Goal: Find specific page/section: Find specific page/section

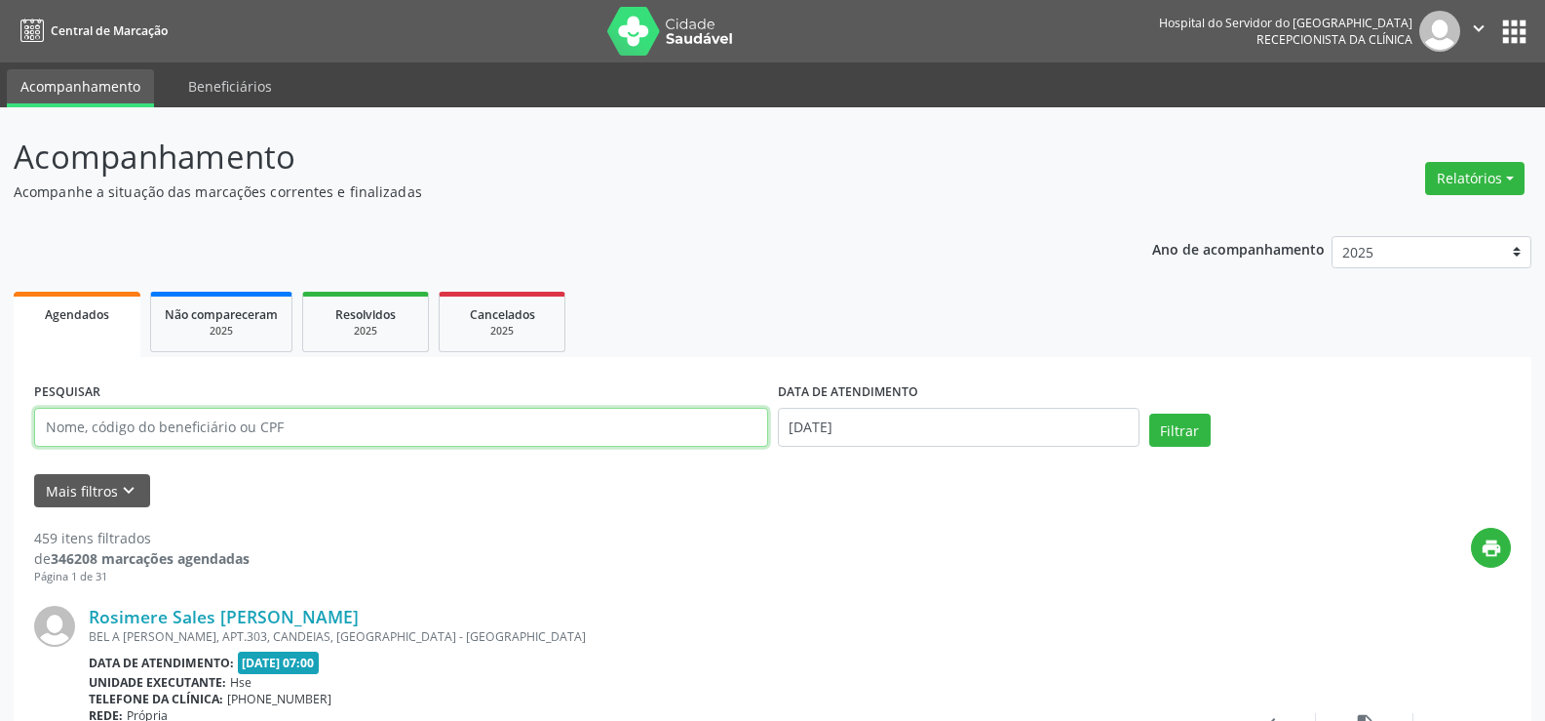
click at [272, 412] on input "text" at bounding box center [401, 427] width 734 height 39
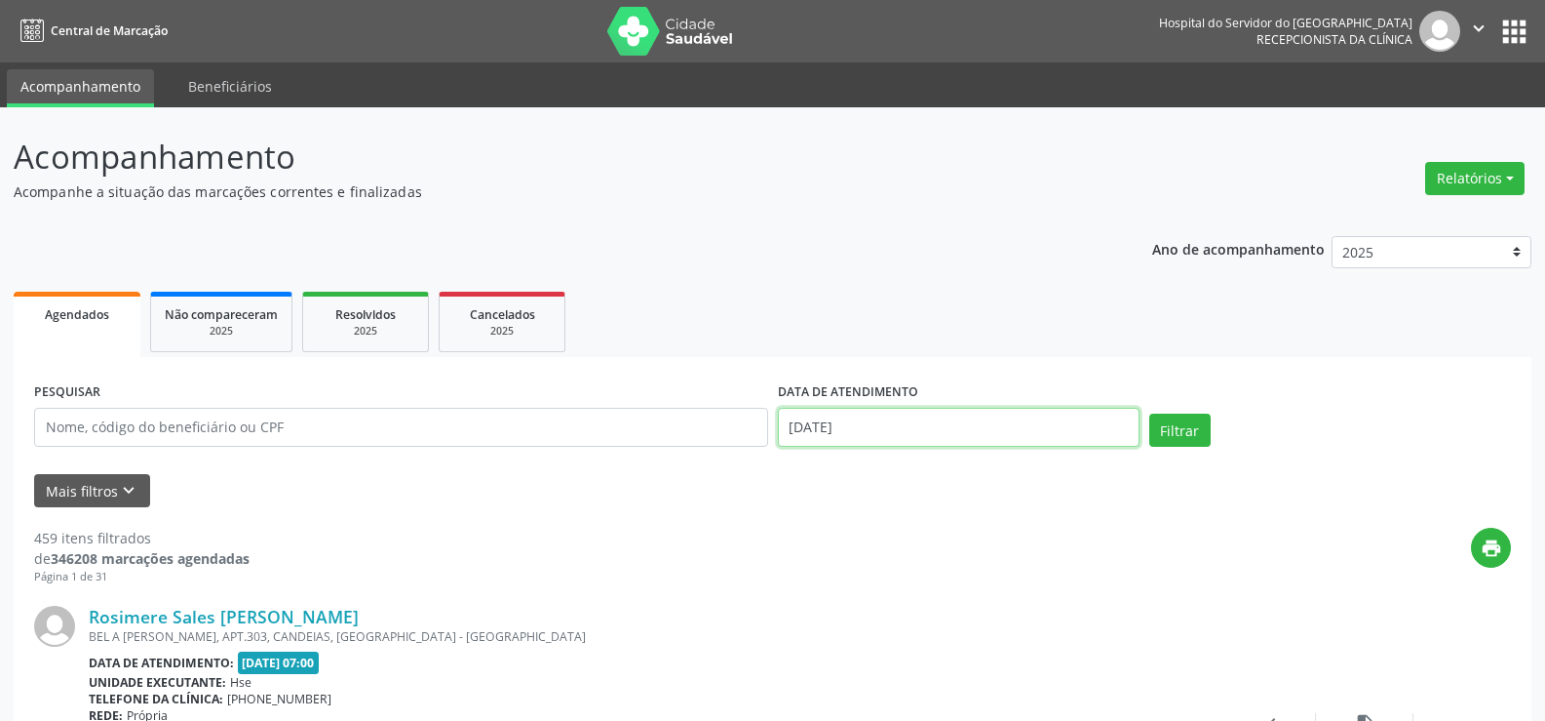
click at [945, 441] on input "[DATE]" at bounding box center [959, 427] width 362 height 39
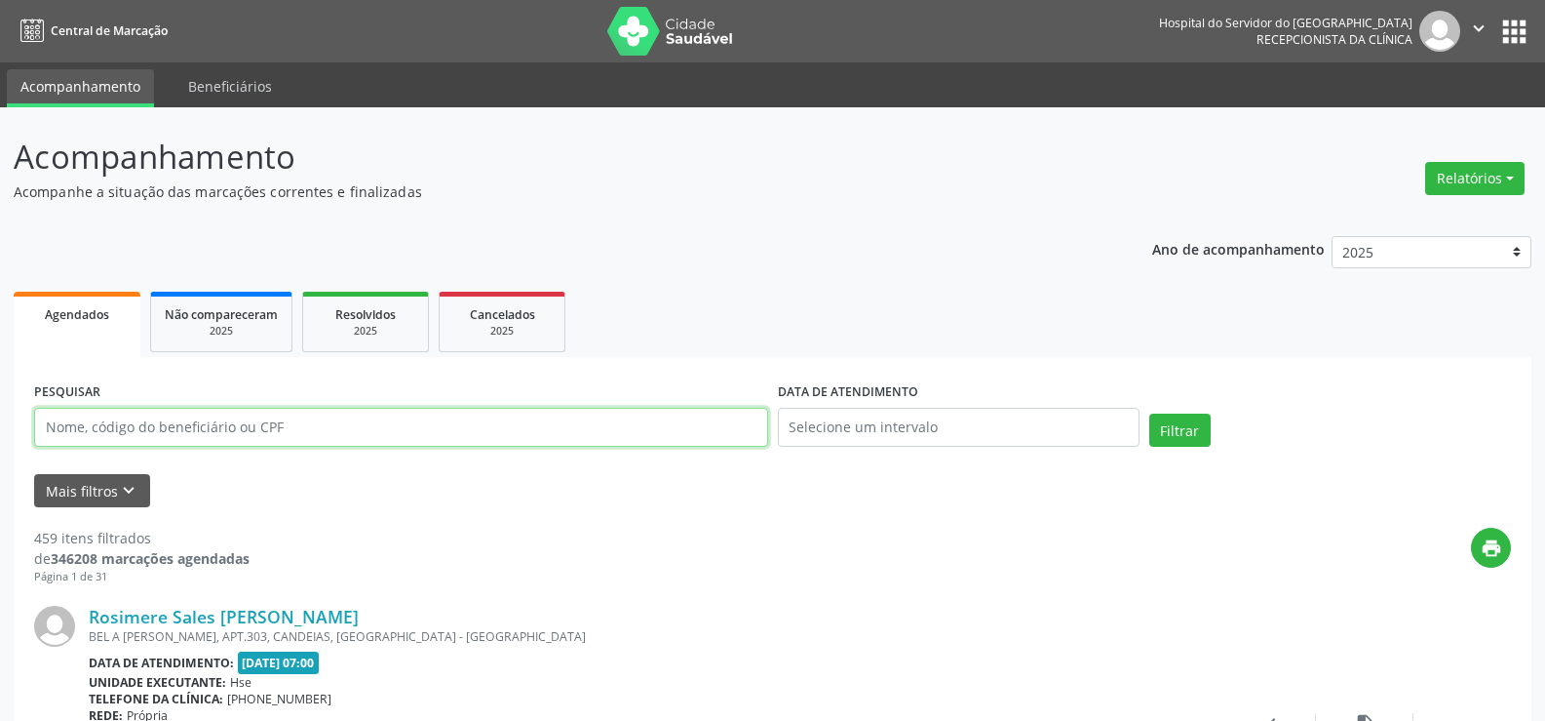
click at [495, 431] on input "text" at bounding box center [401, 427] width 734 height 39
paste input "[PERSON_NAME]"
click at [1150, 413] on button "Filtrar" at bounding box center [1180, 429] width 61 height 33
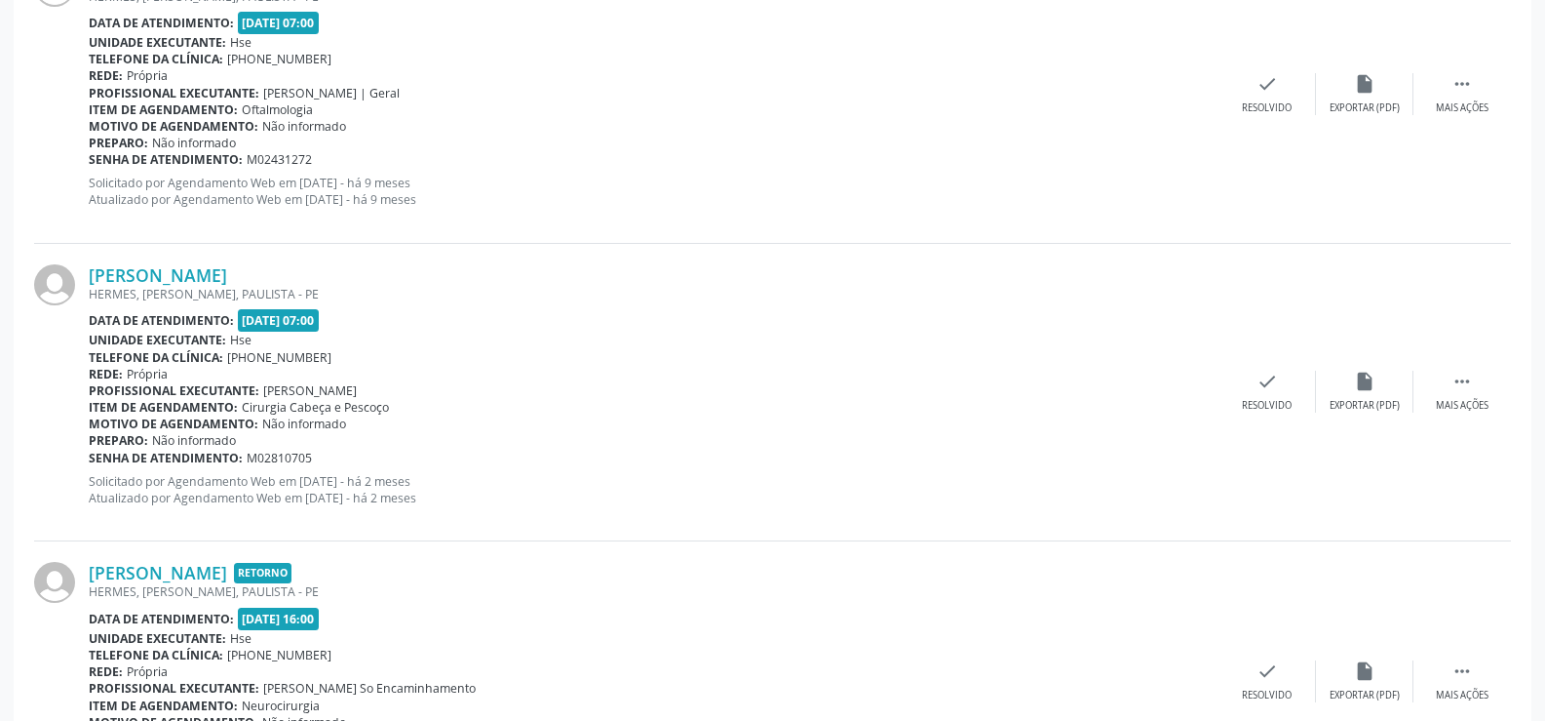
scroll to position [3752, 0]
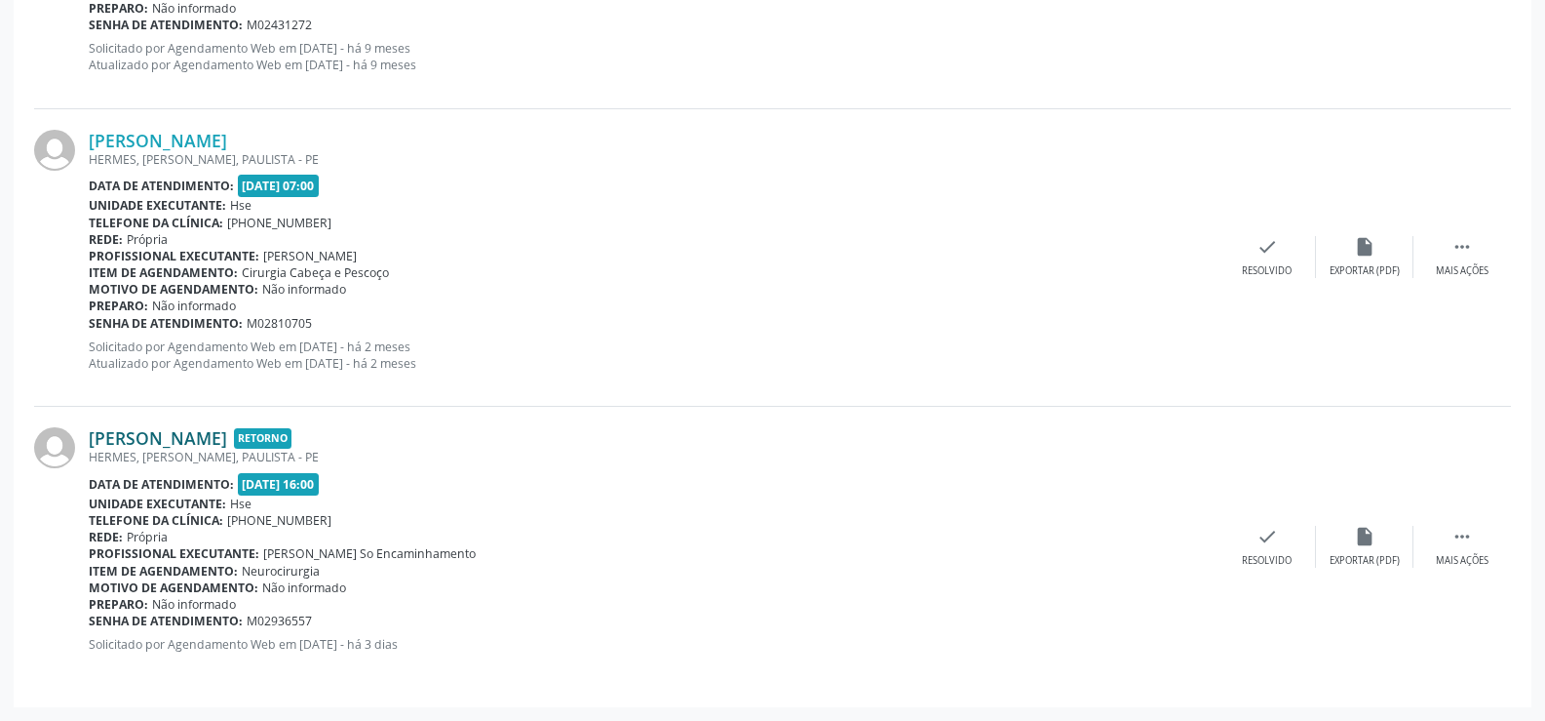
click at [223, 430] on link "[PERSON_NAME]" at bounding box center [158, 437] width 138 height 21
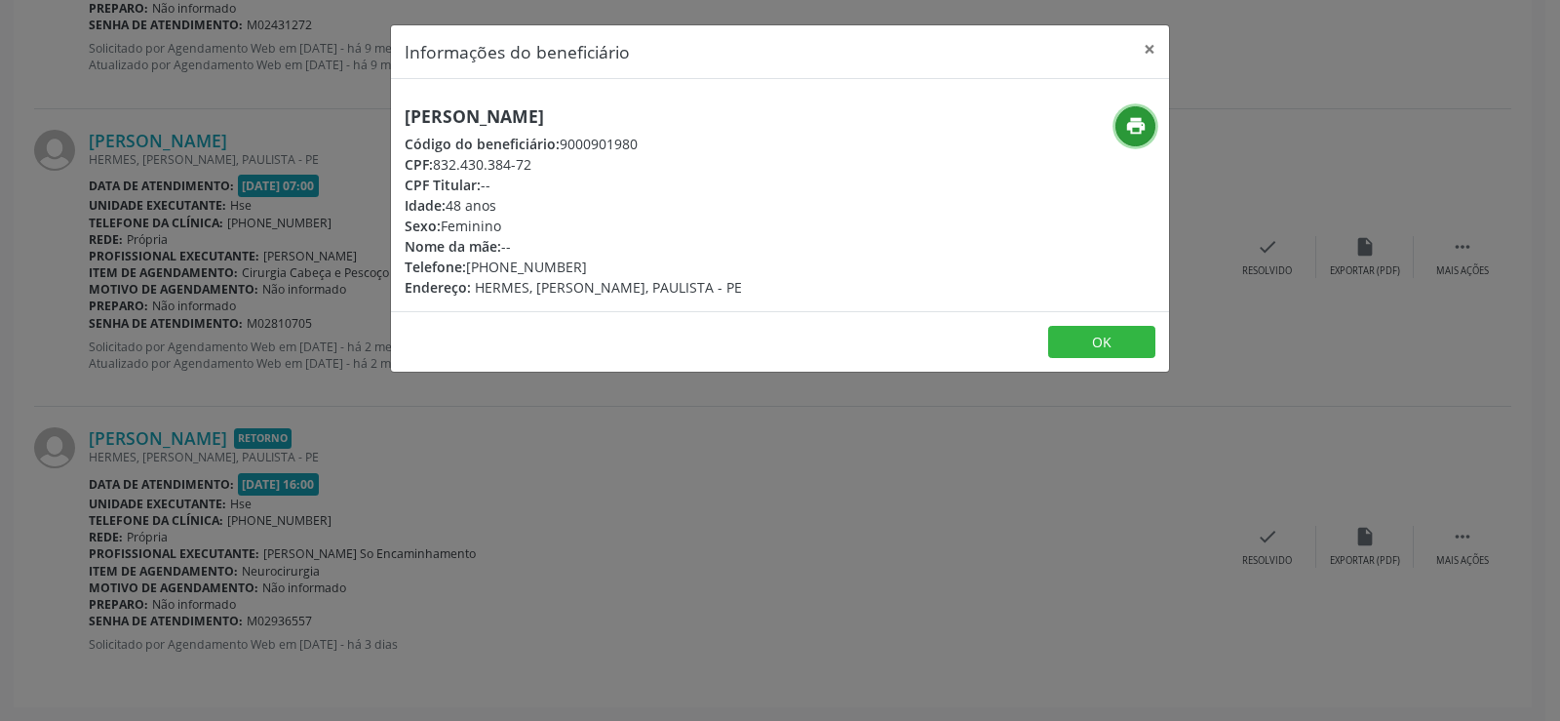
click at [1136, 116] on icon "print" at bounding box center [1135, 125] width 21 height 21
click at [230, 237] on div "Informações do beneficiário × [PERSON_NAME] Código do beneficiário: 9000901980 …" at bounding box center [780, 360] width 1560 height 721
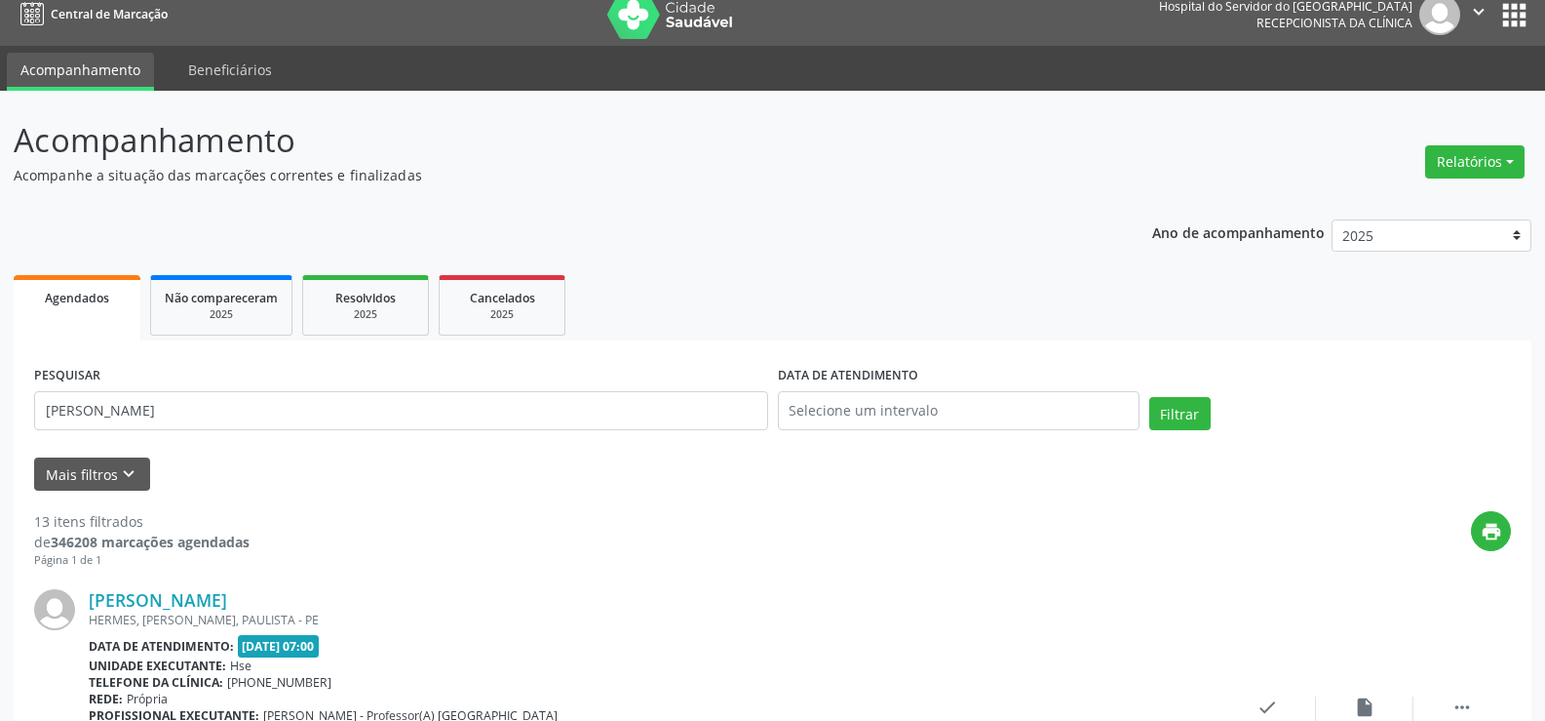
scroll to position [0, 0]
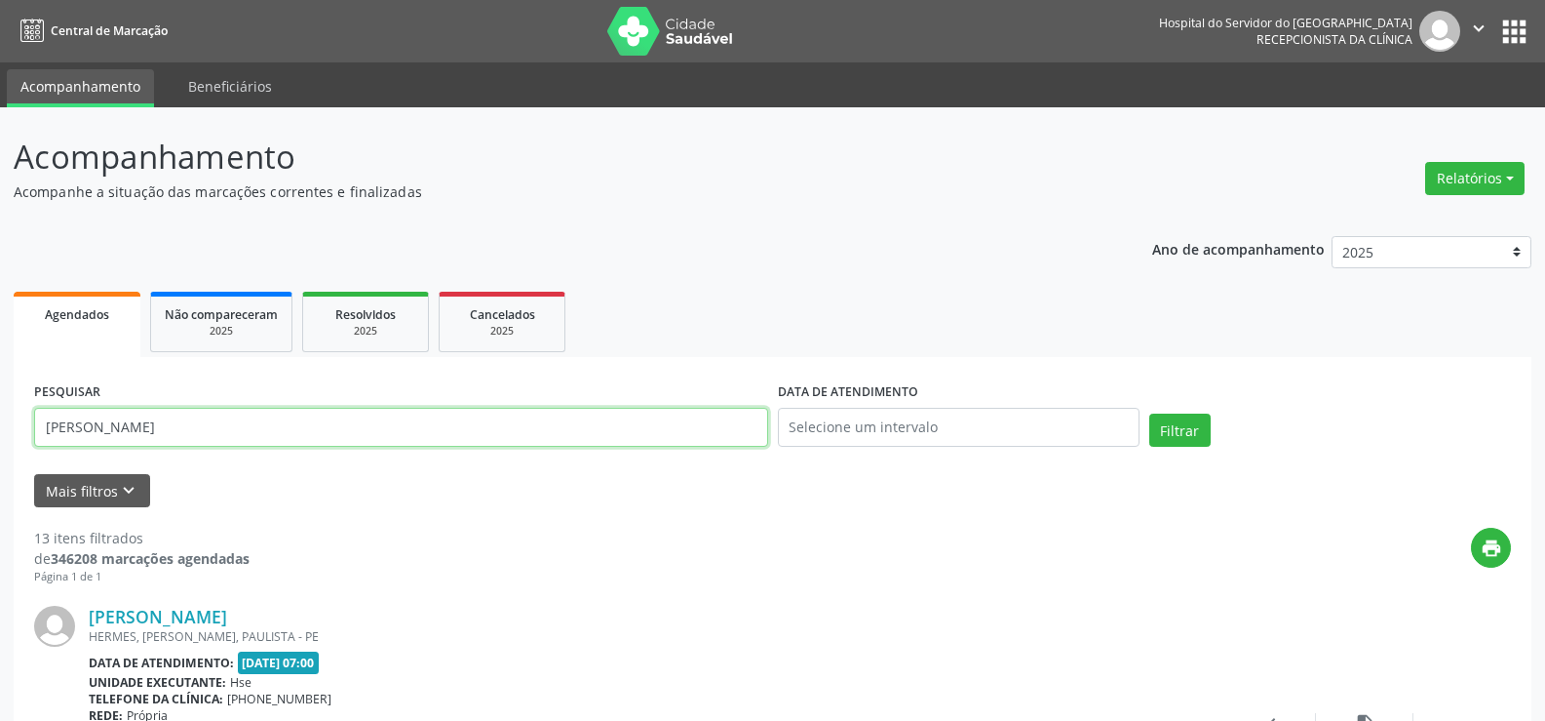
click at [226, 446] on input "[PERSON_NAME]" at bounding box center [401, 427] width 734 height 39
click at [1150, 413] on button "Filtrar" at bounding box center [1180, 429] width 61 height 33
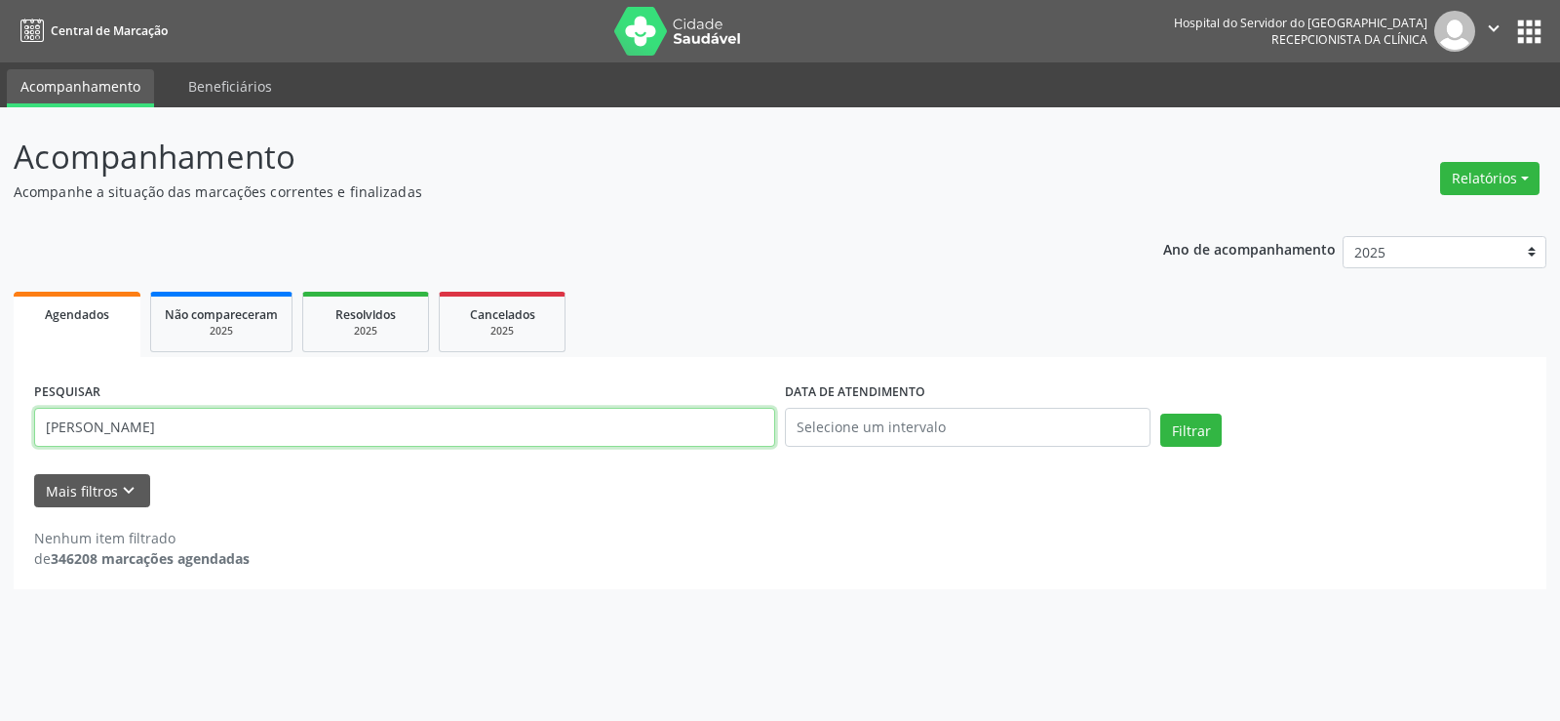
click at [226, 446] on input "[PERSON_NAME]" at bounding box center [404, 427] width 741 height 39
click at [1160, 413] on button "Filtrar" at bounding box center [1190, 429] width 61 height 33
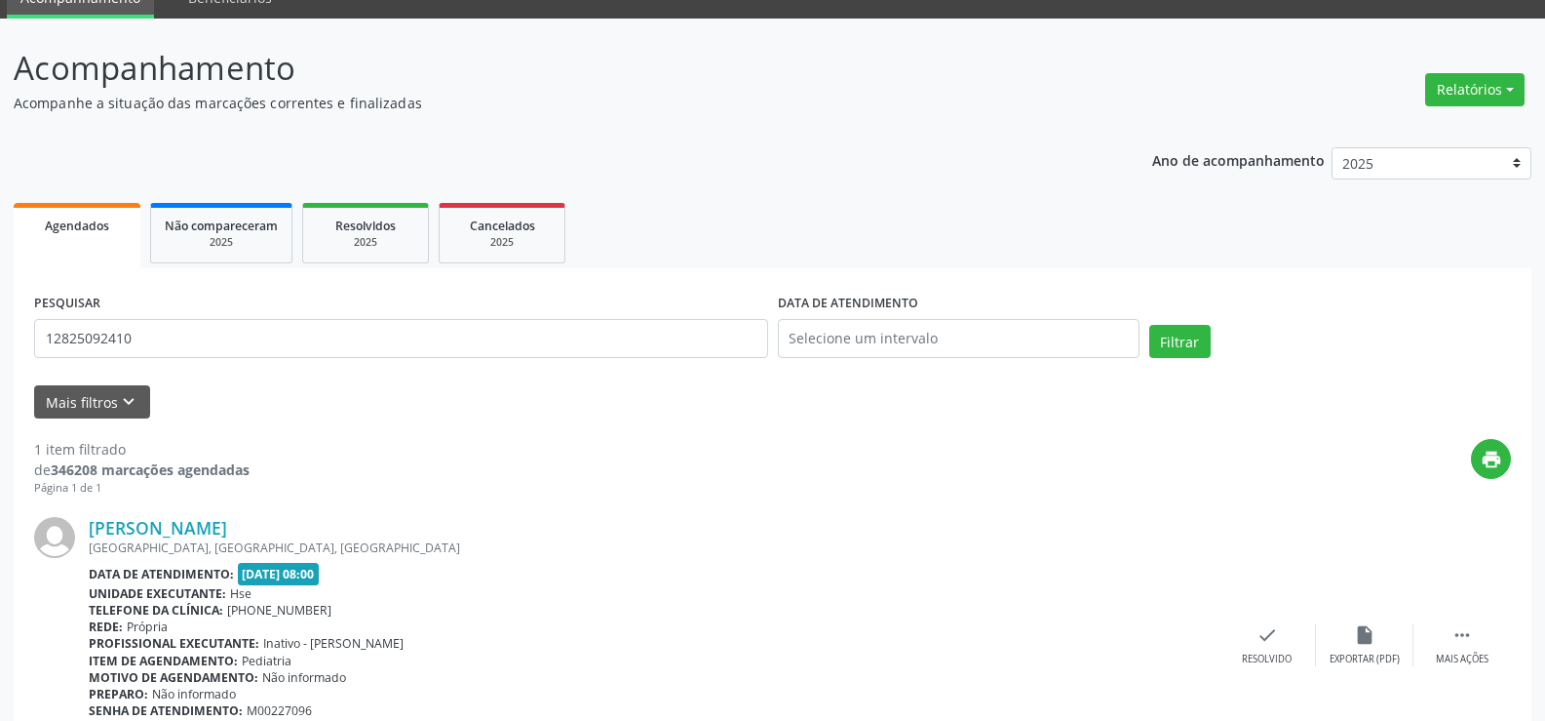
scroll to position [196, 0]
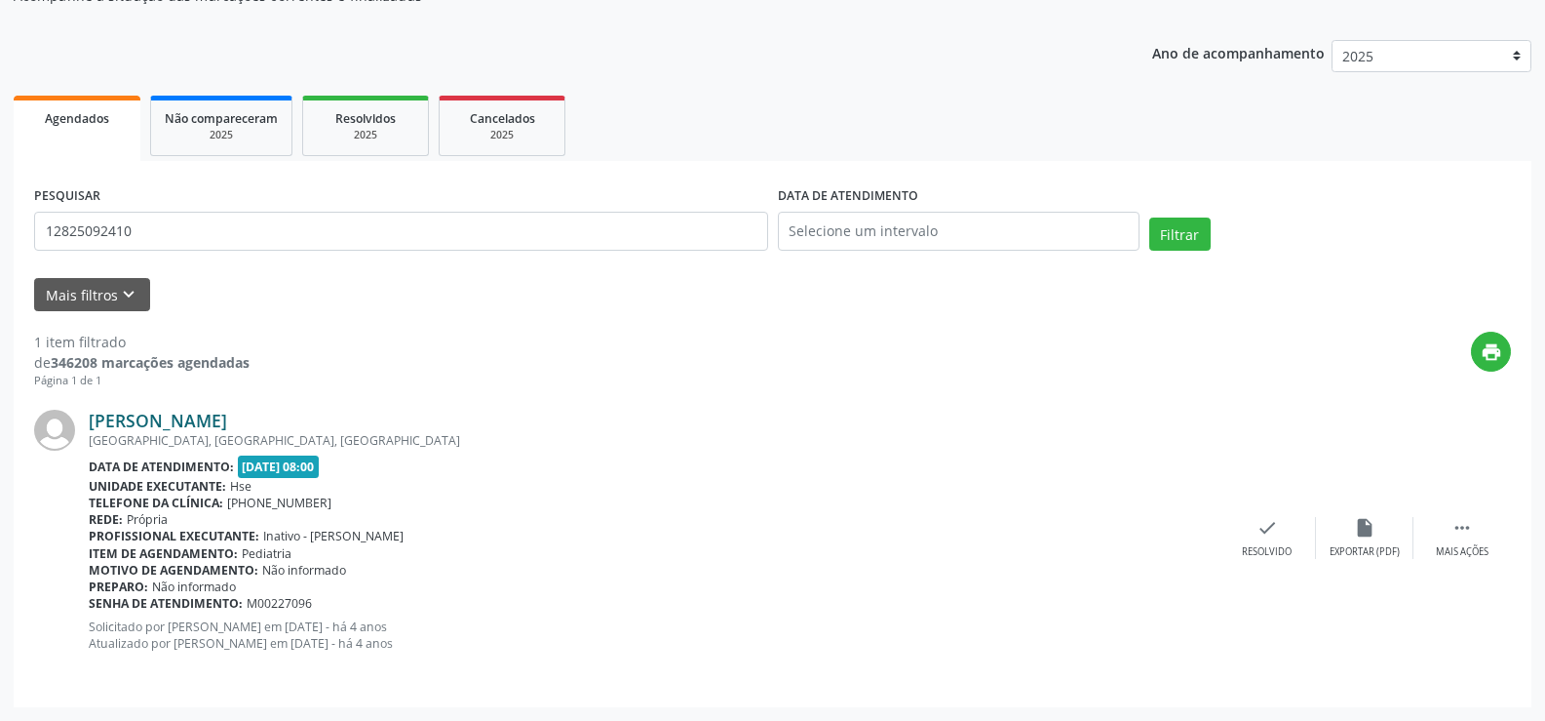
click at [179, 415] on link "[PERSON_NAME]" at bounding box center [158, 420] width 138 height 21
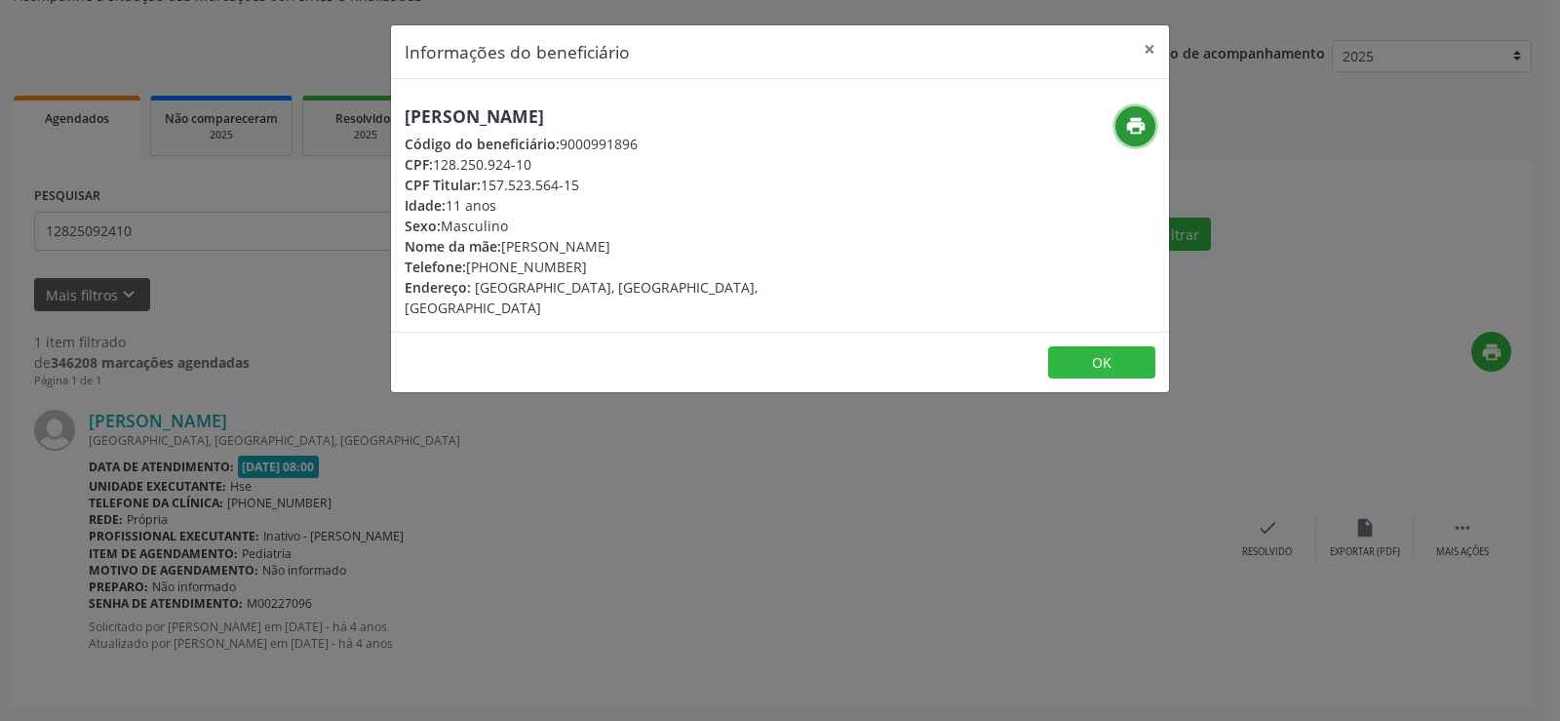
click at [1127, 125] on icon "print" at bounding box center [1135, 125] width 21 height 21
click at [1139, 59] on button "×" at bounding box center [1149, 49] width 39 height 48
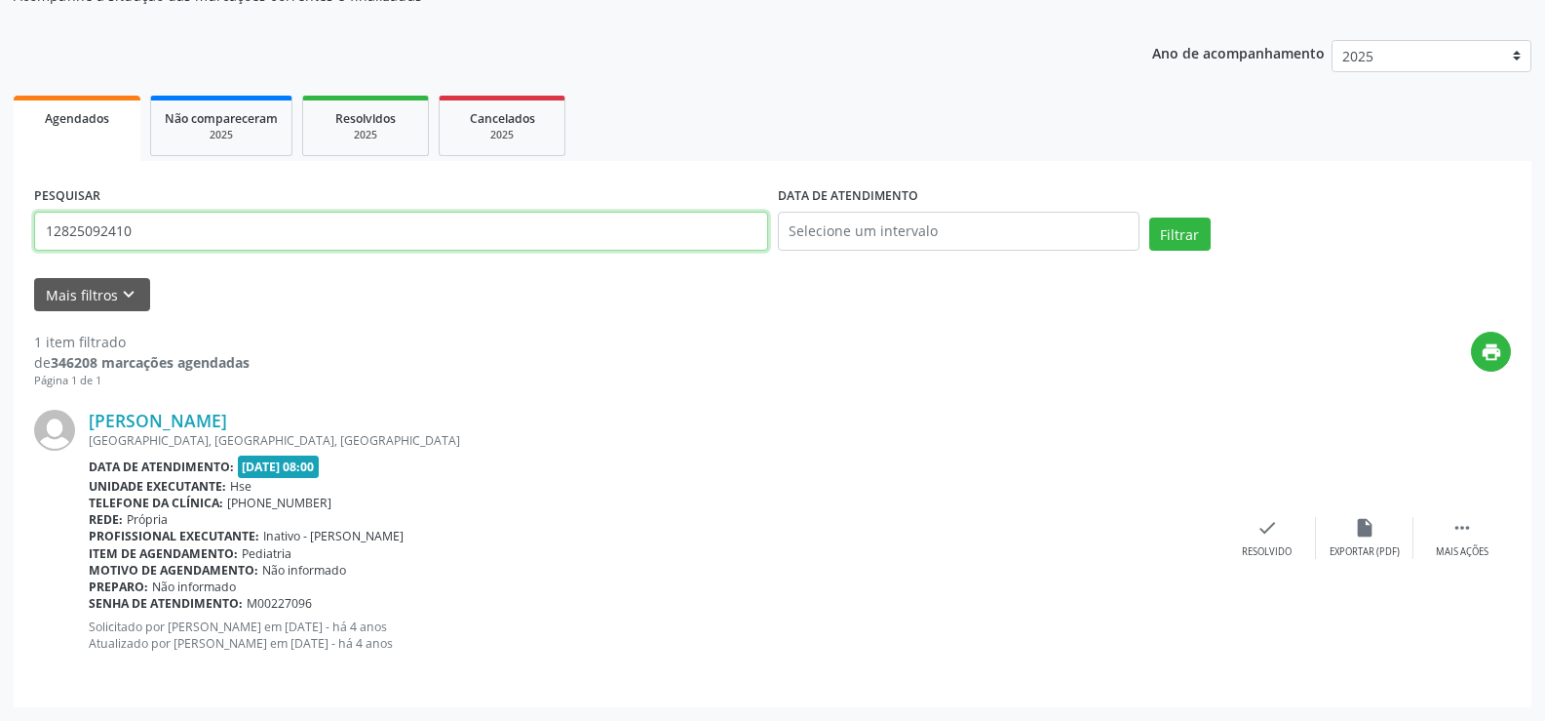
click at [215, 247] on input "12825092410" at bounding box center [401, 231] width 734 height 39
paste input "[PERSON_NAME]"
click at [1150, 217] on button "Filtrar" at bounding box center [1180, 233] width 61 height 33
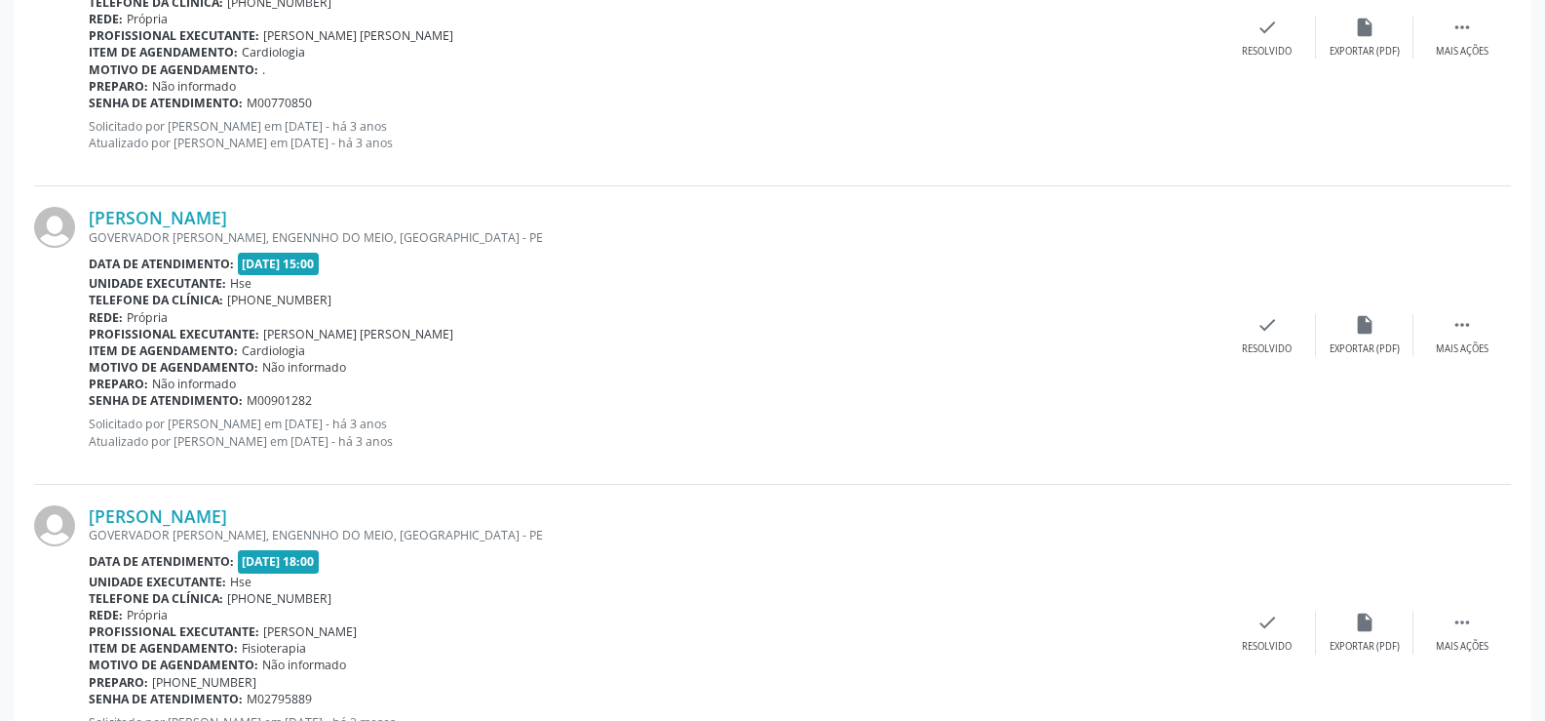
scroll to position [1387, 0]
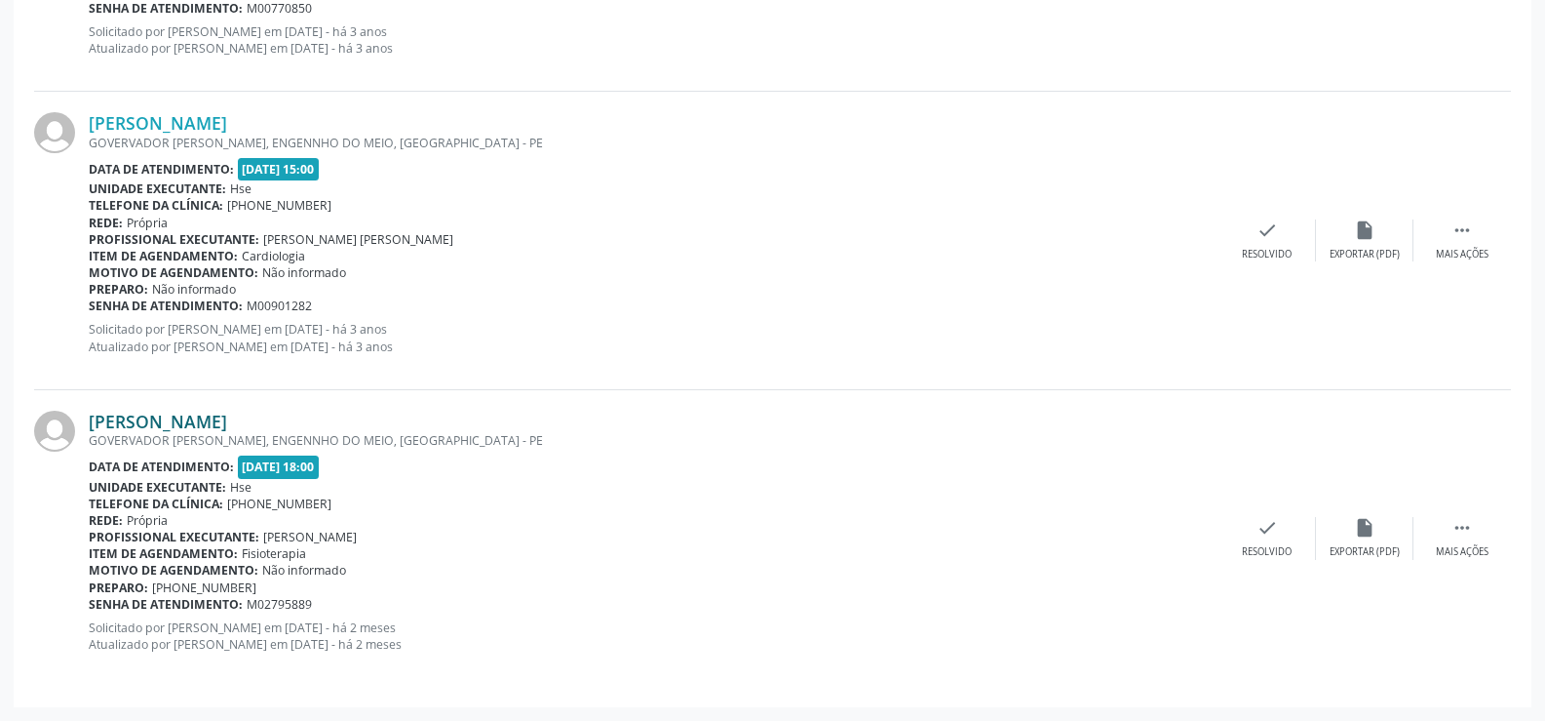
click at [227, 413] on link "[PERSON_NAME]" at bounding box center [158, 420] width 138 height 21
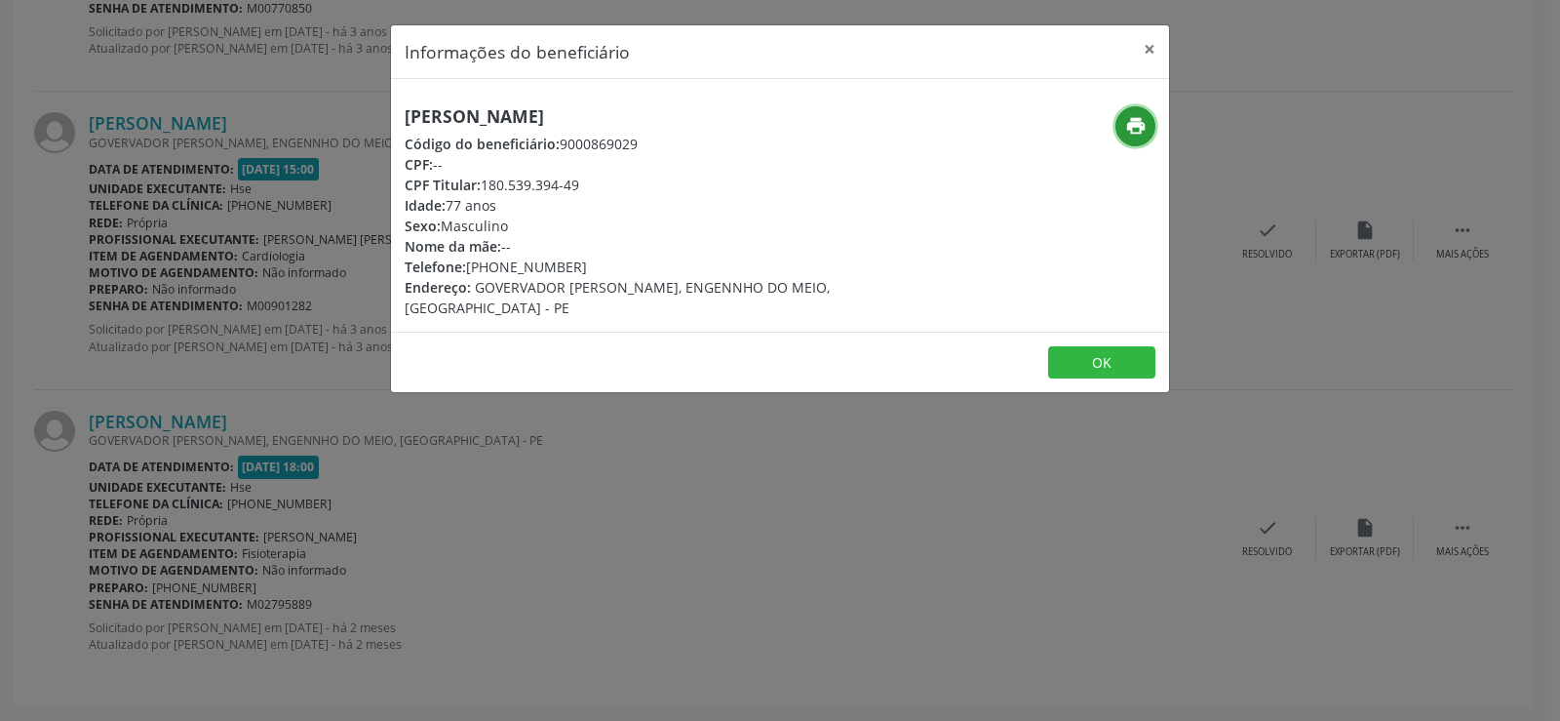
click at [1145, 141] on button "print" at bounding box center [1135, 126] width 40 height 40
click at [1154, 53] on button "×" at bounding box center [1149, 49] width 39 height 48
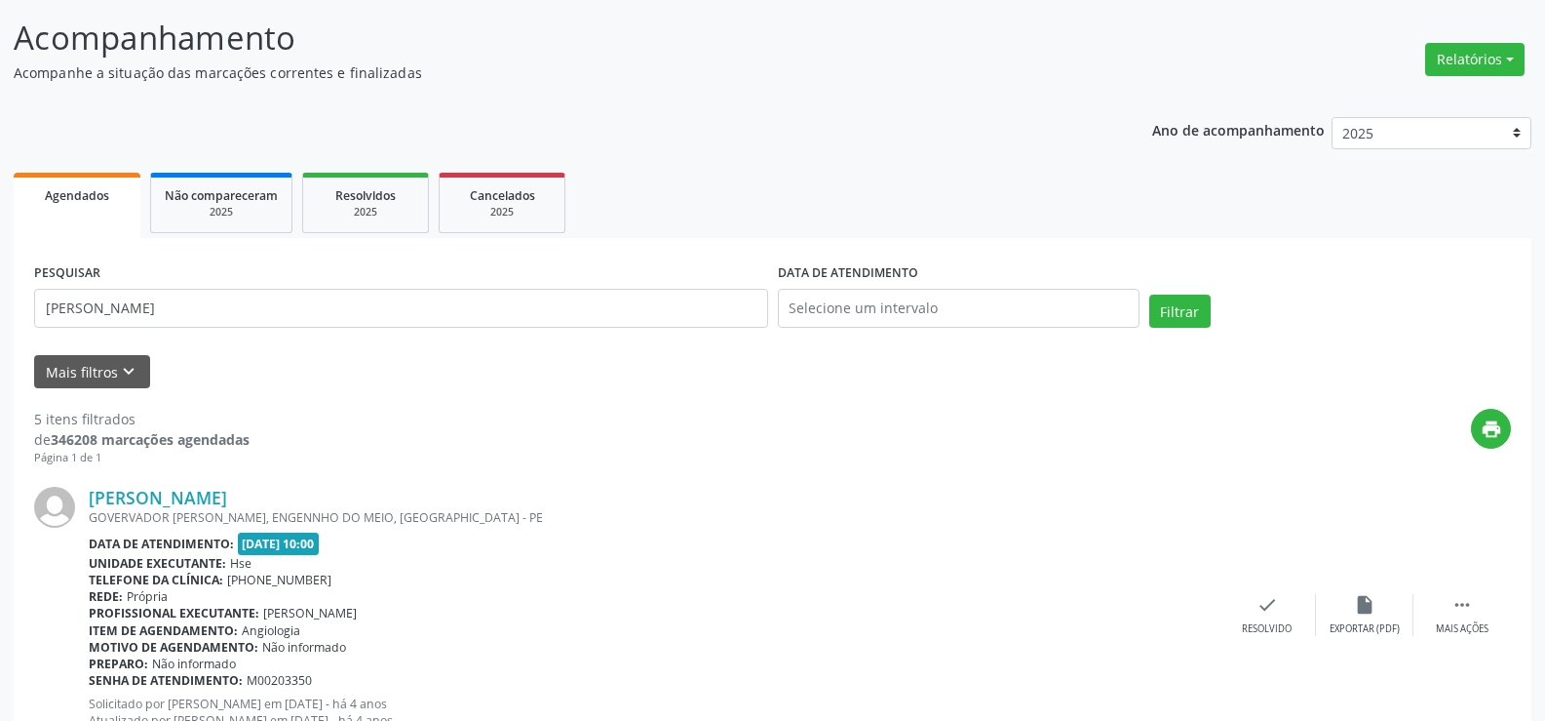
scroll to position [0, 0]
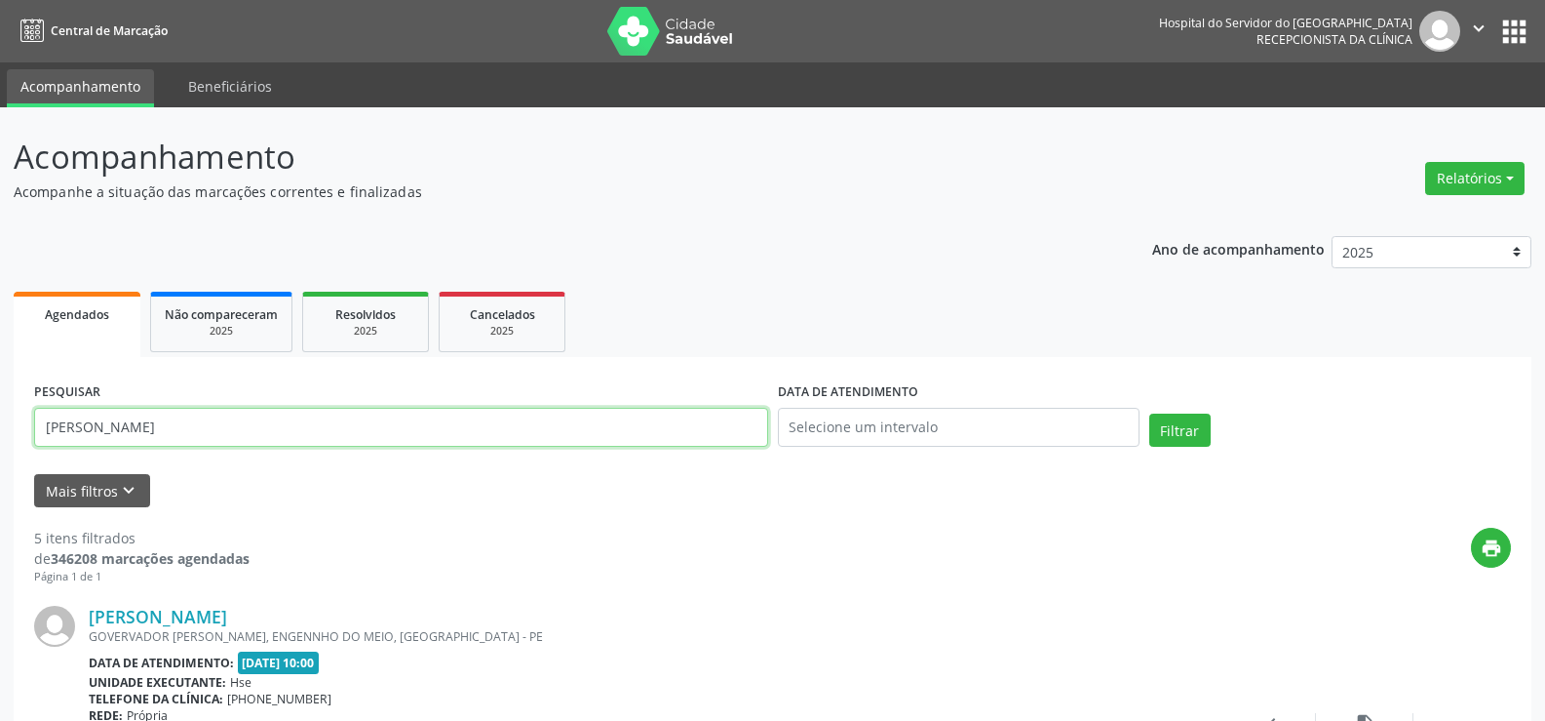
click at [298, 412] on input "[PERSON_NAME]" at bounding box center [401, 427] width 734 height 39
click at [1150, 413] on button "Filtrar" at bounding box center [1180, 429] width 61 height 33
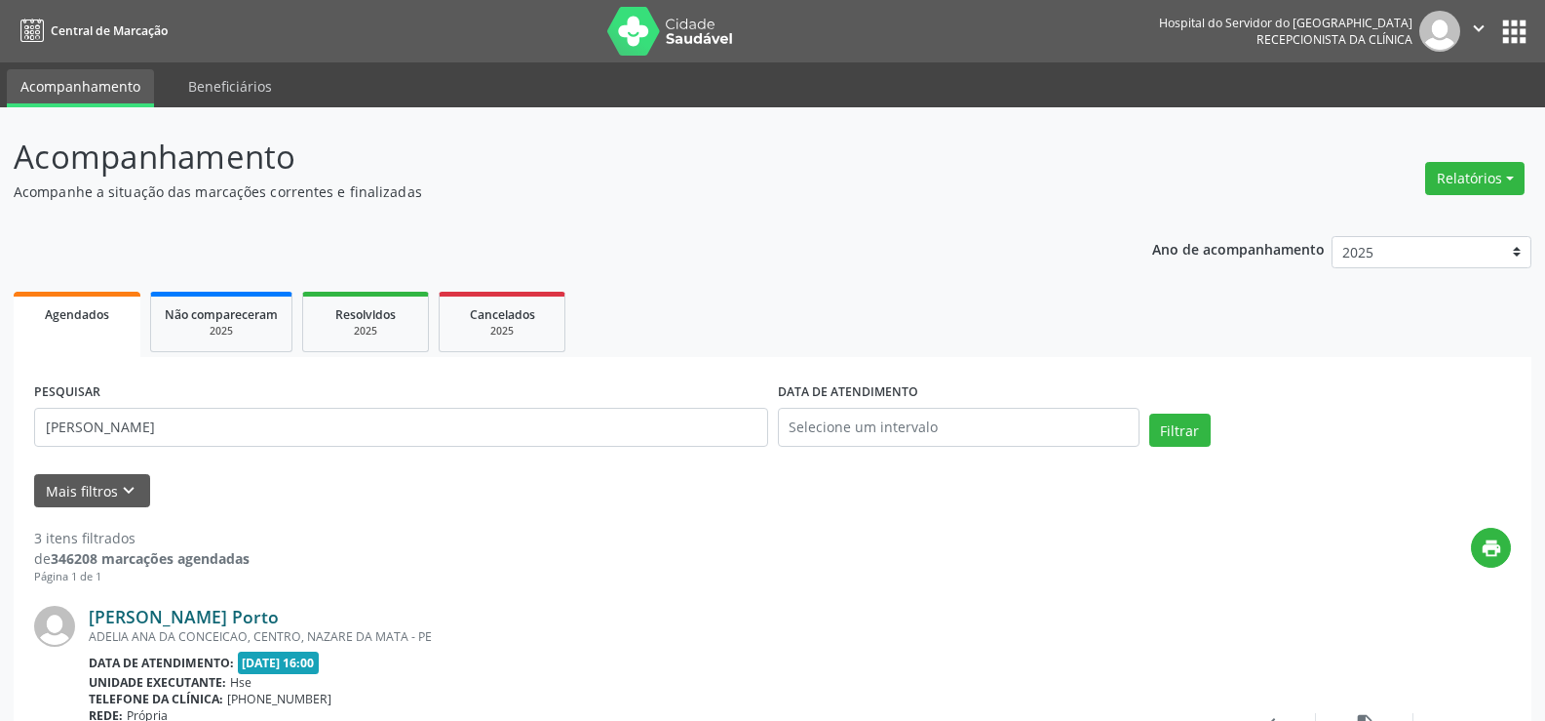
click at [224, 606] on link "[PERSON_NAME] Porto" at bounding box center [184, 616] width 190 height 21
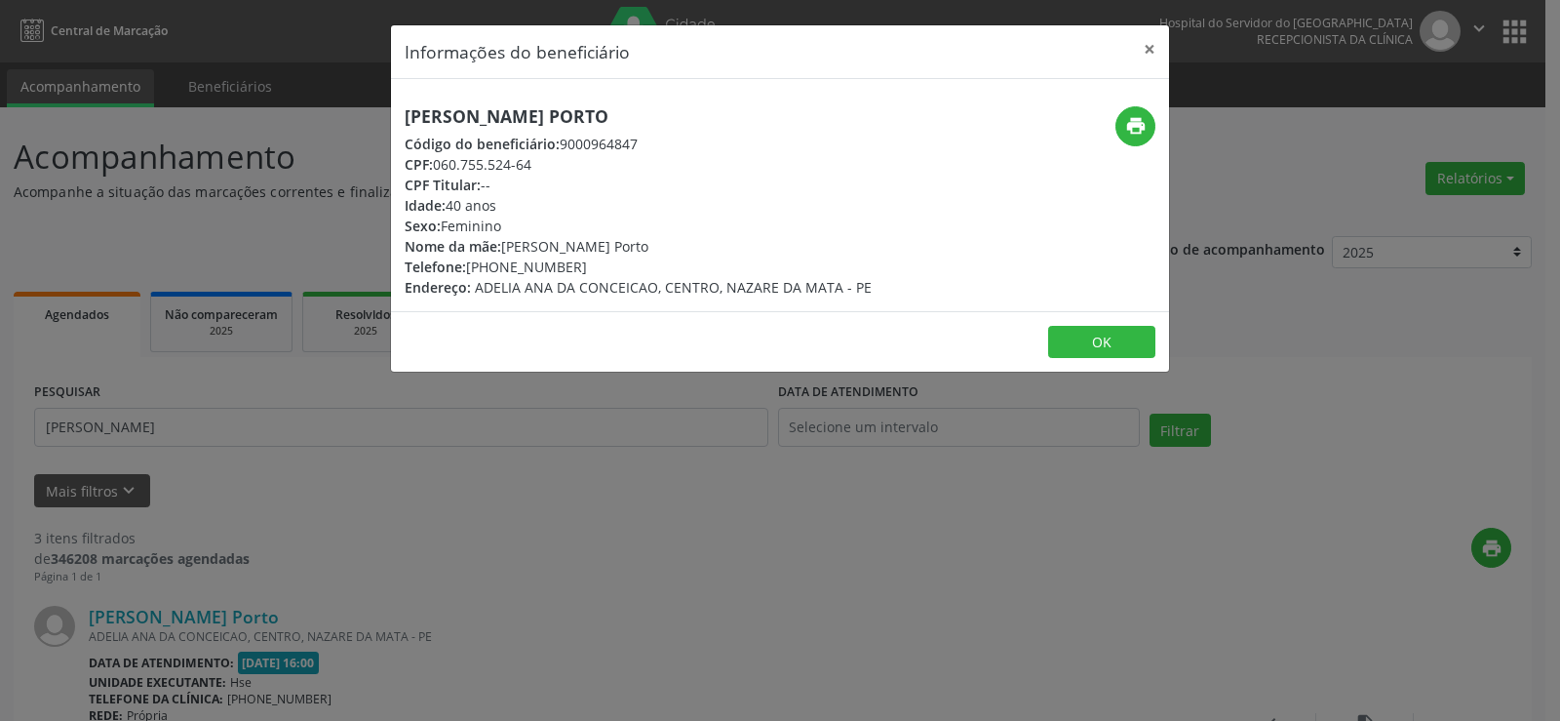
click at [510, 118] on h5 "[PERSON_NAME] Porto" at bounding box center [638, 116] width 467 height 20
copy div "[PERSON_NAME] Porto"
drag, startPoint x: 164, startPoint y: 245, endPoint x: 172, endPoint y: 307, distance: 62.9
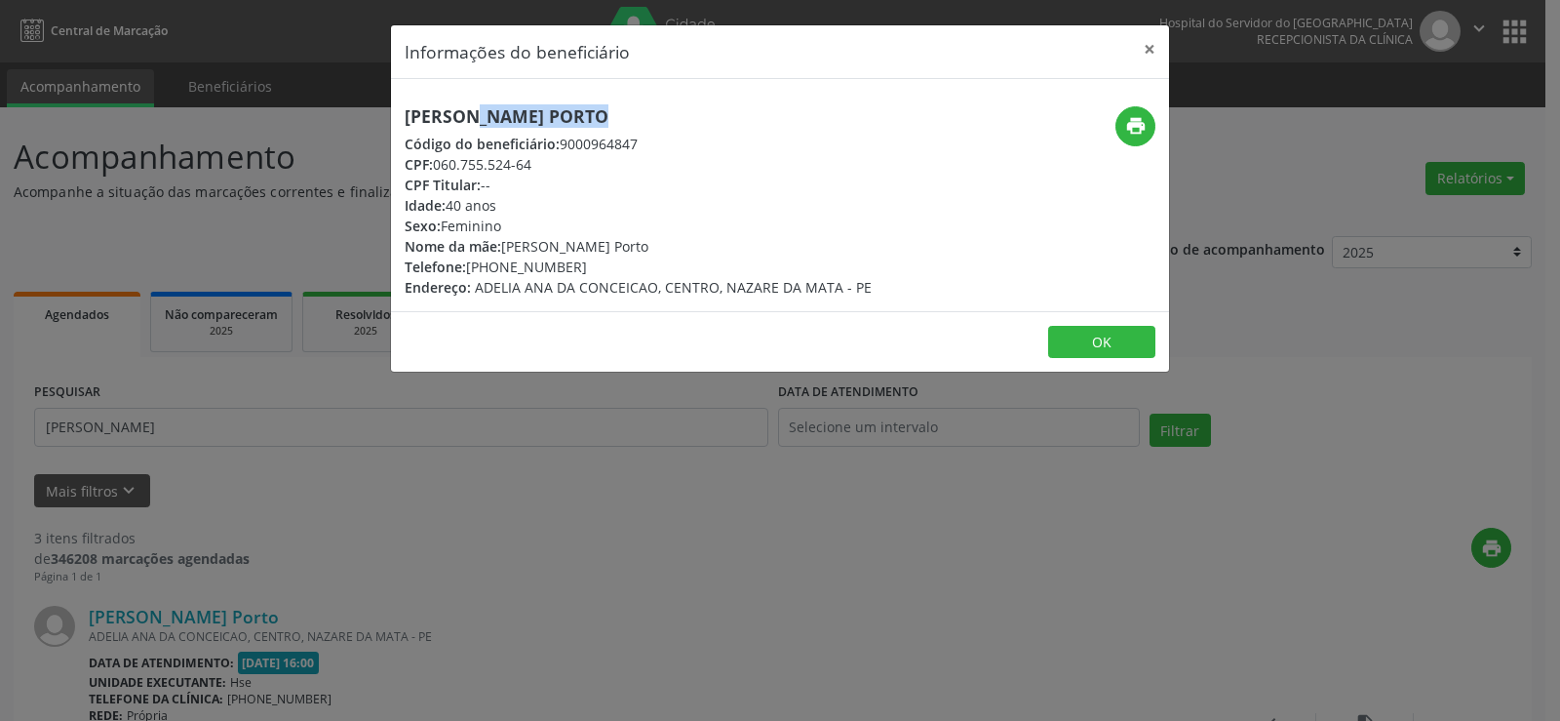
click at [165, 259] on div "Informações do beneficiário × [PERSON_NAME] Código do beneficiário: 9000964847 …" at bounding box center [780, 360] width 1560 height 721
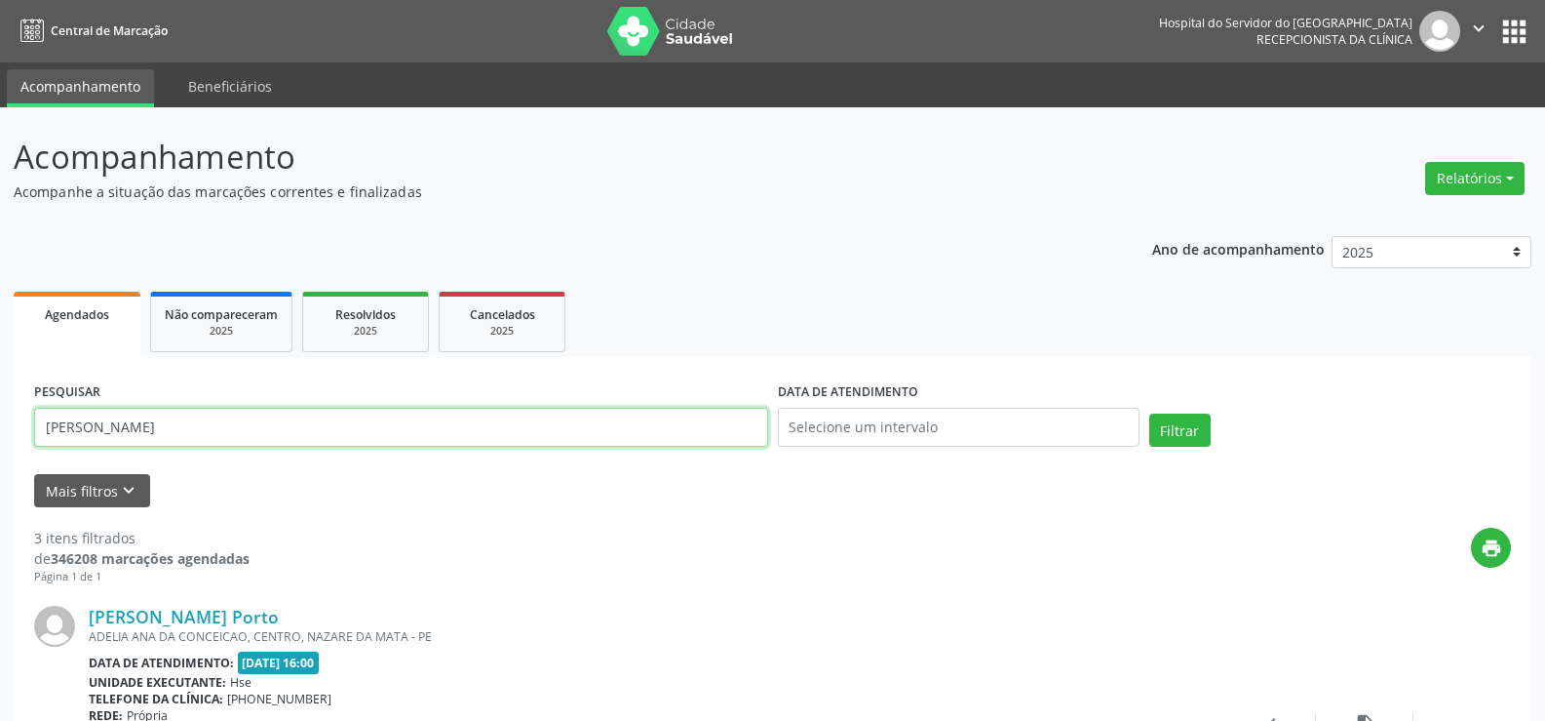
click at [185, 415] on input "[PERSON_NAME]" at bounding box center [401, 427] width 734 height 39
click at [1150, 413] on button "Filtrar" at bounding box center [1180, 429] width 61 height 33
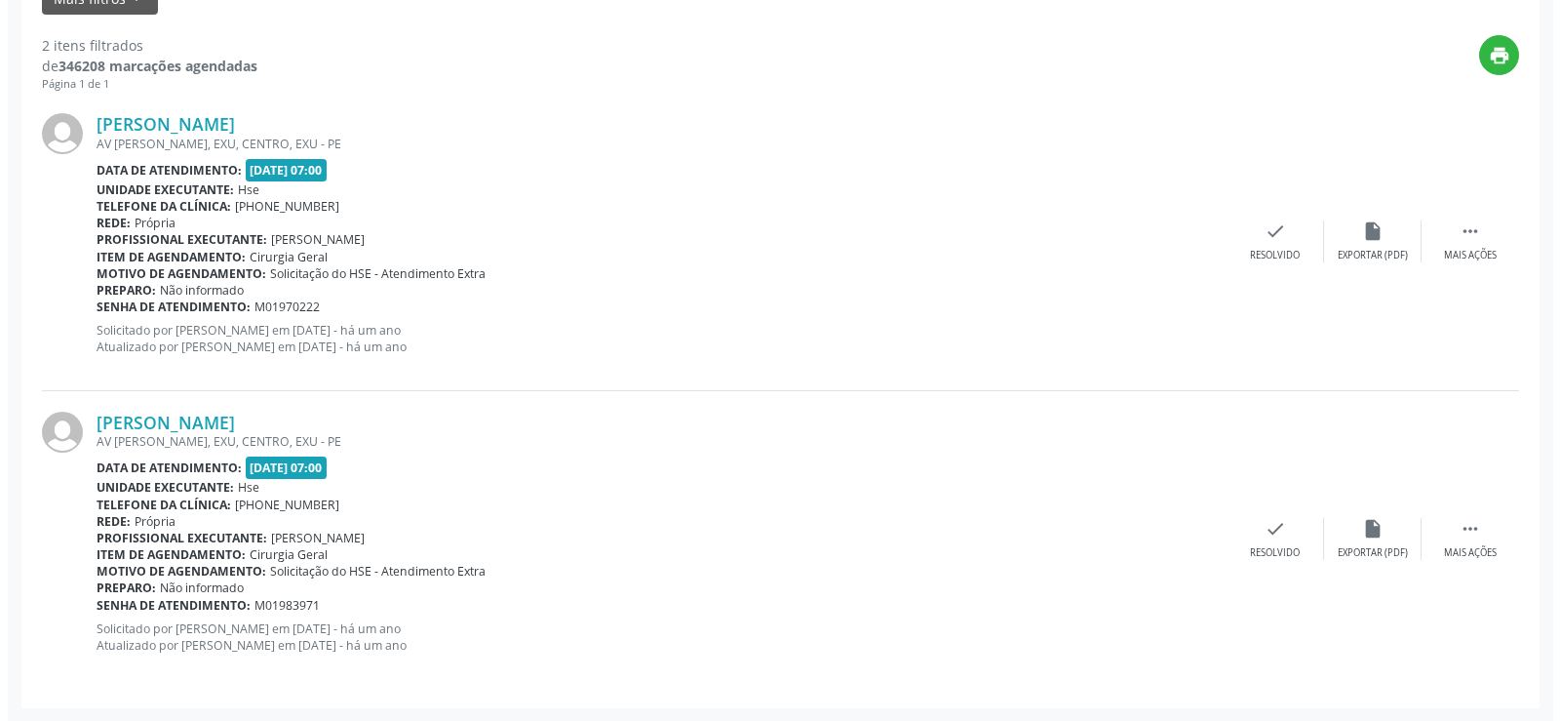
scroll to position [493, 0]
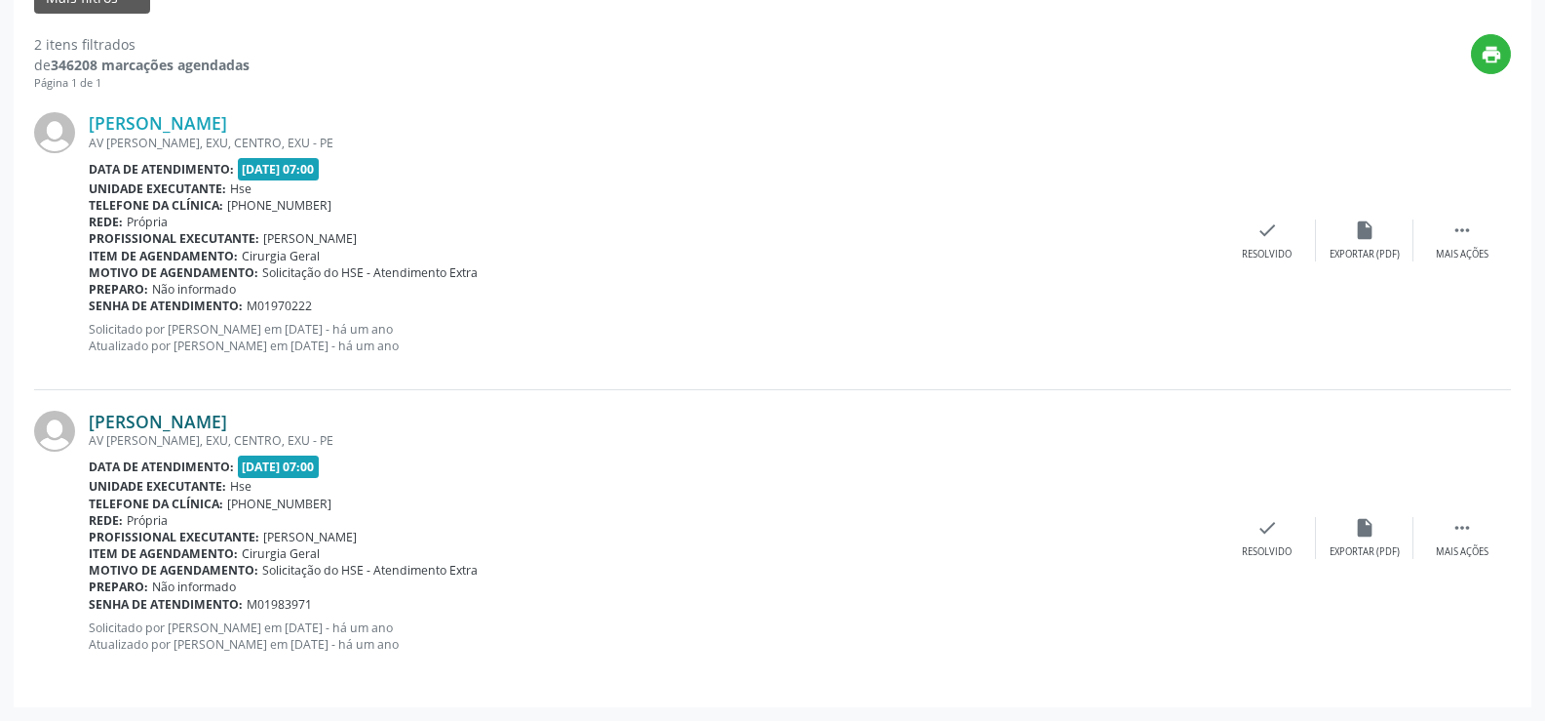
click at [227, 420] on link "[PERSON_NAME]" at bounding box center [158, 420] width 138 height 21
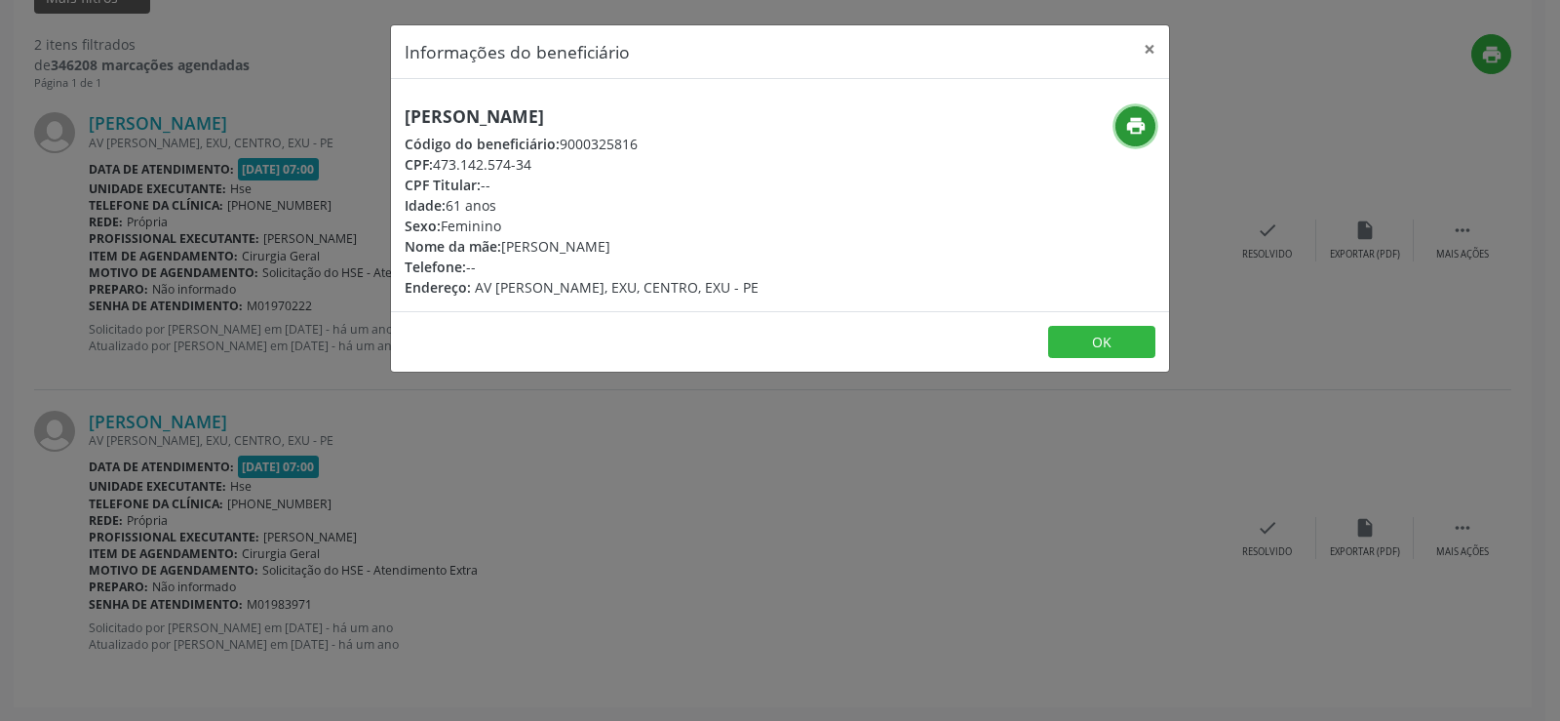
click at [1137, 127] on icon "print" at bounding box center [1135, 125] width 21 height 21
click at [204, 403] on div "Informações do beneficiário × [PERSON_NAME] Código do beneficiário: 9000325816 …" at bounding box center [780, 360] width 1560 height 721
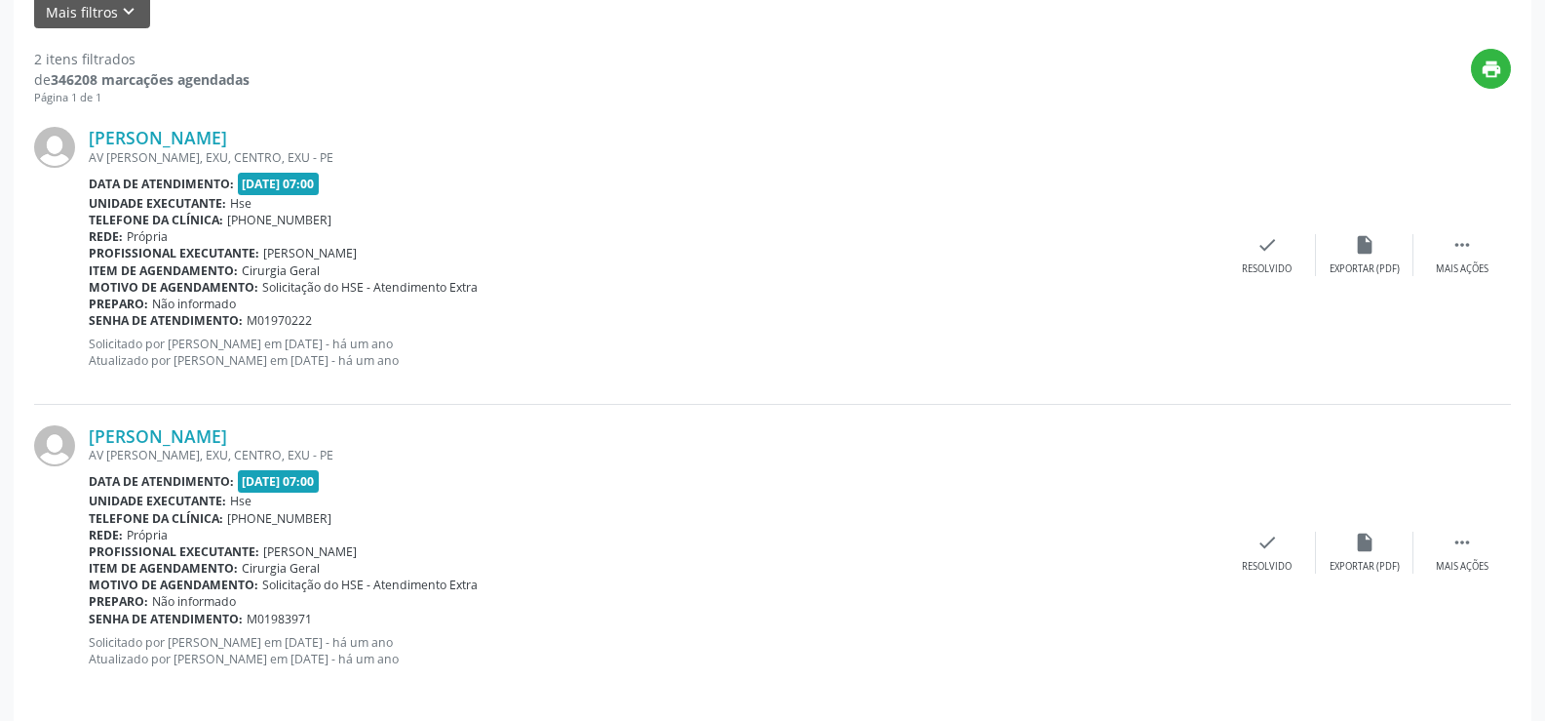
scroll to position [0, 0]
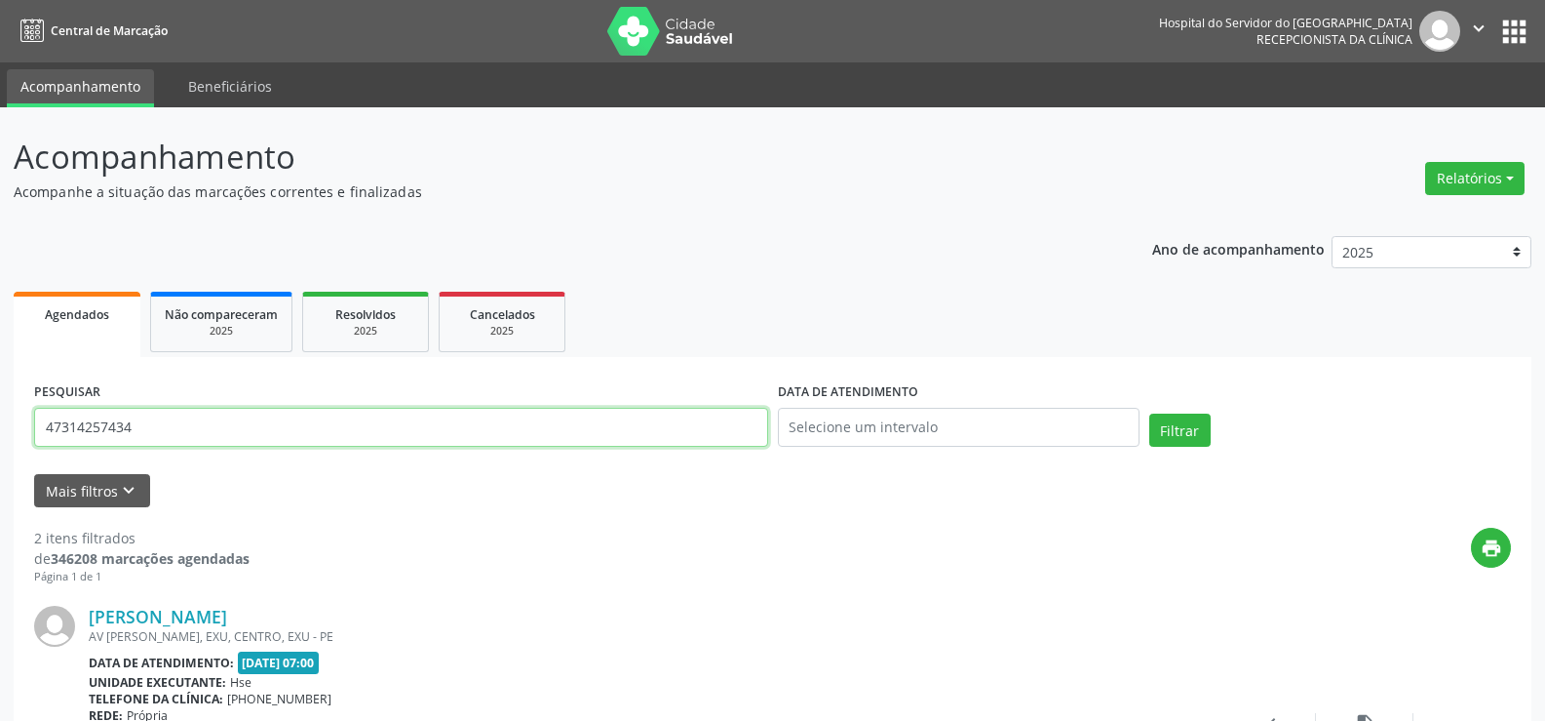
click at [323, 446] on input "47314257434" at bounding box center [401, 427] width 734 height 39
click at [1150, 413] on button "Filtrar" at bounding box center [1180, 429] width 61 height 33
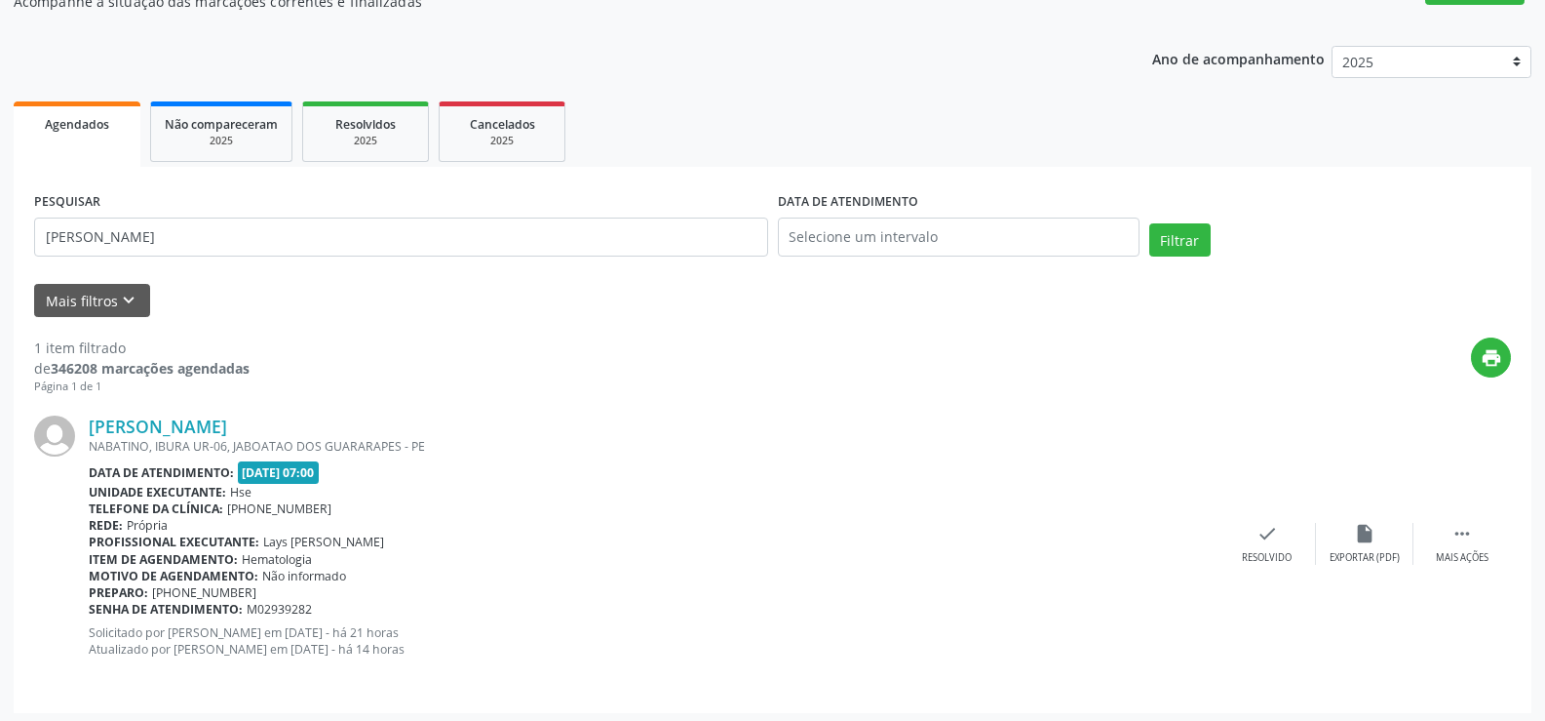
scroll to position [196, 0]
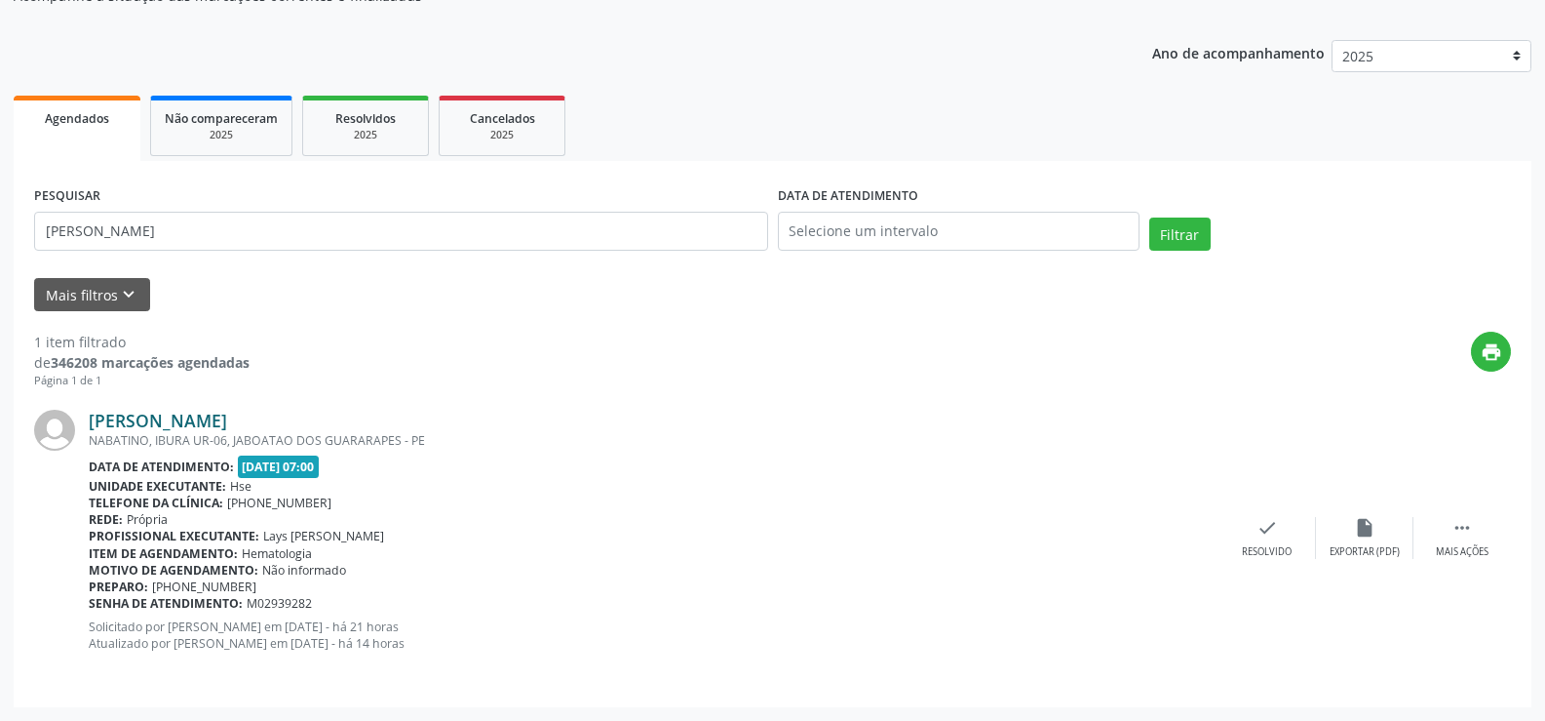
click at [227, 421] on link "[PERSON_NAME]" at bounding box center [158, 420] width 138 height 21
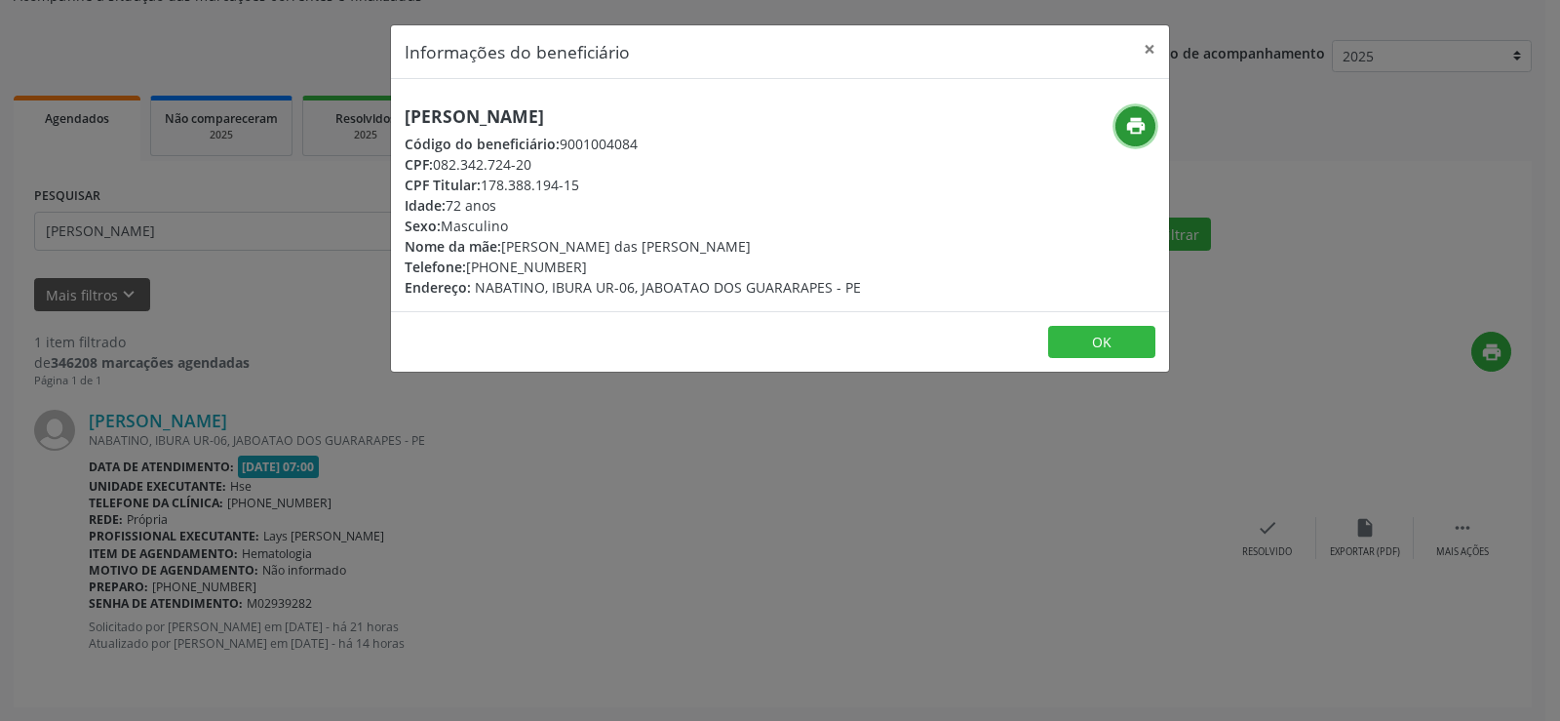
click at [1116, 131] on button "print" at bounding box center [1135, 126] width 40 height 40
click at [521, 114] on h5 "[PERSON_NAME]" at bounding box center [633, 116] width 456 height 20
copy div "[PERSON_NAME]"
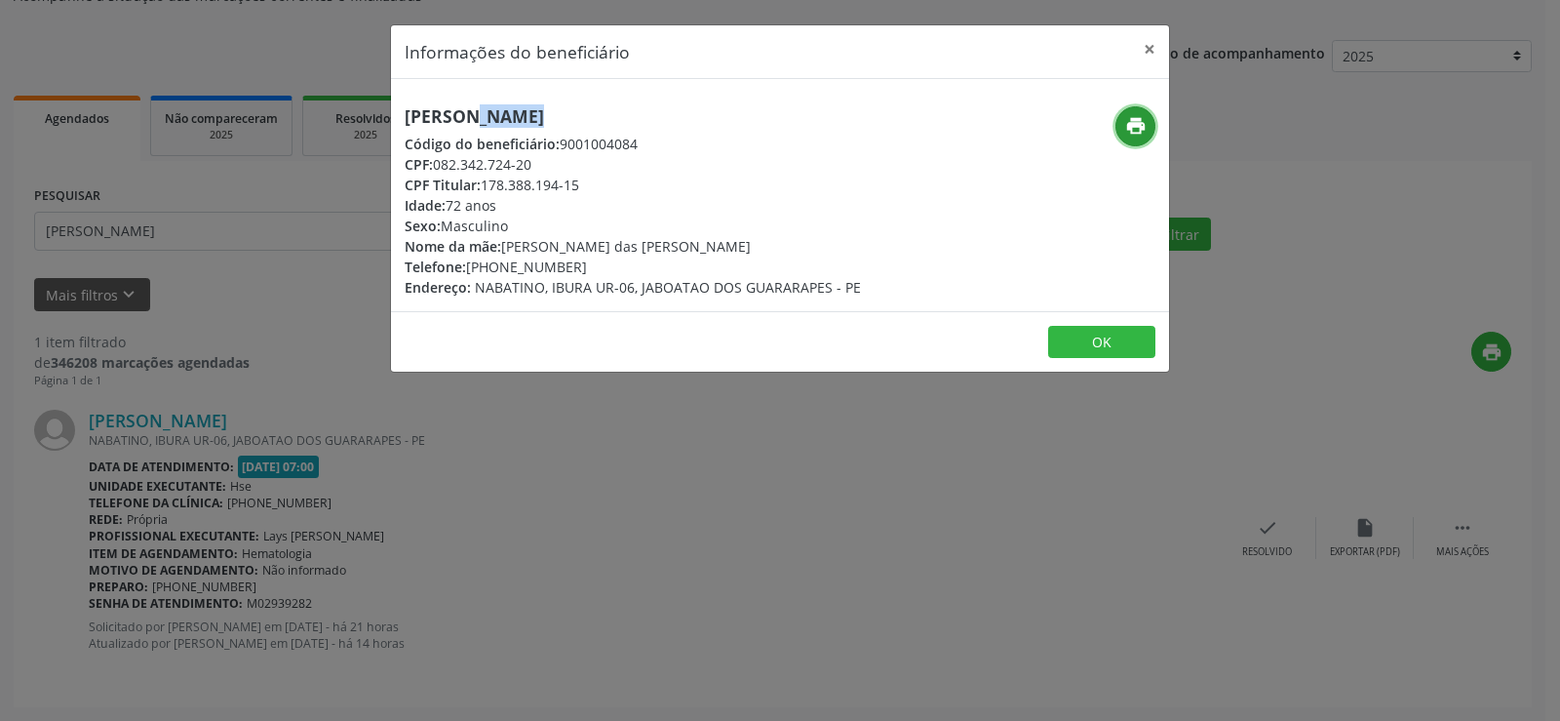
click at [1153, 127] on button "print" at bounding box center [1135, 126] width 40 height 40
click at [1146, 48] on button "×" at bounding box center [1149, 49] width 39 height 48
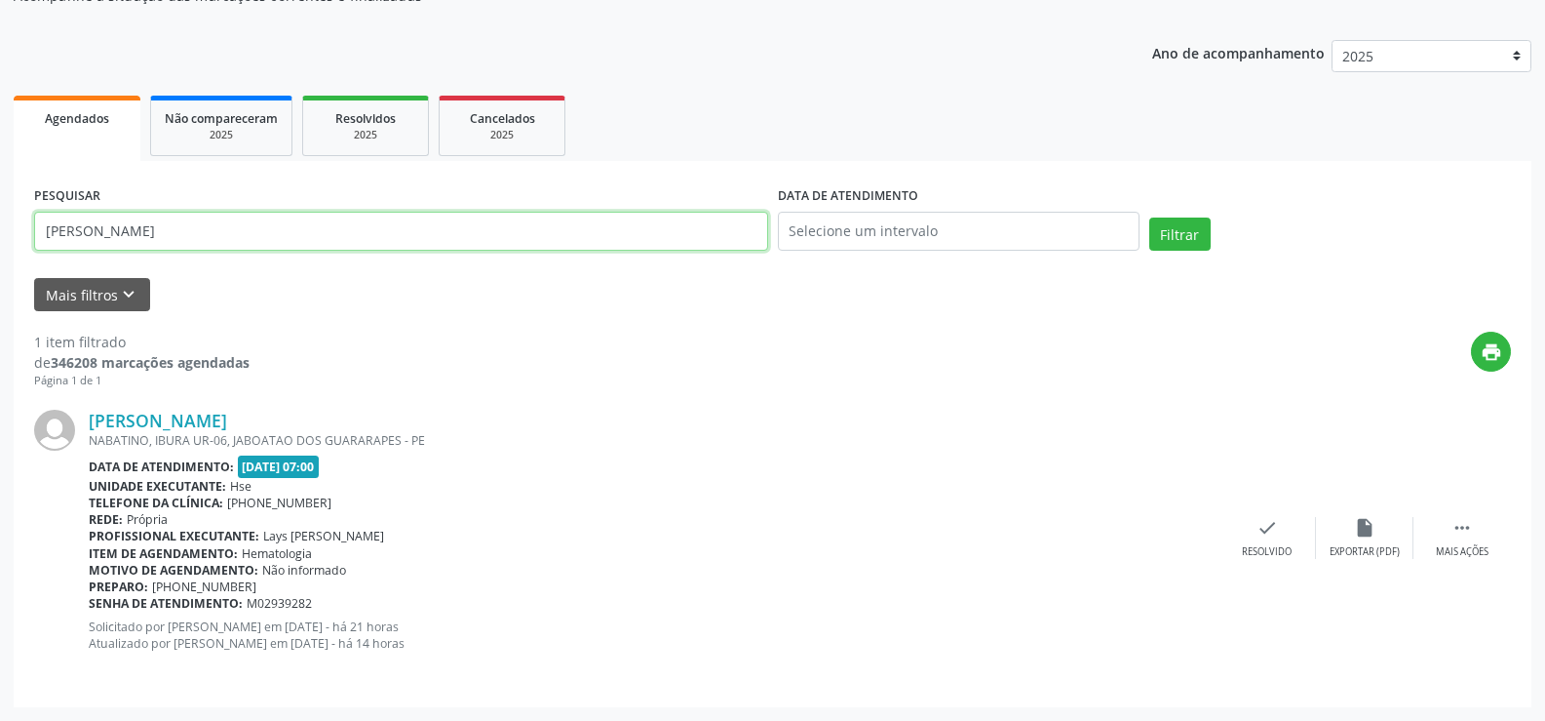
click at [233, 212] on input "[PERSON_NAME]" at bounding box center [401, 231] width 734 height 39
paste input "31384951415"
click at [1150, 217] on button "Filtrar" at bounding box center [1180, 233] width 61 height 33
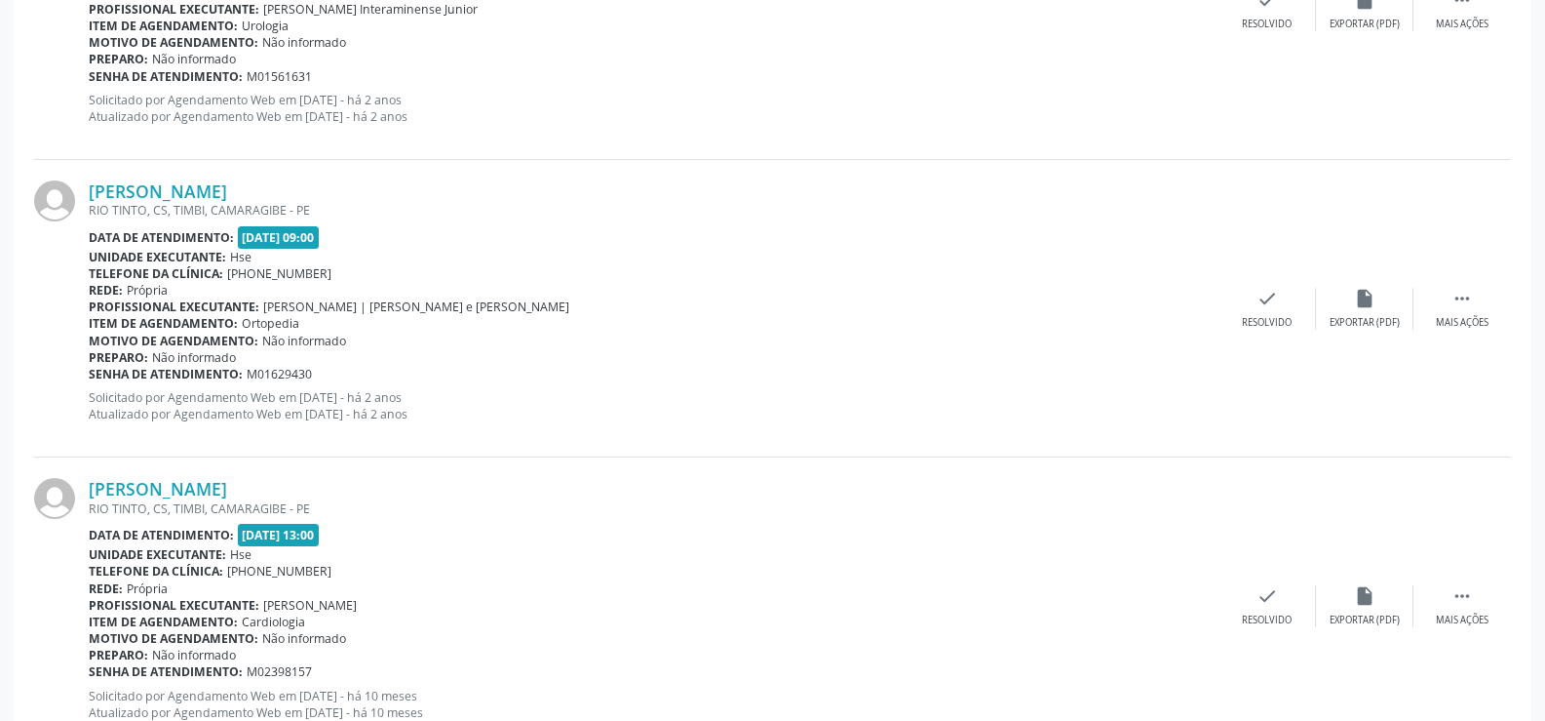
scroll to position [2578, 0]
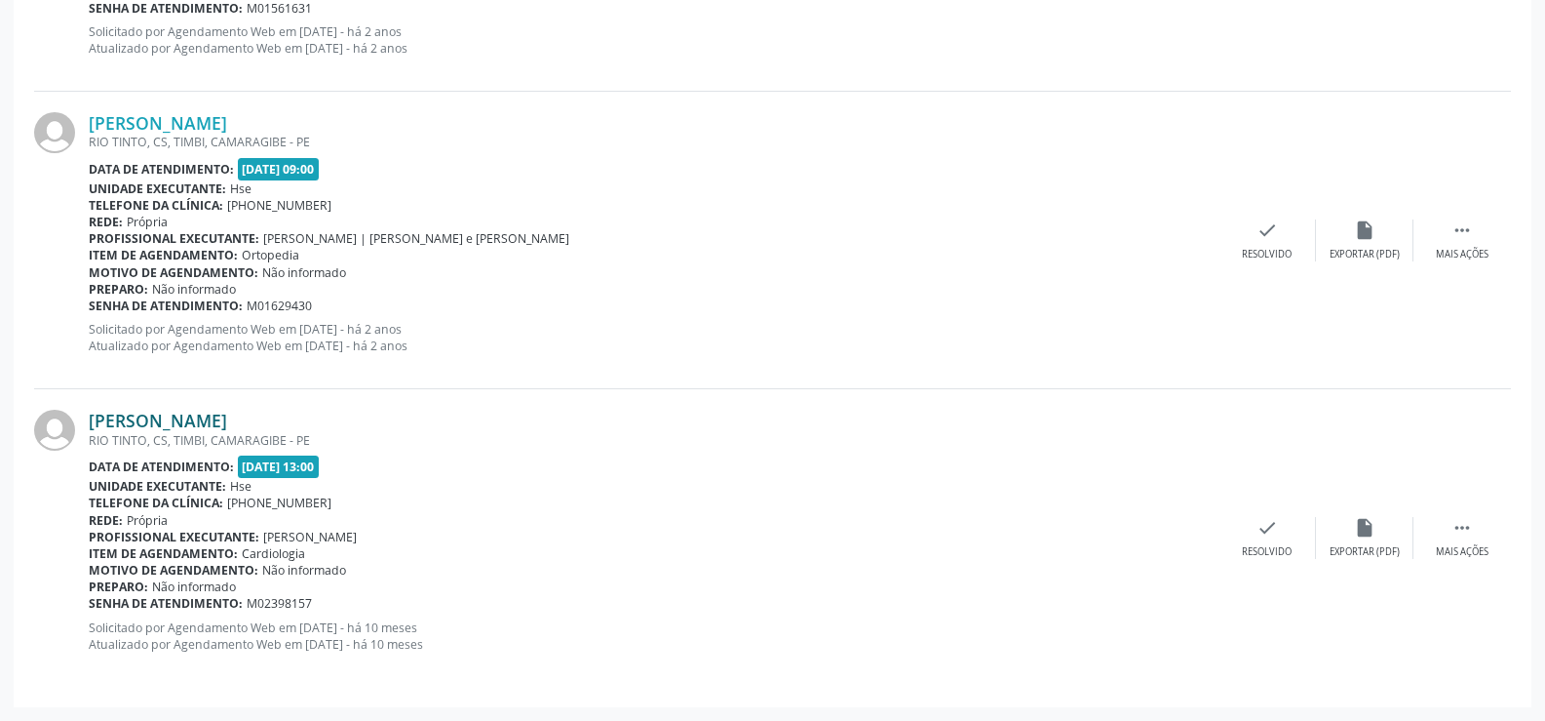
click at [227, 412] on link "[PERSON_NAME]" at bounding box center [158, 420] width 138 height 21
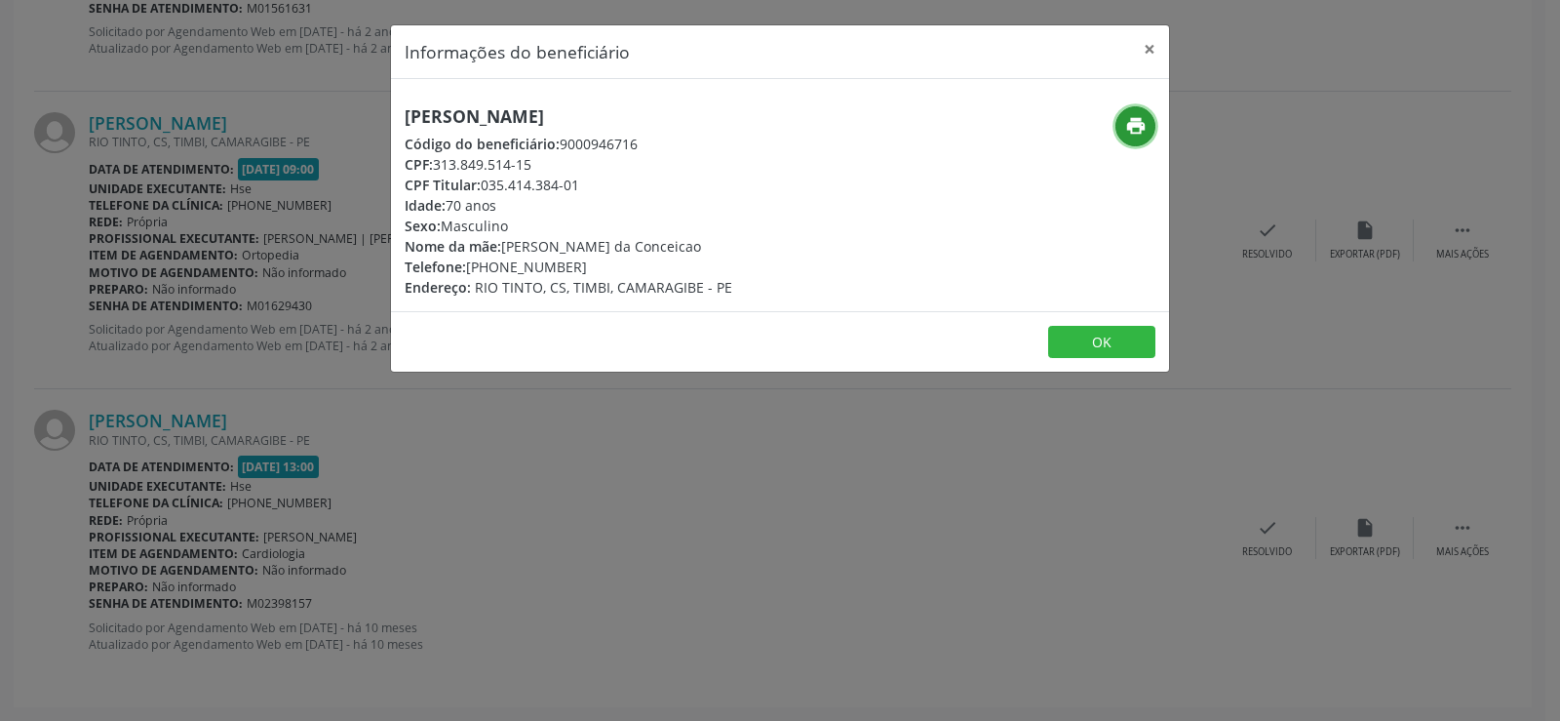
click at [1126, 117] on icon "print" at bounding box center [1135, 125] width 21 height 21
click at [231, 314] on div "Informações do beneficiário × [PERSON_NAME] Código do beneficiário: 9000946716 …" at bounding box center [780, 360] width 1560 height 721
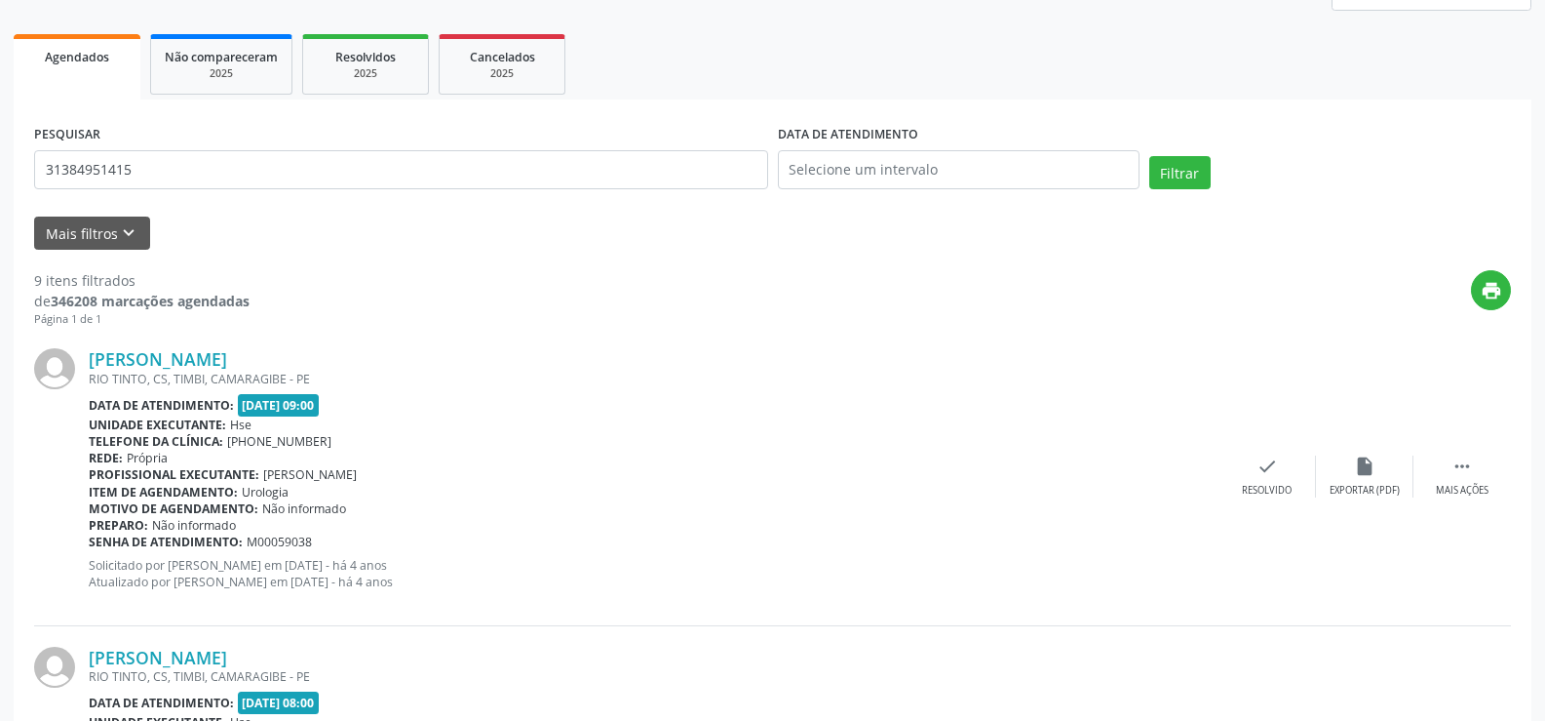
scroll to position [0, 0]
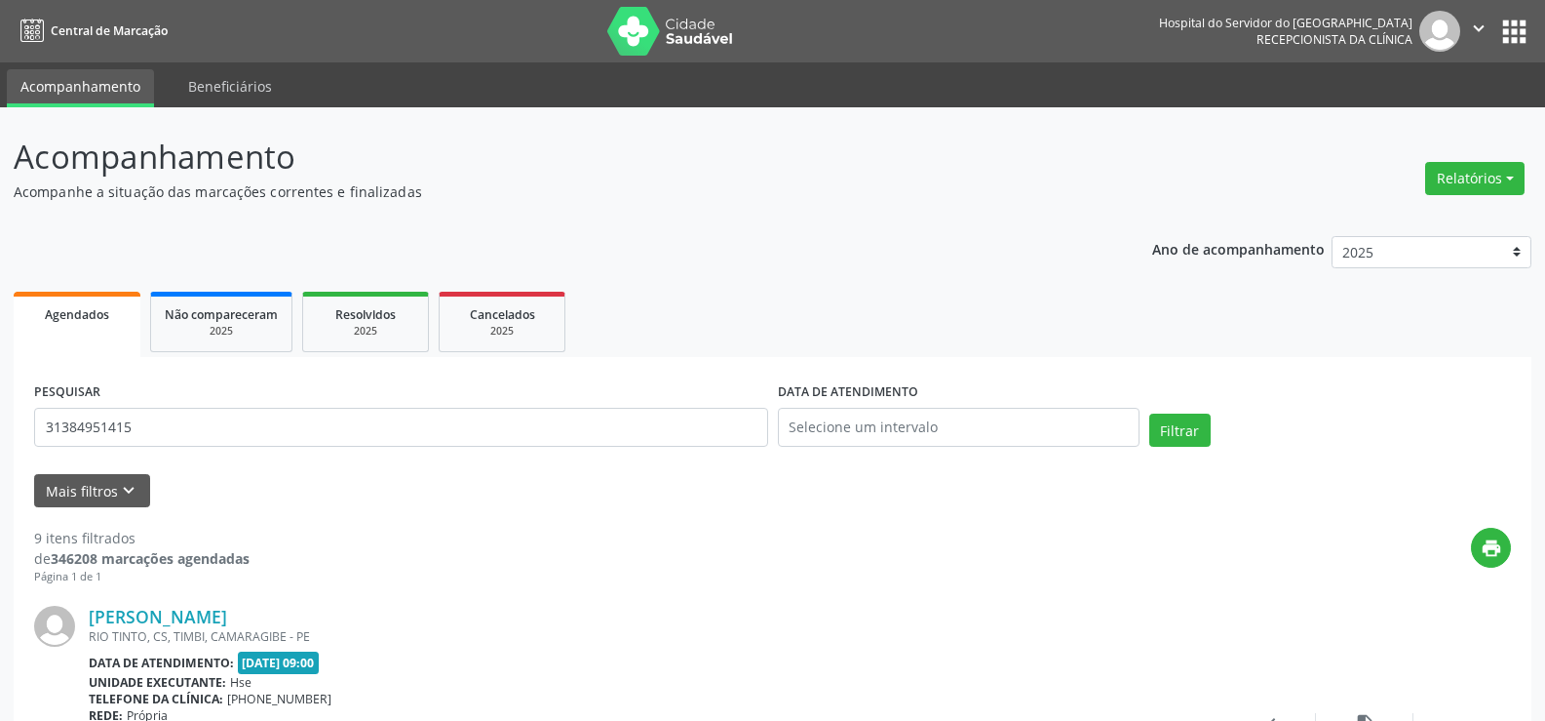
click at [410, 448] on div "PESQUISAR 31384951415" at bounding box center [401, 418] width 744 height 83
click at [412, 438] on input "31384951415" at bounding box center [401, 427] width 734 height 39
paste input "18484689468"
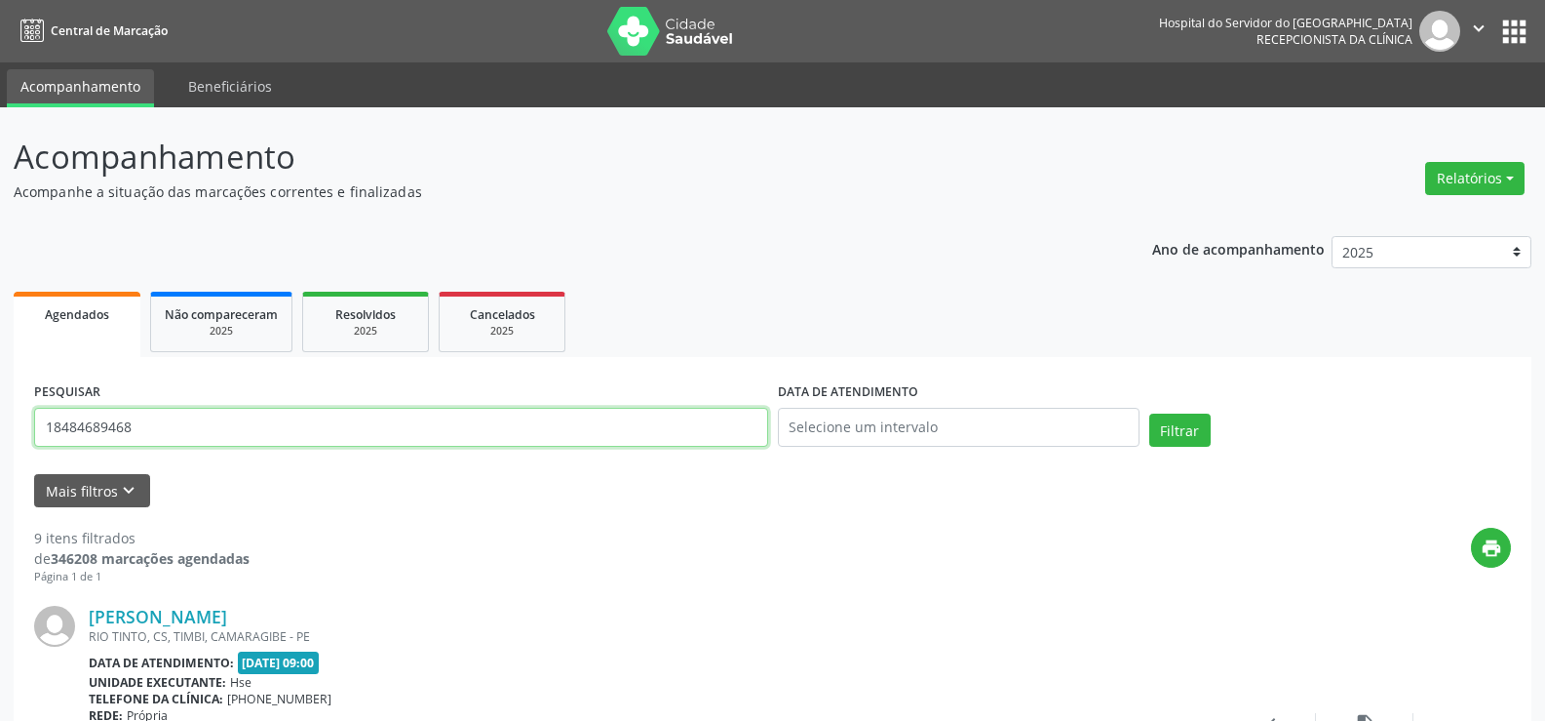
click at [1150, 413] on button "Filtrar" at bounding box center [1180, 429] width 61 height 33
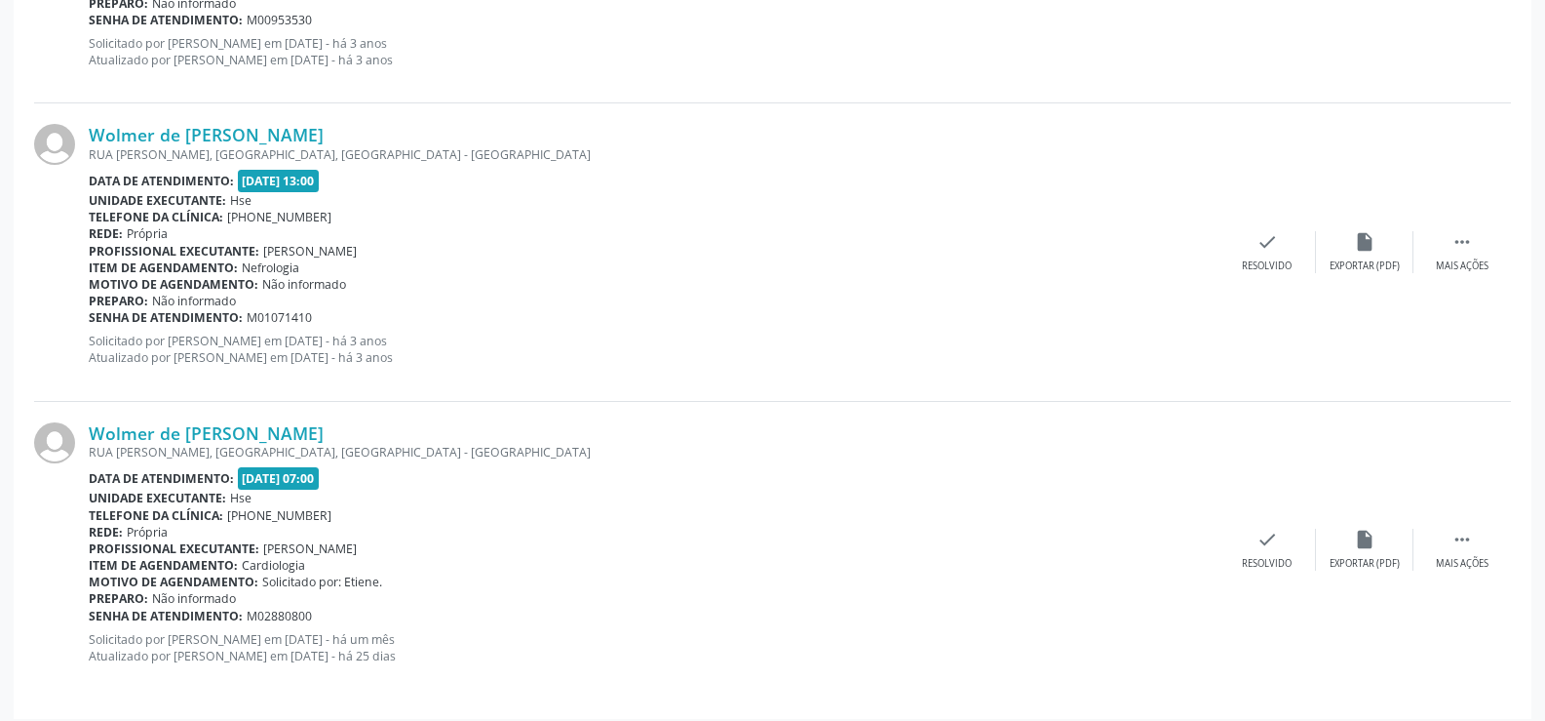
scroll to position [1982, 0]
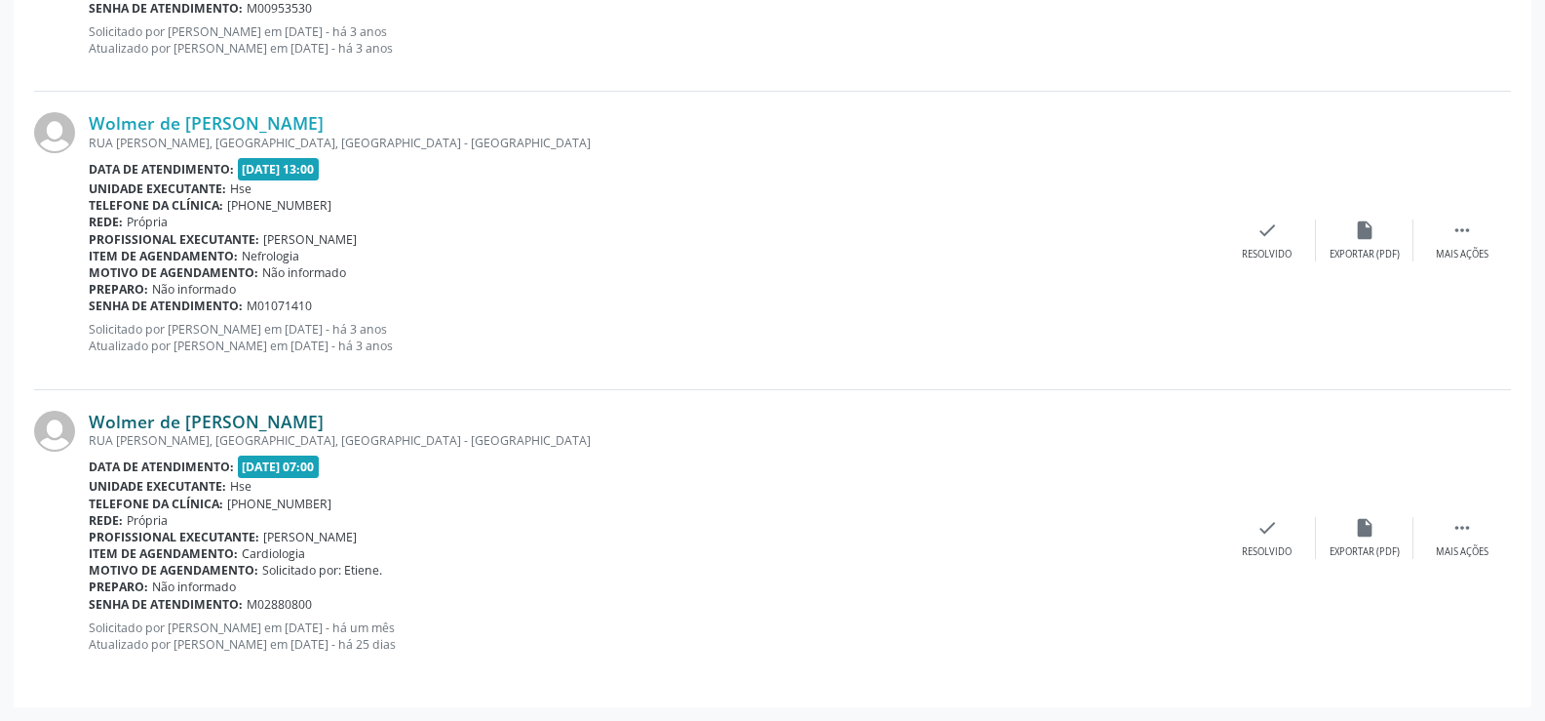
click at [256, 410] on link "Wolmer de [PERSON_NAME]" at bounding box center [206, 420] width 235 height 21
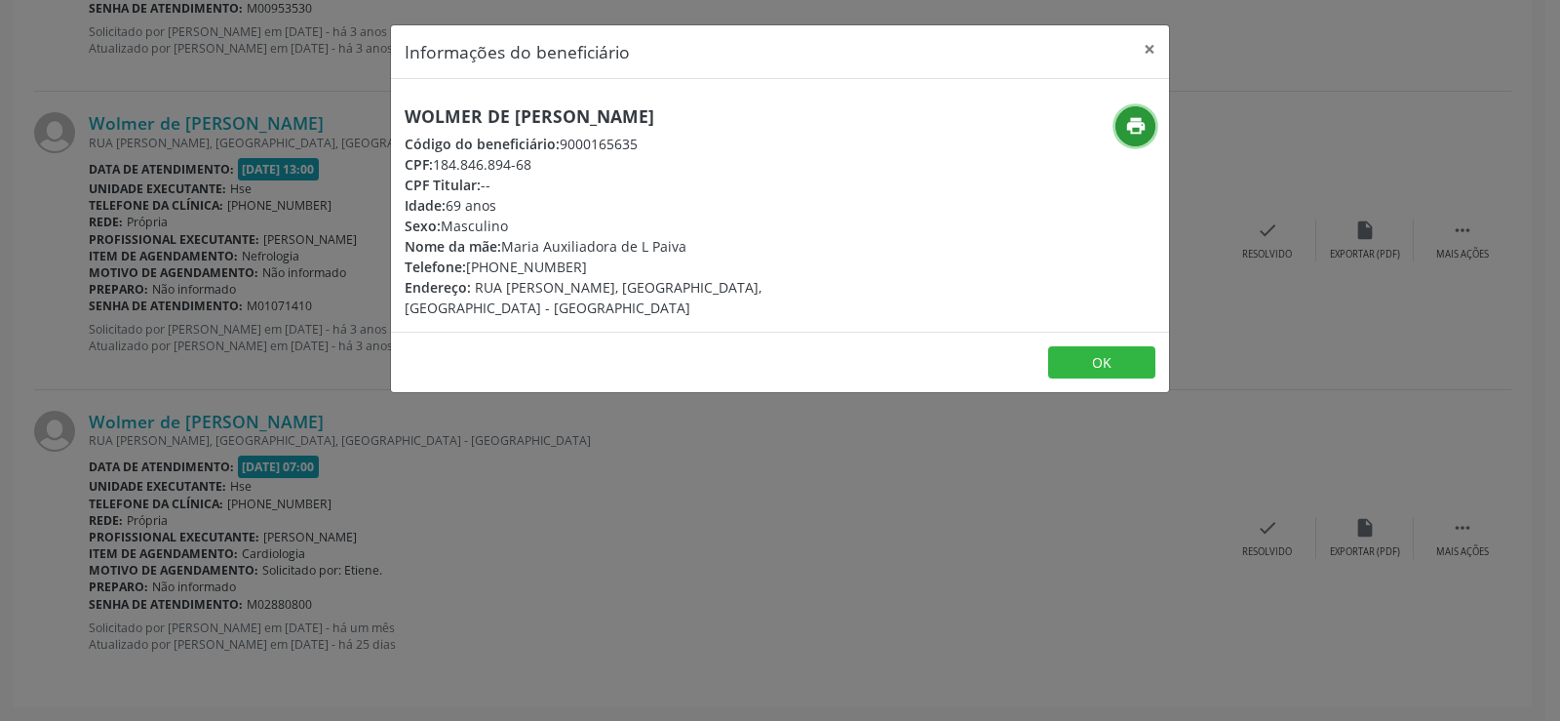
click at [1125, 126] on icon "print" at bounding box center [1135, 125] width 21 height 21
click at [130, 249] on div "Informações do beneficiário × Wolmer de [PERSON_NAME] Código do beneficiário: 9…" at bounding box center [780, 360] width 1560 height 721
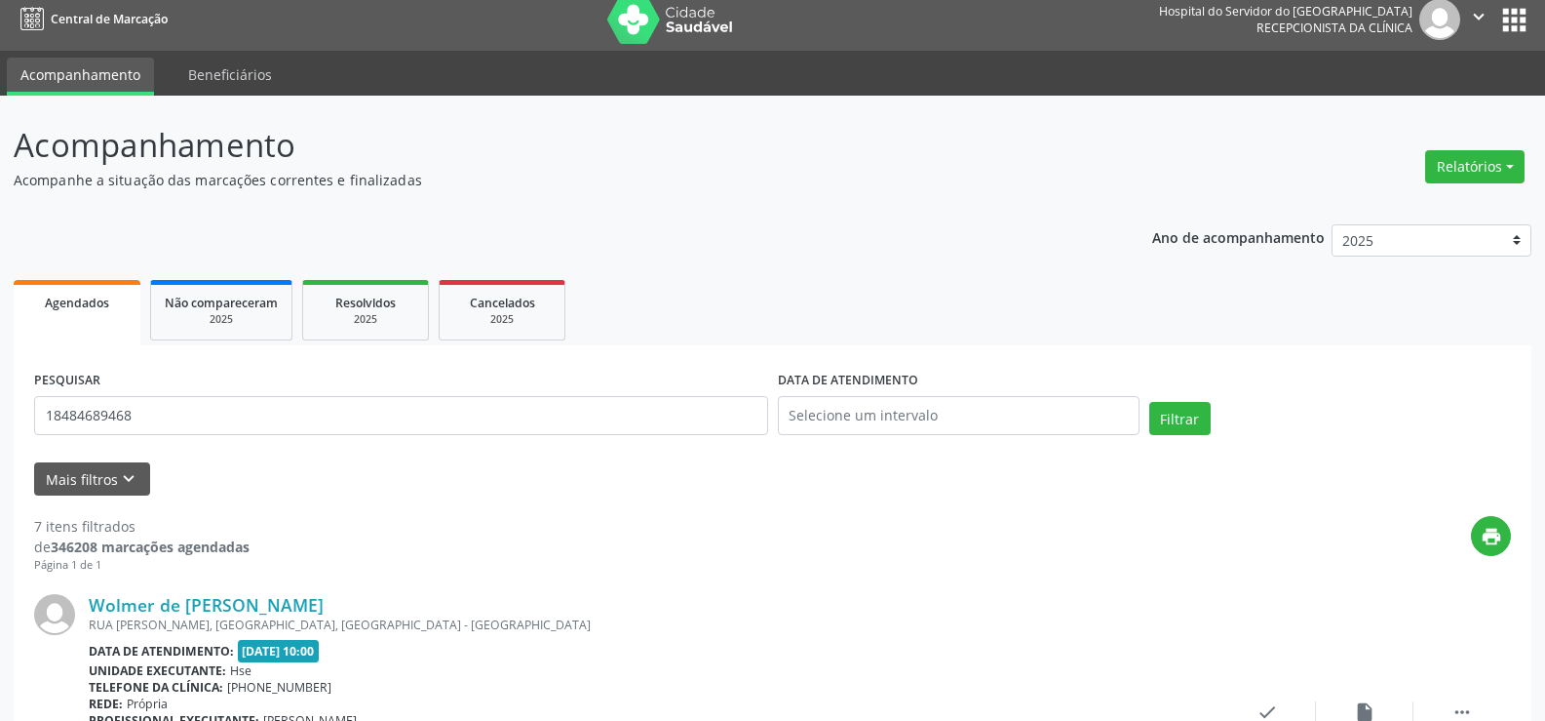
scroll to position [0, 0]
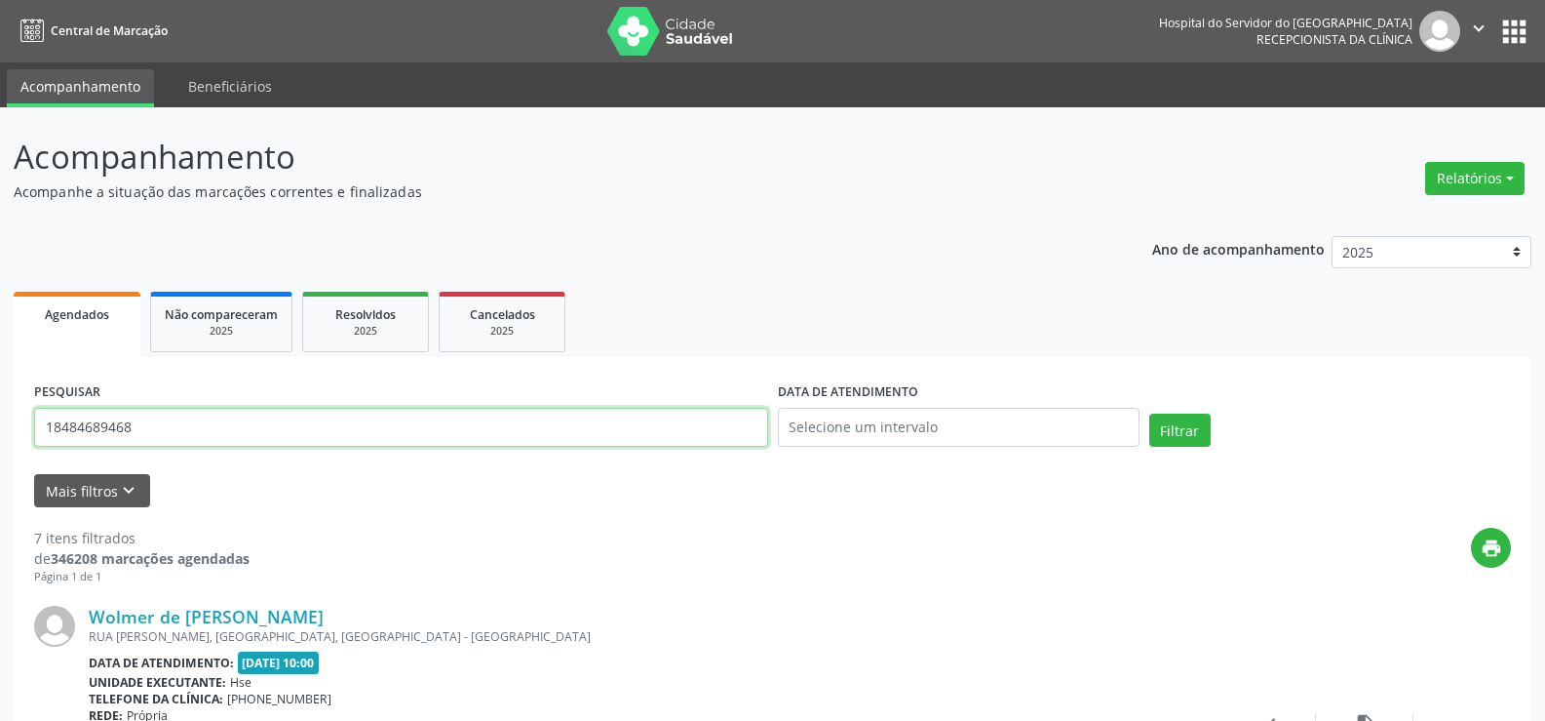
click at [293, 421] on input "18484689468" at bounding box center [401, 427] width 734 height 39
paste input "33520666472"
click at [1150, 413] on button "Filtrar" at bounding box center [1180, 429] width 61 height 33
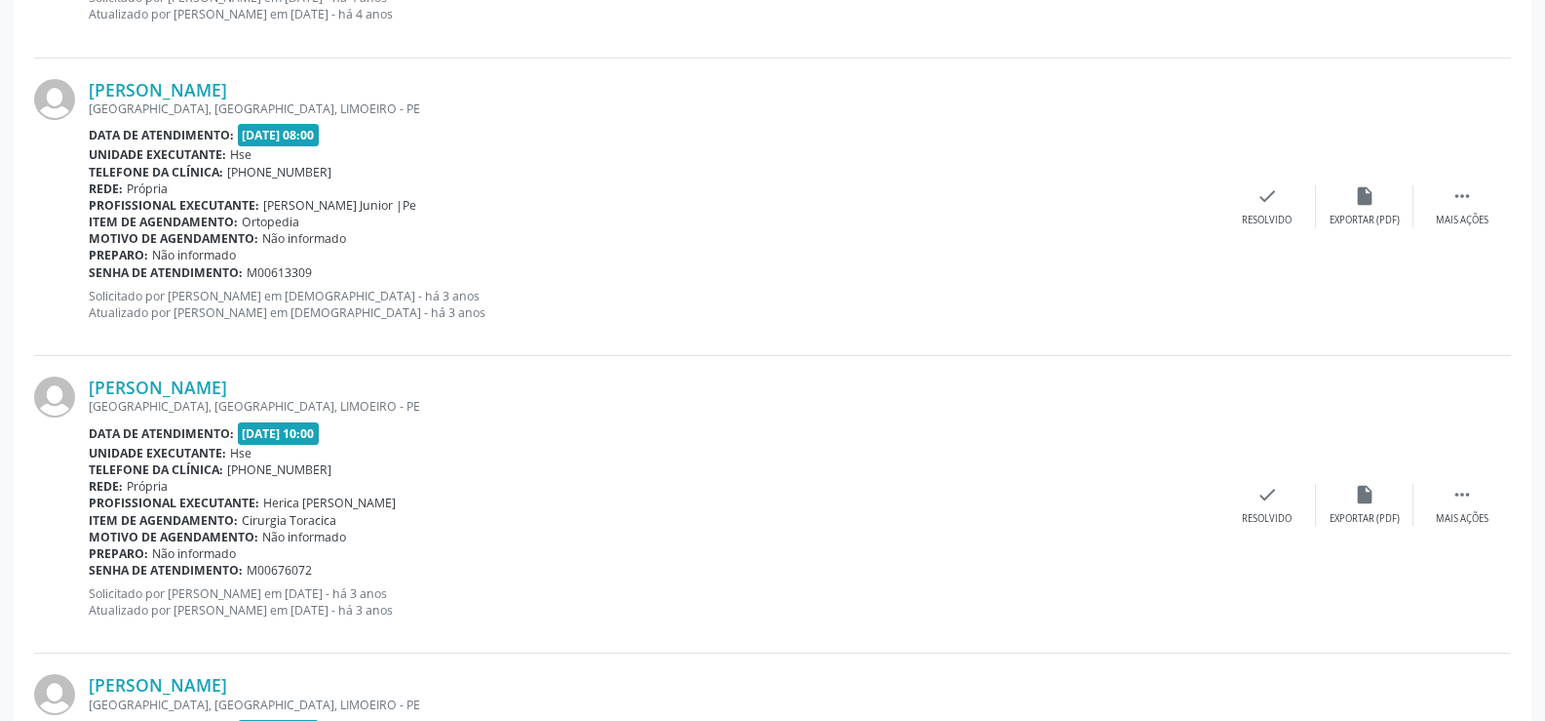
scroll to position [4421, 0]
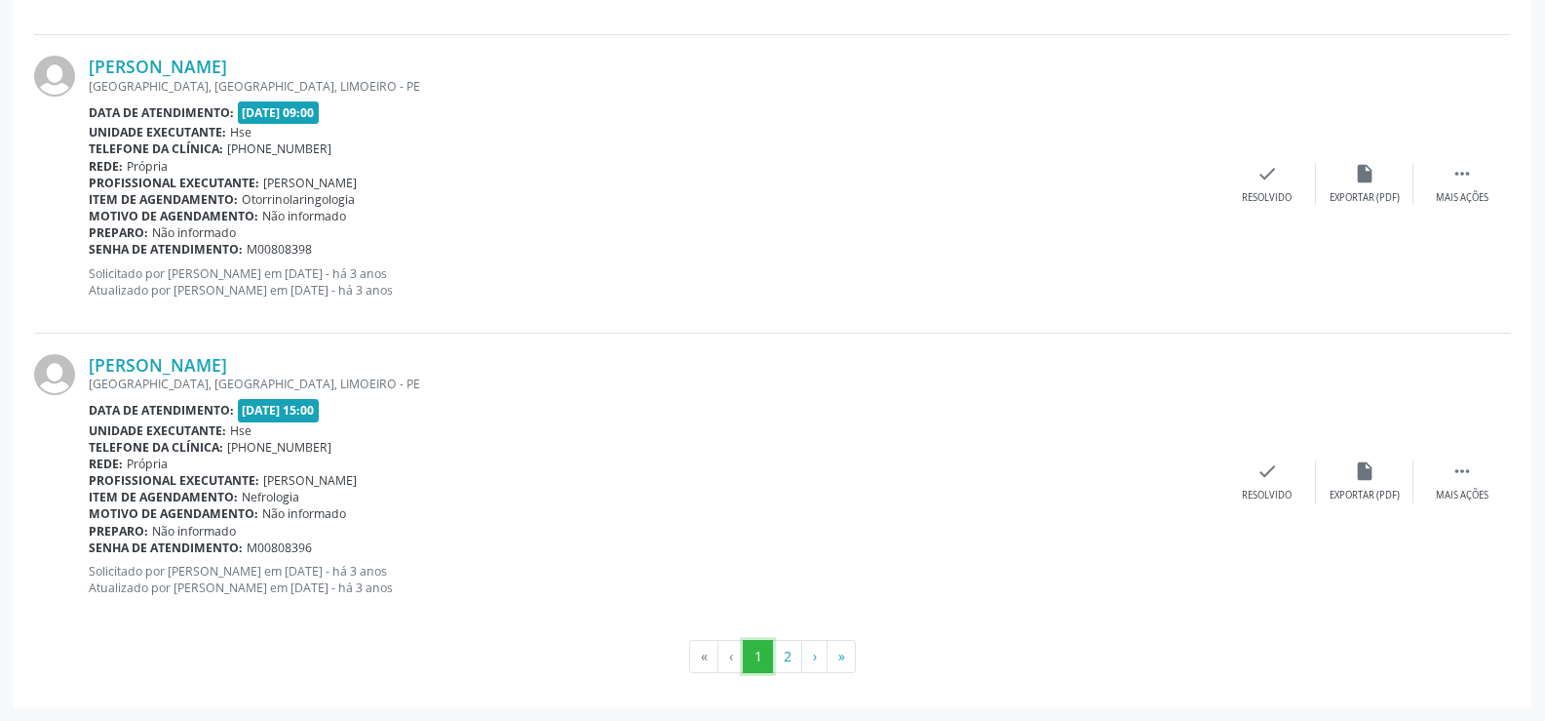
click at [766, 665] on button "1" at bounding box center [758, 656] width 30 height 33
click at [771, 664] on button "1" at bounding box center [758, 656] width 30 height 33
click at [783, 664] on button "2" at bounding box center [787, 656] width 30 height 33
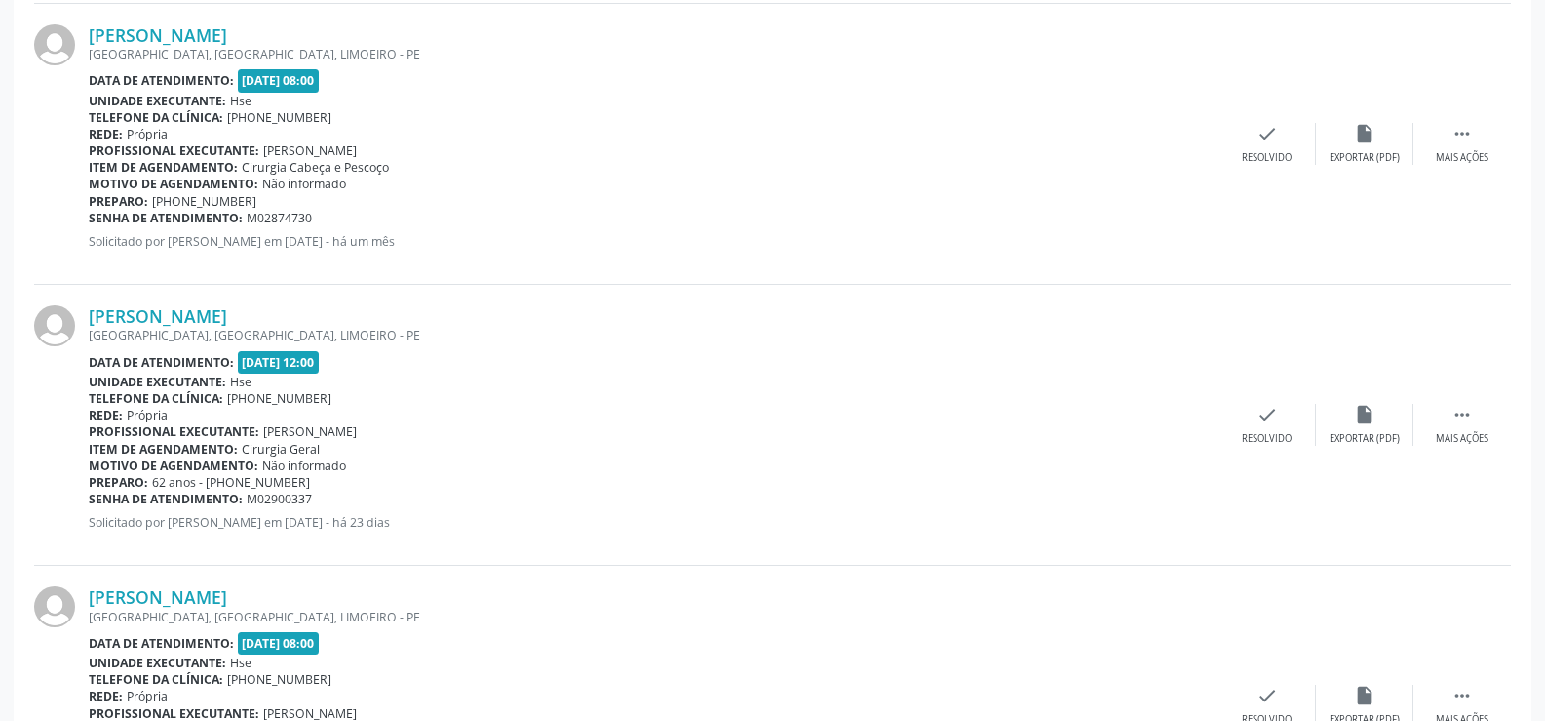
scroll to position [3413, 0]
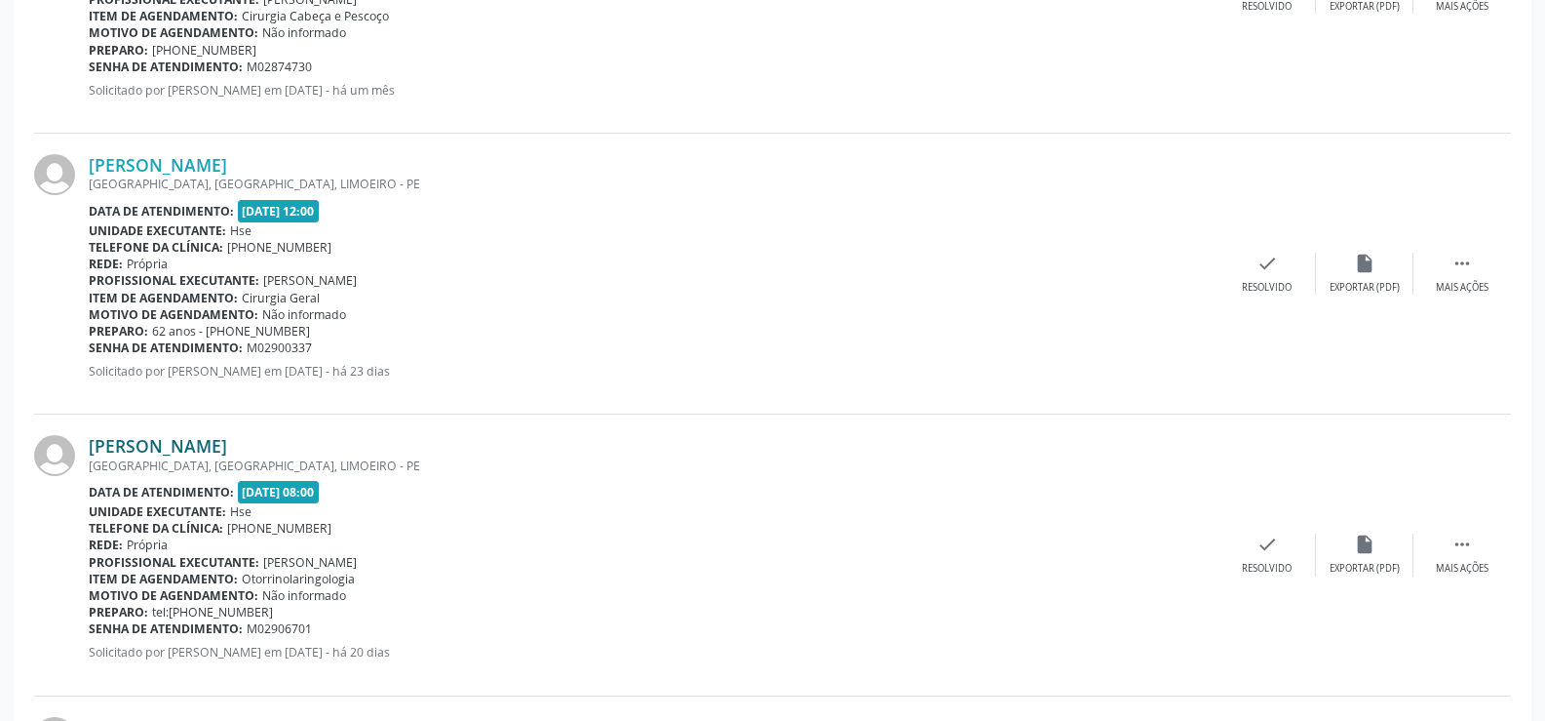
click at [227, 448] on link "[PERSON_NAME]" at bounding box center [158, 445] width 138 height 21
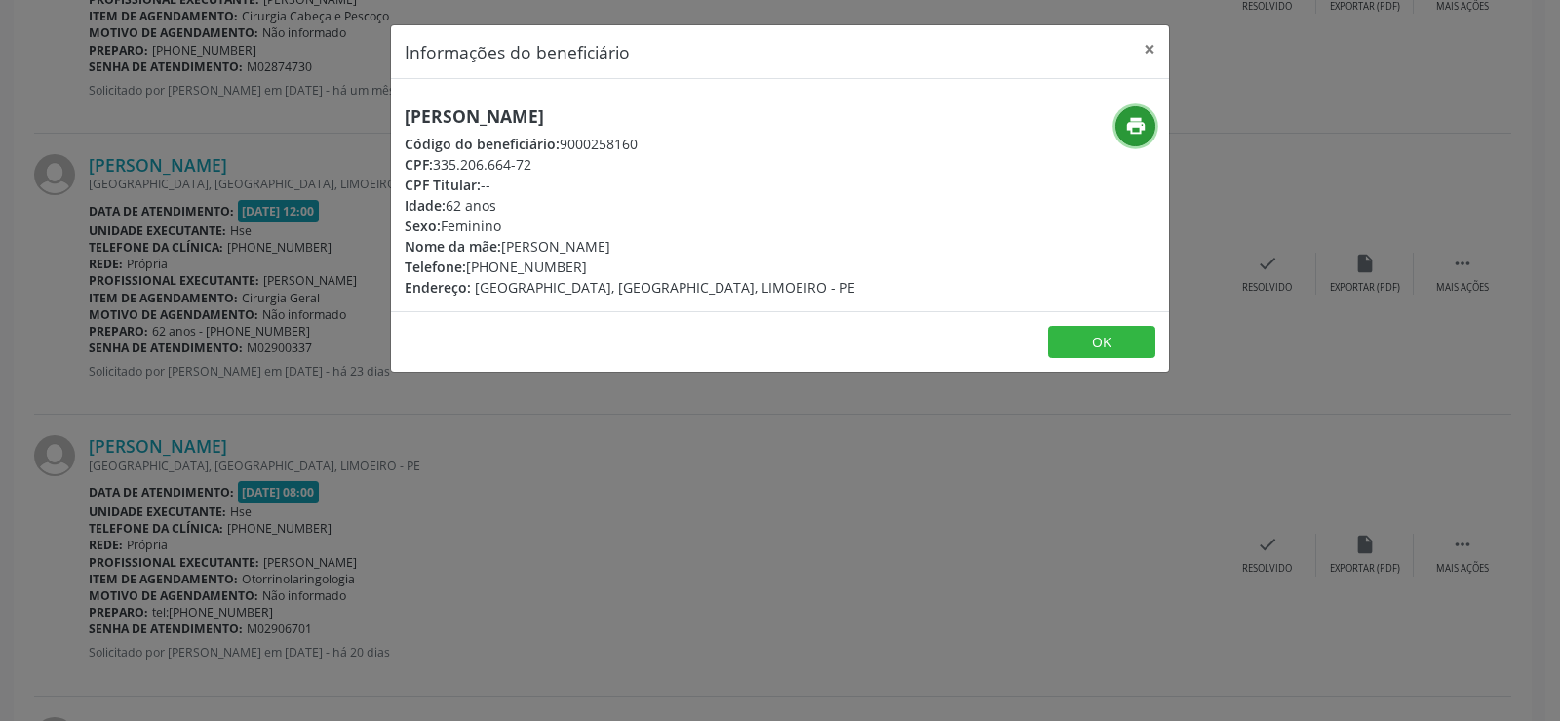
click at [1133, 129] on icon "print" at bounding box center [1135, 125] width 21 height 21
click at [1159, 54] on button "×" at bounding box center [1149, 49] width 39 height 48
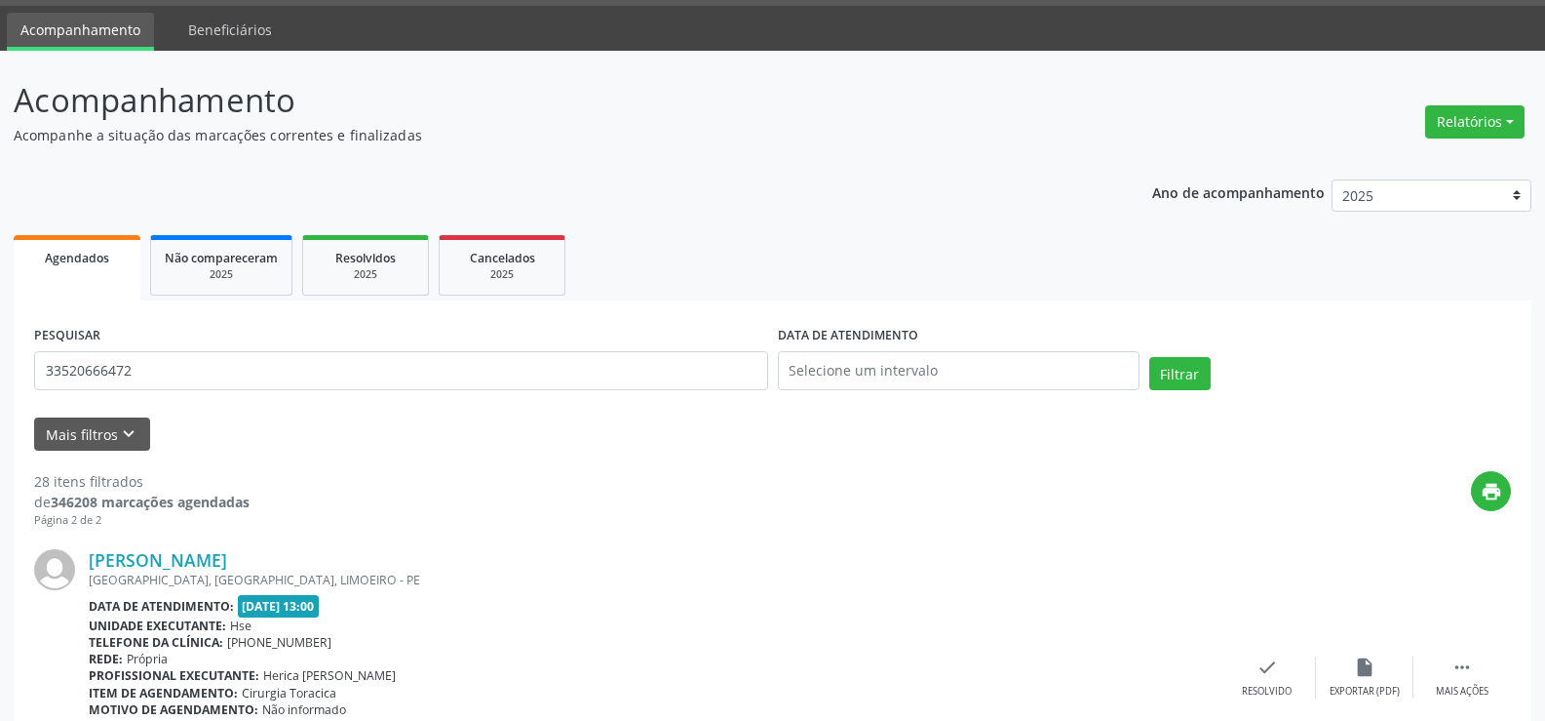
scroll to position [0, 0]
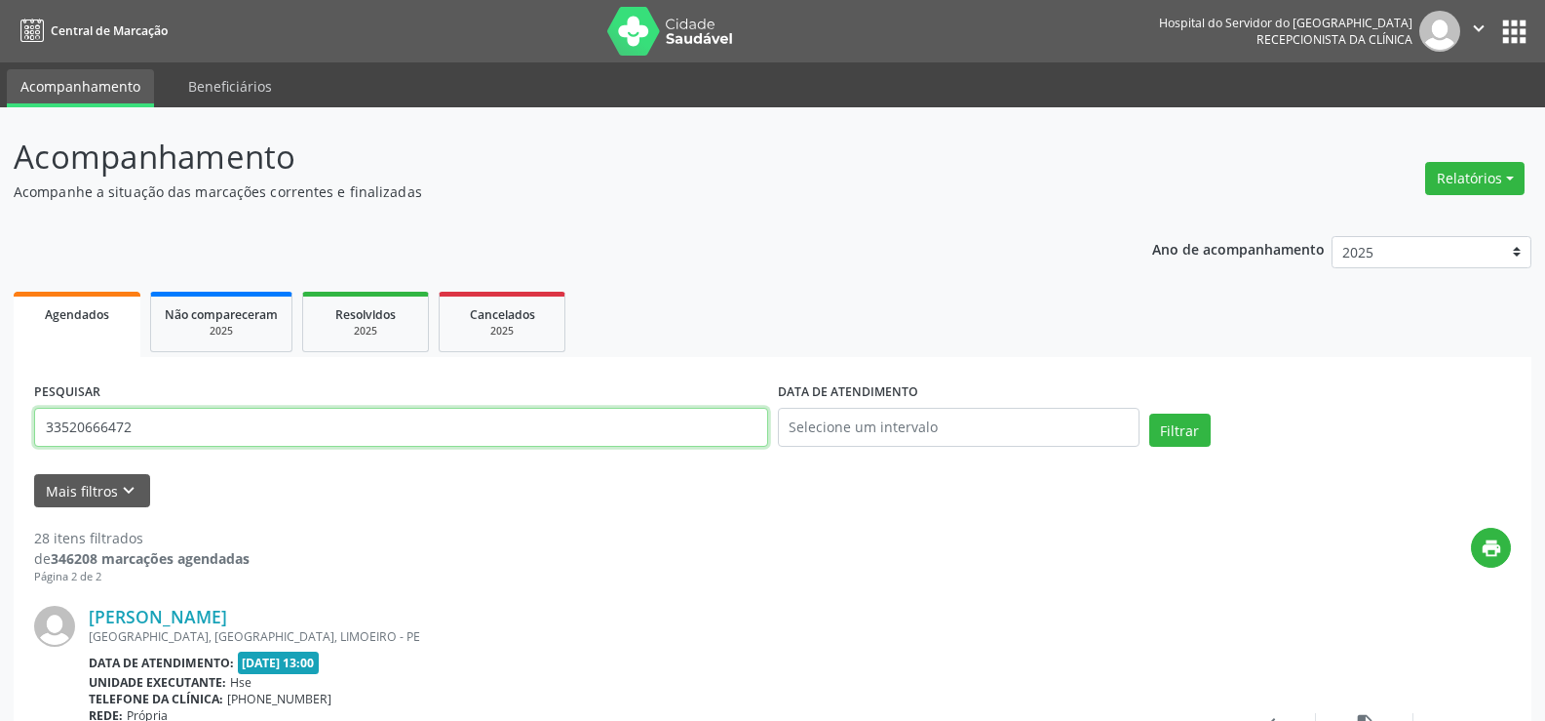
click at [319, 431] on input "33520666472" at bounding box center [401, 427] width 734 height 39
click at [1150, 413] on button "Filtrar" at bounding box center [1180, 429] width 61 height 33
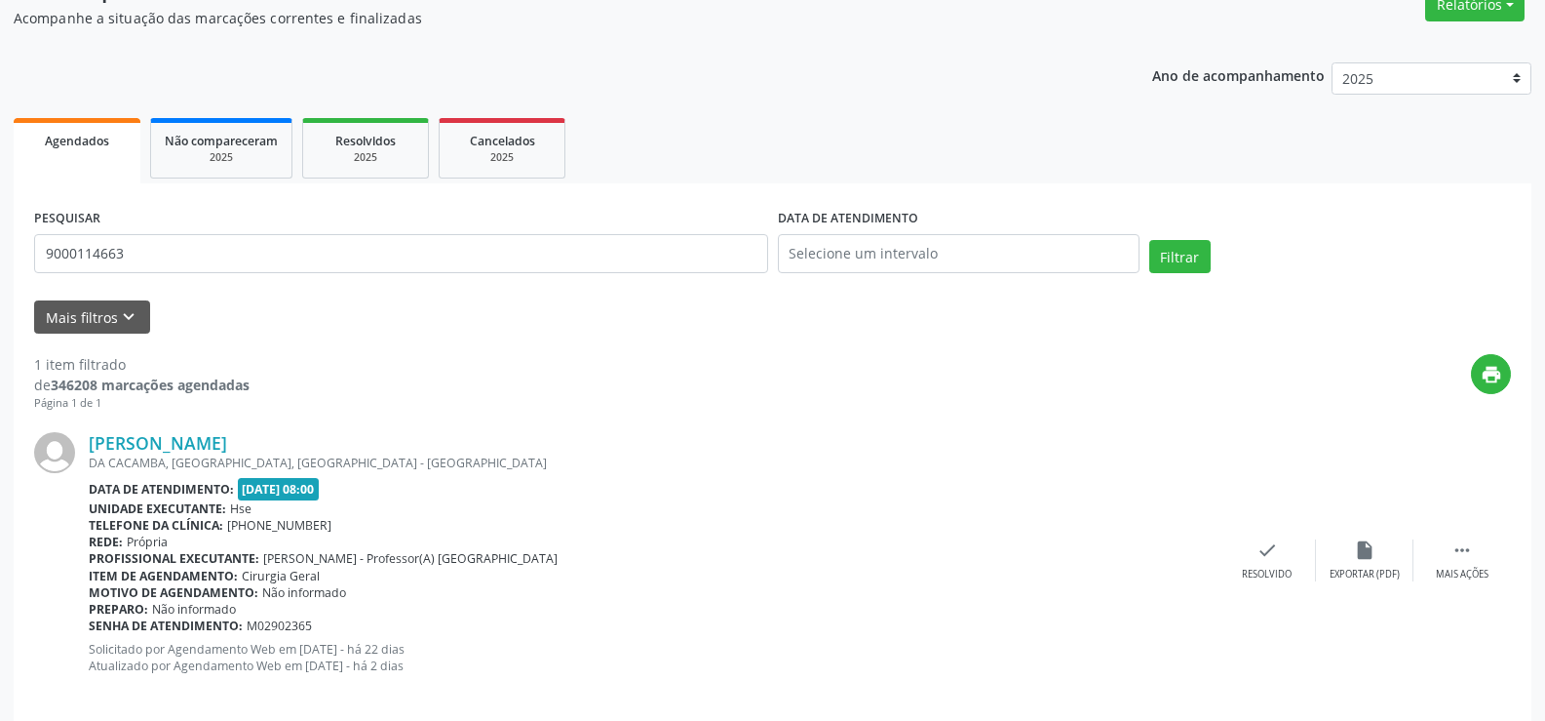
scroll to position [196, 0]
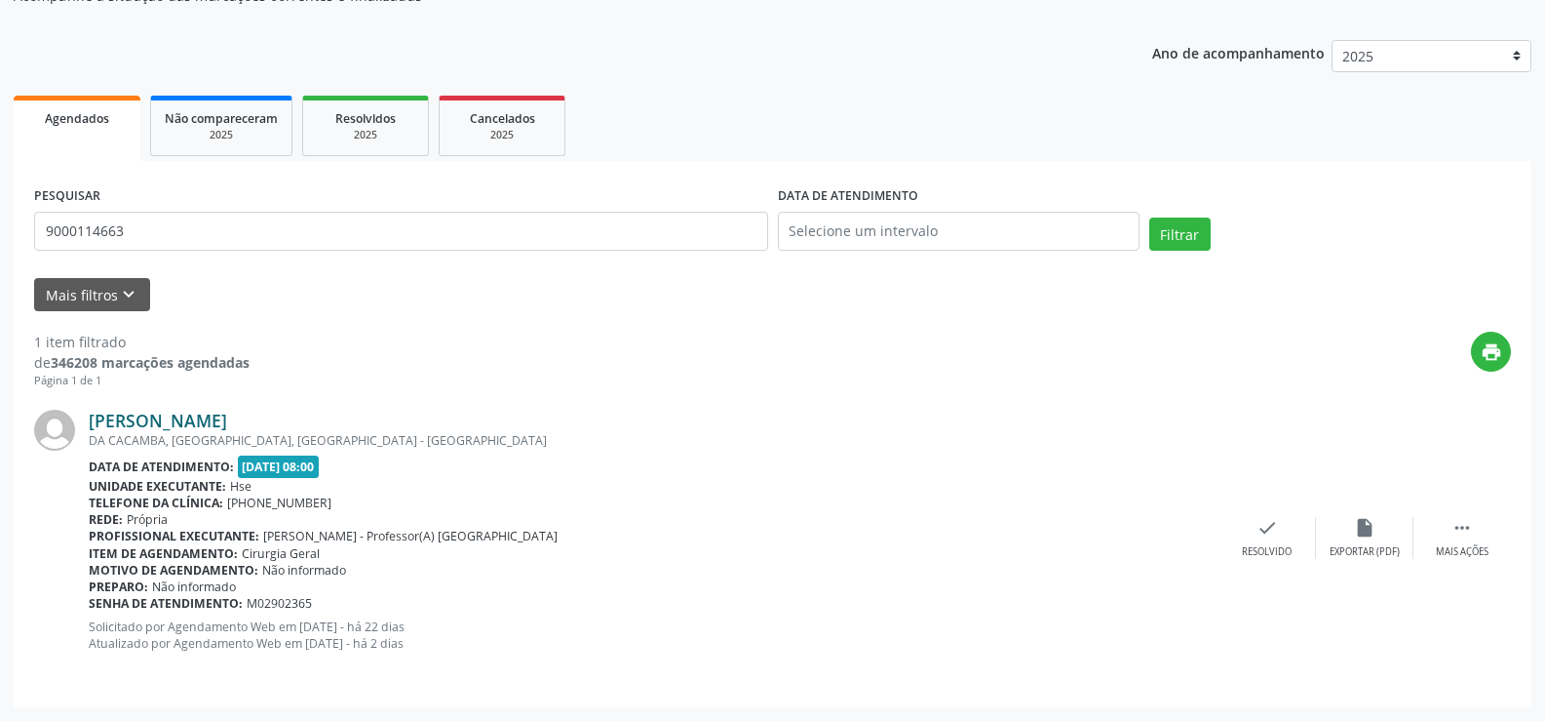
click at [227, 417] on link "[PERSON_NAME]" at bounding box center [158, 420] width 138 height 21
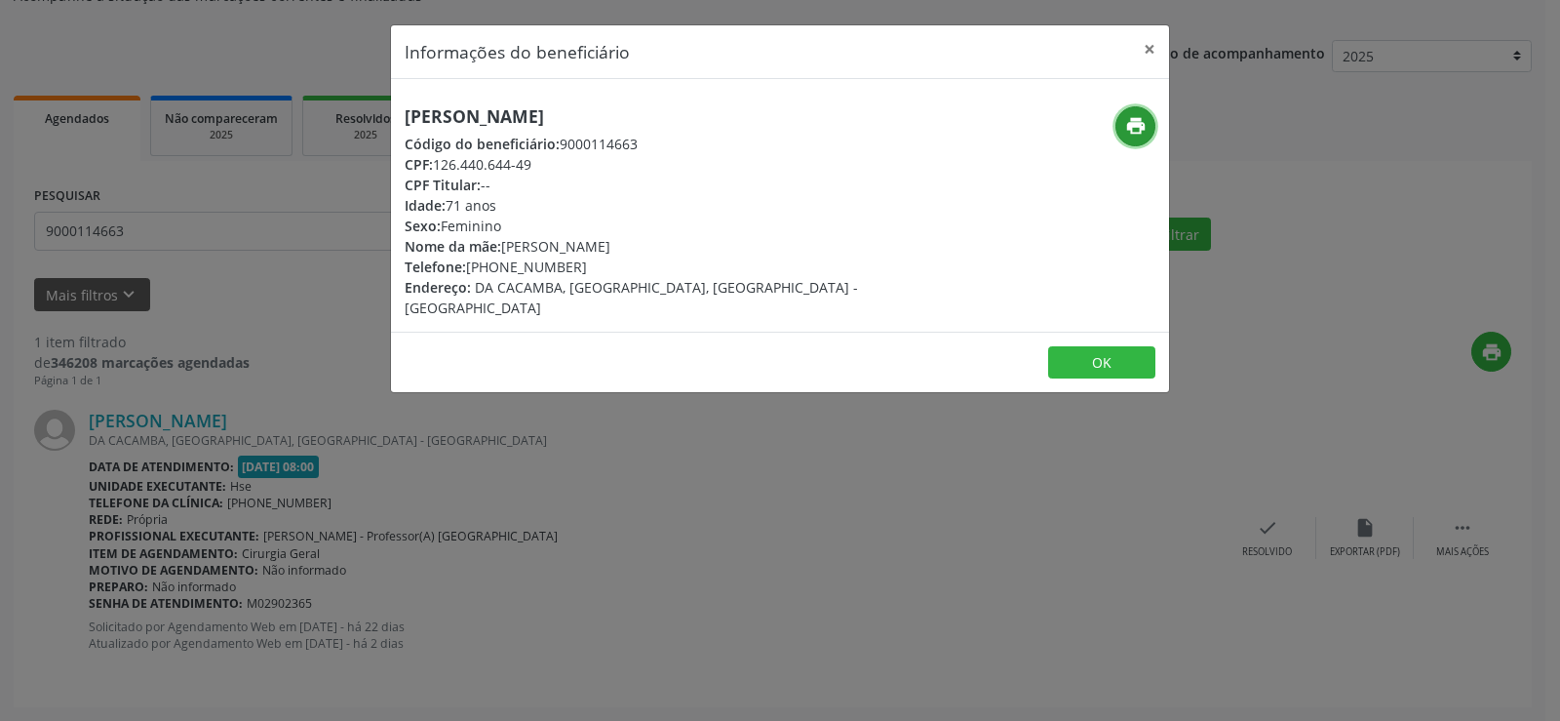
click at [1139, 126] on button "print" at bounding box center [1135, 126] width 40 height 40
click at [199, 396] on div "Informações do beneficiário × [PERSON_NAME] Código do beneficiário: 9000114663 …" at bounding box center [780, 360] width 1560 height 721
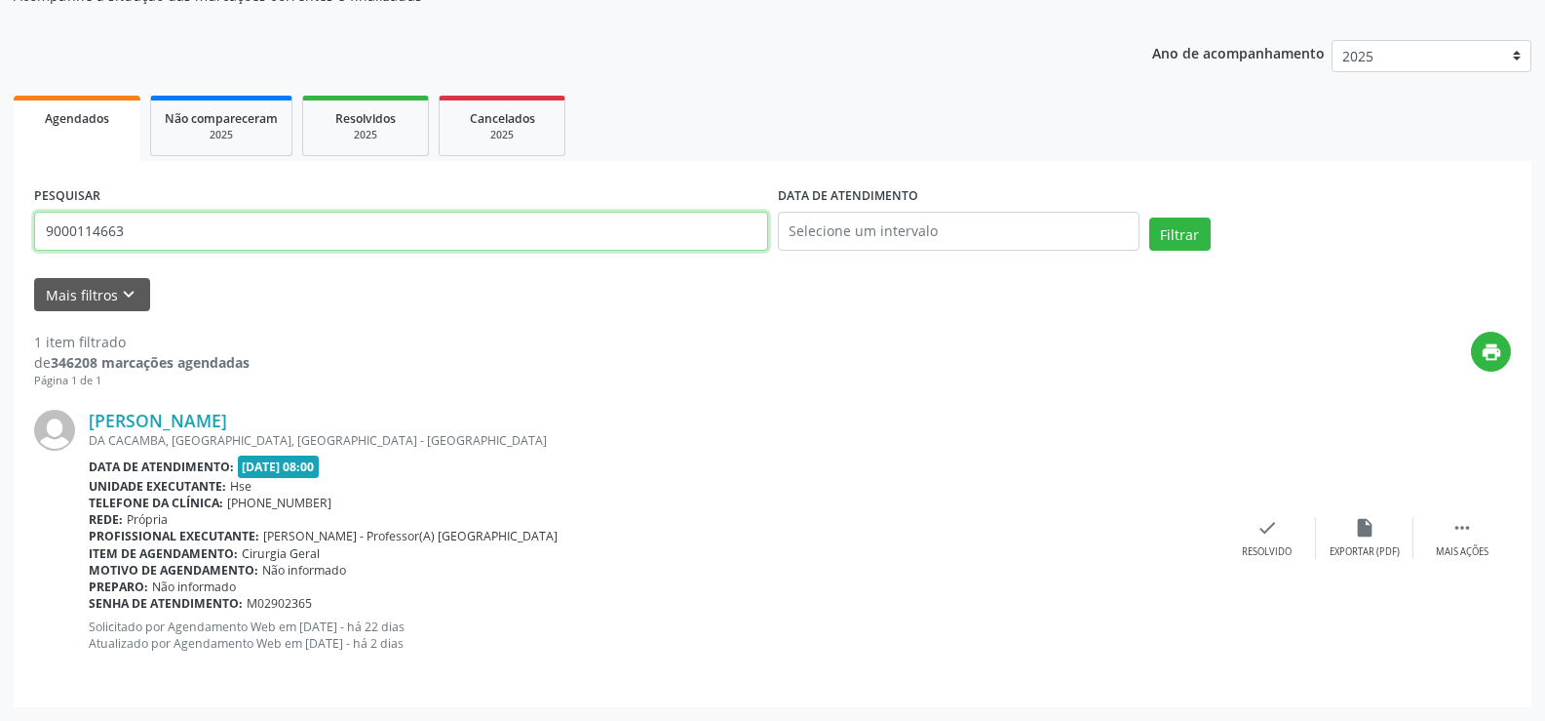
click at [223, 227] on input "9000114663" at bounding box center [401, 231] width 734 height 39
paste input "[PERSON_NAME]"
click at [1150, 217] on button "Filtrar" at bounding box center [1180, 233] width 61 height 33
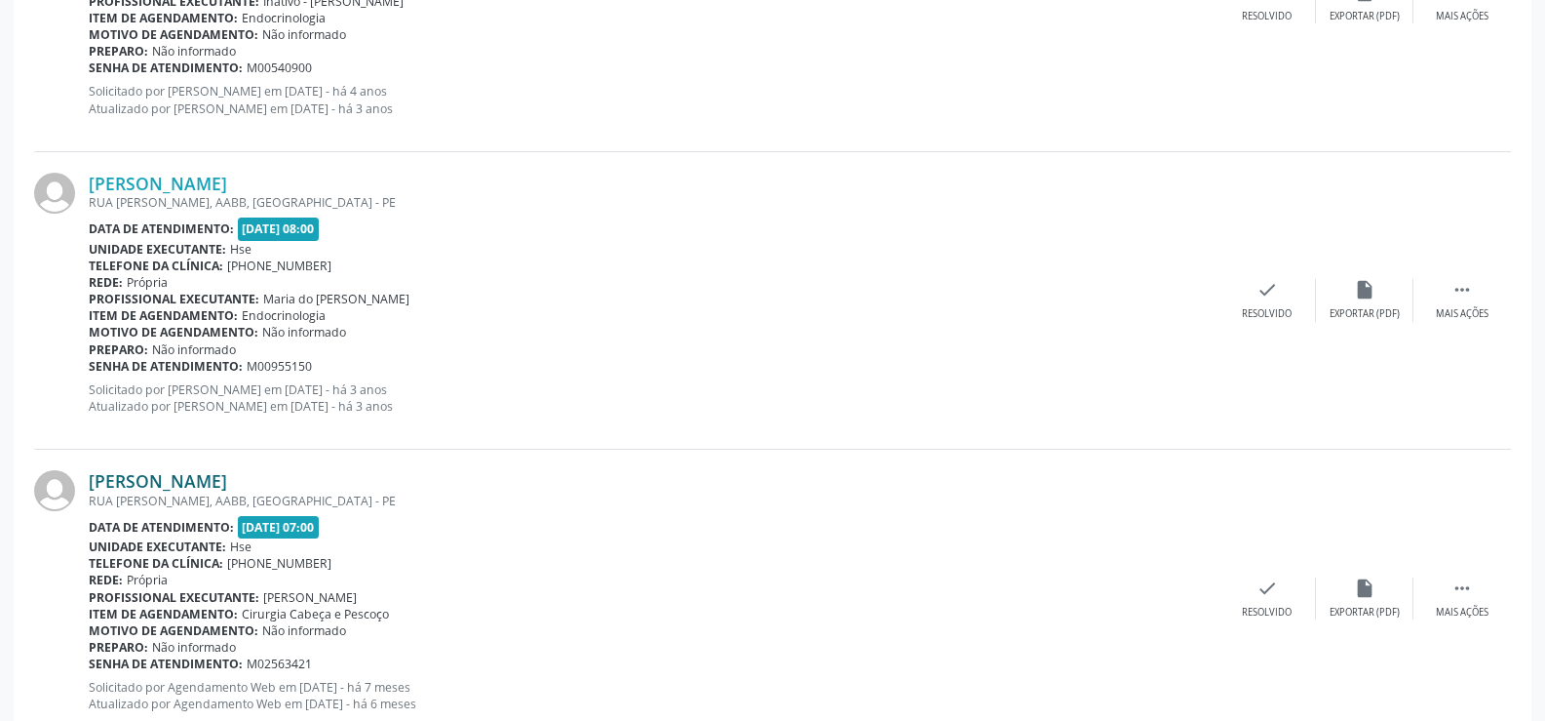
scroll to position [1685, 0]
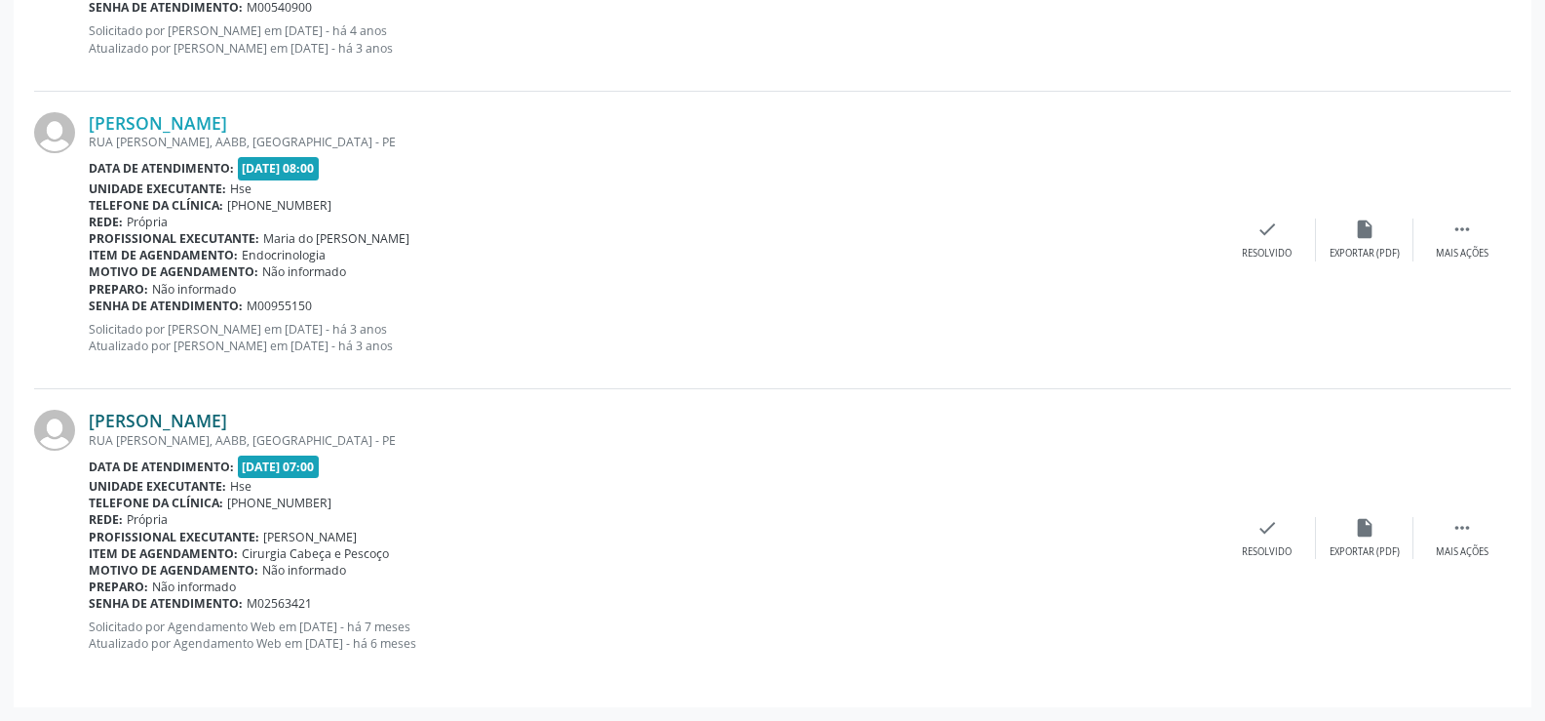
click at [227, 424] on link "[PERSON_NAME]" at bounding box center [158, 420] width 138 height 21
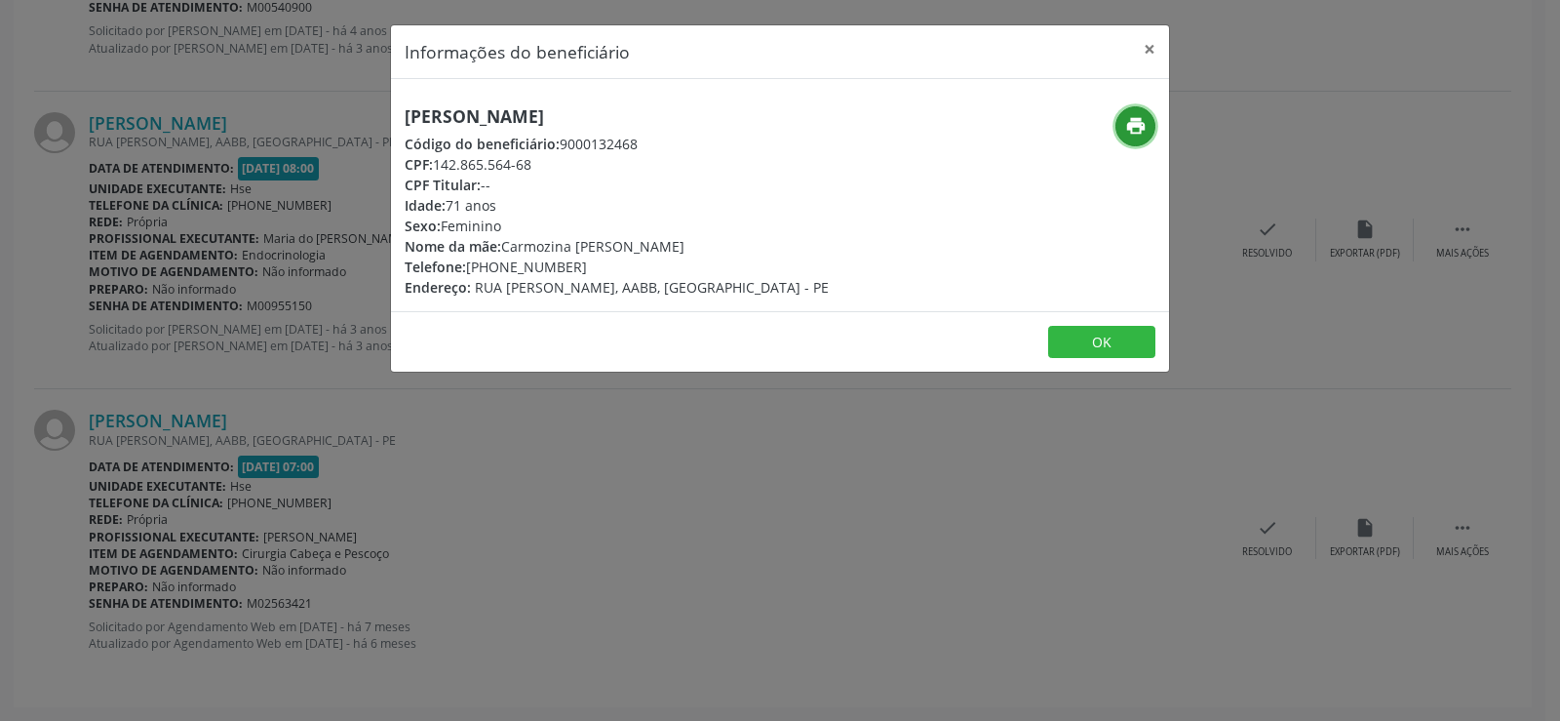
click at [1136, 125] on icon "print" at bounding box center [1135, 125] width 21 height 21
click at [1149, 37] on button "×" at bounding box center [1149, 49] width 39 height 48
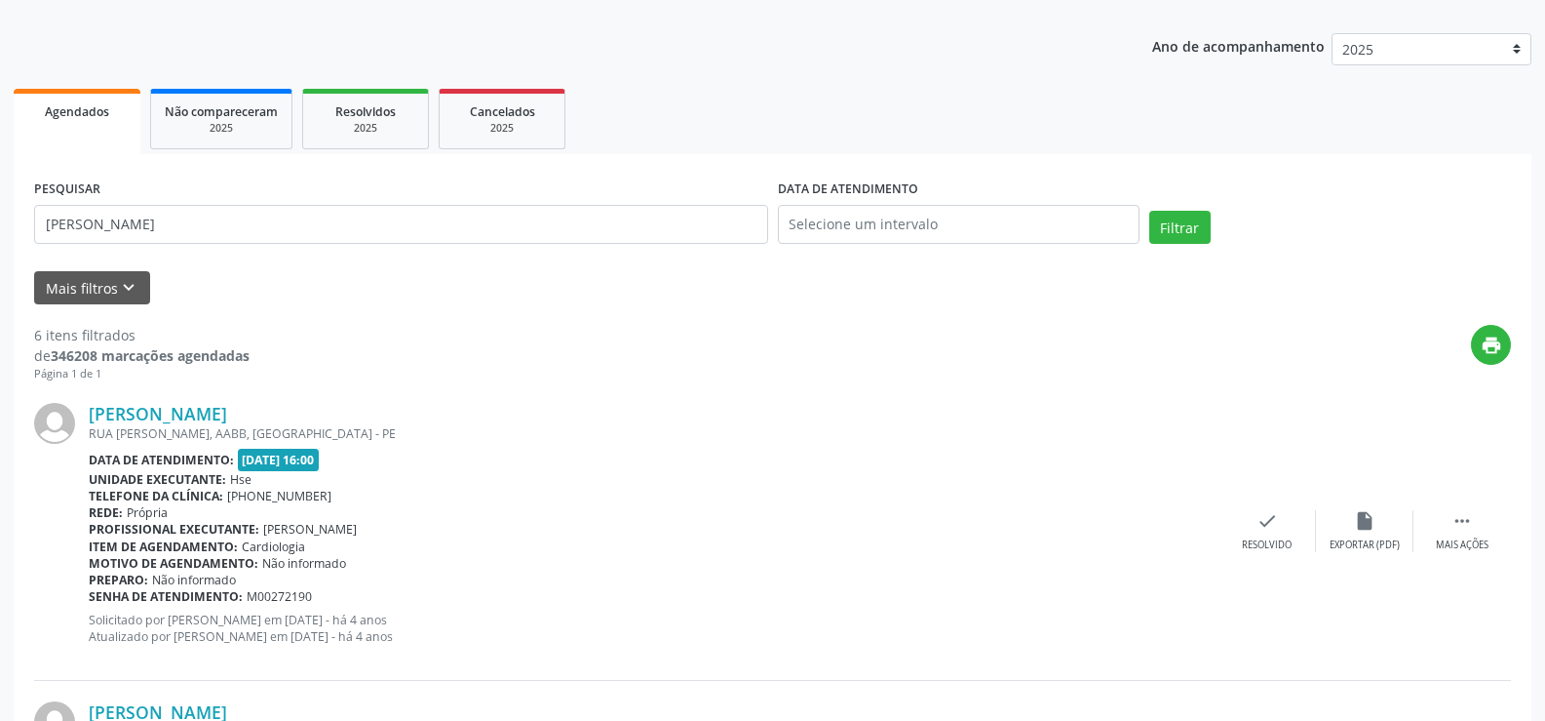
scroll to position [0, 0]
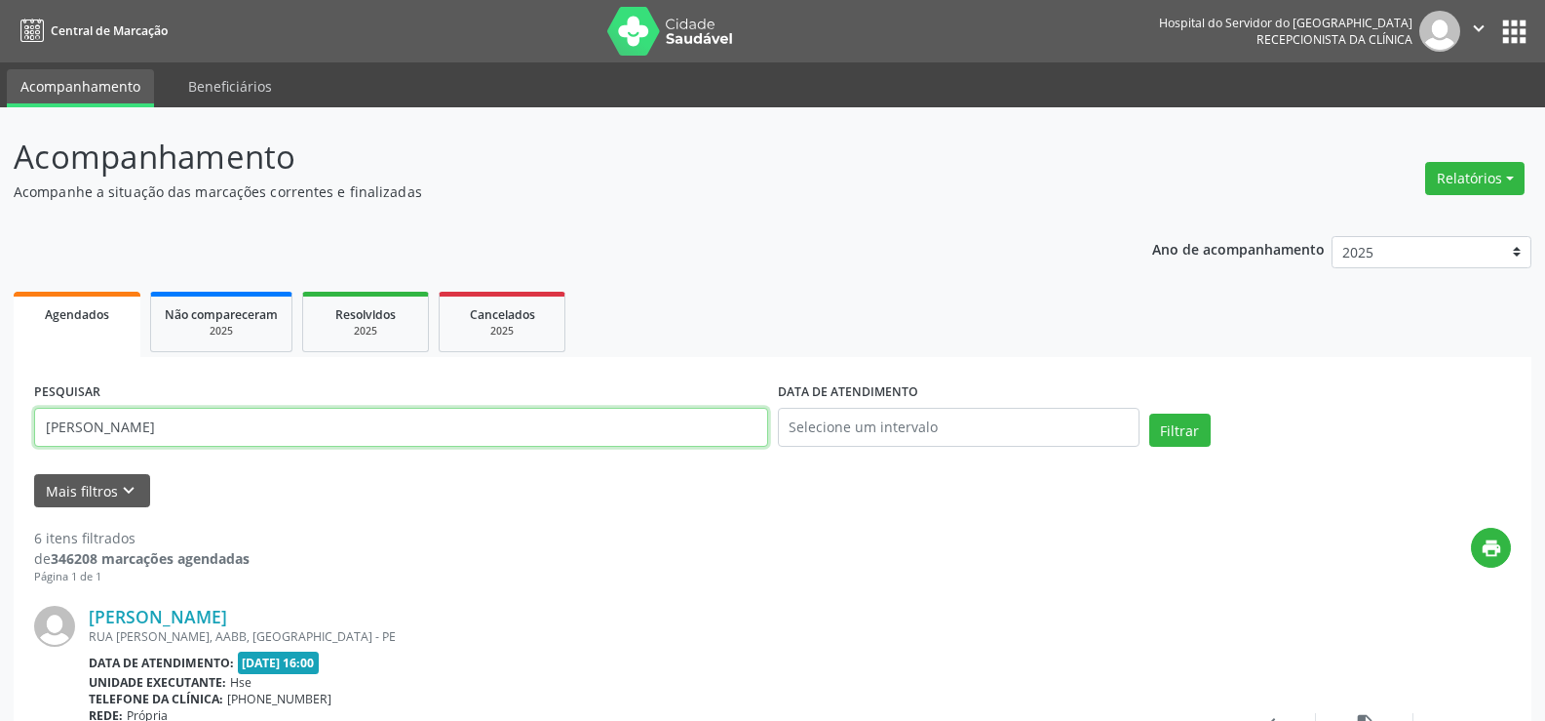
click at [232, 410] on input "[PERSON_NAME]" at bounding box center [401, 427] width 734 height 39
click at [1150, 413] on button "Filtrar" at bounding box center [1180, 429] width 61 height 33
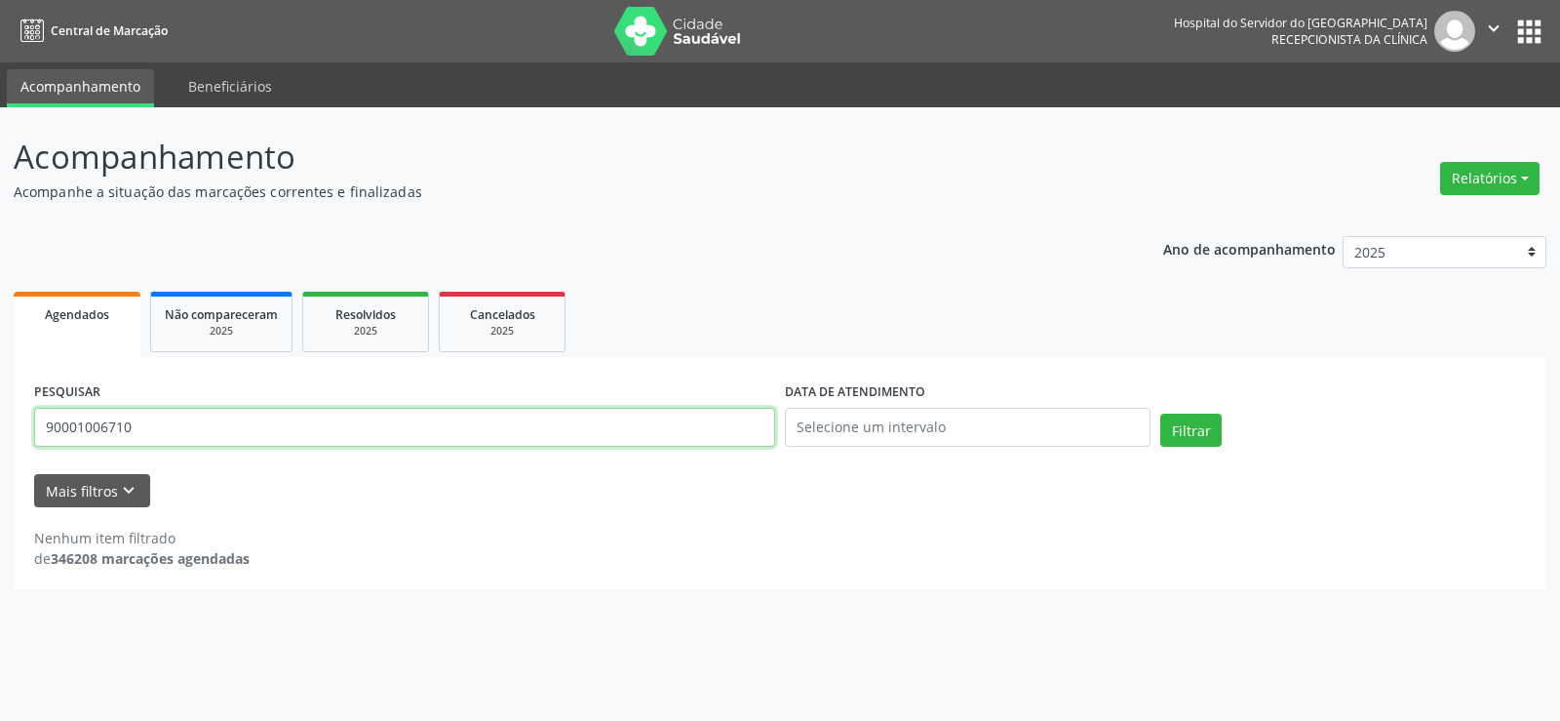
click at [198, 429] on input "90001006710" at bounding box center [404, 427] width 741 height 39
click at [1160, 413] on button "Filtrar" at bounding box center [1190, 429] width 61 height 33
click at [61, 429] on input "90001006710" at bounding box center [404, 427] width 741 height 39
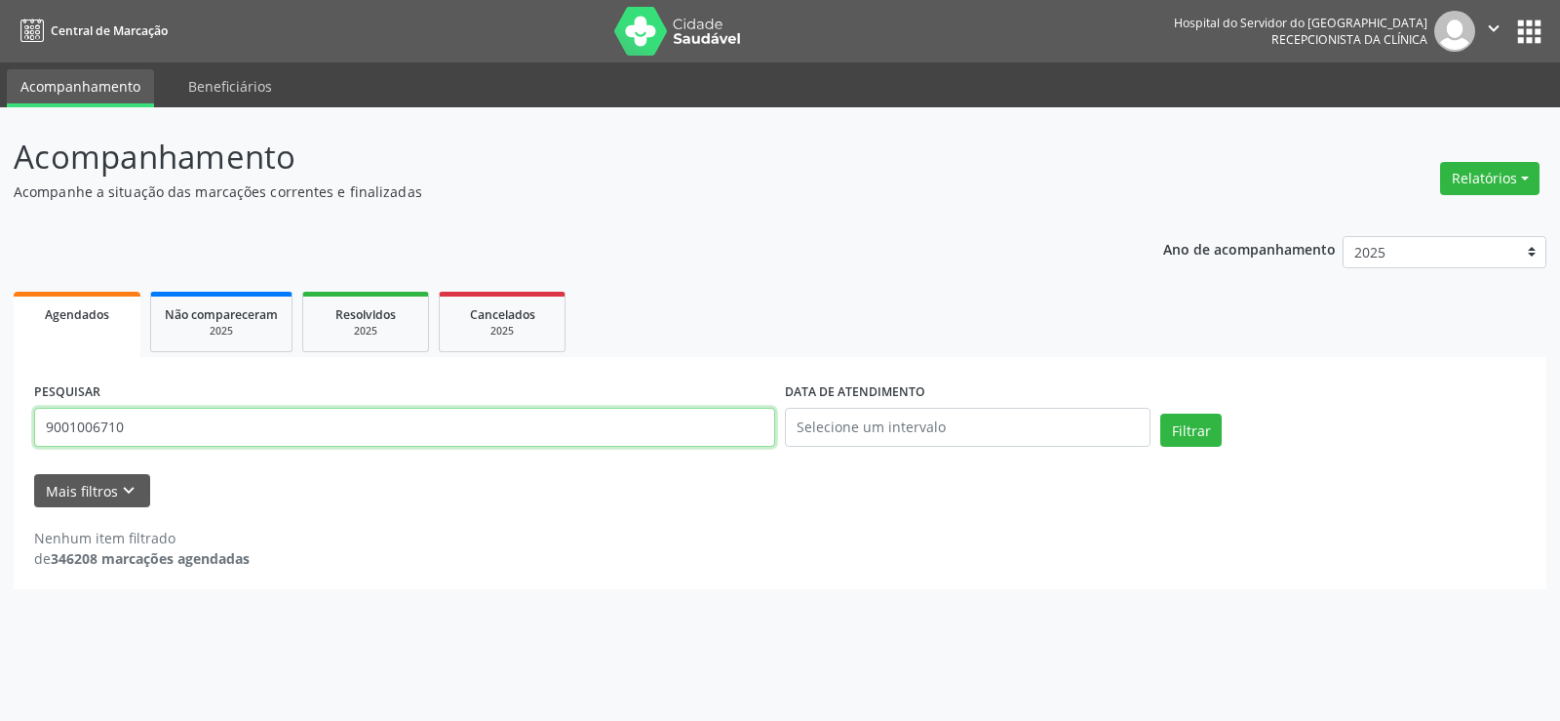
click at [1160, 413] on button "Filtrar" at bounding box center [1190, 429] width 61 height 33
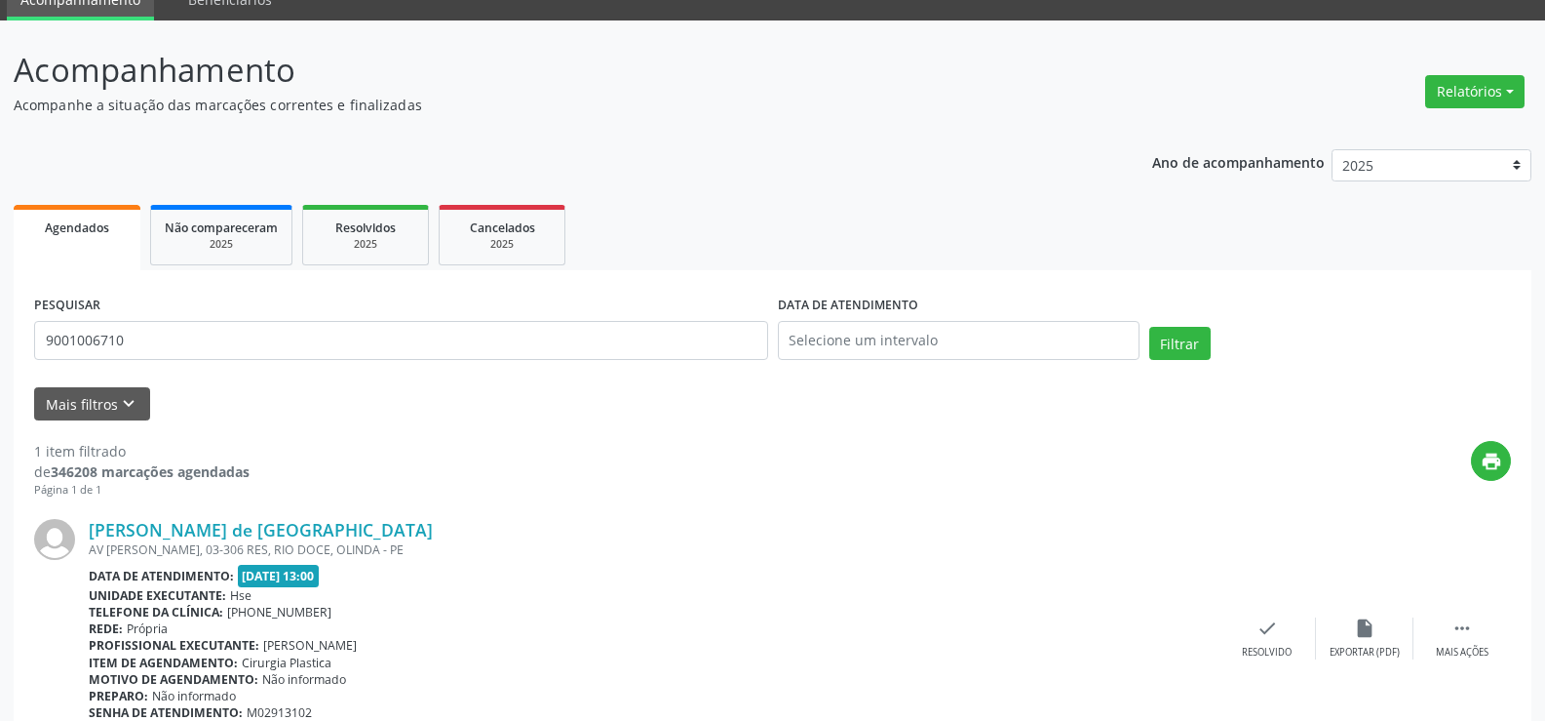
scroll to position [178, 0]
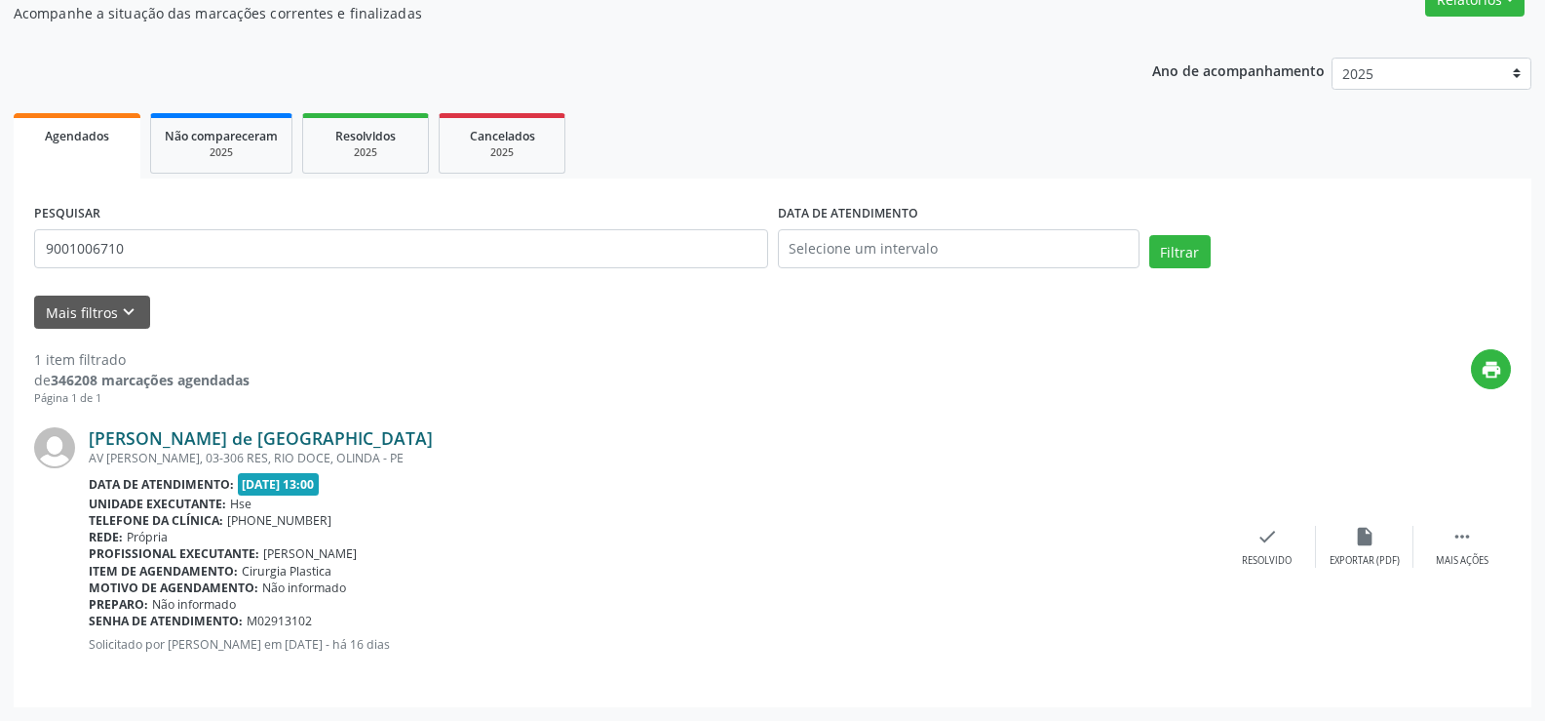
click at [231, 427] on link "[PERSON_NAME] de [GEOGRAPHIC_DATA]" at bounding box center [261, 437] width 344 height 21
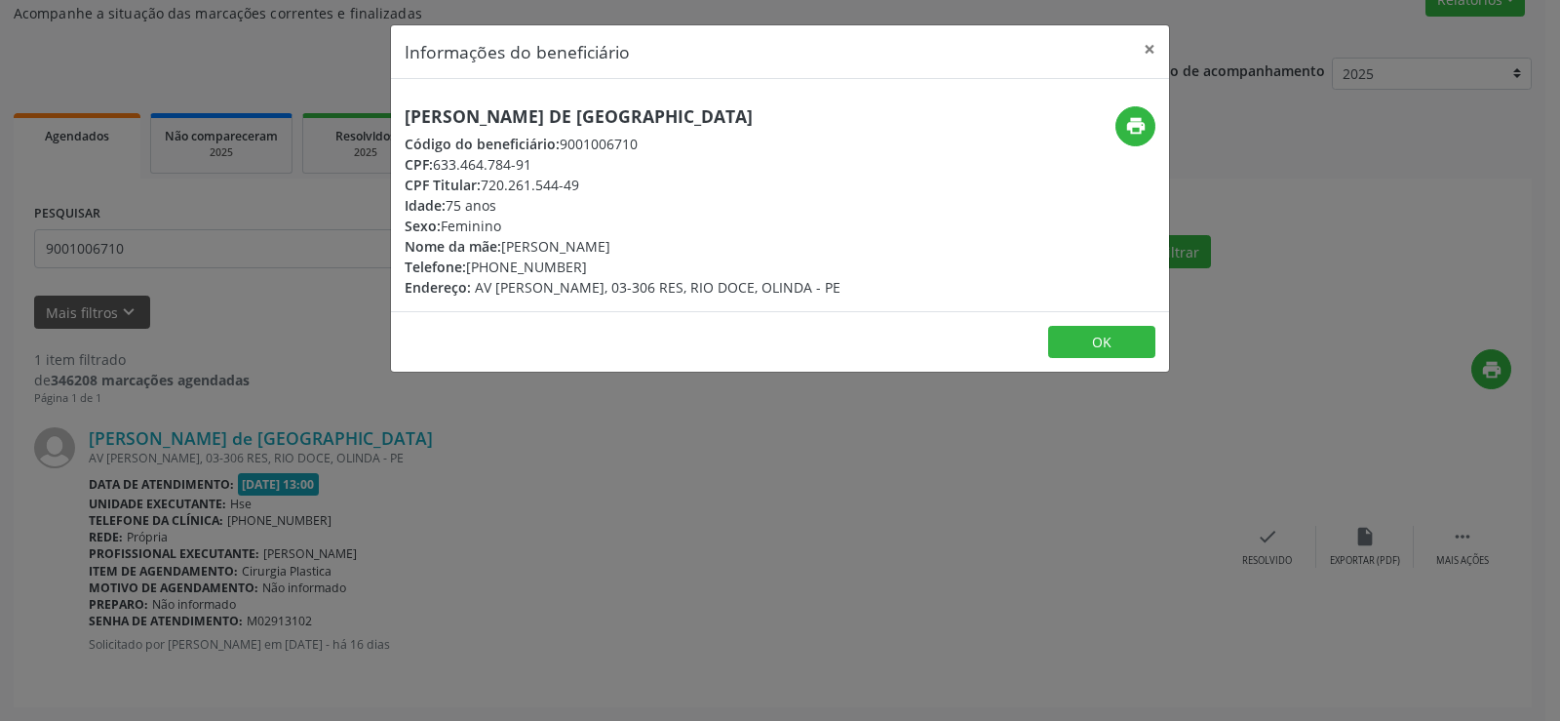
click at [552, 116] on h5 "[PERSON_NAME] de [GEOGRAPHIC_DATA]" at bounding box center [623, 116] width 436 height 20
drag, startPoint x: 552, startPoint y: 115, endPoint x: 586, endPoint y: 106, distance: 35.2
copy div "[PERSON_NAME] de [GEOGRAPHIC_DATA]"
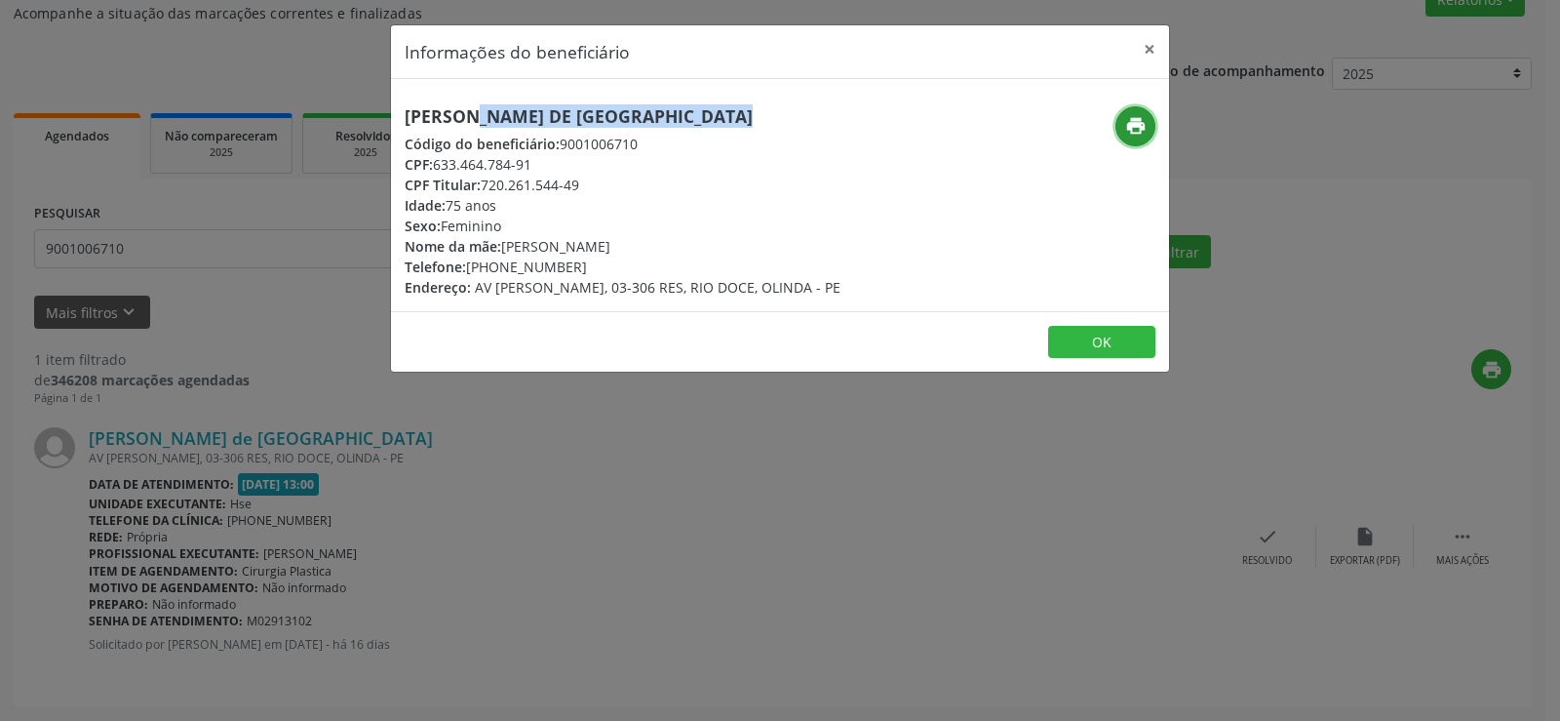
click at [1149, 124] on button "print" at bounding box center [1135, 126] width 40 height 40
click at [139, 264] on div "Informações do beneficiário × [PERSON_NAME] de [GEOGRAPHIC_DATA] Código do bene…" at bounding box center [780, 360] width 1560 height 721
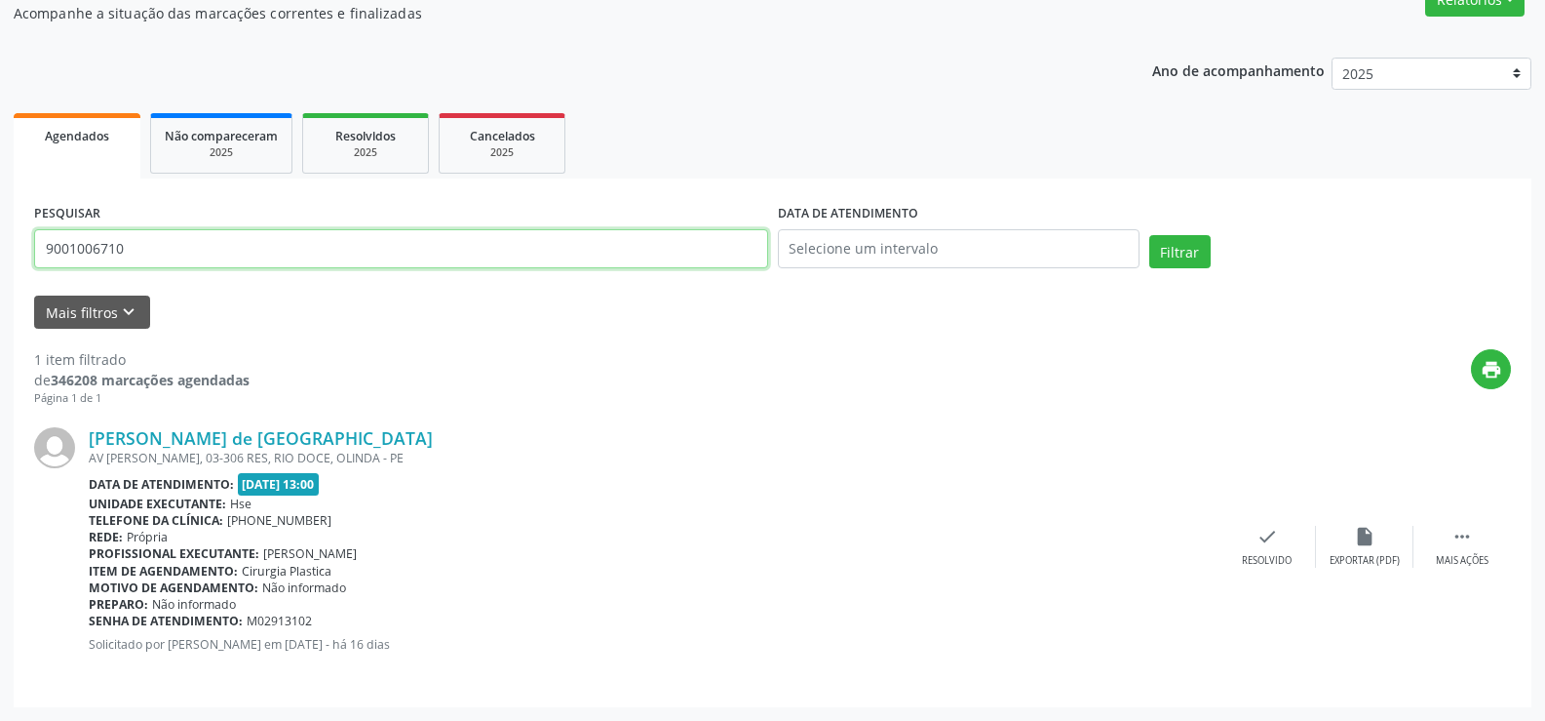
click at [139, 260] on input "9001006710" at bounding box center [401, 248] width 734 height 39
click at [1150, 235] on button "Filtrar" at bounding box center [1180, 251] width 61 height 33
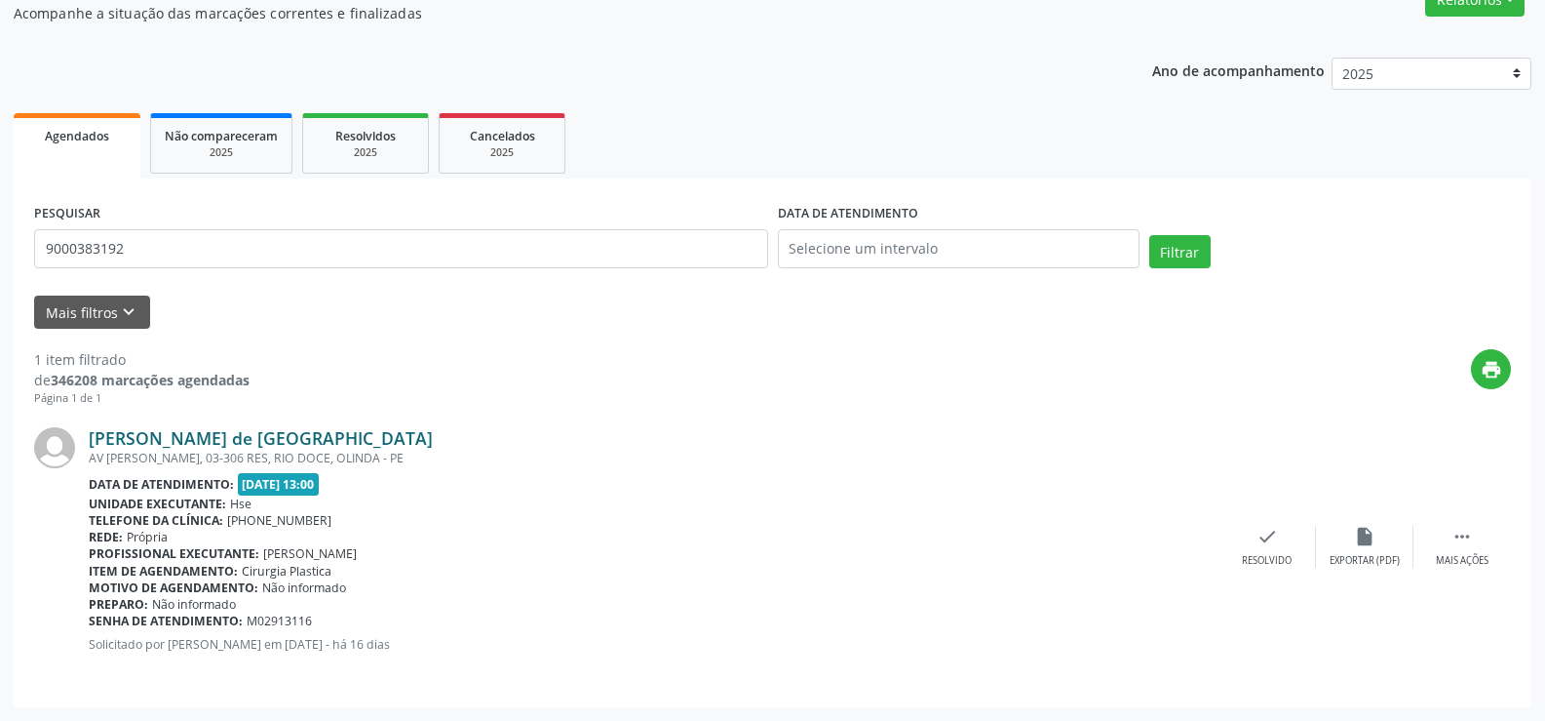
click at [116, 431] on link "[PERSON_NAME] de [GEOGRAPHIC_DATA]" at bounding box center [261, 437] width 344 height 21
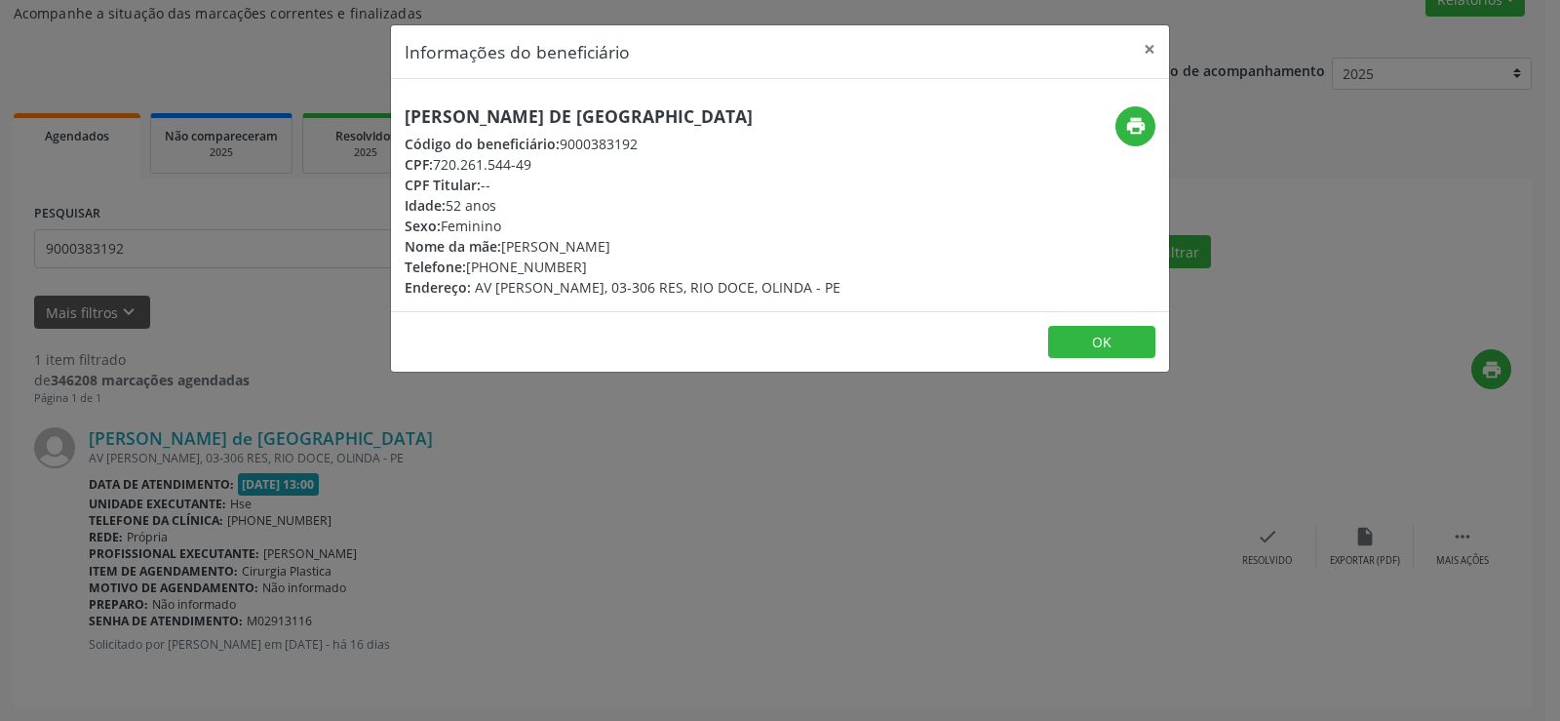
click at [486, 118] on h5 "[PERSON_NAME] de [GEOGRAPHIC_DATA]" at bounding box center [623, 116] width 436 height 20
click at [487, 119] on h5 "[PERSON_NAME] de [GEOGRAPHIC_DATA]" at bounding box center [623, 116] width 436 height 20
copy div "[PERSON_NAME] de [GEOGRAPHIC_DATA]"
click at [1122, 133] on button "print" at bounding box center [1135, 126] width 40 height 40
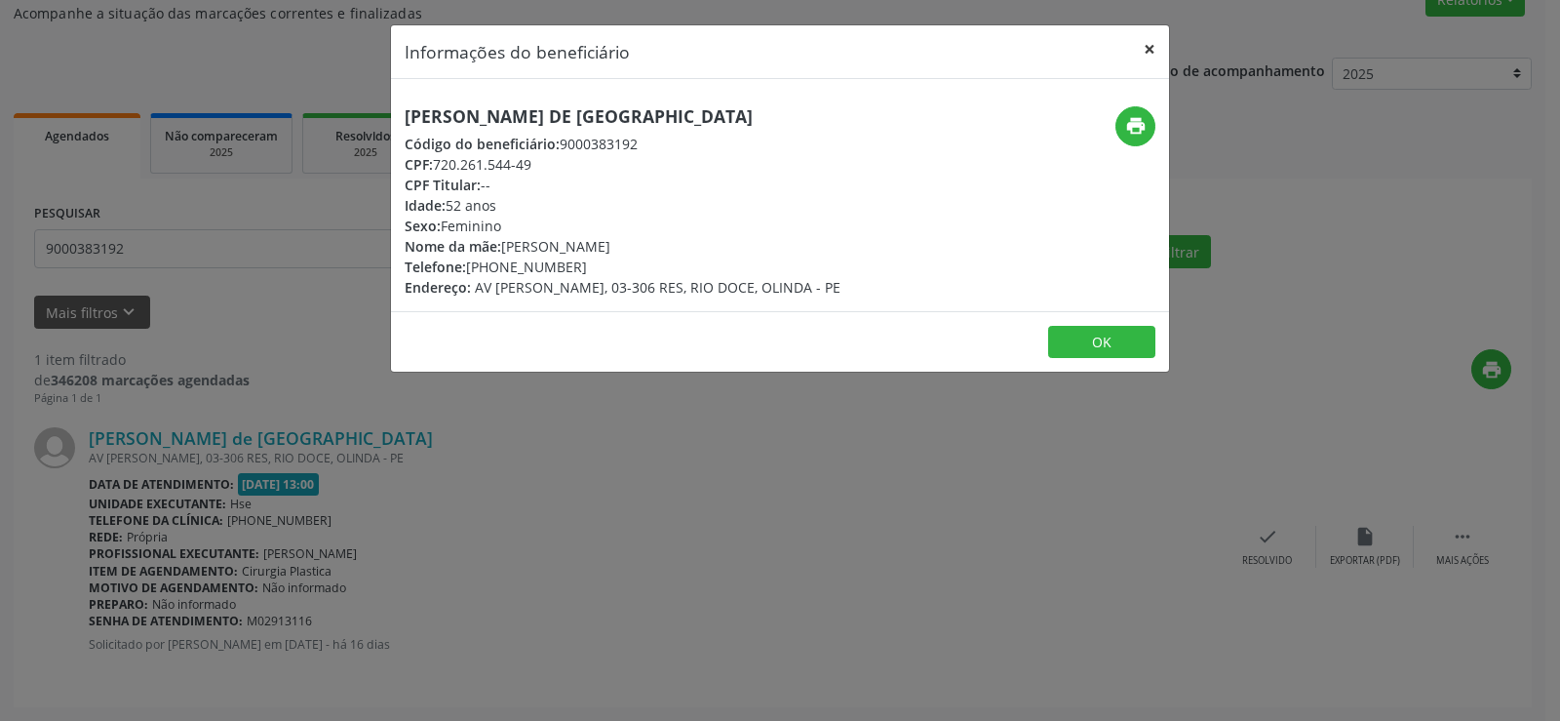
drag, startPoint x: 1180, startPoint y: 59, endPoint x: 1145, endPoint y: 44, distance: 38.0
click at [1181, 59] on div "Informações do beneficiário × [PERSON_NAME] de [GEOGRAPHIC_DATA] Código do bene…" at bounding box center [780, 360] width 1560 height 721
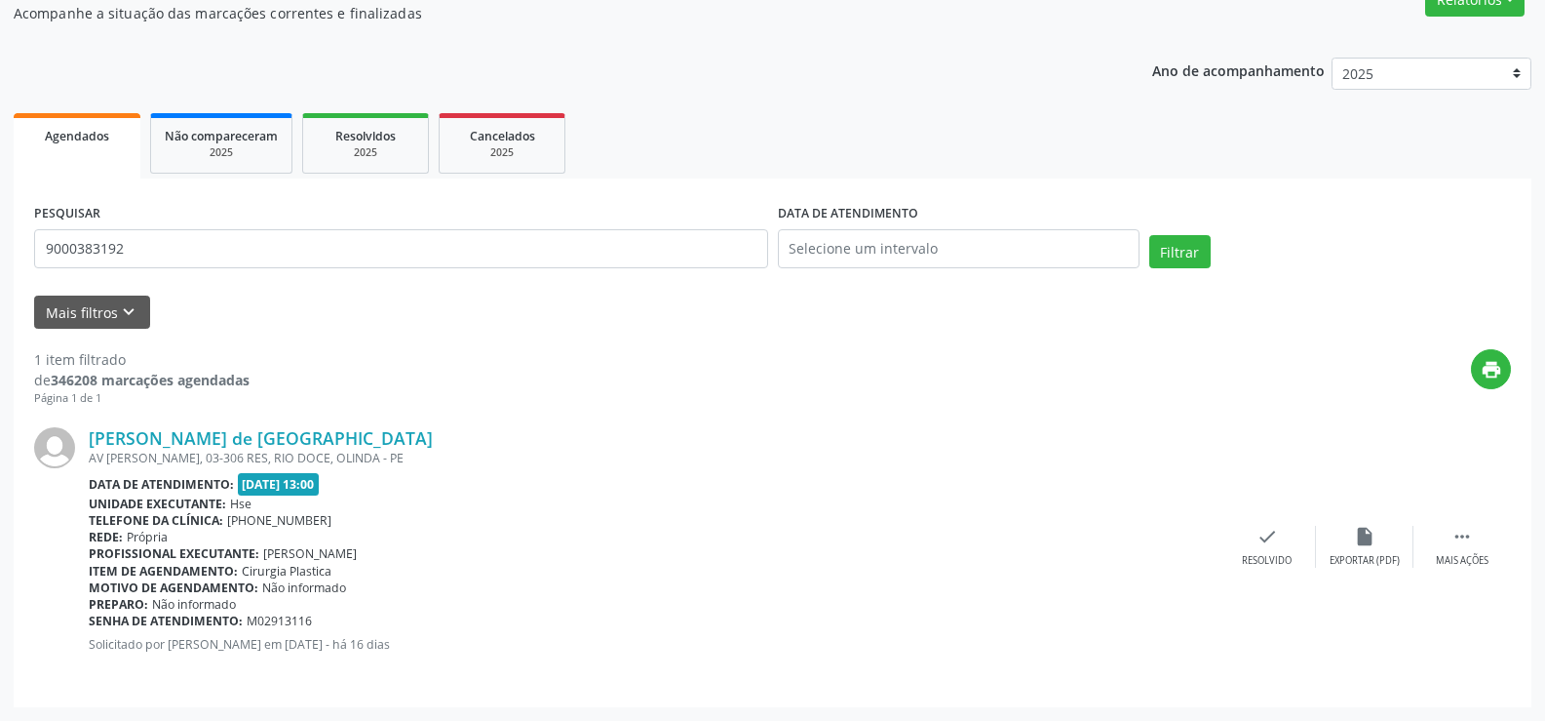
click at [384, 268] on div "PESQUISAR 9000383192" at bounding box center [401, 240] width 744 height 83
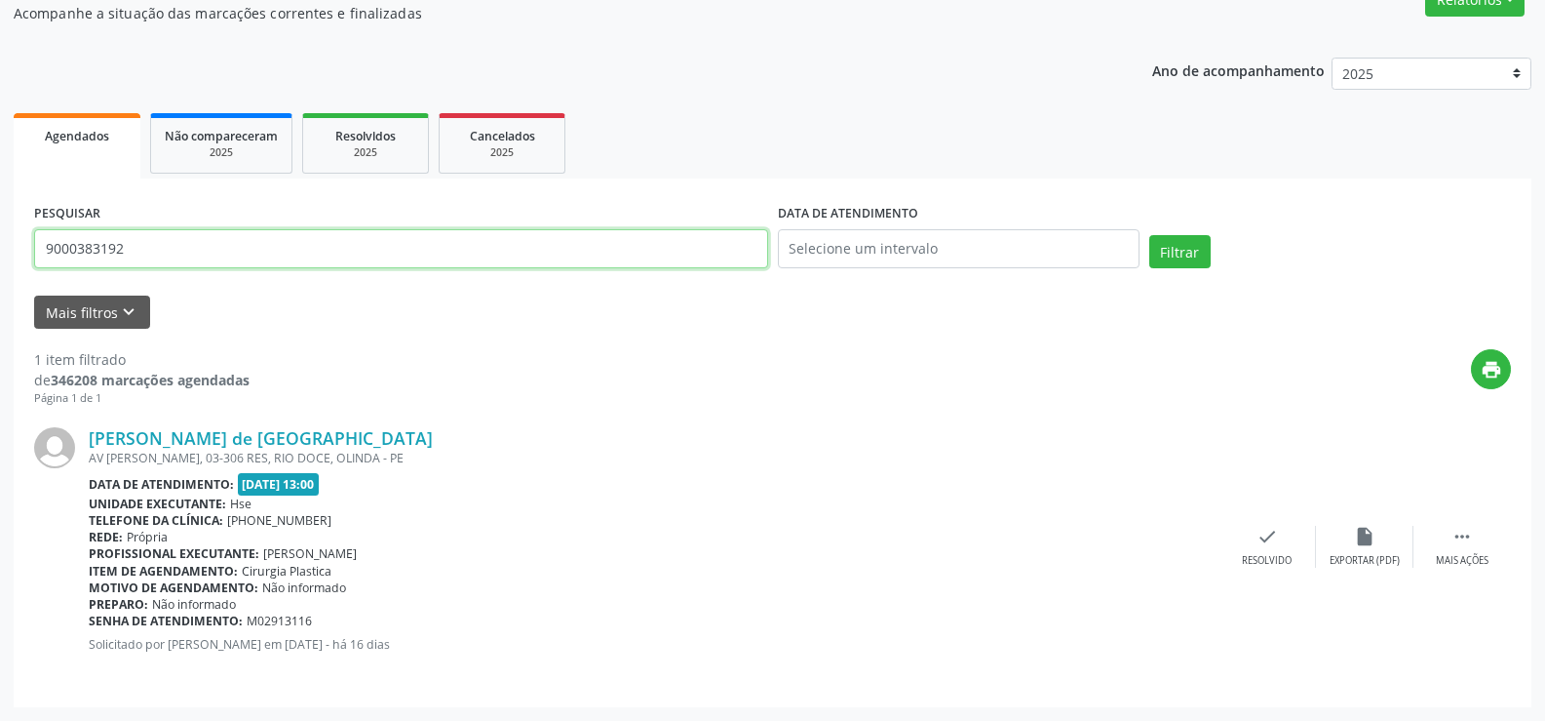
click at [387, 257] on input "9000383192" at bounding box center [401, 248] width 734 height 39
click at [1150, 235] on button "Filtrar" at bounding box center [1180, 251] width 61 height 33
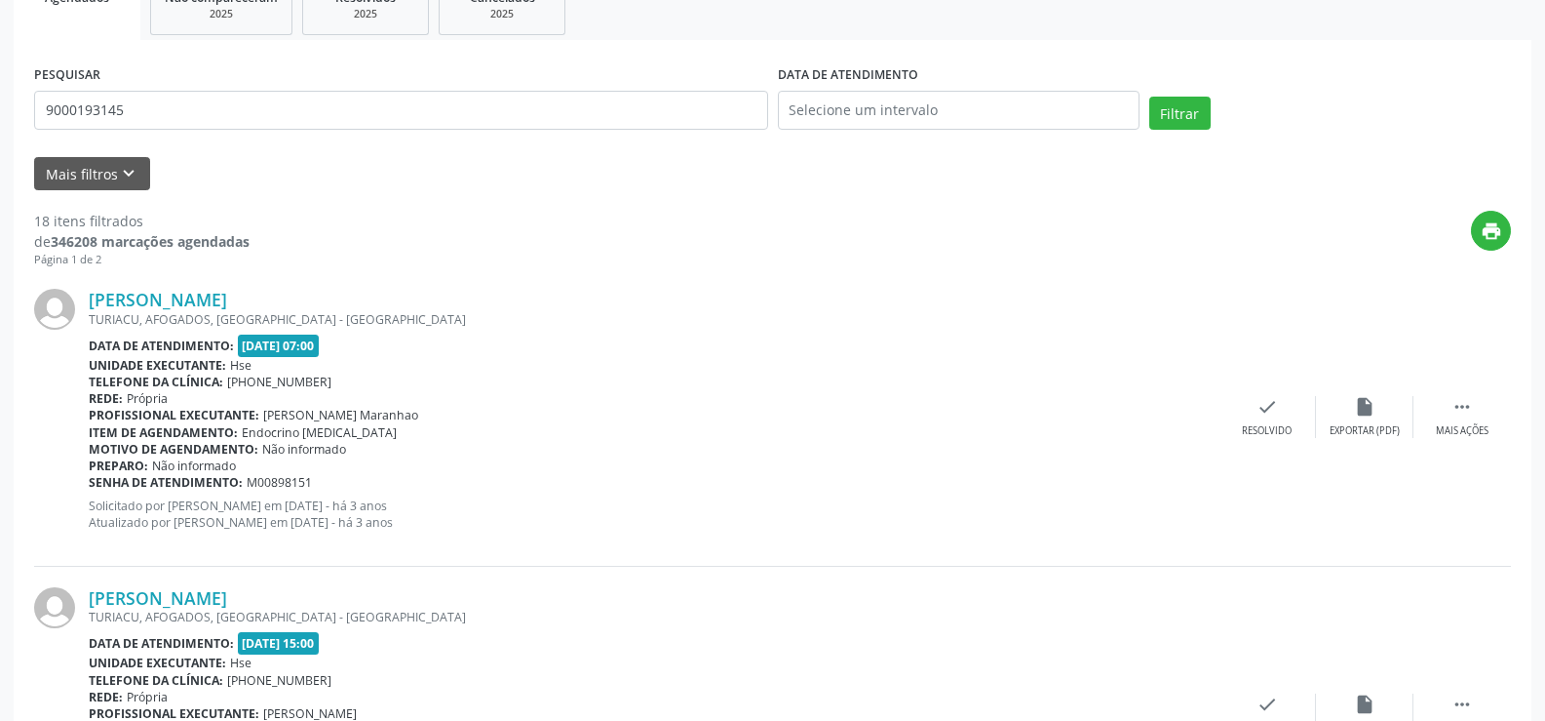
scroll to position [0, 0]
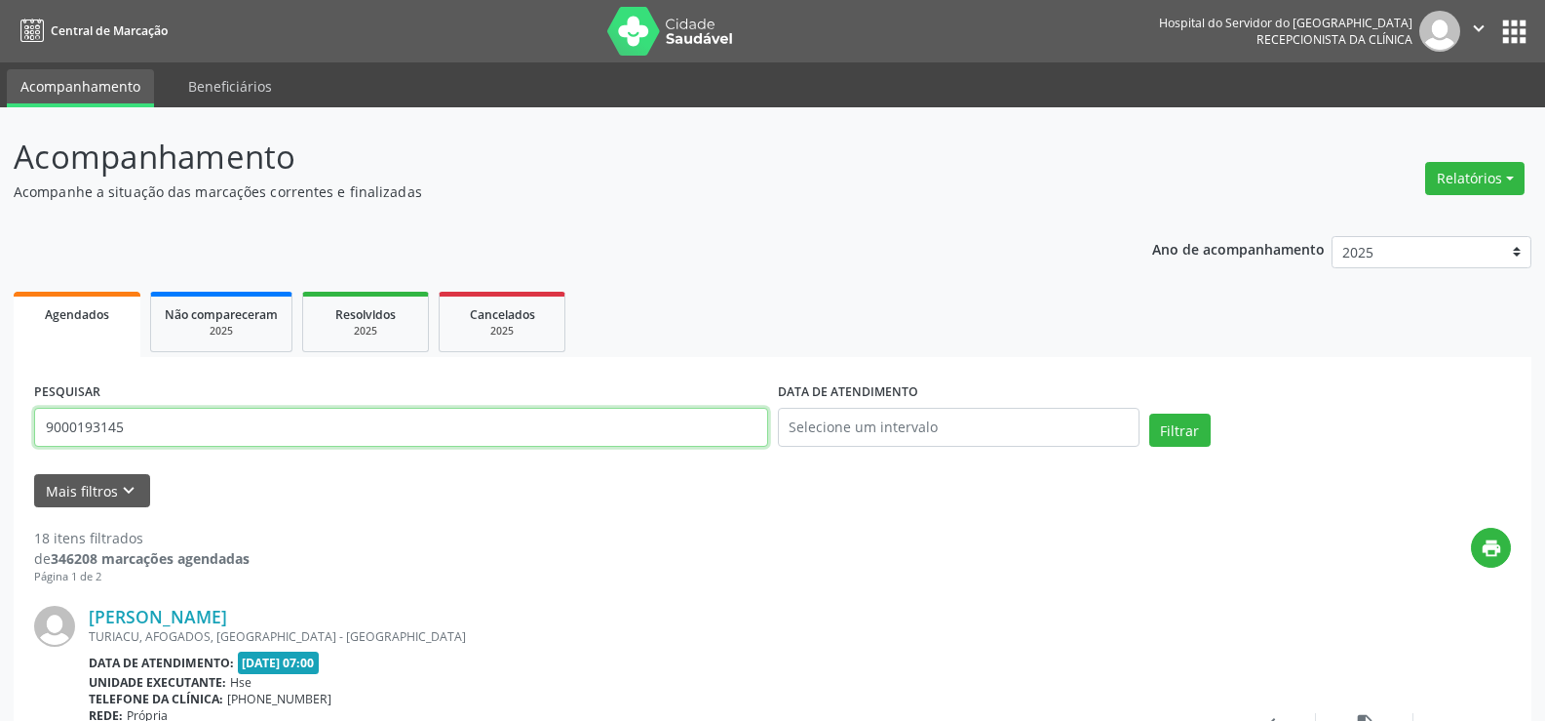
click at [310, 425] on input "9000193145" at bounding box center [401, 427] width 734 height 39
click at [1150, 413] on button "Filtrar" at bounding box center [1180, 429] width 61 height 33
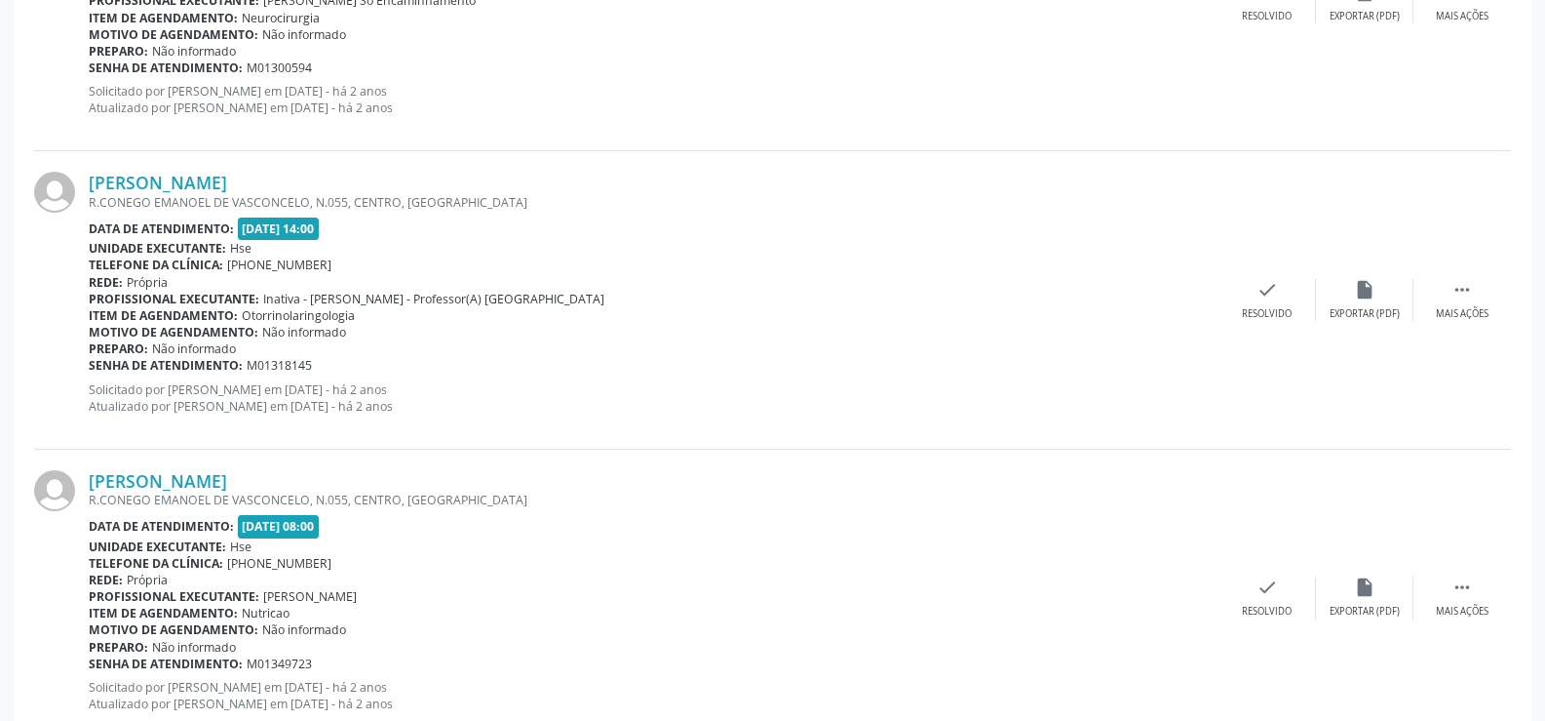
scroll to position [4421, 0]
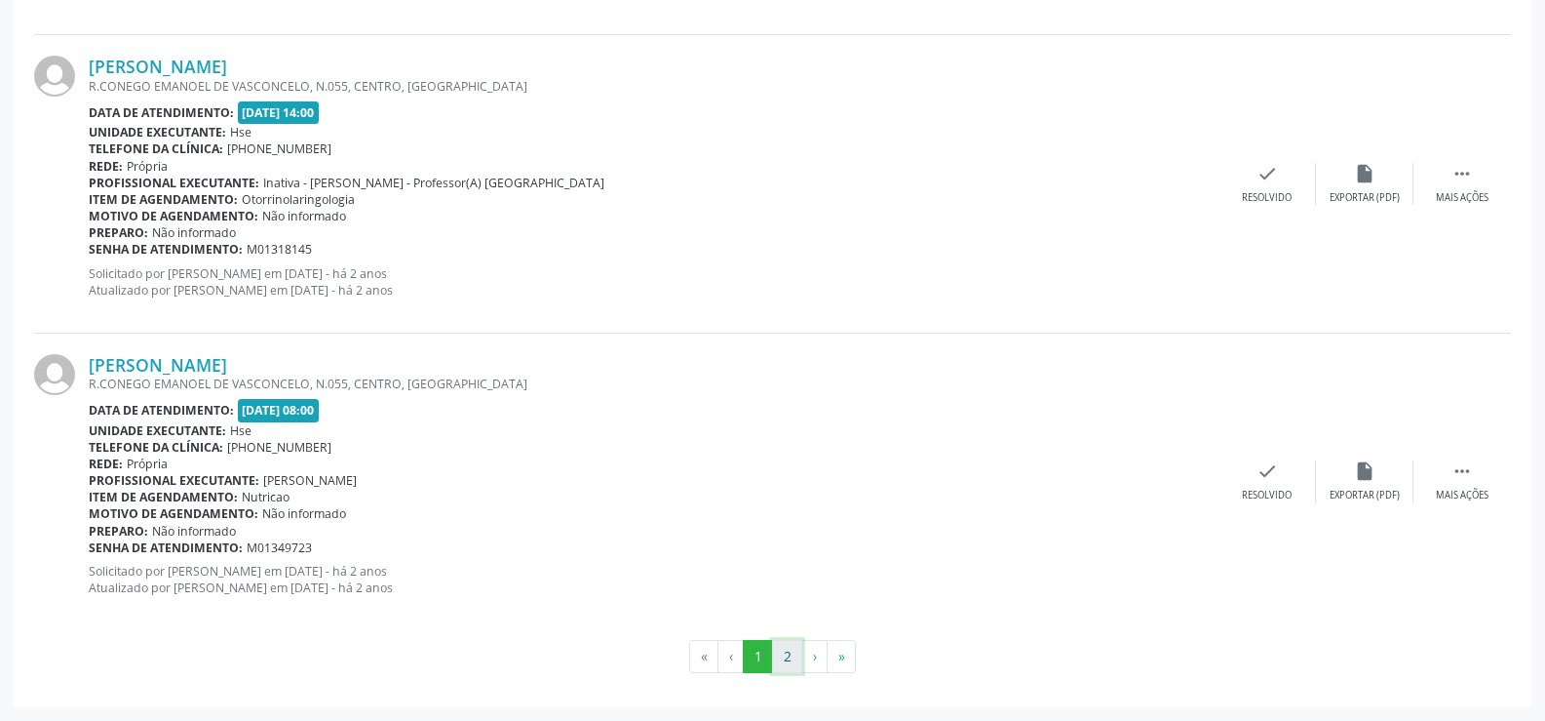
click at [776, 651] on button "2" at bounding box center [787, 656] width 30 height 33
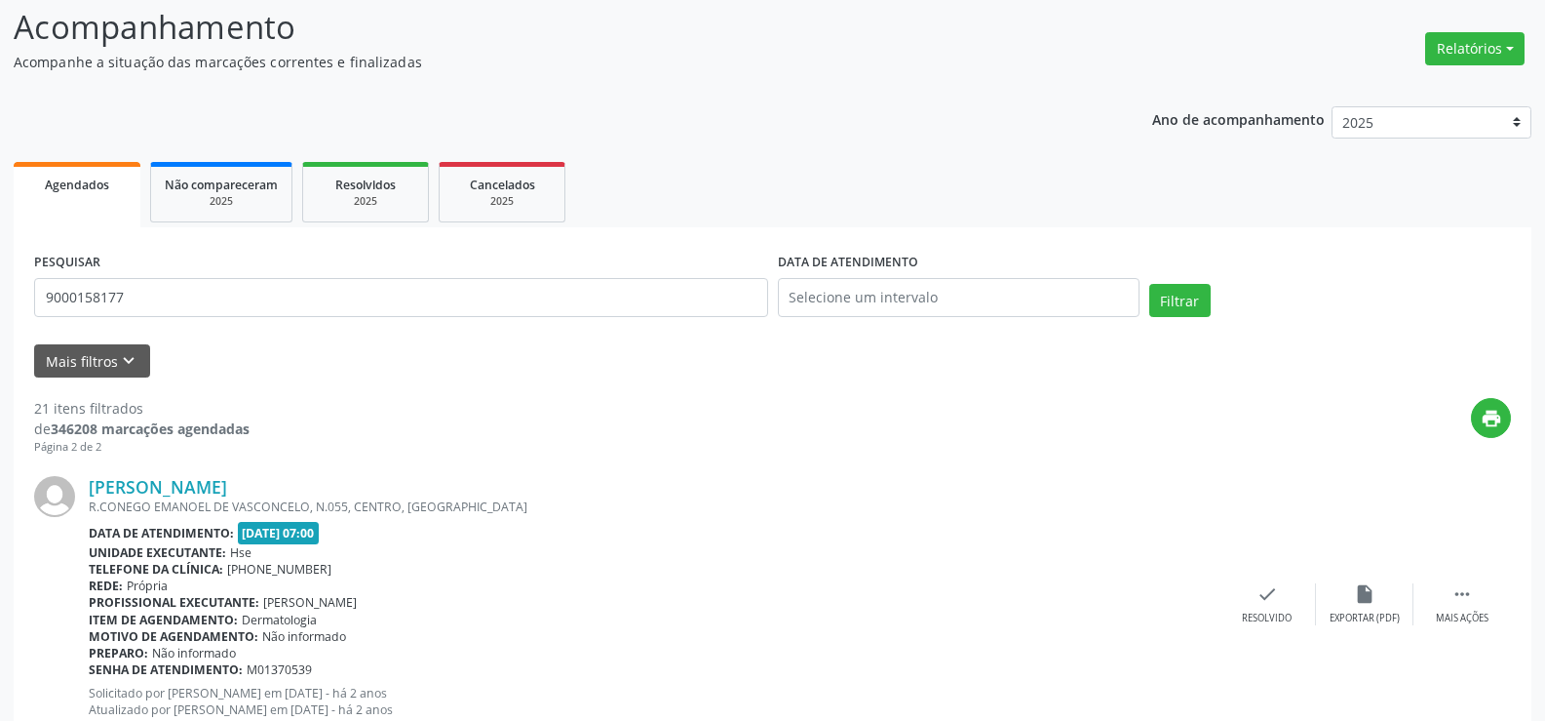
scroll to position [0, 0]
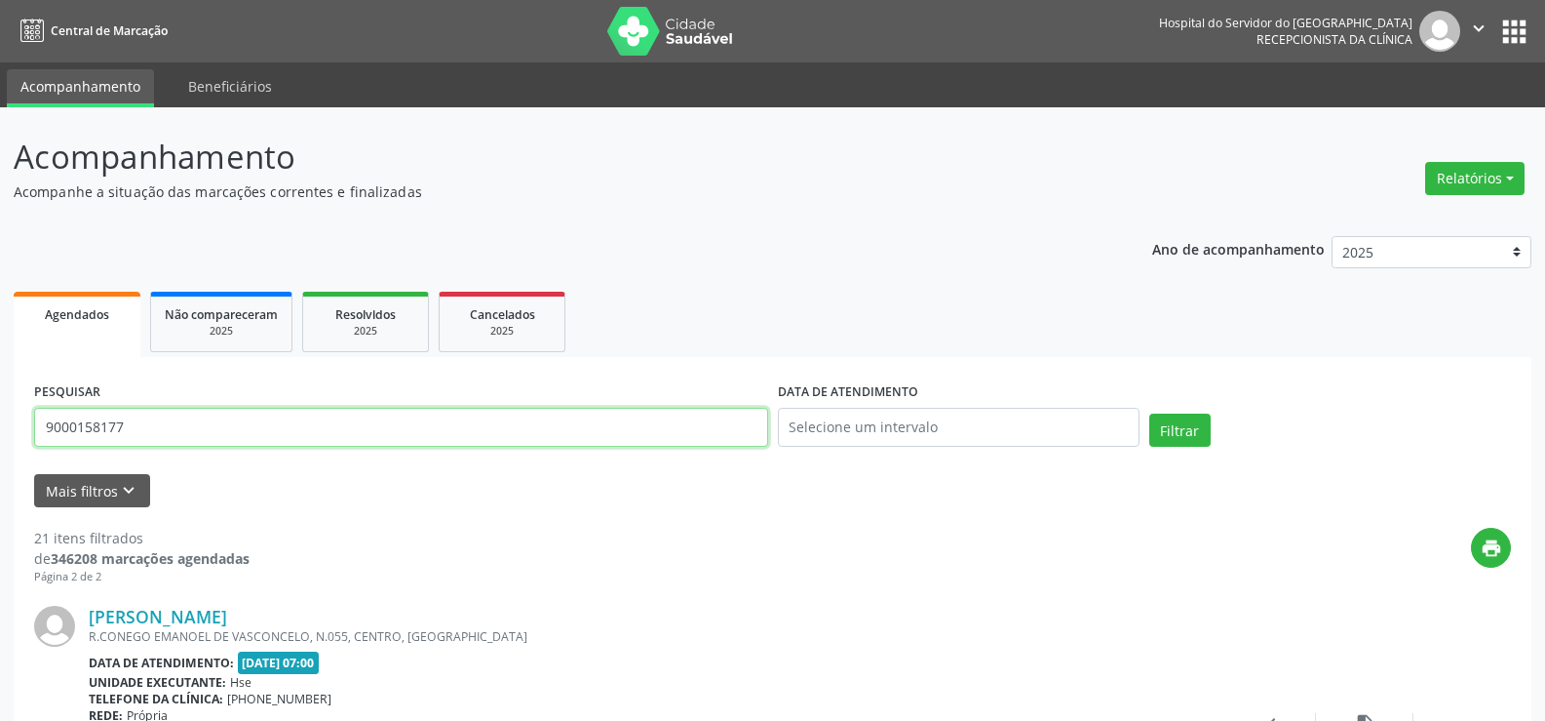
click at [310, 439] on input "9000158177" at bounding box center [401, 427] width 734 height 39
click at [1150, 413] on button "Filtrar" at bounding box center [1180, 429] width 61 height 33
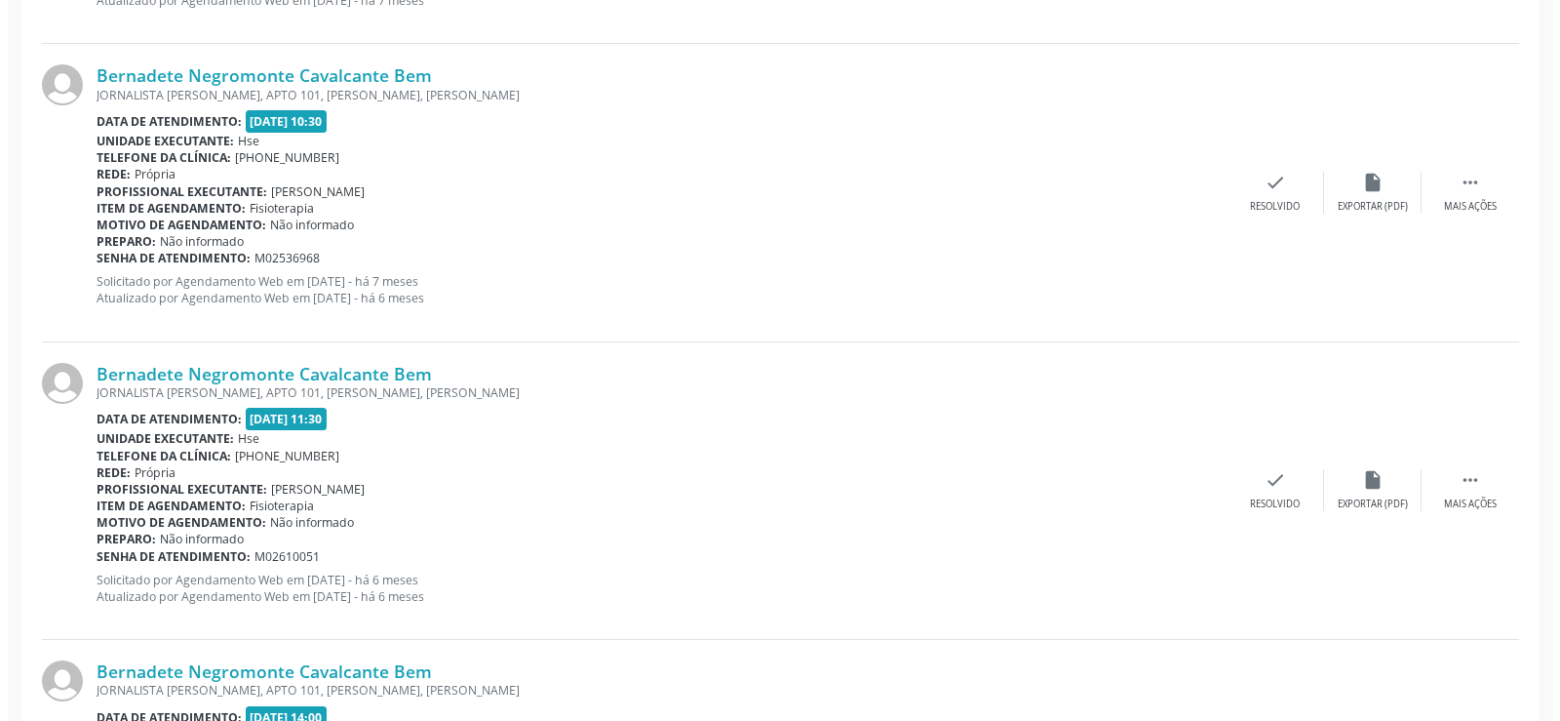
scroll to position [2438, 0]
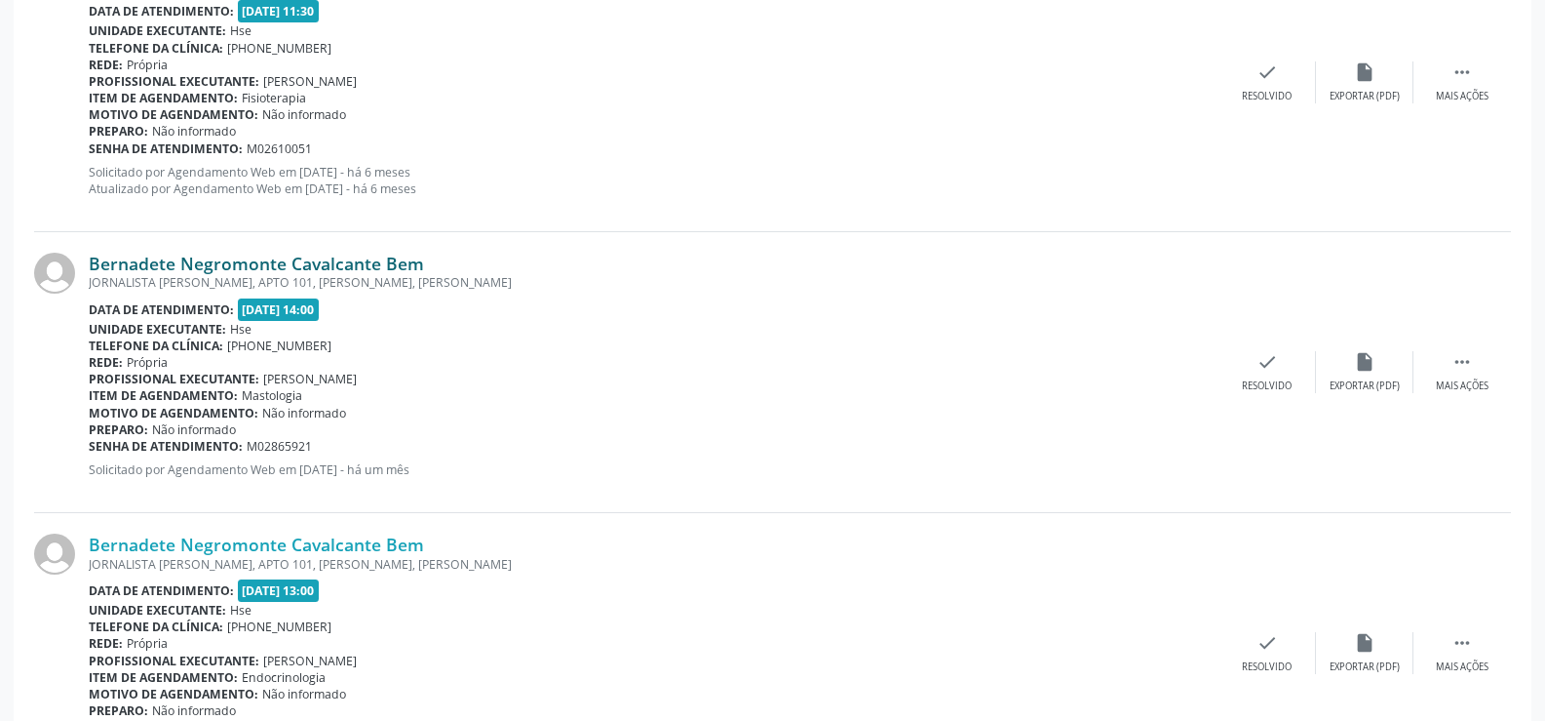
click at [311, 268] on link "Bernadete Negromonte Cavalcante Bem" at bounding box center [256, 263] width 335 height 21
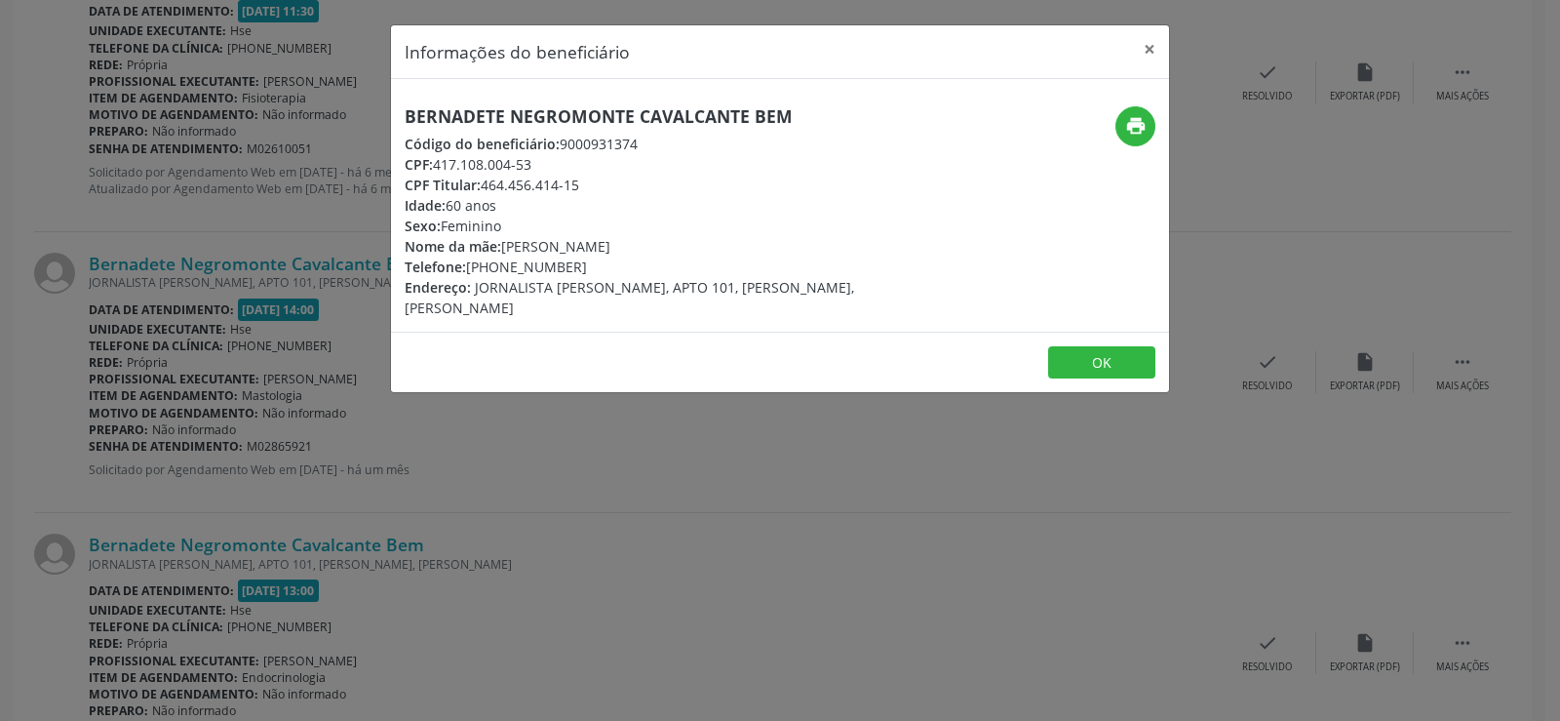
click at [614, 99] on div "Bernadete Negromonte Cavalcante Bem Código do beneficiário: 9000931374 CPF: 417…" at bounding box center [780, 205] width 778 height 253
copy div "Bernadete Negromonte Cavalcante Bem"
click at [277, 353] on div "Informações do beneficiário × Bernadete Negromonte Cavalcante Bem Código do ben…" at bounding box center [780, 360] width 1560 height 721
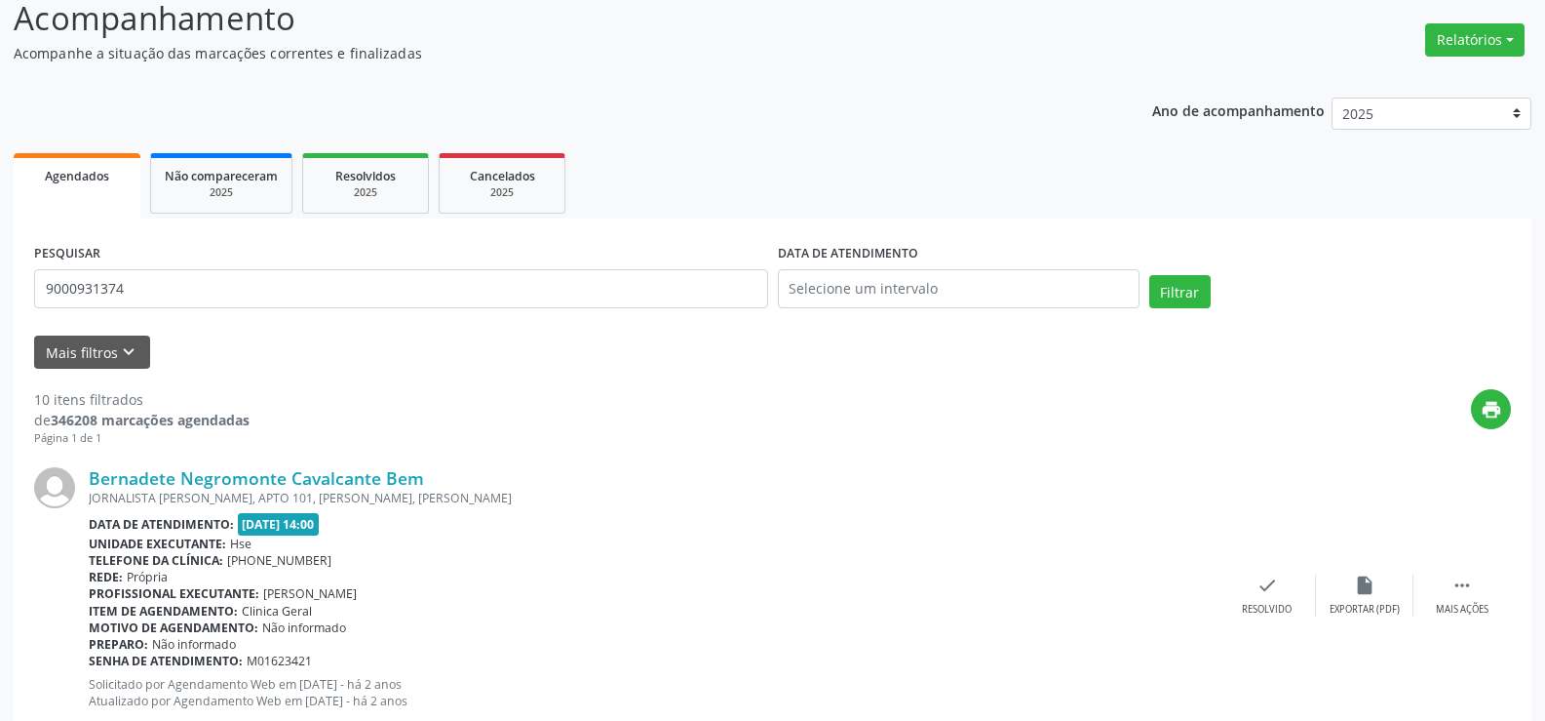
scroll to position [0, 0]
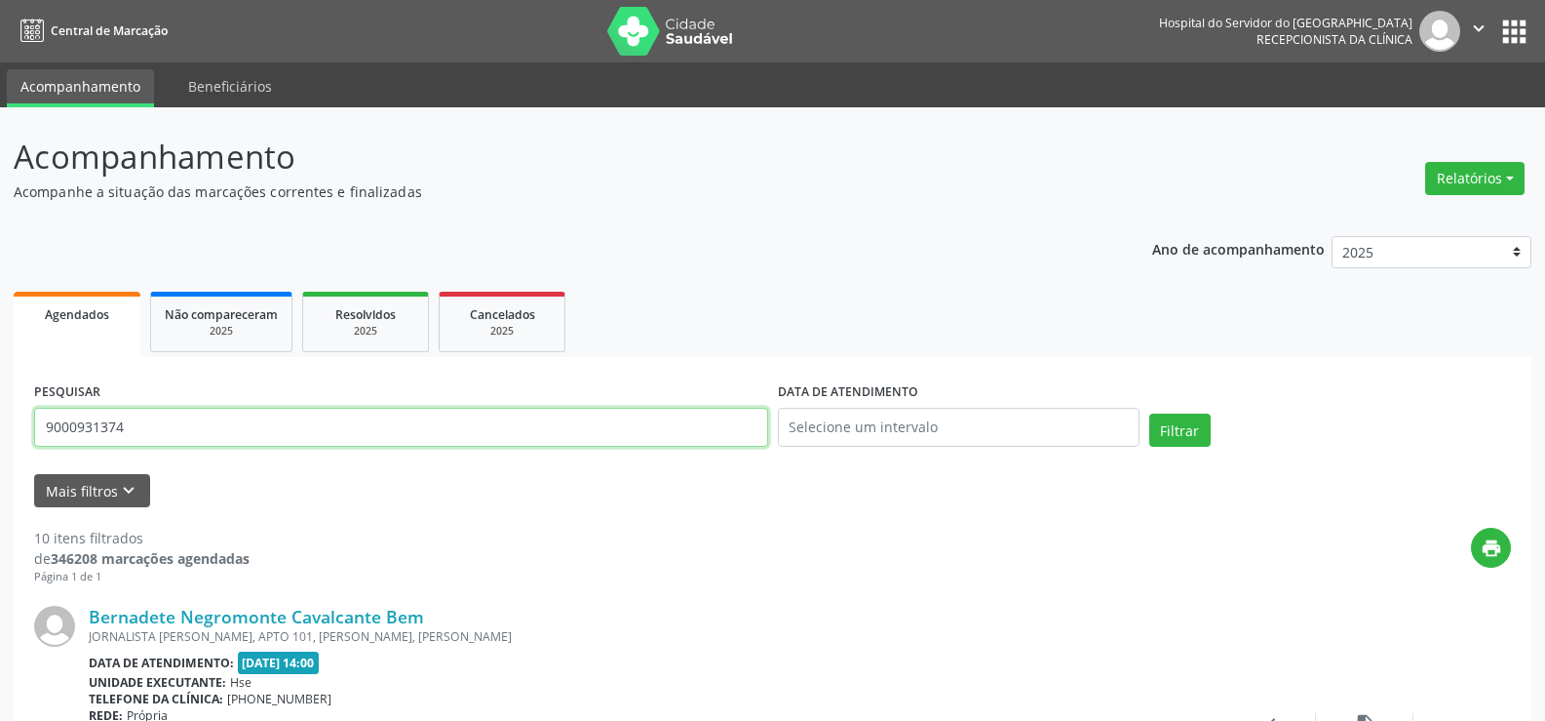
click at [303, 414] on input "9000931374" at bounding box center [401, 427] width 734 height 39
paste input "[PERSON_NAME]"
click at [1150, 413] on button "Filtrar" at bounding box center [1180, 429] width 61 height 33
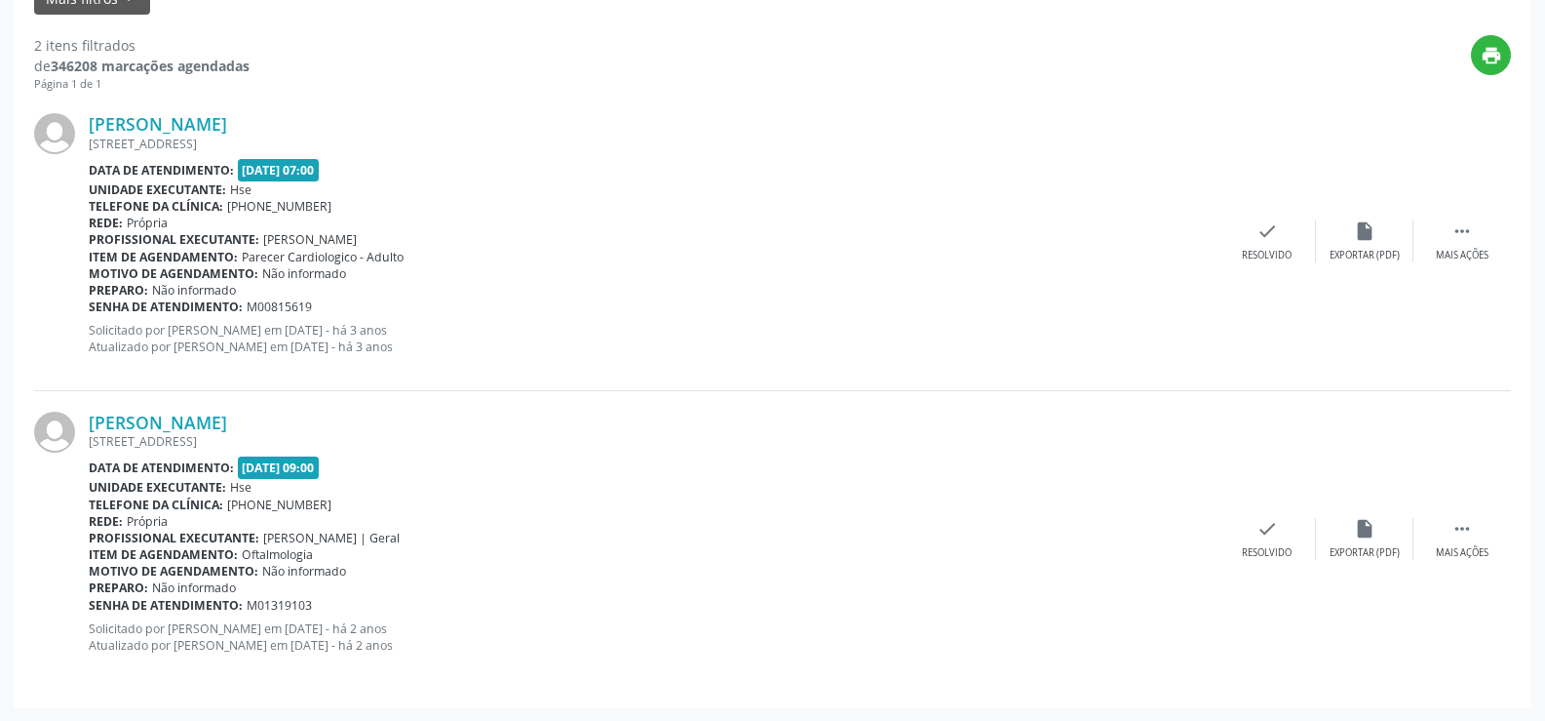
scroll to position [493, 0]
click at [207, 298] on b "Senha de atendimento:" at bounding box center [166, 305] width 154 height 17
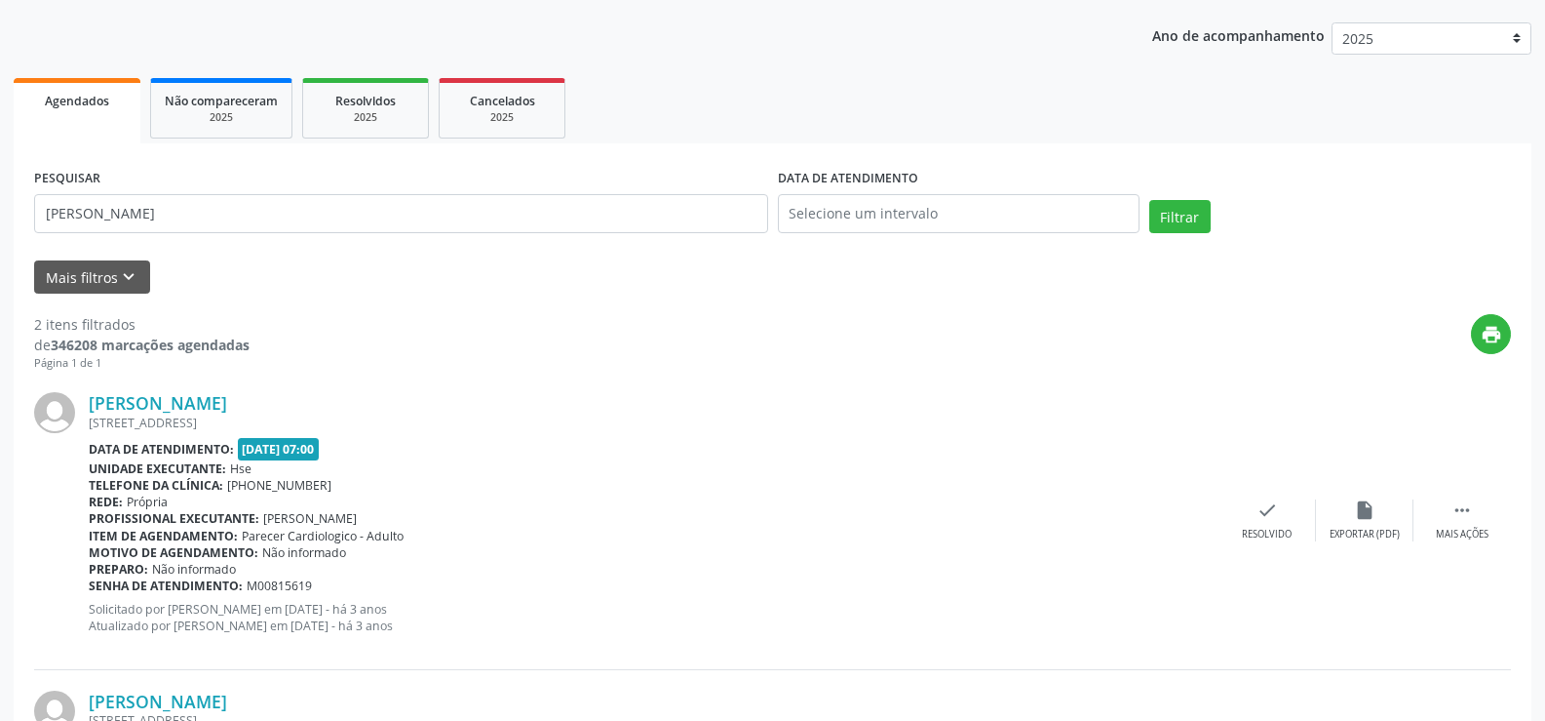
scroll to position [0, 0]
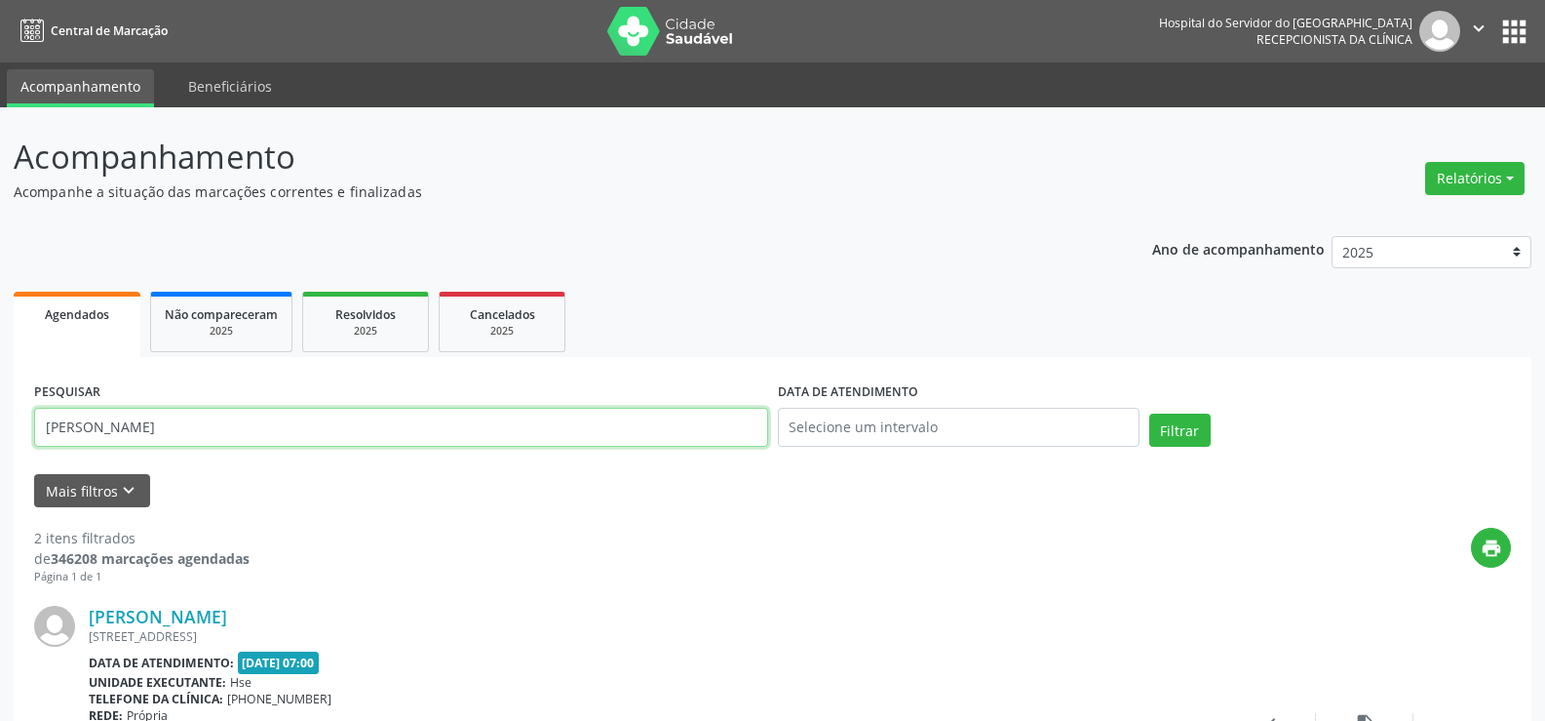
click at [198, 436] on input "[PERSON_NAME]" at bounding box center [401, 427] width 734 height 39
paste input "PERICLES [PERSON_NAME]"
click at [1150, 413] on button "Filtrar" at bounding box center [1180, 429] width 61 height 33
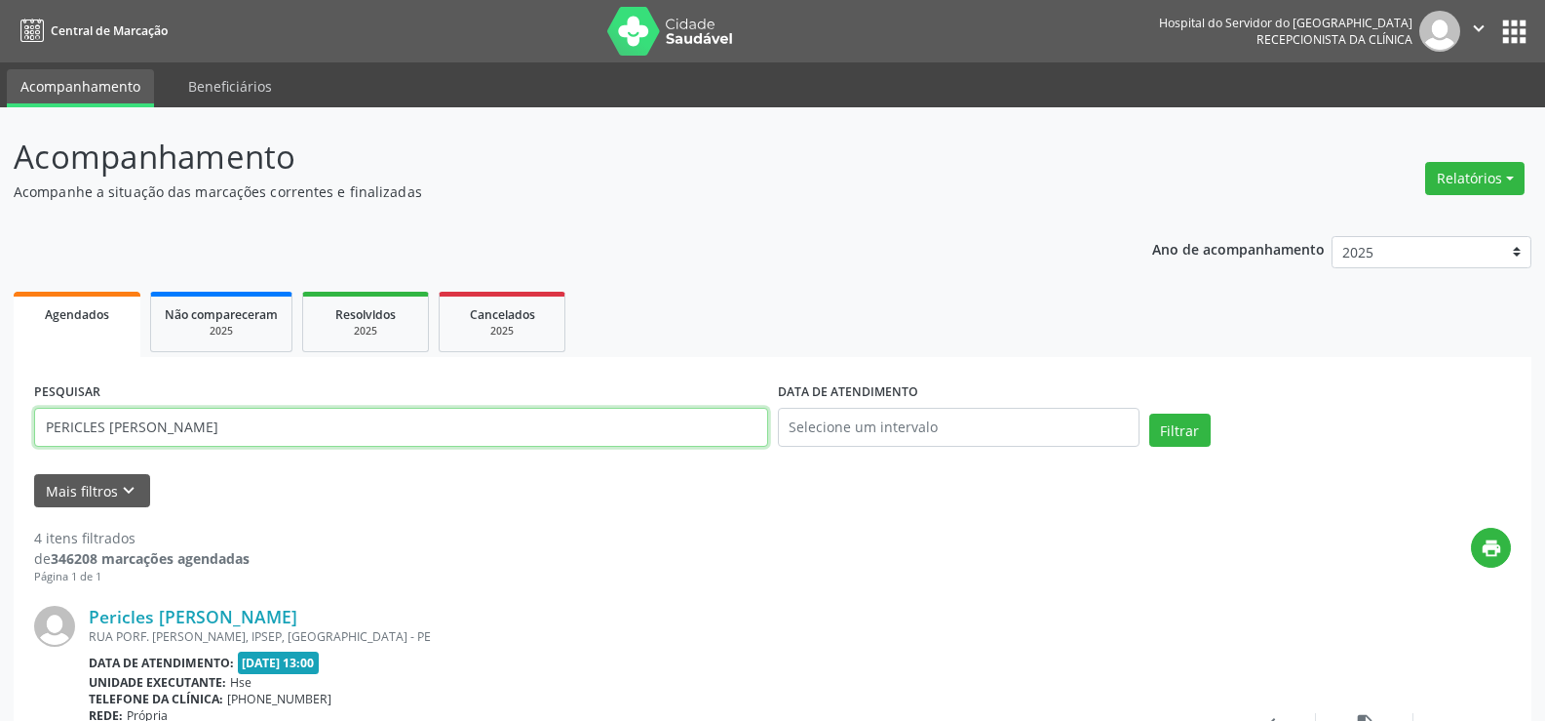
click at [394, 423] on input "PERICLES [PERSON_NAME]" at bounding box center [401, 427] width 734 height 39
click at [1150, 413] on button "Filtrar" at bounding box center [1180, 429] width 61 height 33
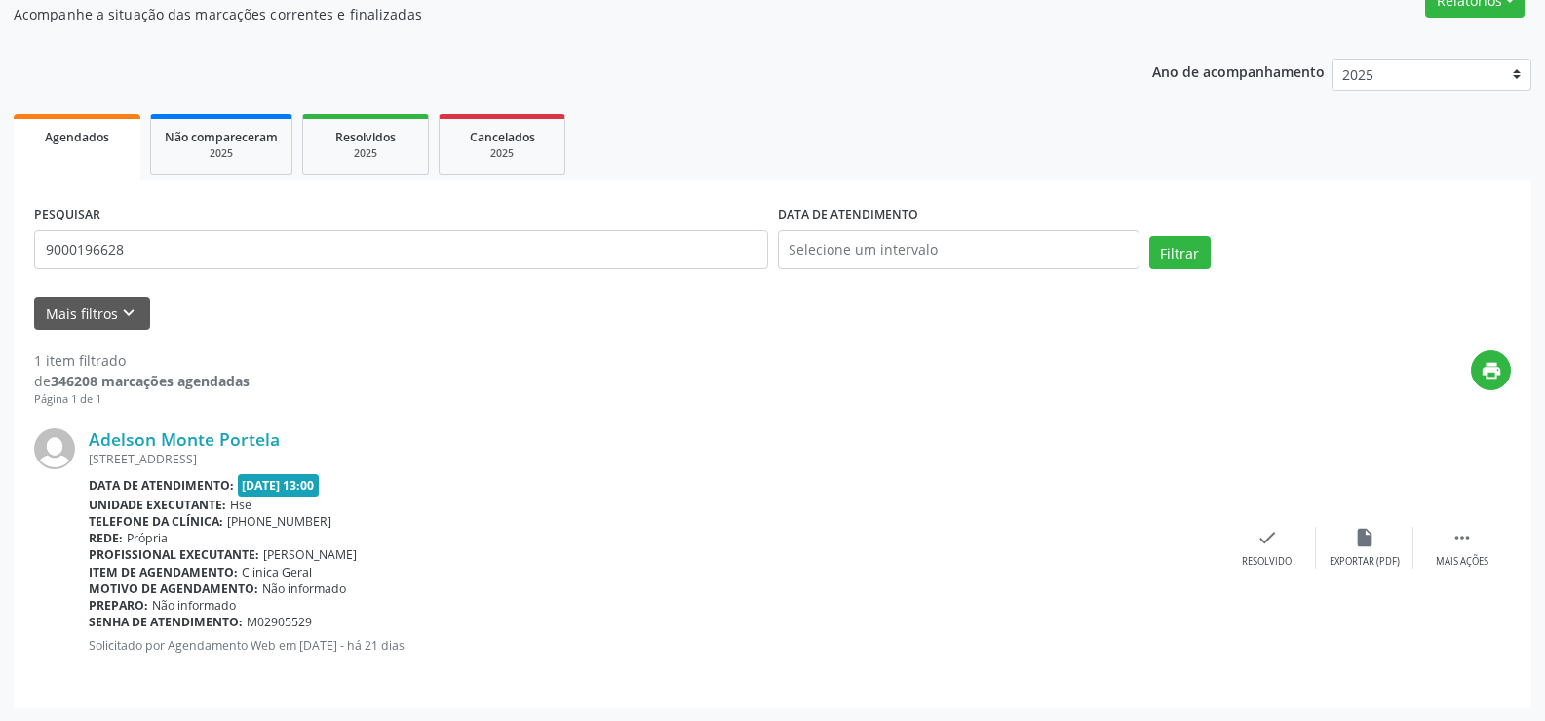
scroll to position [178, 0]
click at [172, 430] on link "Adelson Monte Portela" at bounding box center [184, 437] width 191 height 21
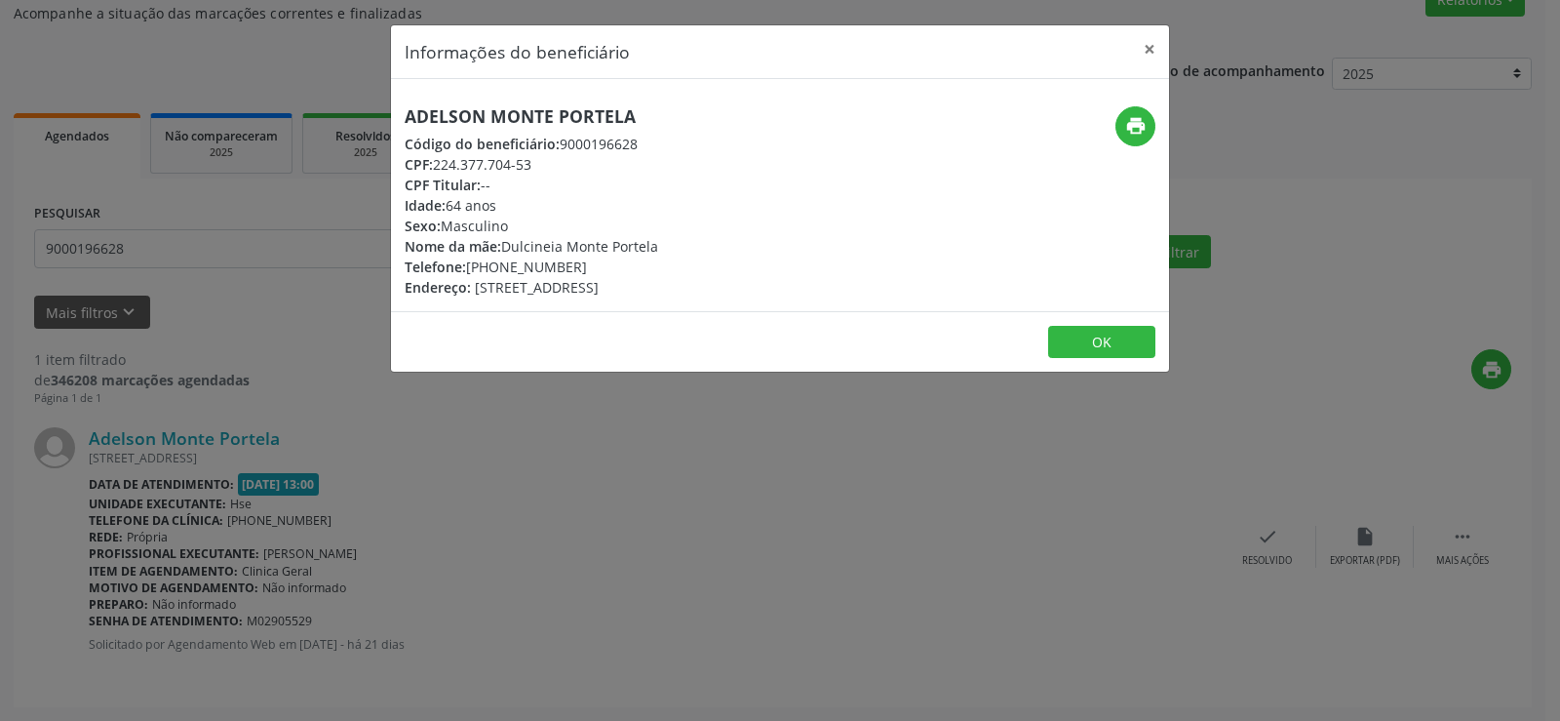
click at [496, 106] on h5 "Adelson Monte Portela" at bounding box center [532, 116] width 254 height 20
copy div "Adelson Monte Portela"
click at [247, 381] on div "Informações do beneficiário × Adelson Monte Portela Código do beneficiário: 900…" at bounding box center [780, 360] width 1560 height 721
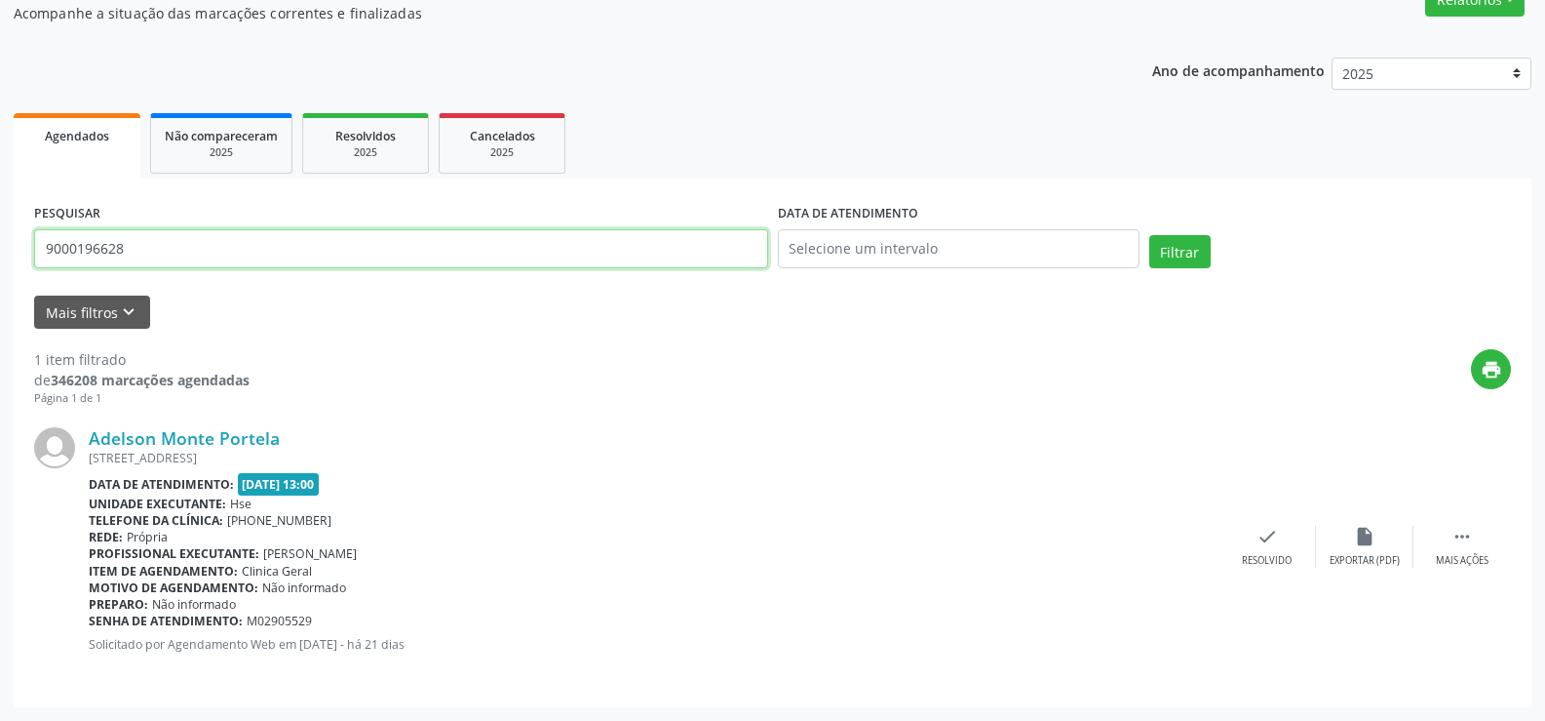
click at [213, 266] on input "9000196628" at bounding box center [401, 248] width 734 height 39
click at [1150, 235] on button "Filtrar" at bounding box center [1180, 251] width 61 height 33
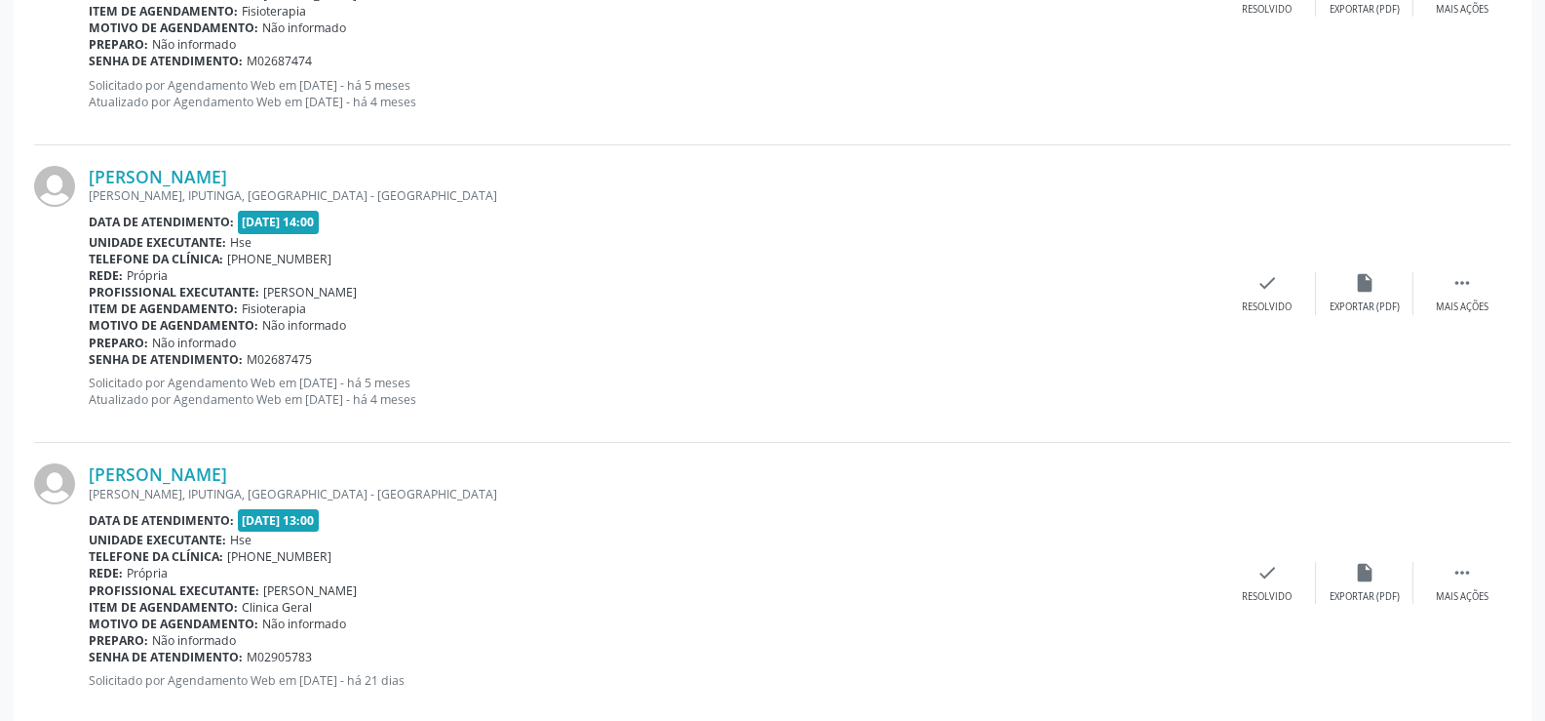
scroll to position [3156, 0]
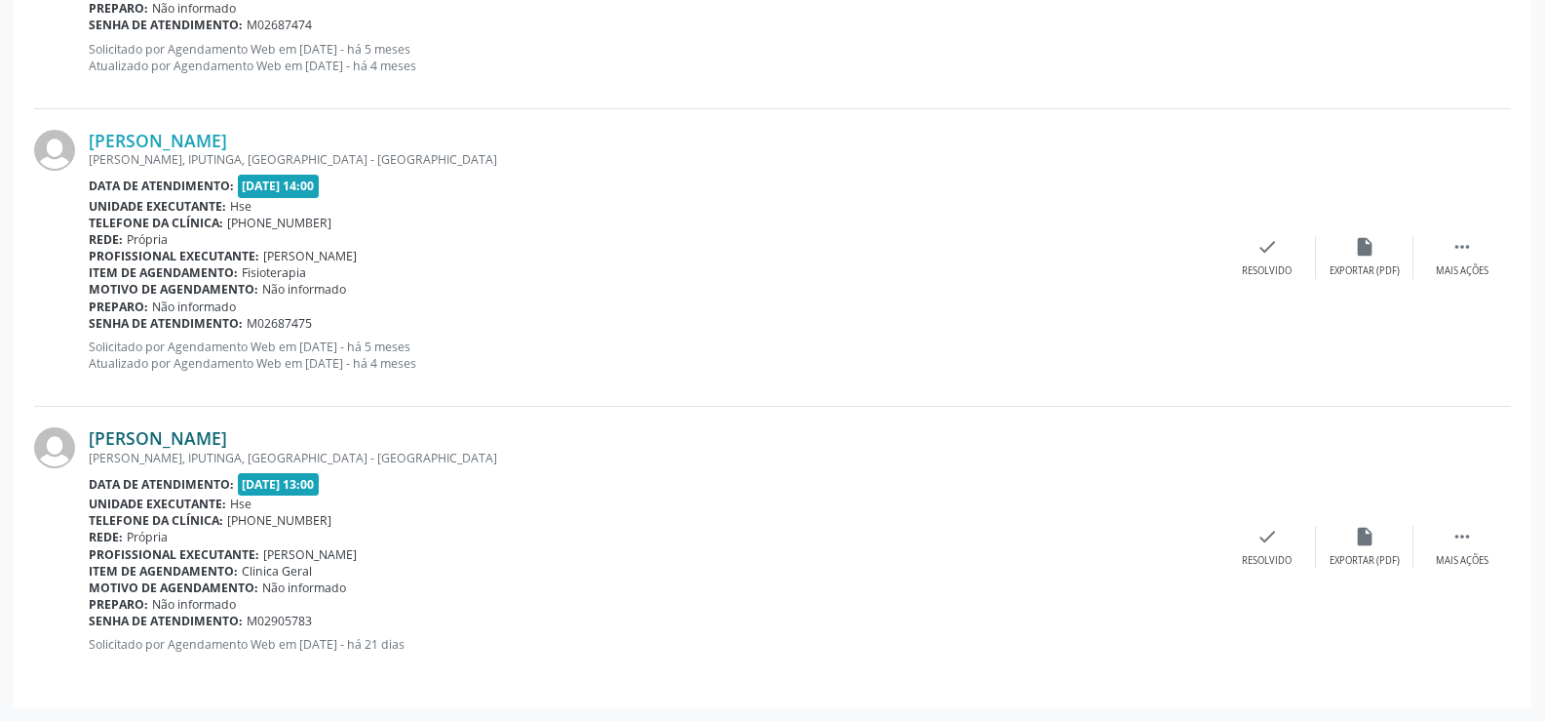
click at [227, 441] on link "[PERSON_NAME]" at bounding box center [158, 437] width 138 height 21
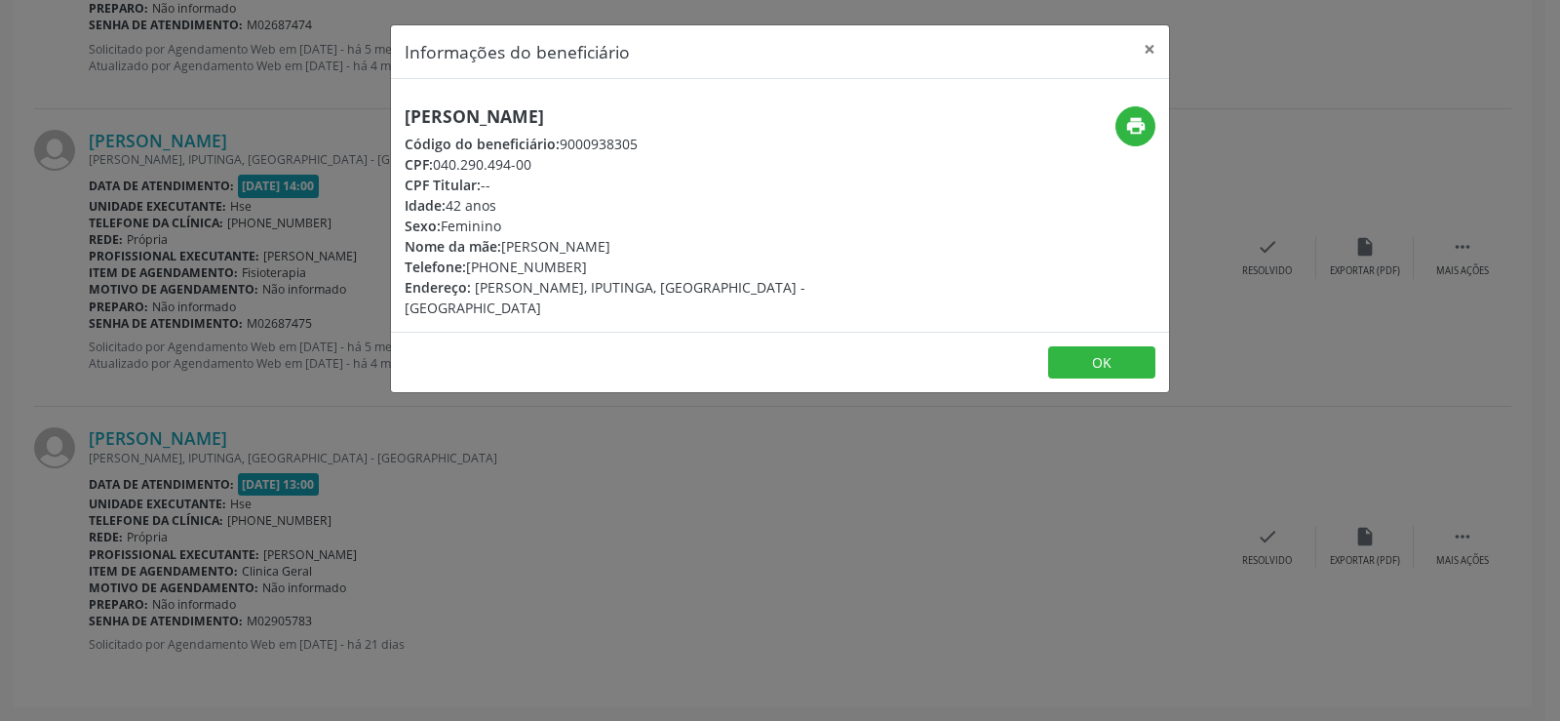
click at [602, 118] on h5 "[PERSON_NAME]" at bounding box center [650, 116] width 491 height 20
copy div "[PERSON_NAME]"
click at [23, 622] on div "Informações do beneficiário × [PERSON_NAME] Código do beneficiário: 9000938305 …" at bounding box center [780, 360] width 1560 height 721
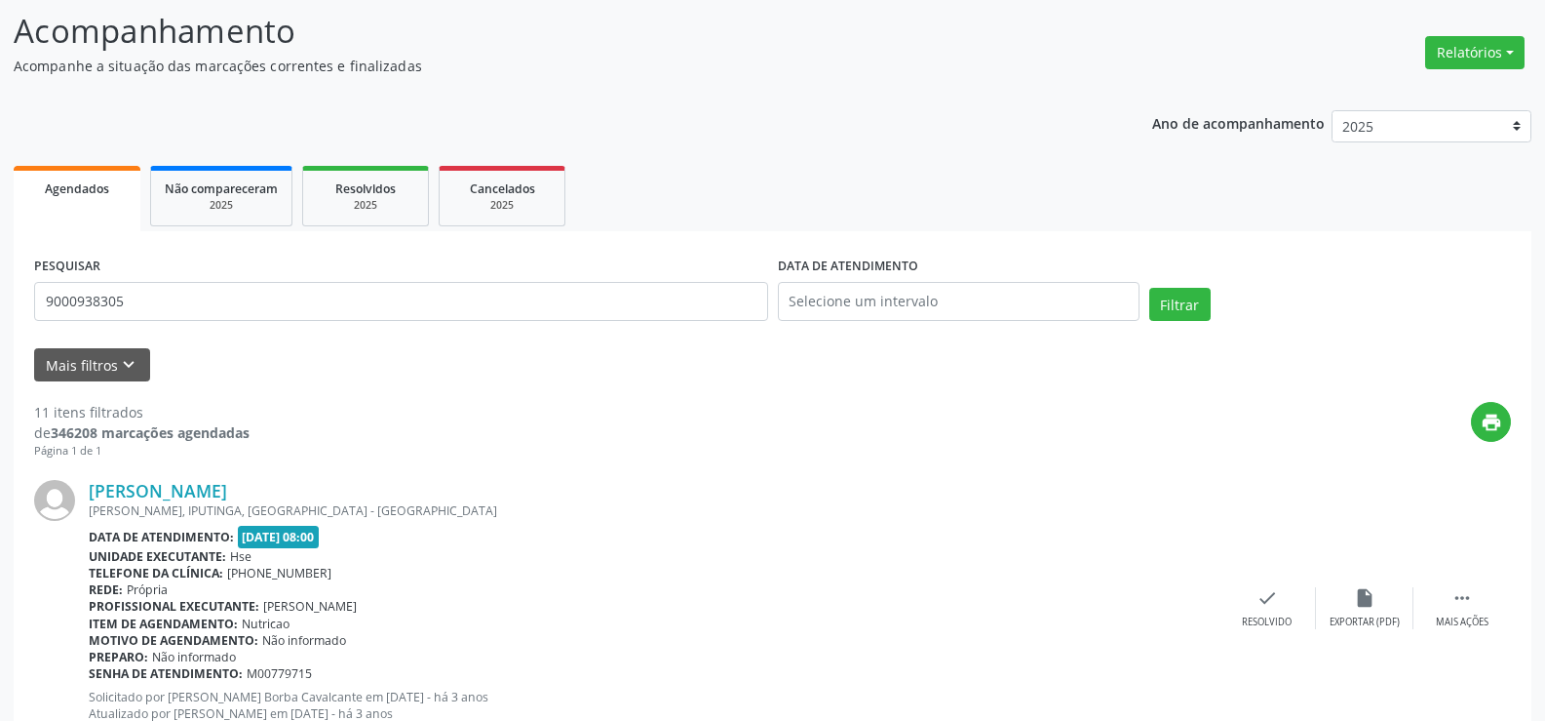
scroll to position [0, 0]
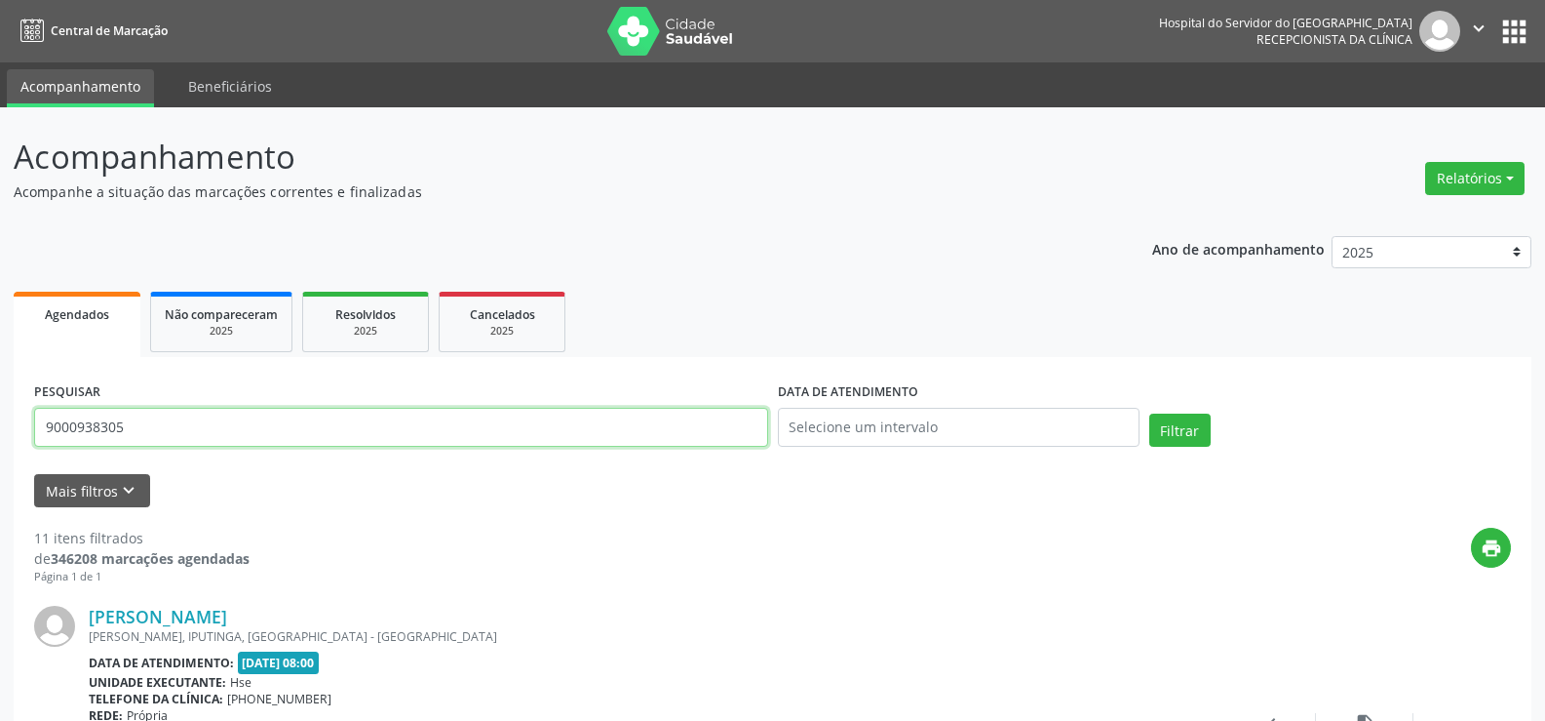
click at [245, 434] on input "9000938305" at bounding box center [401, 427] width 734 height 39
click at [1150, 413] on button "Filtrar" at bounding box center [1180, 429] width 61 height 33
click at [333, 419] on input "9000994801" at bounding box center [401, 427] width 734 height 39
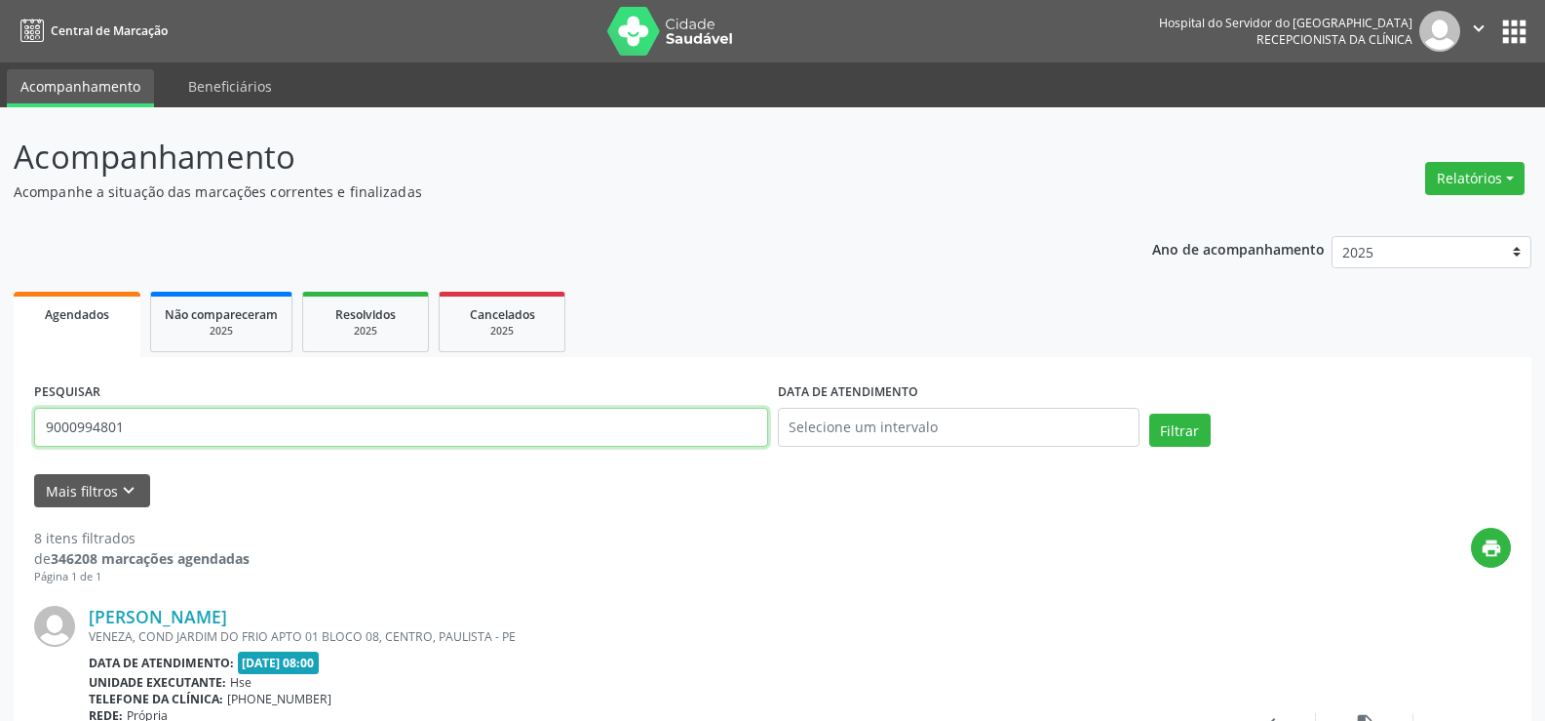
click at [333, 419] on input "9000994801" at bounding box center [401, 427] width 734 height 39
click at [1150, 413] on button "Filtrar" at bounding box center [1180, 429] width 61 height 33
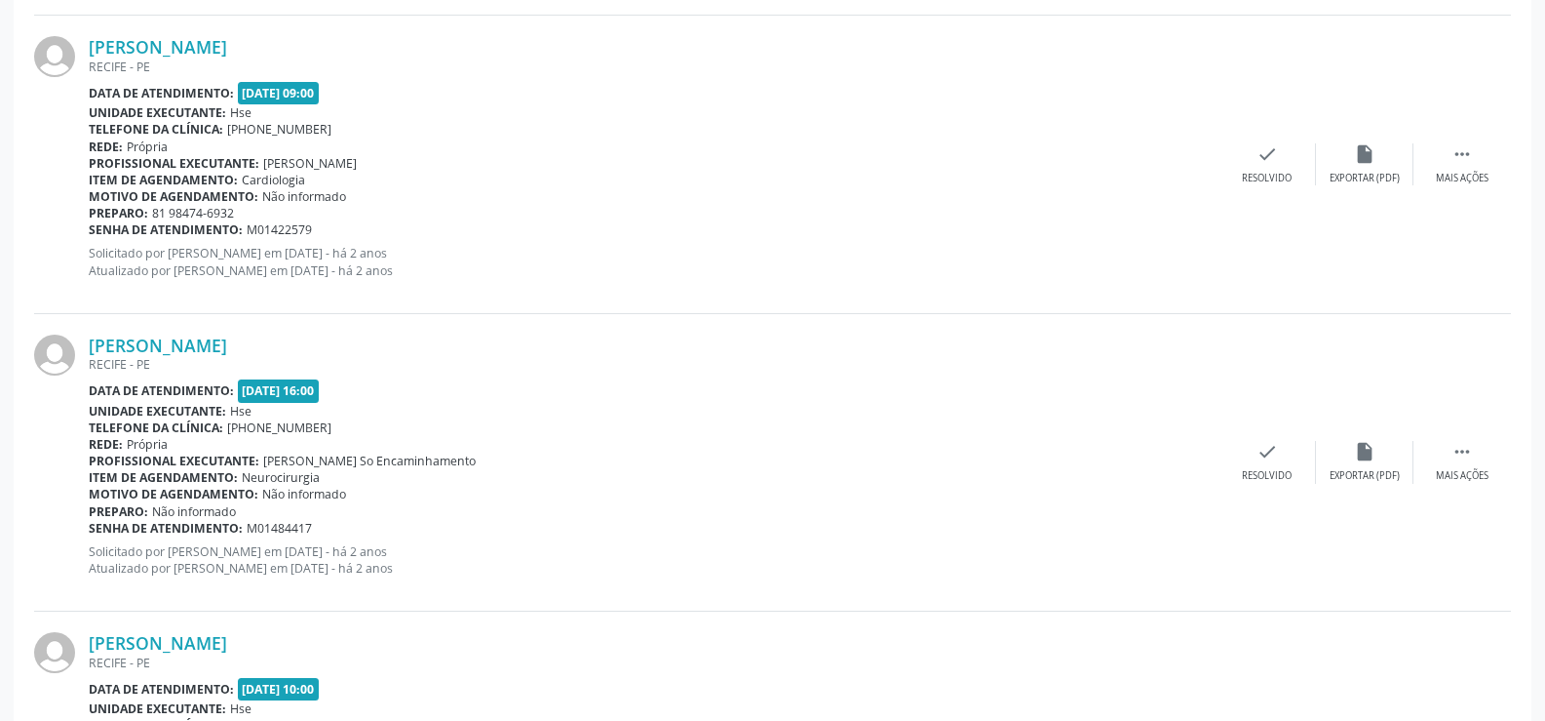
scroll to position [1966, 0]
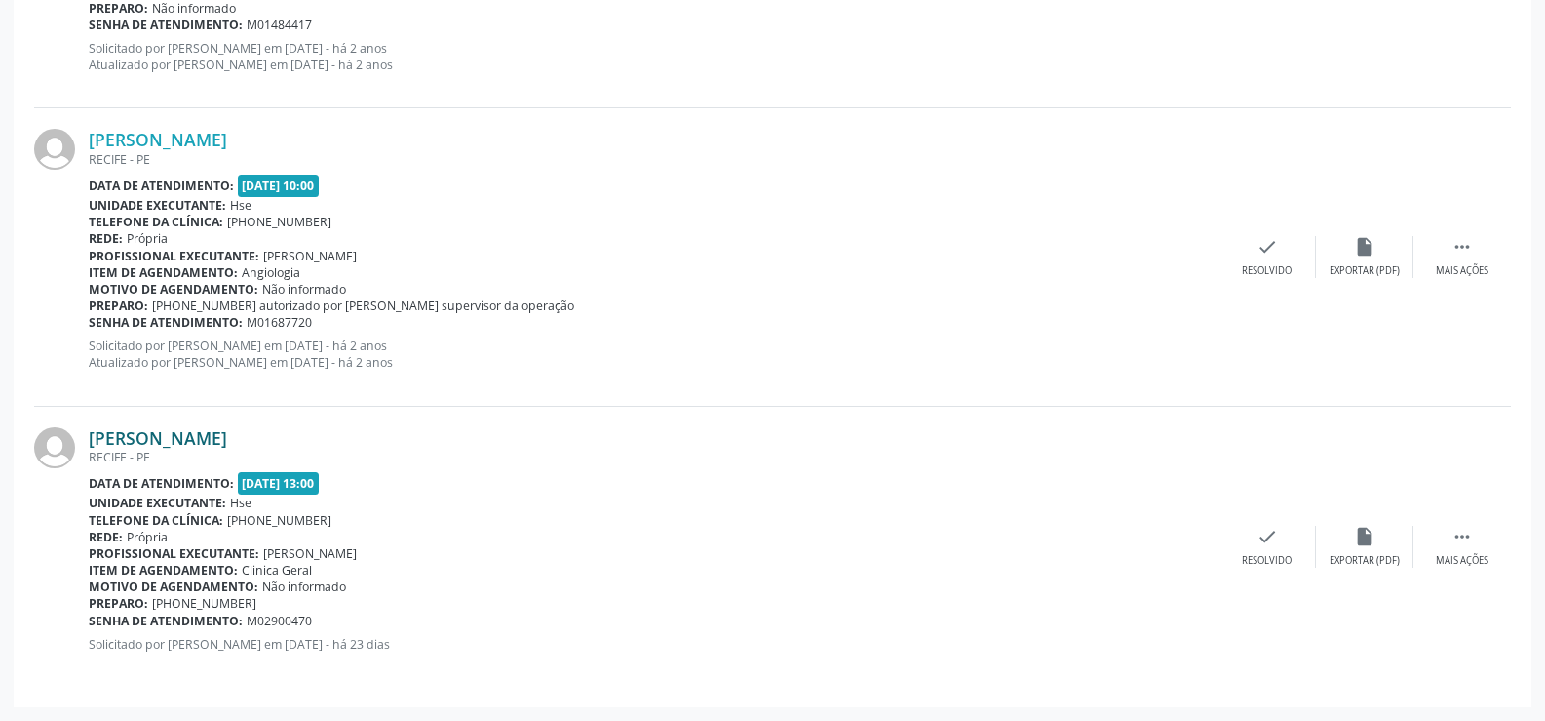
click at [198, 439] on link "[PERSON_NAME]" at bounding box center [158, 437] width 138 height 21
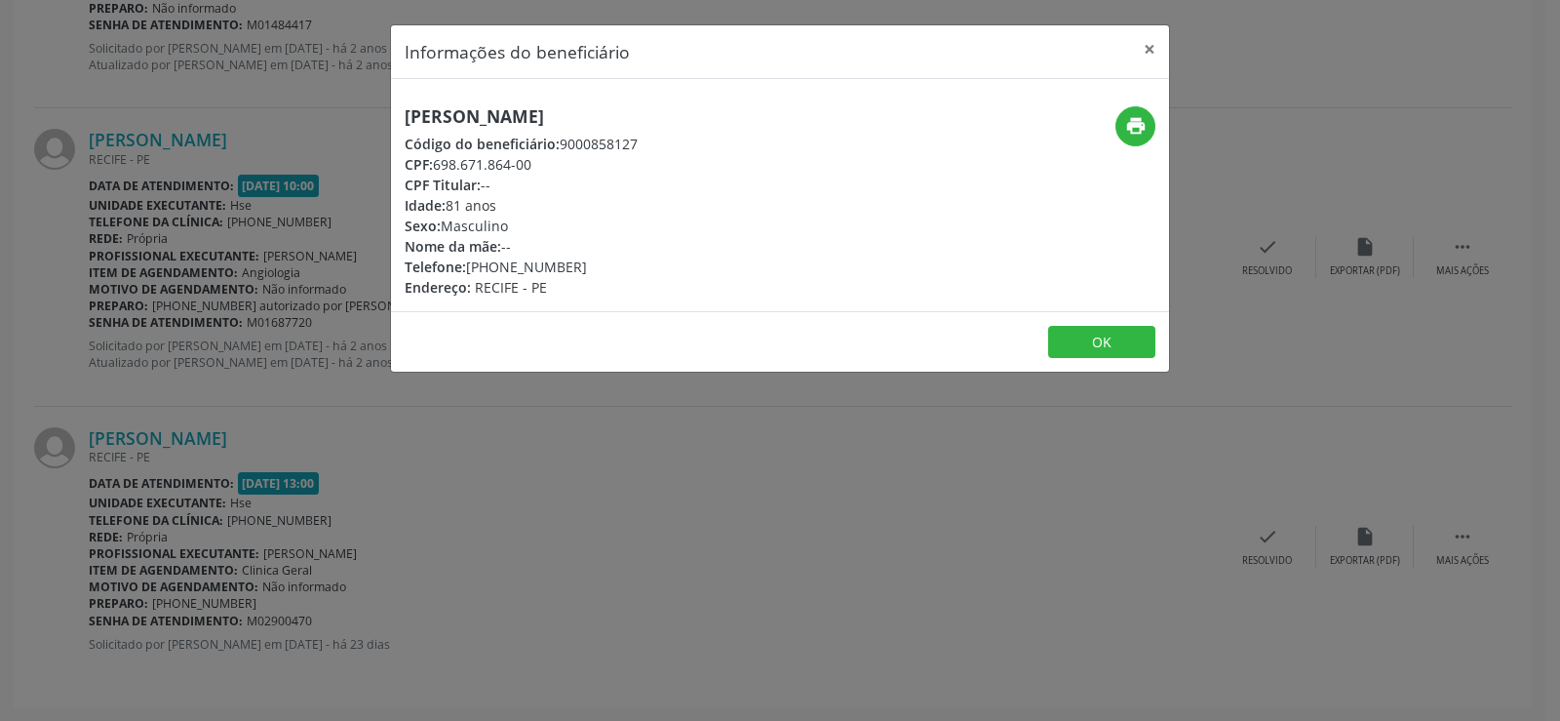
click at [442, 106] on h5 "[PERSON_NAME]" at bounding box center [521, 116] width 233 height 20
copy div "[PERSON_NAME]"
click at [220, 225] on div "Informações do beneficiário × [PERSON_NAME] Código do beneficiário: 9000858127 …" at bounding box center [780, 360] width 1560 height 721
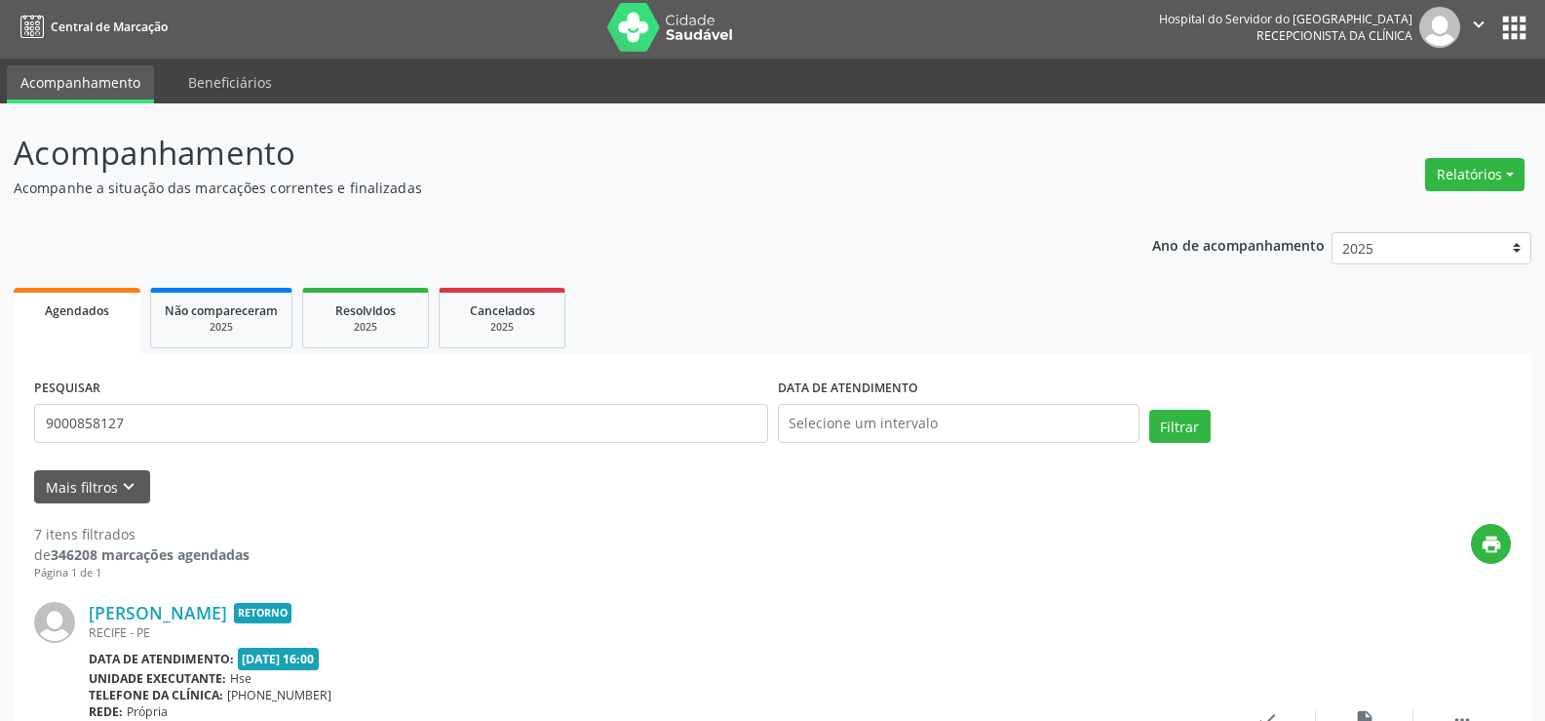
scroll to position [0, 0]
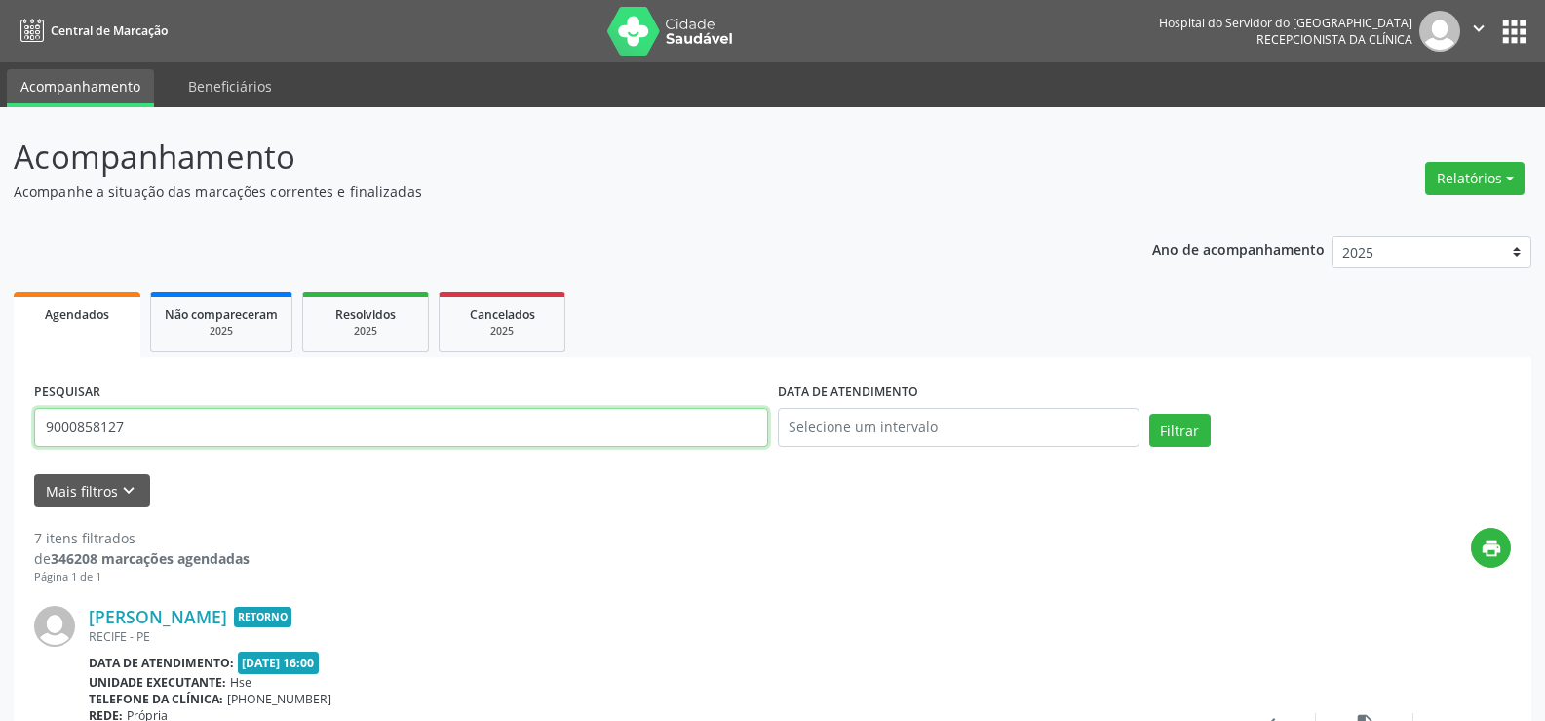
click at [268, 423] on input "9000858127" at bounding box center [401, 427] width 734 height 39
click at [1150, 413] on button "Filtrar" at bounding box center [1180, 429] width 61 height 33
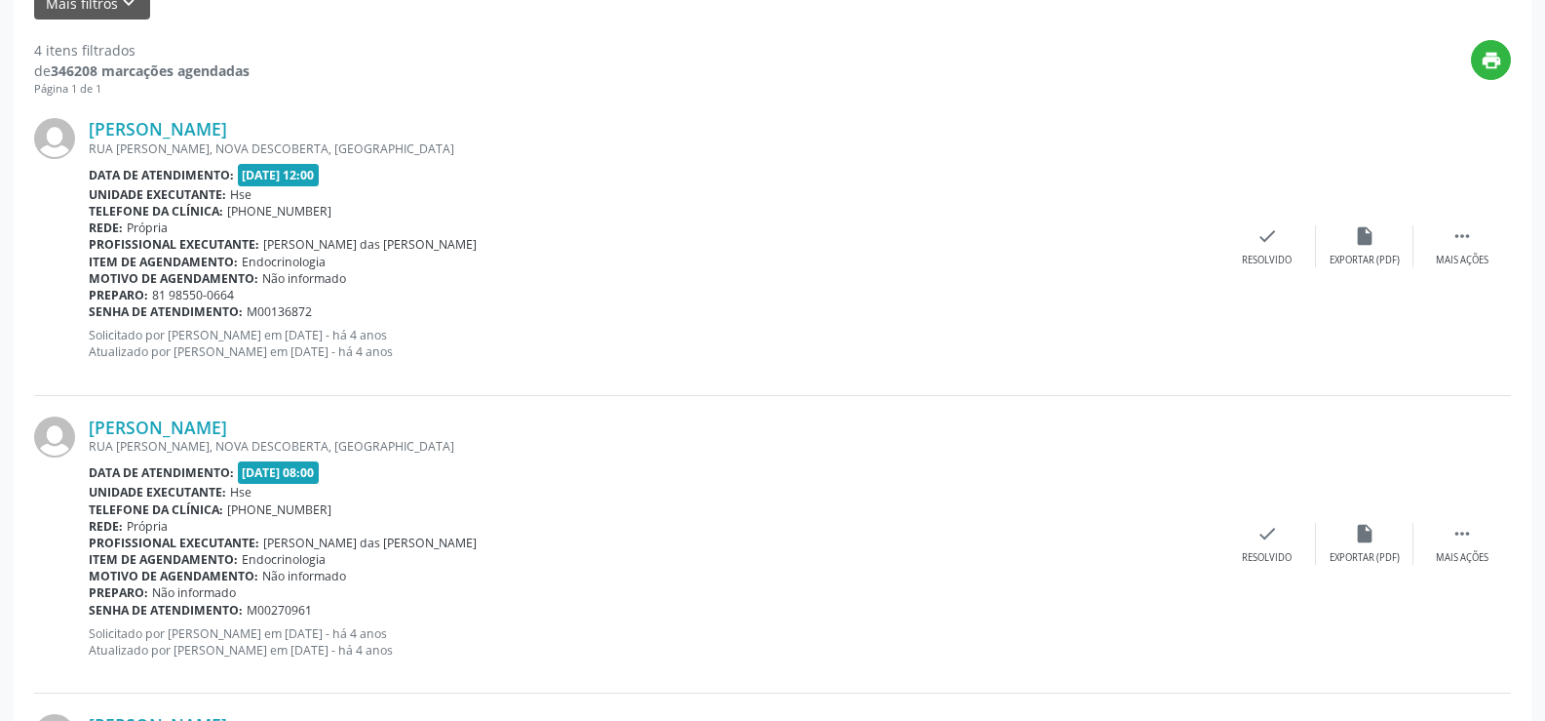
scroll to position [1073, 0]
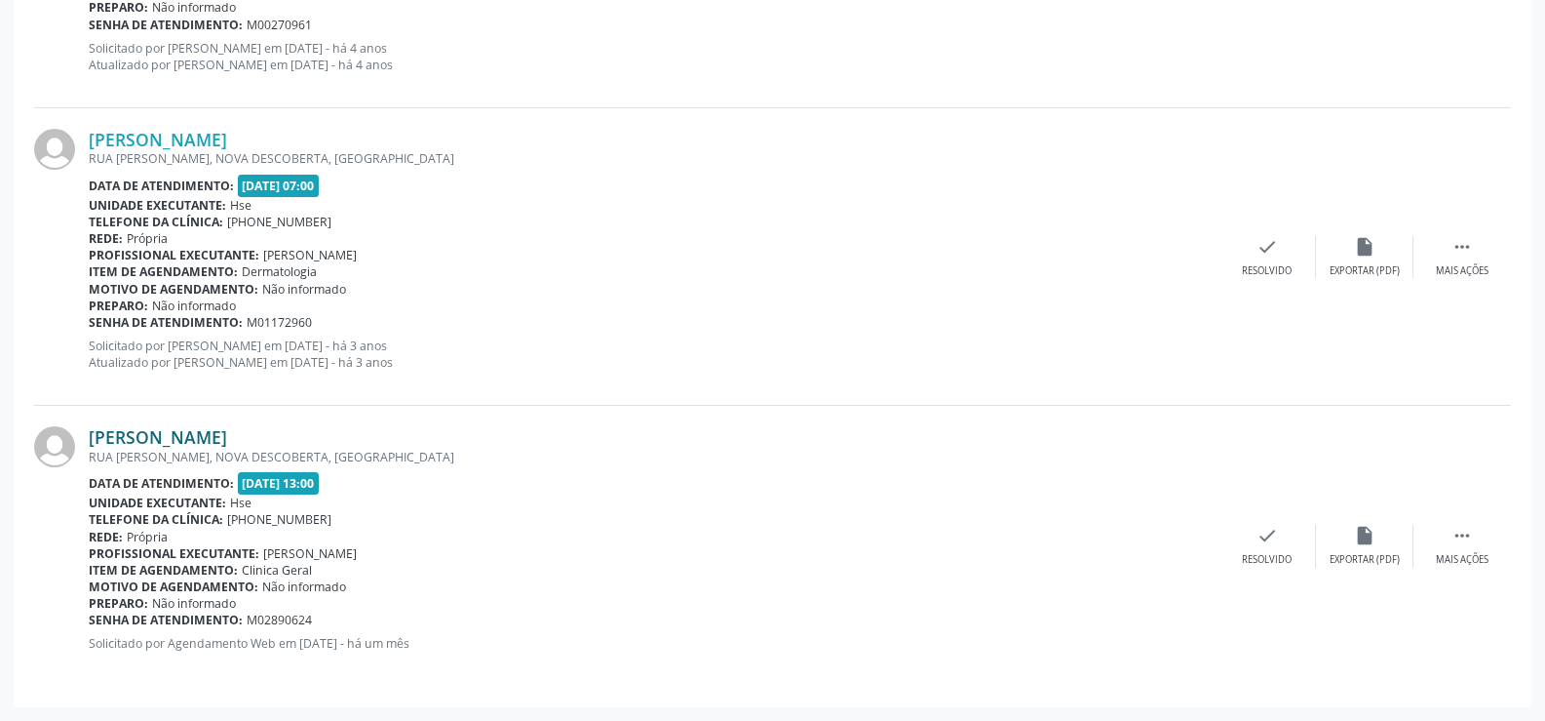
click at [227, 439] on link "[PERSON_NAME]" at bounding box center [158, 436] width 138 height 21
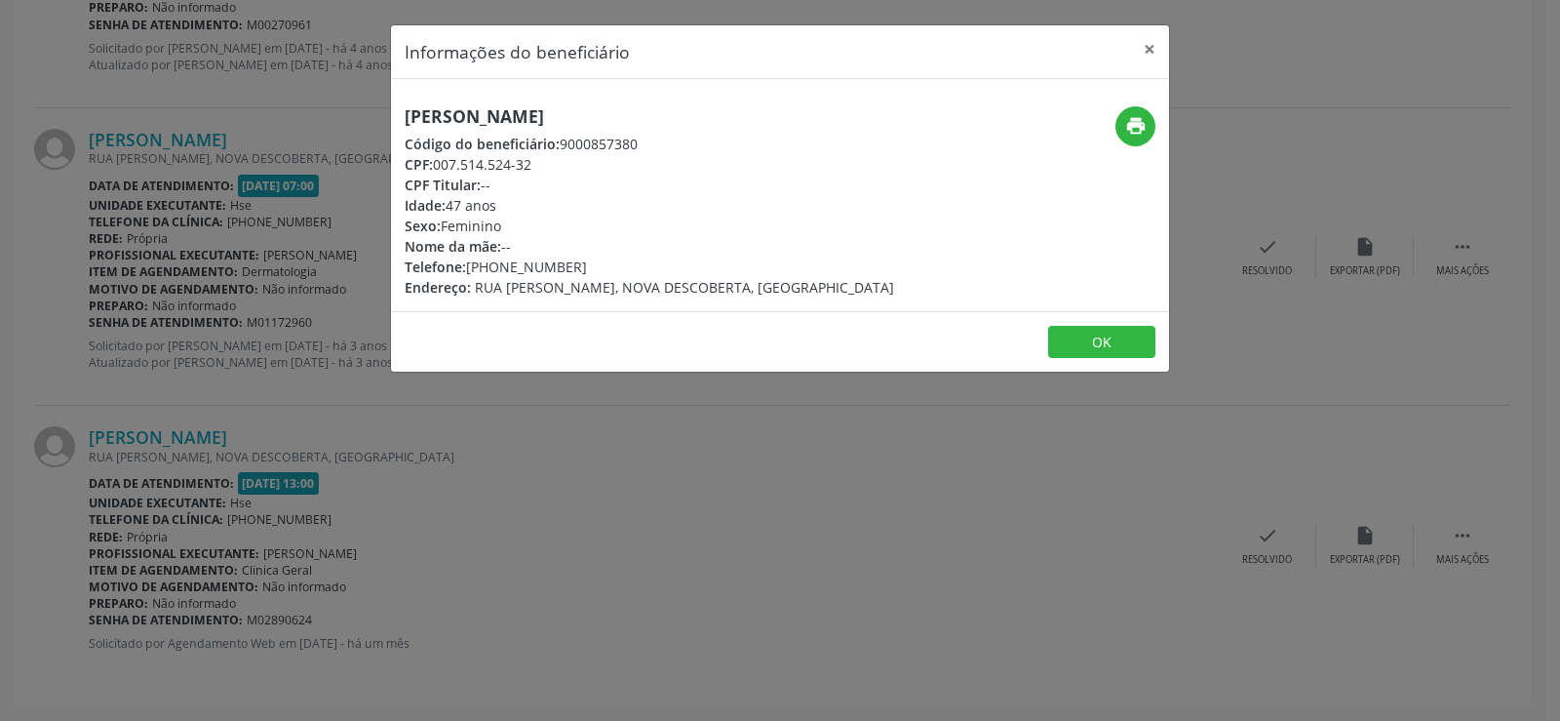
click at [530, 114] on h5 "[PERSON_NAME]" at bounding box center [649, 116] width 489 height 20
copy div "[PERSON_NAME]"
click at [197, 388] on div "Informações do beneficiário × [PERSON_NAME] Código do beneficiário: 9000857380 …" at bounding box center [780, 360] width 1560 height 721
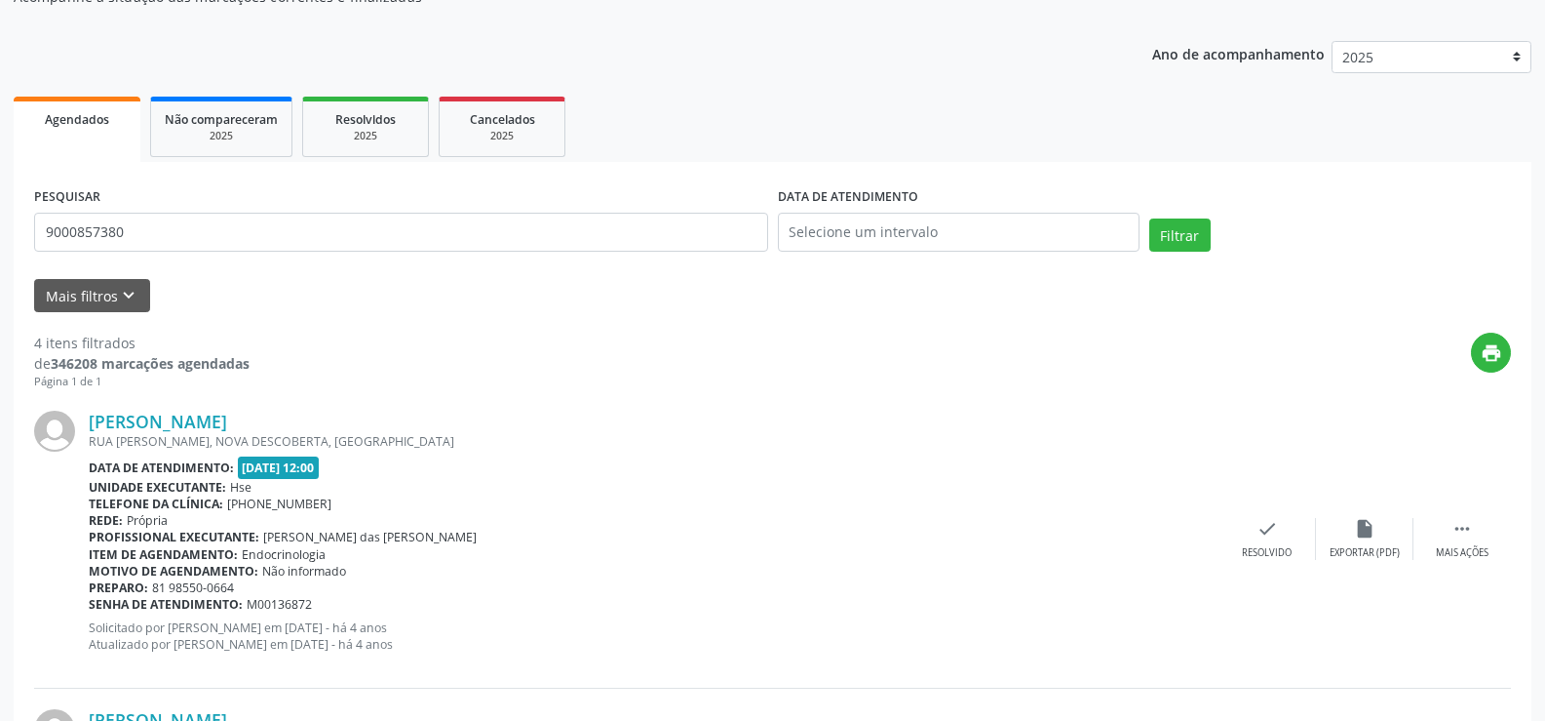
scroll to position [0, 0]
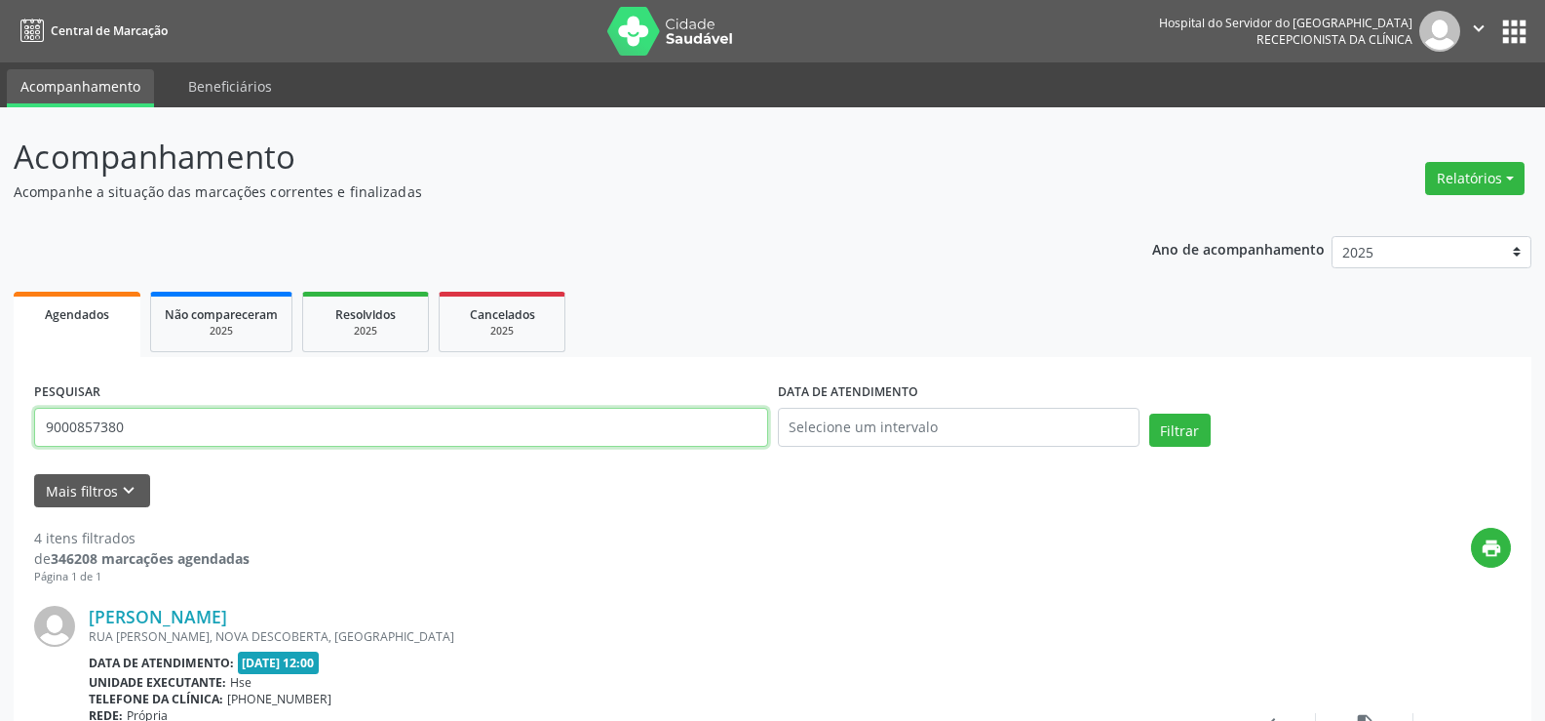
click at [316, 422] on input "9000857380" at bounding box center [401, 427] width 734 height 39
click at [1150, 413] on button "Filtrar" at bounding box center [1180, 429] width 61 height 33
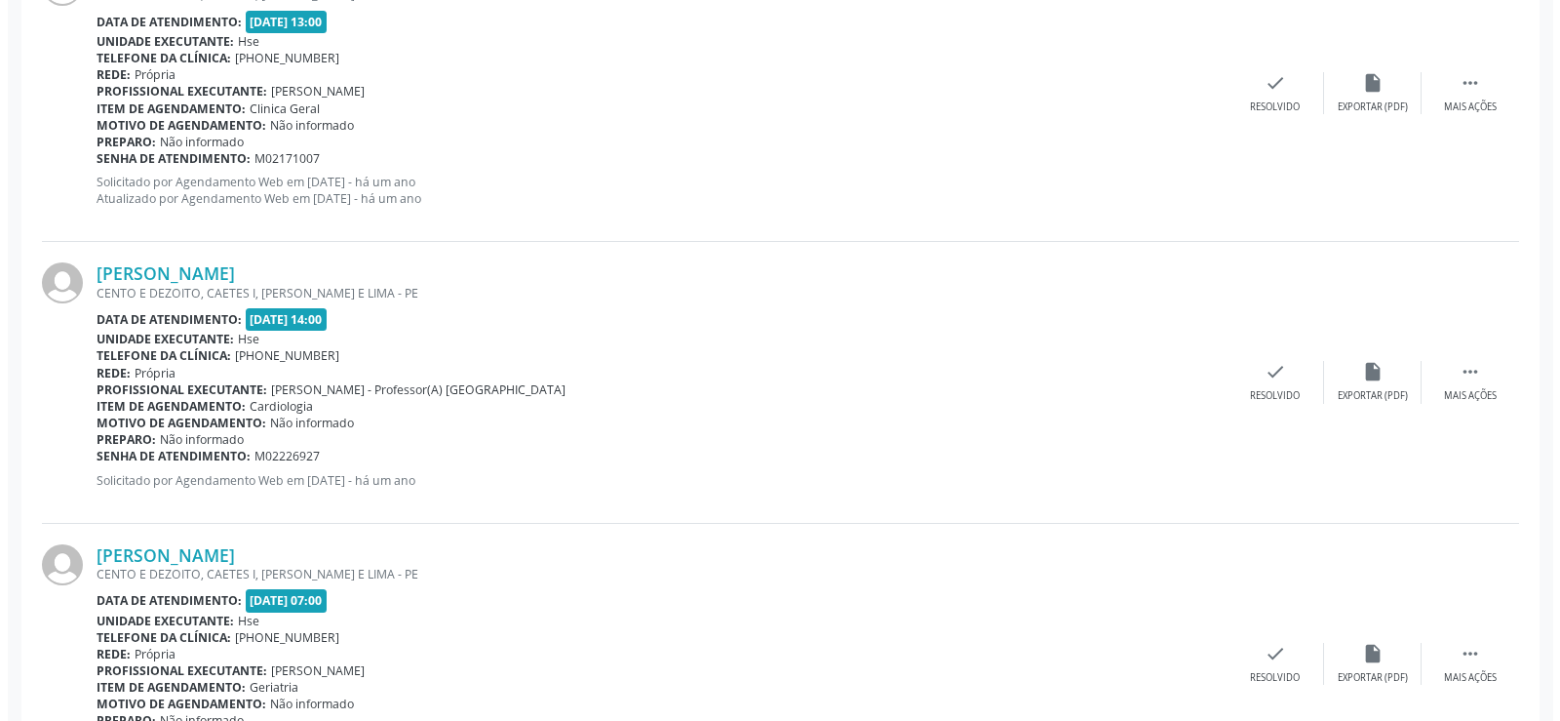
scroll to position [4387, 0]
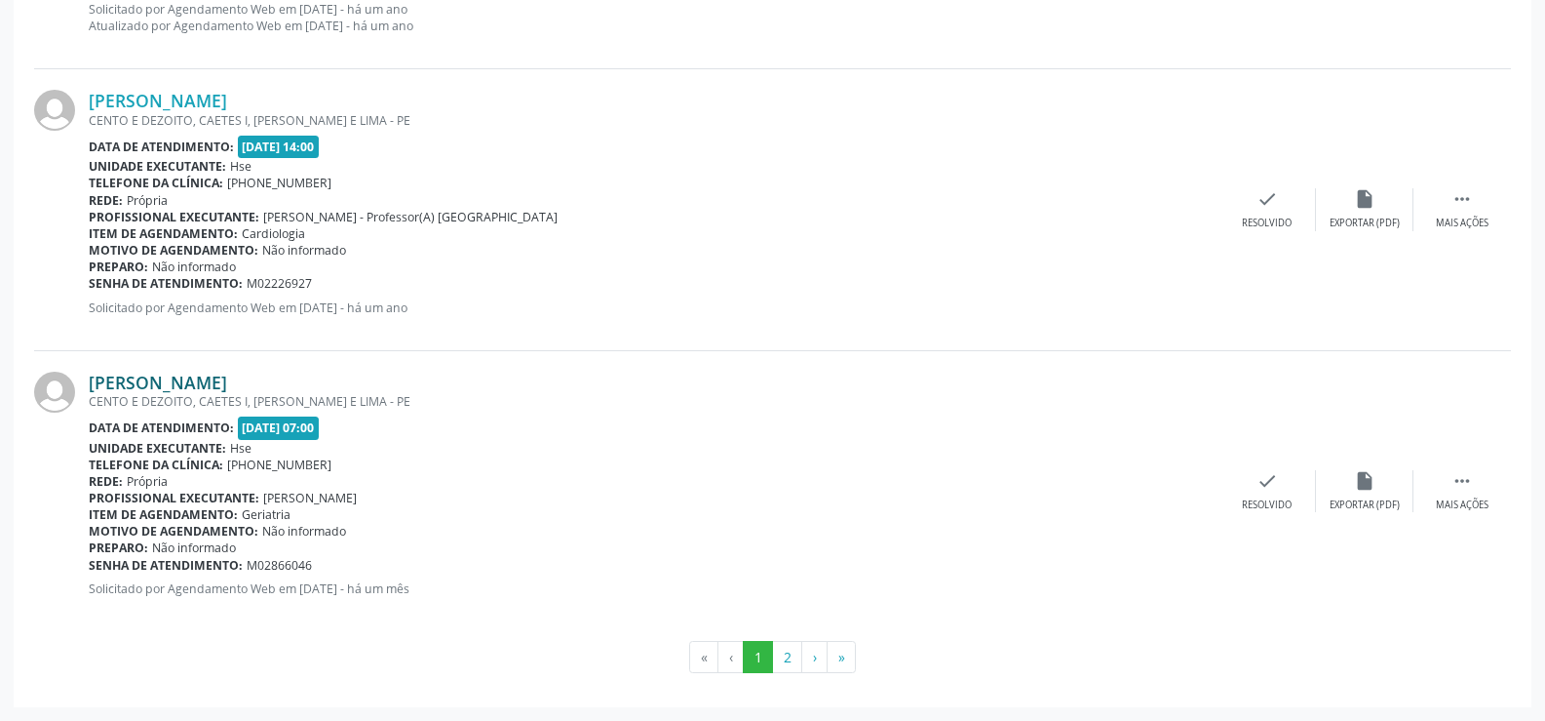
click at [227, 392] on link "[PERSON_NAME]" at bounding box center [158, 381] width 138 height 21
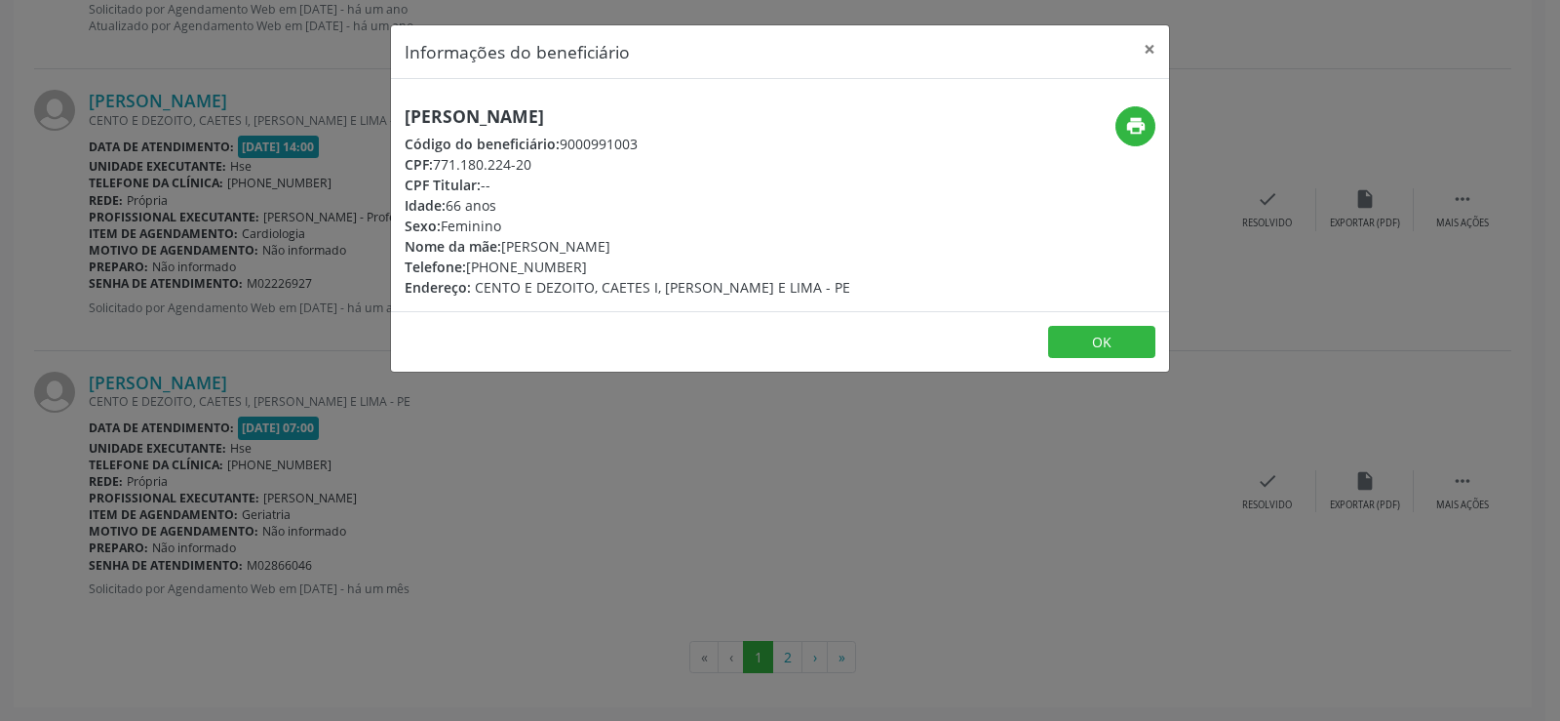
click at [577, 109] on h5 "[PERSON_NAME]" at bounding box center [628, 116] width 446 height 20
copy div "[PERSON_NAME]"
click at [173, 199] on div "Informações do beneficiário × [PERSON_NAME] Código do beneficiário: 9000991003 …" at bounding box center [780, 360] width 1560 height 721
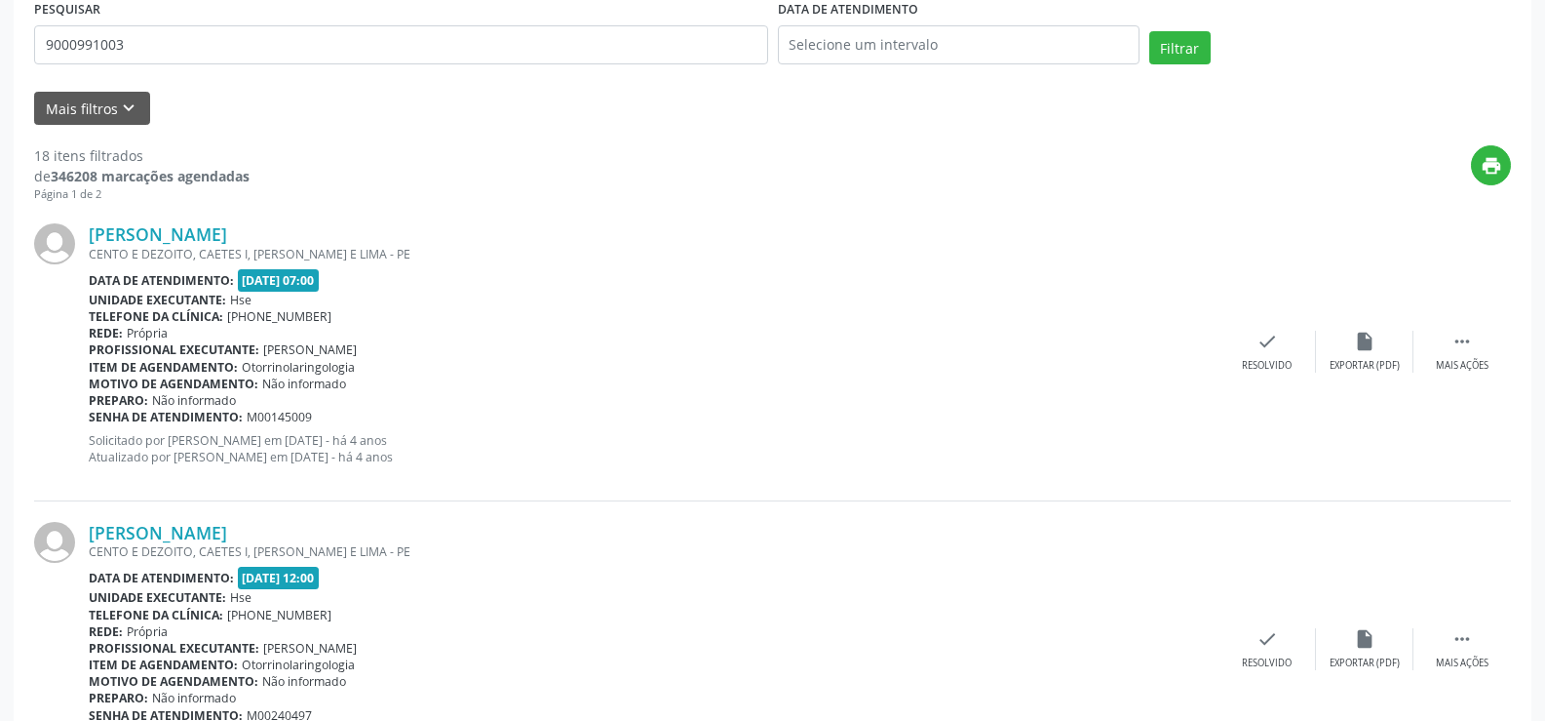
scroll to position [0, 0]
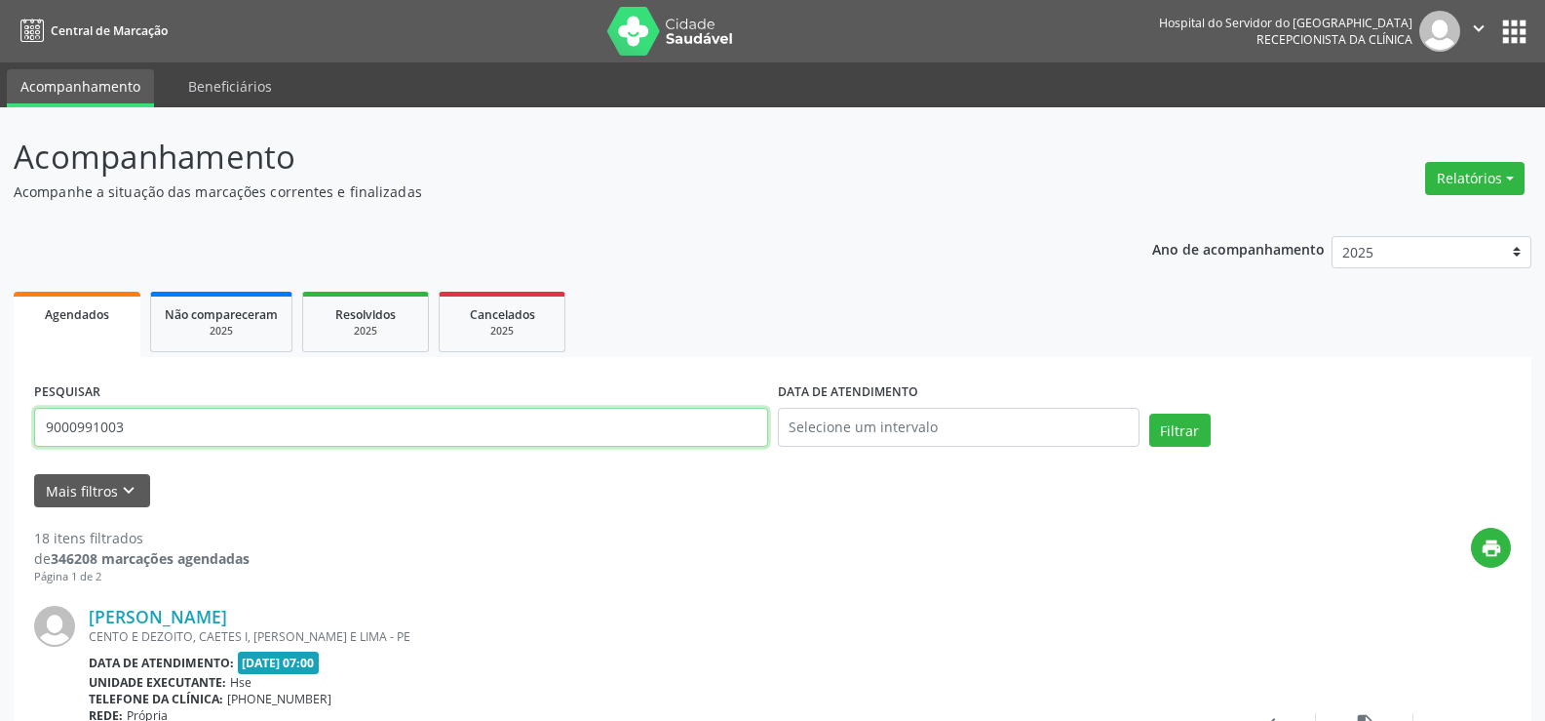
click at [260, 437] on input "9000991003" at bounding box center [401, 427] width 734 height 39
click at [1150, 413] on button "Filtrar" at bounding box center [1180, 429] width 61 height 33
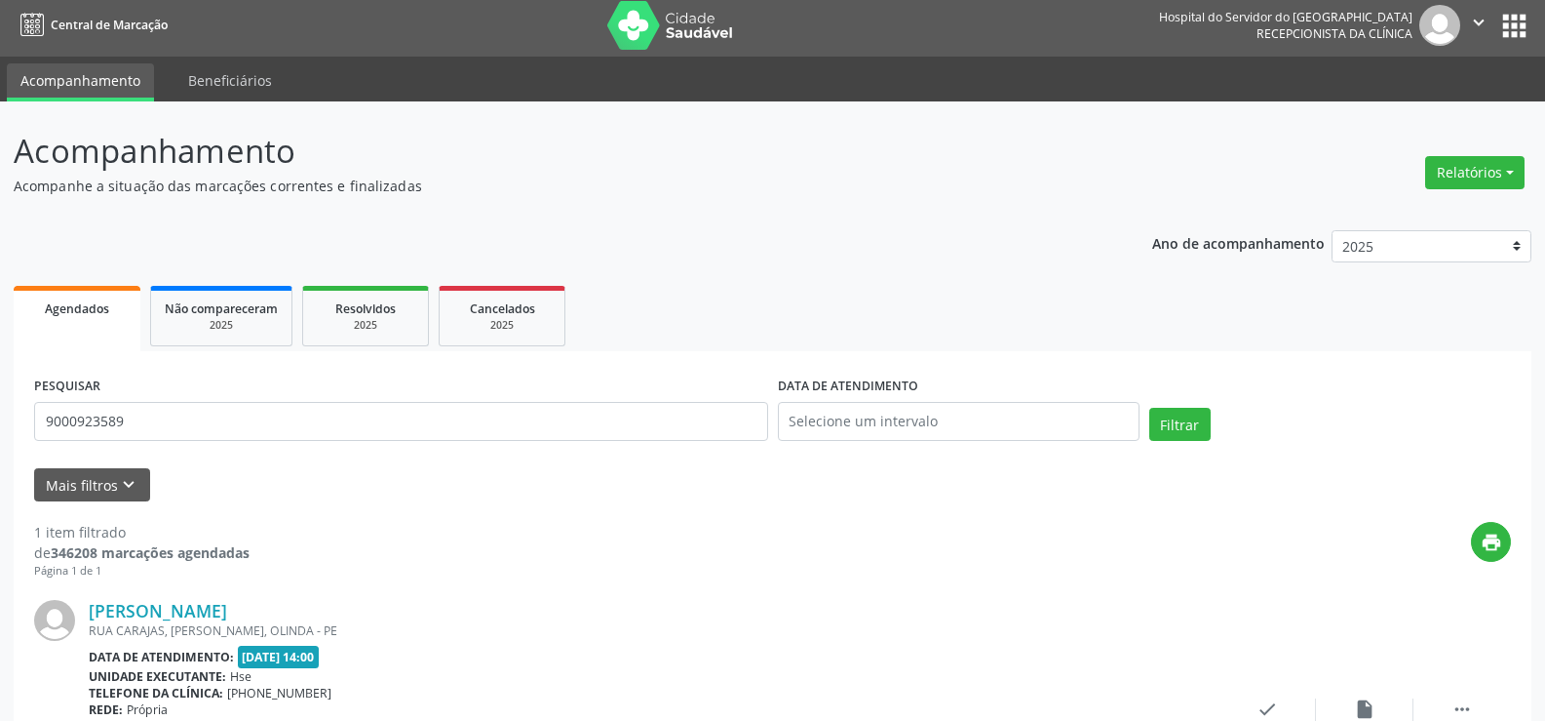
scroll to position [178, 0]
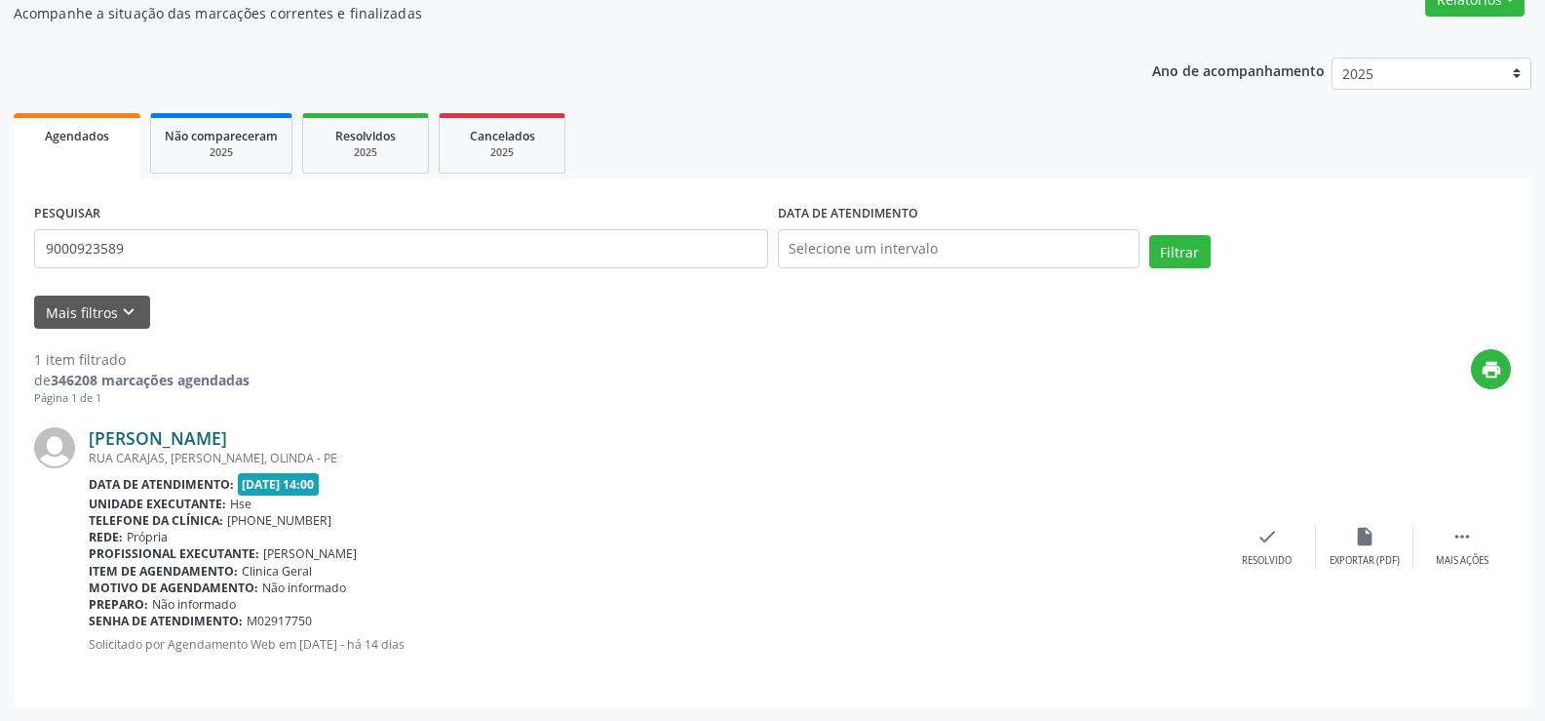
click at [216, 437] on link "[PERSON_NAME]" at bounding box center [158, 437] width 138 height 21
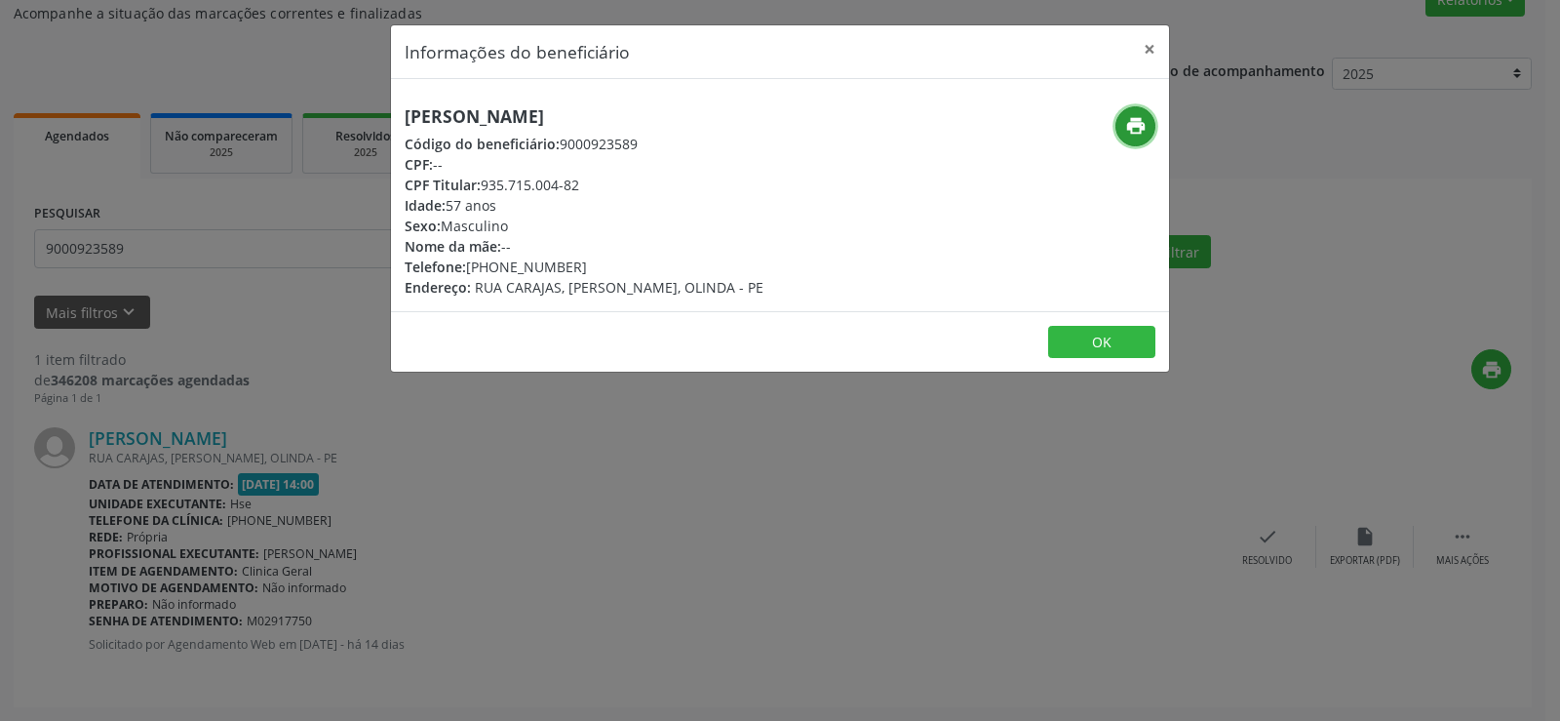
click at [1130, 115] on icon "print" at bounding box center [1135, 125] width 21 height 21
click at [132, 358] on div "Informações do beneficiário × [PERSON_NAME] Código do beneficiário: 9000923589 …" at bounding box center [780, 360] width 1560 height 721
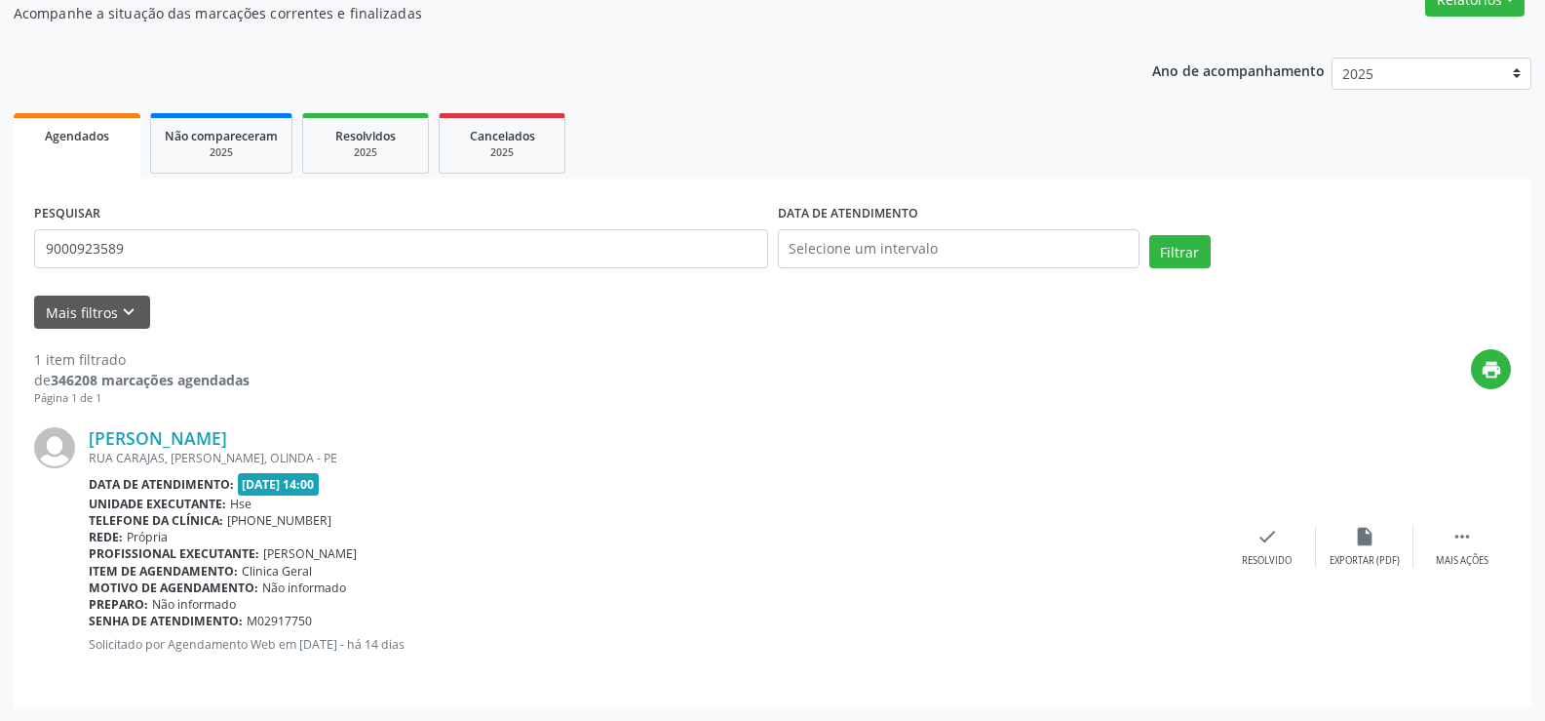
click at [166, 269] on div "PESQUISAR 9000923589" at bounding box center [401, 240] width 744 height 83
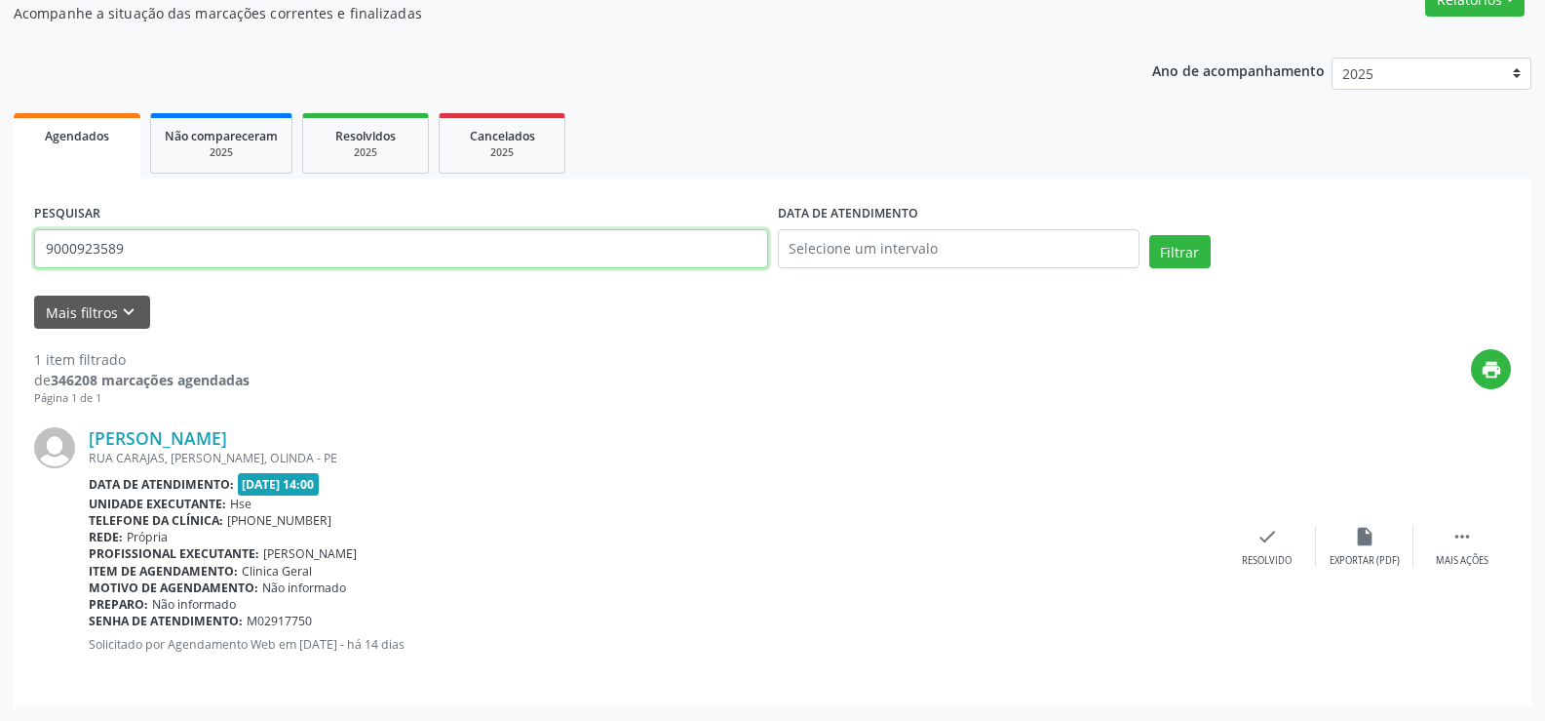
click at [169, 258] on input "9000923589" at bounding box center [401, 248] width 734 height 39
click at [1150, 235] on button "Filtrar" at bounding box center [1180, 251] width 61 height 33
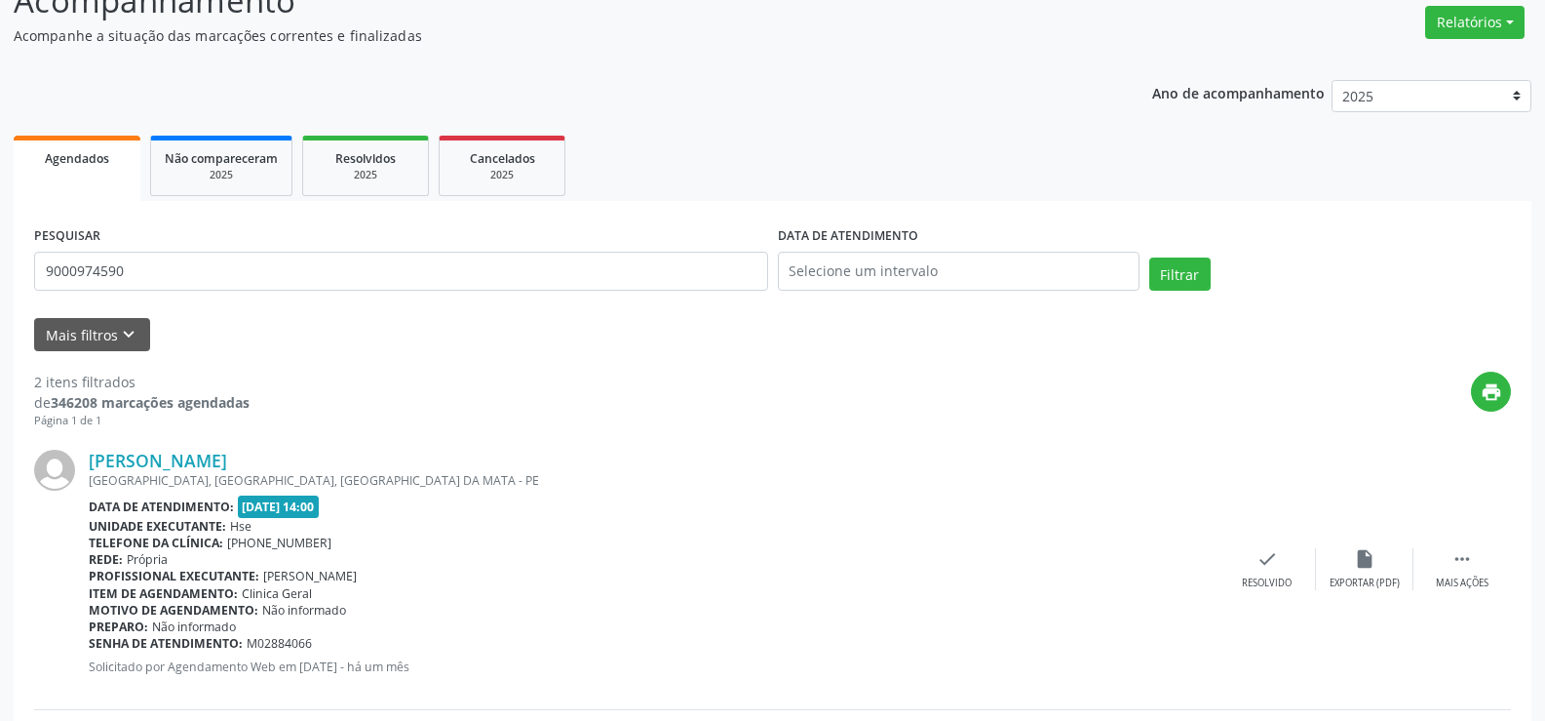
scroll to position [460, 0]
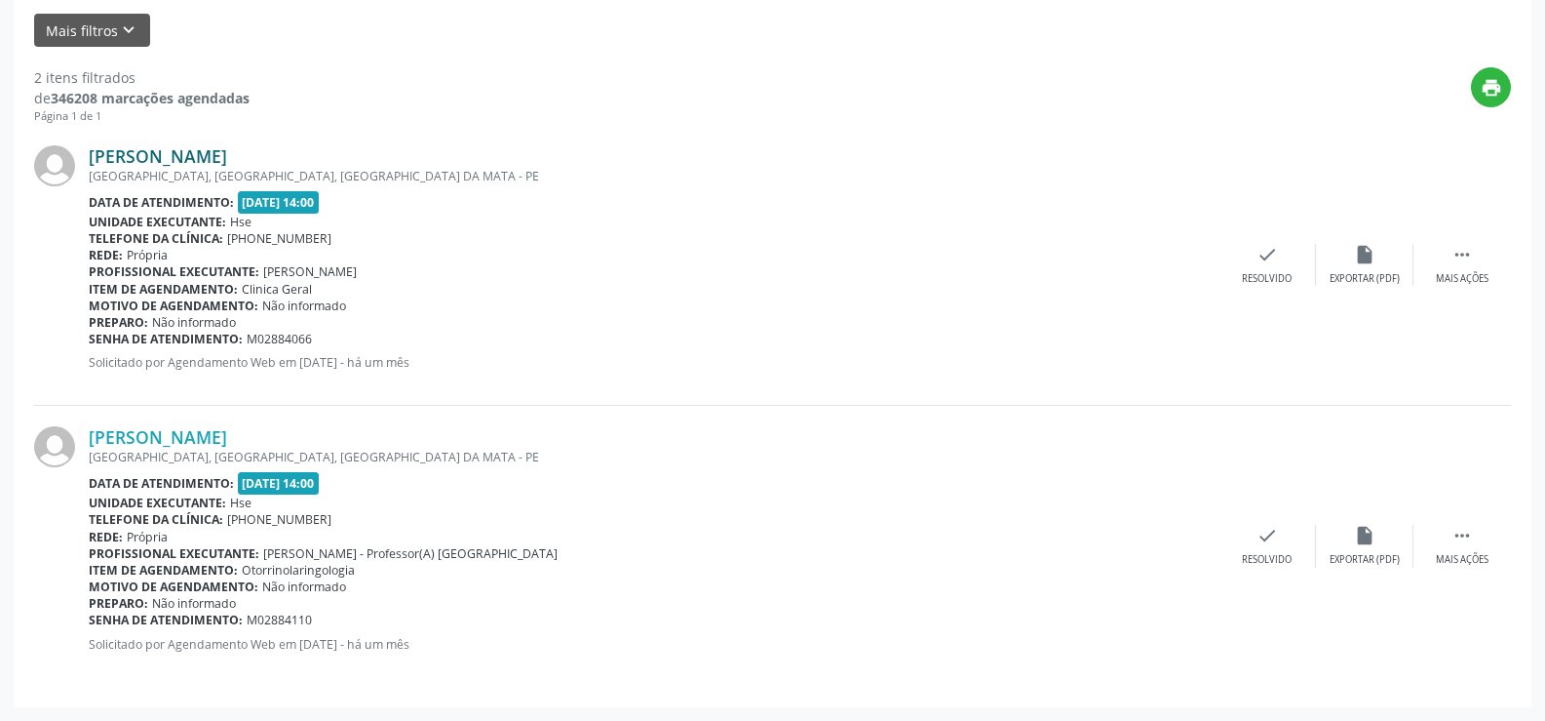
click at [226, 159] on link "[PERSON_NAME]" at bounding box center [158, 155] width 138 height 21
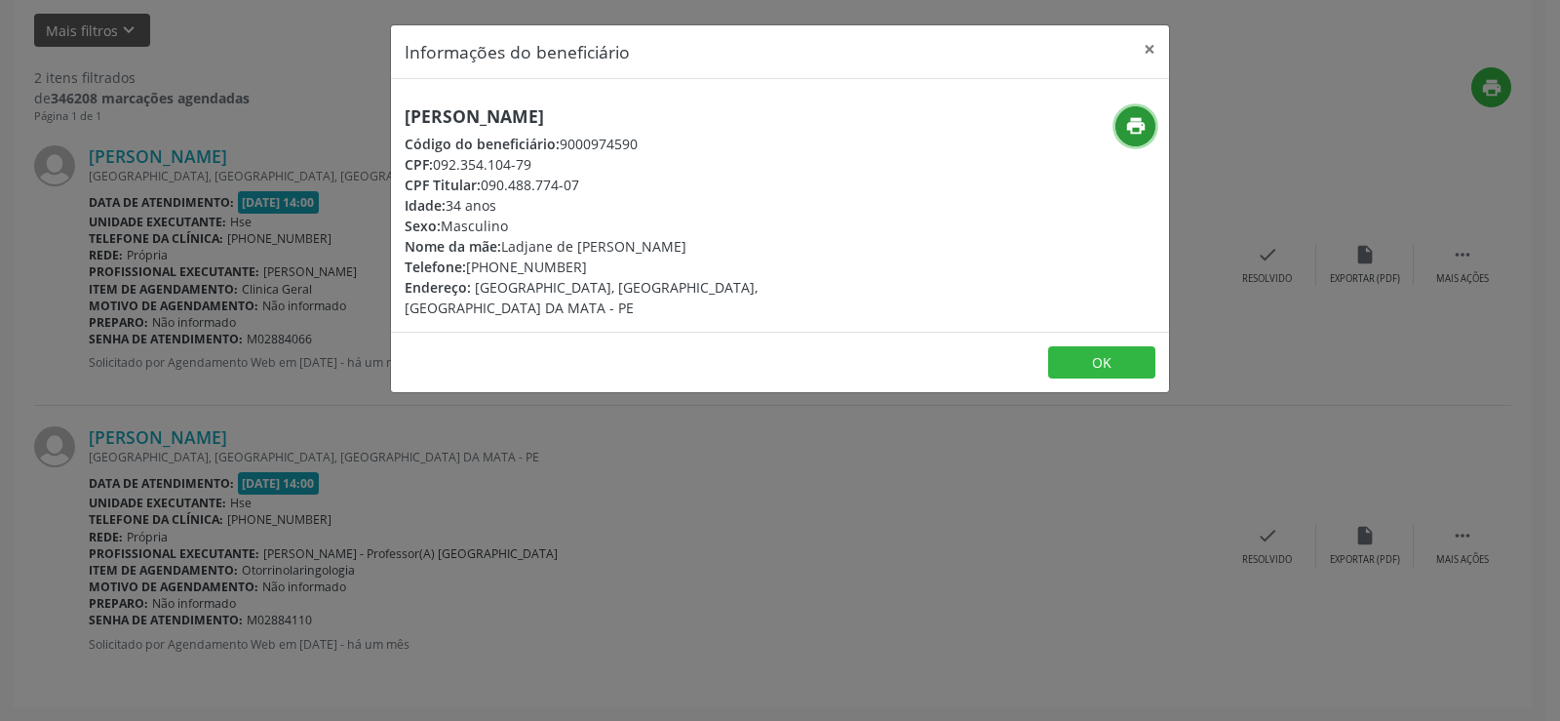
click at [1136, 123] on icon "print" at bounding box center [1135, 125] width 21 height 21
click at [168, 223] on div "Informações do beneficiário × [PERSON_NAME] Código do beneficiário: 9000974590 …" at bounding box center [780, 360] width 1560 height 721
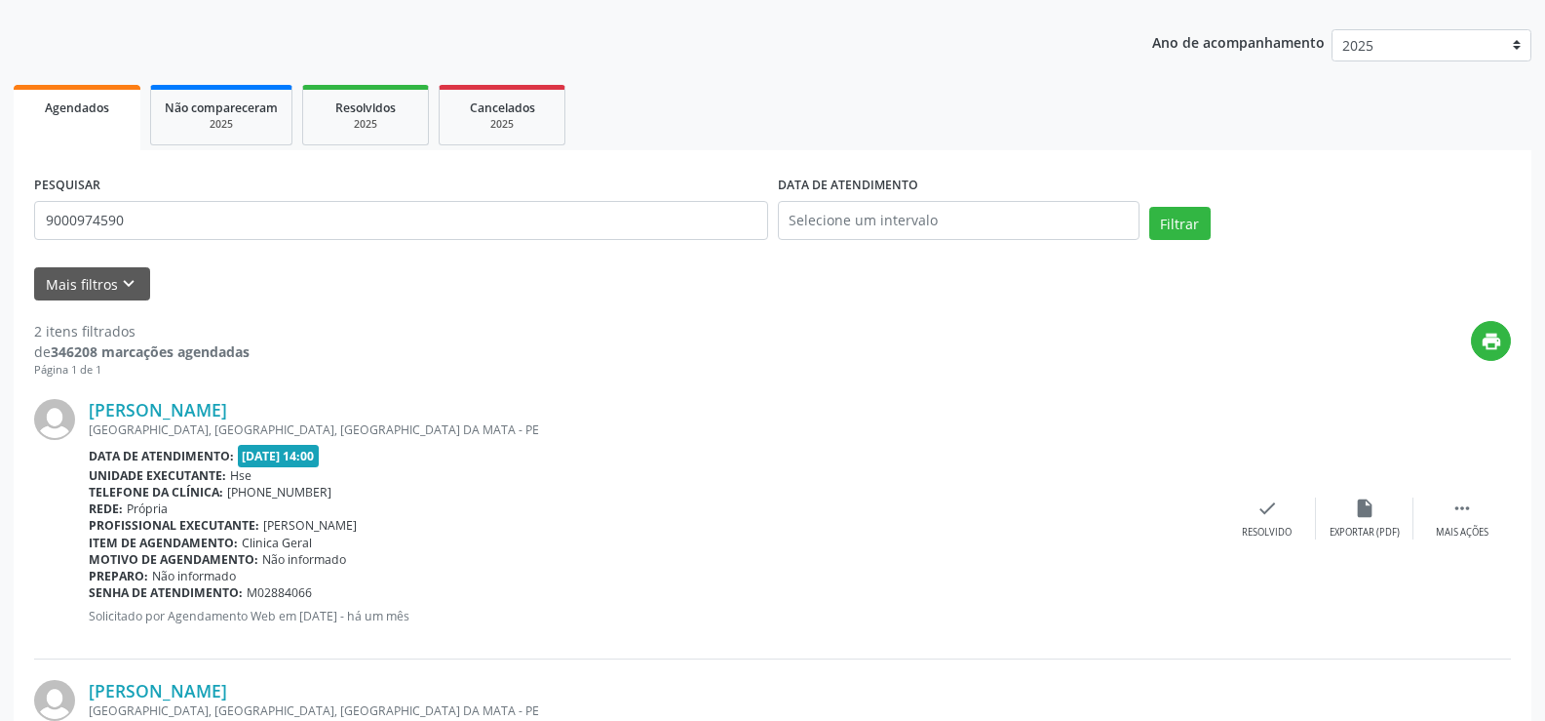
scroll to position [0, 0]
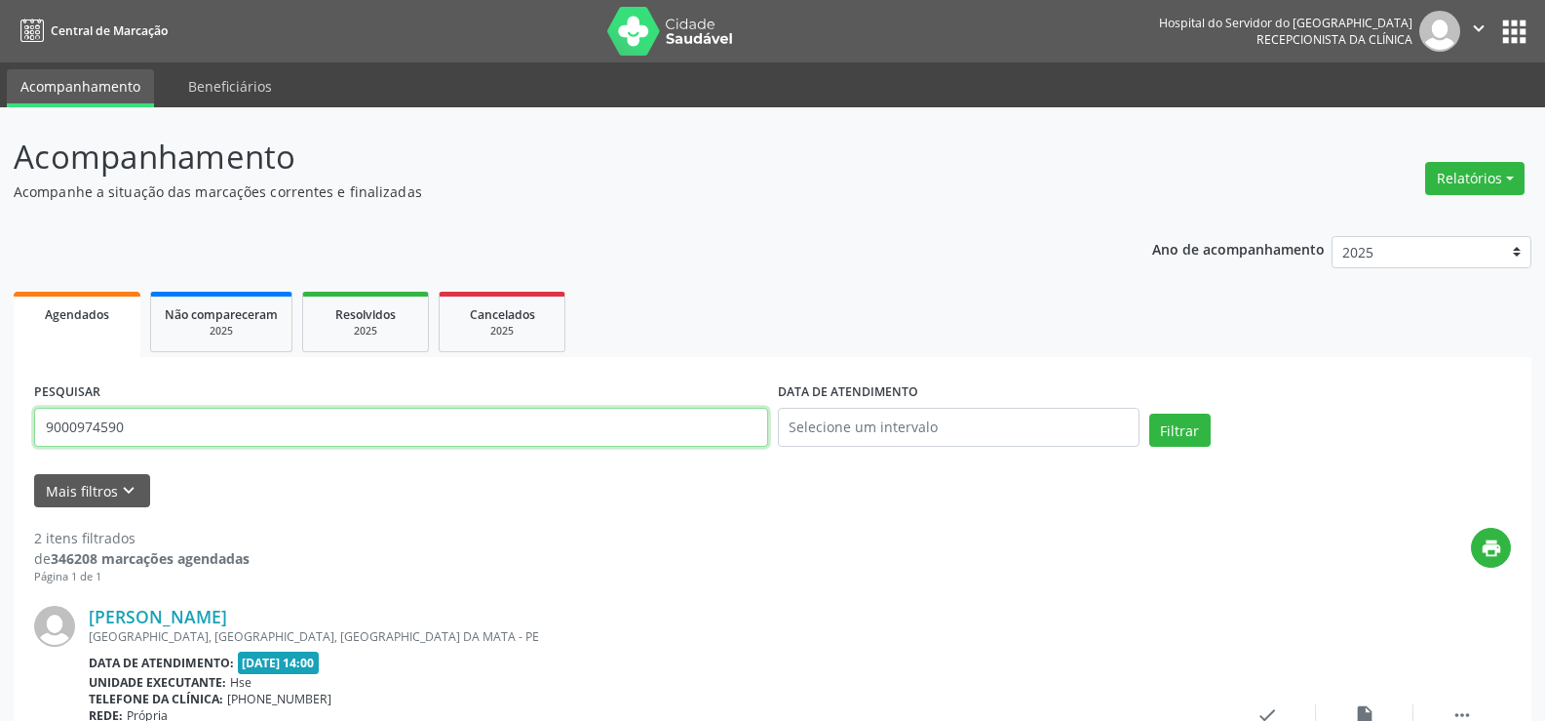
click at [228, 442] on input "9000974590" at bounding box center [401, 427] width 734 height 39
click at [1150, 413] on button "Filtrar" at bounding box center [1180, 429] width 61 height 33
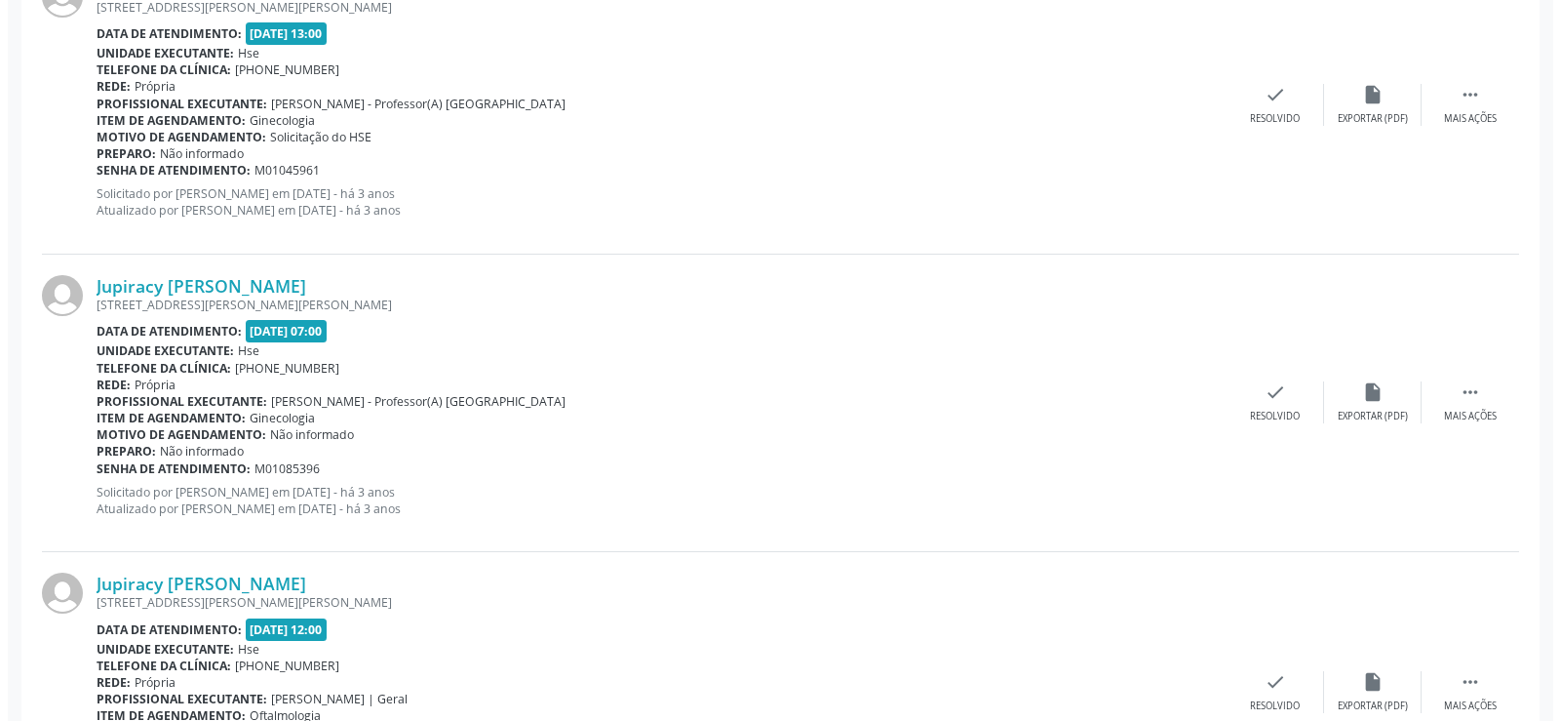
scroll to position [2263, 0]
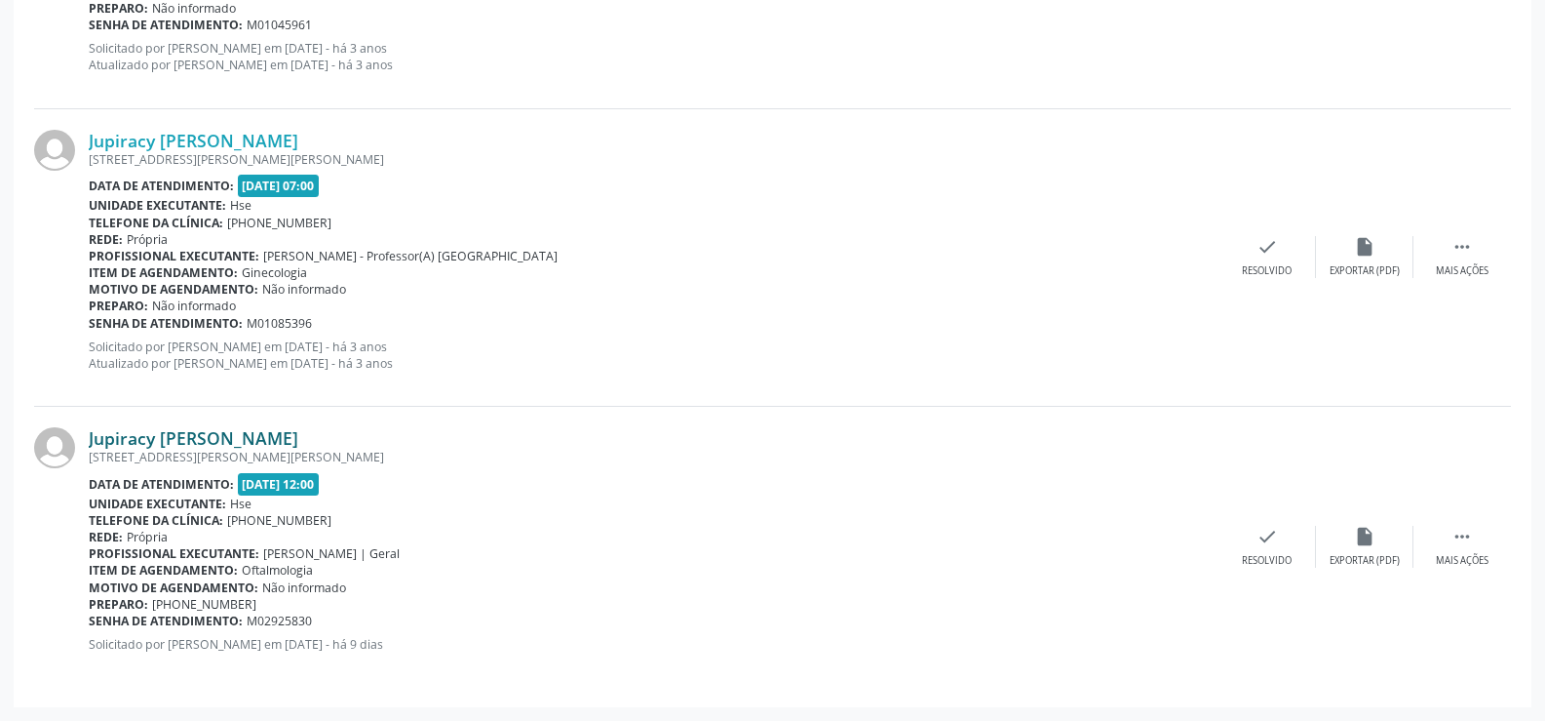
click at [278, 445] on link "Jupiracy [PERSON_NAME]" at bounding box center [194, 437] width 210 height 21
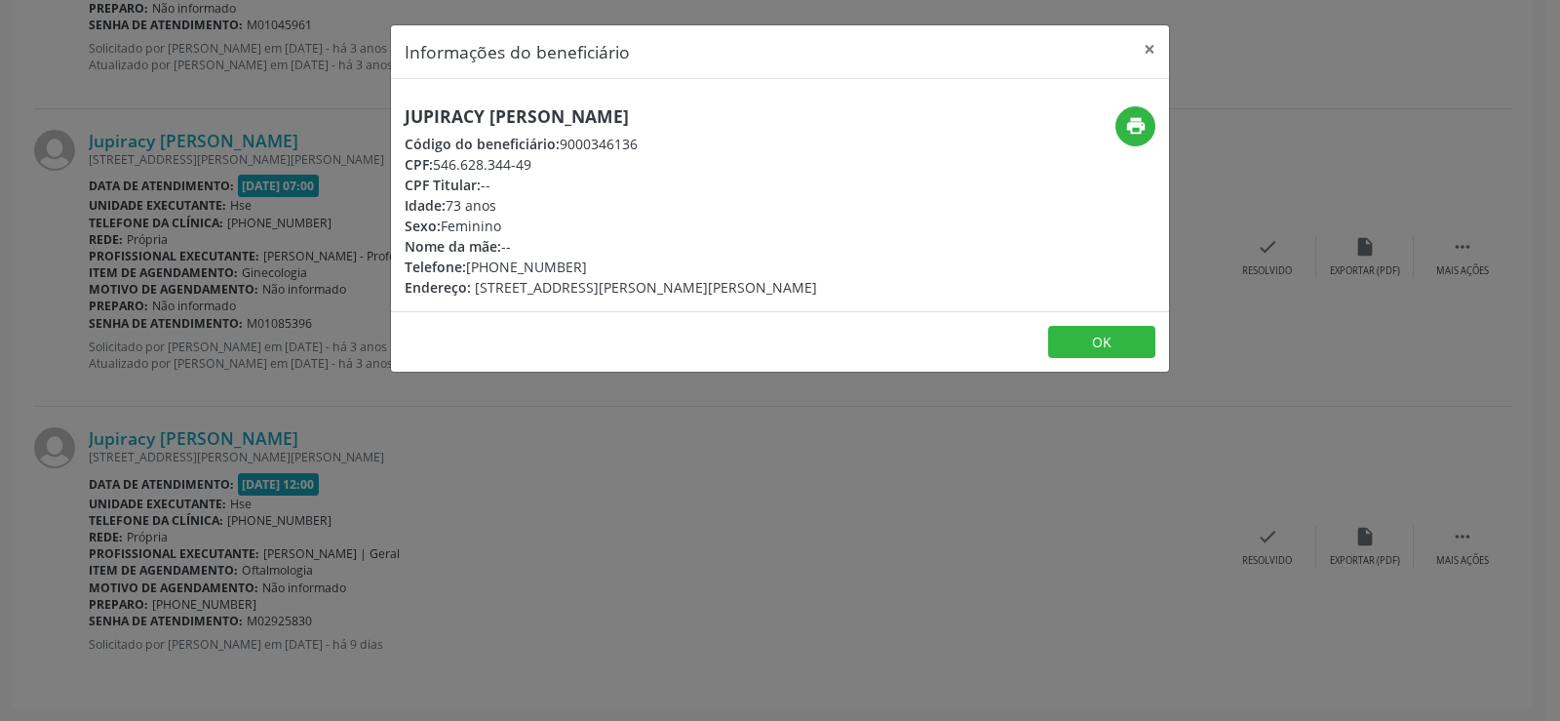
click at [484, 114] on h5 "Jupiracy [PERSON_NAME]" at bounding box center [611, 116] width 412 height 20
click at [267, 326] on div "Informações do beneficiário × Jupiracy [PERSON_NAME] Código do beneficiário: 90…" at bounding box center [780, 360] width 1560 height 721
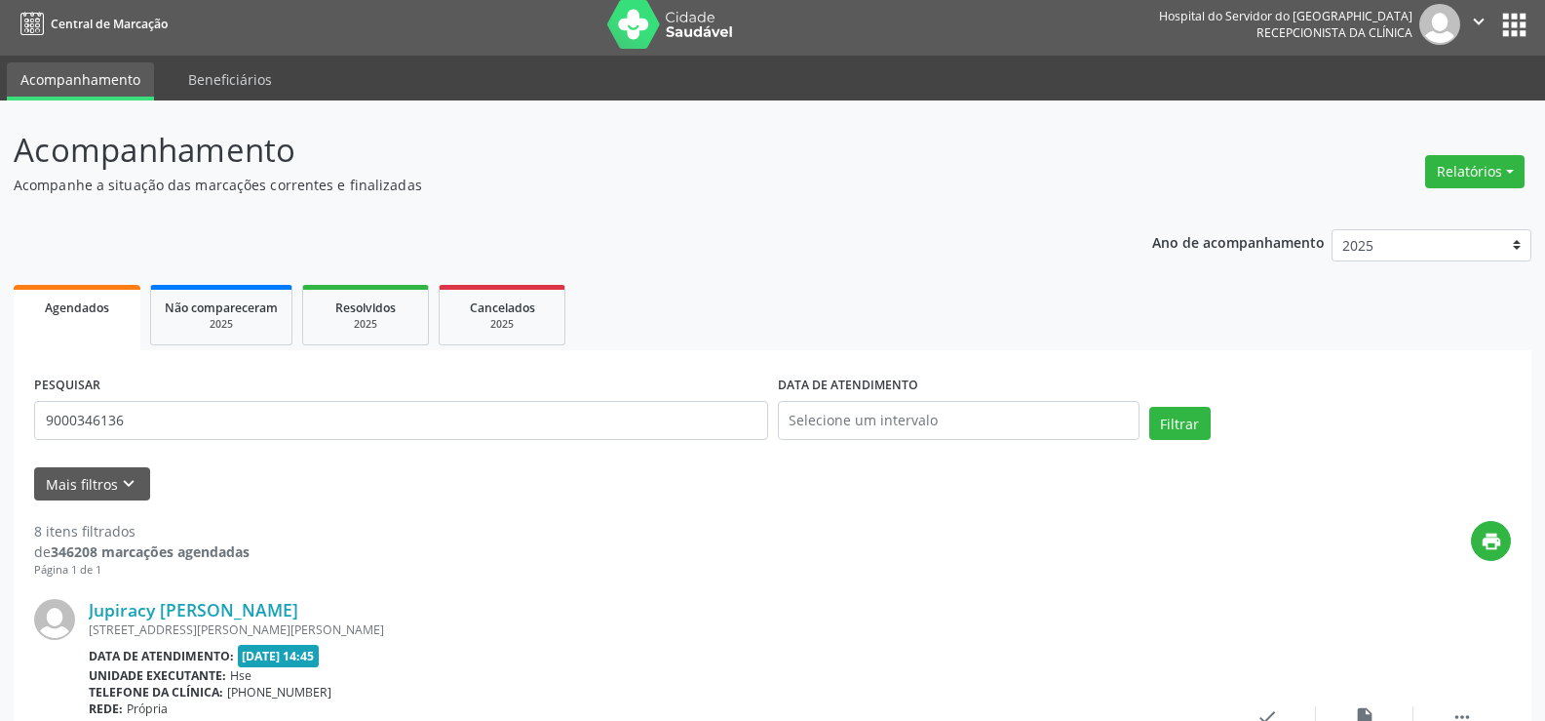
scroll to position [0, 0]
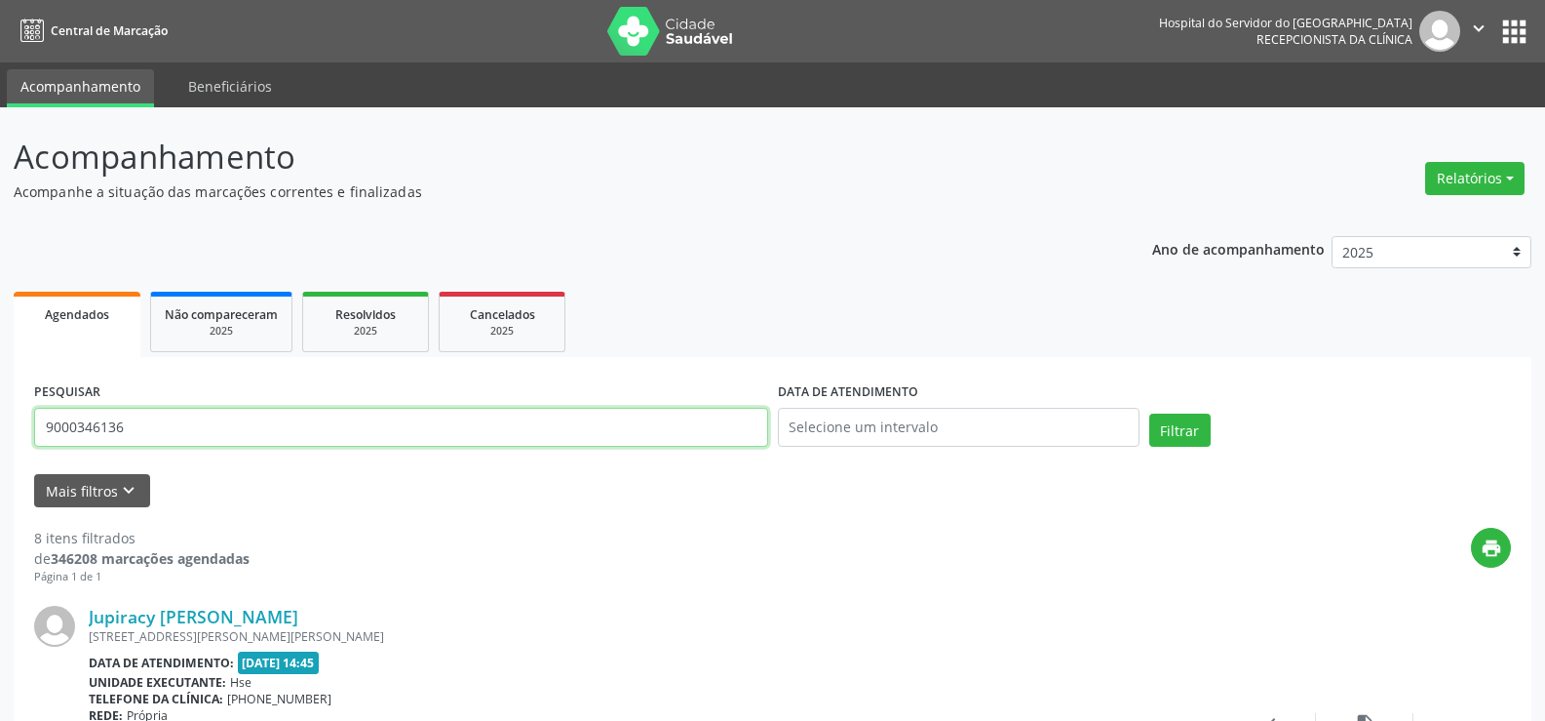
click at [321, 409] on input "9000346136" at bounding box center [401, 427] width 734 height 39
paste input "05444799472"
click at [1150, 413] on button "Filtrar" at bounding box center [1180, 429] width 61 height 33
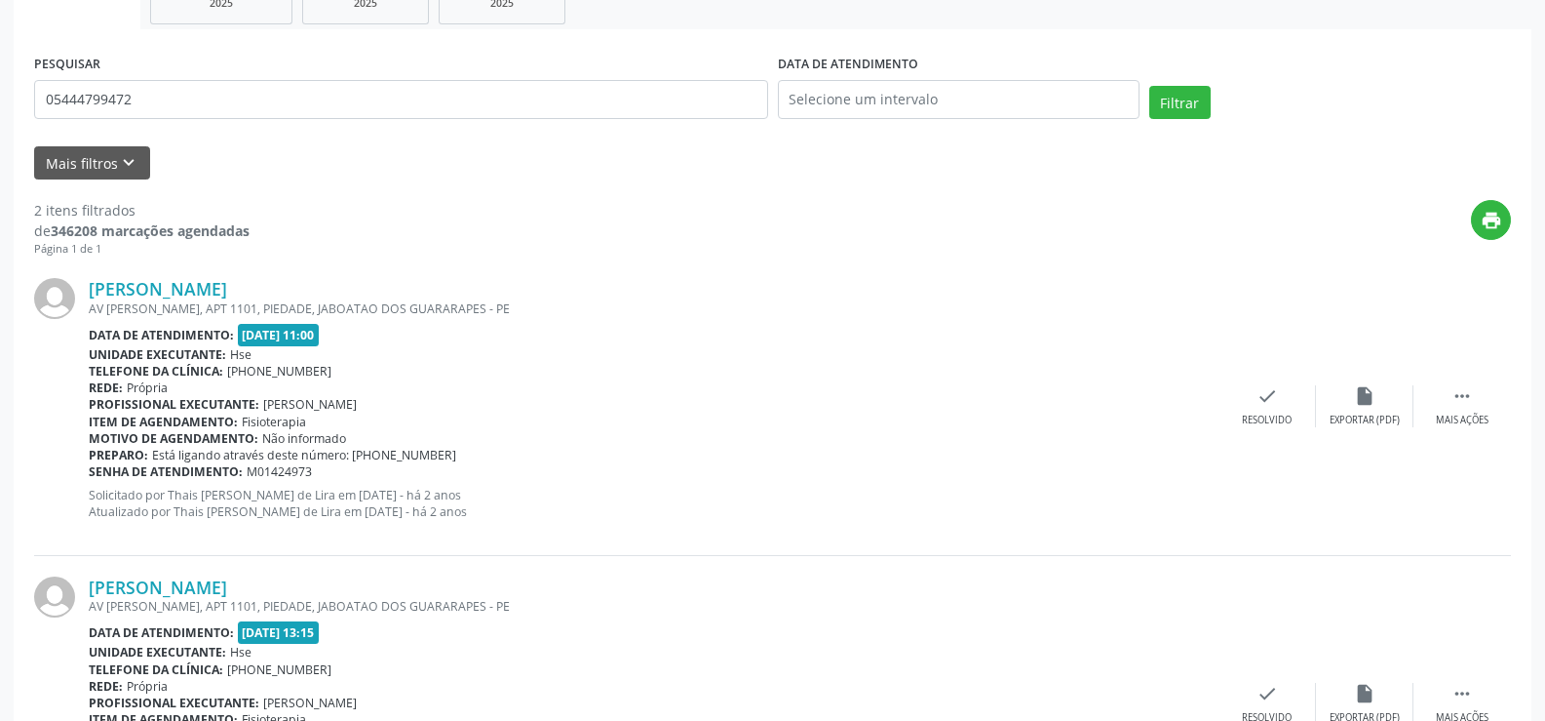
scroll to position [493, 0]
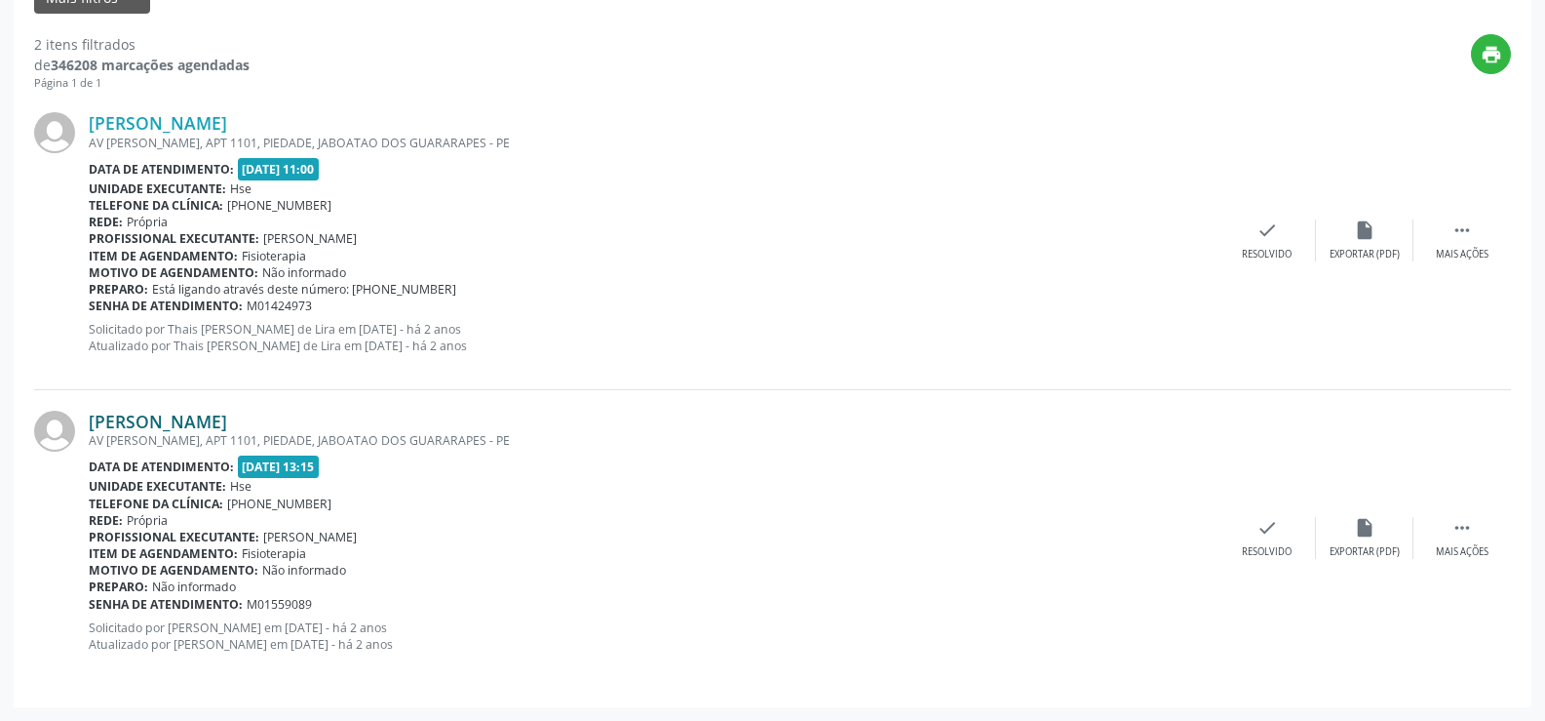
click at [227, 411] on link "[PERSON_NAME]" at bounding box center [158, 420] width 138 height 21
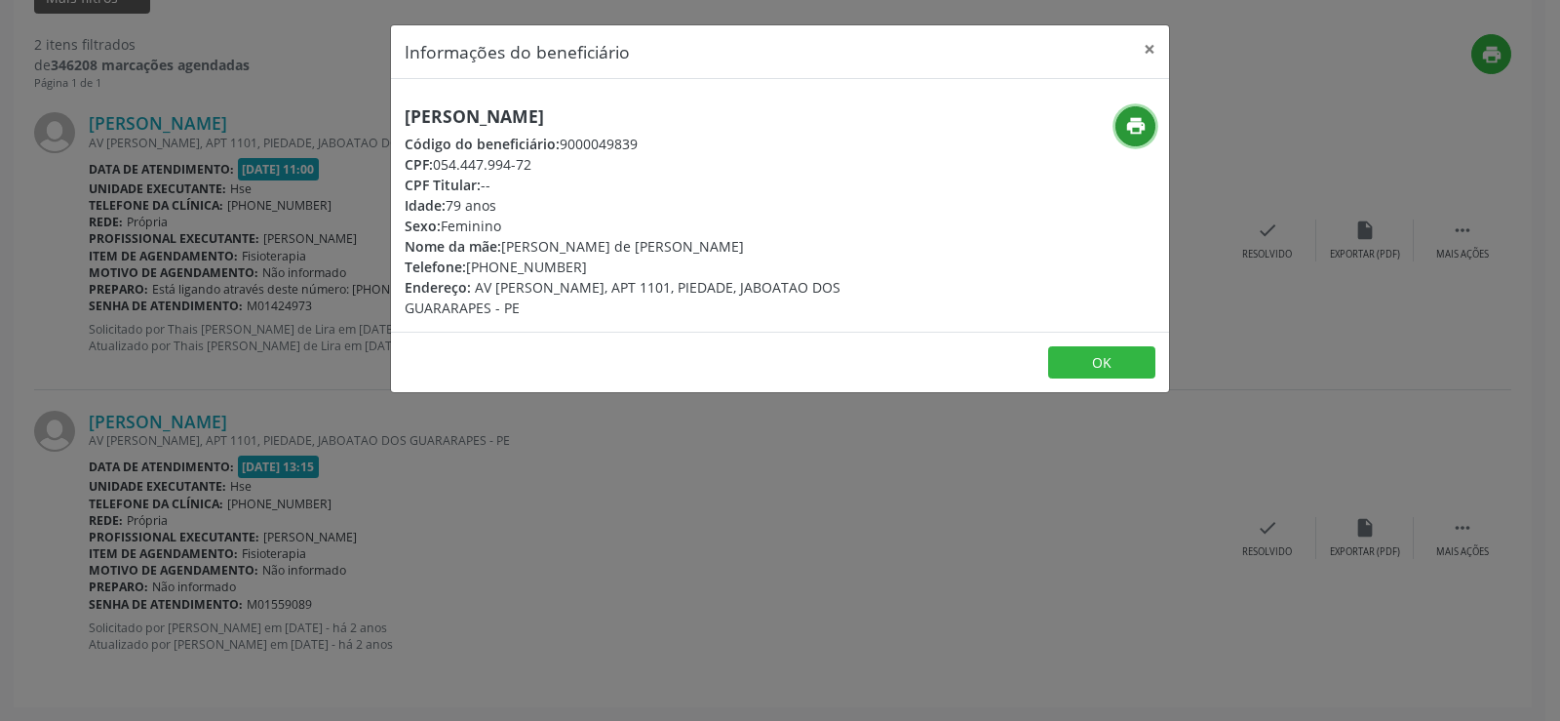
click at [1145, 121] on icon "print" at bounding box center [1135, 125] width 21 height 21
click at [1147, 17] on div "Informações do beneficiário × [PERSON_NAME] Código do beneficiário: 9000049839 …" at bounding box center [780, 360] width 1560 height 721
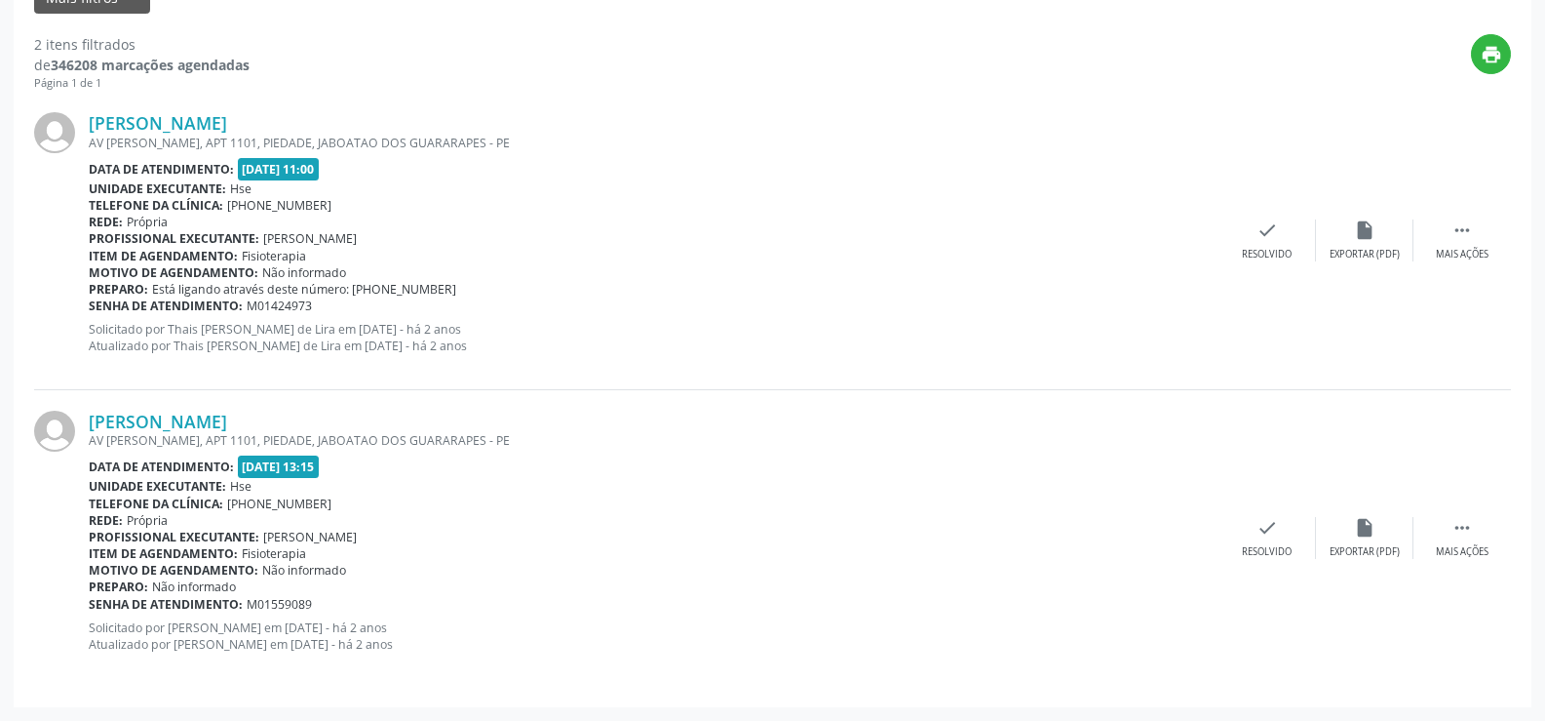
click at [1148, 45] on div "print" at bounding box center [881, 63] width 1262 height 58
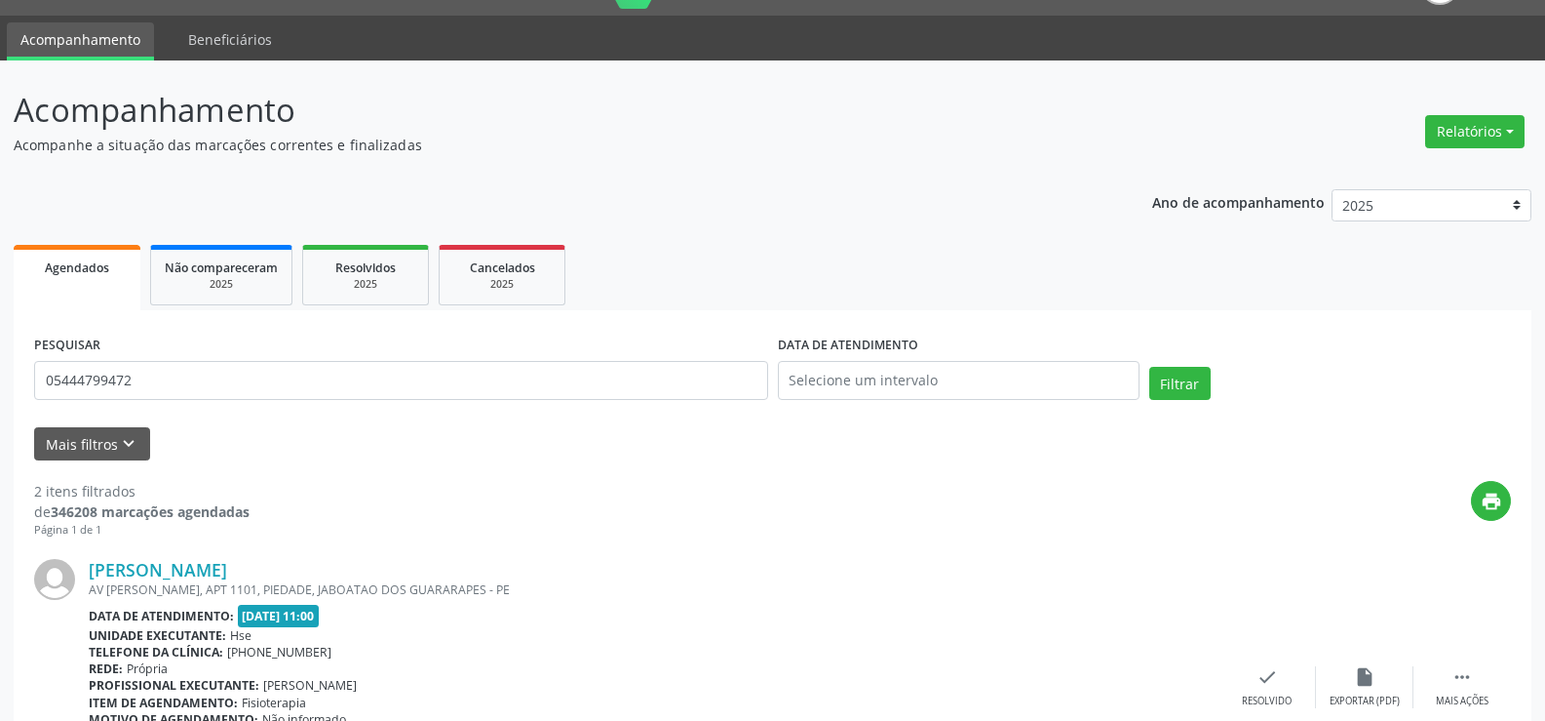
scroll to position [0, 0]
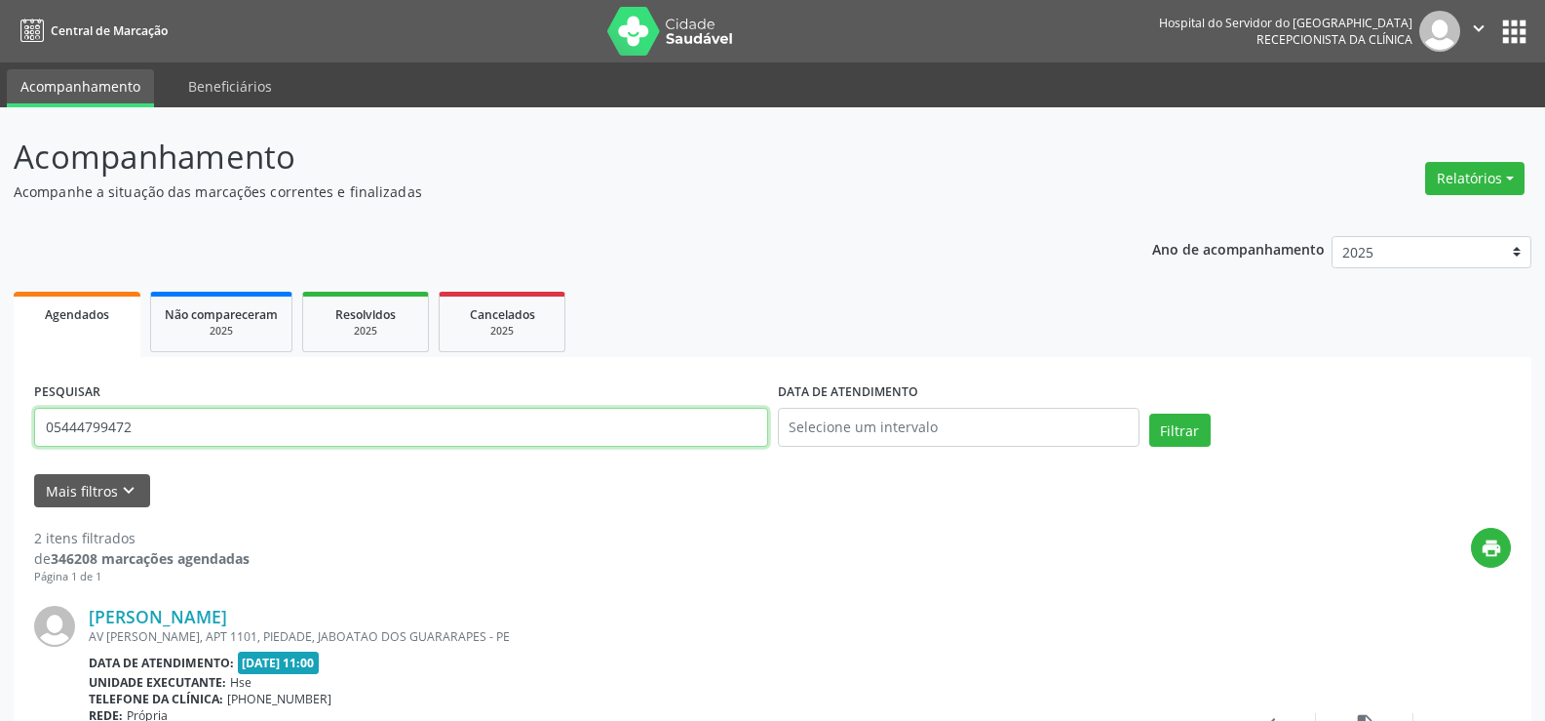
click at [293, 420] on input "05444799472" at bounding box center [401, 427] width 734 height 39
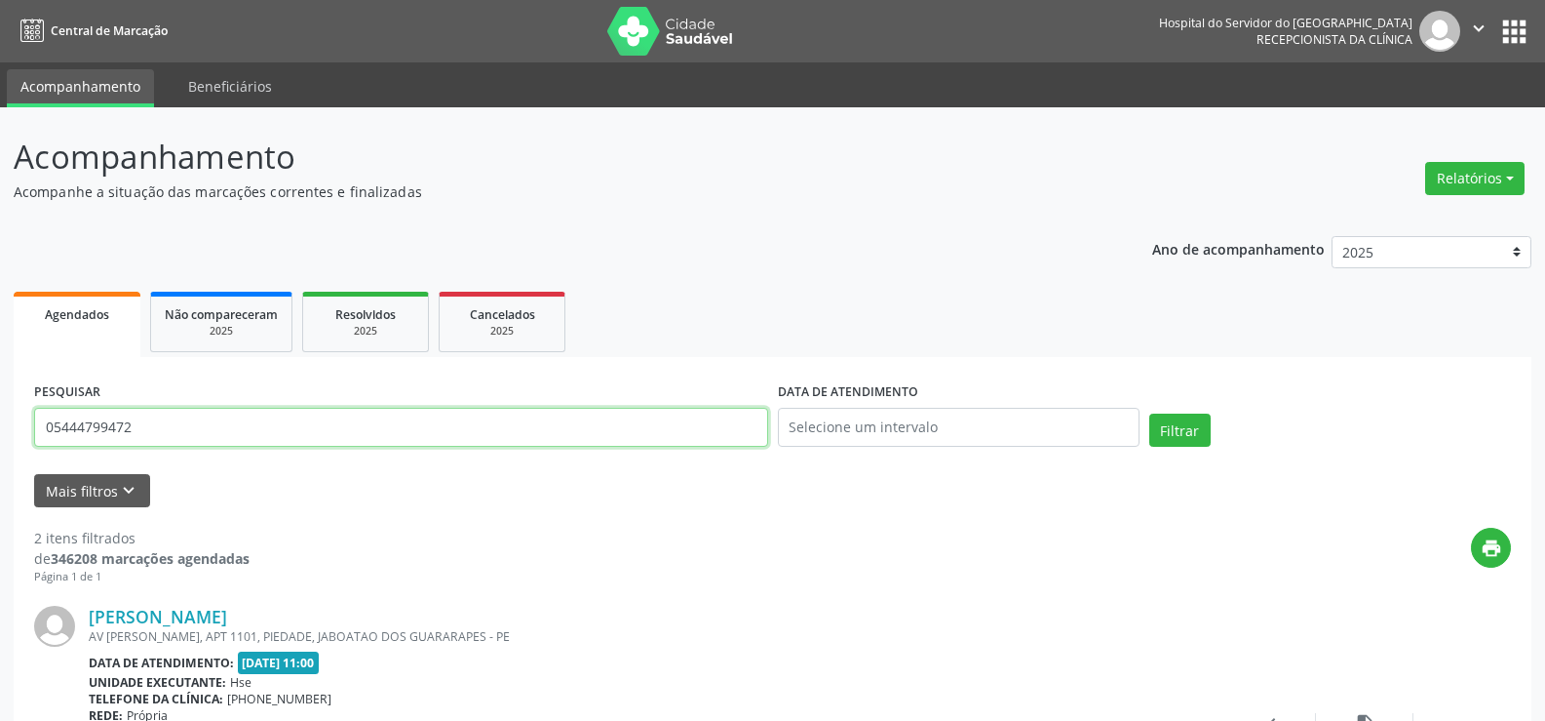
click at [293, 420] on input "05444799472" at bounding box center [401, 427] width 734 height 39
click at [1150, 413] on button "Filtrar" at bounding box center [1180, 429] width 61 height 33
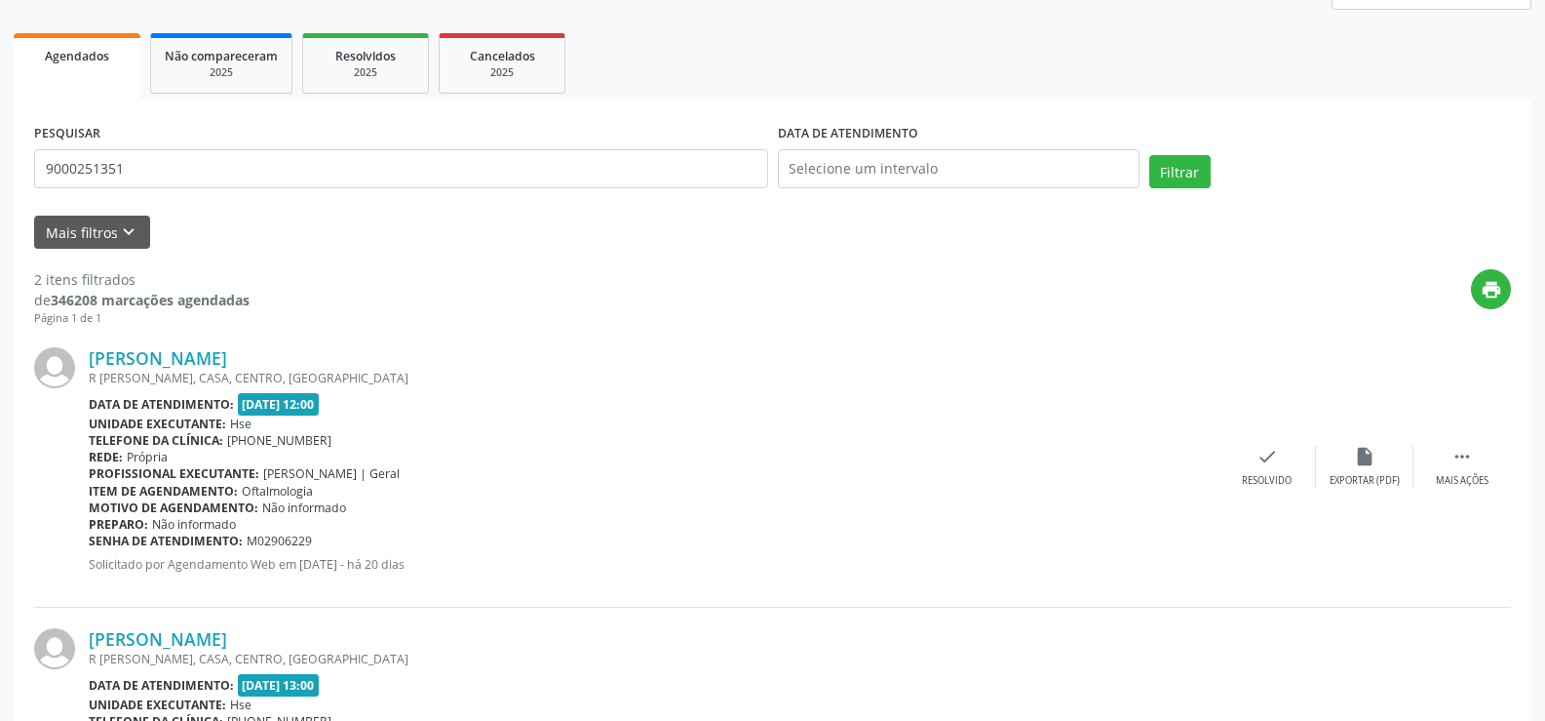
scroll to position [390, 0]
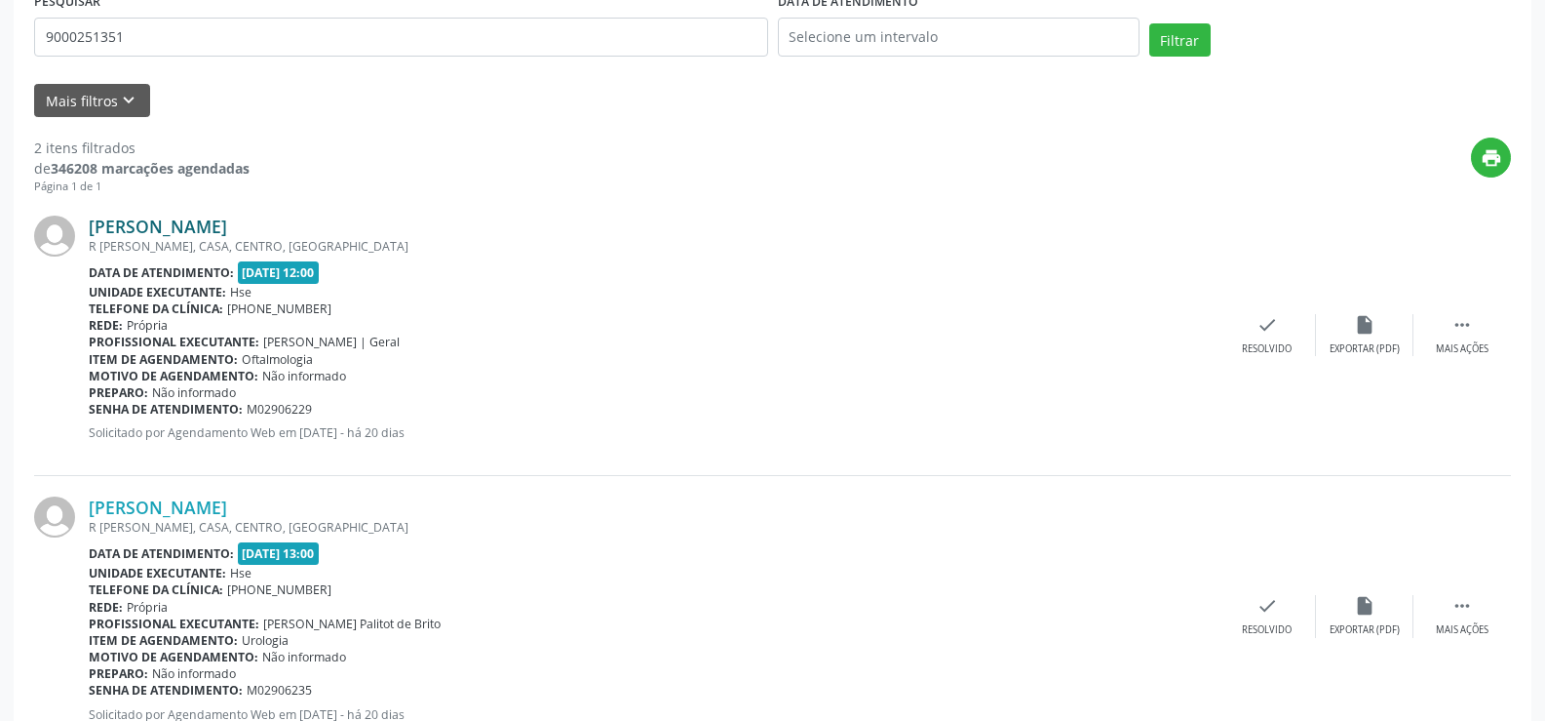
click at [220, 224] on link "[PERSON_NAME]" at bounding box center [158, 225] width 138 height 21
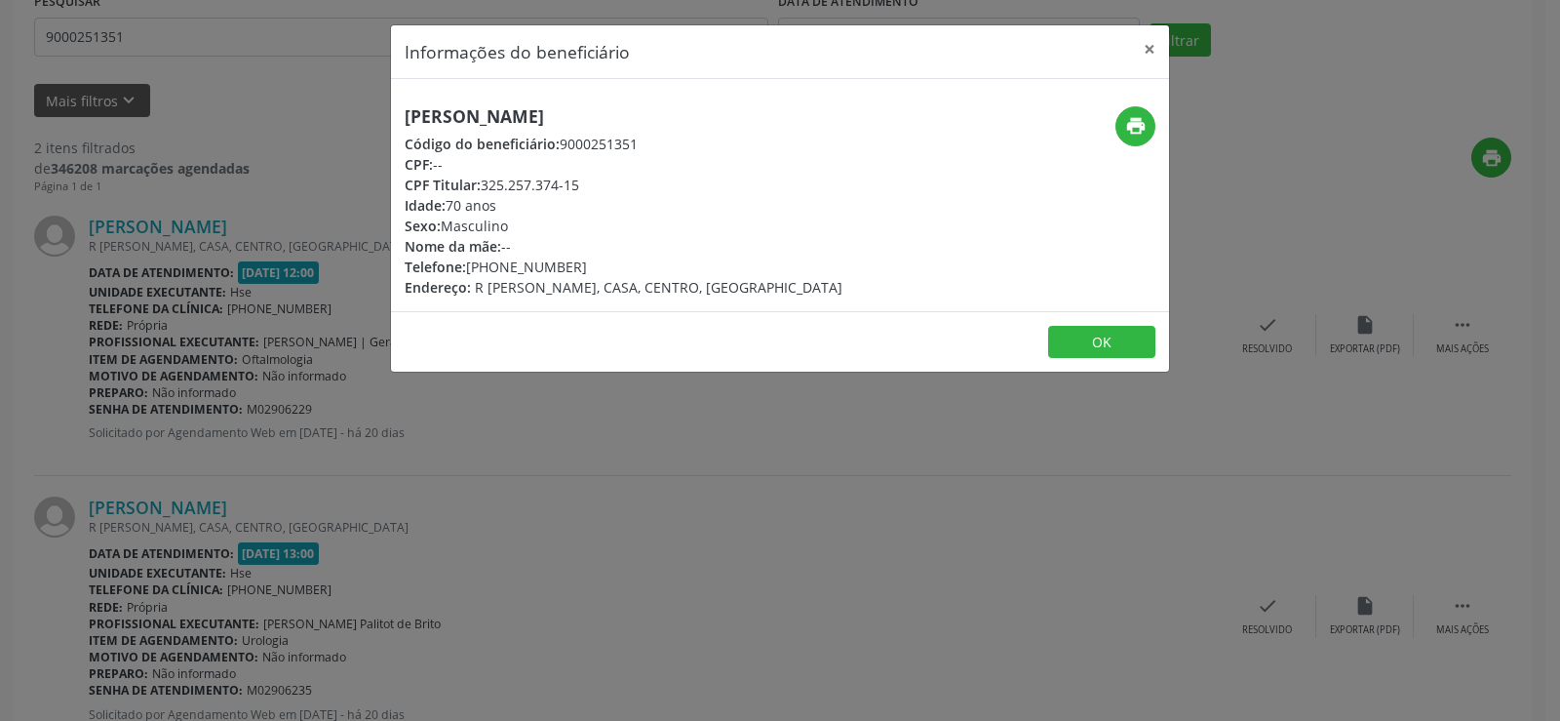
click at [603, 117] on h5 "[PERSON_NAME]" at bounding box center [624, 116] width 438 height 20
click at [1129, 131] on icon "print" at bounding box center [1135, 125] width 21 height 21
click at [167, 299] on div "Informações do beneficiário × [PERSON_NAME] Código do beneficiário: 9000251351 …" at bounding box center [780, 360] width 1560 height 721
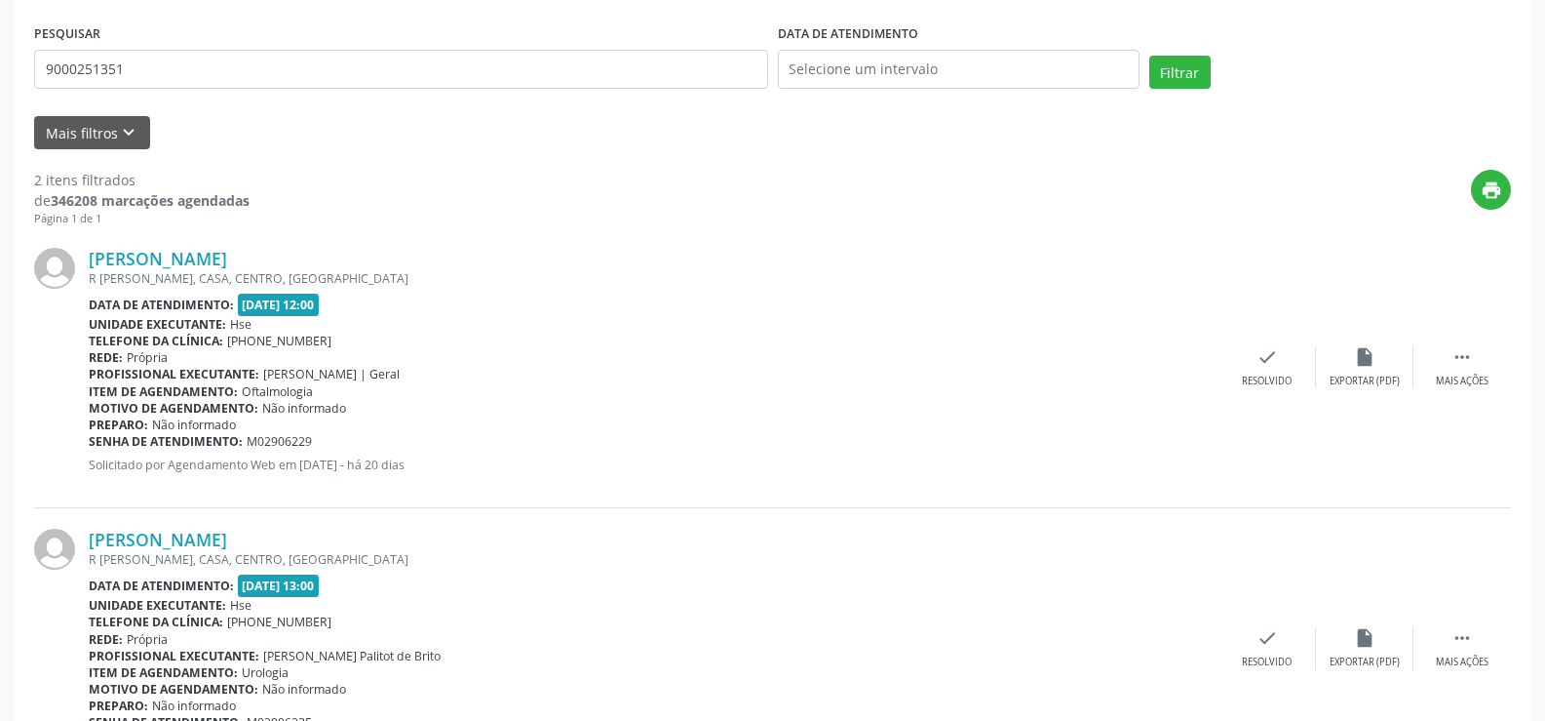
scroll to position [0, 0]
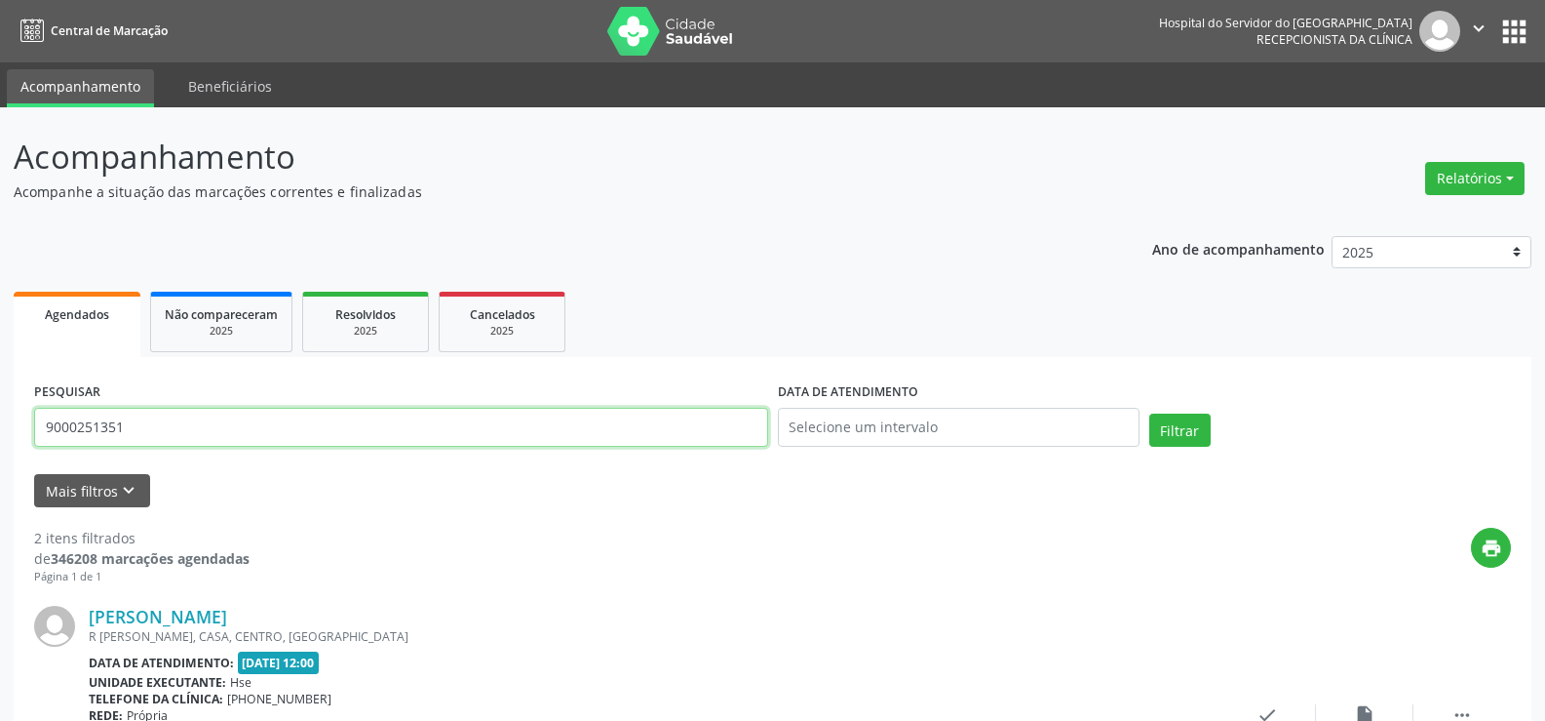
click at [223, 433] on input "9000251351" at bounding box center [401, 427] width 734 height 39
click at [1150, 413] on button "Filtrar" at bounding box center [1180, 429] width 61 height 33
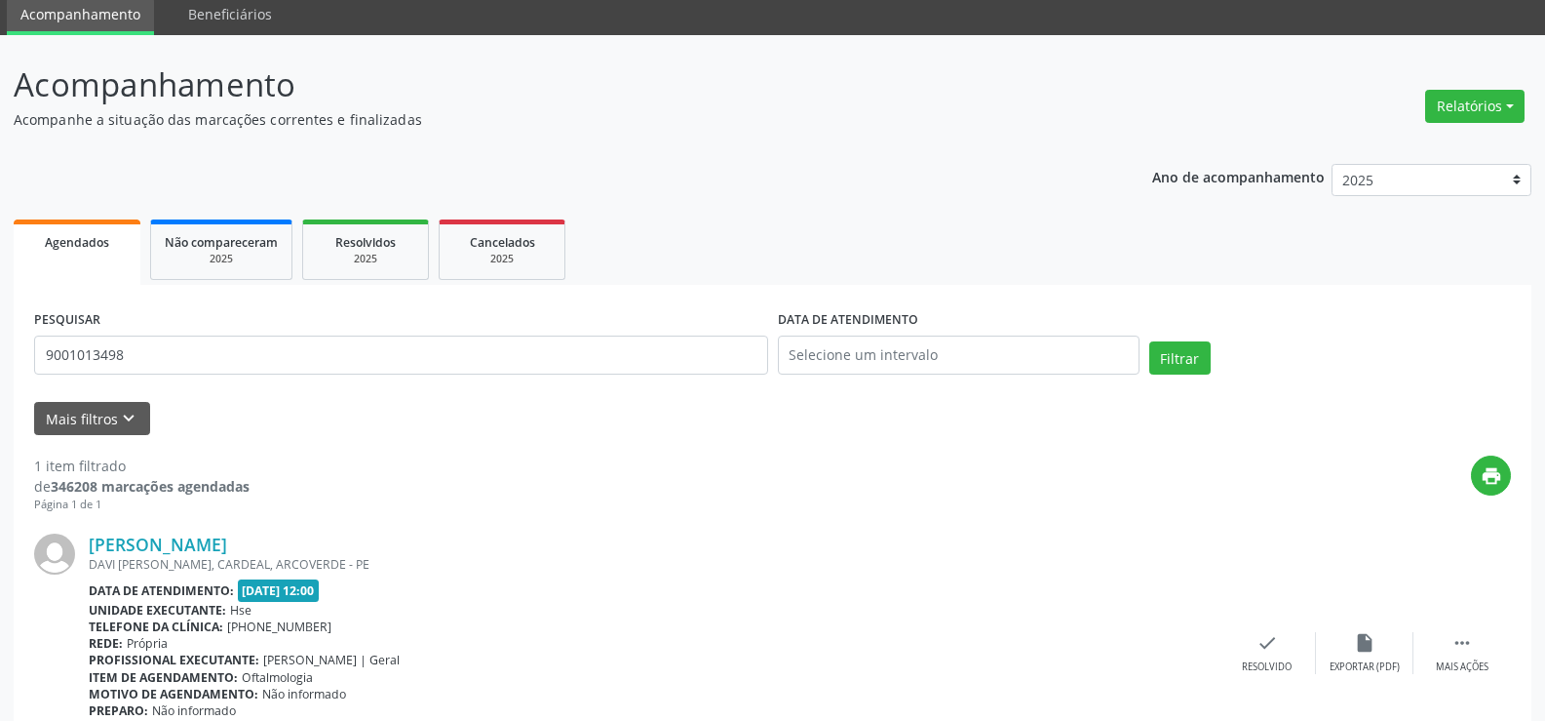
scroll to position [178, 0]
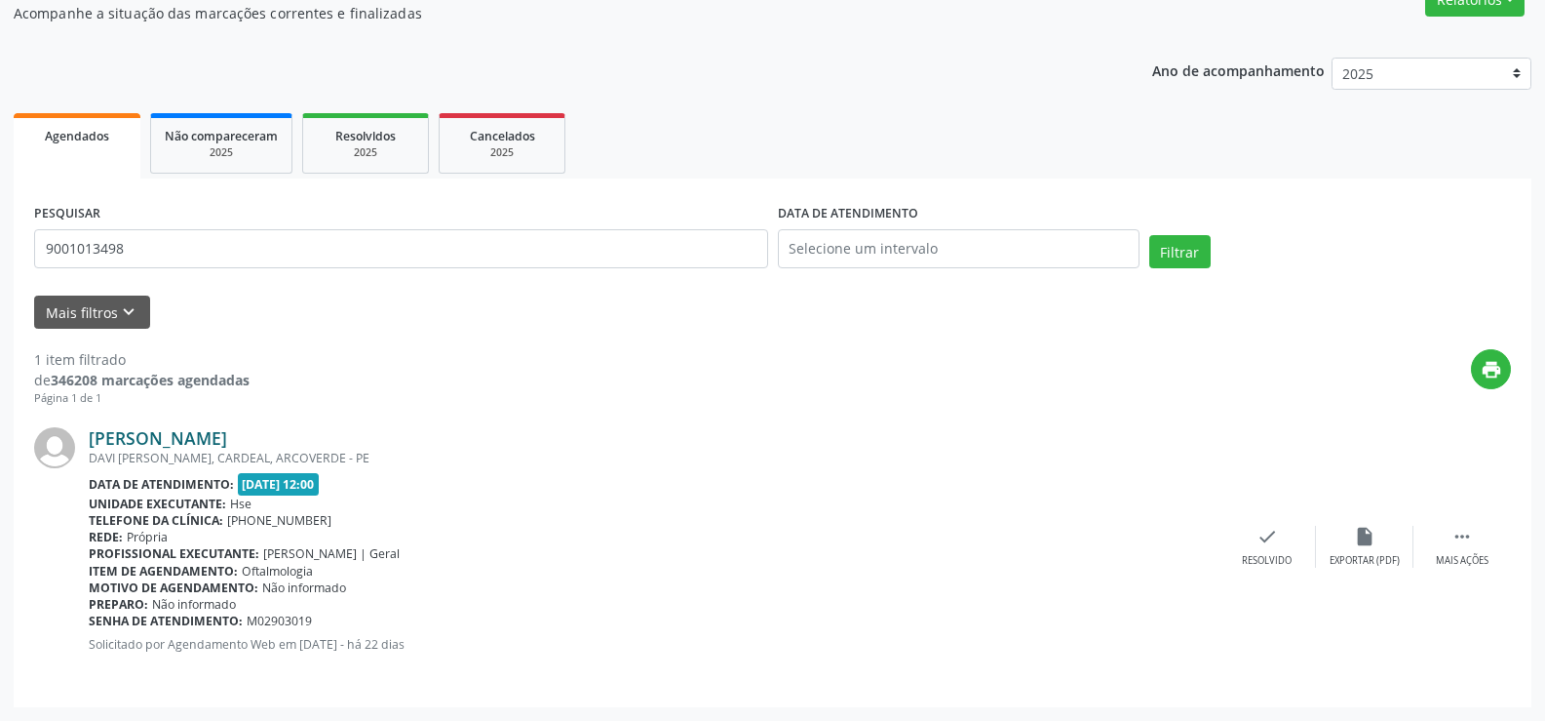
click at [206, 429] on link "[PERSON_NAME]" at bounding box center [158, 437] width 138 height 21
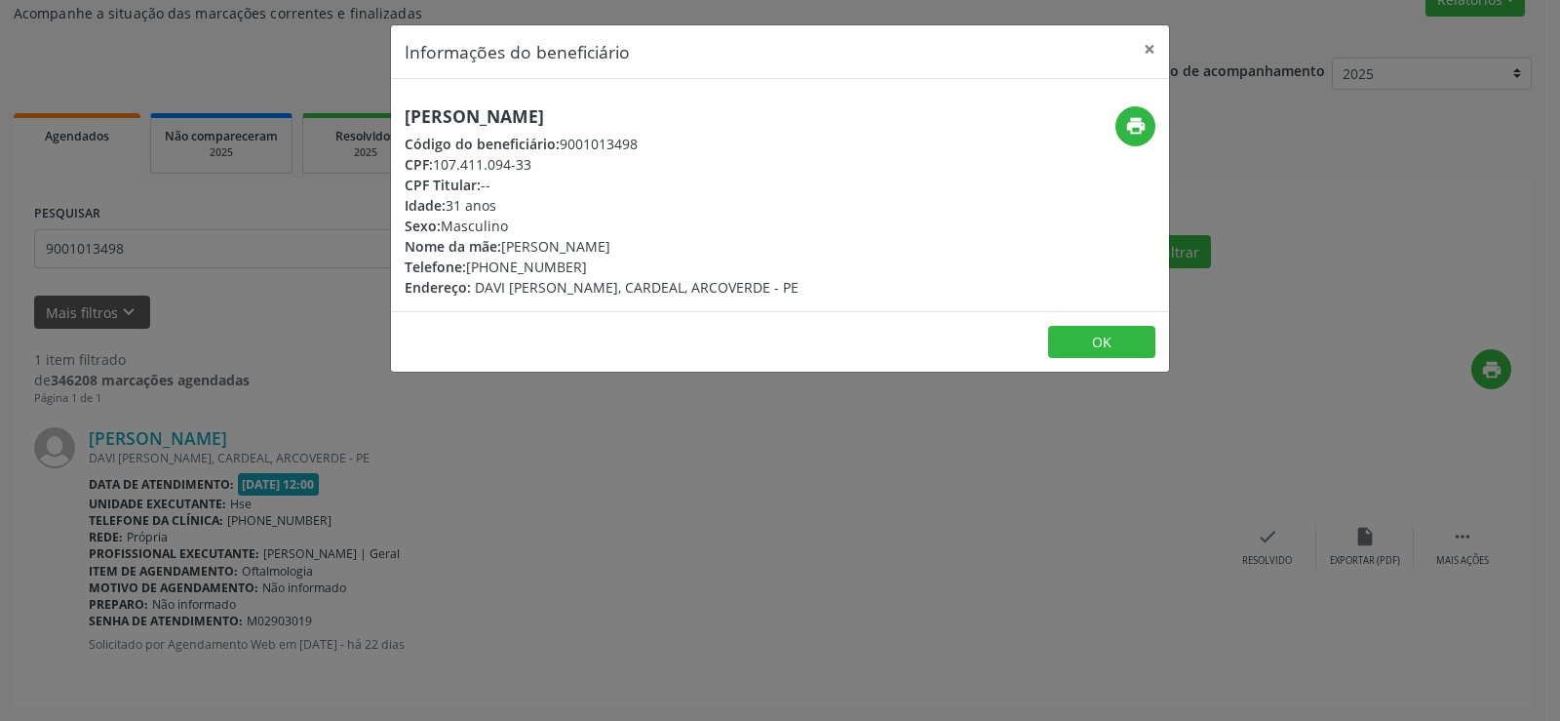
click at [1163, 121] on div "print" at bounding box center [1039, 201] width 259 height 191
click at [1113, 134] on div "print" at bounding box center [1039, 126] width 232 height 40
click at [1135, 122] on icon "print" at bounding box center [1135, 125] width 21 height 21
click at [236, 293] on div "Informações do beneficiário × [PERSON_NAME] Código do beneficiário: 9001013498 …" at bounding box center [780, 360] width 1560 height 721
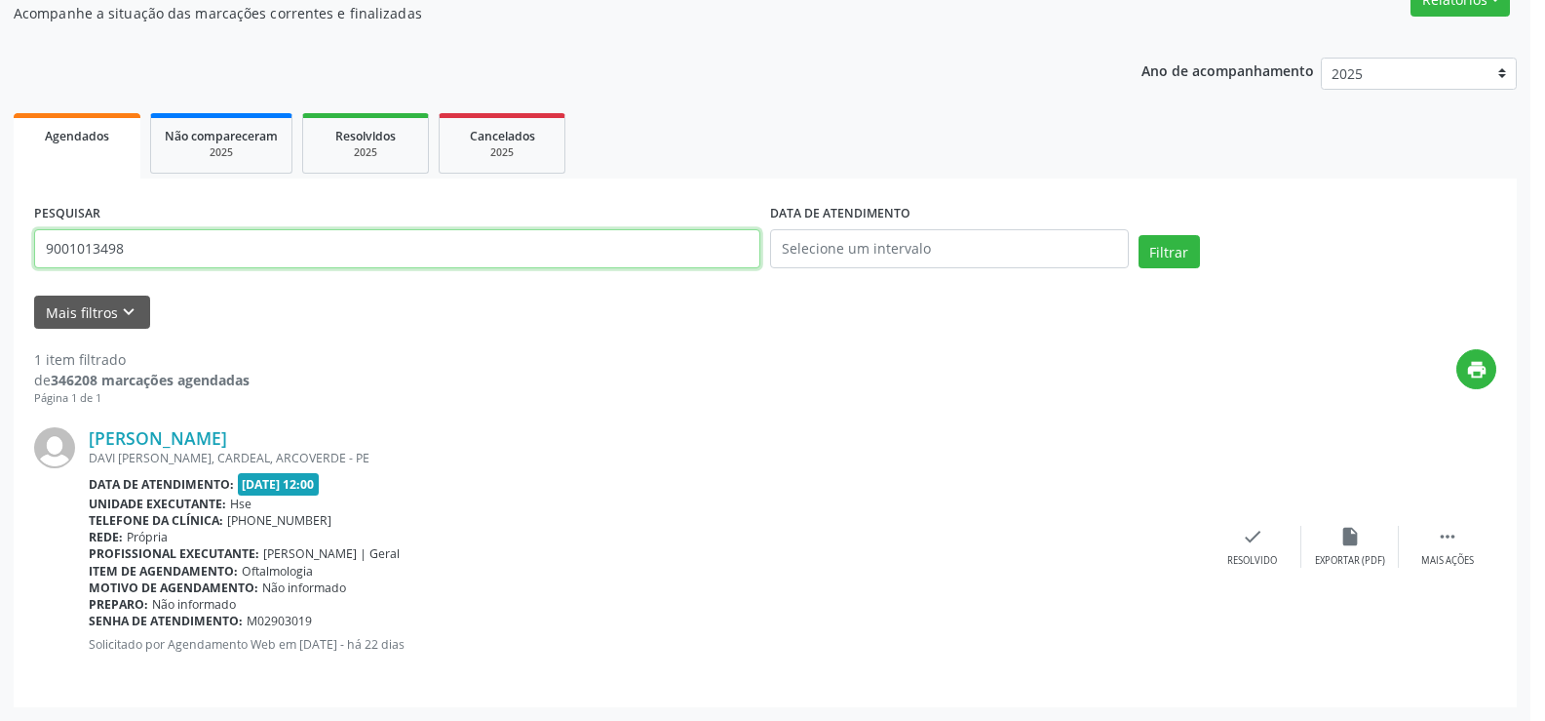
click at [218, 250] on input "9001013498" at bounding box center [397, 248] width 726 height 39
click at [218, 250] on input "9001013498" at bounding box center [401, 248] width 734 height 39
click at [1150, 235] on button "Filtrar" at bounding box center [1180, 251] width 61 height 33
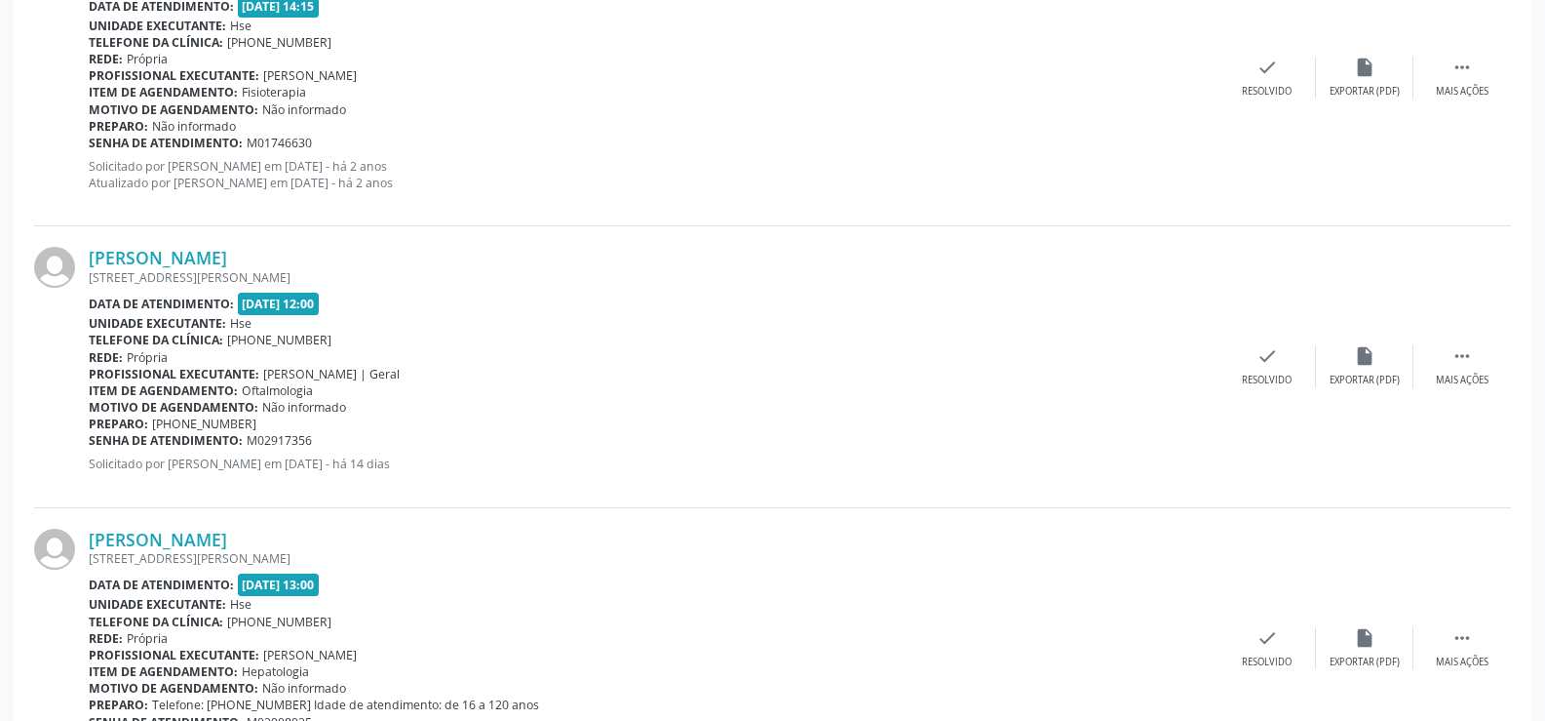
scroll to position [1244, 0]
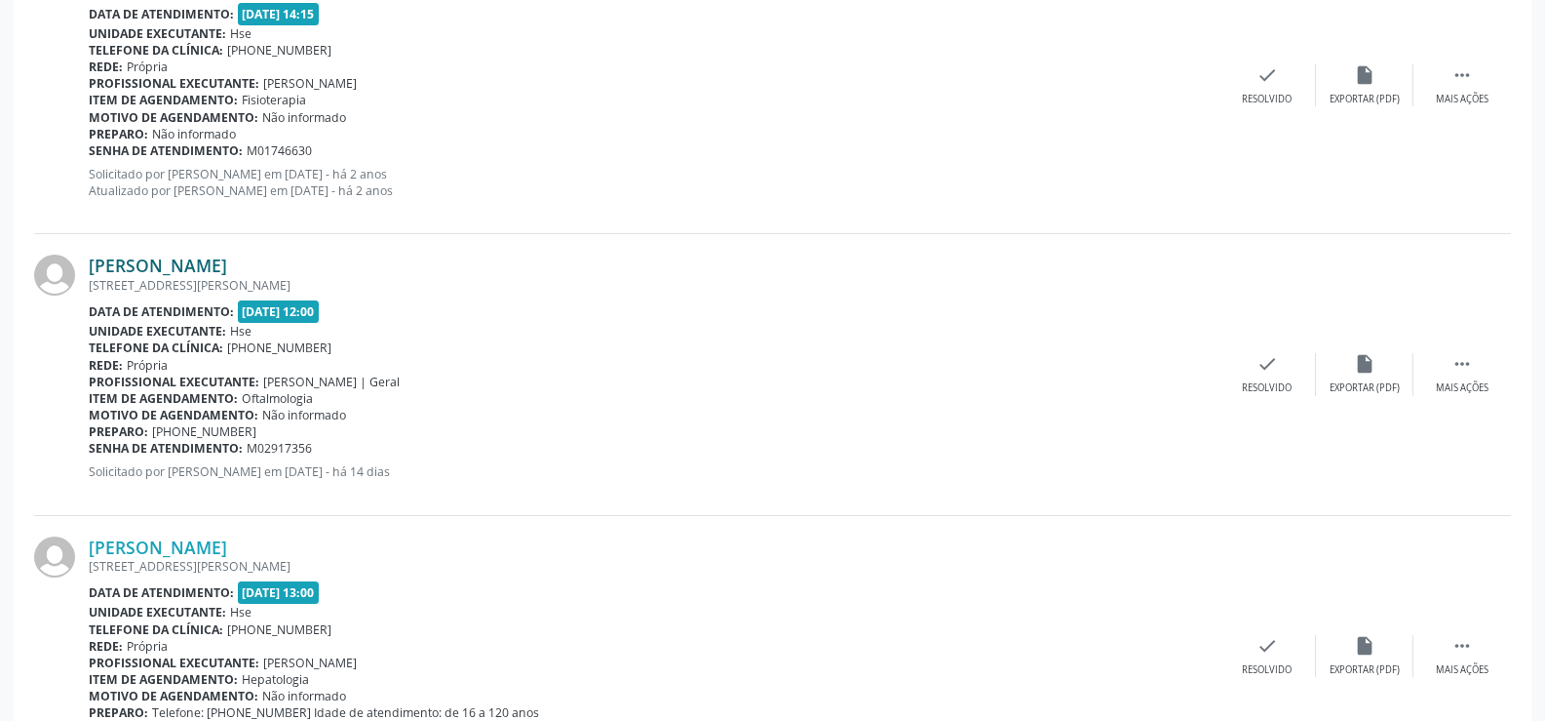
click at [216, 270] on link "[PERSON_NAME]" at bounding box center [158, 264] width 138 height 21
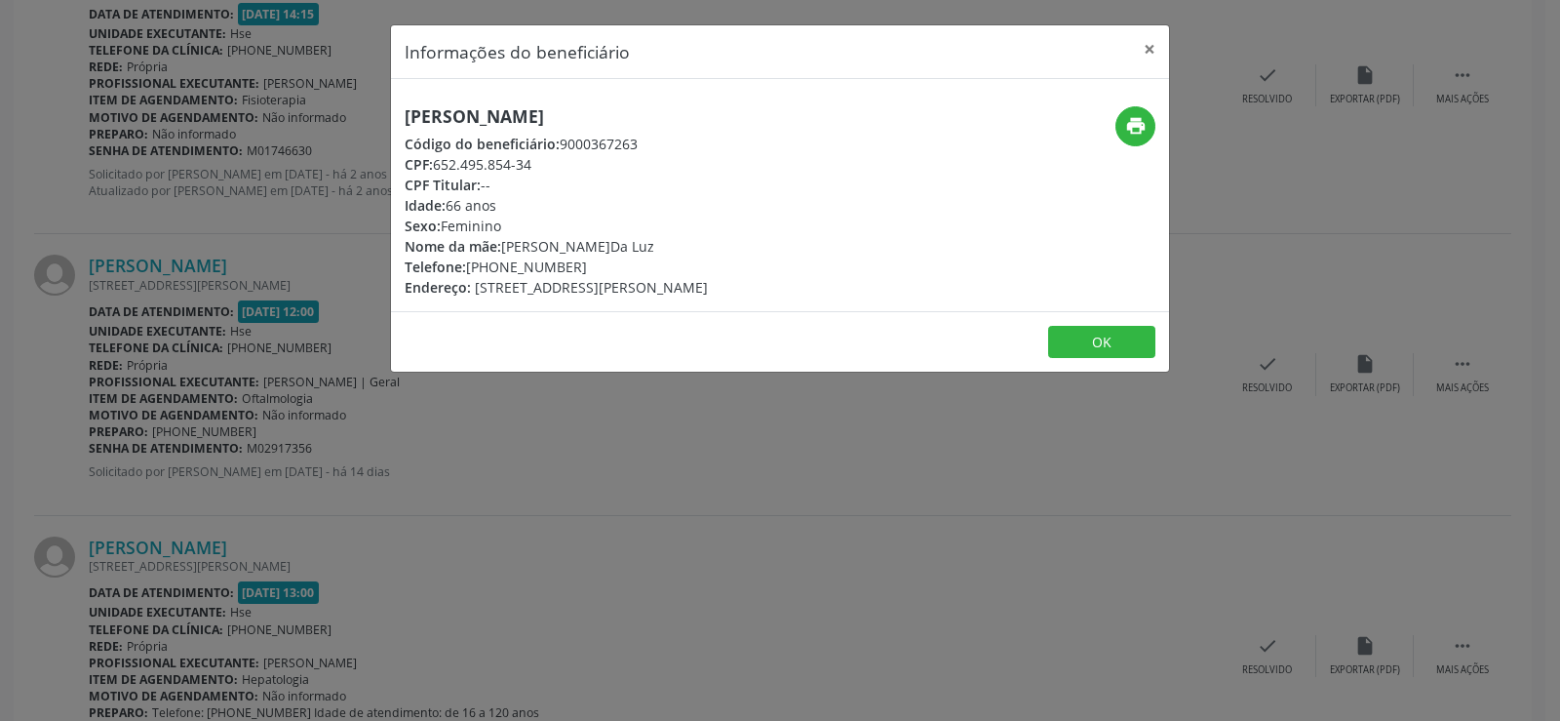
click at [465, 111] on h5 "[PERSON_NAME]" at bounding box center [556, 116] width 303 height 20
click at [114, 214] on div "Informações do beneficiário × [PERSON_NAME] Código do beneficiário: 9000367263 …" at bounding box center [780, 360] width 1560 height 721
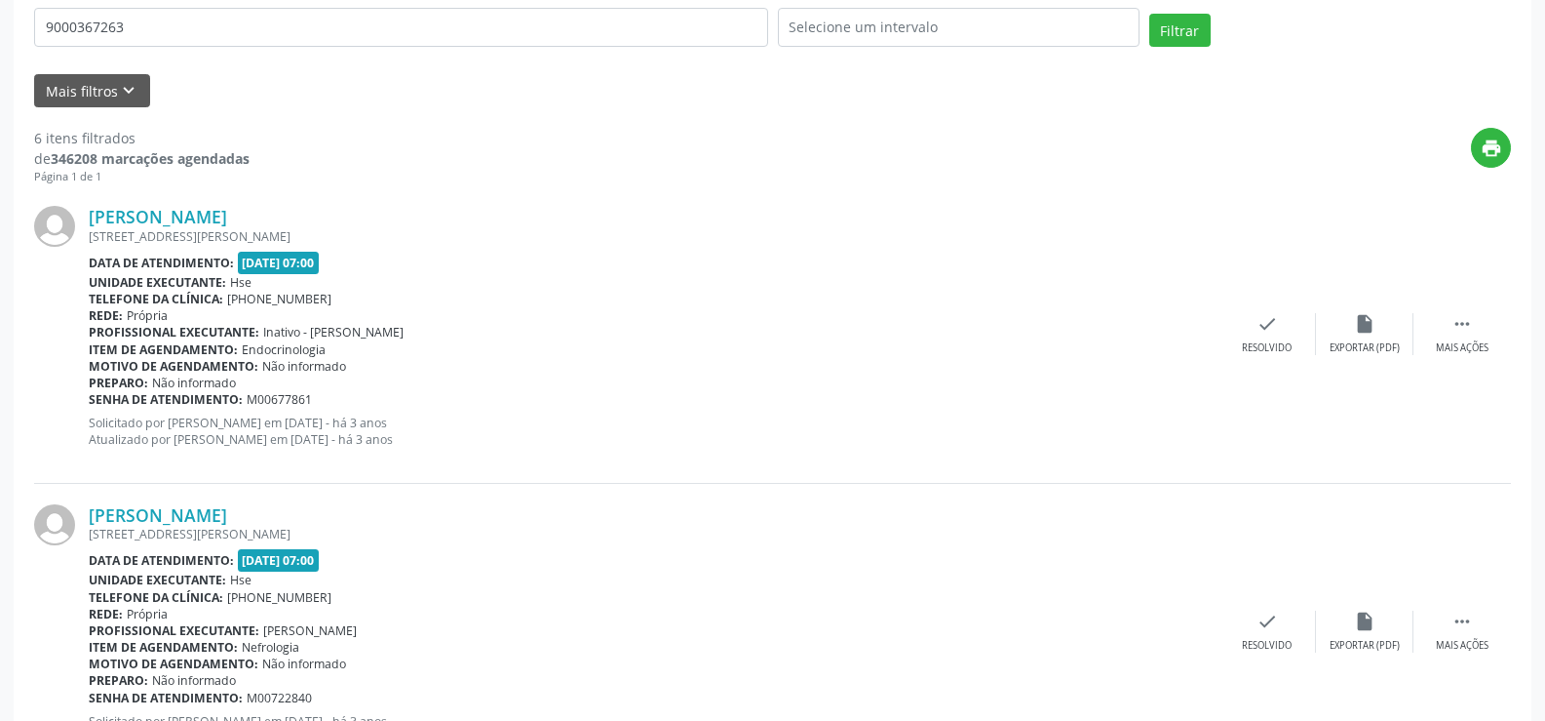
scroll to position [269, 0]
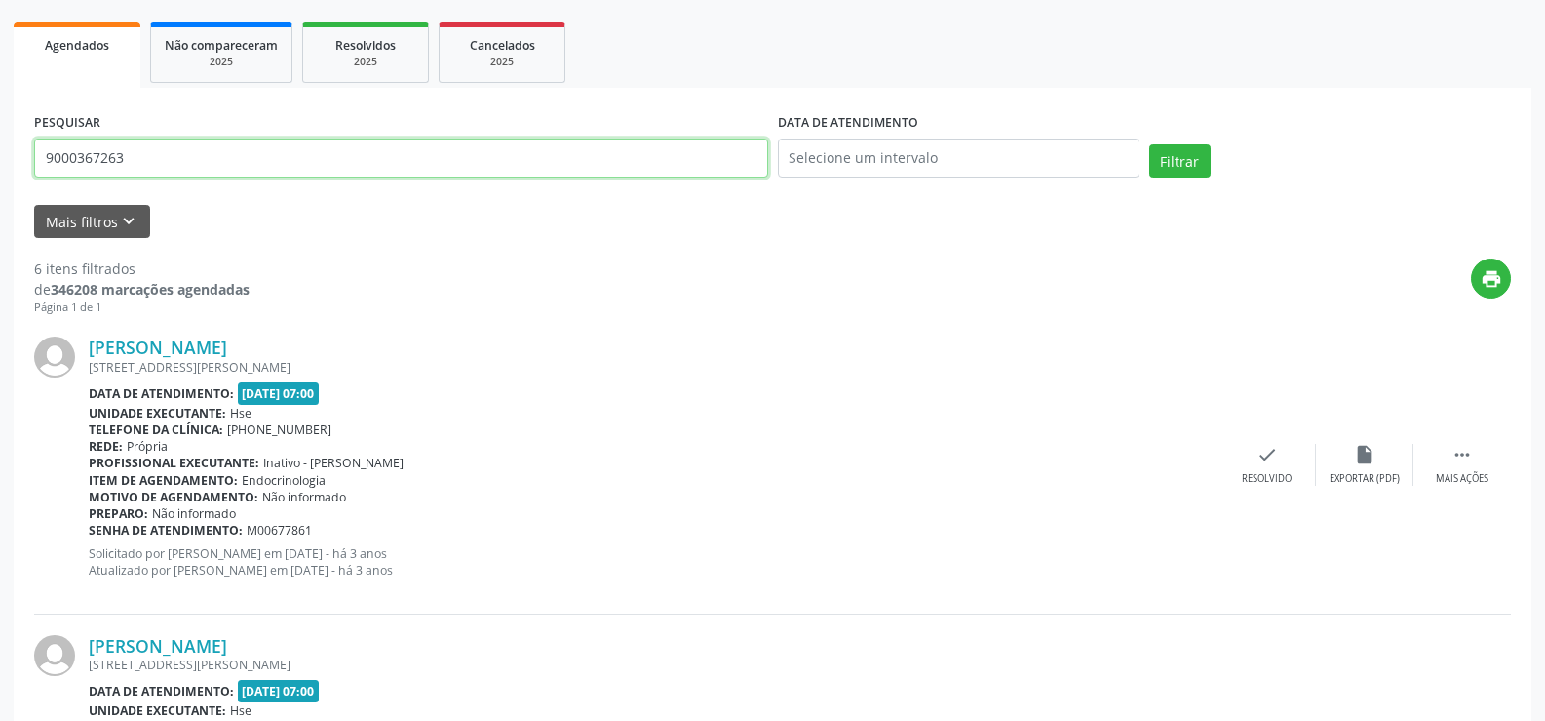
click at [278, 156] on input "9000367263" at bounding box center [401, 157] width 734 height 39
click at [1150, 144] on button "Filtrar" at bounding box center [1180, 160] width 61 height 33
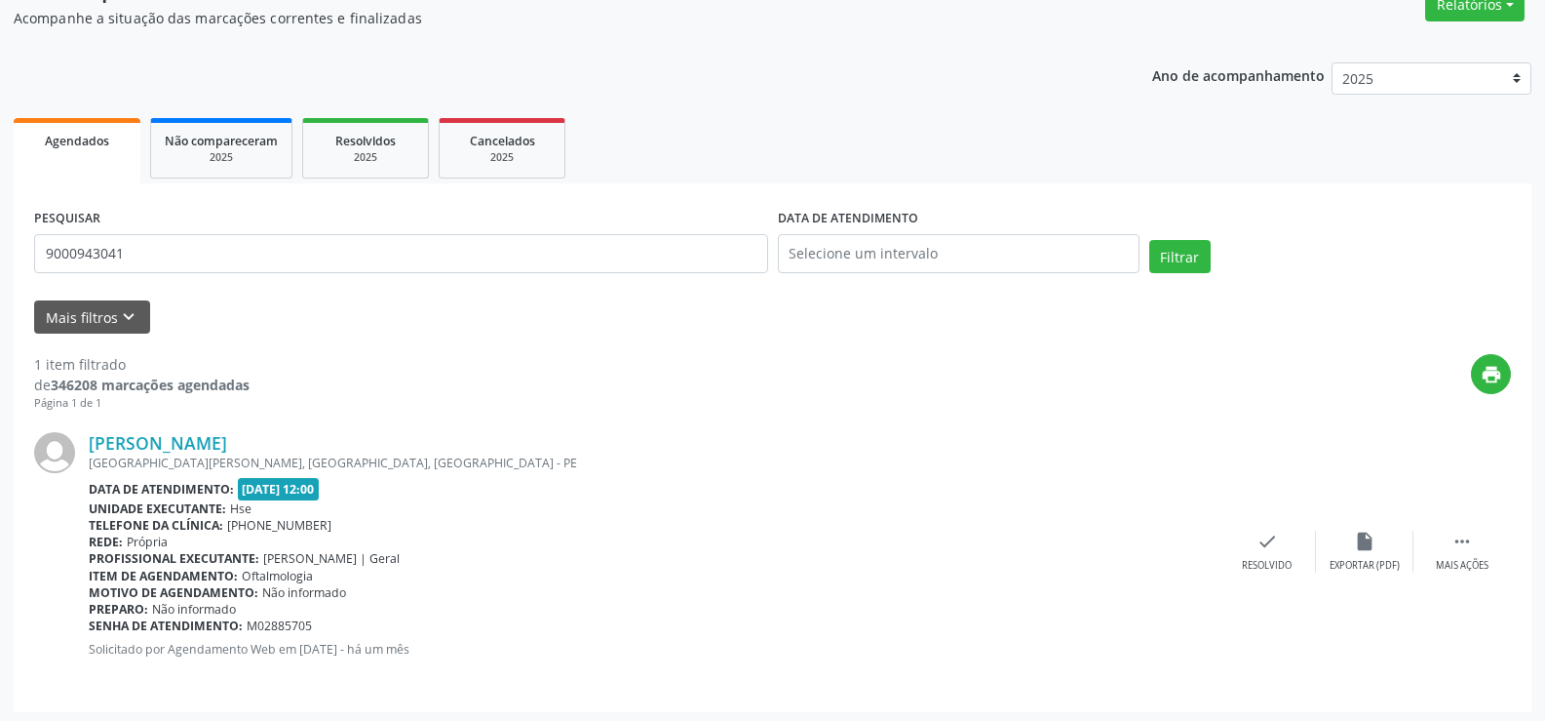
scroll to position [178, 0]
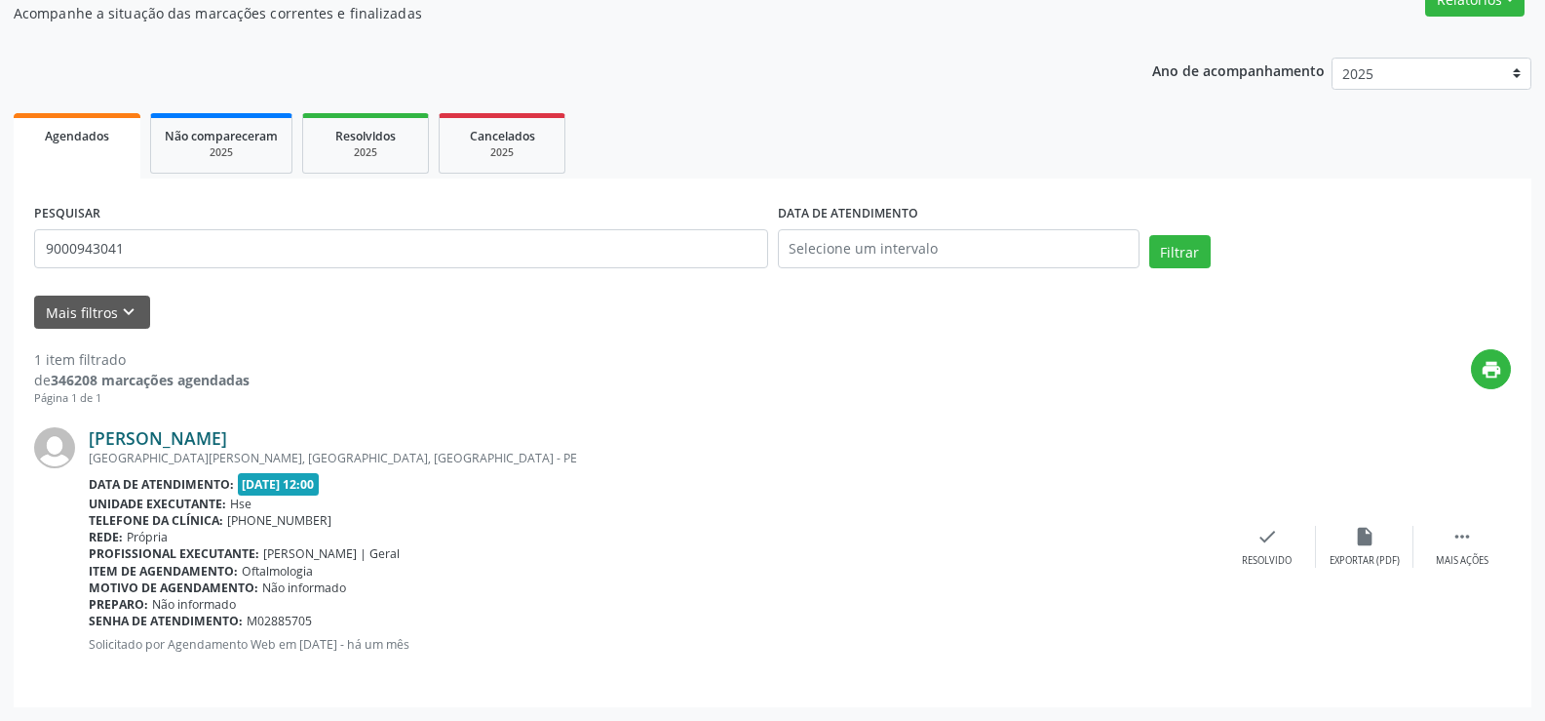
click at [227, 437] on link "[PERSON_NAME]" at bounding box center [158, 437] width 138 height 21
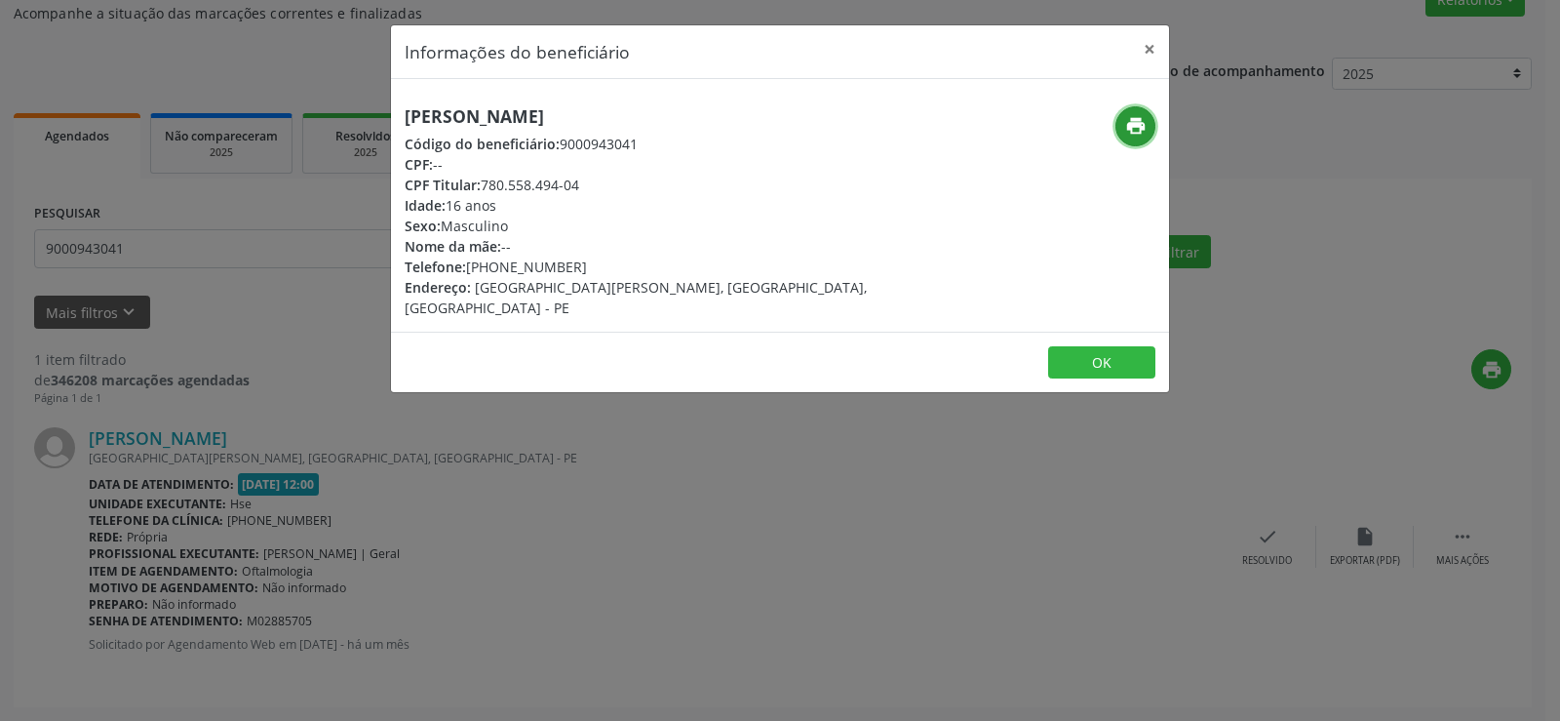
click at [1146, 128] on icon "print" at bounding box center [1135, 125] width 21 height 21
click at [193, 232] on div "Informações do beneficiário × [PERSON_NAME] Código do beneficiário: 9000943041 …" at bounding box center [780, 360] width 1560 height 721
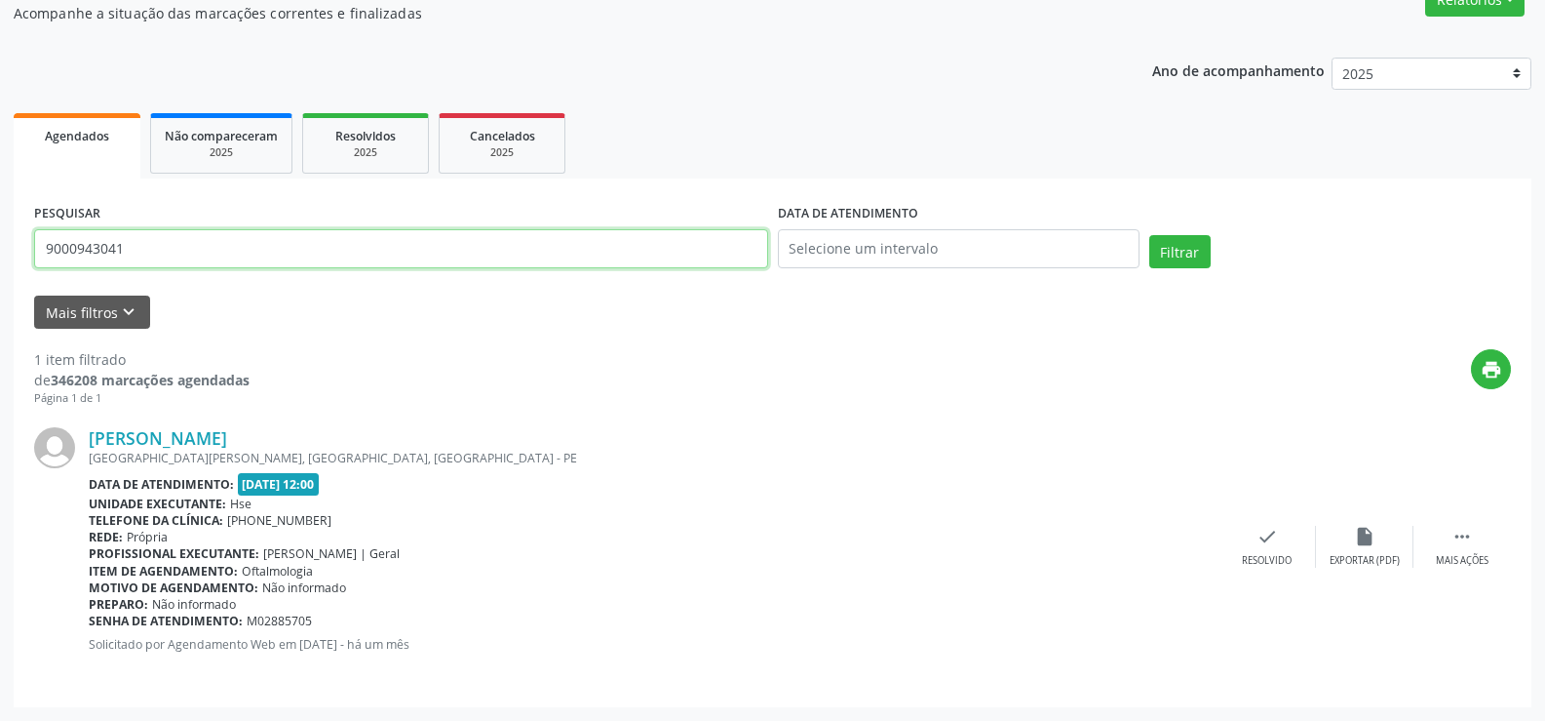
click at [180, 254] on input "9000943041" at bounding box center [401, 248] width 734 height 39
click at [1150, 235] on button "Filtrar" at bounding box center [1180, 251] width 61 height 33
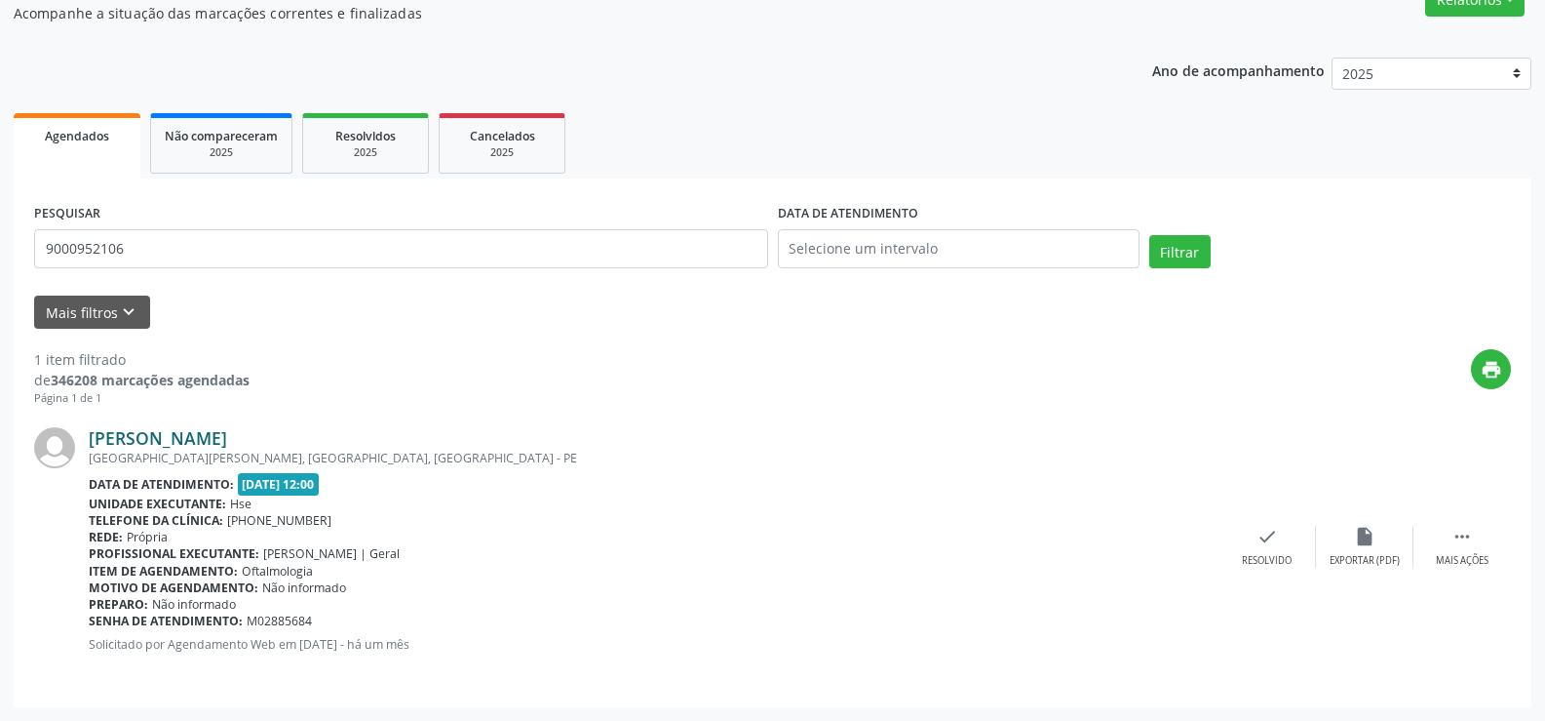
click at [213, 445] on link "[PERSON_NAME]" at bounding box center [158, 437] width 138 height 21
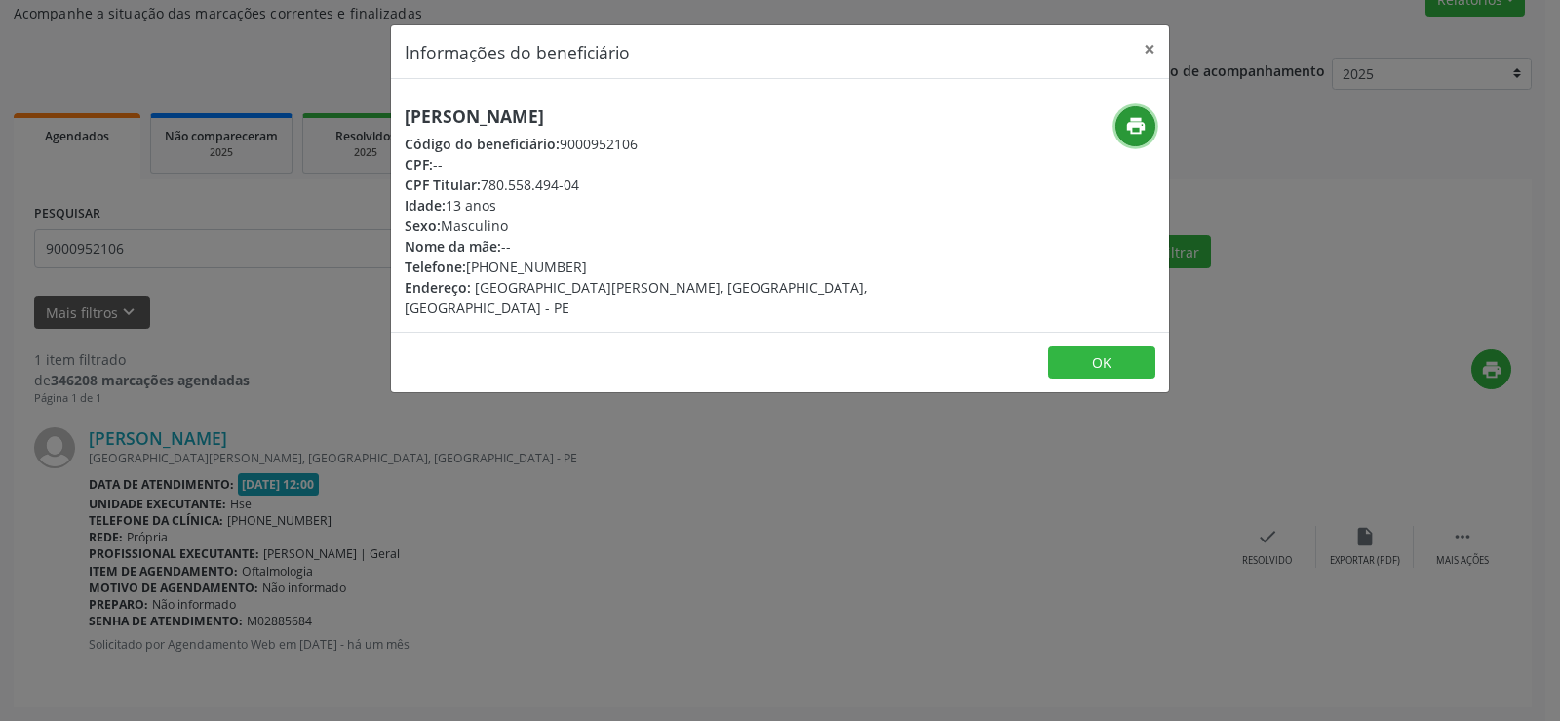
click at [1142, 127] on icon "print" at bounding box center [1135, 125] width 21 height 21
click at [1155, 41] on button "×" at bounding box center [1149, 49] width 39 height 48
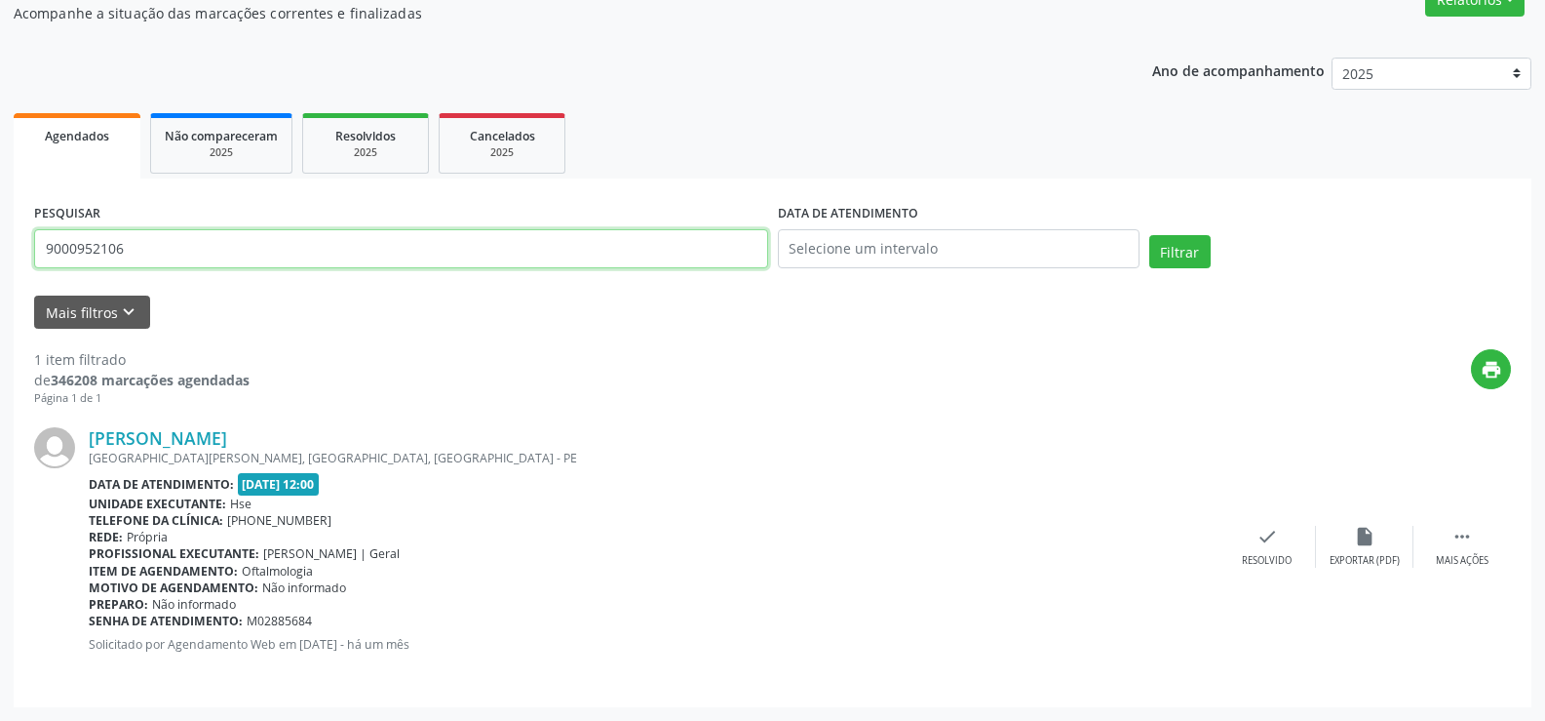
click at [256, 251] on input "9000952106" at bounding box center [401, 248] width 734 height 39
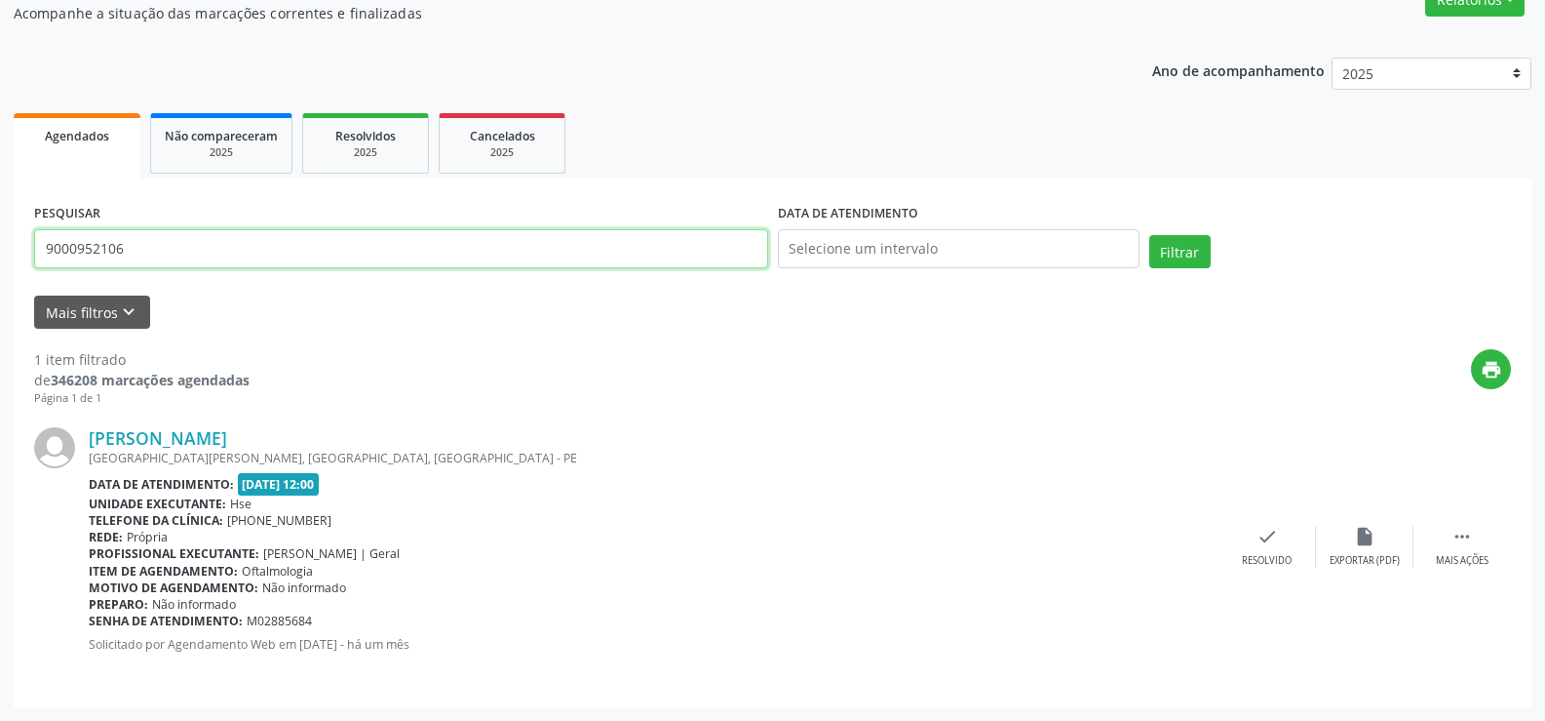
click at [256, 251] on input "9000952106" at bounding box center [401, 248] width 734 height 39
click at [1150, 235] on button "Filtrar" at bounding box center [1180, 251] width 61 height 33
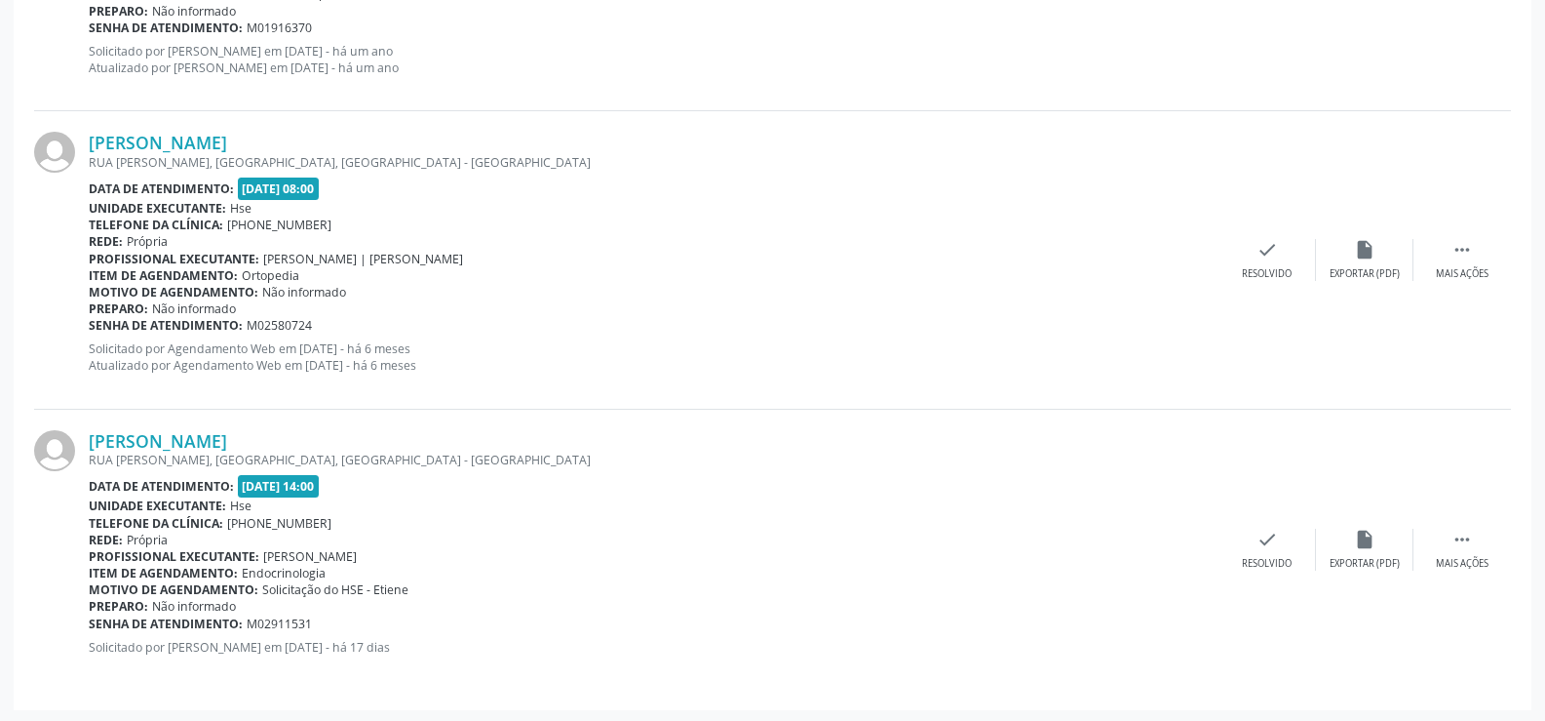
scroll to position [1966, 0]
click at [227, 428] on link "[PERSON_NAME]" at bounding box center [158, 437] width 138 height 21
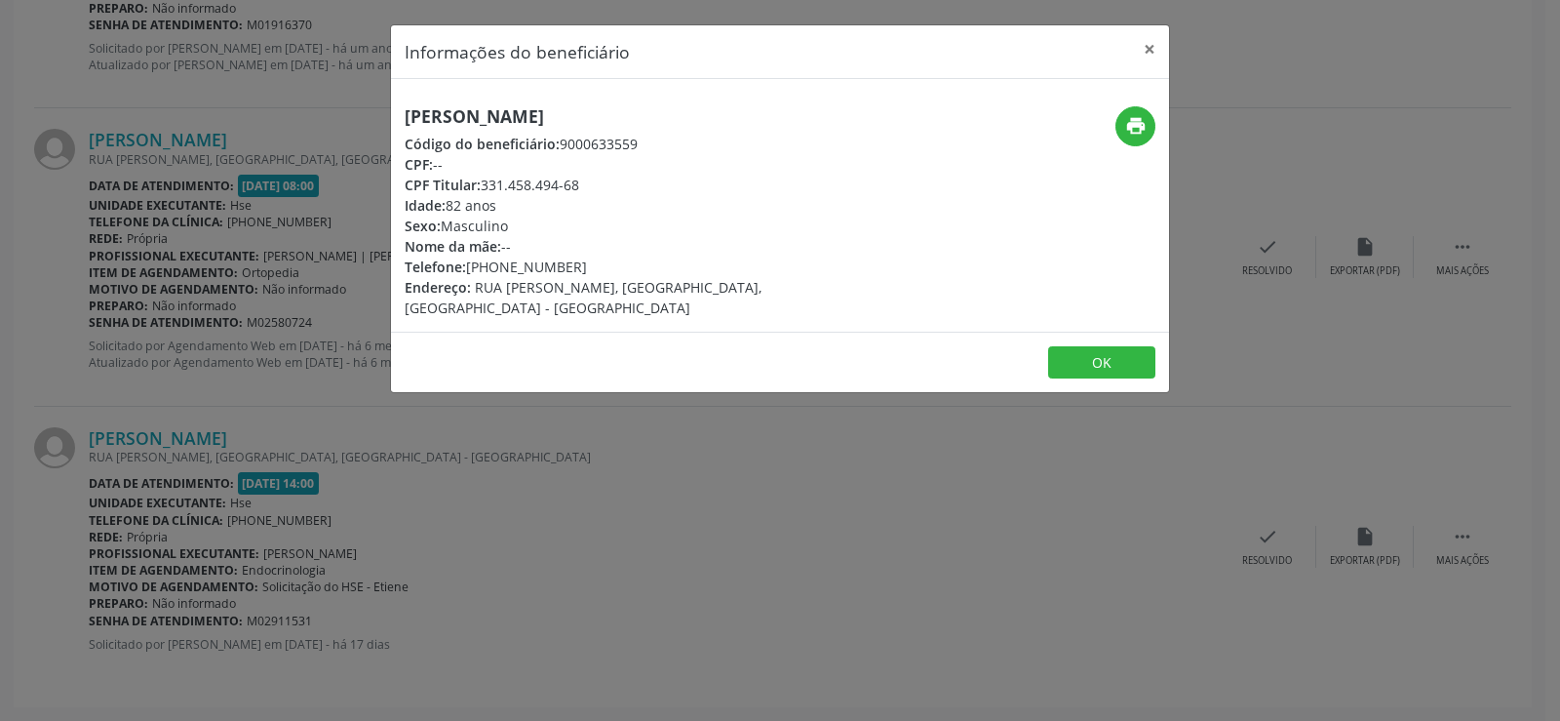
click at [519, 112] on h5 "[PERSON_NAME]" at bounding box center [650, 116] width 491 height 20
click at [204, 280] on div "Informações do beneficiário × [PERSON_NAME] Código do beneficiário: 9000633559 …" at bounding box center [780, 360] width 1560 height 721
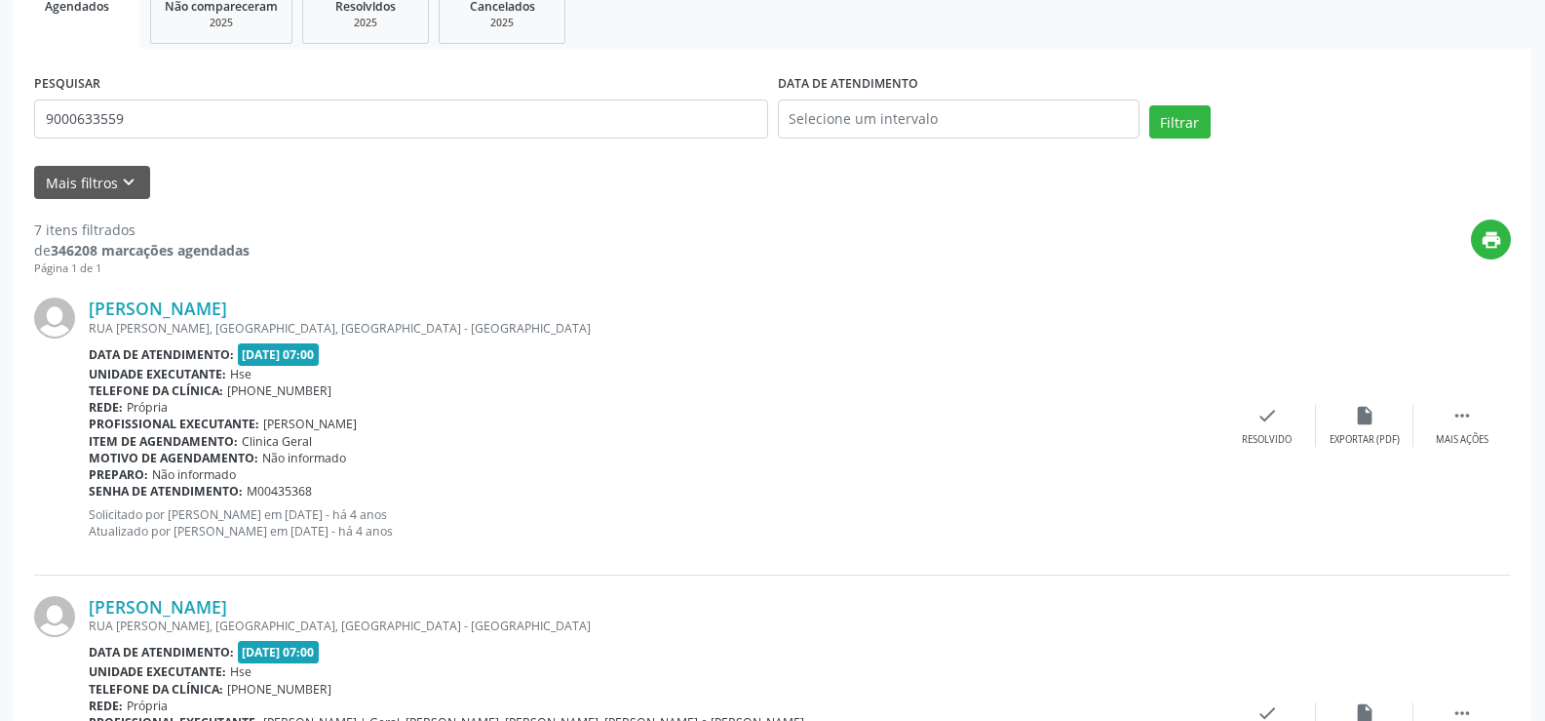
scroll to position [0, 0]
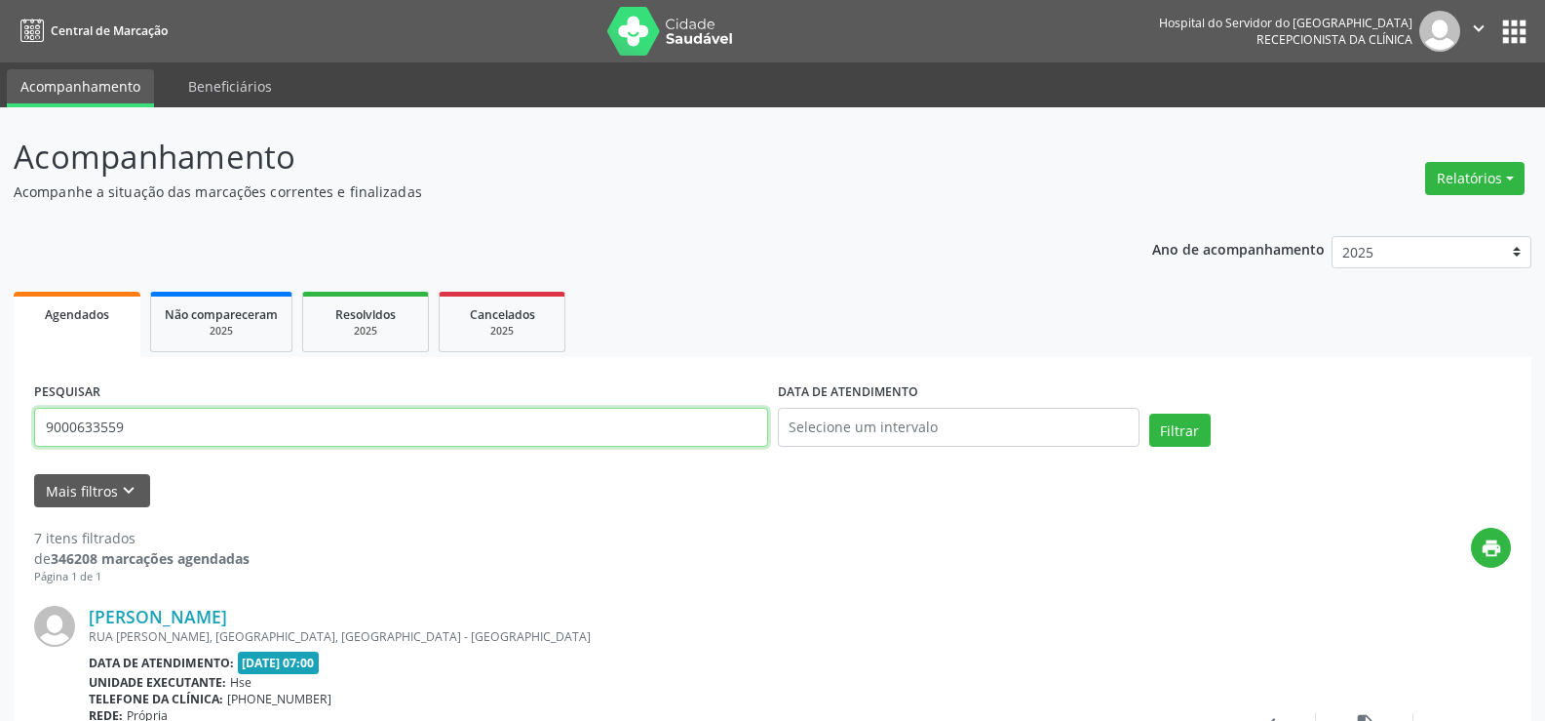
click at [311, 431] on input "9000633559" at bounding box center [401, 427] width 734 height 39
click at [1150, 413] on button "Filtrar" at bounding box center [1180, 429] width 61 height 33
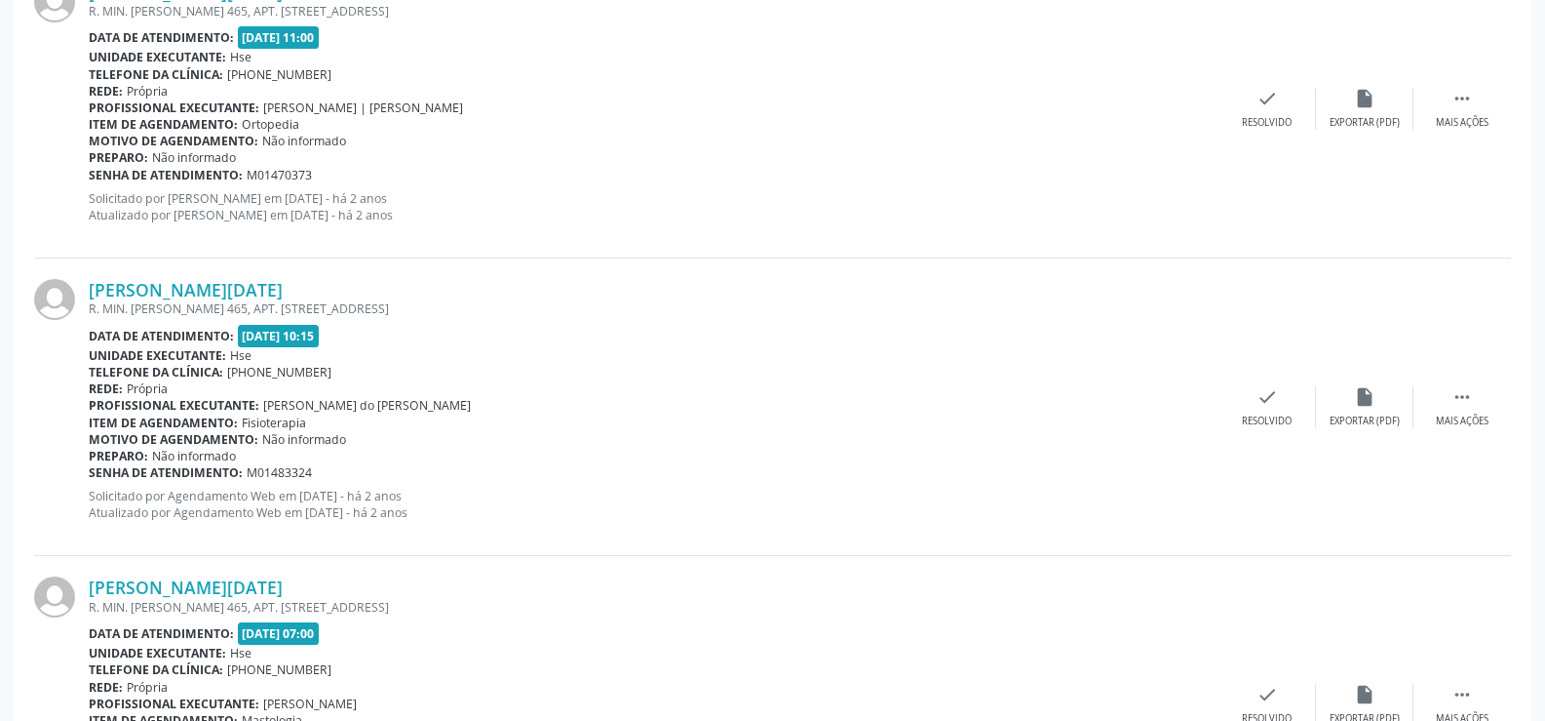
scroll to position [4421, 0]
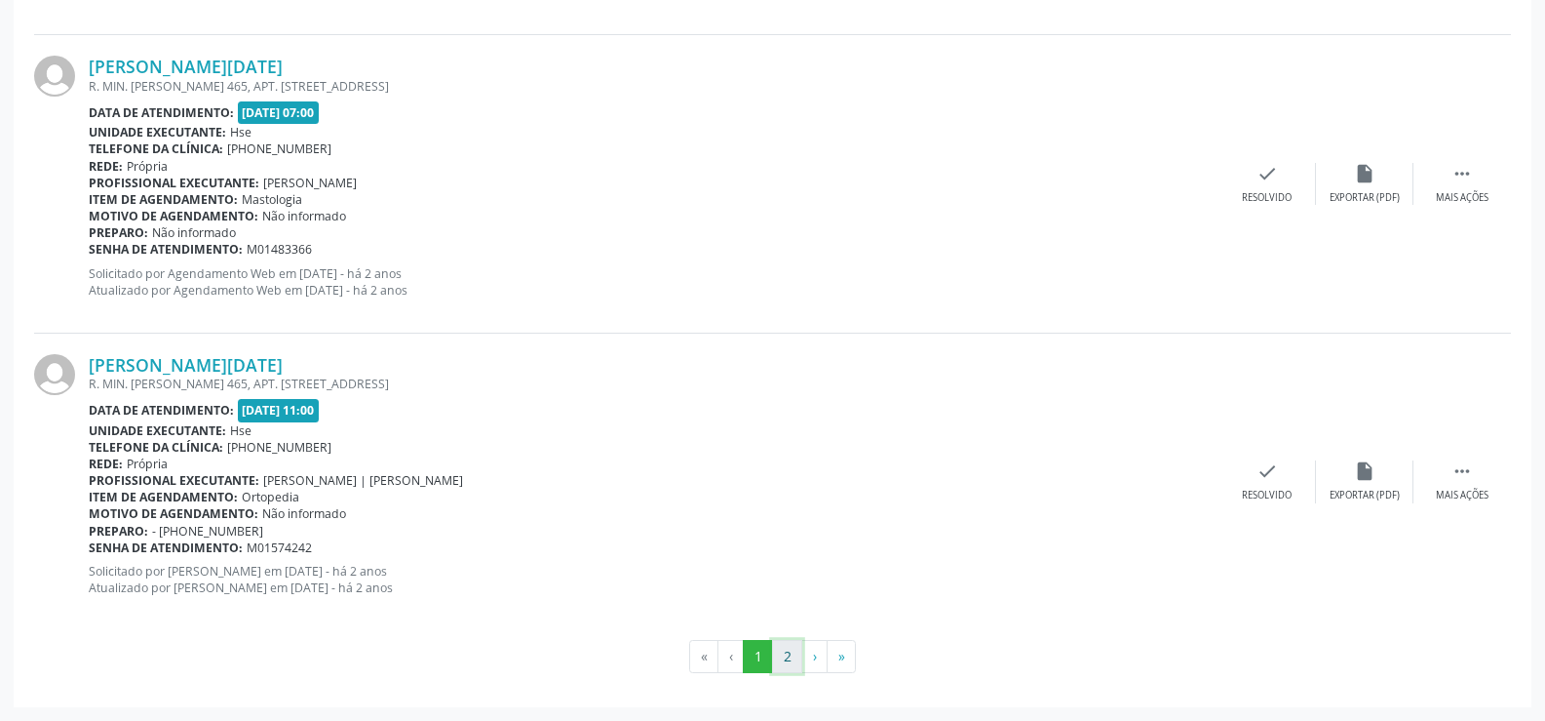
click at [795, 651] on button "2" at bounding box center [787, 656] width 30 height 33
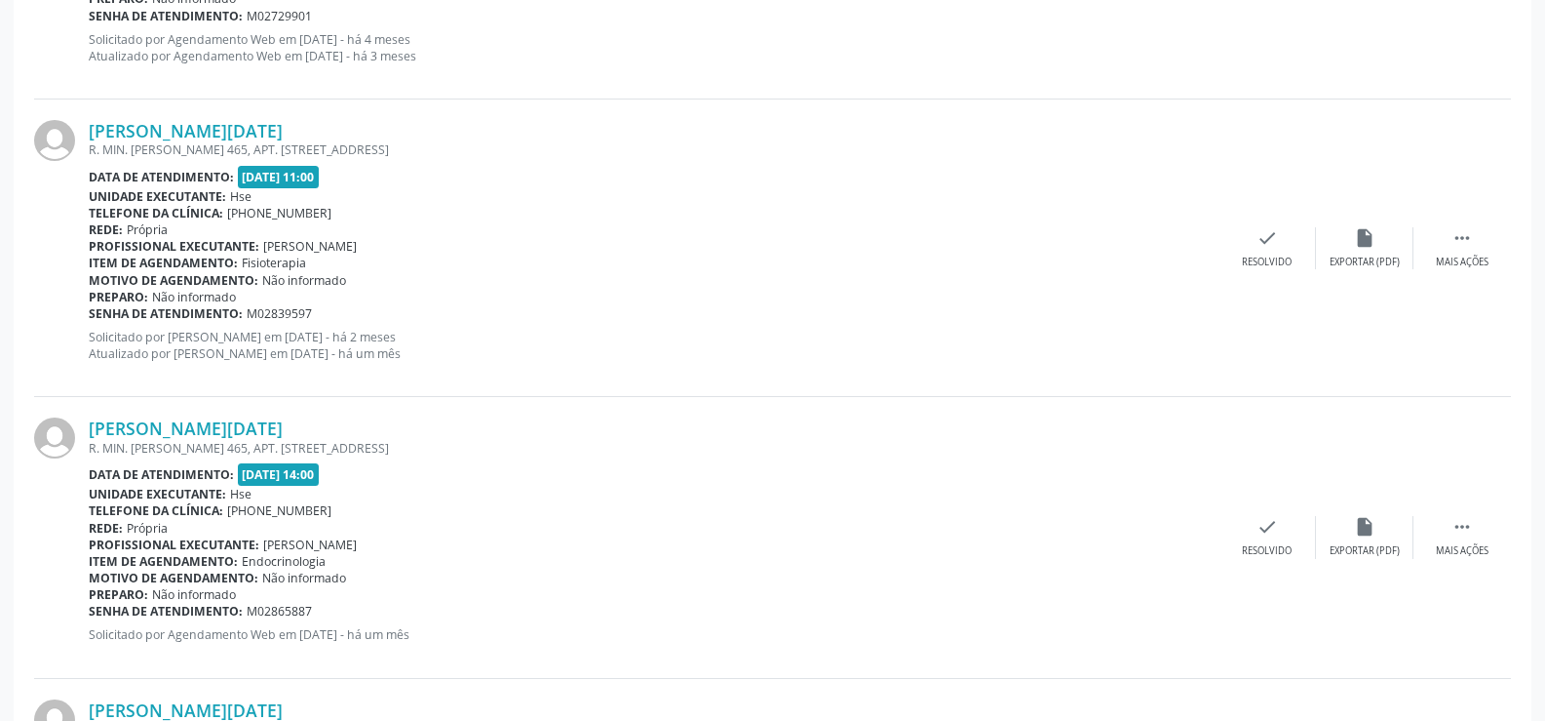
scroll to position [1073, 0]
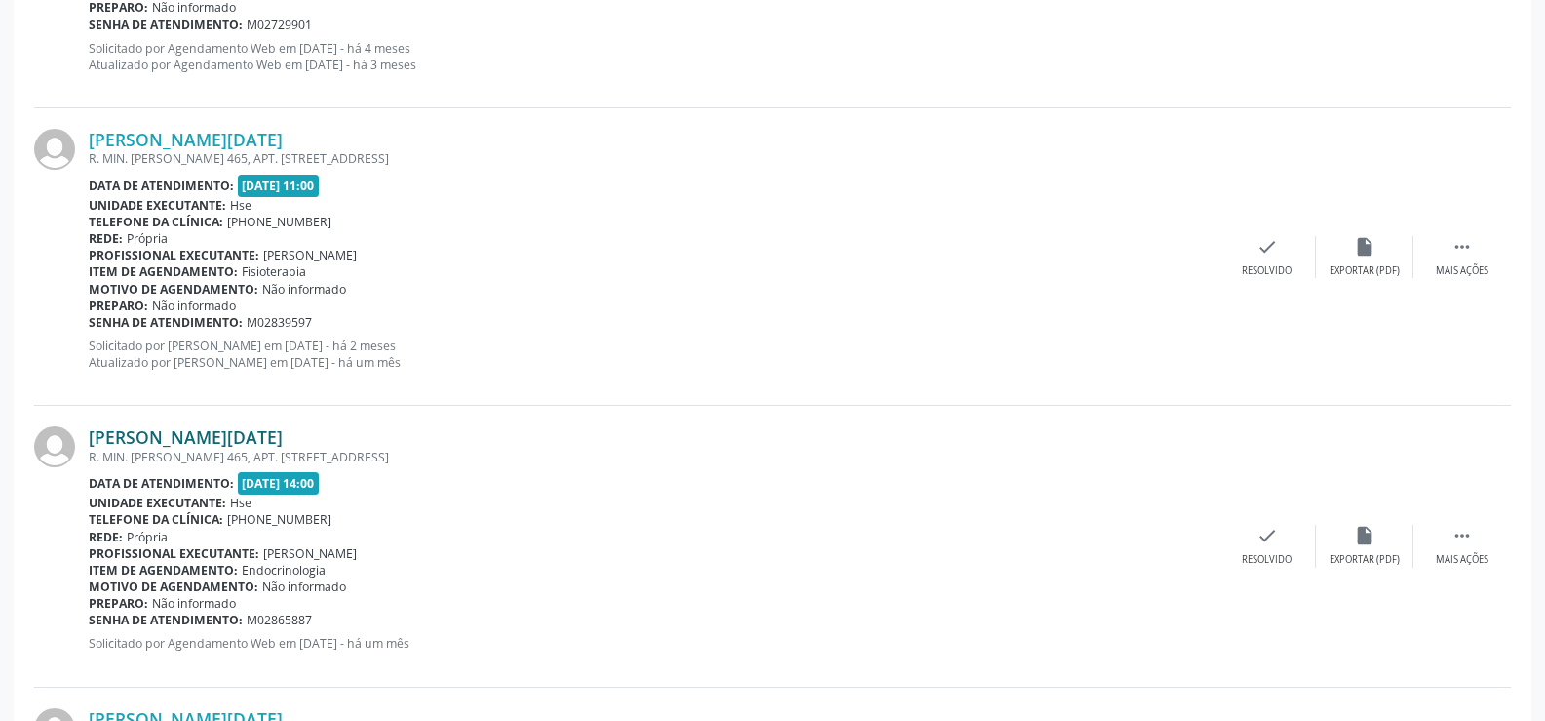
click at [272, 436] on link "[PERSON_NAME][DATE]" at bounding box center [186, 436] width 194 height 21
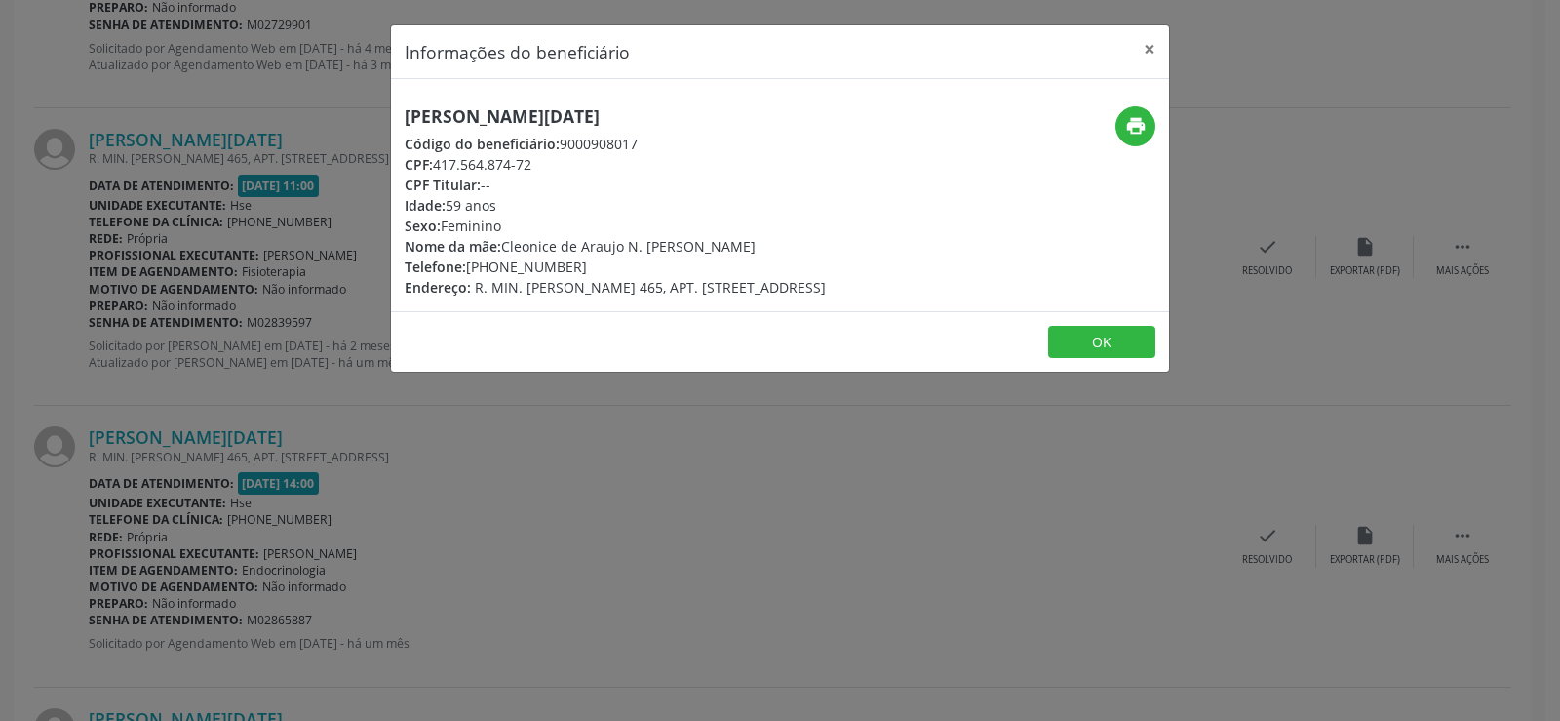
click at [516, 106] on h5 "[PERSON_NAME][DATE]" at bounding box center [615, 116] width 421 height 20
click at [212, 440] on div "Informações do beneficiário × [PERSON_NAME][DATE] Código do beneficiário: 90009…" at bounding box center [780, 360] width 1560 height 721
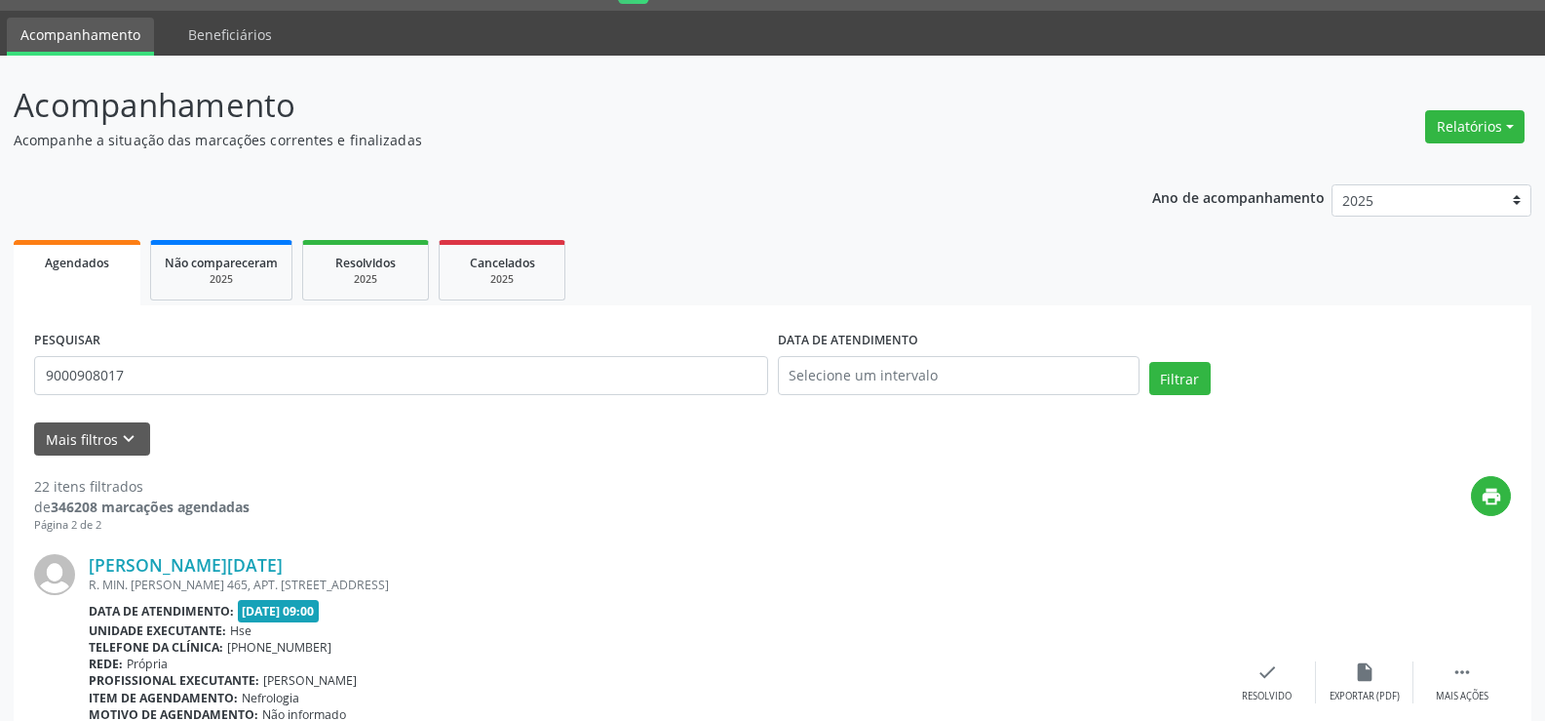
scroll to position [0, 0]
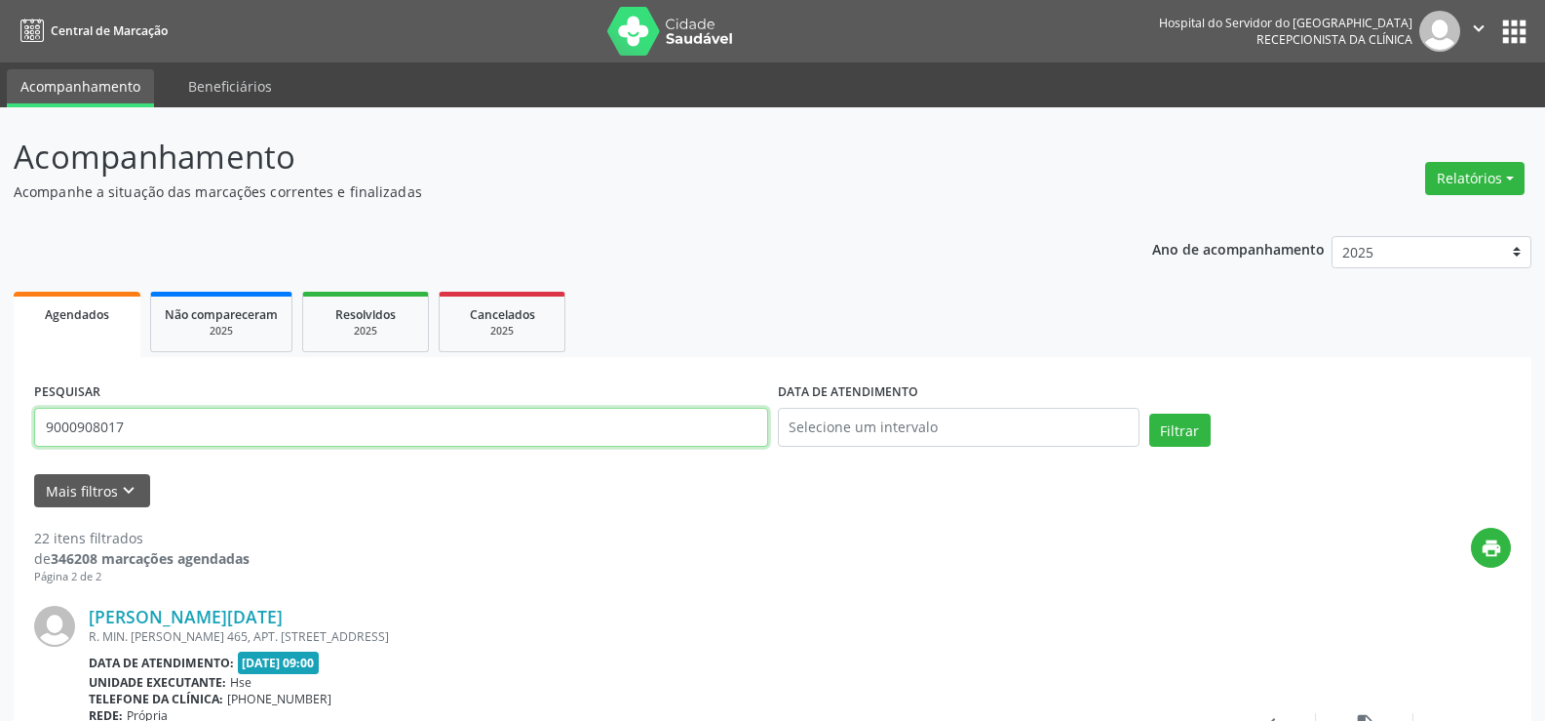
click at [228, 441] on input "9000908017" at bounding box center [401, 427] width 734 height 39
click at [1150, 413] on button "Filtrar" at bounding box center [1180, 429] width 61 height 33
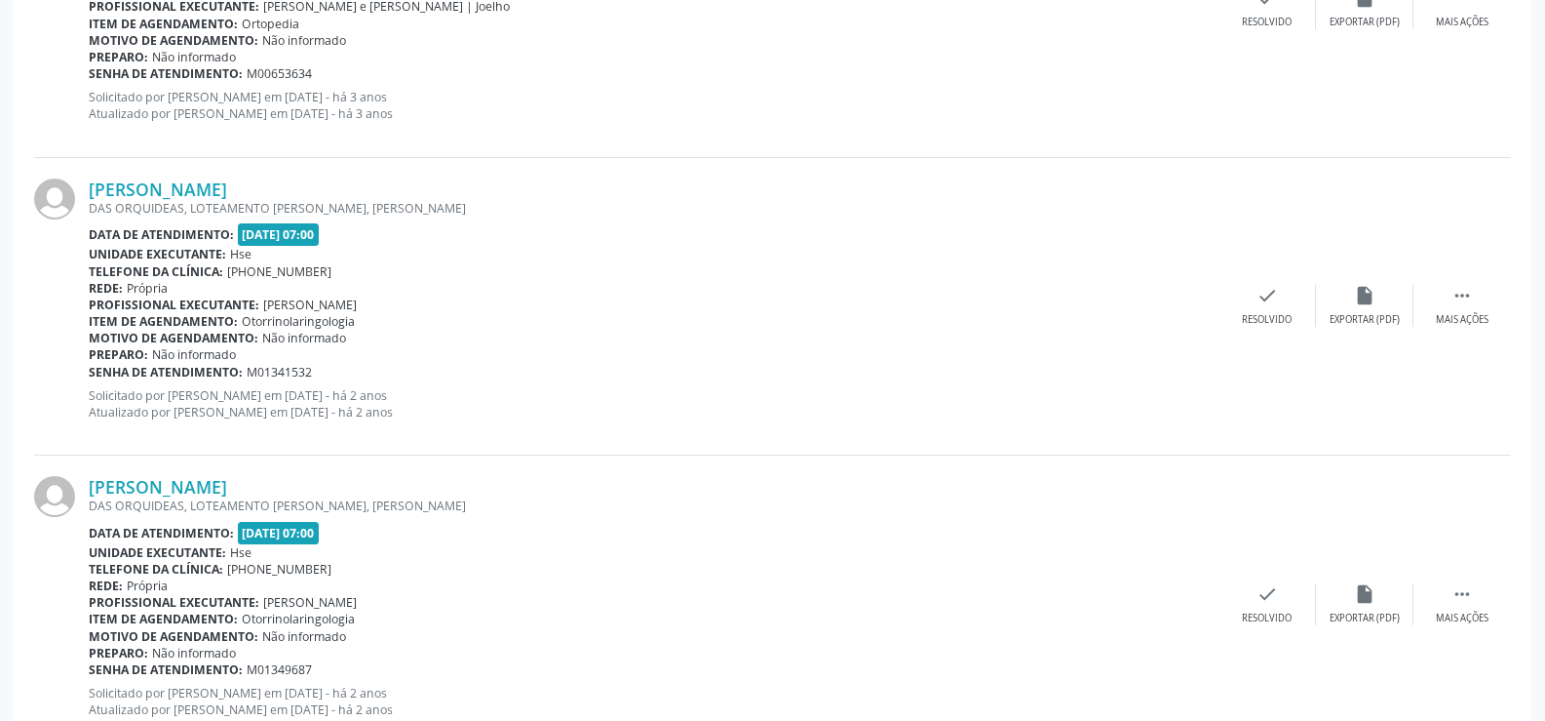
scroll to position [683, 0]
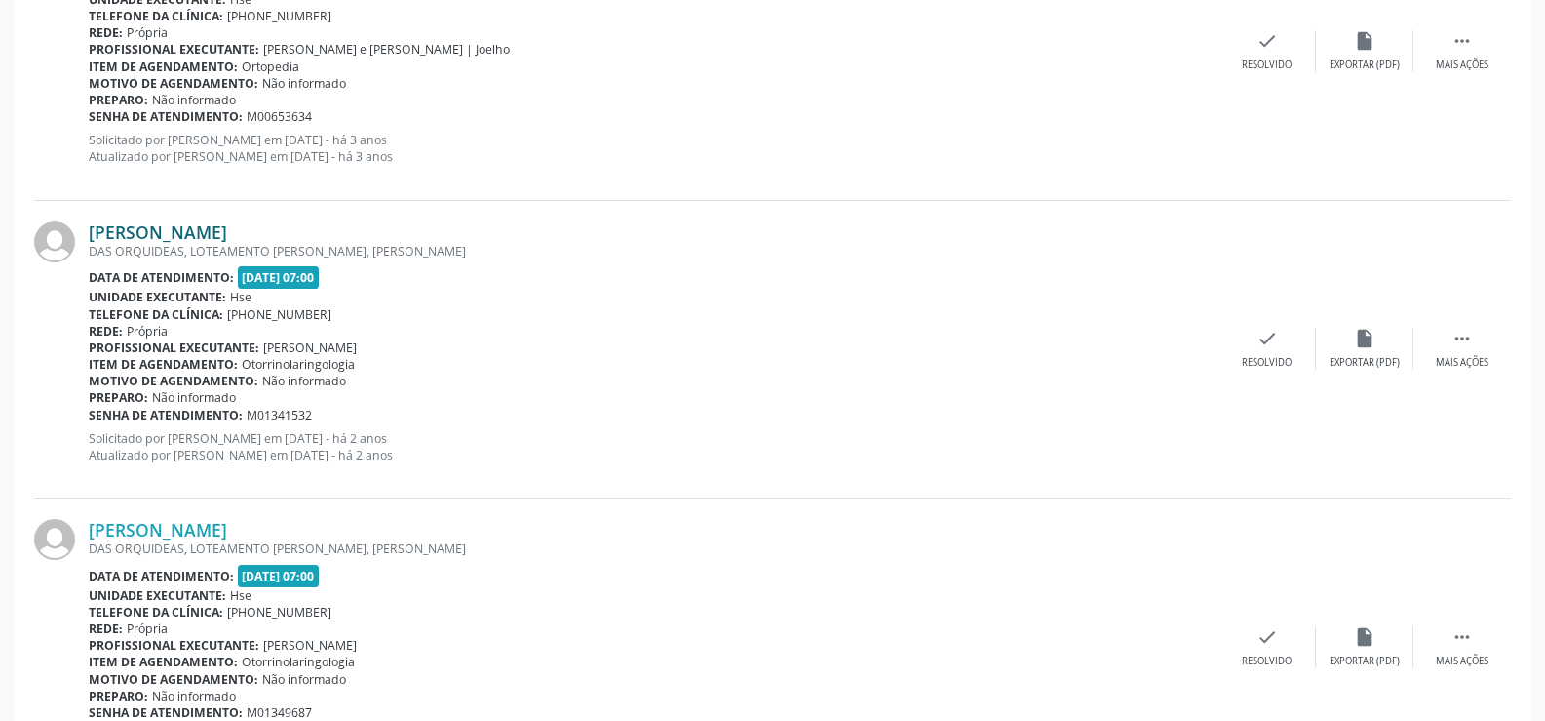
click at [227, 235] on link "[PERSON_NAME]" at bounding box center [158, 231] width 138 height 21
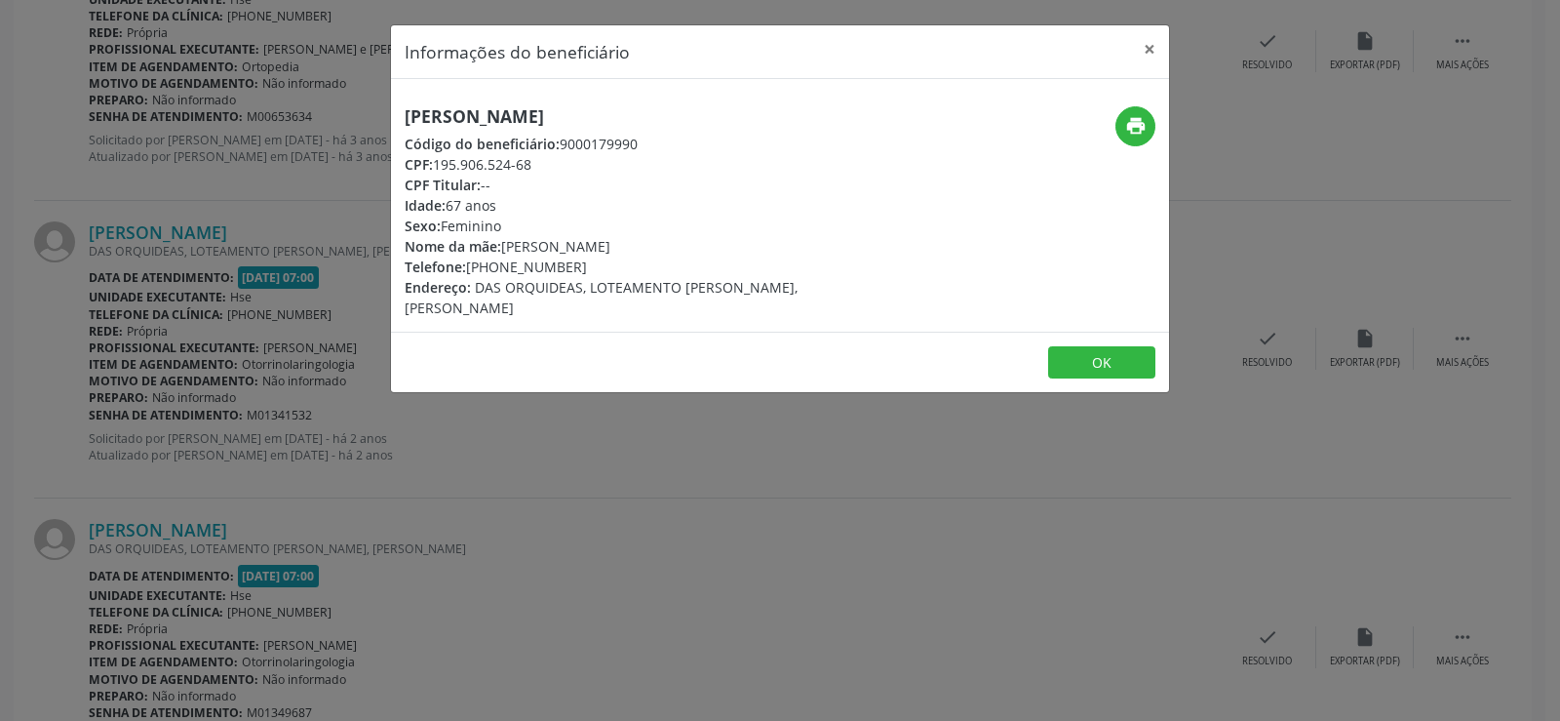
click at [581, 473] on div "Informações do beneficiário × [PERSON_NAME] Código do beneficiário: 9000179990 …" at bounding box center [780, 360] width 1560 height 721
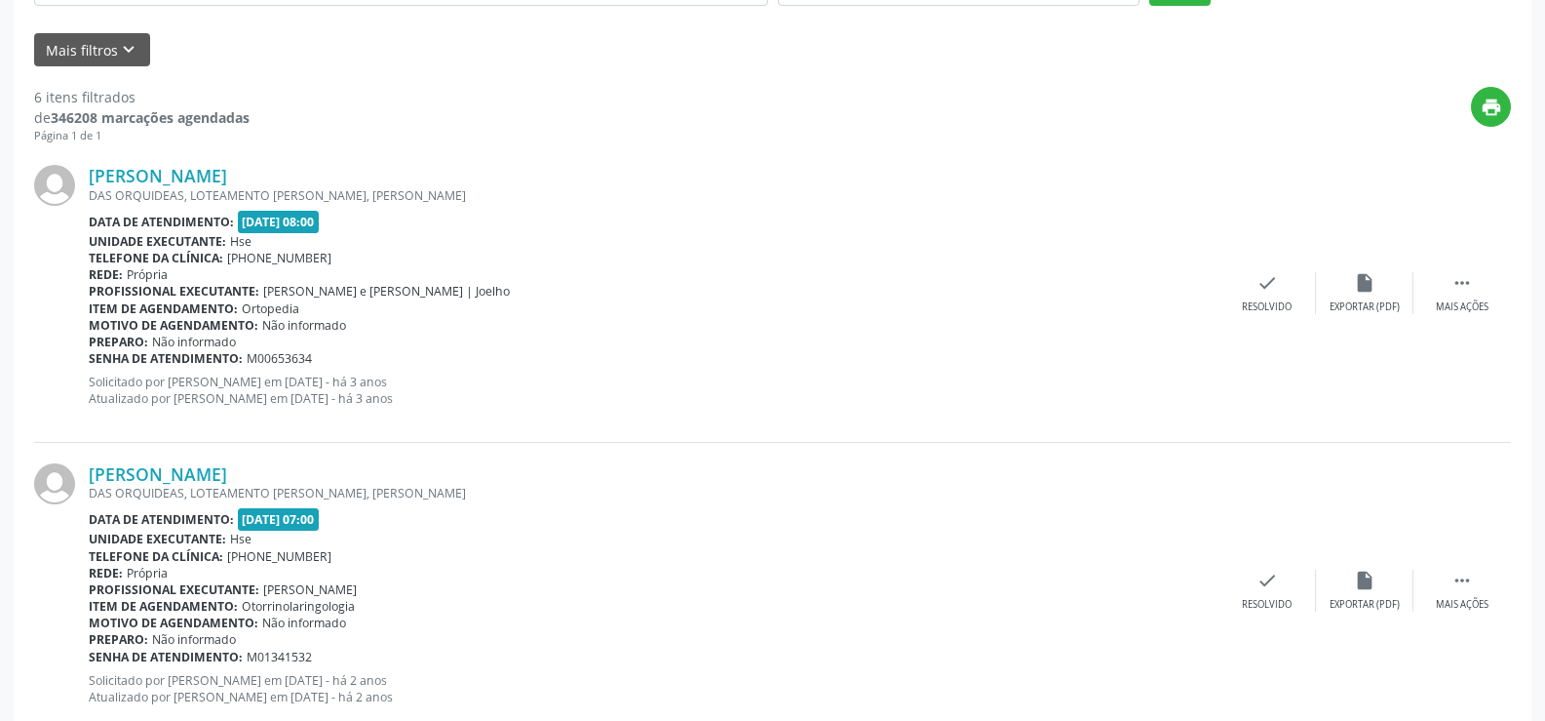
scroll to position [390, 0]
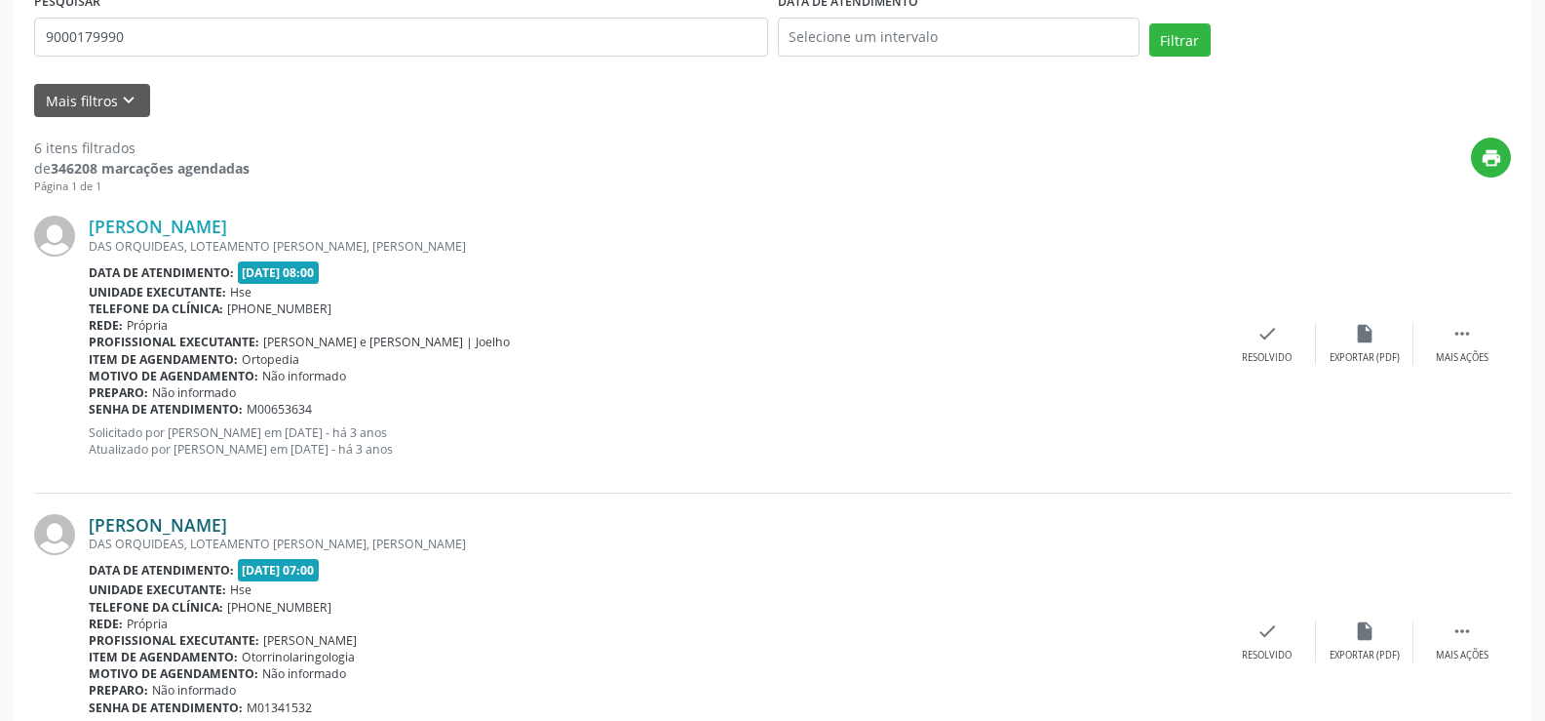
click at [227, 519] on link "[PERSON_NAME]" at bounding box center [158, 524] width 138 height 21
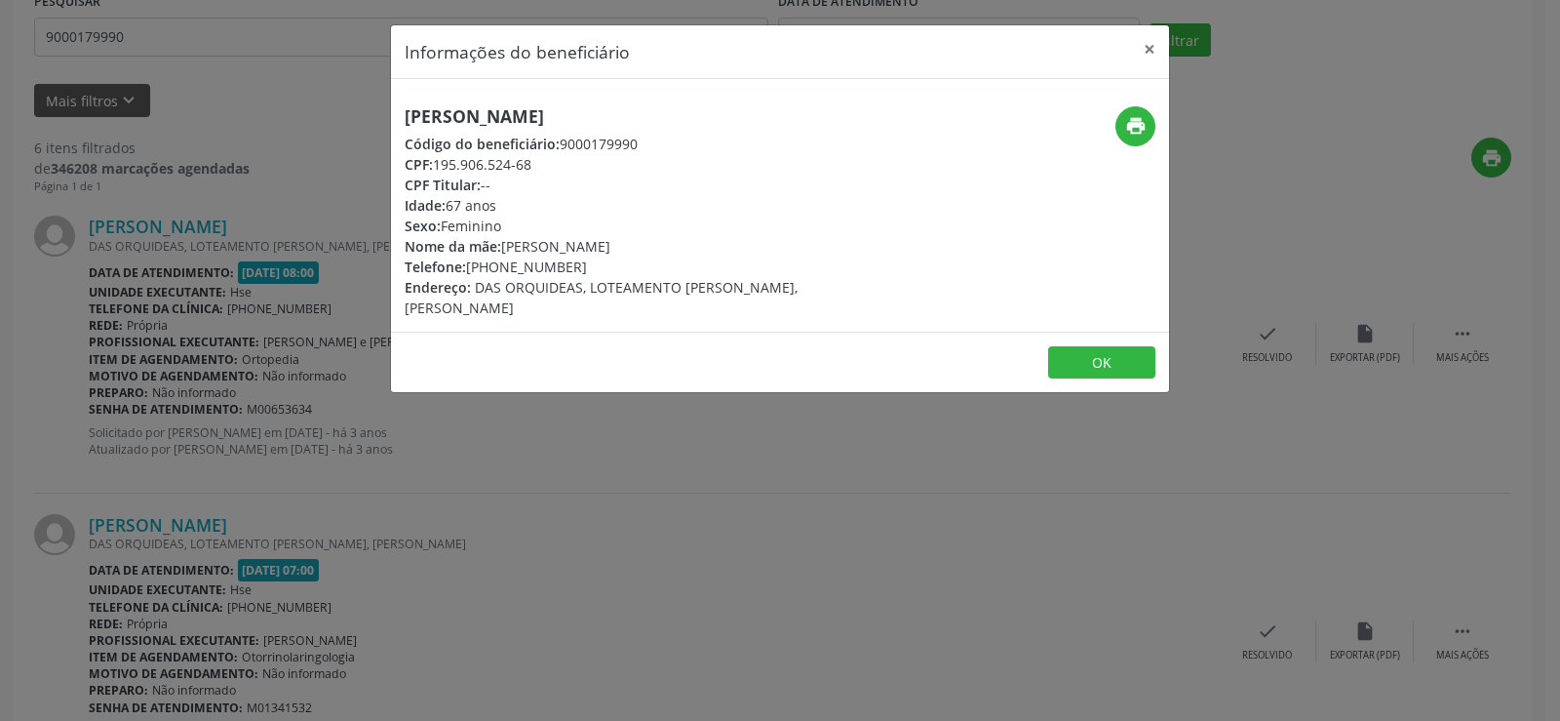
click at [636, 685] on div "Informações do beneficiário × [PERSON_NAME] Código do beneficiário: 9000179990 …" at bounding box center [780, 360] width 1560 height 721
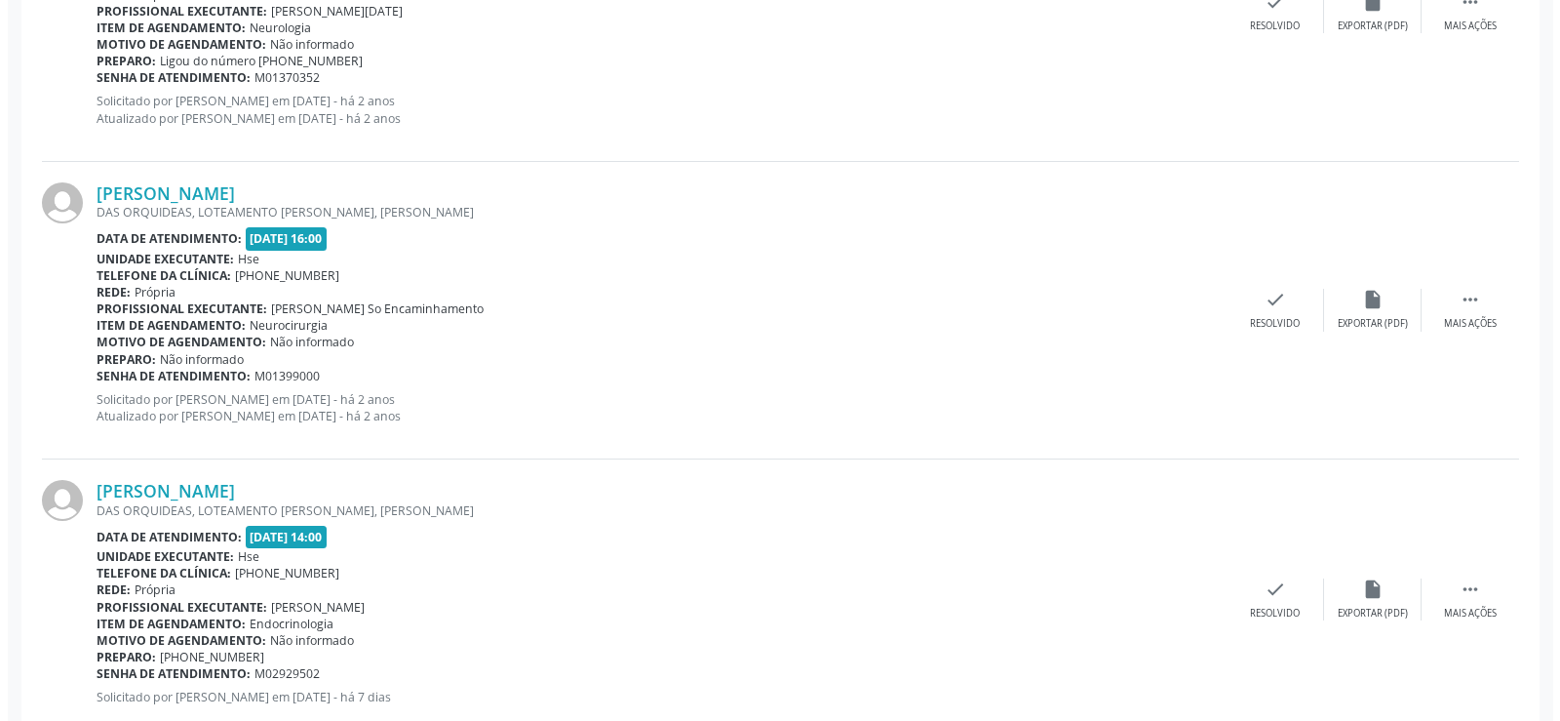
scroll to position [1667, 0]
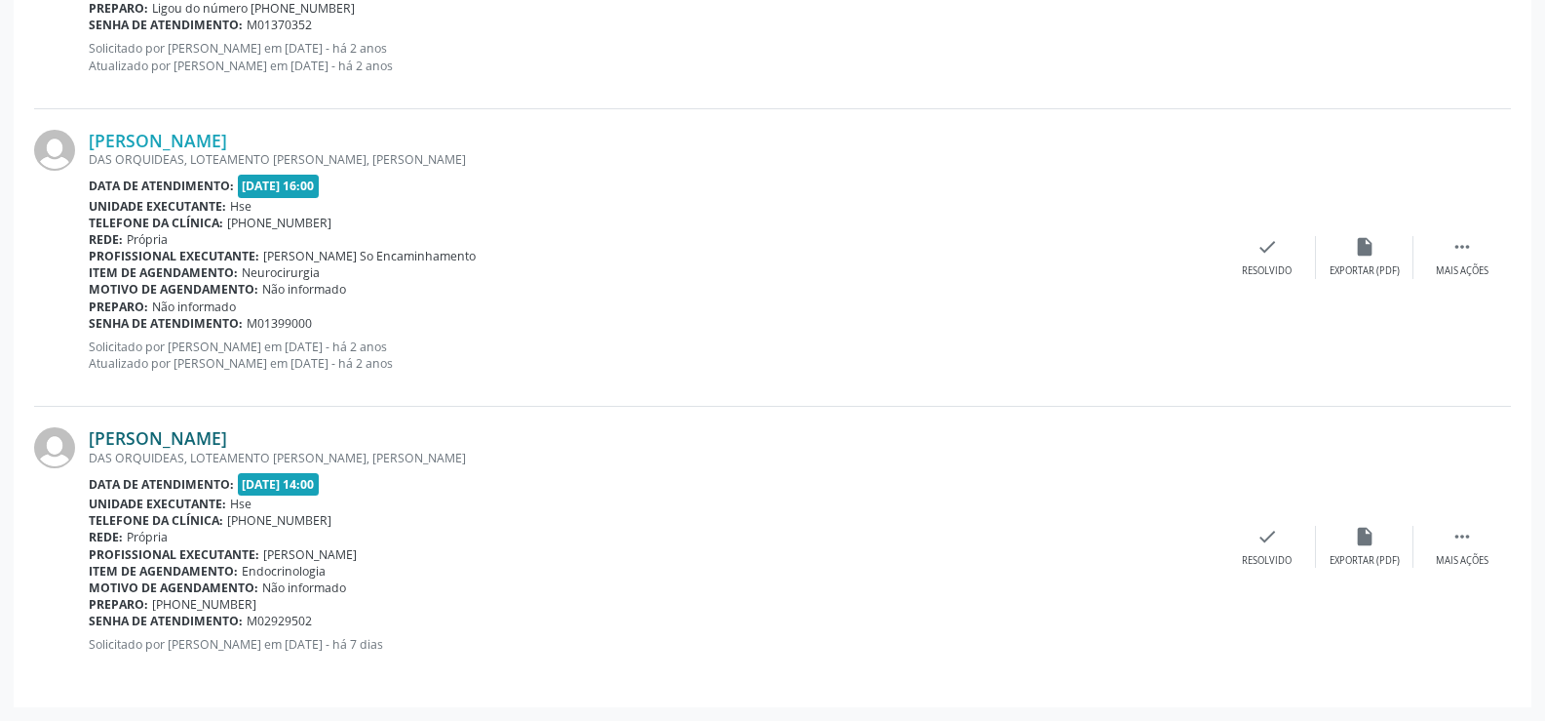
click at [227, 439] on link "[PERSON_NAME]" at bounding box center [158, 437] width 138 height 21
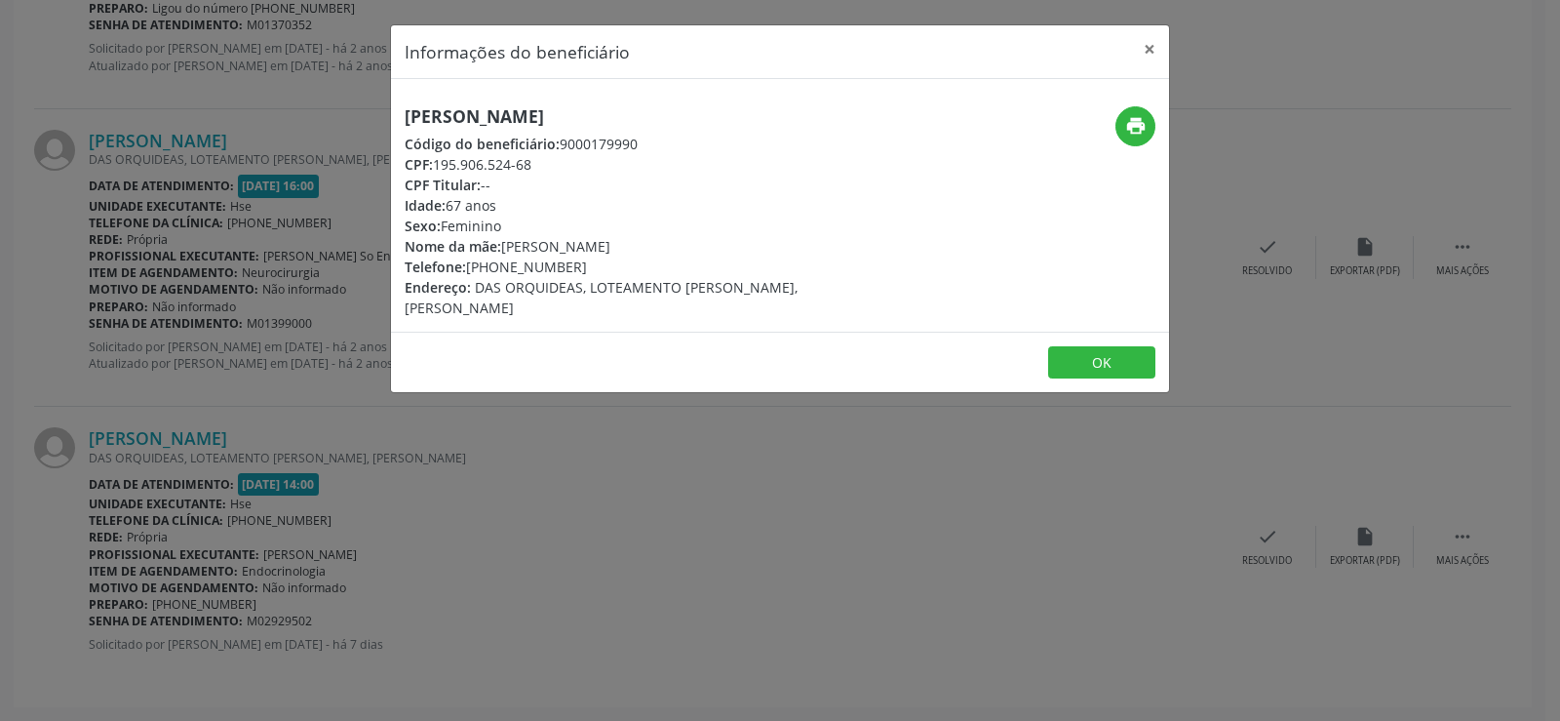
click at [549, 125] on h5 "[PERSON_NAME]" at bounding box center [650, 116] width 491 height 20
click at [176, 283] on div "Informações do beneficiário × [PERSON_NAME] Código do beneficiário: 9000179990 …" at bounding box center [780, 360] width 1560 height 721
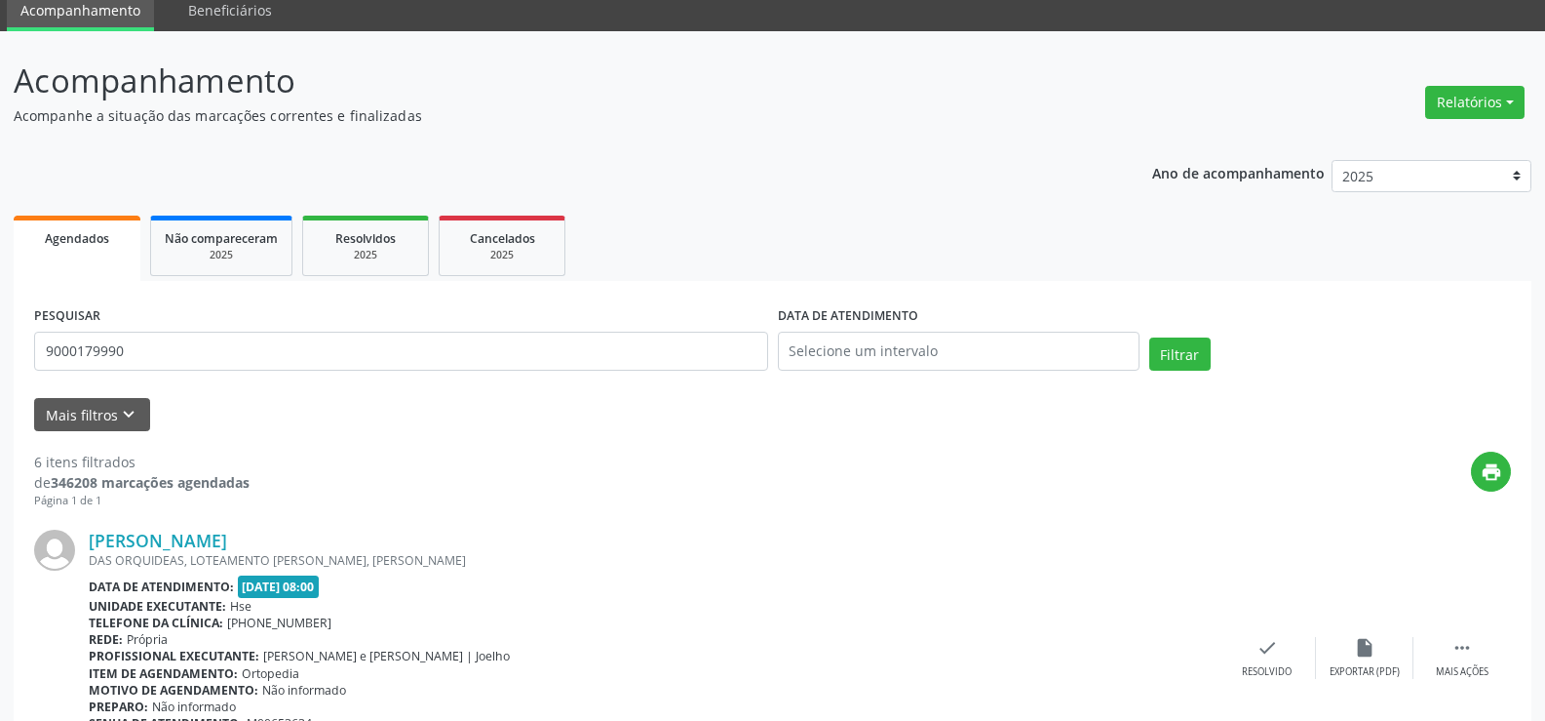
scroll to position [0, 0]
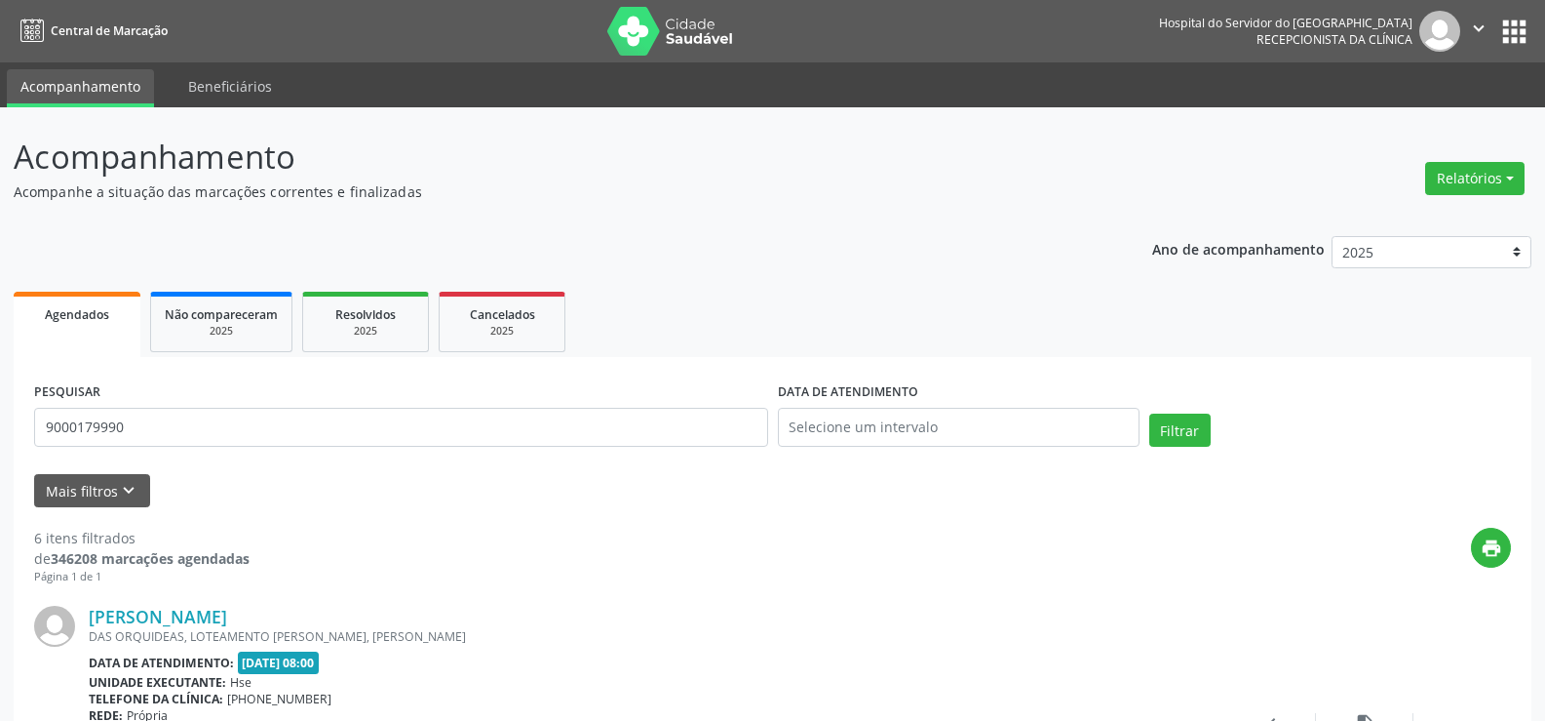
click at [167, 405] on div "PESQUISAR 9000179990" at bounding box center [401, 418] width 744 height 83
click at [173, 418] on input "9000179990" at bounding box center [401, 427] width 734 height 39
click at [1150, 413] on button "Filtrar" at bounding box center [1180, 429] width 61 height 33
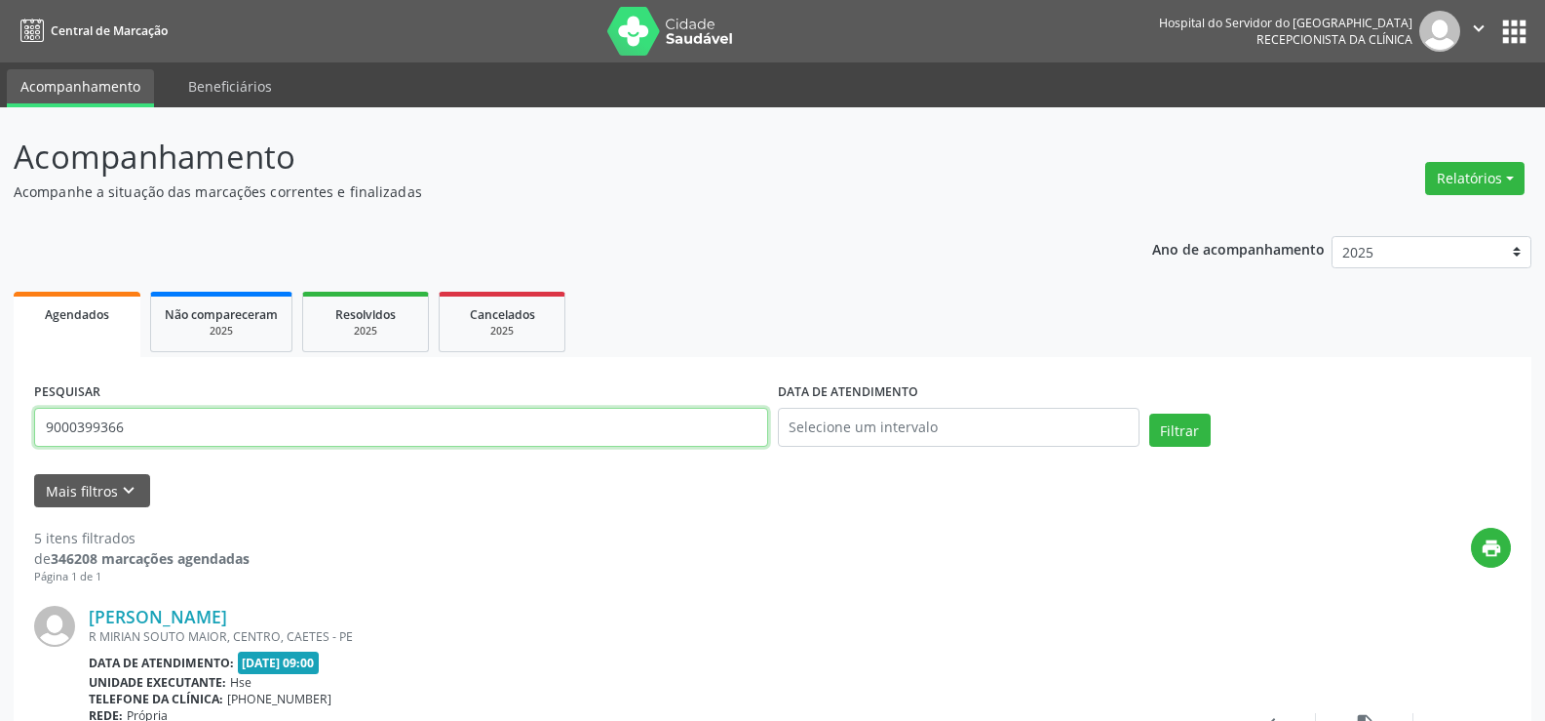
click at [171, 437] on input "9000399366" at bounding box center [401, 427] width 734 height 39
click at [1150, 413] on button "Filtrar" at bounding box center [1180, 429] width 61 height 33
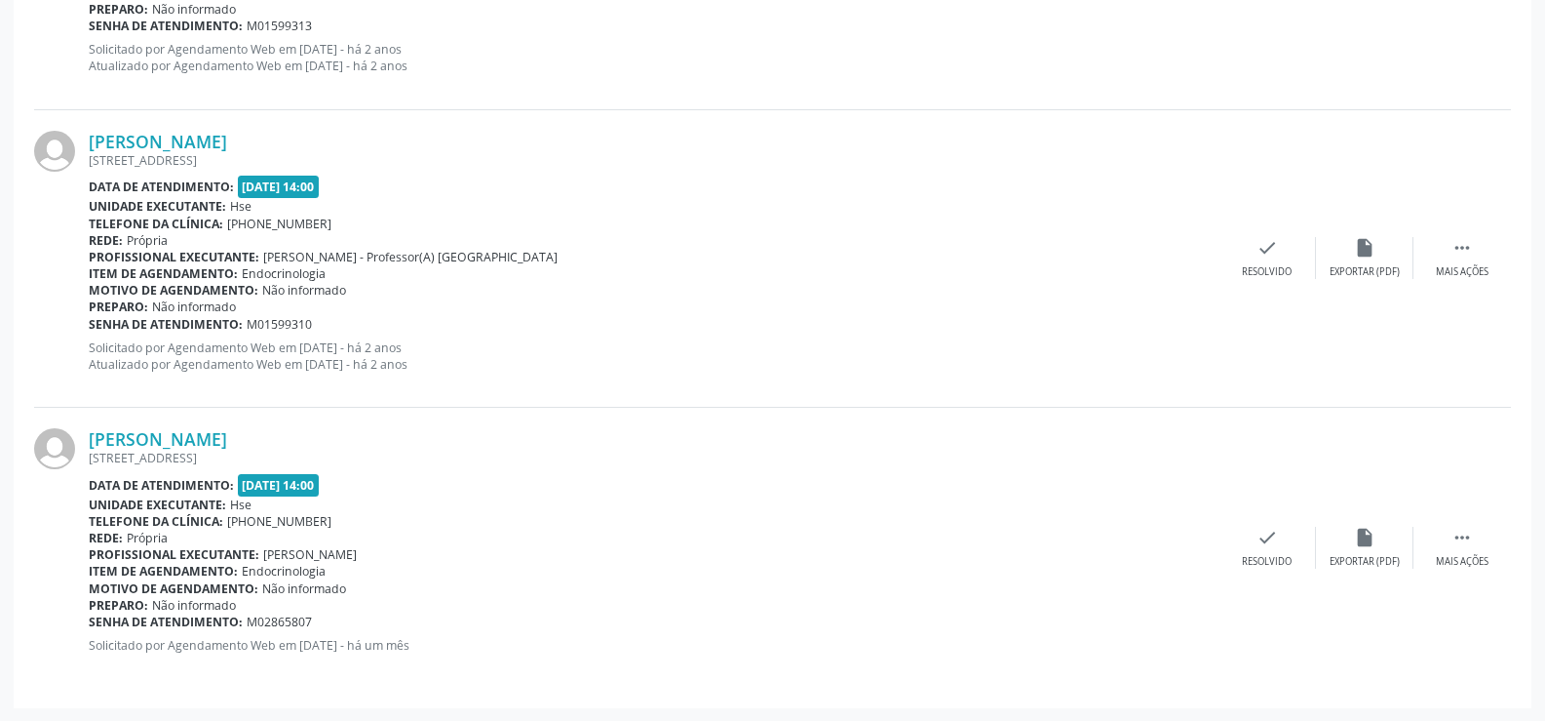
scroll to position [2263, 0]
click at [227, 431] on link "[PERSON_NAME]" at bounding box center [158, 437] width 138 height 21
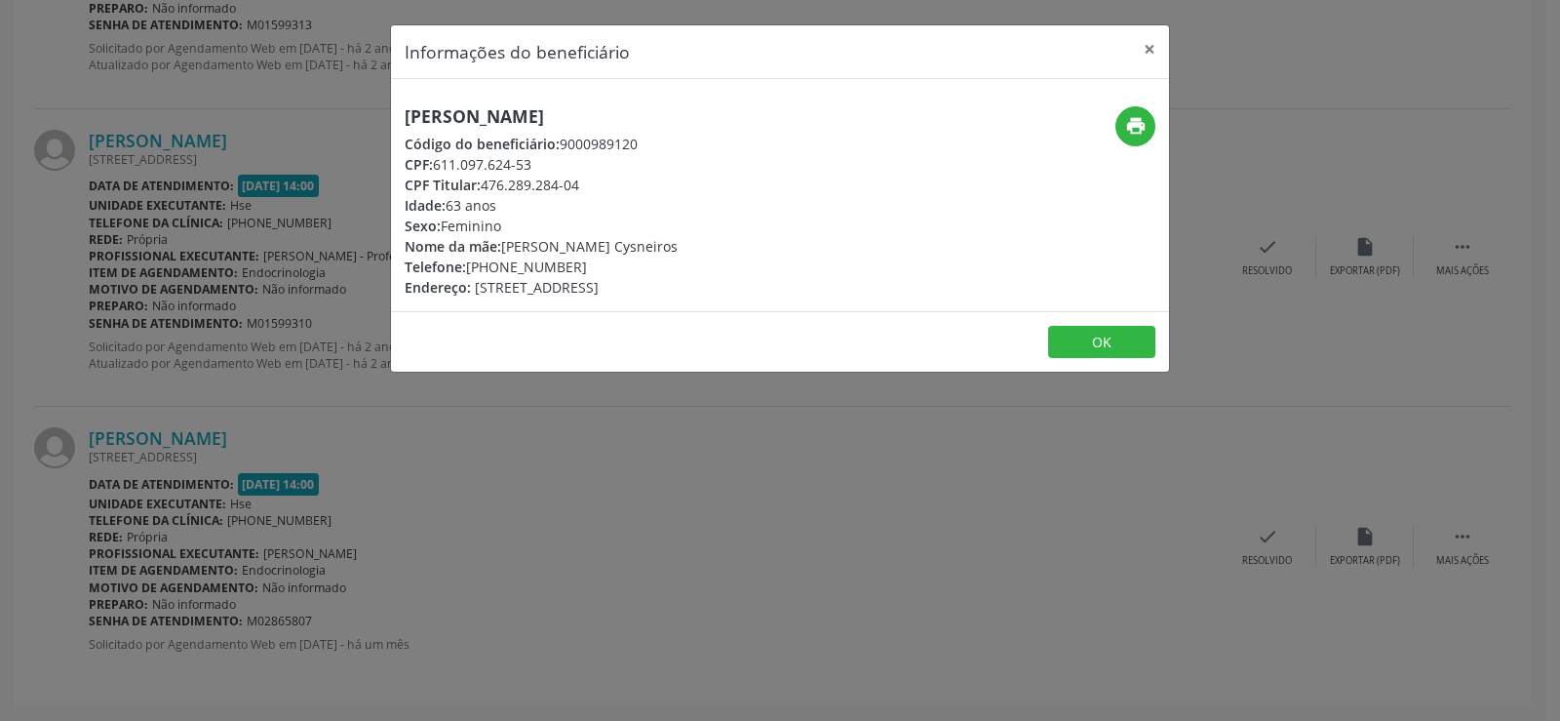
click at [516, 106] on h5 "[PERSON_NAME]" at bounding box center [541, 116] width 273 height 20
click at [183, 415] on div "Informações do beneficiário × [PERSON_NAME] Código do beneficiário: 9000989120 …" at bounding box center [780, 360] width 1560 height 721
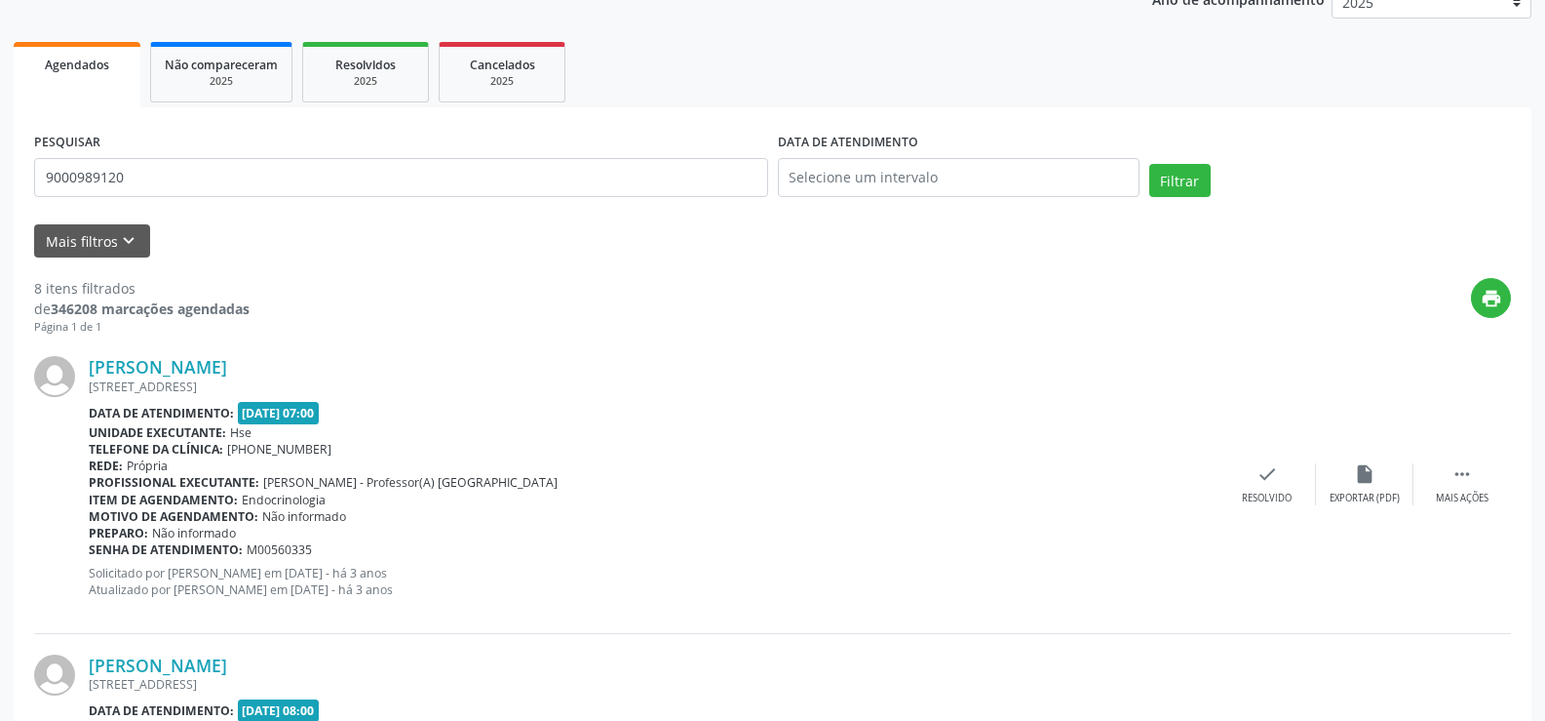
scroll to position [0, 0]
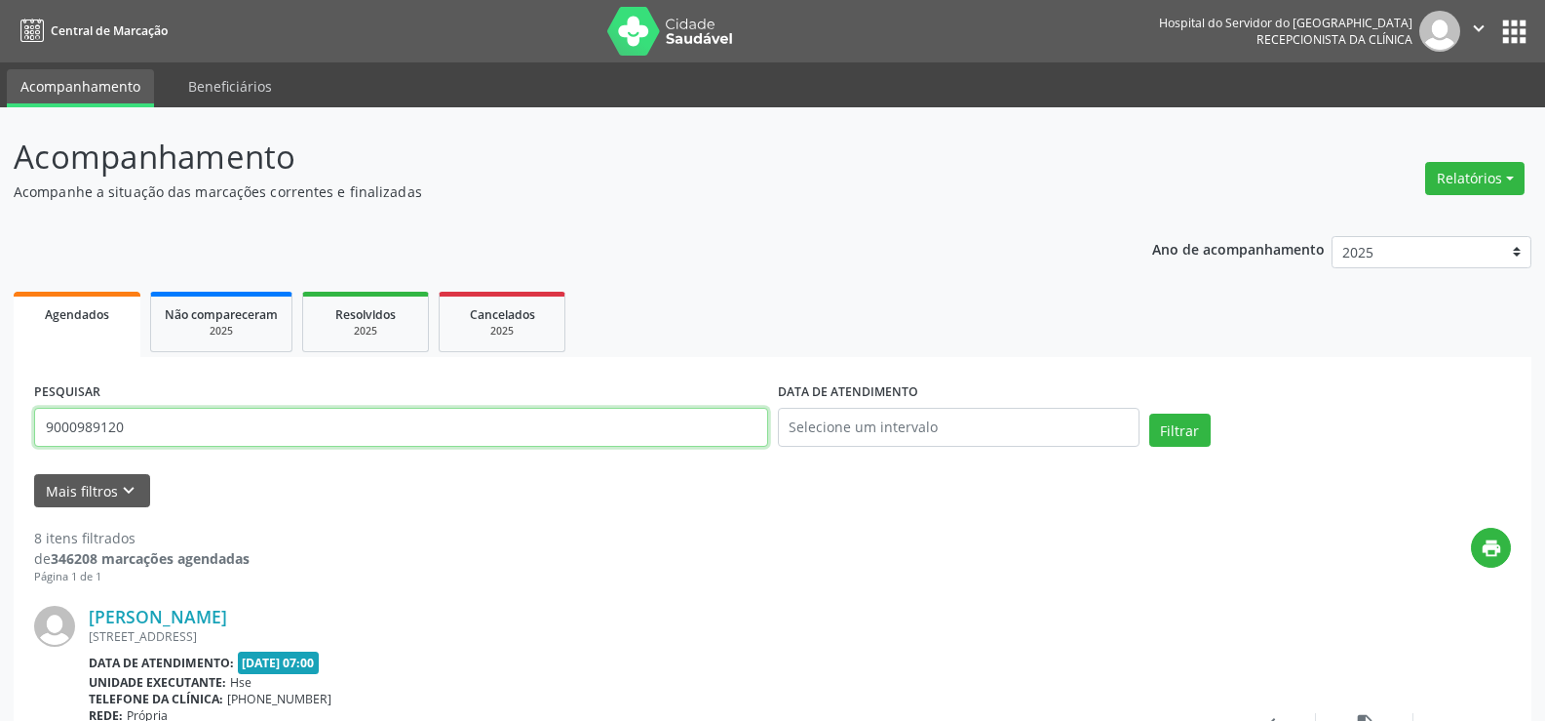
click at [180, 440] on input "9000989120" at bounding box center [401, 427] width 734 height 39
click at [180, 441] on input "9000989120" at bounding box center [401, 427] width 734 height 39
click at [1150, 413] on button "Filtrar" at bounding box center [1180, 429] width 61 height 33
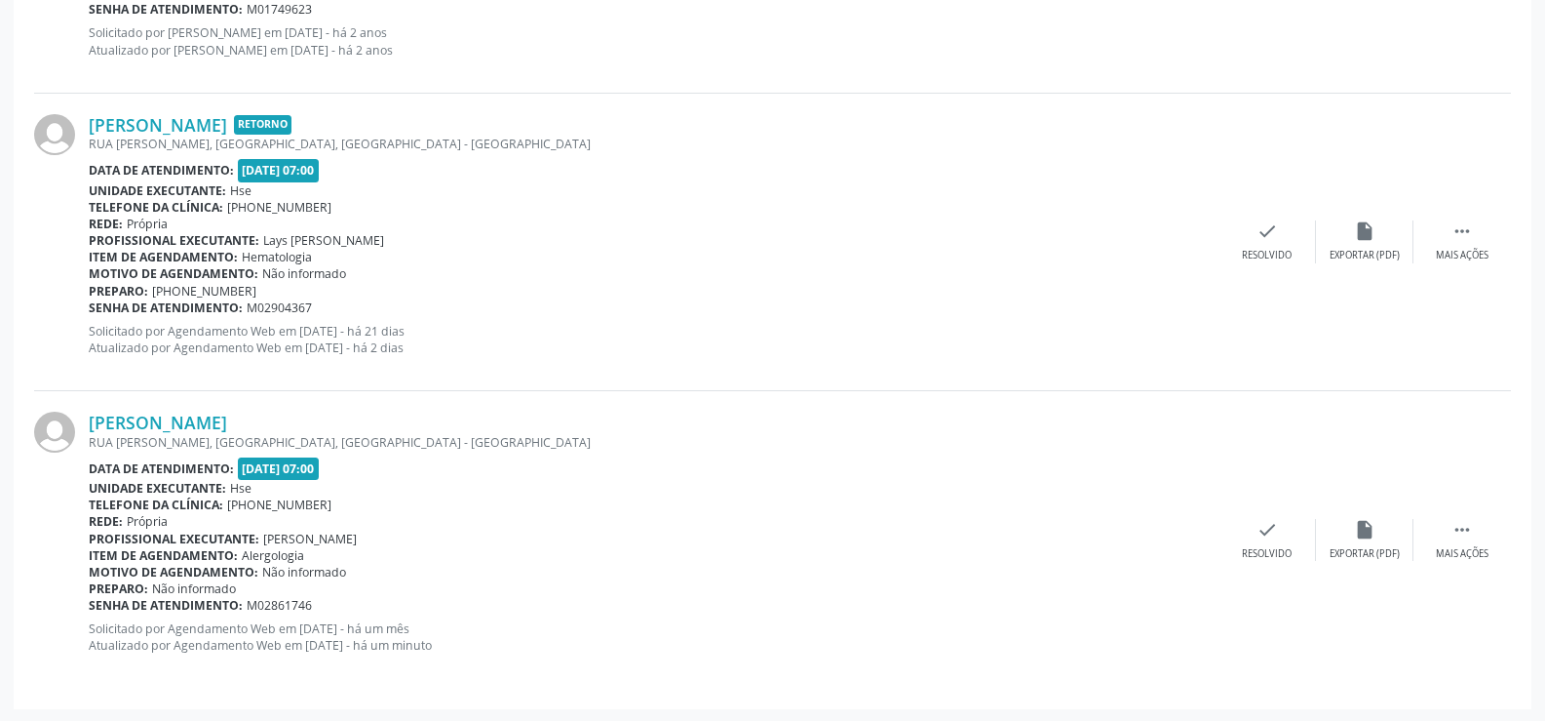
scroll to position [1685, 0]
click at [227, 425] on link "[PERSON_NAME]" at bounding box center [158, 420] width 138 height 21
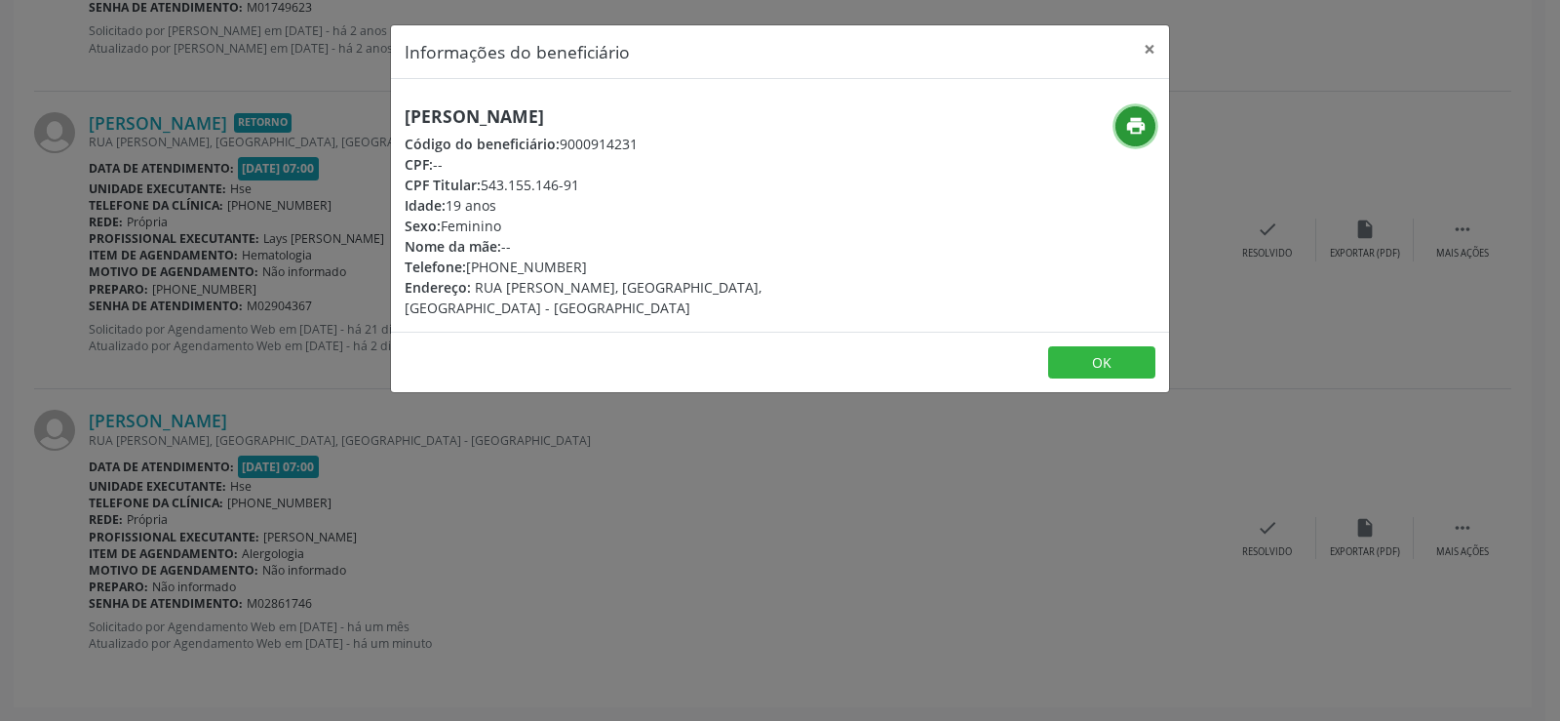
click at [1145, 129] on icon "print" at bounding box center [1135, 125] width 21 height 21
click at [1155, 51] on button "×" at bounding box center [1149, 49] width 39 height 48
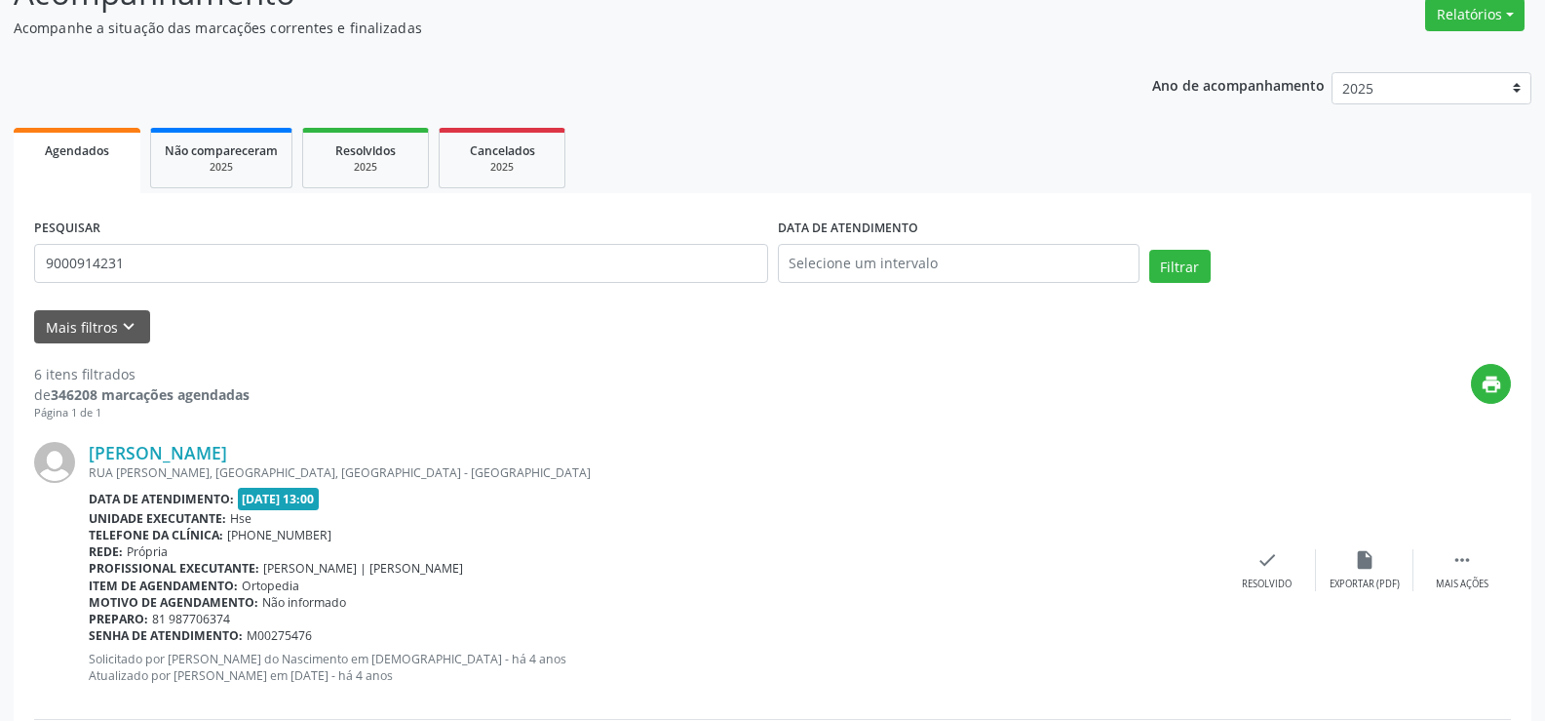
scroll to position [0, 0]
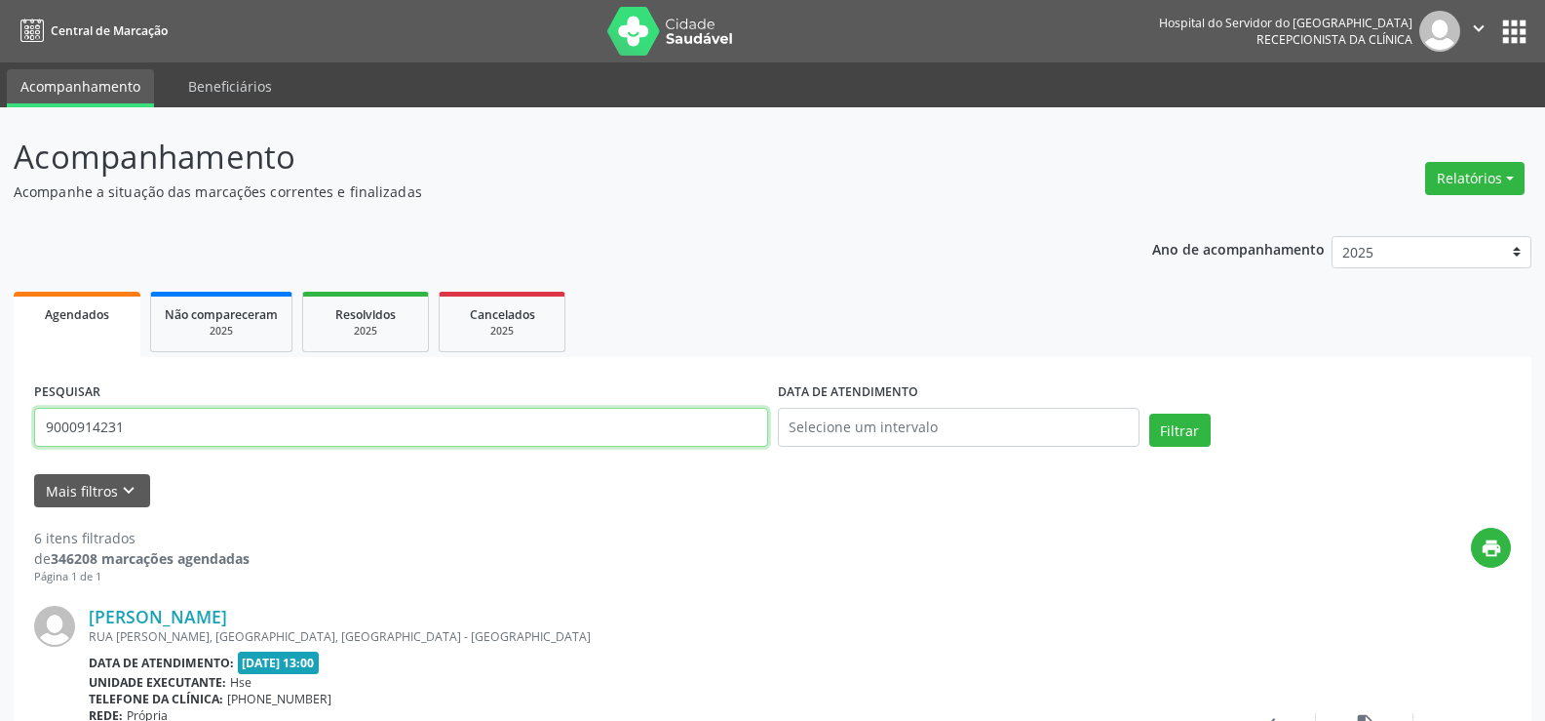
click at [278, 423] on input "9000914231" at bounding box center [401, 427] width 734 height 39
click at [1150, 413] on button "Filtrar" at bounding box center [1180, 429] width 61 height 33
click at [191, 428] on input "9001007303" at bounding box center [401, 427] width 734 height 39
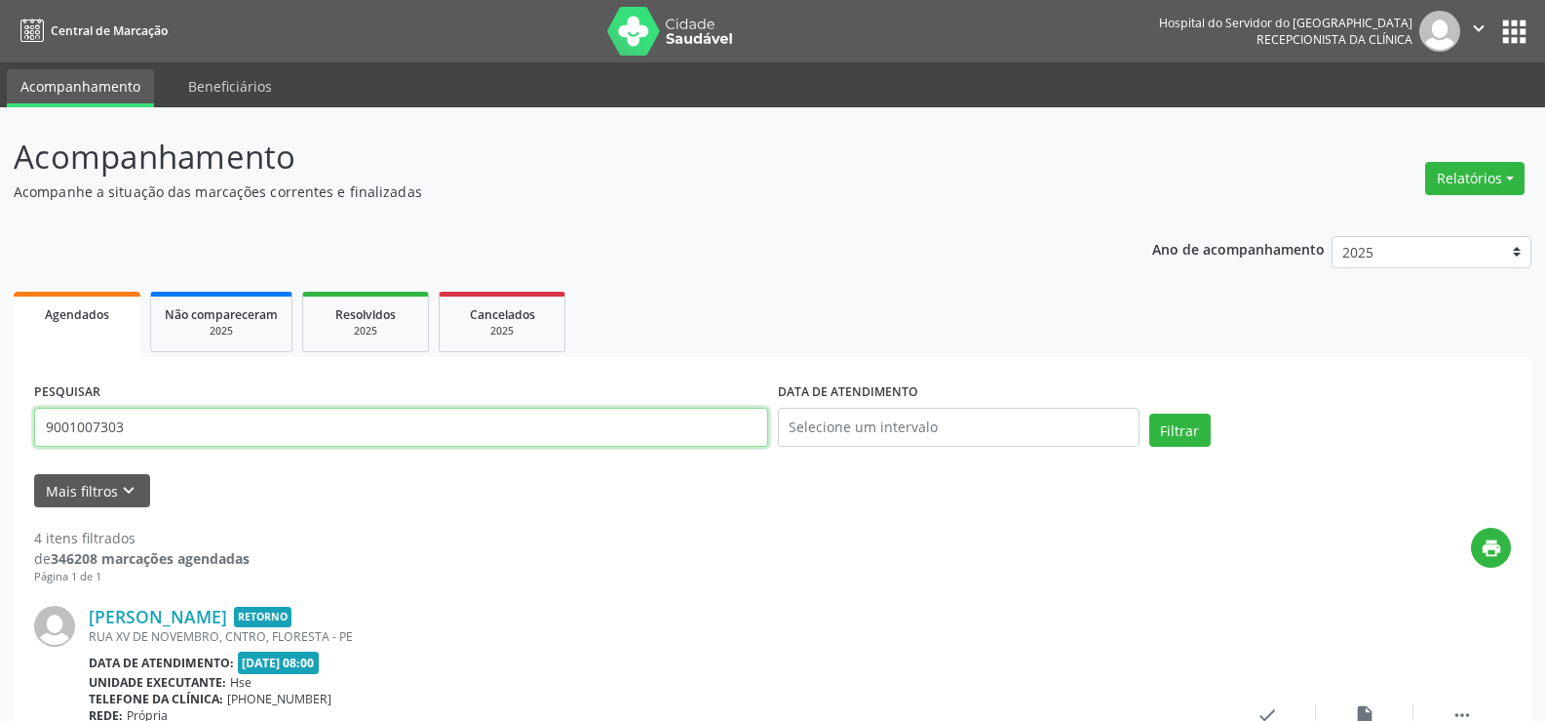
click at [191, 428] on input "9001007303" at bounding box center [401, 427] width 734 height 39
paste input "[PERSON_NAME][DATE]"
click at [1150, 413] on button "Filtrar" at bounding box center [1180, 429] width 61 height 33
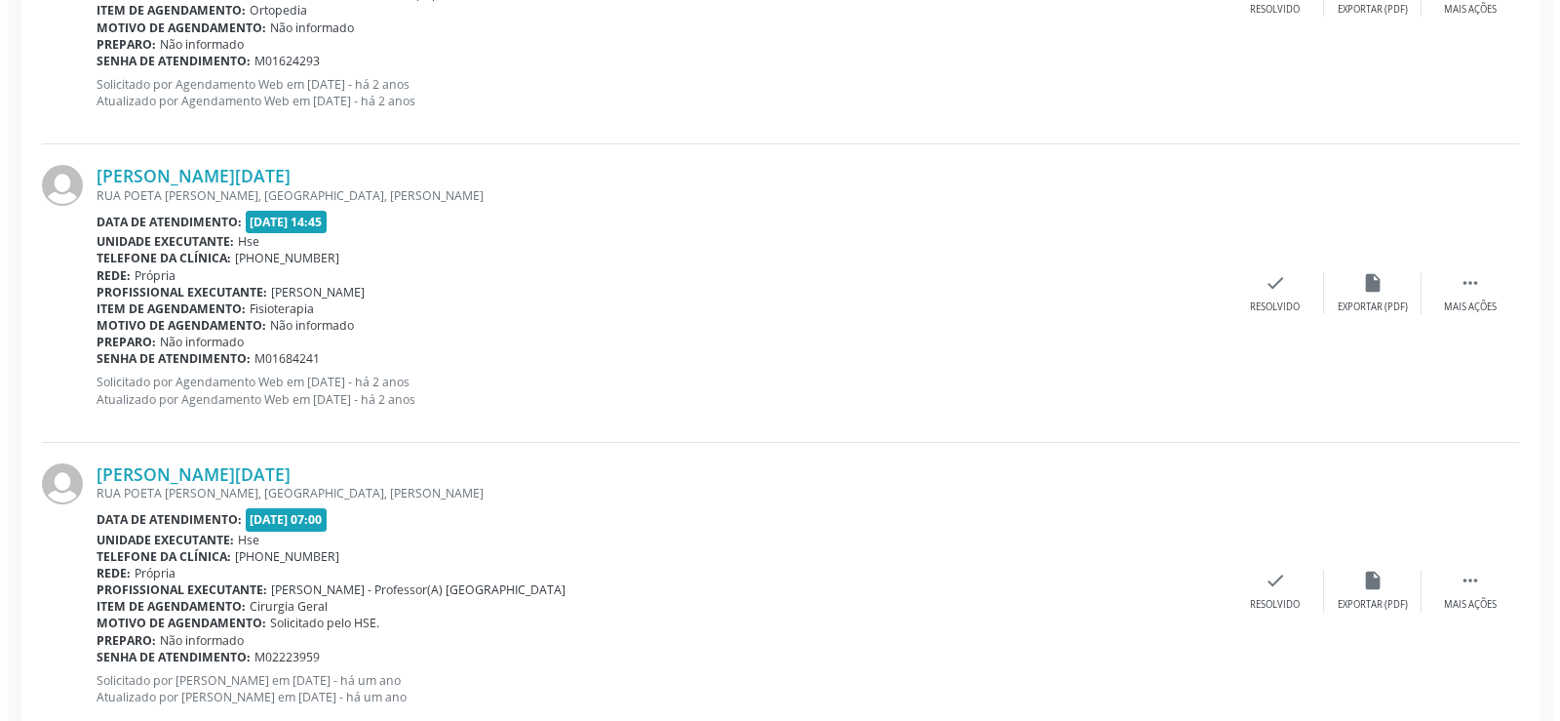
scroll to position [1305, 0]
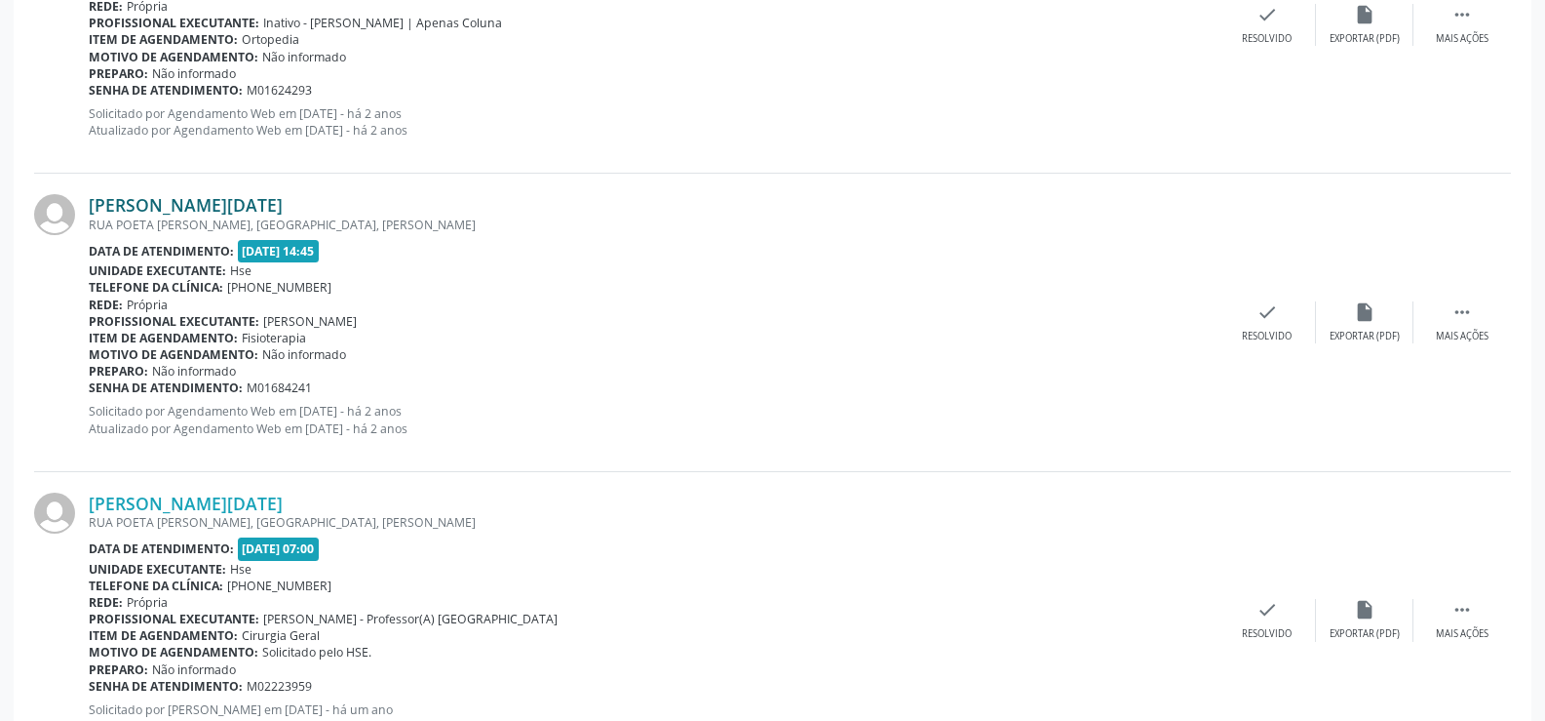
click at [199, 210] on link "[PERSON_NAME][DATE]" at bounding box center [186, 204] width 194 height 21
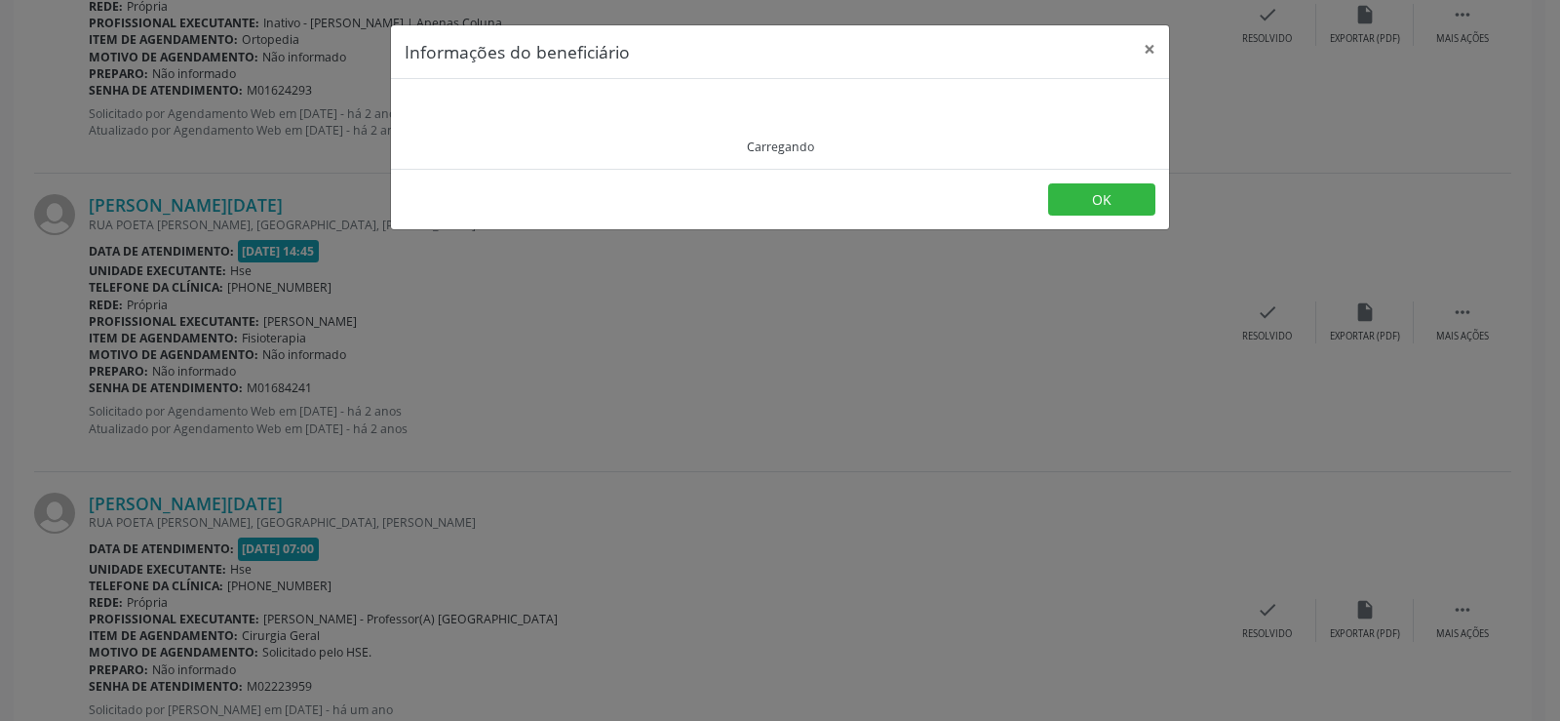
click at [540, 481] on div "Informações do beneficiário × Carregando OK" at bounding box center [780, 360] width 1560 height 721
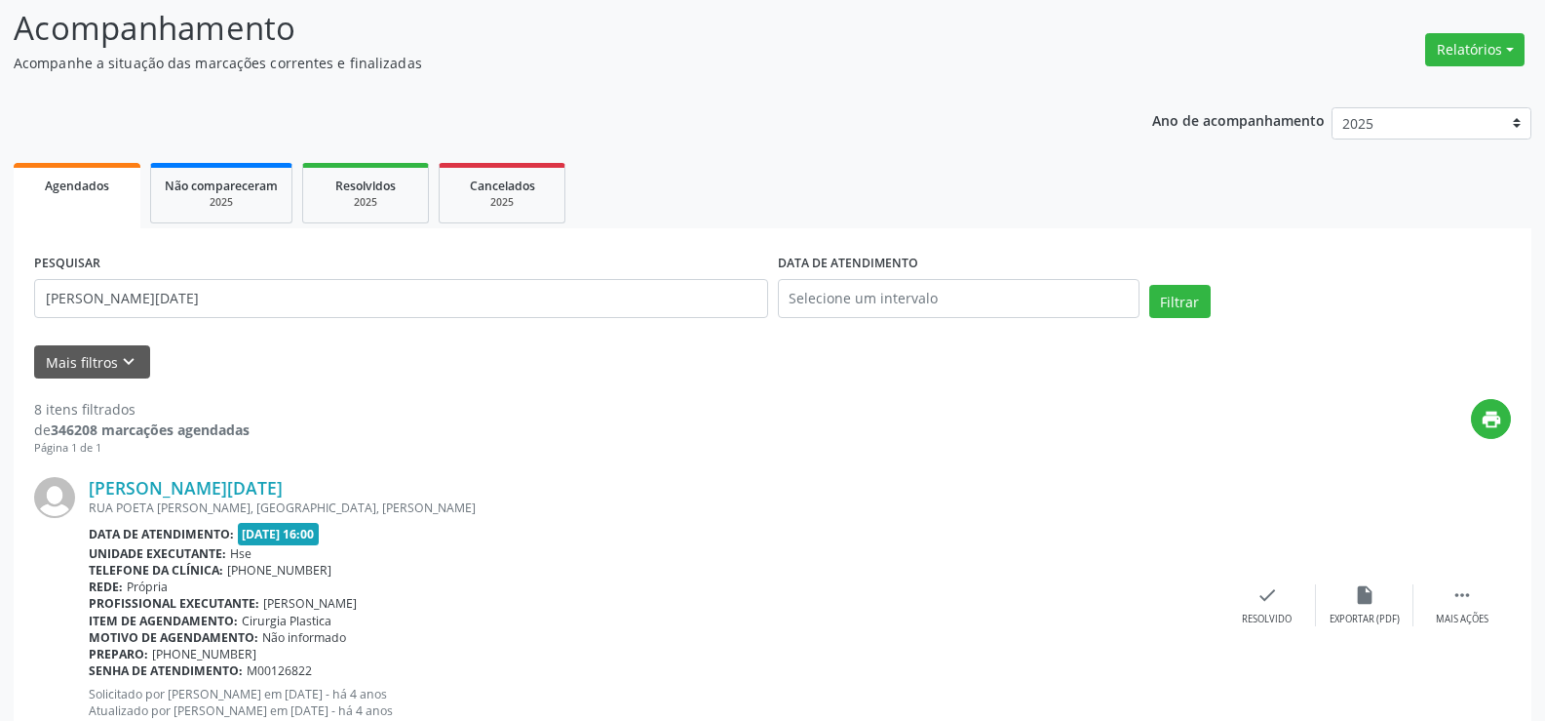
scroll to position [0, 0]
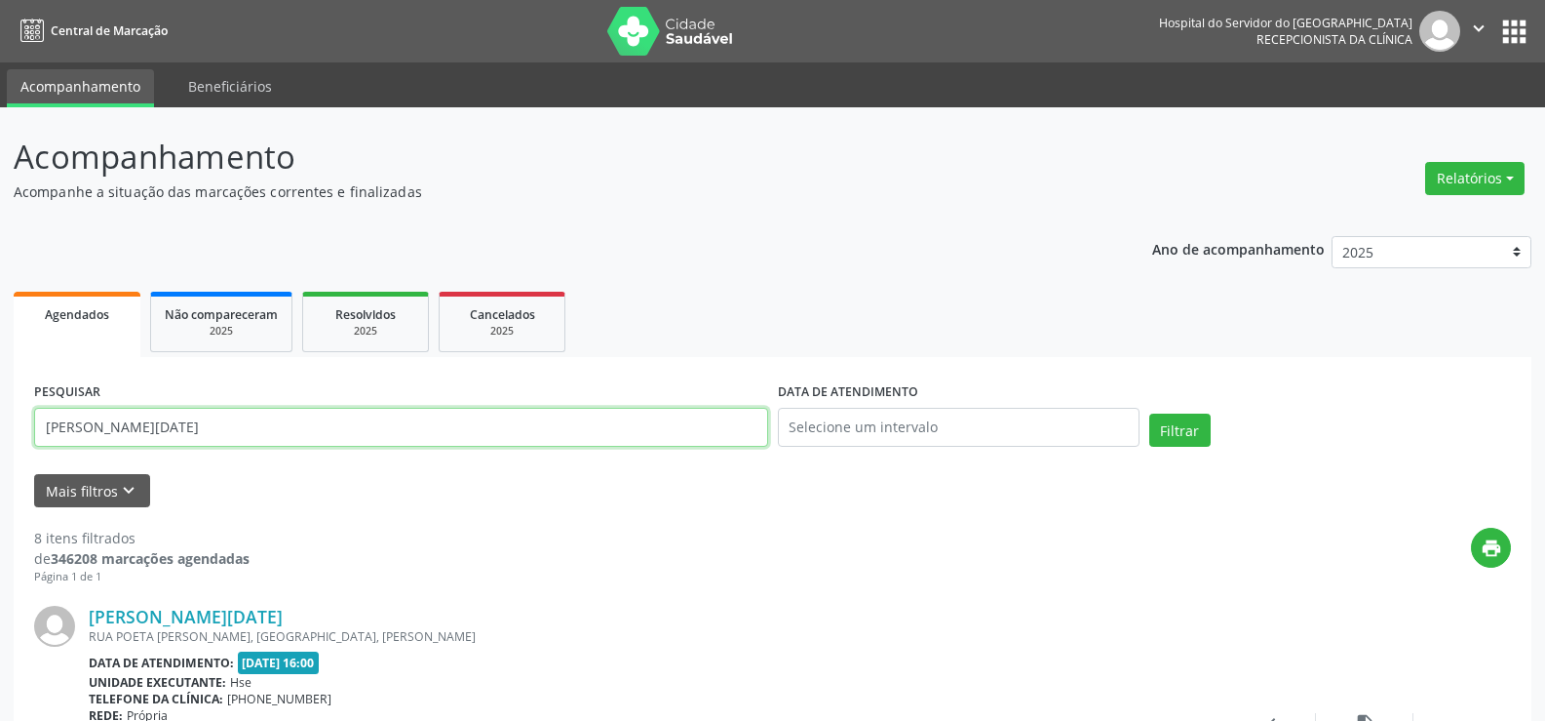
click at [332, 423] on input "[PERSON_NAME][DATE]" at bounding box center [401, 427] width 734 height 39
click at [1150, 413] on button "Filtrar" at bounding box center [1180, 429] width 61 height 33
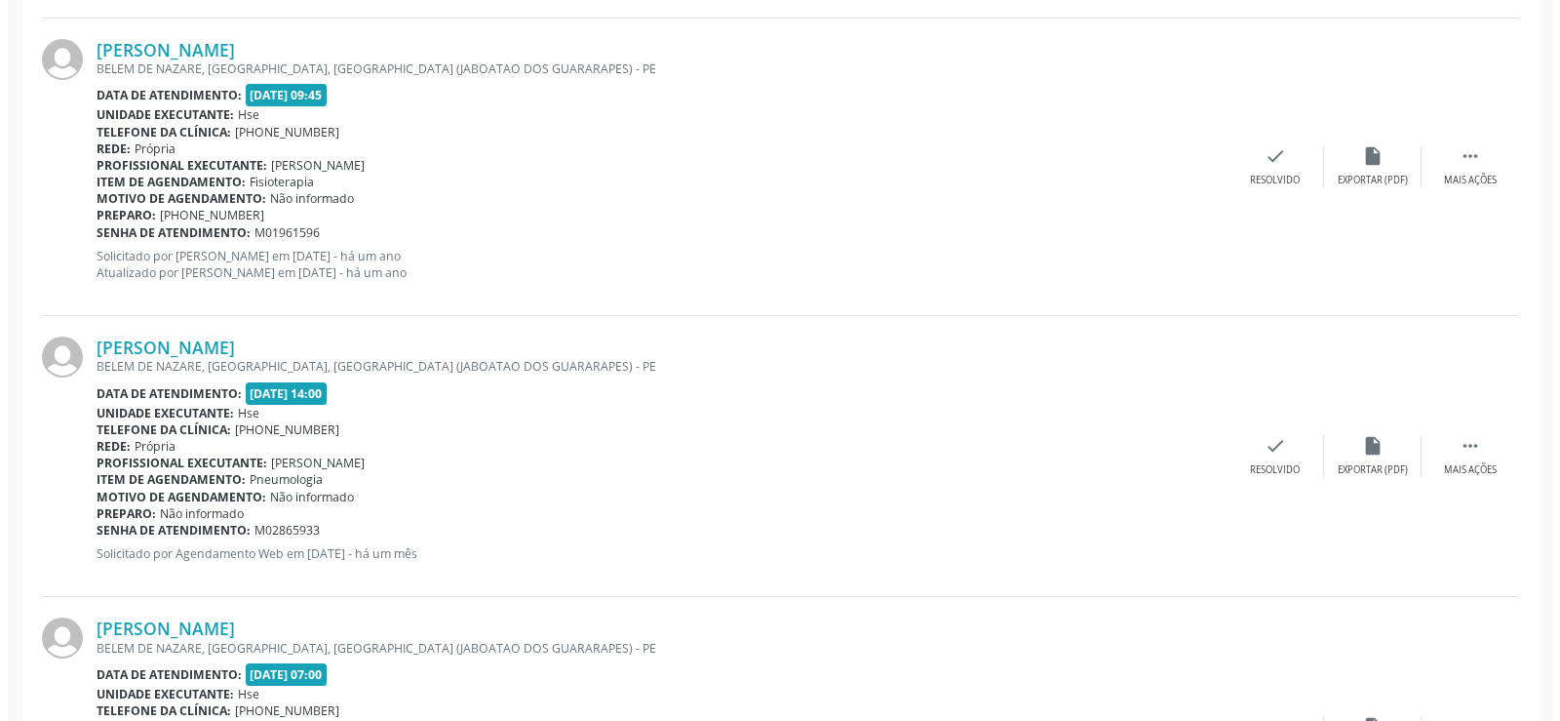
scroll to position [2350, 0]
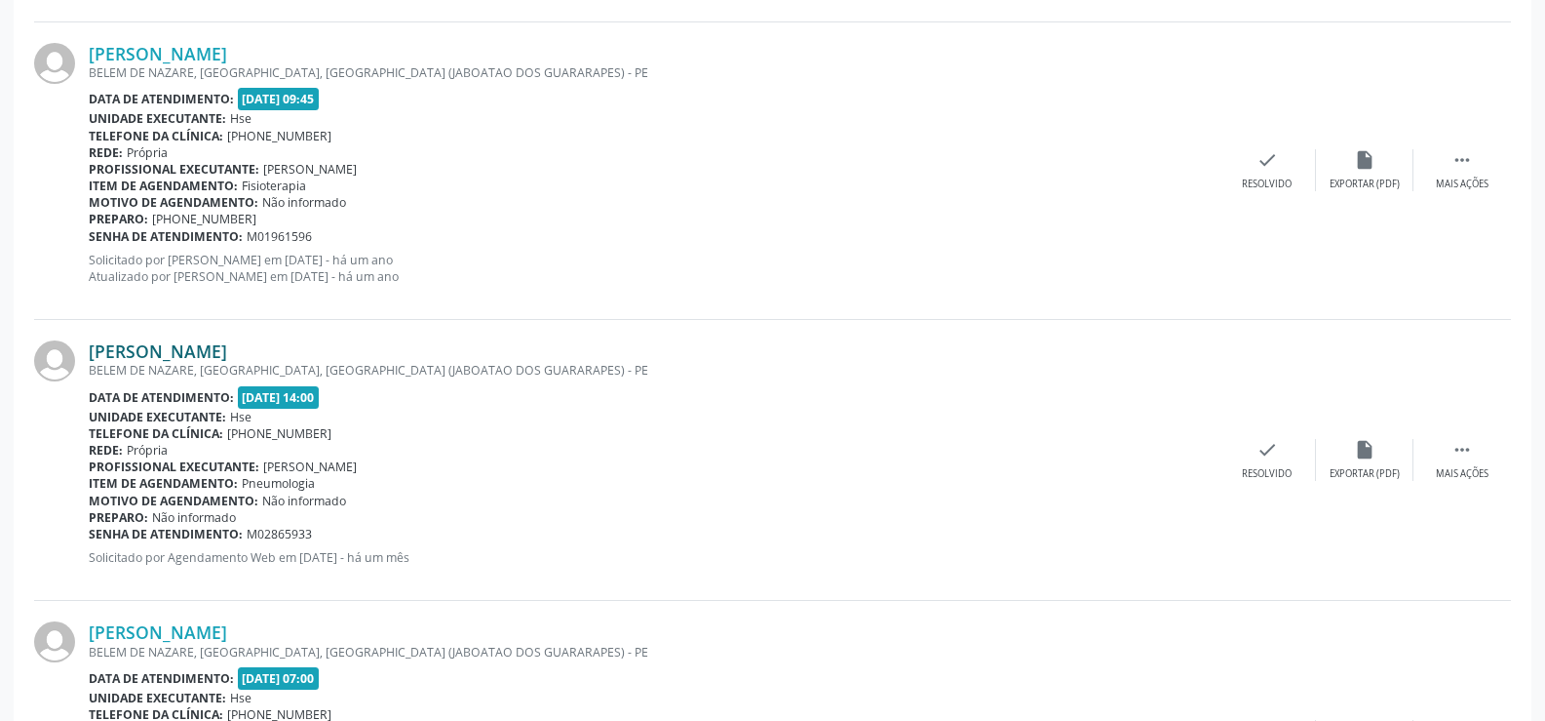
click at [205, 349] on link "[PERSON_NAME]" at bounding box center [158, 350] width 138 height 21
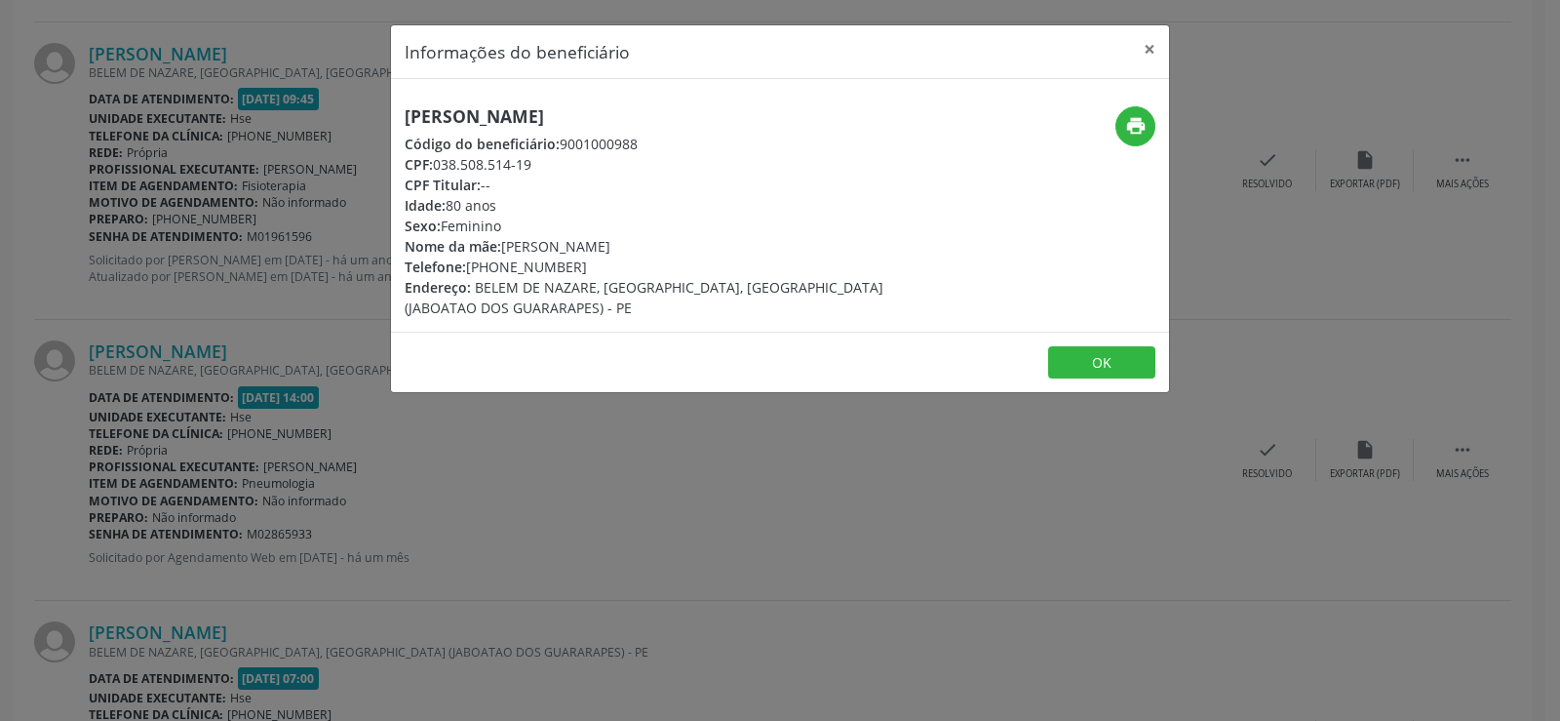
click at [448, 113] on h5 "[PERSON_NAME]" at bounding box center [650, 116] width 491 height 20
click at [134, 355] on div "Informações do beneficiário × [PERSON_NAME] Código do beneficiário: 9001000988 …" at bounding box center [780, 360] width 1560 height 721
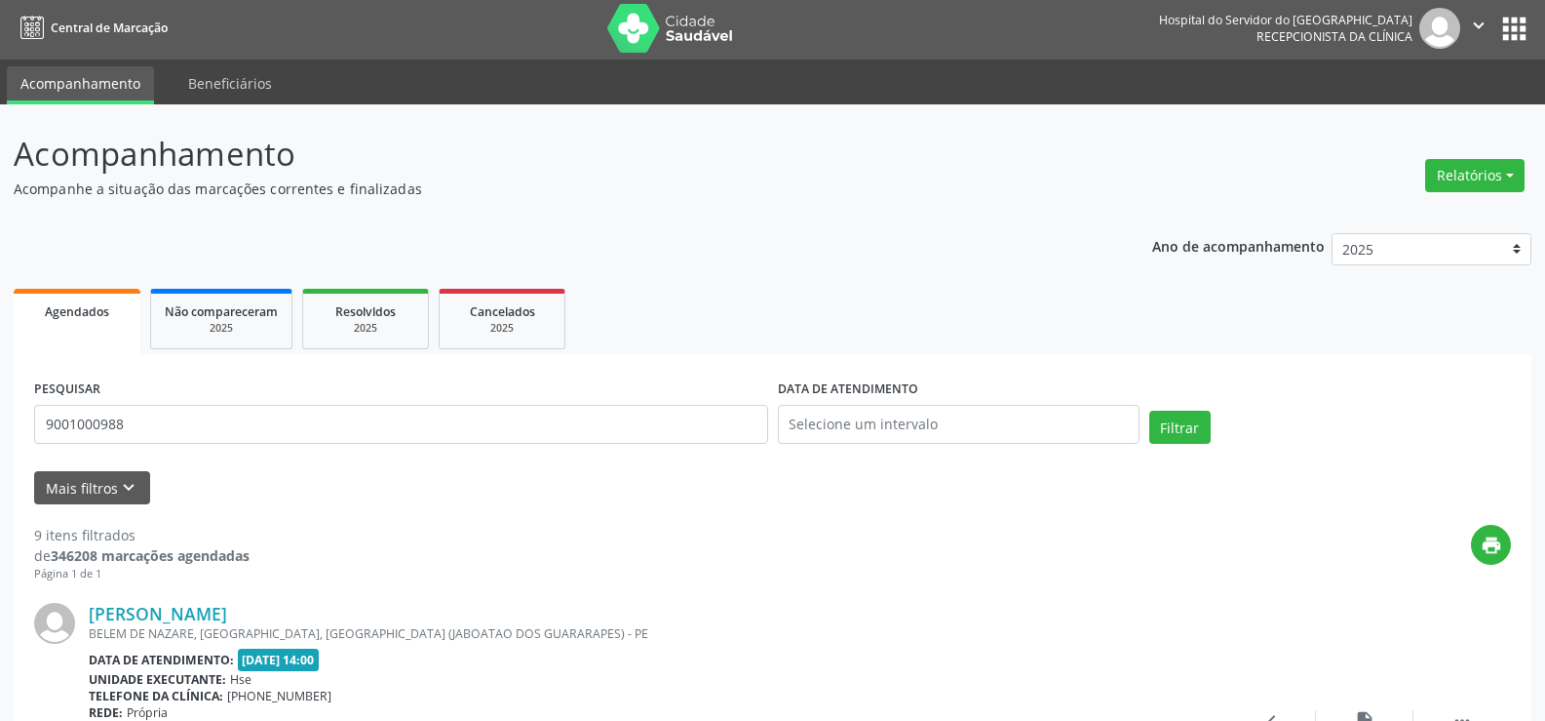
scroll to position [0, 0]
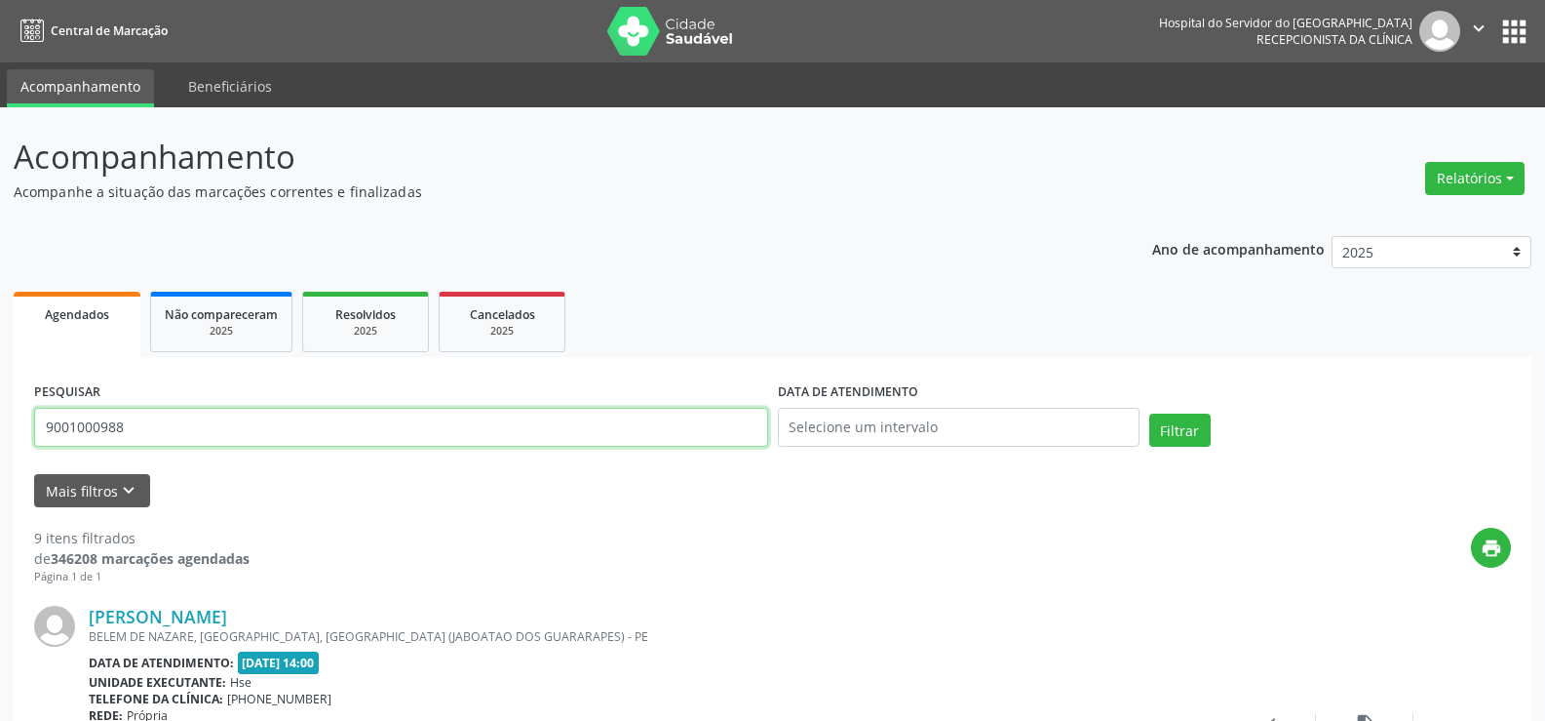
click at [201, 444] on input "9001000988" at bounding box center [401, 427] width 734 height 39
paste input "[PERSON_NAME][DATE]"
click at [1150, 413] on button "Filtrar" at bounding box center [1180, 429] width 61 height 33
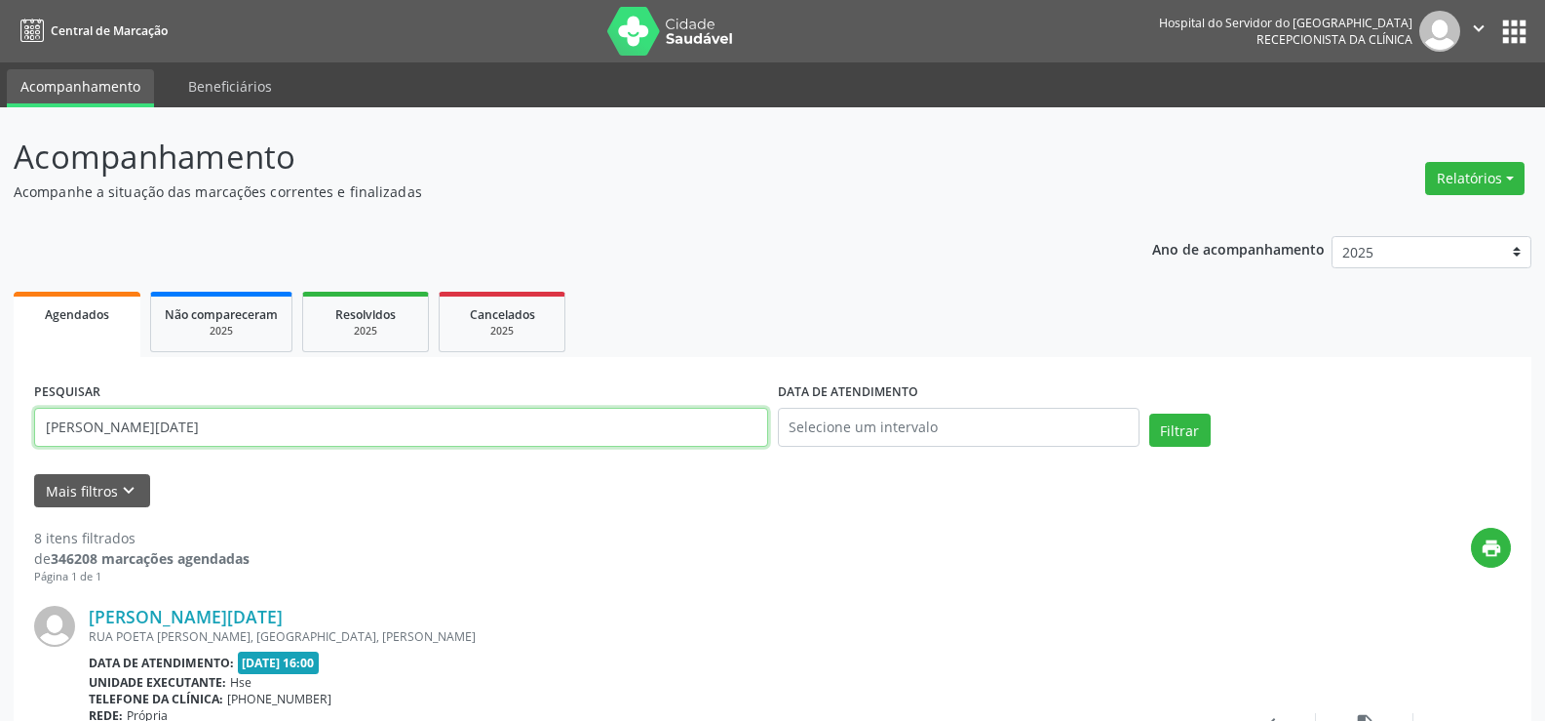
click at [204, 421] on input "[PERSON_NAME][DATE]" at bounding box center [401, 427] width 734 height 39
click at [1150, 413] on button "Filtrar" at bounding box center [1180, 429] width 61 height 33
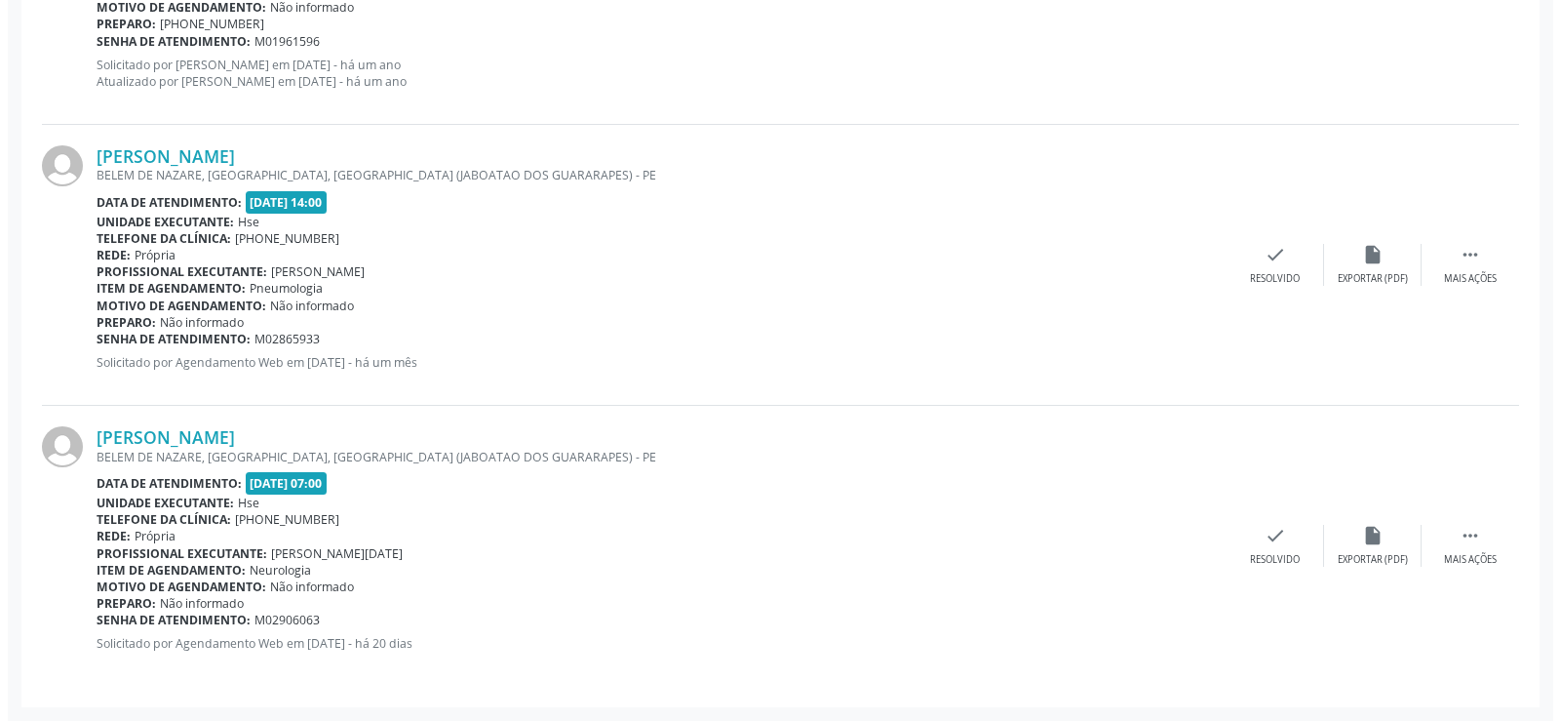
scroll to position [2252, 0]
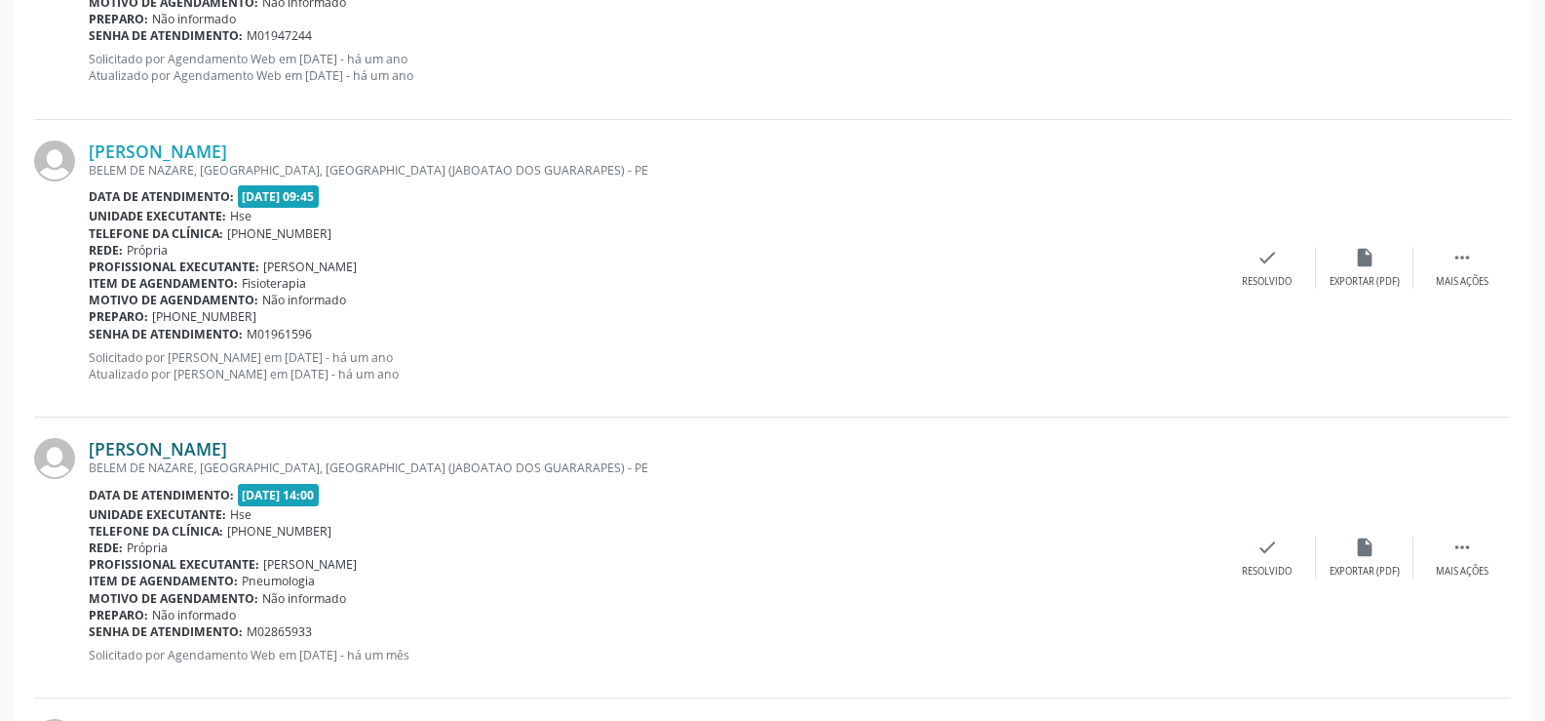
click at [227, 447] on link "[PERSON_NAME]" at bounding box center [158, 448] width 138 height 21
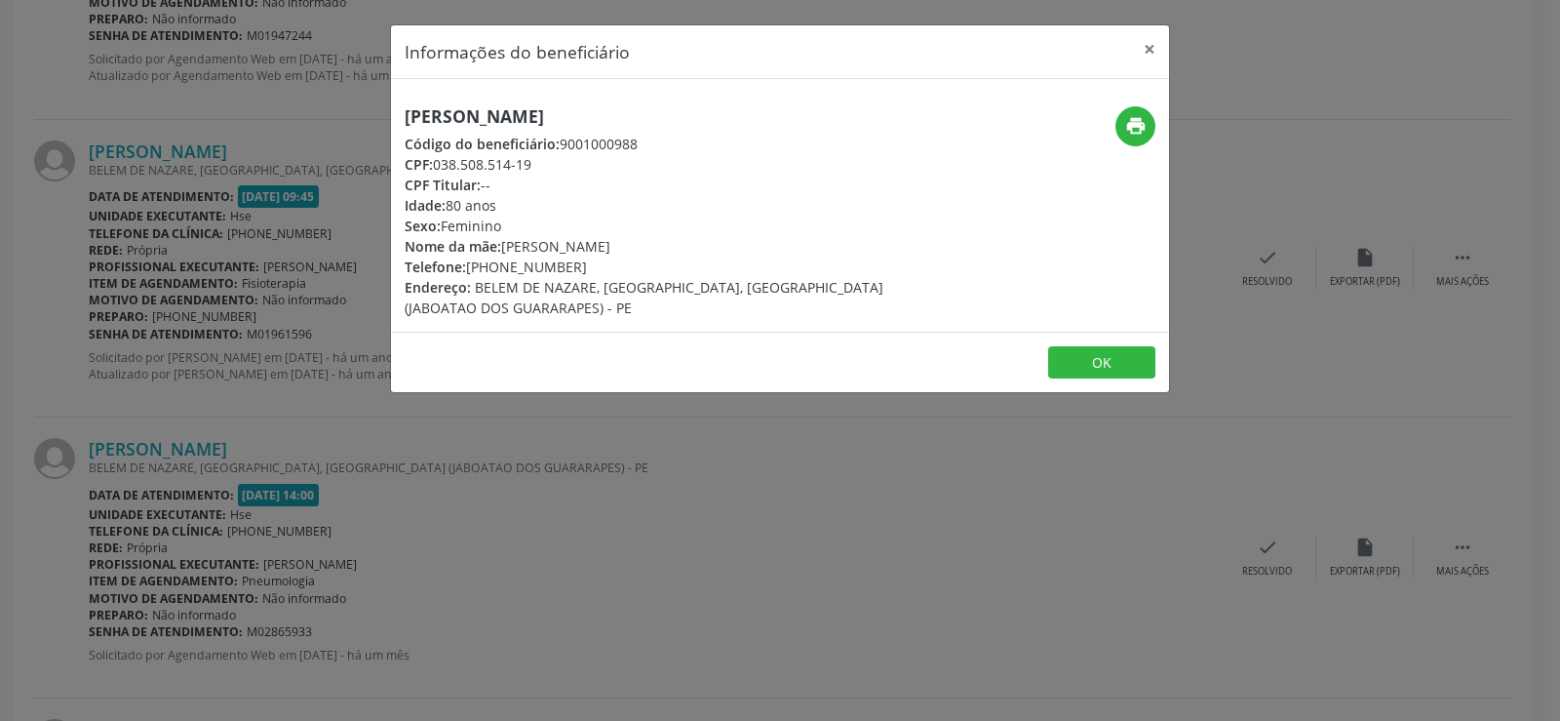
click at [512, 131] on div "[PERSON_NAME] Código do beneficiário: 9001000988 CPF: 038.508.514-19 CPF Titula…" at bounding box center [650, 212] width 491 height 212
click at [520, 111] on h5 "[PERSON_NAME]" at bounding box center [650, 116] width 491 height 20
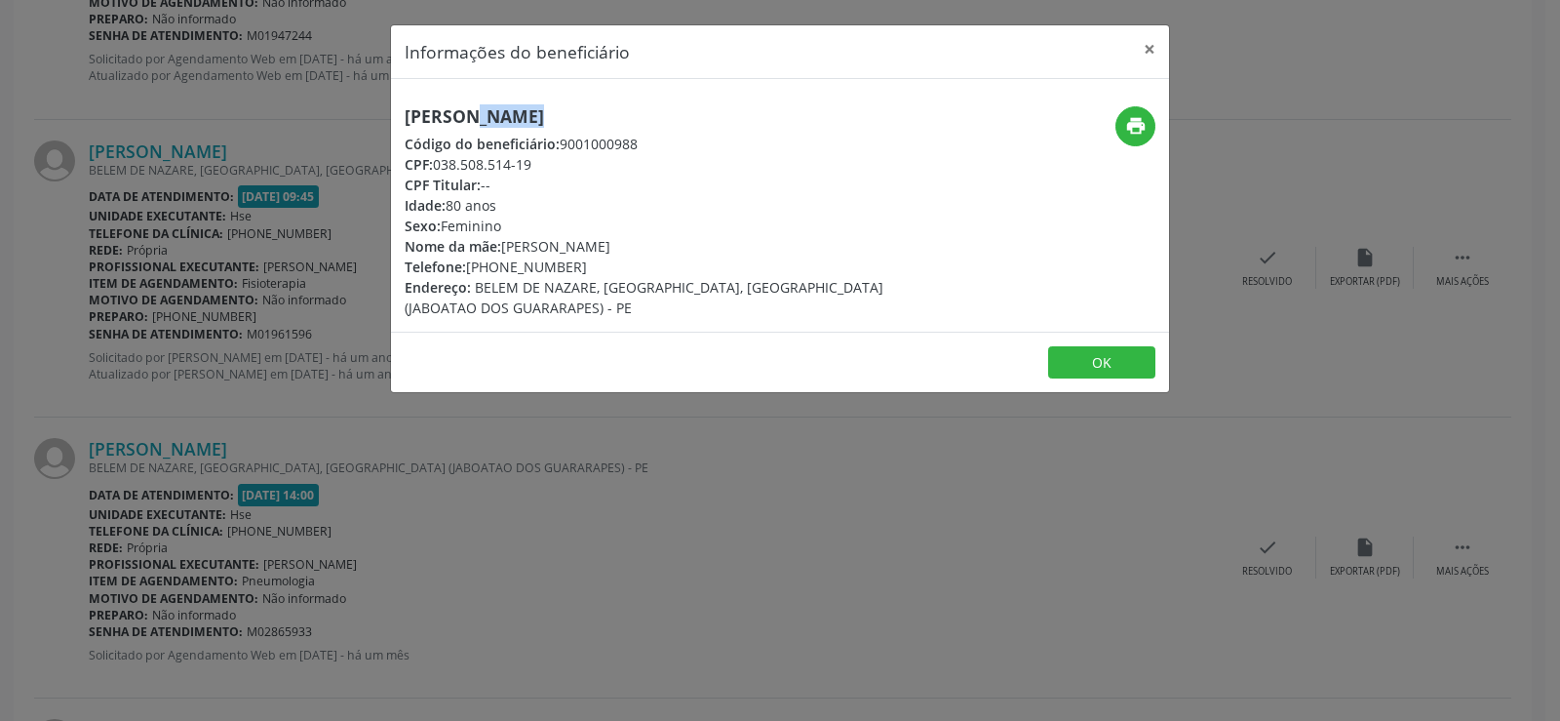
click at [520, 111] on h5 "[PERSON_NAME]" at bounding box center [650, 116] width 491 height 20
click at [274, 446] on div "Informações do beneficiário × [PERSON_NAME] Código do beneficiário: 9001000988 …" at bounding box center [780, 360] width 1560 height 721
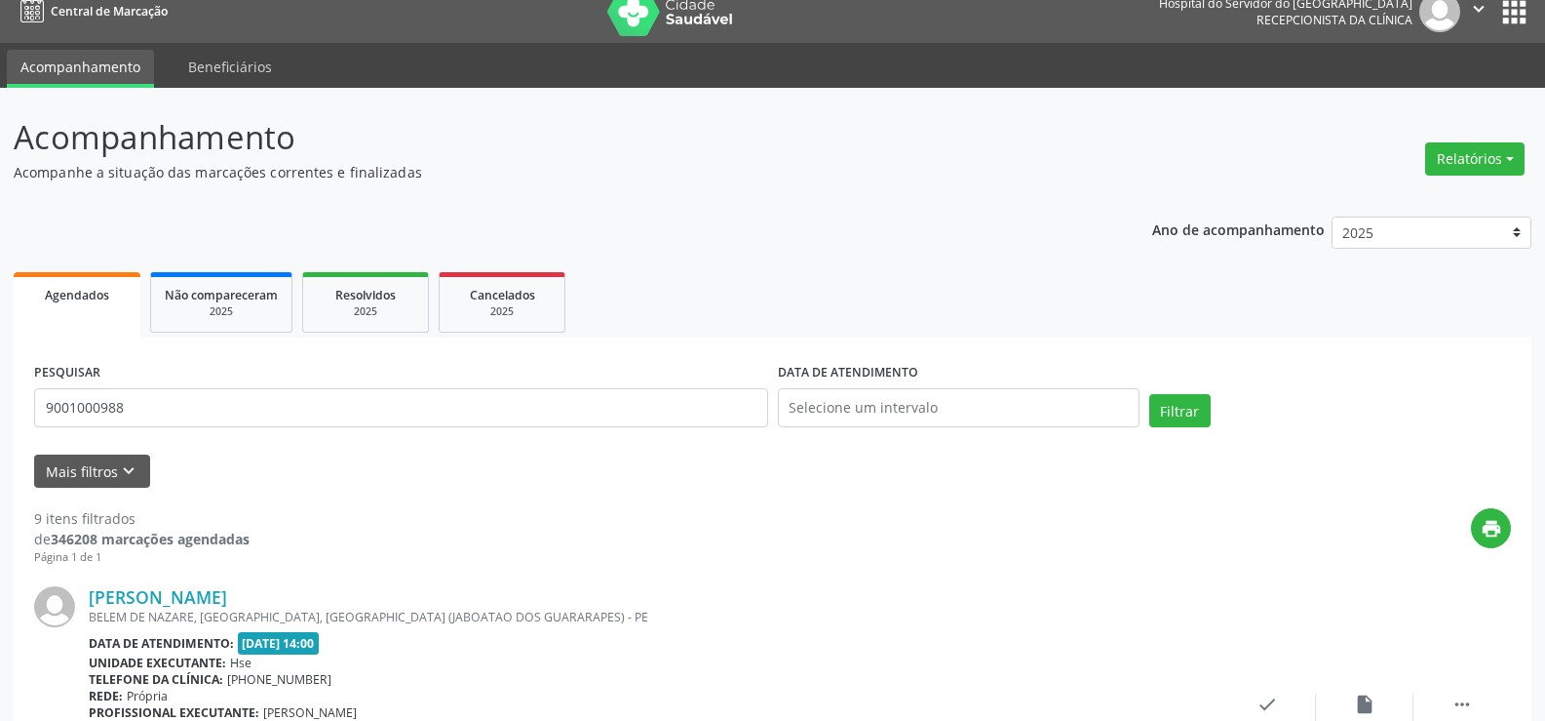
scroll to position [0, 0]
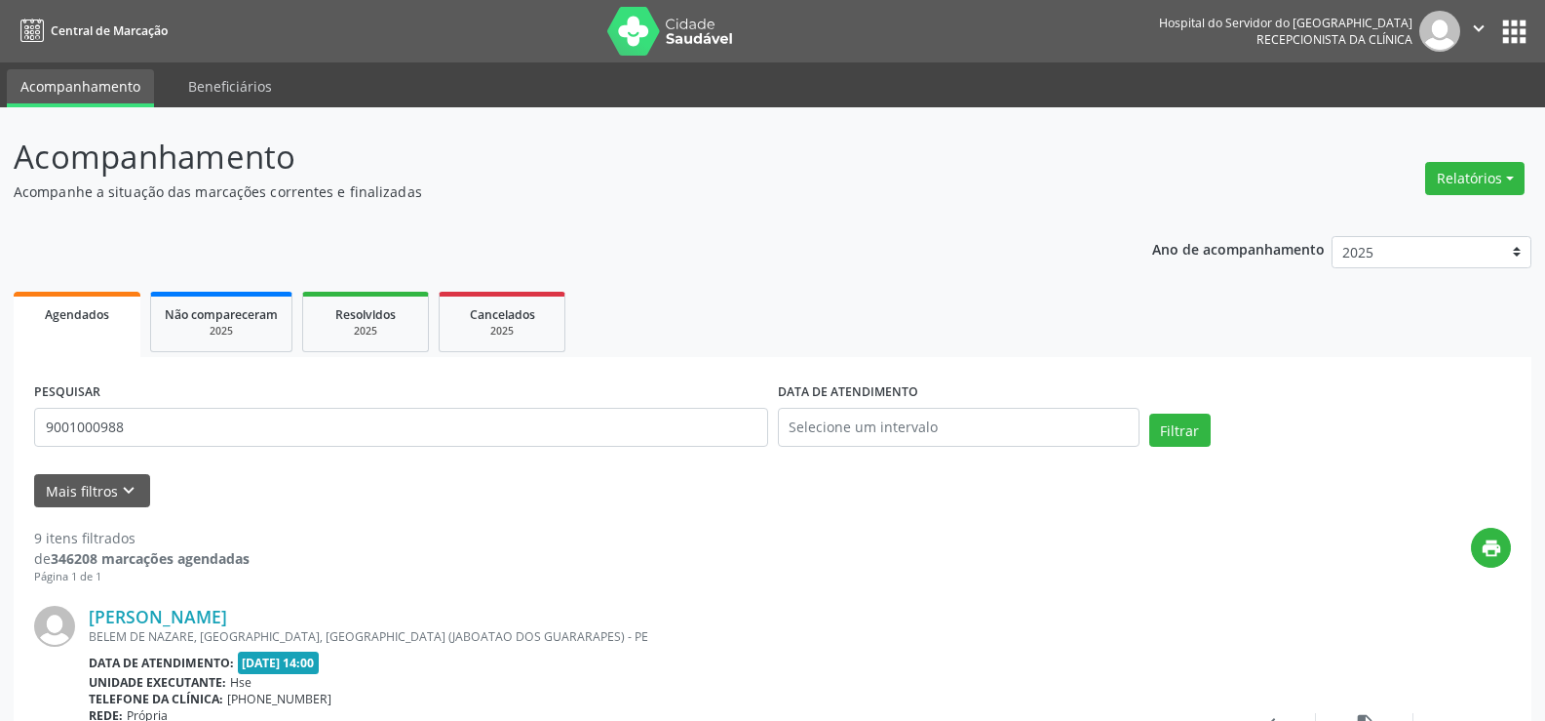
click at [301, 393] on div "PESQUISAR 9001000988" at bounding box center [401, 418] width 744 height 83
drag, startPoint x: 301, startPoint y: 393, endPoint x: 308, endPoint y: 410, distance: 18.8
click at [301, 398] on div "PESQUISAR 9001000988" at bounding box center [401, 418] width 744 height 83
click at [308, 410] on input "9001000988" at bounding box center [401, 427] width 734 height 39
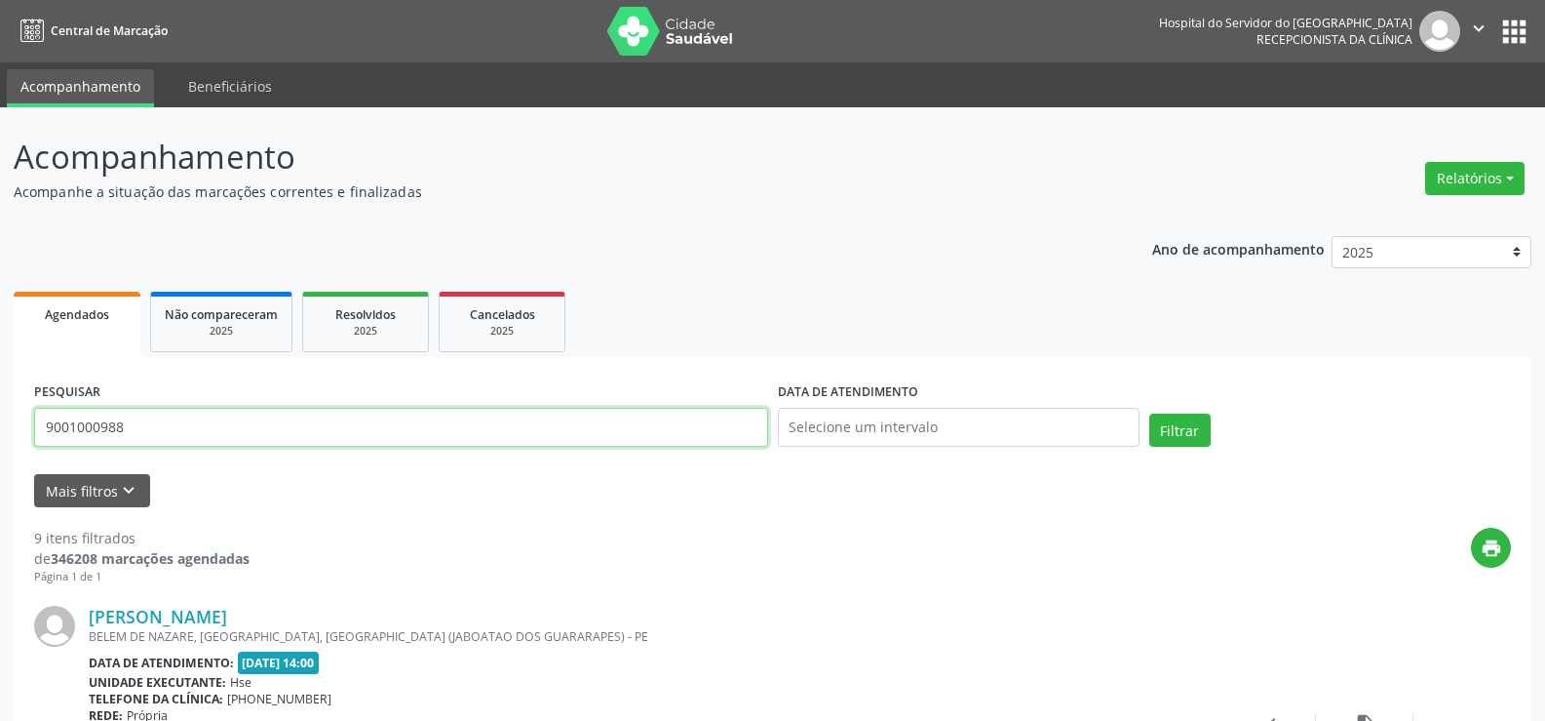
click at [308, 410] on input "9001000988" at bounding box center [401, 427] width 734 height 39
click at [1150, 413] on button "Filtrar" at bounding box center [1180, 429] width 61 height 33
click at [273, 421] on input "9000940513" at bounding box center [401, 427] width 734 height 39
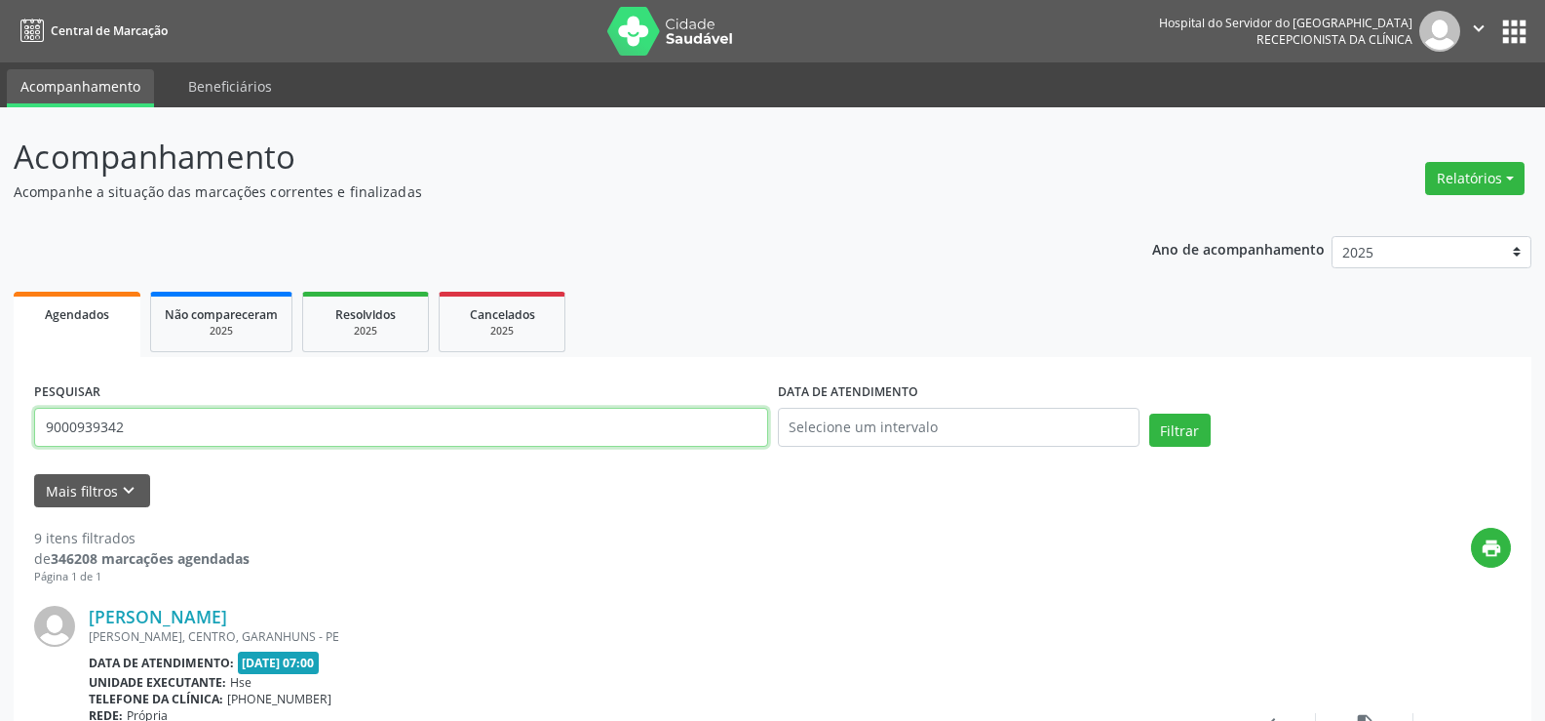
click at [1150, 413] on button "Filtrar" at bounding box center [1180, 429] width 61 height 33
click at [269, 408] on input "9000939342" at bounding box center [401, 427] width 734 height 39
click at [1150, 413] on button "Filtrar" at bounding box center [1180, 429] width 61 height 33
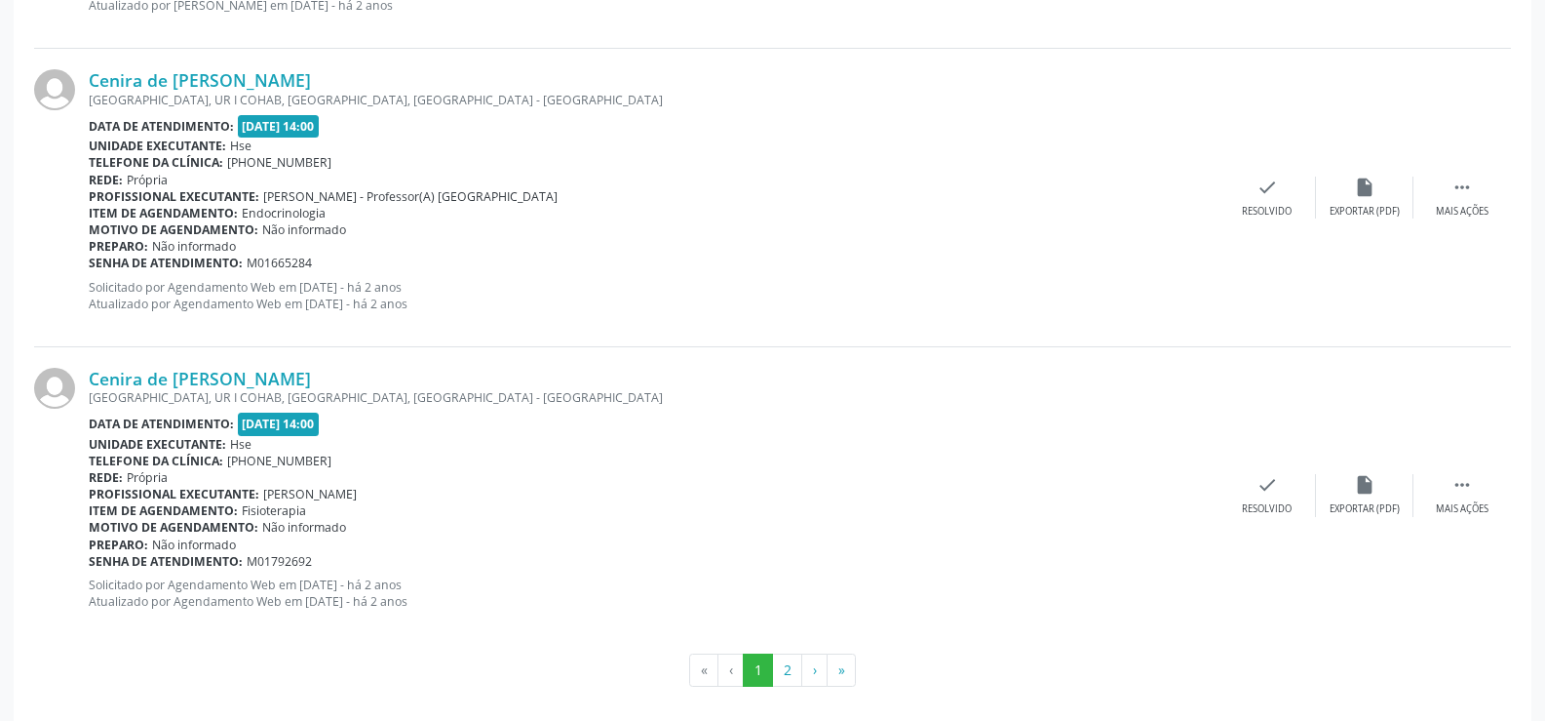
scroll to position [4421, 0]
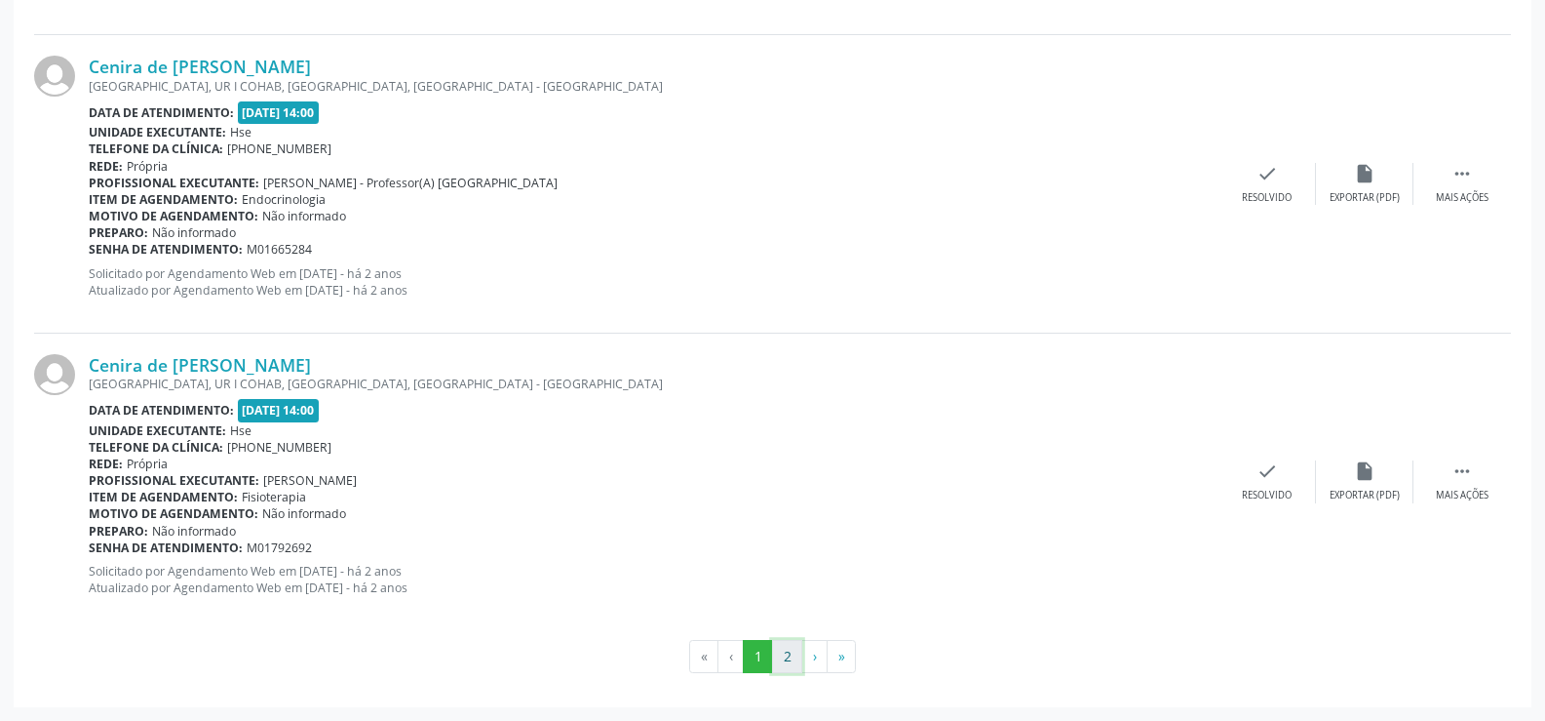
click at [790, 648] on button "2" at bounding box center [787, 656] width 30 height 33
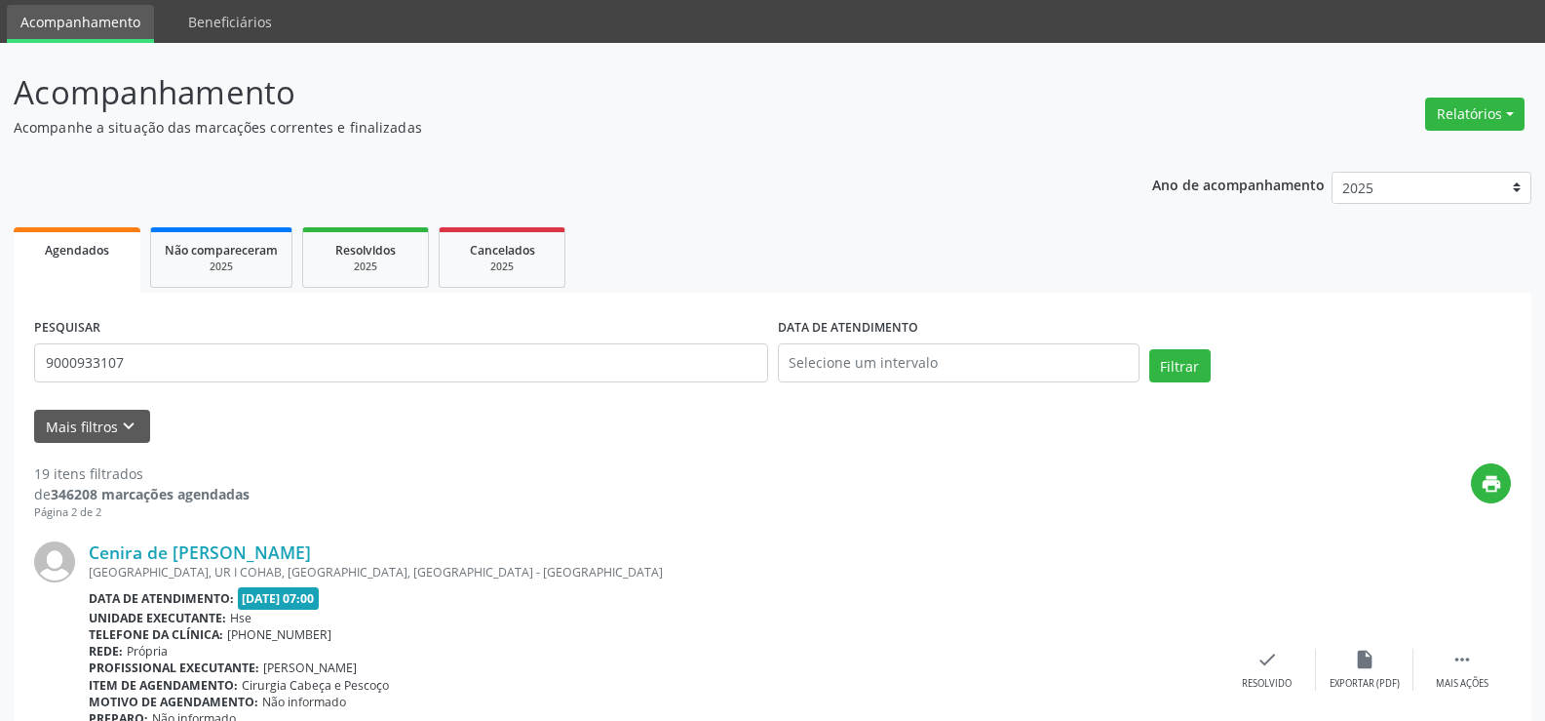
scroll to position [0, 0]
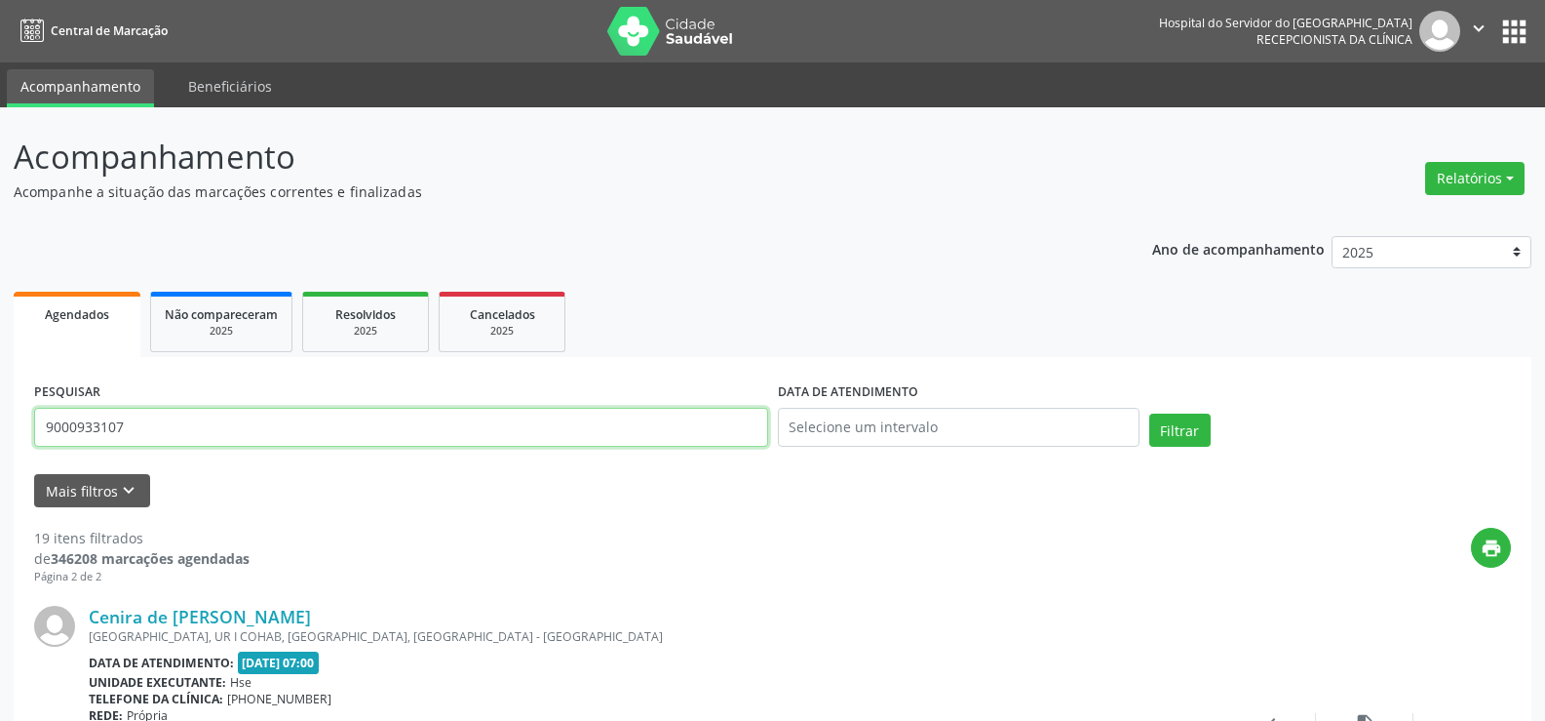
click at [393, 433] on input "9000933107" at bounding box center [401, 427] width 734 height 39
click at [1150, 413] on button "Filtrar" at bounding box center [1180, 429] width 61 height 33
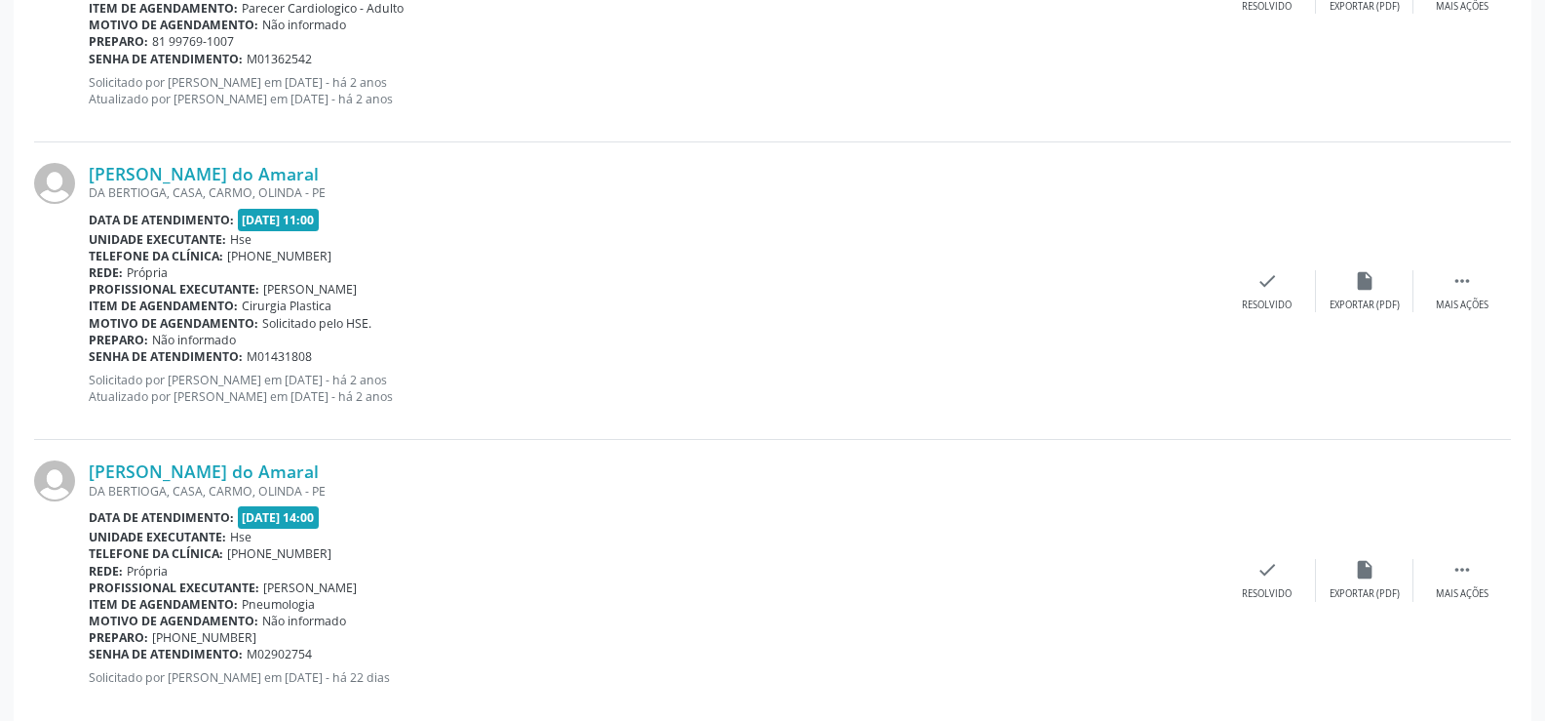
scroll to position [1073, 0]
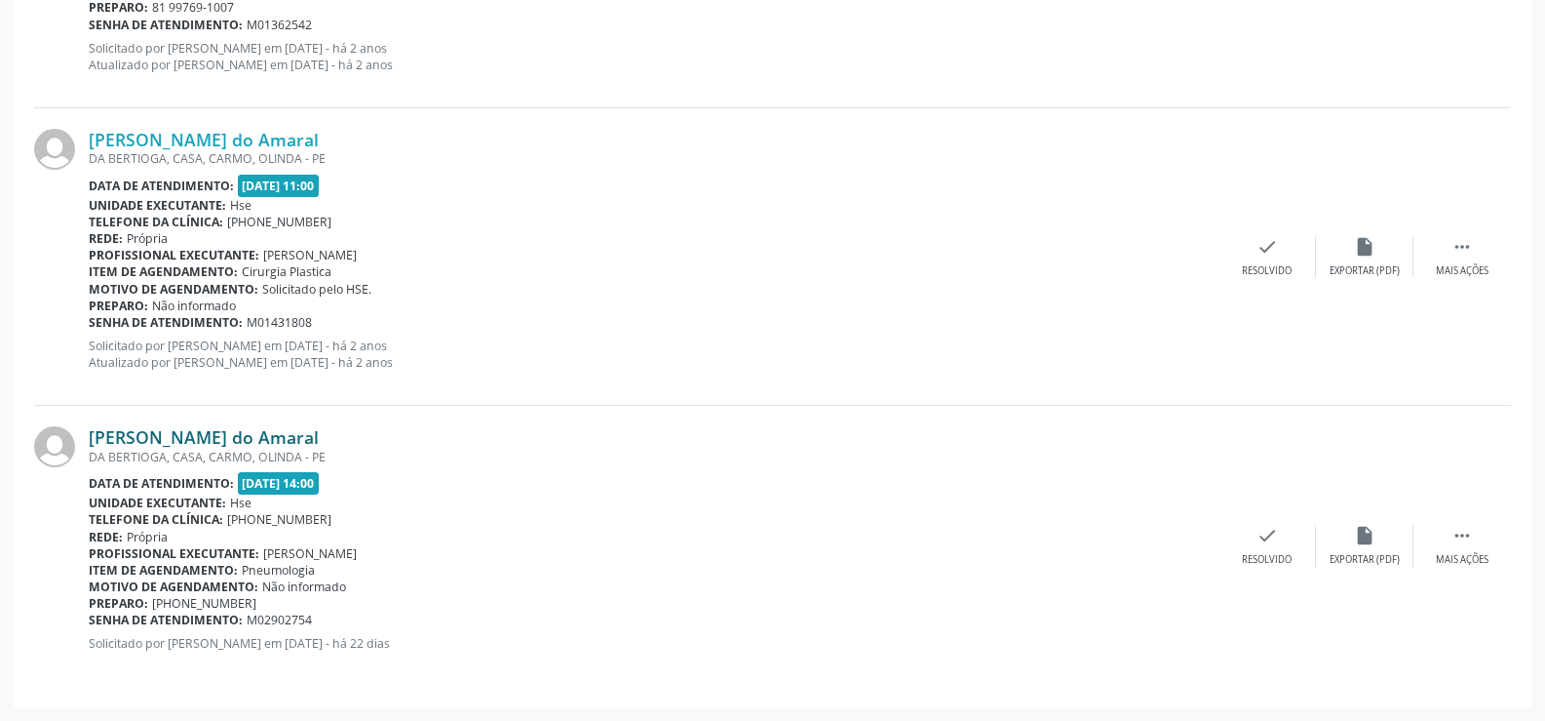
click at [254, 430] on link "[PERSON_NAME] do Amaral" at bounding box center [204, 436] width 230 height 21
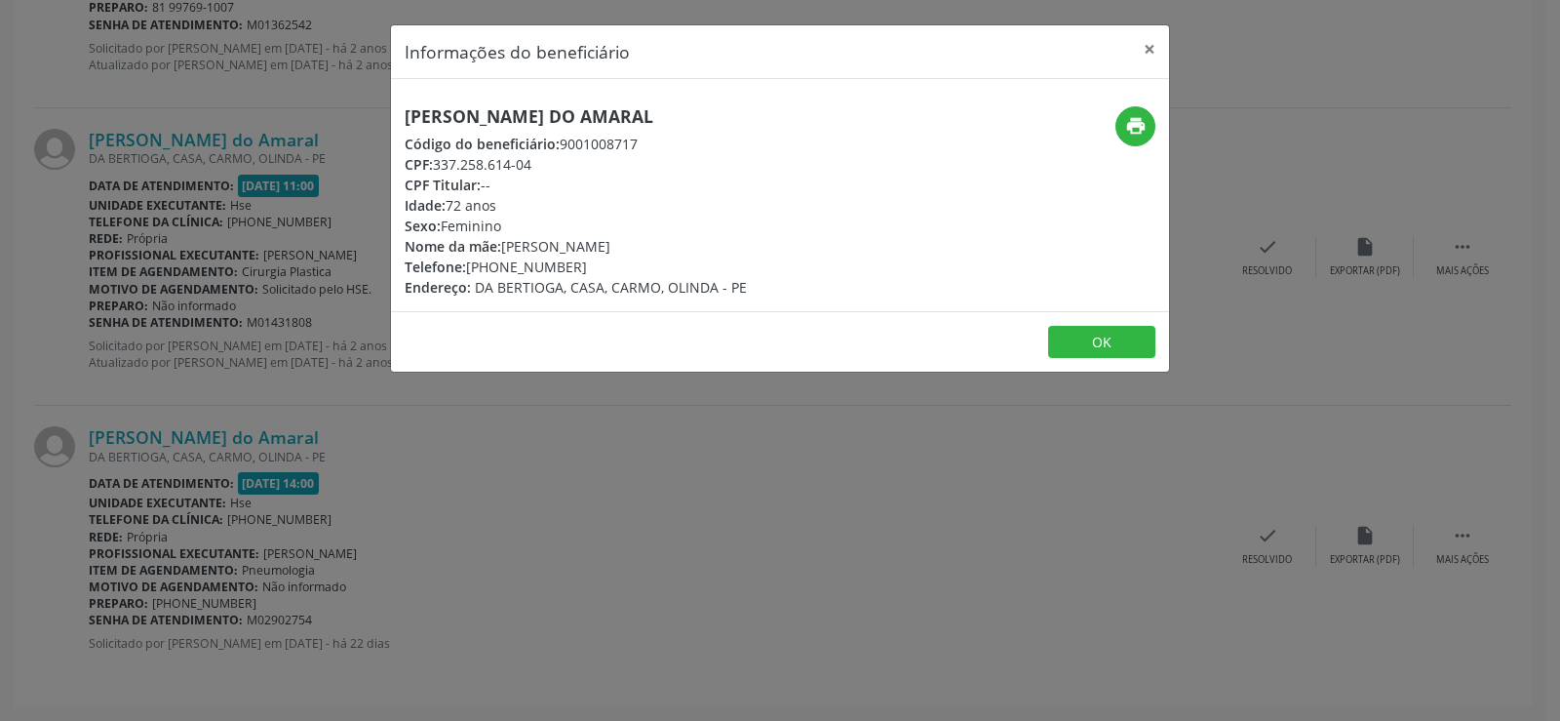
click at [542, 119] on h5 "[PERSON_NAME] do Amaral" at bounding box center [576, 116] width 342 height 20
click at [305, 265] on div "Informações do beneficiário × [PERSON_NAME] do Amaral Código do beneficiário: 9…" at bounding box center [780, 360] width 1560 height 721
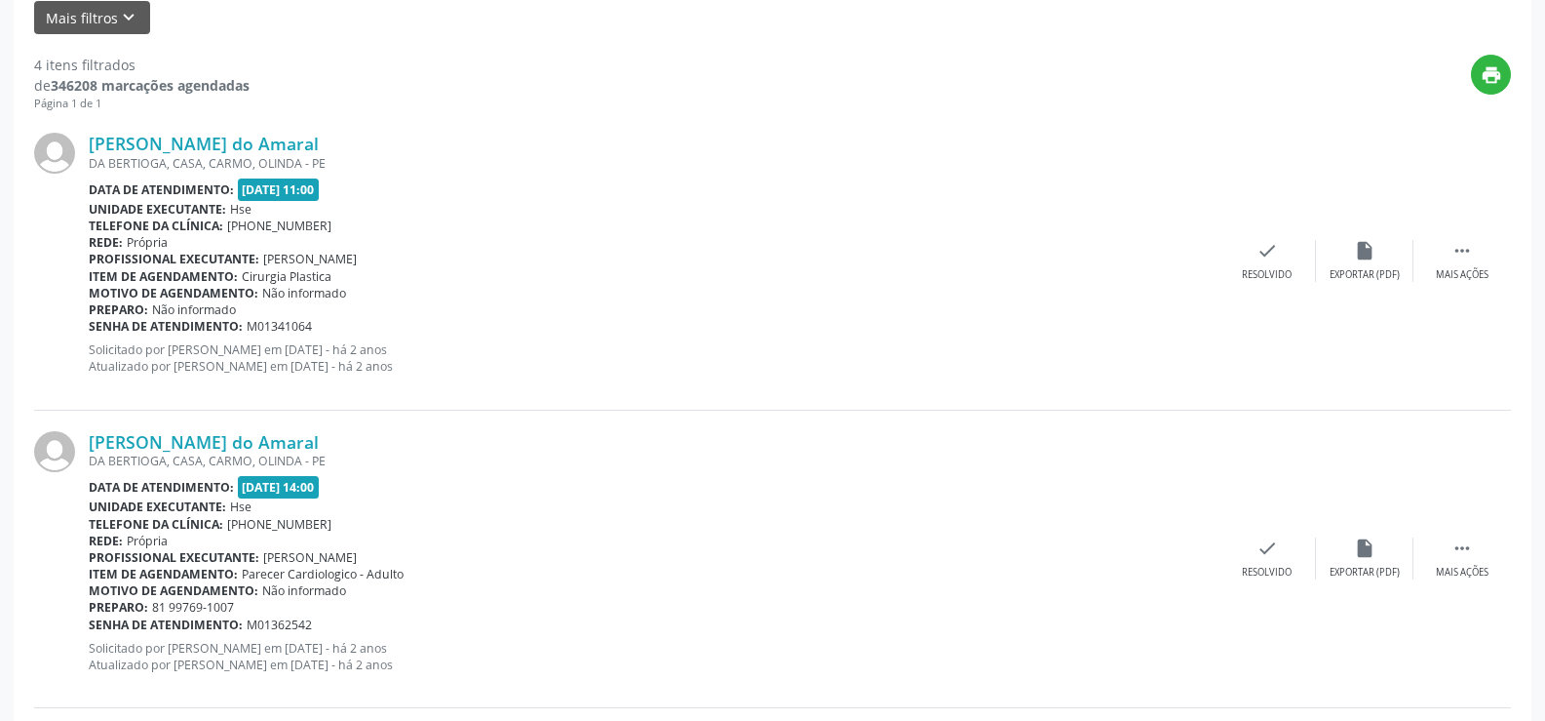
scroll to position [0, 0]
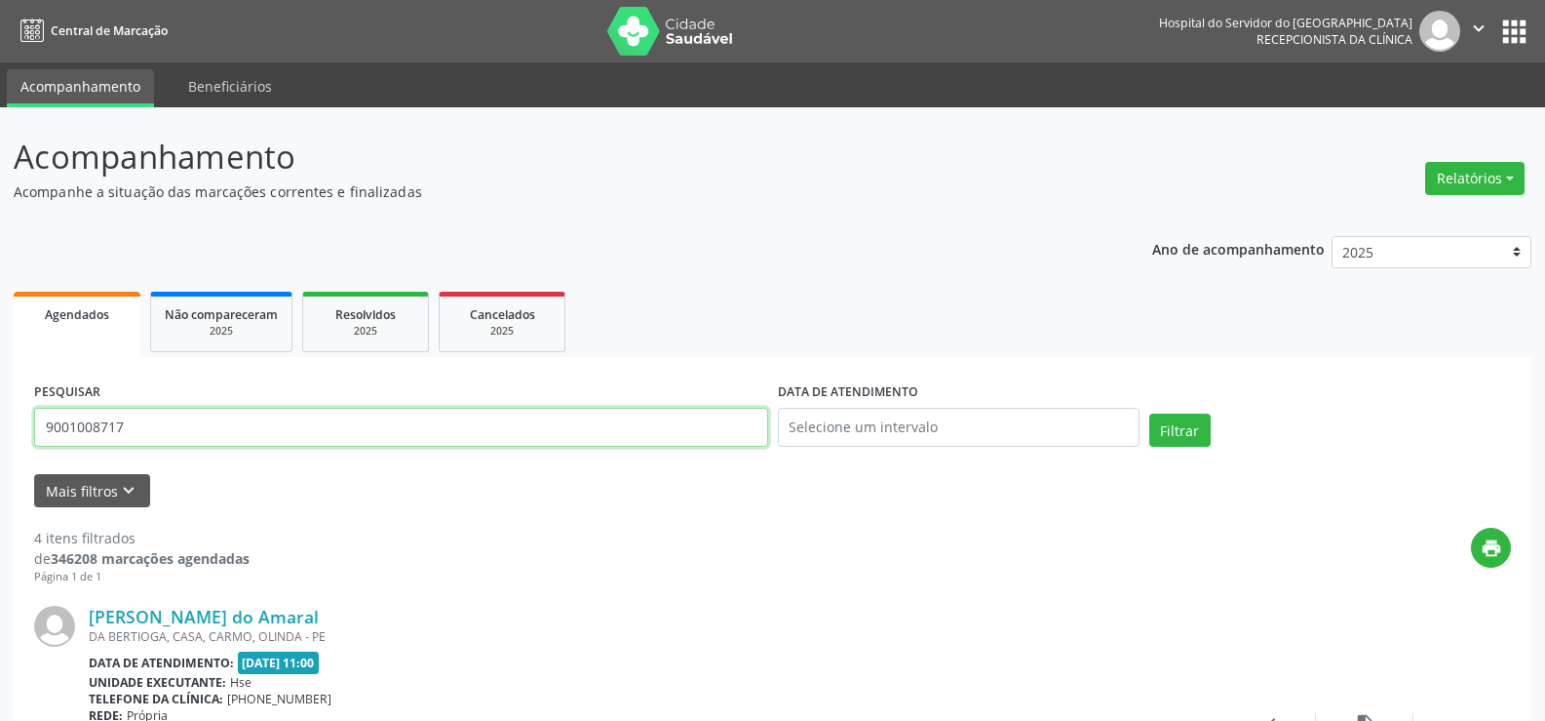
click at [260, 419] on input "9001008717" at bounding box center [401, 427] width 734 height 39
click at [1150, 413] on button "Filtrar" at bounding box center [1180, 429] width 61 height 33
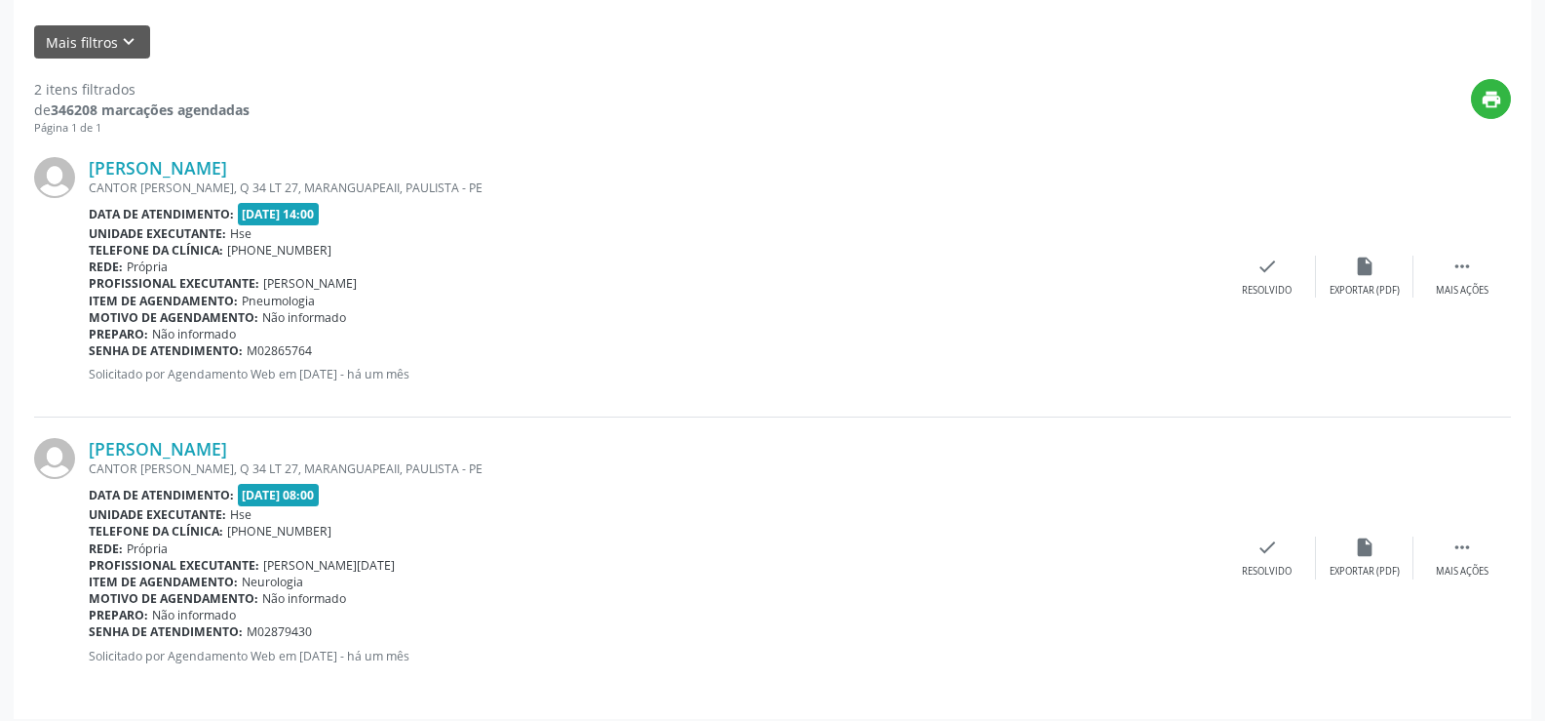
scroll to position [460, 0]
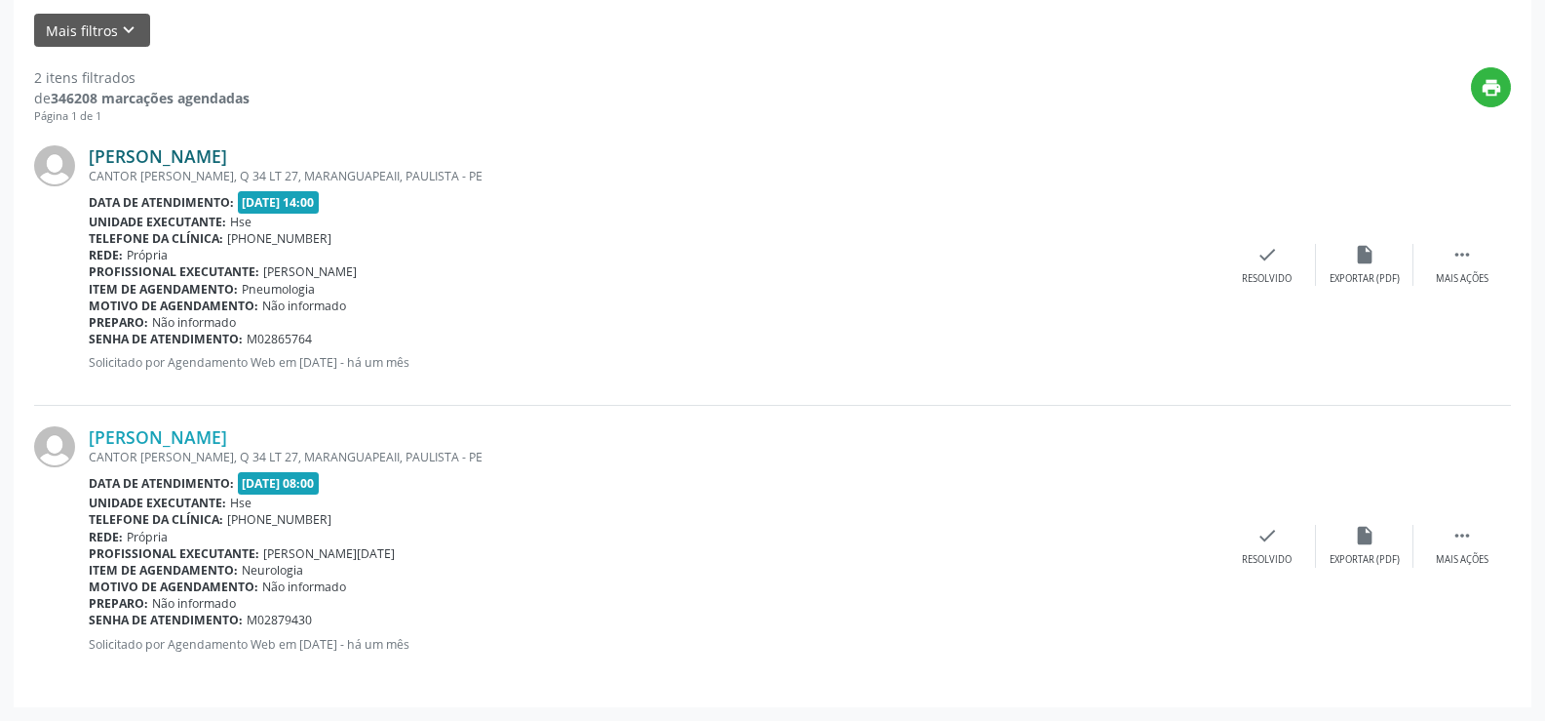
click at [168, 146] on link "[PERSON_NAME]" at bounding box center [158, 155] width 138 height 21
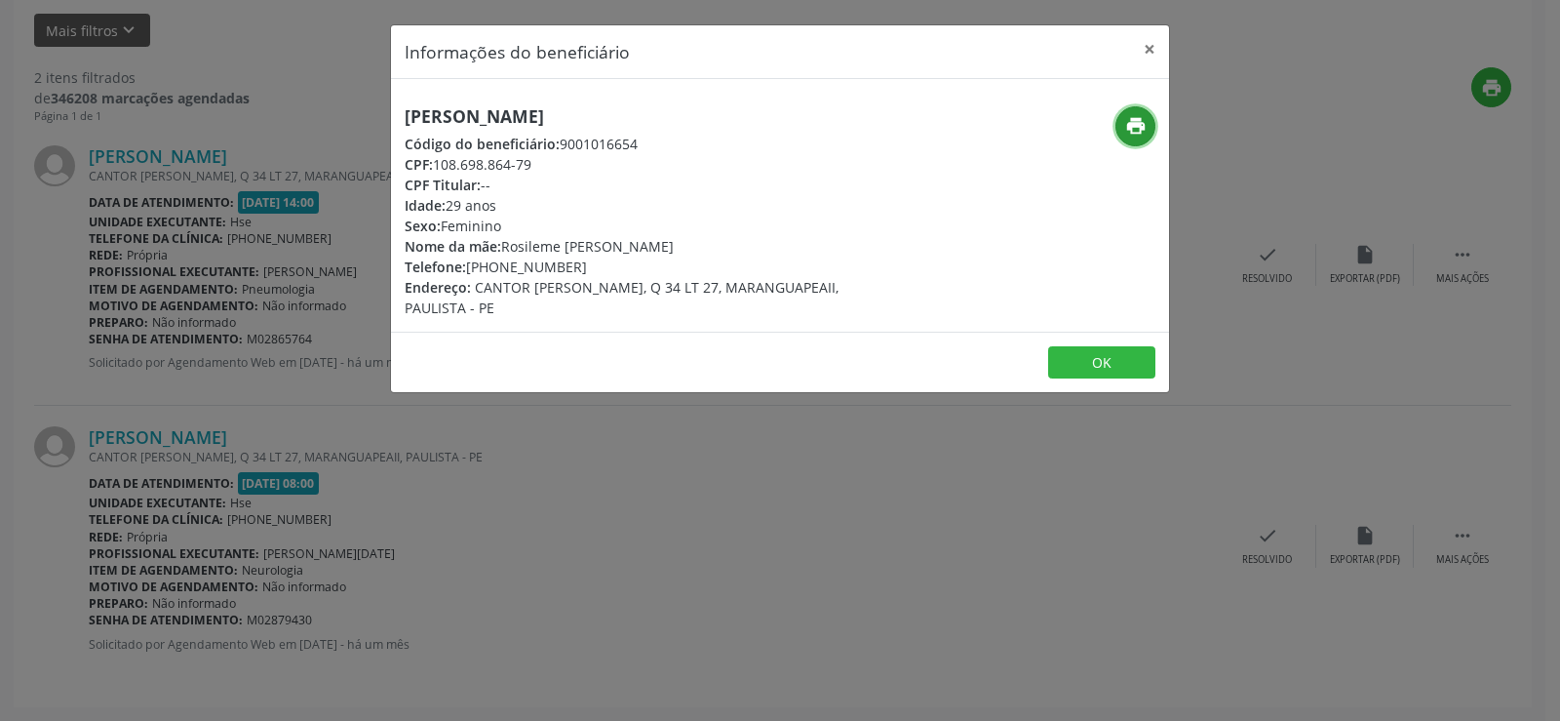
click at [1141, 125] on icon "print" at bounding box center [1135, 125] width 21 height 21
click at [1135, 45] on button "×" at bounding box center [1149, 49] width 39 height 48
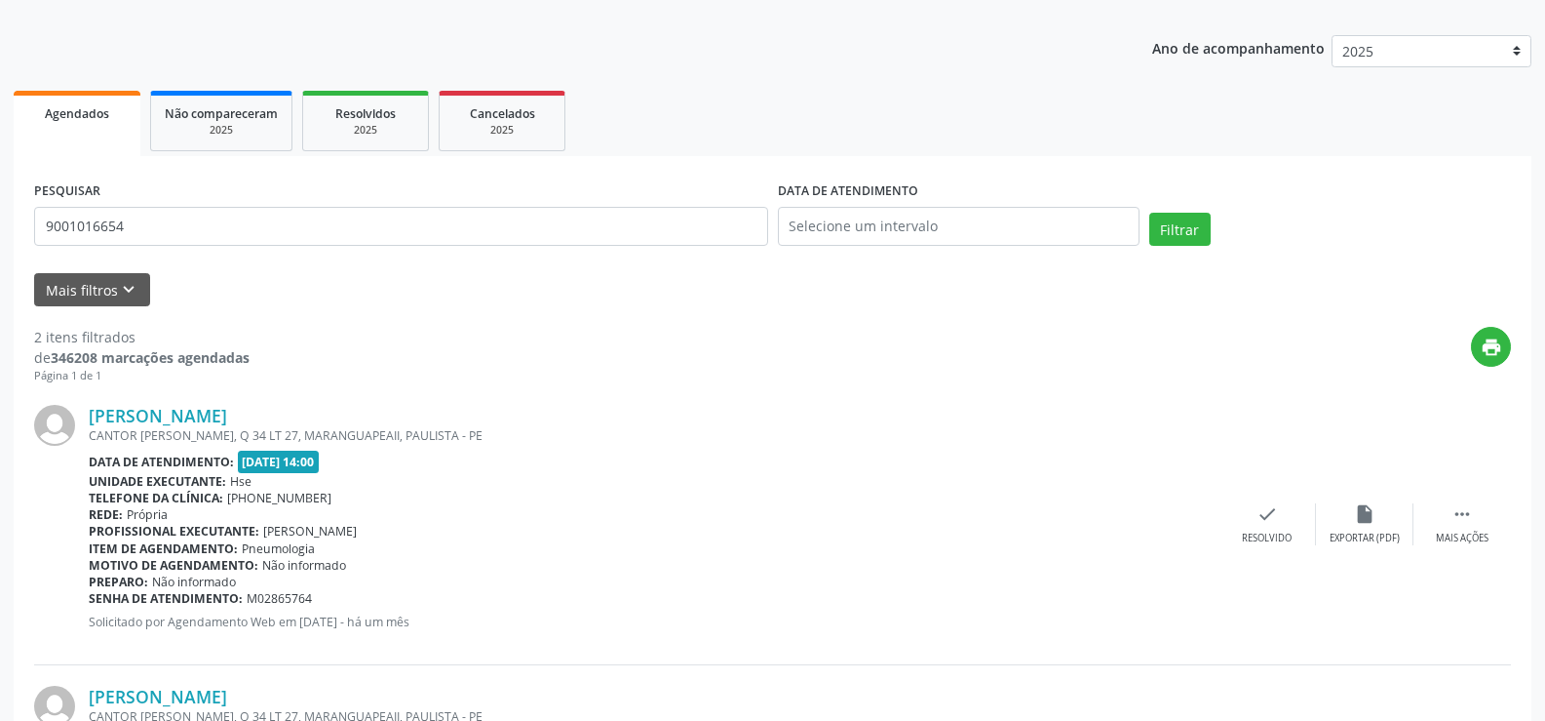
scroll to position [0, 0]
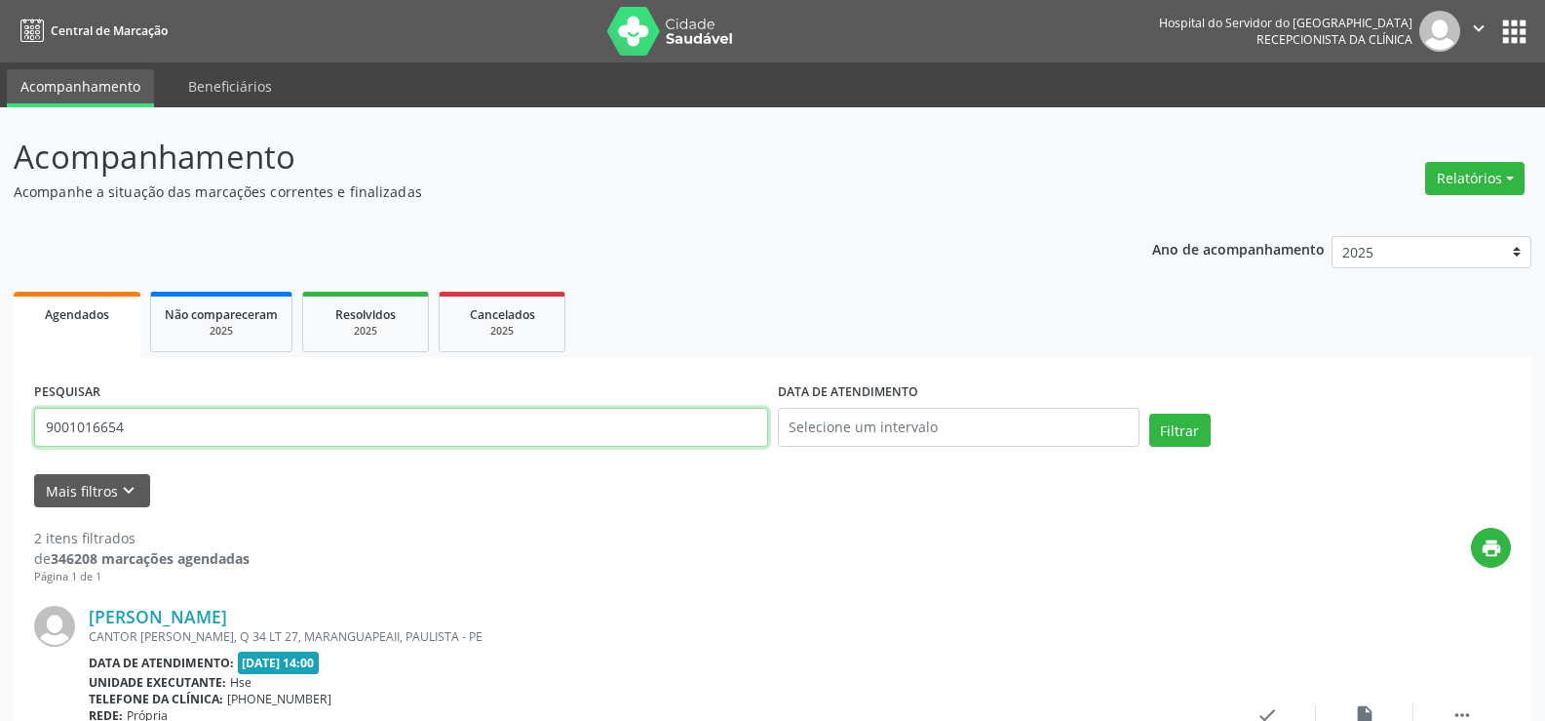
click at [316, 431] on input "9001016654" at bounding box center [401, 427] width 734 height 39
click at [1150, 413] on button "Filtrar" at bounding box center [1180, 429] width 61 height 33
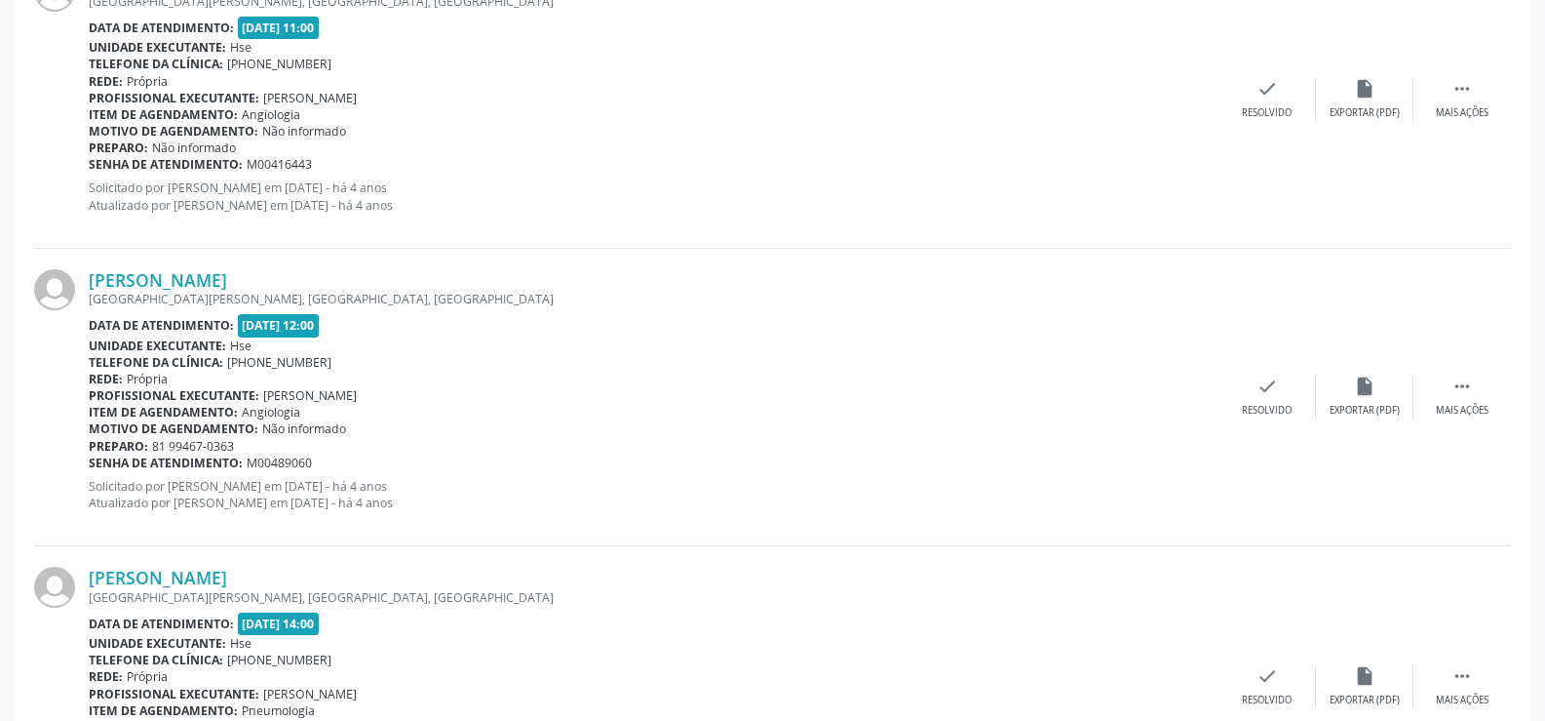
scroll to position [1667, 0]
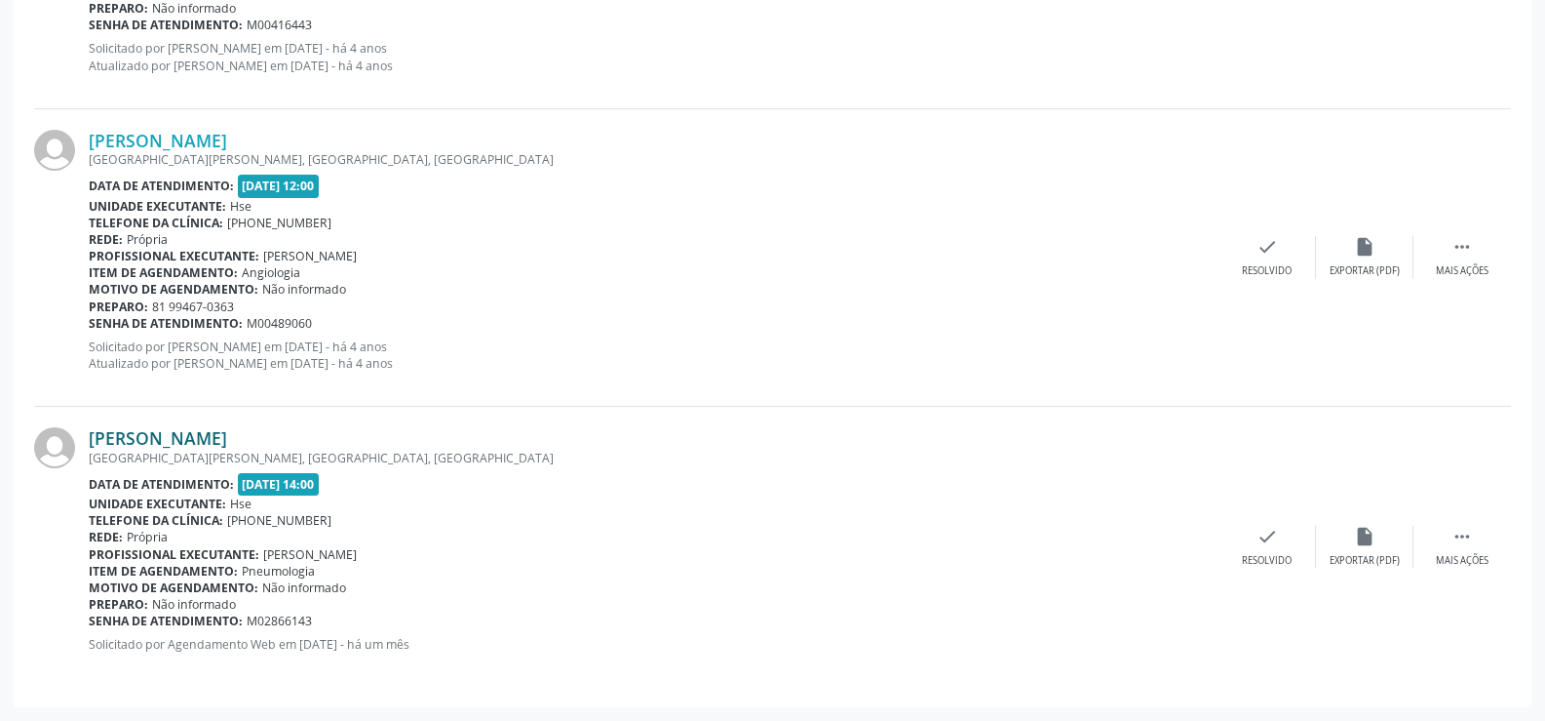
click at [216, 440] on link "[PERSON_NAME]" at bounding box center [158, 437] width 138 height 21
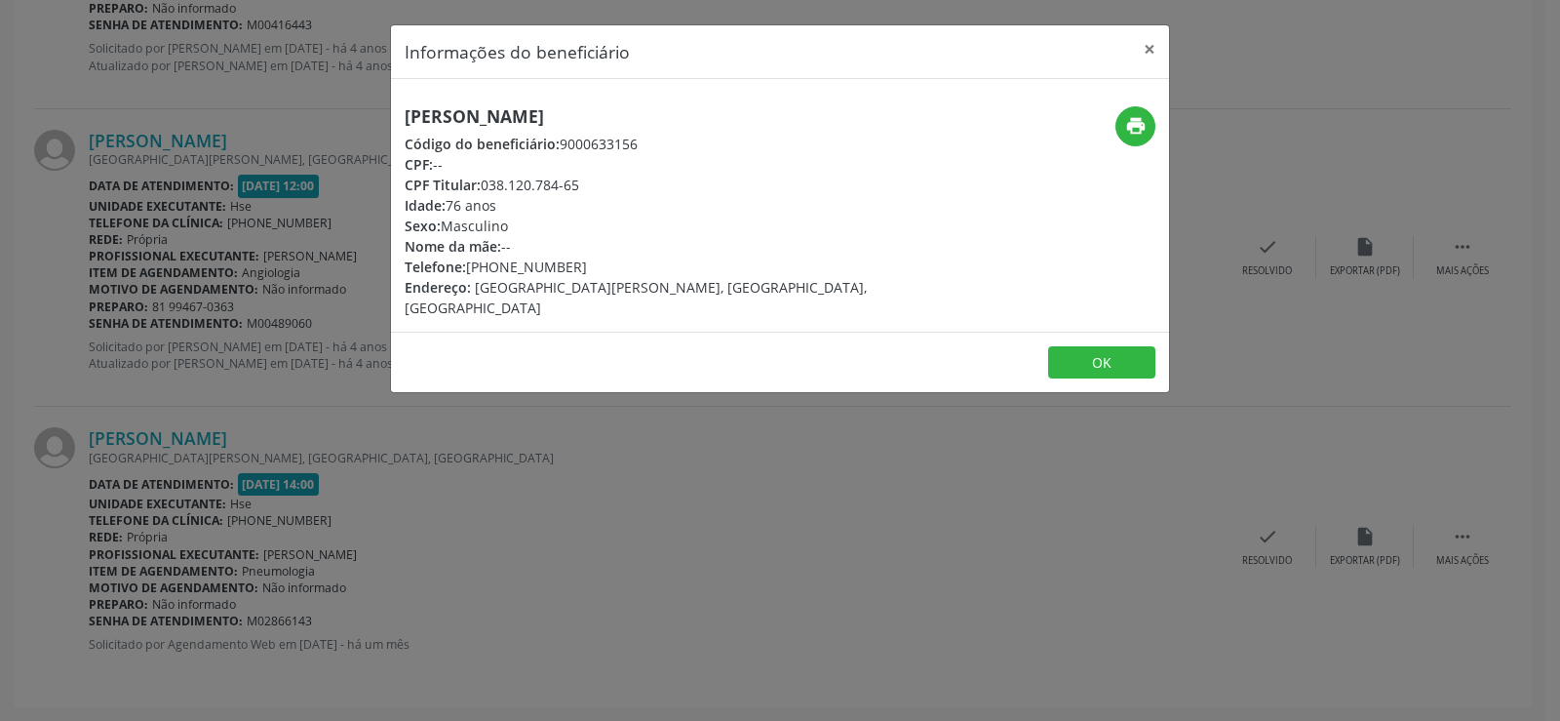
click at [562, 112] on h5 "[PERSON_NAME]" at bounding box center [650, 116] width 491 height 20
drag, startPoint x: 1139, startPoint y: 22, endPoint x: 1144, endPoint y: 63, distance: 41.2
click at [1138, 31] on div "Informações do beneficiário × [PERSON_NAME] Código do beneficiário: 9000633156 …" at bounding box center [780, 360] width 1560 height 721
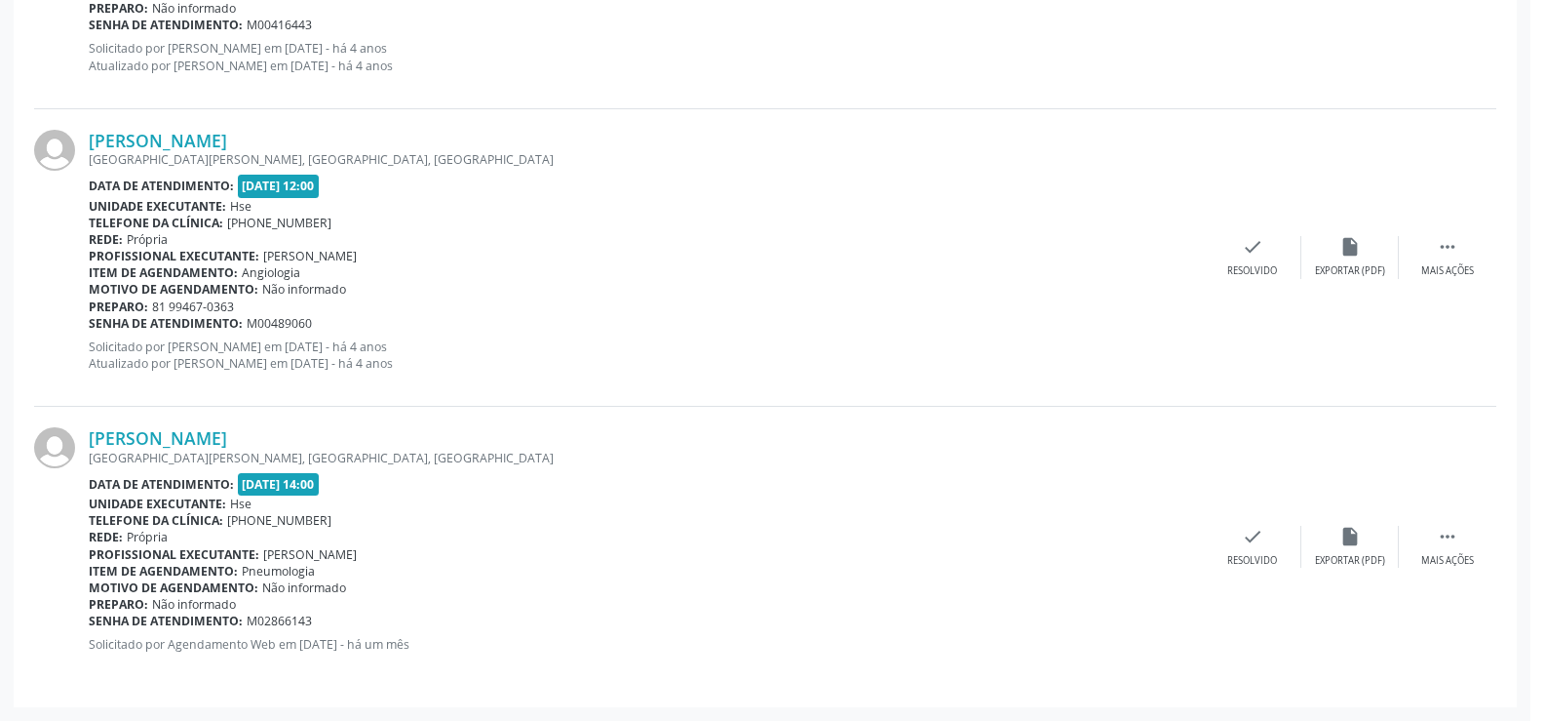
click at [1144, 63] on p "Solicitado por [PERSON_NAME] em [DATE] - há 4 anos Atualizado por [PERSON_NAME]…" at bounding box center [646, 56] width 1115 height 33
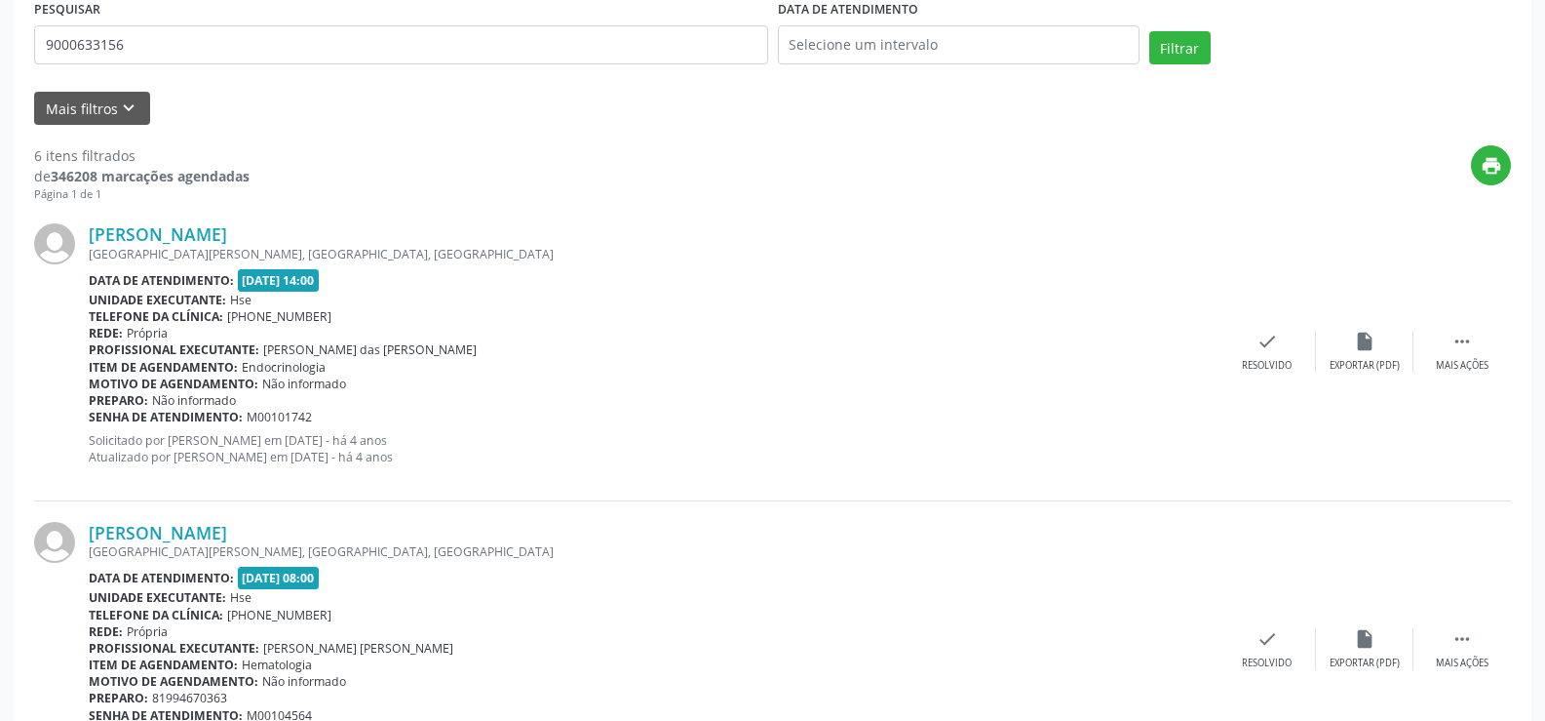
scroll to position [0, 0]
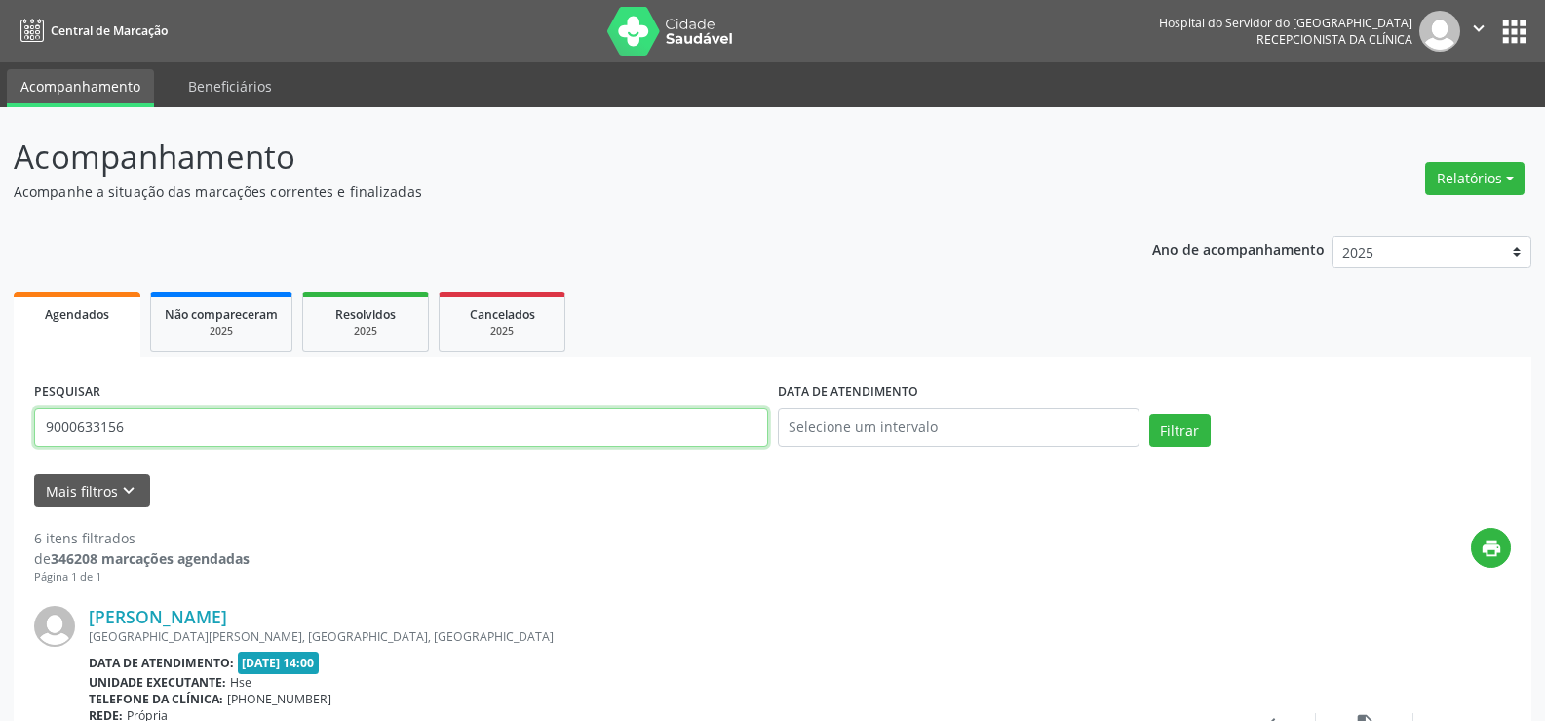
click at [204, 425] on input "9000633156" at bounding box center [401, 427] width 734 height 39
click at [1150, 413] on button "Filtrar" at bounding box center [1180, 429] width 61 height 33
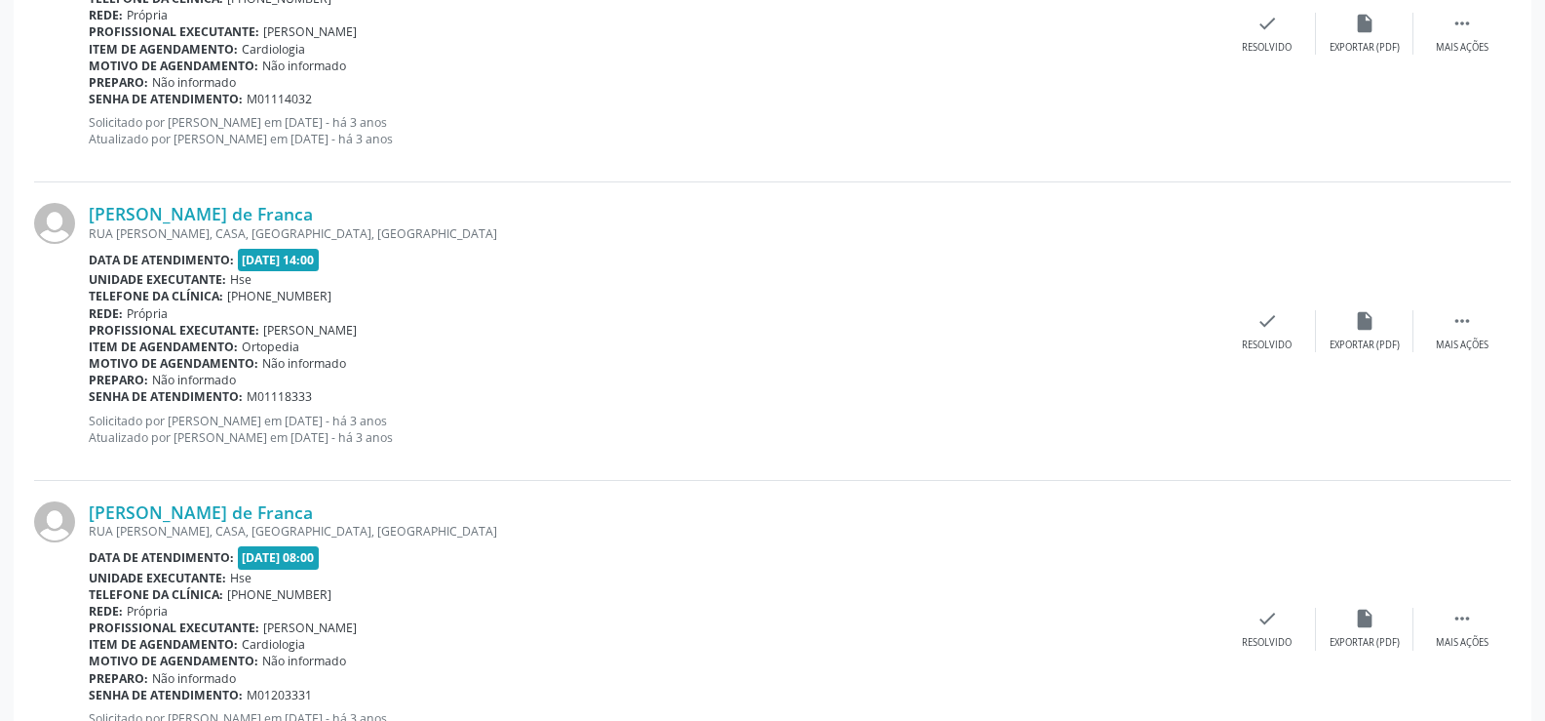
scroll to position [4421, 0]
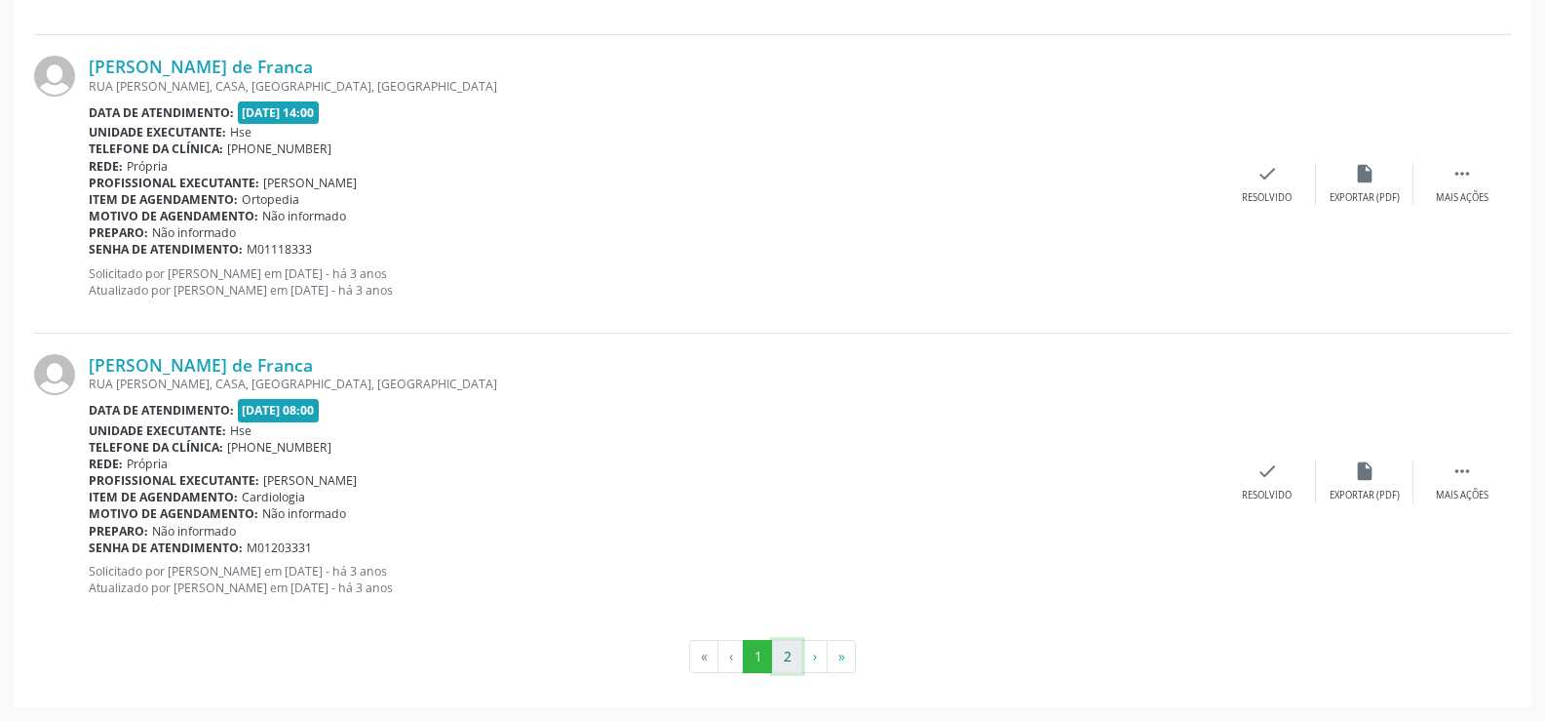
click at [788, 665] on button "2" at bounding box center [787, 656] width 30 height 33
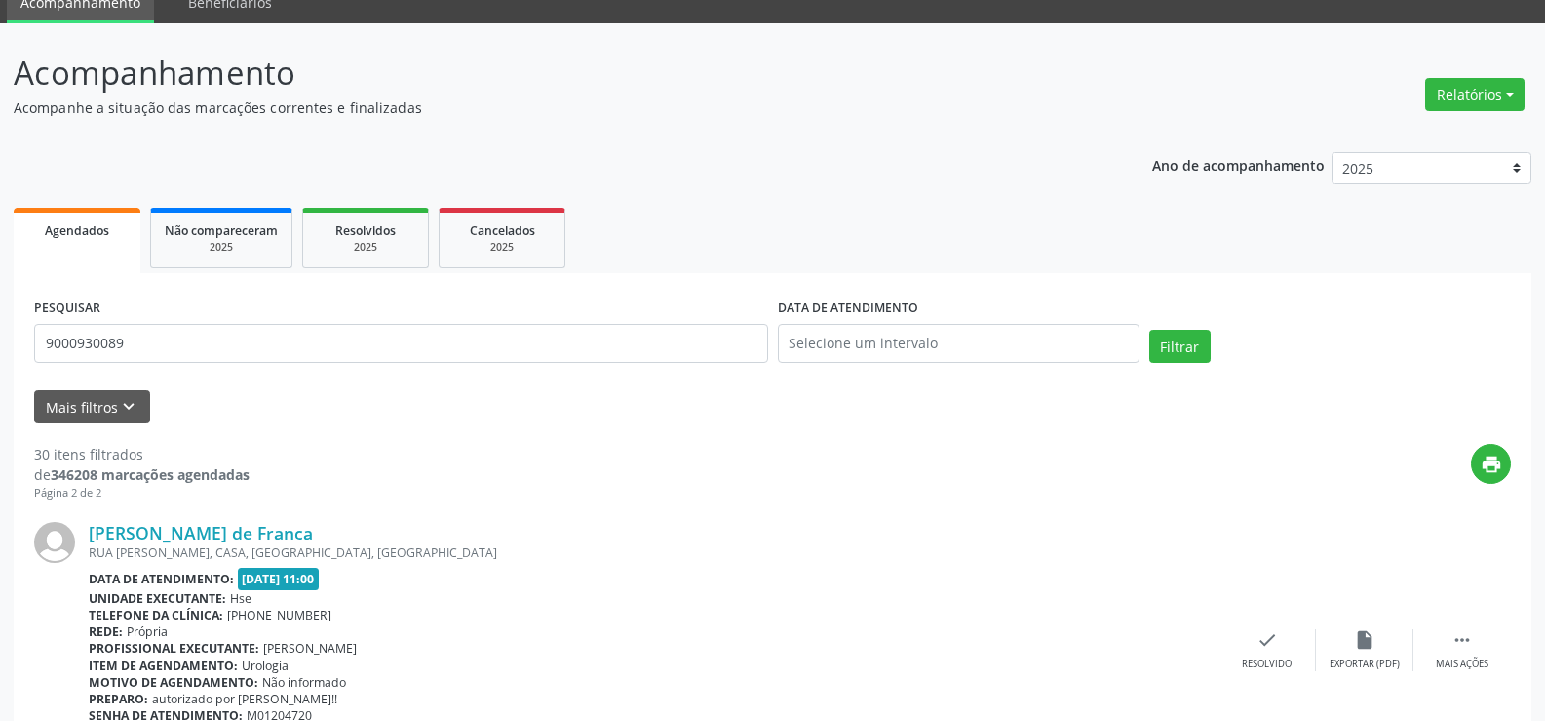
scroll to position [0, 0]
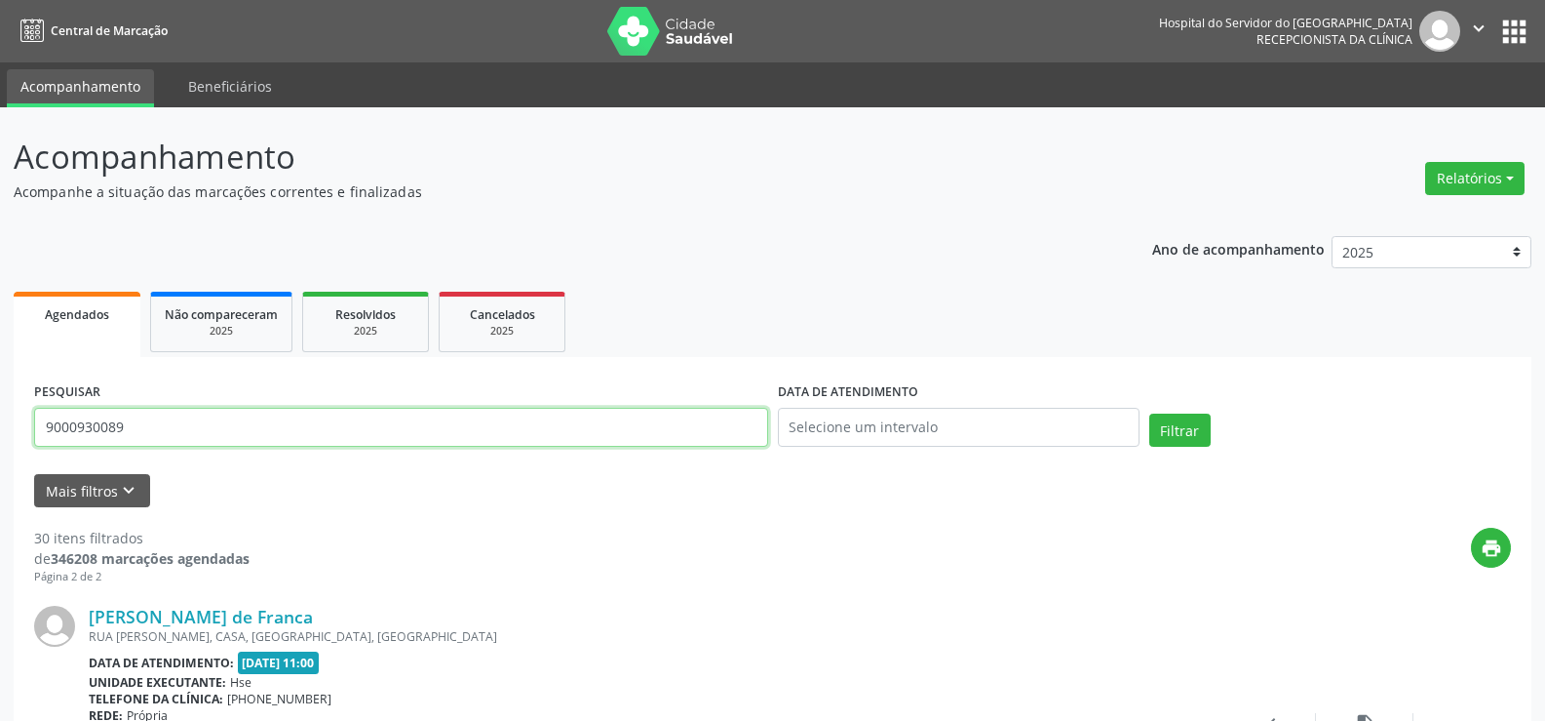
click at [182, 426] on input "9000930089" at bounding box center [401, 427] width 734 height 39
click at [183, 426] on input "9000930089" at bounding box center [401, 427] width 734 height 39
click at [1150, 413] on button "Filtrar" at bounding box center [1180, 429] width 61 height 33
click at [186, 436] on input "9000003342" at bounding box center [401, 427] width 734 height 39
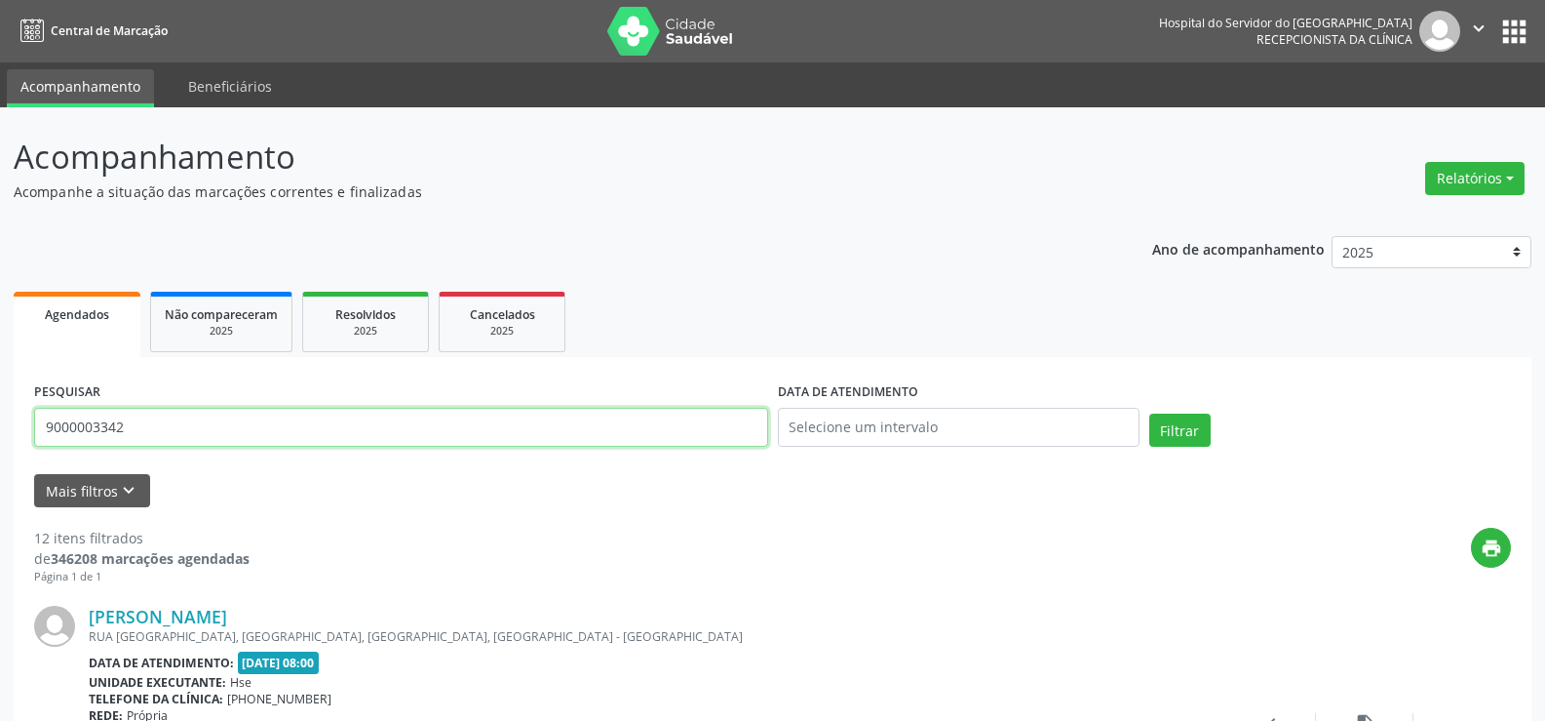
click at [186, 436] on input "9000003342" at bounding box center [401, 427] width 734 height 39
click at [1150, 413] on button "Filtrar" at bounding box center [1180, 429] width 61 height 33
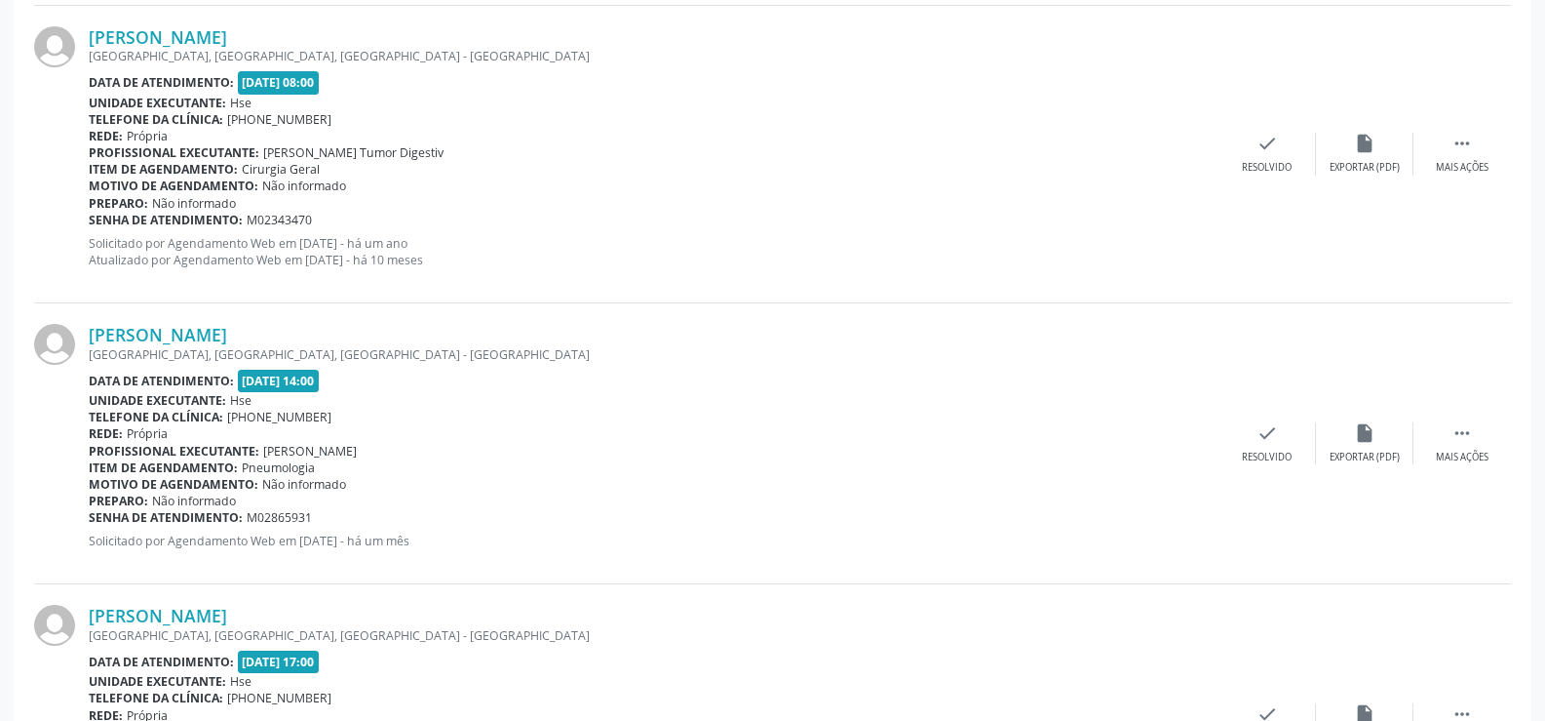
scroll to position [1754, 0]
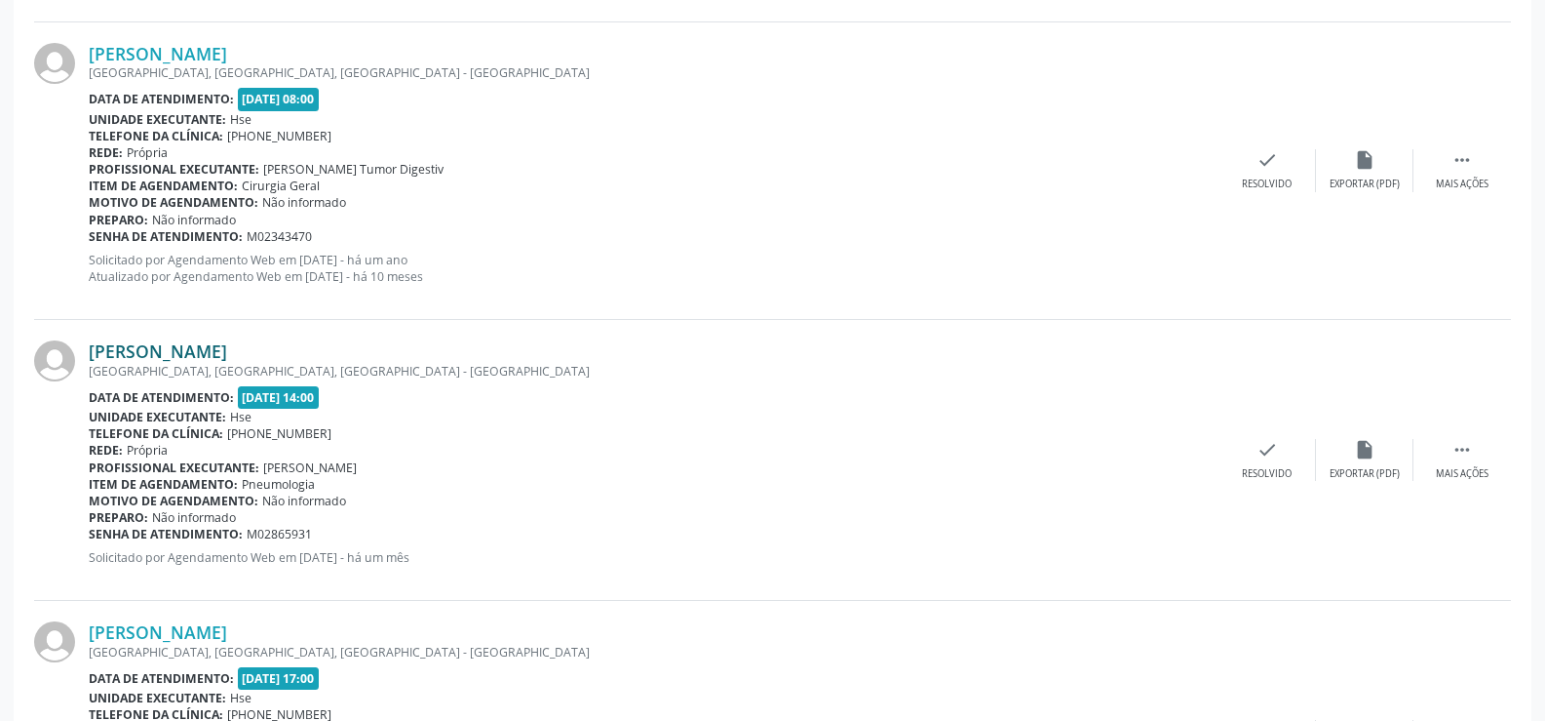
click at [215, 347] on link "[PERSON_NAME]" at bounding box center [158, 350] width 138 height 21
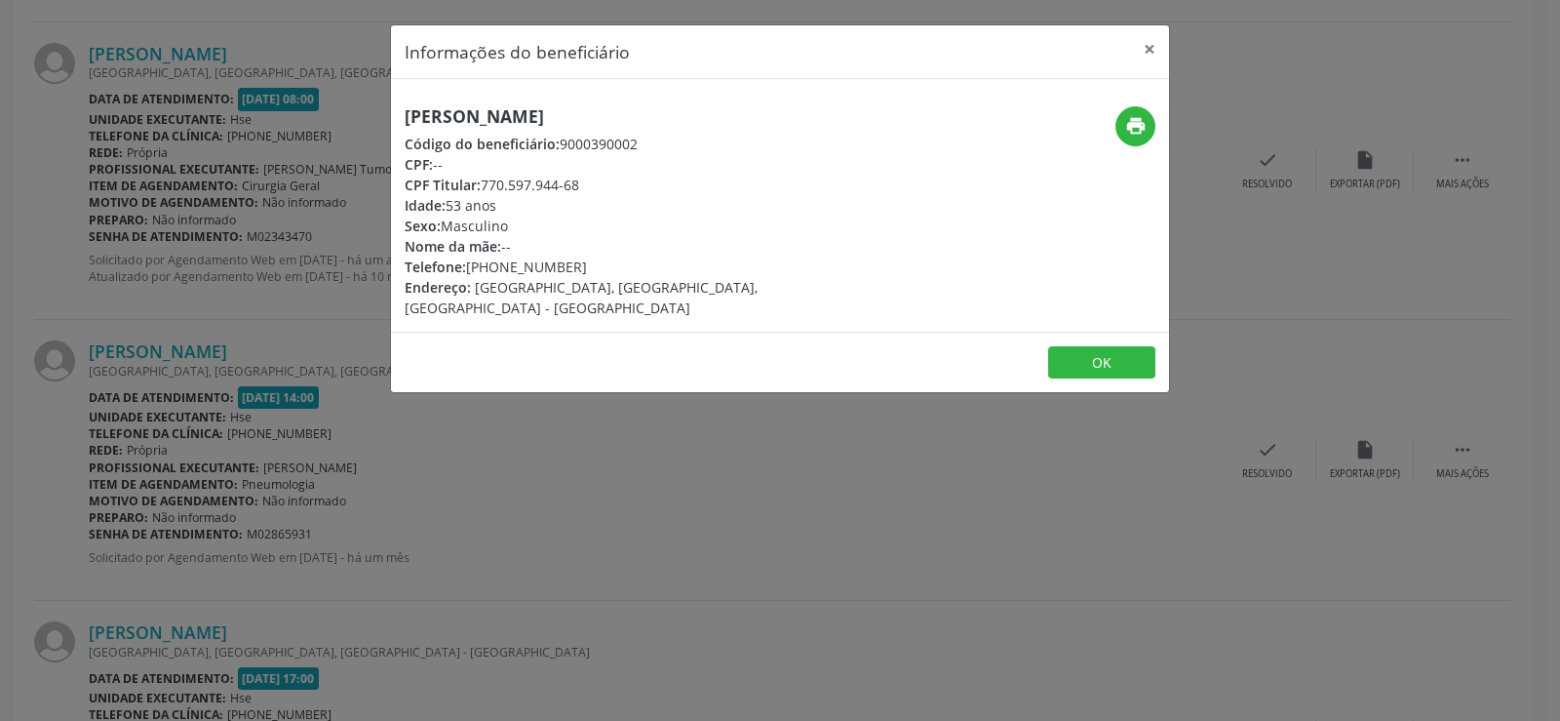
click at [601, 106] on h5 "[PERSON_NAME]" at bounding box center [650, 116] width 491 height 20
click at [183, 356] on div "Informações do beneficiário × [PERSON_NAME] Código do beneficiário: 9000390002 …" at bounding box center [780, 360] width 1560 height 721
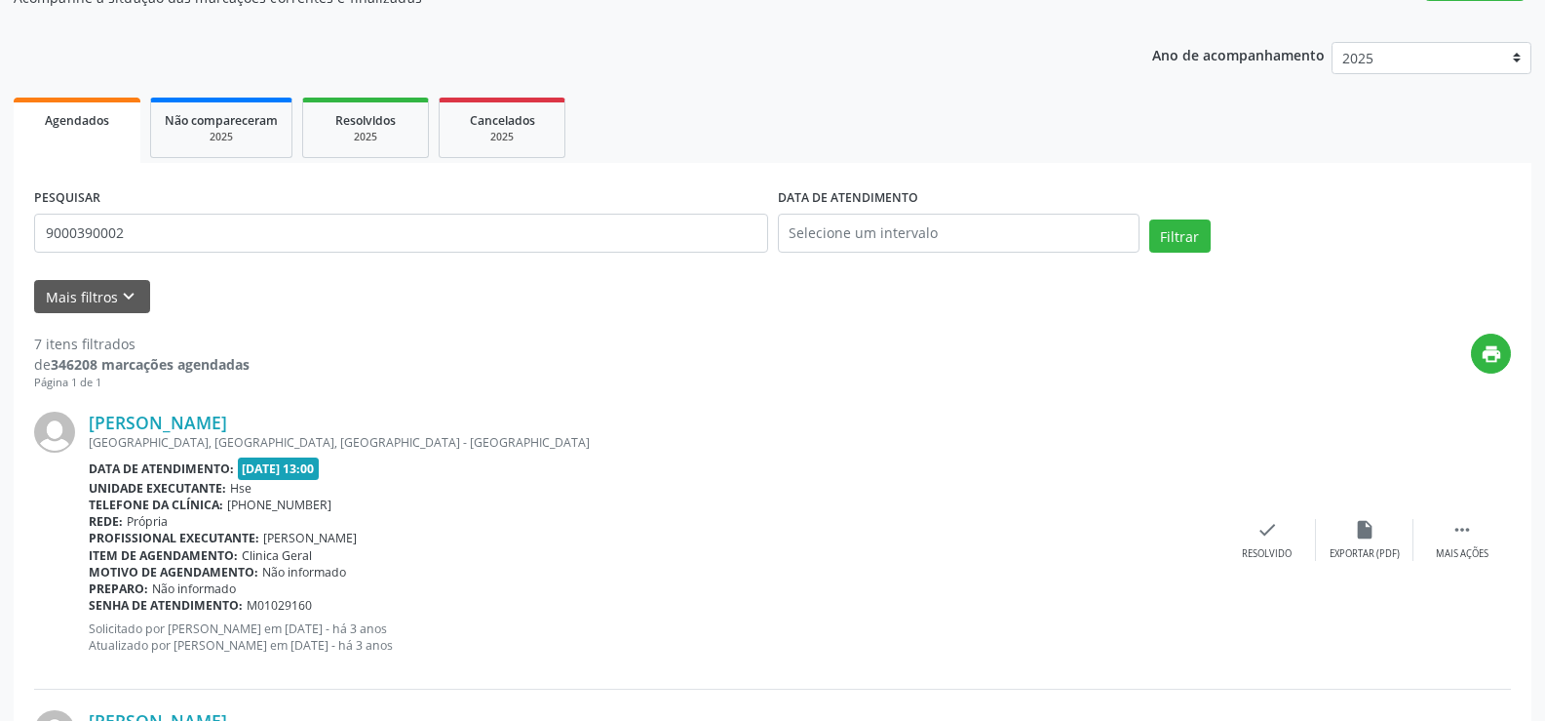
scroll to position [0, 0]
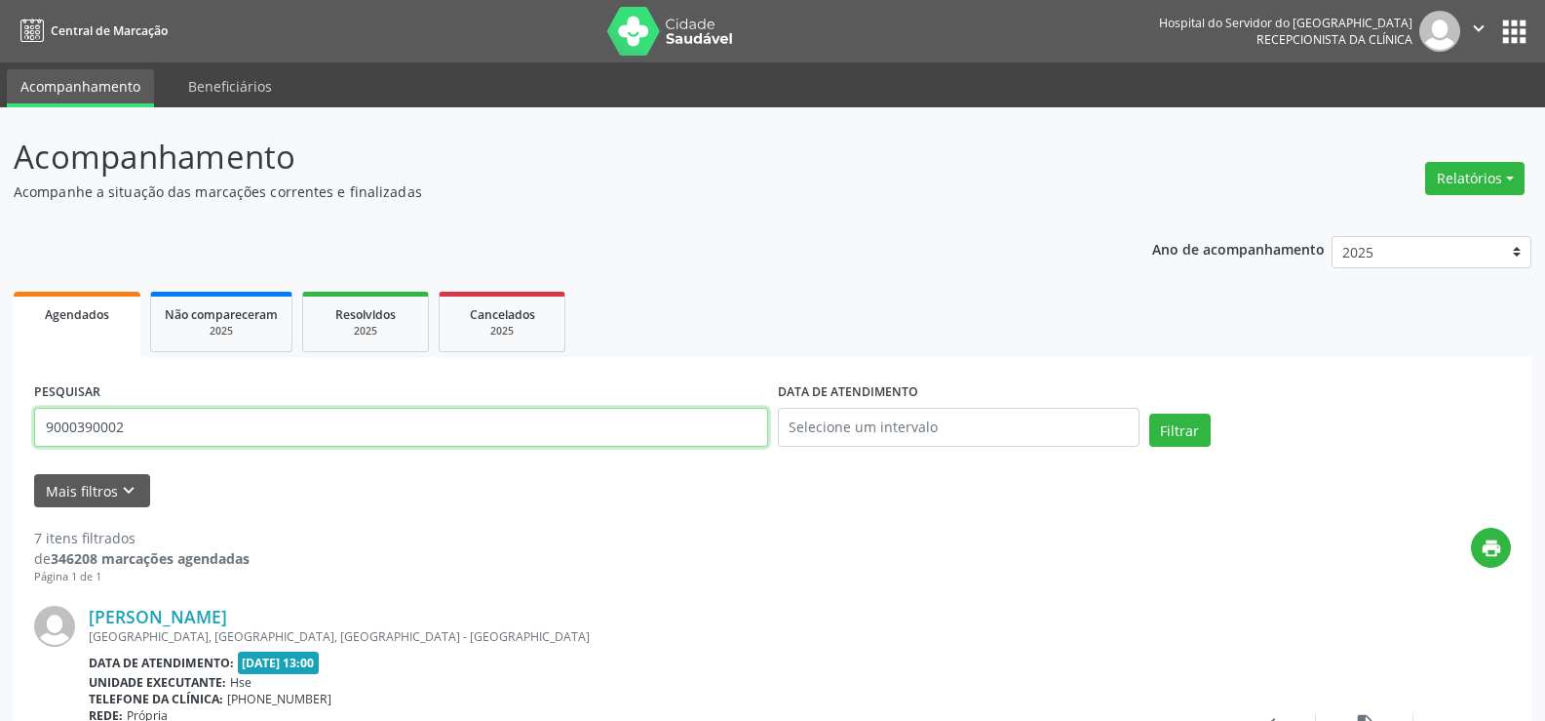
click at [263, 440] on input "9000390002" at bounding box center [401, 427] width 734 height 39
click at [1150, 413] on button "Filtrar" at bounding box center [1180, 429] width 61 height 33
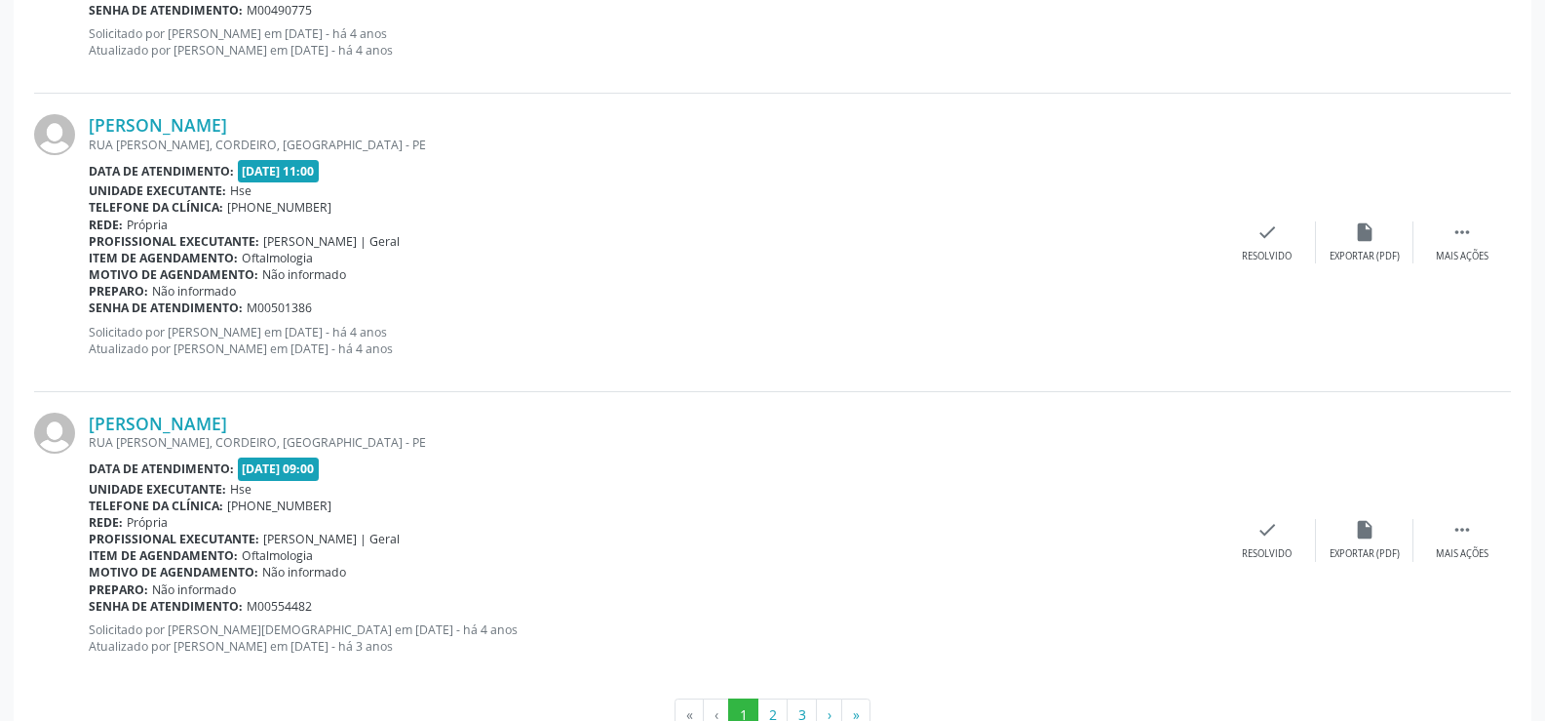
scroll to position [4421, 0]
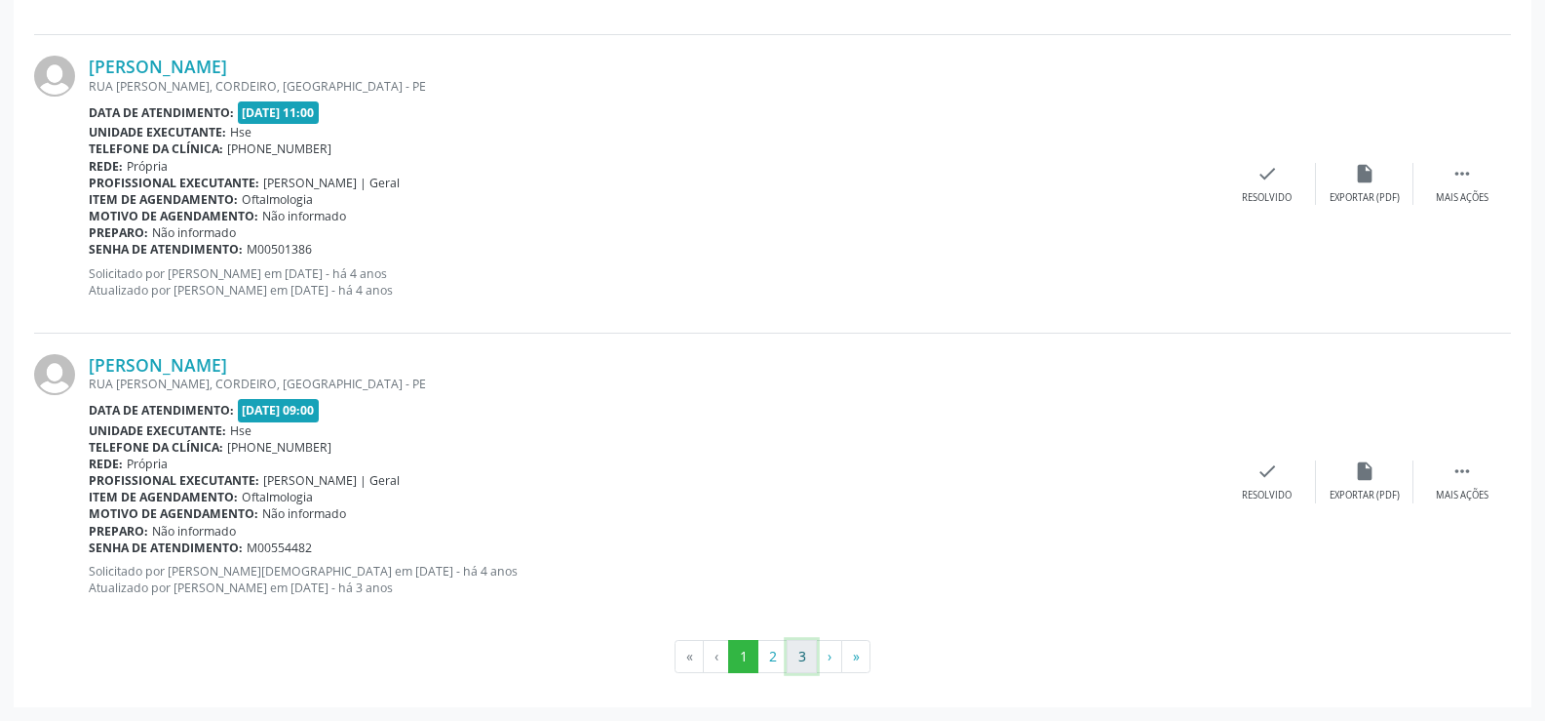
click at [788, 651] on button "3" at bounding box center [802, 656] width 30 height 33
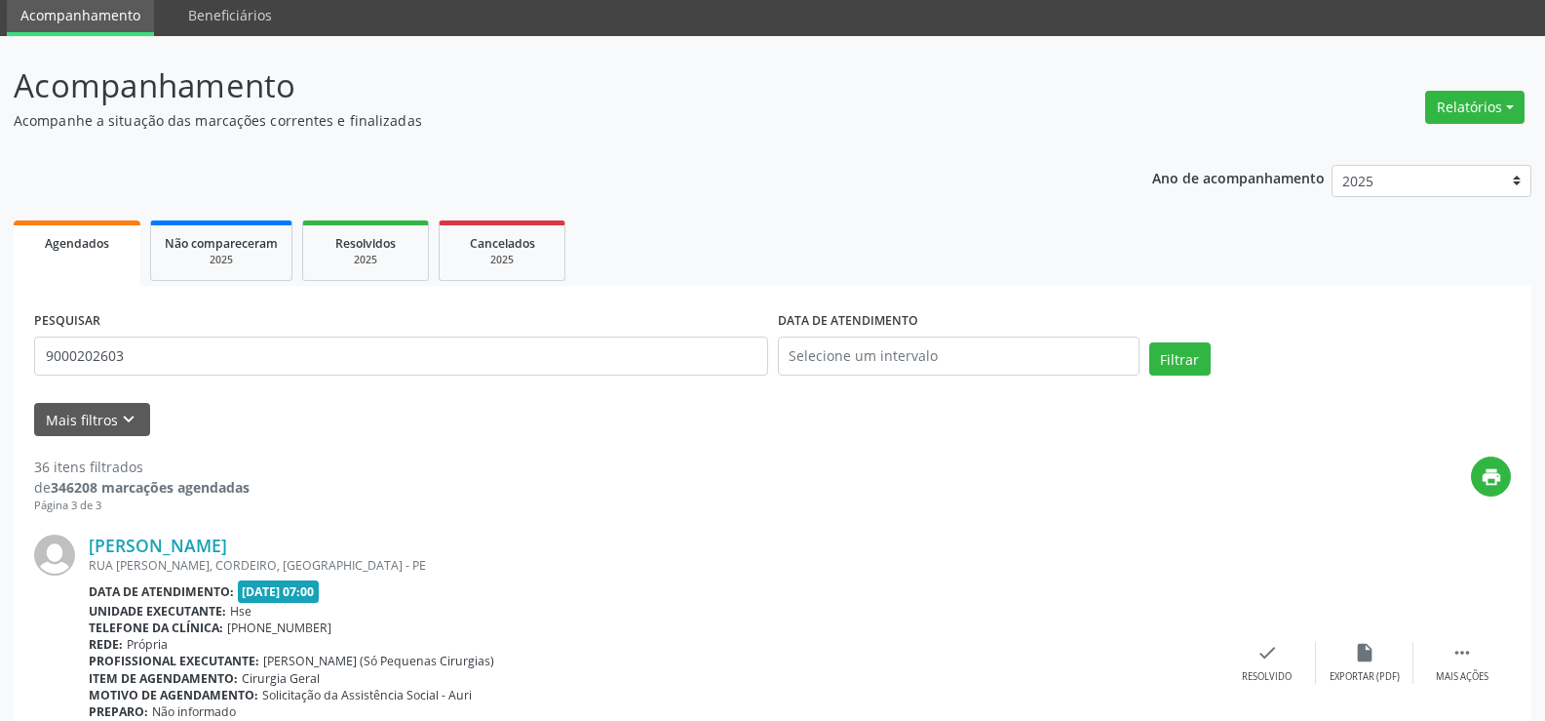
scroll to position [0, 0]
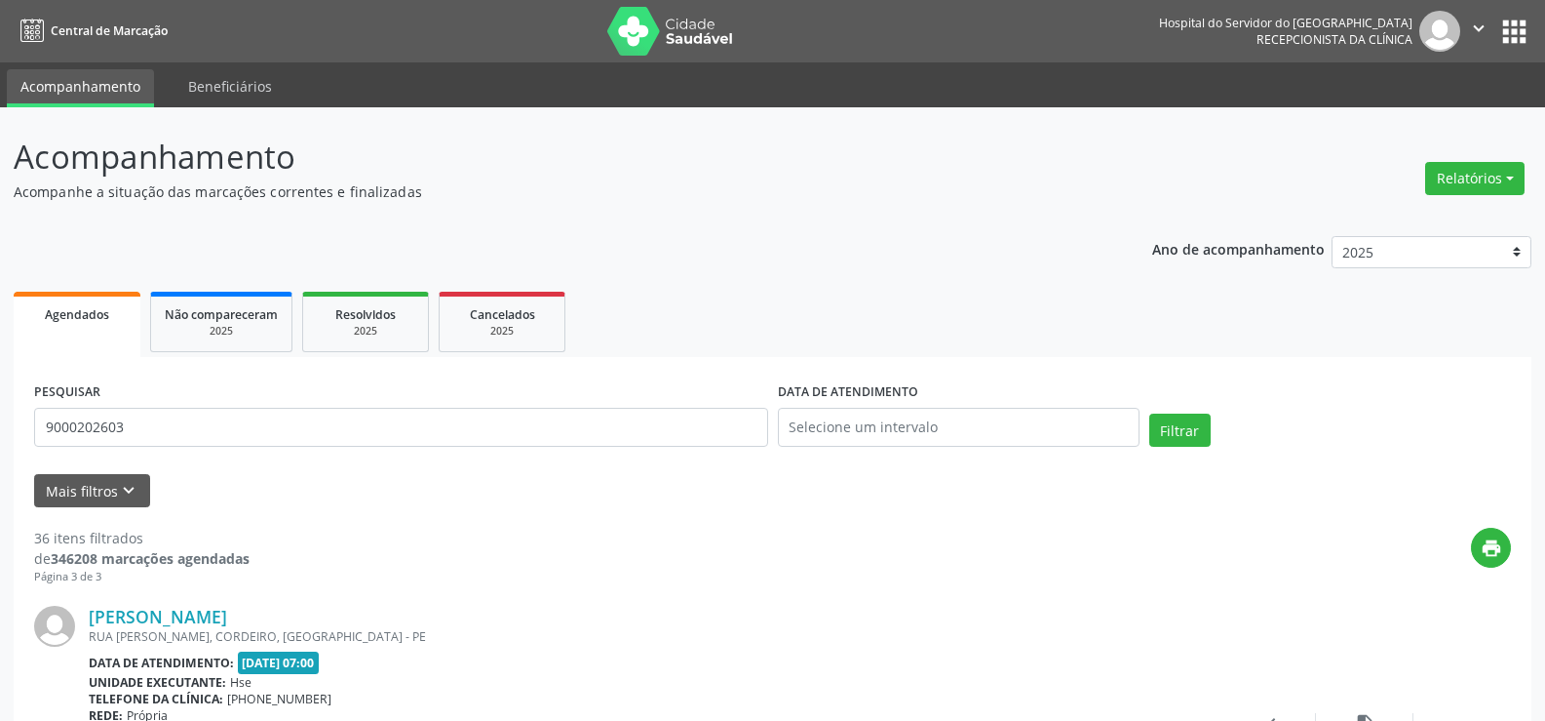
click at [220, 450] on div "PESQUISAR 9000202603" at bounding box center [401, 418] width 744 height 83
click at [215, 426] on input "9000202603" at bounding box center [401, 427] width 734 height 39
click at [1150, 413] on button "Filtrar" at bounding box center [1180, 429] width 61 height 33
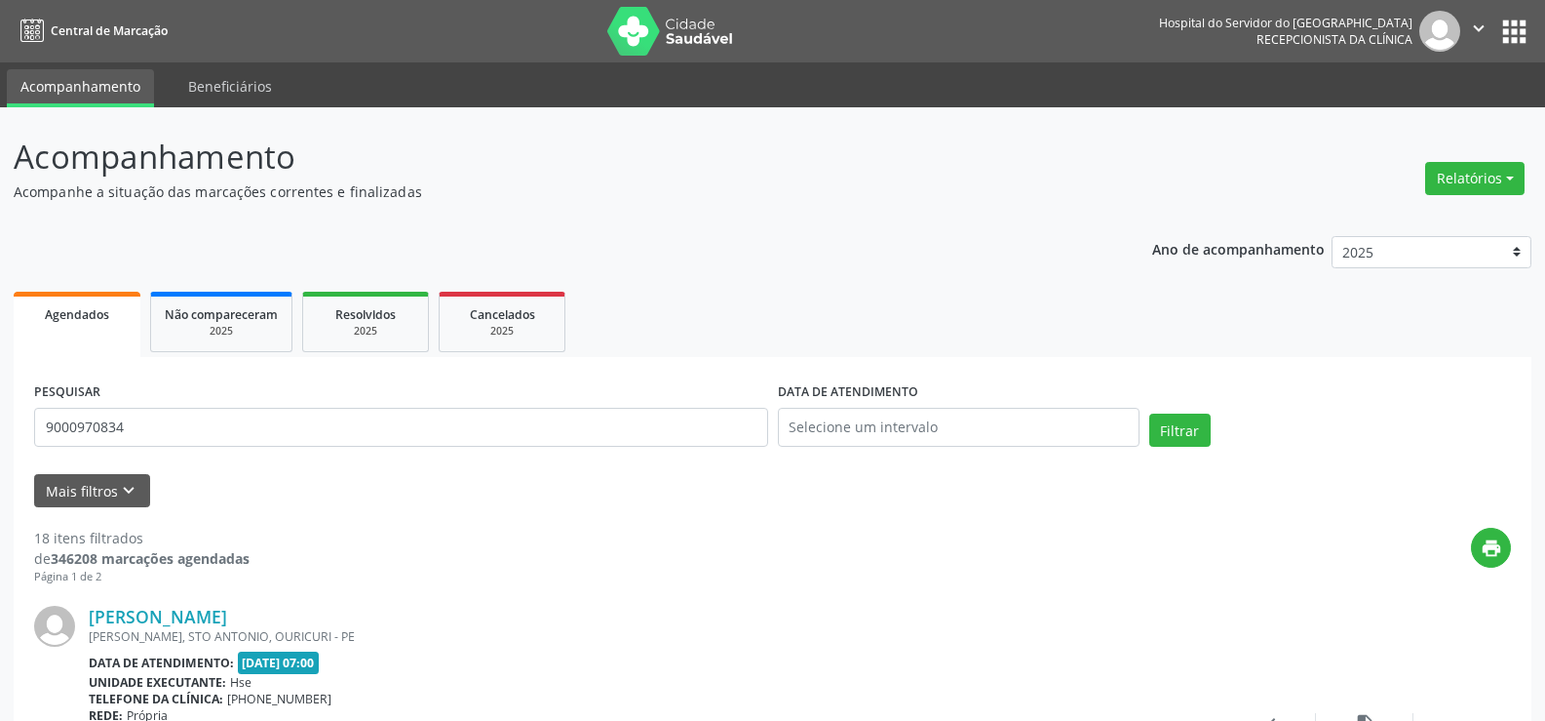
click at [166, 397] on div "PESQUISAR 9000970834" at bounding box center [401, 418] width 744 height 83
click at [170, 427] on input "9000970834" at bounding box center [401, 427] width 734 height 39
click at [1150, 413] on button "Filtrar" at bounding box center [1180, 429] width 61 height 33
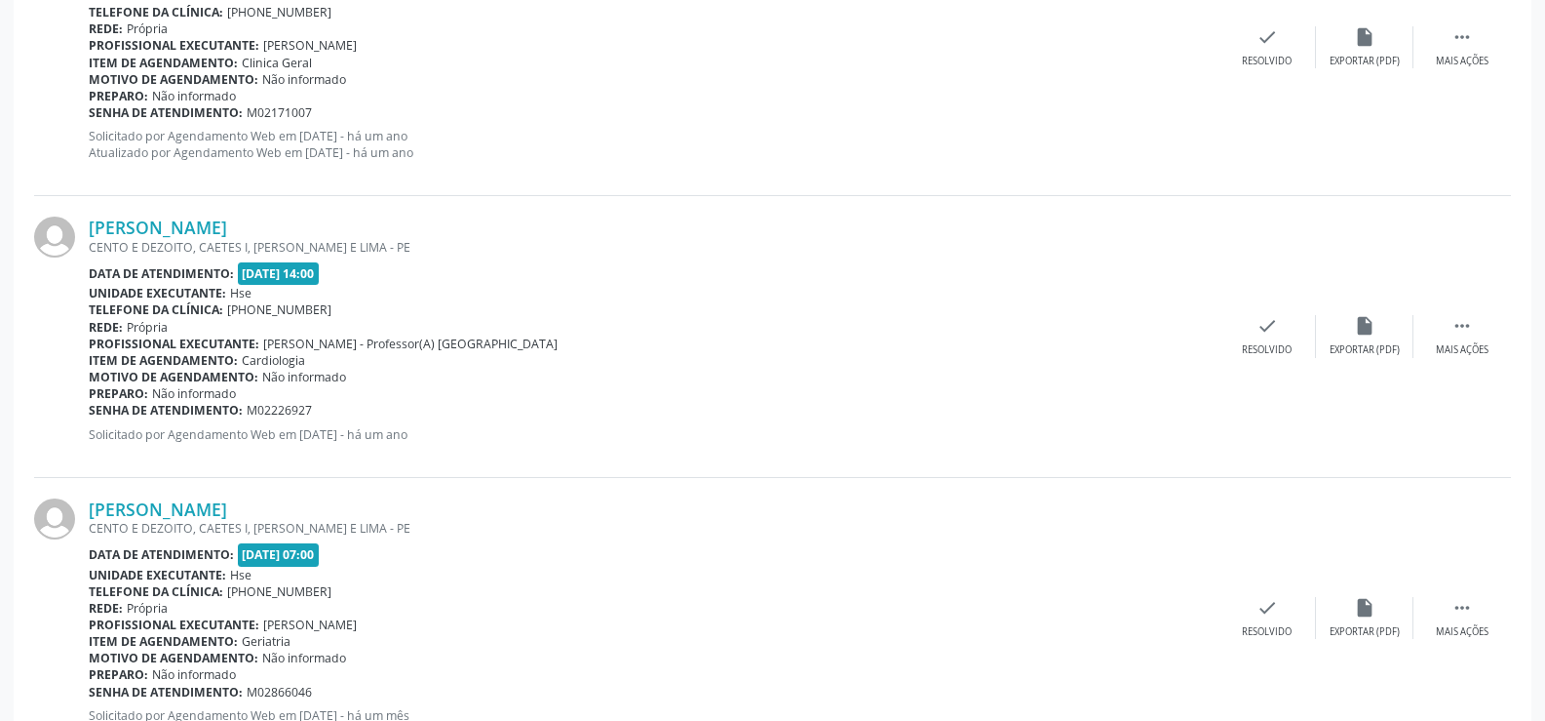
scroll to position [4387, 0]
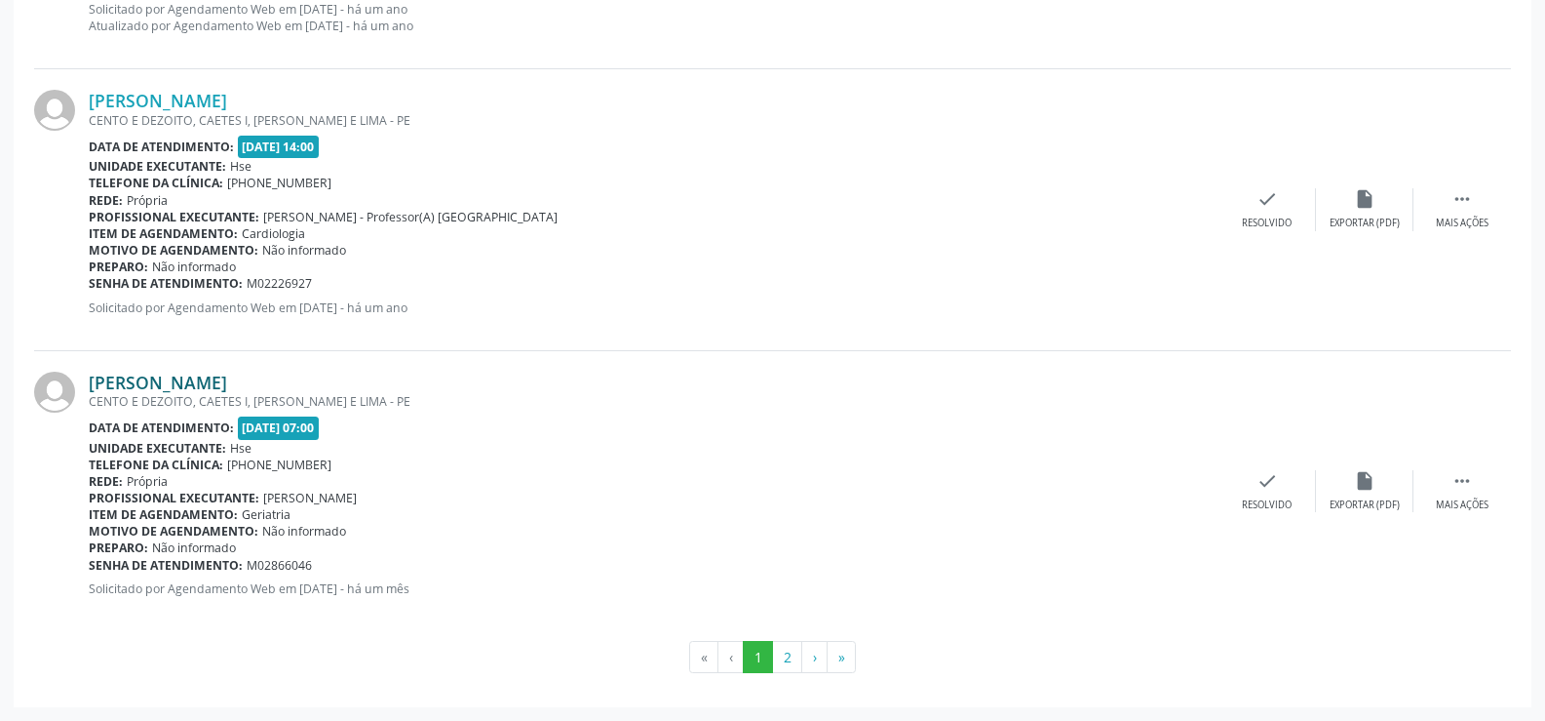
click at [222, 376] on link "[PERSON_NAME]" at bounding box center [158, 381] width 138 height 21
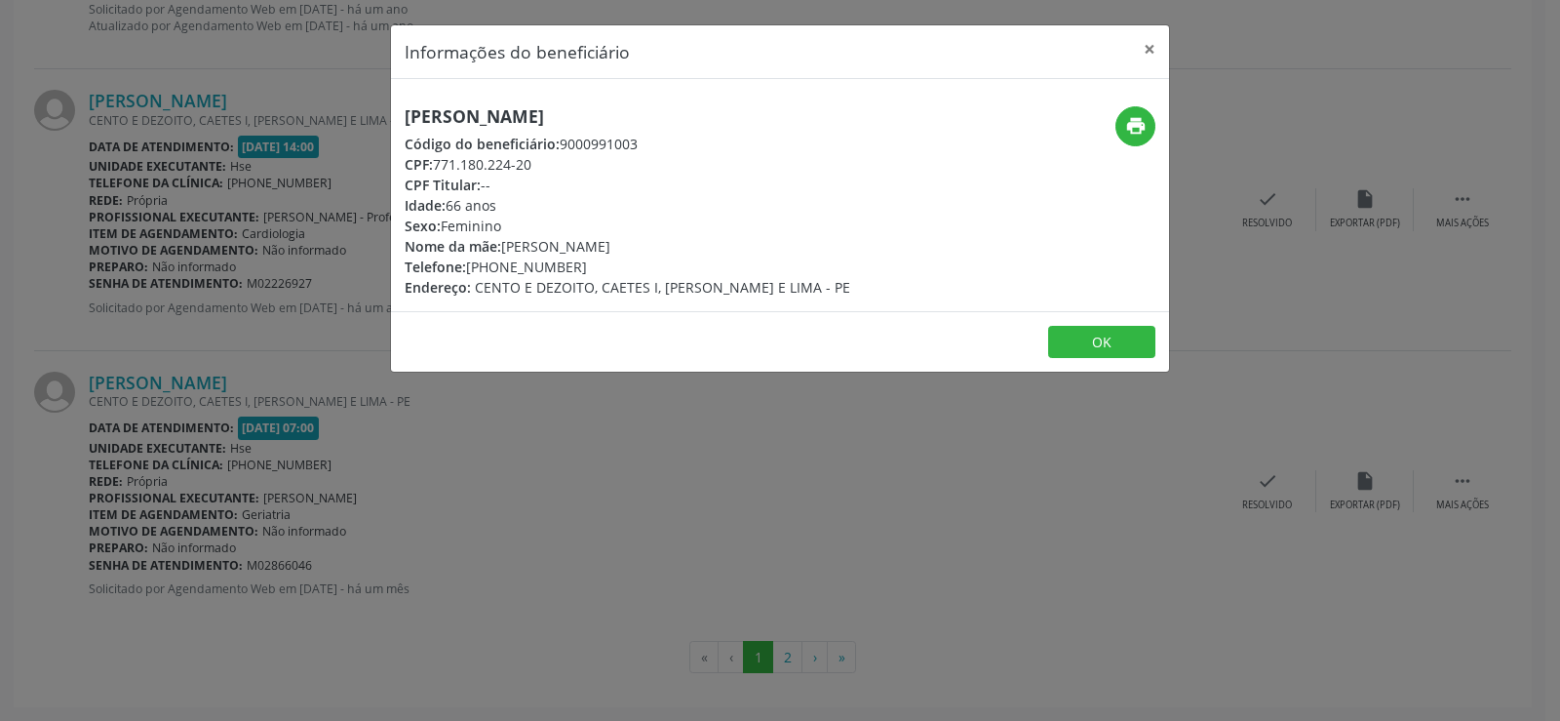
click at [497, 106] on h5 "[PERSON_NAME]" at bounding box center [628, 116] width 446 height 20
click at [217, 558] on div "Informações do beneficiário × [PERSON_NAME] Código do beneficiário: 9000991003 …" at bounding box center [780, 360] width 1560 height 721
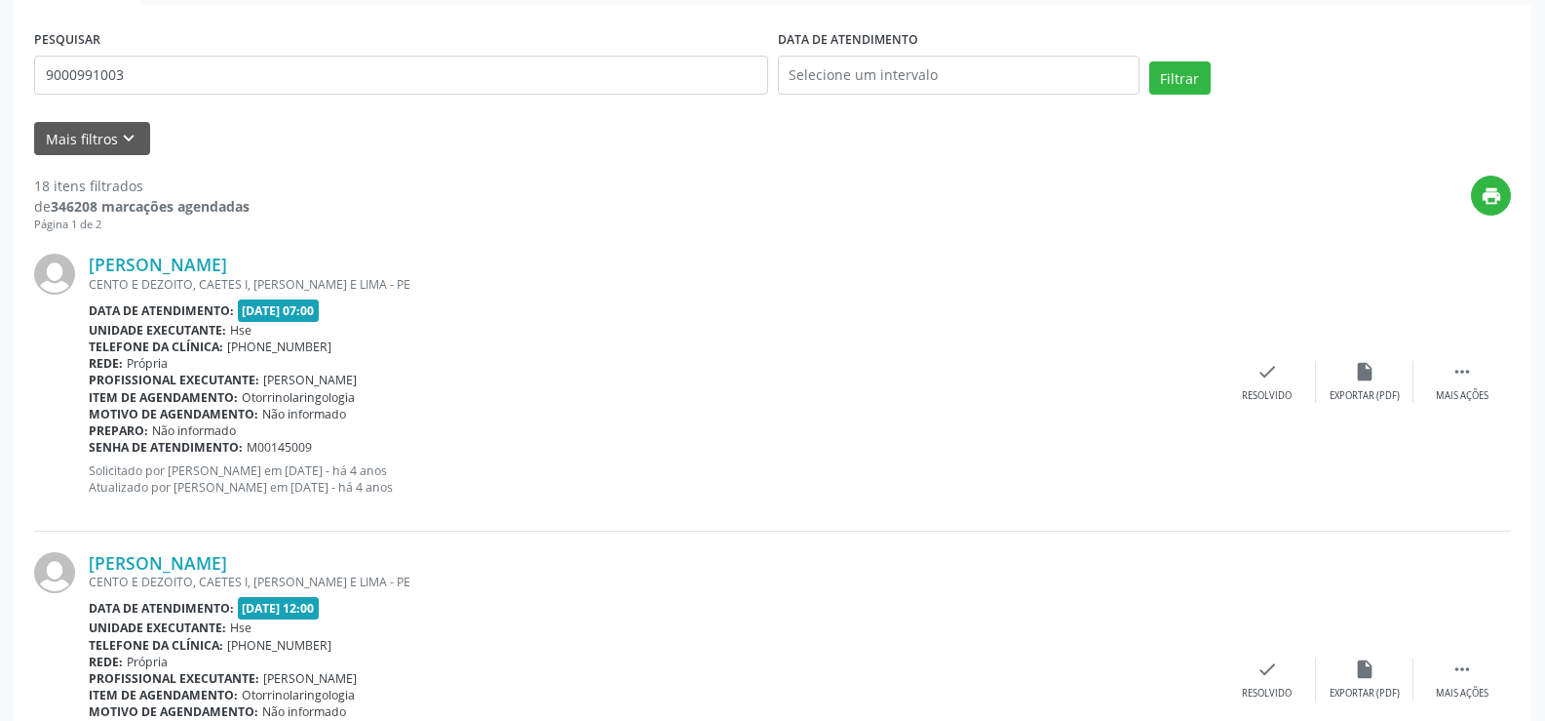
scroll to position [0, 0]
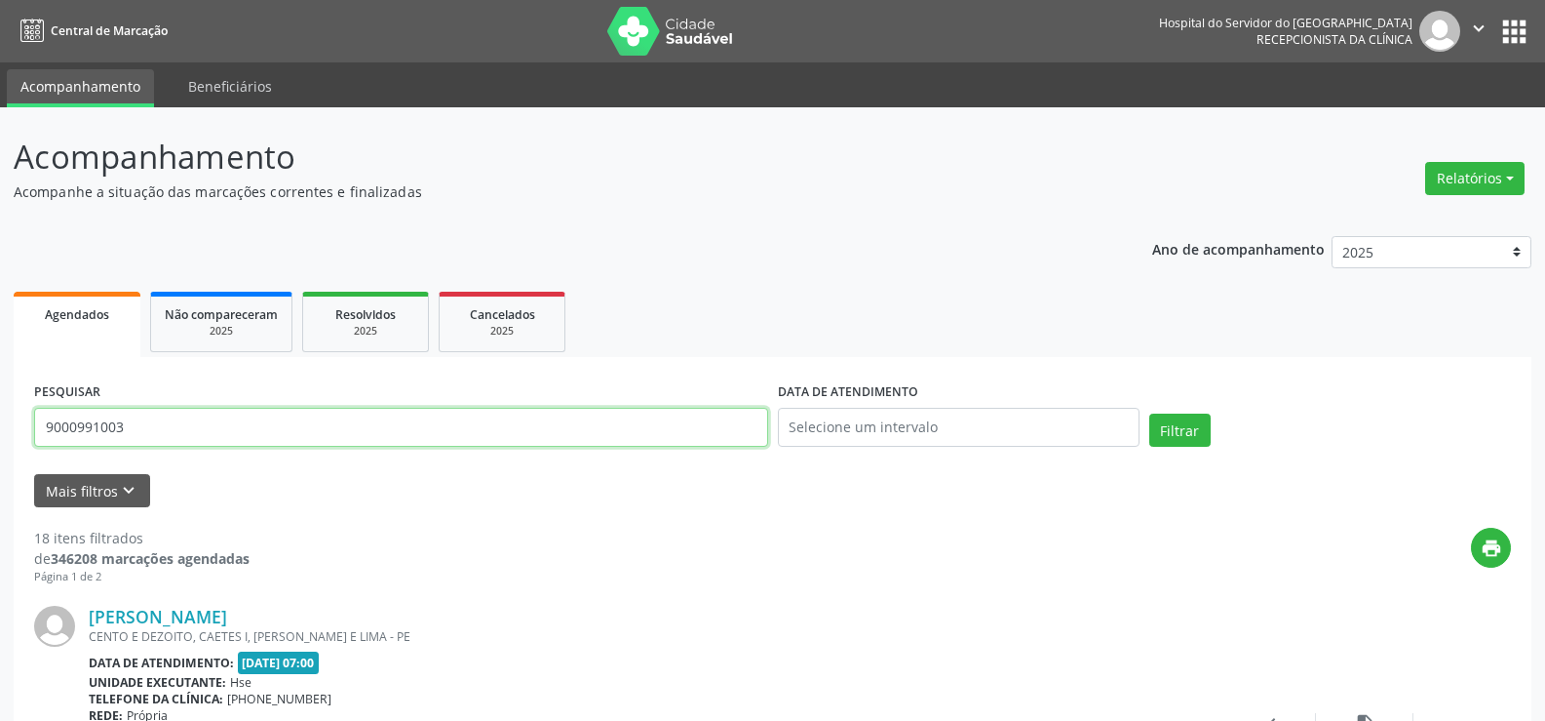
click at [242, 426] on input "9000991003" at bounding box center [401, 427] width 734 height 39
click at [1150, 413] on button "Filtrar" at bounding box center [1180, 429] width 61 height 33
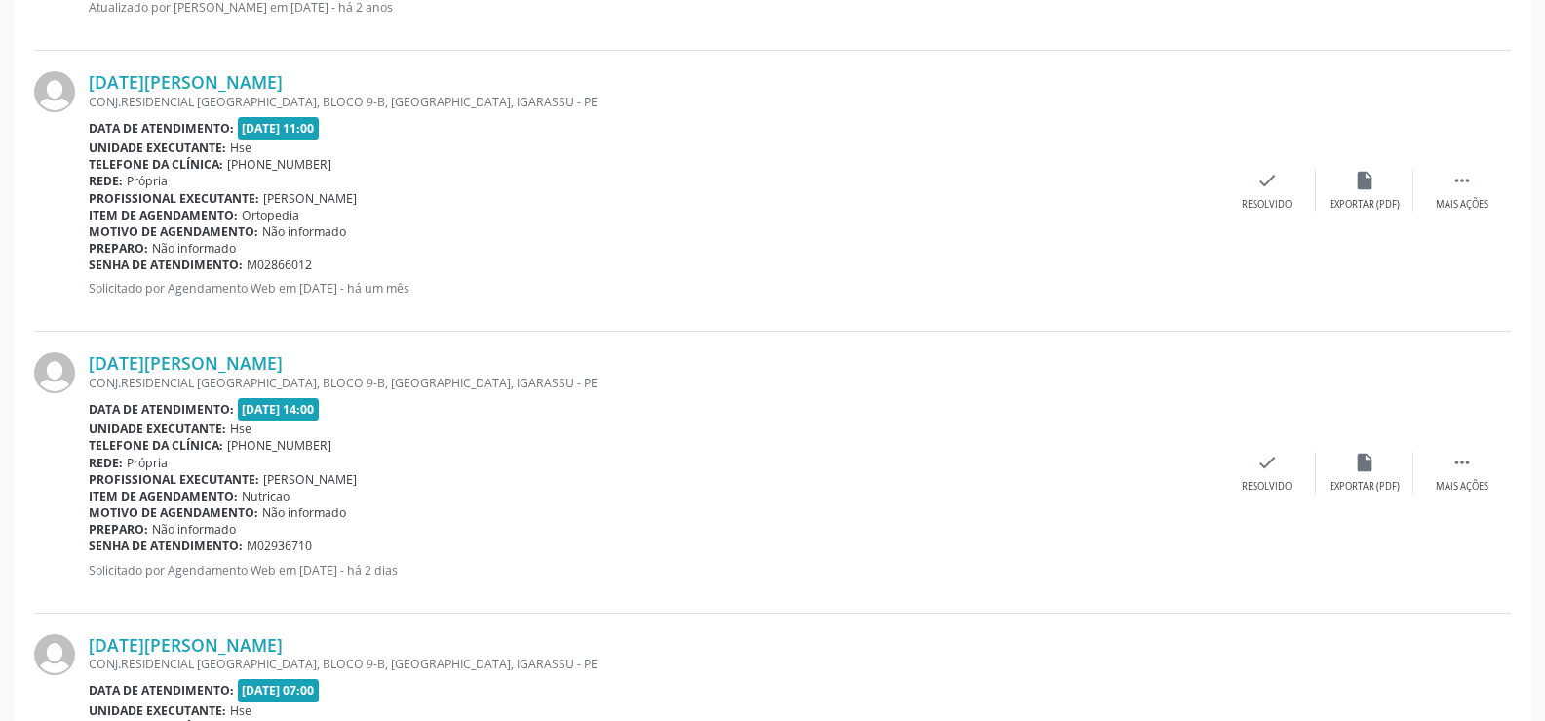
scroll to position [3220, 0]
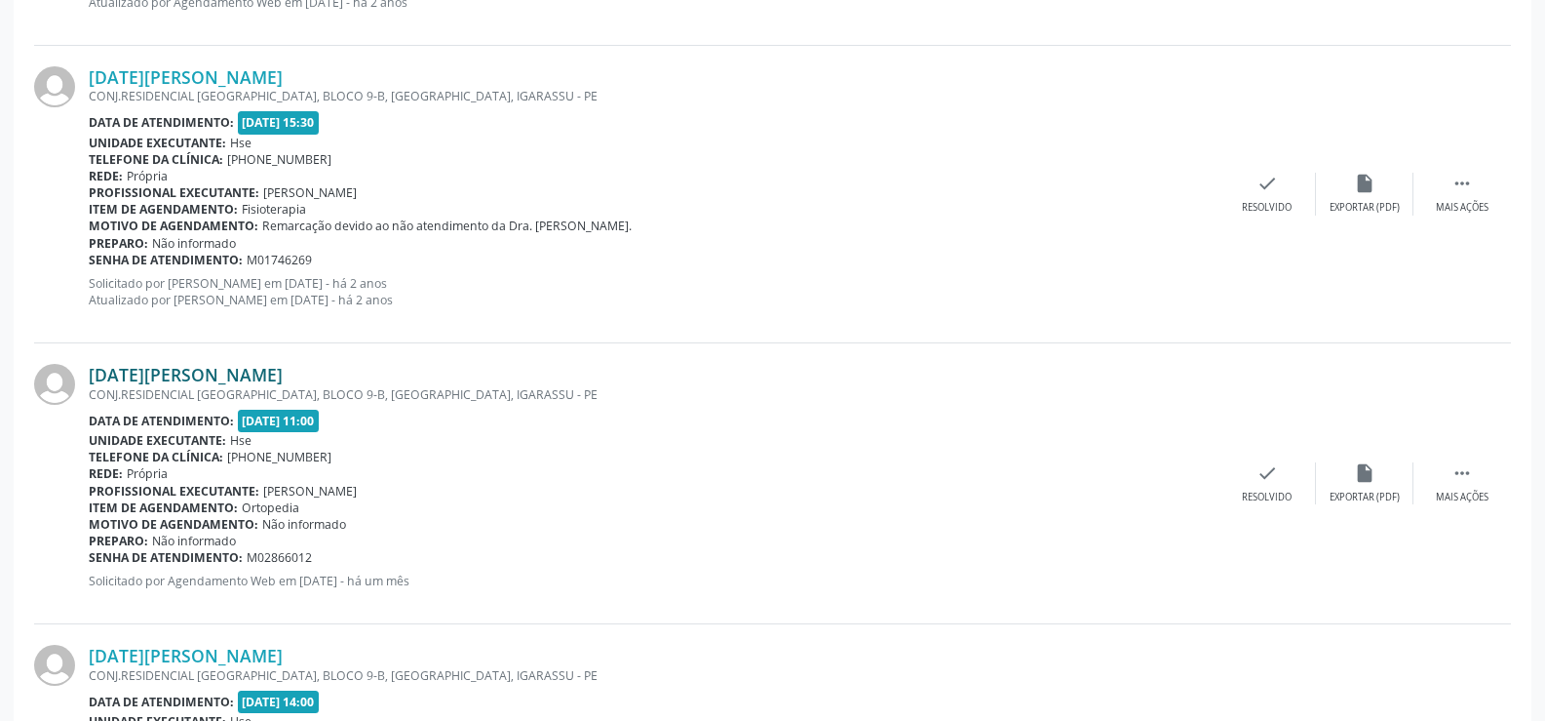
click at [262, 367] on link "[DATE][PERSON_NAME]" at bounding box center [186, 374] width 194 height 21
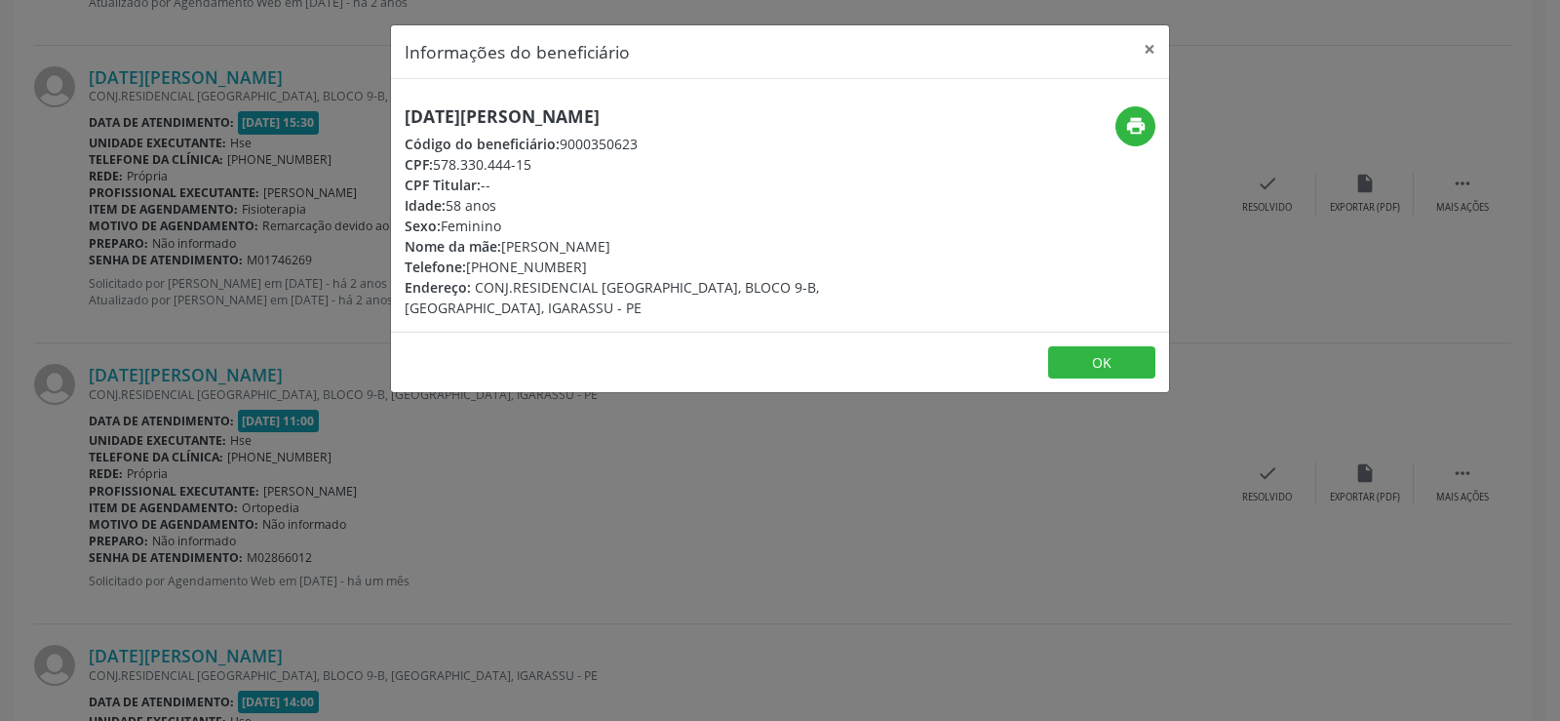
click at [586, 98] on div "[DATE][PERSON_NAME] Código do beneficiário: 9000350623 CPF: 578.330.444-15 CPF …" at bounding box center [780, 205] width 778 height 253
click at [224, 388] on div "Informações do beneficiário × [DATE][PERSON_NAME] Código do beneficiário: 90003…" at bounding box center [780, 360] width 1560 height 721
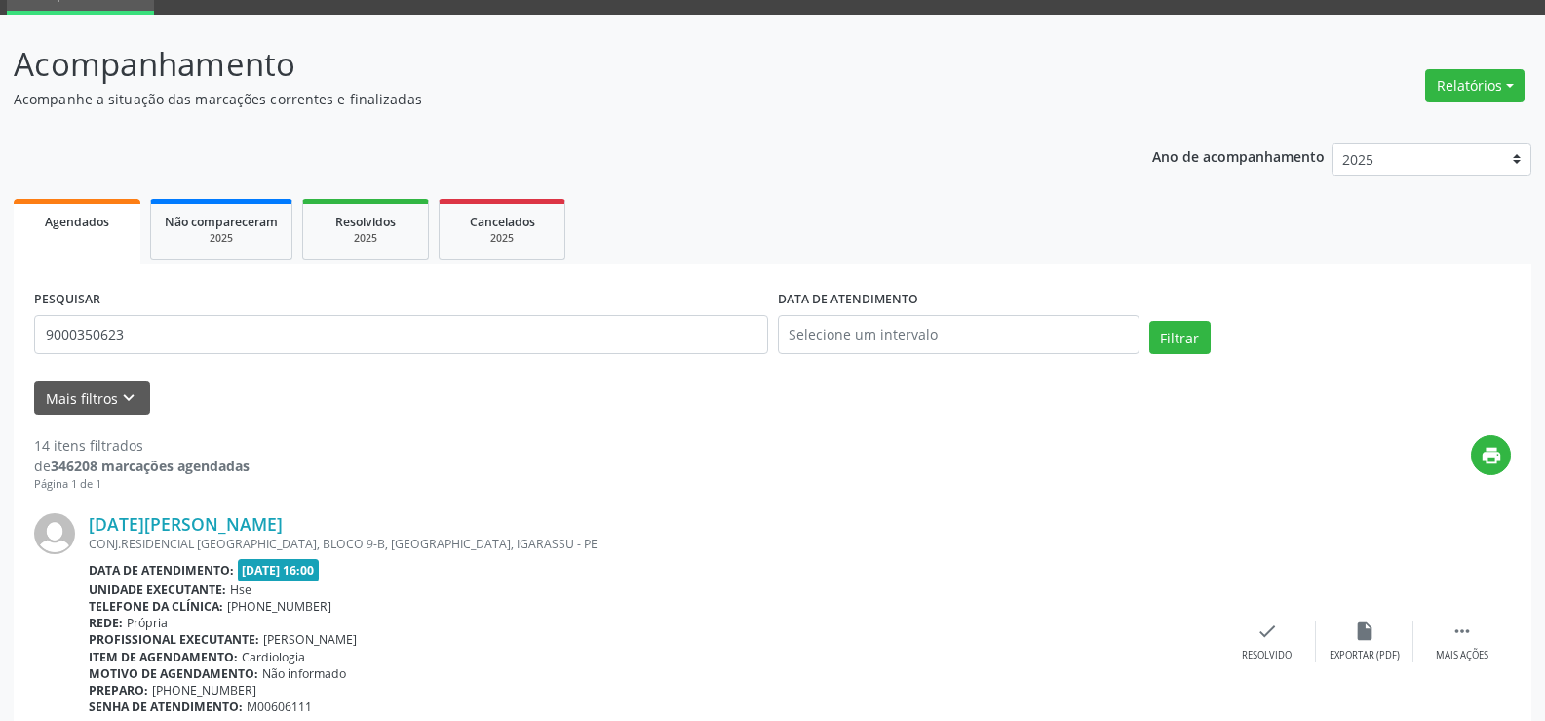
scroll to position [0, 0]
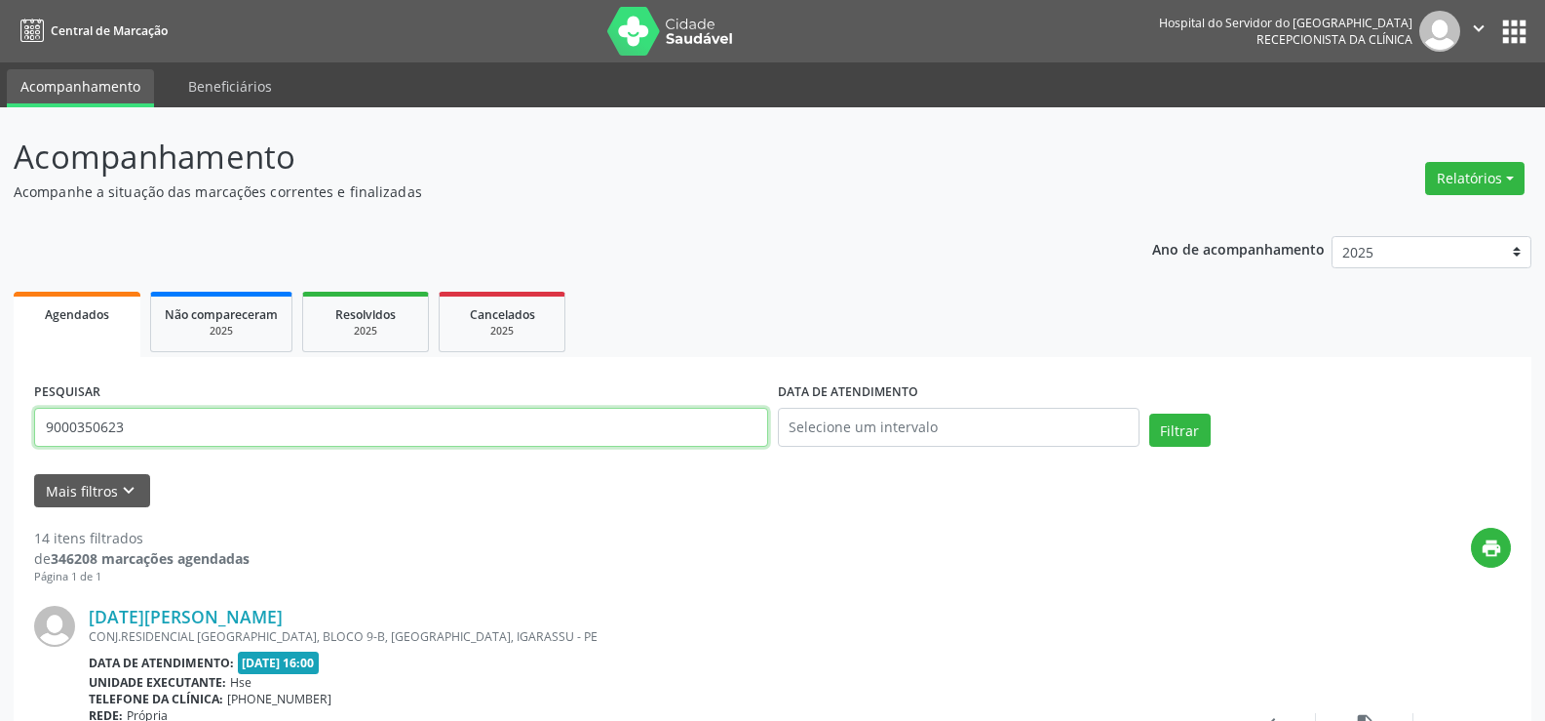
click at [191, 431] on input "9000350623" at bounding box center [401, 427] width 734 height 39
click at [1150, 413] on button "Filtrar" at bounding box center [1180, 429] width 61 height 33
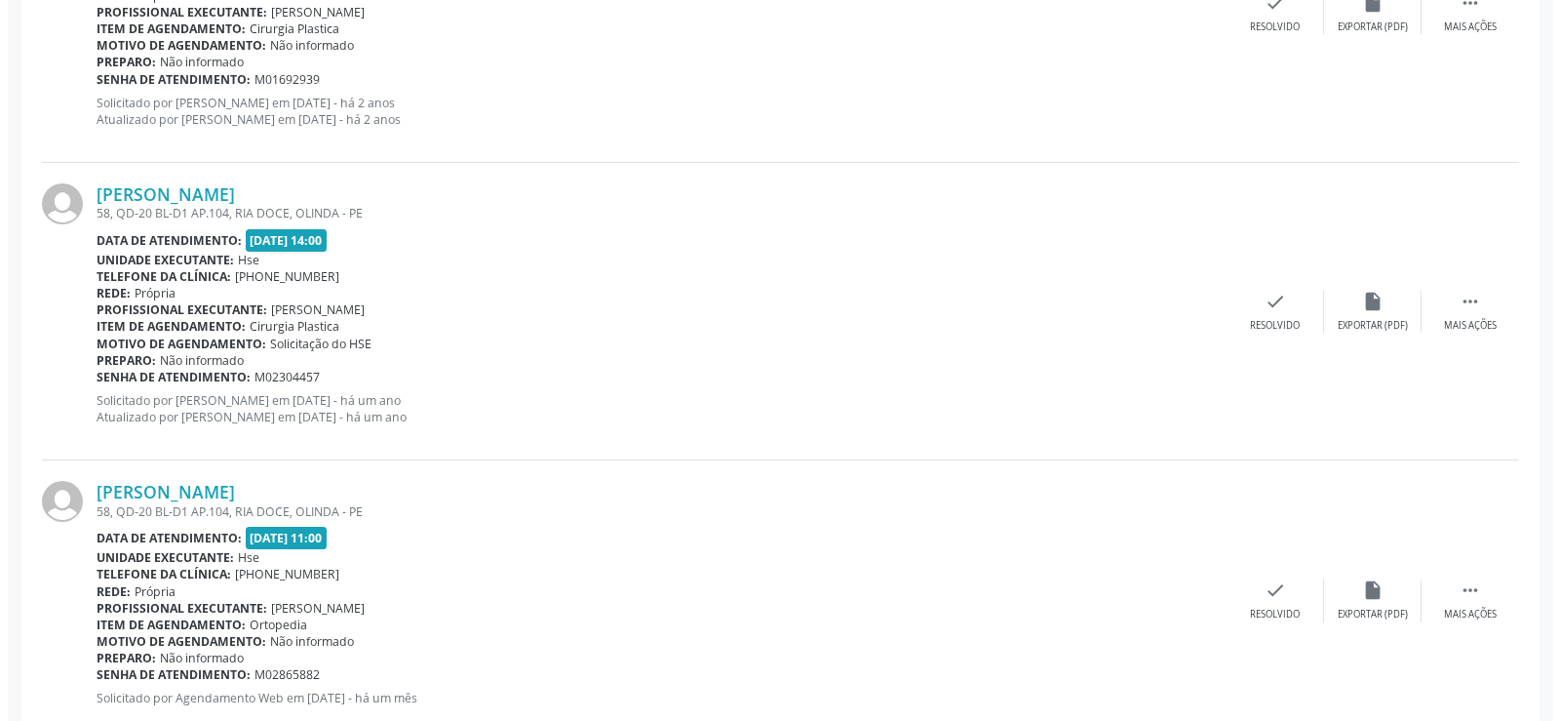
scroll to position [963, 0]
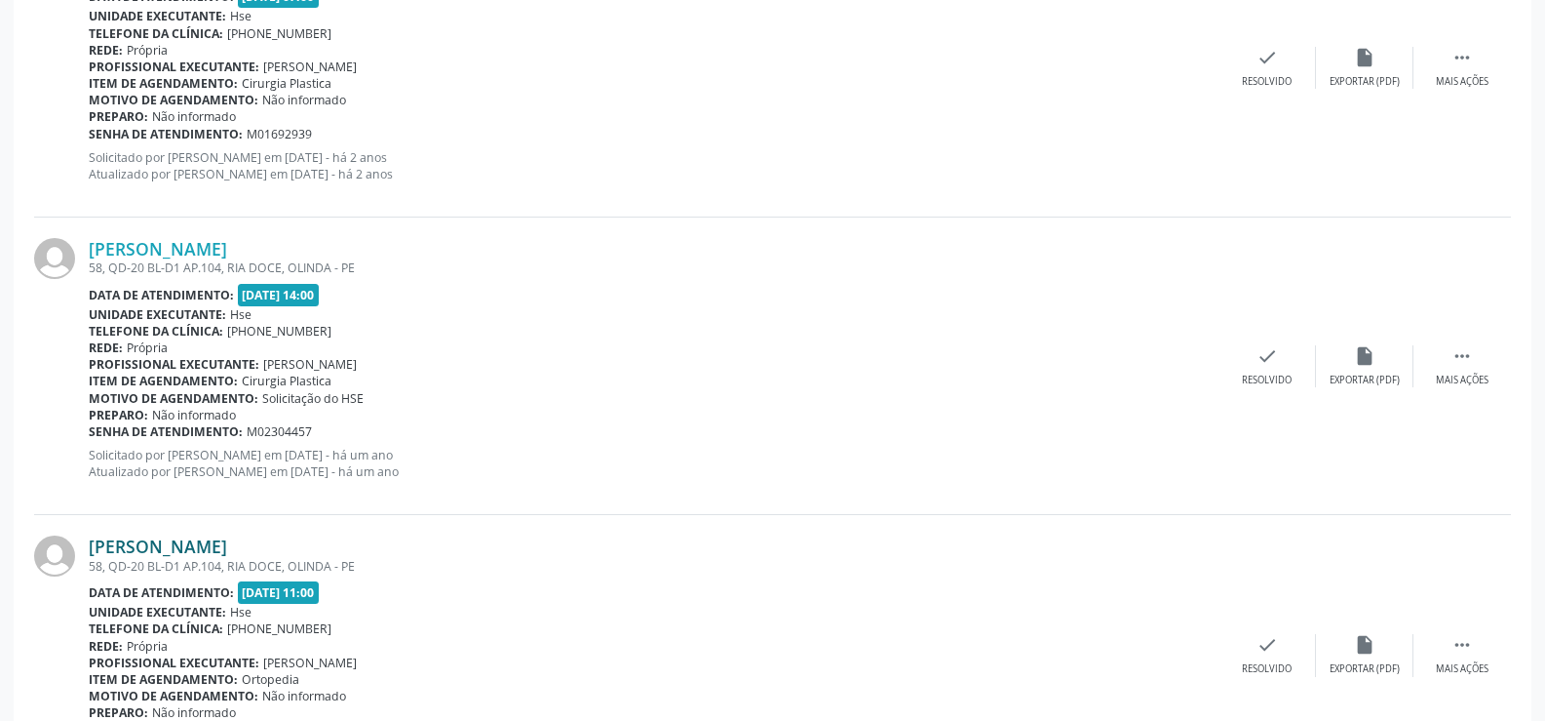
click at [215, 545] on link "[PERSON_NAME]" at bounding box center [158, 545] width 138 height 21
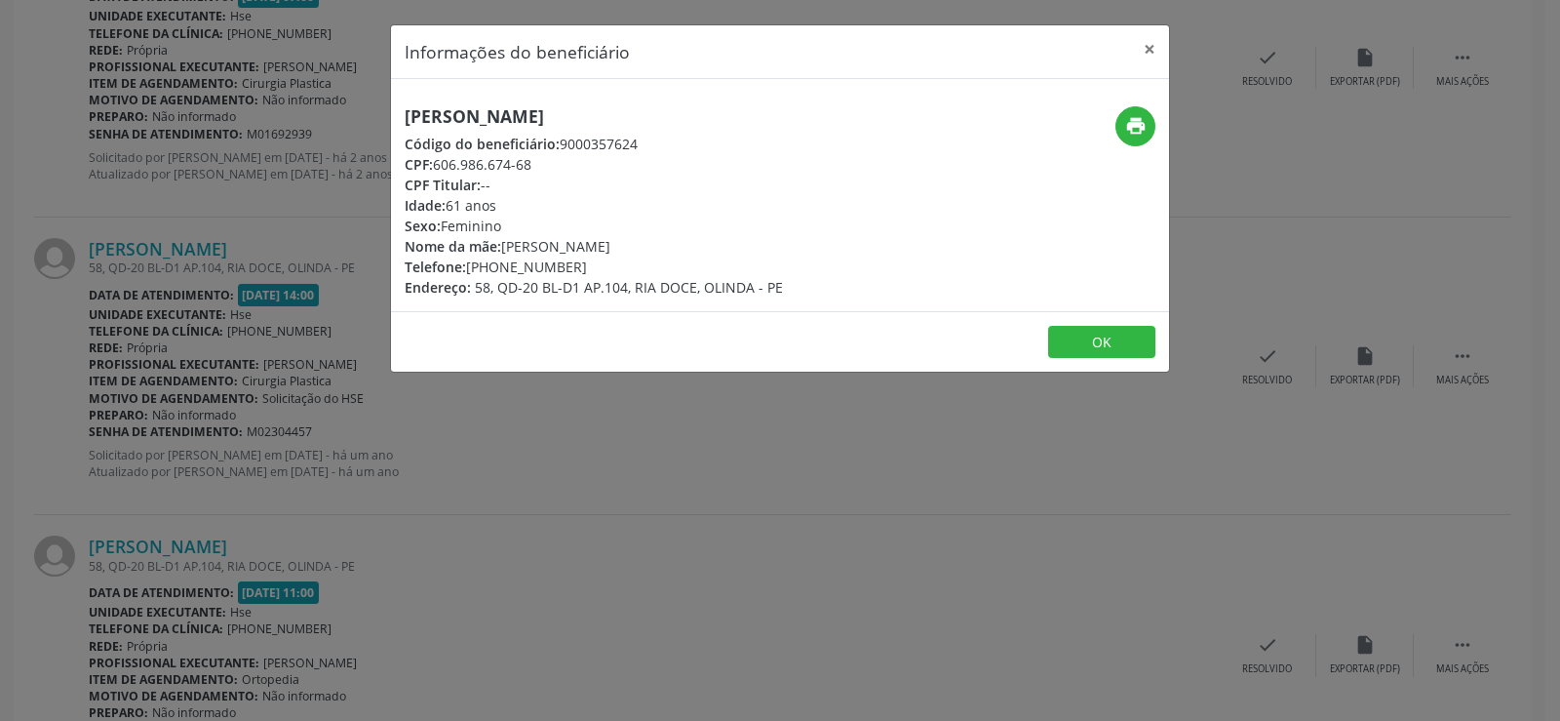
click at [505, 112] on h5 "[PERSON_NAME]" at bounding box center [594, 116] width 378 height 20
click at [184, 182] on div "Informações do beneficiário × [PERSON_NAME] Código do beneficiário: 9000357624 …" at bounding box center [780, 360] width 1560 height 721
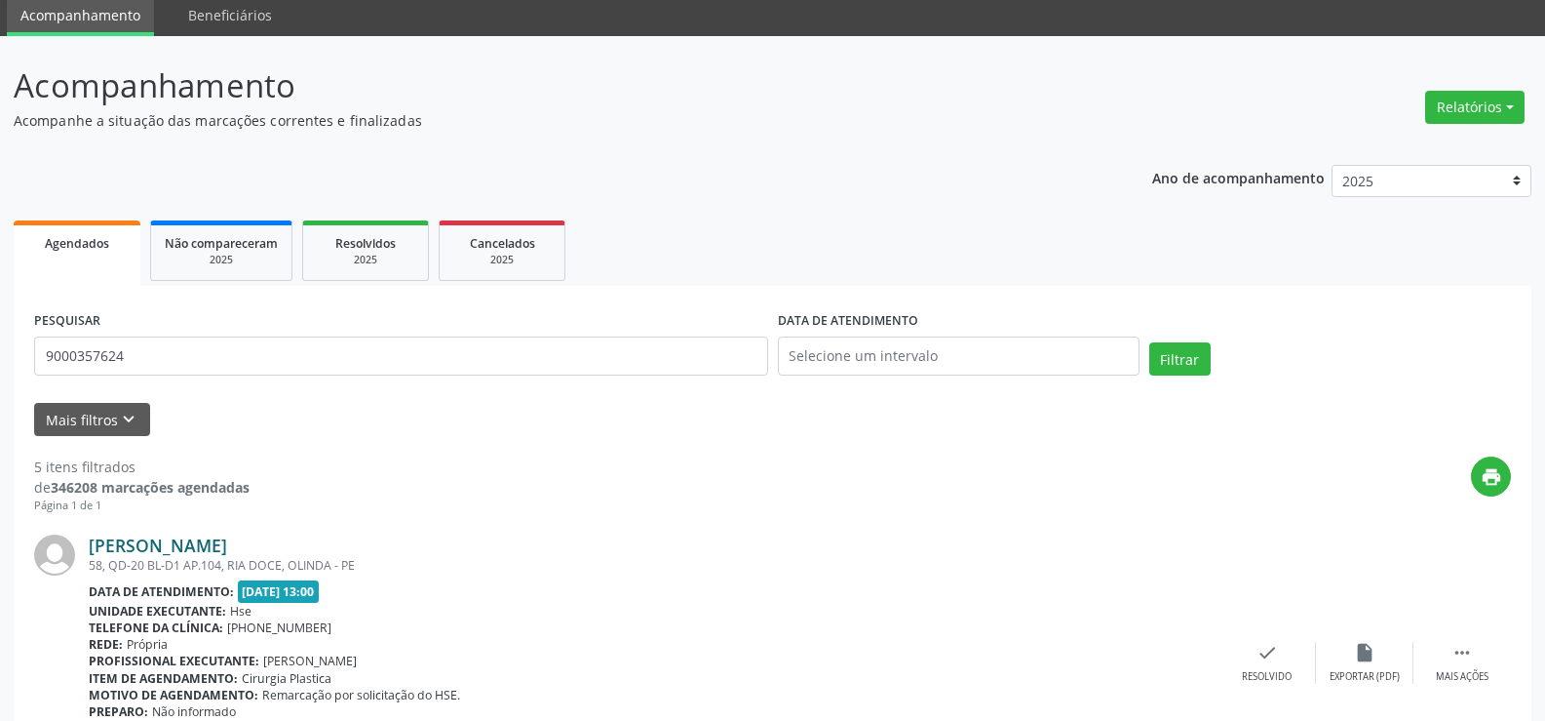
scroll to position [0, 0]
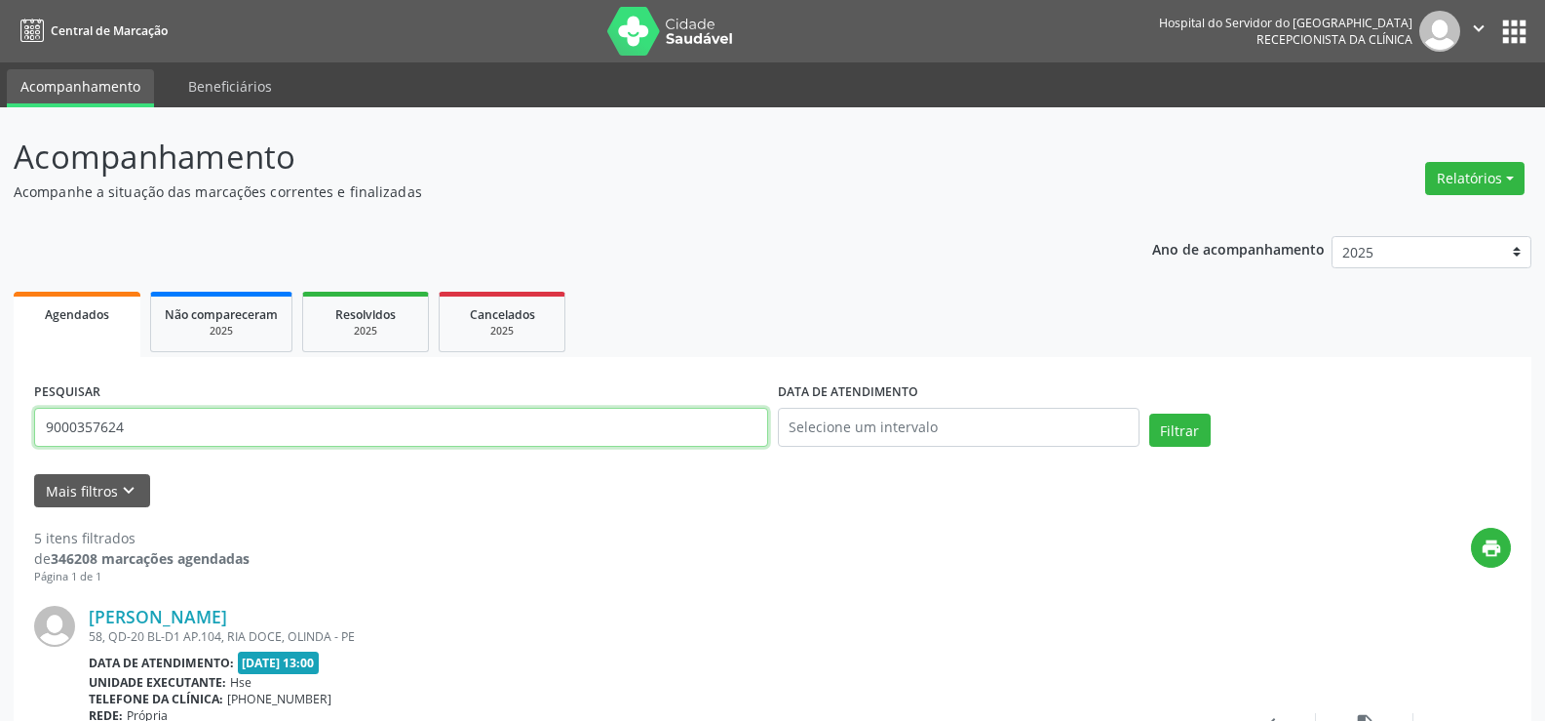
click at [230, 413] on input "9000357624" at bounding box center [401, 427] width 734 height 39
click at [1150, 413] on button "Filtrar" at bounding box center [1180, 429] width 61 height 33
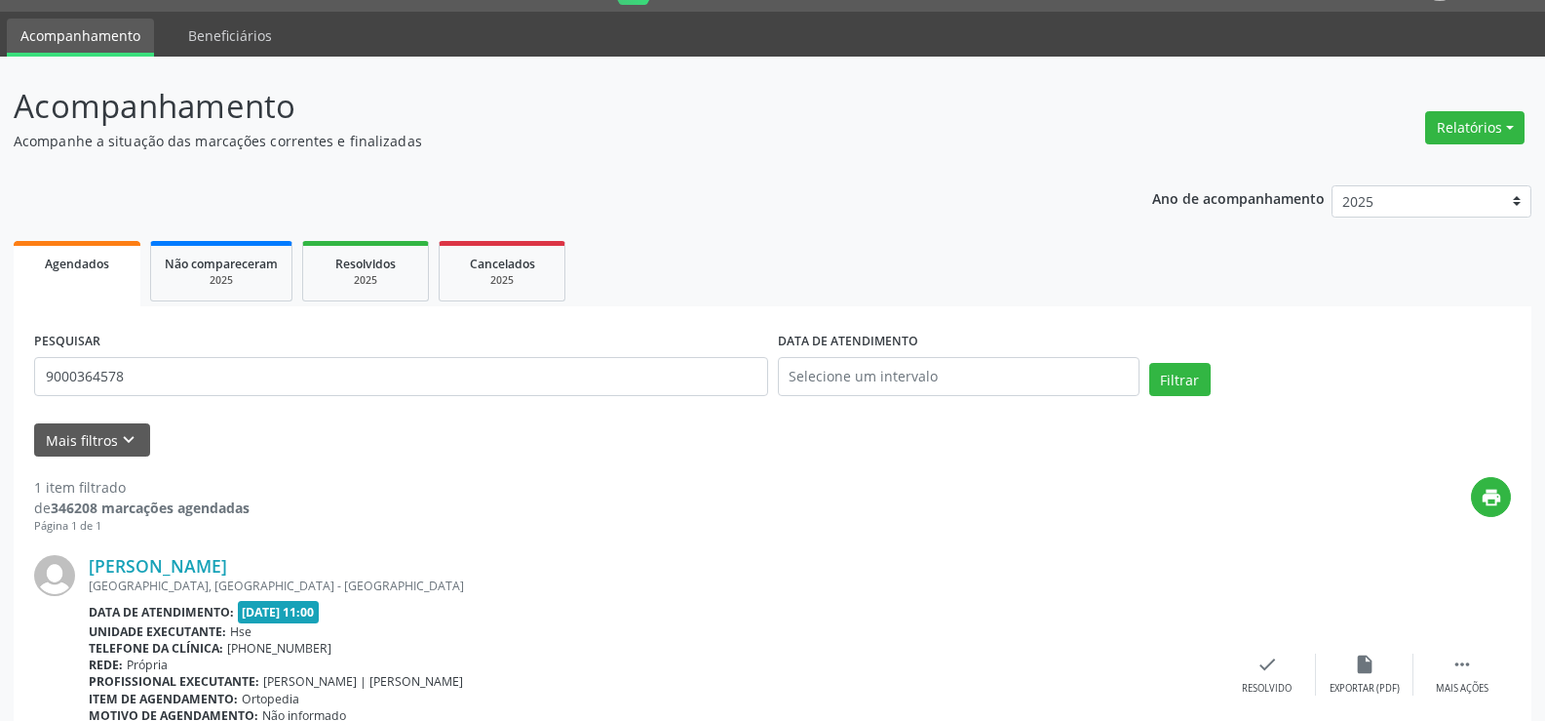
scroll to position [178, 0]
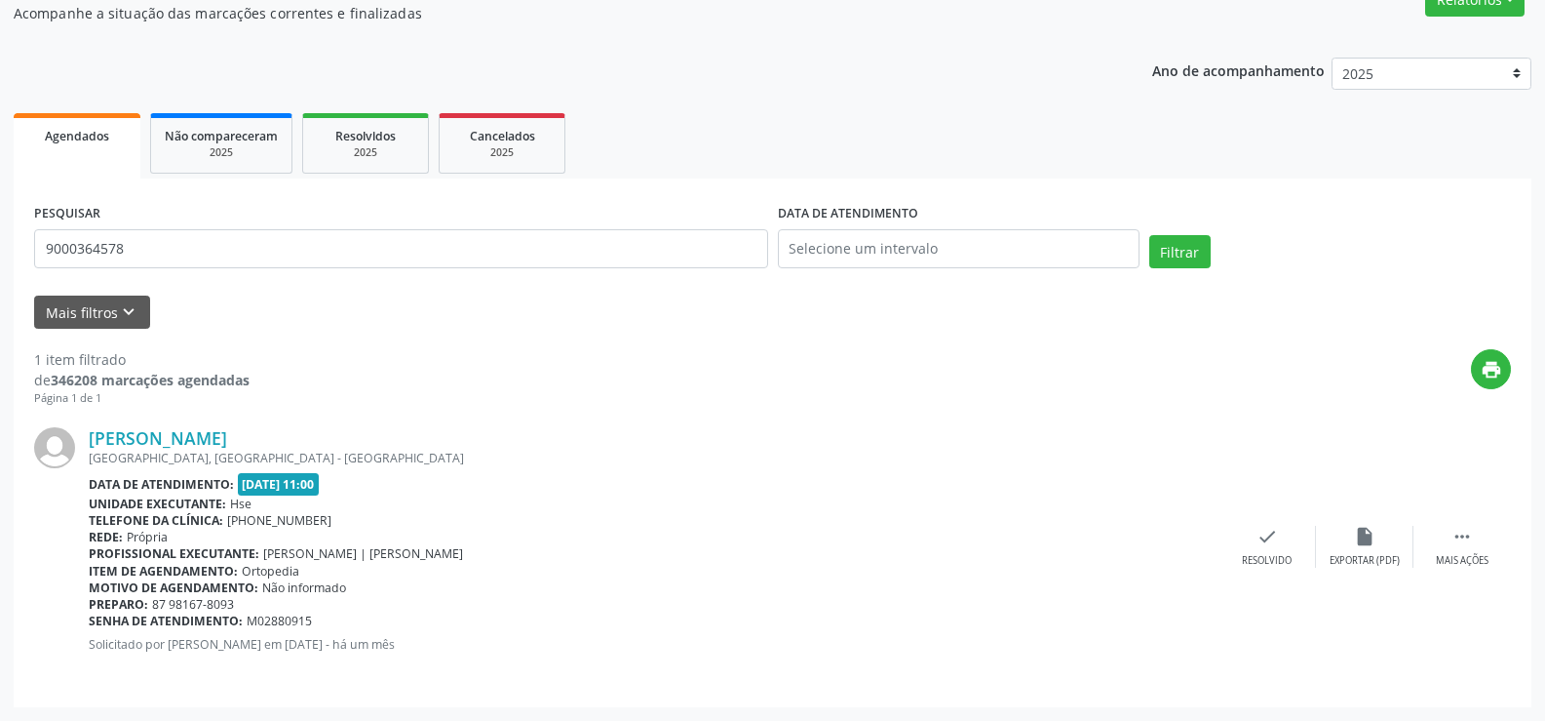
click at [290, 419] on div "[PERSON_NAME] [GEOGRAPHIC_DATA], [GEOGRAPHIC_DATA] - [GEOGRAPHIC_DATA] Data de …" at bounding box center [772, 547] width 1477 height 280
click at [227, 439] on link "[PERSON_NAME]" at bounding box center [158, 437] width 138 height 21
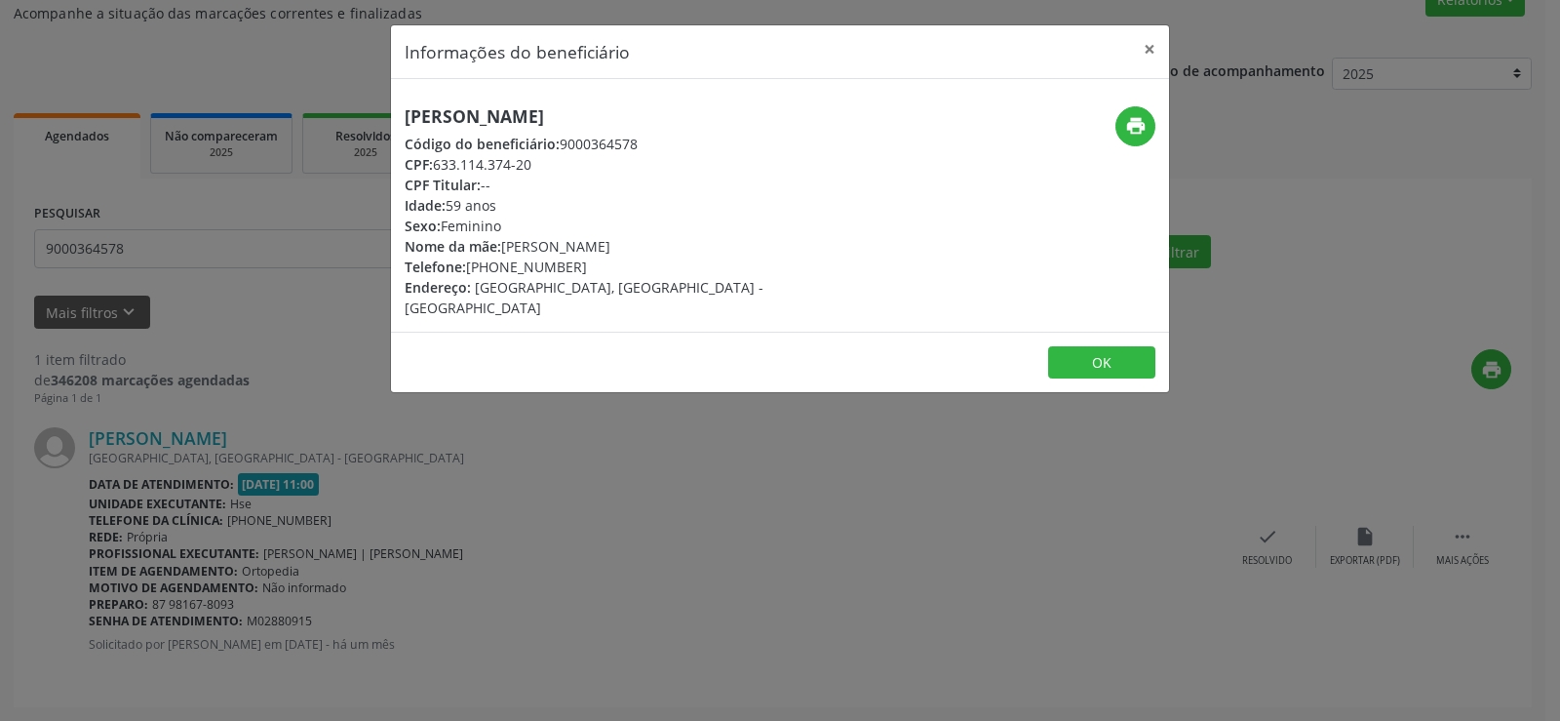
click at [556, 115] on h5 "[PERSON_NAME]" at bounding box center [650, 116] width 491 height 20
click at [255, 336] on div "Informações do beneficiário × [PERSON_NAME] Código do beneficiário: 9000364578 …" at bounding box center [780, 360] width 1560 height 721
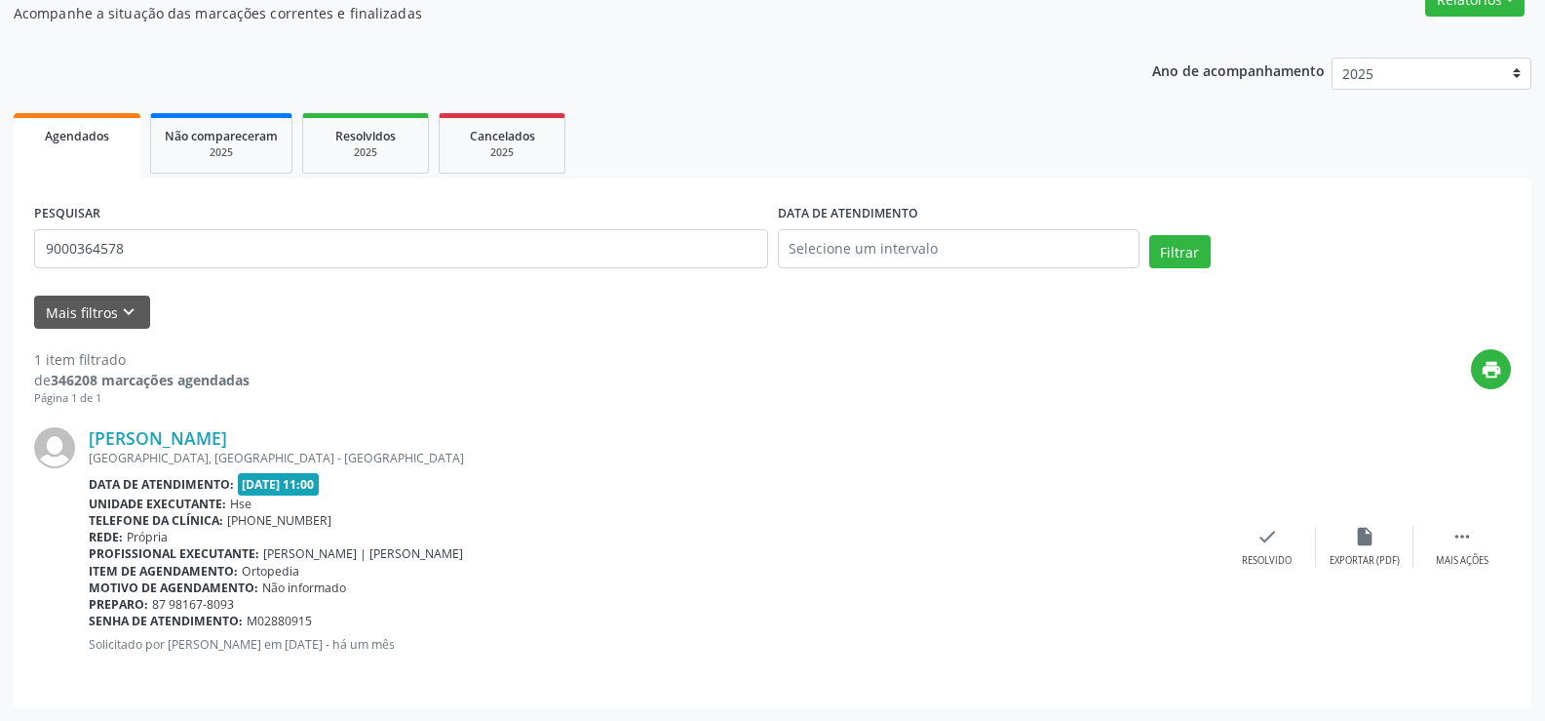
click at [587, 492] on div "Data de atendimento: [DATE] 11:00" at bounding box center [654, 484] width 1130 height 22
click at [227, 435] on link "[PERSON_NAME]" at bounding box center [158, 437] width 138 height 21
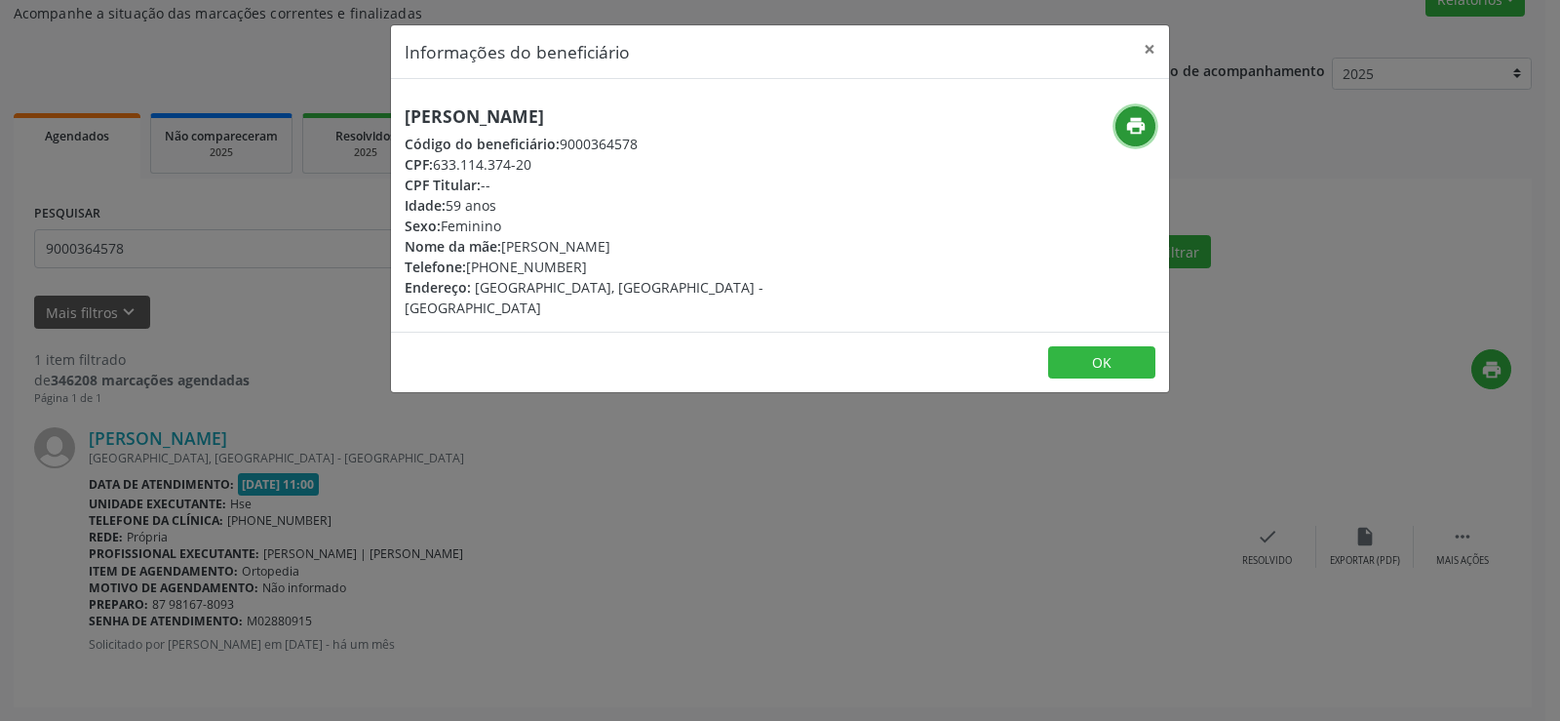
click at [1130, 135] on icon "print" at bounding box center [1135, 125] width 21 height 21
click at [207, 371] on div "Informações do beneficiário × [PERSON_NAME] Código do beneficiário: 9000364578 …" at bounding box center [780, 360] width 1560 height 721
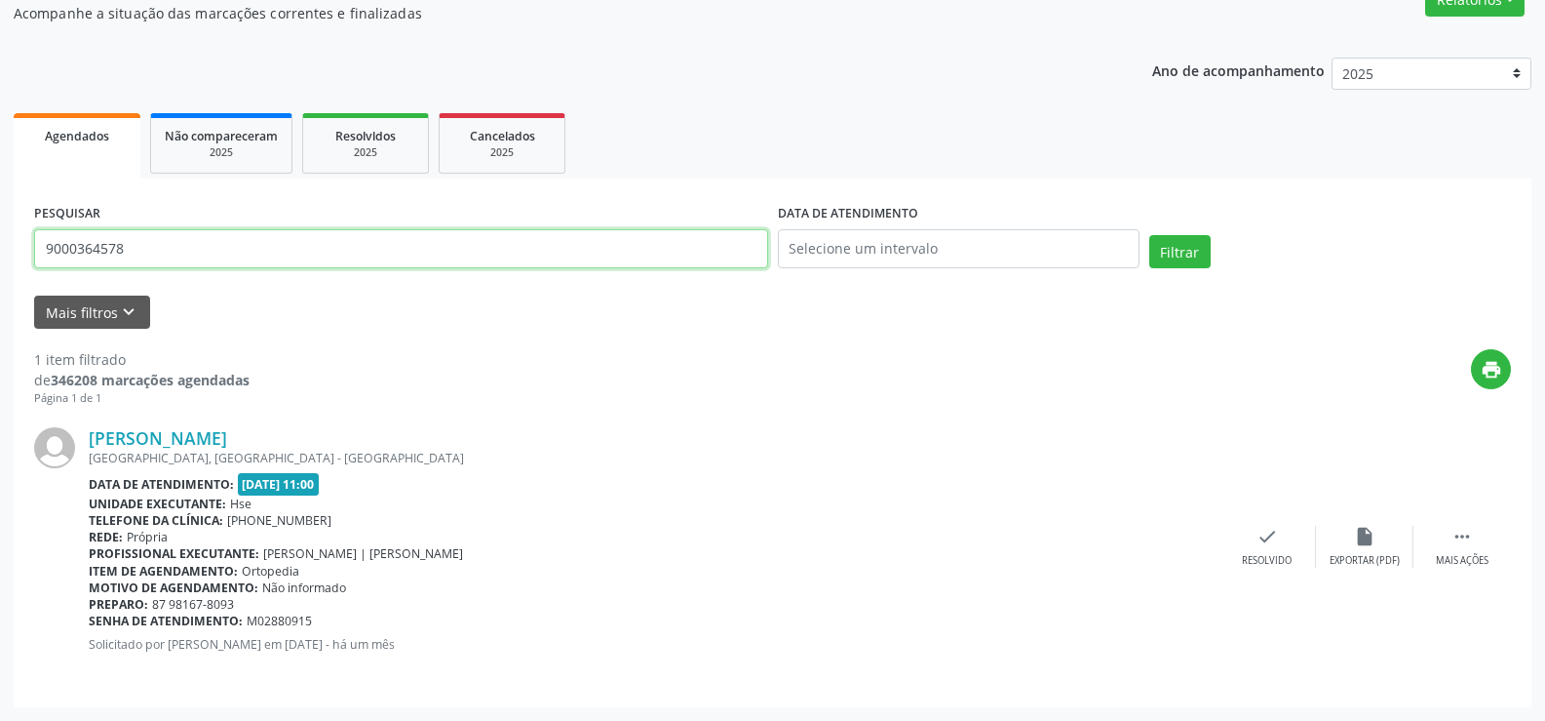
click at [201, 251] on input "9000364578" at bounding box center [401, 248] width 734 height 39
click at [1150, 235] on button "Filtrar" at bounding box center [1180, 251] width 61 height 33
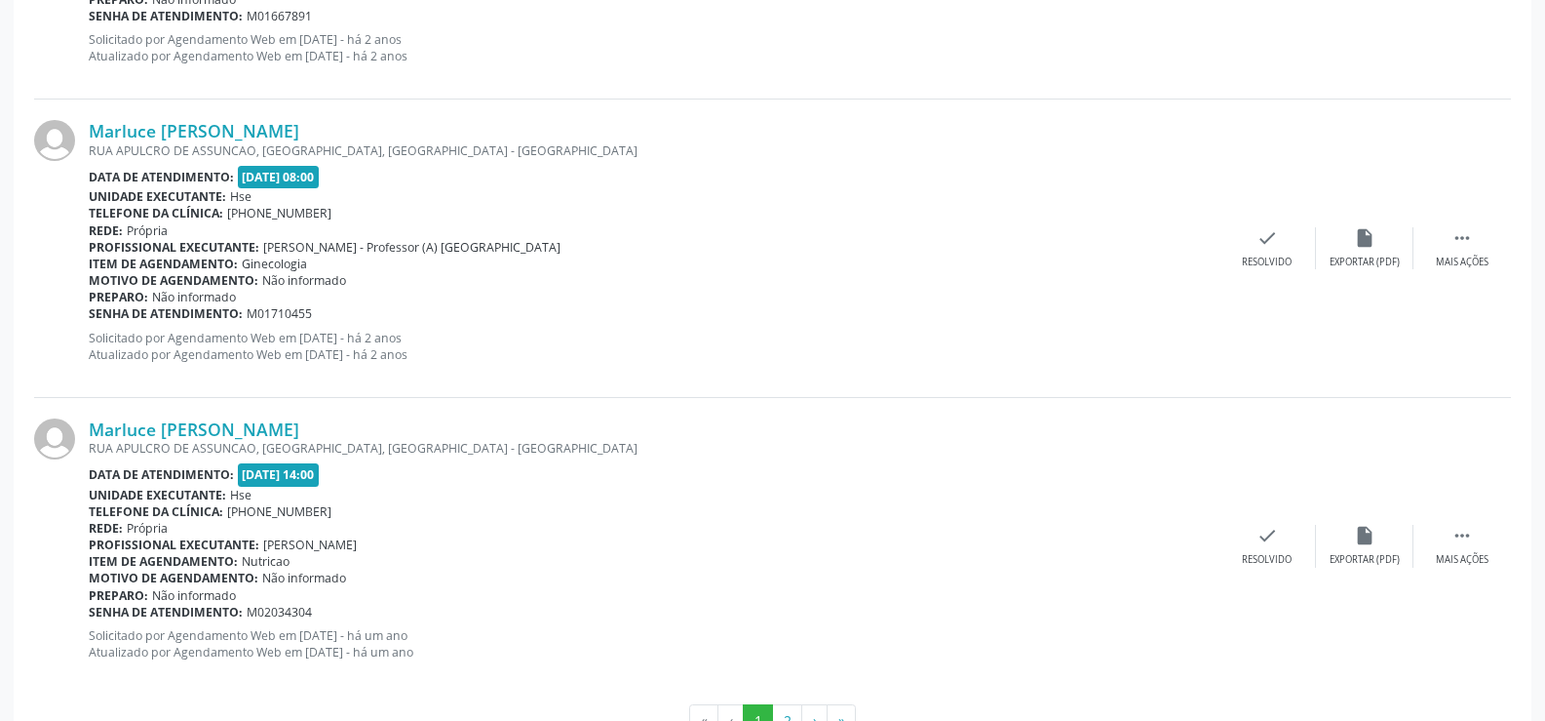
scroll to position [4421, 0]
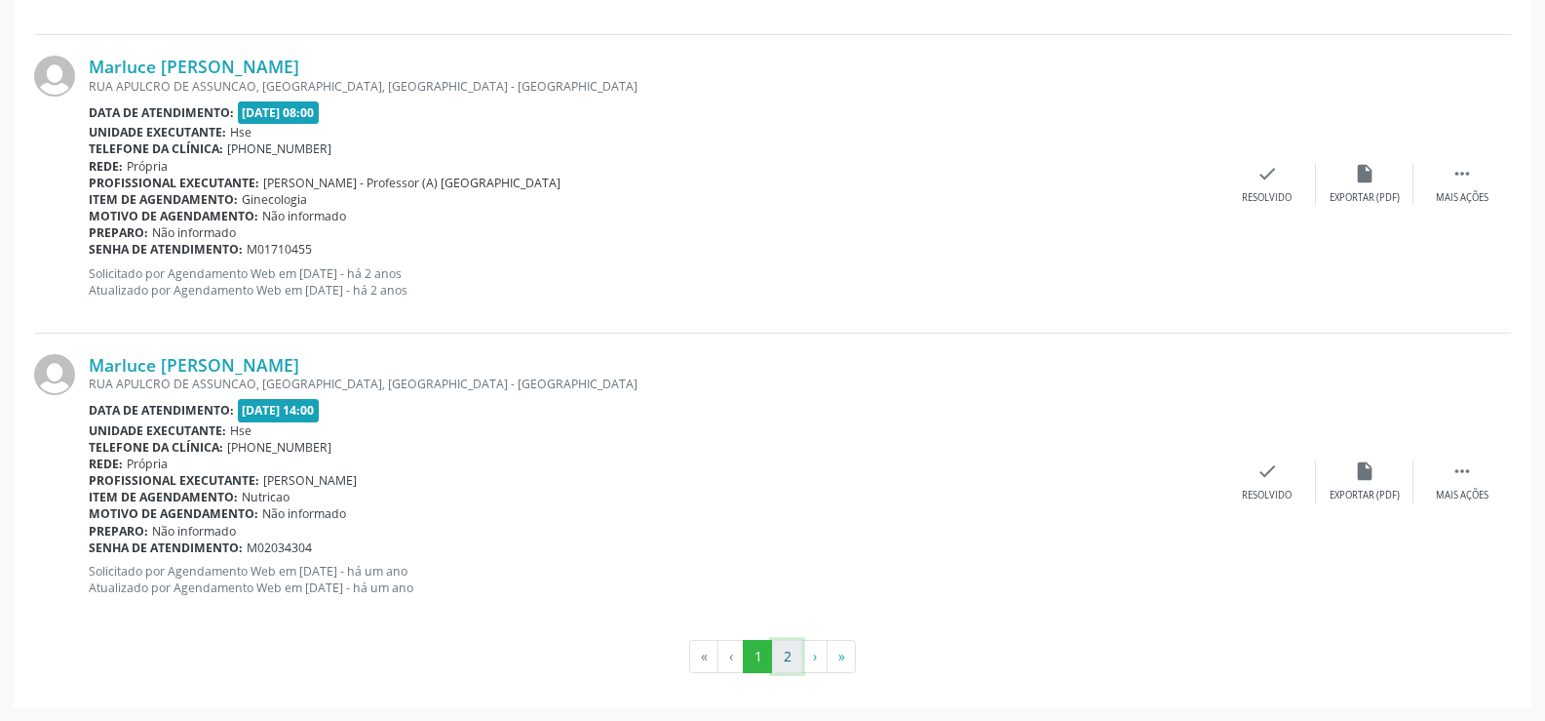
click at [773, 654] on button "2" at bounding box center [787, 656] width 30 height 33
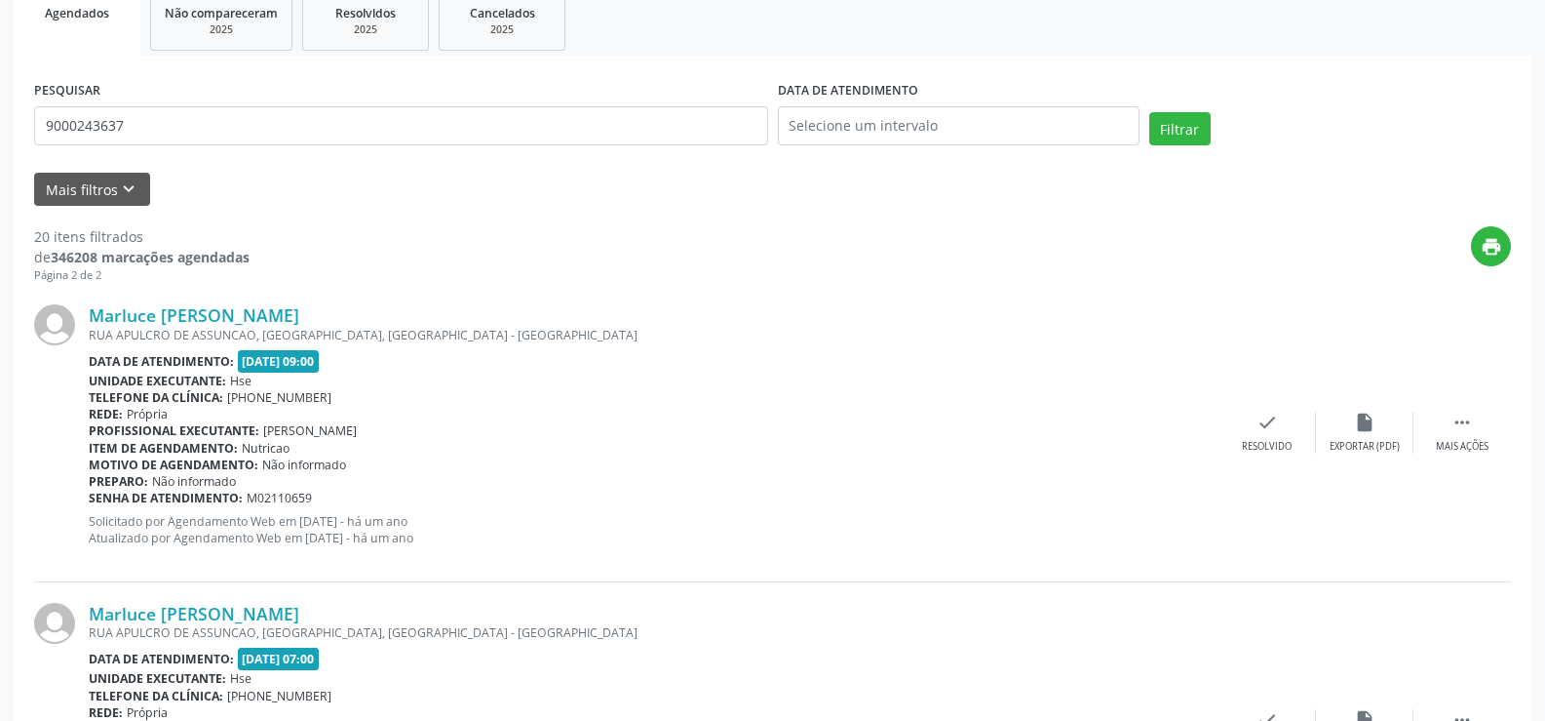
scroll to position [0, 0]
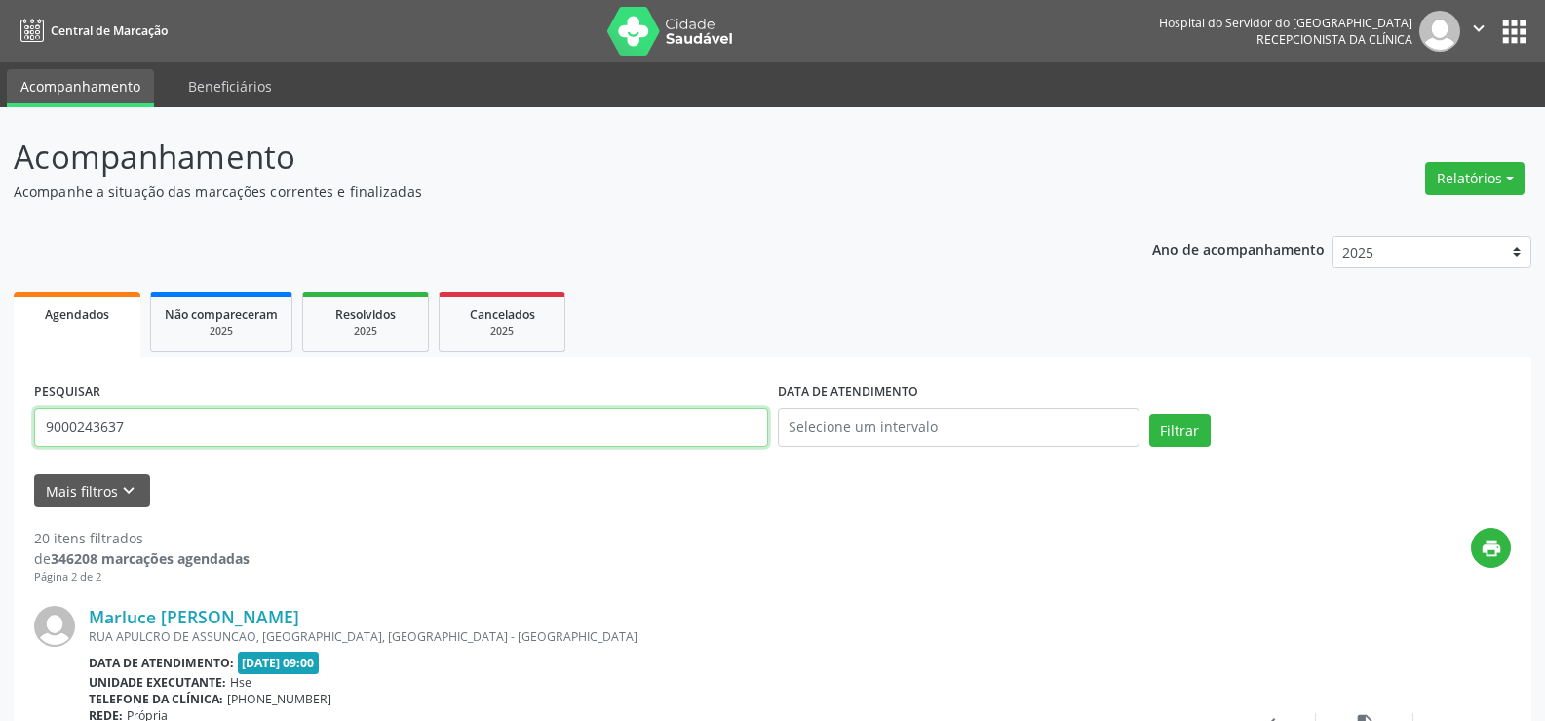
click at [275, 413] on input "9000243637" at bounding box center [401, 427] width 734 height 39
click at [1150, 413] on button "Filtrar" at bounding box center [1180, 429] width 61 height 33
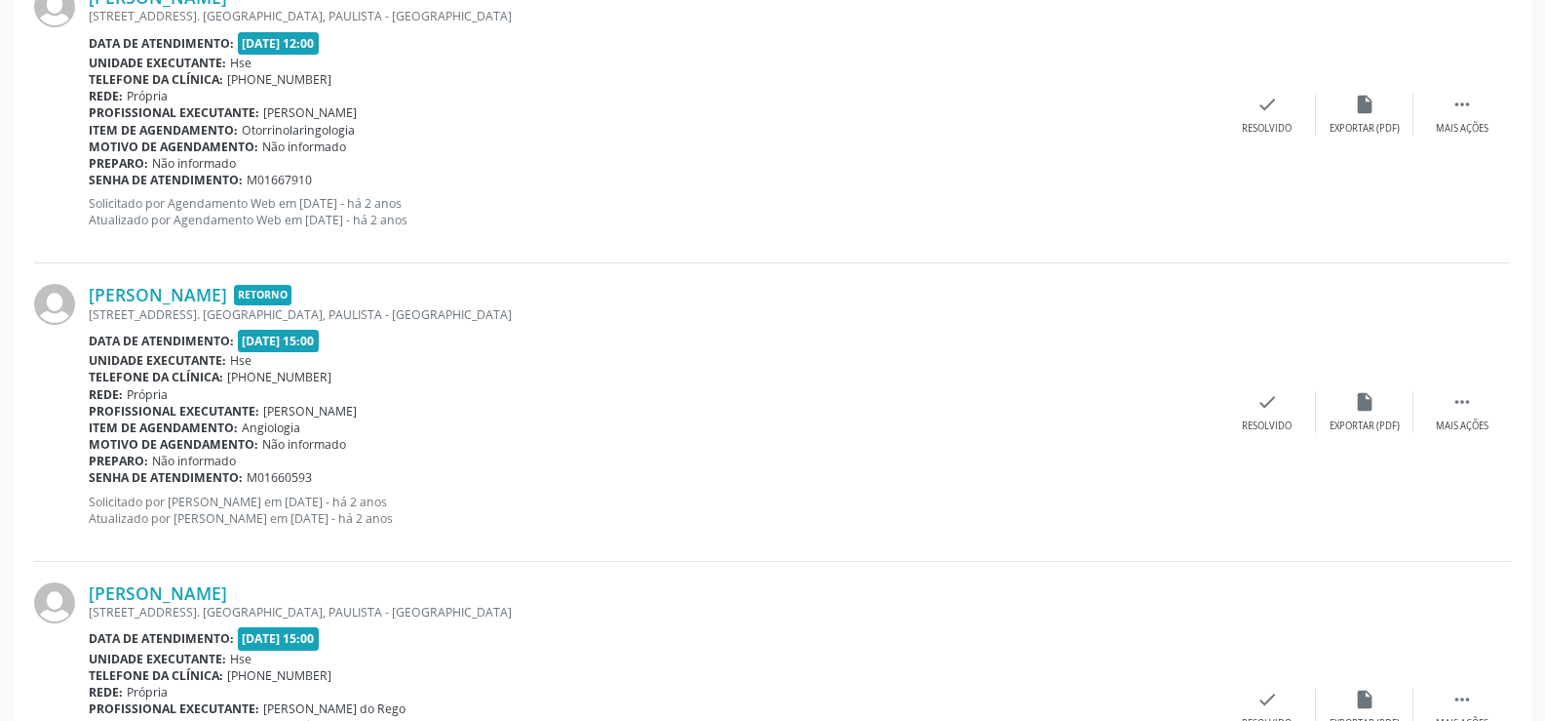
scroll to position [4421, 0]
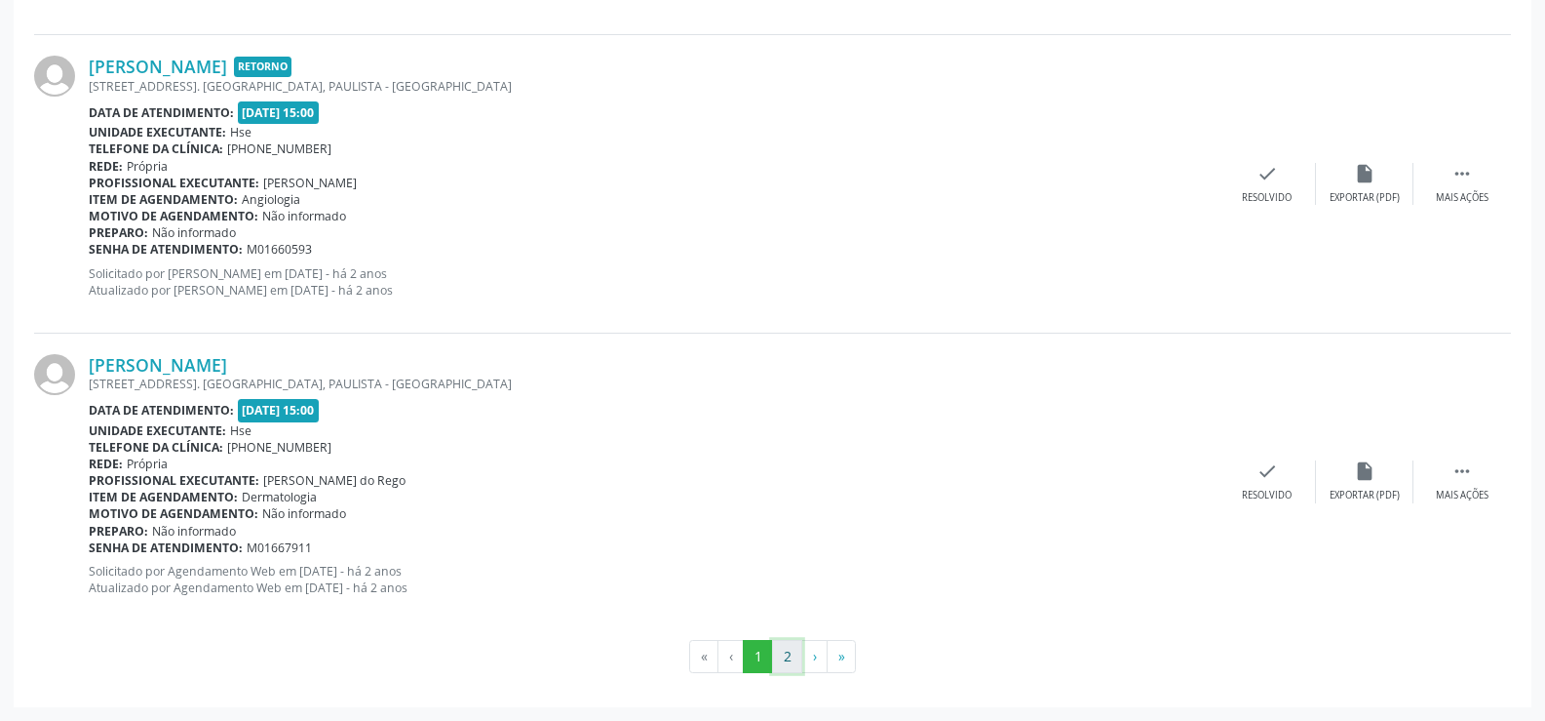
click at [797, 657] on button "2" at bounding box center [787, 656] width 30 height 33
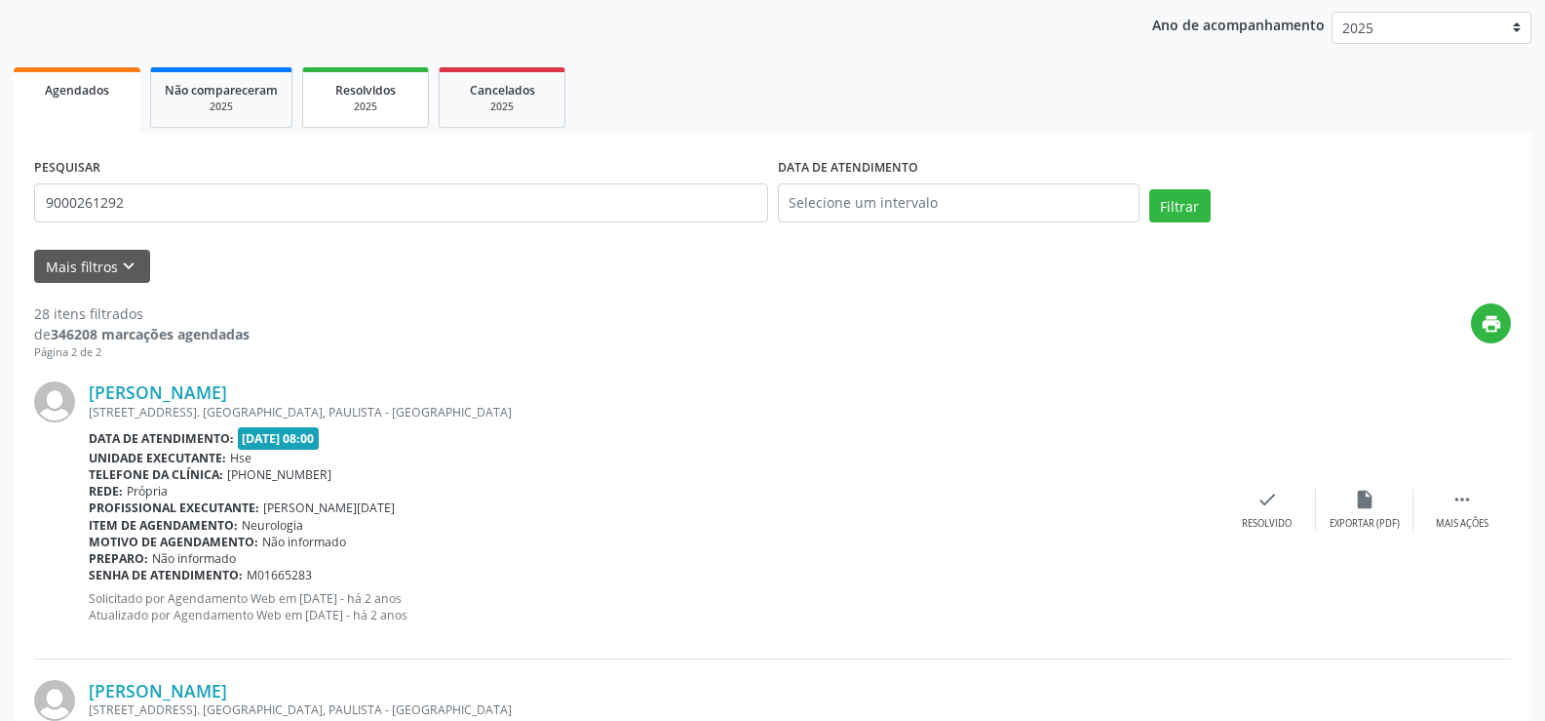
scroll to position [0, 0]
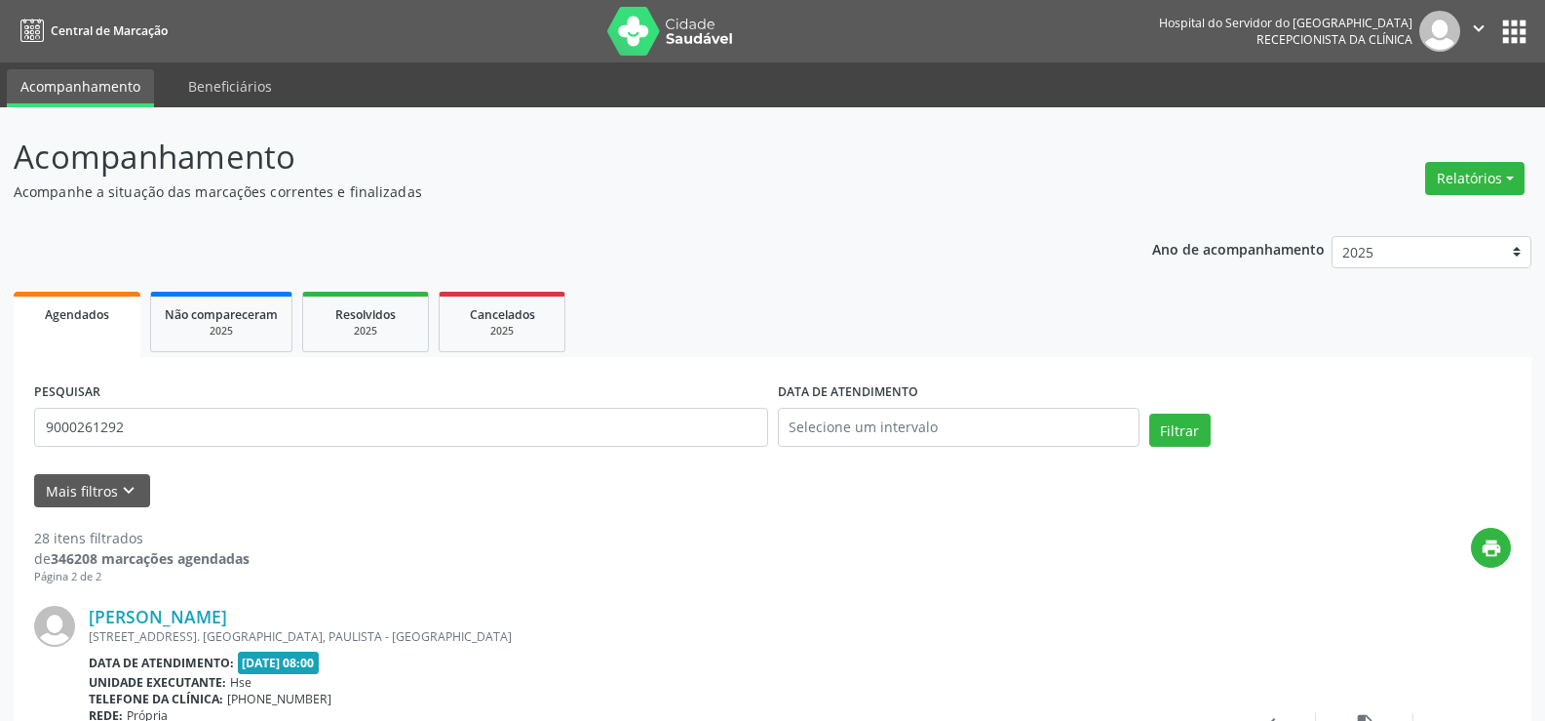
click at [287, 457] on div "PESQUISAR 9000261292" at bounding box center [401, 418] width 744 height 83
click at [285, 431] on input "9000261292" at bounding box center [401, 427] width 734 height 39
click at [1150, 413] on button "Filtrar" at bounding box center [1180, 429] width 61 height 33
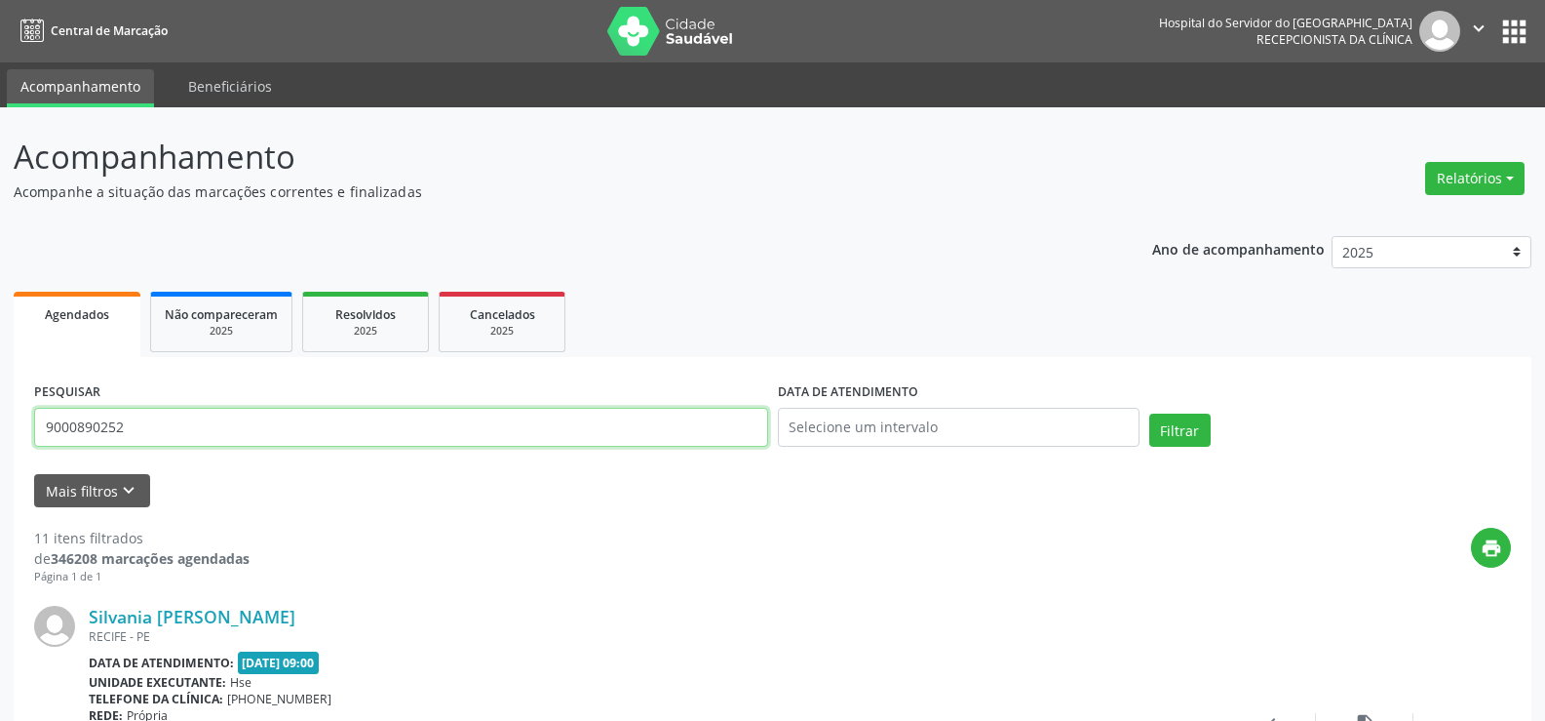
click at [268, 438] on input "9000890252" at bounding box center [401, 427] width 734 height 39
paste input "[PERSON_NAME]"
click at [1150, 413] on button "Filtrar" at bounding box center [1180, 429] width 61 height 33
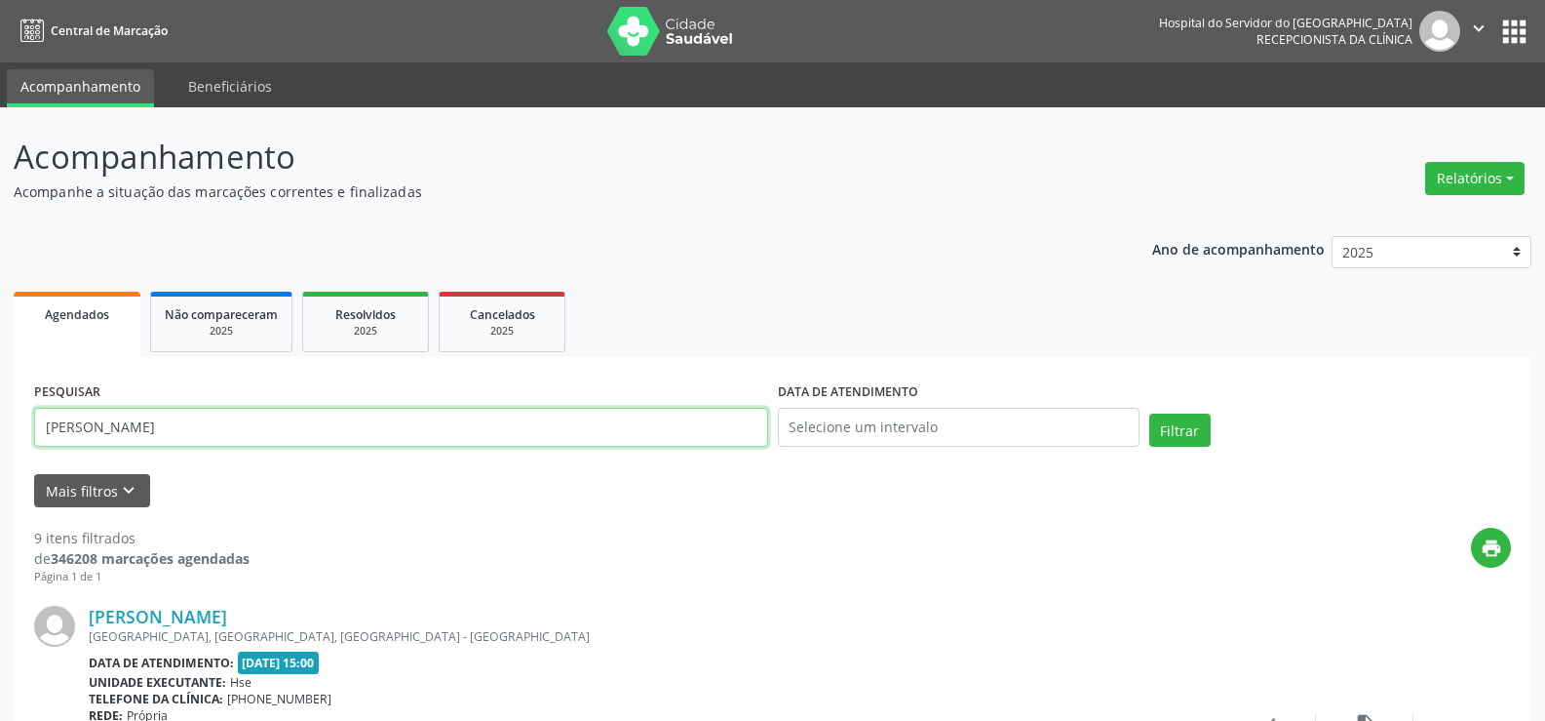
click at [274, 437] on input "[PERSON_NAME]" at bounding box center [401, 427] width 734 height 39
click at [1150, 413] on button "Filtrar" at bounding box center [1180, 429] width 61 height 33
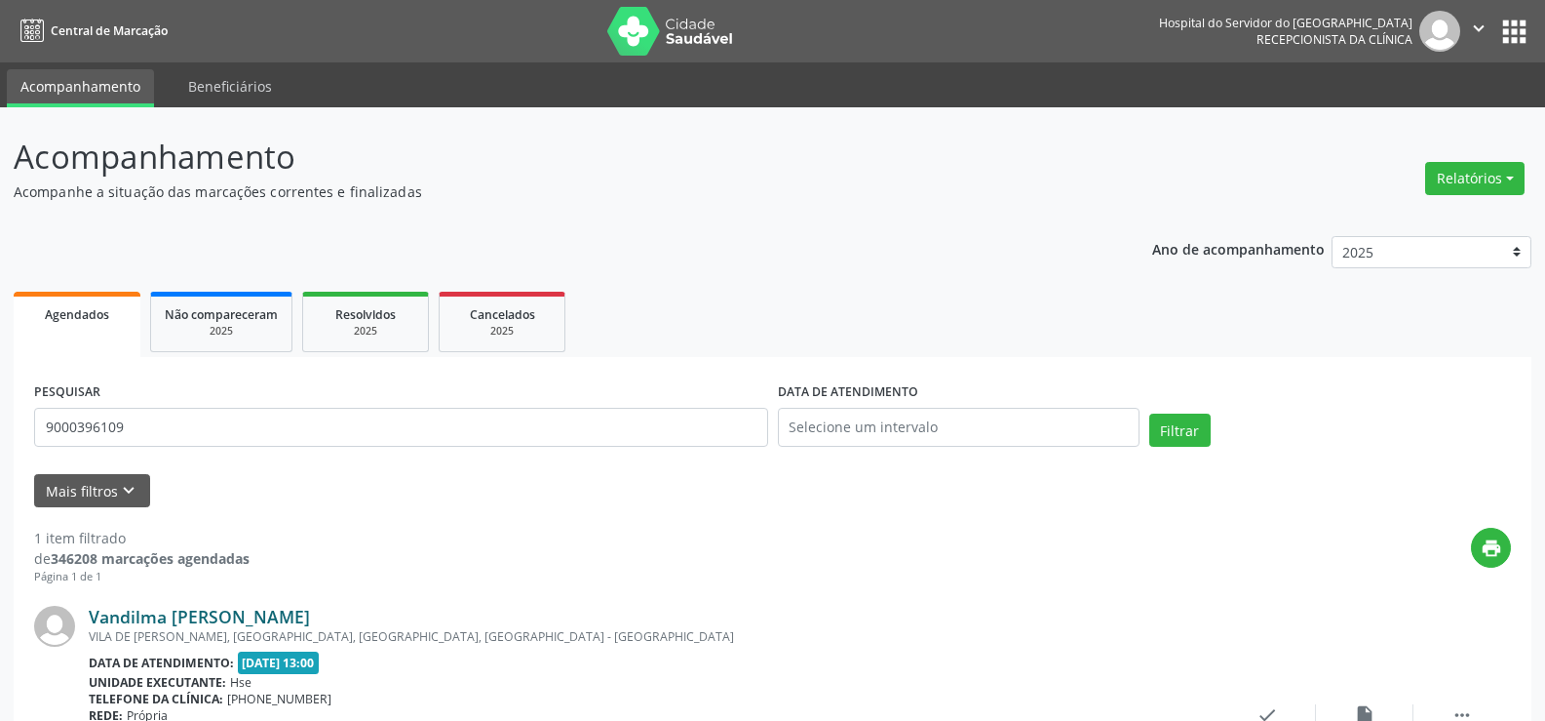
click at [135, 623] on link "Vandilma [PERSON_NAME]" at bounding box center [199, 616] width 221 height 21
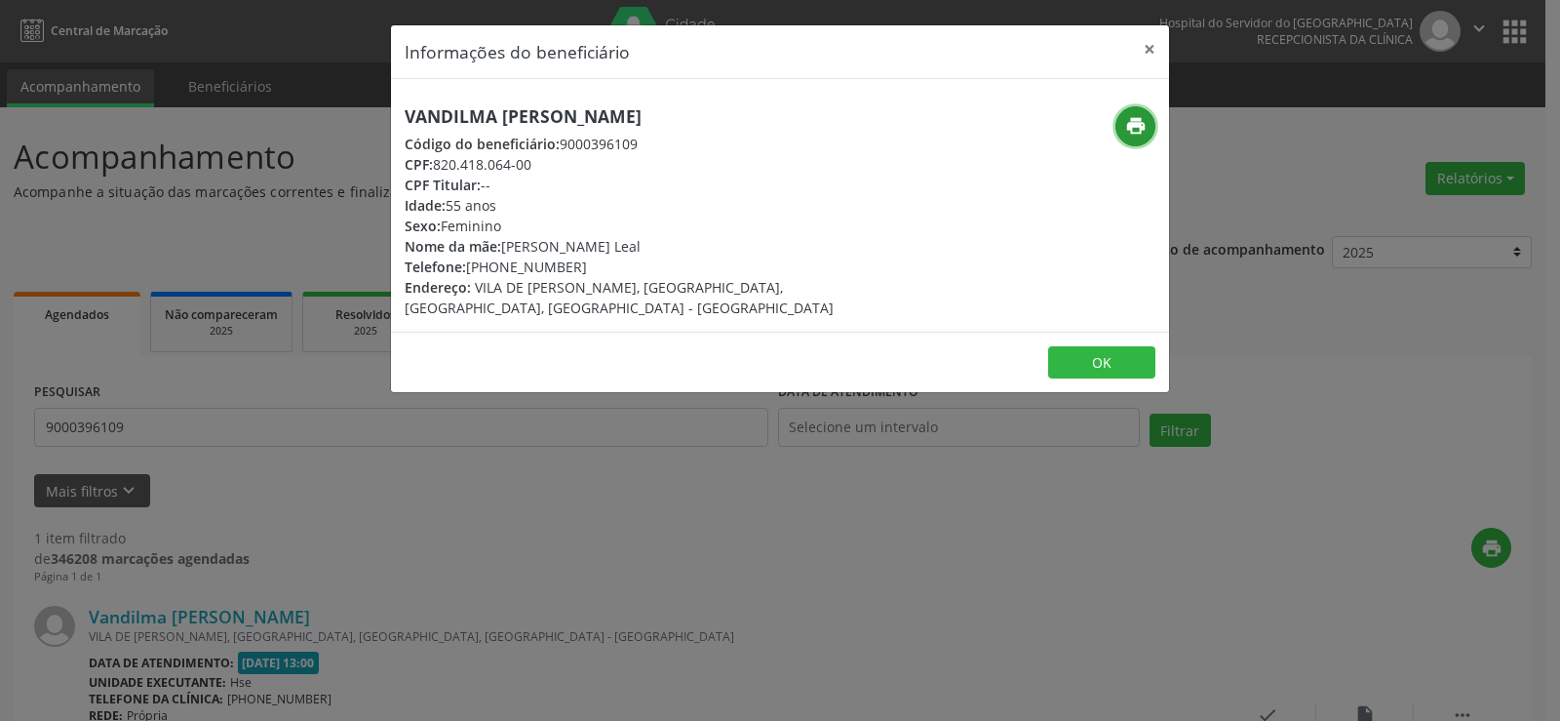
click at [1135, 131] on icon "print" at bounding box center [1135, 125] width 21 height 21
click at [222, 200] on div "Informações do beneficiário × Vandilma [PERSON_NAME] Código do beneficiário: 90…" at bounding box center [780, 360] width 1560 height 721
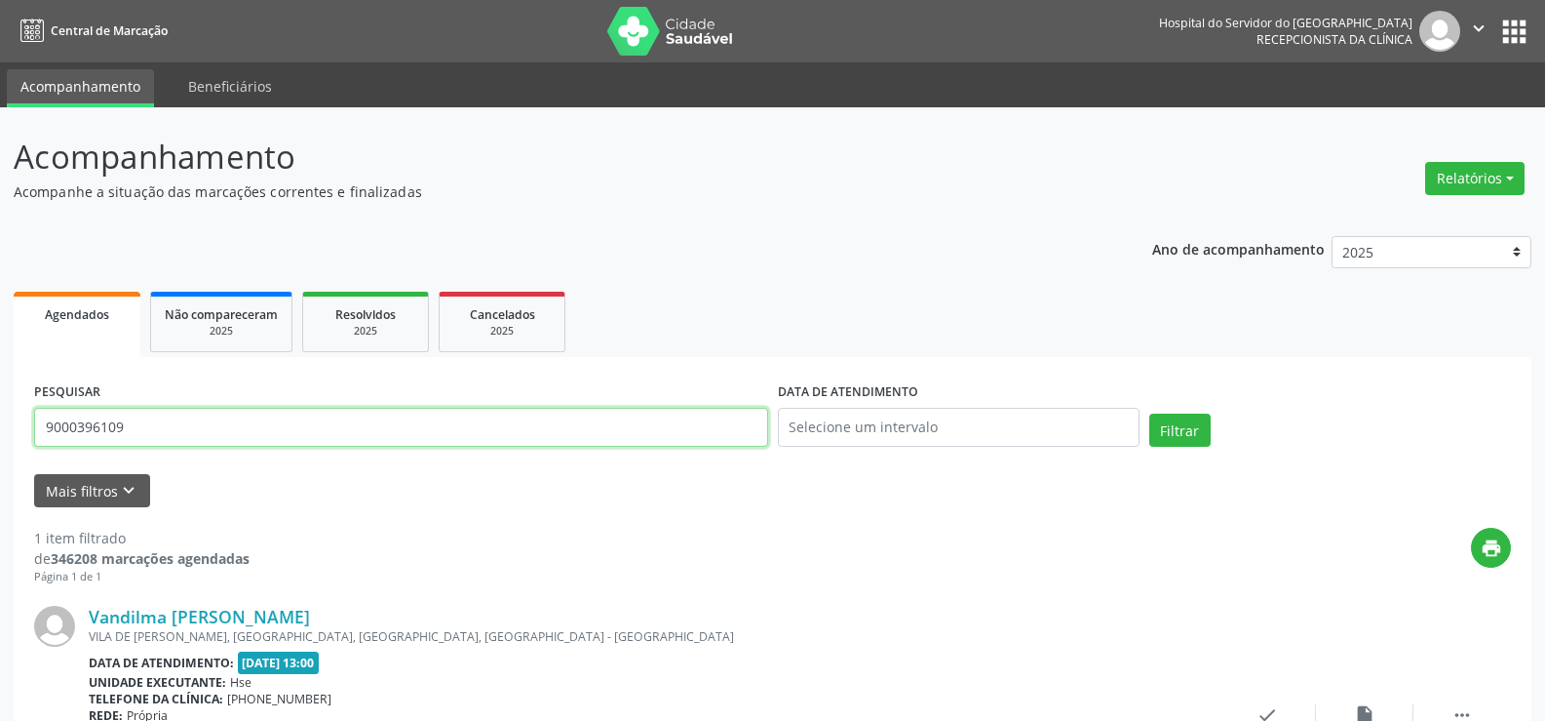
click at [165, 442] on input "9000396109" at bounding box center [401, 427] width 734 height 39
click at [1150, 413] on button "Filtrar" at bounding box center [1180, 429] width 61 height 33
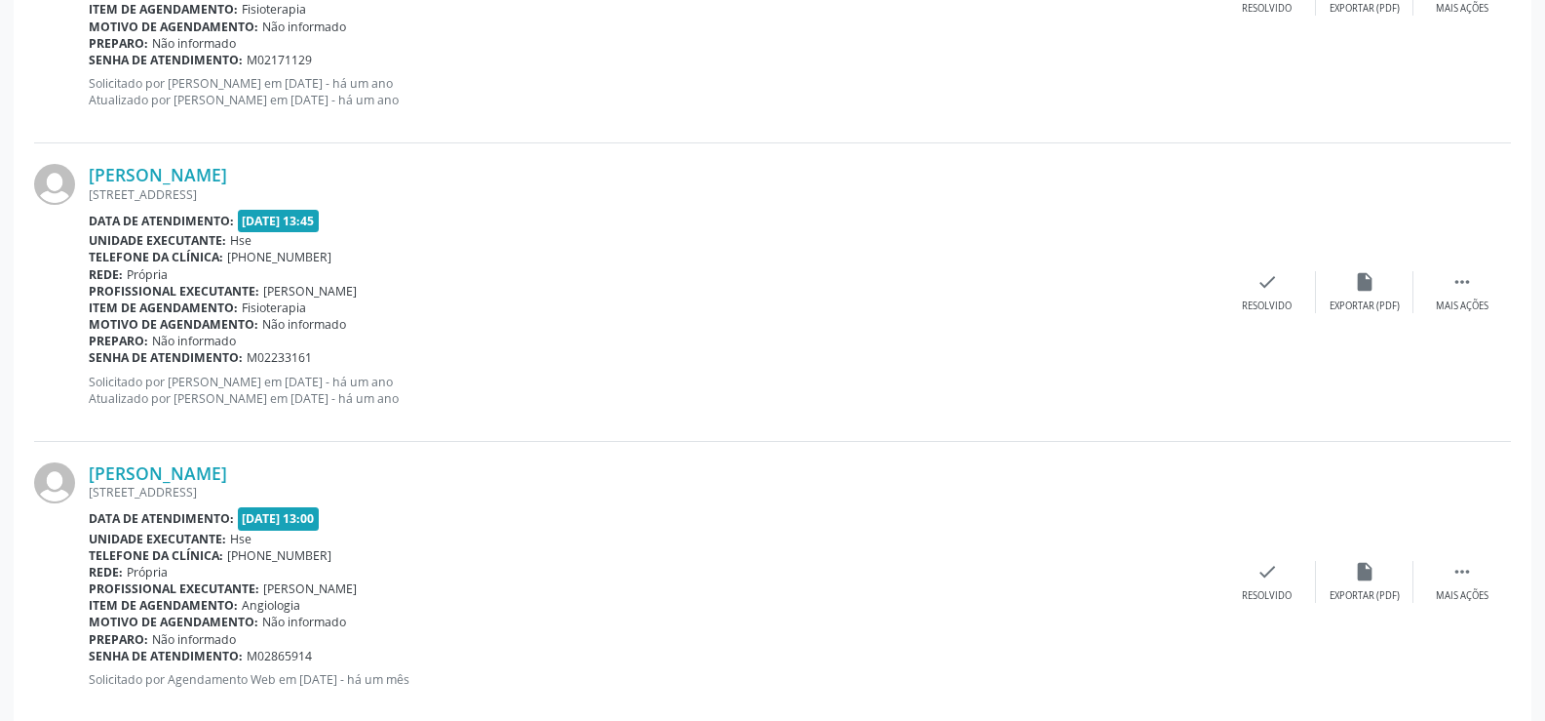
scroll to position [2859, 0]
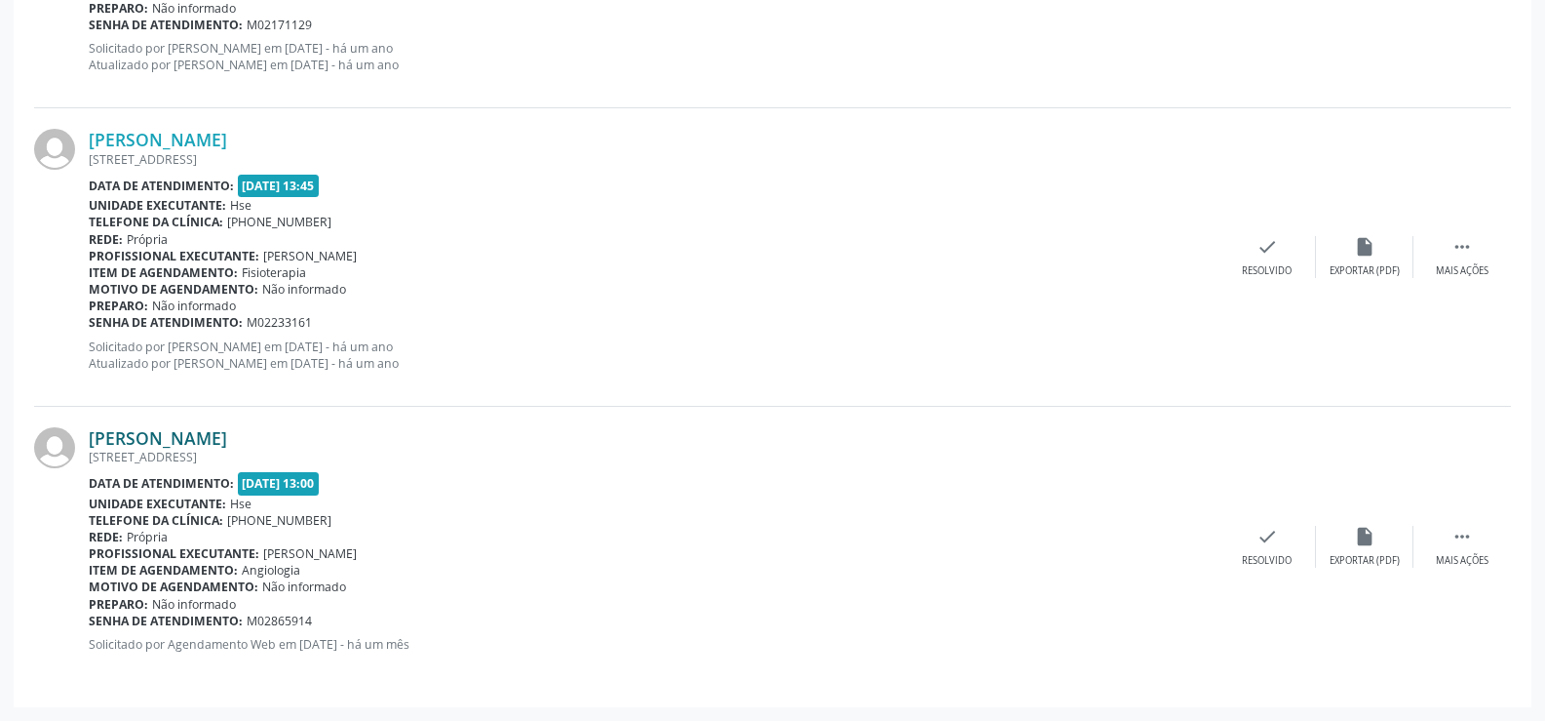
click at [169, 437] on link "[PERSON_NAME]" at bounding box center [158, 437] width 138 height 21
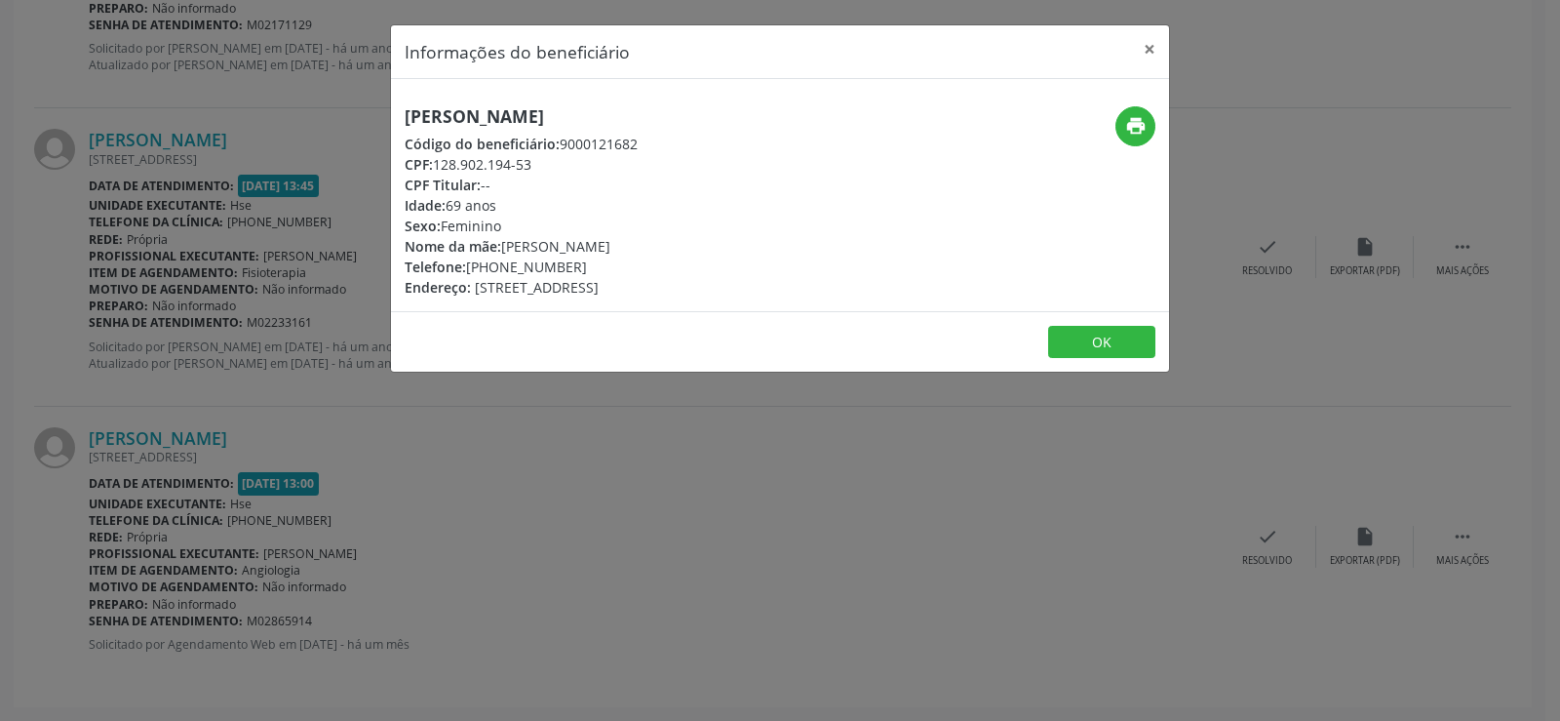
click at [543, 111] on h5 "[PERSON_NAME]" at bounding box center [521, 116] width 233 height 20
click at [182, 316] on div "Informações do beneficiário × [PERSON_NAME] Código do beneficiário: 9000121682 …" at bounding box center [780, 360] width 1560 height 721
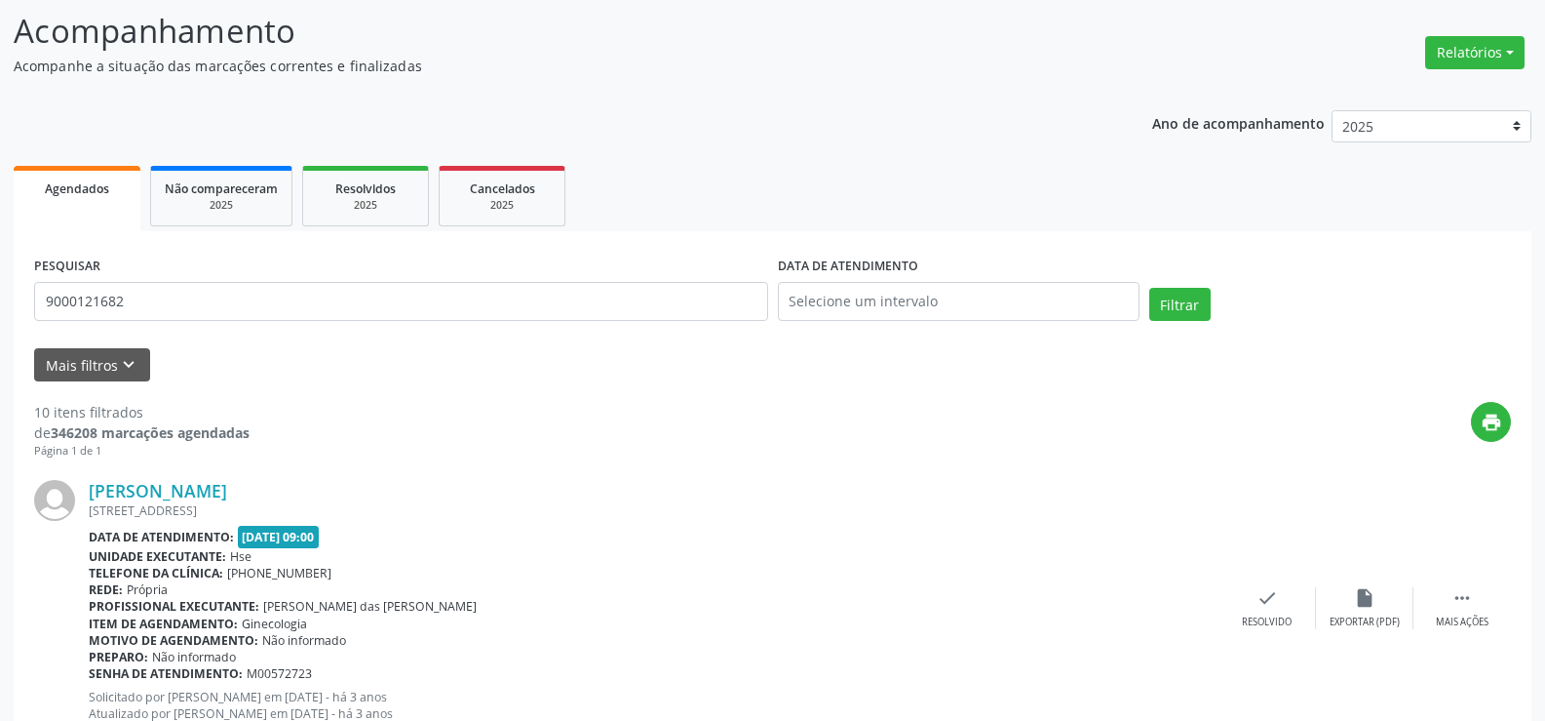
scroll to position [0, 0]
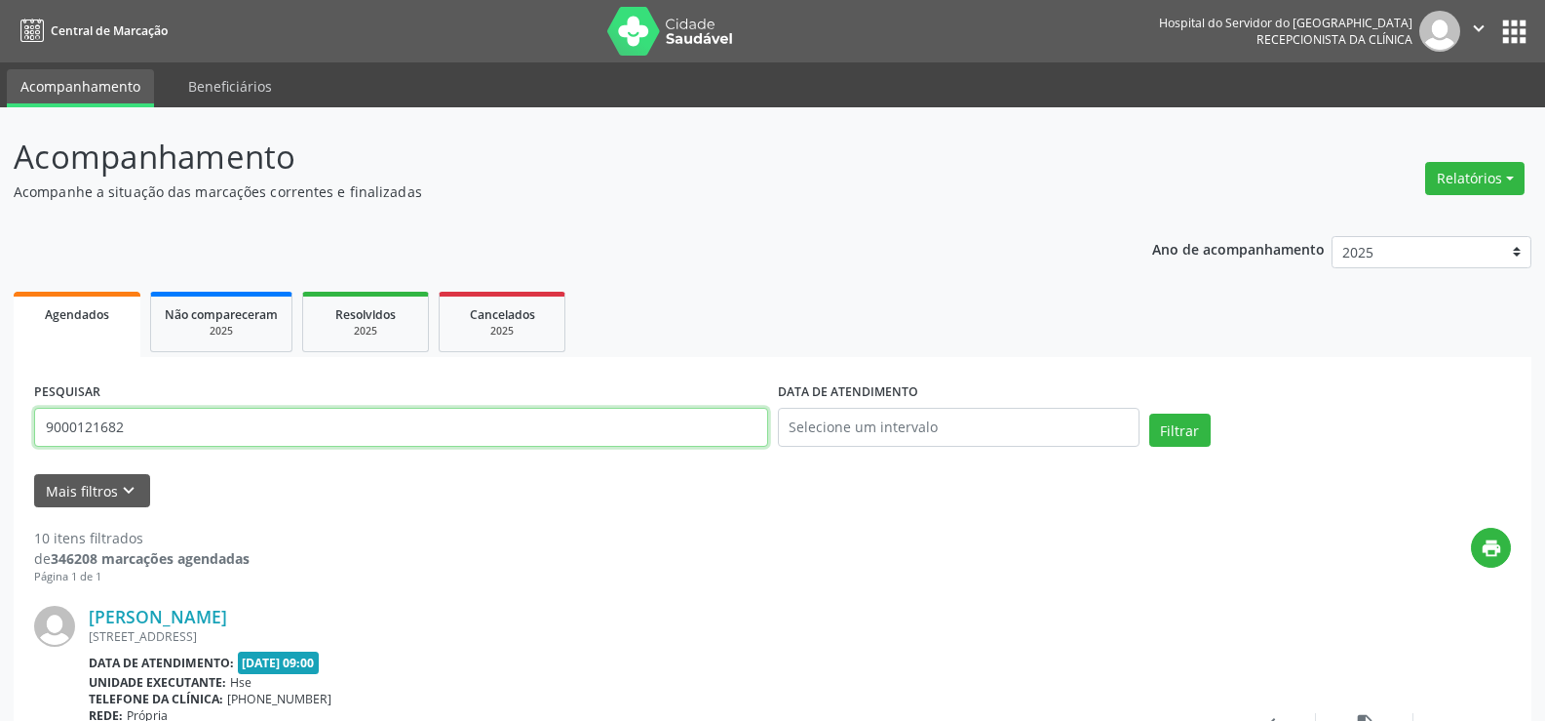
click at [277, 441] on input "9000121682" at bounding box center [401, 427] width 734 height 39
click at [1150, 413] on button "Filtrar" at bounding box center [1180, 429] width 61 height 33
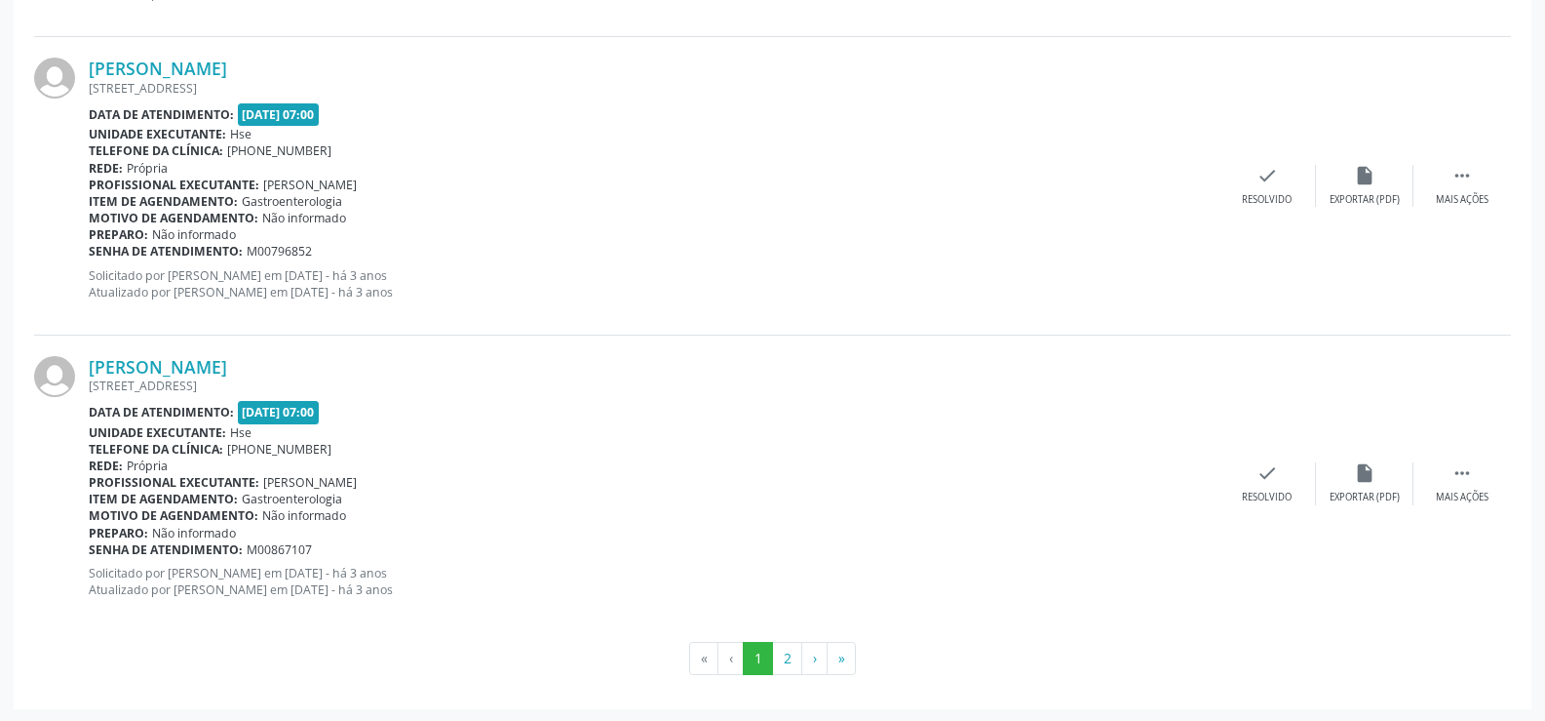
scroll to position [4421, 0]
click at [794, 659] on button "2" at bounding box center [787, 656] width 30 height 33
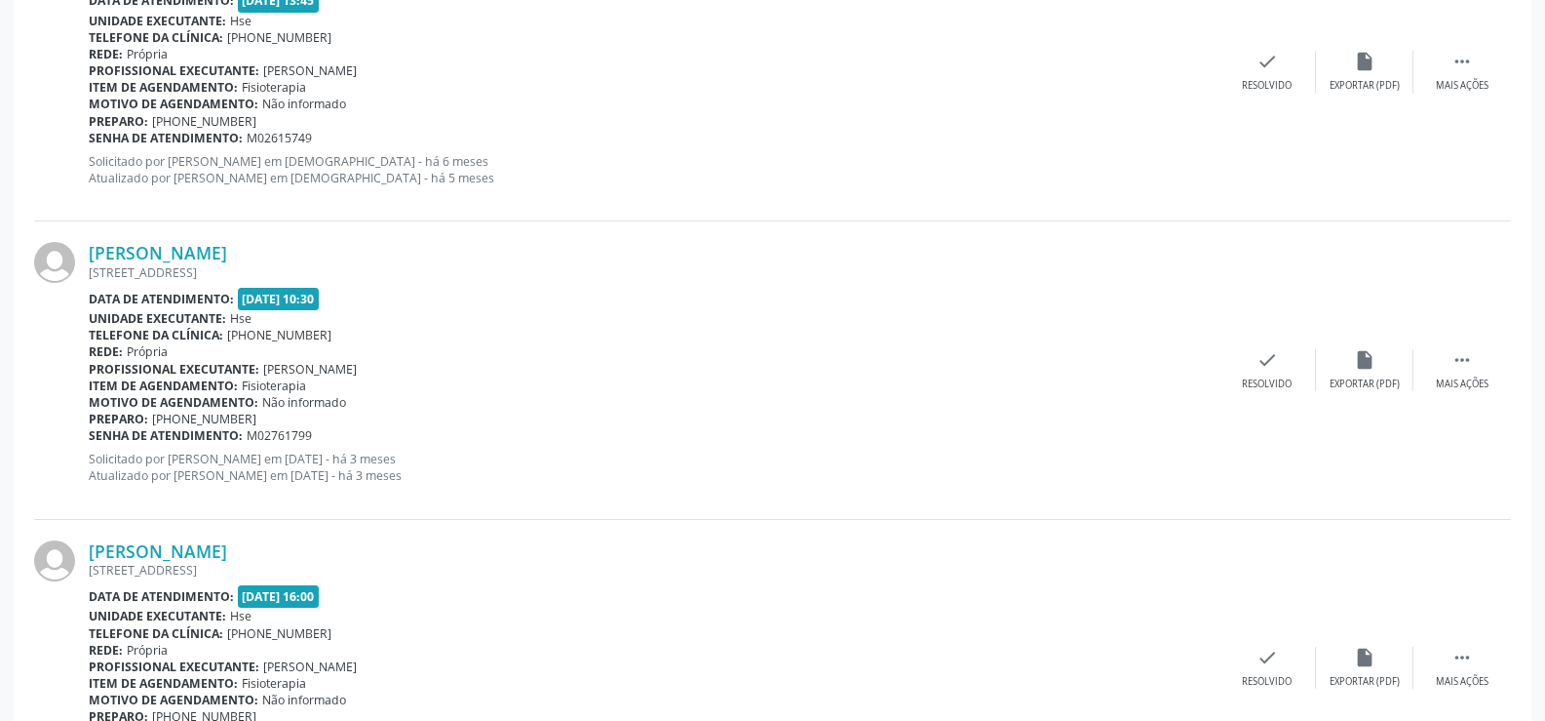
scroll to position [2320, 0]
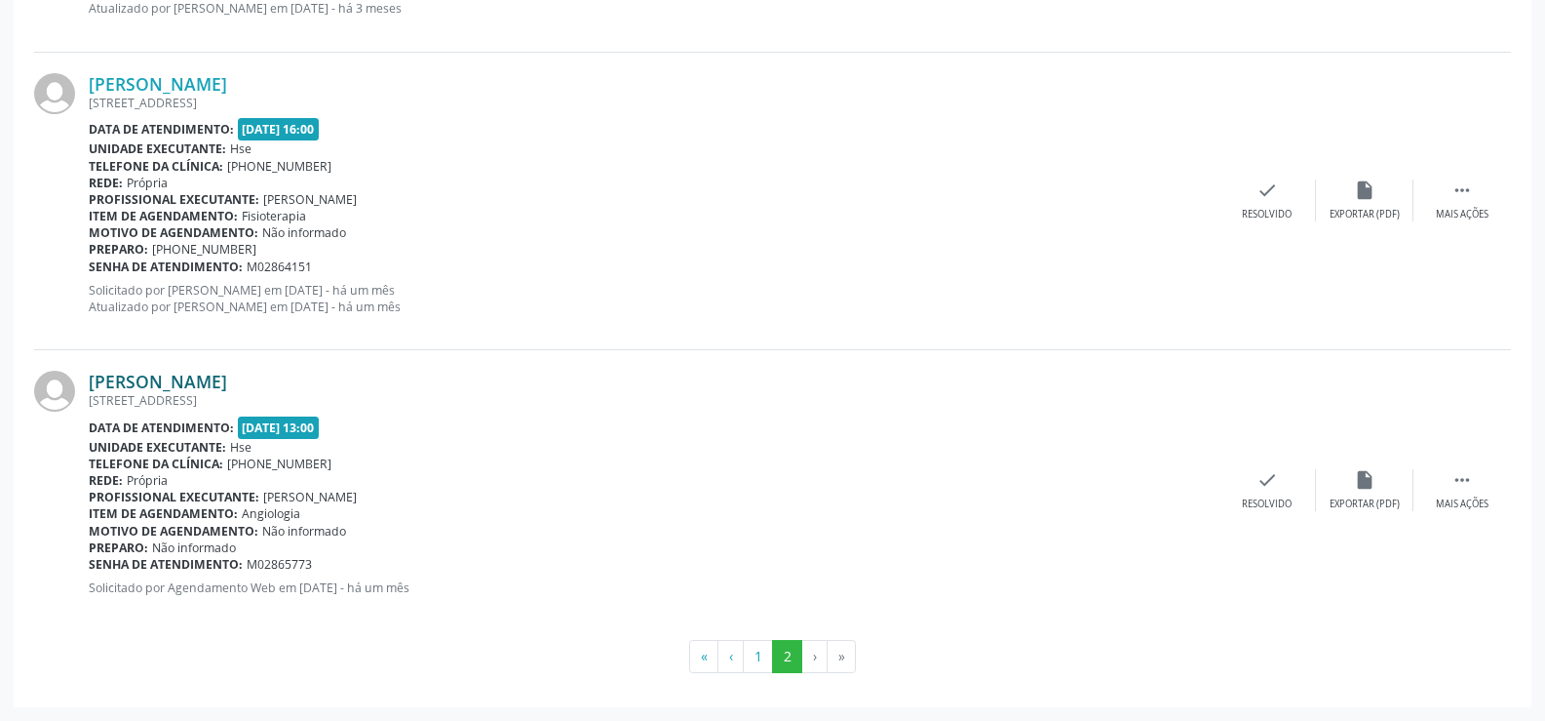
click at [227, 380] on link "[PERSON_NAME]" at bounding box center [158, 381] width 138 height 21
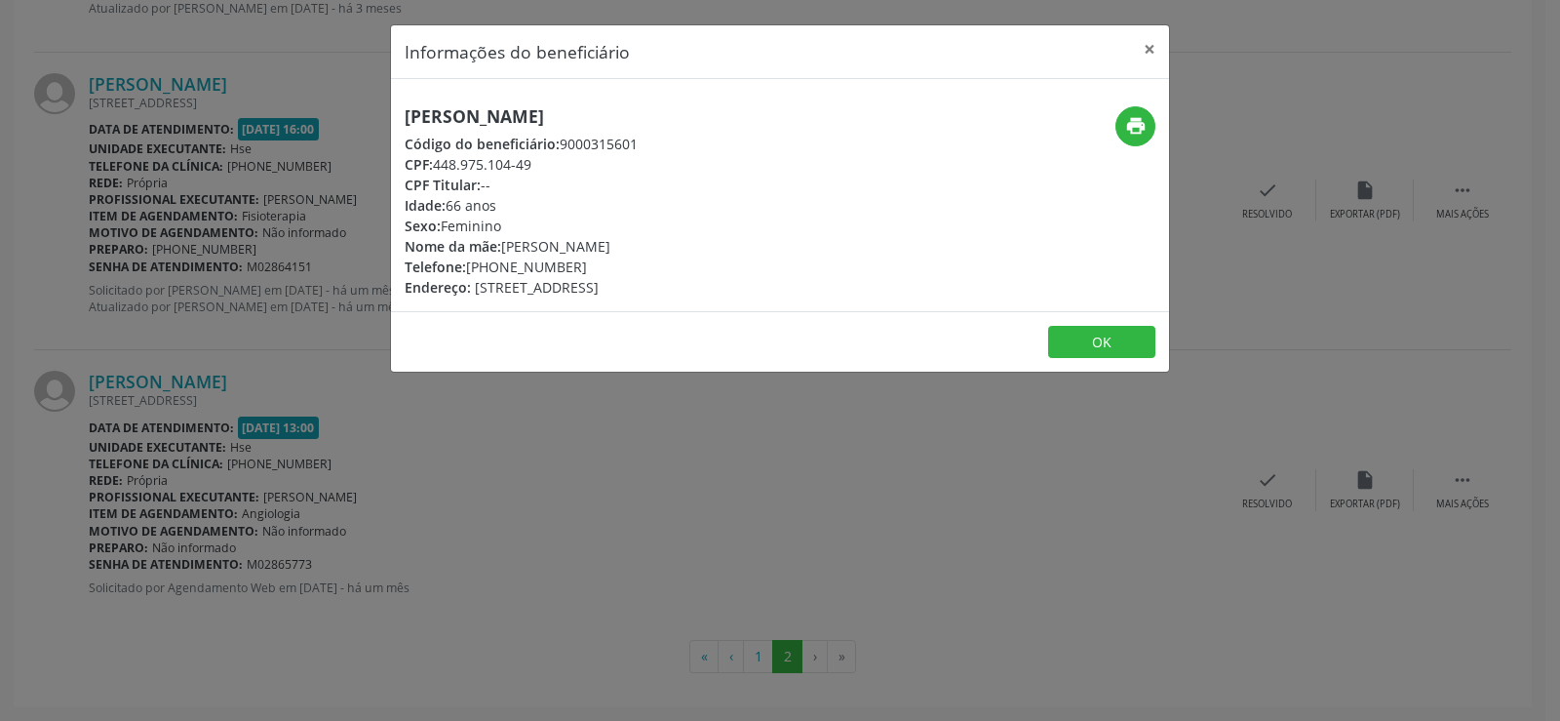
click at [557, 114] on h5 "[PERSON_NAME]" at bounding box center [521, 116] width 233 height 20
click at [219, 329] on div "Informações do beneficiário × [PERSON_NAME] Código do beneficiário: 9000315601 …" at bounding box center [780, 360] width 1560 height 721
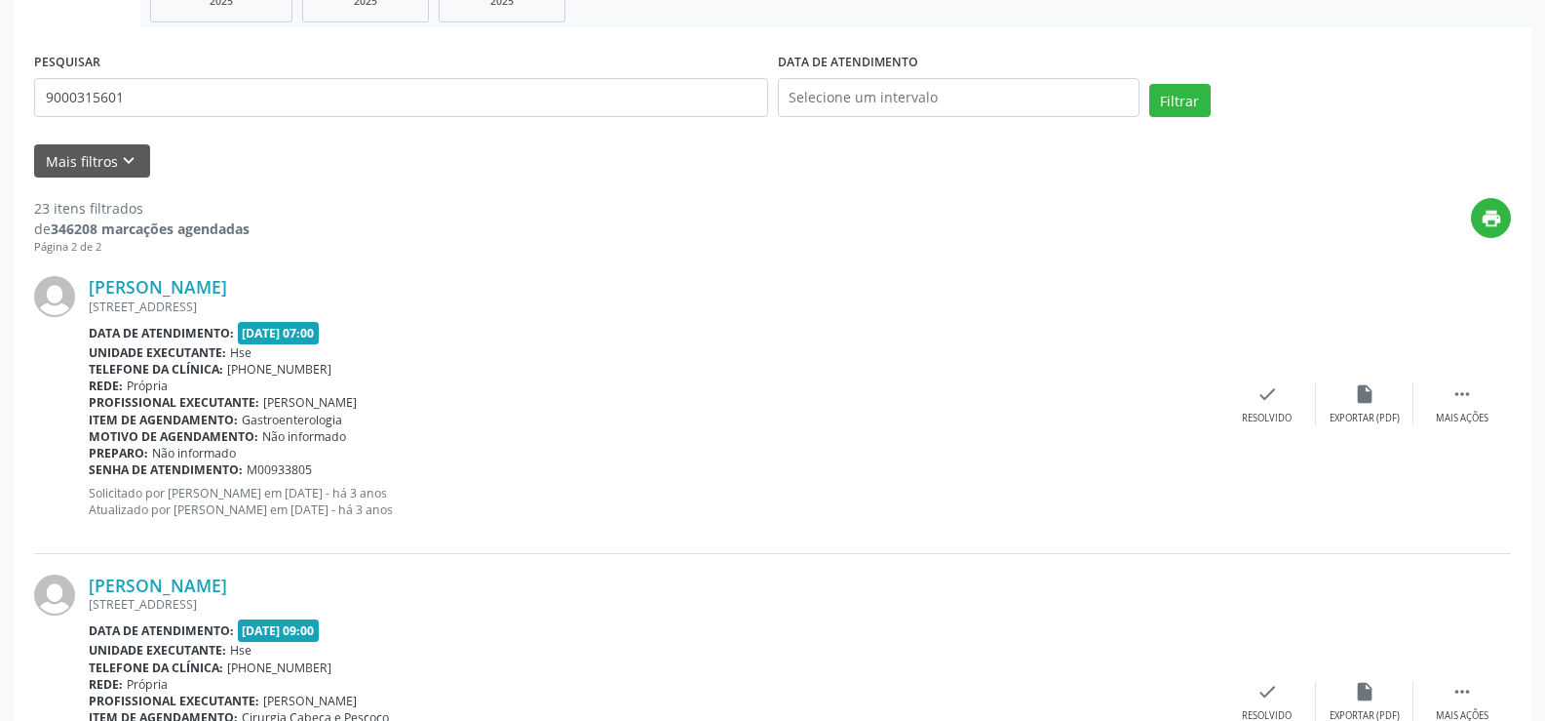
scroll to position [0, 0]
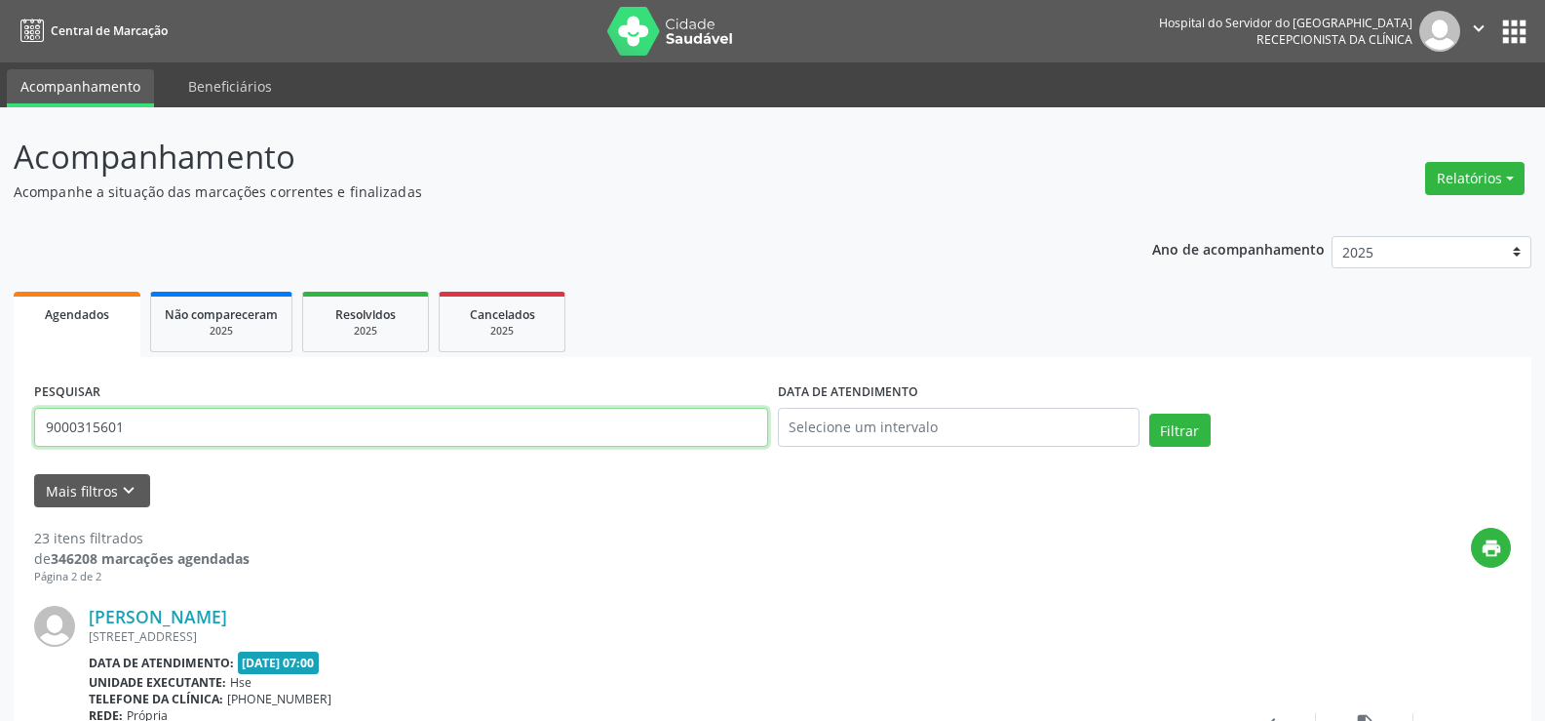
click at [325, 427] on input "9000315601" at bounding box center [401, 427] width 734 height 39
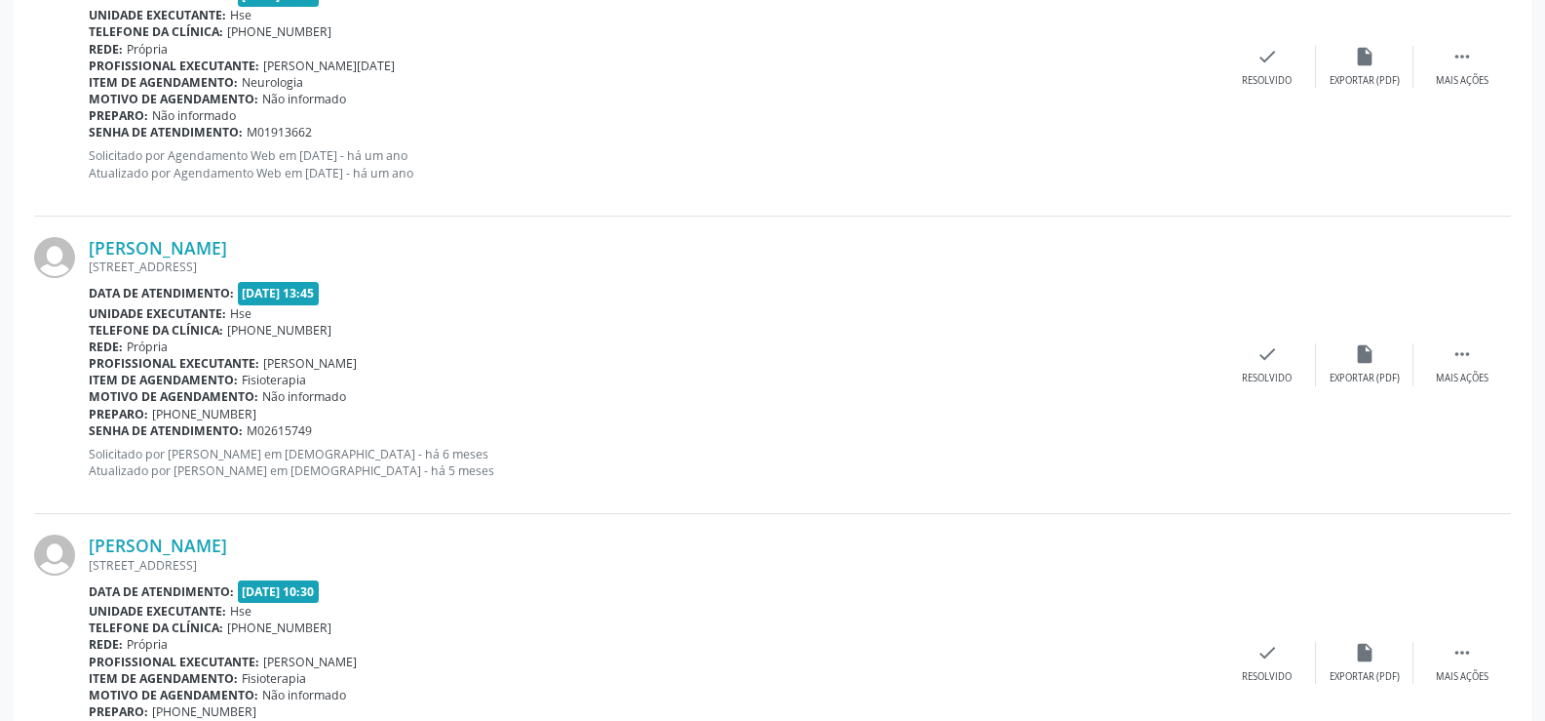
scroll to position [2243, 0]
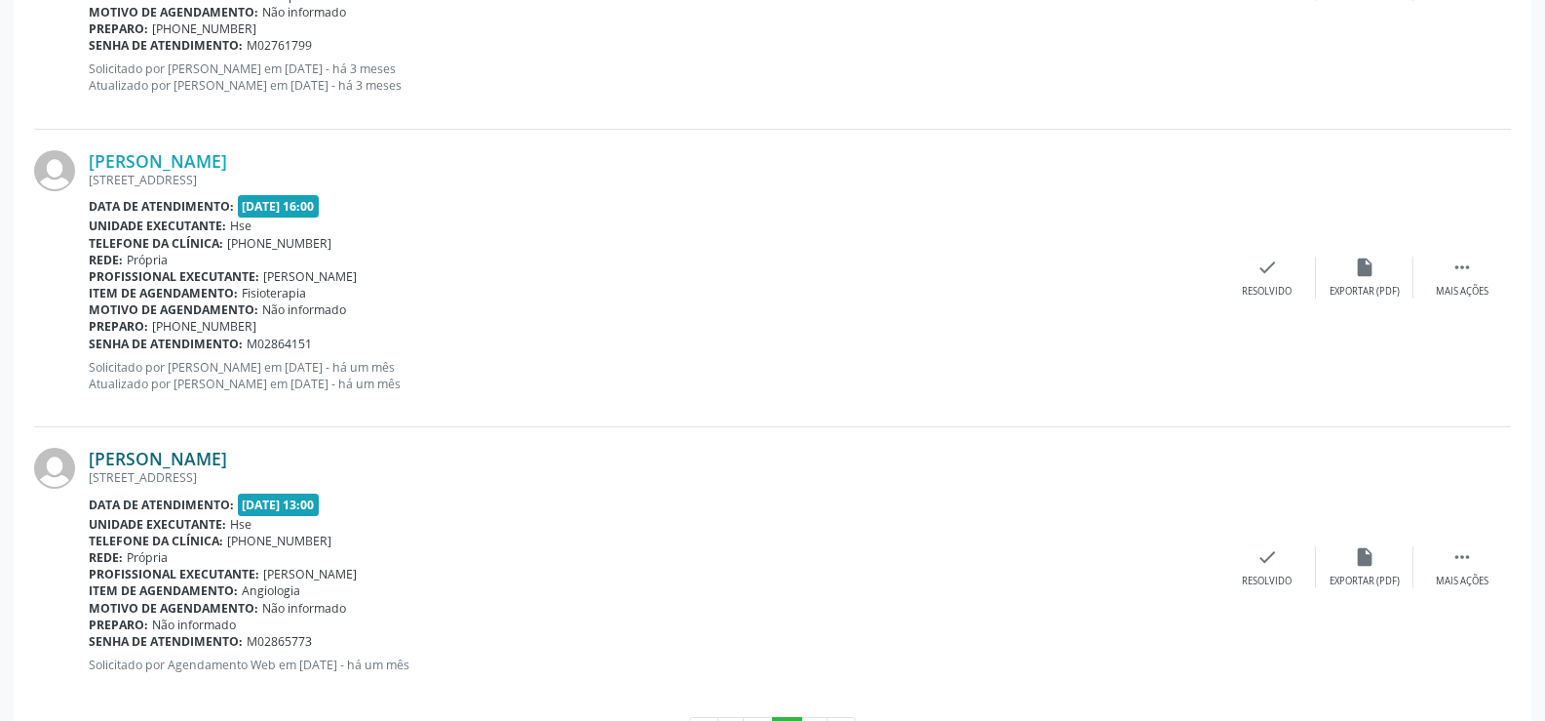
click at [227, 452] on link "[PERSON_NAME]" at bounding box center [158, 458] width 138 height 21
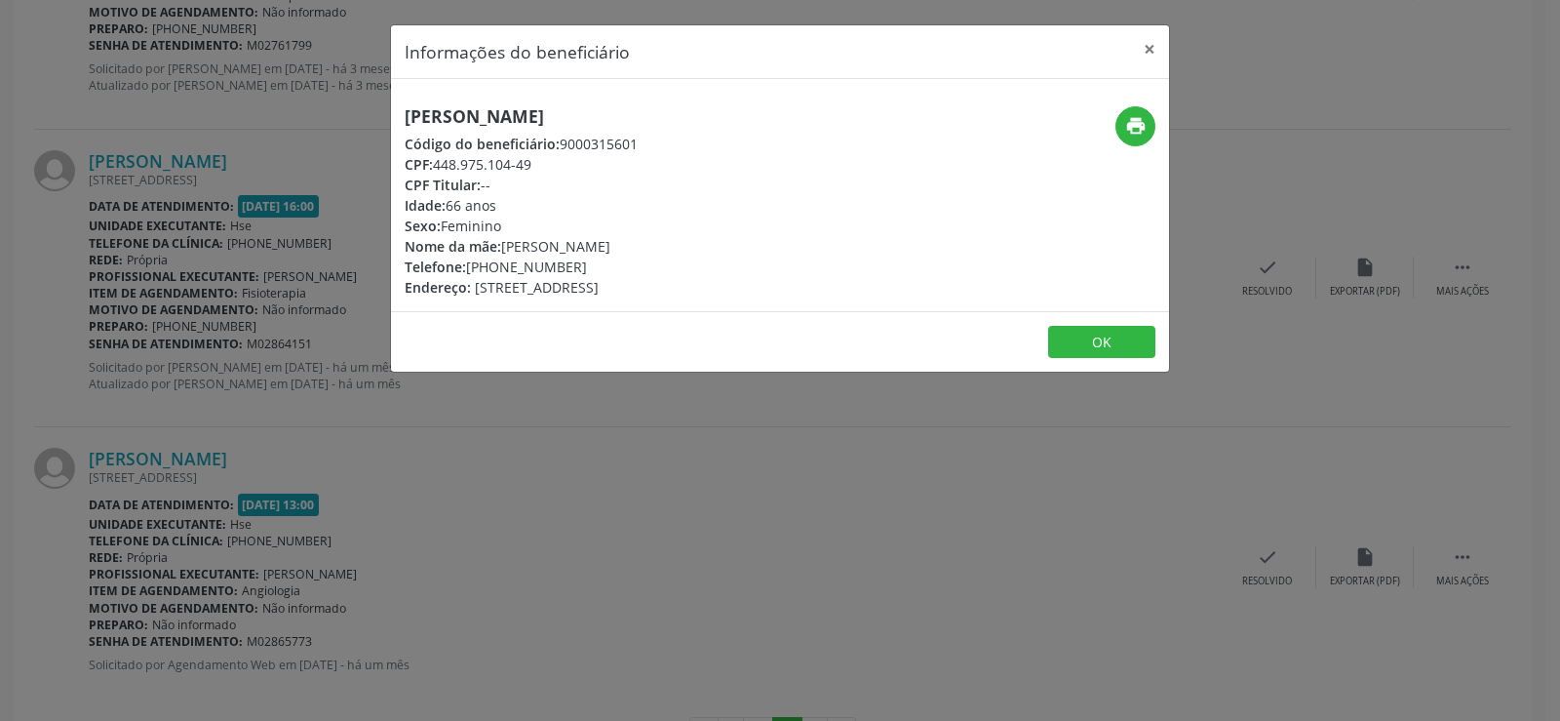
click at [512, 119] on h5 "[PERSON_NAME]" at bounding box center [521, 116] width 233 height 20
click at [174, 297] on div "Informações do beneficiário × [PERSON_NAME] Código do beneficiário: 9000315601 …" at bounding box center [780, 360] width 1560 height 721
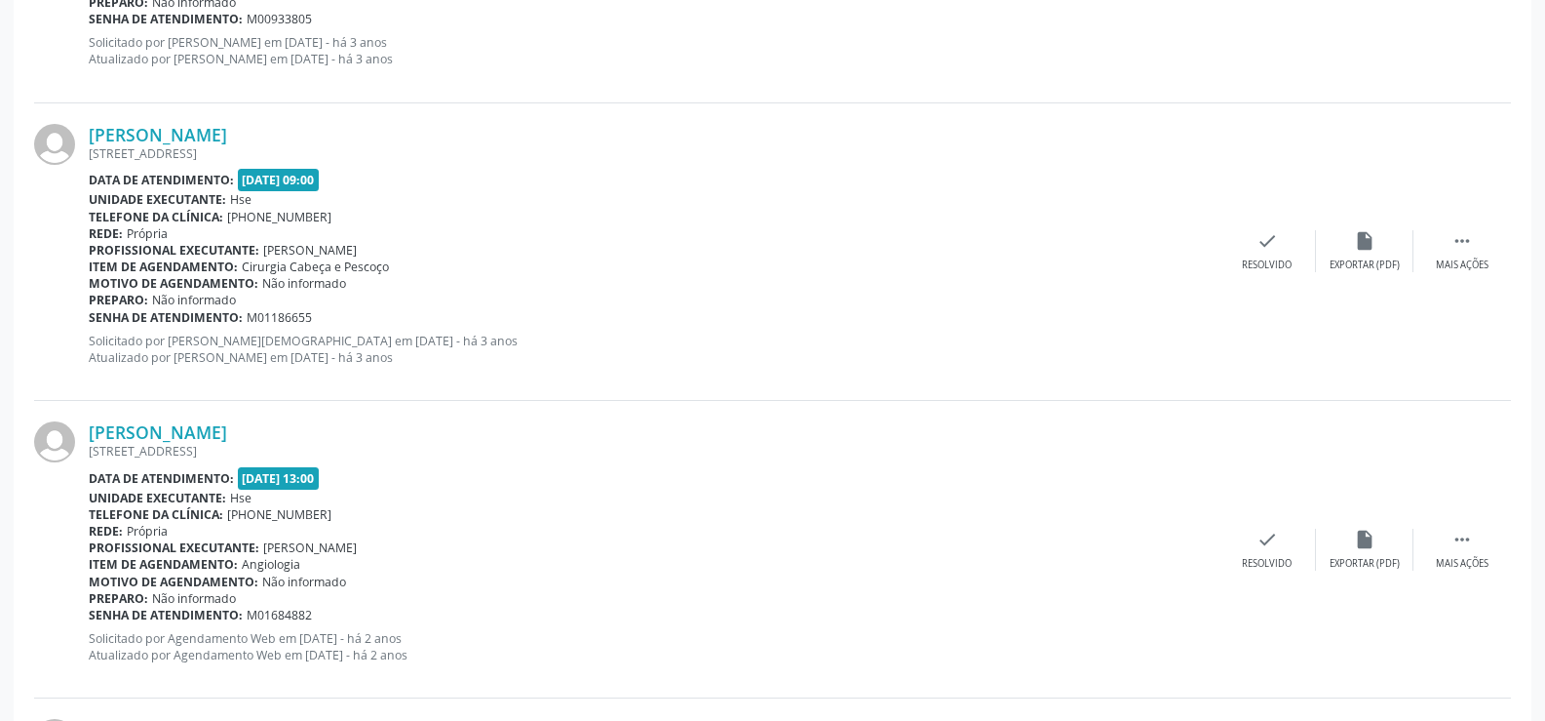
scroll to position [0, 0]
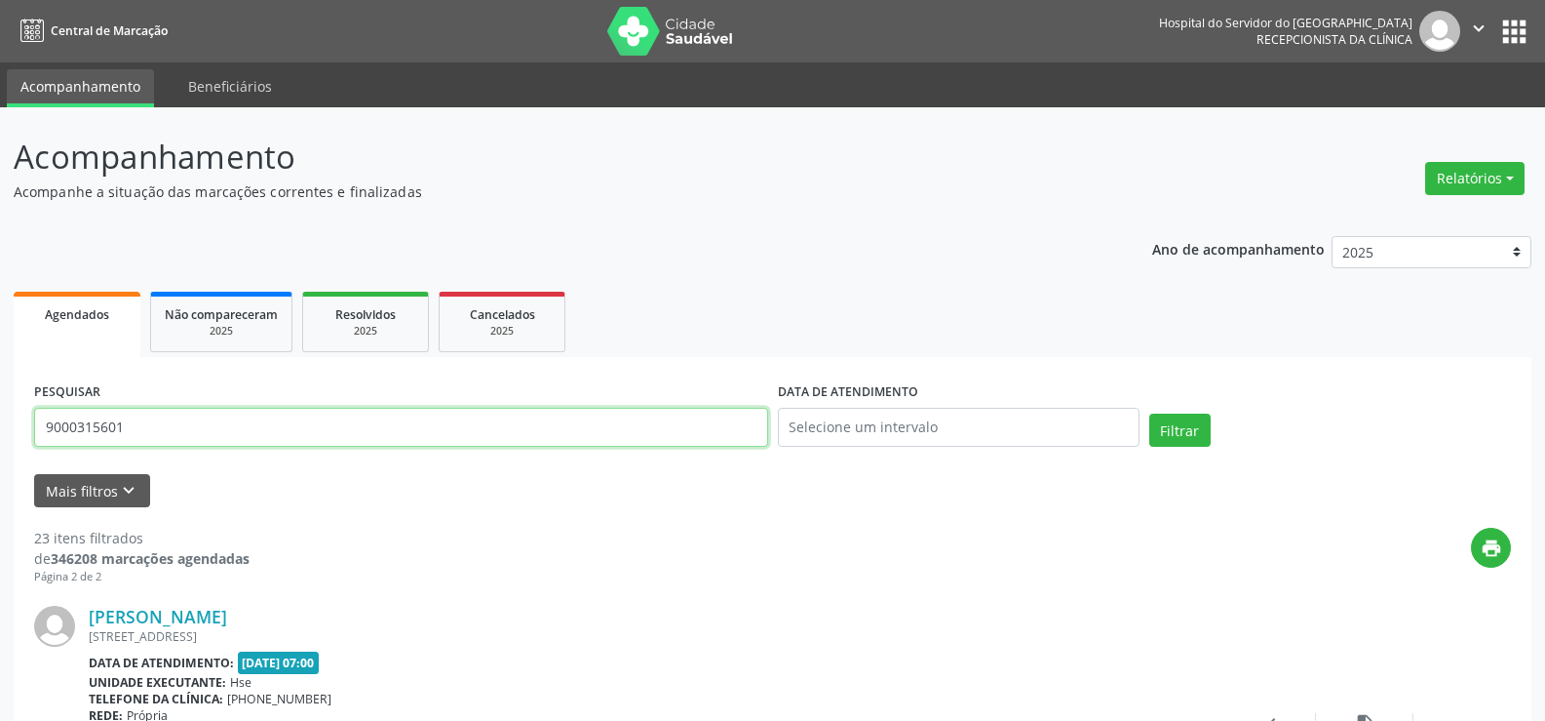
click at [238, 431] on input "9000315601" at bounding box center [401, 427] width 734 height 39
click at [1150, 413] on button "Filtrar" at bounding box center [1180, 429] width 61 height 33
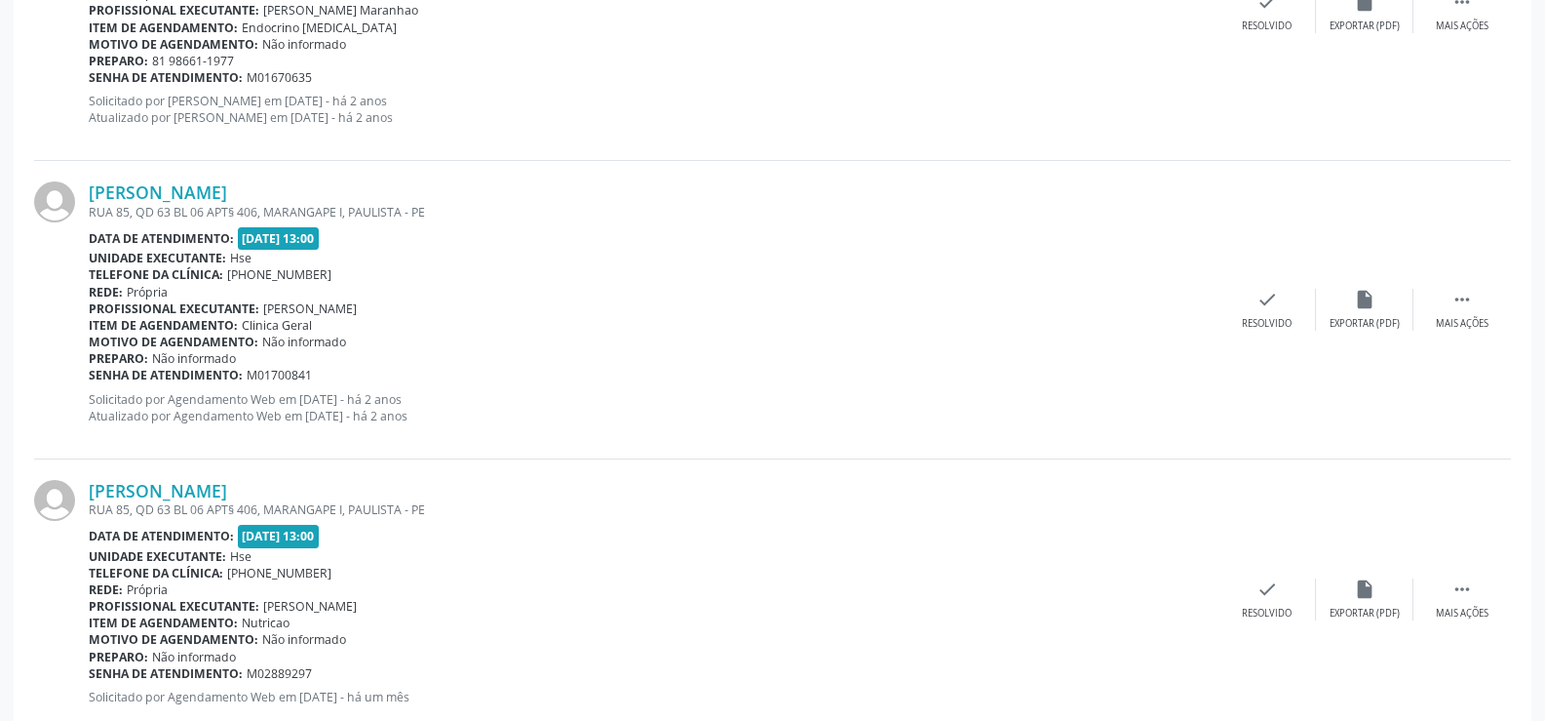
scroll to position [4404, 0]
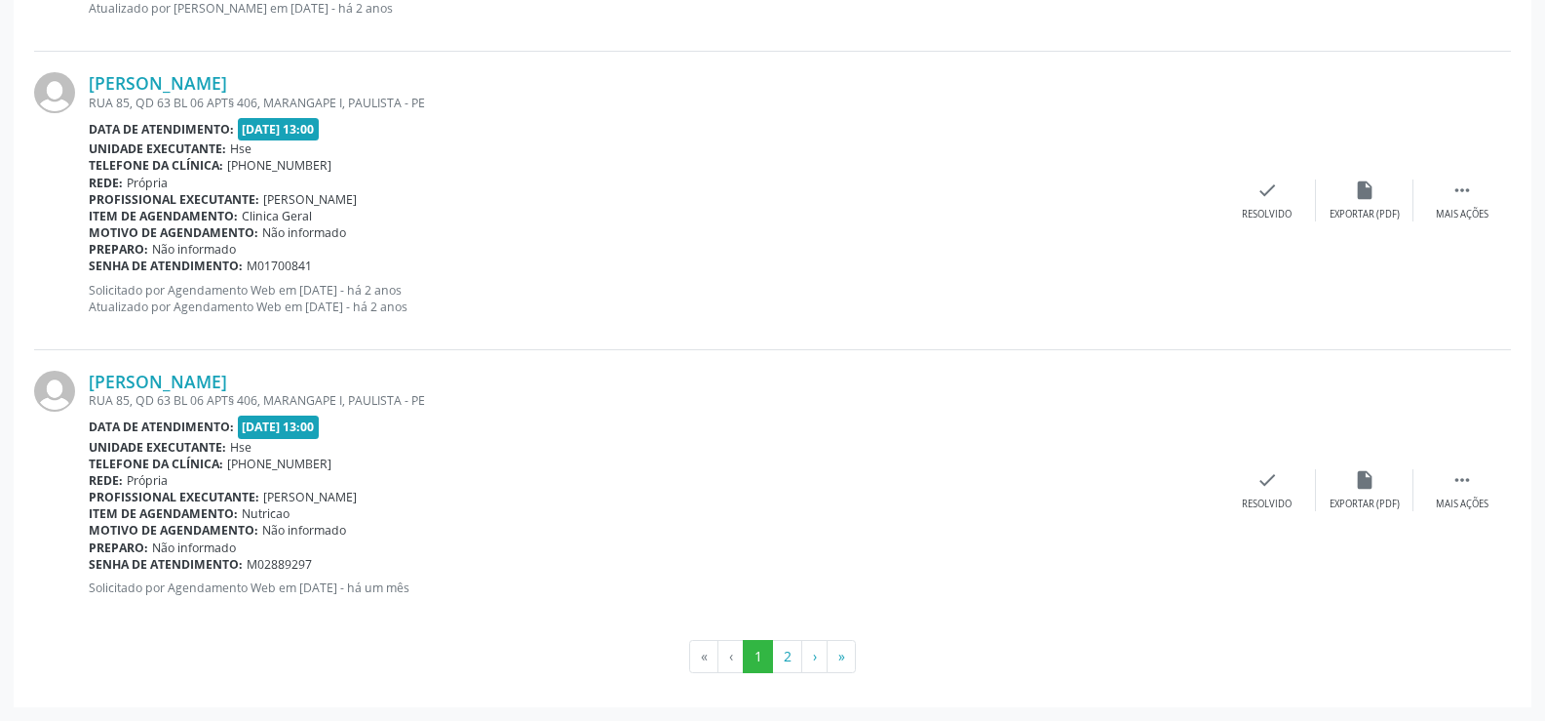
click at [198, 392] on div "RUA 85, QD 63 BL 06 APT§ 406, MARANGAPE I, PAULISTA - PE" at bounding box center [654, 400] width 1130 height 17
click at [188, 378] on link "[PERSON_NAME]" at bounding box center [158, 381] width 138 height 21
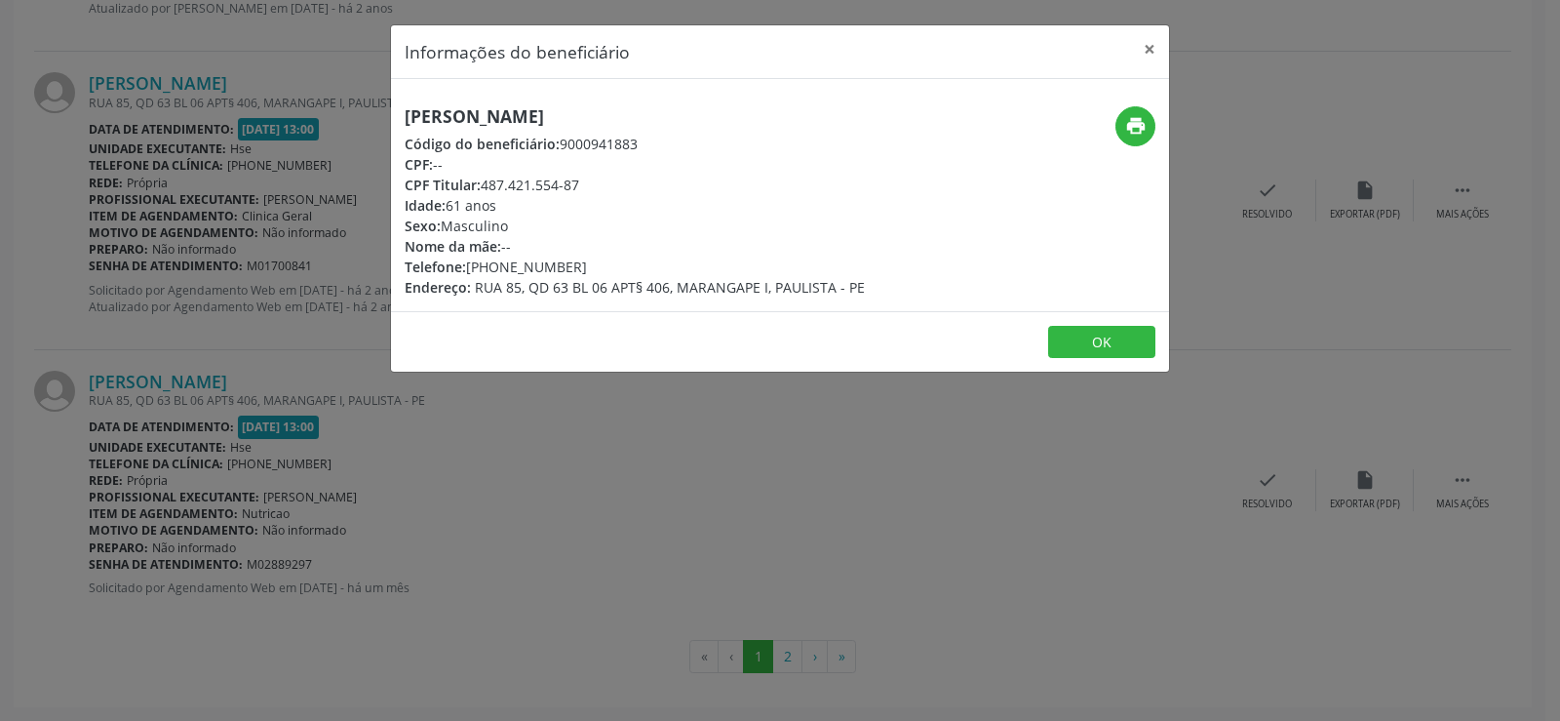
click at [502, 120] on h5 "[PERSON_NAME]" at bounding box center [635, 116] width 460 height 20
click at [253, 277] on div "Informações do beneficiário × [PERSON_NAME] Código do beneficiário: 9000941883 …" at bounding box center [780, 360] width 1560 height 721
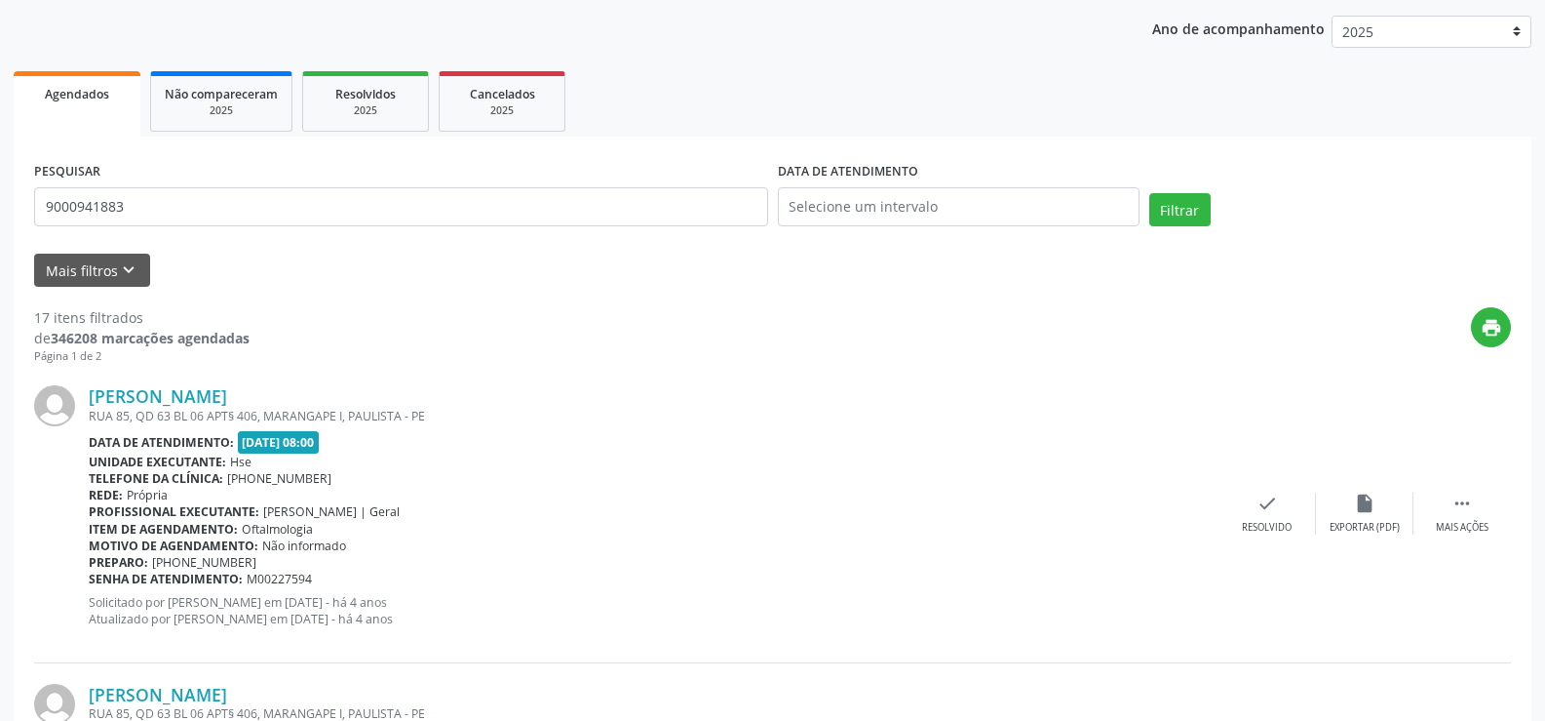
scroll to position [0, 0]
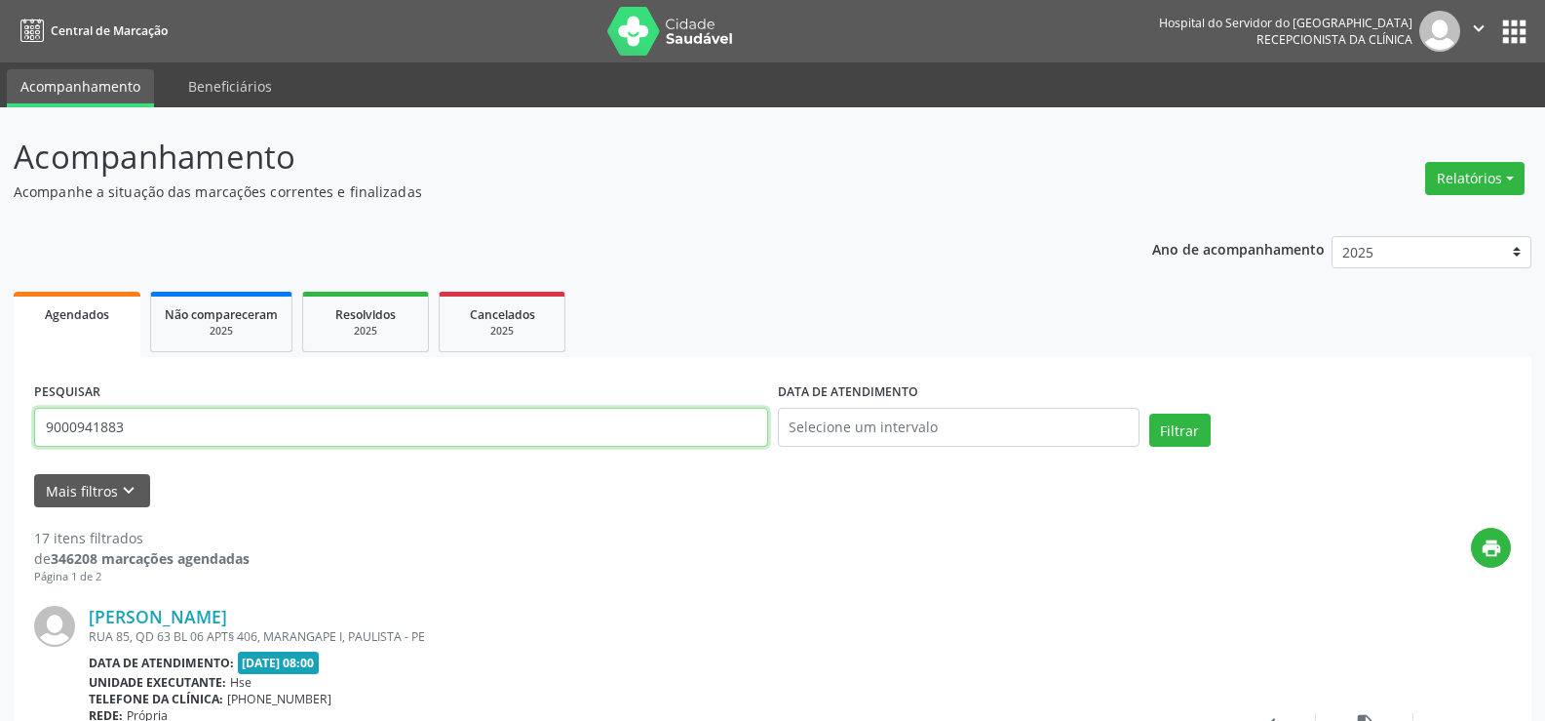
click at [388, 423] on input "9000941883" at bounding box center [401, 427] width 734 height 39
click at [387, 423] on input "9000941883" at bounding box center [401, 427] width 734 height 39
click at [1150, 413] on button "Filtrar" at bounding box center [1180, 429] width 61 height 33
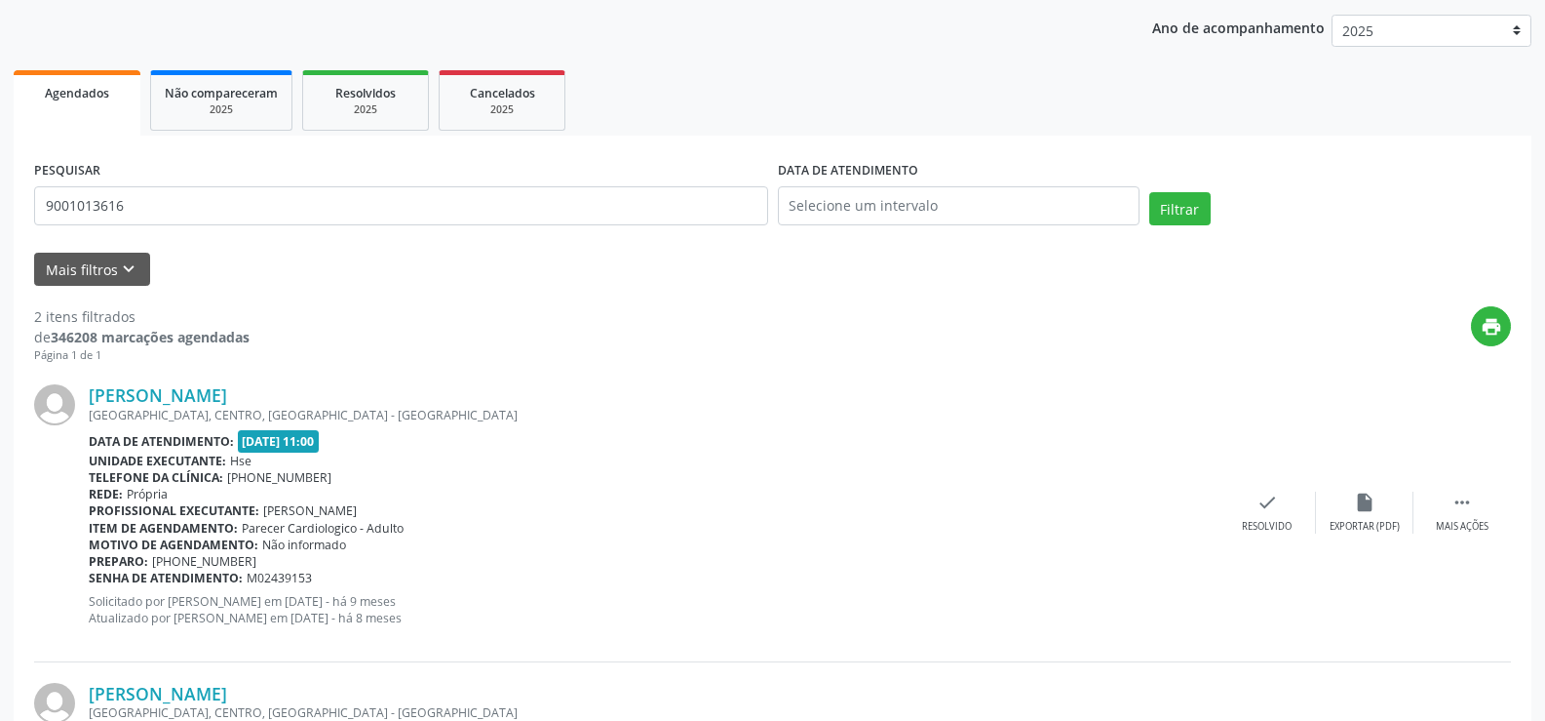
scroll to position [477, 0]
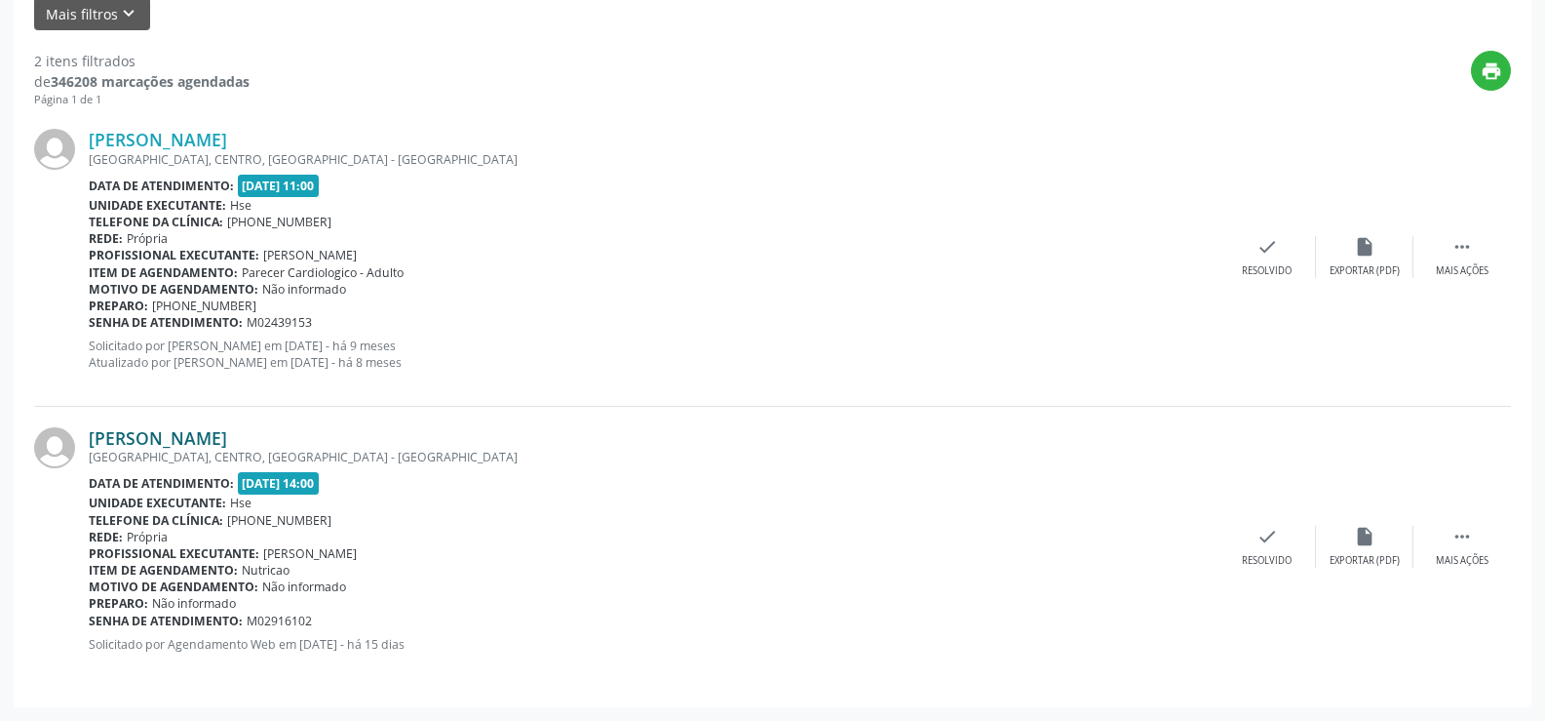
click at [227, 445] on link "[PERSON_NAME]" at bounding box center [158, 437] width 138 height 21
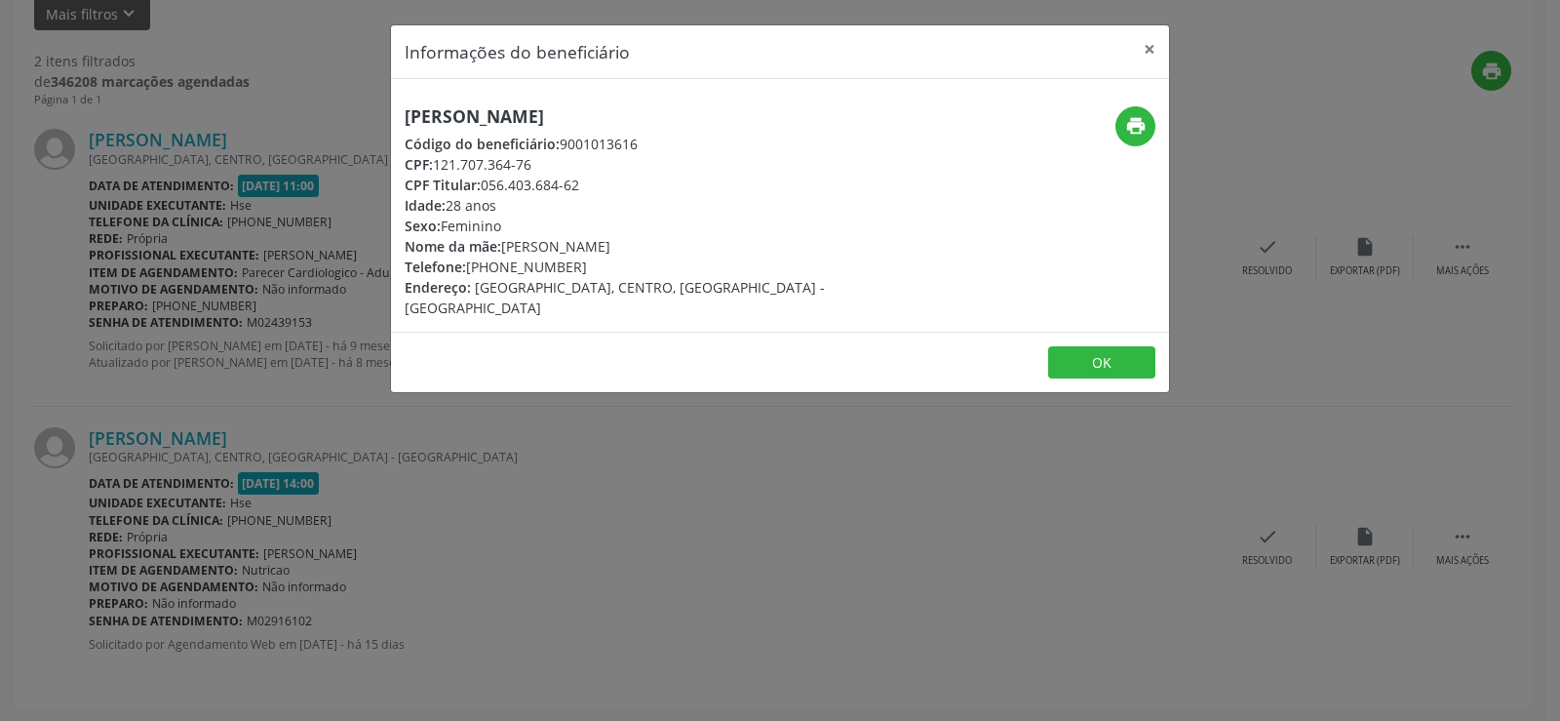
click at [618, 117] on h5 "[PERSON_NAME]" at bounding box center [650, 116] width 491 height 20
click at [279, 410] on div "Informações do beneficiário × [PERSON_NAME] Código do beneficiário: 9001013616 …" at bounding box center [780, 360] width 1560 height 721
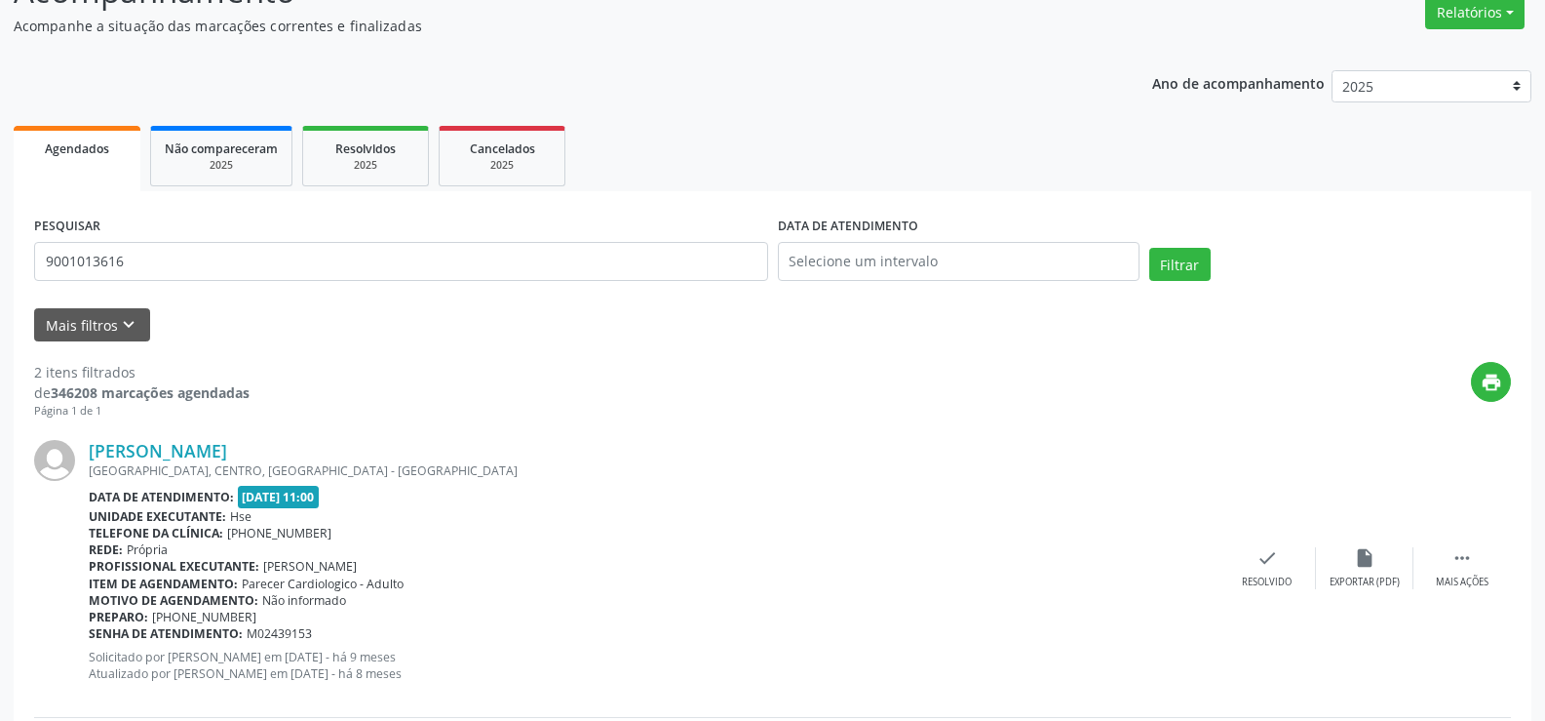
scroll to position [0, 0]
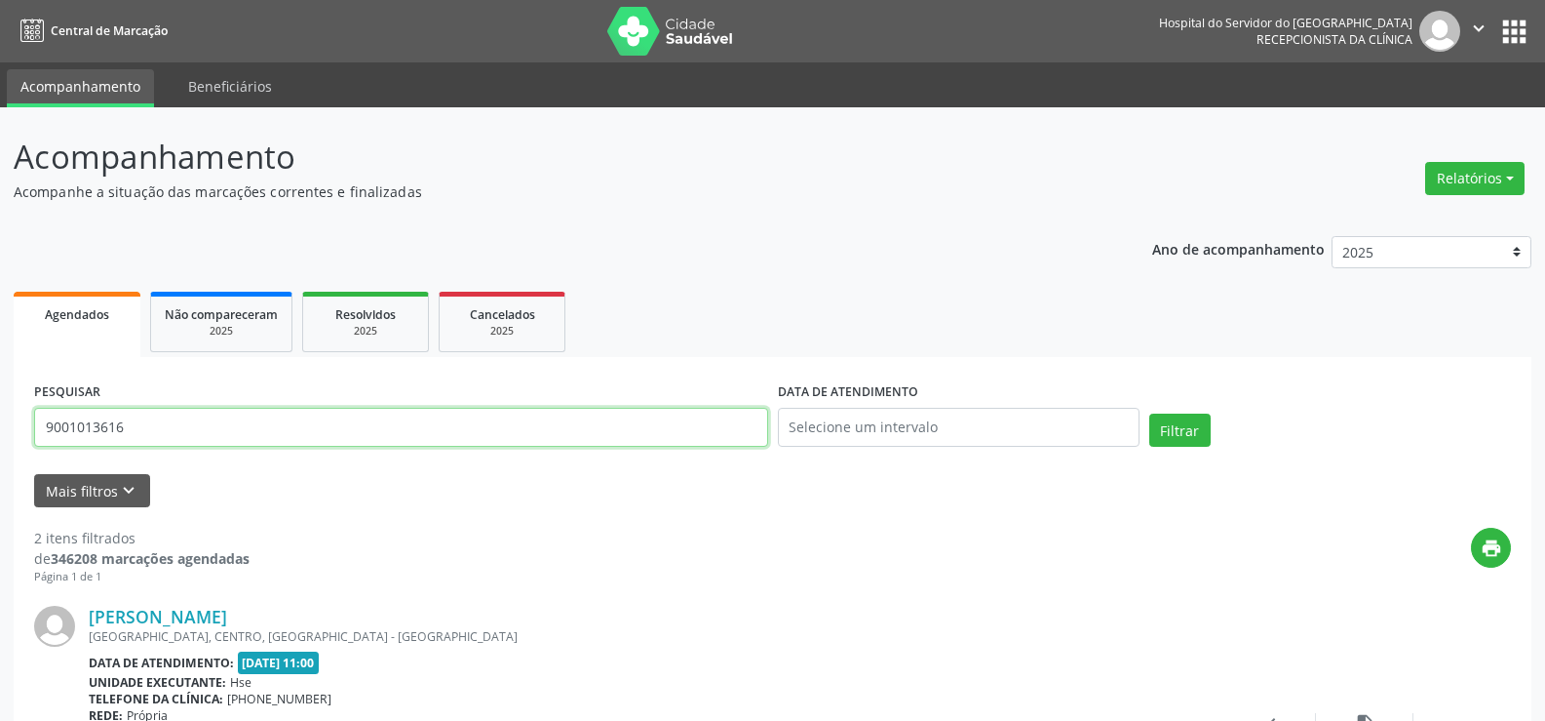
click at [297, 422] on input "9001013616" at bounding box center [401, 427] width 734 height 39
click at [1150, 413] on button "Filtrar" at bounding box center [1180, 429] width 61 height 33
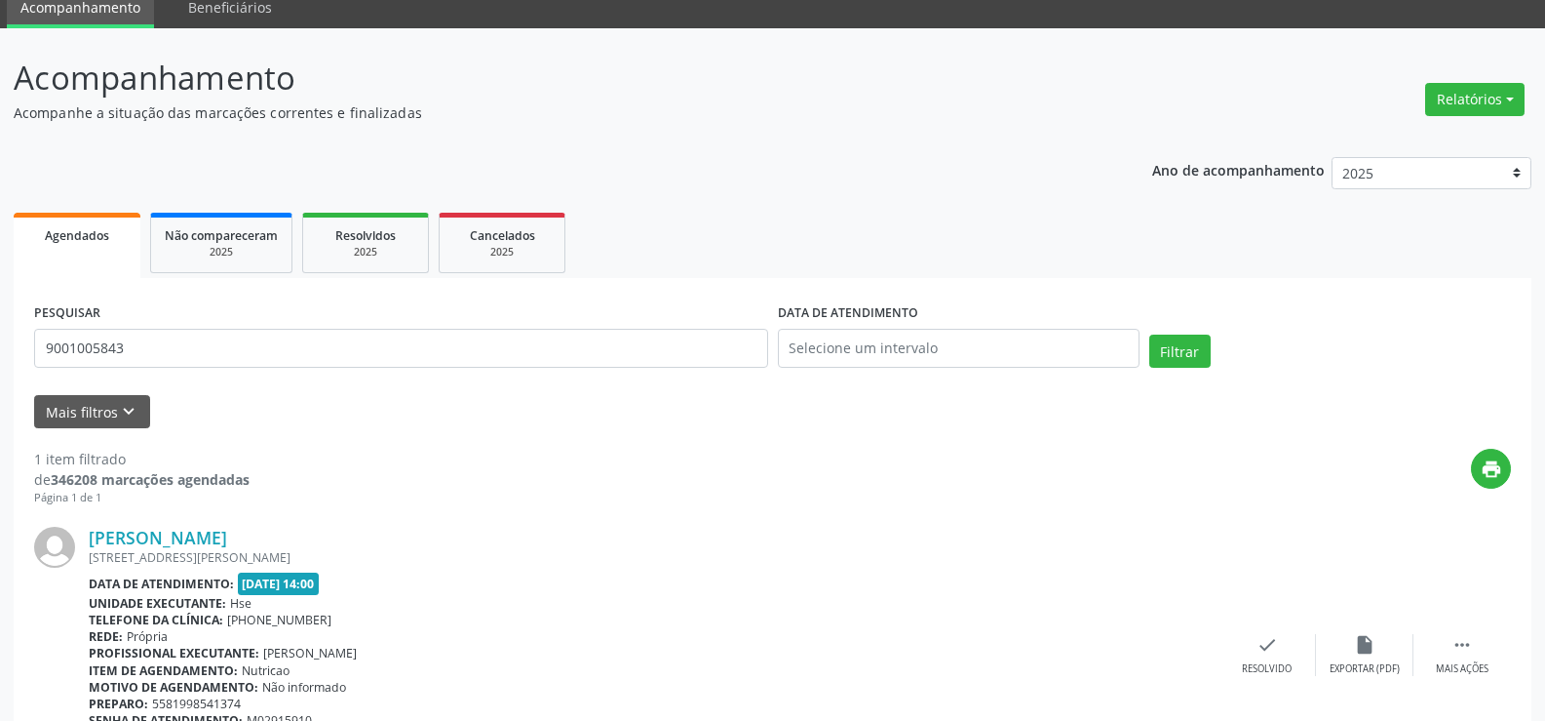
scroll to position [196, 0]
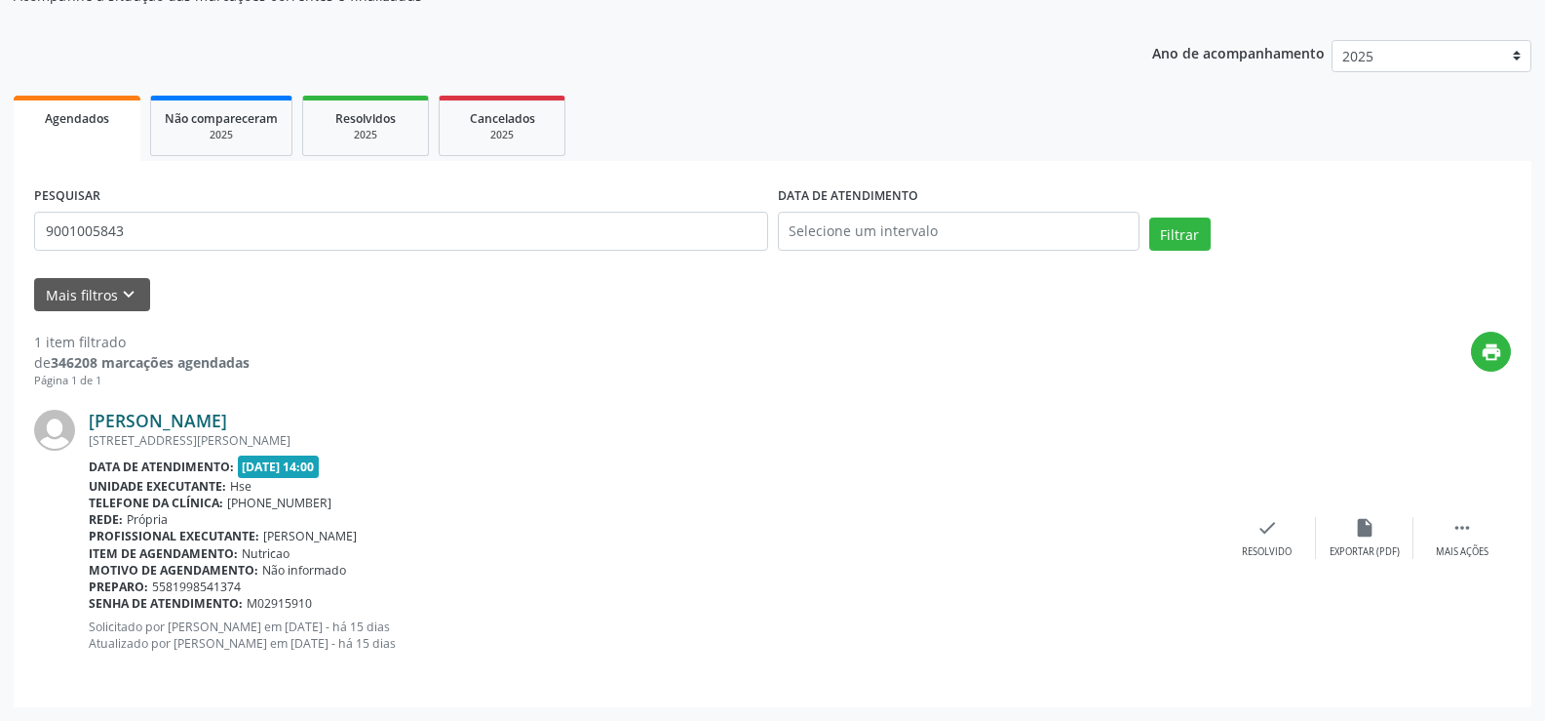
click at [227, 419] on link "[PERSON_NAME]" at bounding box center [158, 420] width 138 height 21
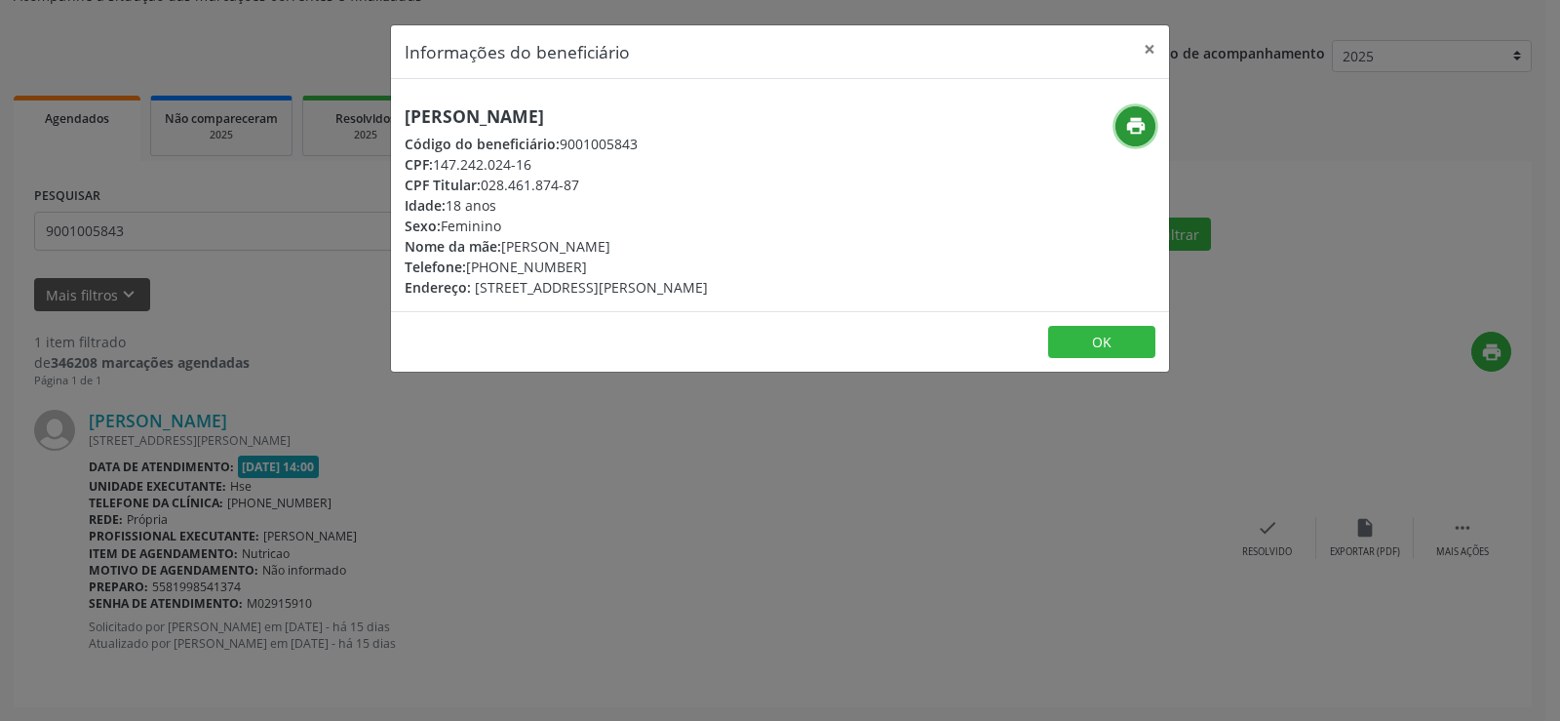
click at [1124, 113] on button "print" at bounding box center [1135, 126] width 40 height 40
click at [203, 411] on div "Informações do beneficiário × [PERSON_NAME] Código do beneficiário: 9001005843 …" at bounding box center [780, 360] width 1560 height 721
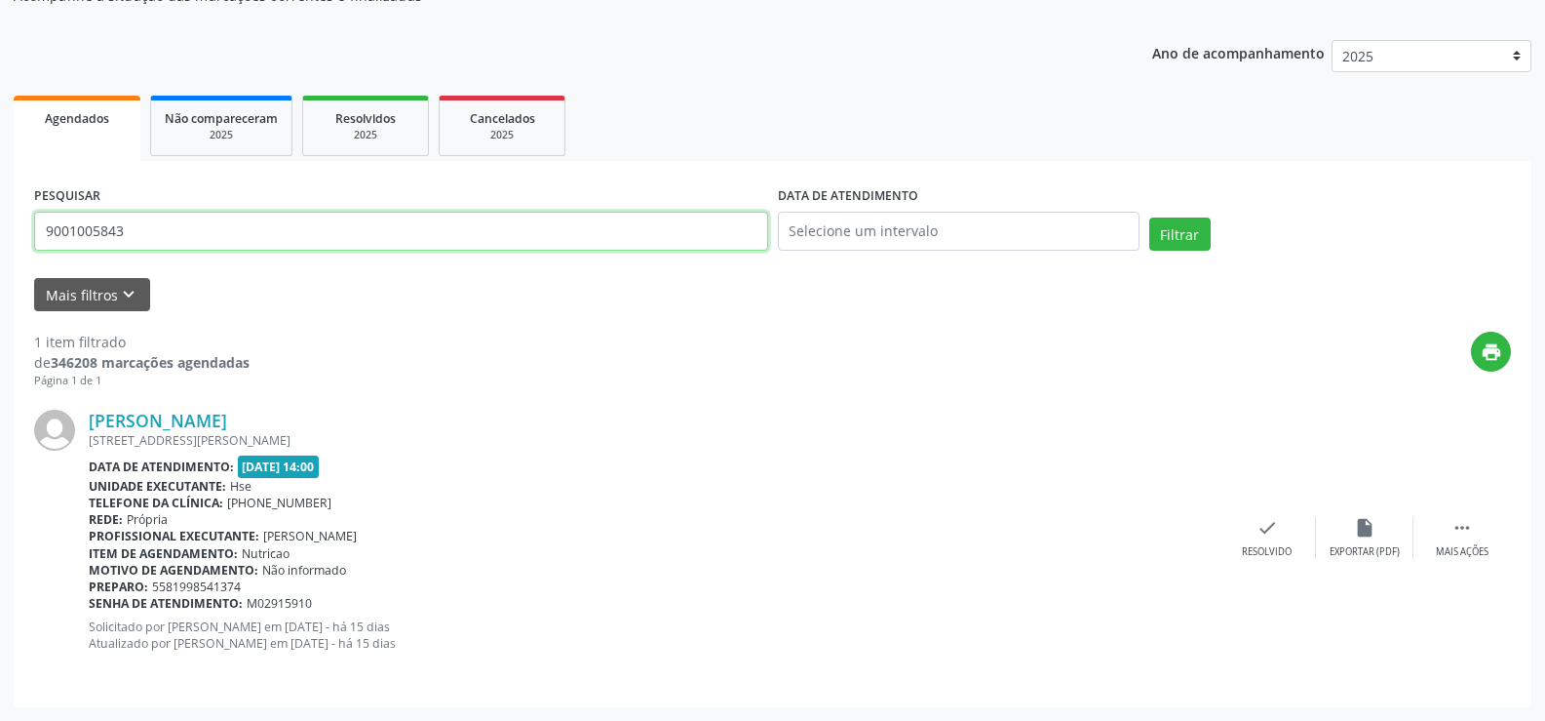
click at [173, 248] on input "9001005843" at bounding box center [401, 231] width 734 height 39
click at [1150, 217] on button "Filtrar" at bounding box center [1180, 233] width 61 height 33
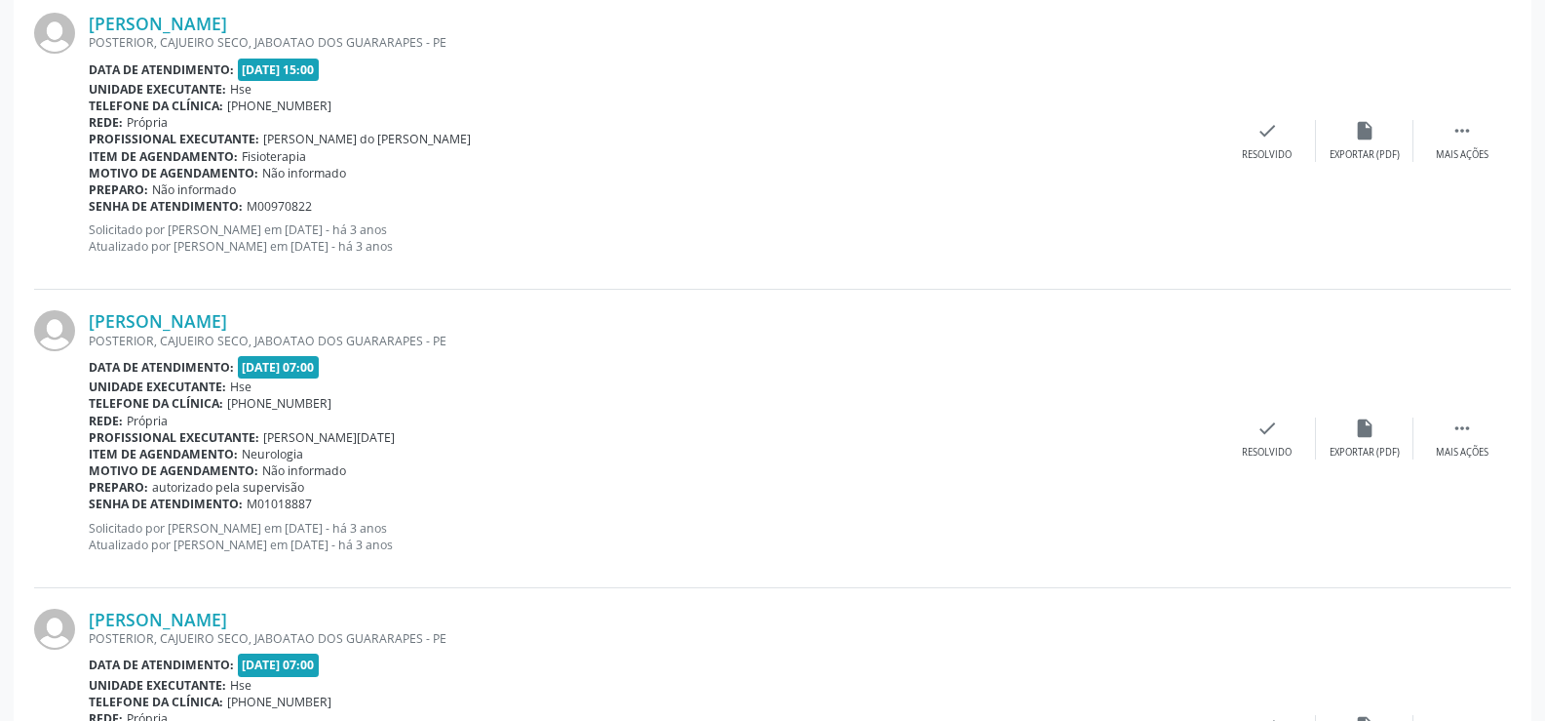
scroll to position [4421, 0]
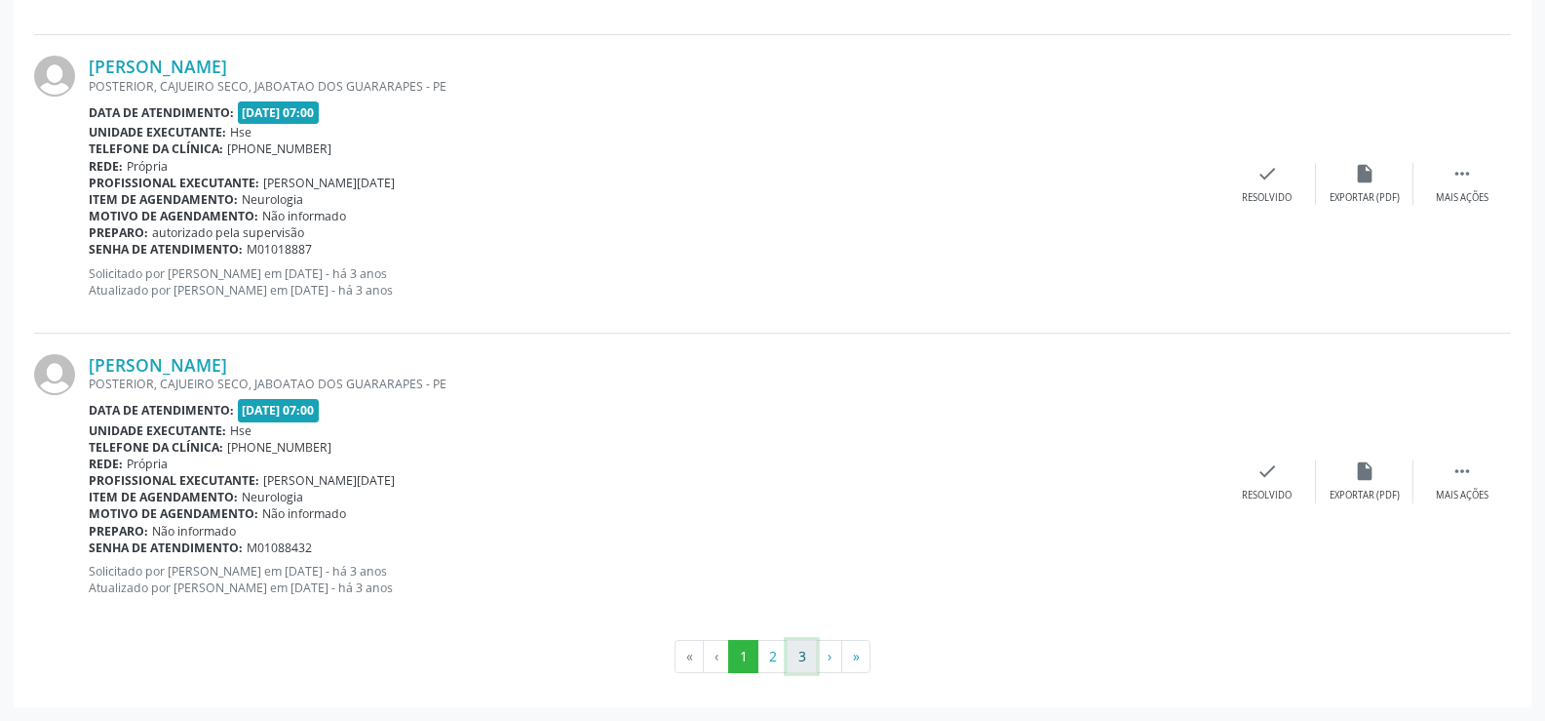
click at [796, 653] on button "3" at bounding box center [802, 656] width 30 height 33
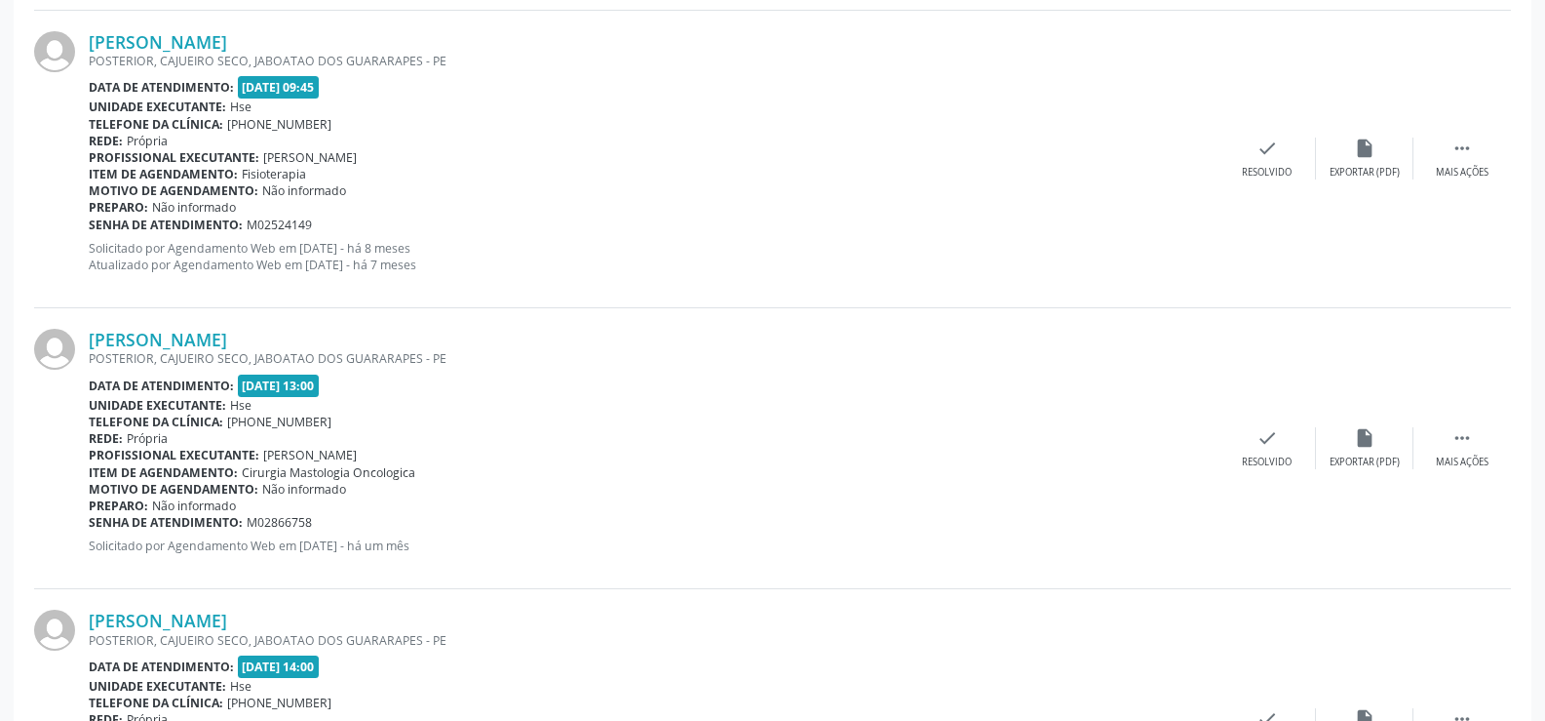
scroll to position [3785, 0]
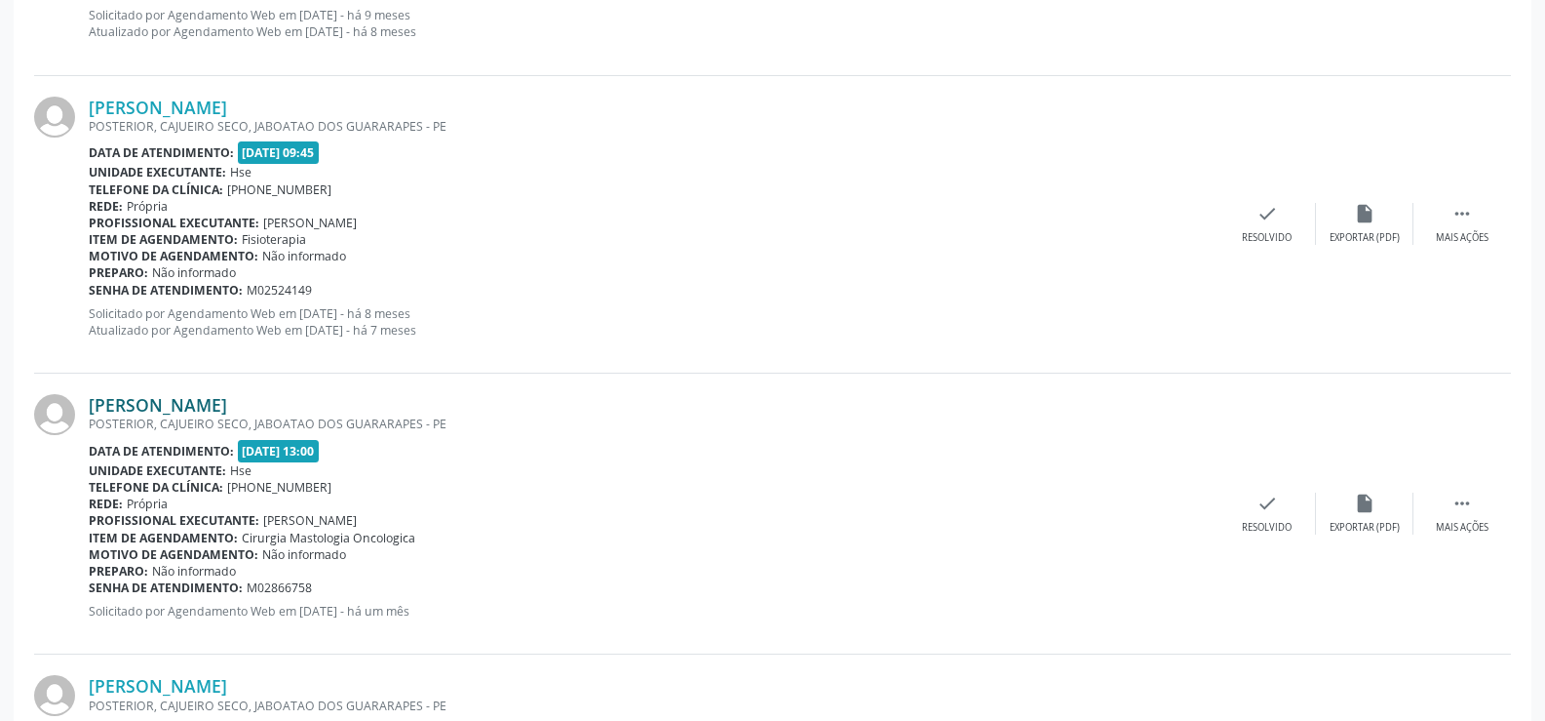
click at [224, 410] on link "[PERSON_NAME]" at bounding box center [158, 404] width 138 height 21
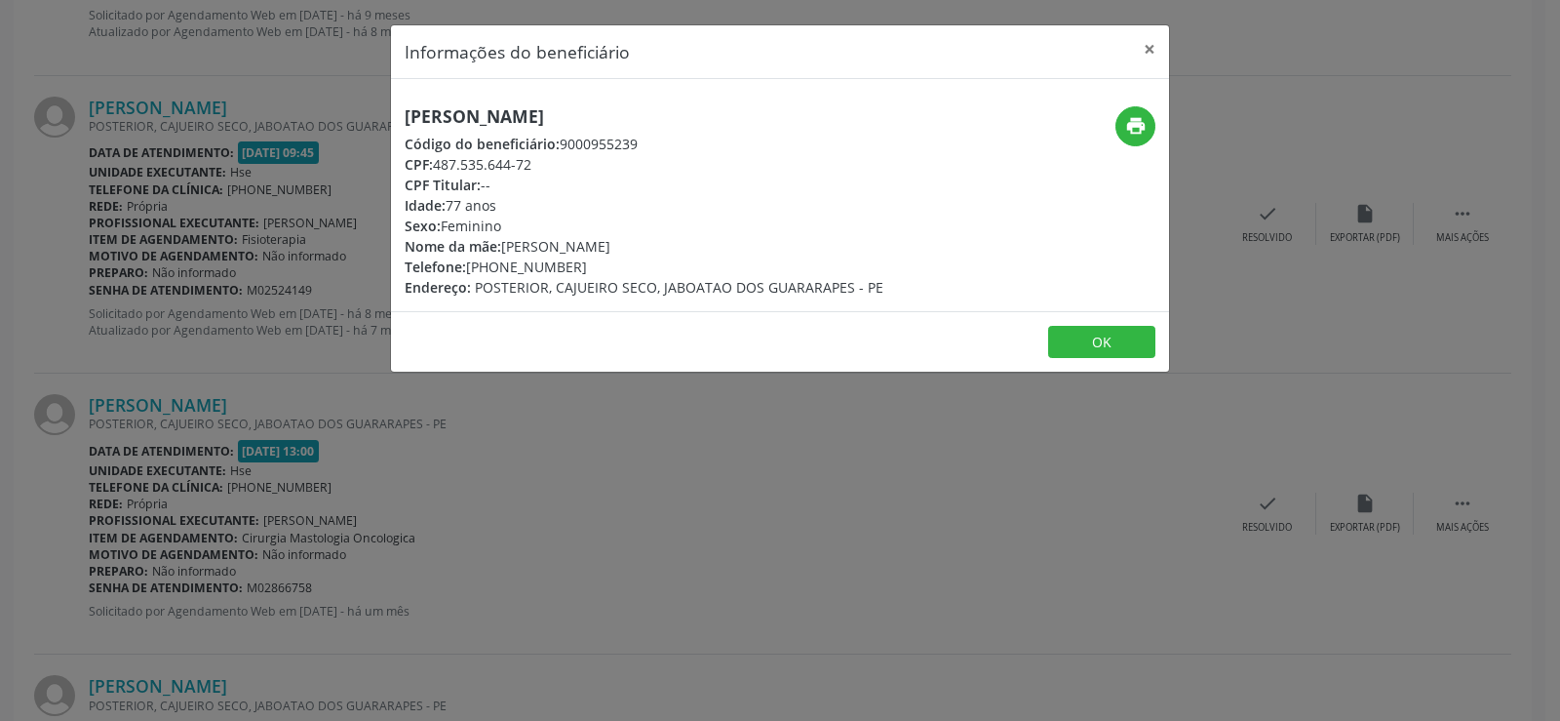
click at [455, 110] on h5 "[PERSON_NAME]" at bounding box center [644, 116] width 479 height 20
click at [144, 533] on div "Informações do beneficiário × [PERSON_NAME] Código do beneficiário: 9000955239 …" at bounding box center [780, 360] width 1560 height 721
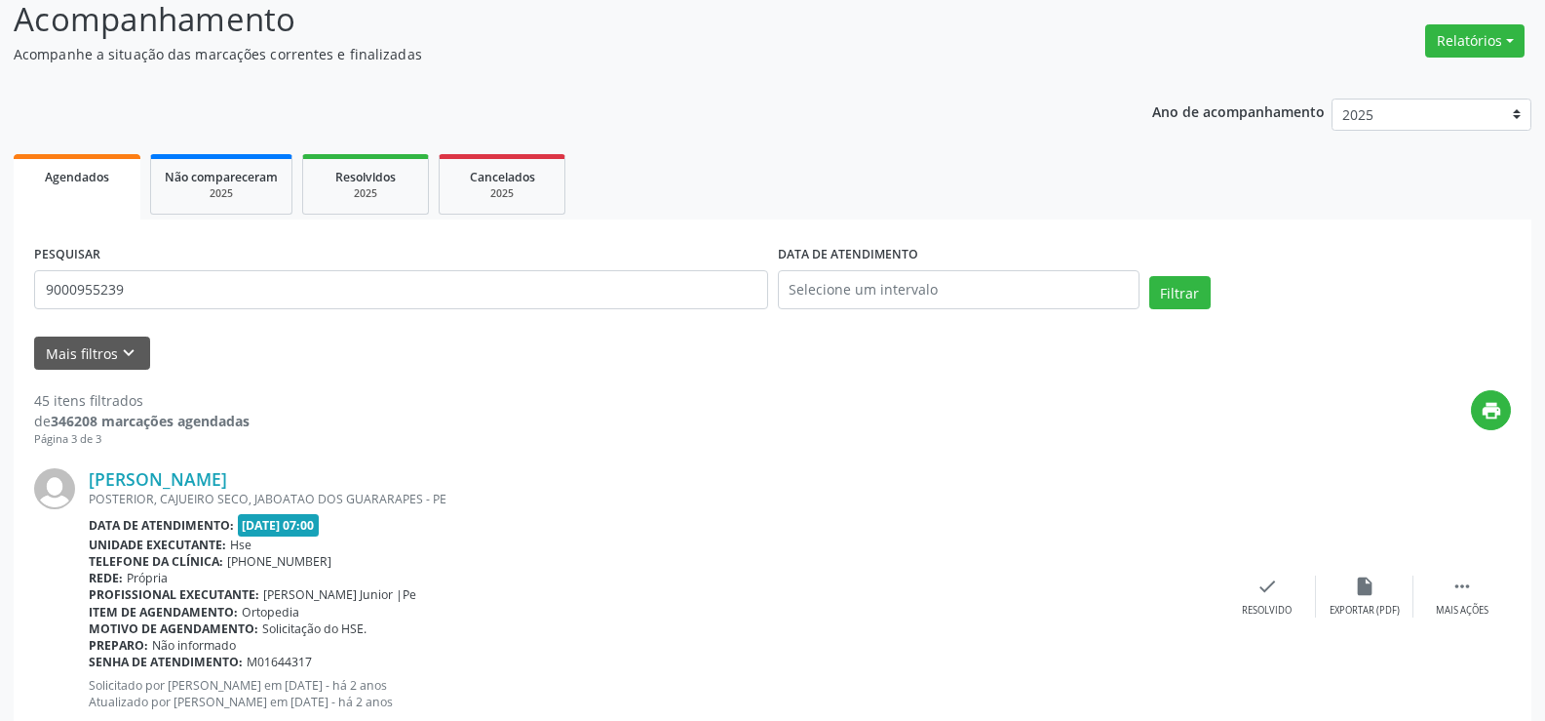
scroll to position [0, 0]
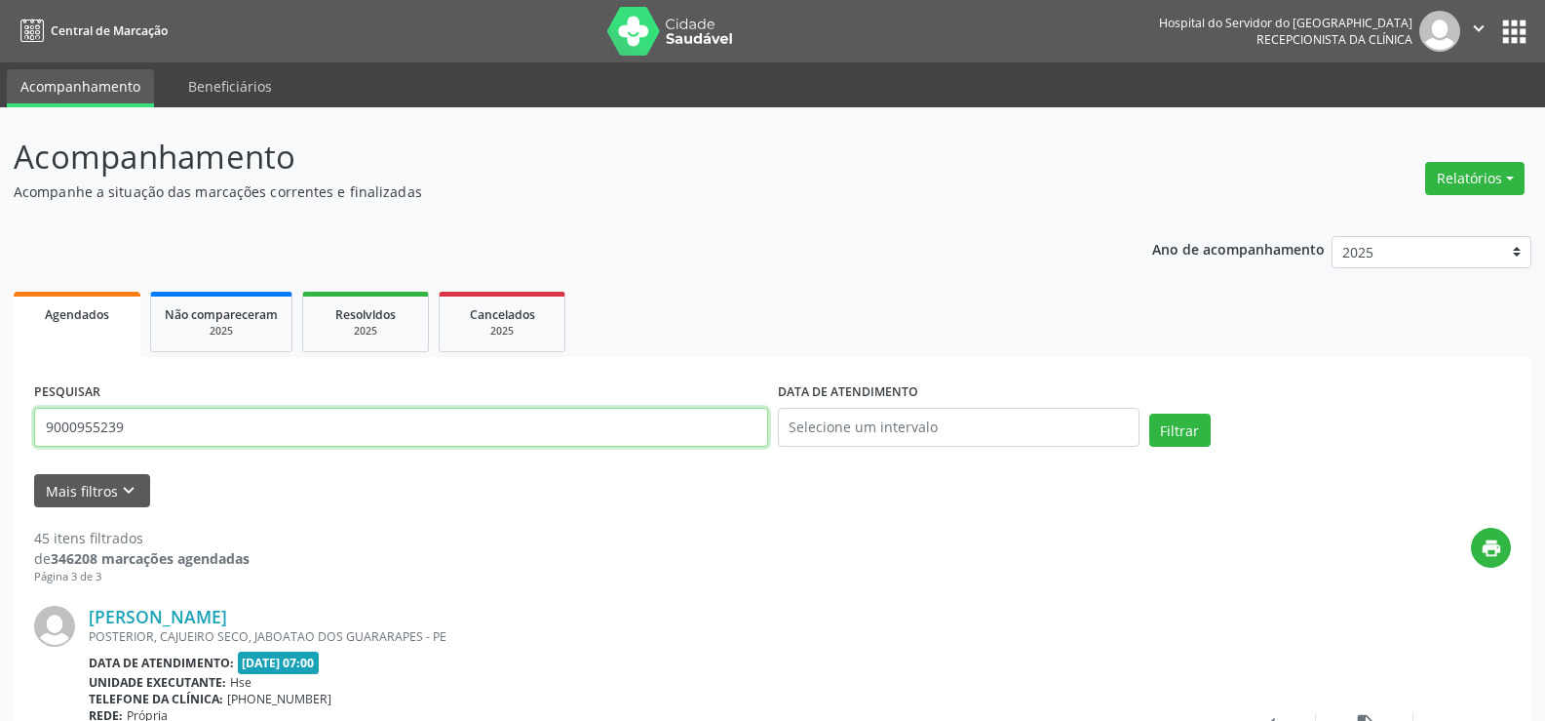
click at [217, 424] on input "9000955239" at bounding box center [401, 427] width 734 height 39
click at [1150, 413] on button "Filtrar" at bounding box center [1180, 429] width 61 height 33
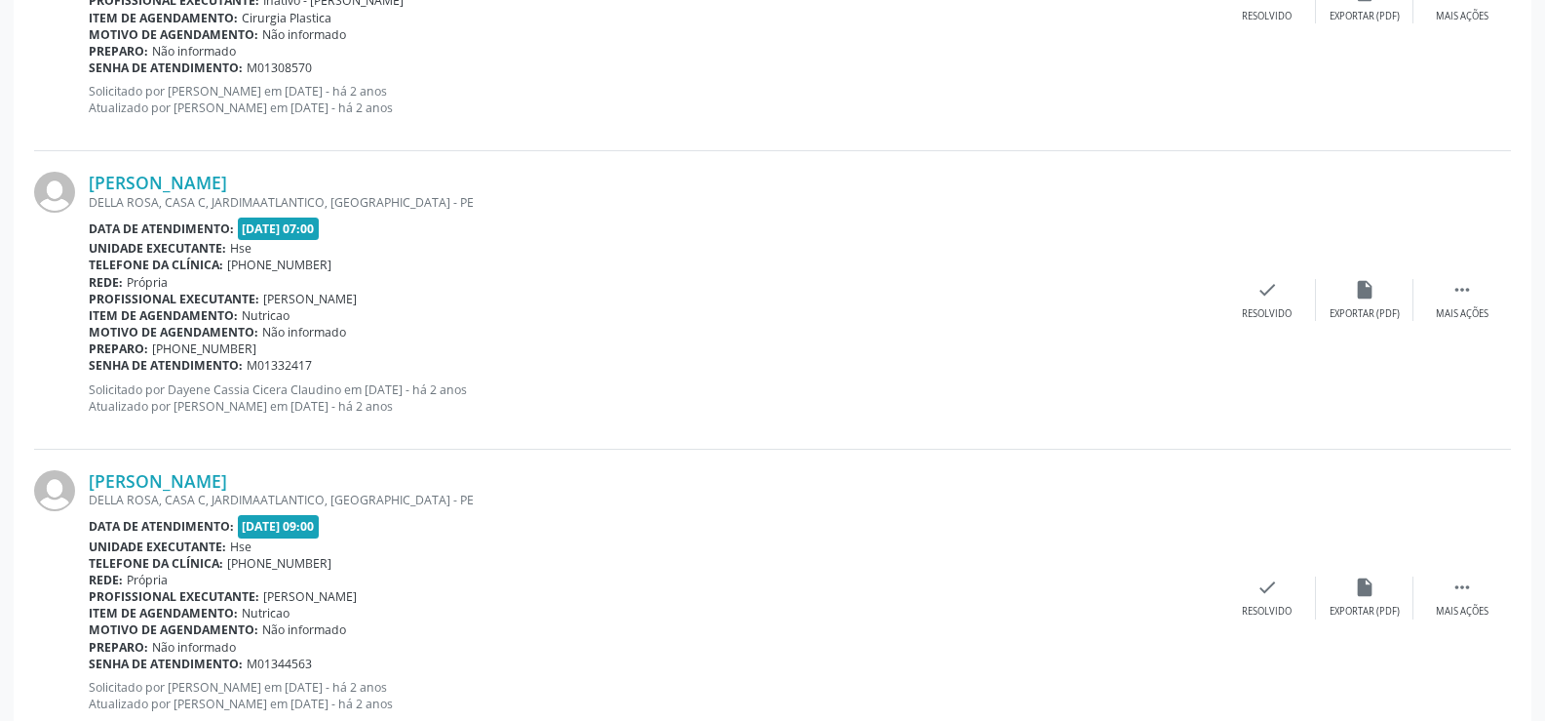
scroll to position [4421, 0]
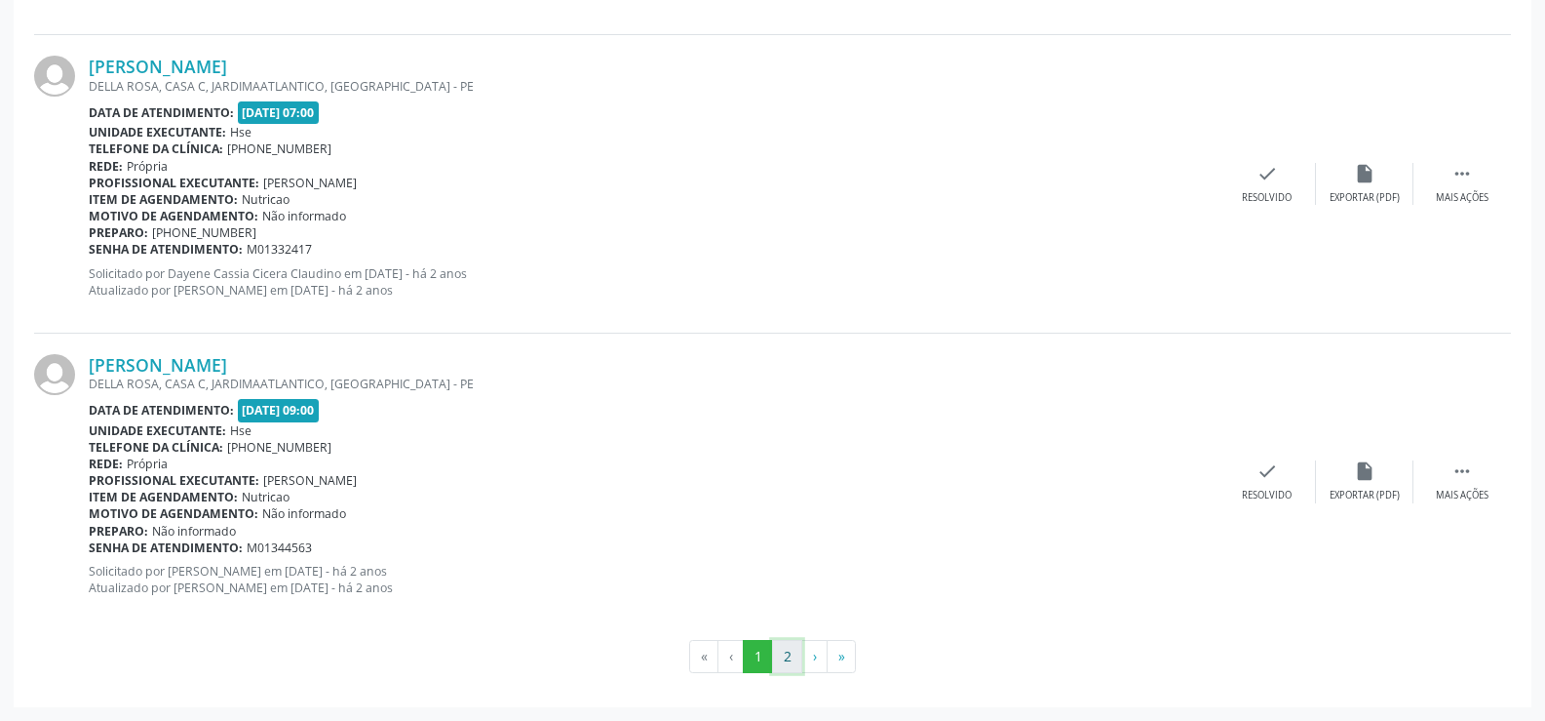
click at [789, 657] on button "2" at bounding box center [787, 656] width 30 height 33
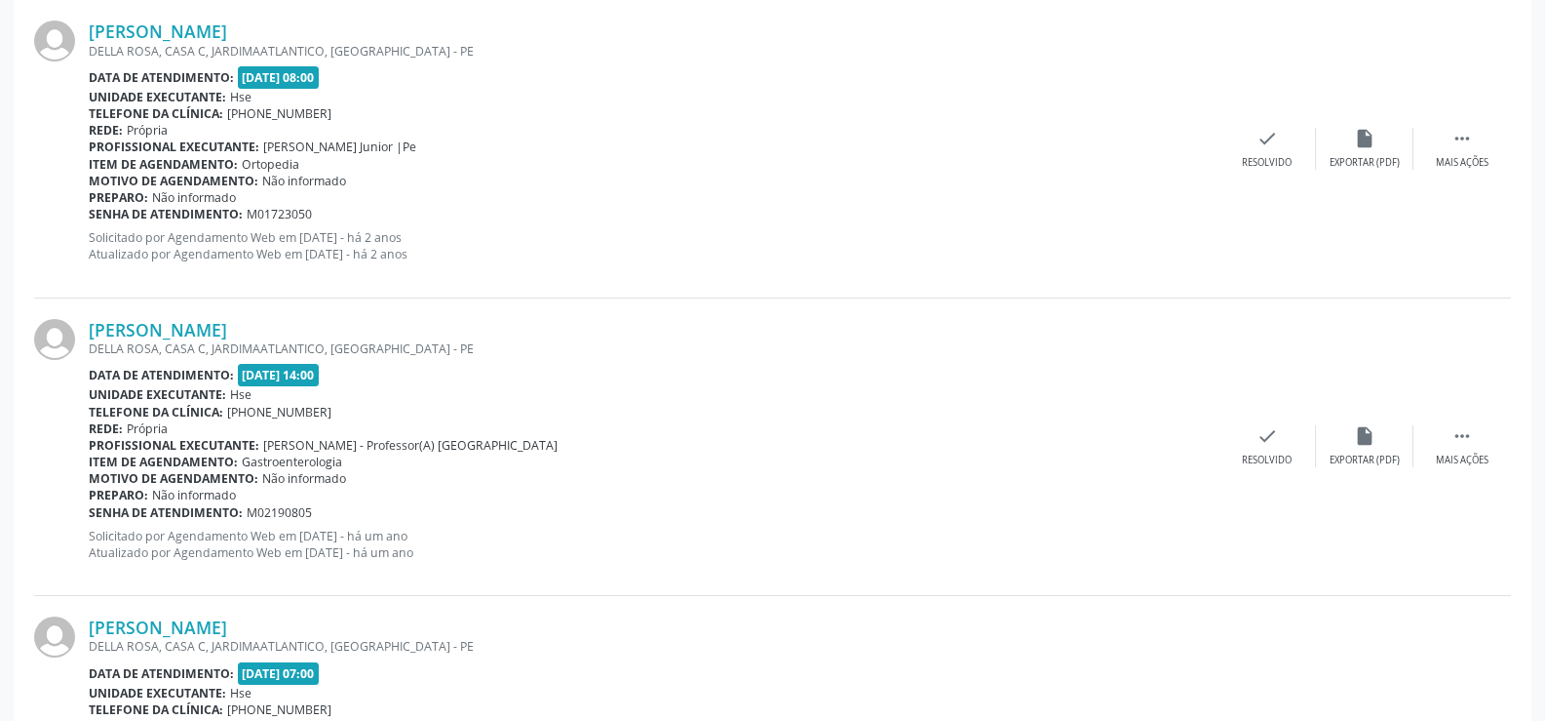
scroll to position [0, 0]
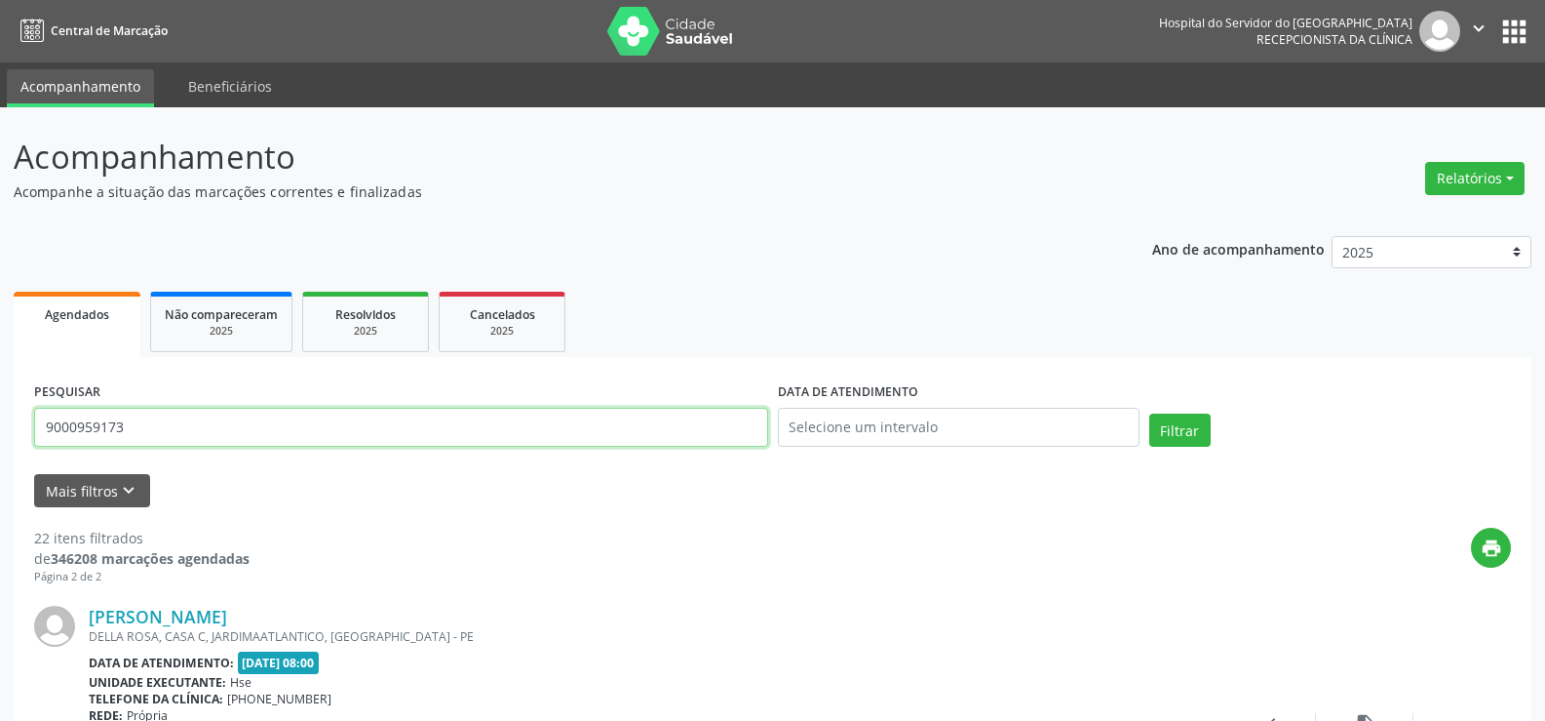
click at [214, 412] on input "9000959173" at bounding box center [401, 427] width 734 height 39
click at [1150, 413] on button "Filtrar" at bounding box center [1180, 429] width 61 height 33
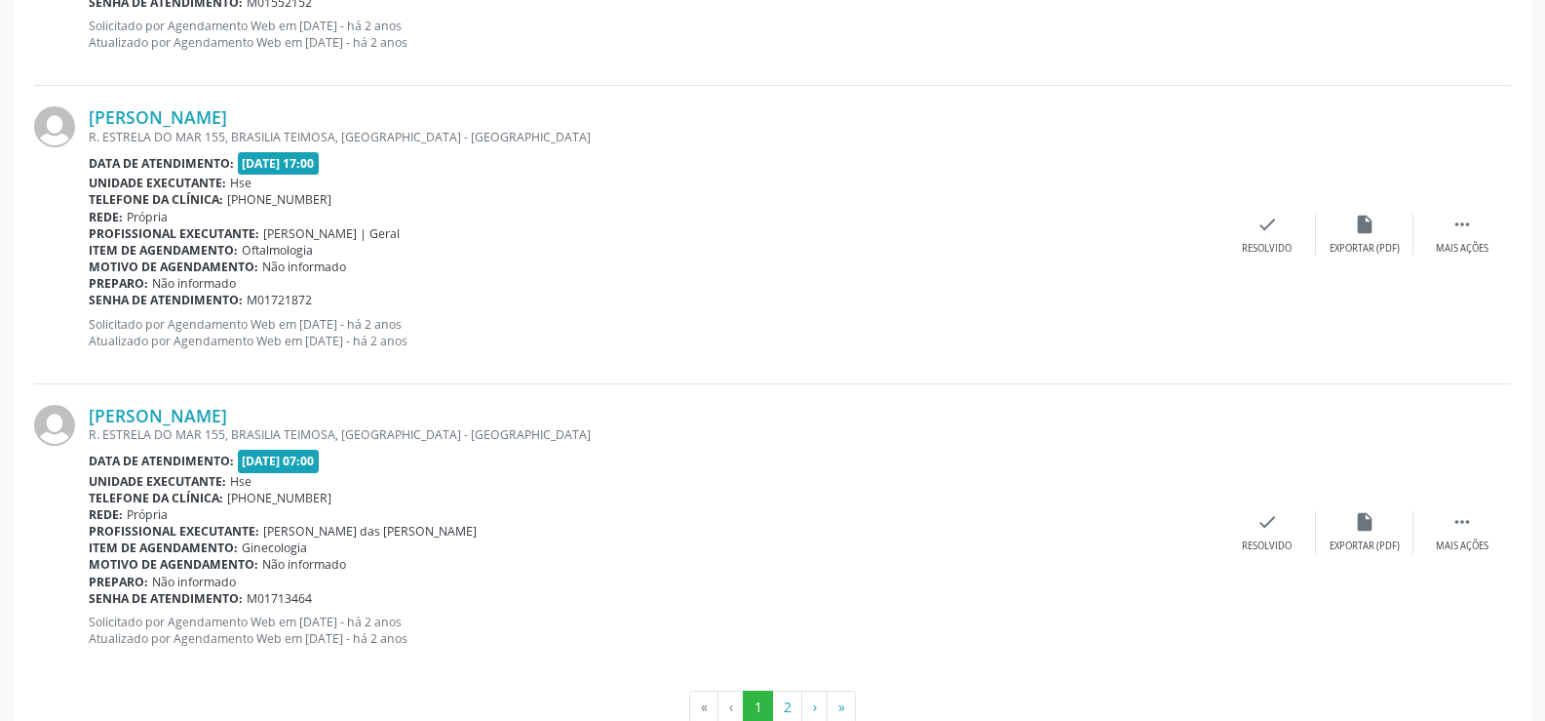
scroll to position [4421, 0]
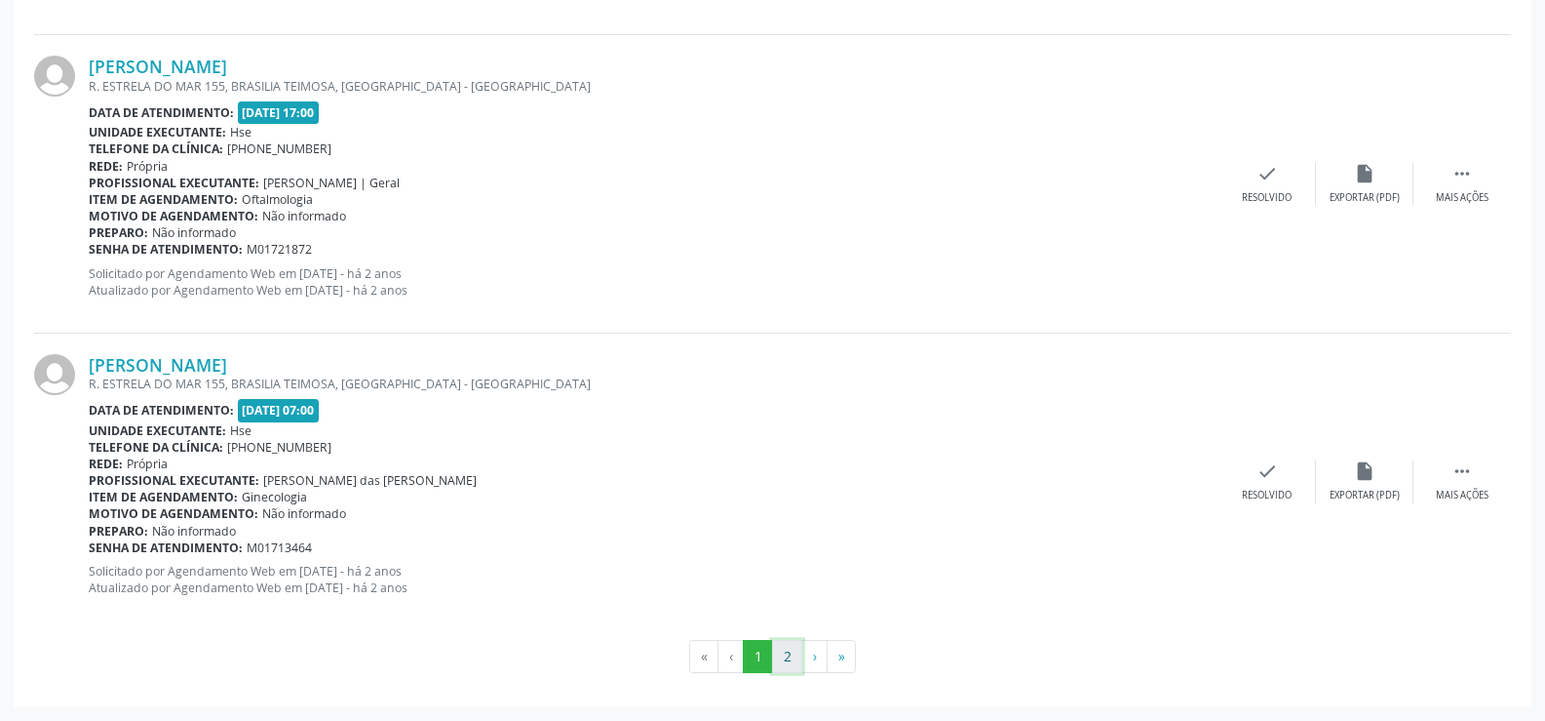
click at [787, 649] on button "2" at bounding box center [787, 656] width 30 height 33
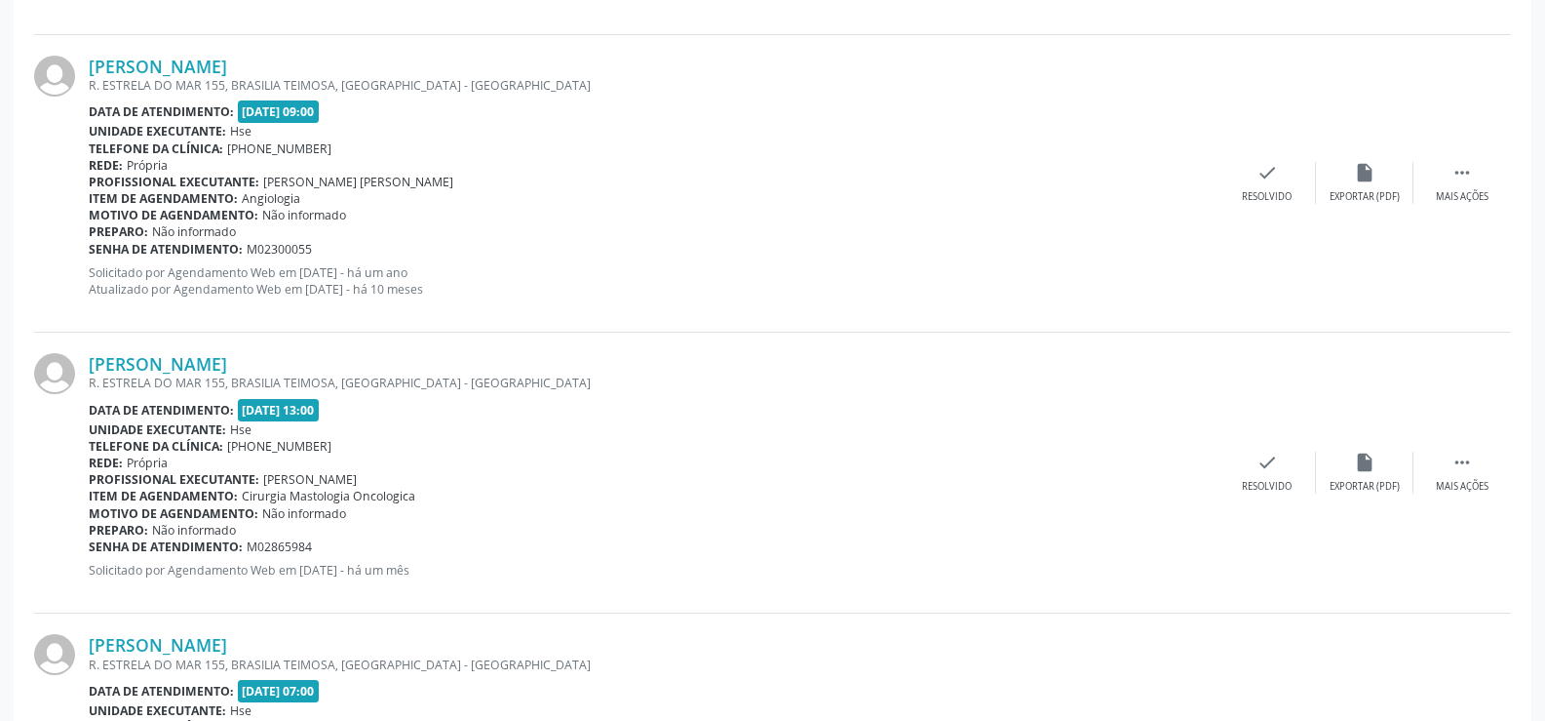
scroll to position [585, 0]
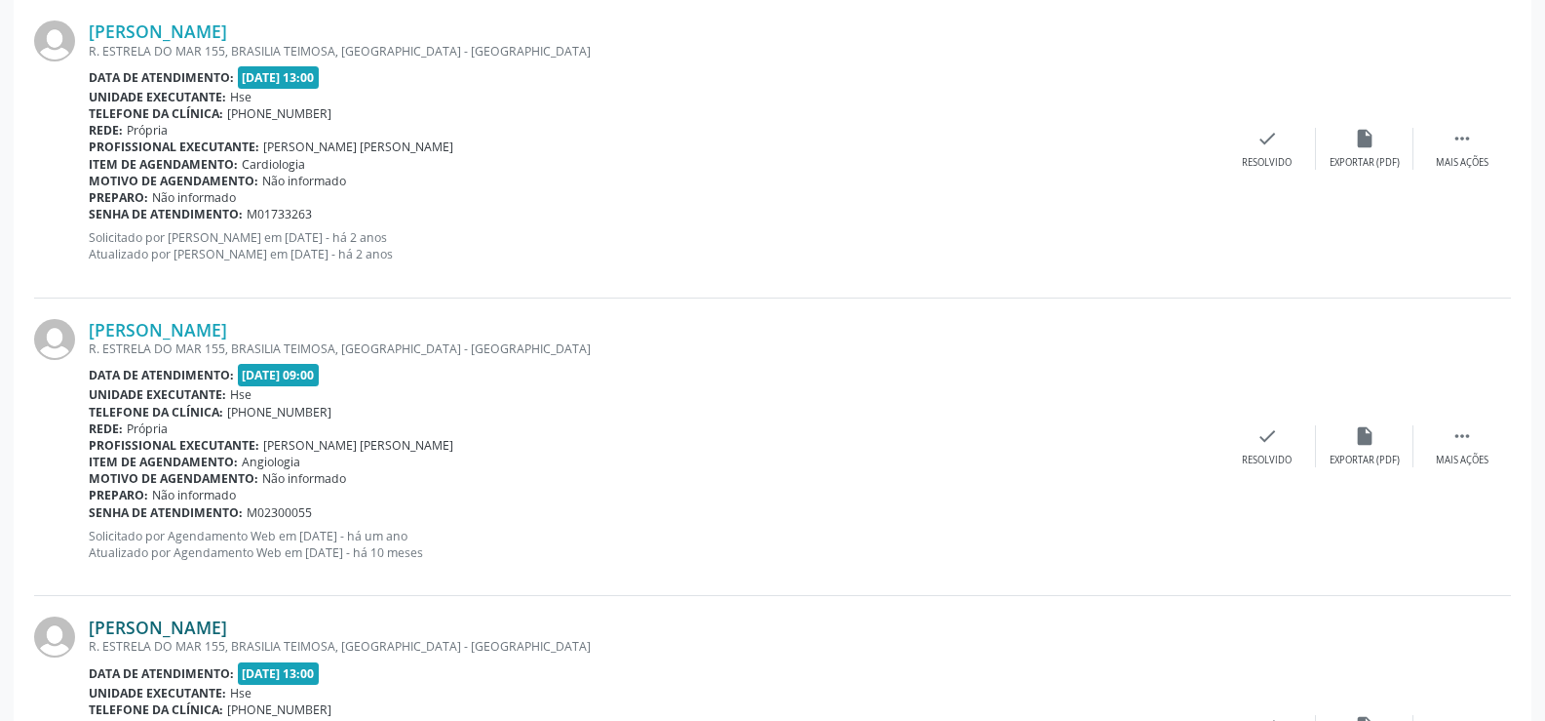
click at [227, 631] on link "[PERSON_NAME]" at bounding box center [158, 626] width 138 height 21
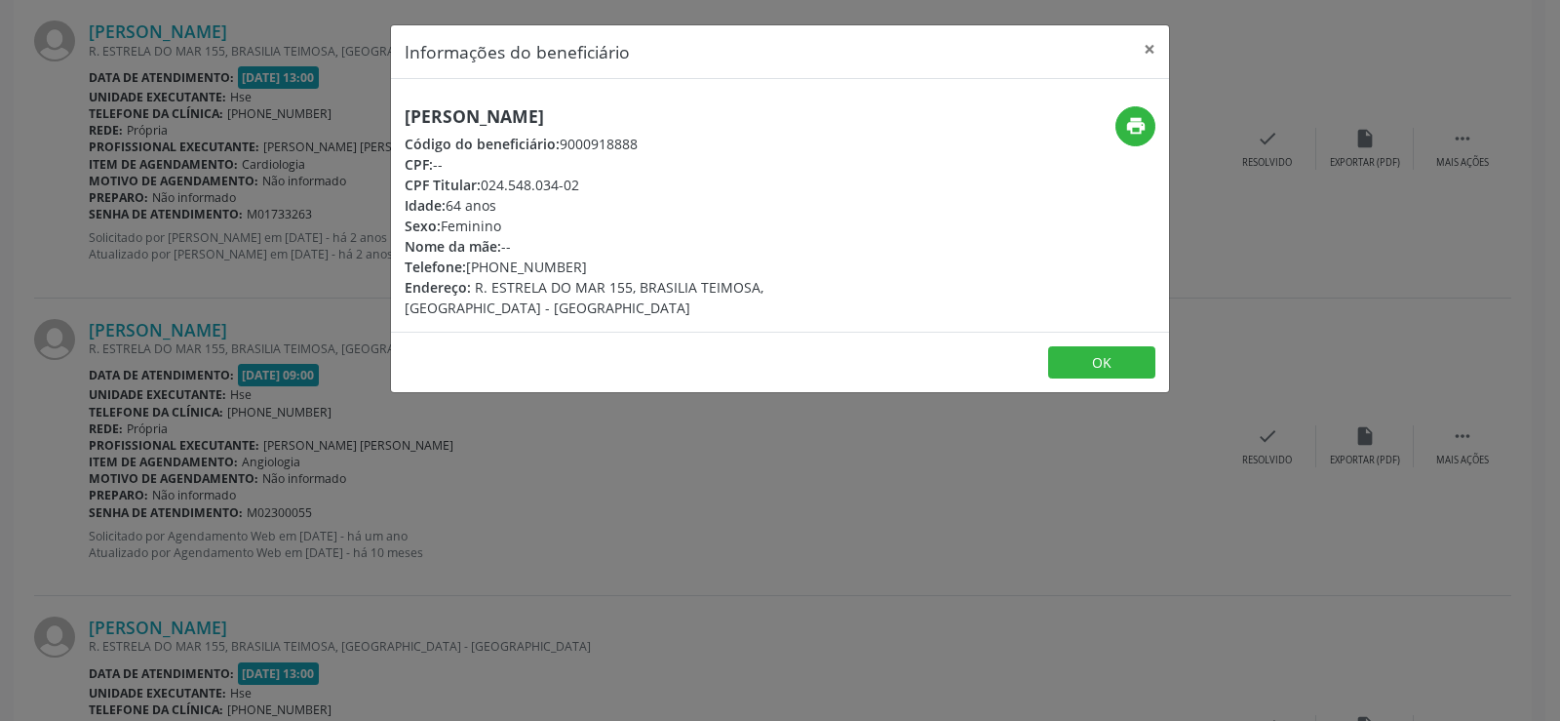
click at [578, 119] on h5 "[PERSON_NAME]" at bounding box center [650, 116] width 491 height 20
click at [488, 523] on div "Informações do beneficiário × [PERSON_NAME] Código do beneficiário: 9000918888 …" at bounding box center [780, 360] width 1560 height 721
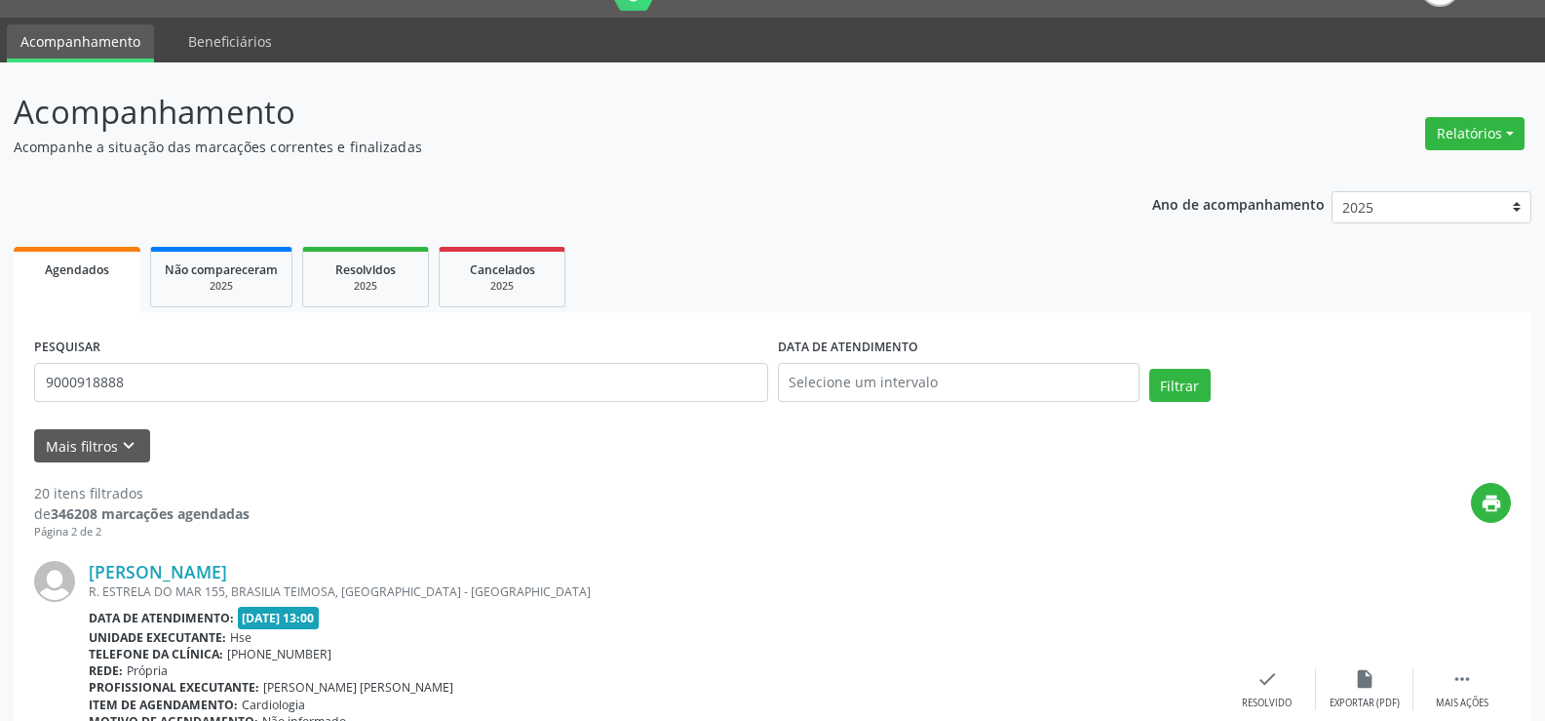
scroll to position [0, 0]
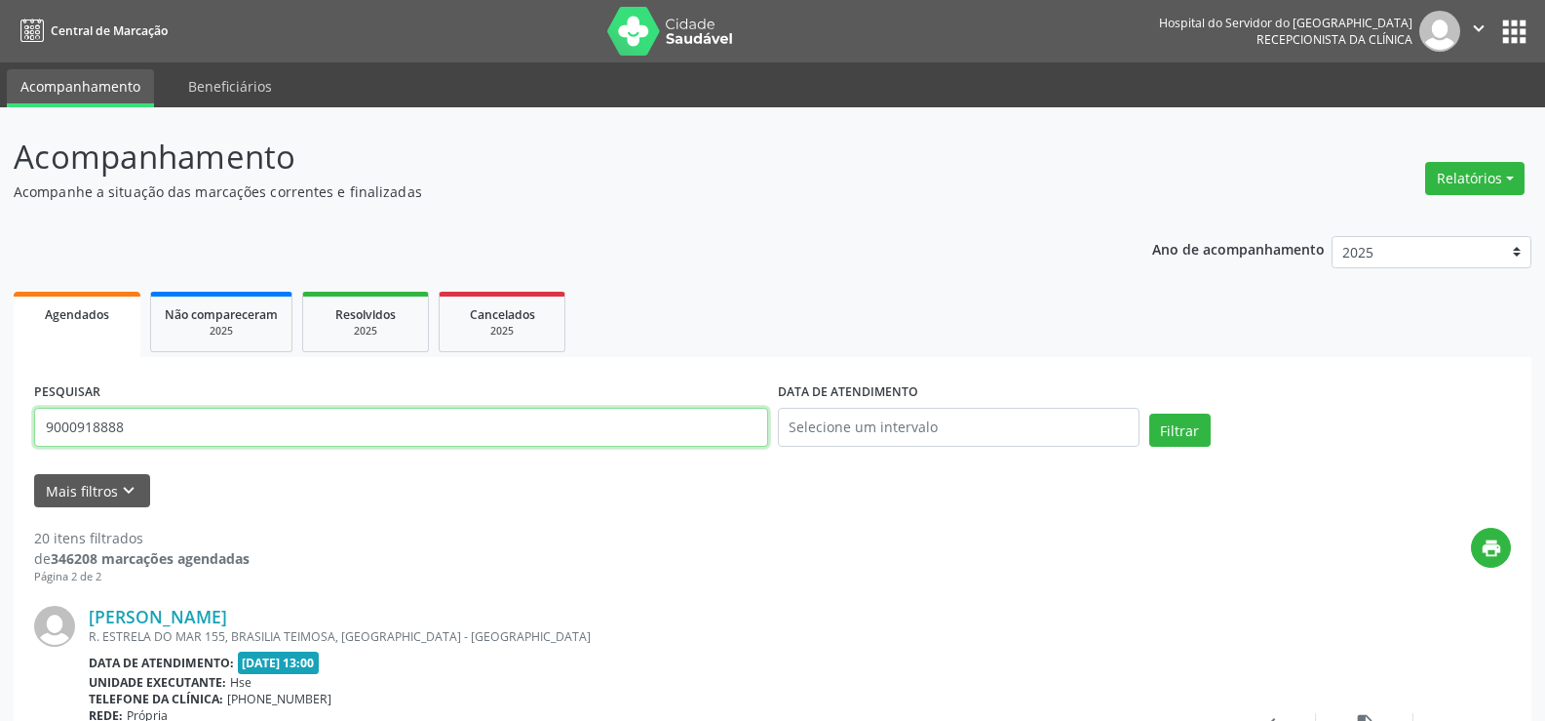
click at [398, 420] on input "9000918888" at bounding box center [401, 427] width 734 height 39
click at [1150, 413] on button "Filtrar" at bounding box center [1180, 429] width 61 height 33
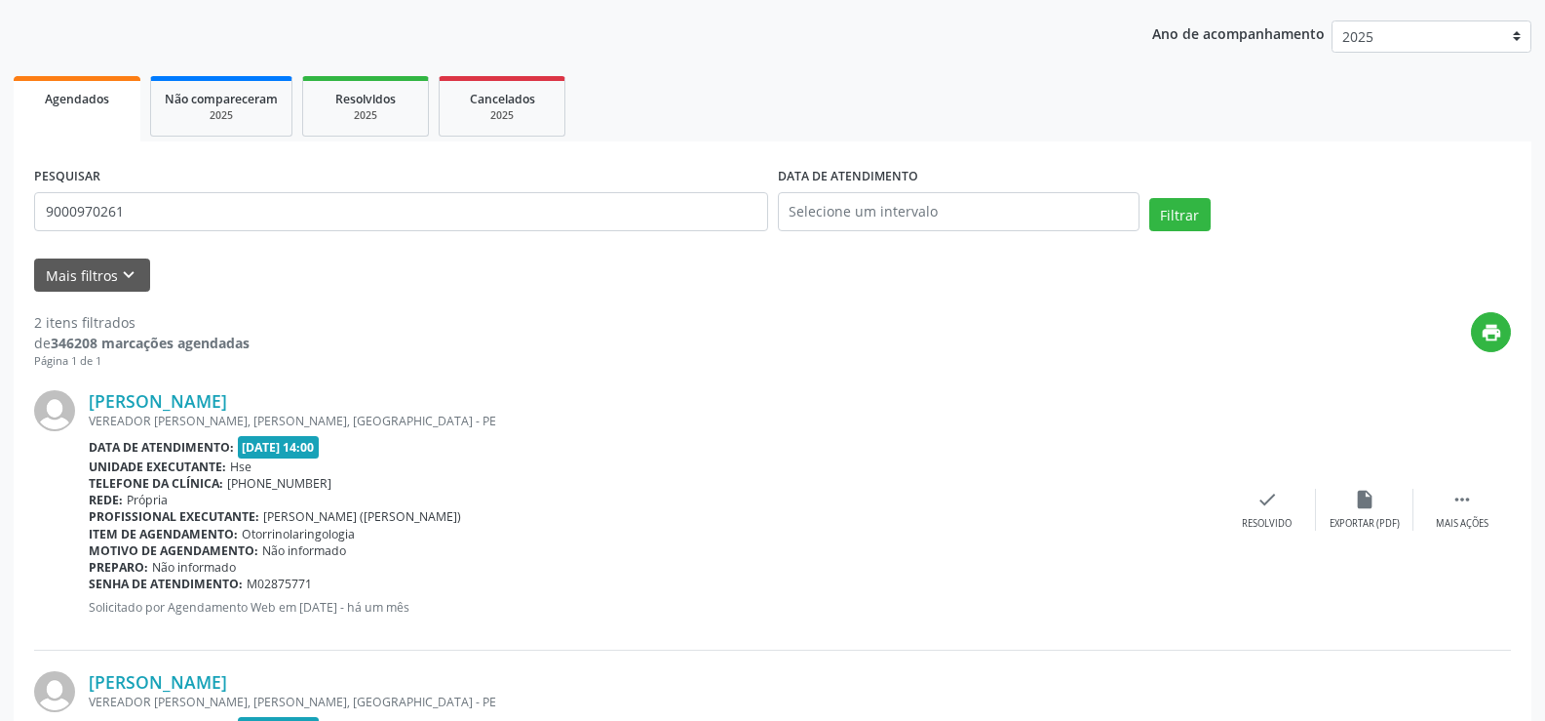
scroll to position [460, 0]
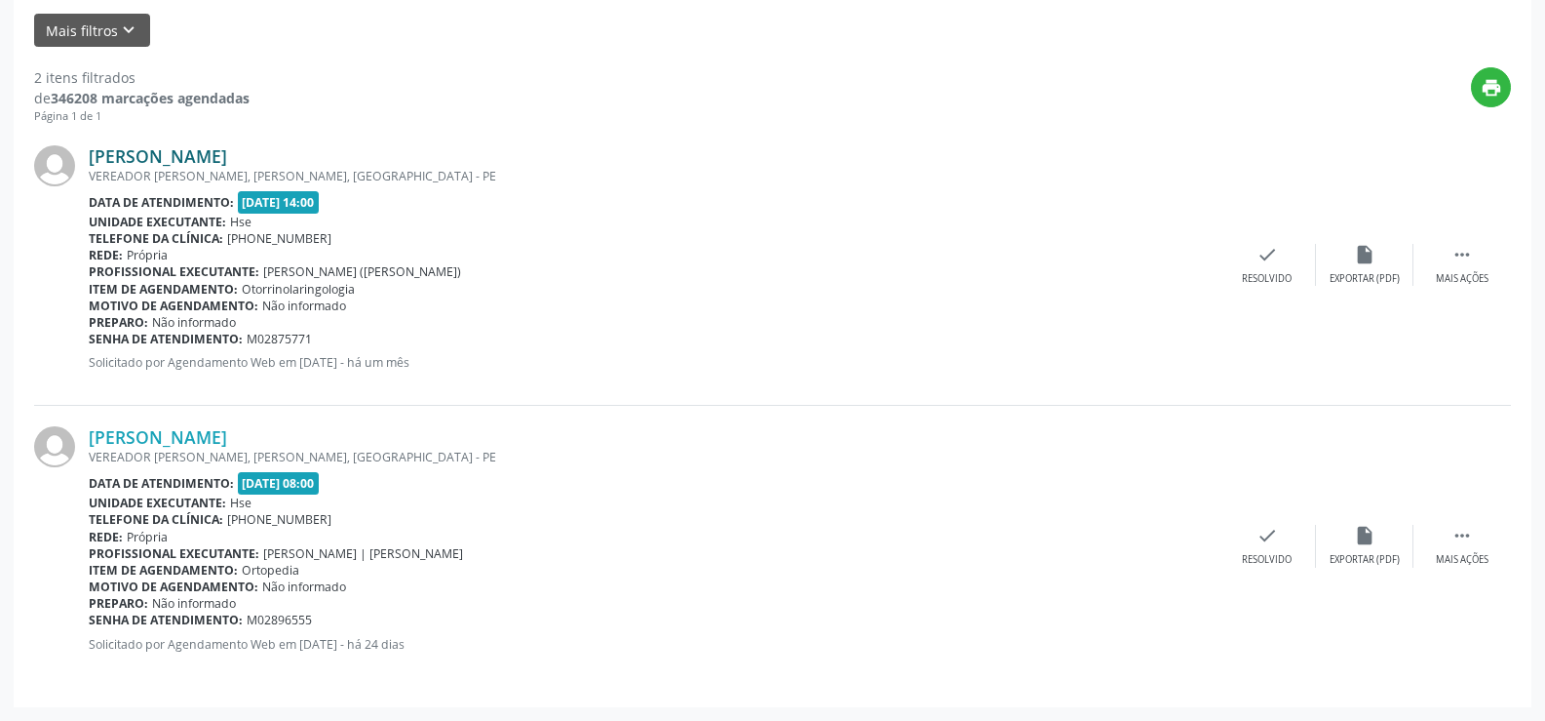
click at [194, 162] on link "[PERSON_NAME]" at bounding box center [158, 155] width 138 height 21
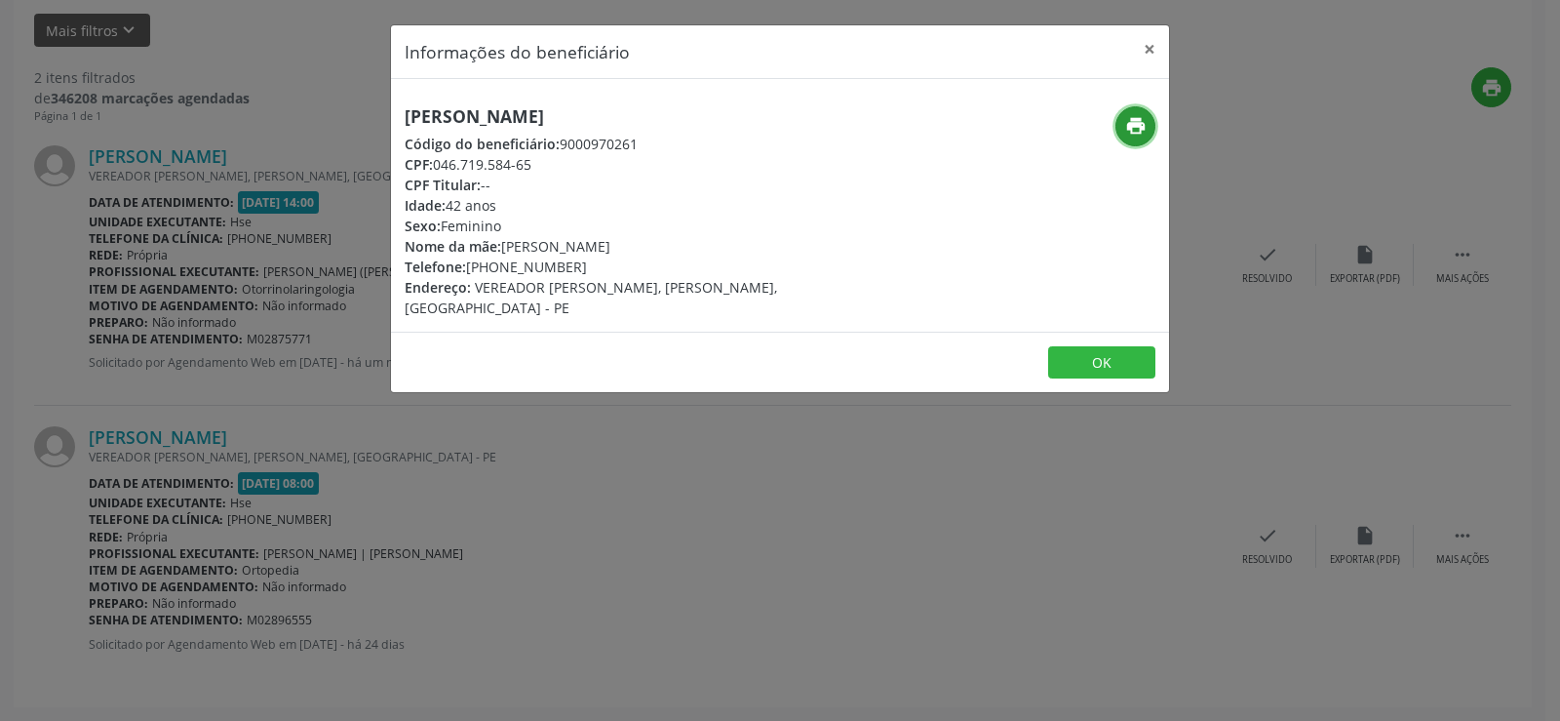
click at [1141, 125] on icon "print" at bounding box center [1135, 125] width 21 height 21
click at [175, 299] on div "Informações do beneficiário × [PERSON_NAME] Código do beneficiário: 9000970261 …" at bounding box center [780, 360] width 1560 height 721
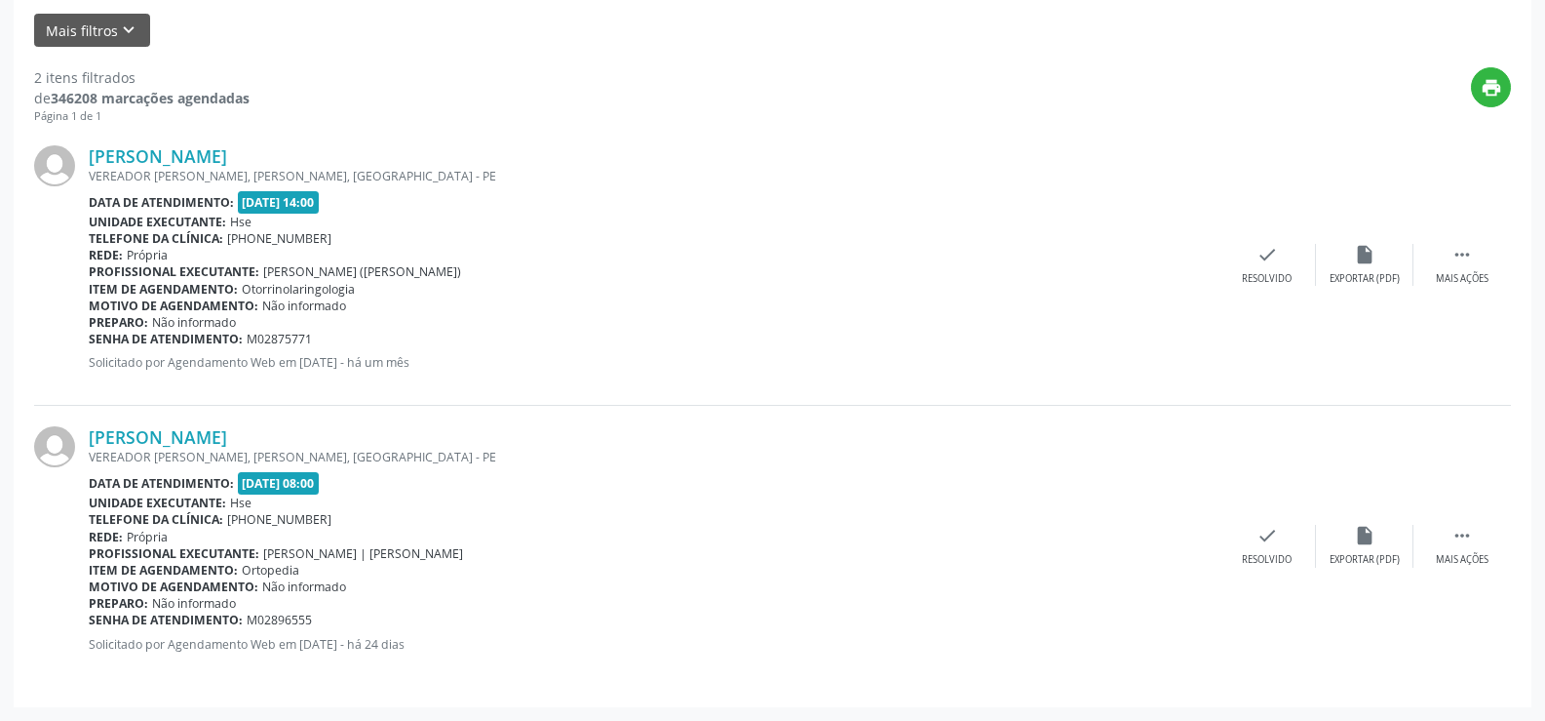
scroll to position [168, 0]
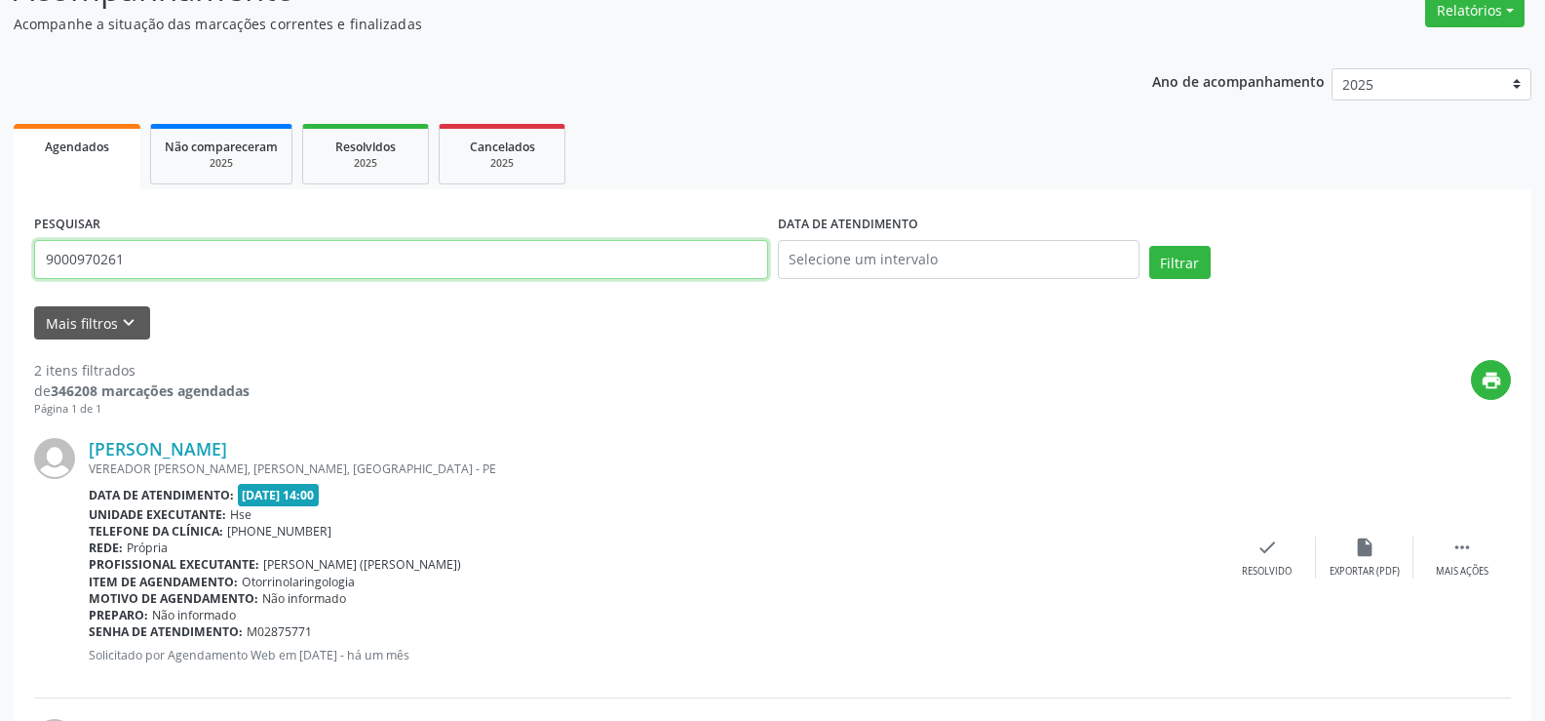
click at [218, 274] on input "9000970261" at bounding box center [401, 259] width 734 height 39
click at [1150, 246] on button "Filtrar" at bounding box center [1180, 262] width 61 height 33
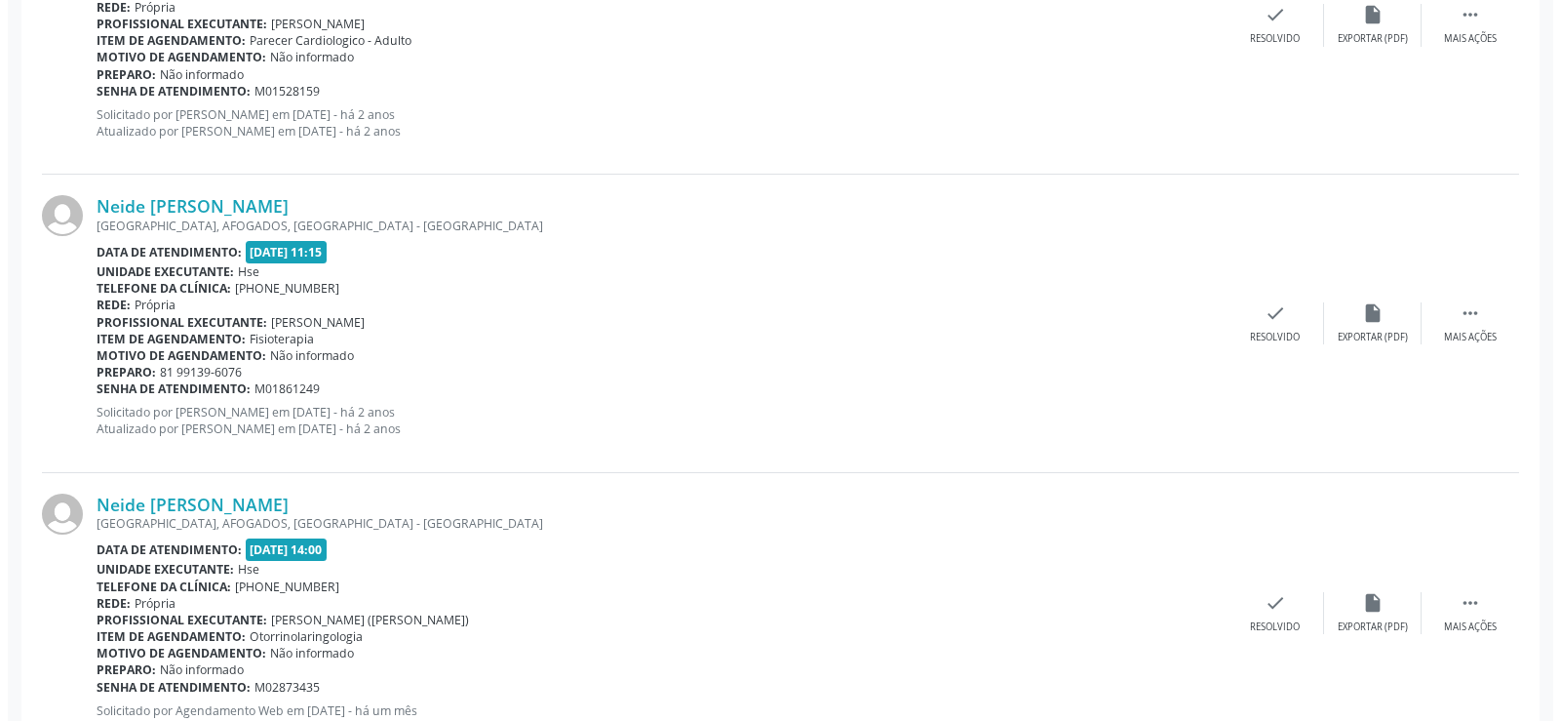
scroll to position [1966, 0]
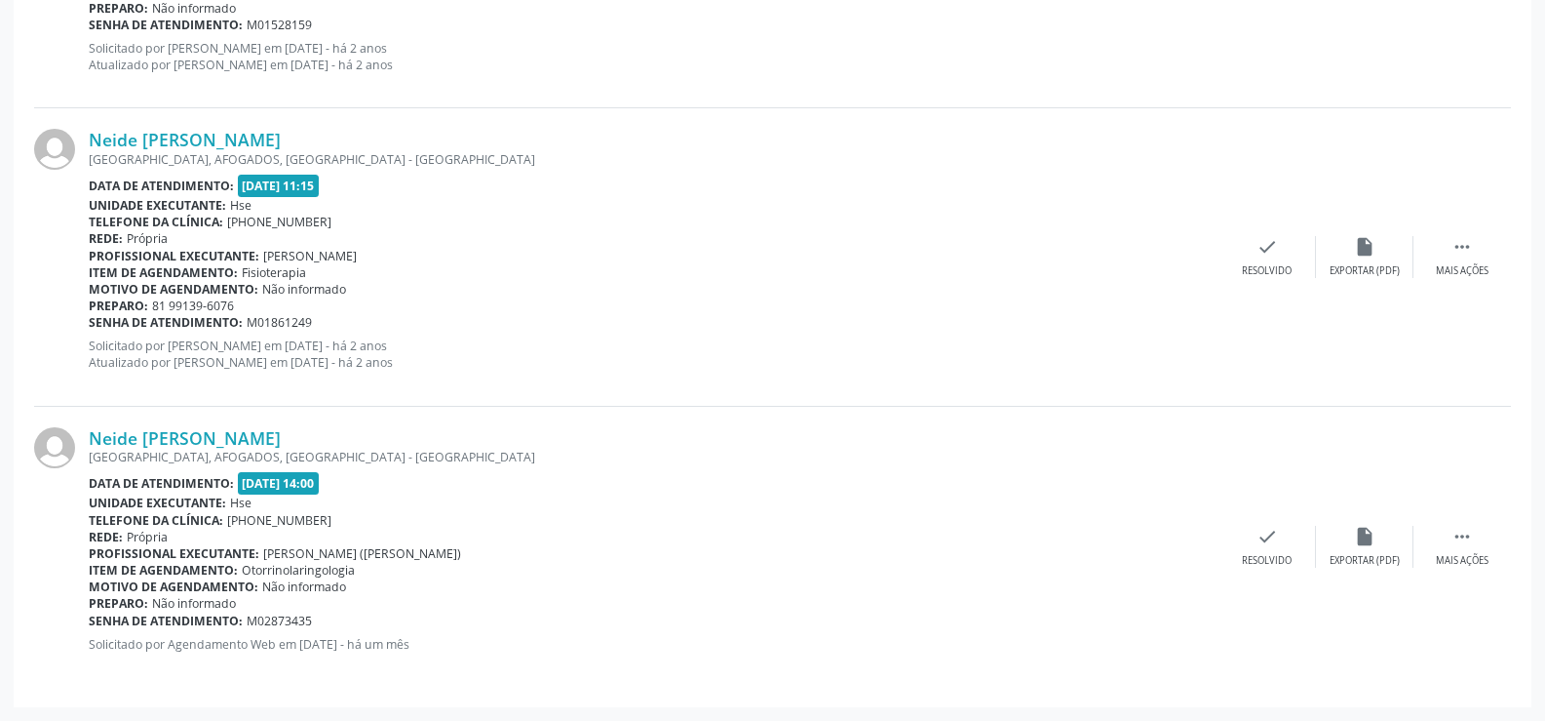
click at [172, 449] on div "[GEOGRAPHIC_DATA], AFOGADOS, [GEOGRAPHIC_DATA] - [GEOGRAPHIC_DATA]" at bounding box center [654, 457] width 1130 height 17
click at [172, 427] on link "Neide [PERSON_NAME]" at bounding box center [185, 437] width 192 height 21
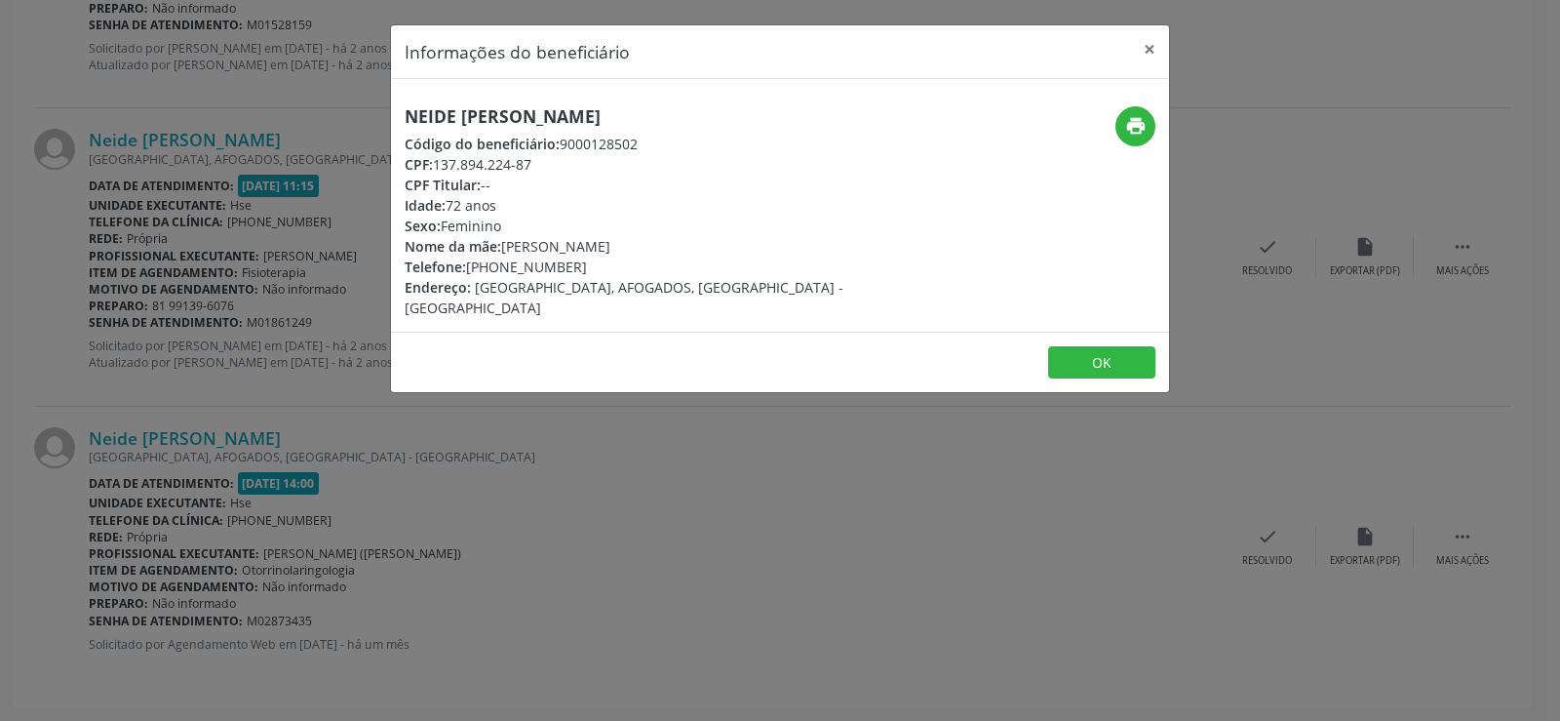
click at [572, 119] on h5 "Neide [PERSON_NAME]" at bounding box center [650, 116] width 491 height 20
click at [303, 280] on div "Informações do beneficiário × Neide [PERSON_NAME] Código do beneficiário: 90001…" at bounding box center [780, 360] width 1560 height 721
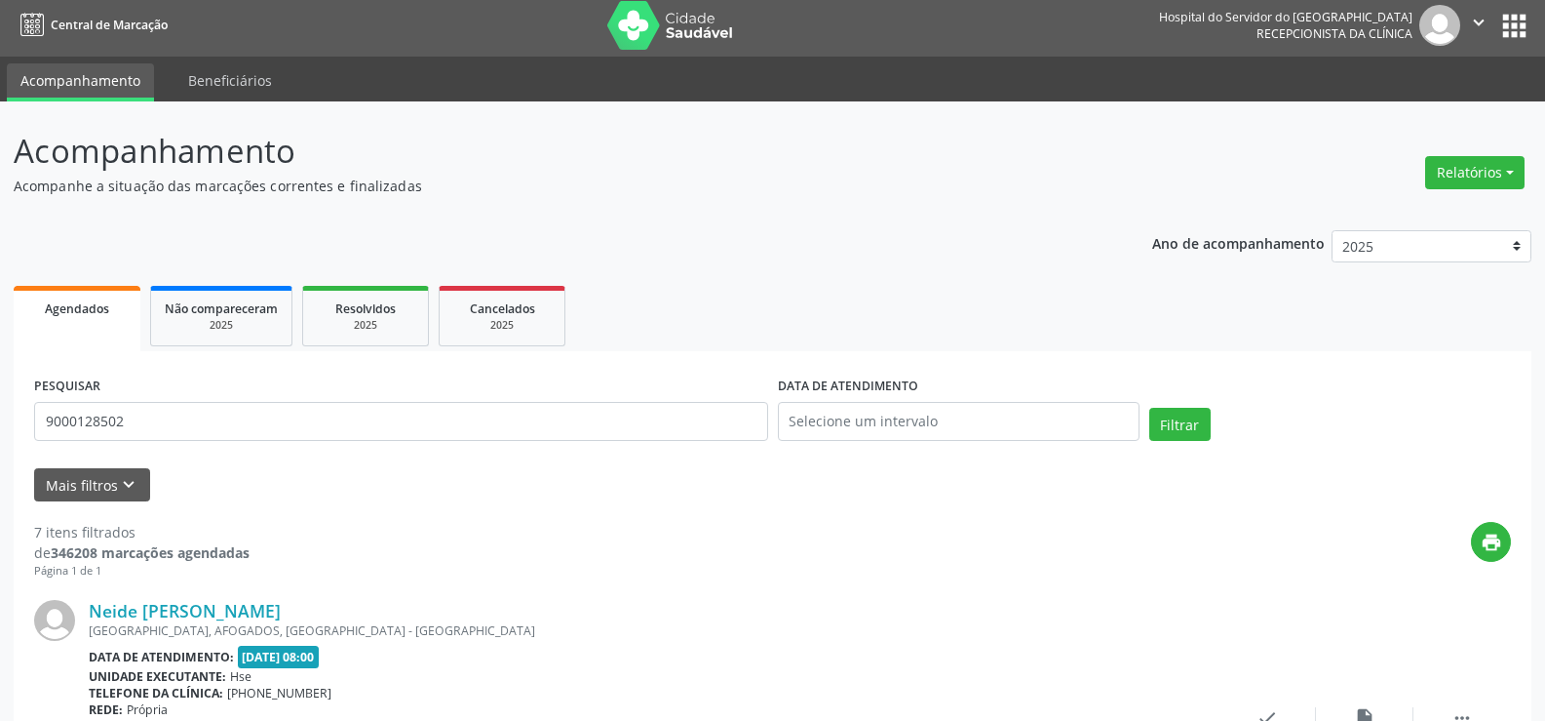
scroll to position [0, 0]
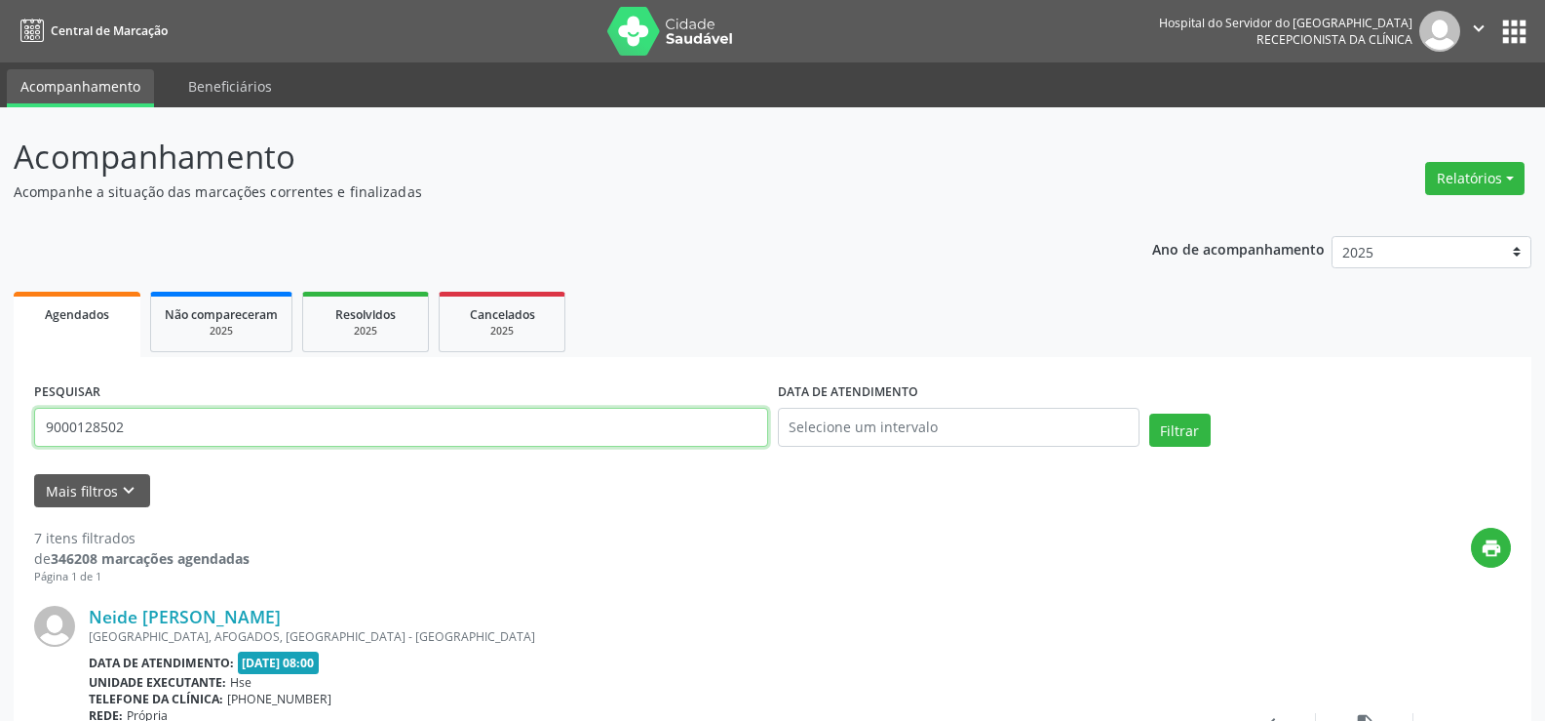
click at [321, 414] on input "9000128502" at bounding box center [401, 427] width 734 height 39
click at [1150, 413] on button "Filtrar" at bounding box center [1180, 429] width 61 height 33
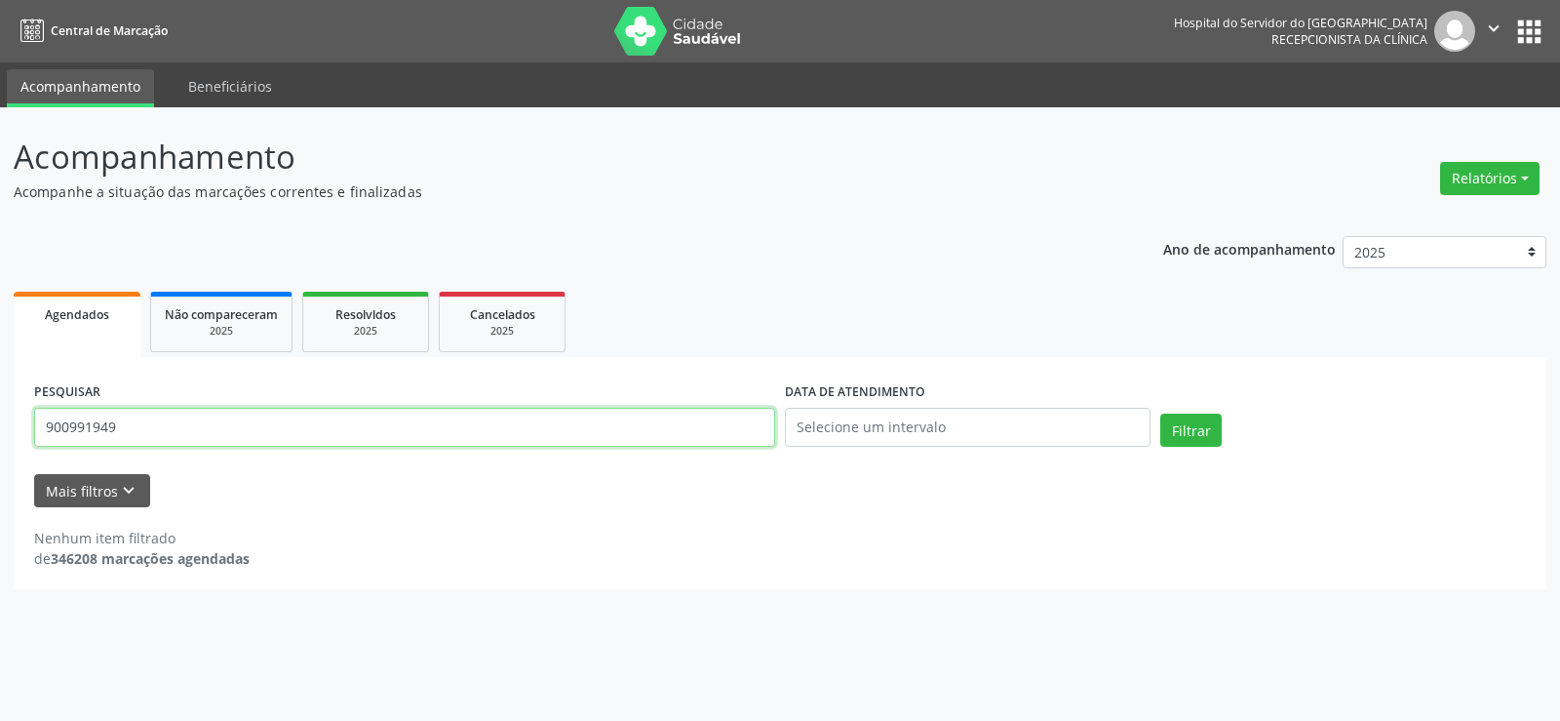
click at [66, 438] on input "900991949" at bounding box center [404, 427] width 741 height 39
click at [1160, 413] on button "Filtrar" at bounding box center [1190, 429] width 61 height 33
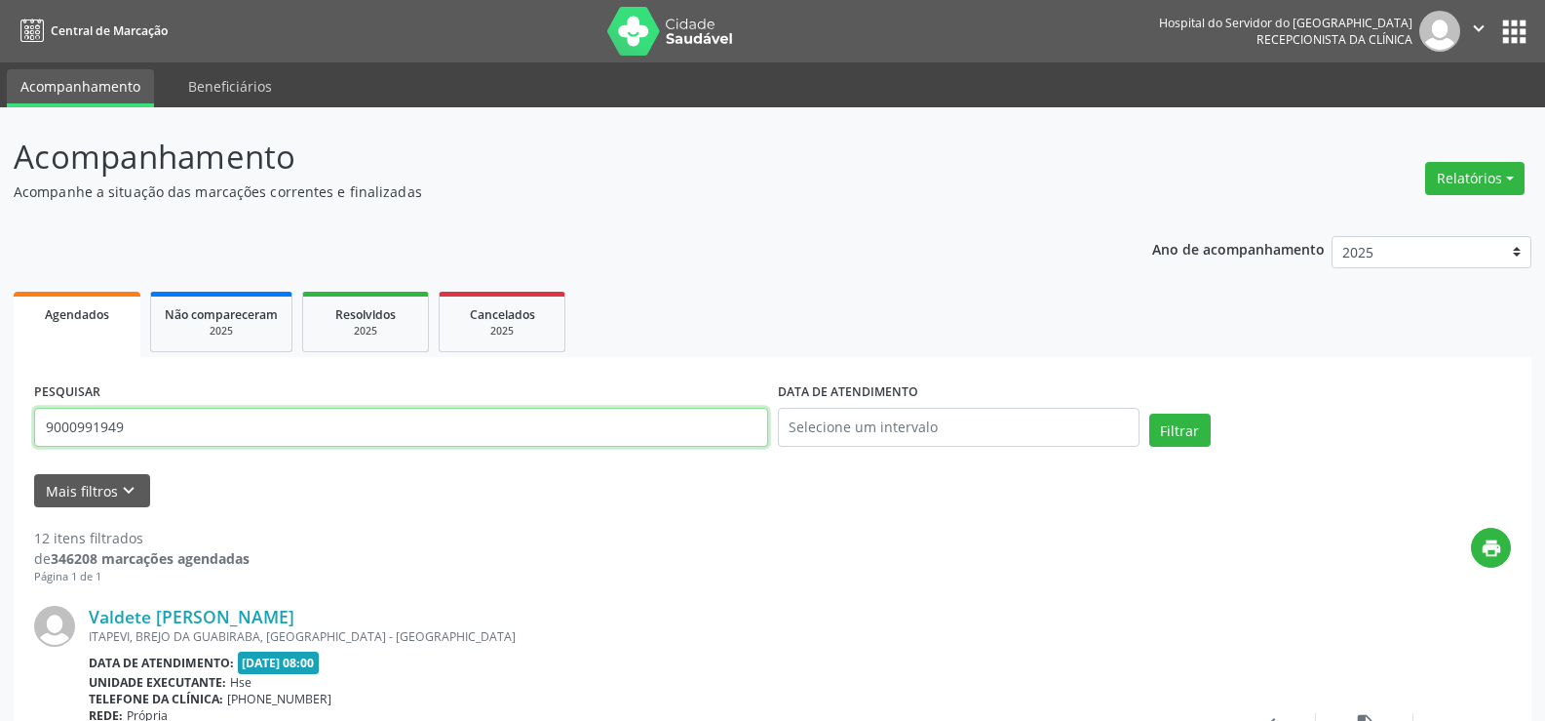
click at [399, 432] on input "9000991949" at bounding box center [401, 427] width 734 height 39
click at [1150, 413] on button "Filtrar" at bounding box center [1180, 429] width 61 height 33
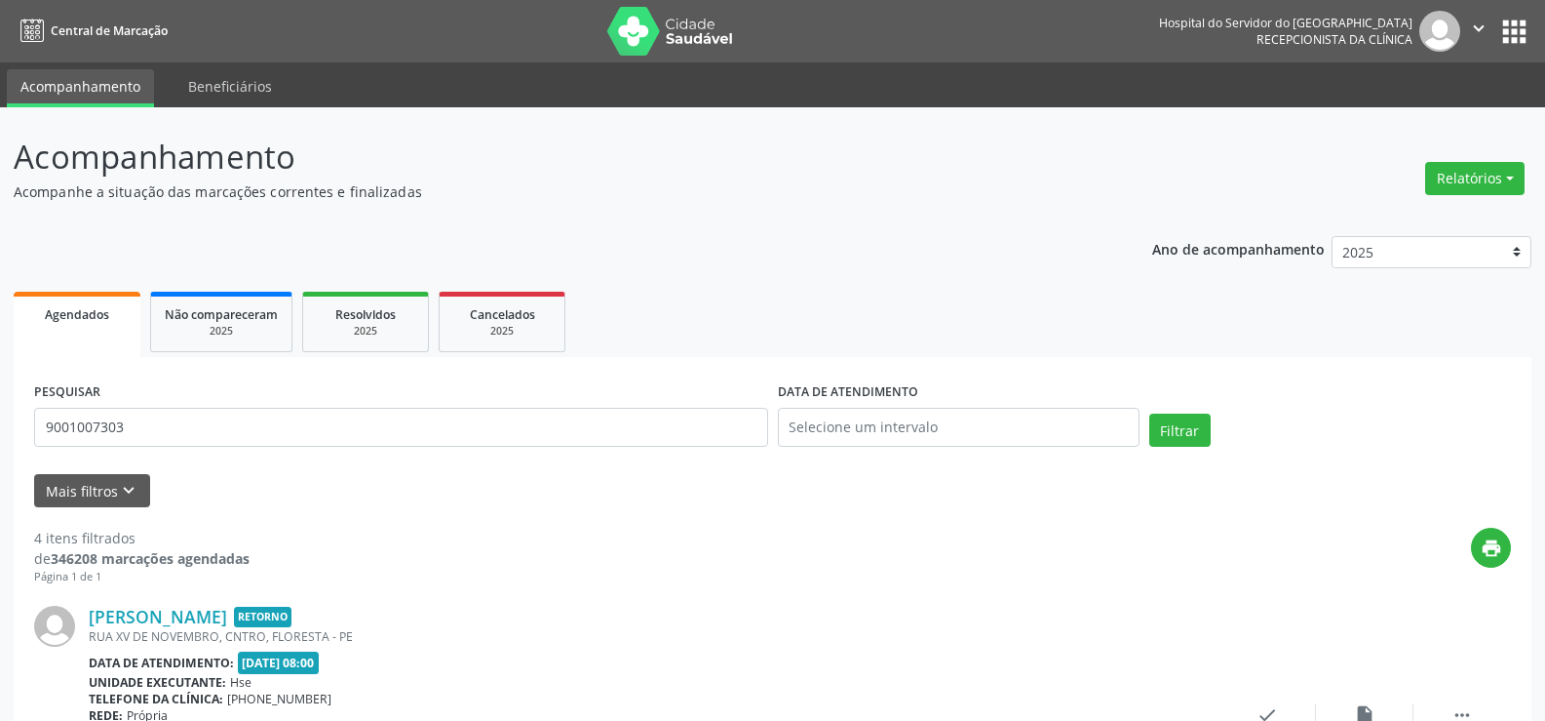
click at [346, 406] on div "PESQUISAR 9001007303" at bounding box center [401, 418] width 744 height 83
click at [347, 421] on input "9001007303" at bounding box center [401, 427] width 734 height 39
click at [1150, 413] on button "Filtrar" at bounding box center [1180, 429] width 61 height 33
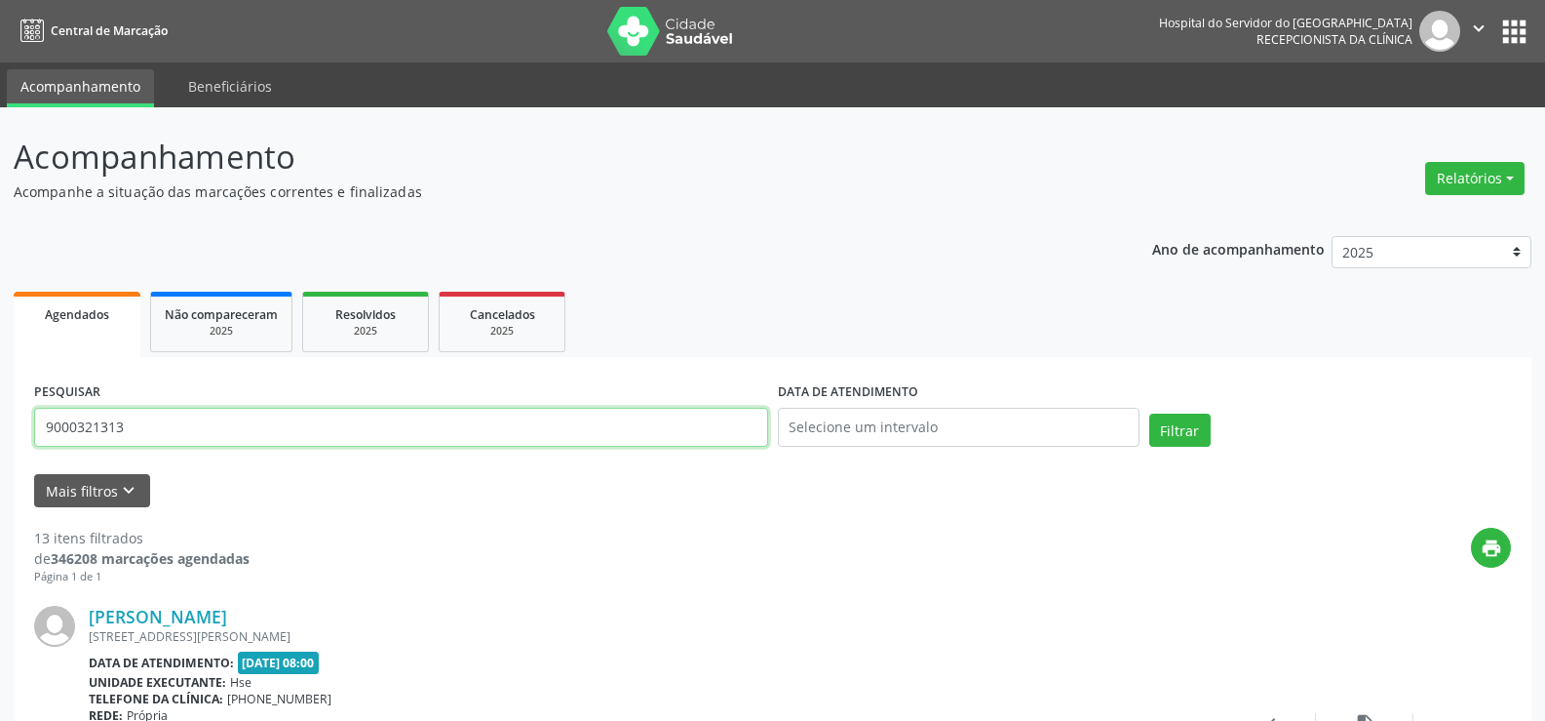
click at [229, 430] on input "9000321313" at bounding box center [401, 427] width 734 height 39
click at [1150, 413] on button "Filtrar" at bounding box center [1180, 429] width 61 height 33
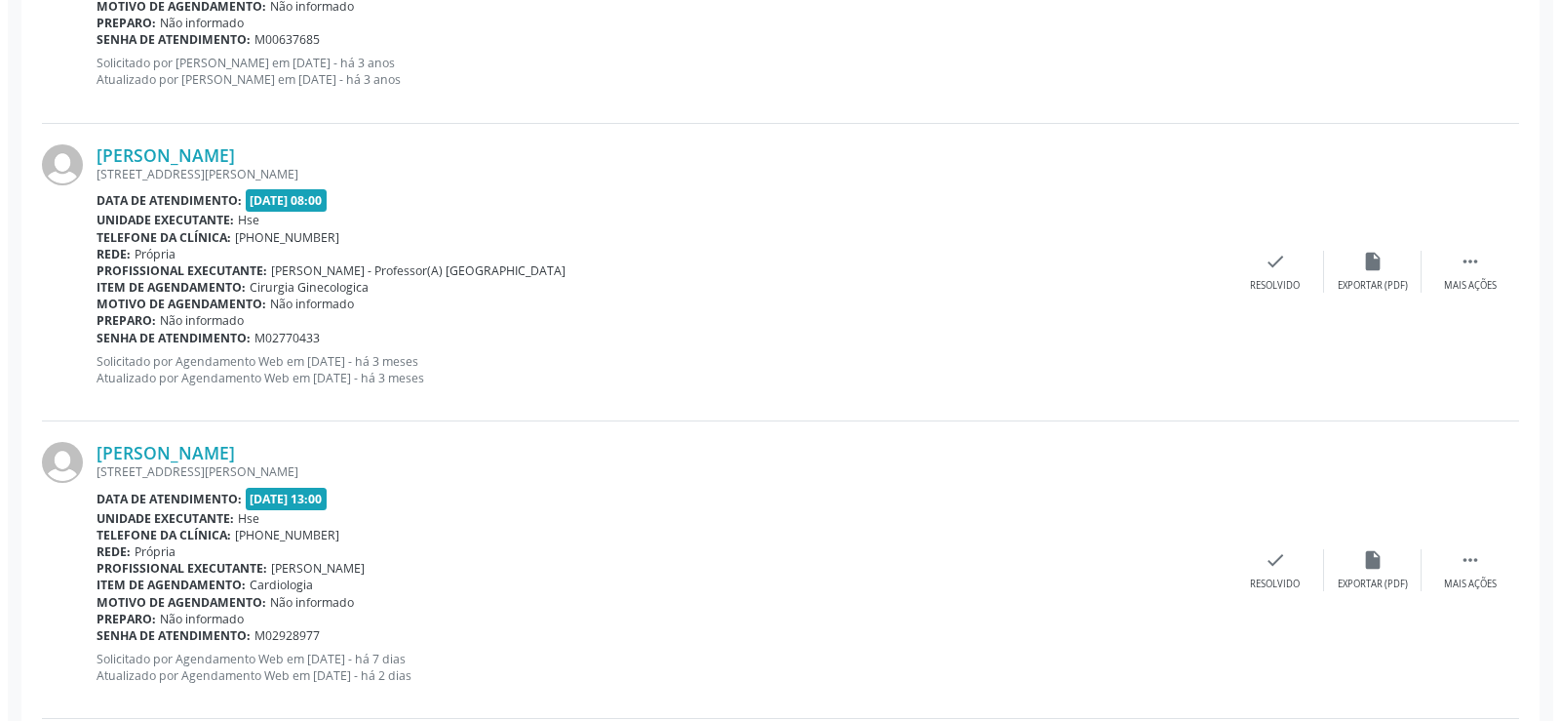
scroll to position [1073, 0]
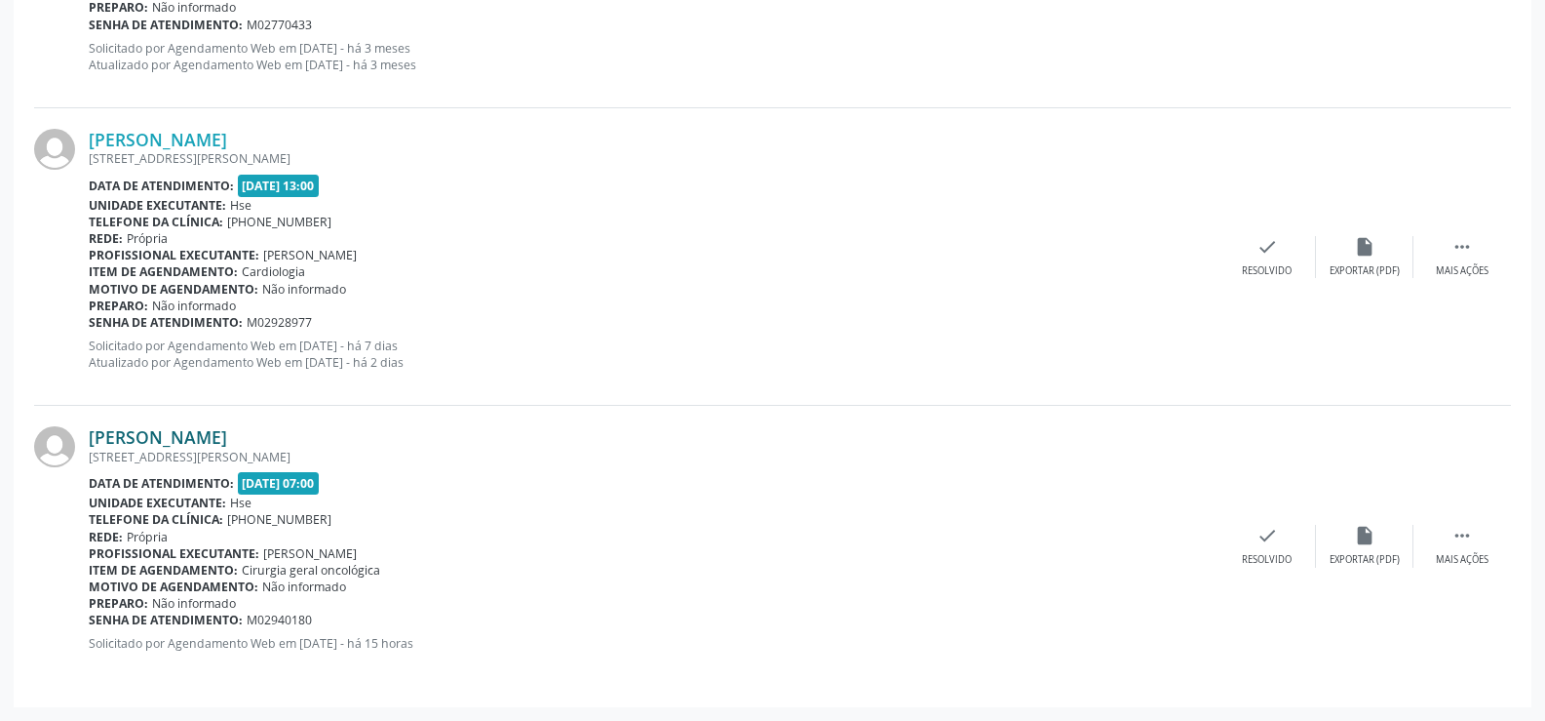
click at [167, 429] on link "[PERSON_NAME]" at bounding box center [158, 436] width 138 height 21
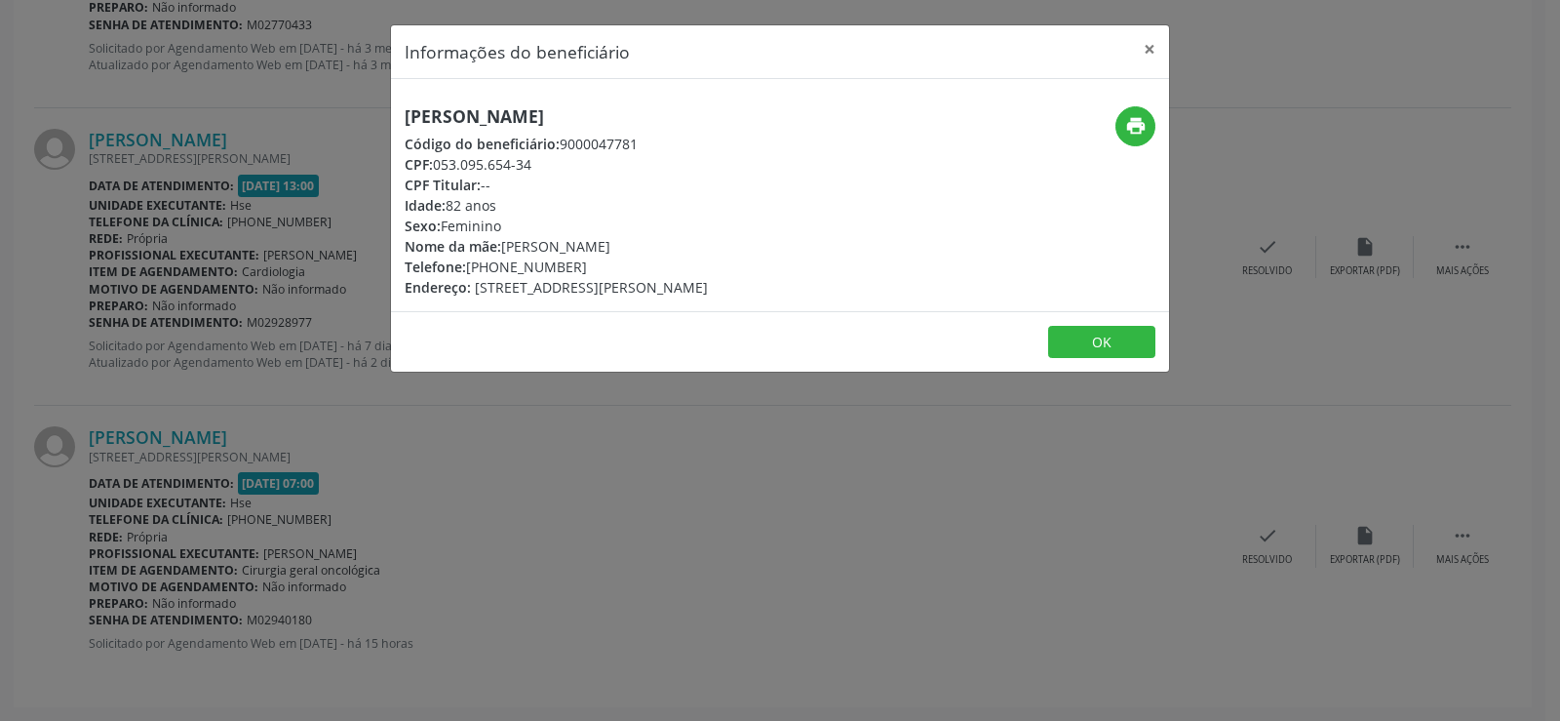
click at [520, 118] on h5 "[PERSON_NAME]" at bounding box center [556, 116] width 303 height 20
click at [278, 326] on div "Informações do beneficiário × [PERSON_NAME] Código do beneficiário: 9000047781 …" at bounding box center [780, 360] width 1560 height 721
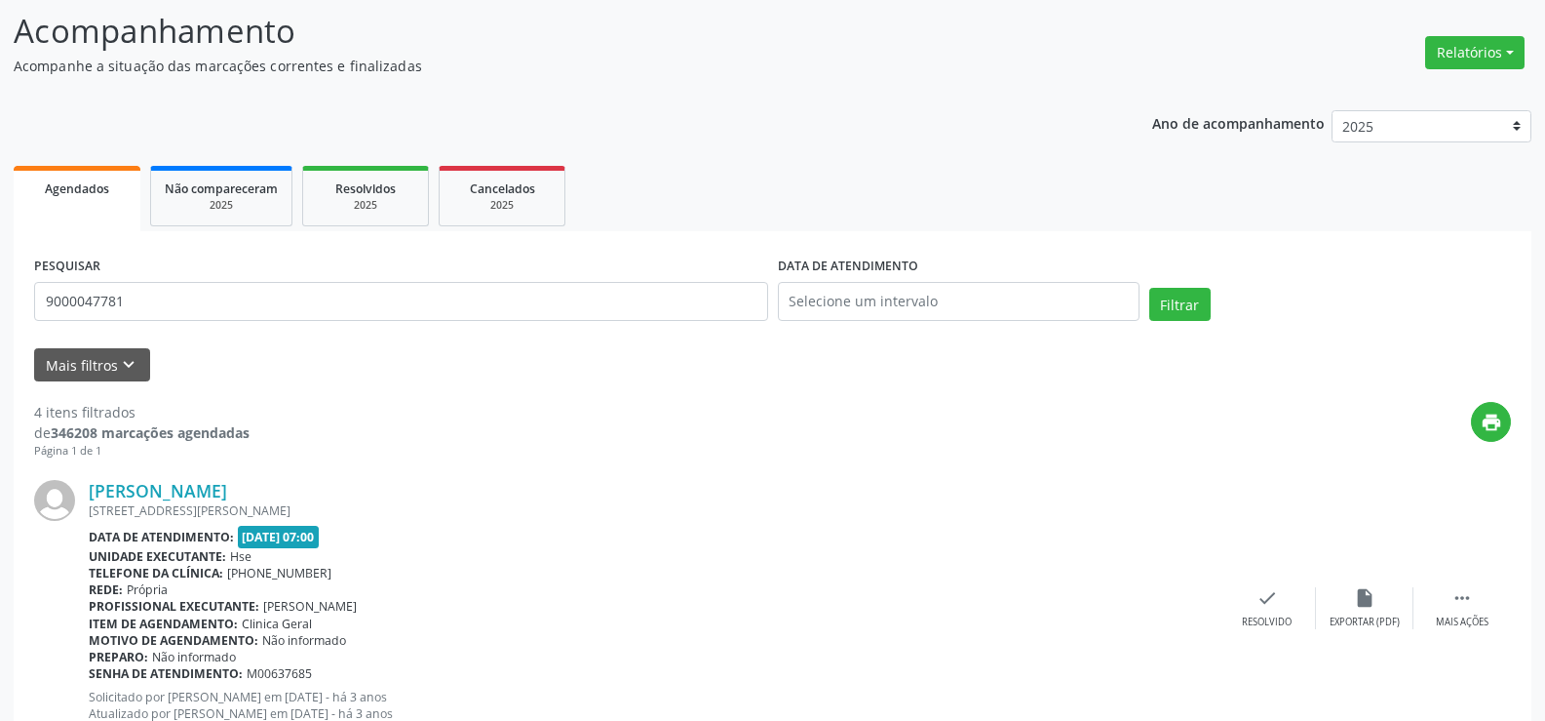
scroll to position [0, 0]
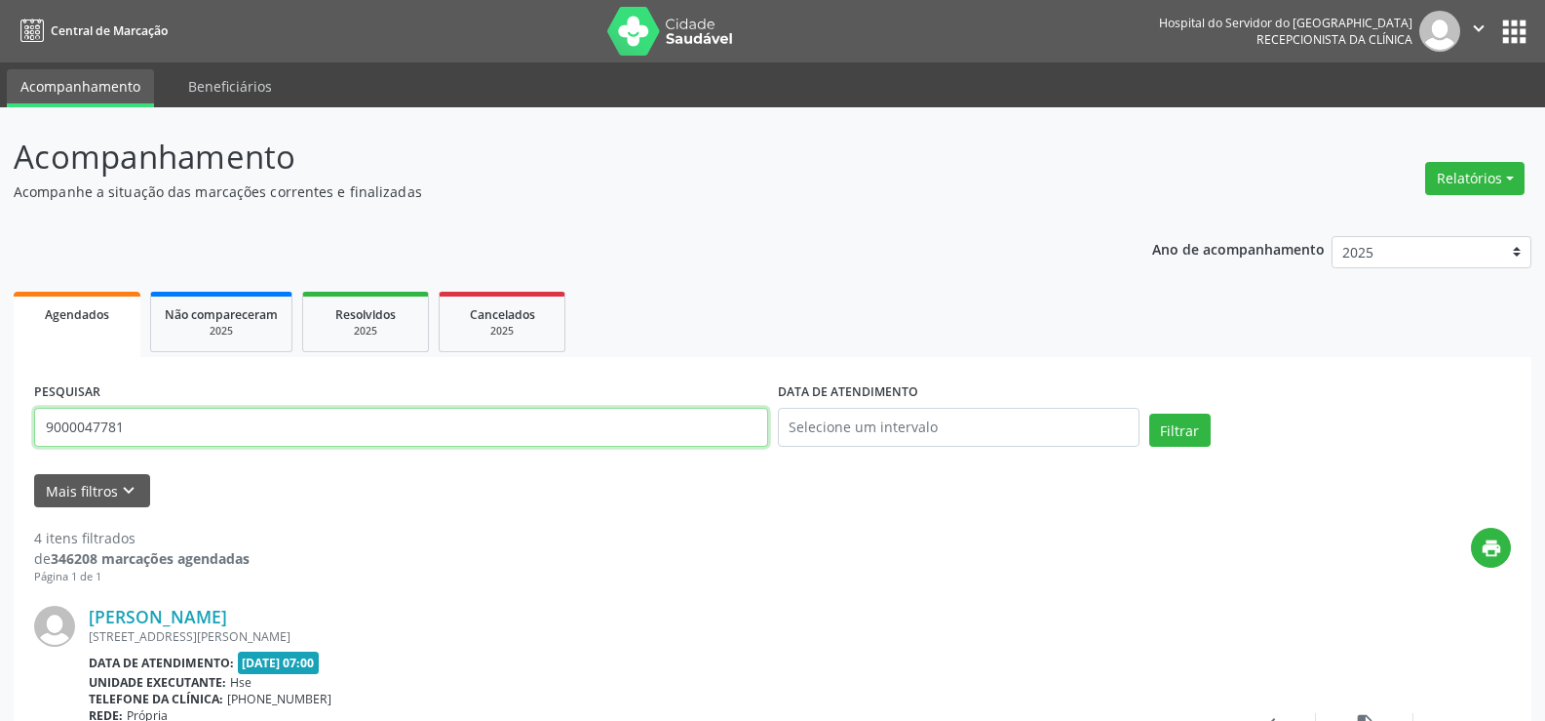
click at [241, 442] on input "9000047781" at bounding box center [401, 427] width 734 height 39
click at [1150, 413] on button "Filtrar" at bounding box center [1180, 429] width 61 height 33
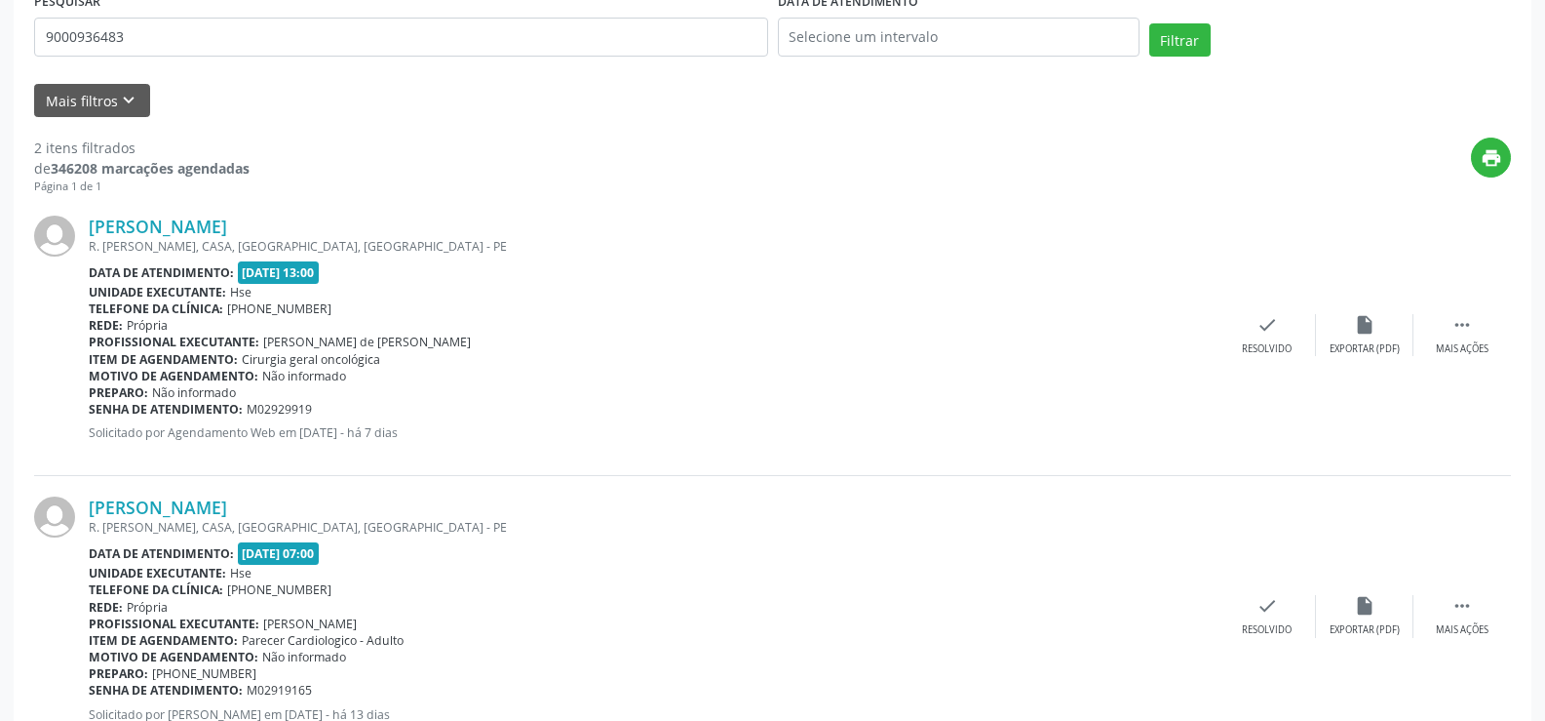
scroll to position [460, 0]
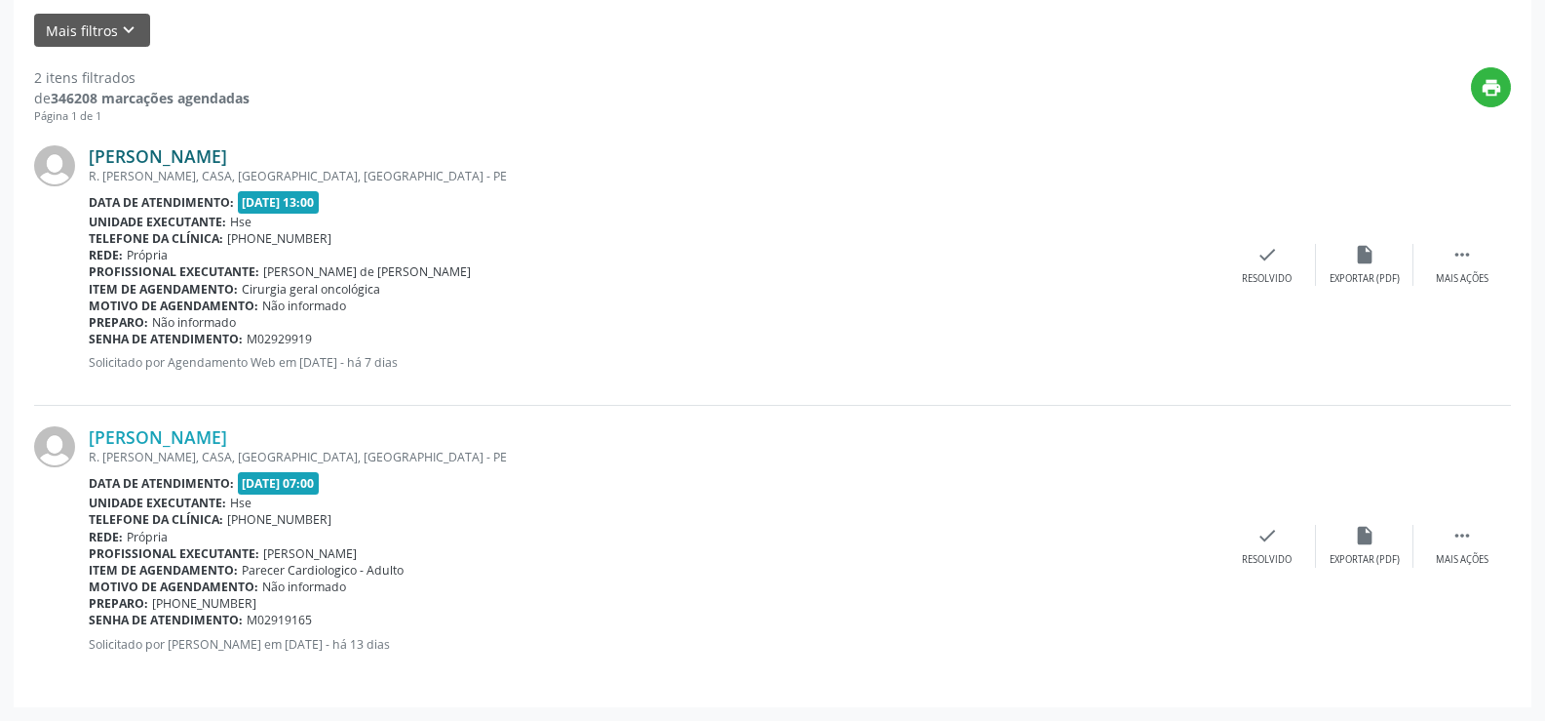
click at [227, 157] on link "[PERSON_NAME]" at bounding box center [158, 155] width 138 height 21
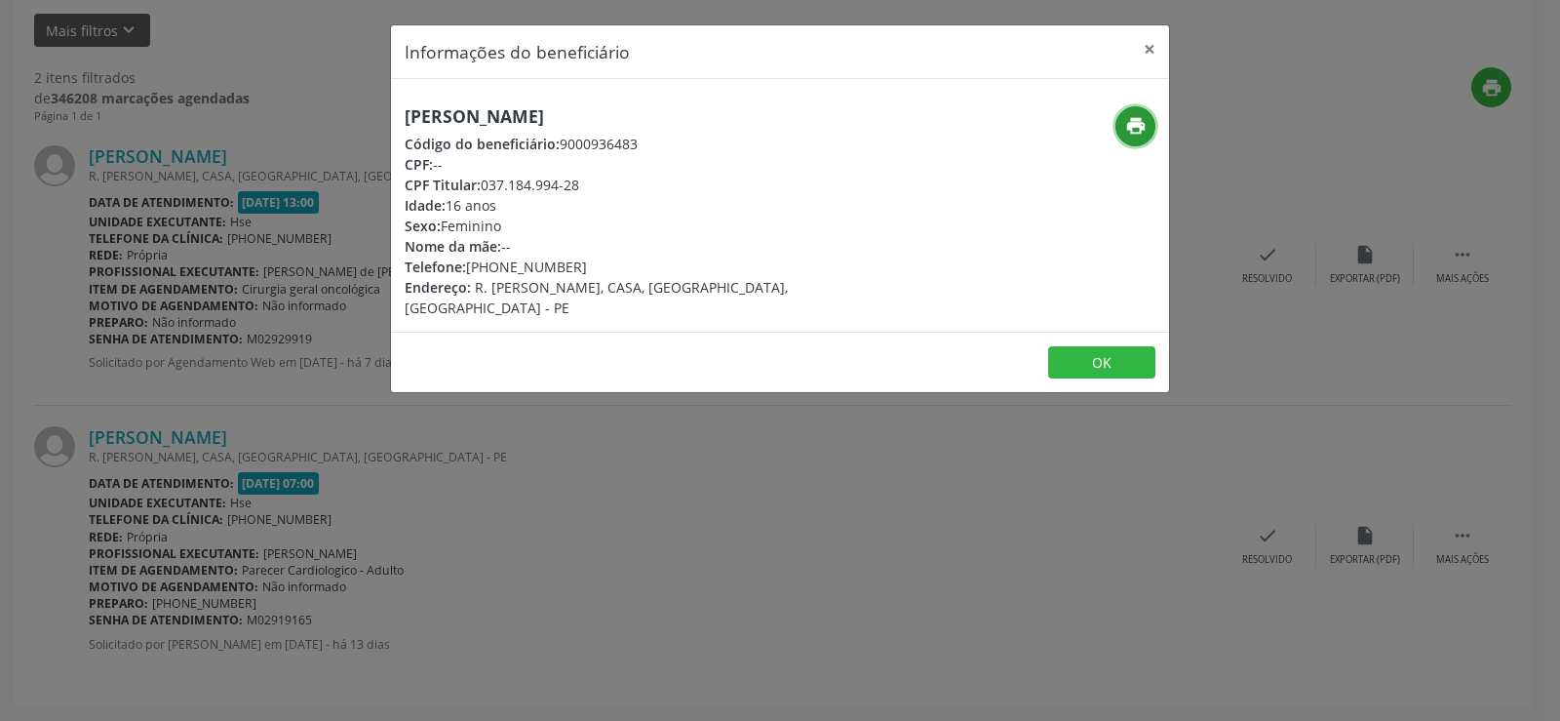
click at [1136, 141] on button "print" at bounding box center [1135, 126] width 40 height 40
click at [1140, 47] on button "×" at bounding box center [1149, 49] width 39 height 48
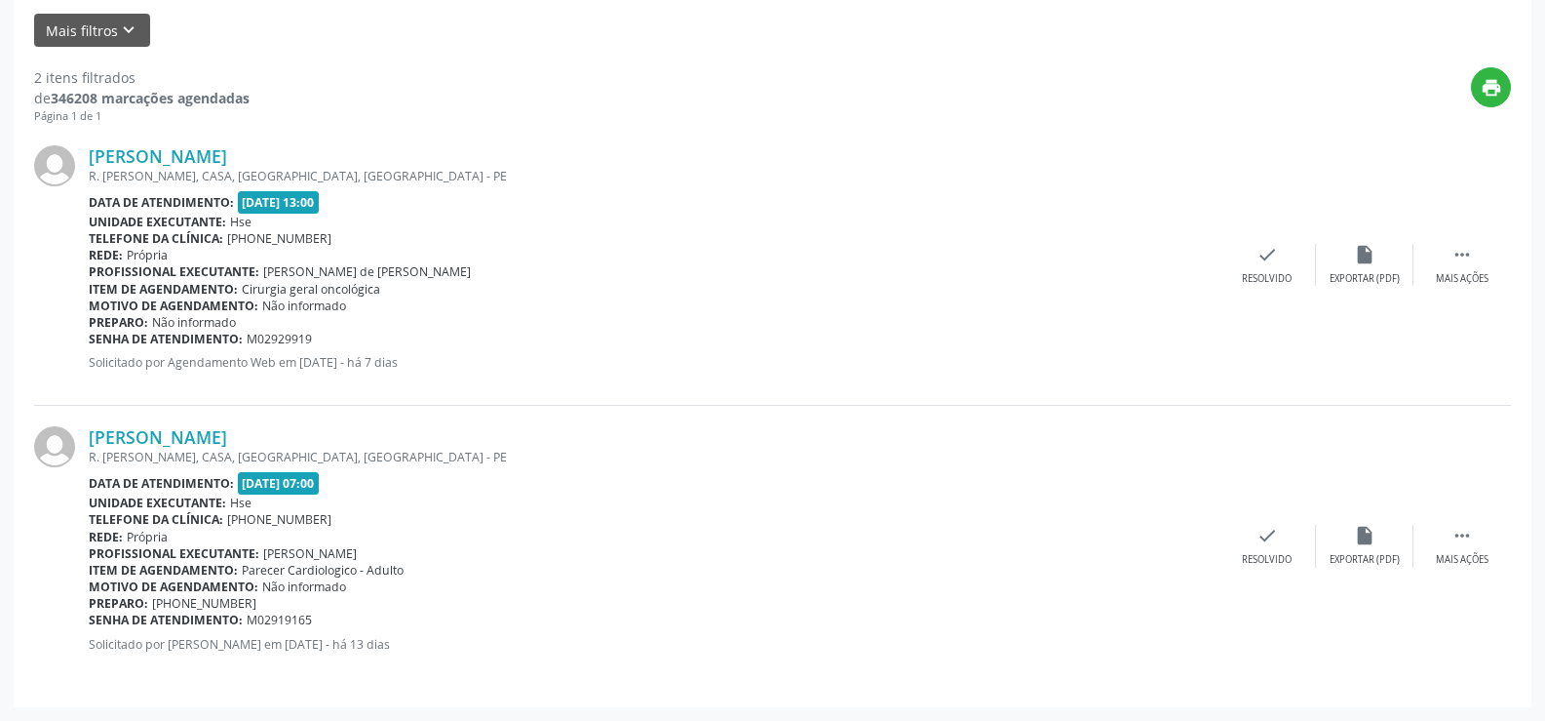
scroll to position [0, 0]
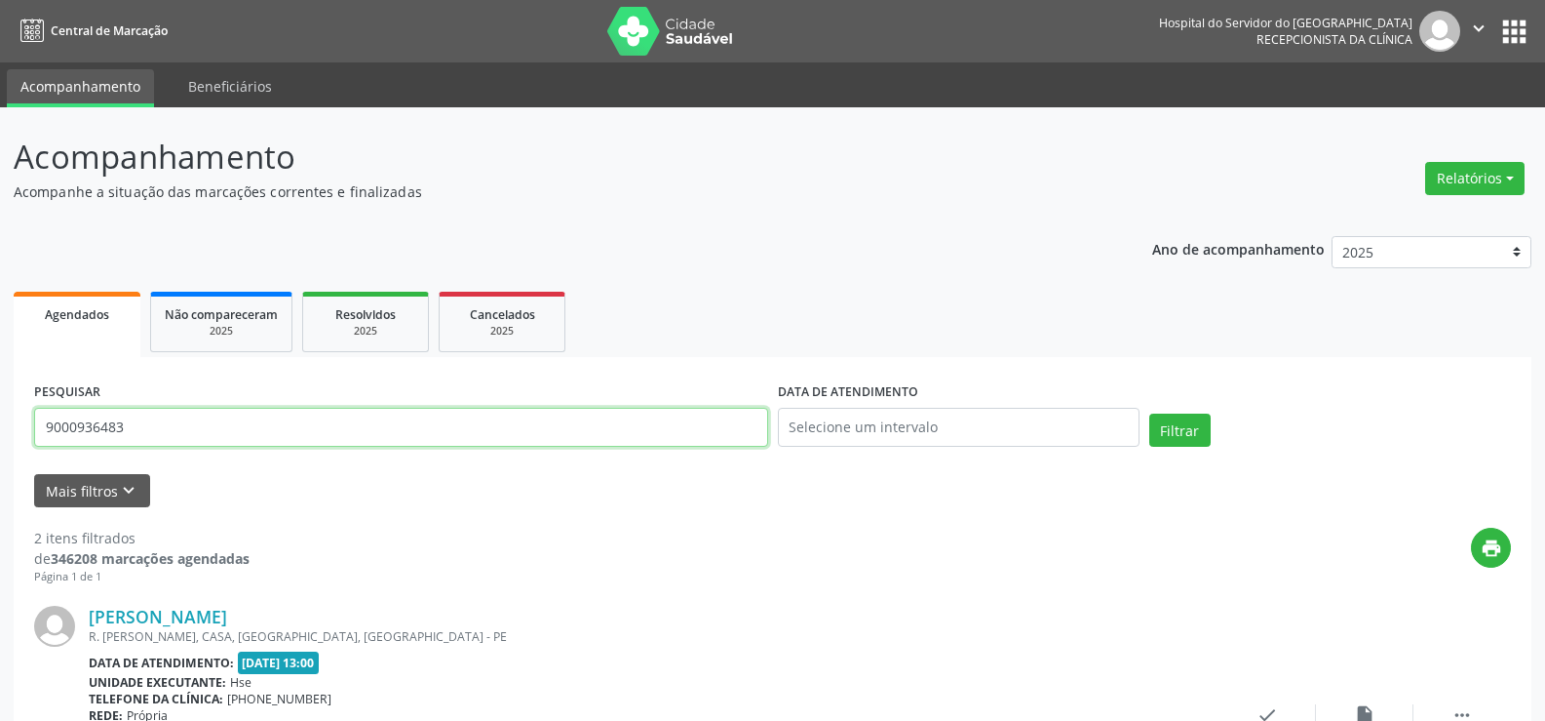
click at [283, 443] on input "9000936483" at bounding box center [401, 427] width 734 height 39
click at [1150, 413] on button "Filtrar" at bounding box center [1180, 429] width 61 height 33
click at [322, 419] on input "9000840610" at bounding box center [401, 427] width 734 height 39
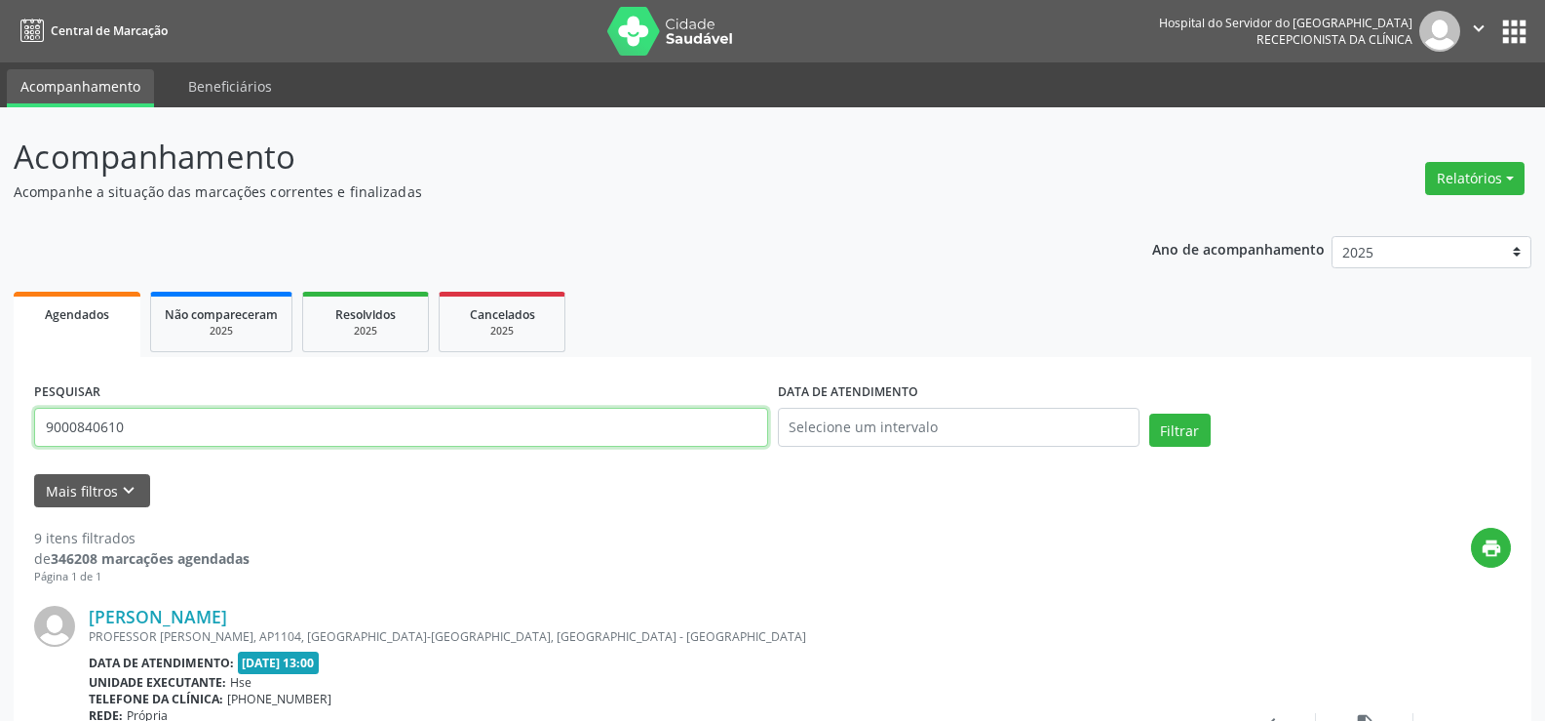
click at [322, 419] on input "9000840610" at bounding box center [401, 427] width 734 height 39
click at [1150, 413] on button "Filtrar" at bounding box center [1180, 429] width 61 height 33
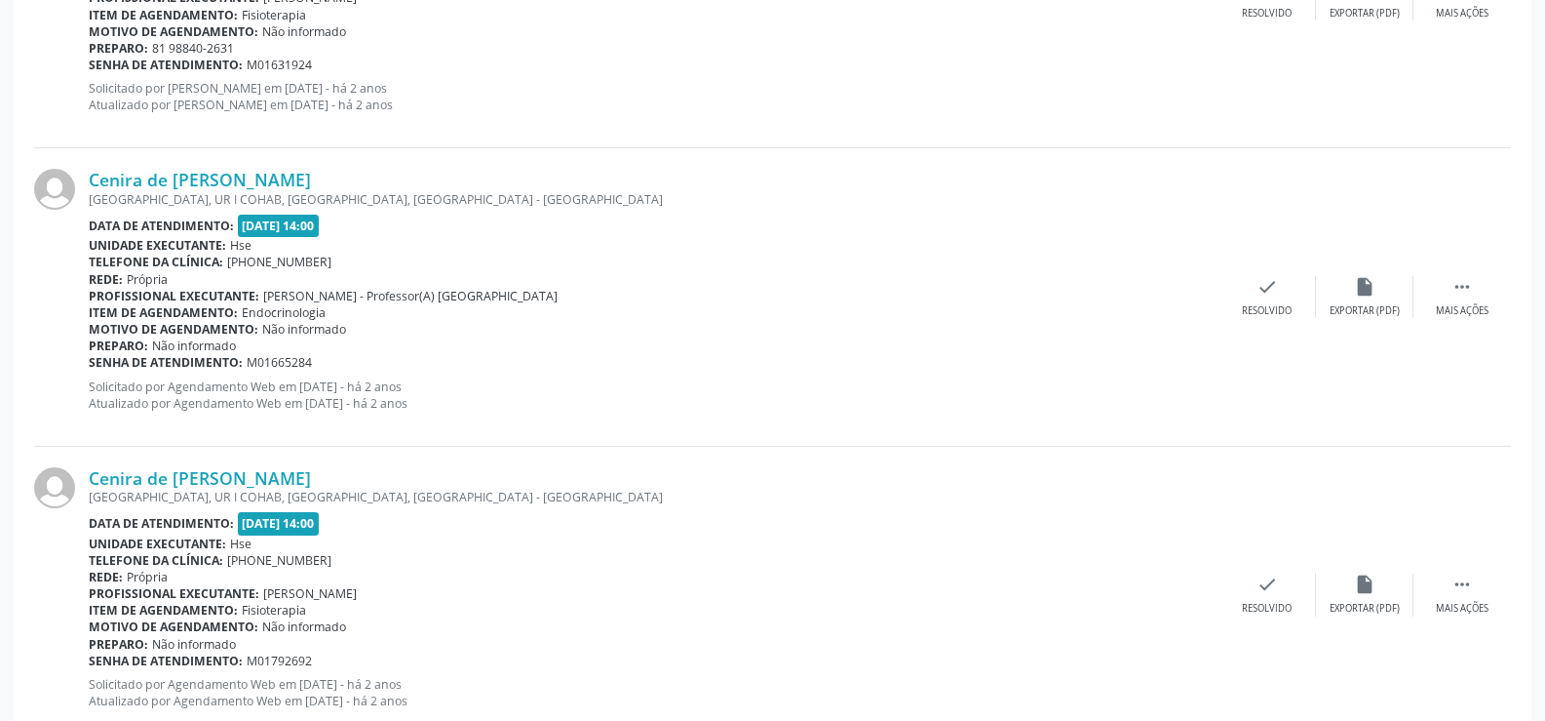
scroll to position [4421, 0]
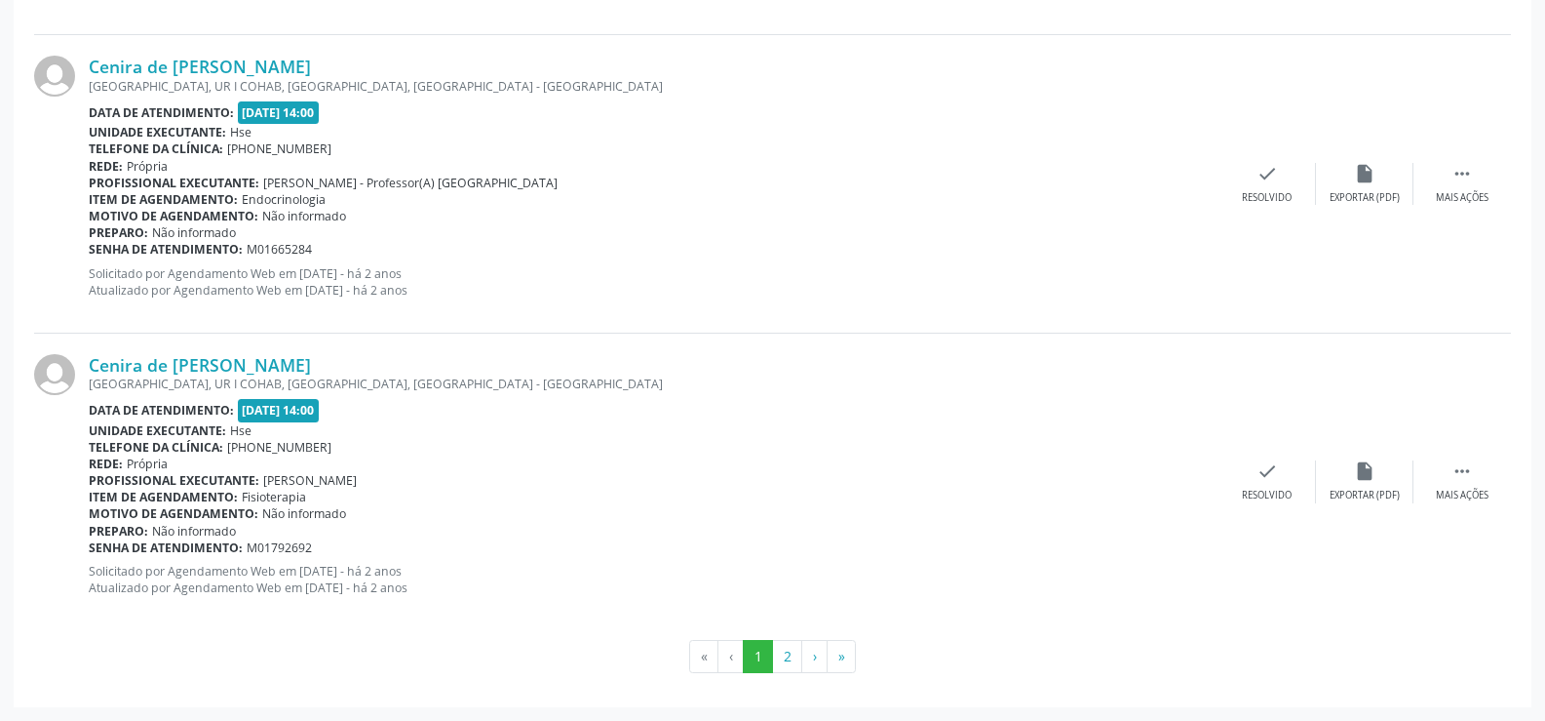
click at [787, 663] on button "2" at bounding box center [787, 656] width 30 height 33
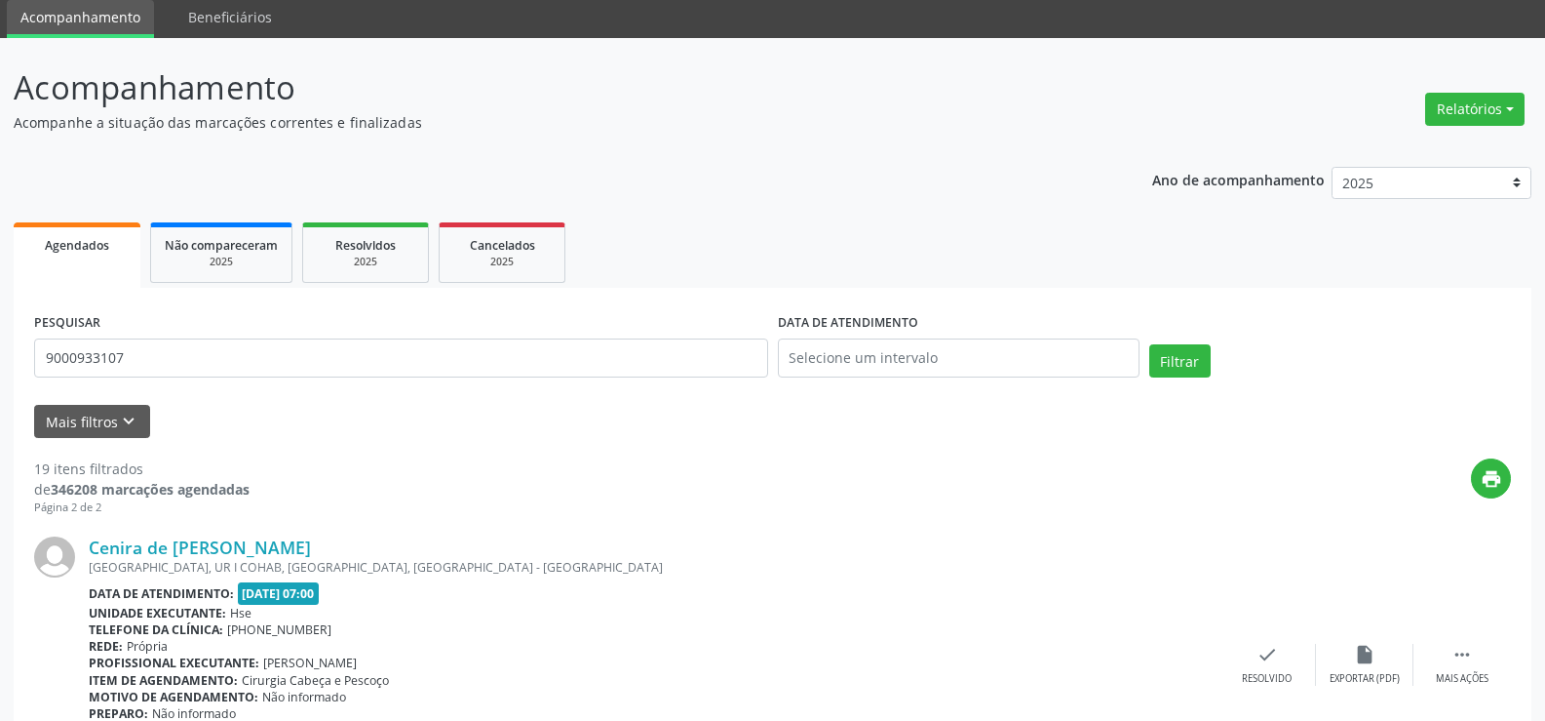
scroll to position [0, 0]
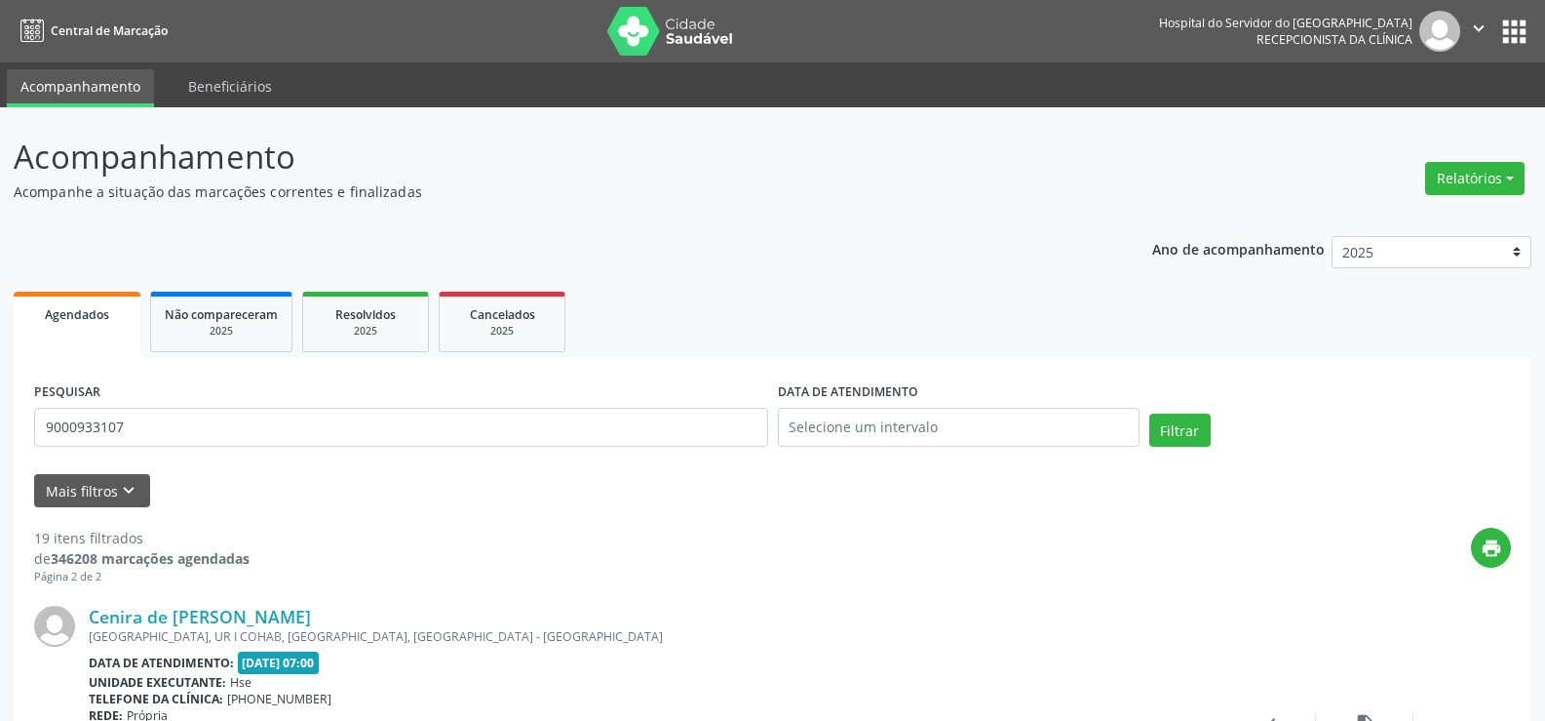
click at [246, 400] on div "PESQUISAR 9000933107" at bounding box center [401, 418] width 744 height 83
click at [254, 424] on input "9000933107" at bounding box center [401, 427] width 734 height 39
click at [255, 424] on input "9000933107" at bounding box center [401, 427] width 734 height 39
click at [1150, 413] on button "Filtrar" at bounding box center [1180, 429] width 61 height 33
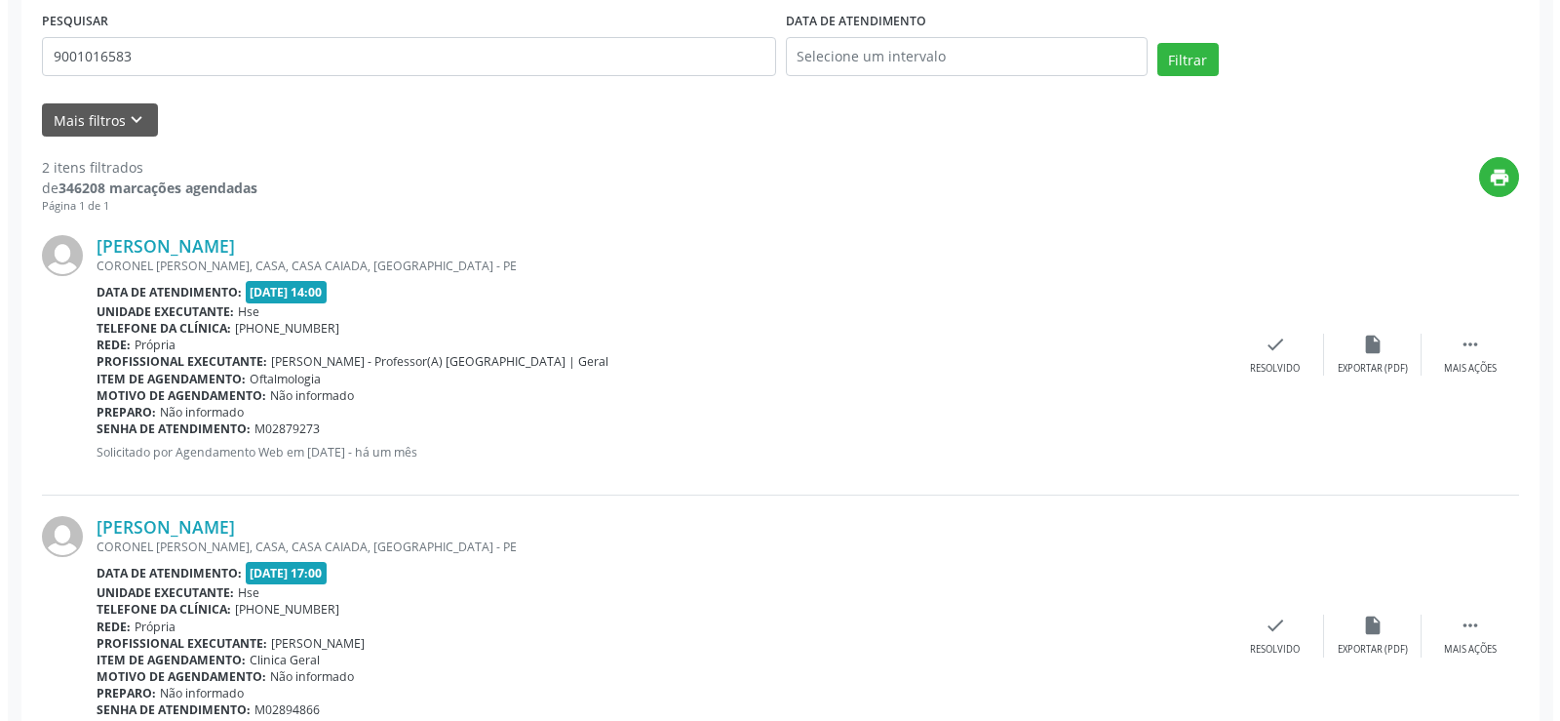
scroll to position [390, 0]
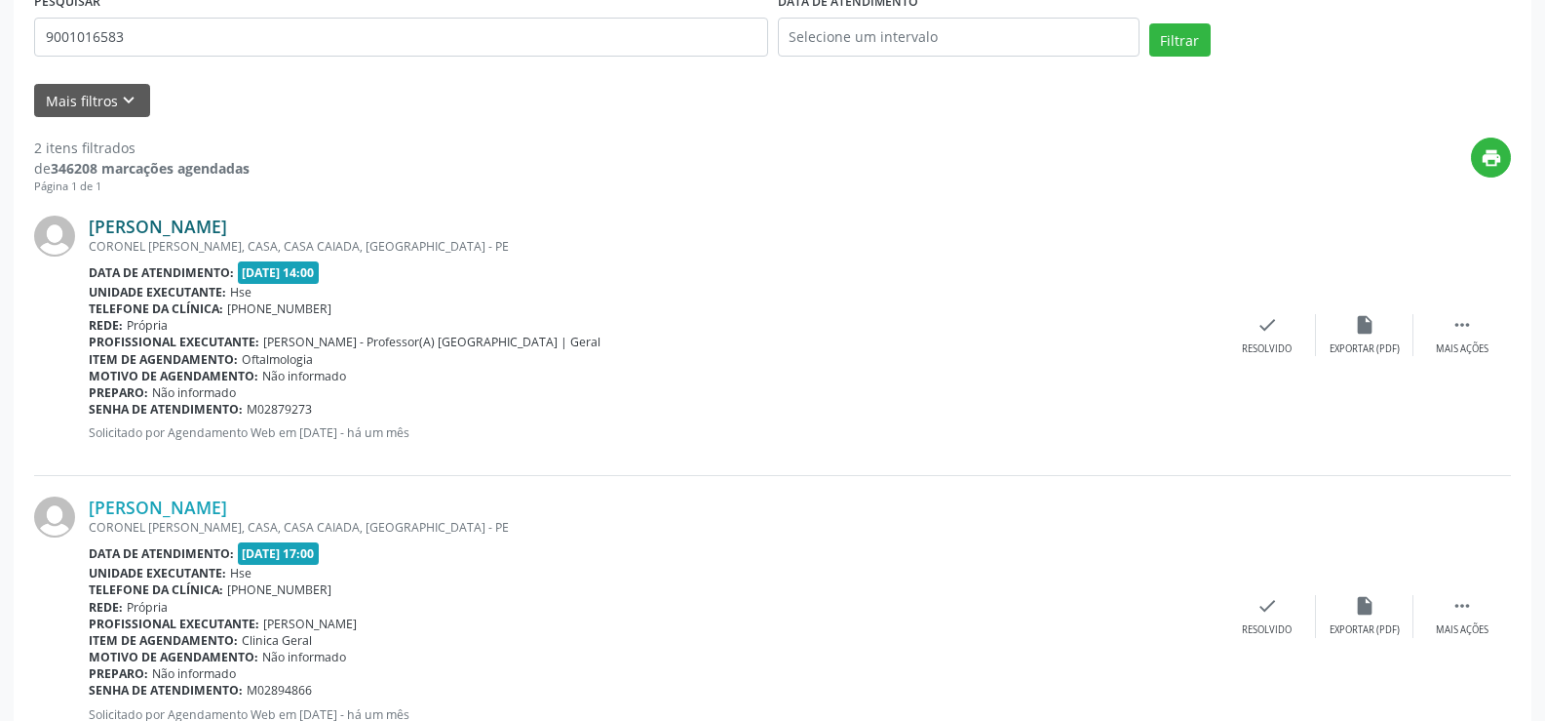
click at [227, 230] on link "[PERSON_NAME]" at bounding box center [158, 225] width 138 height 21
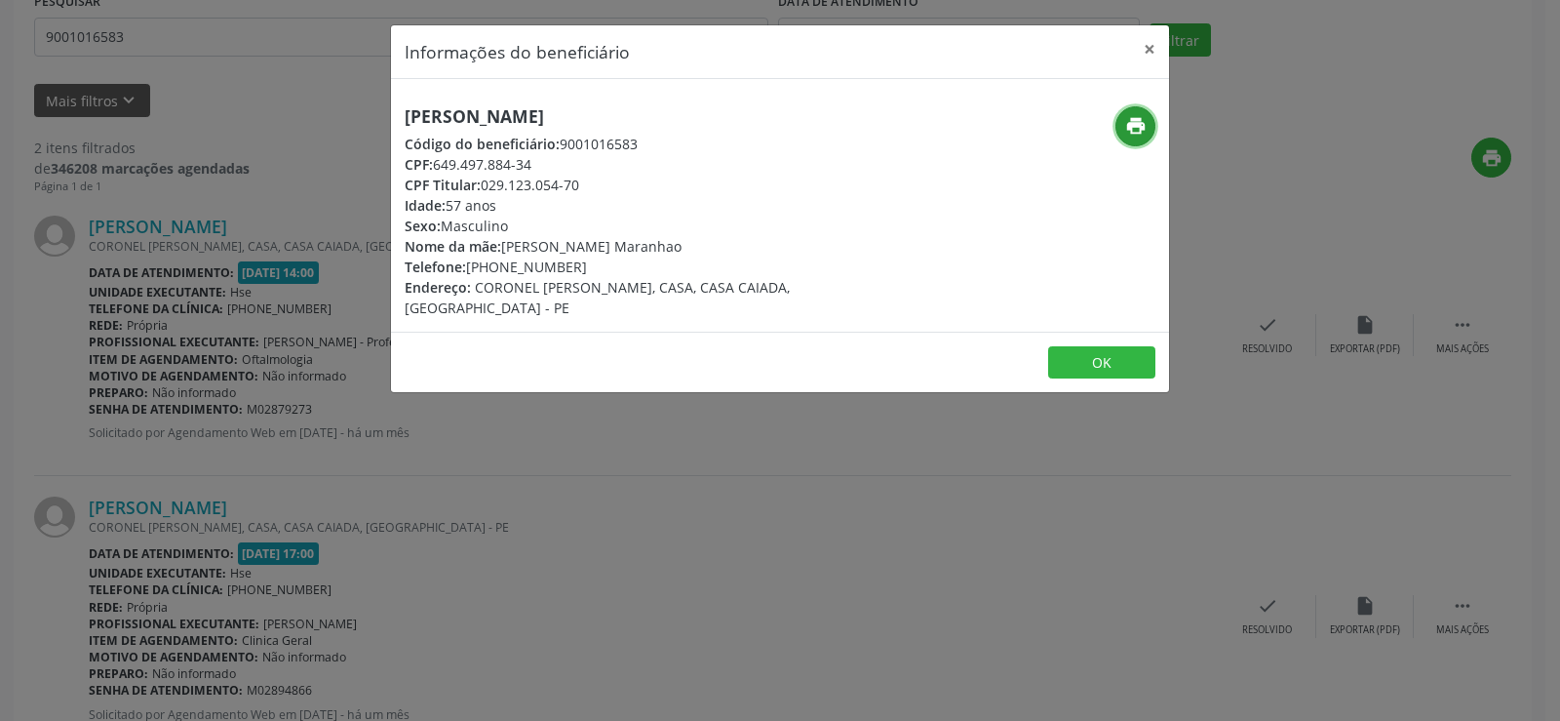
click at [1131, 109] on button "print" at bounding box center [1135, 126] width 40 height 40
click at [202, 276] on div "Informações do beneficiário × [PERSON_NAME] Código do beneficiário: 9001016583 …" at bounding box center [780, 360] width 1560 height 721
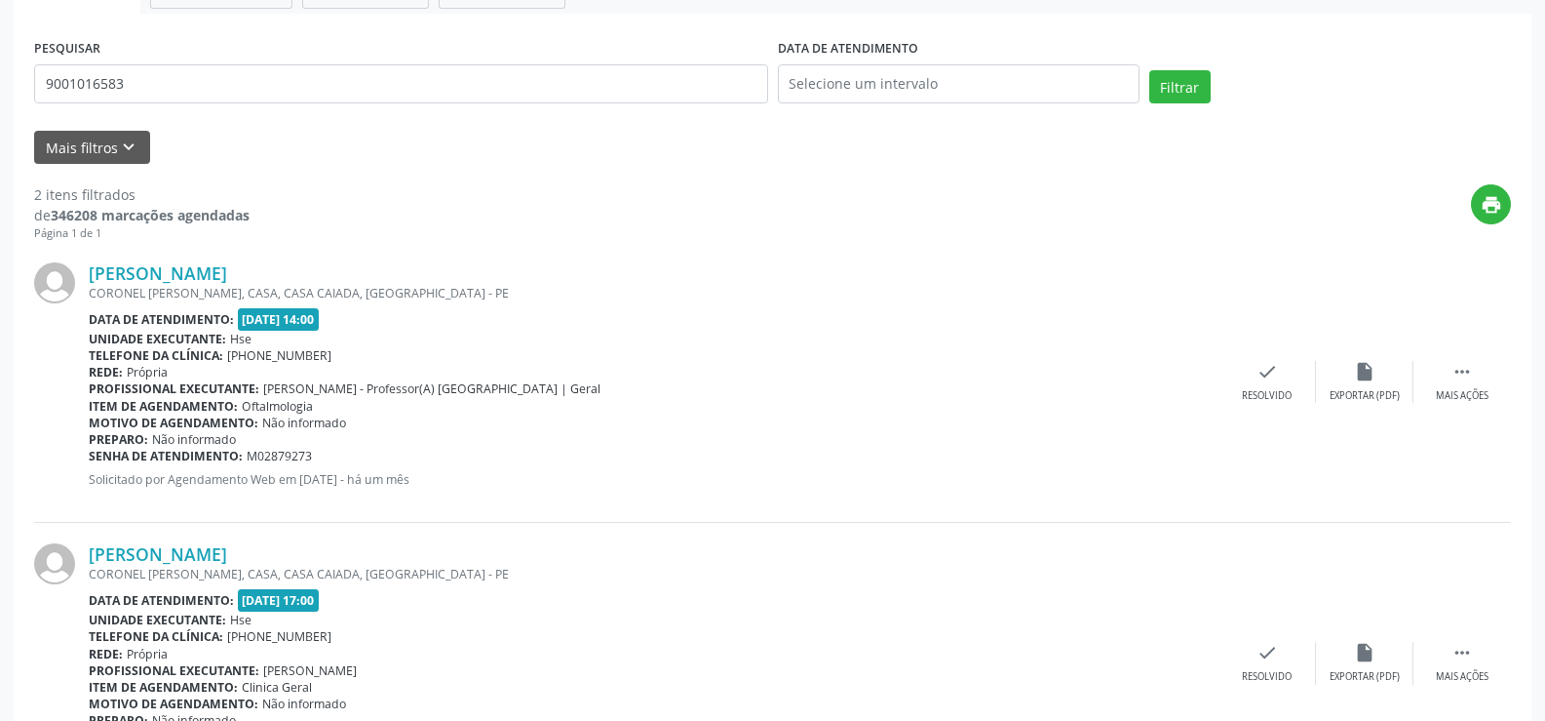
scroll to position [0, 0]
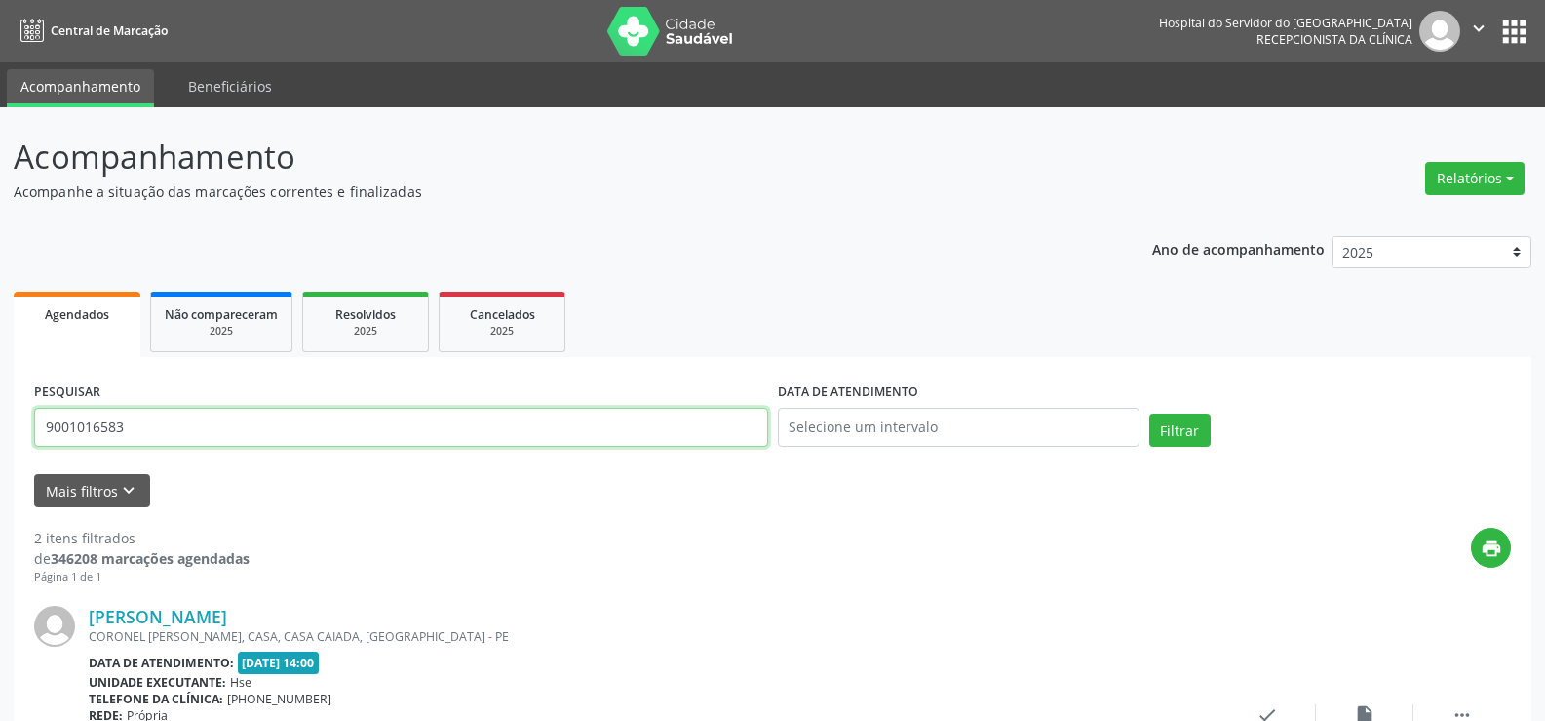
click at [236, 424] on input "9001016583" at bounding box center [401, 427] width 734 height 39
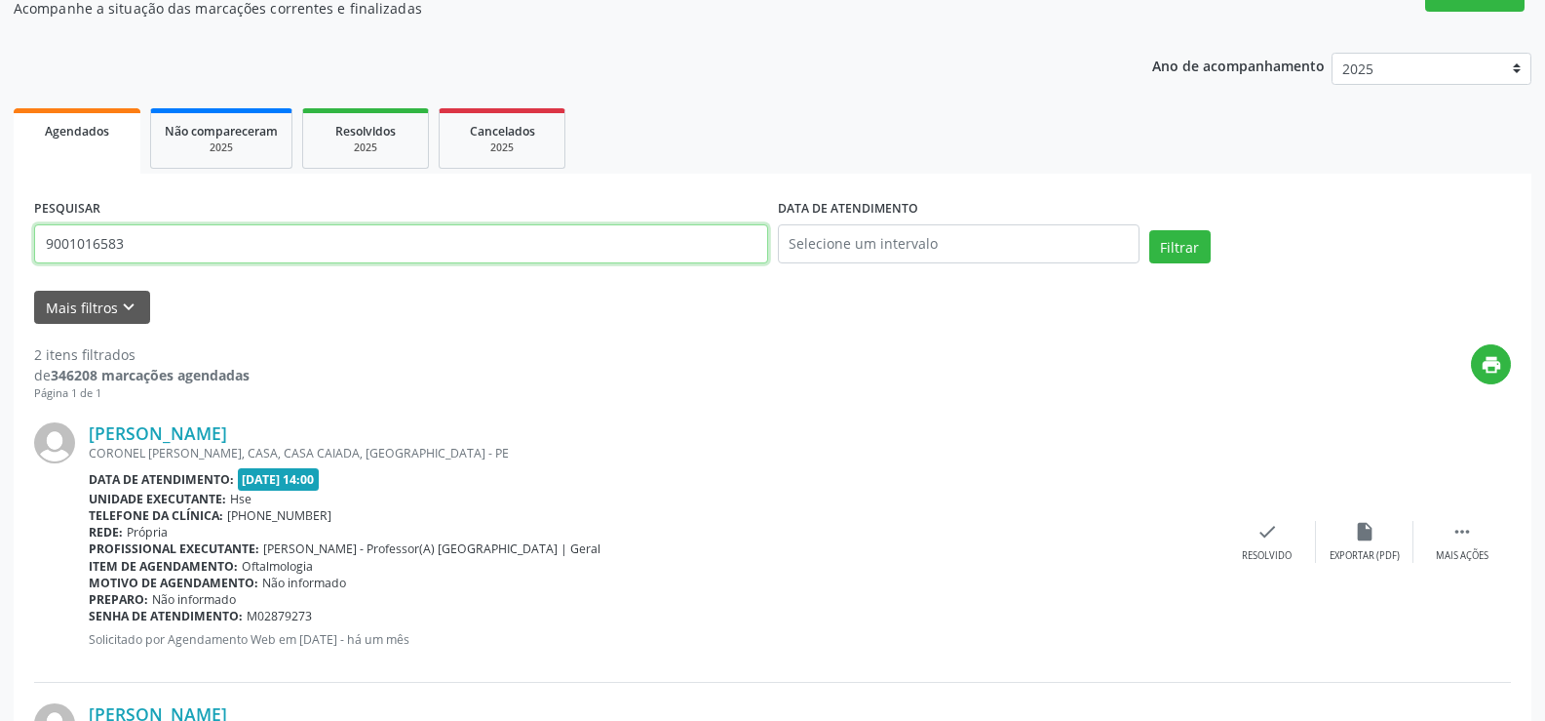
scroll to position [195, 0]
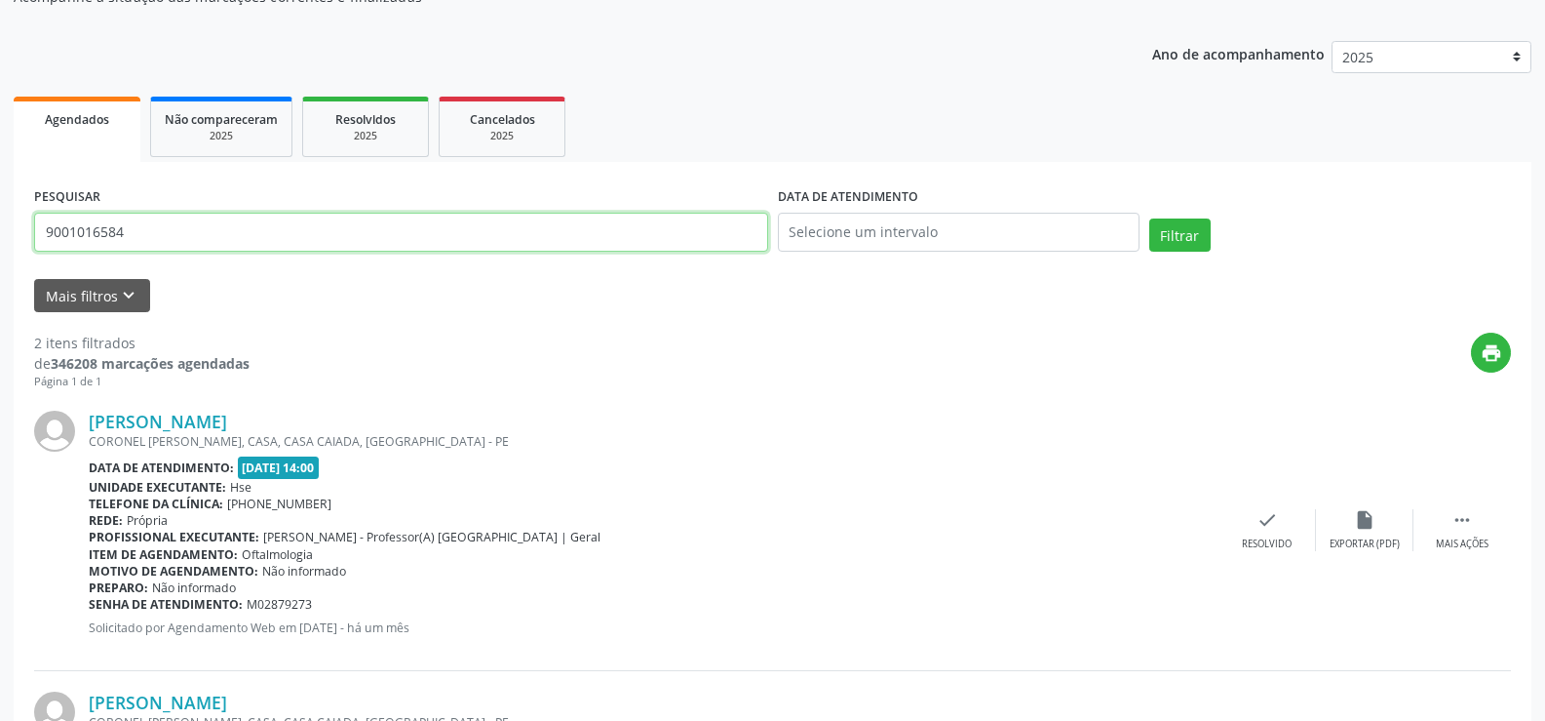
click at [1150, 218] on button "Filtrar" at bounding box center [1180, 234] width 61 height 33
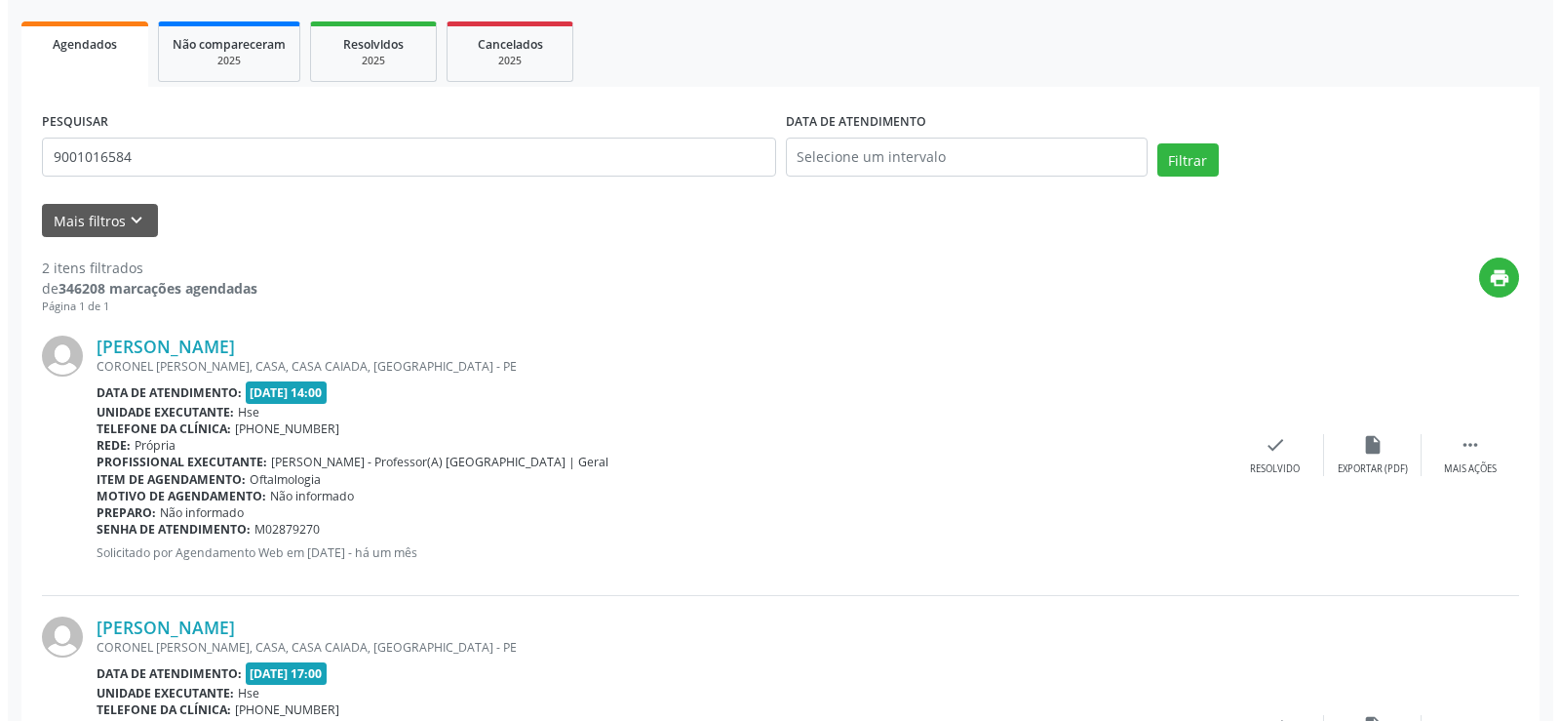
scroll to position [460, 0]
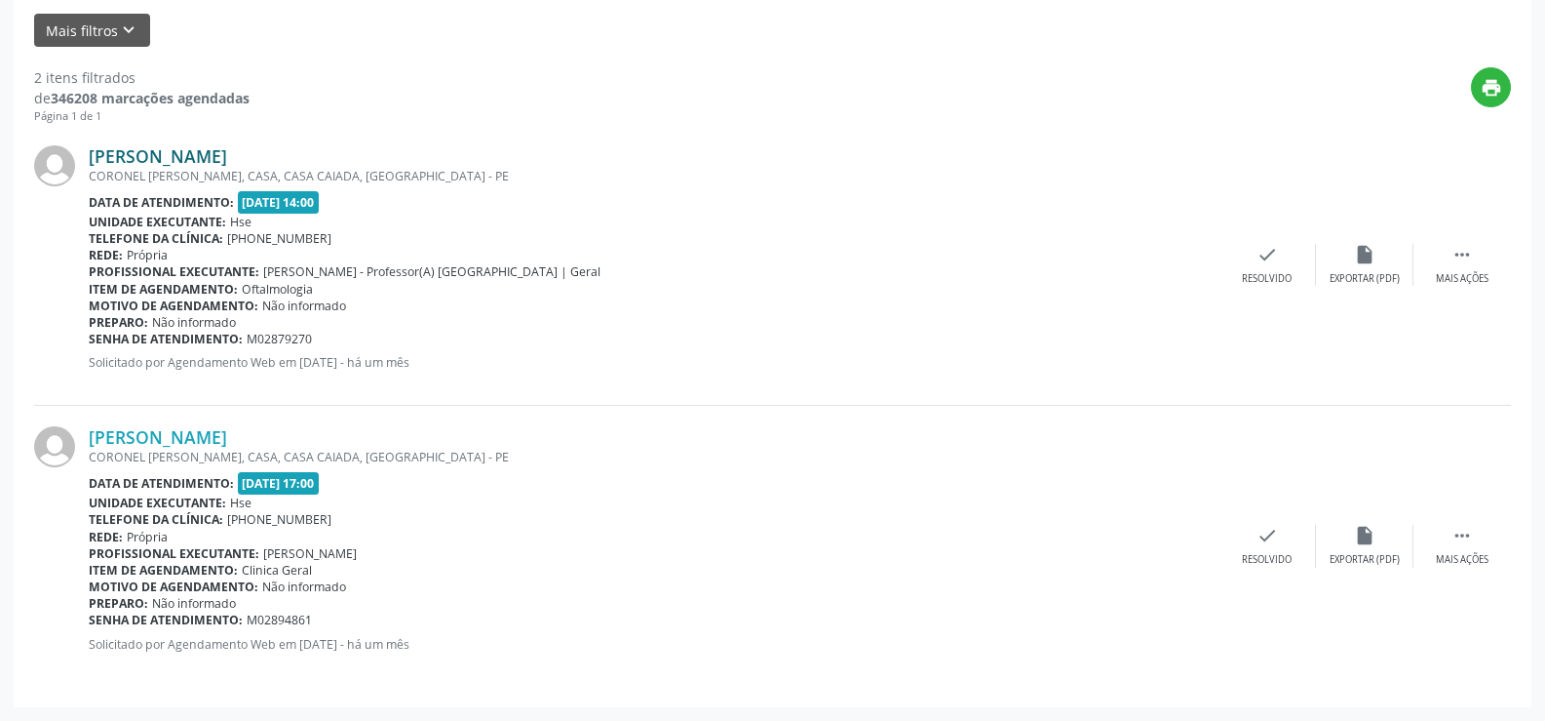
click at [180, 151] on link "[PERSON_NAME]" at bounding box center [158, 155] width 138 height 21
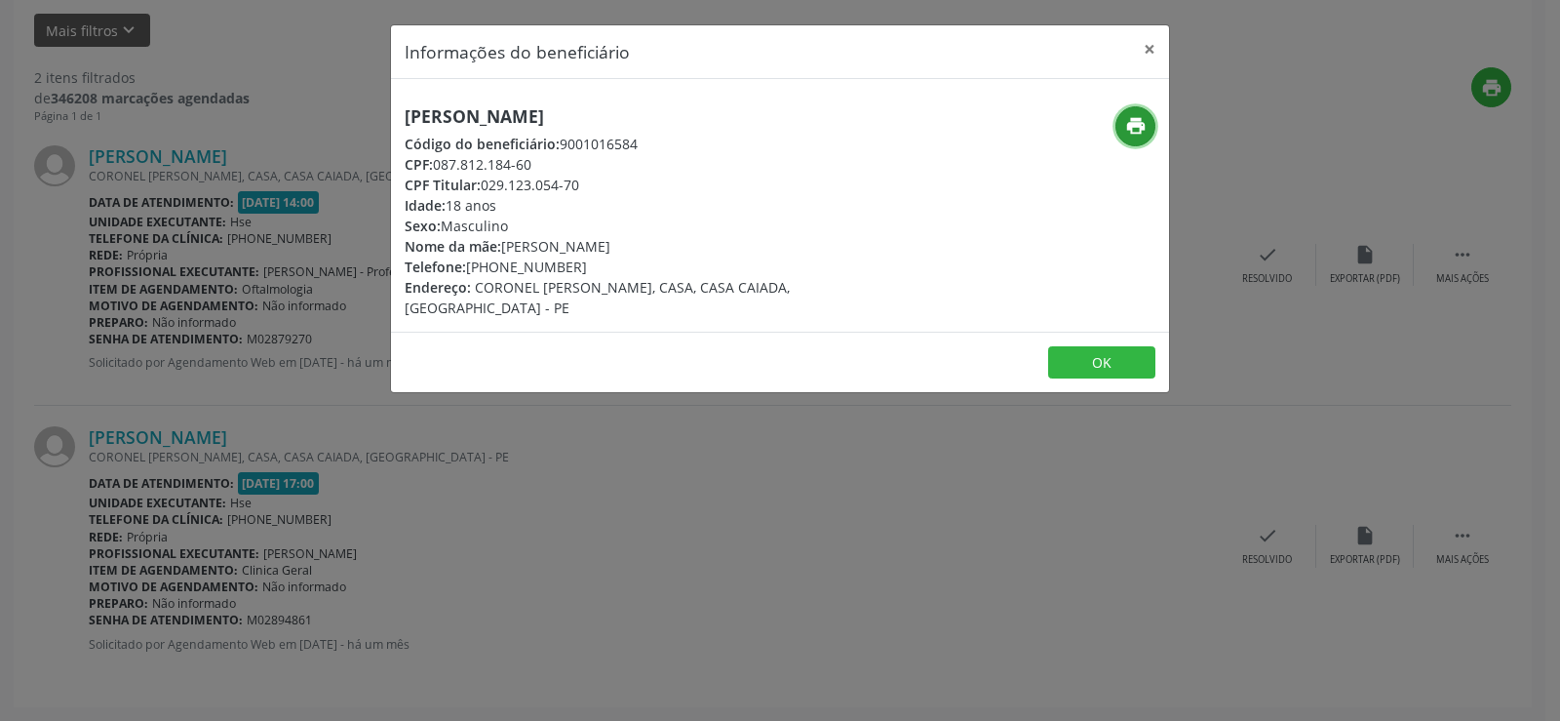
click at [1142, 118] on icon "print" at bounding box center [1135, 125] width 21 height 21
click at [160, 262] on div "Informações do beneficiário × [PERSON_NAME] Código do beneficiário: 9001016584 …" at bounding box center [780, 360] width 1560 height 721
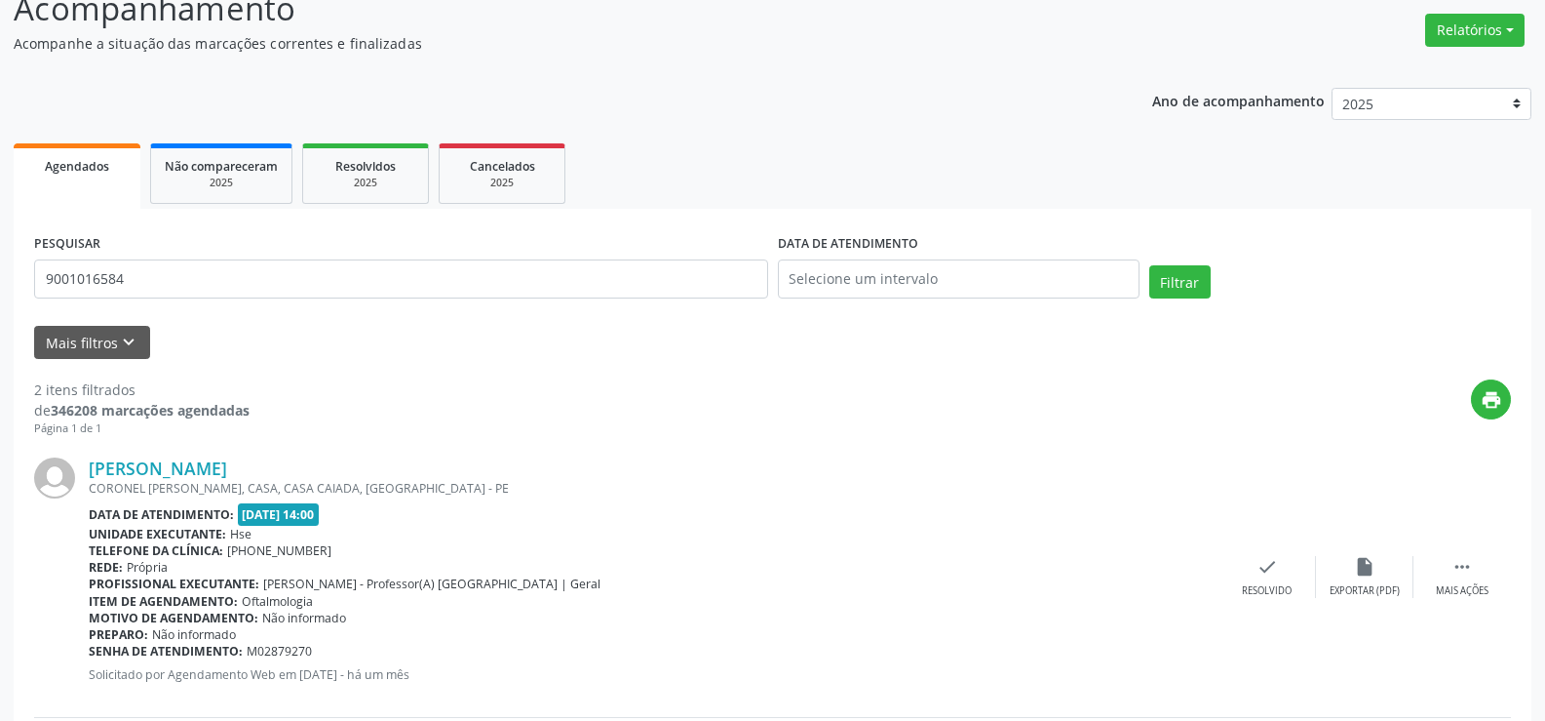
scroll to position [0, 0]
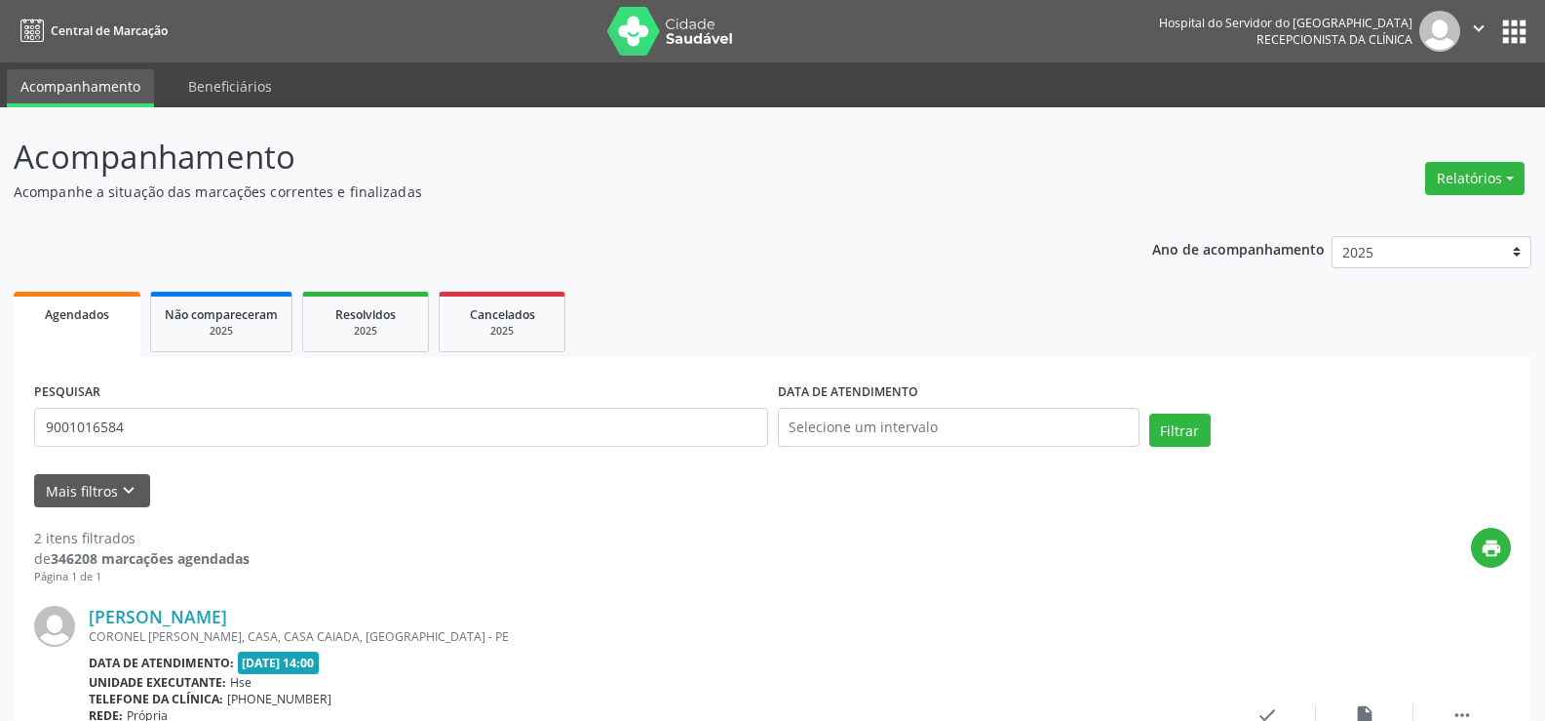
click at [219, 399] on div "PESQUISAR 9001016584" at bounding box center [401, 418] width 744 height 83
click at [216, 423] on input "9001016584" at bounding box center [401, 427] width 734 height 39
click at [216, 424] on input "9001016584" at bounding box center [401, 427] width 734 height 39
paste input "[PERSON_NAME]"
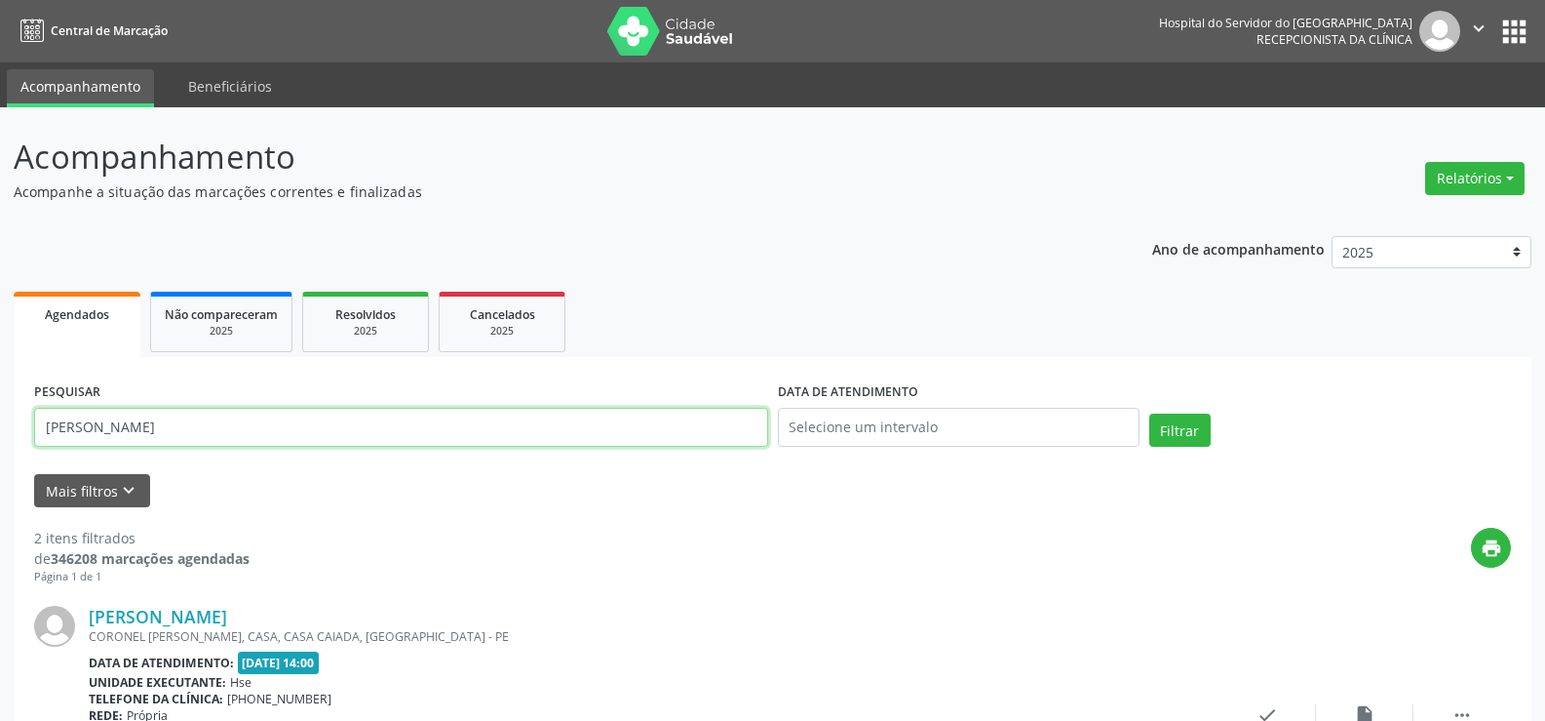
click at [1150, 413] on button "Filtrar" at bounding box center [1180, 429] width 61 height 33
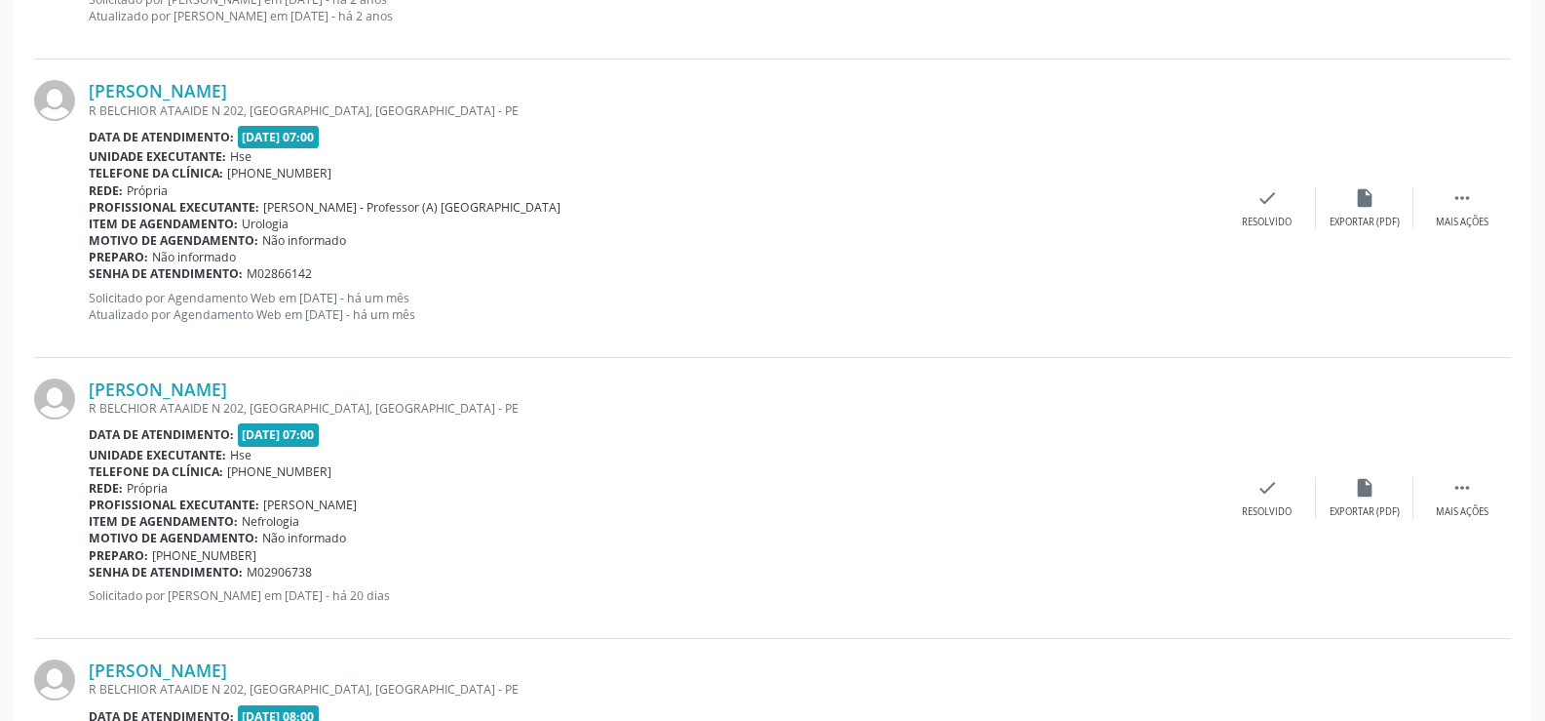
scroll to position [2847, 0]
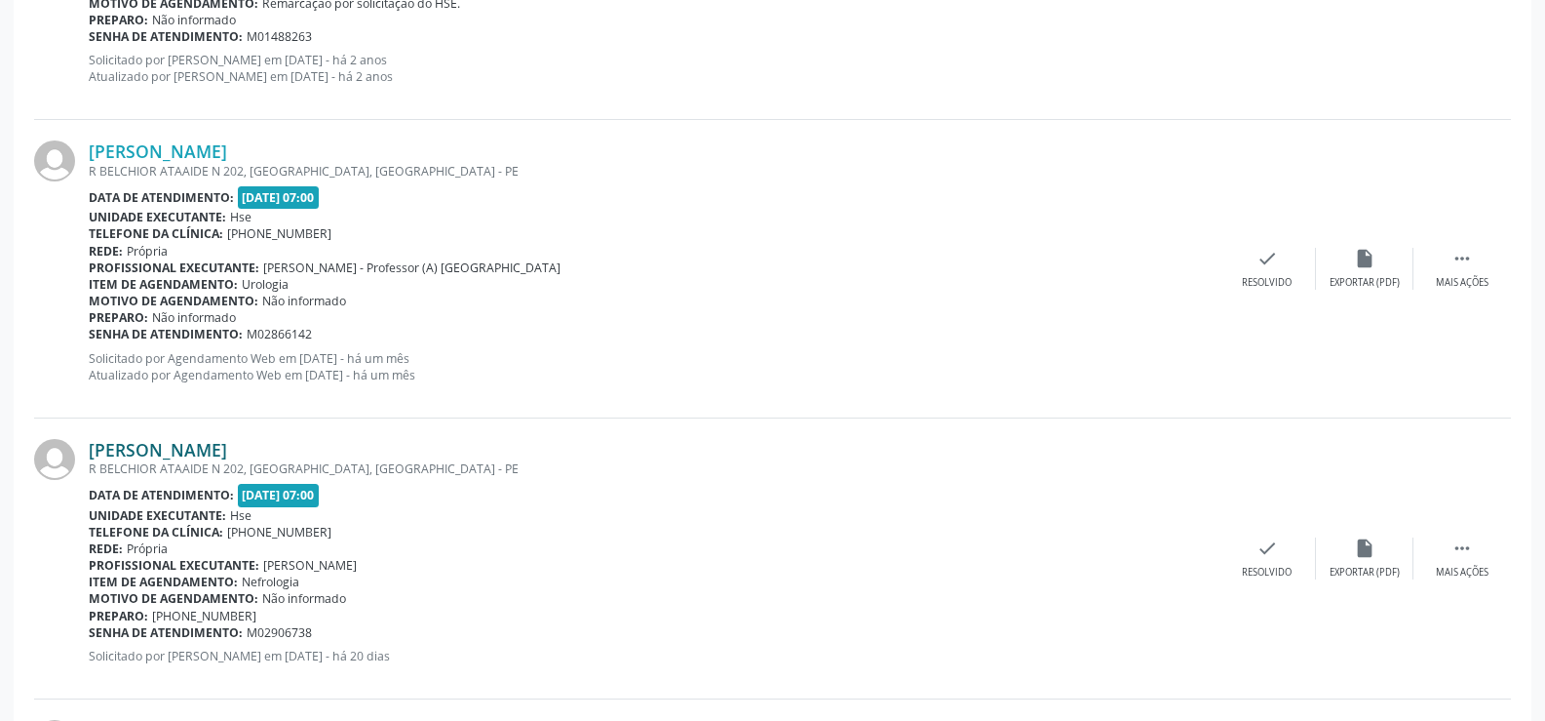
click at [151, 446] on link "[PERSON_NAME]" at bounding box center [158, 449] width 138 height 21
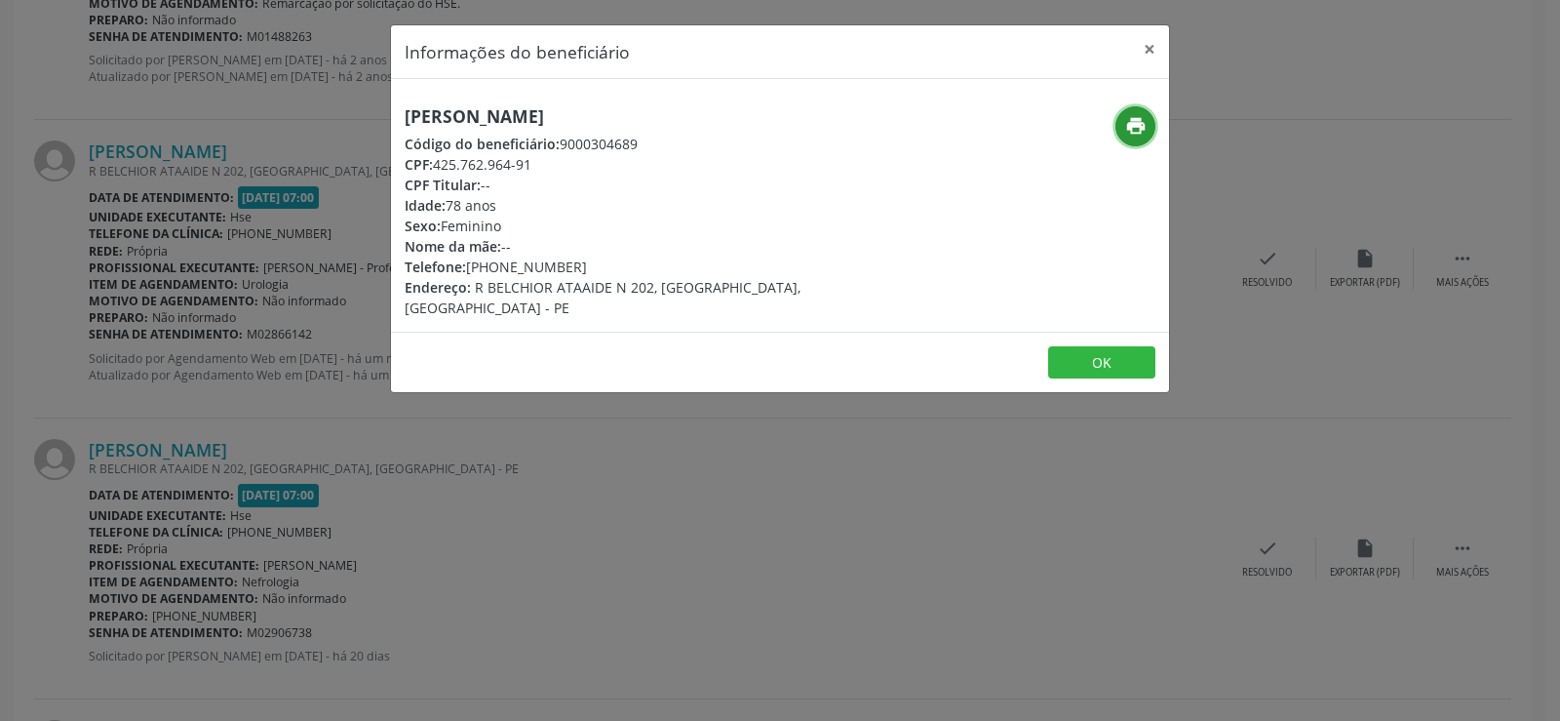
click at [1143, 127] on icon "print" at bounding box center [1135, 125] width 21 height 21
click at [463, 99] on div "[PERSON_NAME] Código do beneficiário: 9000304689 CPF: 425.762.964-91 CPF Titula…" at bounding box center [780, 205] width 778 height 253
click at [466, 109] on h5 "[PERSON_NAME]" at bounding box center [650, 116] width 491 height 20
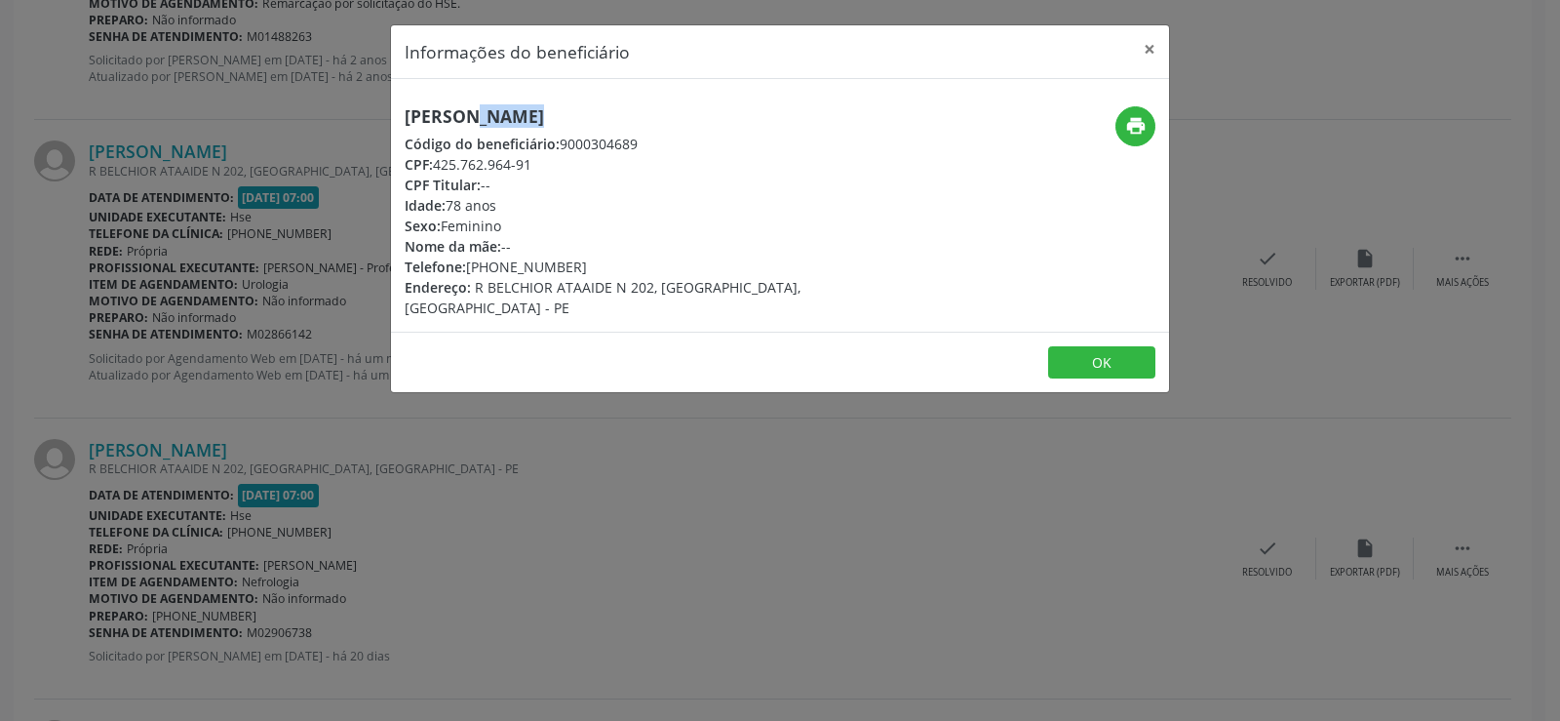
click at [216, 123] on div "Informações do beneficiário × [PERSON_NAME] Código do beneficiário: 9000304689 …" at bounding box center [780, 360] width 1560 height 721
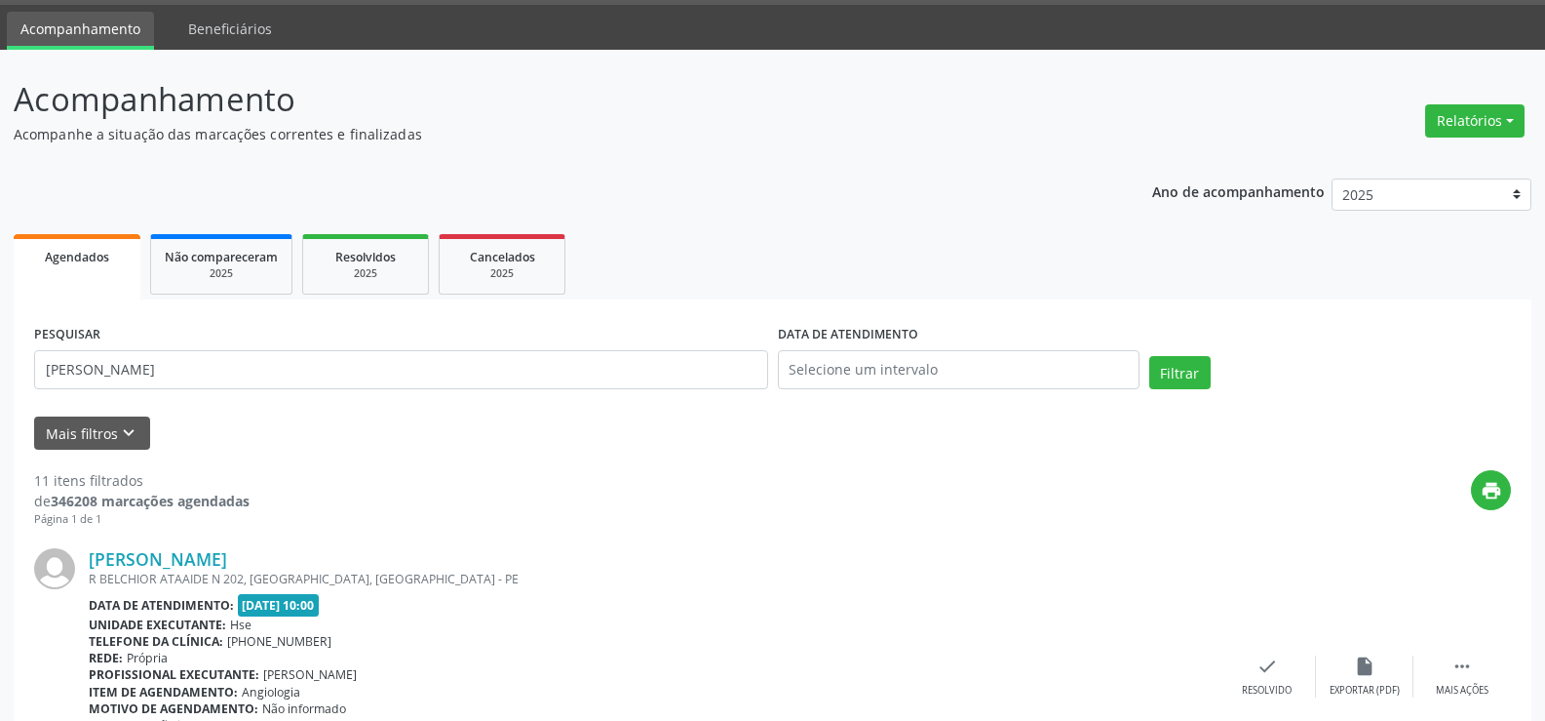
scroll to position [0, 0]
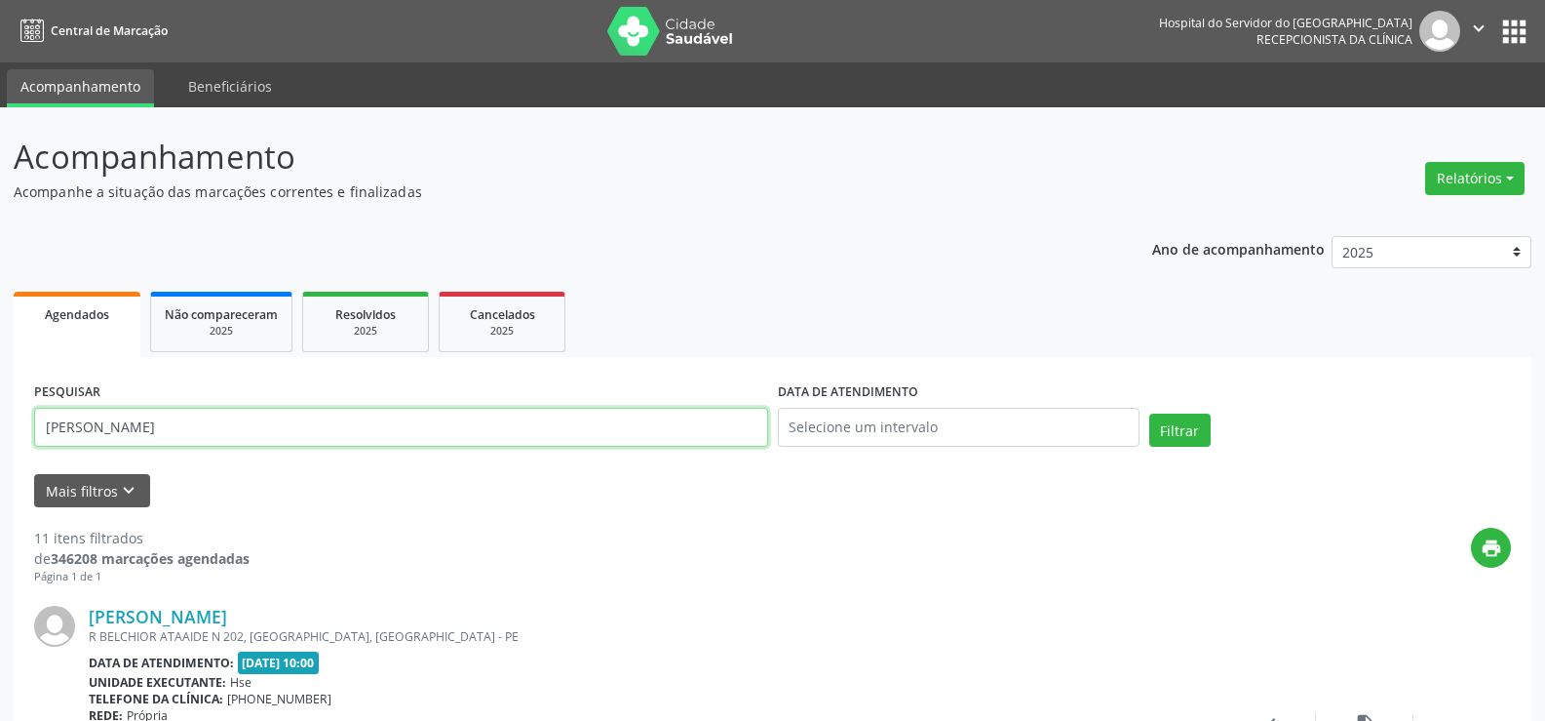
click at [242, 416] on input "[PERSON_NAME]" at bounding box center [401, 427] width 734 height 39
click at [1150, 413] on button "Filtrar" at bounding box center [1180, 429] width 61 height 33
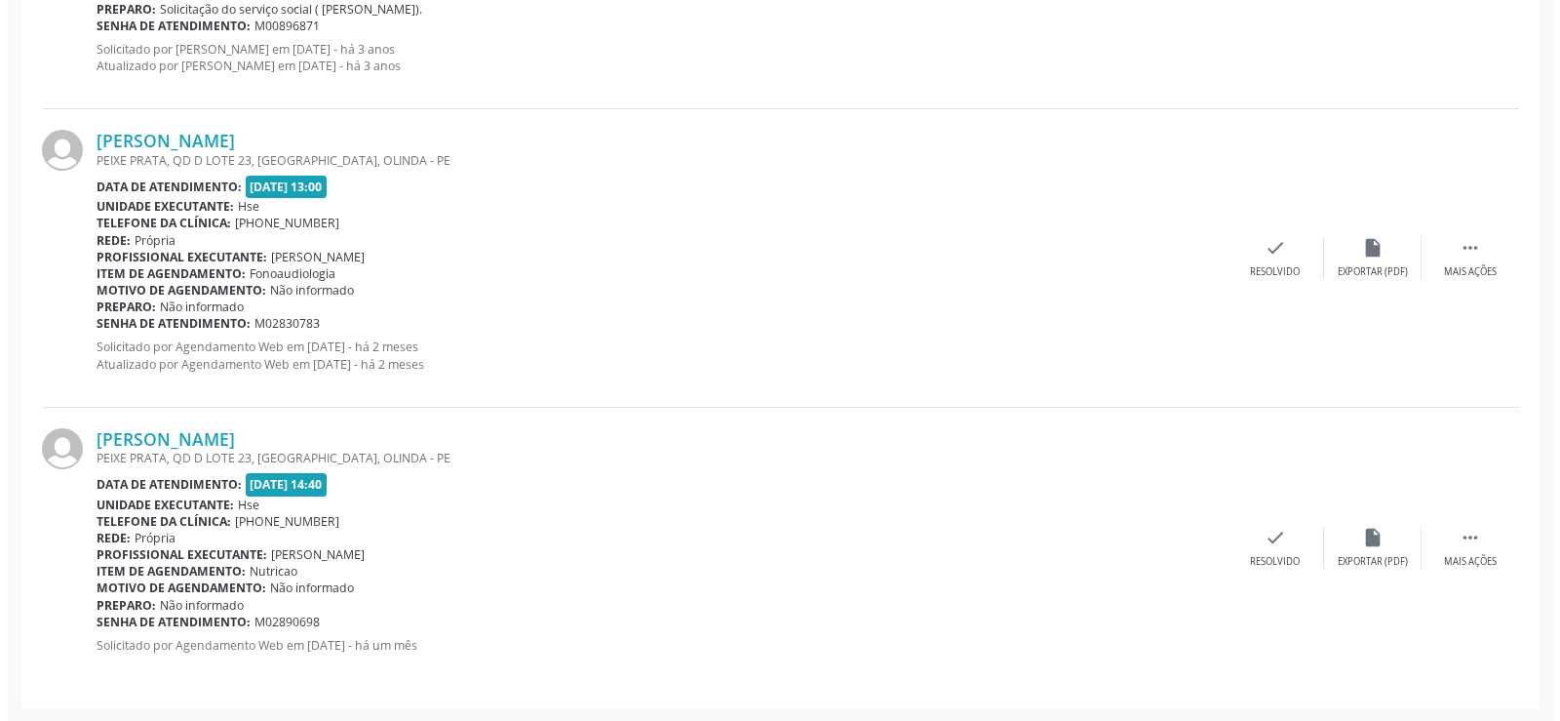
scroll to position [1370, 0]
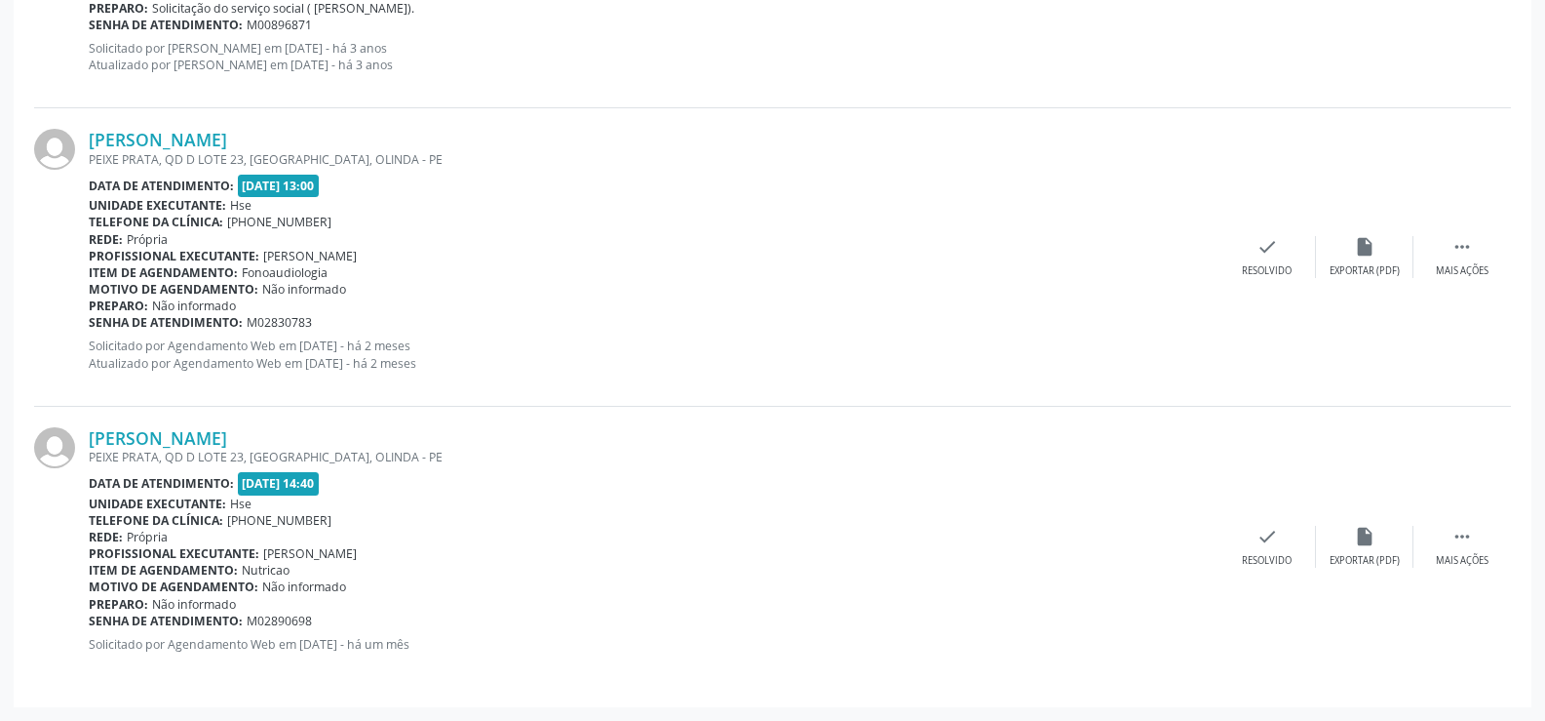
click at [312, 422] on div "[PERSON_NAME] PEIXE PRATA, QD D LOTE 23, [GEOGRAPHIC_DATA], OLINDA - PE Data de…" at bounding box center [772, 547] width 1477 height 280
click at [227, 443] on link "[PERSON_NAME]" at bounding box center [158, 437] width 138 height 21
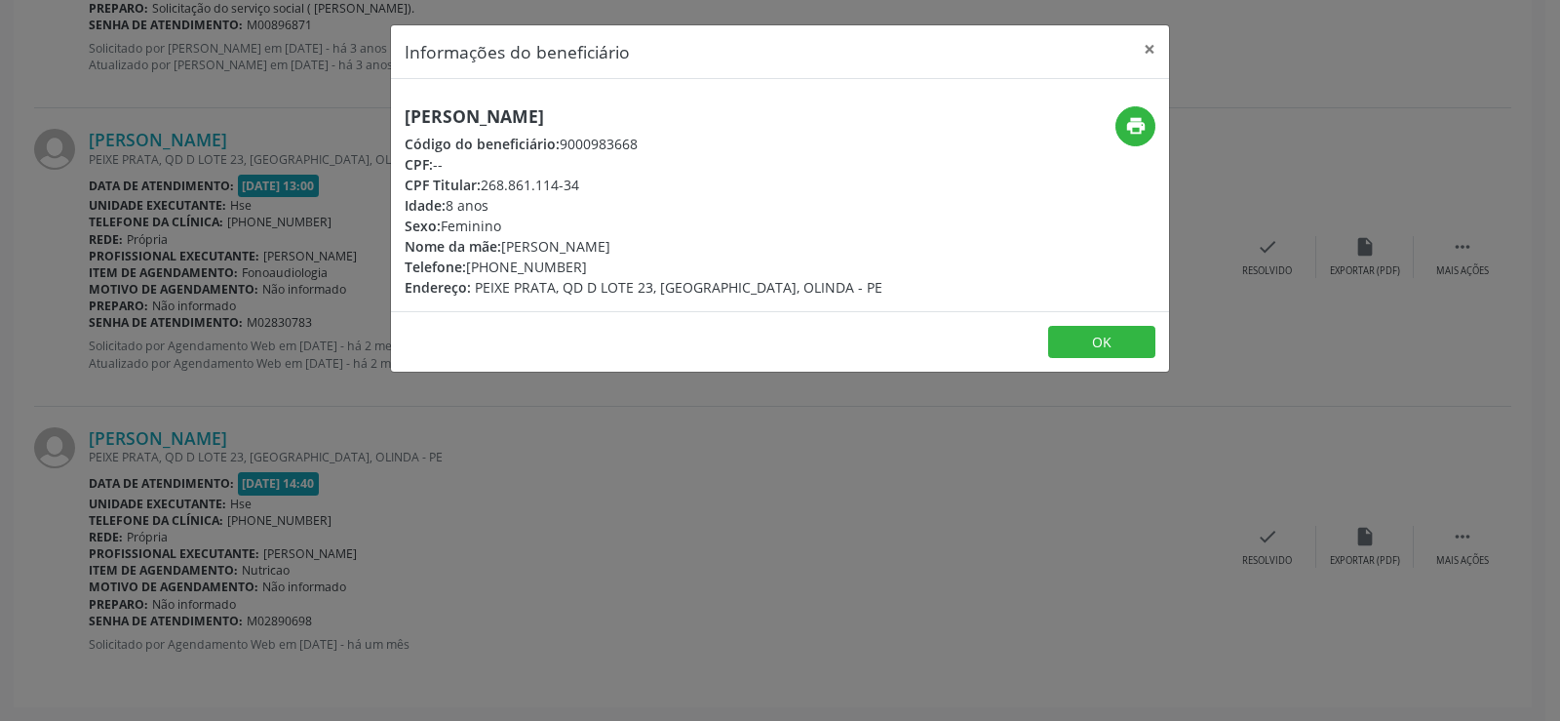
click at [593, 126] on h5 "[PERSON_NAME]" at bounding box center [644, 116] width 478 height 20
click at [587, 111] on h5 "[PERSON_NAME]" at bounding box center [644, 116] width 478 height 20
click at [244, 275] on div "Informações do beneficiário × [PERSON_NAME] Código do beneficiário: 9000983668 …" at bounding box center [780, 360] width 1560 height 721
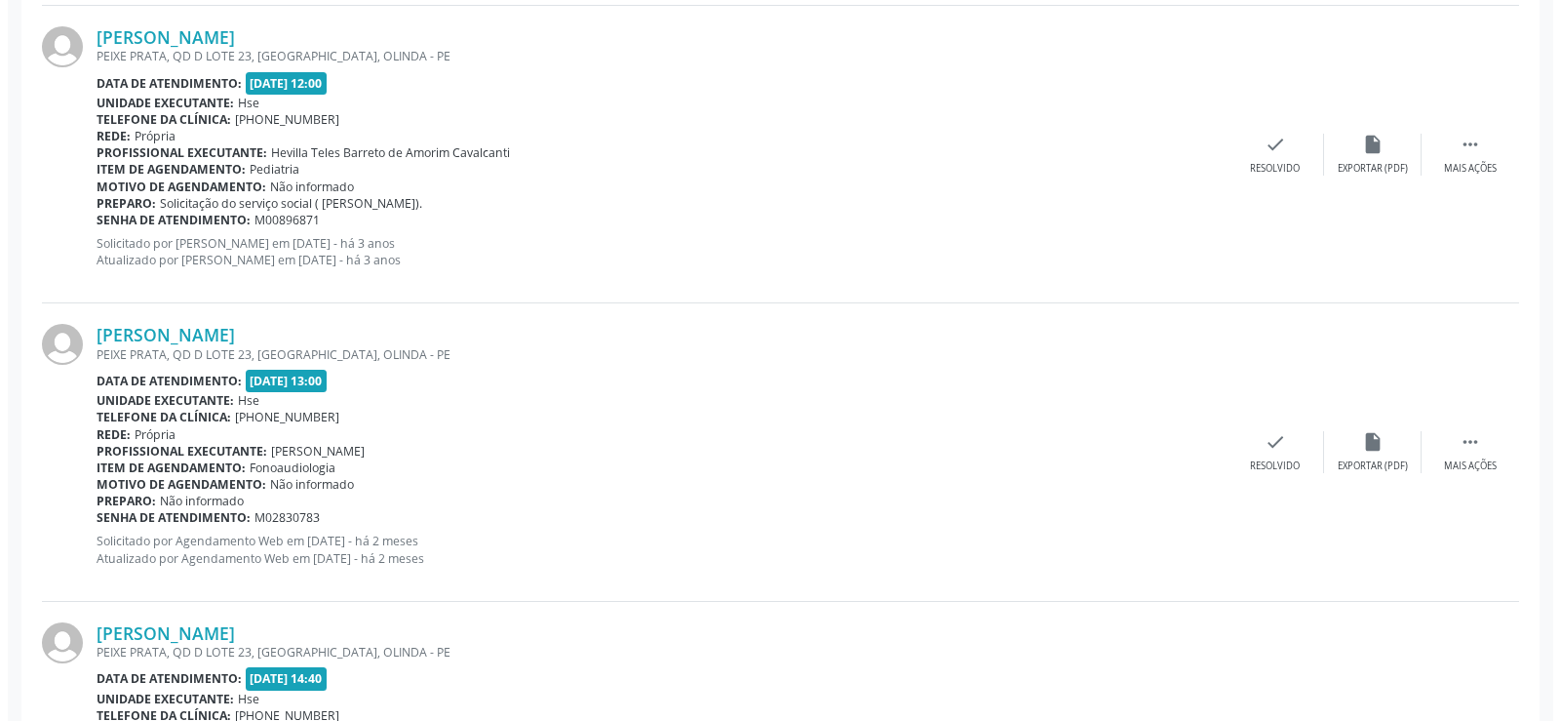
scroll to position [1077, 0]
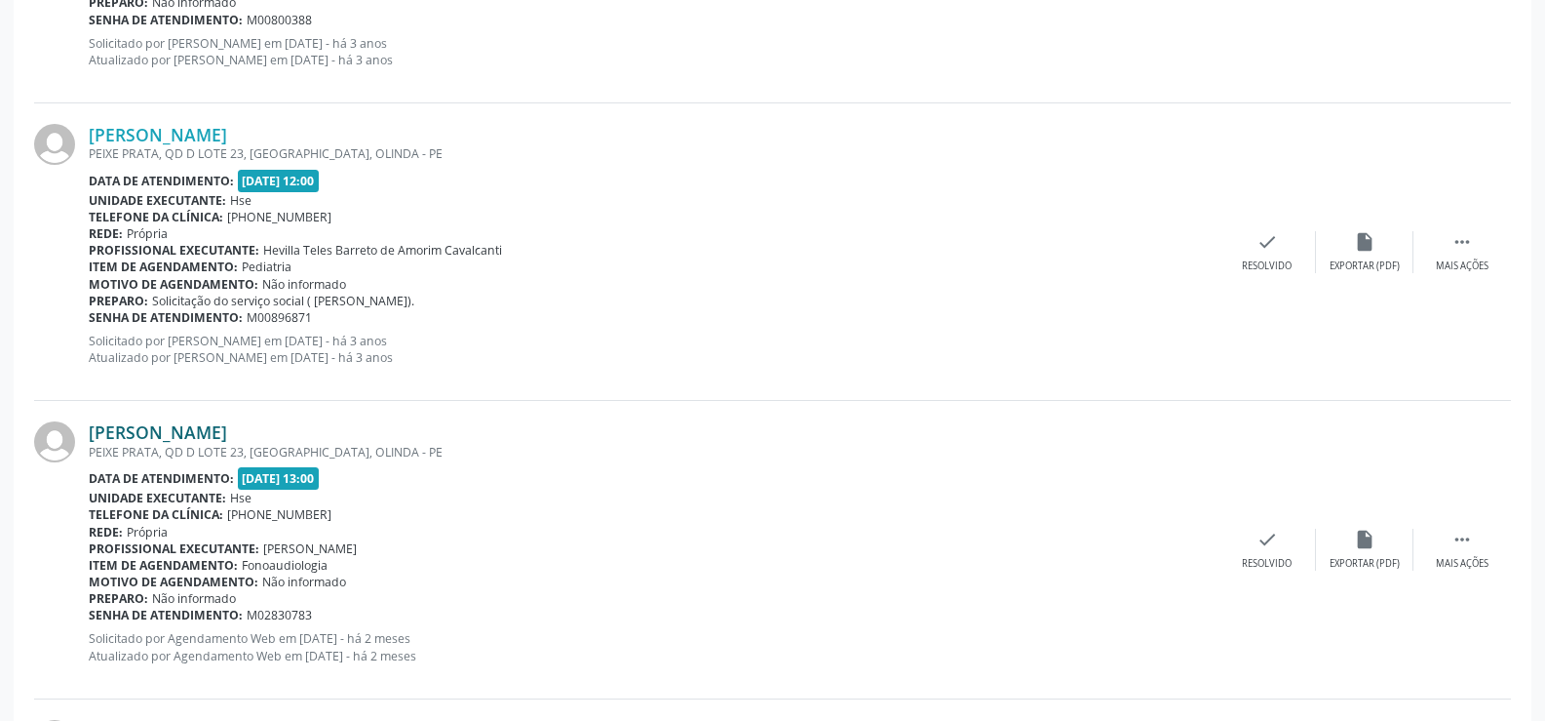
click at [227, 429] on link "[PERSON_NAME]" at bounding box center [158, 431] width 138 height 21
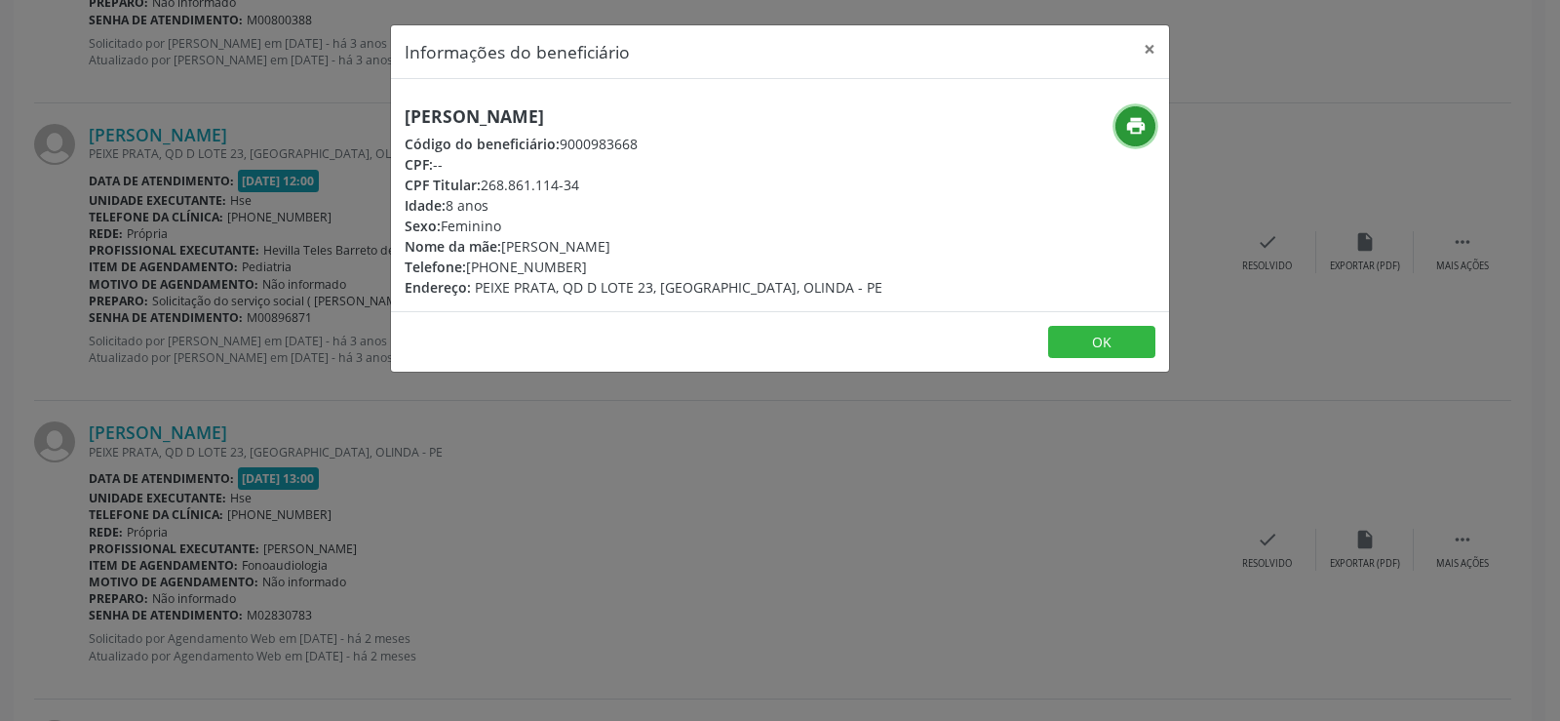
click at [1153, 119] on button "print" at bounding box center [1135, 126] width 40 height 40
click at [195, 342] on div "Informações do beneficiário × [PERSON_NAME] Código do beneficiário: 9000983668 …" at bounding box center [780, 360] width 1560 height 721
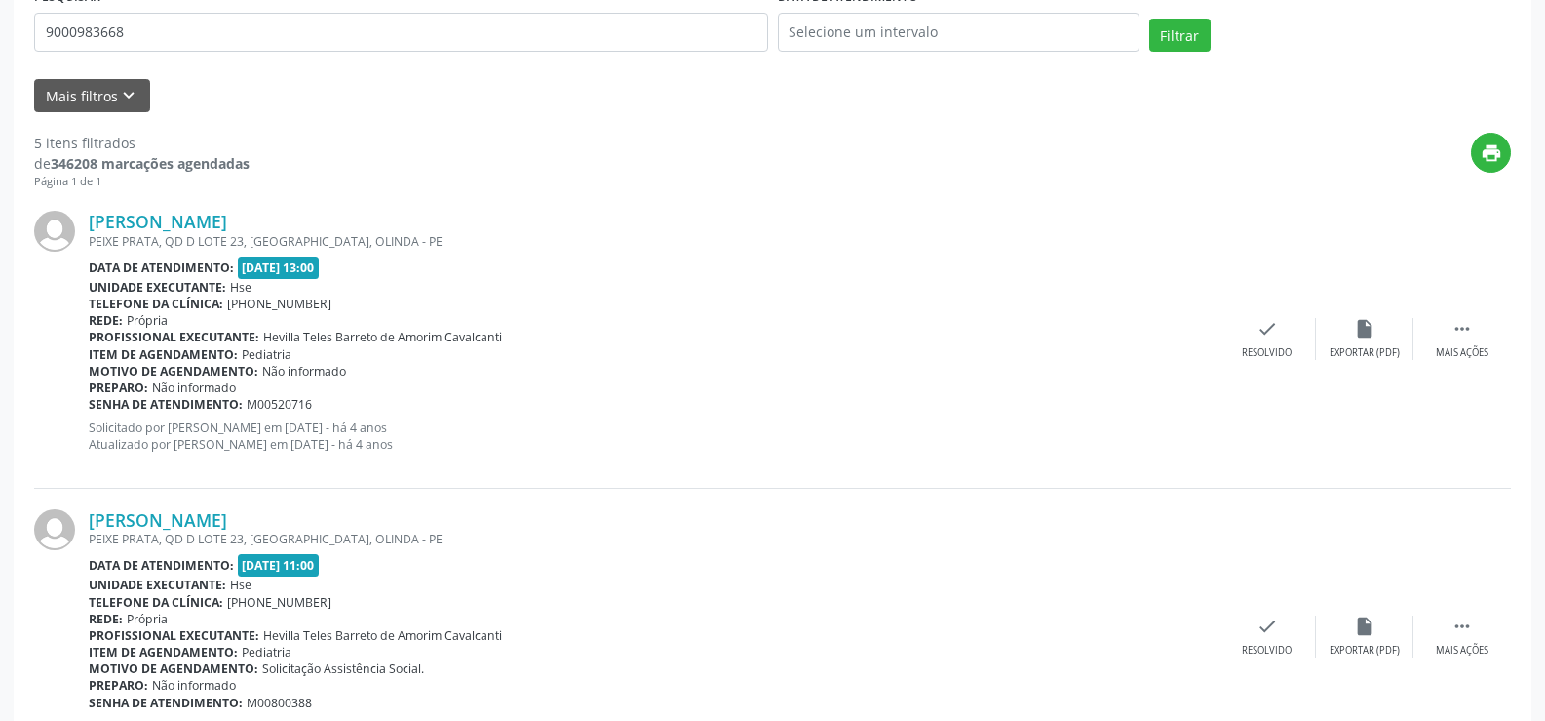
scroll to position [0, 0]
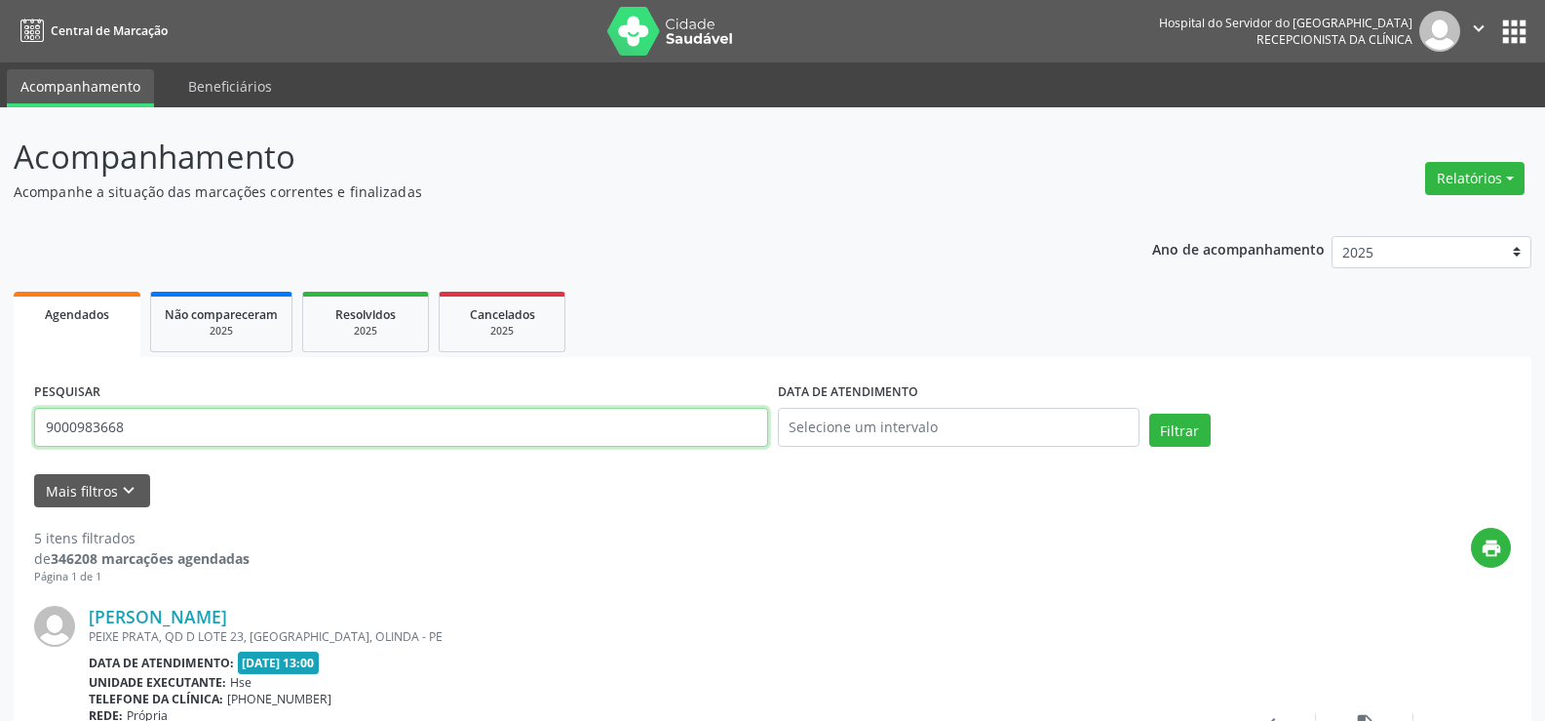
click at [272, 421] on input "9000983668" at bounding box center [401, 427] width 734 height 39
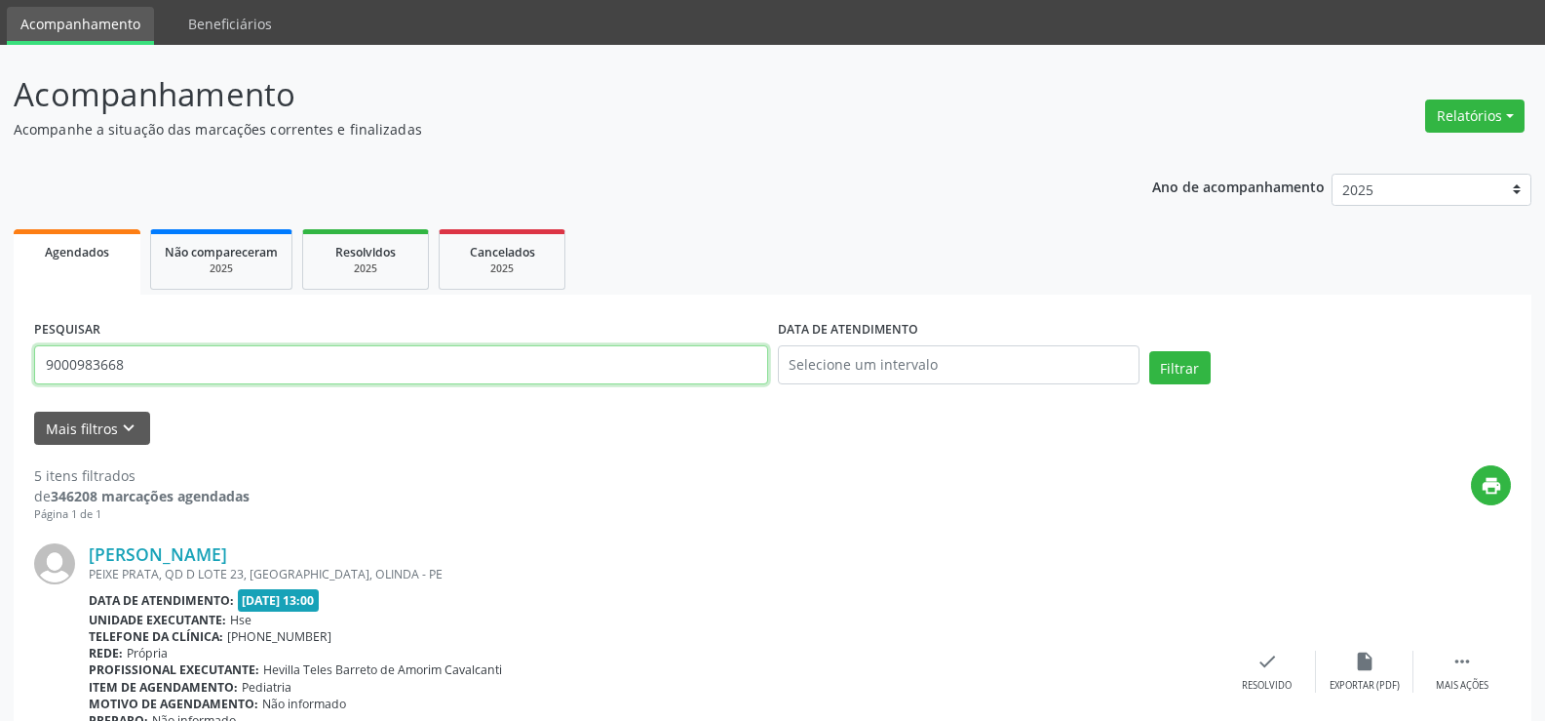
scroll to position [98, 0]
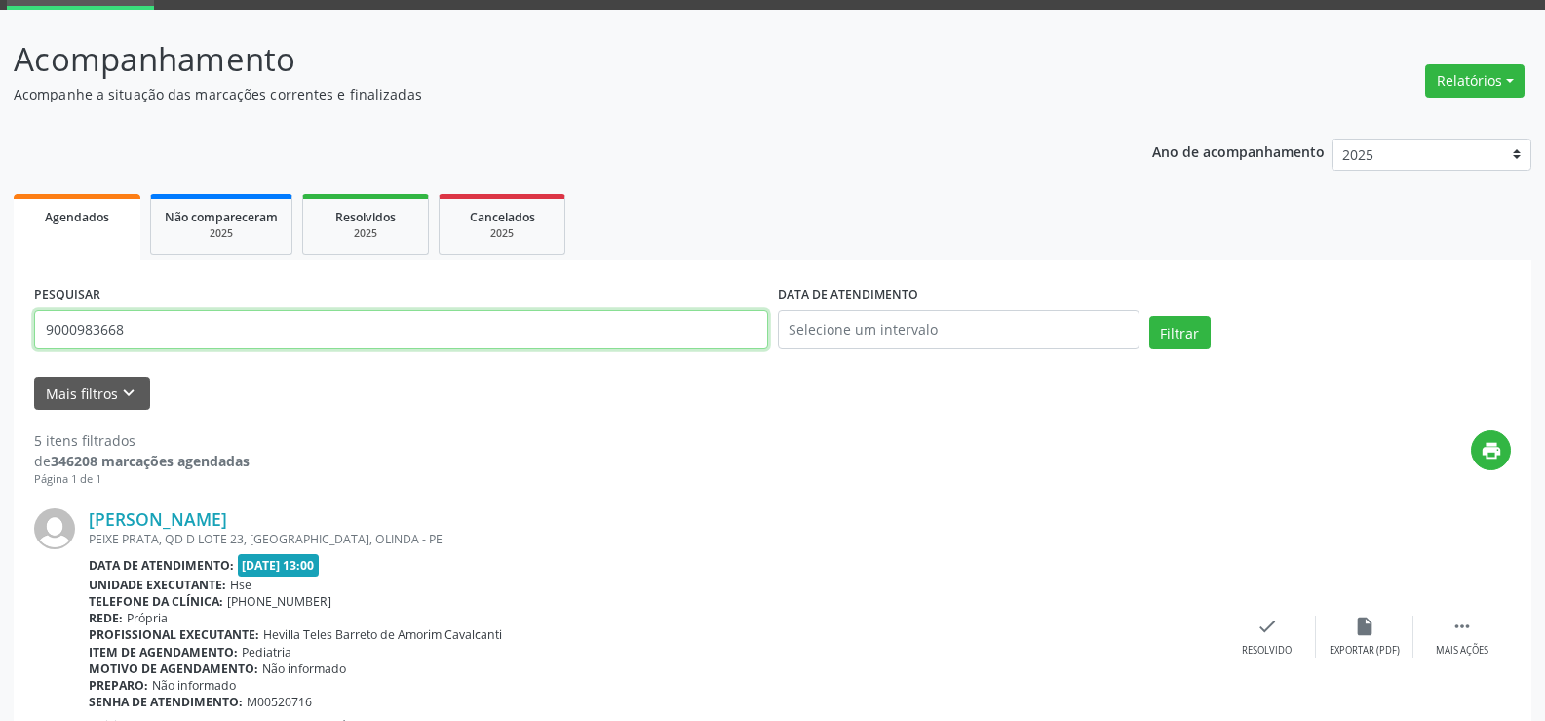
click at [309, 339] on input "9000983668" at bounding box center [401, 329] width 734 height 39
click at [1150, 316] on button "Filtrar" at bounding box center [1180, 332] width 61 height 33
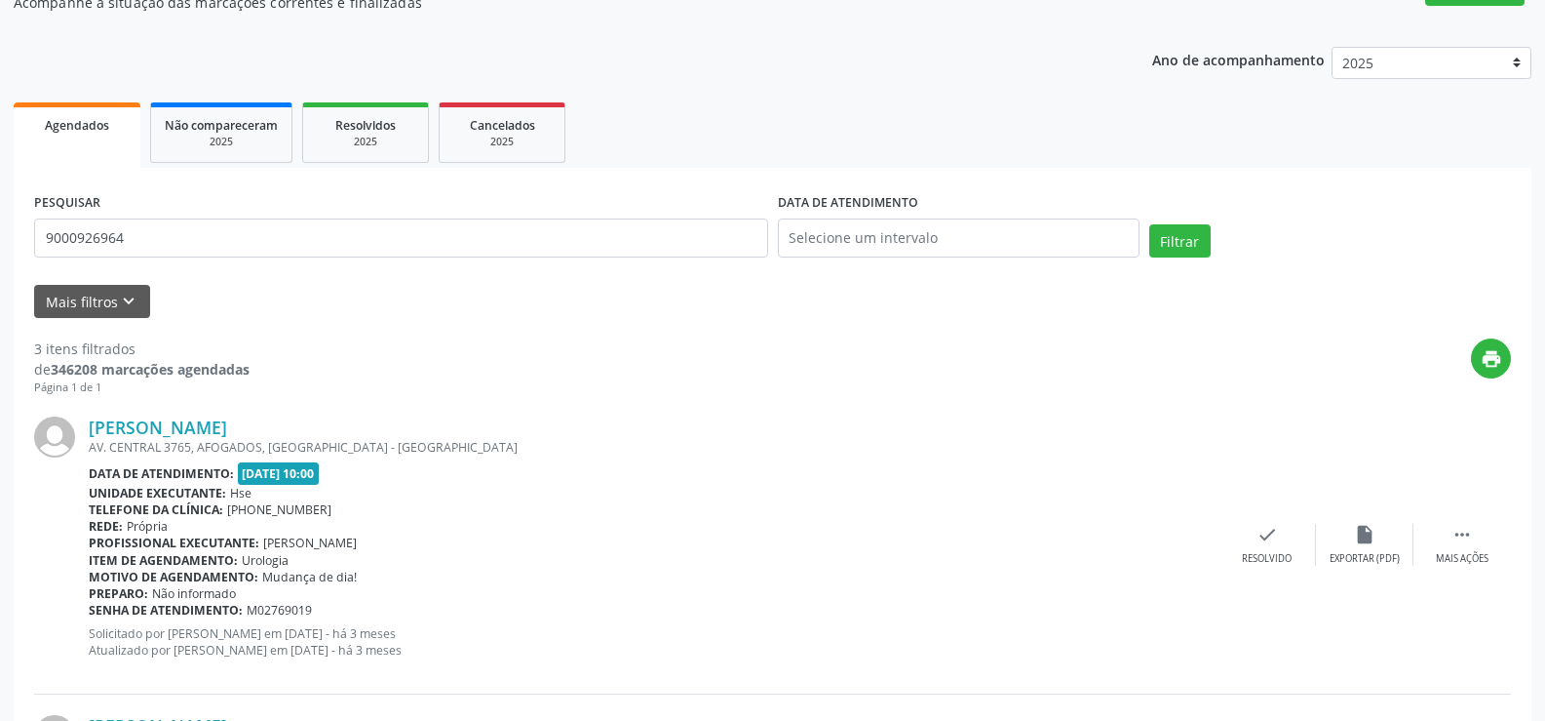
scroll to position [0, 0]
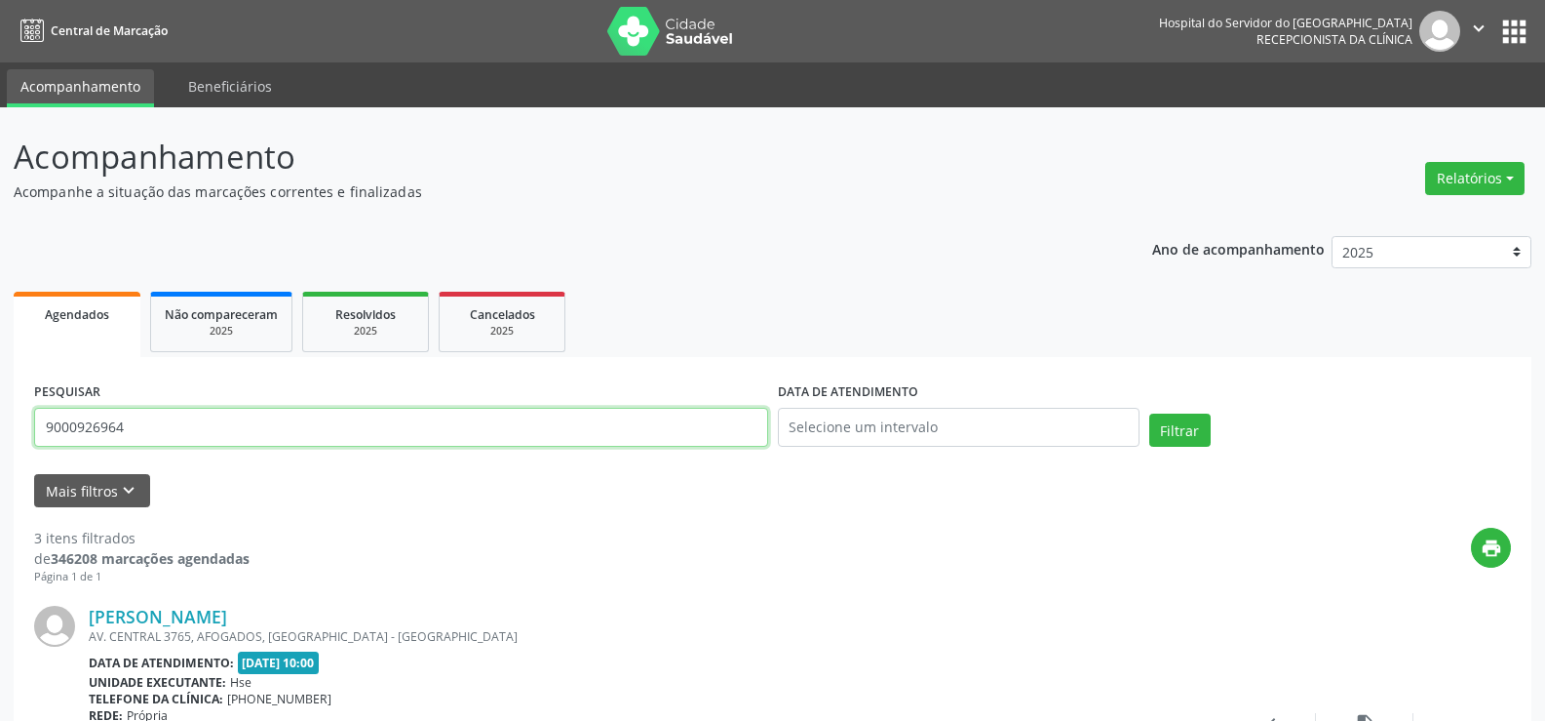
click at [354, 433] on input "9000926964" at bounding box center [401, 427] width 734 height 39
click at [1150, 413] on button "Filtrar" at bounding box center [1180, 429] width 61 height 33
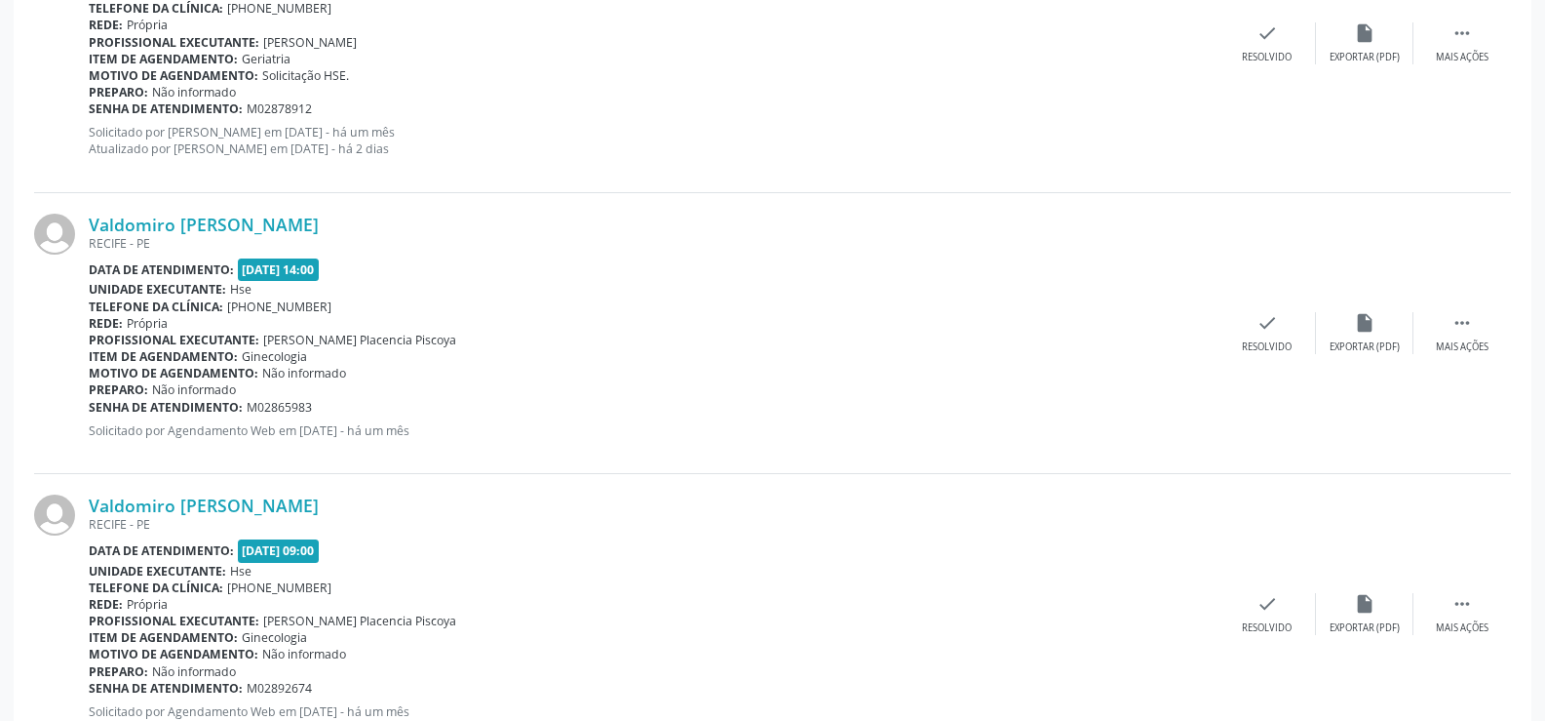
scroll to position [2127, 0]
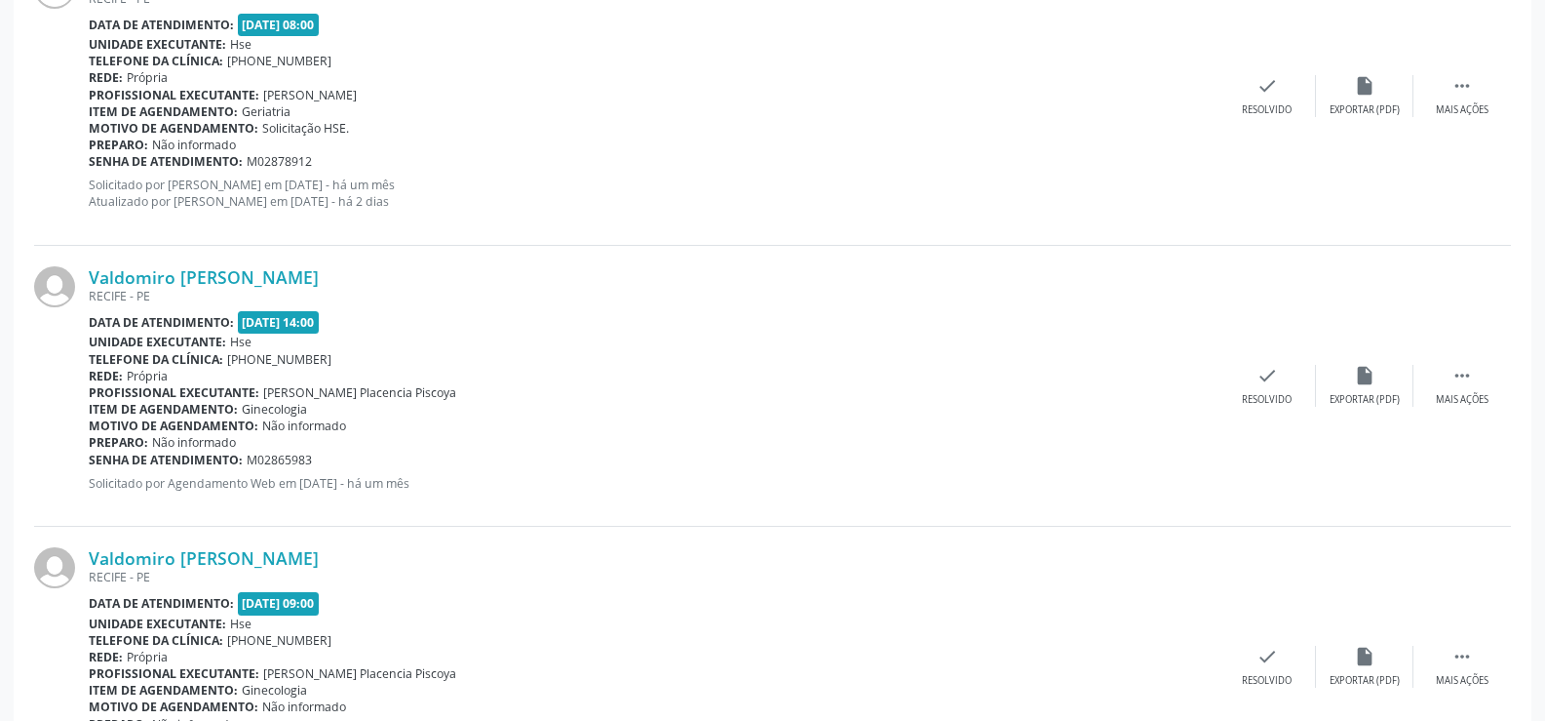
click at [357, 248] on div "Valdomiro [PERSON_NAME] [GEOGRAPHIC_DATA] - [GEOGRAPHIC_DATA] Data de atendimen…" at bounding box center [772, 386] width 1477 height 281
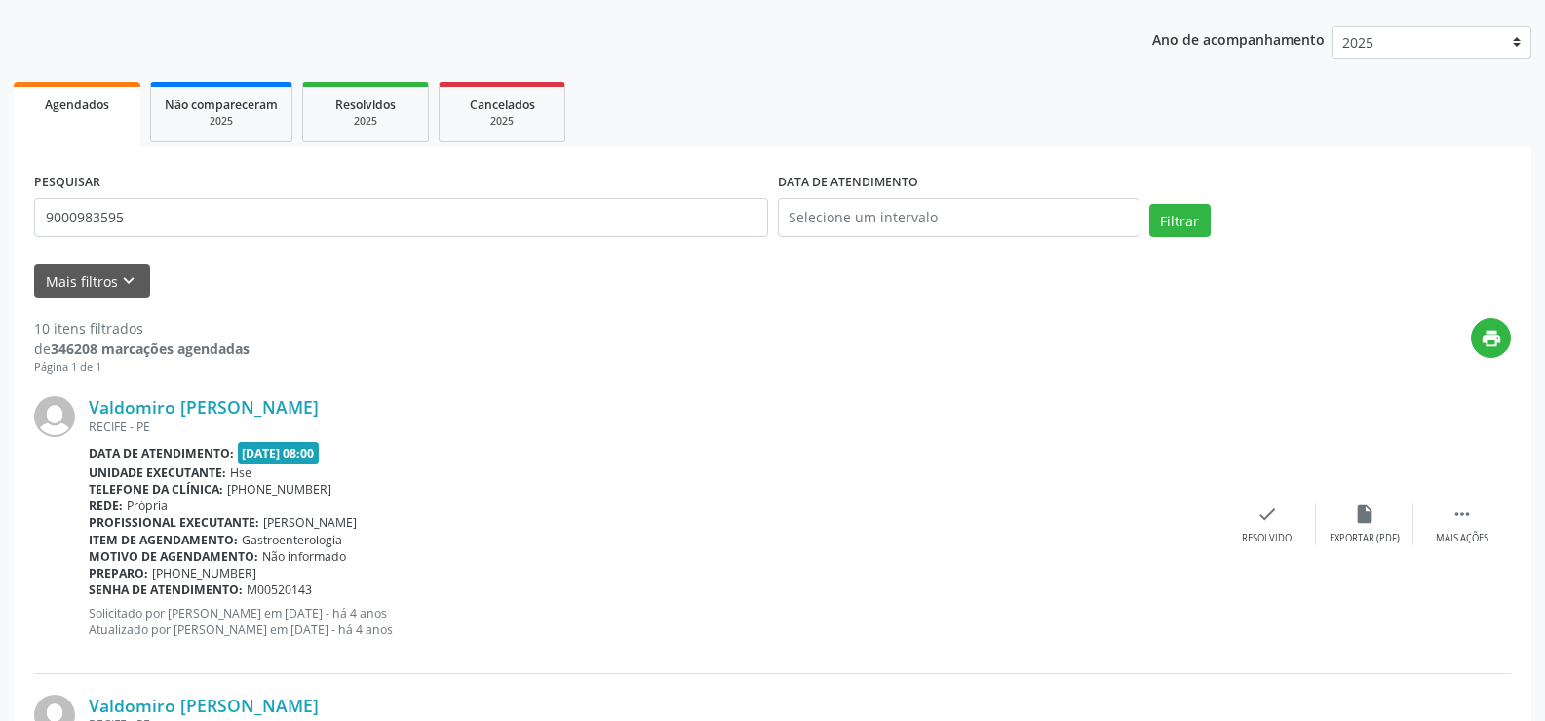
scroll to position [0, 0]
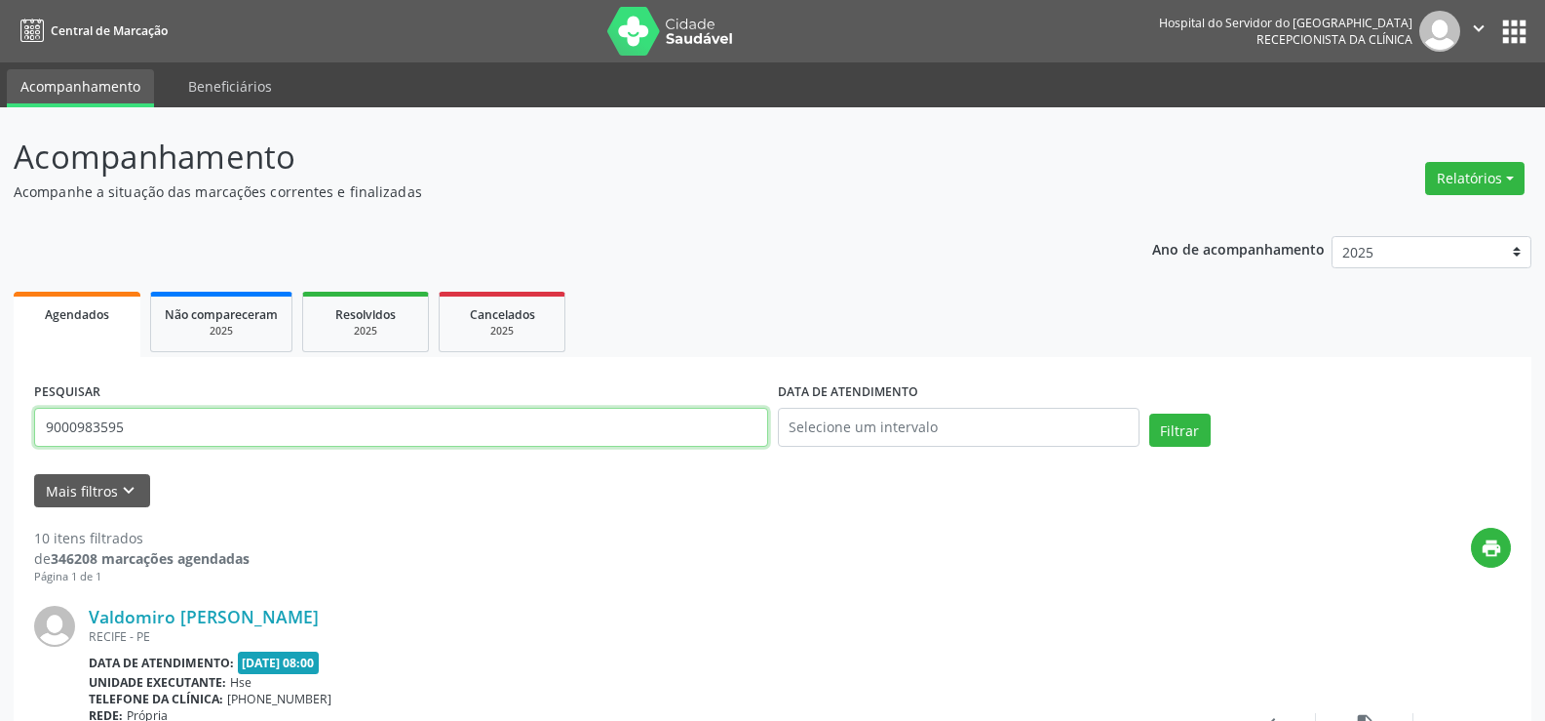
click at [490, 429] on input "9000983595" at bounding box center [401, 427] width 734 height 39
click at [489, 429] on input "9000983595" at bounding box center [401, 427] width 734 height 39
type input "9"
click at [192, 433] on input "9" at bounding box center [401, 427] width 734 height 39
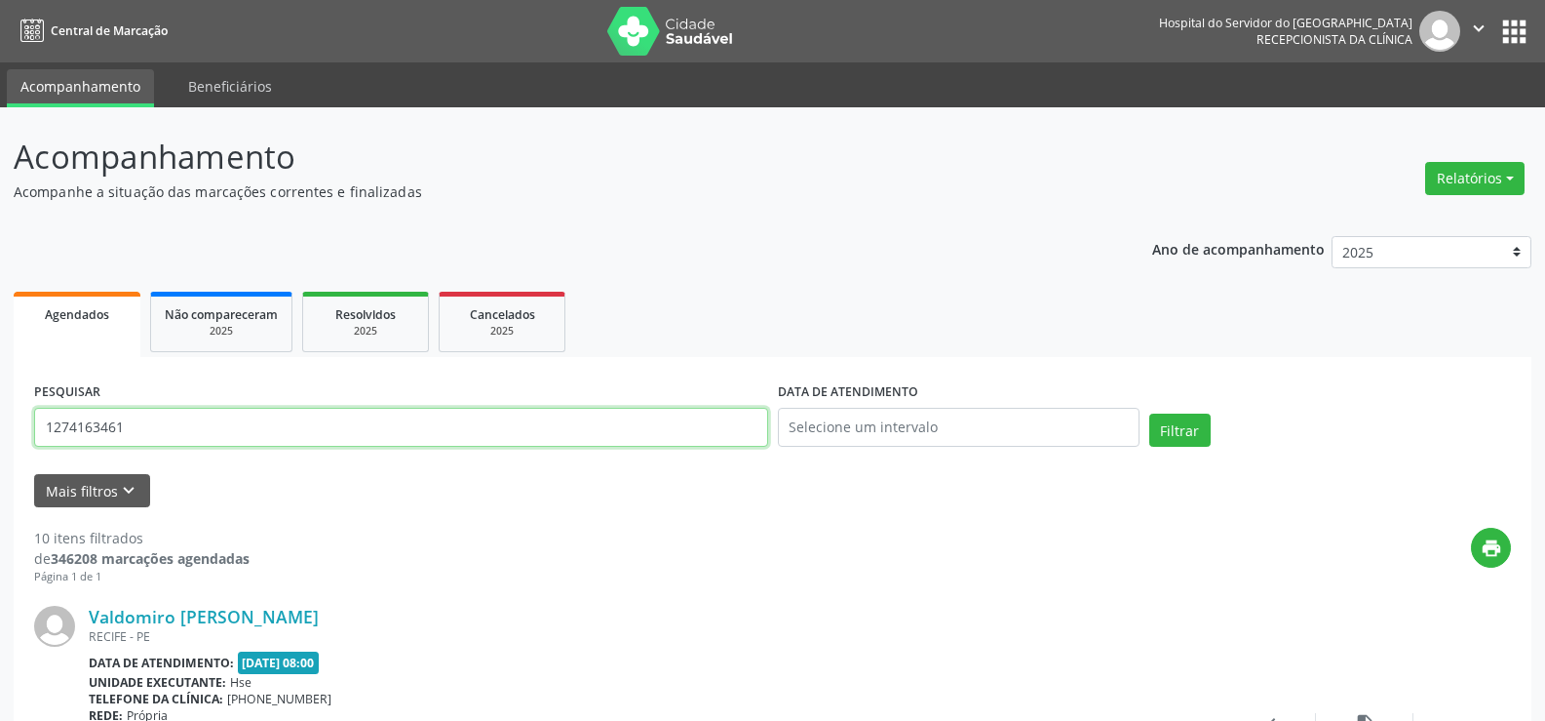
click at [1150, 413] on button "Filtrar" at bounding box center [1180, 429] width 61 height 33
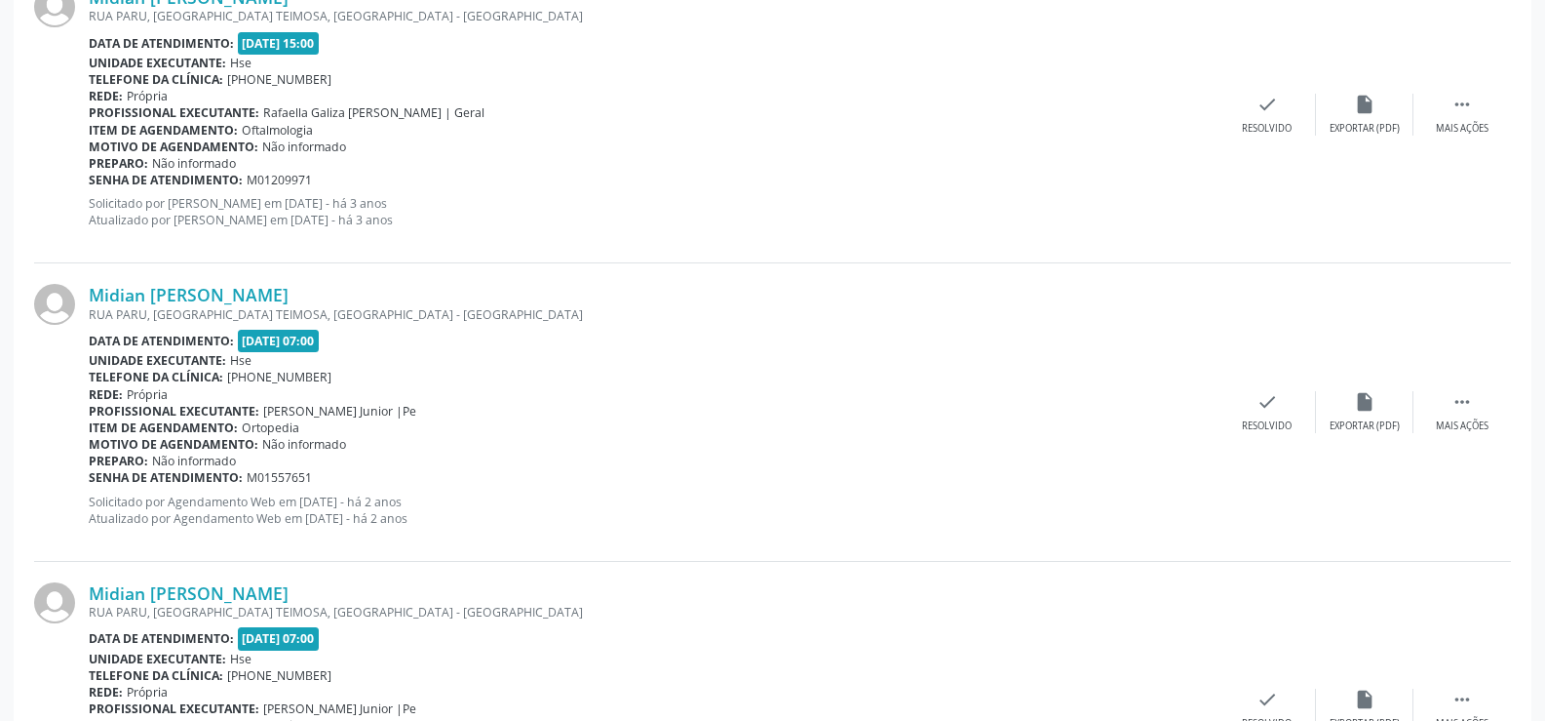
scroll to position [4421, 0]
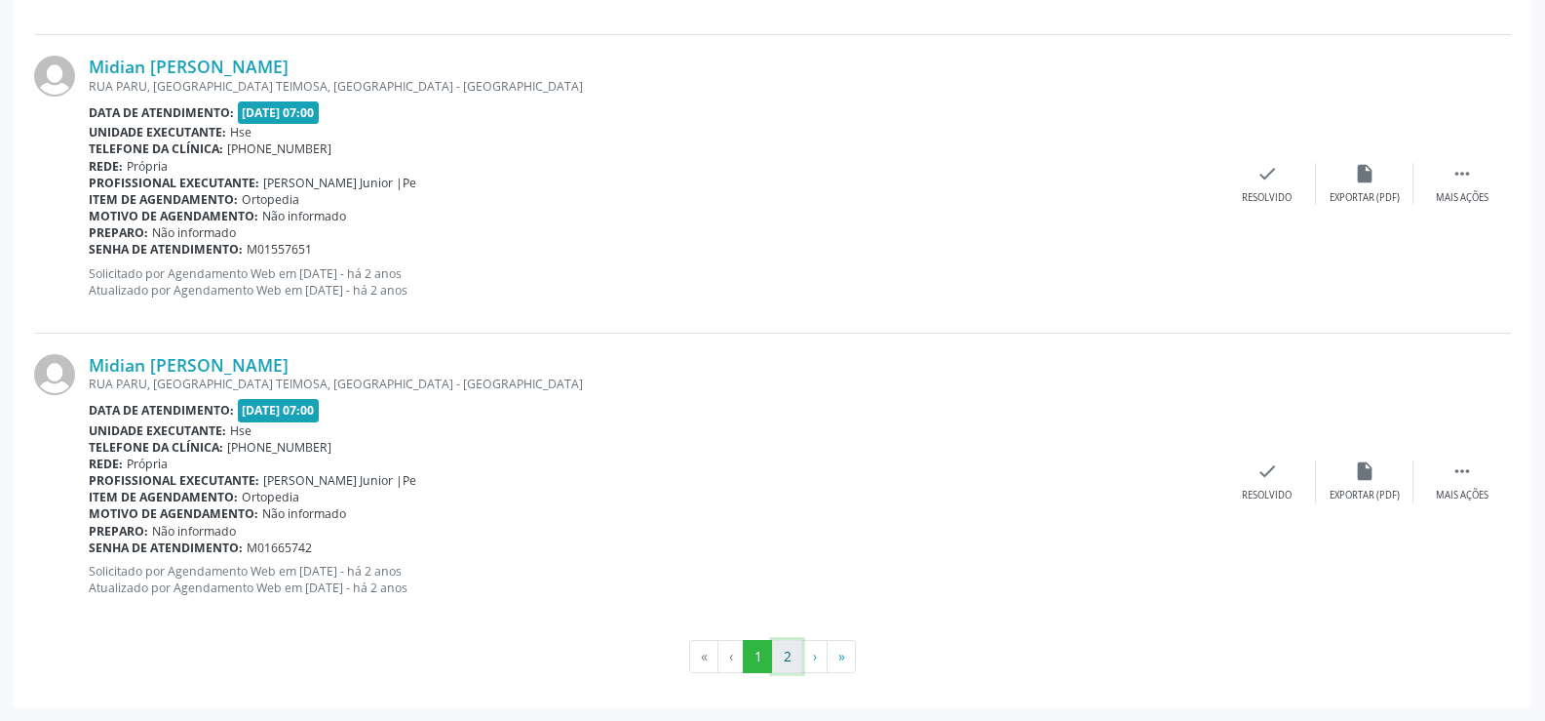
click at [776, 661] on button "2" at bounding box center [787, 656] width 30 height 33
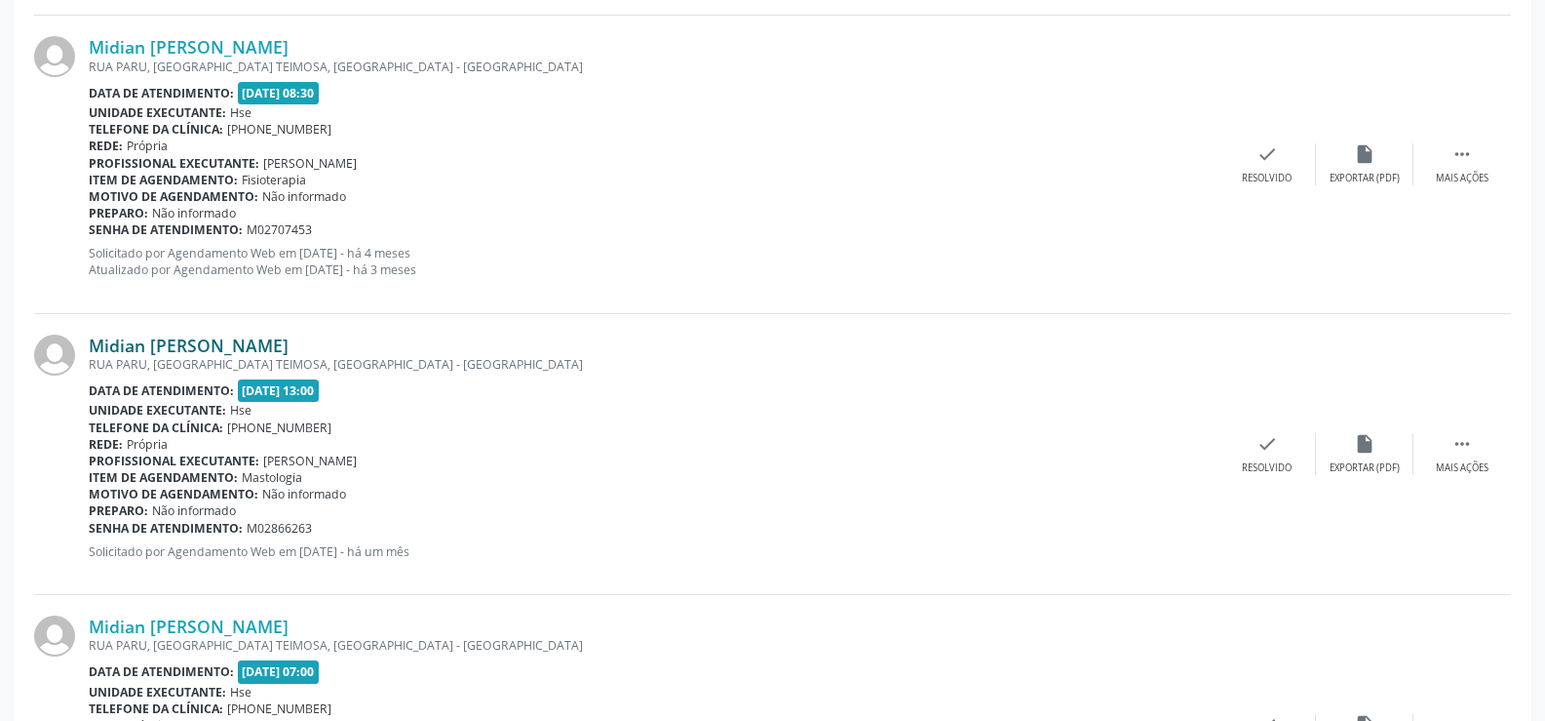
scroll to position [2011, 0]
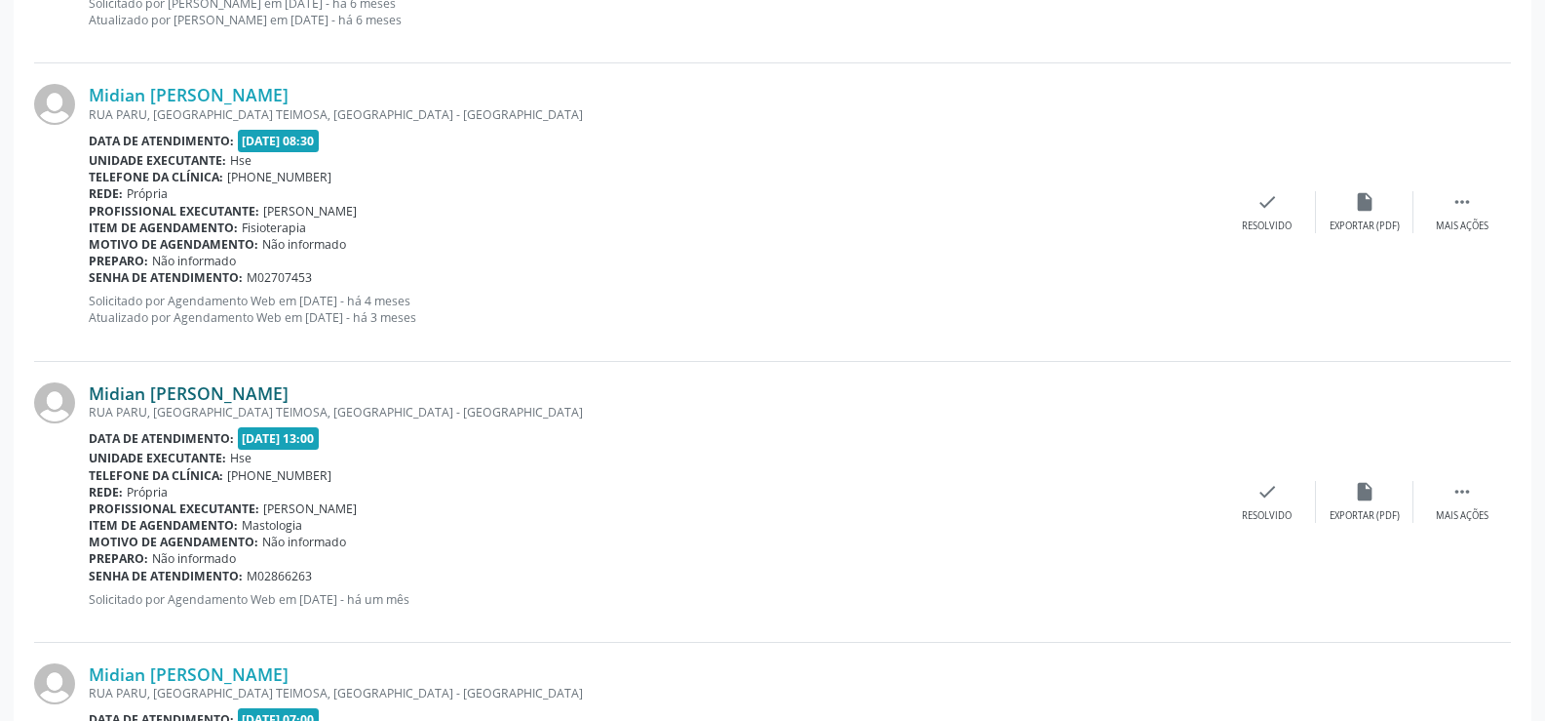
click at [196, 393] on link "Midian [PERSON_NAME]" at bounding box center [189, 392] width 200 height 21
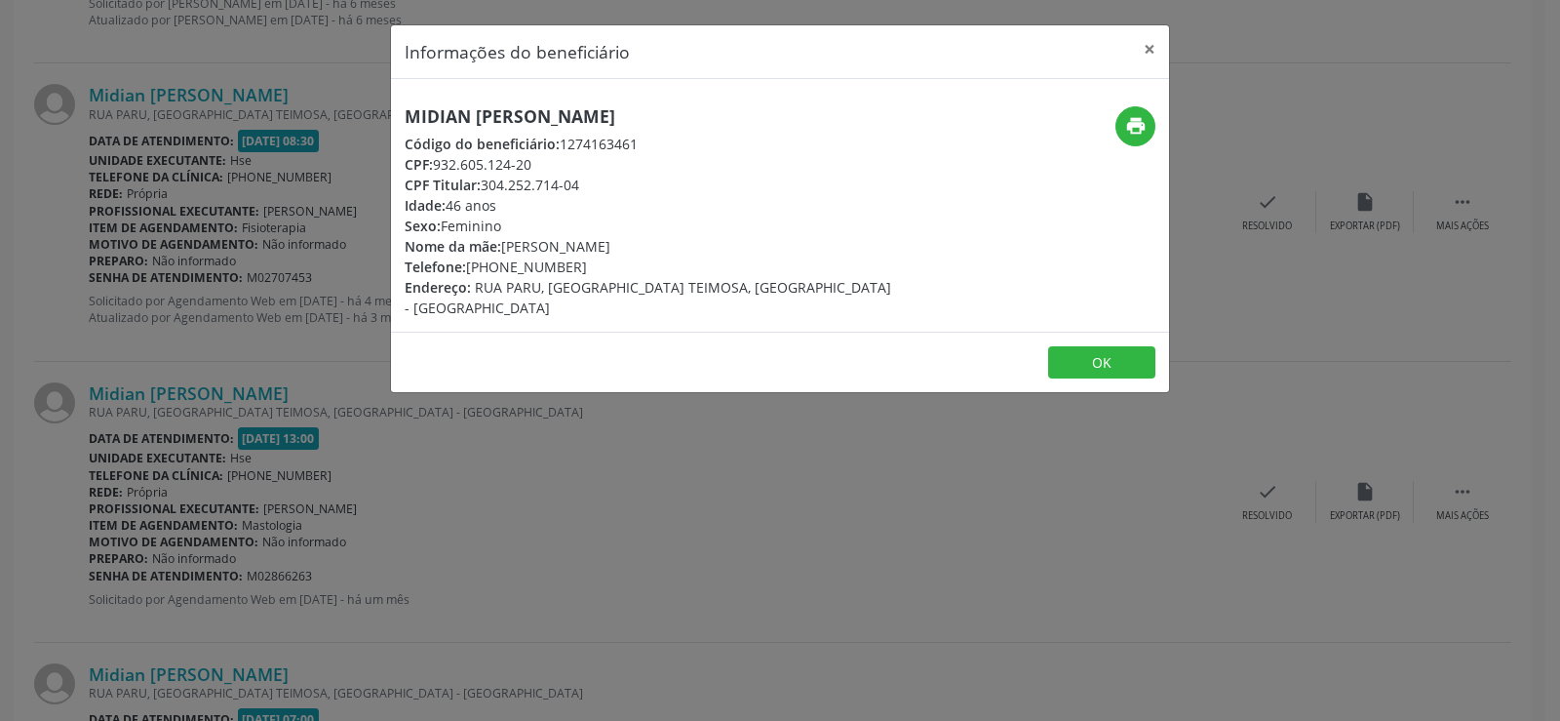
click at [501, 119] on h5 "Midian [PERSON_NAME]" at bounding box center [650, 116] width 491 height 20
drag, startPoint x: 315, startPoint y: 327, endPoint x: 271, endPoint y: 313, distance: 46.0
click at [313, 328] on div "Informações do beneficiário × Midian [PERSON_NAME] Código do beneficiário: 1274…" at bounding box center [780, 360] width 1560 height 721
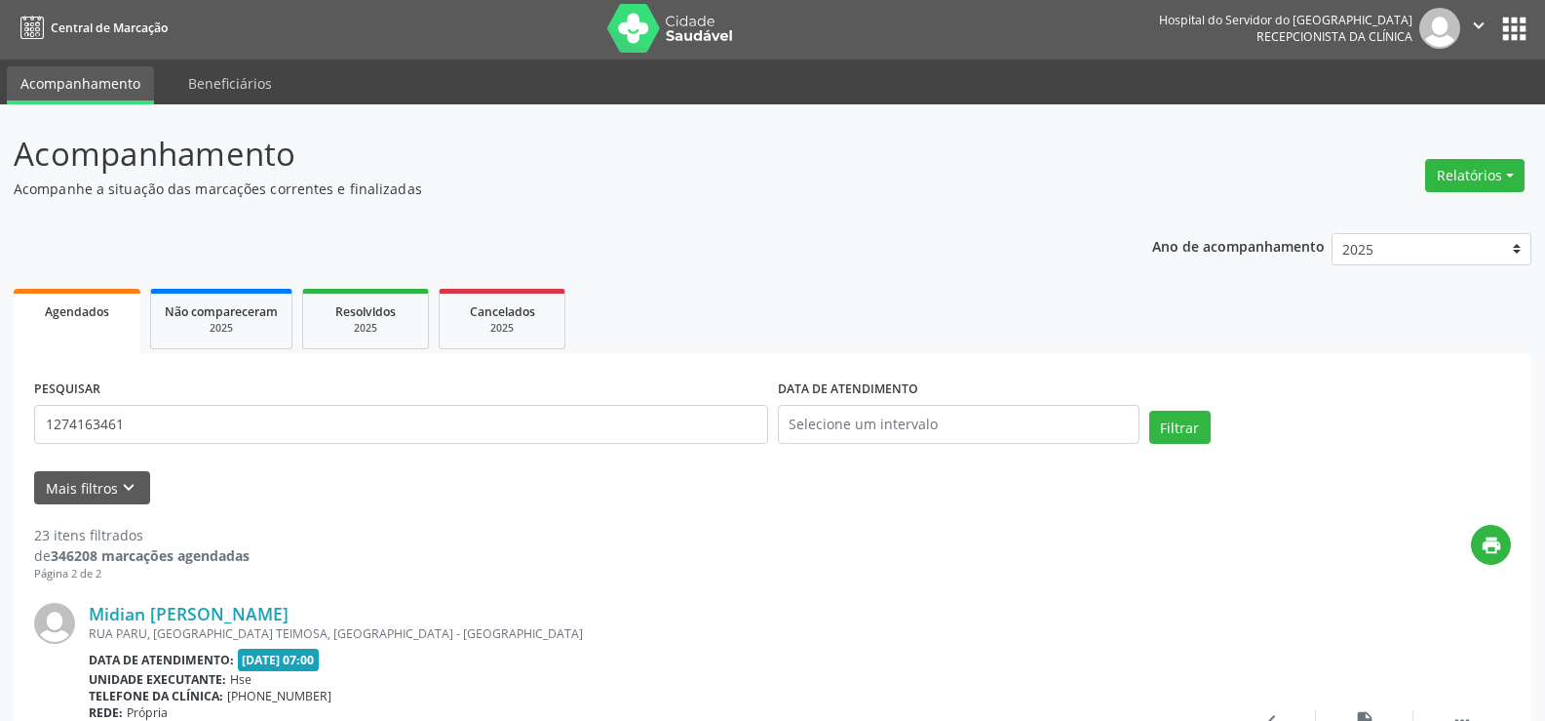
scroll to position [0, 0]
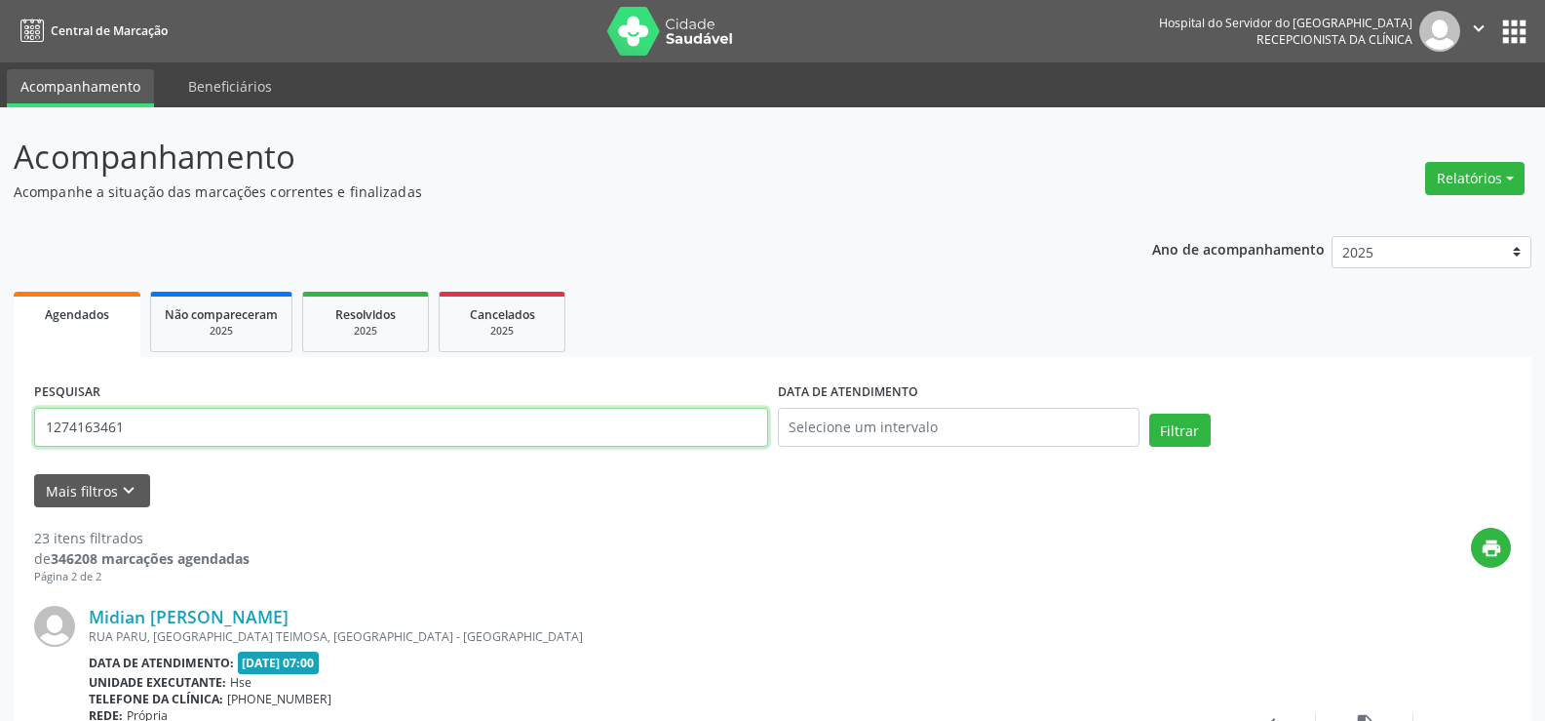
click at [270, 443] on input "1274163461" at bounding box center [401, 427] width 734 height 39
click at [1150, 413] on button "Filtrar" at bounding box center [1180, 429] width 61 height 33
click at [85, 420] on input "900100462" at bounding box center [401, 427] width 734 height 39
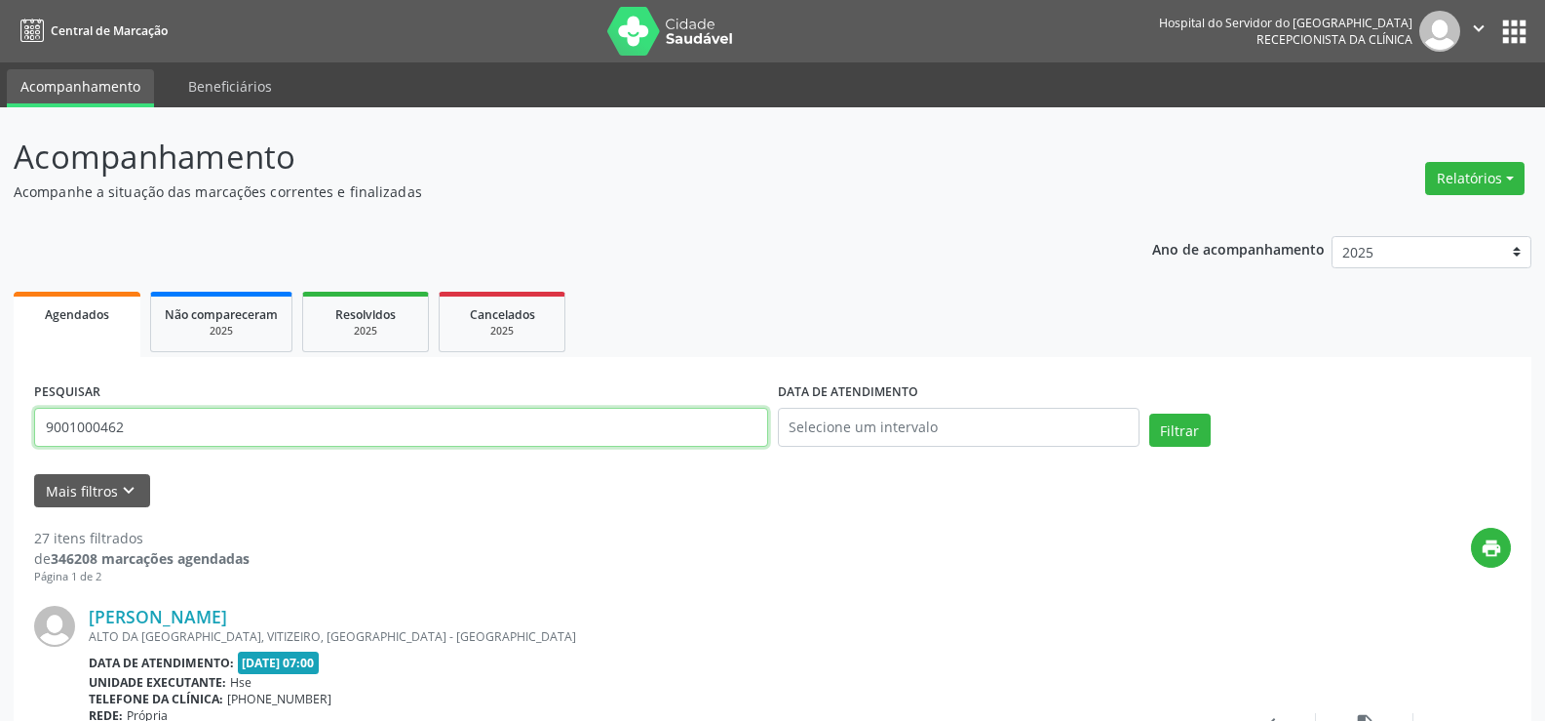
click at [1150, 413] on button "Filtrar" at bounding box center [1180, 429] width 61 height 33
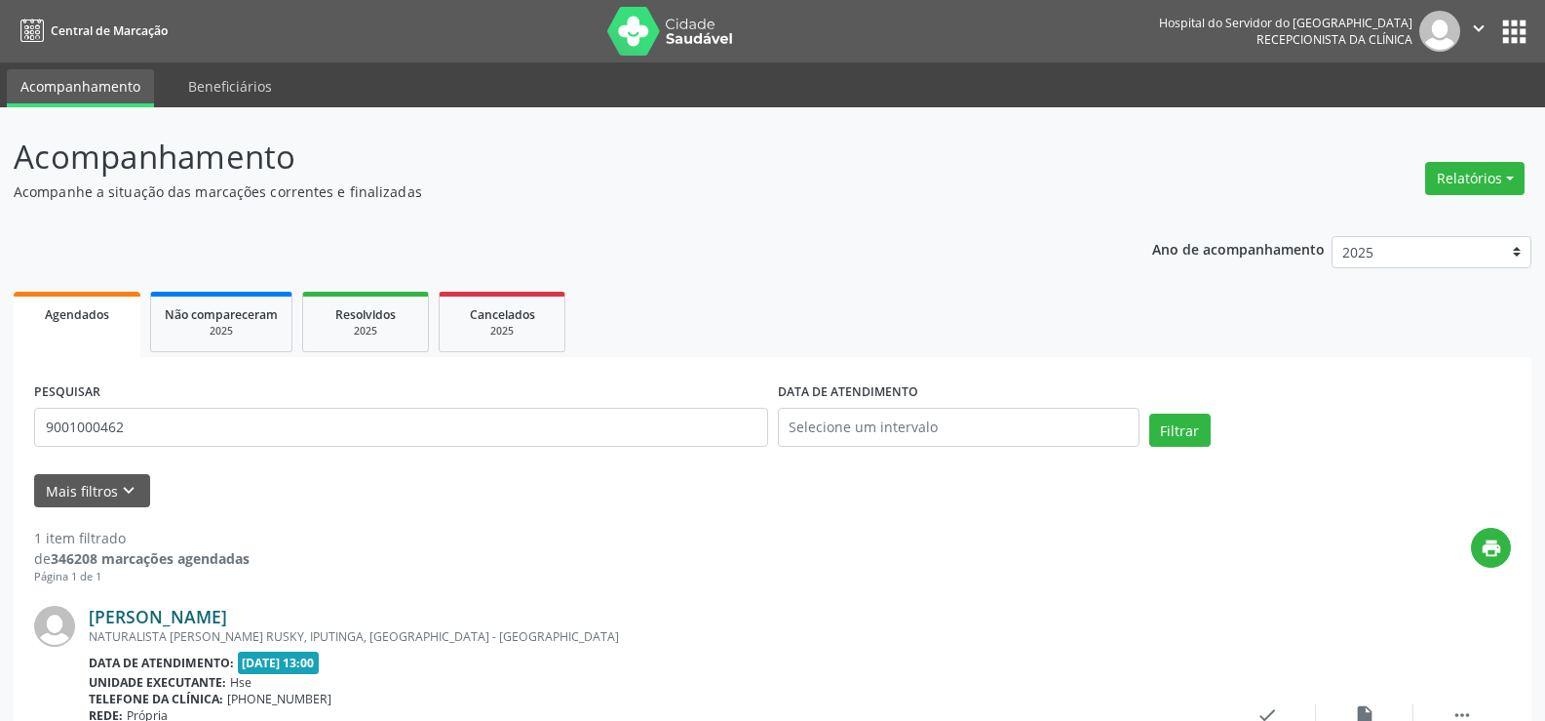
click at [137, 606] on link "[PERSON_NAME]" at bounding box center [158, 616] width 138 height 21
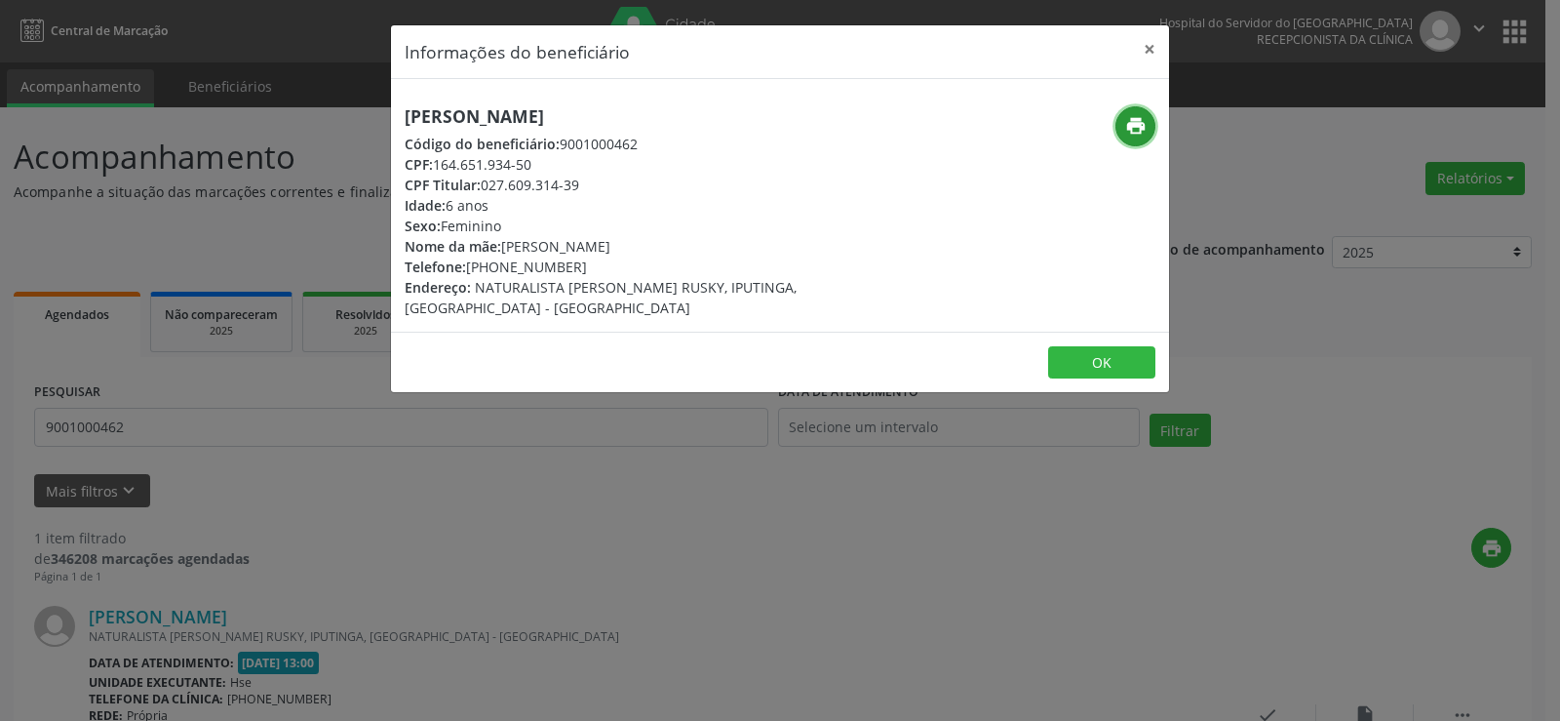
click at [1133, 113] on button "print" at bounding box center [1135, 126] width 40 height 40
click at [158, 388] on div "Informações do beneficiário × [PERSON_NAME] Código do beneficiário: 9001000462 …" at bounding box center [780, 360] width 1560 height 721
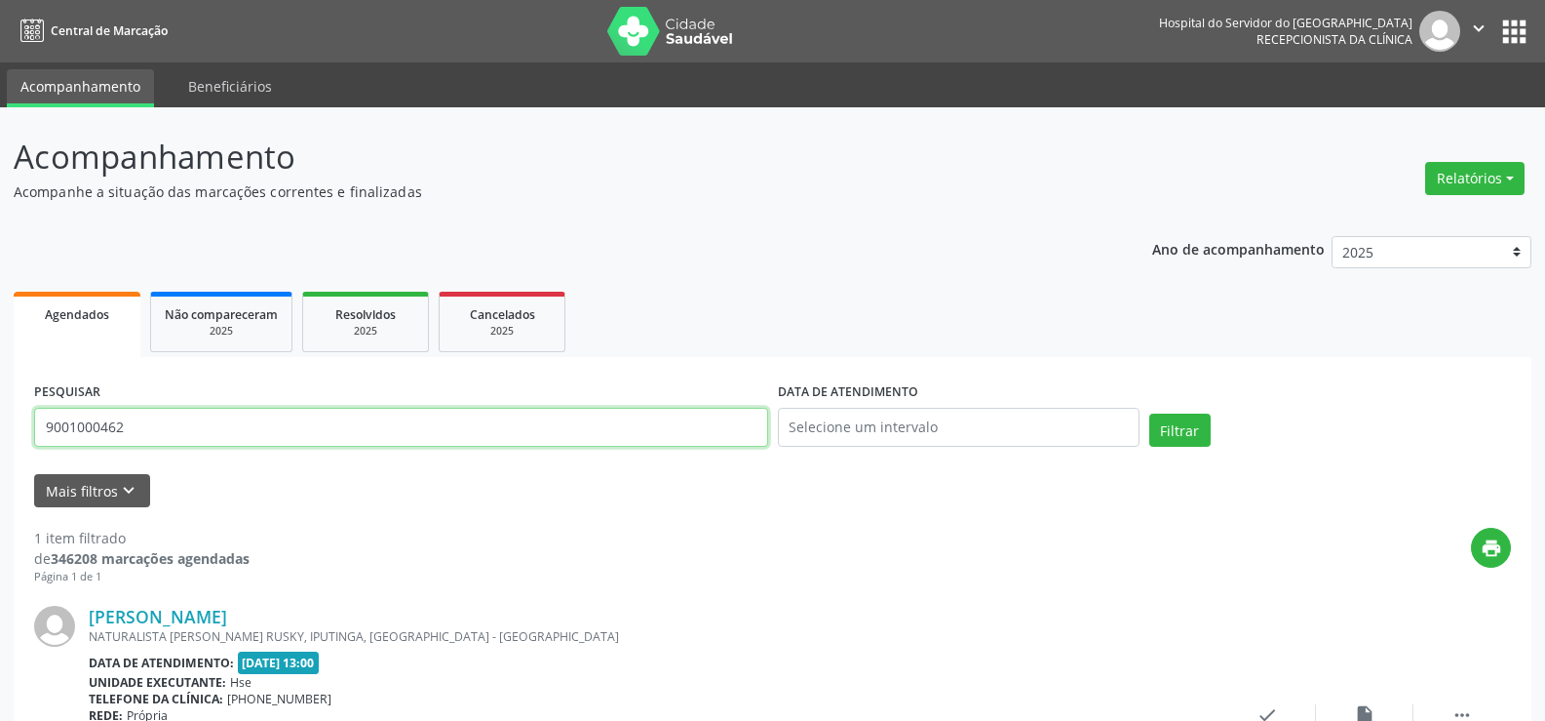
click at [161, 441] on input "9001000462" at bounding box center [401, 427] width 734 height 39
click at [270, 417] on input "9001000462" at bounding box center [401, 427] width 734 height 39
click at [1150, 413] on button "Filtrar" at bounding box center [1180, 429] width 61 height 33
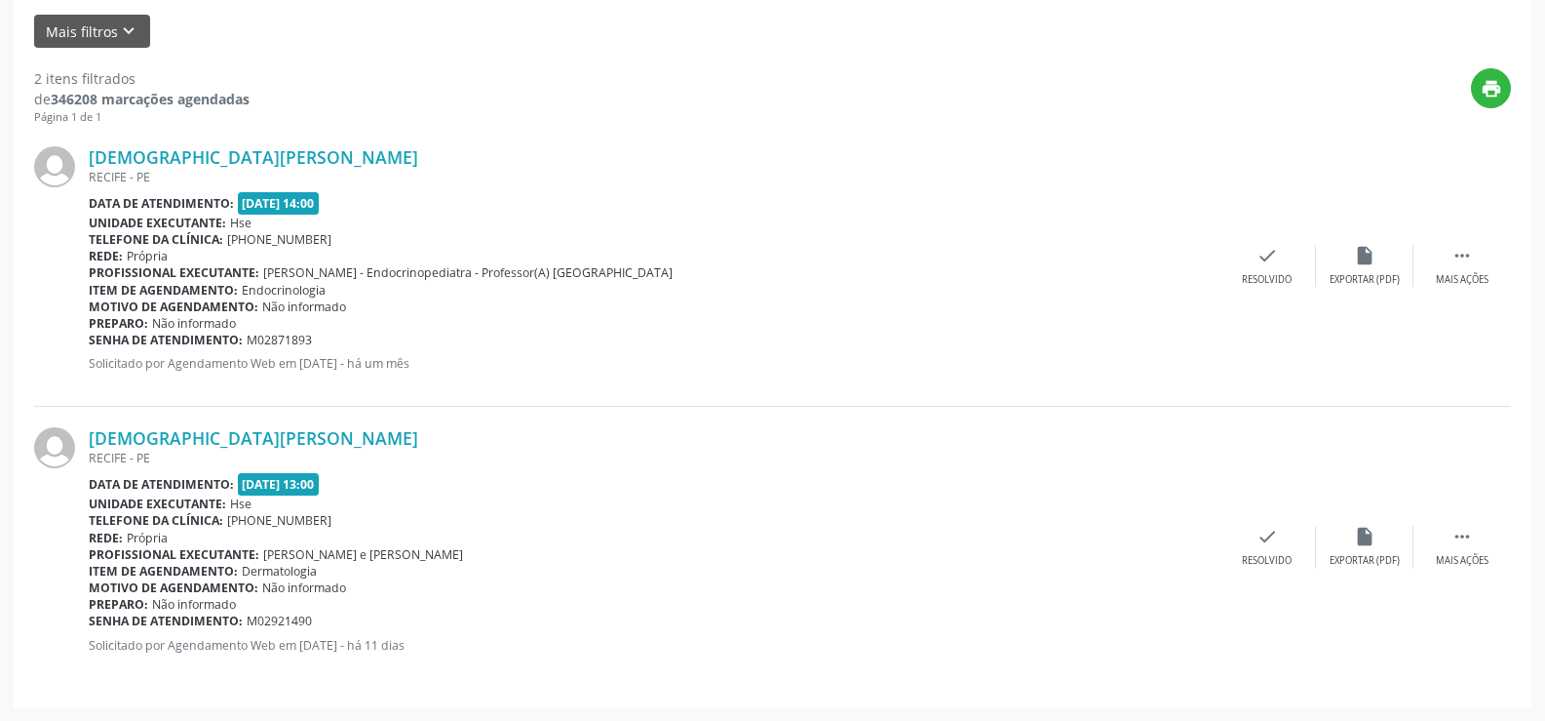
scroll to position [460, 0]
click at [278, 154] on link "[DEMOGRAPHIC_DATA][PERSON_NAME]" at bounding box center [254, 155] width 330 height 21
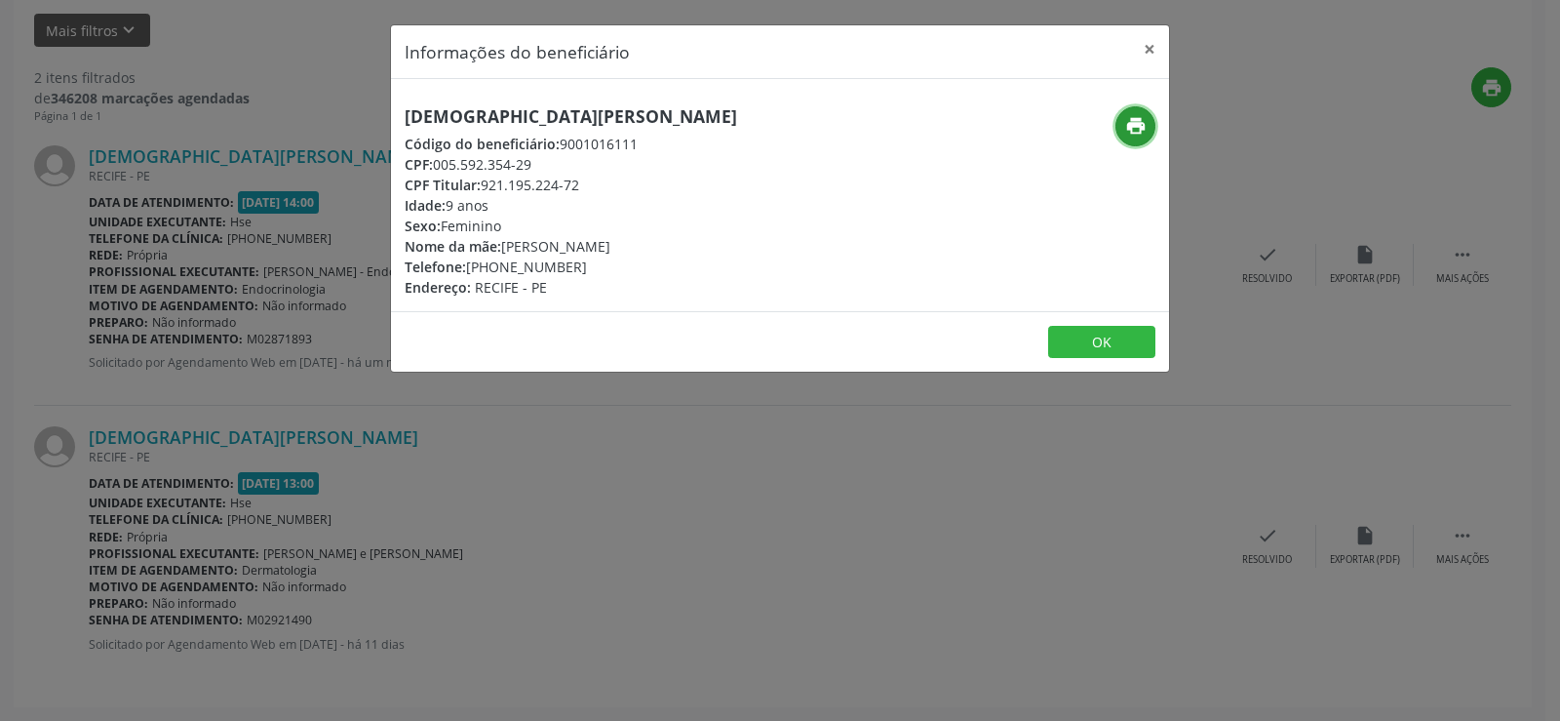
click at [1138, 123] on icon "print" at bounding box center [1135, 125] width 21 height 21
click at [1144, 49] on button "×" at bounding box center [1149, 49] width 39 height 48
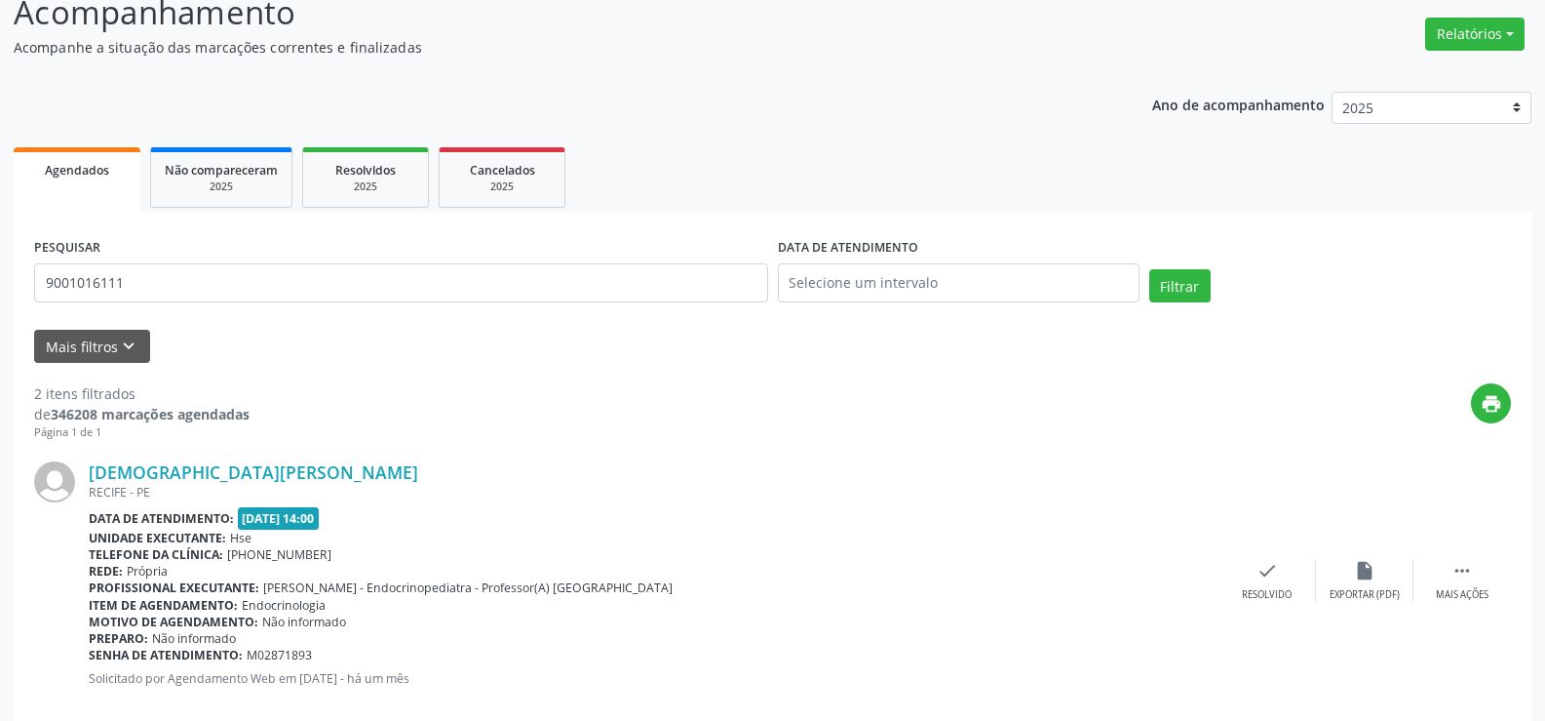
scroll to position [0, 0]
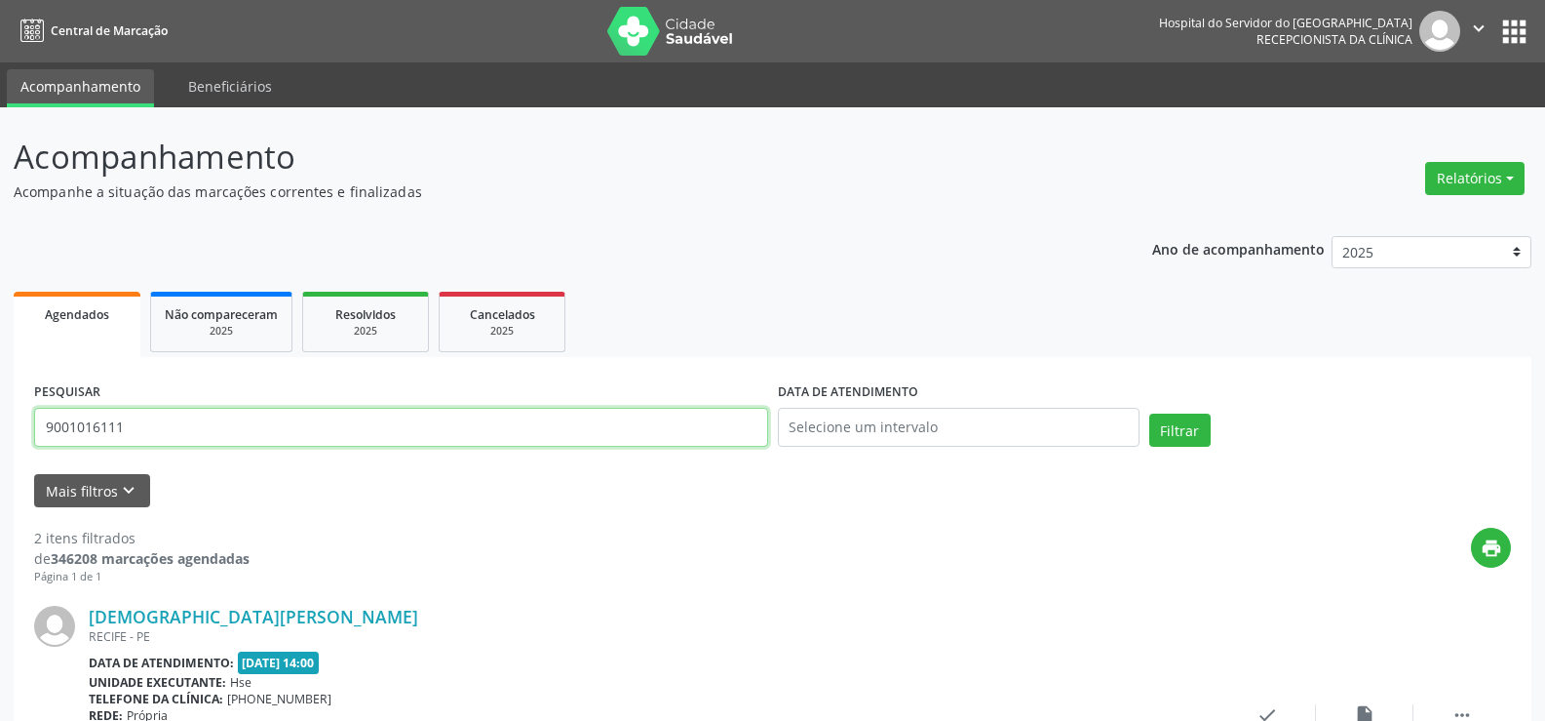
click at [363, 432] on input "9001016111" at bounding box center [401, 427] width 734 height 39
paste input "[PERSON_NAME] DA CONCEICAO [PERSON_NAME]"
click at [1150, 413] on button "Filtrar" at bounding box center [1180, 429] width 61 height 33
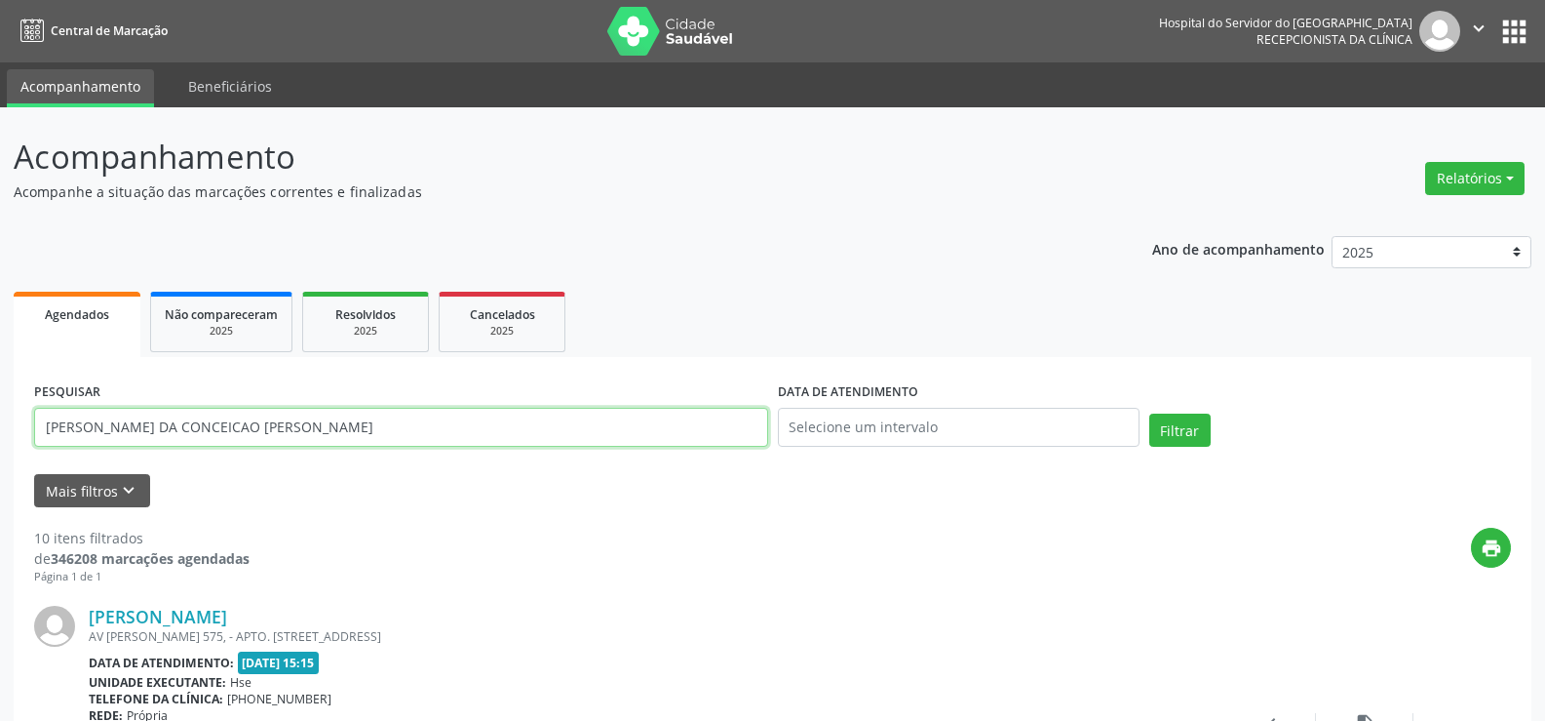
click at [339, 421] on input "[PERSON_NAME] DA CONCEICAO [PERSON_NAME]" at bounding box center [401, 427] width 734 height 39
click at [1150, 413] on button "Filtrar" at bounding box center [1180, 429] width 61 height 33
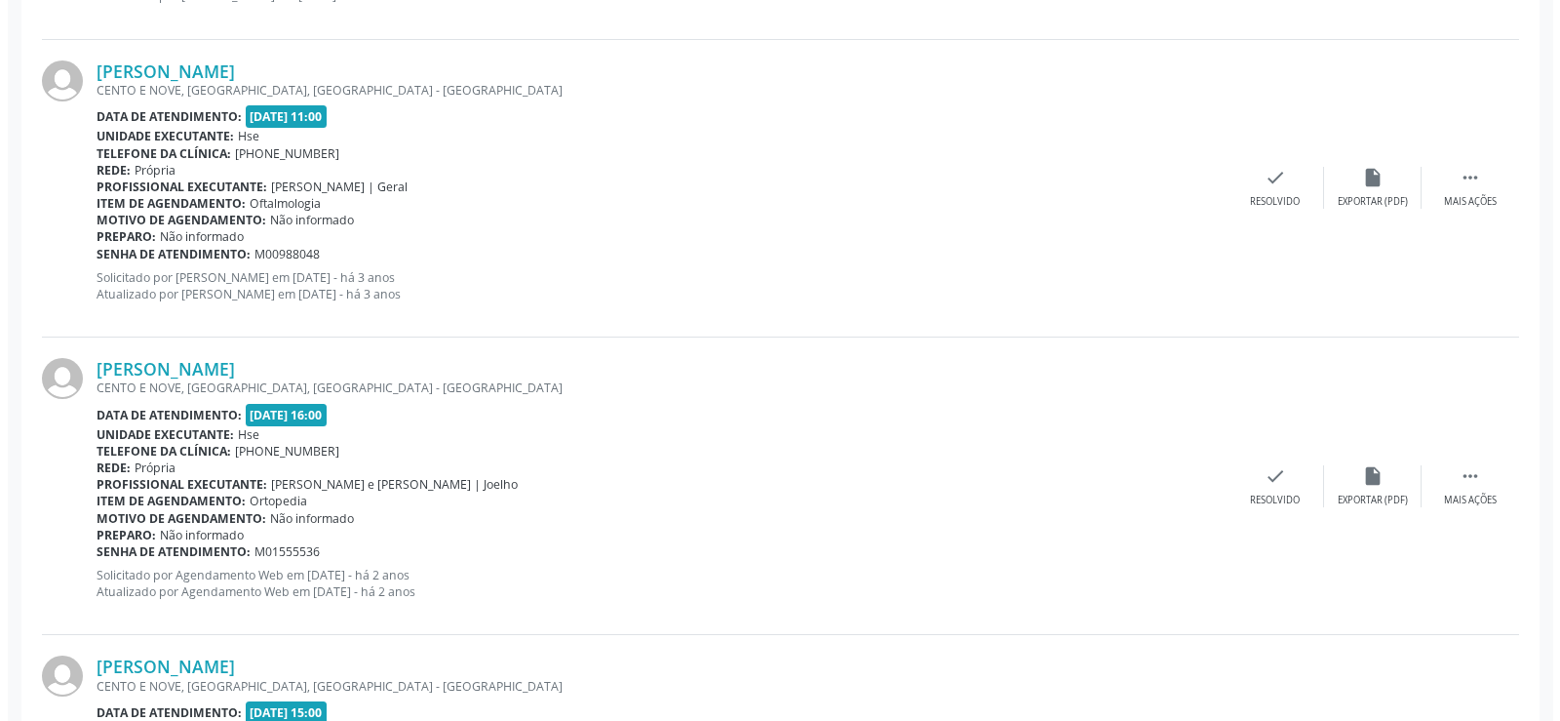
scroll to position [1073, 0]
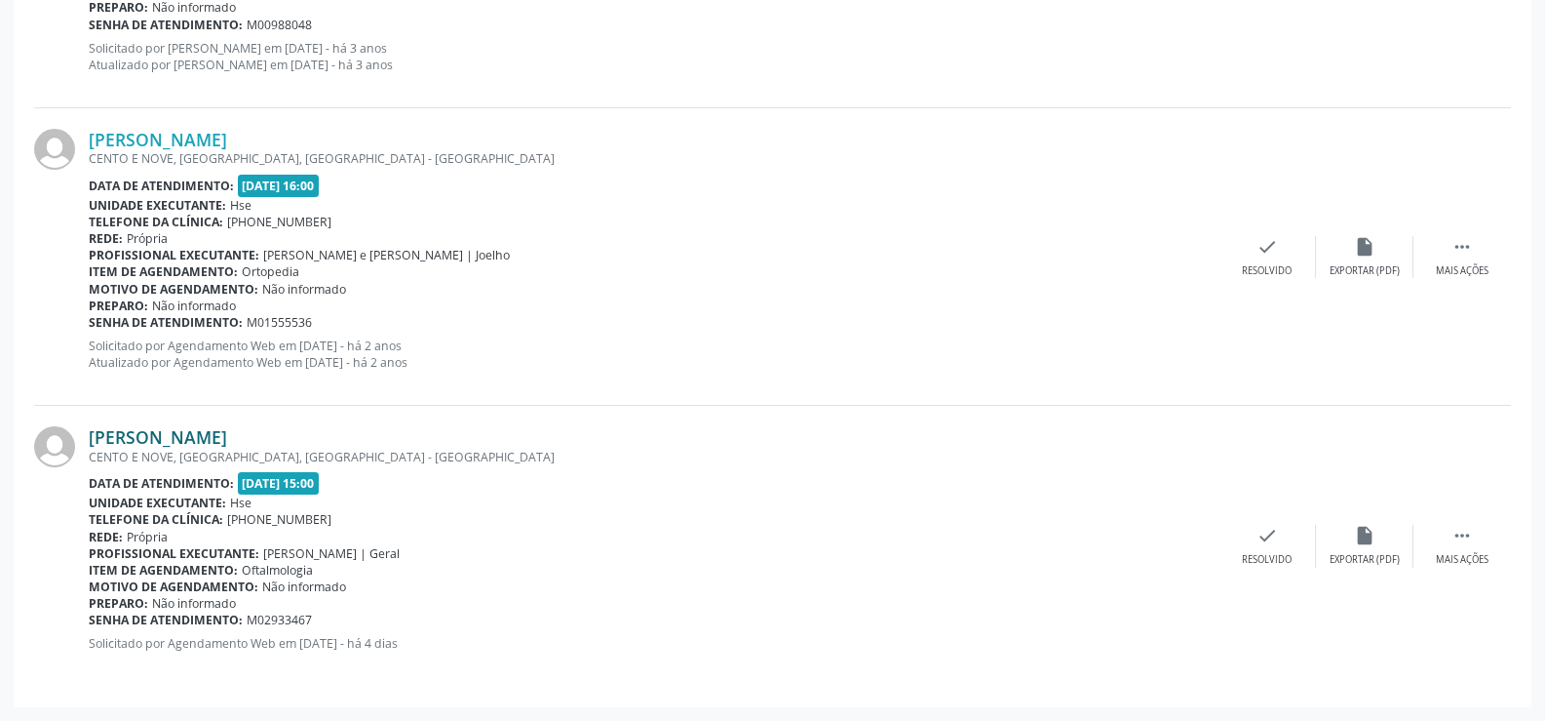
click at [227, 430] on link "[PERSON_NAME]" at bounding box center [158, 436] width 138 height 21
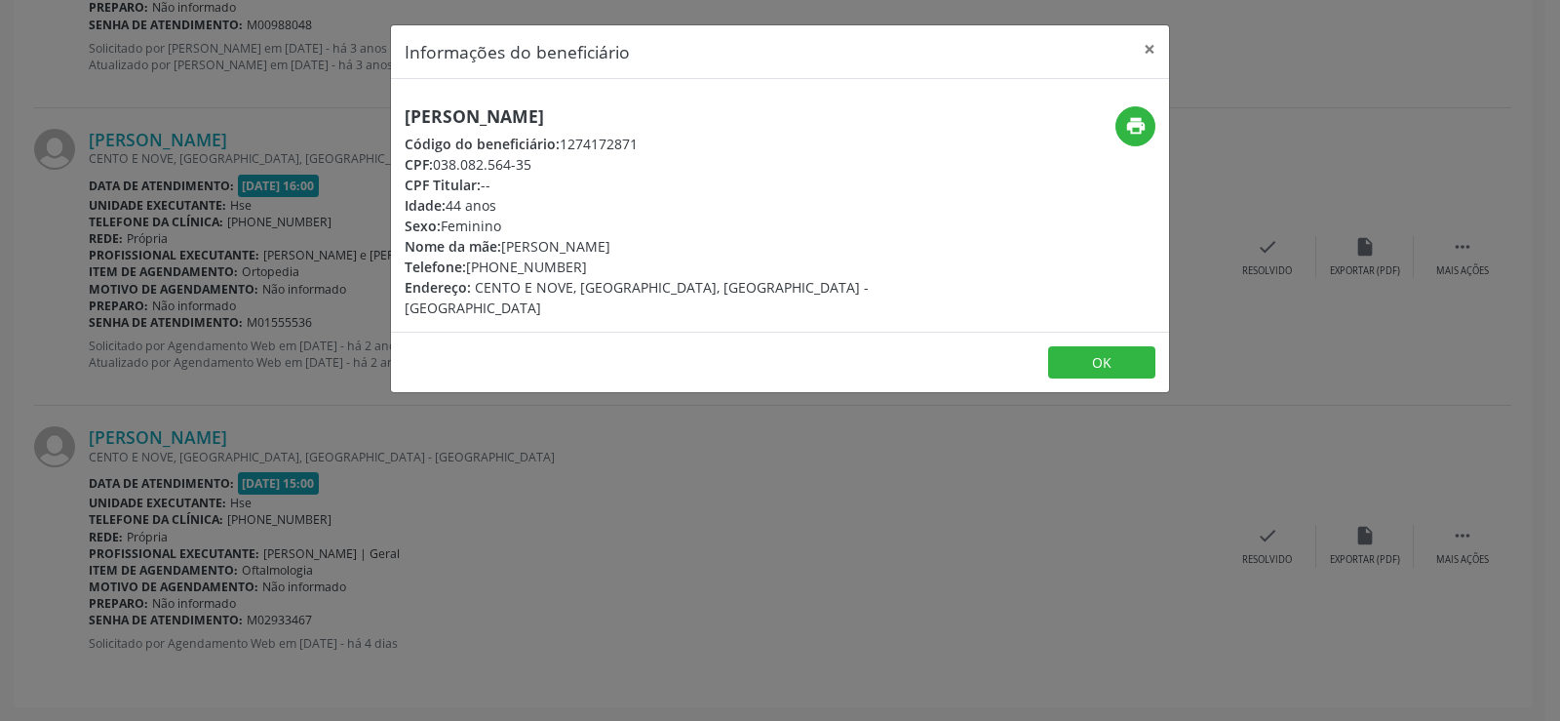
click at [585, 118] on h5 "[PERSON_NAME]" at bounding box center [650, 116] width 491 height 20
click at [245, 320] on div "Informações do beneficiário × [PERSON_NAME] Código do beneficiário: 1274172871 …" at bounding box center [780, 360] width 1560 height 721
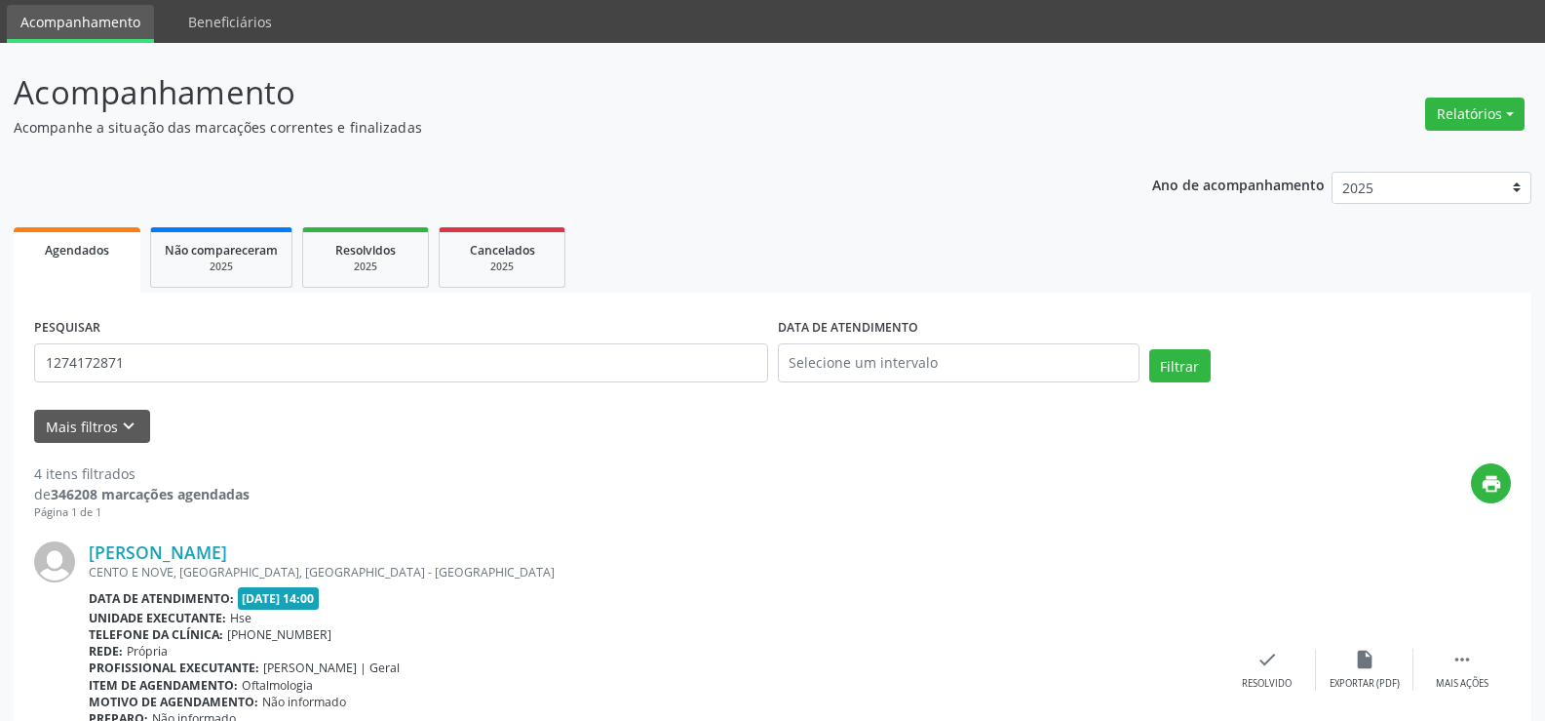
scroll to position [0, 0]
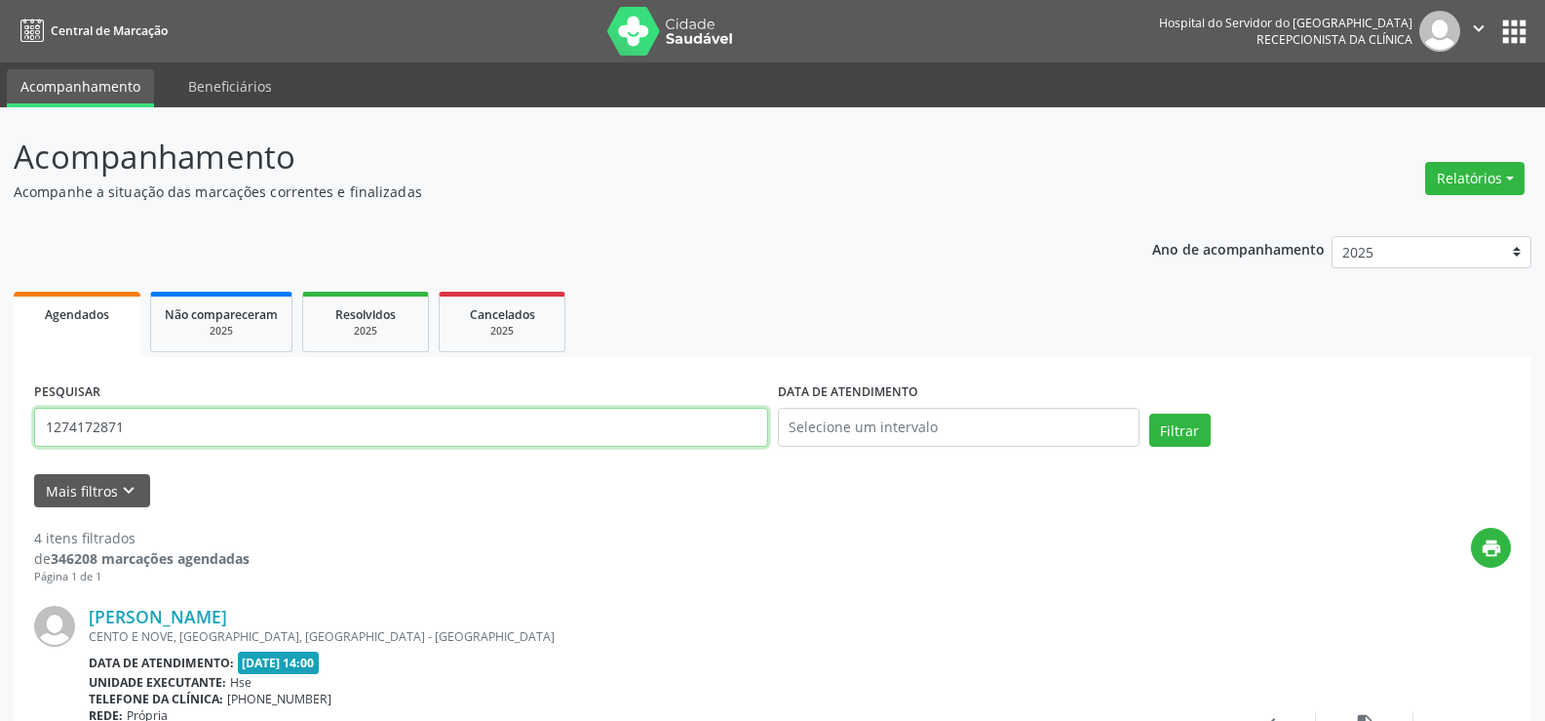
click at [295, 428] on input "1274172871" at bounding box center [401, 427] width 734 height 39
click at [1150, 413] on button "Filtrar" at bounding box center [1180, 429] width 61 height 33
click at [202, 439] on input "9000966197" at bounding box center [401, 427] width 734 height 39
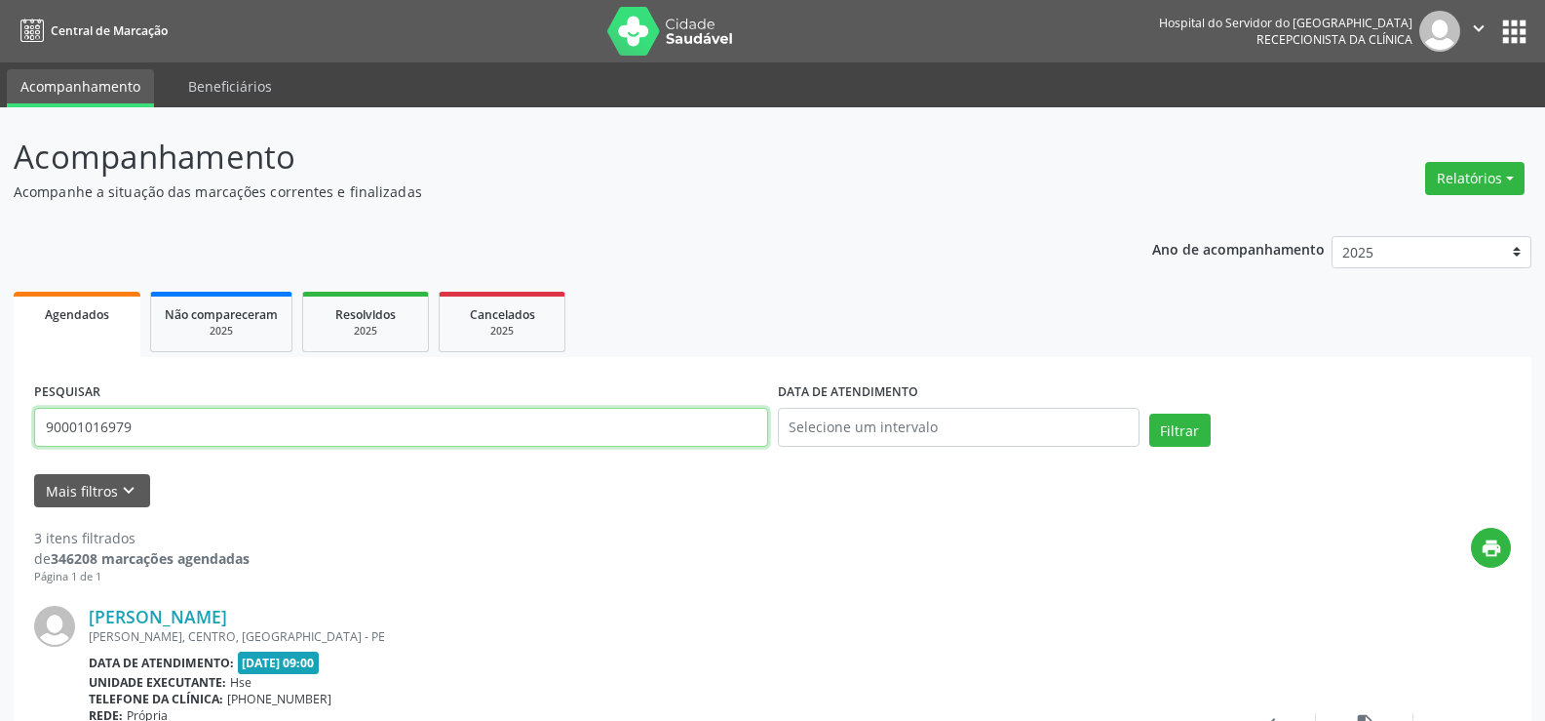
click at [1150, 413] on button "Filtrar" at bounding box center [1180, 429] width 61 height 33
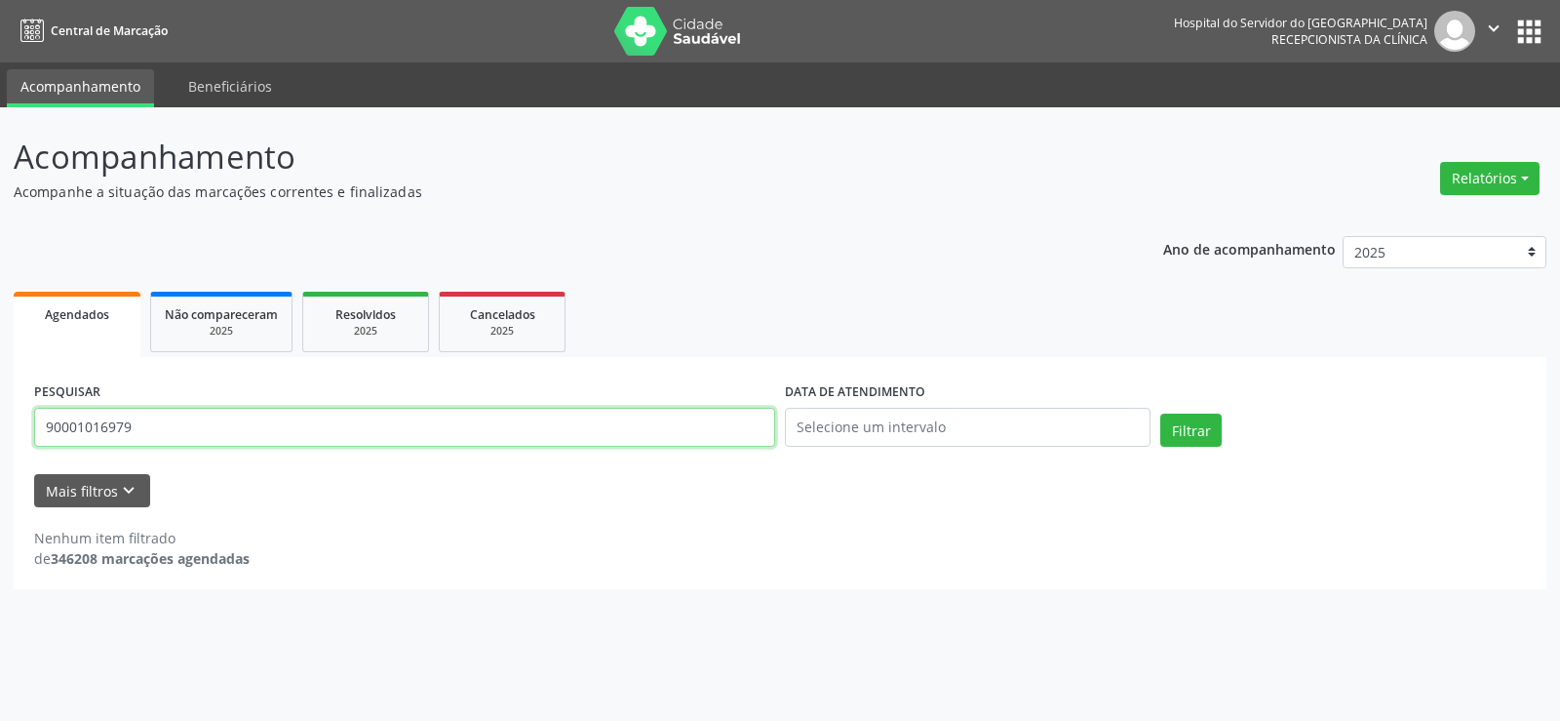
click at [66, 424] on input "90001016979" at bounding box center [404, 427] width 741 height 39
click at [1160, 413] on button "Filtrar" at bounding box center [1190, 429] width 61 height 33
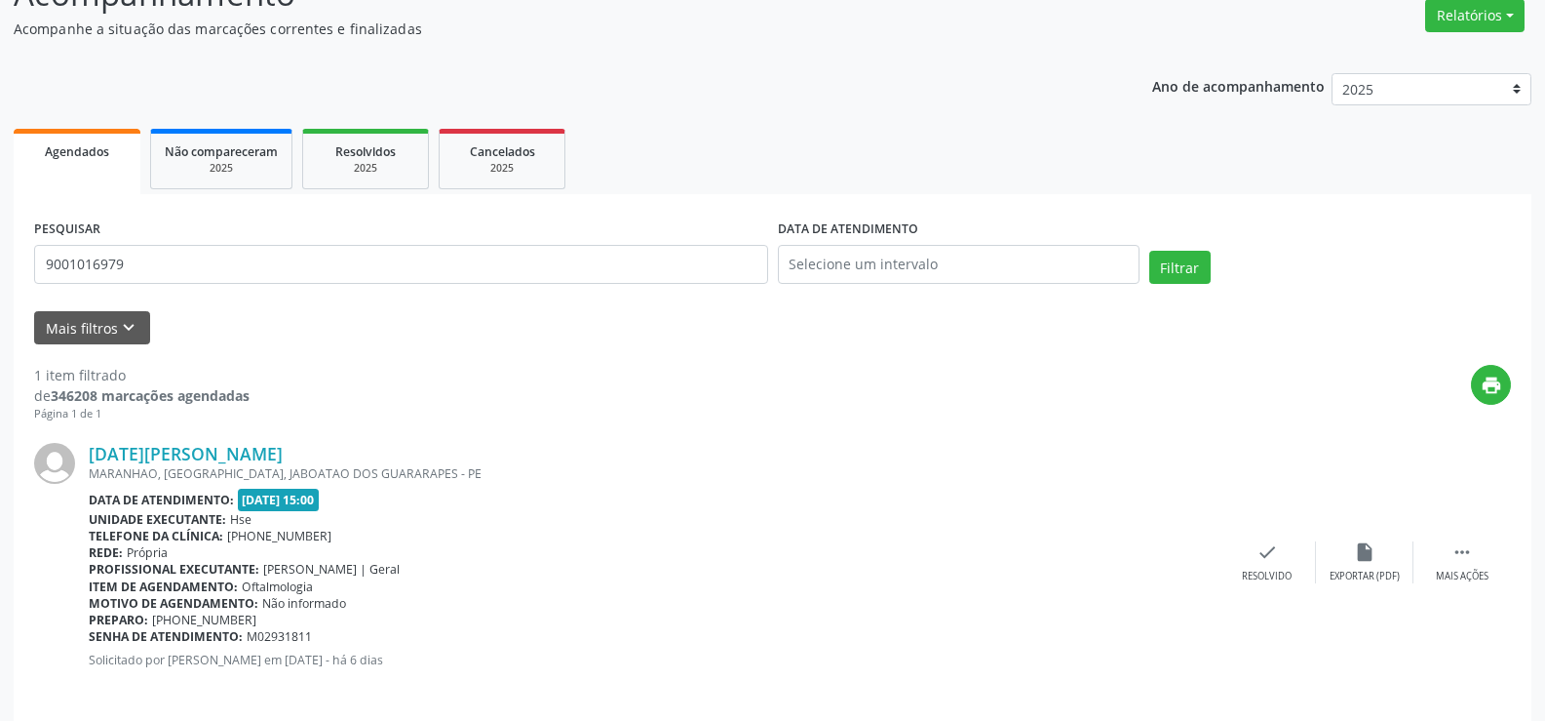
scroll to position [178, 0]
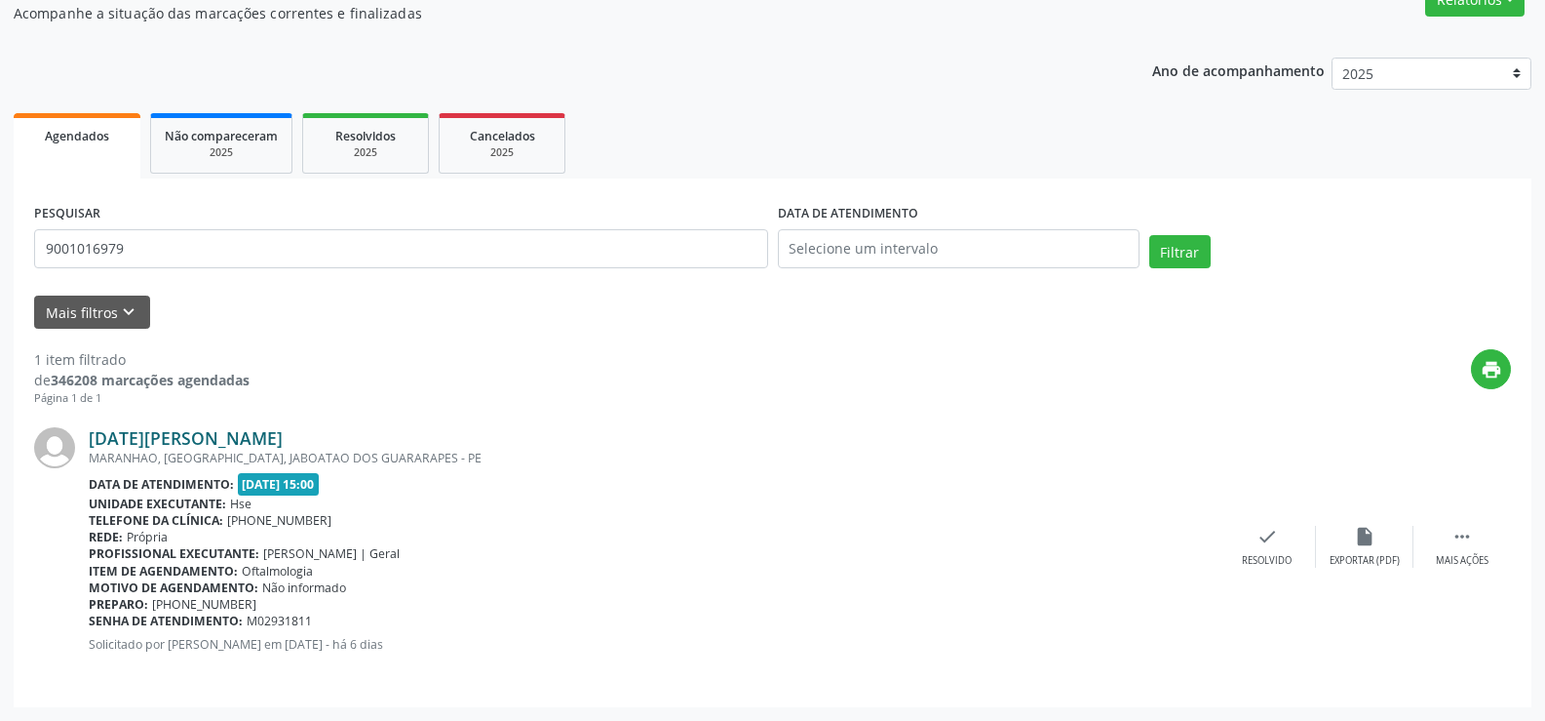
click at [174, 437] on link "[DATE][PERSON_NAME]" at bounding box center [186, 437] width 194 height 21
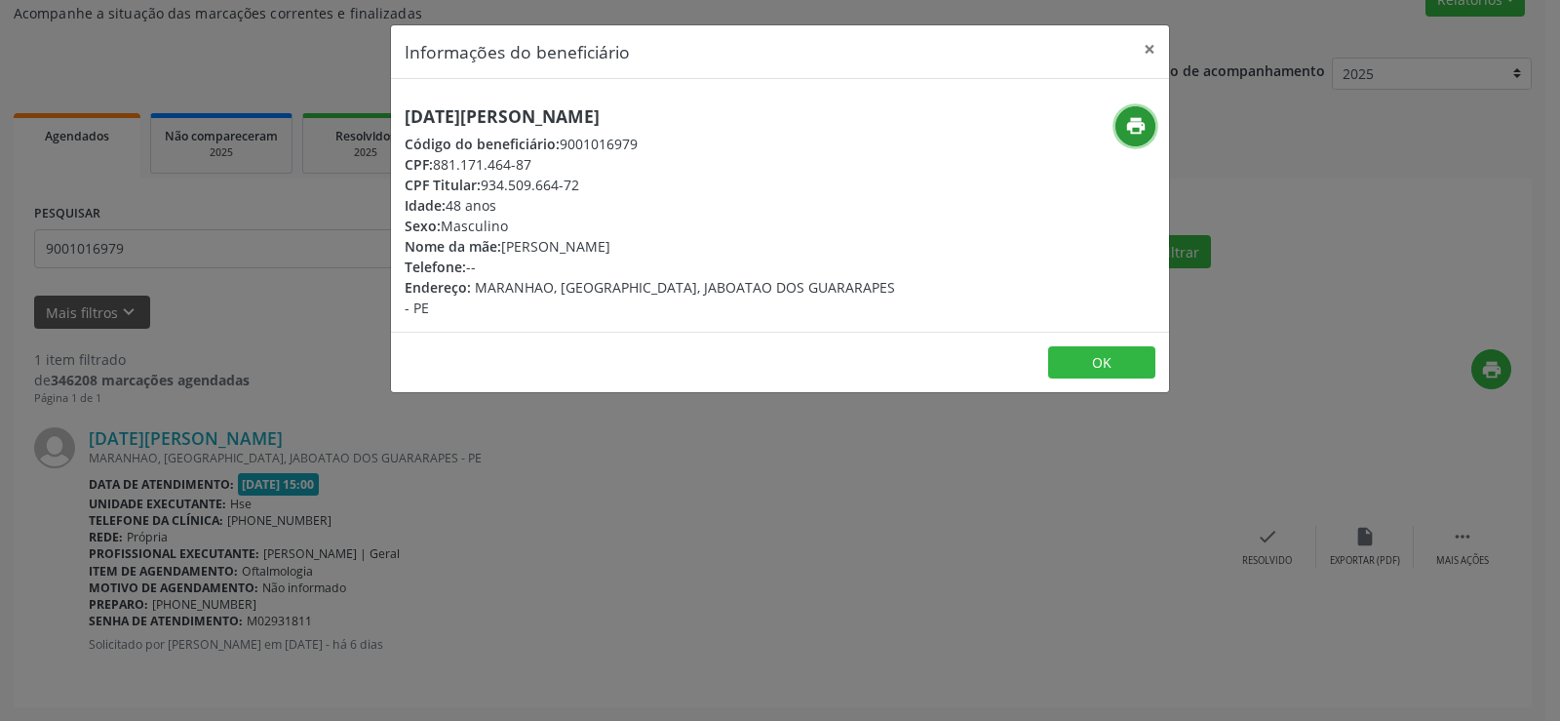
click at [1122, 125] on button "print" at bounding box center [1135, 126] width 40 height 40
click at [145, 282] on div "Informações do beneficiário × [DATE][PERSON_NAME] Código do beneficiário: 90010…" at bounding box center [780, 360] width 1560 height 721
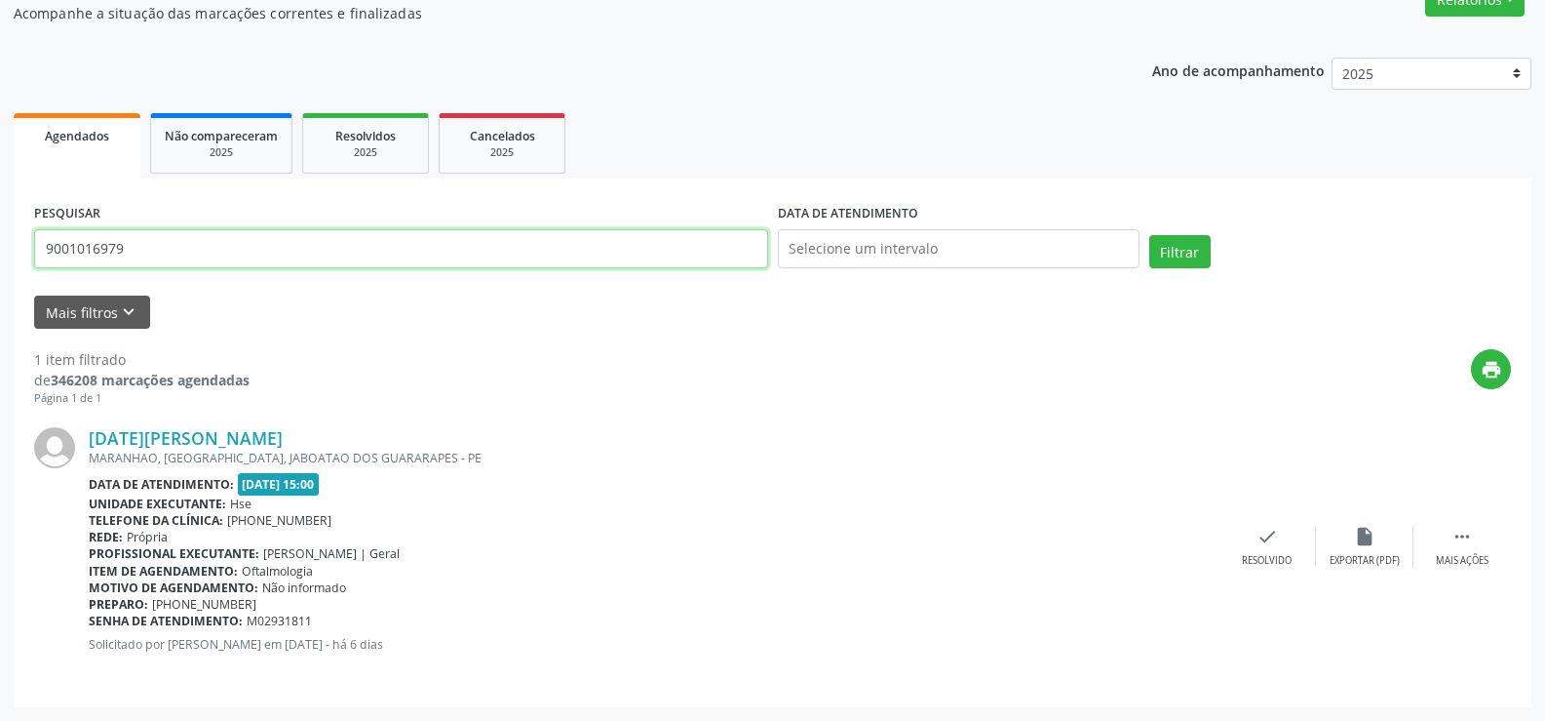
click at [147, 243] on input "9001016979" at bounding box center [401, 248] width 734 height 39
click at [1150, 235] on button "Filtrar" at bounding box center [1180, 251] width 61 height 33
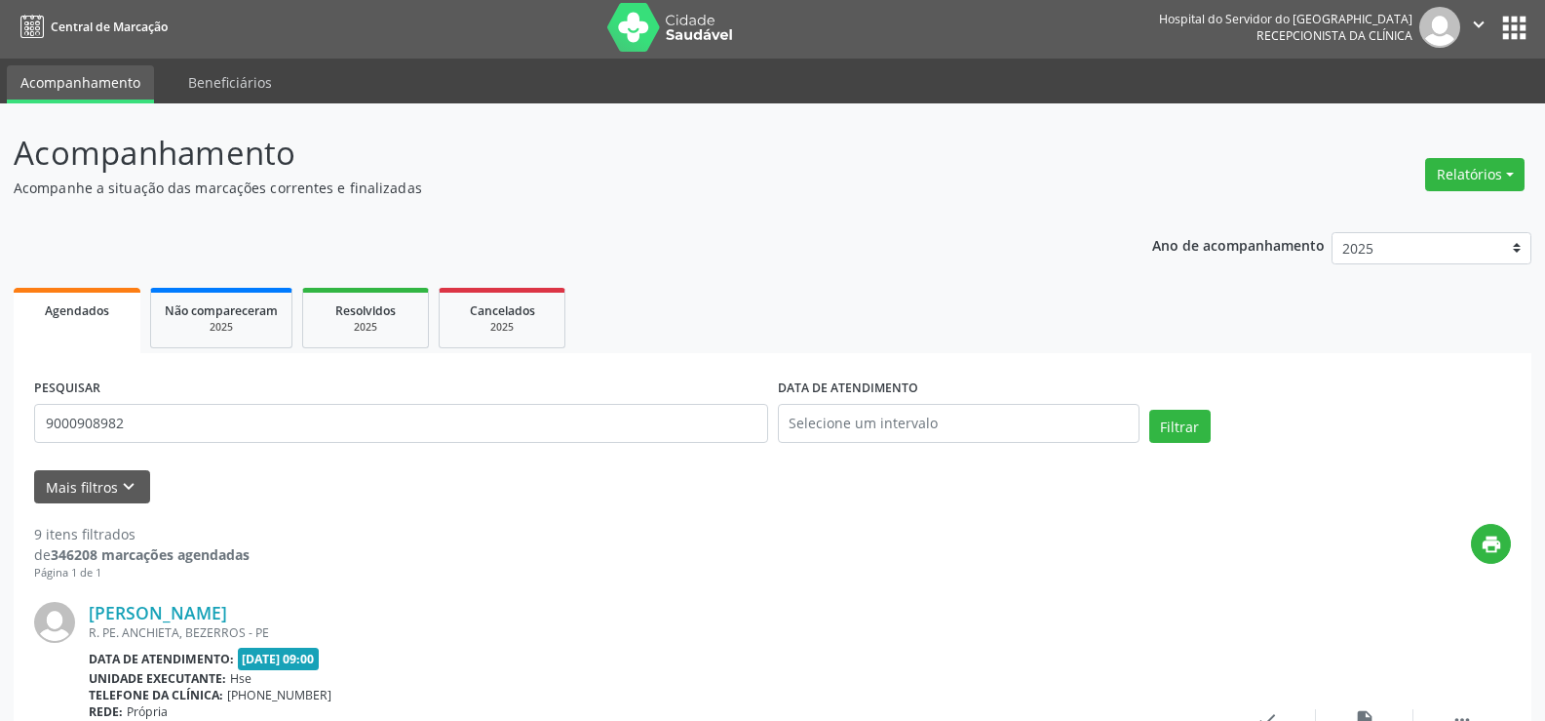
scroll to position [0, 0]
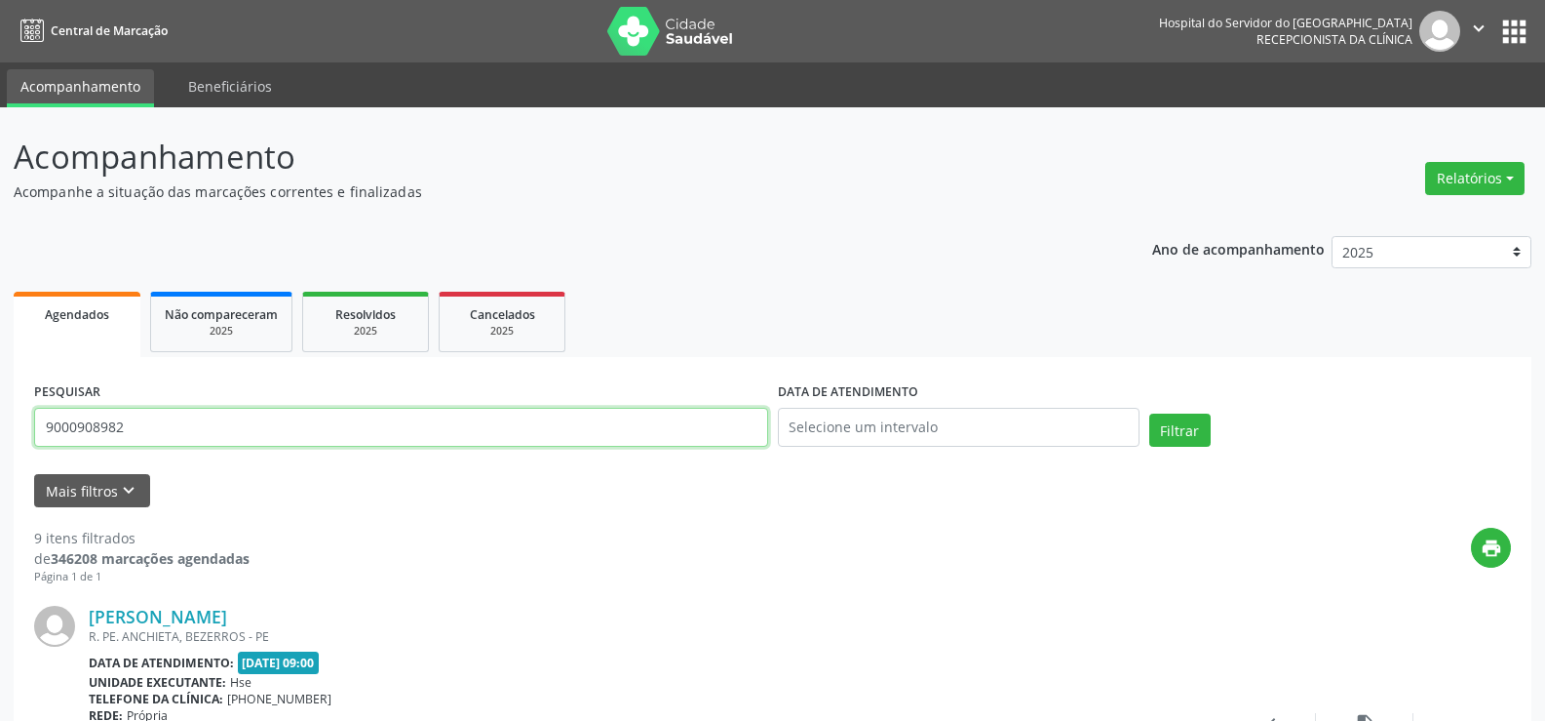
click at [267, 424] on input "9000908982" at bounding box center [401, 427] width 734 height 39
type input "9"
click at [1150, 413] on button "Filtrar" at bounding box center [1180, 429] width 61 height 33
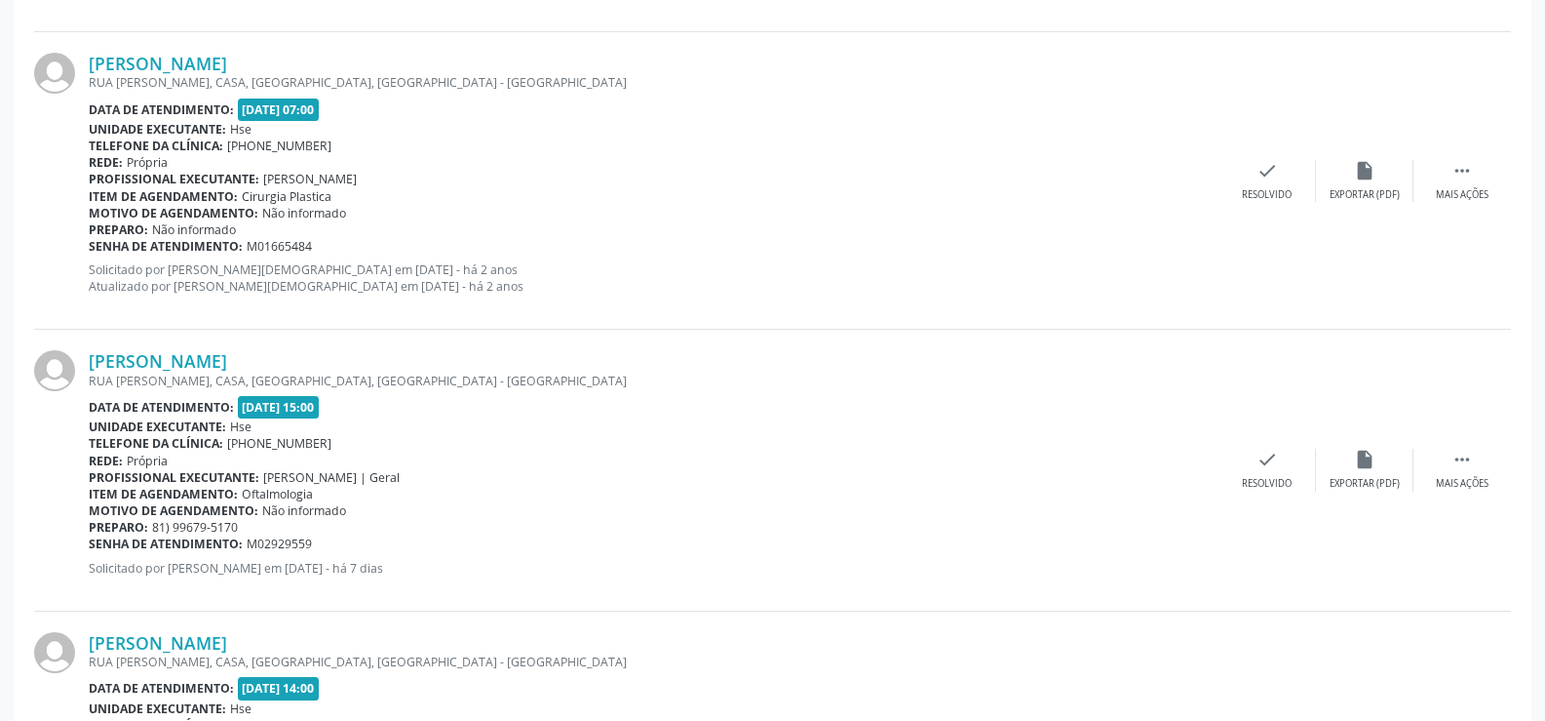
scroll to position [4136, 0]
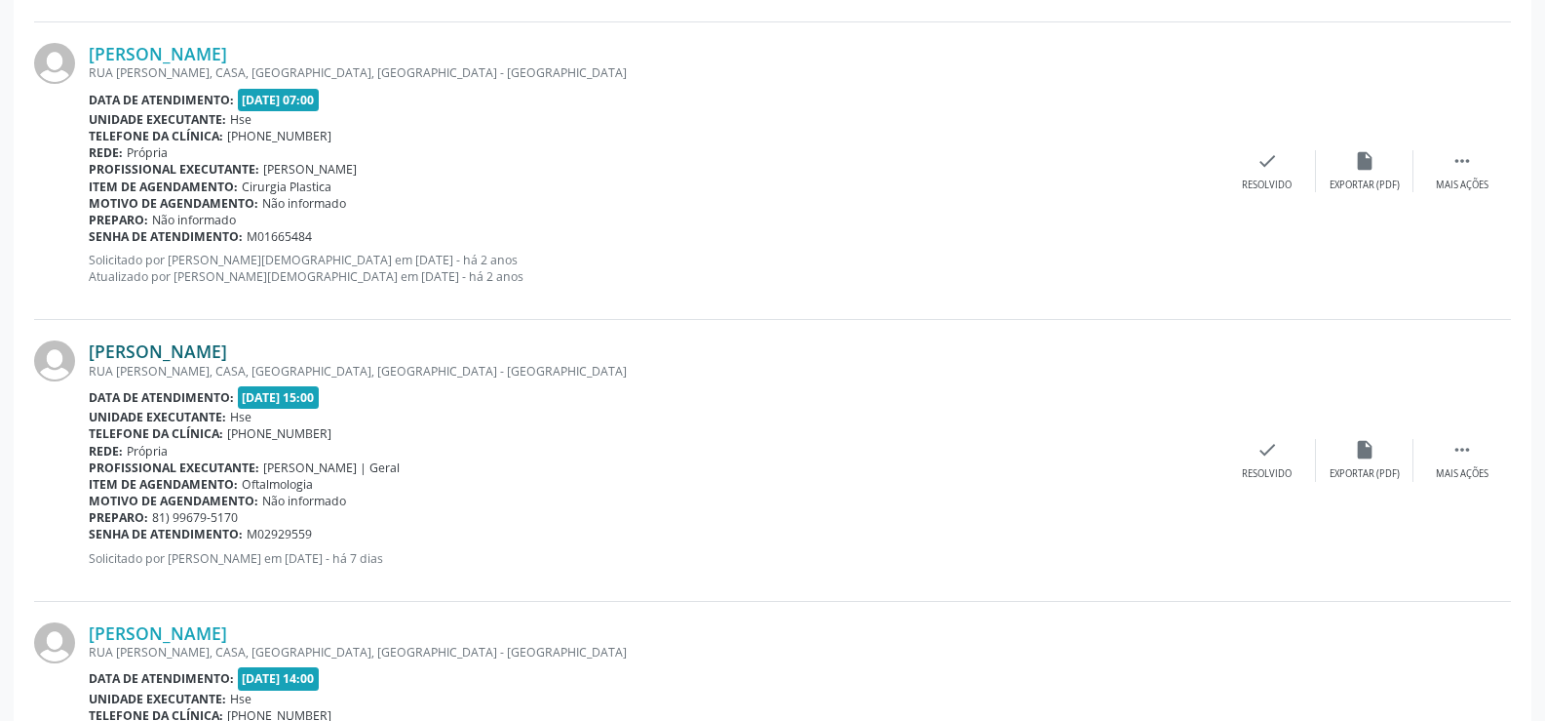
click at [122, 360] on link "[PERSON_NAME]" at bounding box center [158, 350] width 138 height 21
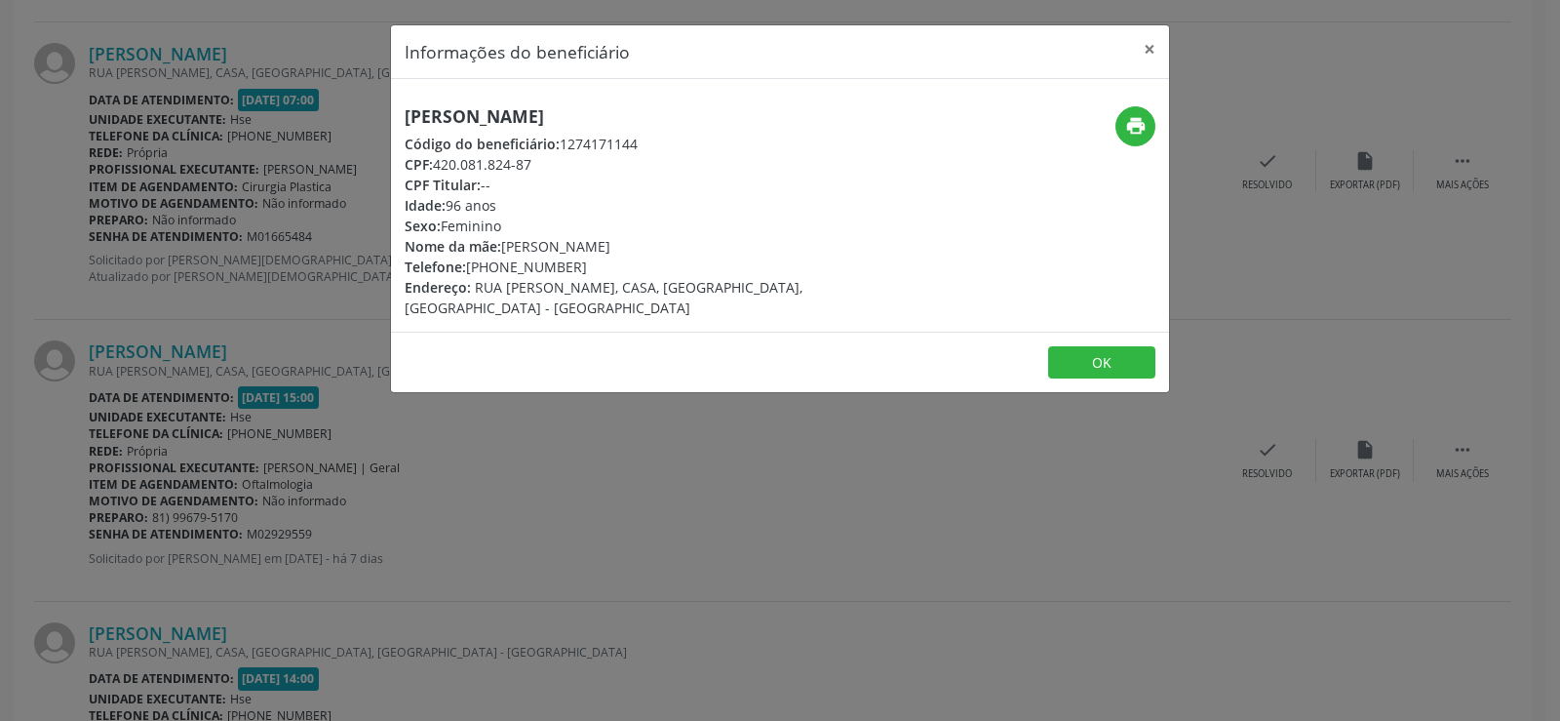
click at [591, 106] on h5 "[PERSON_NAME]" at bounding box center [650, 116] width 491 height 20
click at [98, 173] on div "Informações do beneficiário × [PERSON_NAME] Código do beneficiário: 1274171144 …" at bounding box center [780, 360] width 1560 height 721
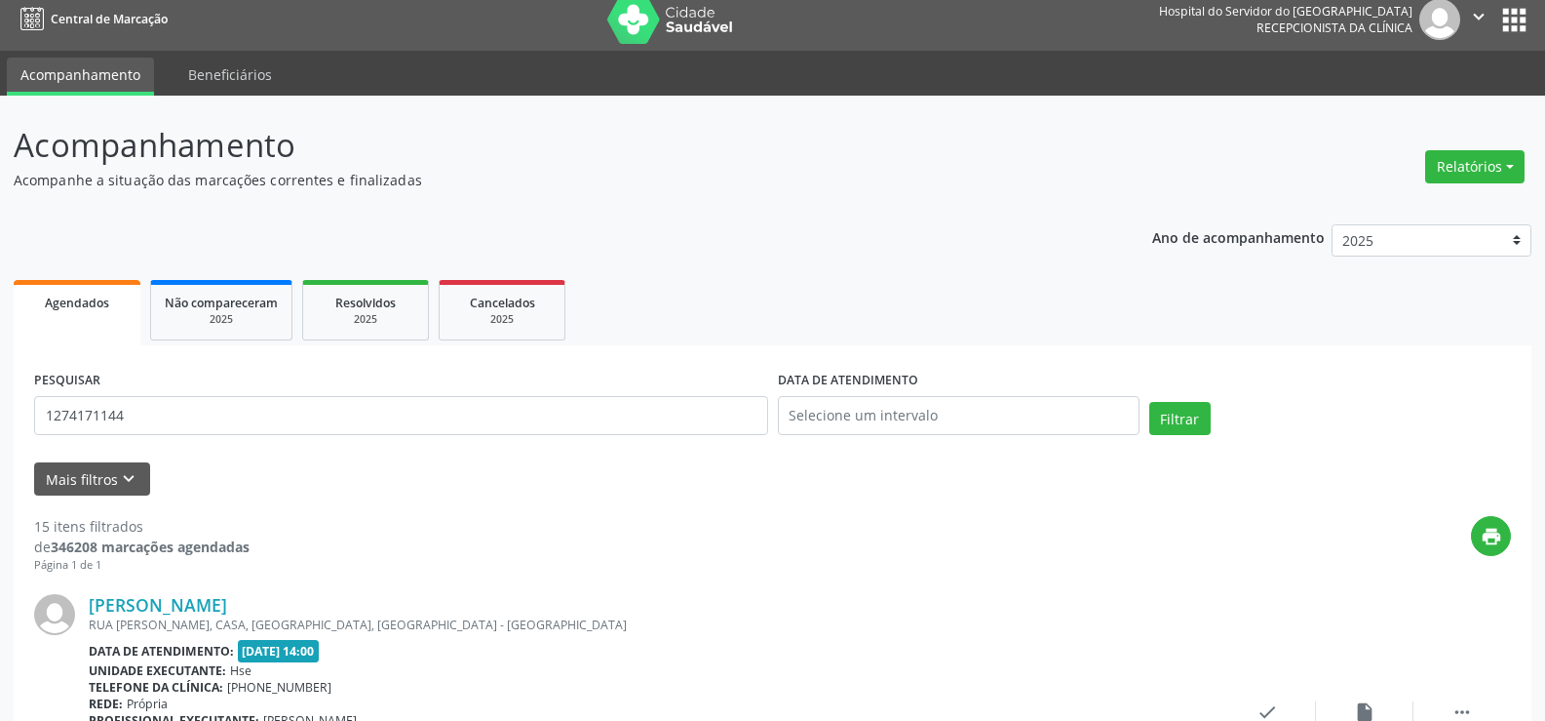
scroll to position [0, 0]
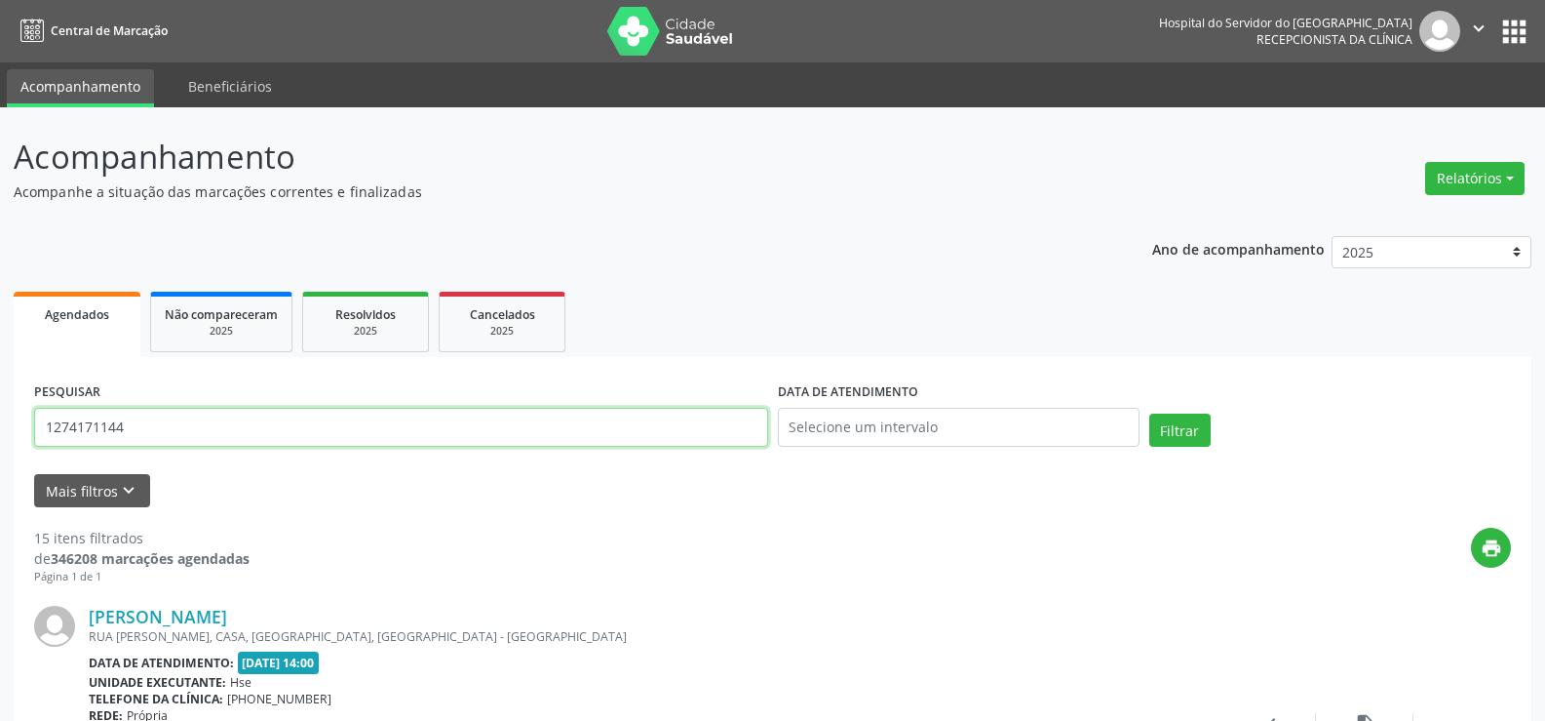
click at [300, 422] on input "1274171144" at bounding box center [401, 427] width 734 height 39
click at [1150, 413] on button "Filtrar" at bounding box center [1180, 429] width 61 height 33
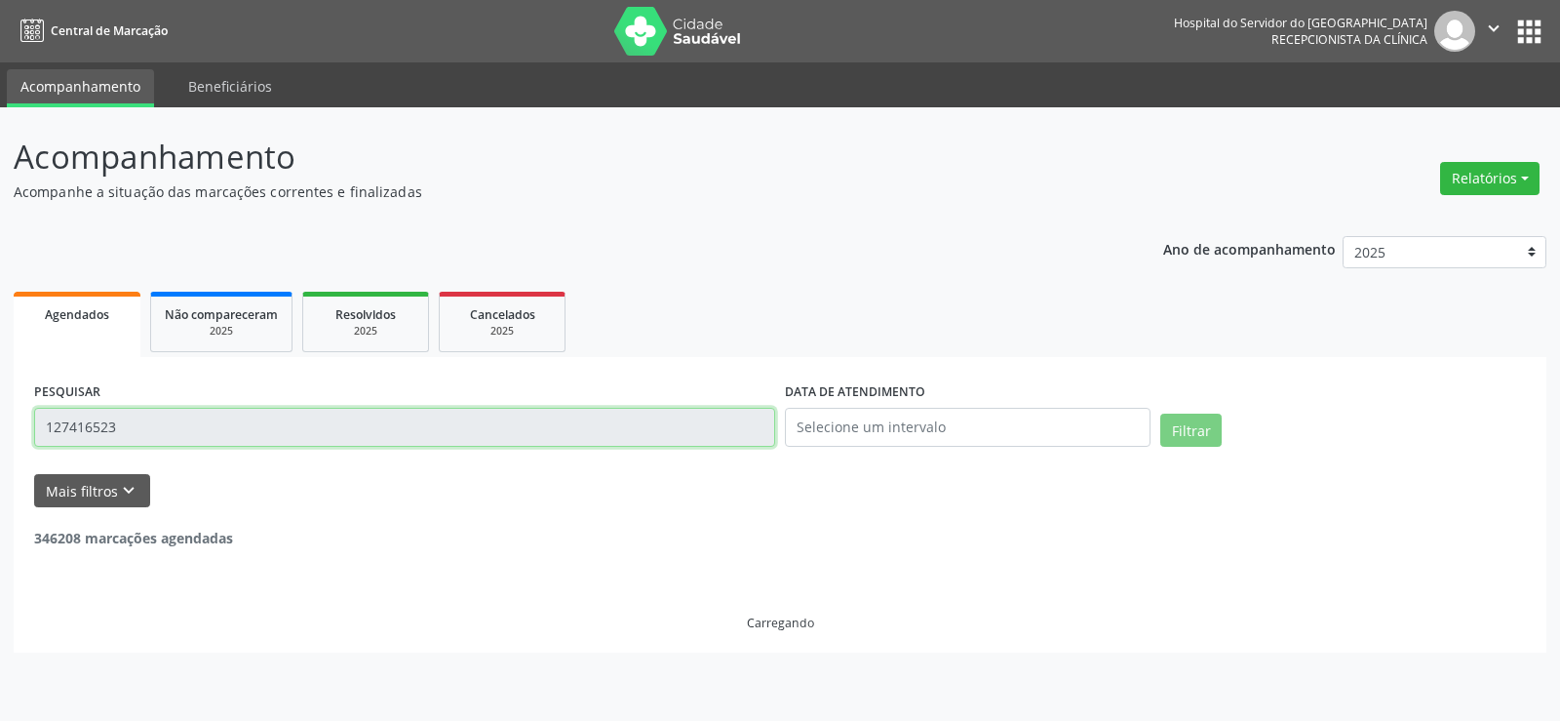
click at [300, 422] on input "127416523" at bounding box center [404, 427] width 741 height 39
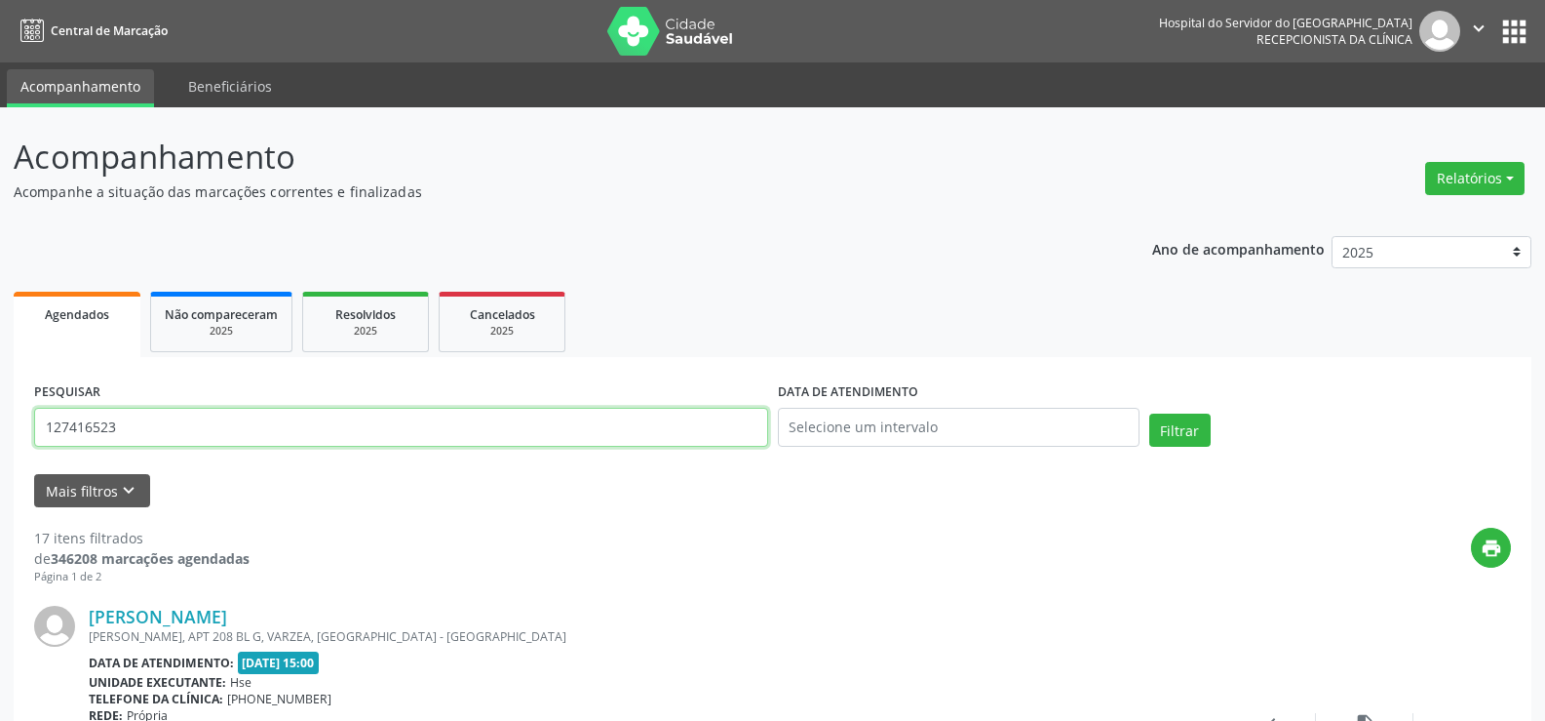
click at [300, 422] on input "127416523" at bounding box center [401, 427] width 734 height 39
click at [1150, 413] on button "Filtrar" at bounding box center [1180, 429] width 61 height 33
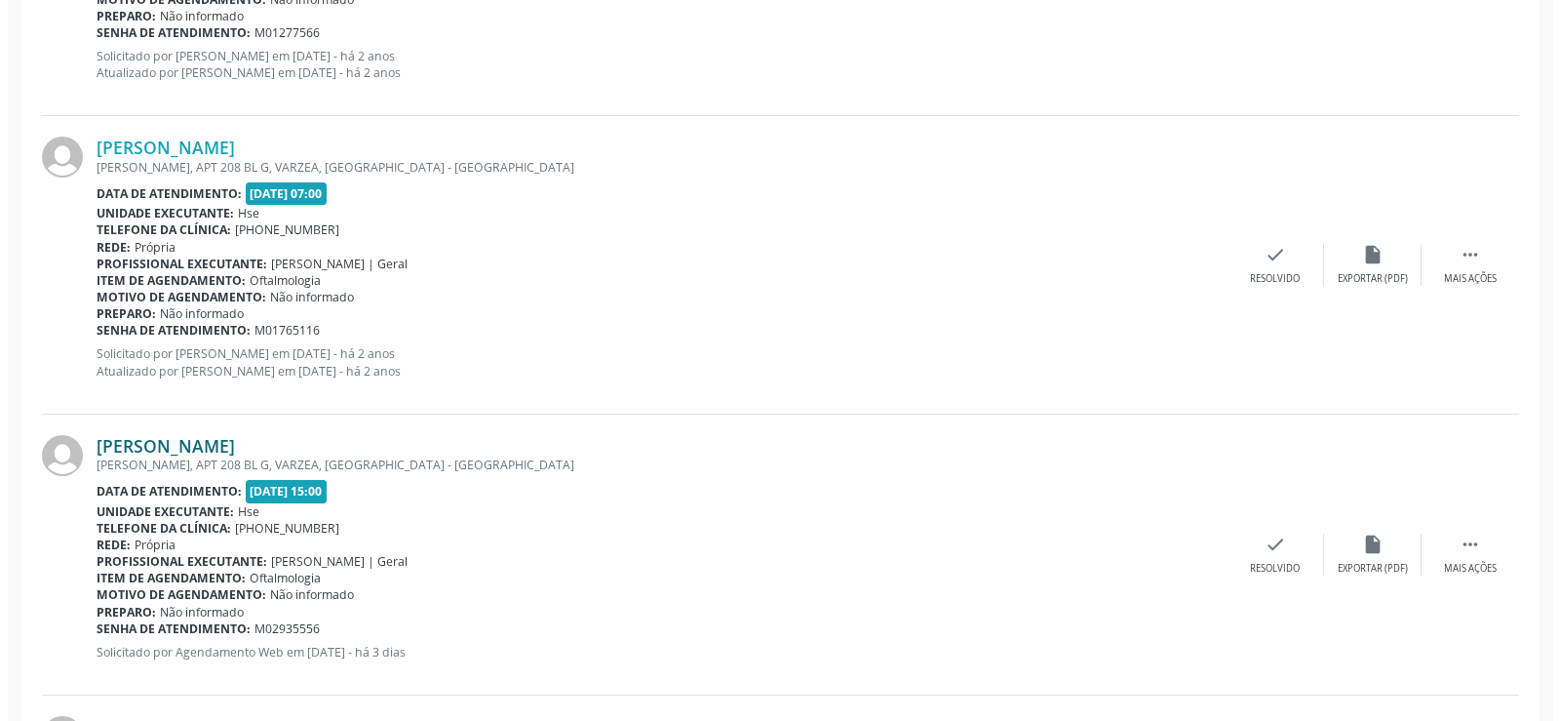
scroll to position [1358, 0]
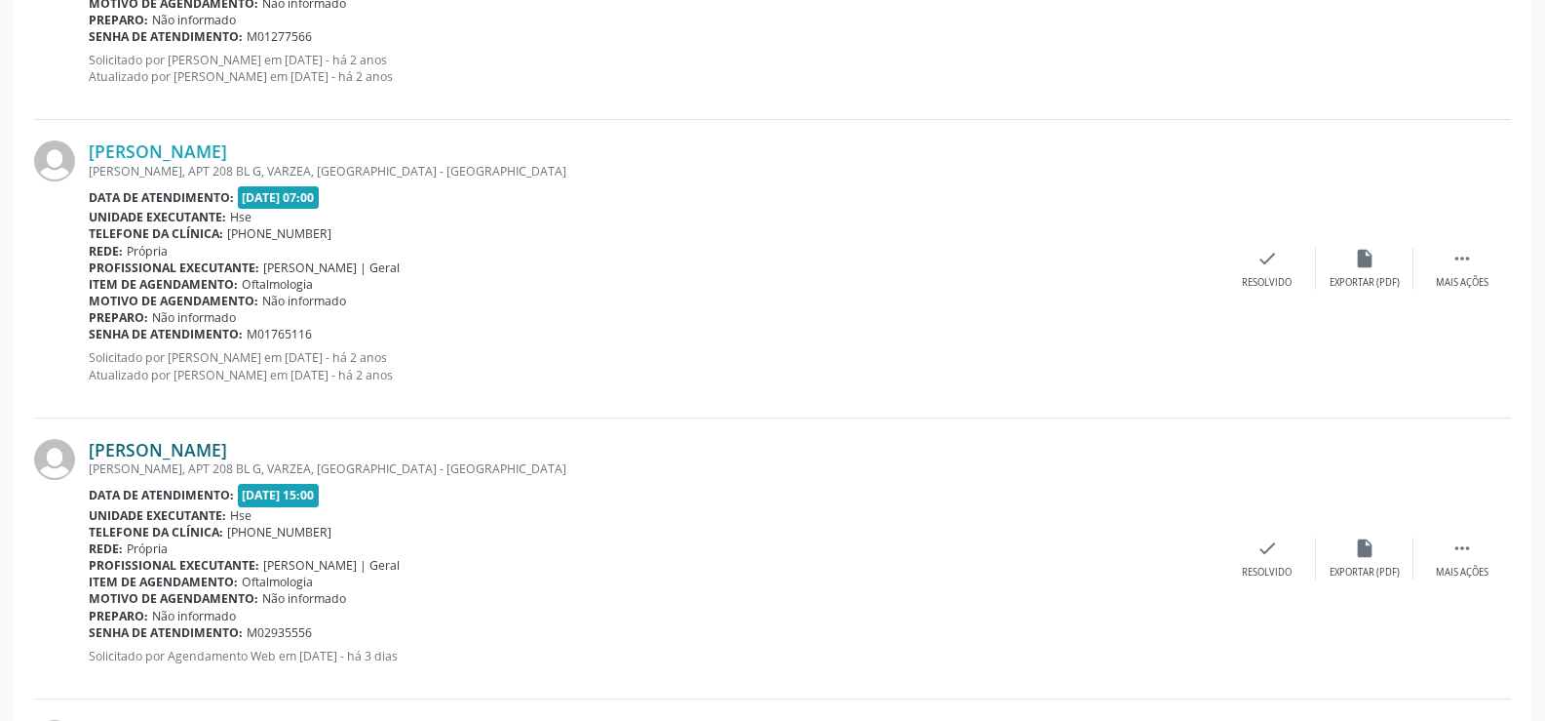
click at [227, 459] on link "[PERSON_NAME]" at bounding box center [158, 449] width 138 height 21
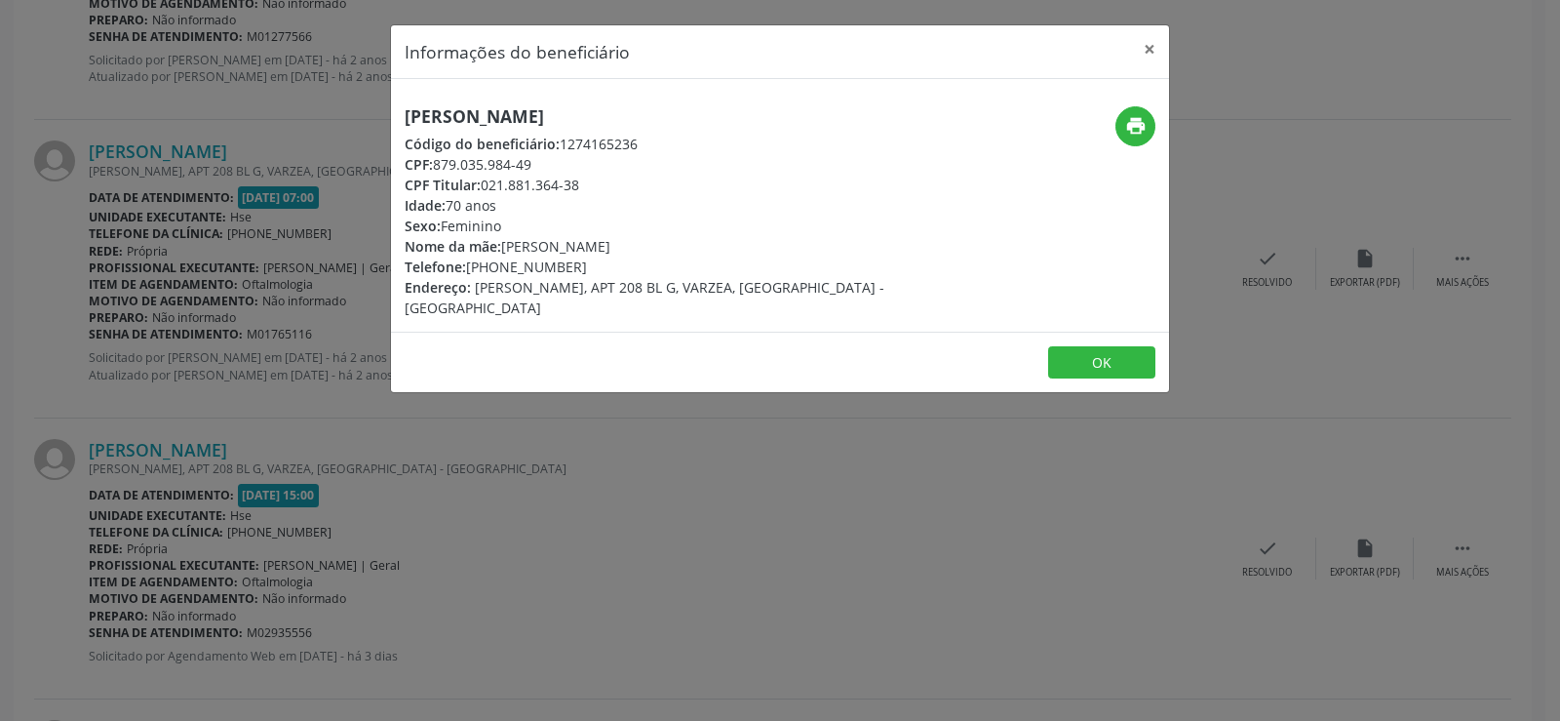
click at [488, 136] on span "Código do beneficiário:" at bounding box center [482, 144] width 155 height 19
click at [495, 115] on h5 "[PERSON_NAME]" at bounding box center [650, 116] width 491 height 20
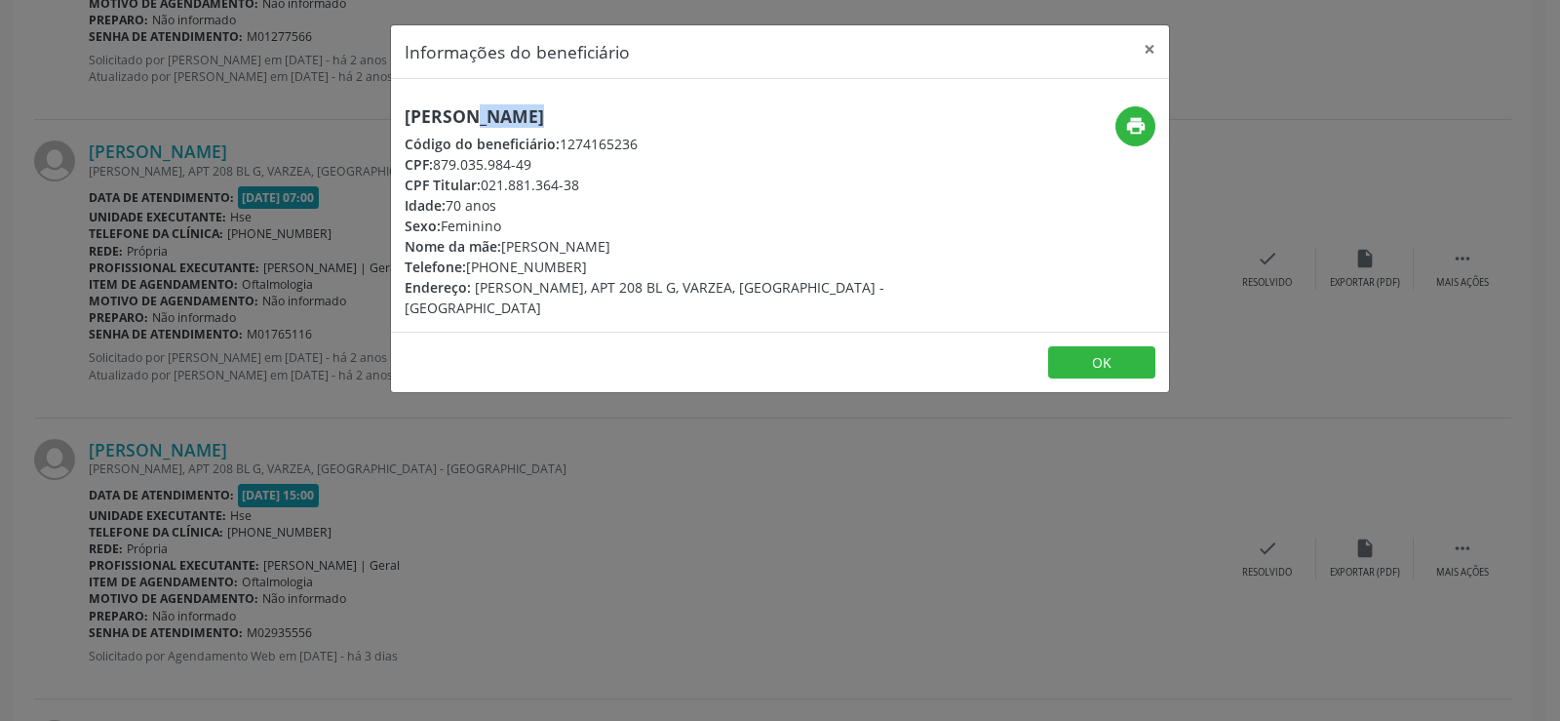
click at [495, 115] on h5 "[PERSON_NAME]" at bounding box center [650, 116] width 491 height 20
click at [140, 371] on div "Informações do beneficiário × [PERSON_NAME] Código do beneficiário: 1274165236 …" at bounding box center [780, 360] width 1560 height 721
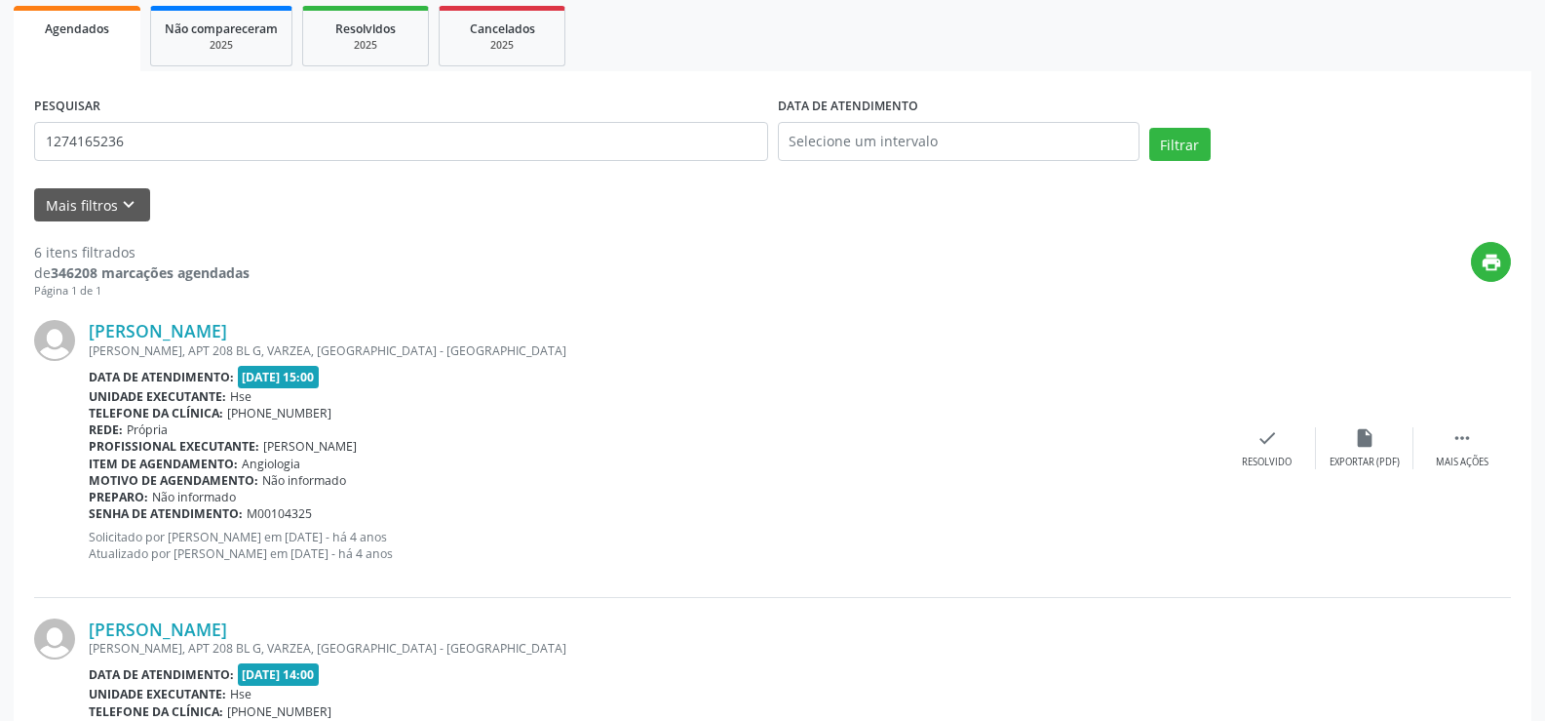
scroll to position [0, 0]
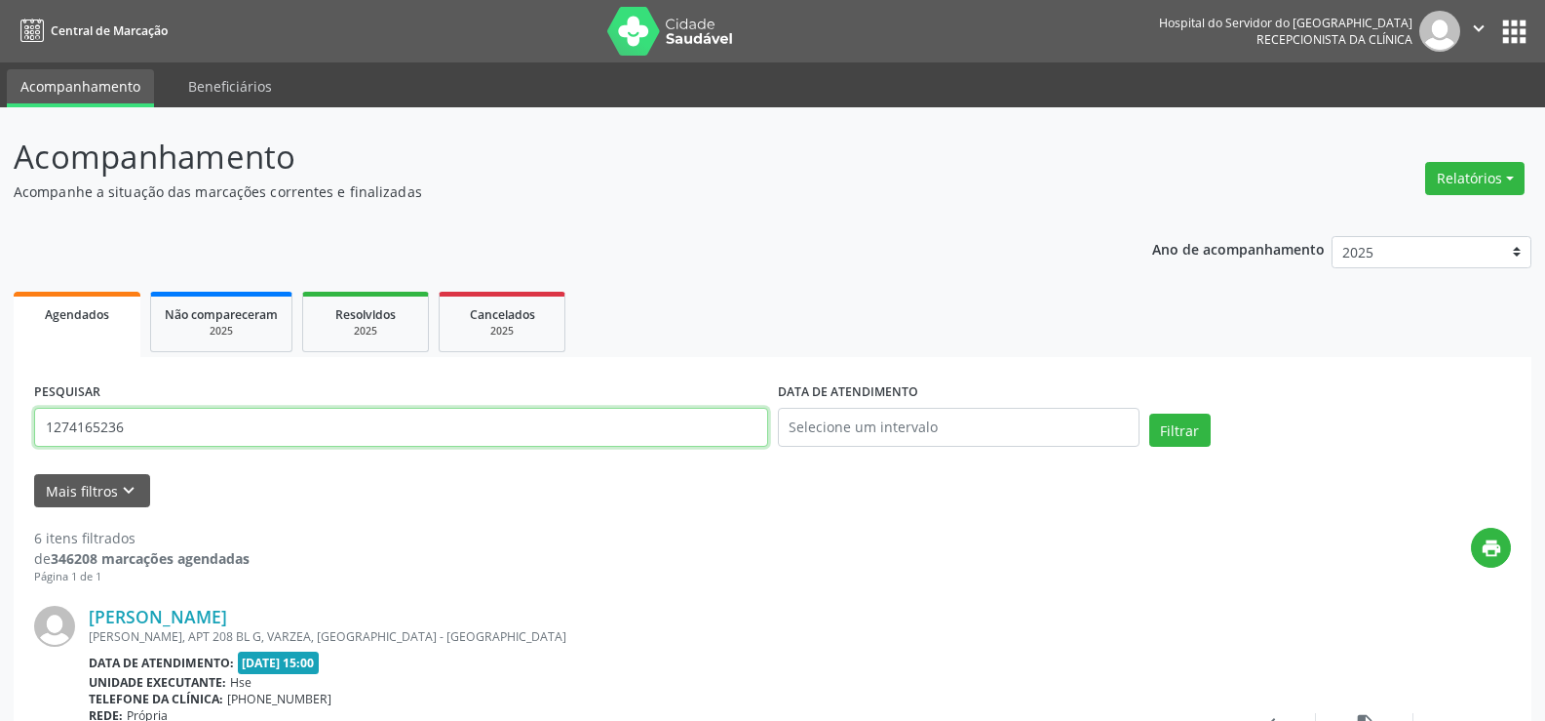
click at [191, 424] on input "1274165236" at bounding box center [401, 427] width 734 height 39
type input "9001010954"
click at [1150, 413] on button "Filtrar" at bounding box center [1180, 429] width 61 height 33
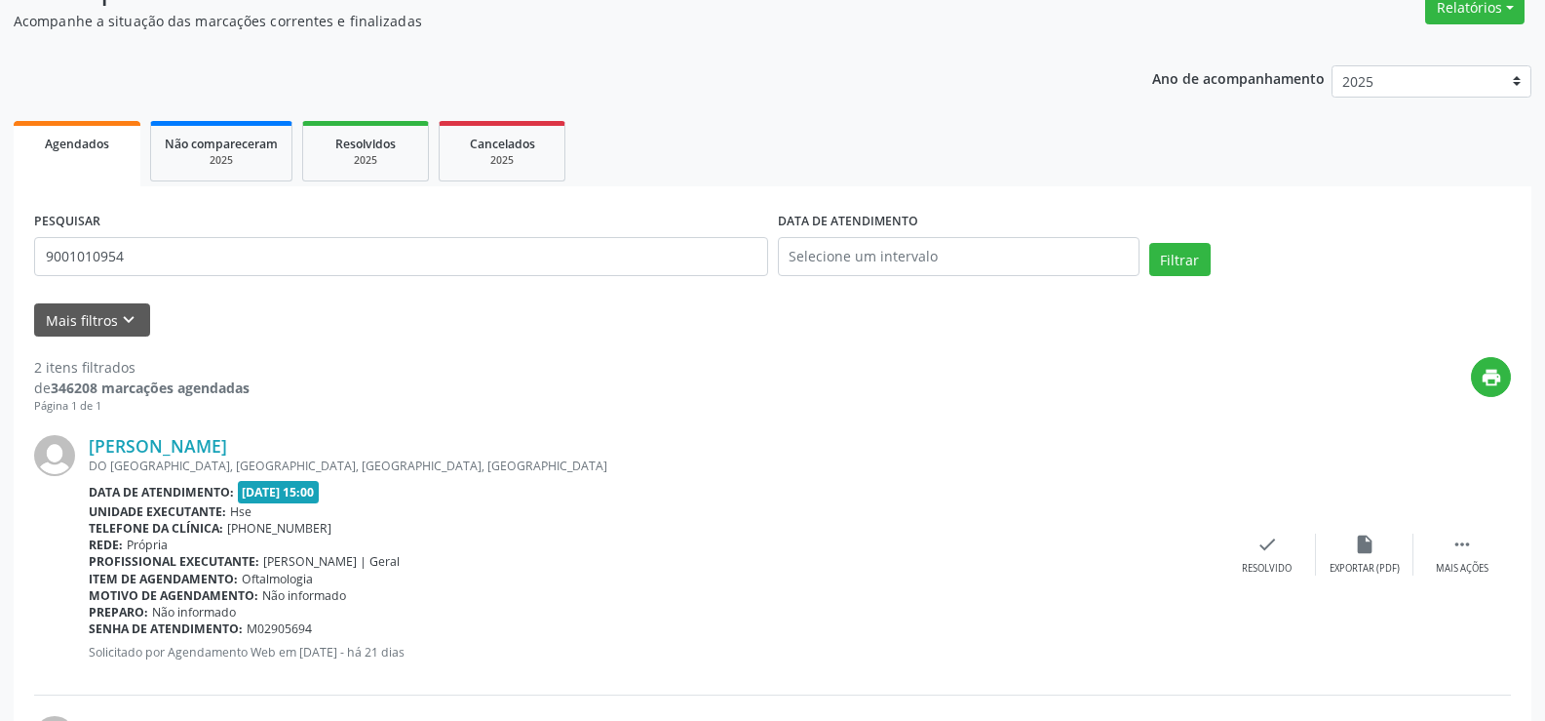
scroll to position [293, 0]
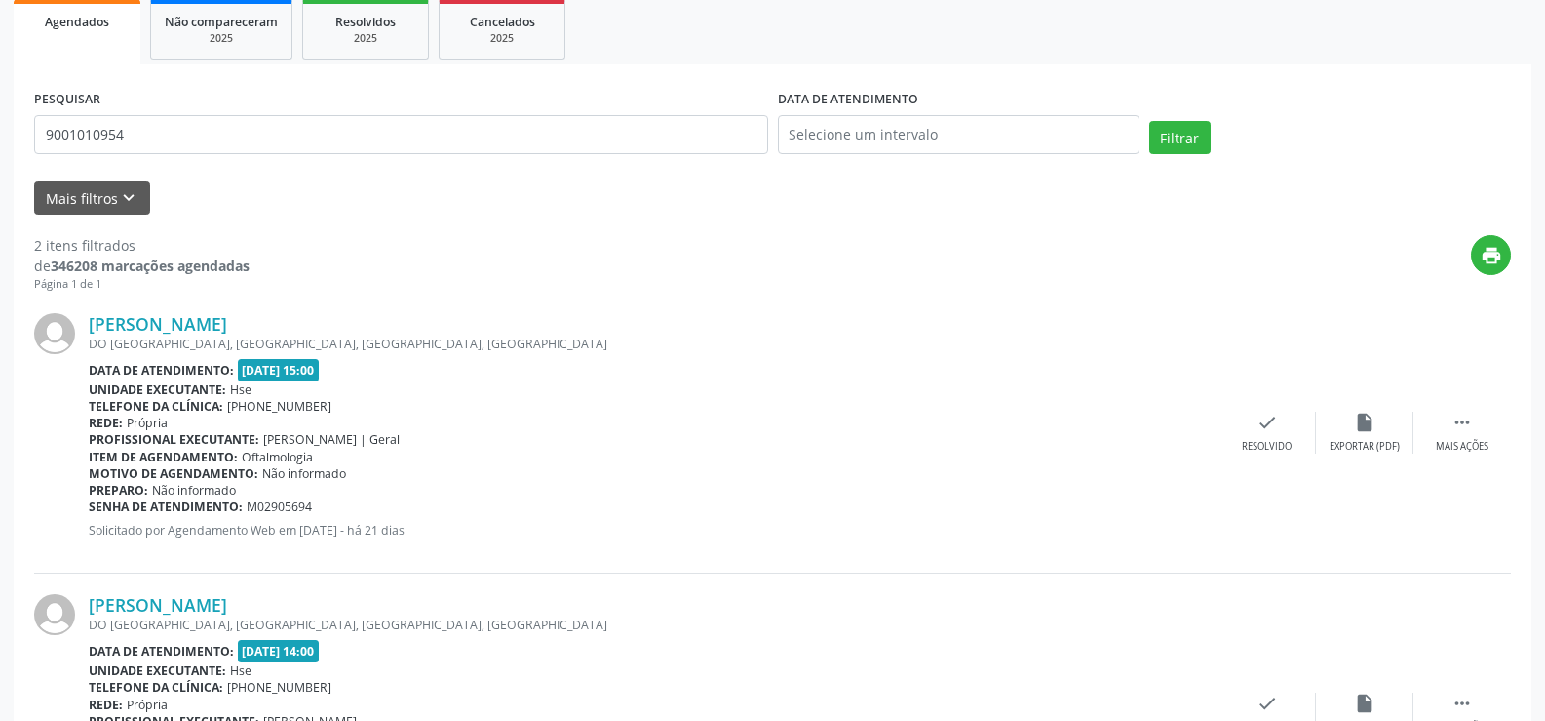
click at [212, 335] on div "DO [GEOGRAPHIC_DATA], [GEOGRAPHIC_DATA], [GEOGRAPHIC_DATA], [GEOGRAPHIC_DATA]" at bounding box center [654, 343] width 1130 height 17
click at [203, 313] on link "[PERSON_NAME]" at bounding box center [158, 323] width 138 height 21
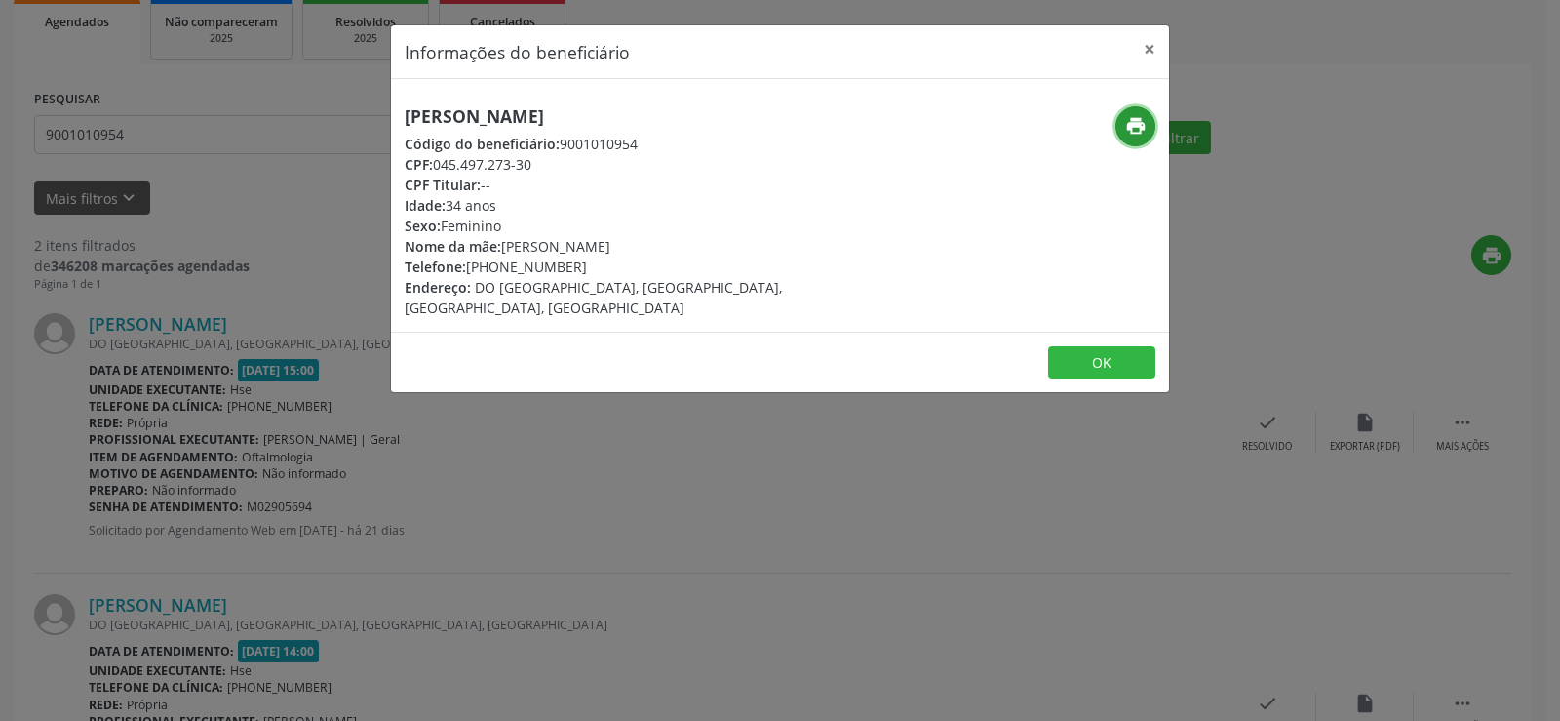
click at [1136, 135] on icon "print" at bounding box center [1135, 125] width 21 height 21
click at [1145, 46] on button "×" at bounding box center [1149, 49] width 39 height 48
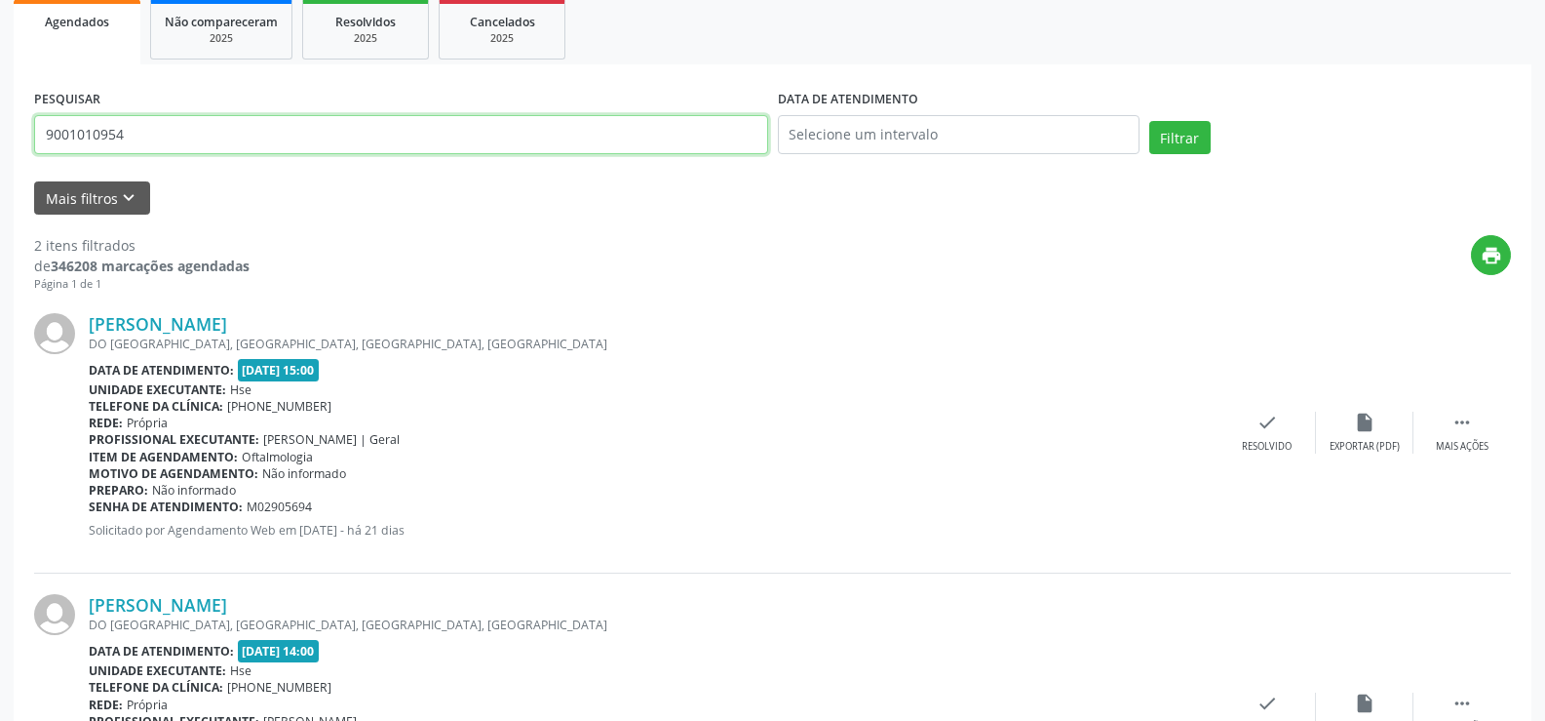
click at [98, 137] on input "9001010954" at bounding box center [401, 134] width 734 height 39
click at [208, 18] on span "Não compareceram" at bounding box center [221, 22] width 113 height 17
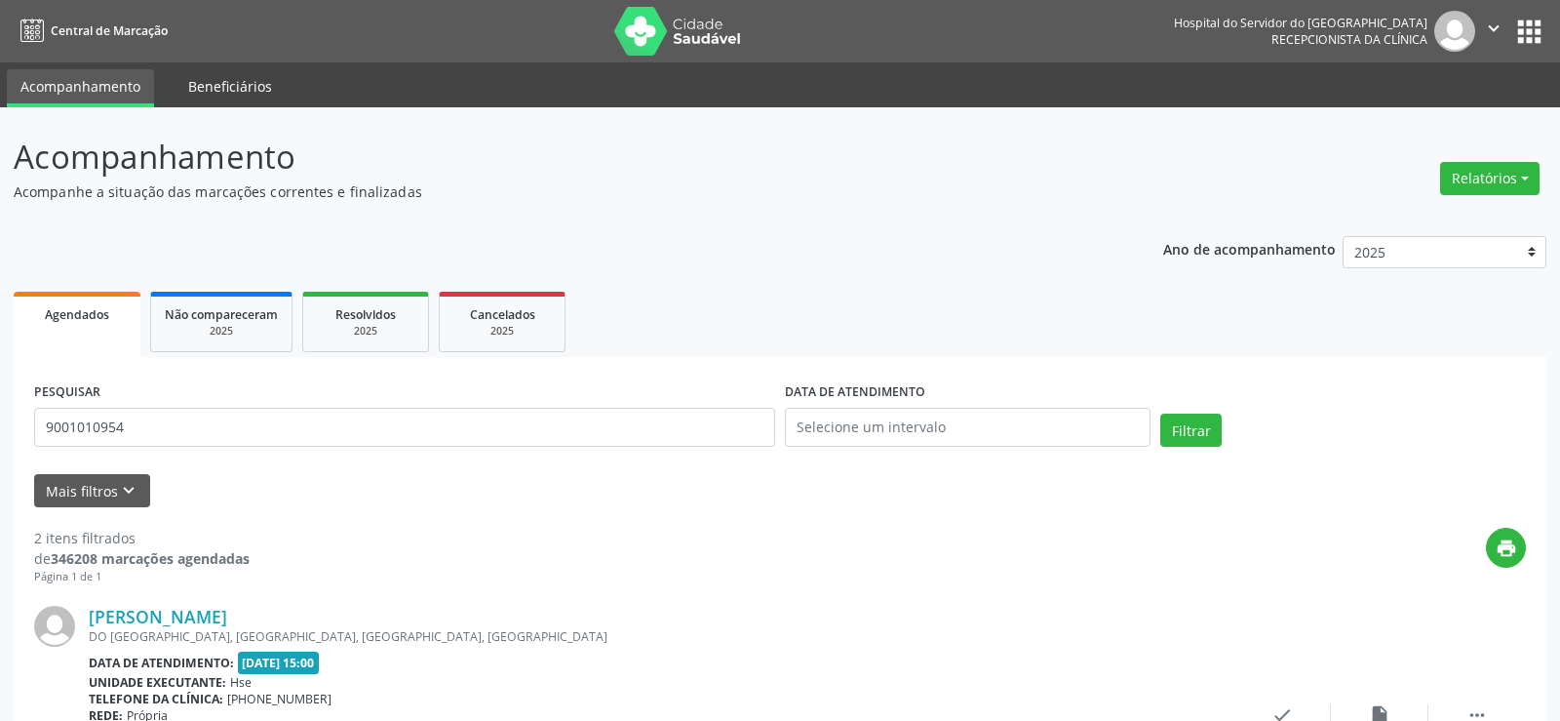
select select "8"
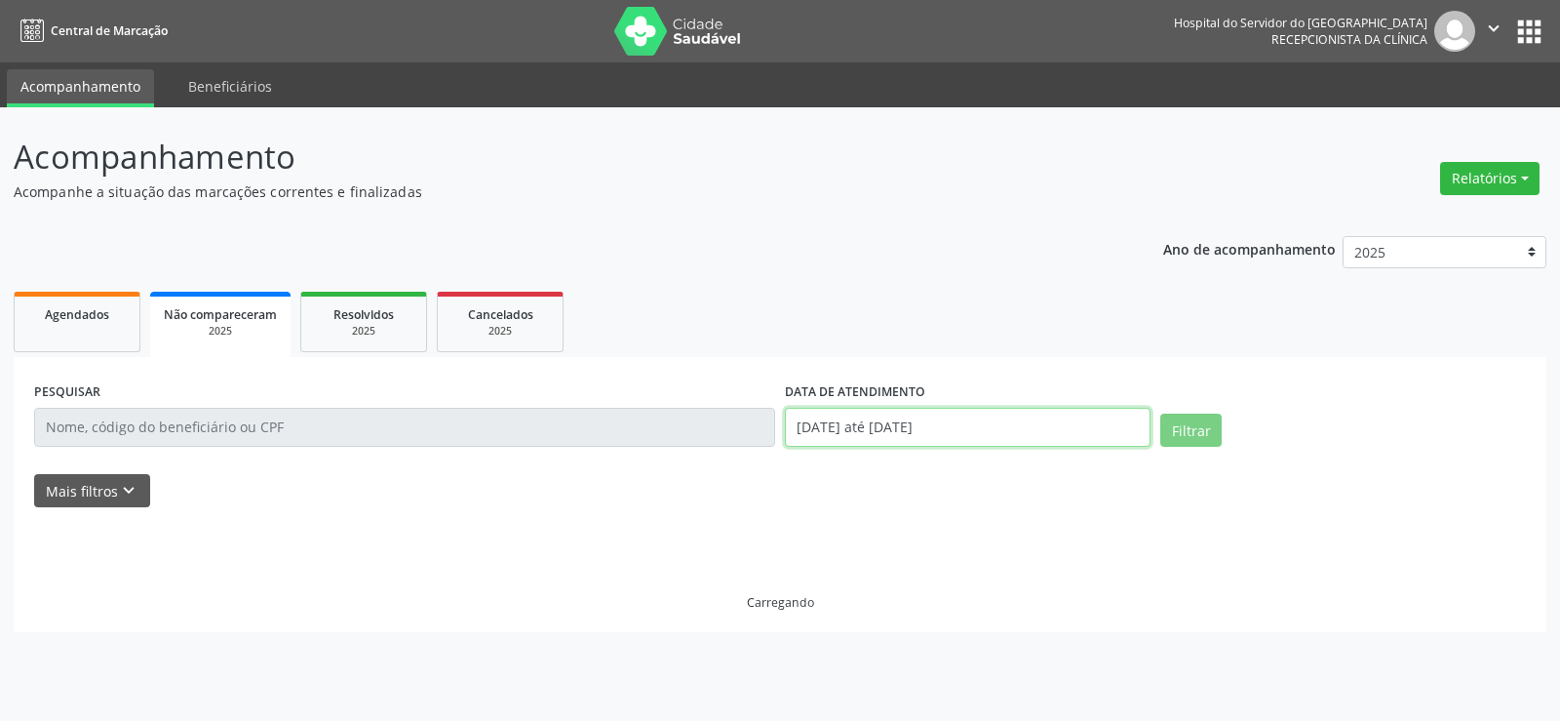
click at [801, 435] on input "[DATE] até [DATE]" at bounding box center [968, 427] width 366 height 39
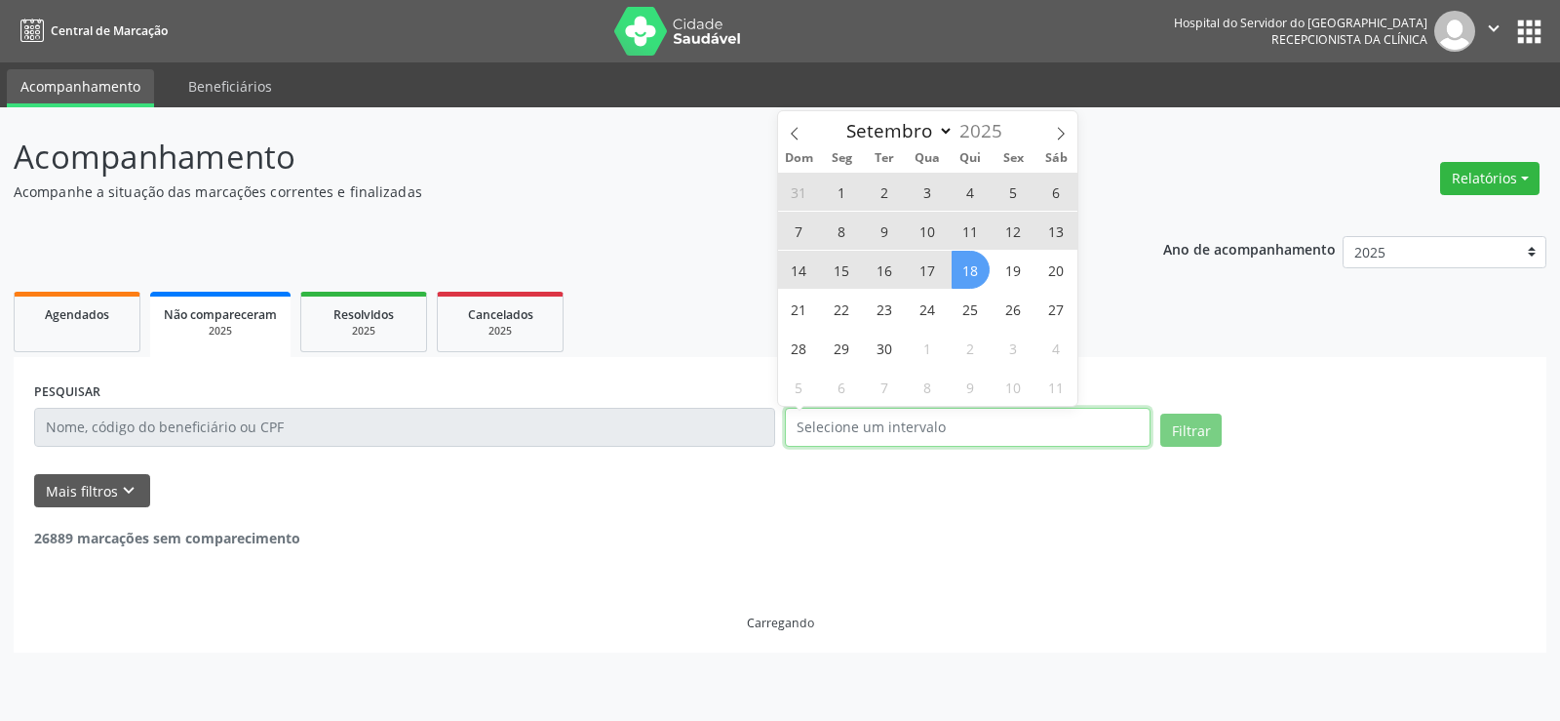
select select "0"
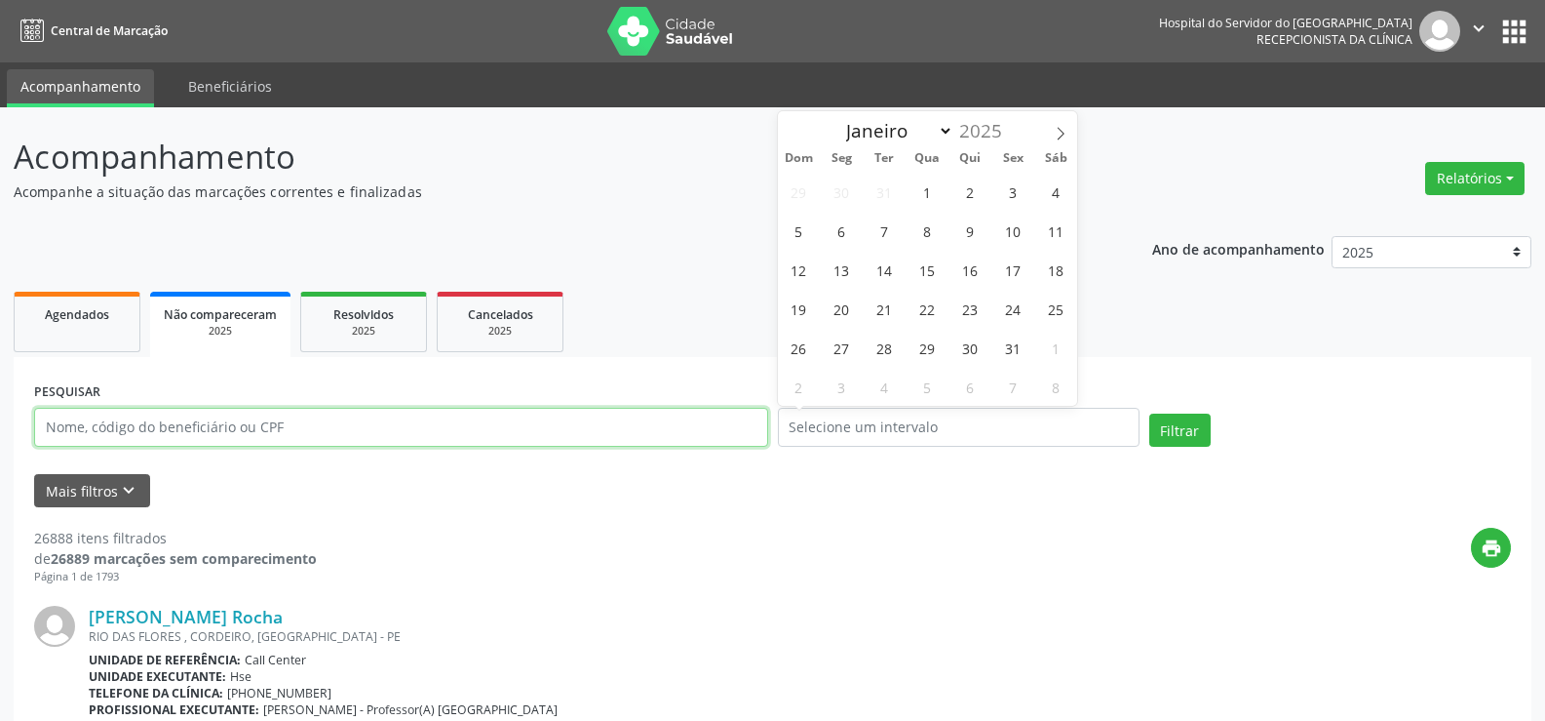
click at [506, 431] on input "text" at bounding box center [401, 427] width 734 height 39
type input "e"
type input "[PERSON_NAME]"
click at [1150, 413] on button "Filtrar" at bounding box center [1180, 429] width 61 height 33
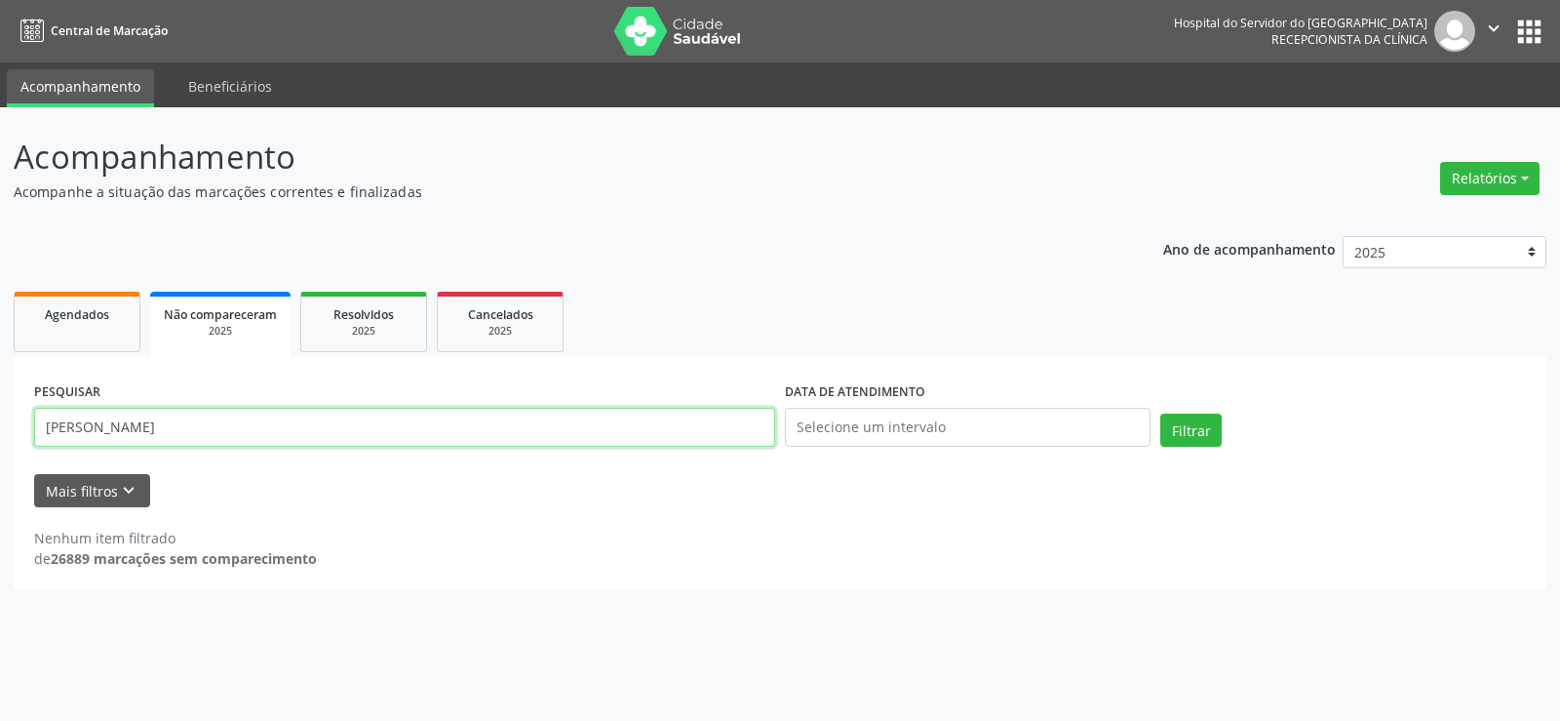
click at [506, 431] on input "[PERSON_NAME]" at bounding box center [404, 427] width 741 height 39
click at [384, 333] on div "2025" at bounding box center [364, 331] width 98 height 15
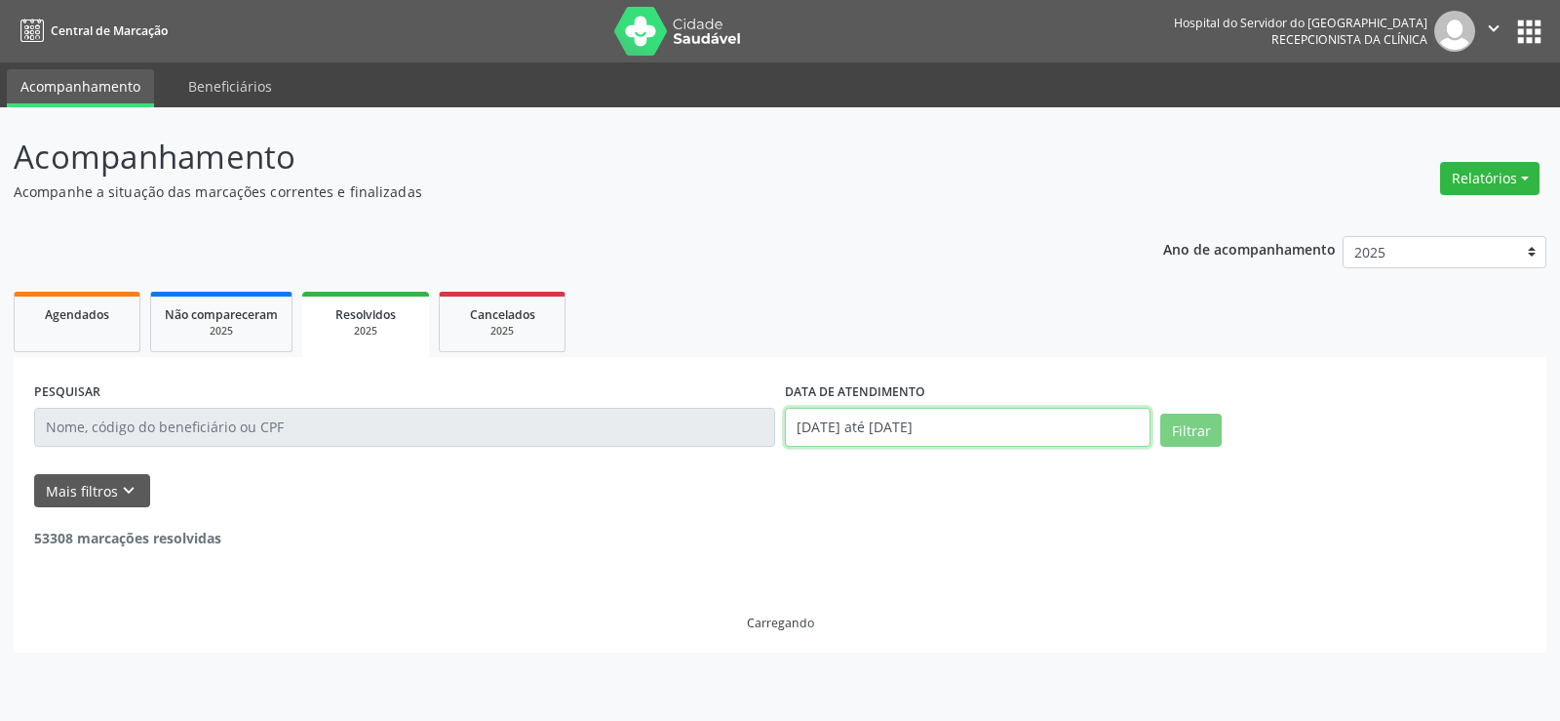
click at [968, 433] on input "[DATE] até [DATE]" at bounding box center [968, 427] width 366 height 39
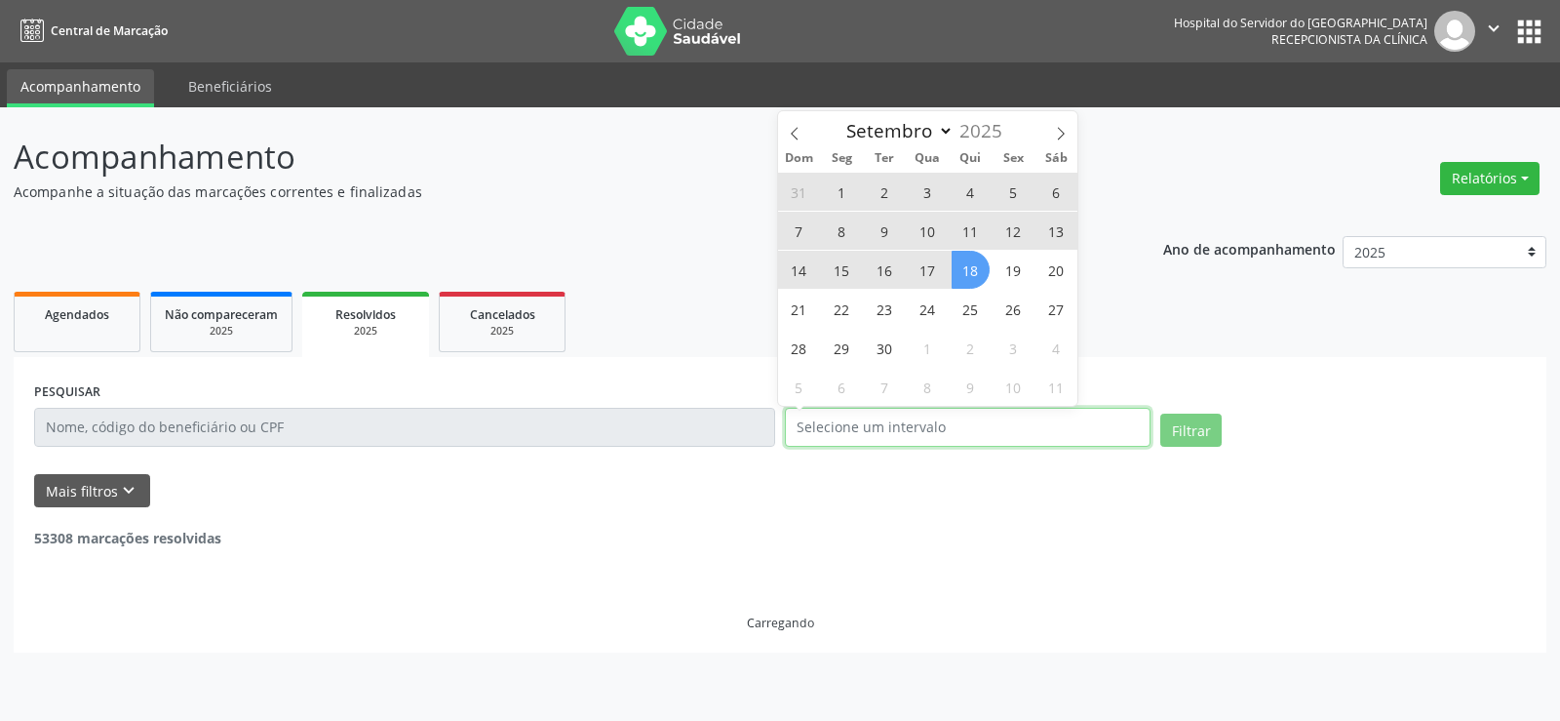
select select "0"
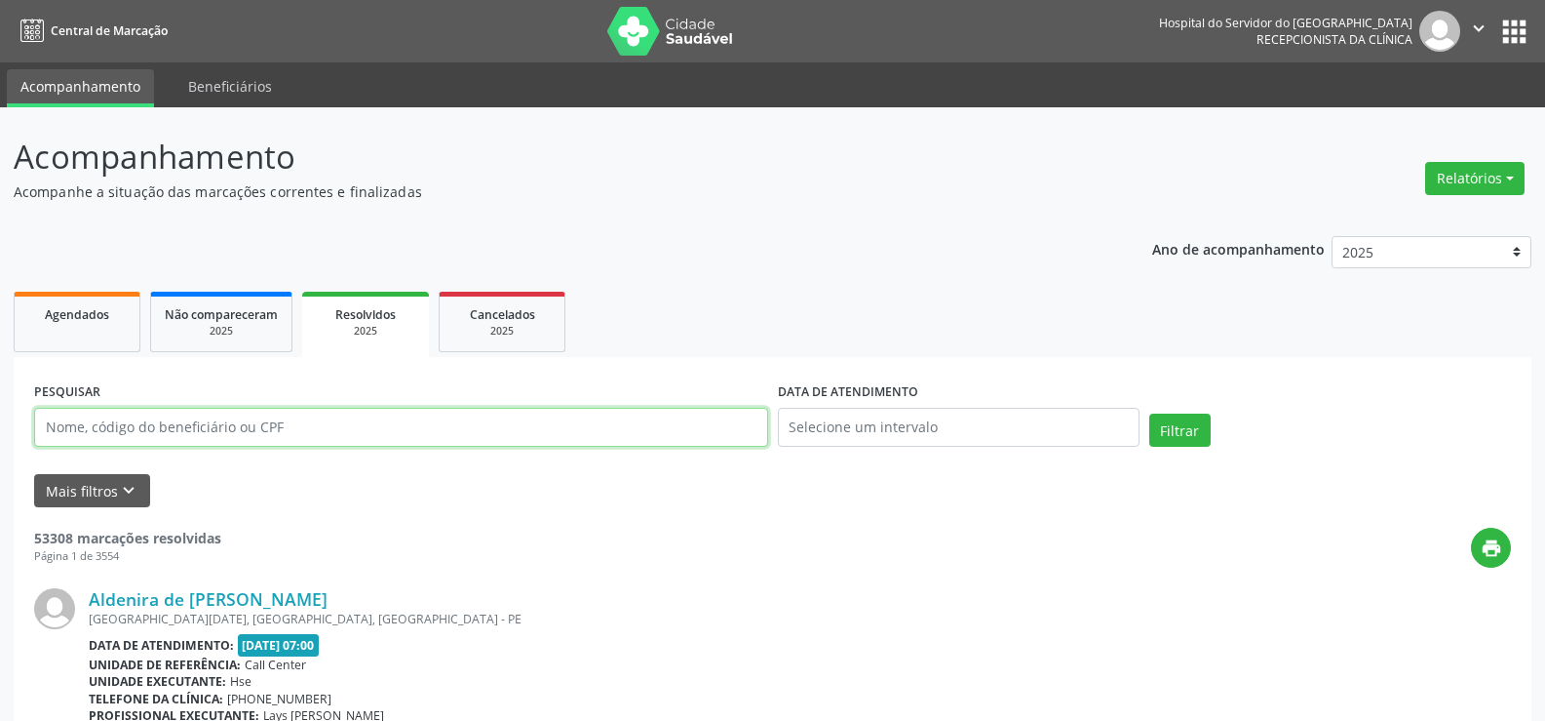
click at [230, 434] on input "text" at bounding box center [401, 427] width 734 height 39
paste input "[PERSON_NAME]"
type input "[PERSON_NAME]"
click at [1150, 413] on button "Filtrar" at bounding box center [1180, 429] width 61 height 33
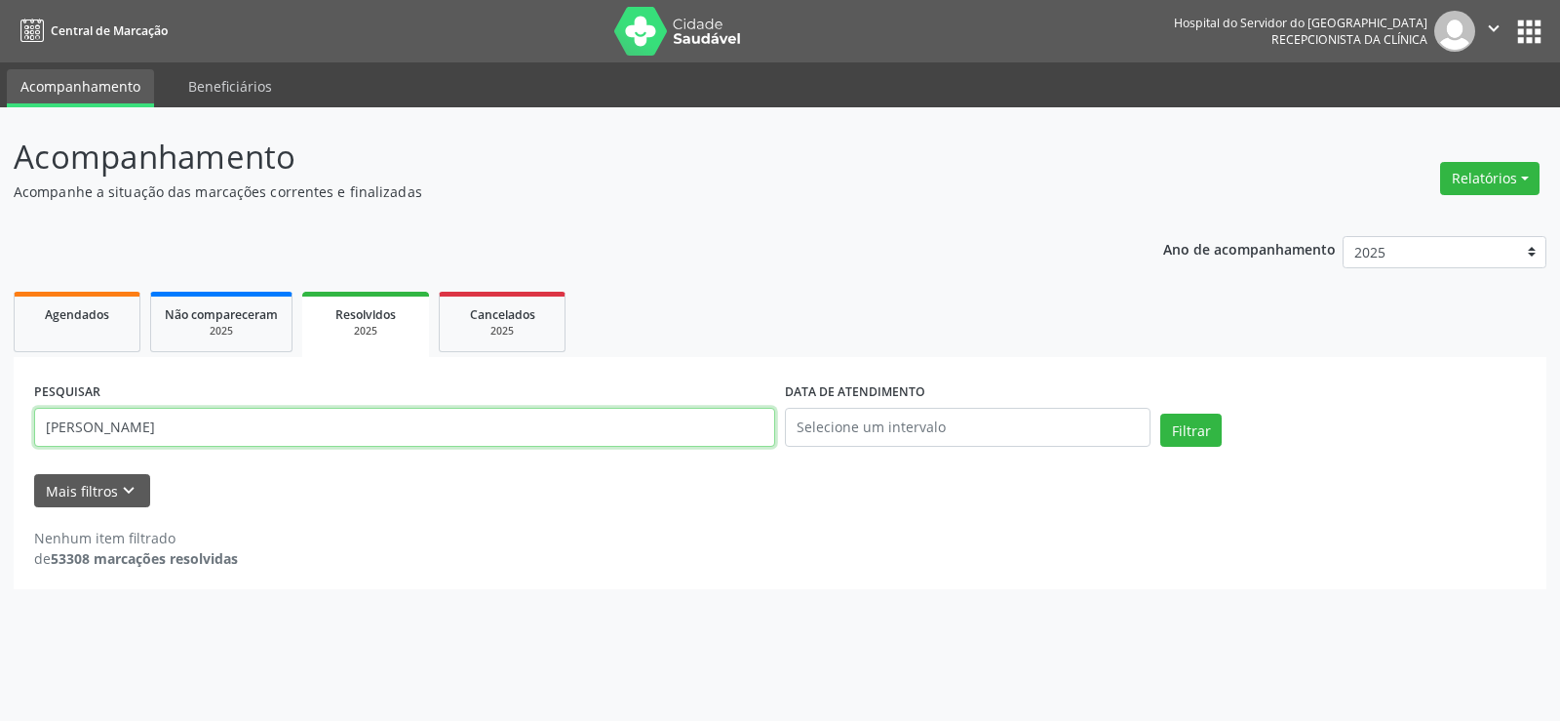
click at [230, 434] on input "[PERSON_NAME]" at bounding box center [404, 427] width 741 height 39
click at [530, 322] on span "Cancelados" at bounding box center [502, 314] width 65 height 17
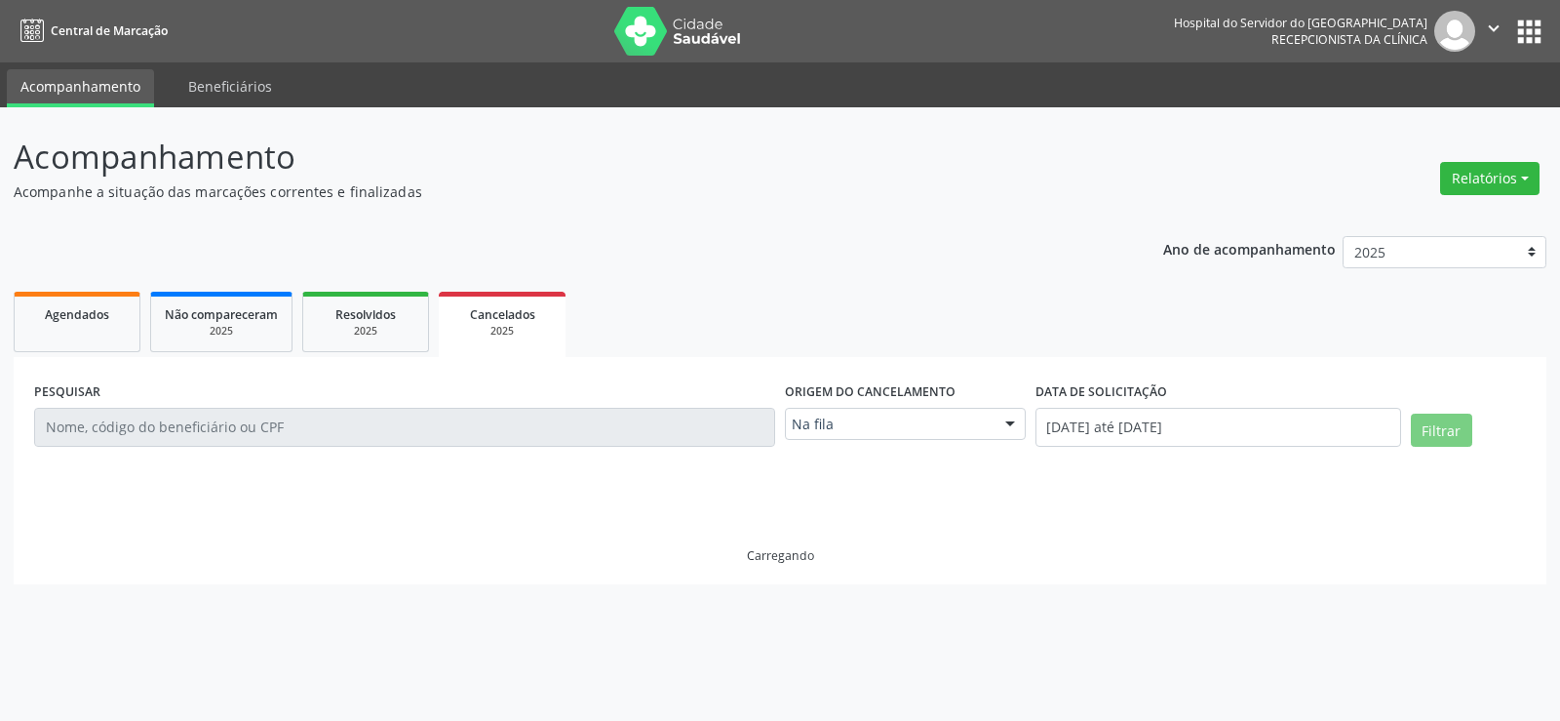
click at [872, 439] on div "Na fila" at bounding box center [905, 424] width 241 height 33
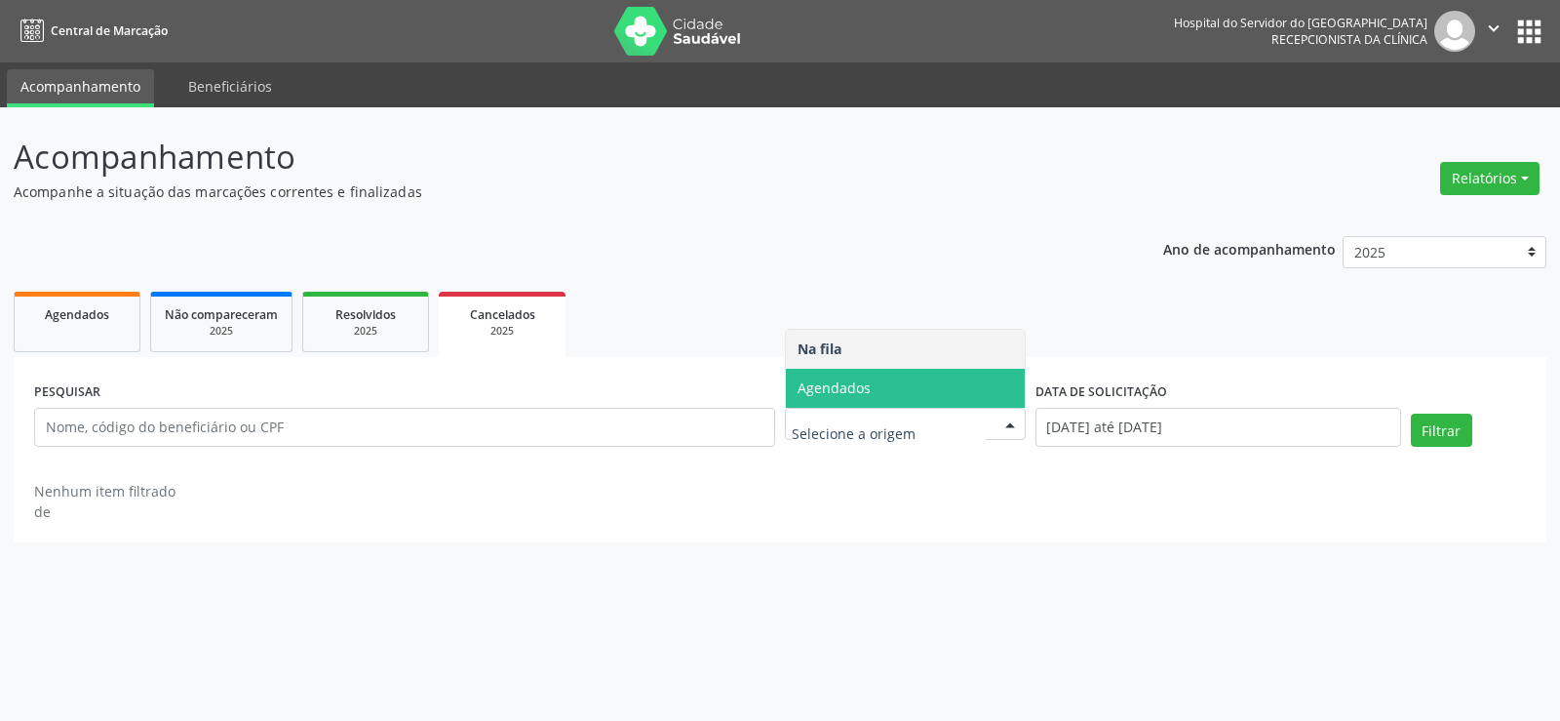
click at [878, 381] on span "Agendados" at bounding box center [905, 388] width 239 height 39
select select "8"
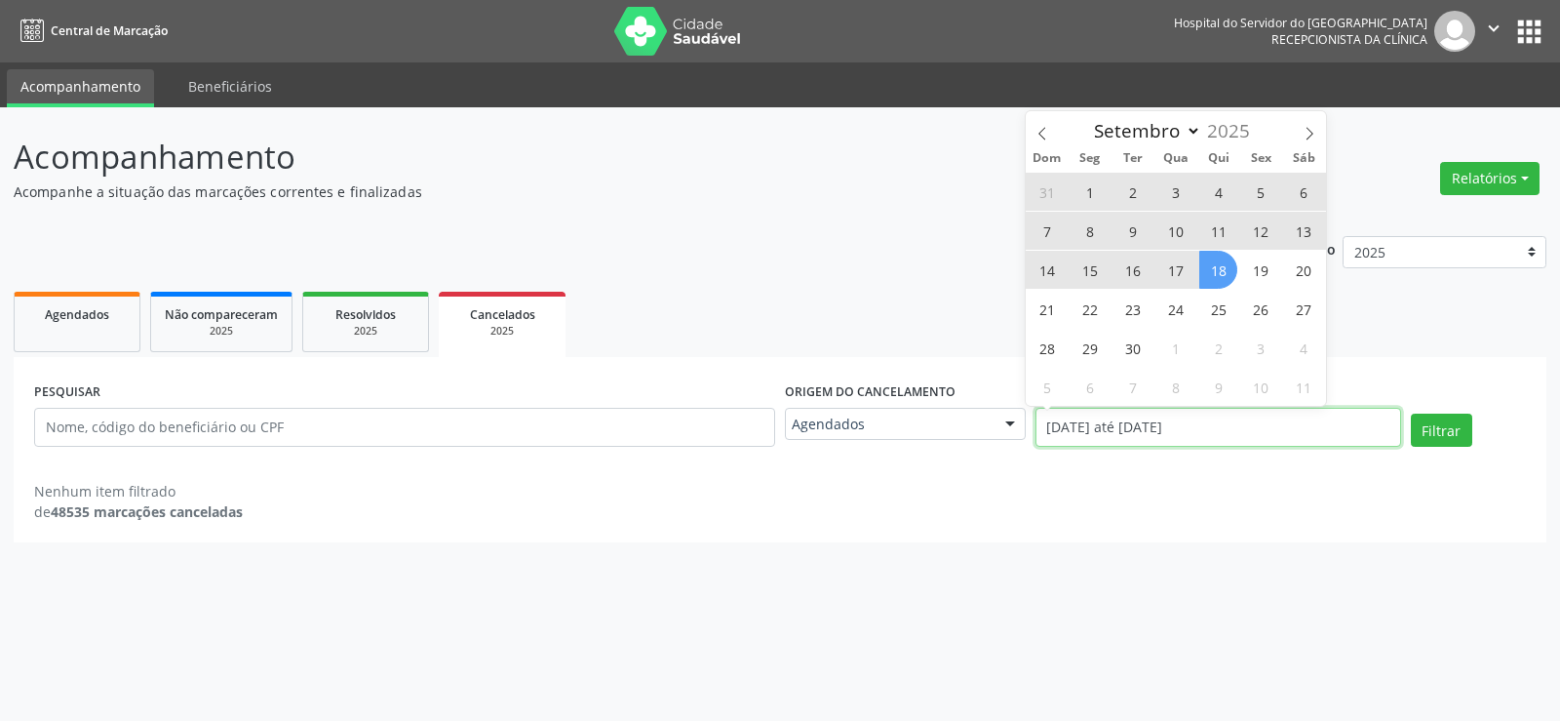
click at [1079, 427] on input "[DATE] até [DATE]" at bounding box center [1219, 427] width 366 height 39
select select "0"
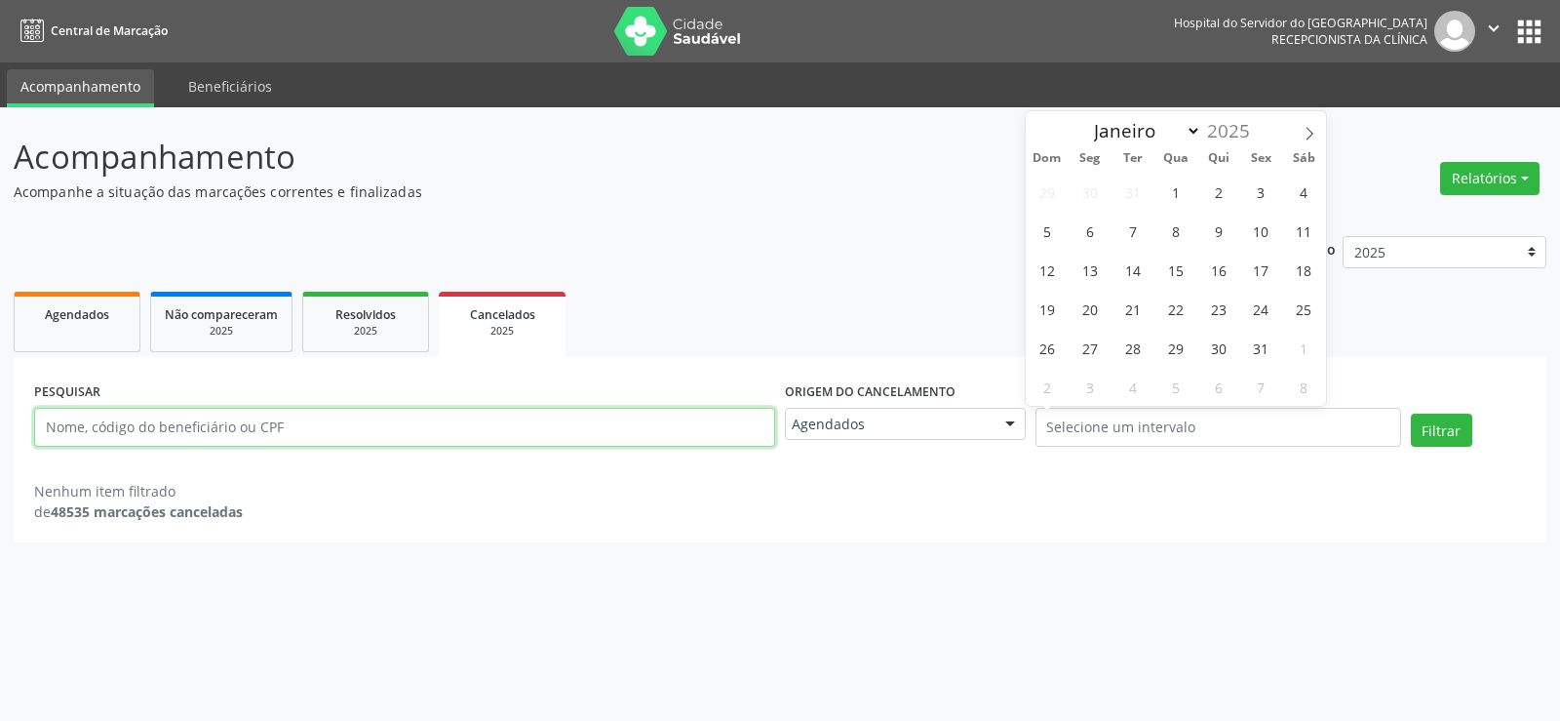
click at [523, 429] on input "text" at bounding box center [404, 427] width 741 height 39
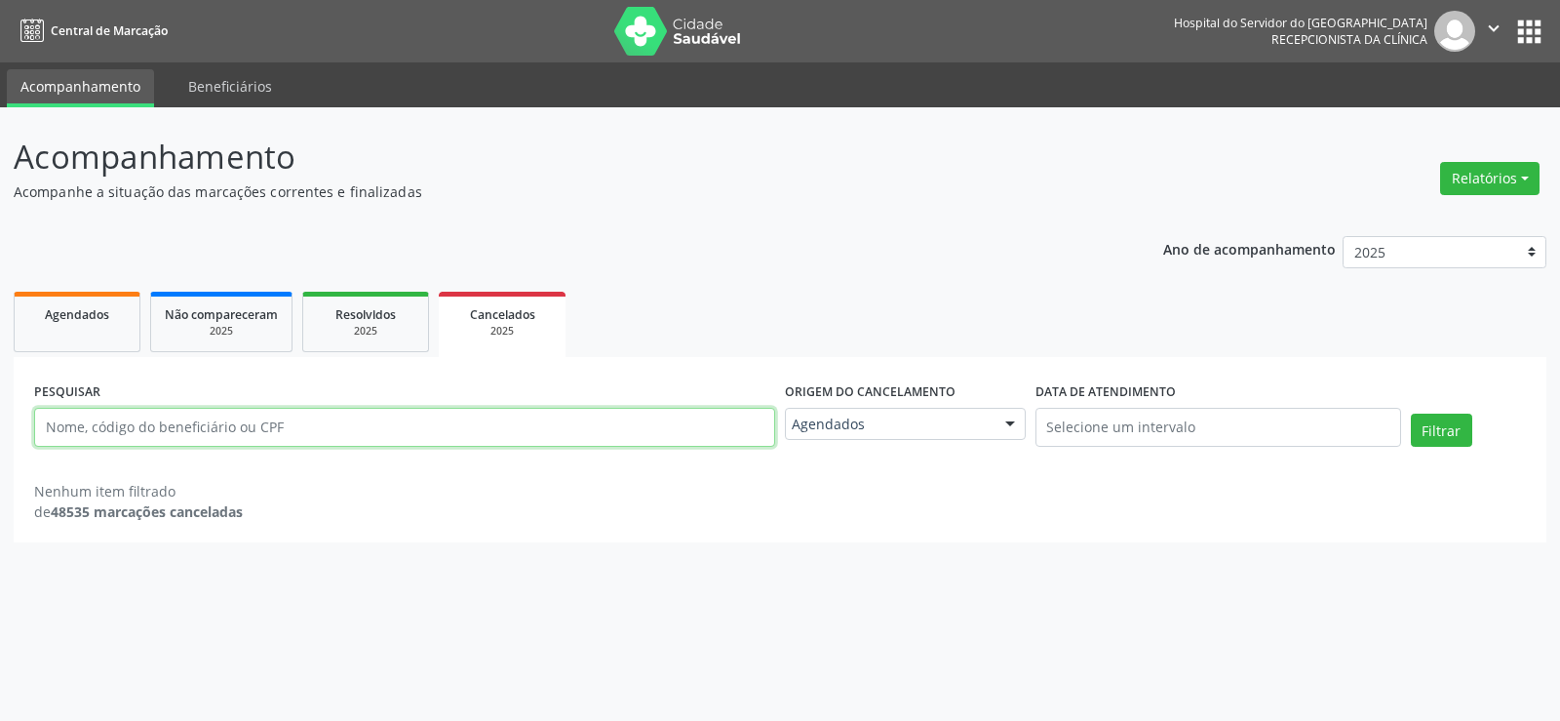
paste input "[PERSON_NAME]"
type input "[PERSON_NAME]"
click at [1411, 413] on button "Filtrar" at bounding box center [1441, 429] width 61 height 33
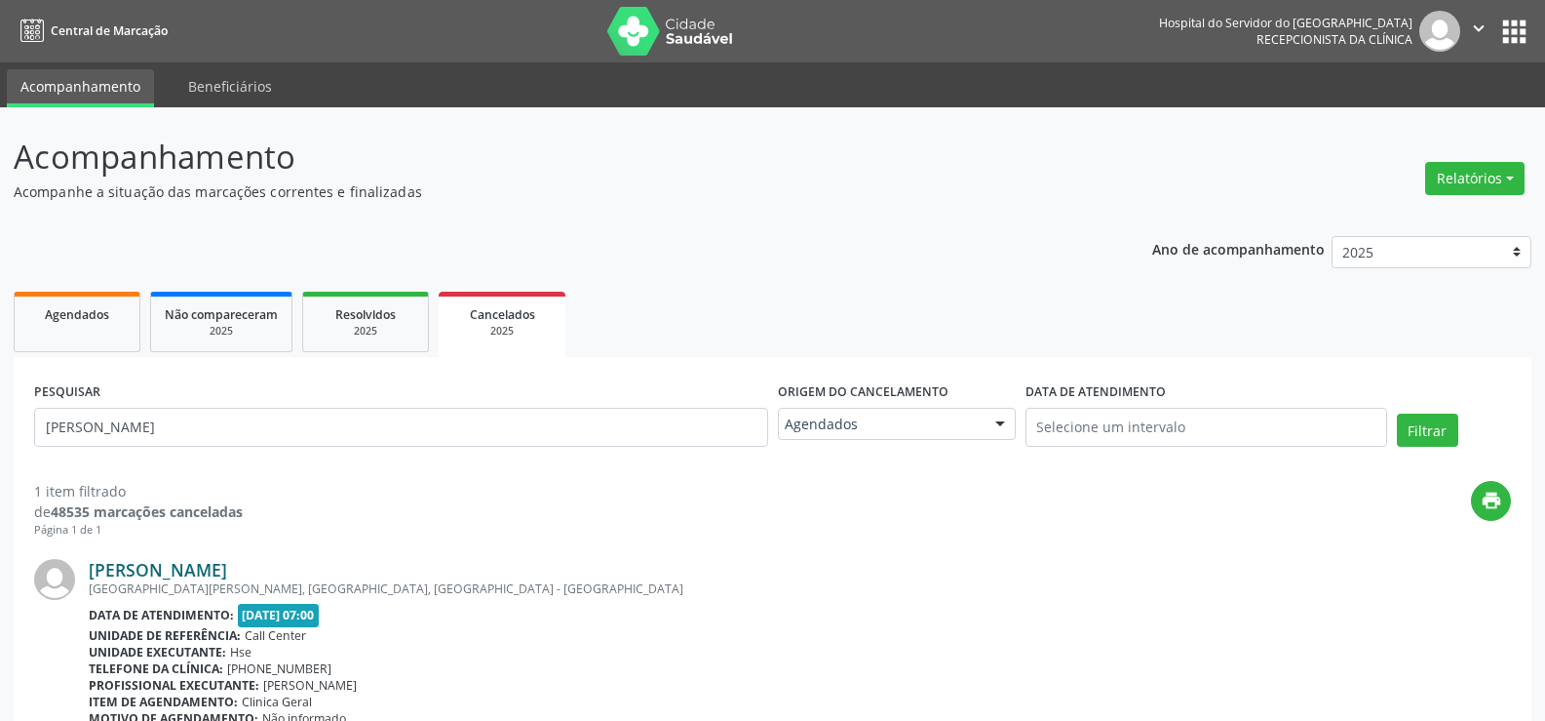
click at [227, 574] on link "[PERSON_NAME]" at bounding box center [158, 569] width 138 height 21
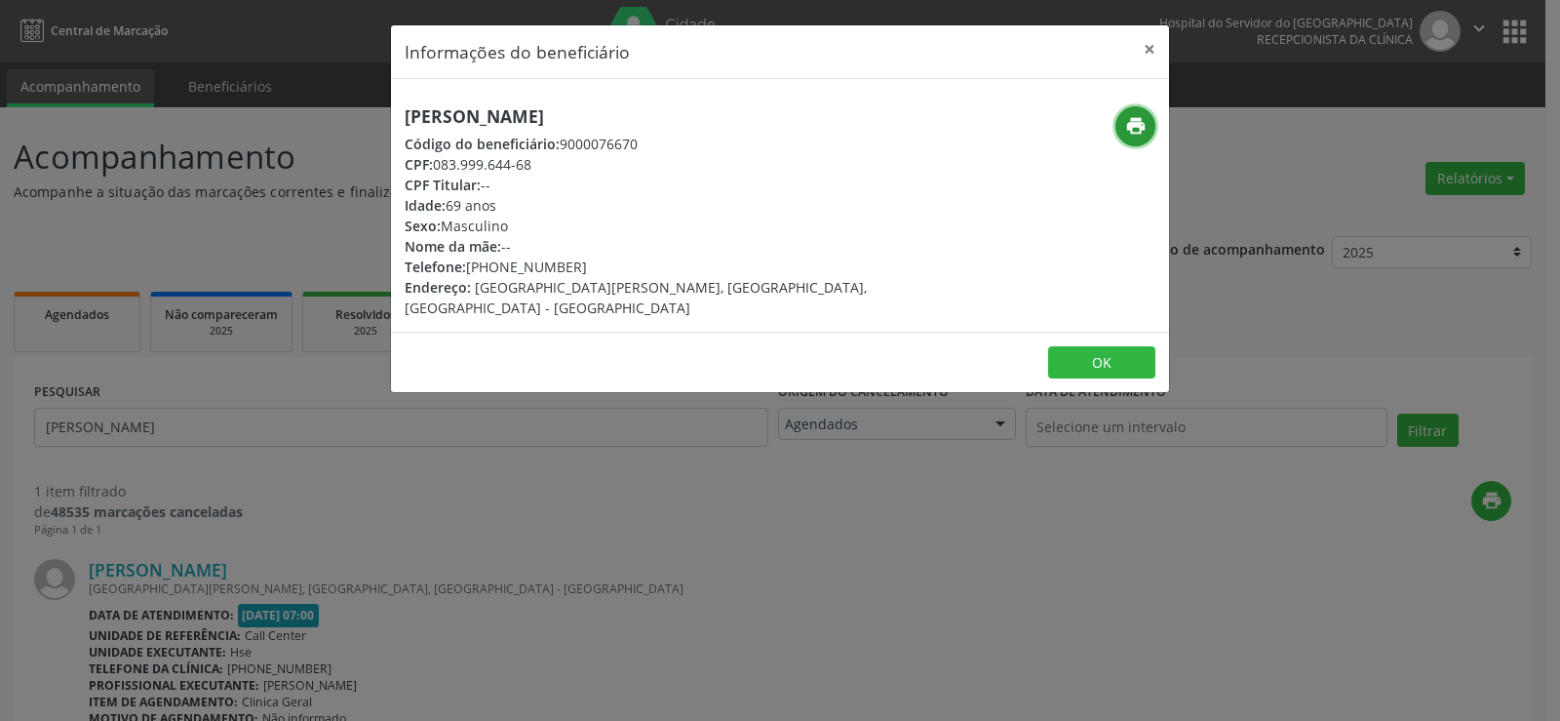
click at [1138, 131] on icon "print" at bounding box center [1135, 125] width 21 height 21
click at [251, 477] on div "Informações do beneficiário × [PERSON_NAME] Código do beneficiário: 9000076670 …" at bounding box center [780, 360] width 1560 height 721
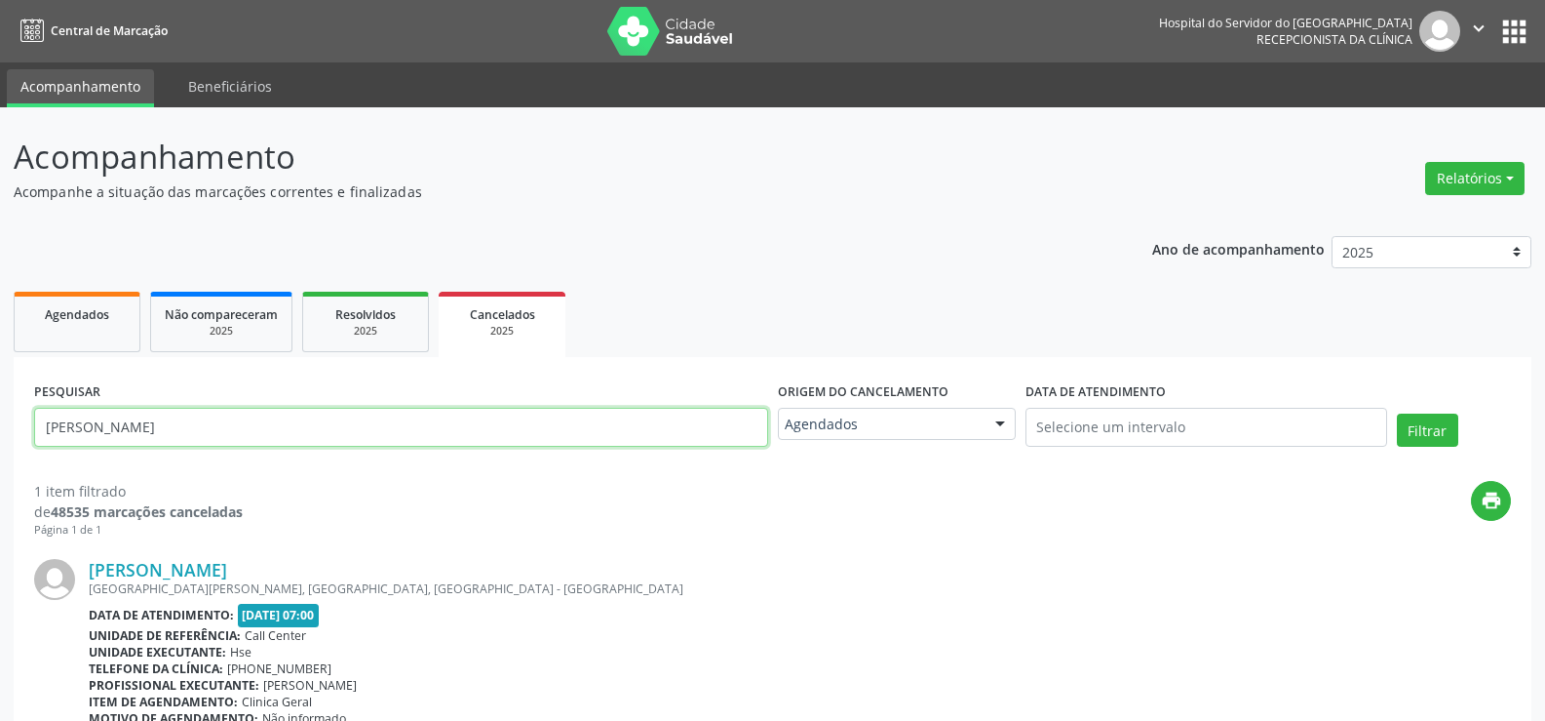
click at [258, 445] on input "[PERSON_NAME]" at bounding box center [401, 427] width 734 height 39
click at [56, 293] on link "Agendados" at bounding box center [77, 322] width 127 height 60
select select "8"
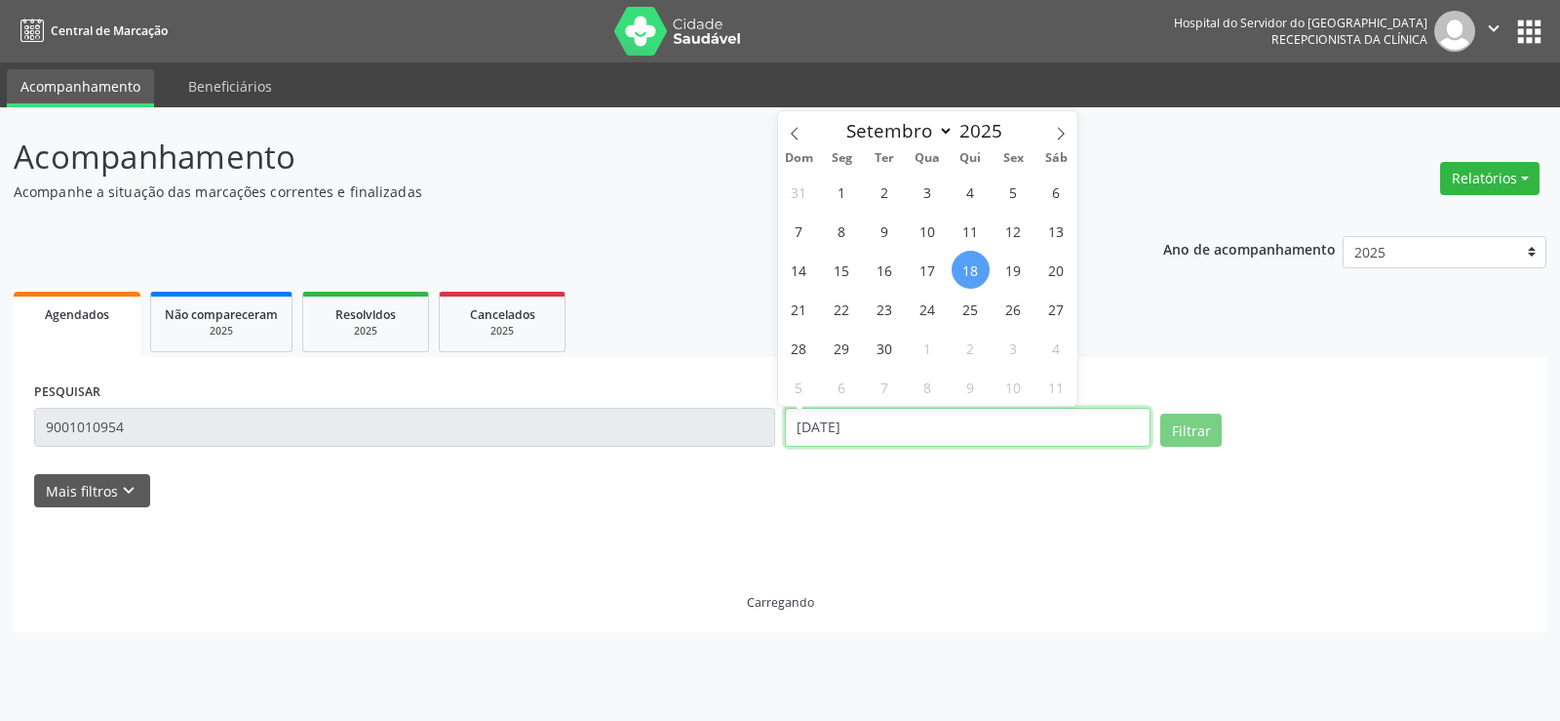
click at [862, 413] on input "[DATE]" at bounding box center [968, 427] width 366 height 39
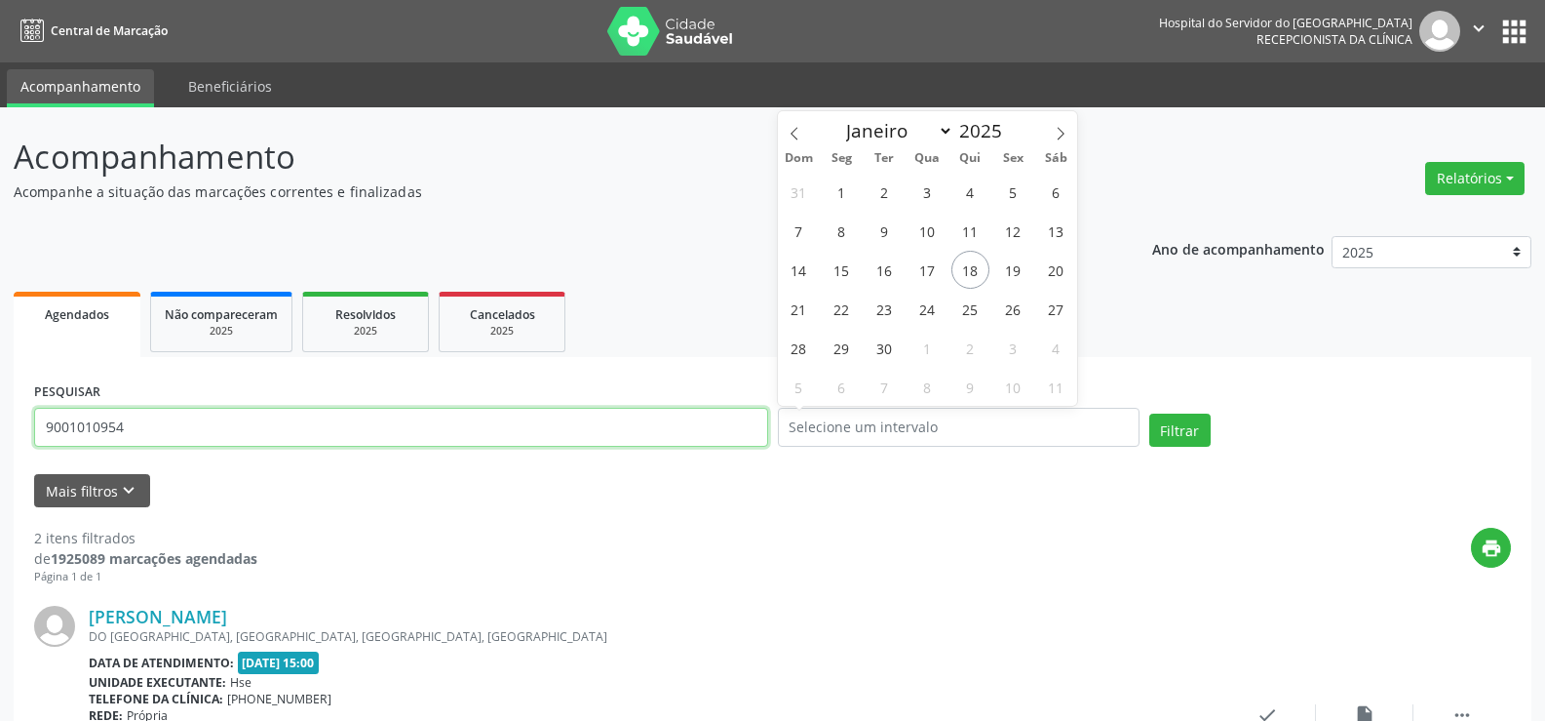
click at [154, 427] on input "9001010954" at bounding box center [401, 427] width 734 height 39
click at [155, 427] on input "9001010954" at bounding box center [401, 427] width 734 height 39
click at [1150, 413] on button "Filtrar" at bounding box center [1180, 429] width 61 height 33
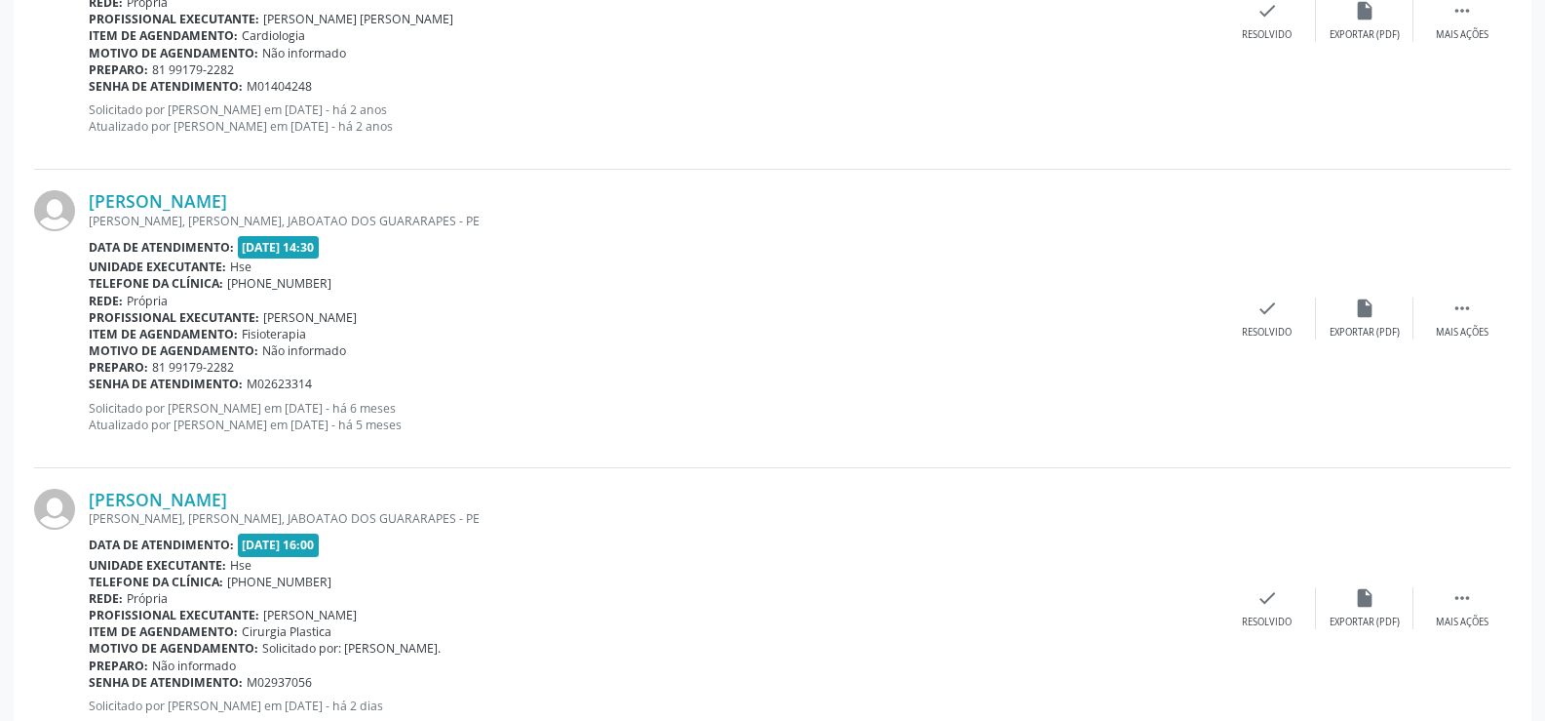
scroll to position [2859, 0]
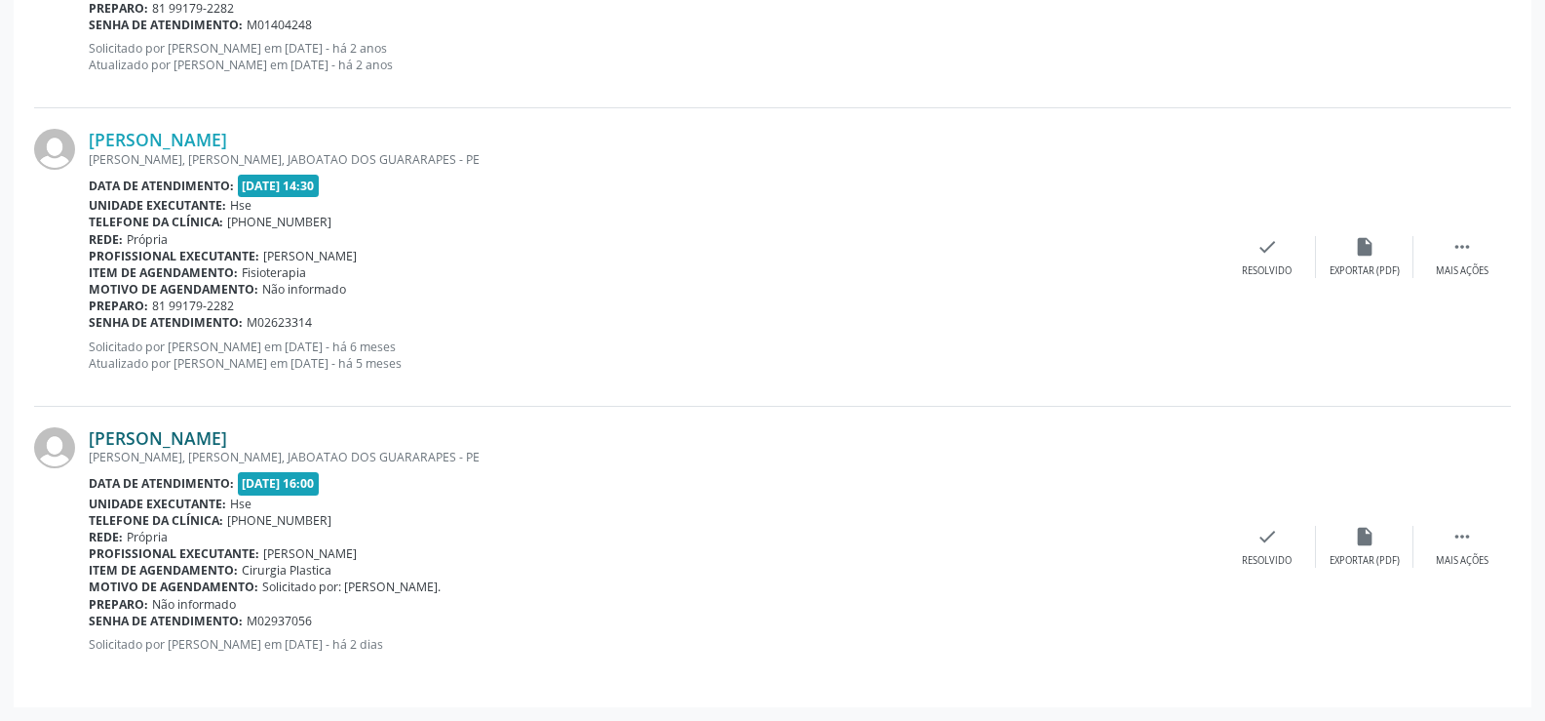
click at [227, 431] on link "[PERSON_NAME]" at bounding box center [158, 437] width 138 height 21
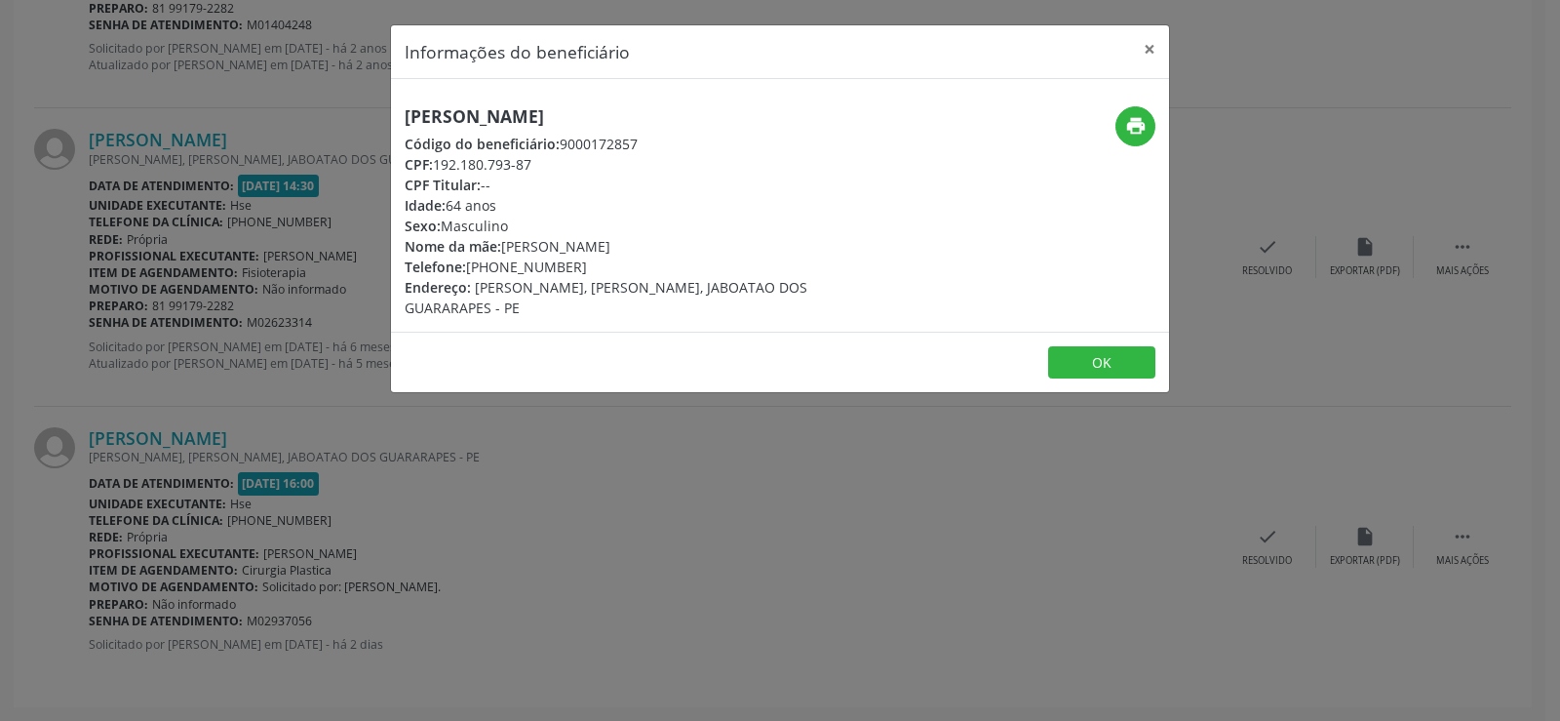
click at [535, 113] on h5 "[PERSON_NAME]" at bounding box center [650, 116] width 491 height 20
click at [265, 397] on div "Informações do beneficiário × [PERSON_NAME] Código do beneficiário: 9000172857 …" at bounding box center [780, 360] width 1560 height 721
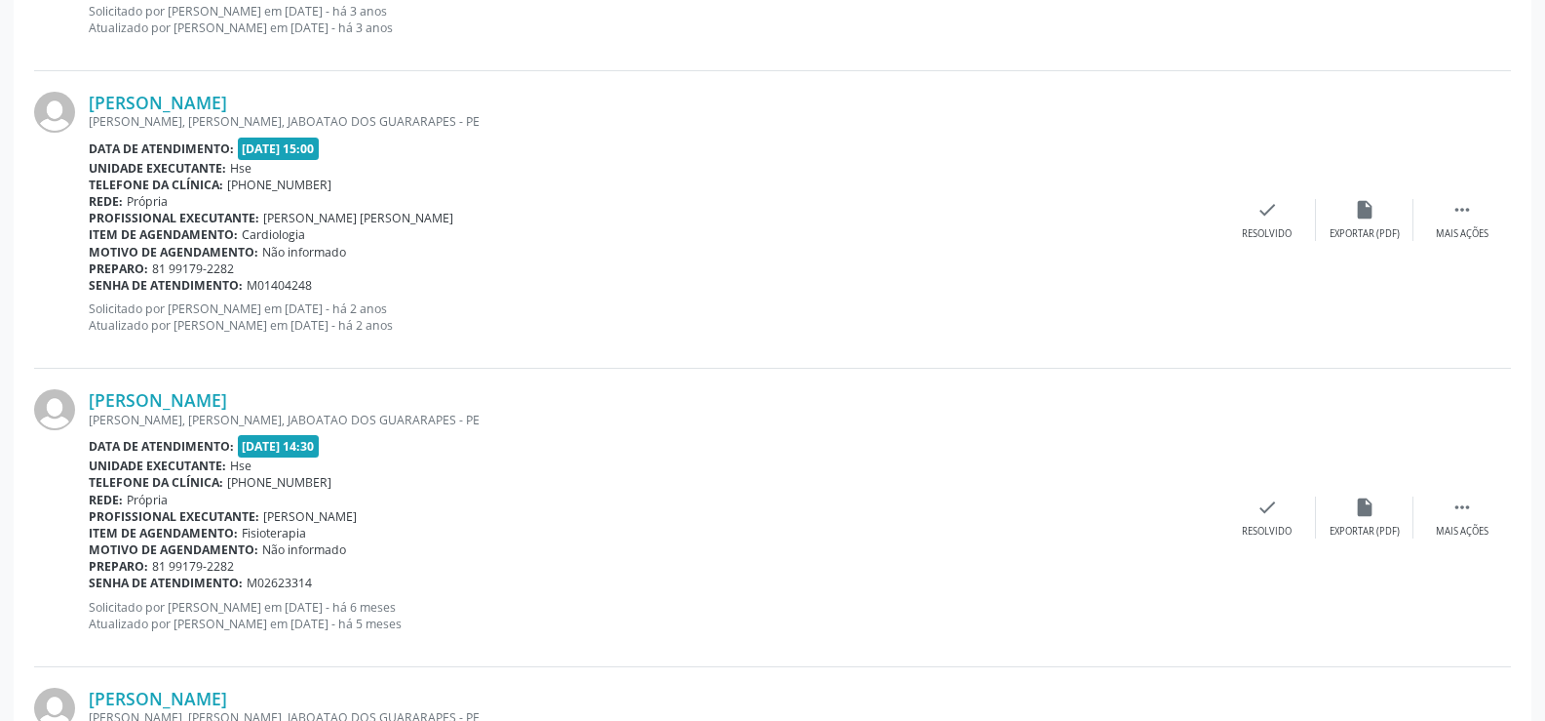
scroll to position [2566, 0]
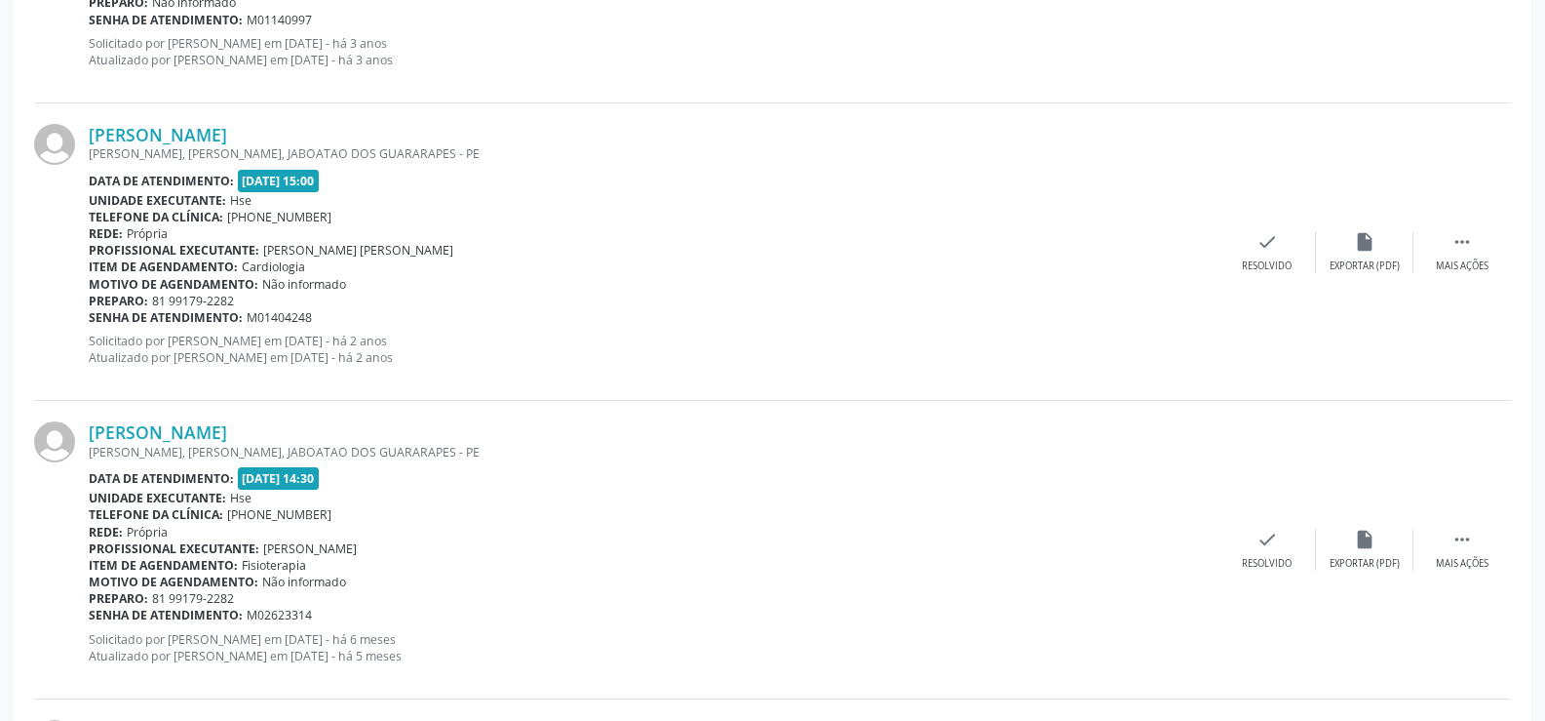
click at [124, 261] on b "Item de agendamento:" at bounding box center [163, 266] width 149 height 17
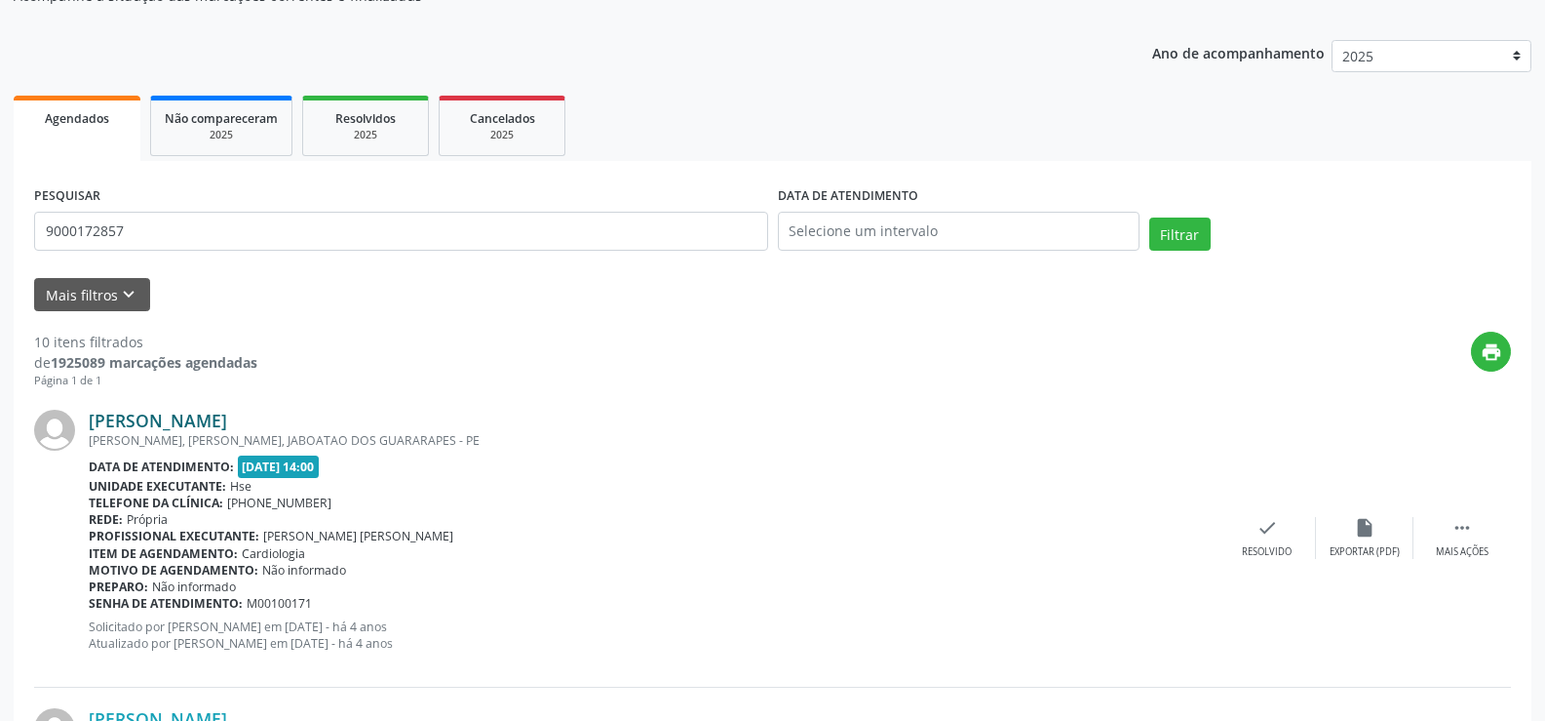
scroll to position [0, 0]
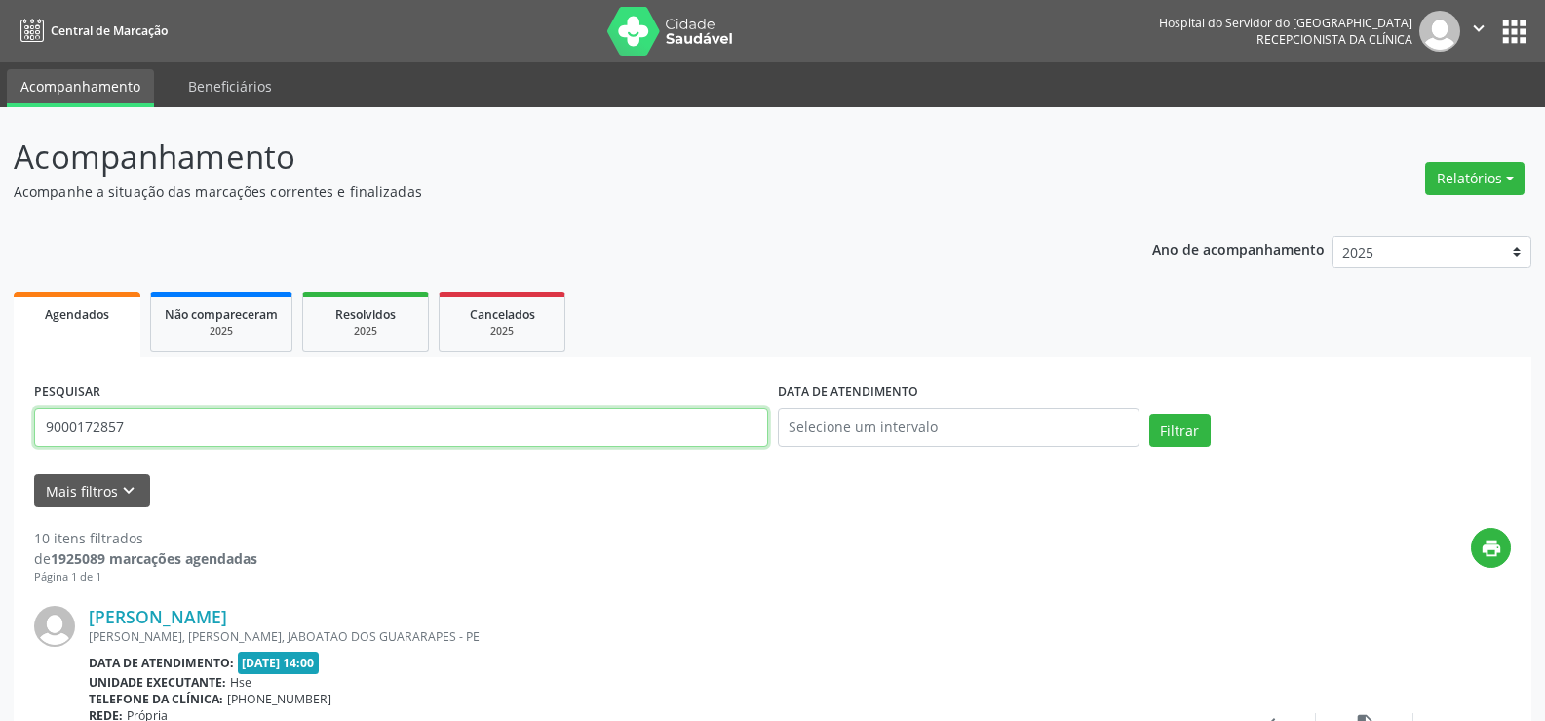
click at [237, 408] on input "9000172857" at bounding box center [401, 427] width 734 height 39
click at [1150, 413] on button "Filtrar" at bounding box center [1180, 429] width 61 height 33
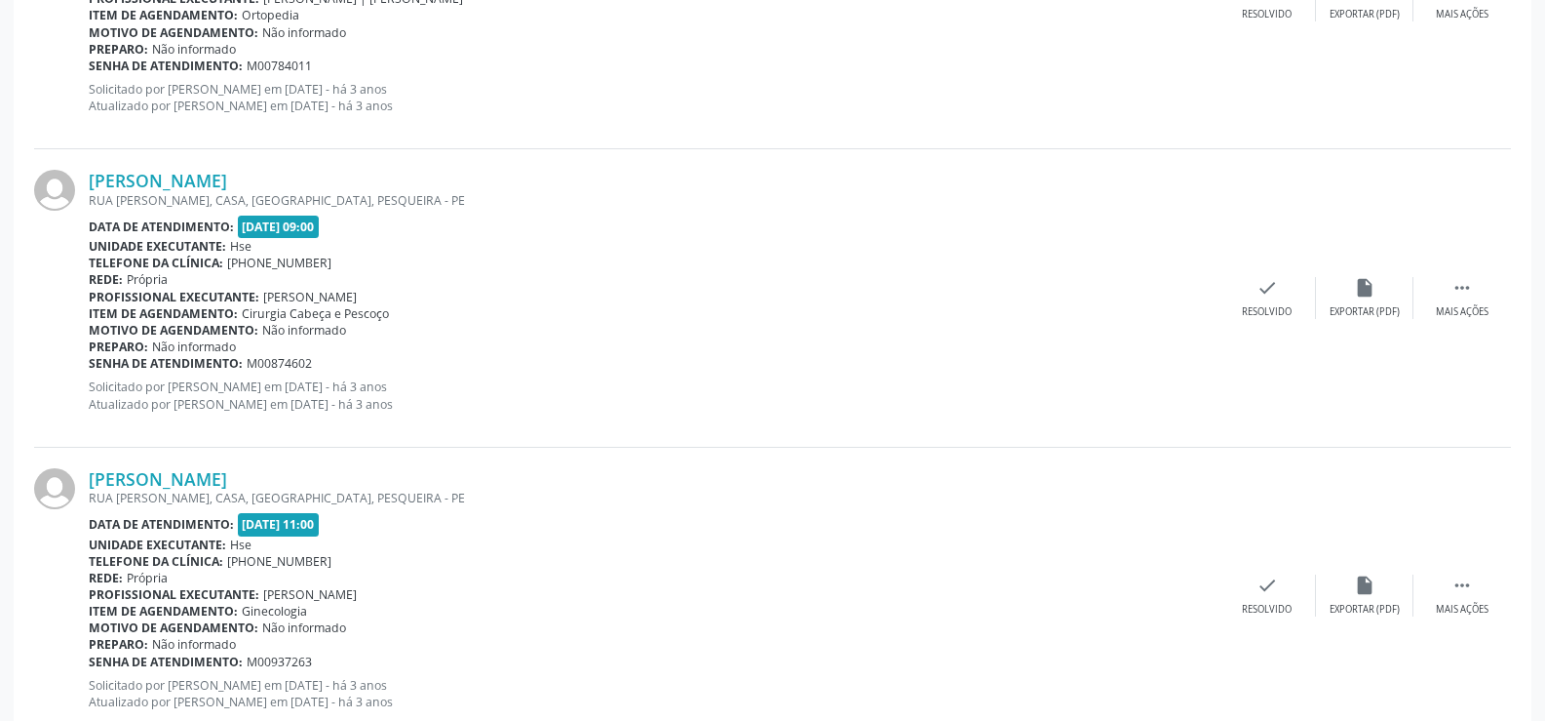
scroll to position [4404, 0]
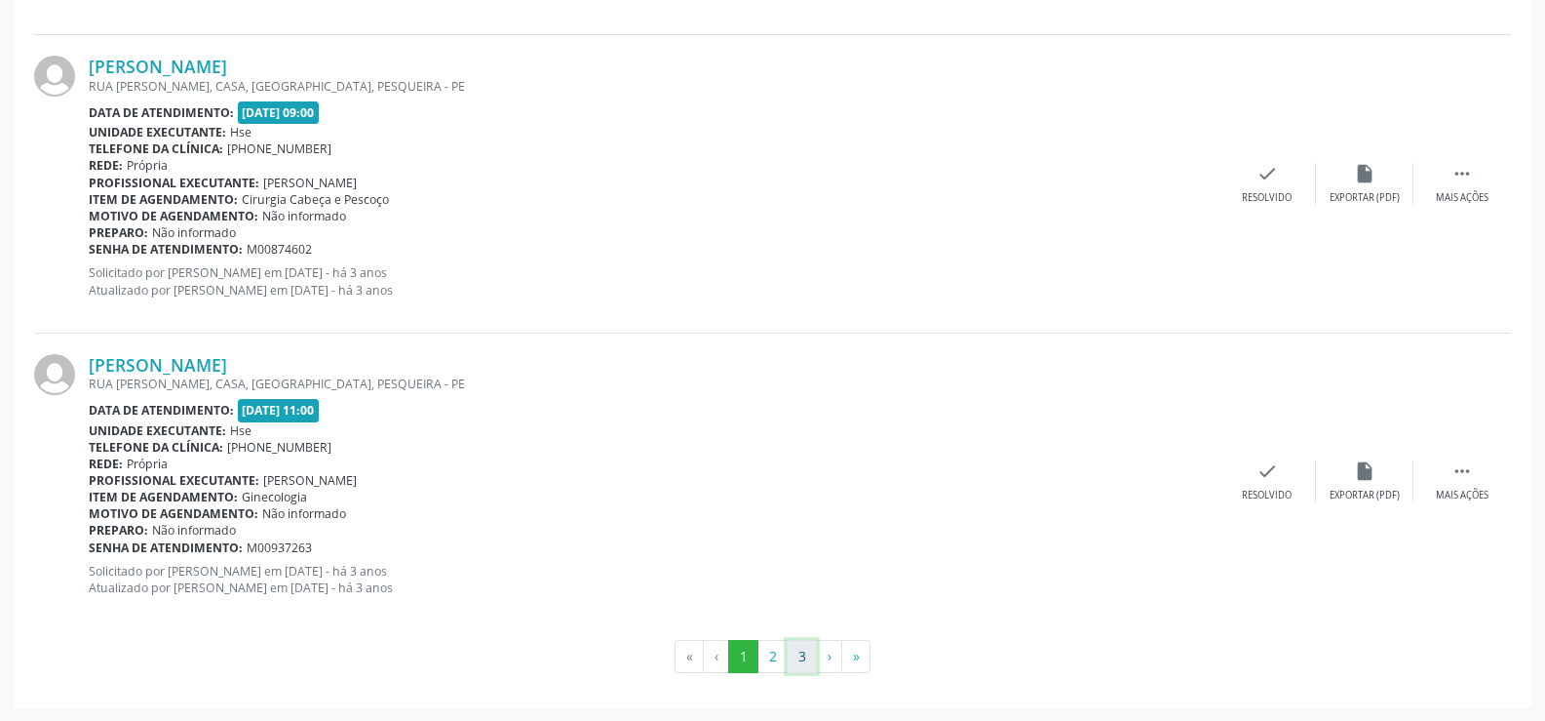
click at [787, 663] on button "3" at bounding box center [802, 656] width 30 height 33
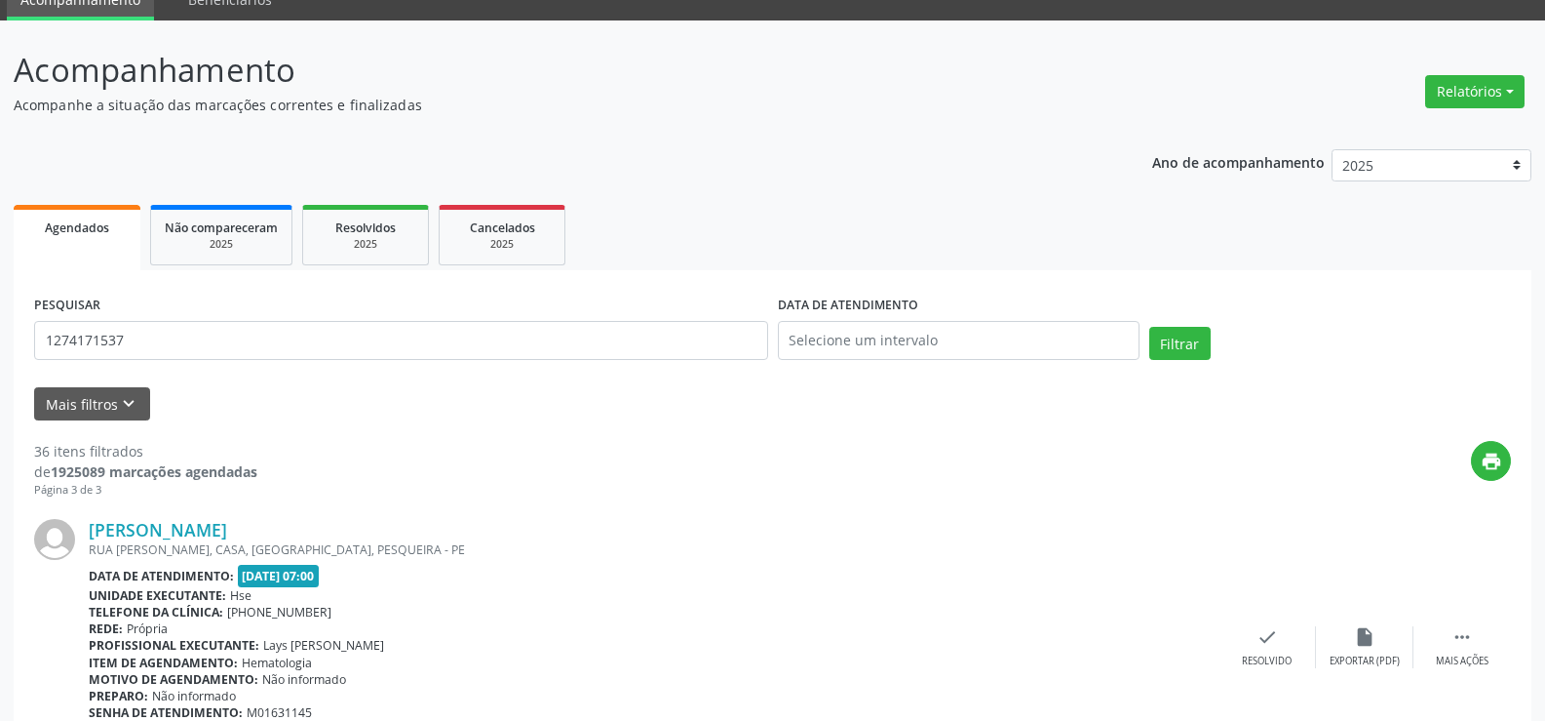
scroll to position [0, 0]
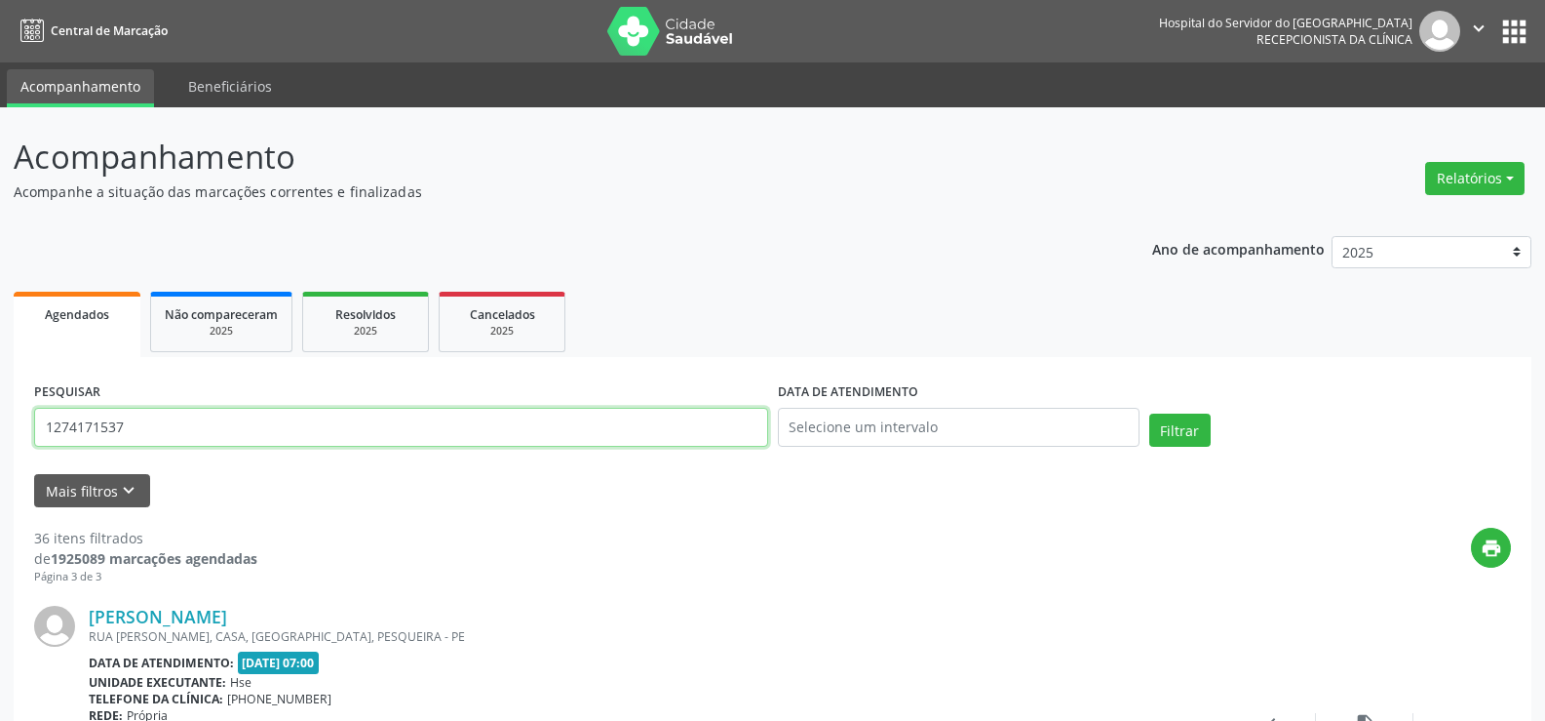
click at [331, 417] on input "1274171537" at bounding box center [401, 427] width 734 height 39
click at [1150, 413] on button "Filtrar" at bounding box center [1180, 429] width 61 height 33
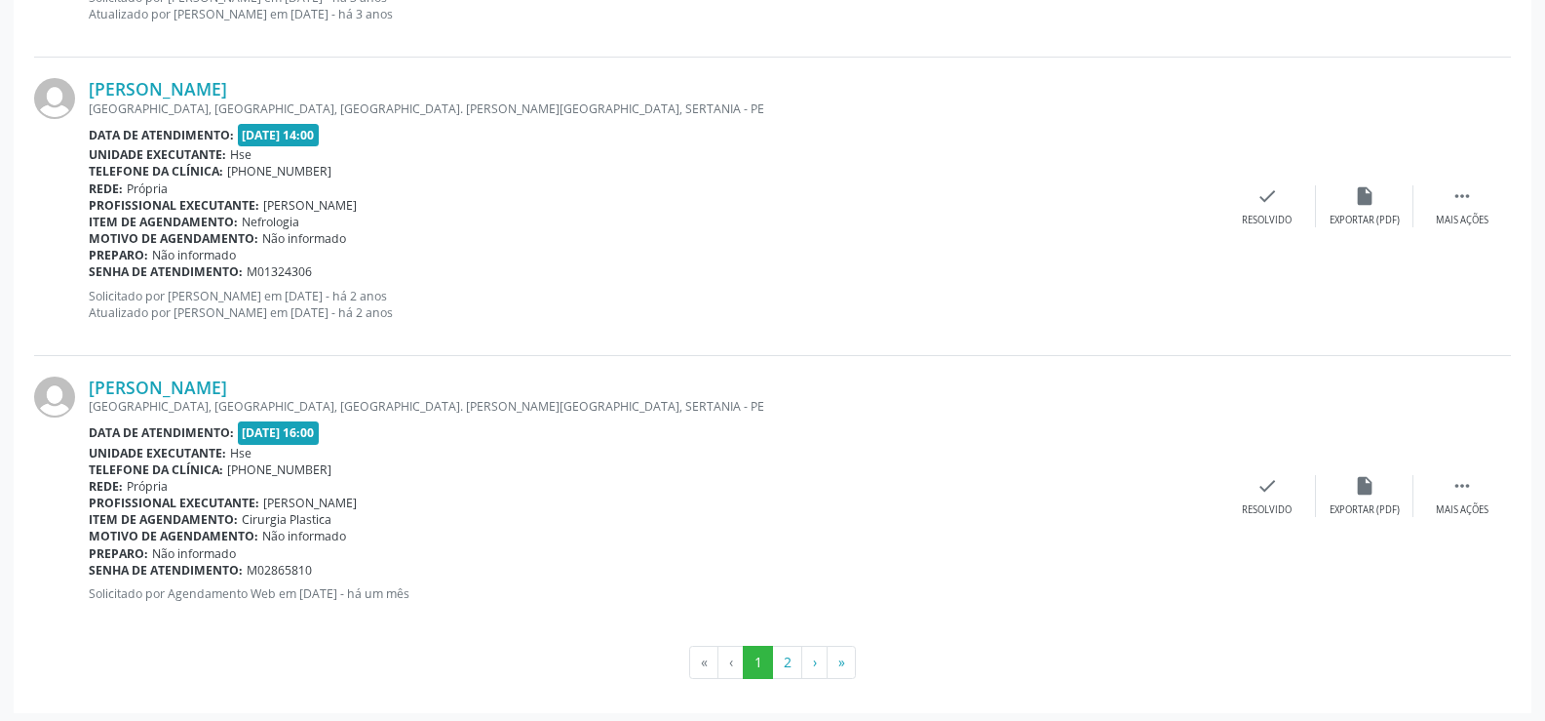
scroll to position [4404, 0]
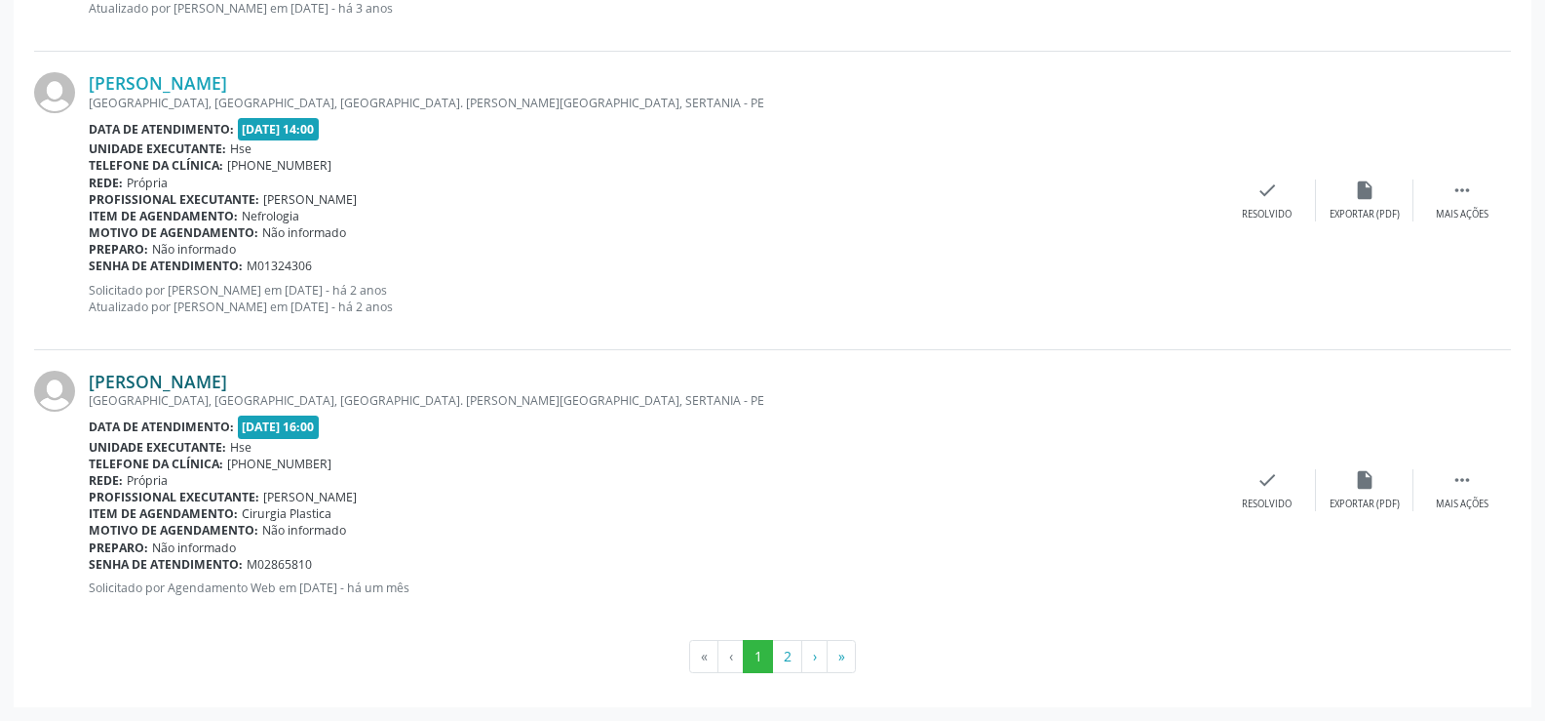
click at [185, 381] on link "[PERSON_NAME]" at bounding box center [158, 381] width 138 height 21
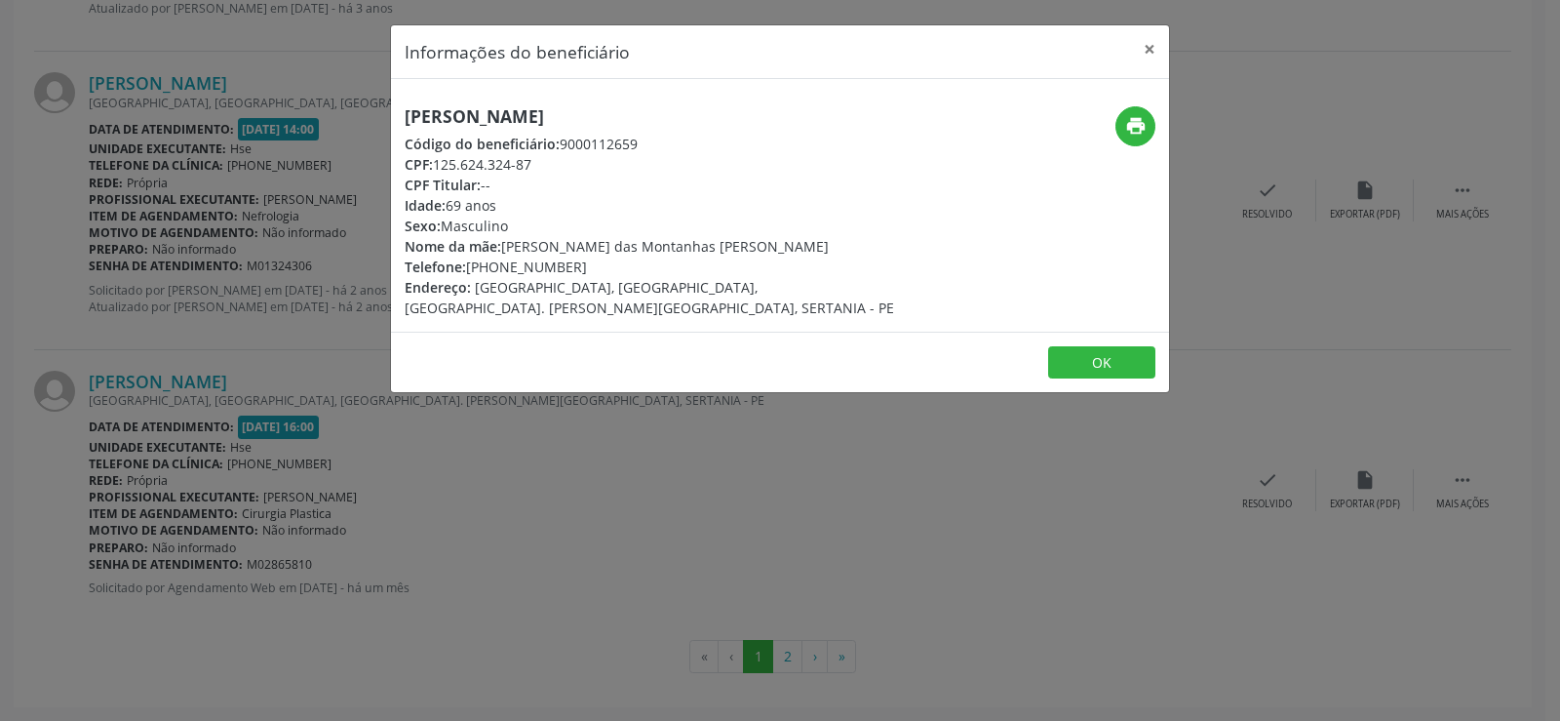
click at [468, 107] on h5 "[PERSON_NAME]" at bounding box center [650, 116] width 491 height 20
click at [69, 304] on div "Informações do beneficiário × [PERSON_NAME][GEOGRAPHIC_DATA] Código do benefici…" at bounding box center [780, 360] width 1560 height 721
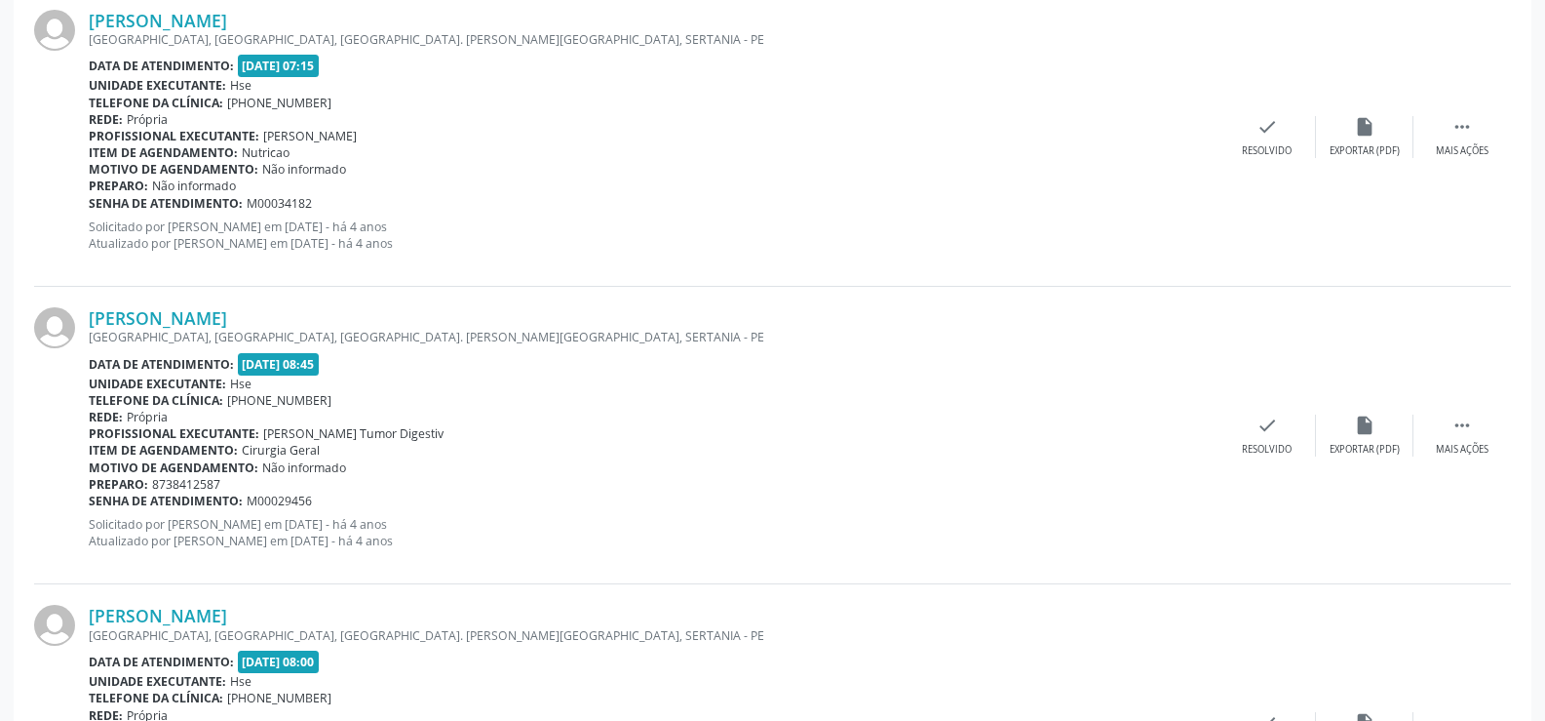
scroll to position [114, 0]
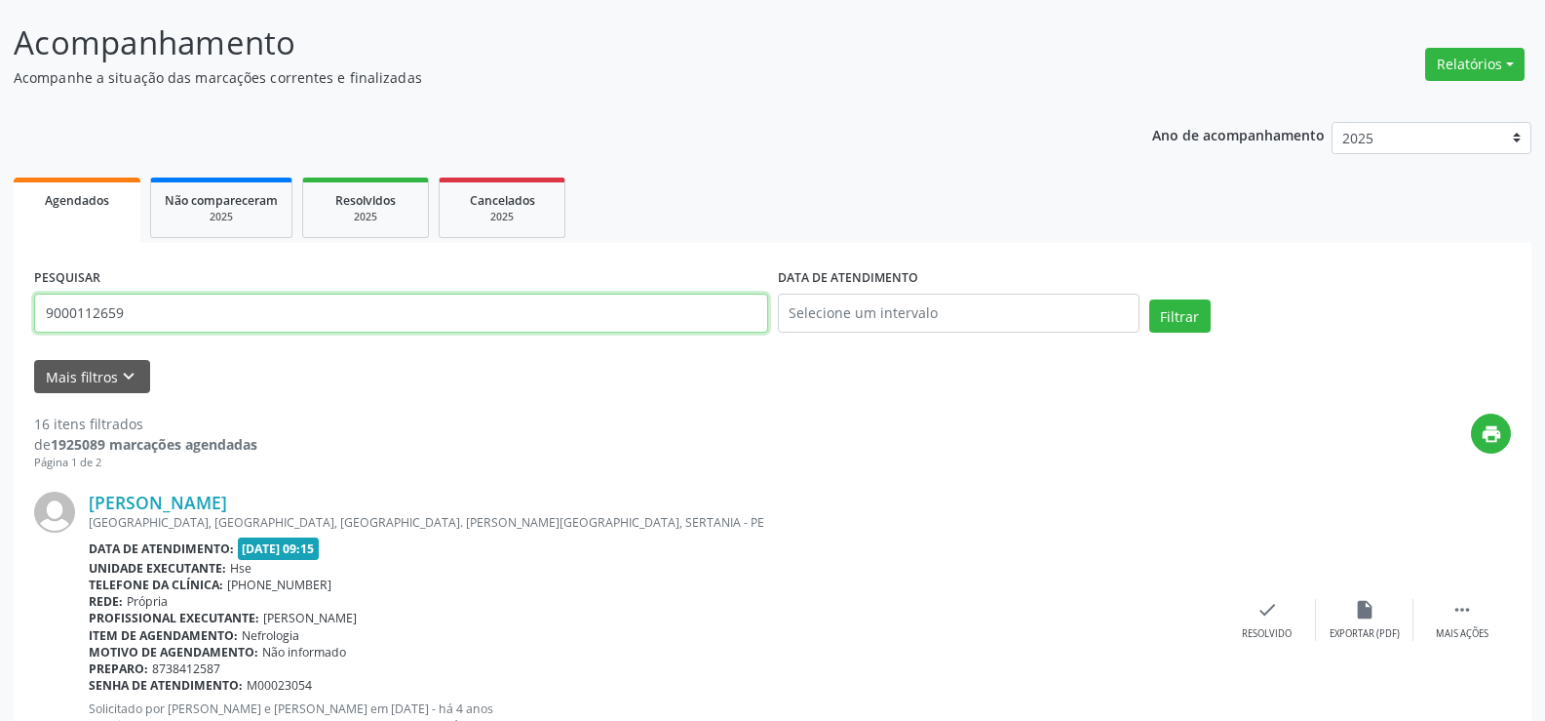
click at [237, 305] on input "9000112659" at bounding box center [401, 312] width 734 height 39
click at [1150, 299] on button "Filtrar" at bounding box center [1180, 315] width 61 height 33
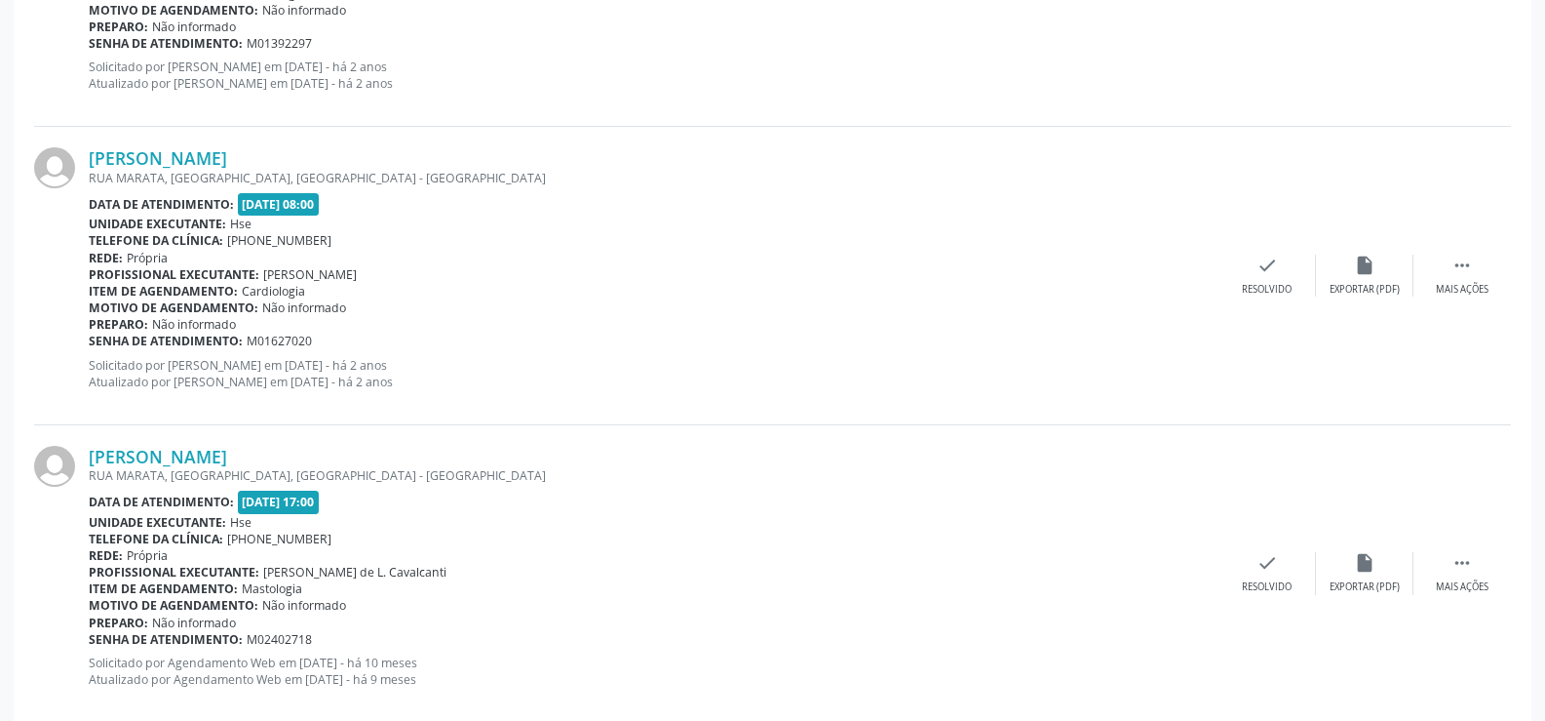
scroll to position [4421, 0]
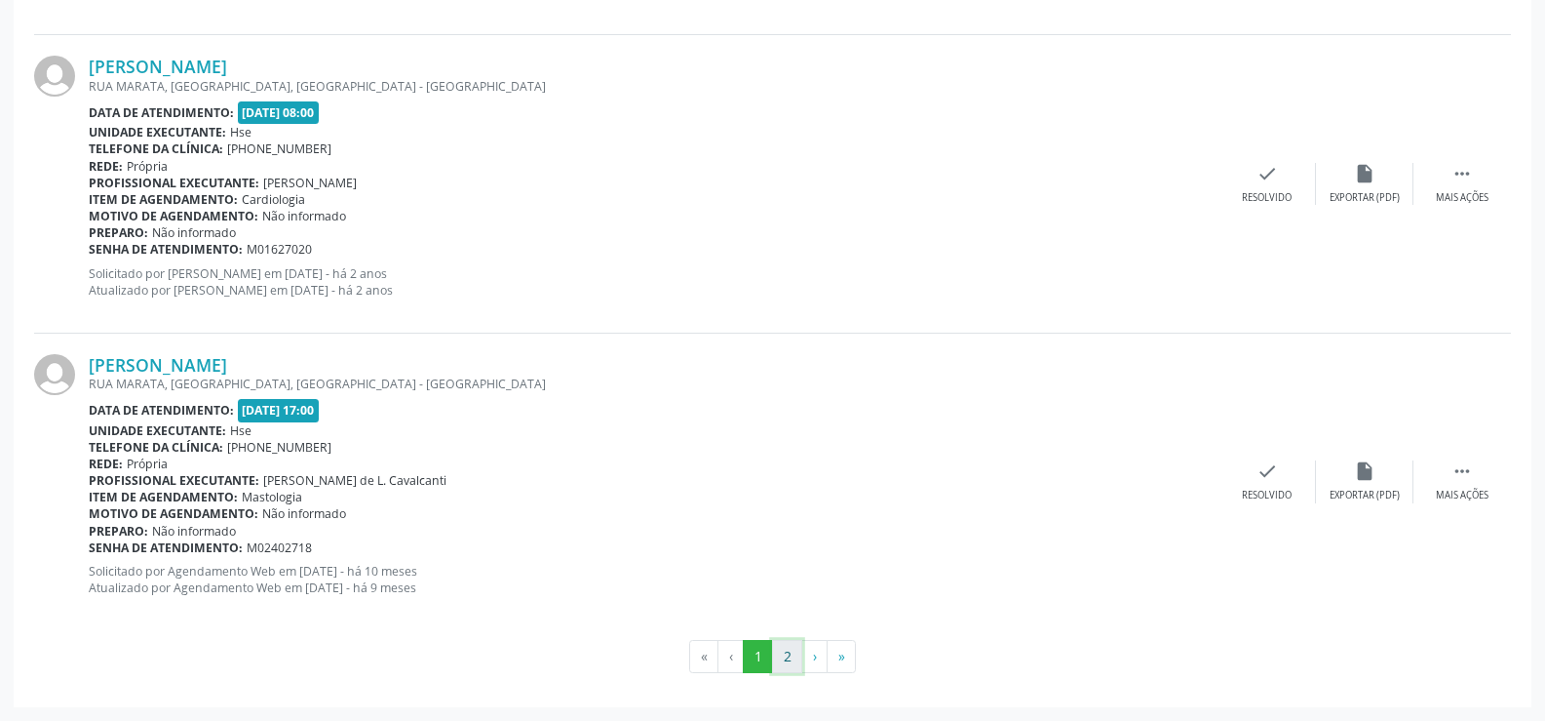
click at [781, 662] on button "2" at bounding box center [787, 656] width 30 height 33
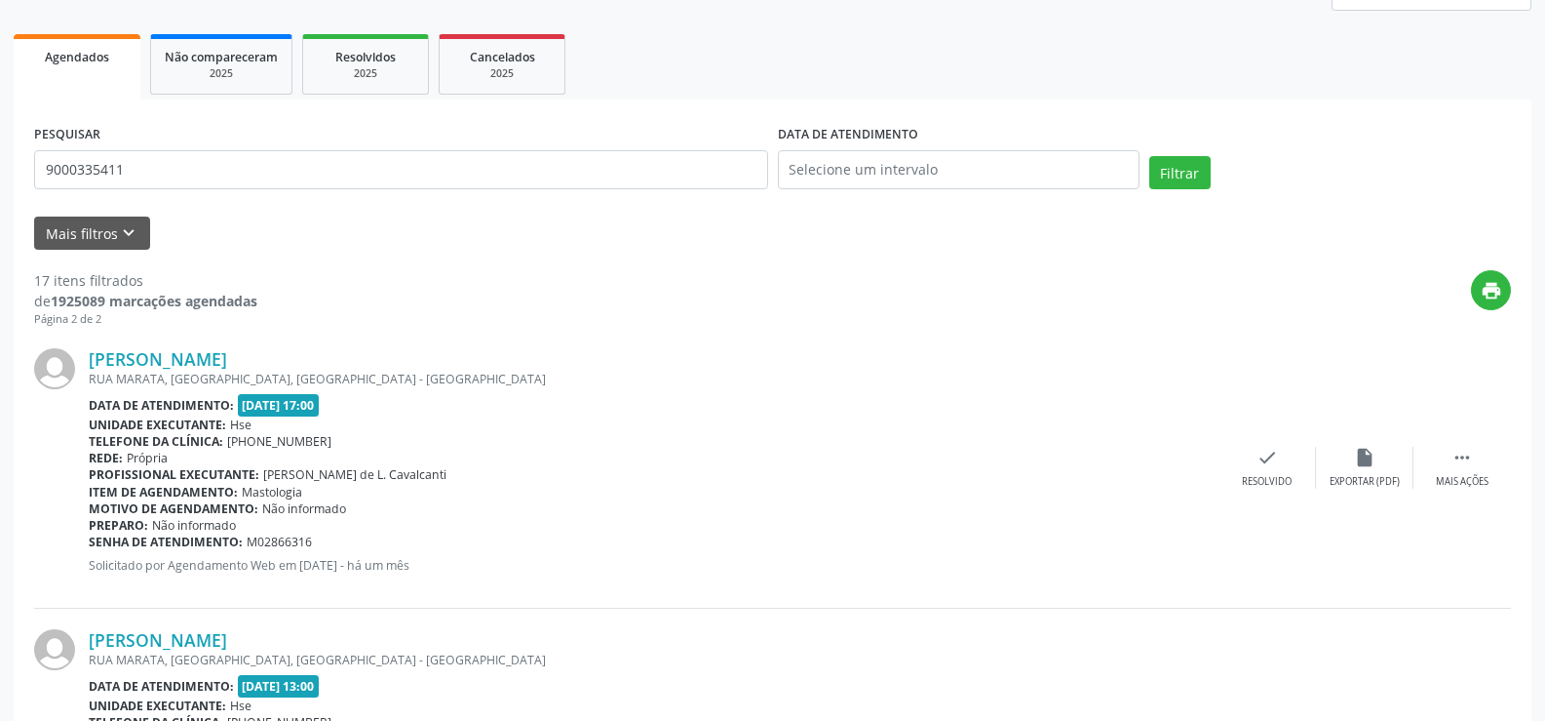
scroll to position [195, 0]
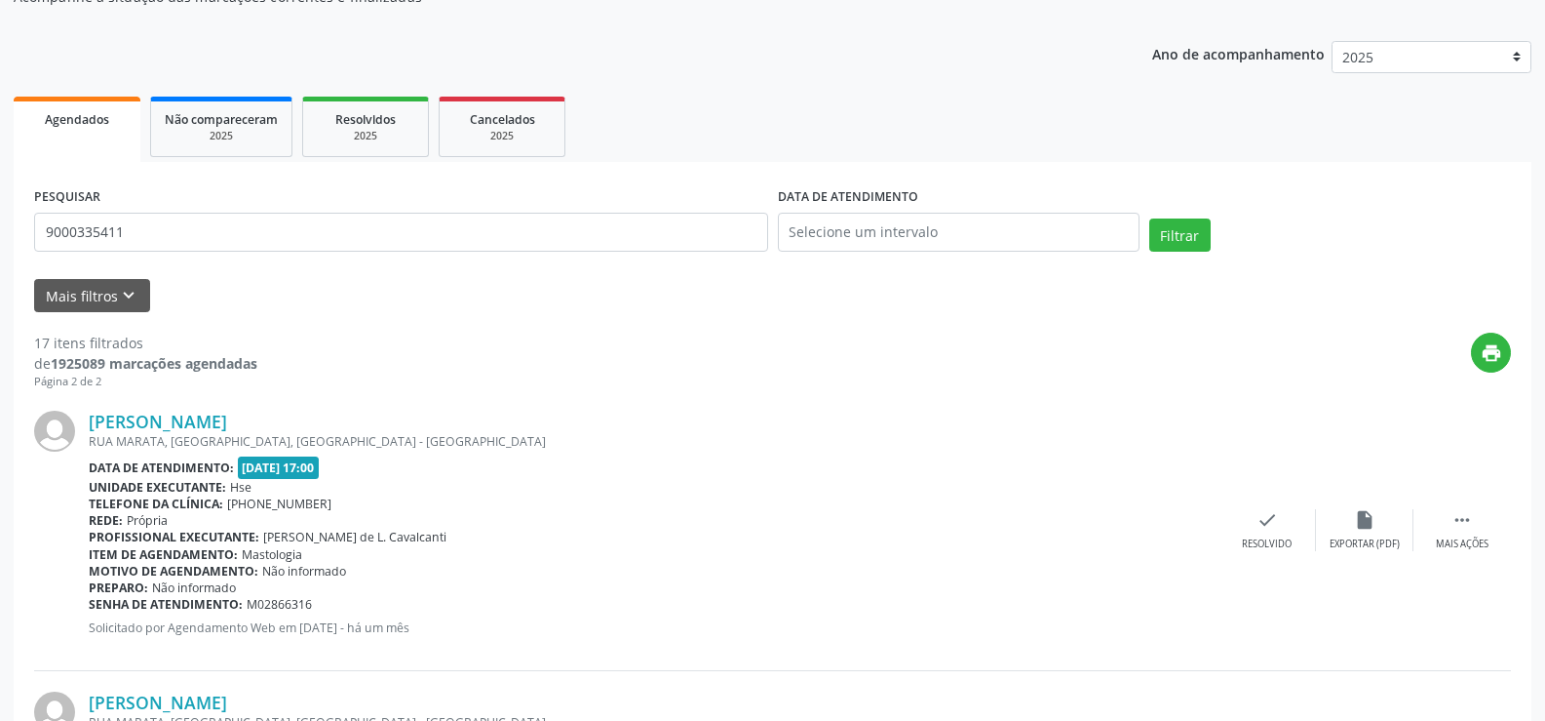
click at [239, 354] on strong "1925089 marcações agendadas" at bounding box center [154, 363] width 207 height 19
click at [212, 419] on link "[PERSON_NAME]" at bounding box center [158, 420] width 138 height 21
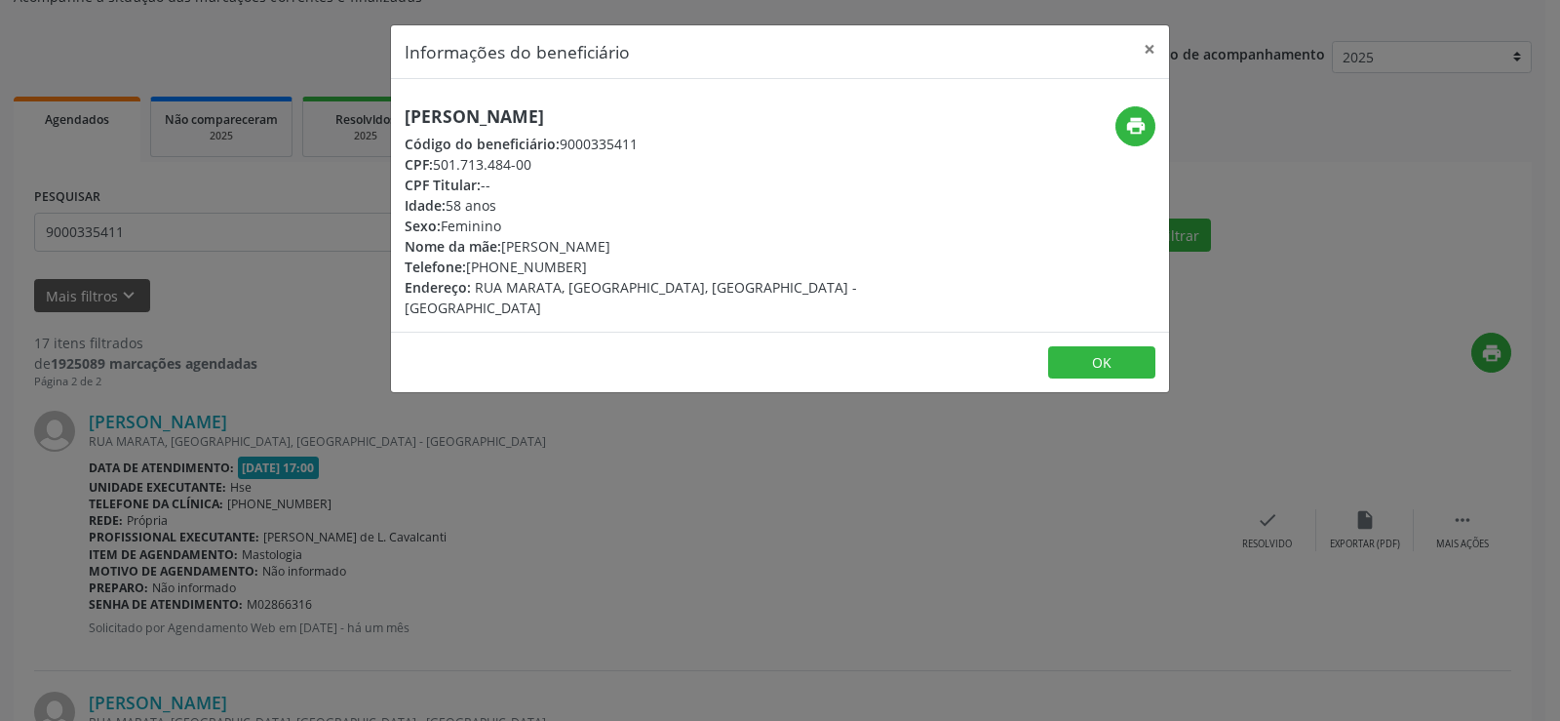
click at [489, 125] on h5 "[PERSON_NAME]" at bounding box center [650, 116] width 491 height 20
click at [341, 549] on div "Informações do beneficiário × [PERSON_NAME] Código do beneficiário: 9000335411 …" at bounding box center [780, 360] width 1560 height 721
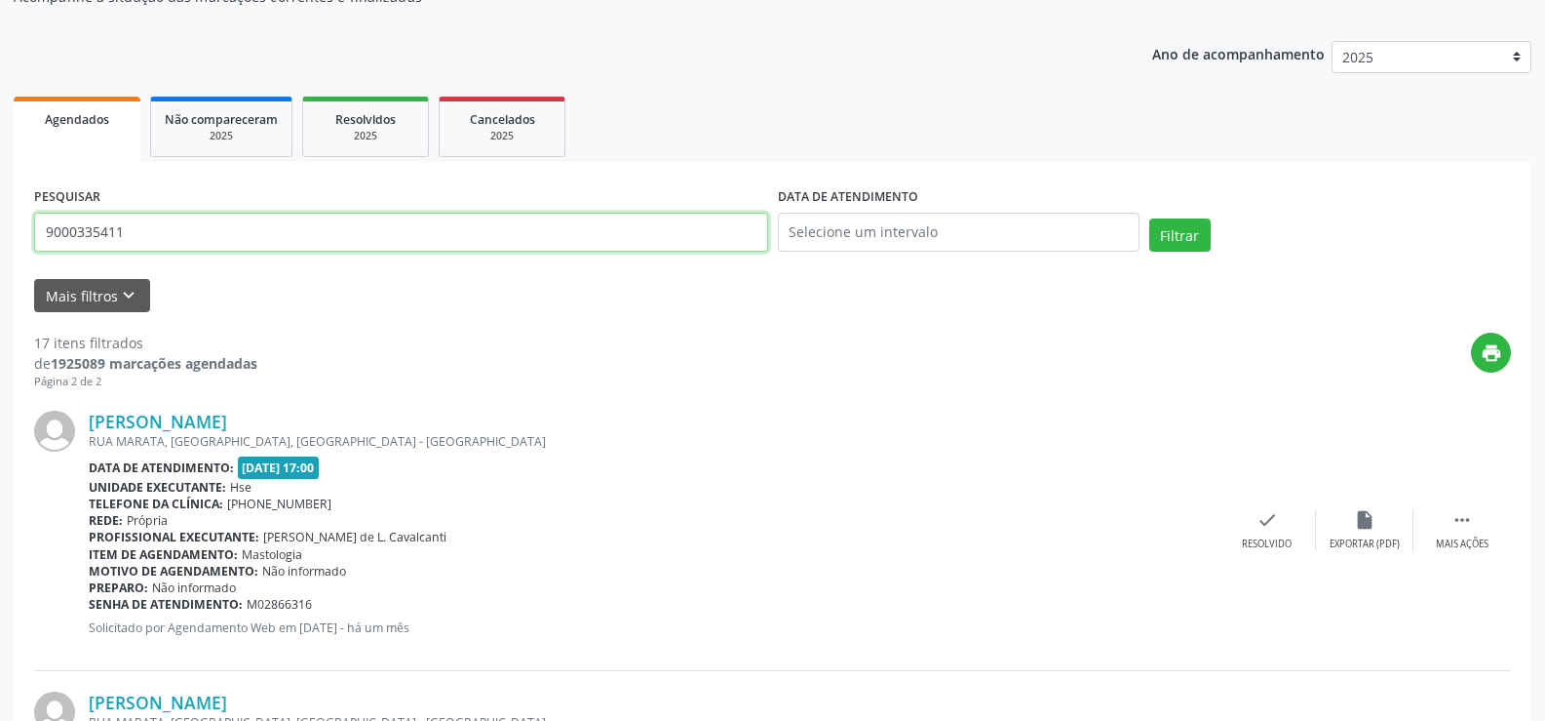
click at [209, 230] on input "9000335411" at bounding box center [401, 232] width 734 height 39
click at [1150, 218] on button "Filtrar" at bounding box center [1180, 234] width 61 height 33
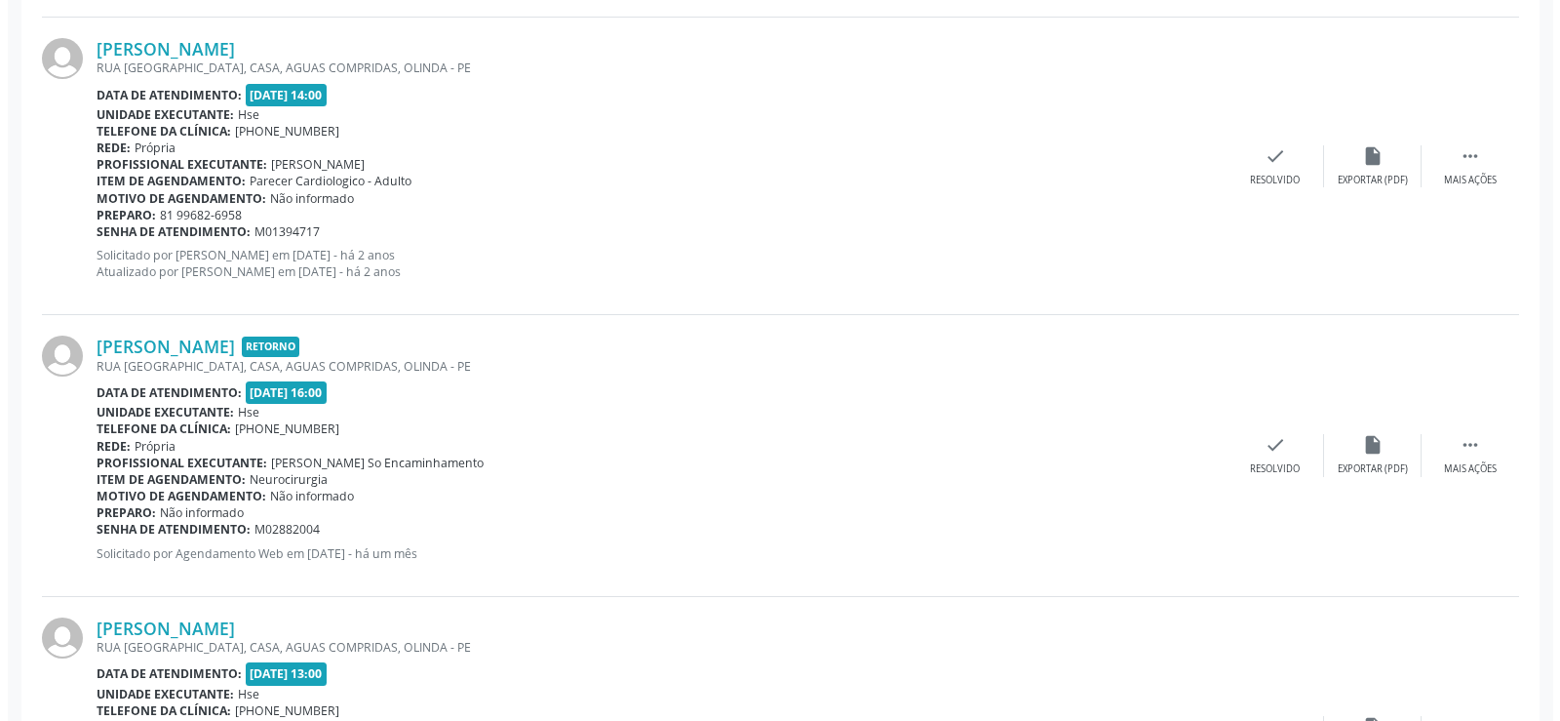
scroll to position [2636, 0]
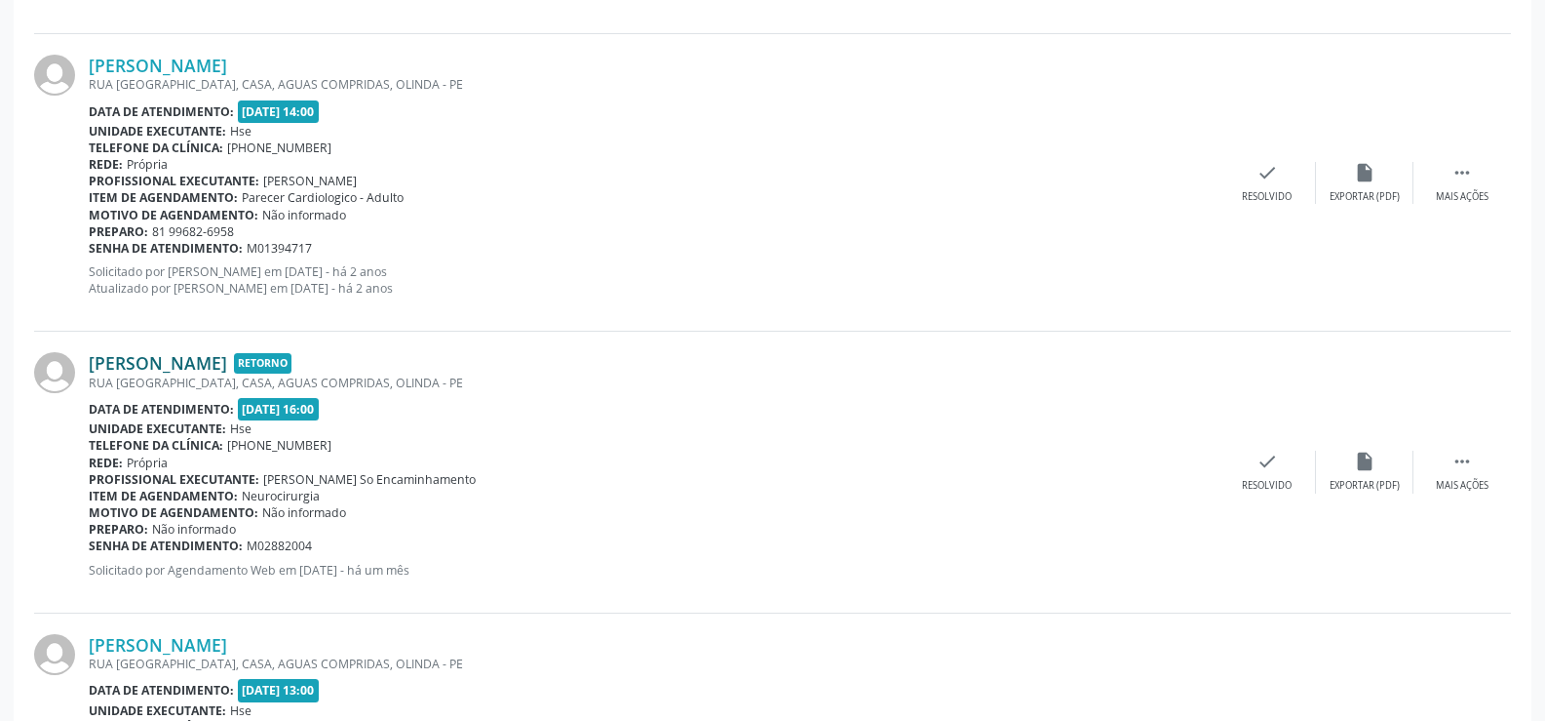
click at [227, 352] on link "[PERSON_NAME]" at bounding box center [158, 362] width 138 height 21
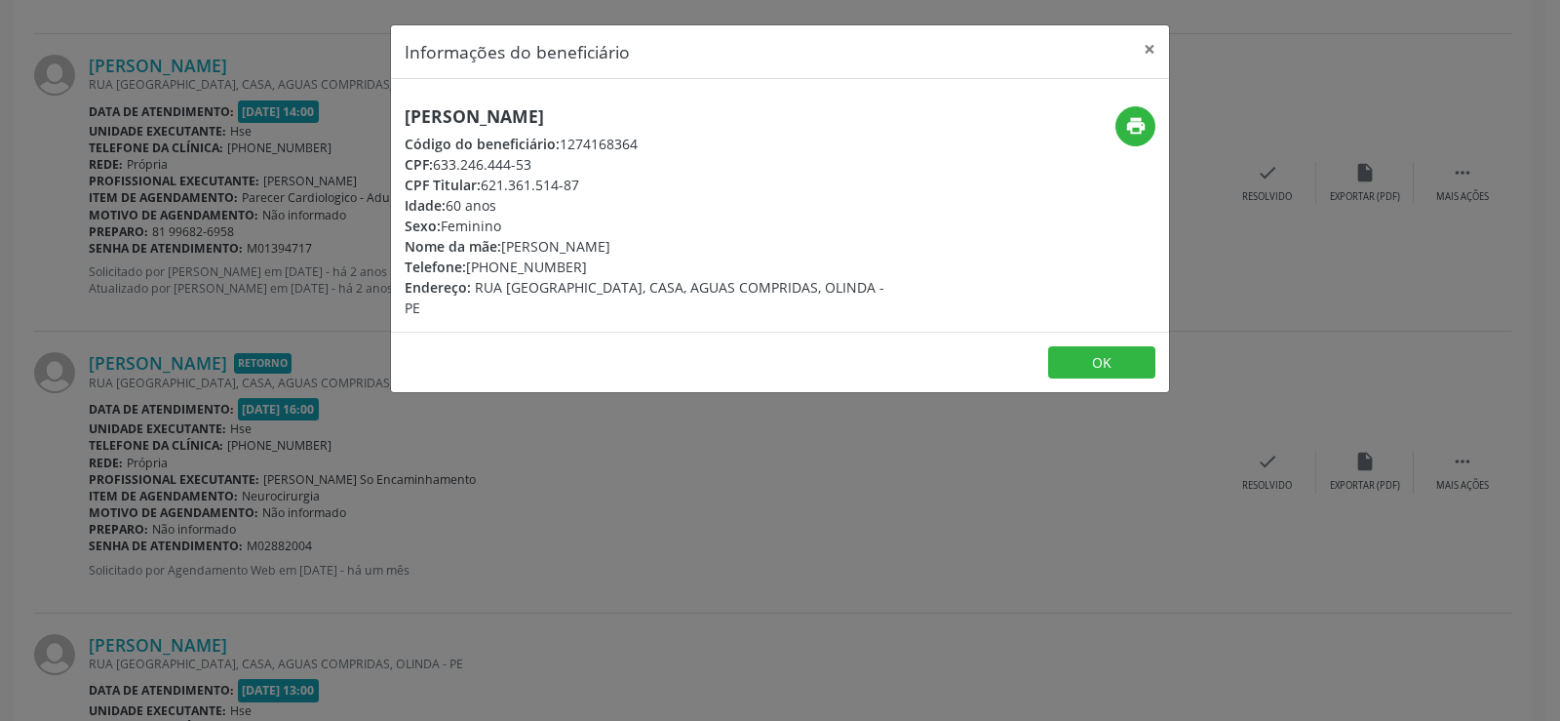
click at [476, 137] on span "Código do beneficiário:" at bounding box center [482, 144] width 155 height 19
click at [470, 116] on h5 "[PERSON_NAME]" at bounding box center [650, 116] width 491 height 20
click at [130, 491] on div "Informações do beneficiário × [PERSON_NAME] Código do beneficiário: 1274168364 …" at bounding box center [780, 360] width 1560 height 721
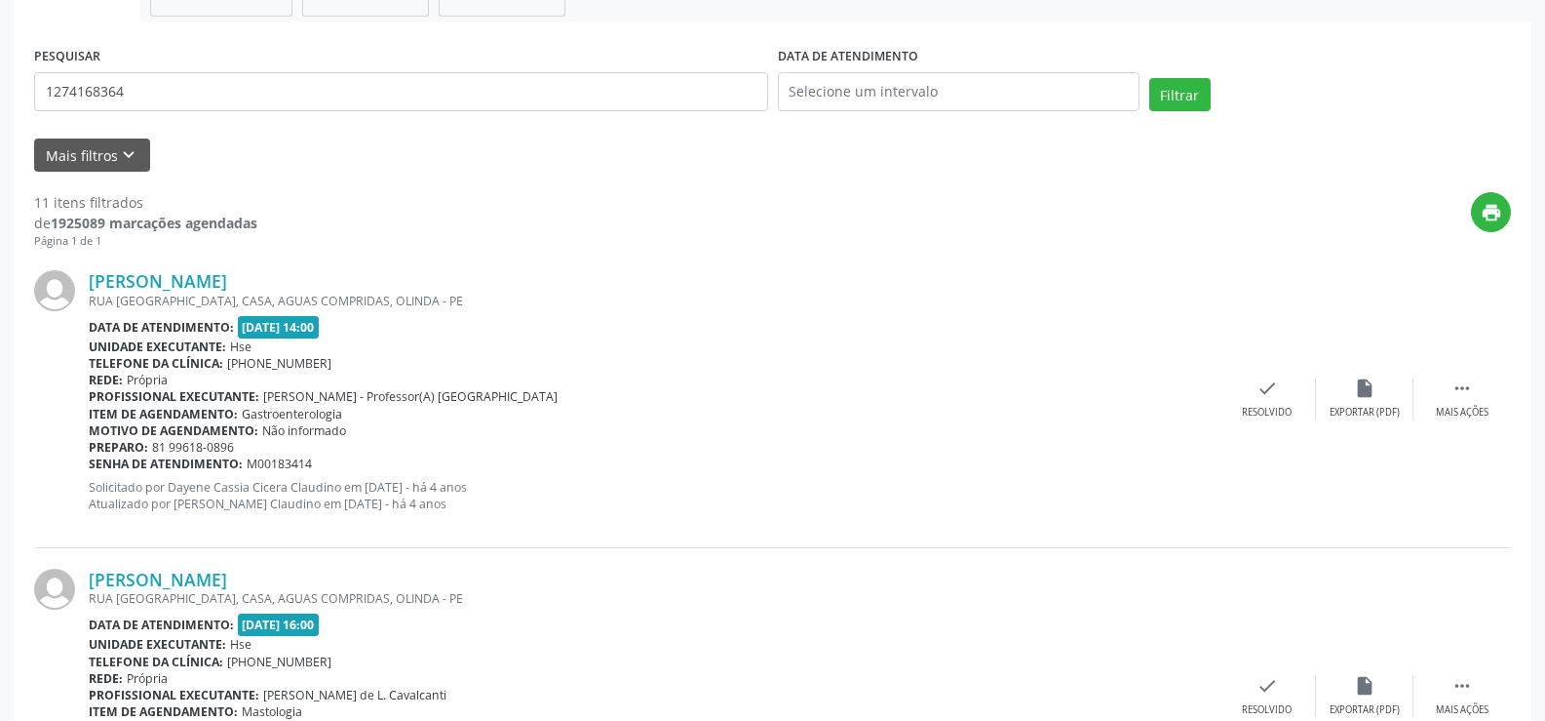
scroll to position [198, 0]
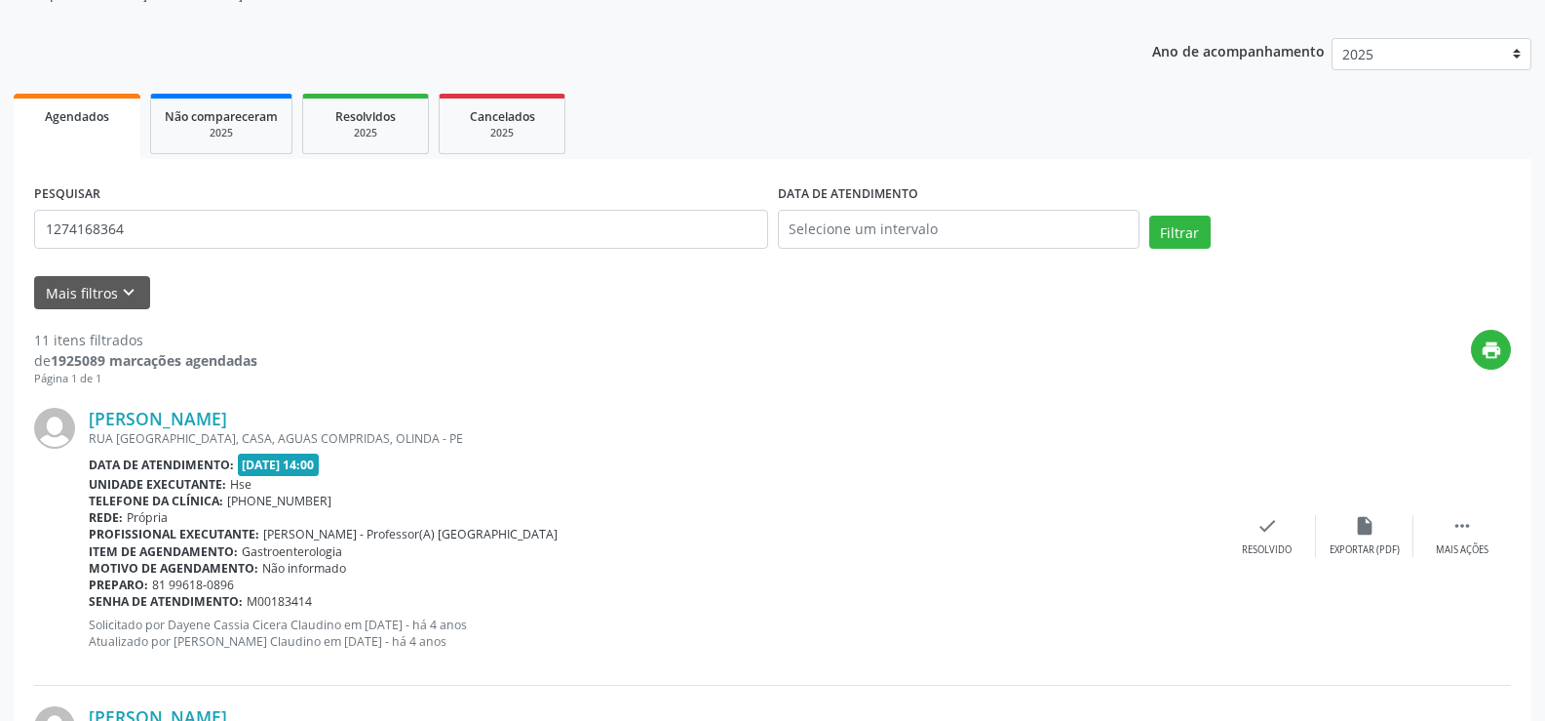
click at [184, 250] on div "PESQUISAR 1274168364" at bounding box center [401, 220] width 744 height 83
click at [181, 238] on input "1274168364" at bounding box center [401, 229] width 734 height 39
click at [1150, 215] on button "Filtrar" at bounding box center [1180, 231] width 61 height 33
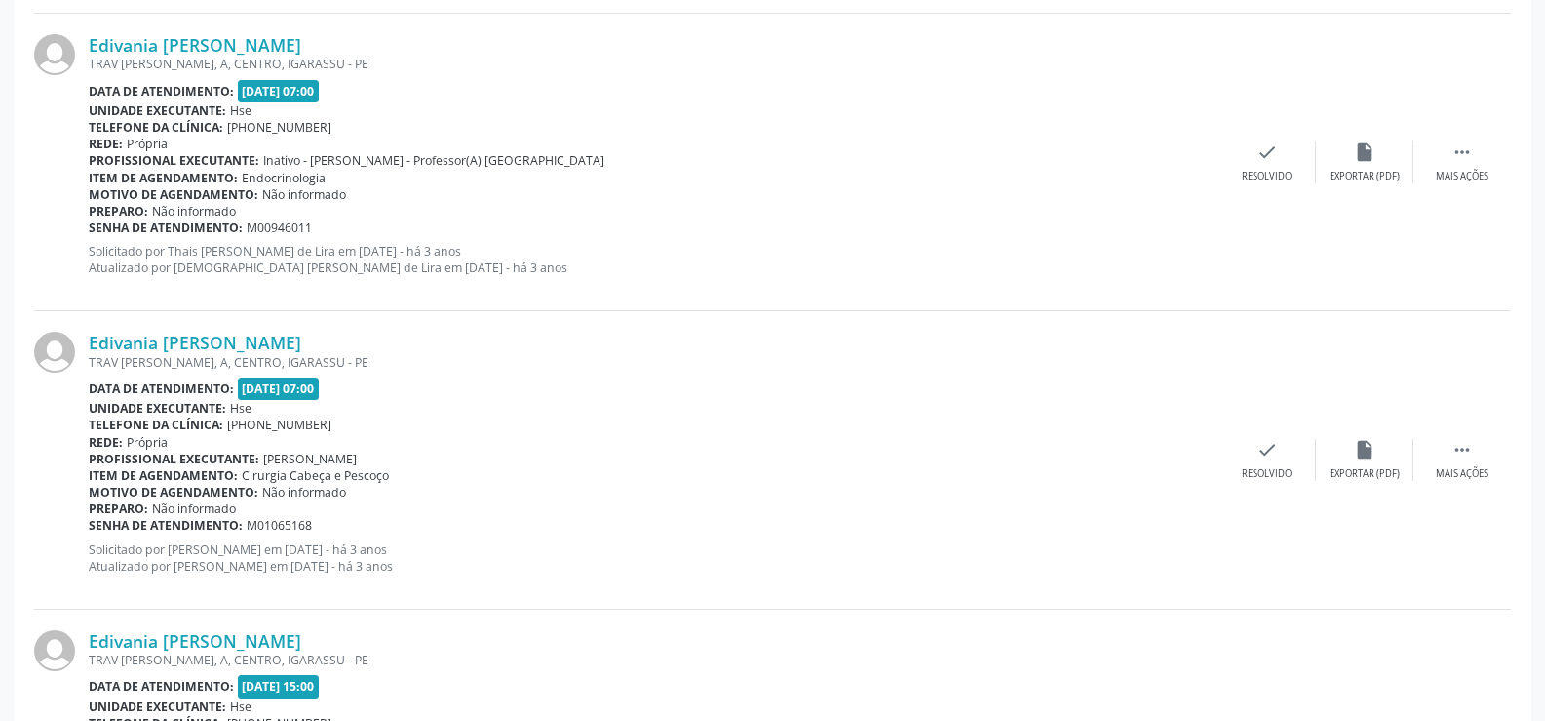
scroll to position [4421, 0]
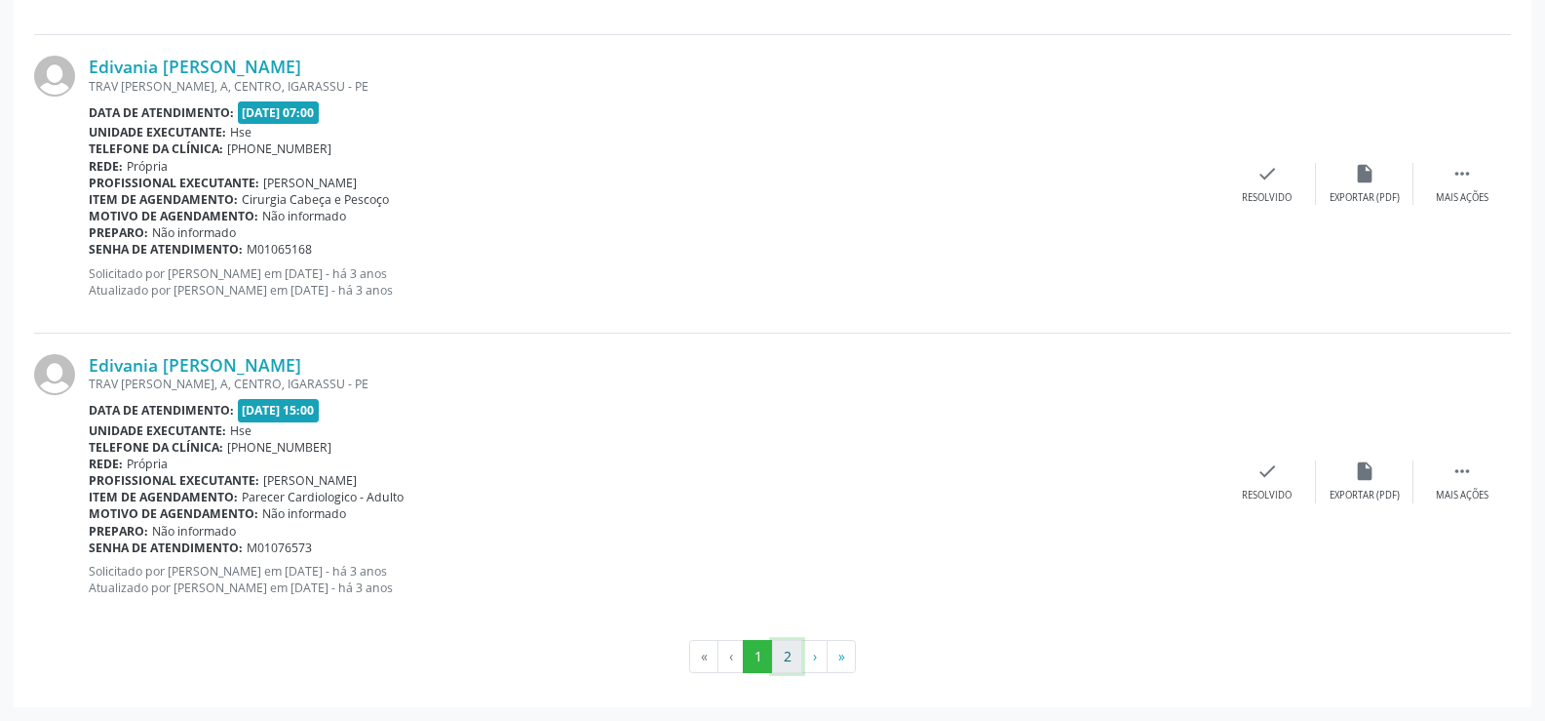
click at [775, 648] on button "2" at bounding box center [787, 656] width 30 height 33
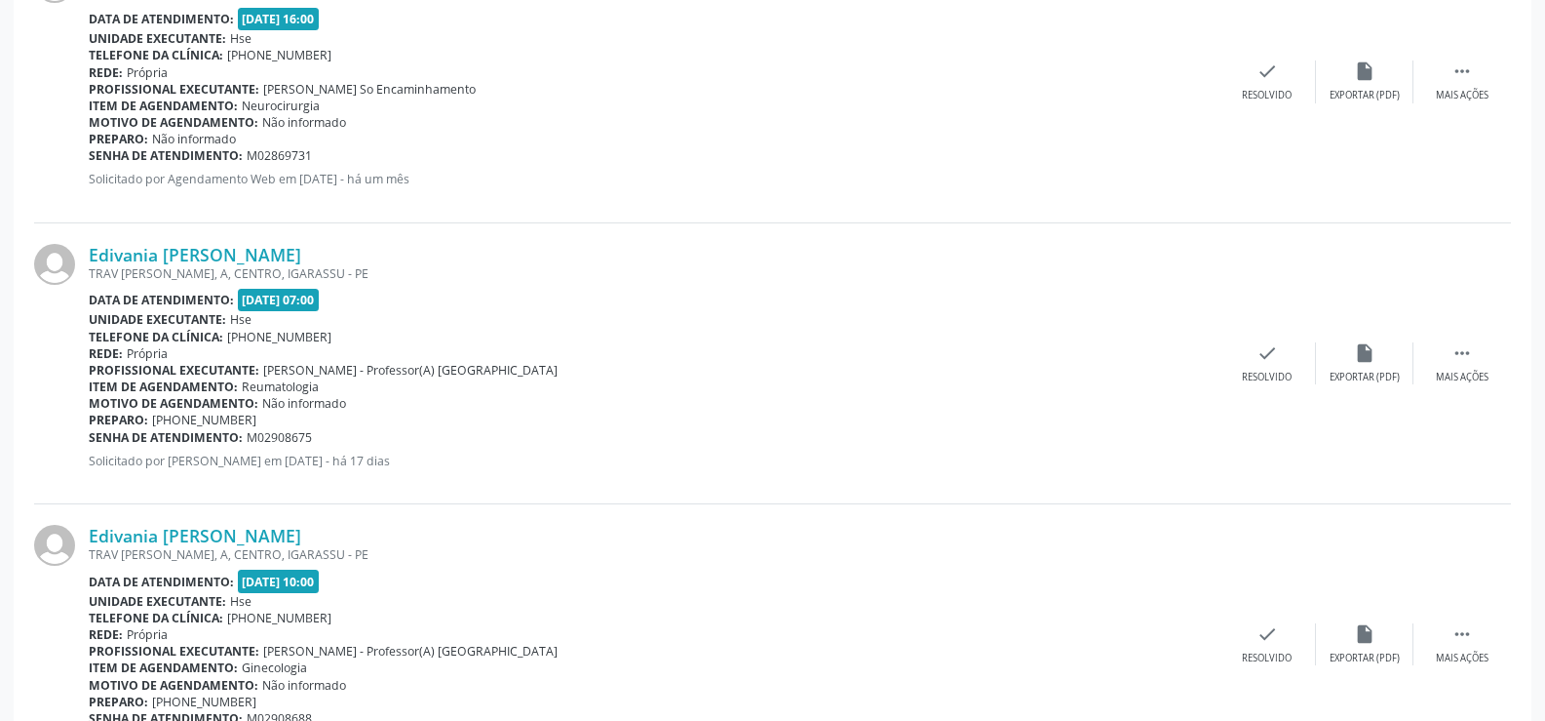
scroll to position [1203, 0]
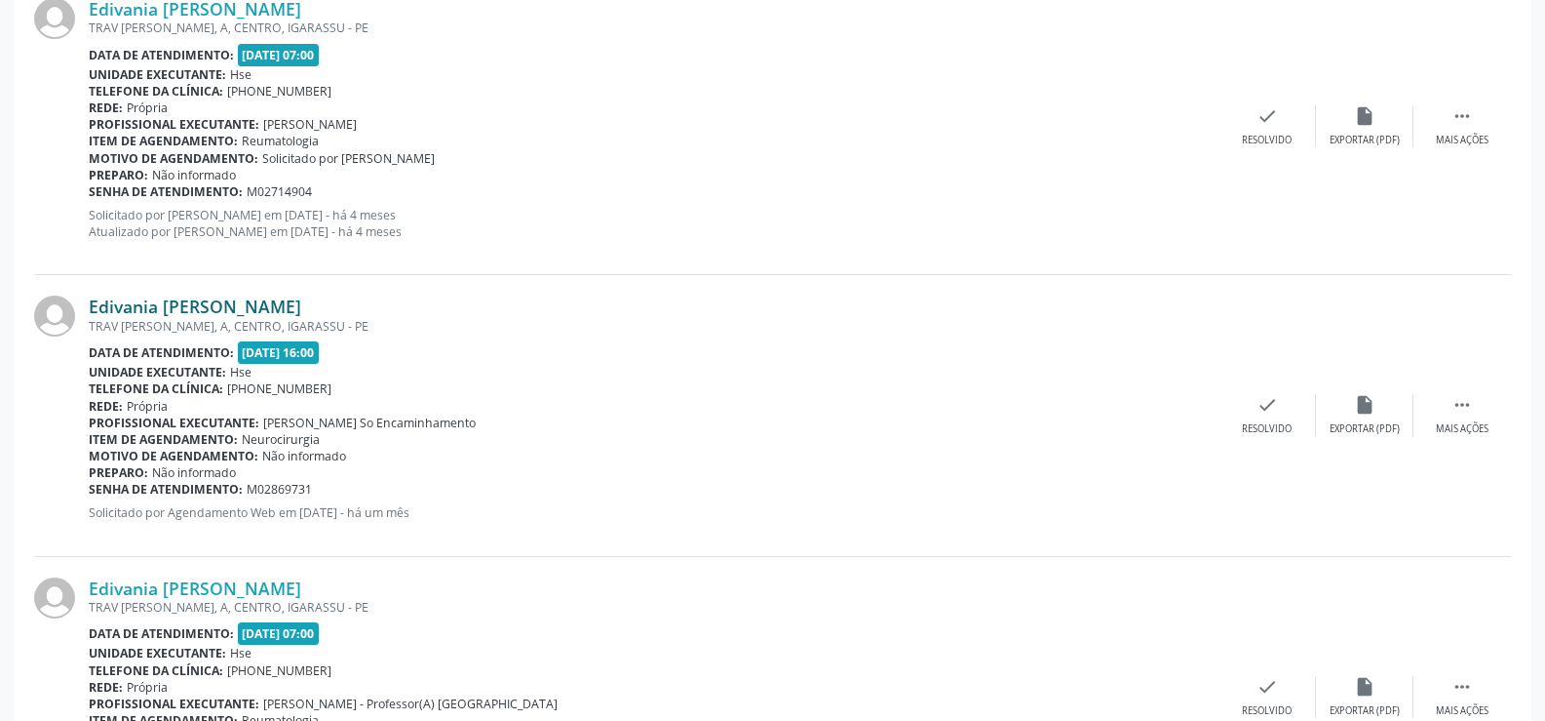
click at [234, 299] on link "Edivania [PERSON_NAME]" at bounding box center [195, 305] width 213 height 21
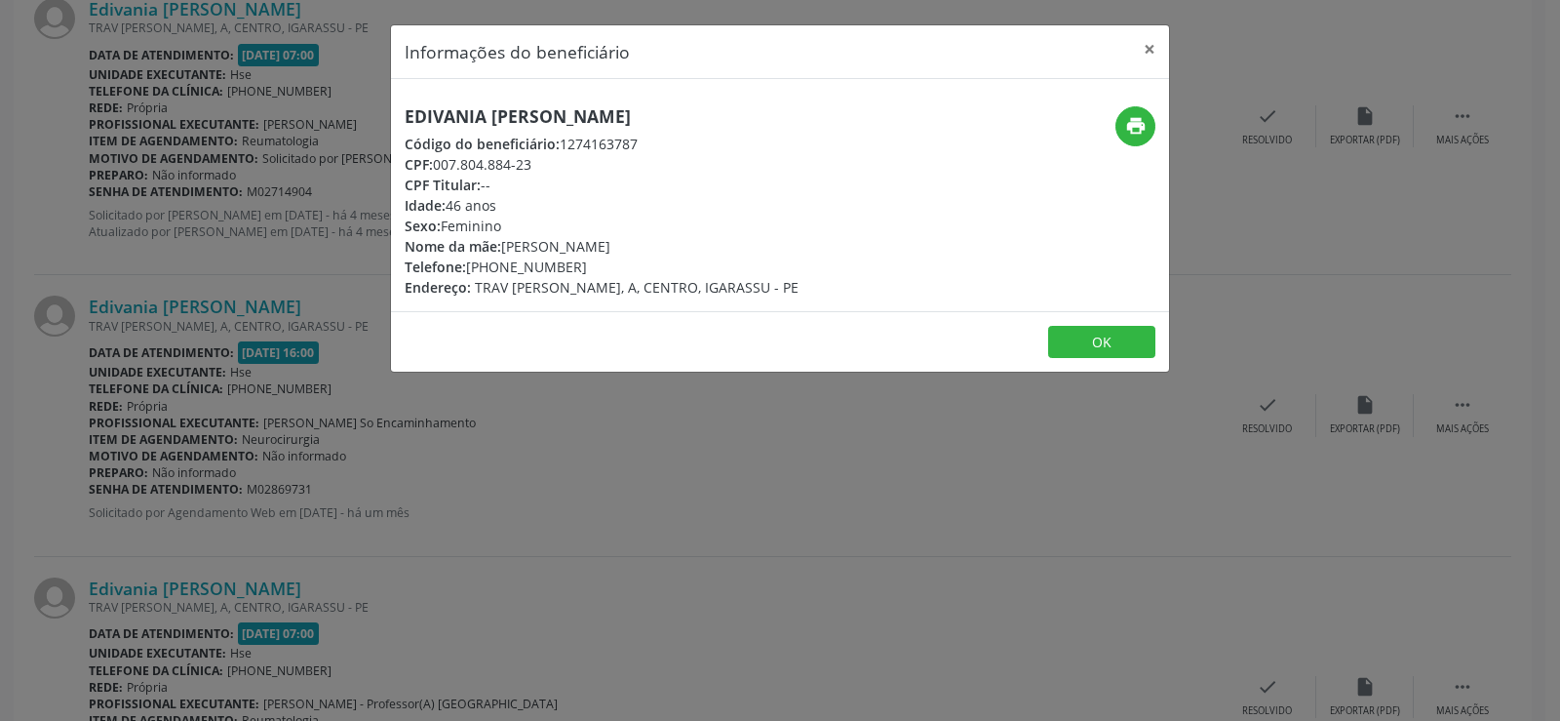
click at [502, 101] on div "Edivania [PERSON_NAME] Código do beneficiário: 1274163787 CPF: 007.804.884-23 C…" at bounding box center [780, 195] width 778 height 232
click at [152, 332] on div "Informações do beneficiário × Edivania [PERSON_NAME] Código do beneficiário: 12…" at bounding box center [780, 360] width 1560 height 721
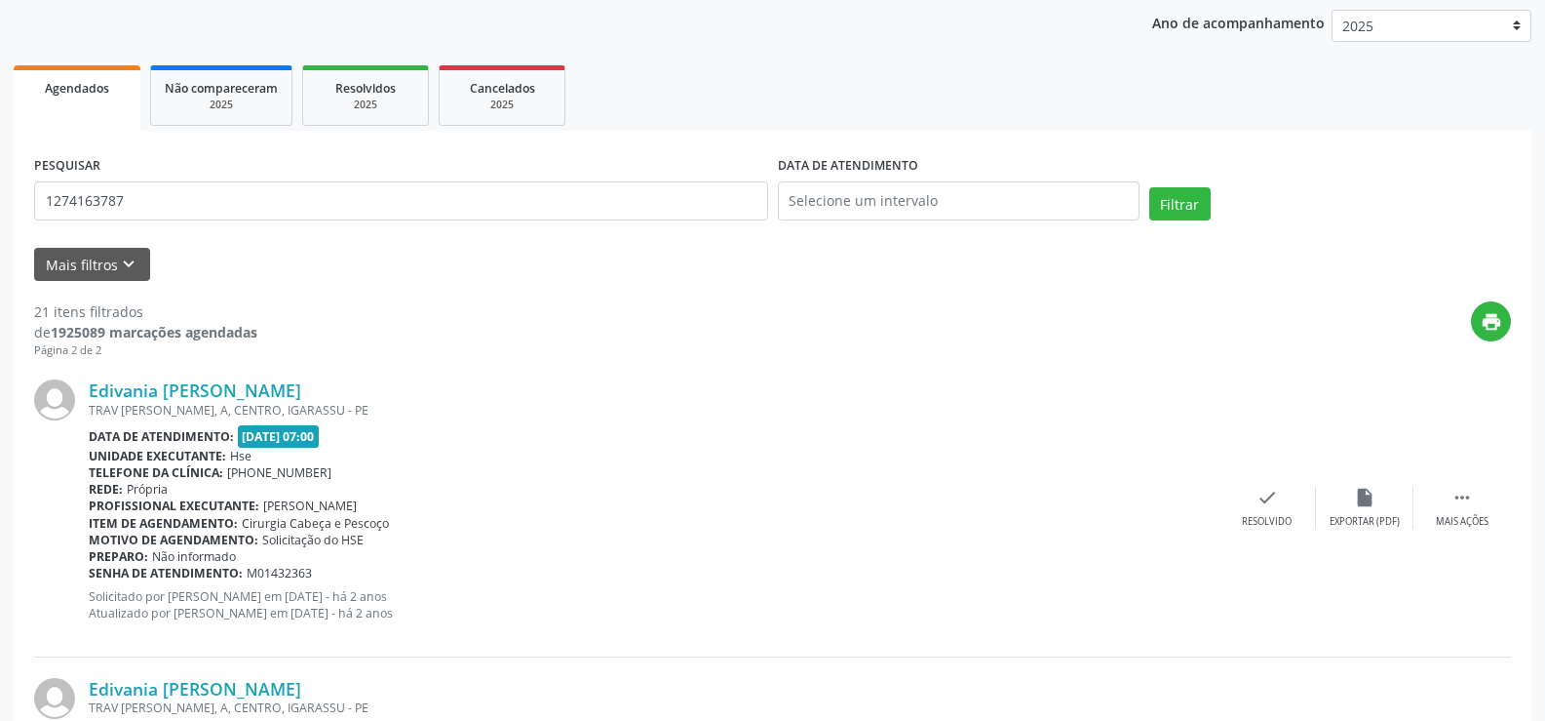
scroll to position [0, 0]
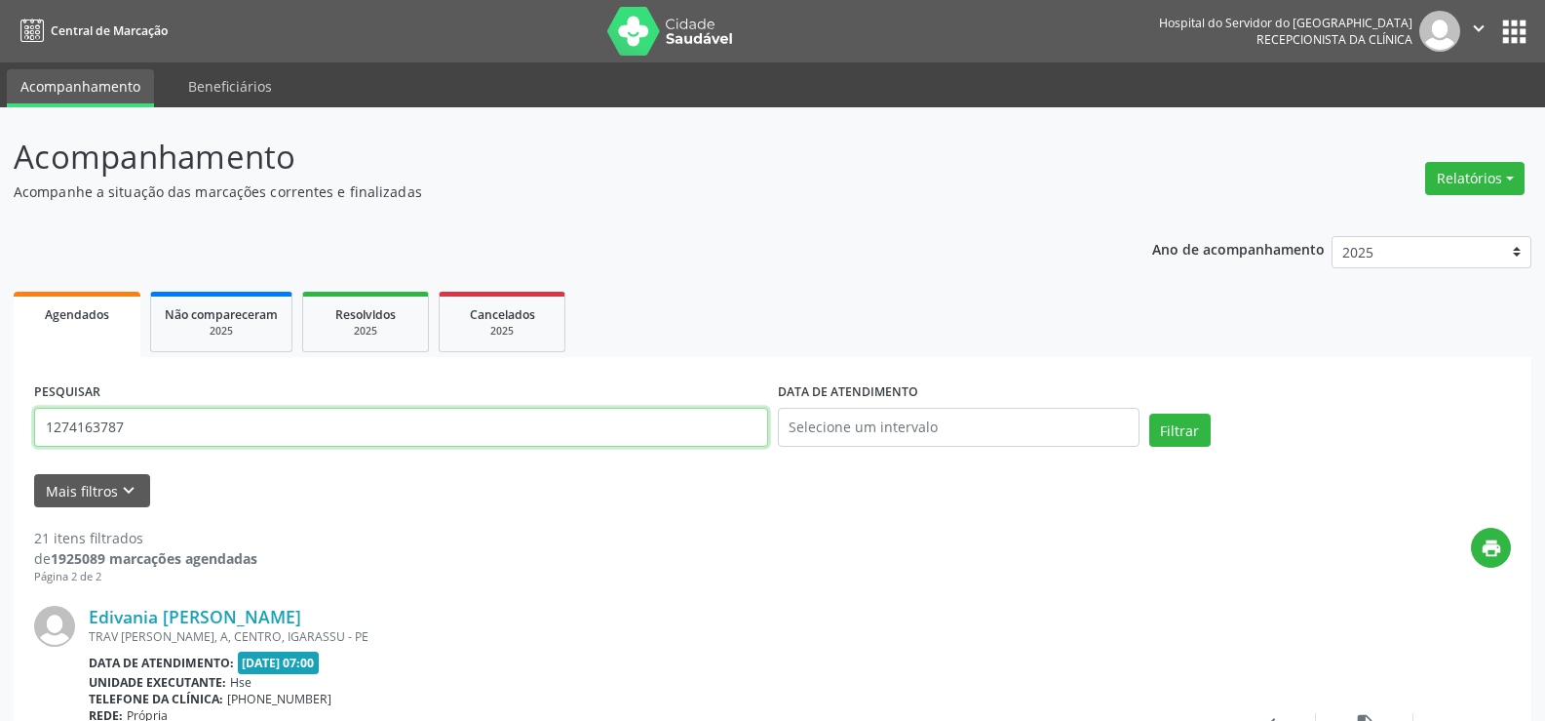
click at [220, 414] on input "1274163787" at bounding box center [401, 427] width 734 height 39
click at [1150, 413] on button "Filtrar" at bounding box center [1180, 429] width 61 height 33
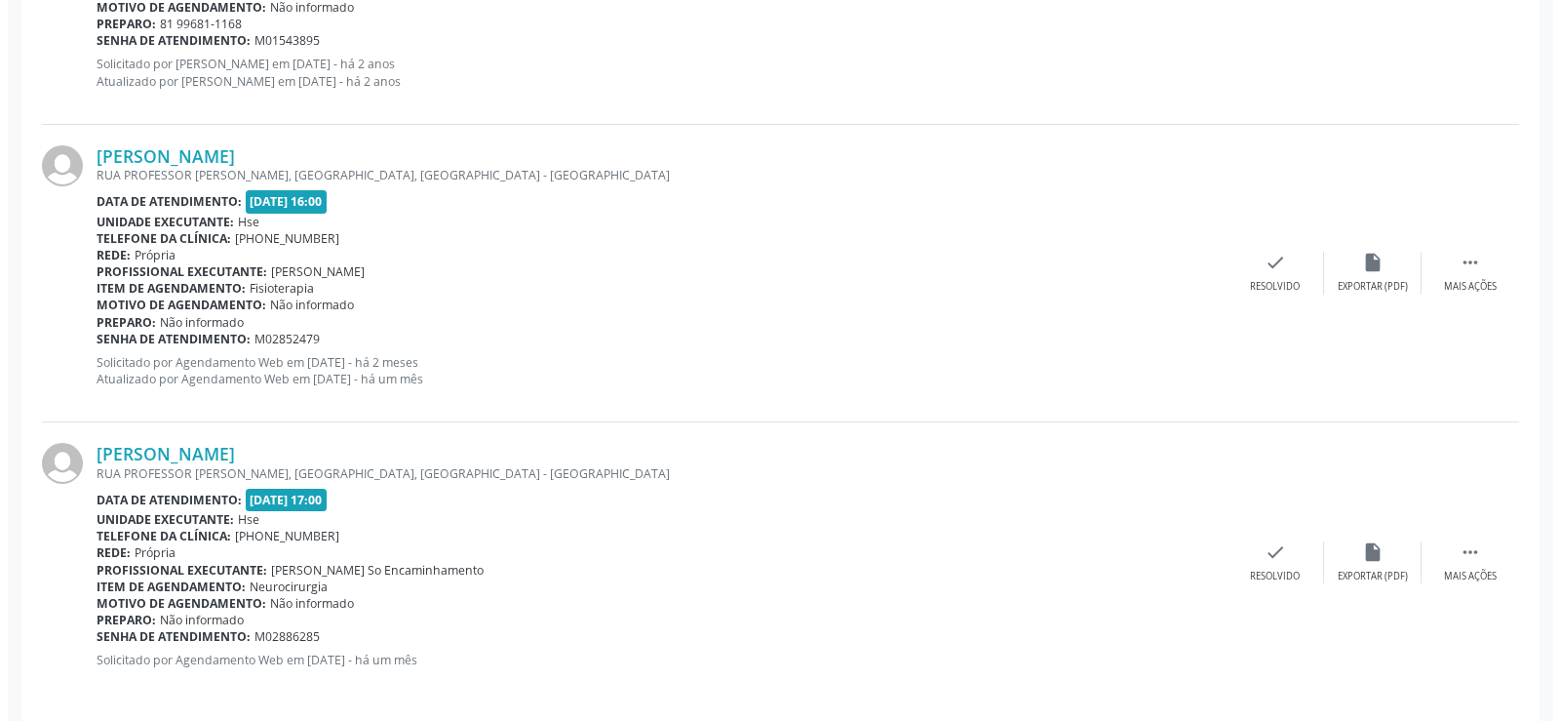
scroll to position [1658, 0]
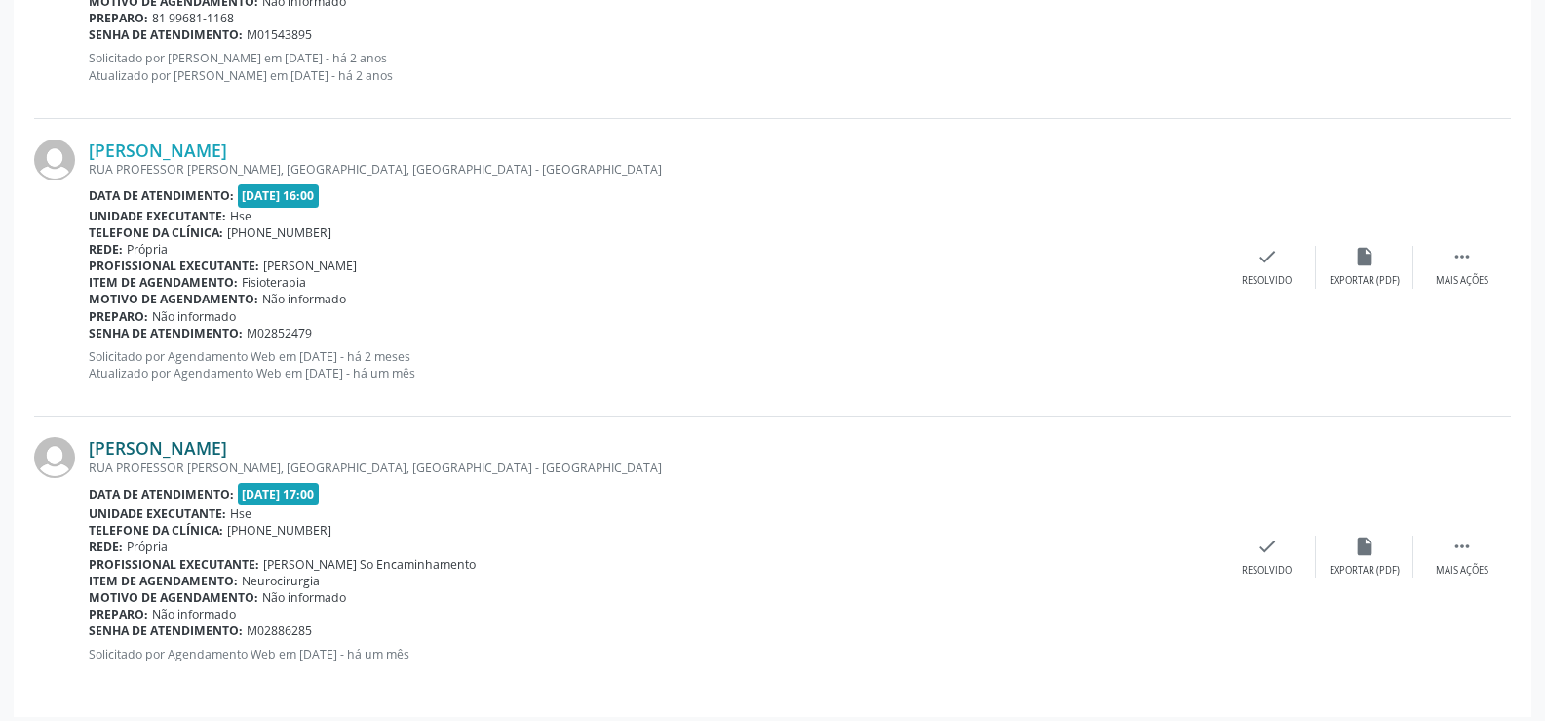
click at [227, 444] on link "[PERSON_NAME]" at bounding box center [158, 447] width 138 height 21
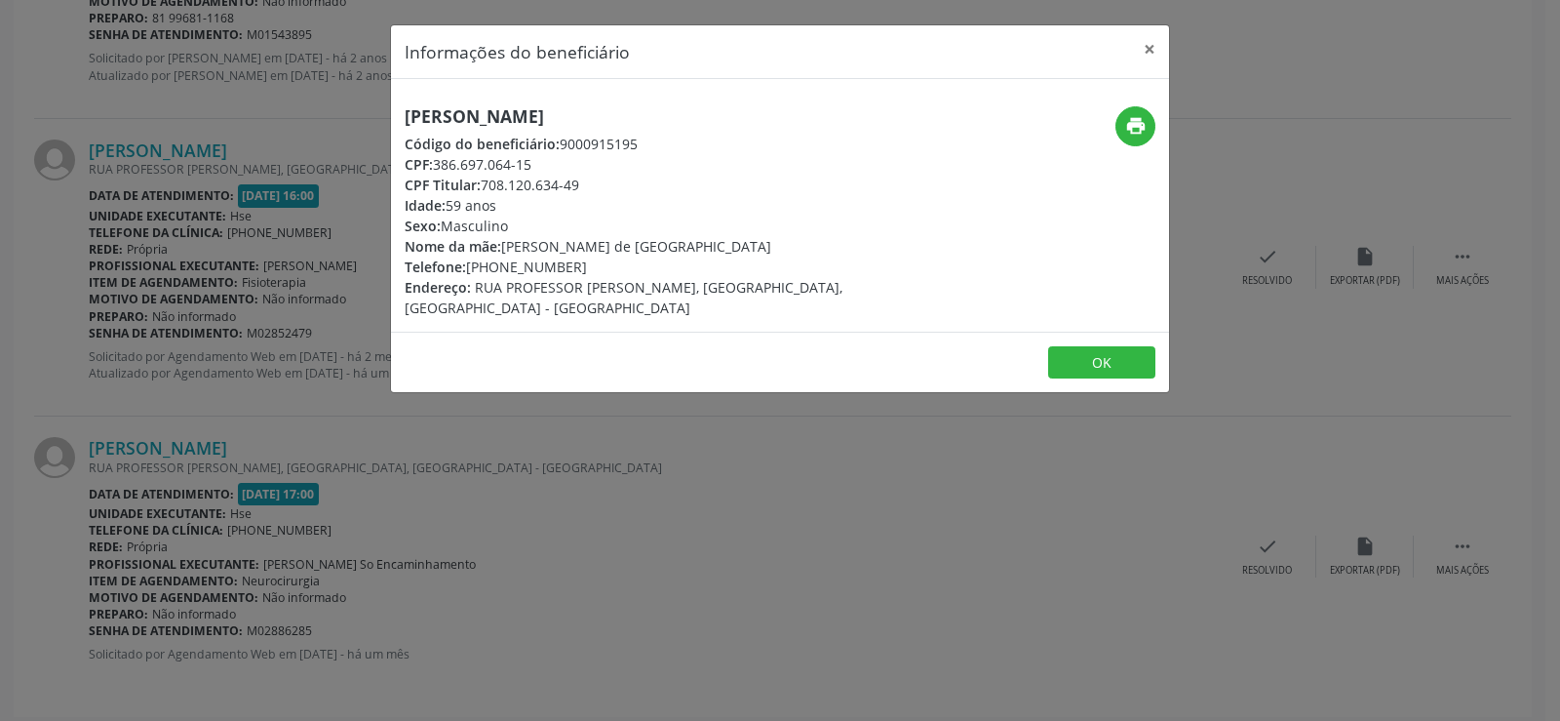
click at [456, 112] on h5 "[PERSON_NAME]" at bounding box center [650, 116] width 491 height 20
click at [337, 530] on div "Informações do beneficiário × [PERSON_NAME] Código do beneficiário: 9000915195 …" at bounding box center [780, 360] width 1560 height 721
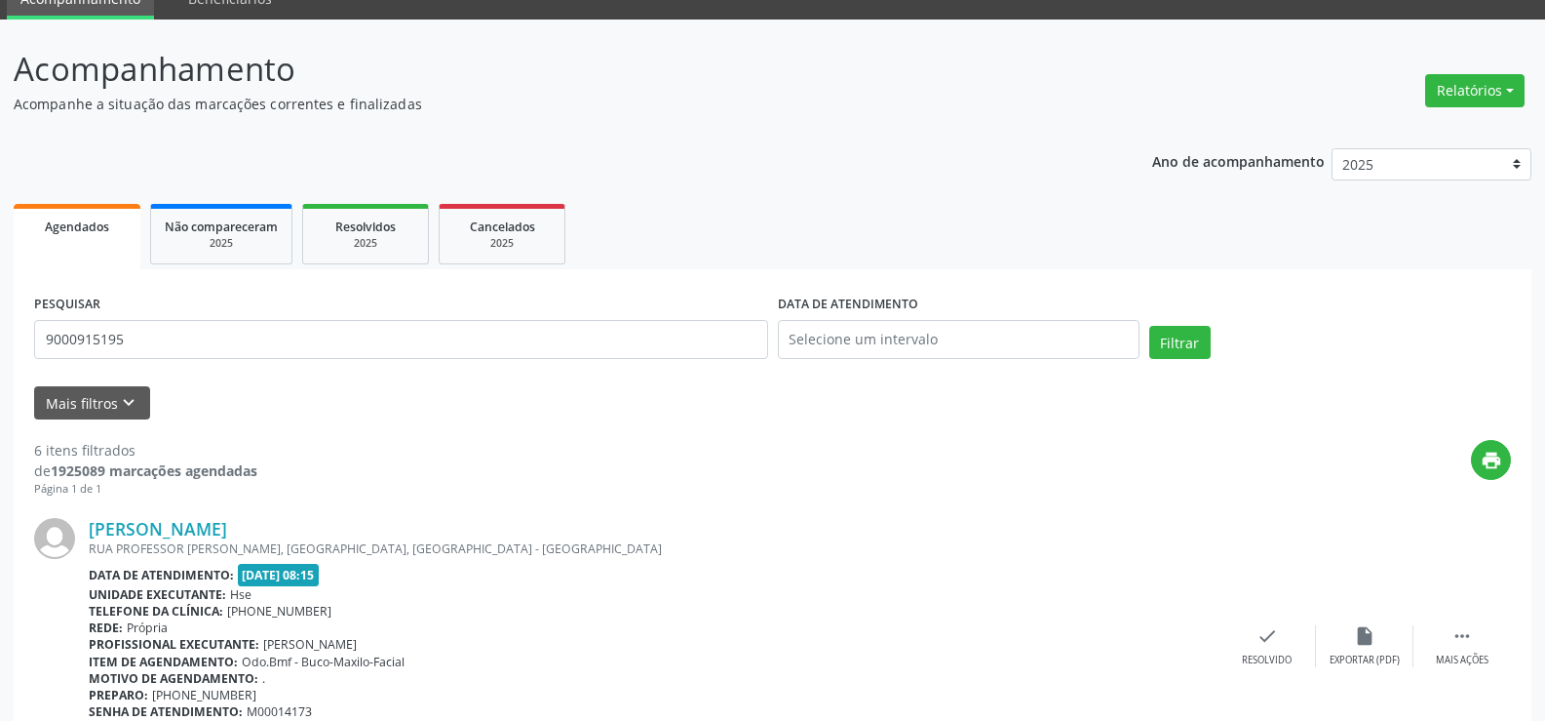
scroll to position [0, 0]
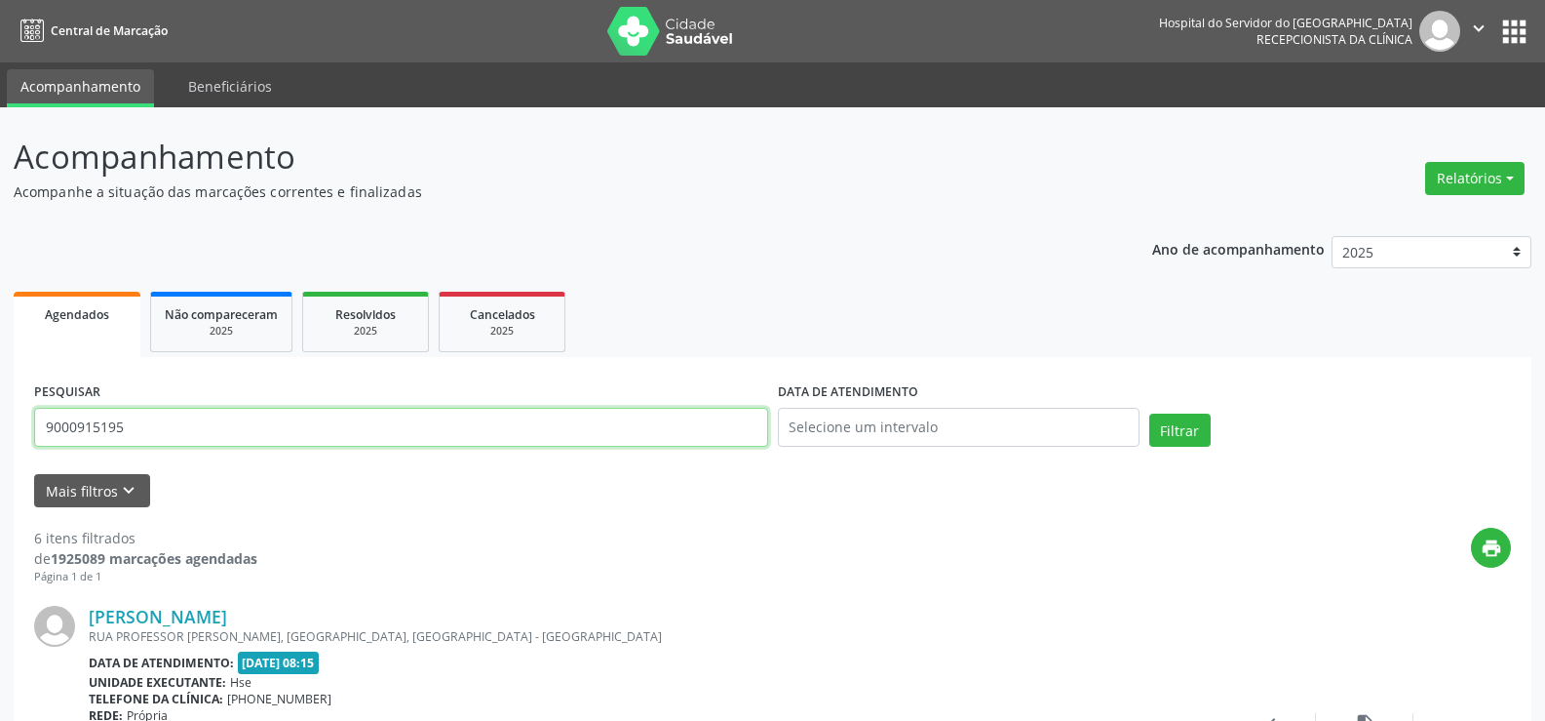
click at [393, 418] on input "9000915195" at bounding box center [401, 427] width 734 height 39
type input "9000342066"
click at [1150, 413] on button "Filtrar" at bounding box center [1180, 429] width 61 height 33
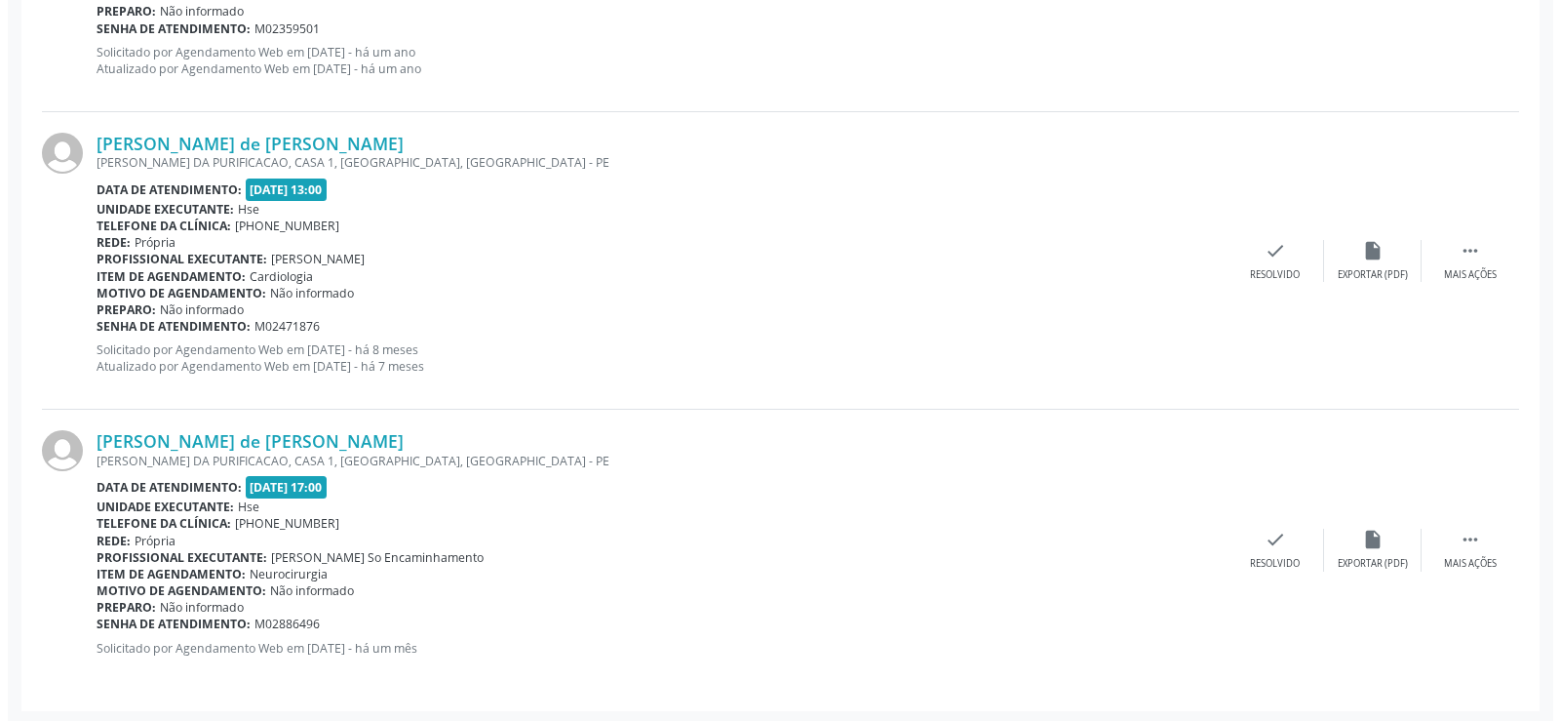
scroll to position [4050, 0]
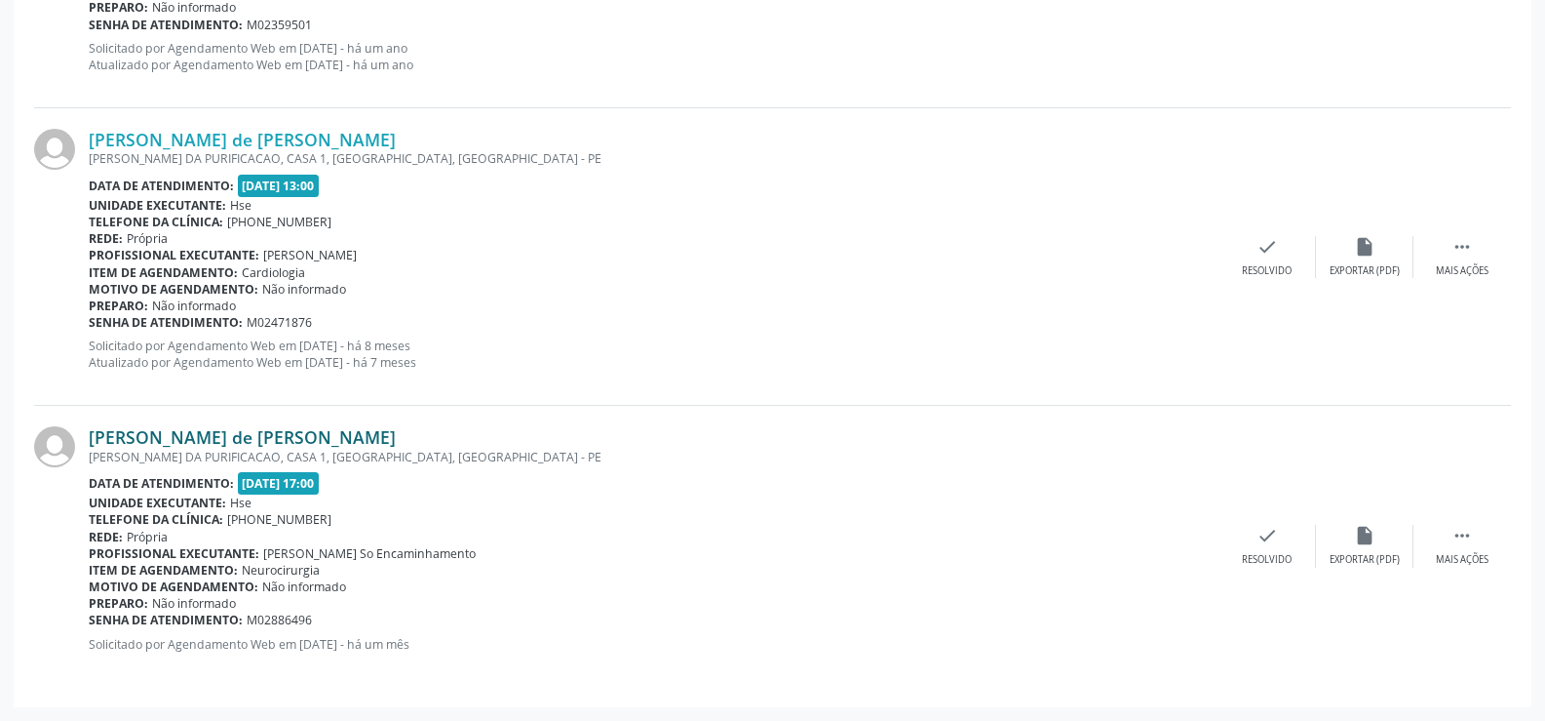
click at [278, 434] on link "[PERSON_NAME] de [PERSON_NAME]" at bounding box center [242, 436] width 307 height 21
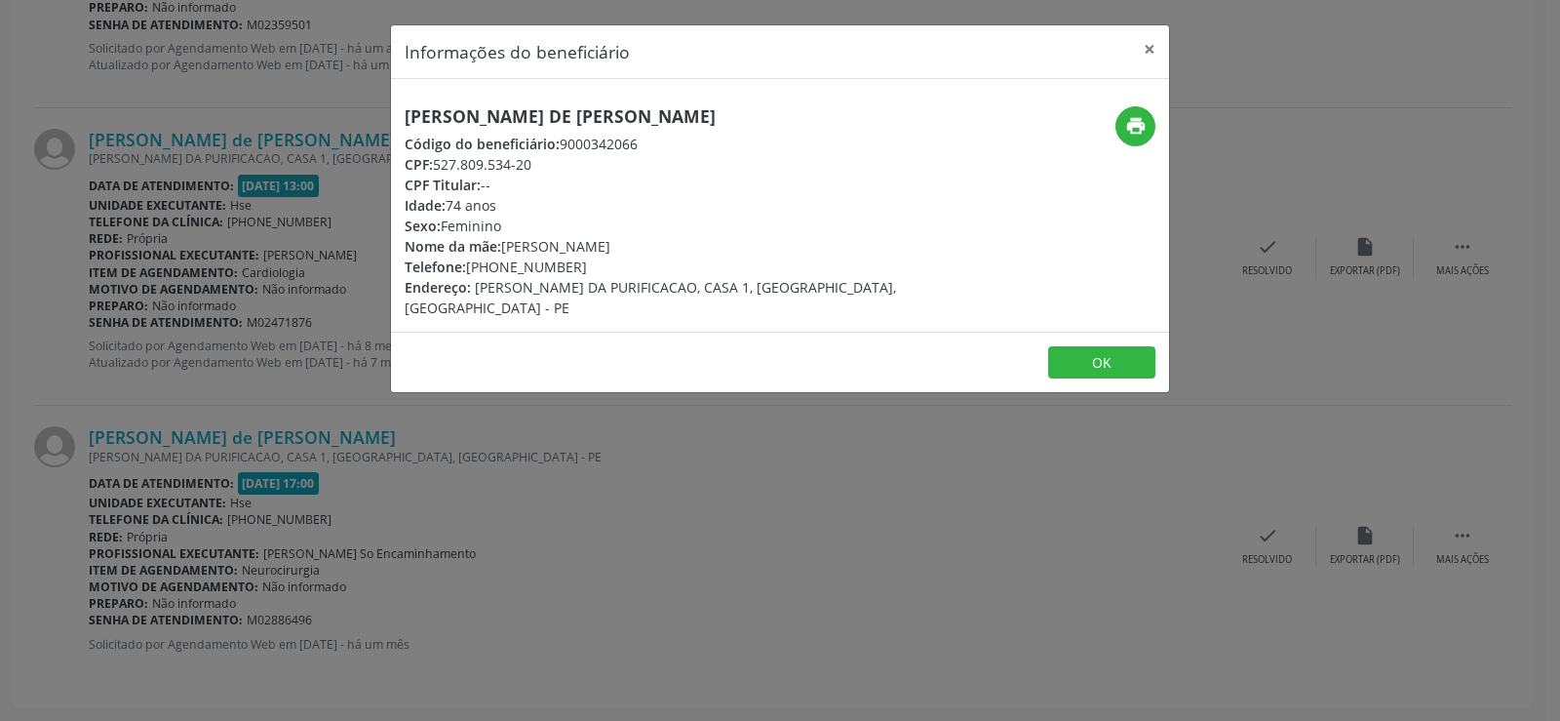
click at [509, 143] on span "Código do beneficiário:" at bounding box center [482, 144] width 155 height 19
click at [508, 124] on h5 "[PERSON_NAME] de [PERSON_NAME]" at bounding box center [650, 116] width 491 height 20
